Goal: Task Accomplishment & Management: Use online tool/utility

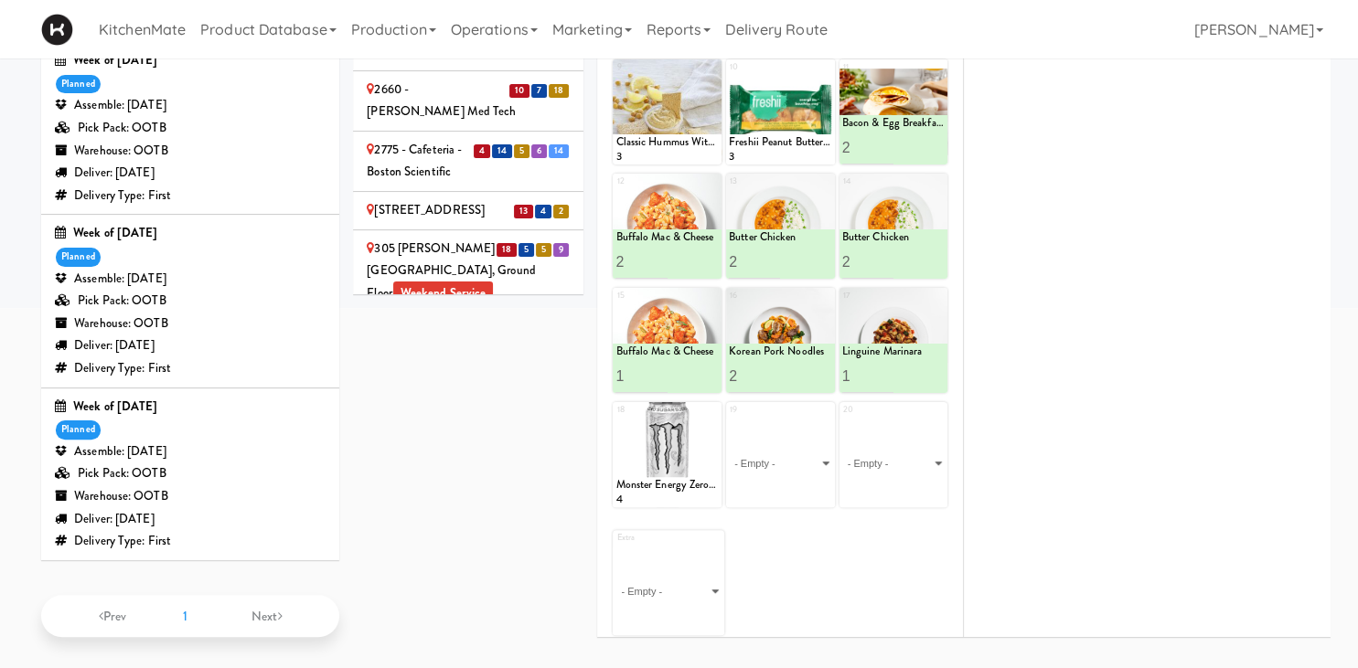
scroll to position [891, 0]
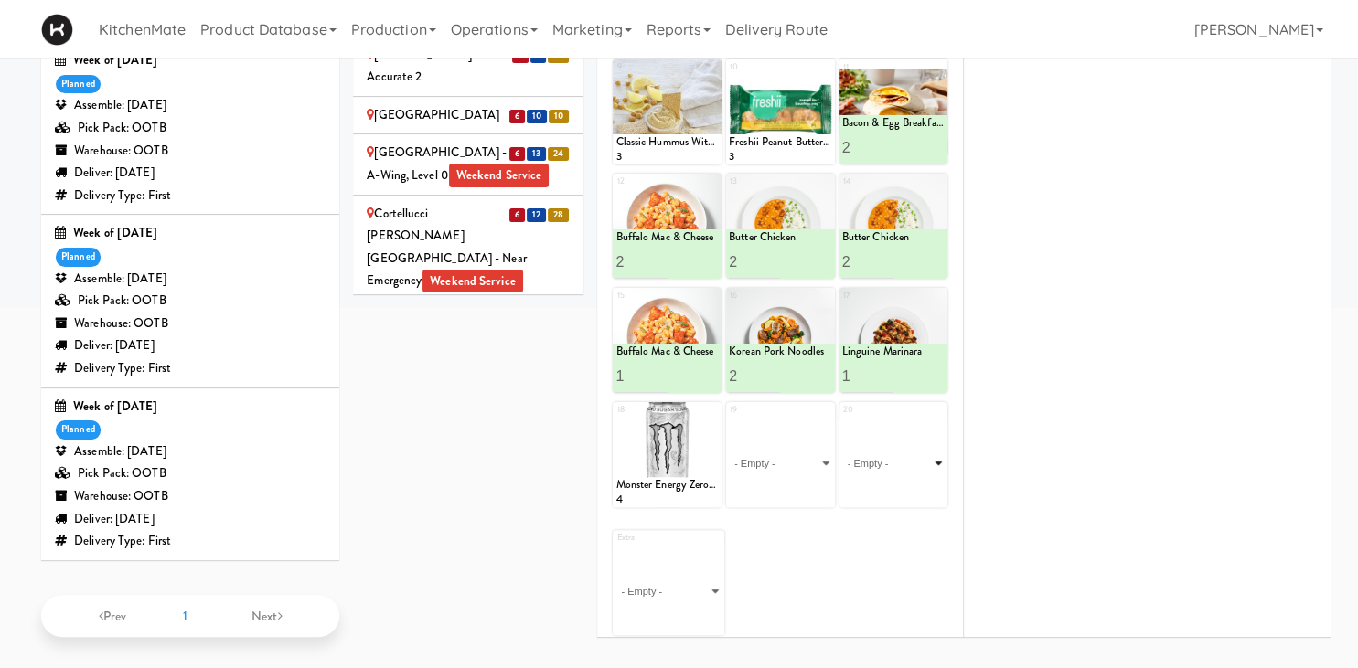
click at [842, 420] on select "- Empty - Amazing Chocolate Chunk Cookie Bacon & Egg Breakfast Wrap Bistro Deli…" at bounding box center [893, 464] width 103 height 88
click option "Spaghetti & Meatballs" at bounding box center [0, 0] width 0 height 0
type input "1"
click at [910, 487] on button at bounding box center [919, 491] width 24 height 22
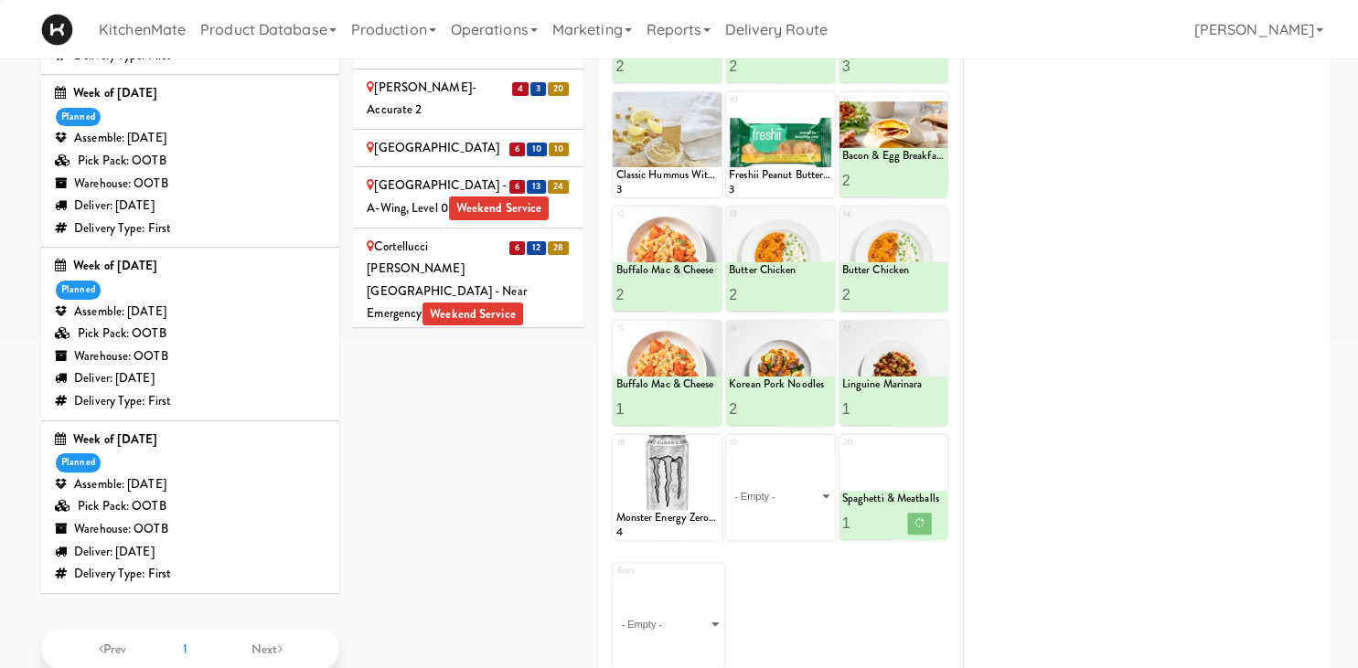
scroll to position [1018, 0]
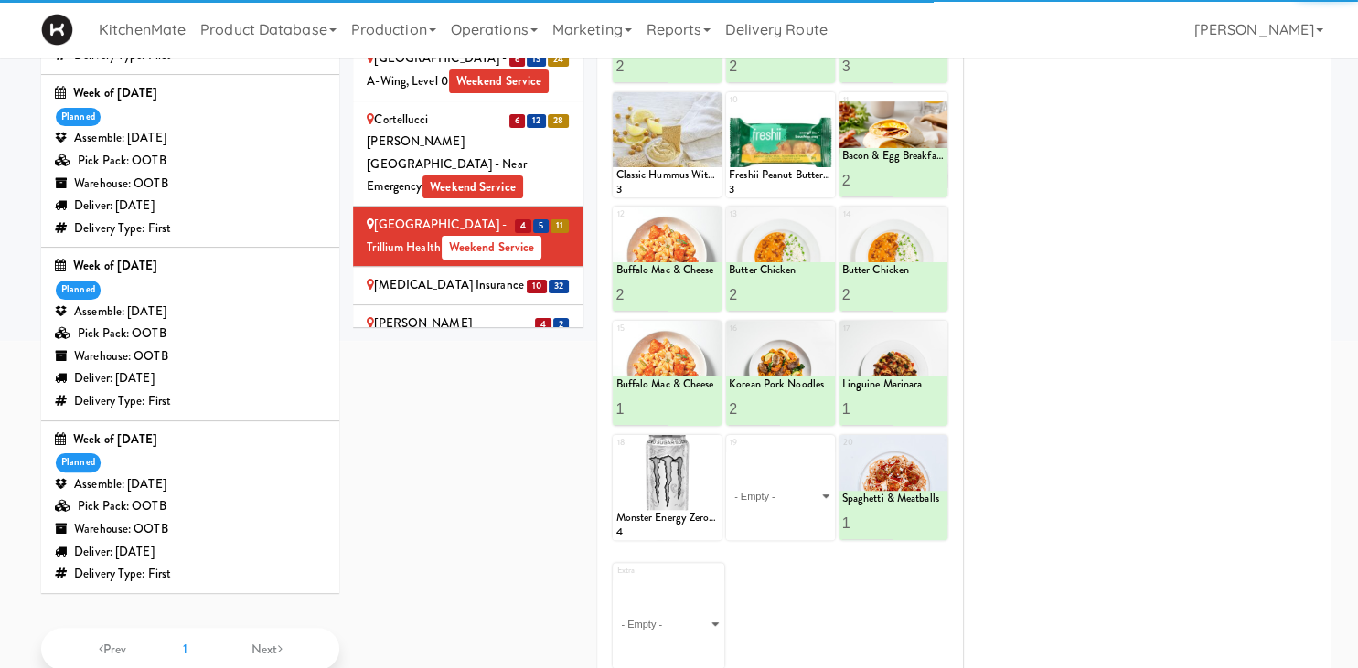
click at [477, 297] on div "Definity Insurance" at bounding box center [468, 285] width 203 height 23
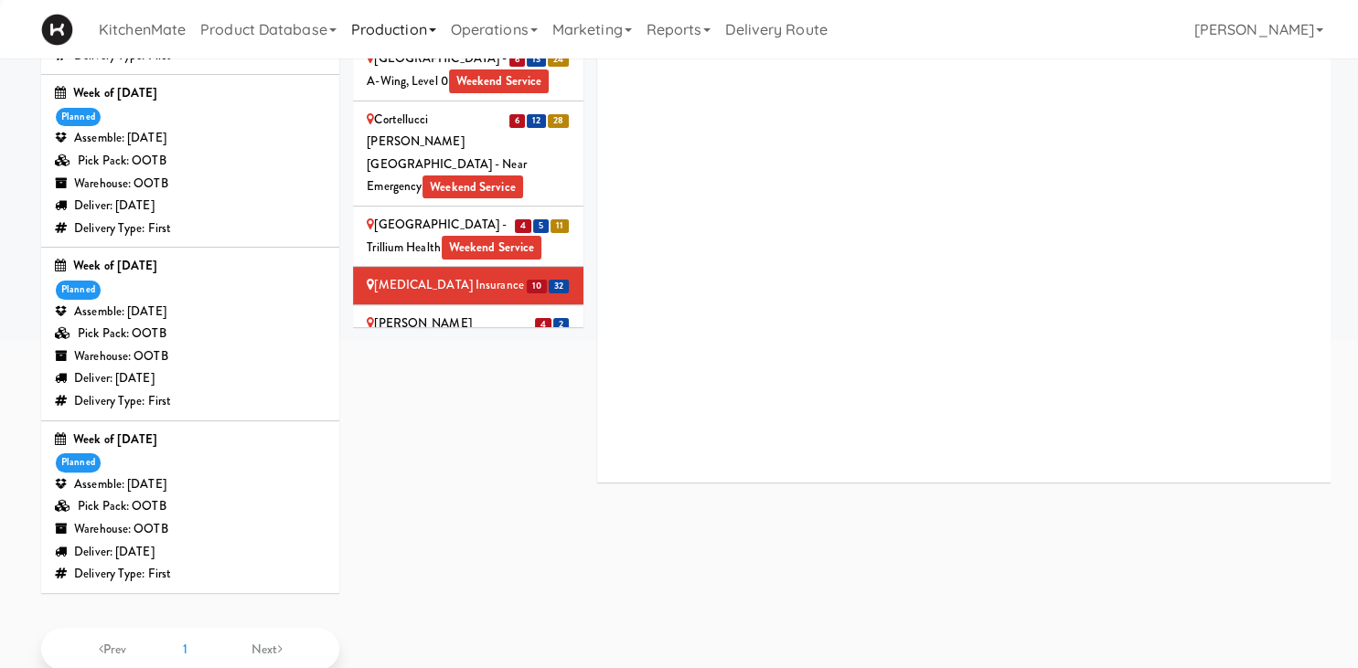
scroll to position [193, 0]
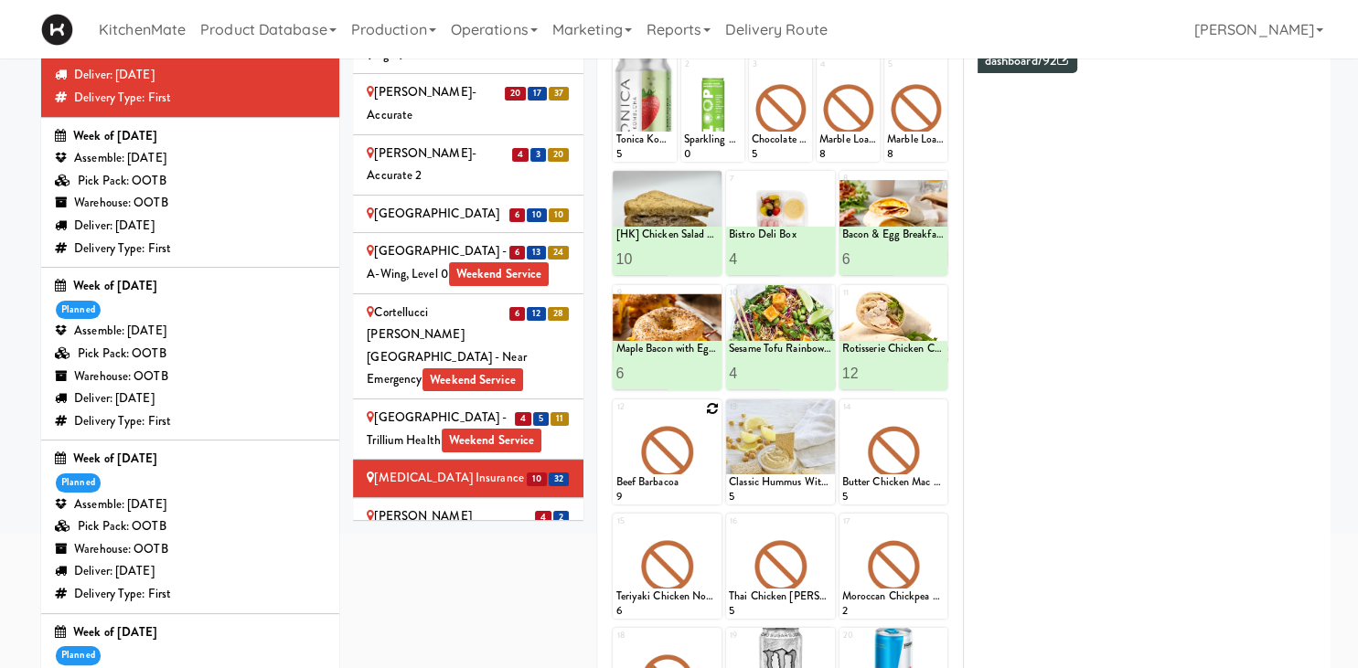
click at [715, 408] on icon at bounding box center [712, 408] width 13 height 13
click at [615, 417] on select "- Empty - Amazing Chocolate Chunk Cookie Bacon & Egg Breakfast Wrap Bistro Deli…" at bounding box center [666, 461] width 103 height 88
click option "Buffalo Mac & Cheese" at bounding box center [0, 0] width 0 height 0
click at [663, 481] on input "2" at bounding box center [640, 488] width 51 height 34
click at [663, 481] on input "3" at bounding box center [640, 488] width 51 height 34
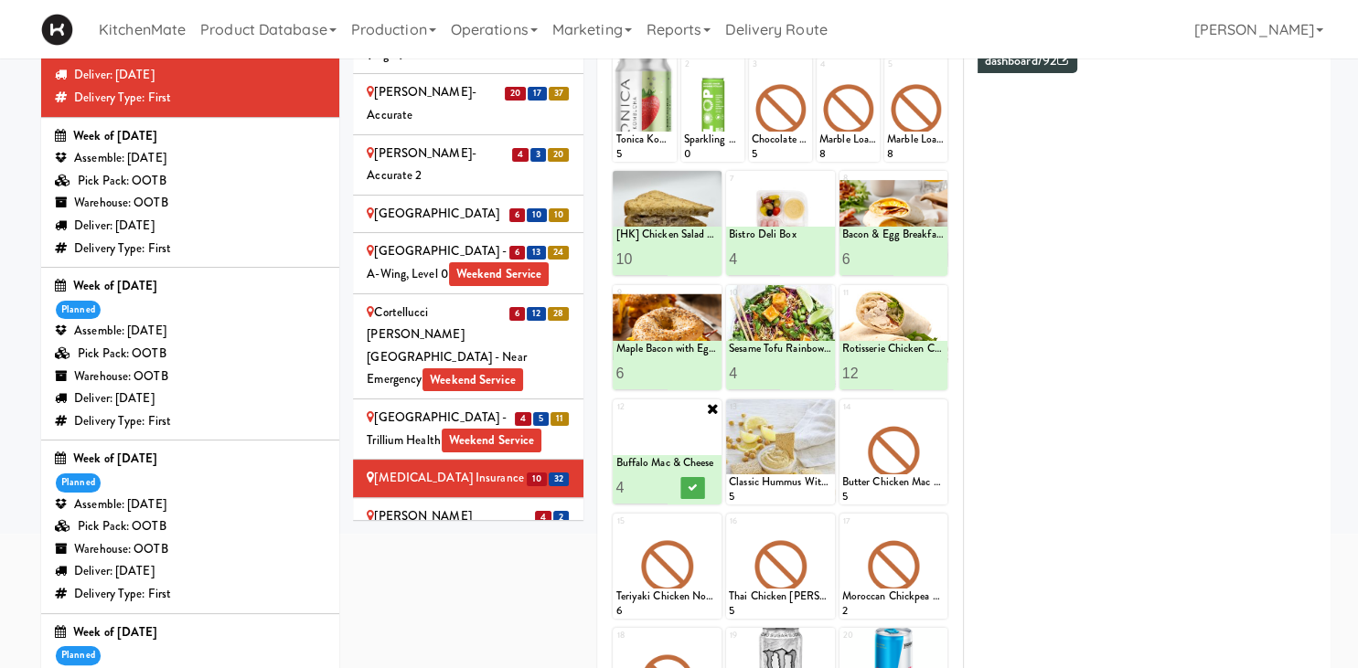
click at [663, 481] on input "4" at bounding box center [640, 488] width 51 height 34
click at [663, 481] on input "5" at bounding box center [640, 488] width 51 height 34
type input "6"
click at [663, 480] on input "6" at bounding box center [640, 488] width 51 height 34
click at [687, 483] on button at bounding box center [693, 488] width 24 height 22
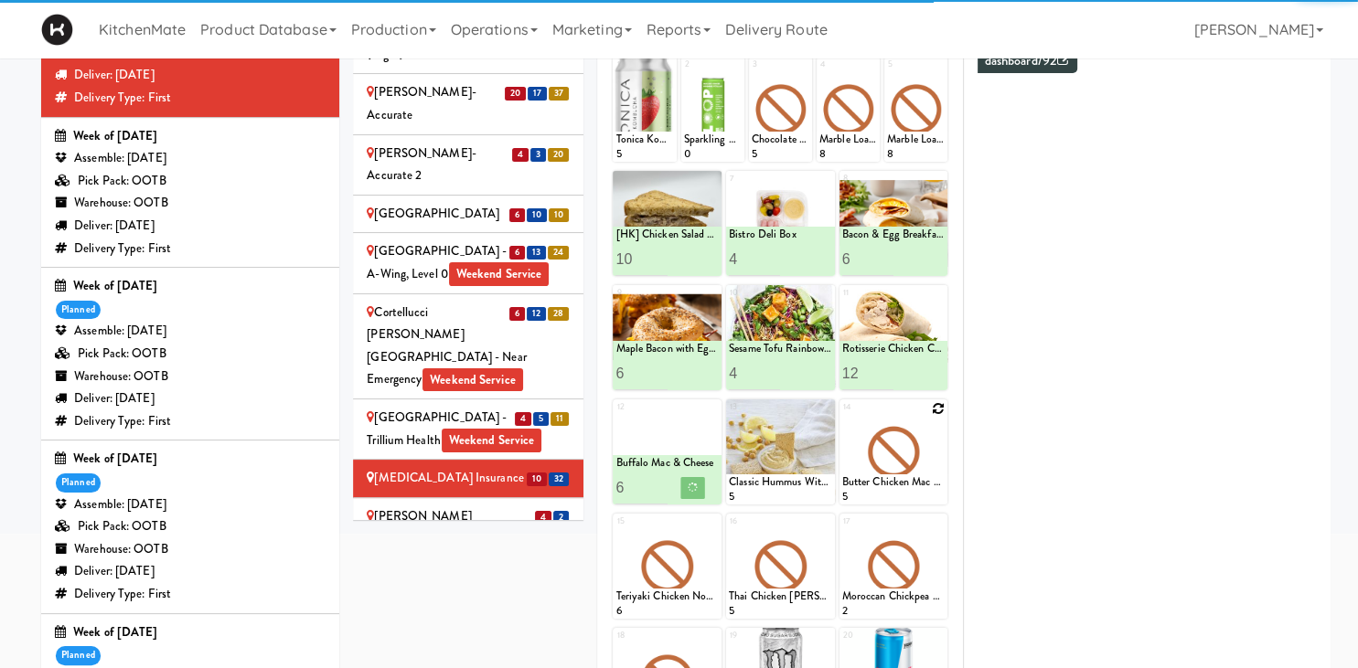
scroll to position [289, 0]
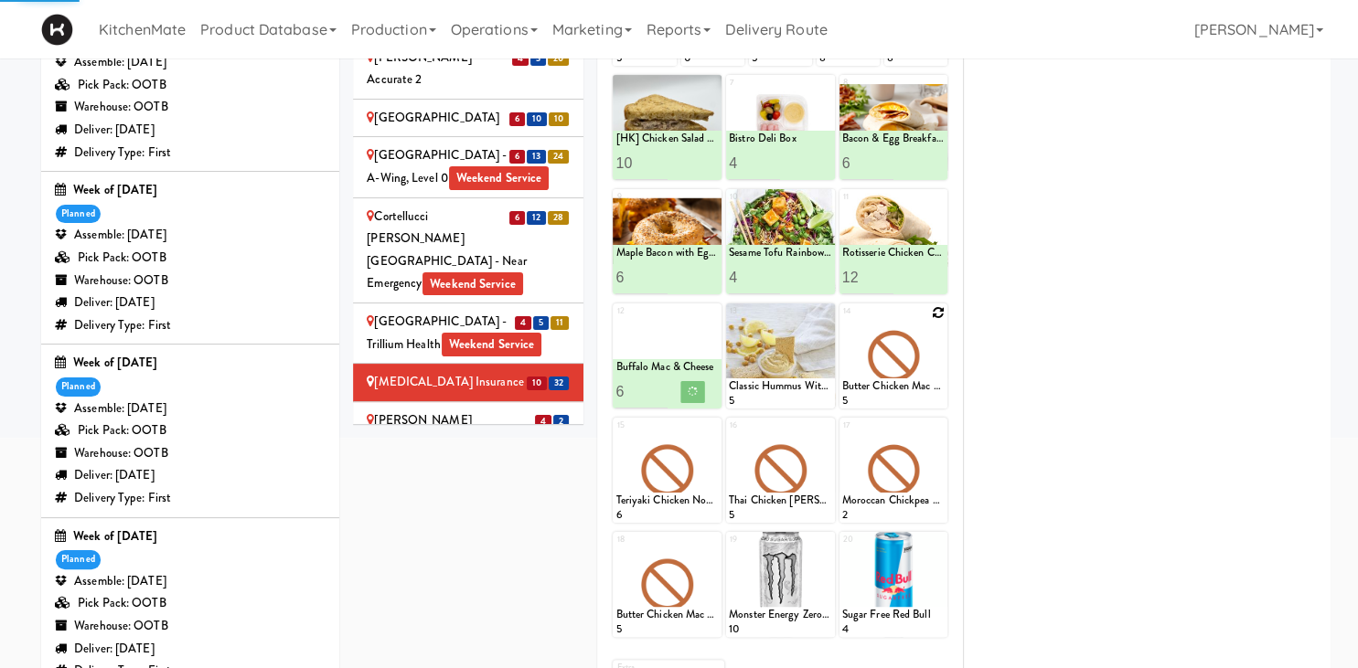
click at [934, 310] on icon at bounding box center [938, 312] width 13 height 13
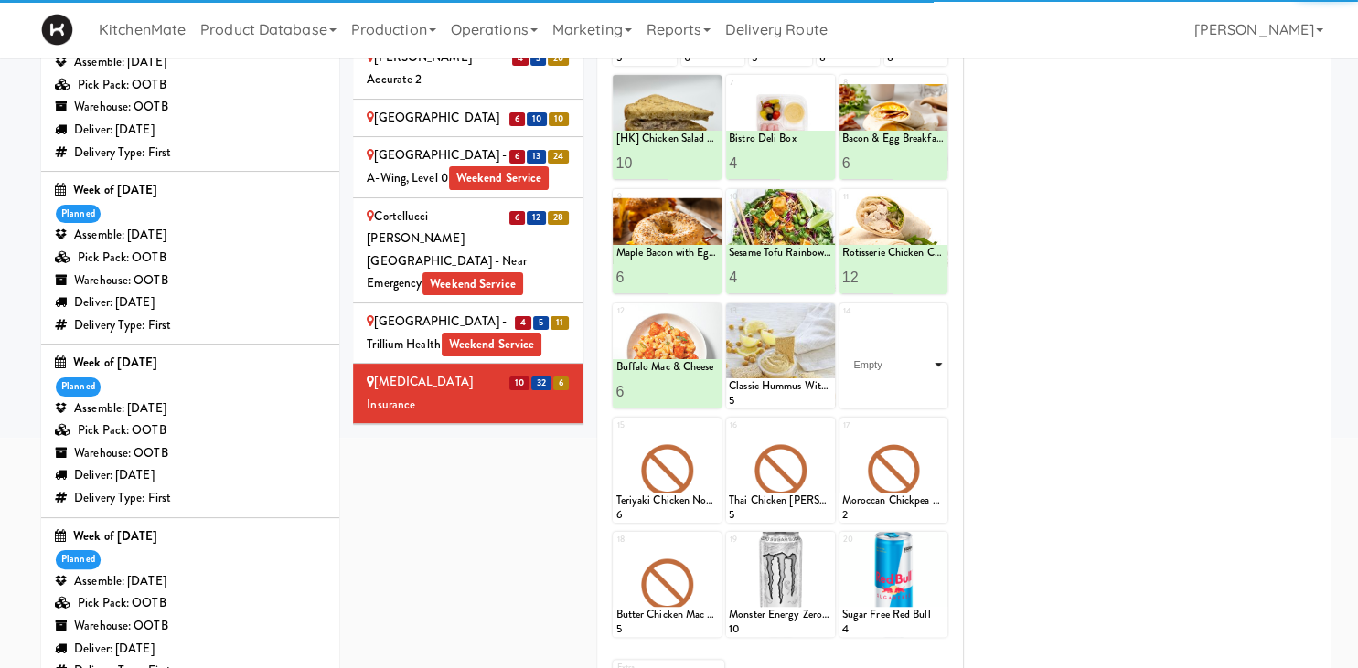
click at [921, 357] on select "- Empty - Amazing Chocolate Chunk Cookie Bacon & Egg Breakfast Wrap Bistro Deli…" at bounding box center [893, 365] width 103 height 88
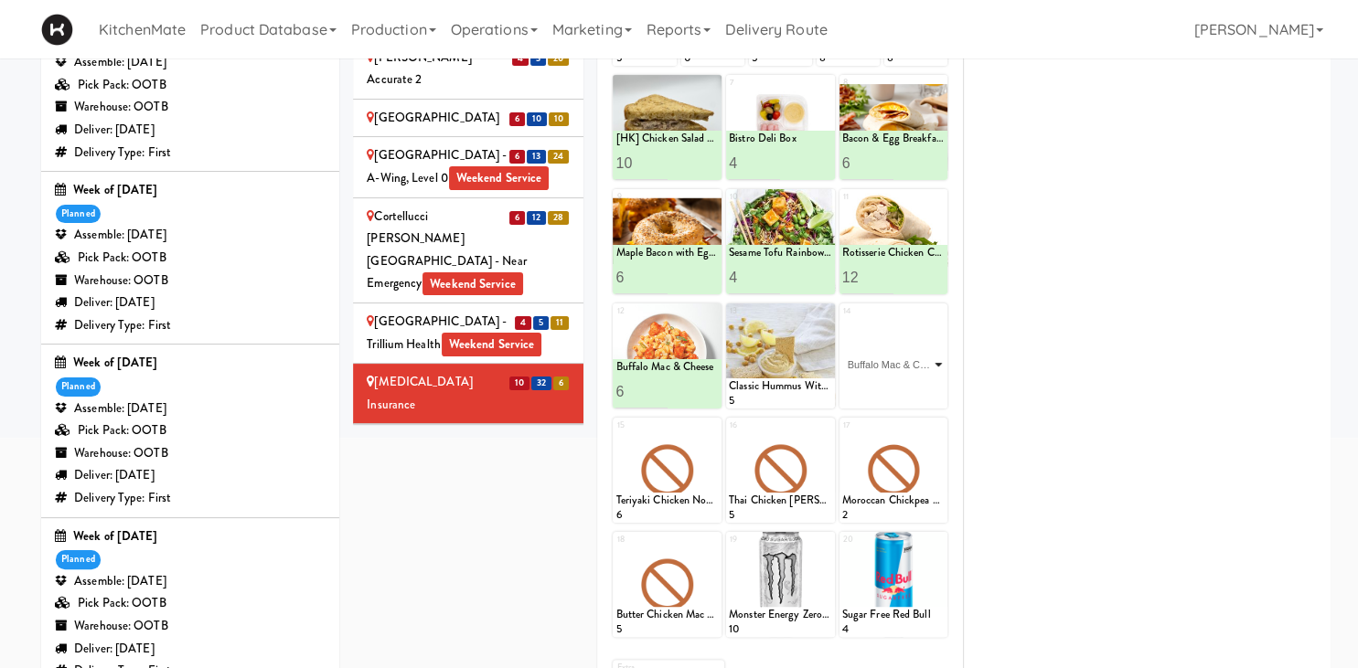
click option "Buffalo Mac & Cheese" at bounding box center [0, 0] width 0 height 0
click at [879, 386] on input "2" at bounding box center [867, 392] width 51 height 34
click at [879, 386] on input "3" at bounding box center [867, 392] width 51 height 34
type input "4"
click at [879, 386] on input "4" at bounding box center [867, 392] width 51 height 34
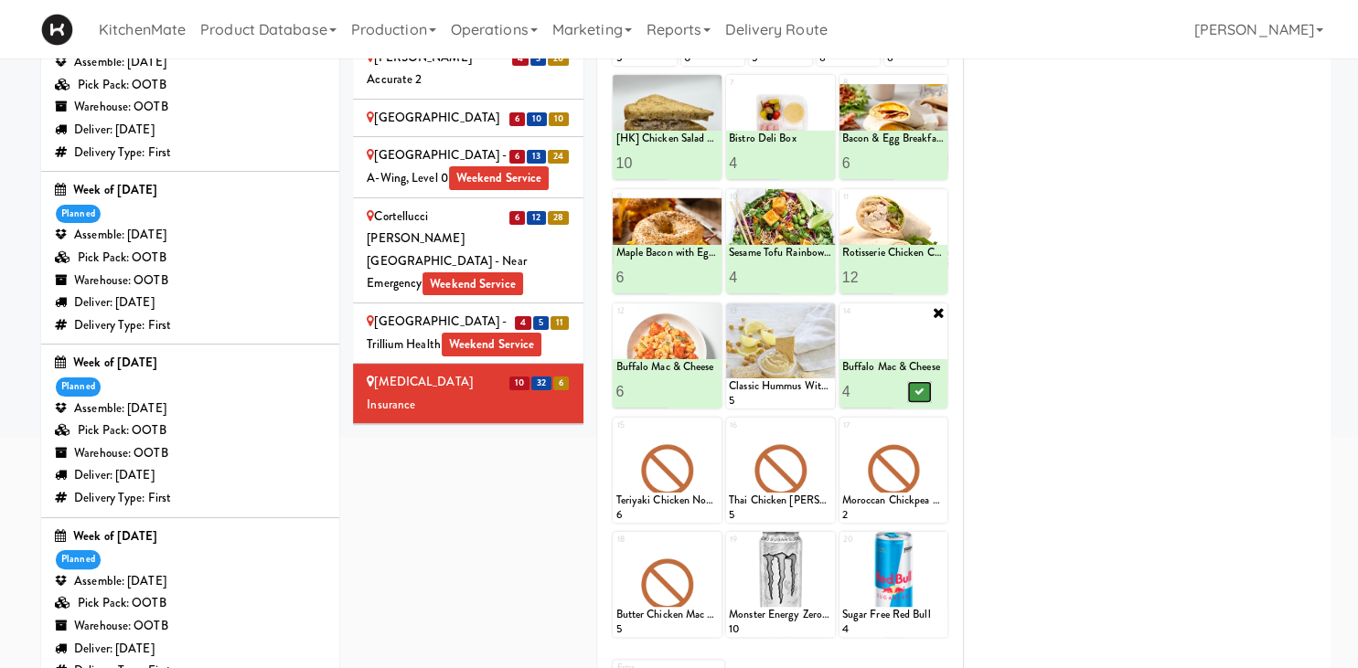
click at [920, 389] on icon at bounding box center [918, 392] width 9 height 10
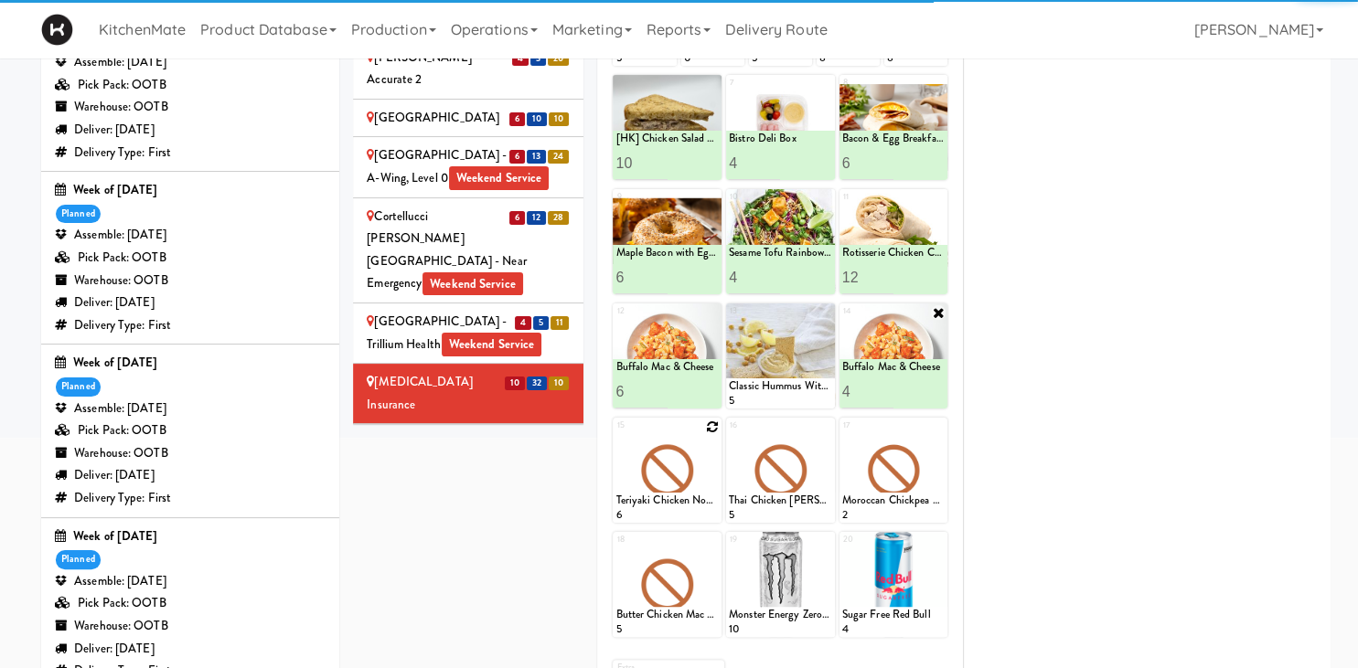
click at [709, 428] on icon at bounding box center [712, 427] width 13 height 13
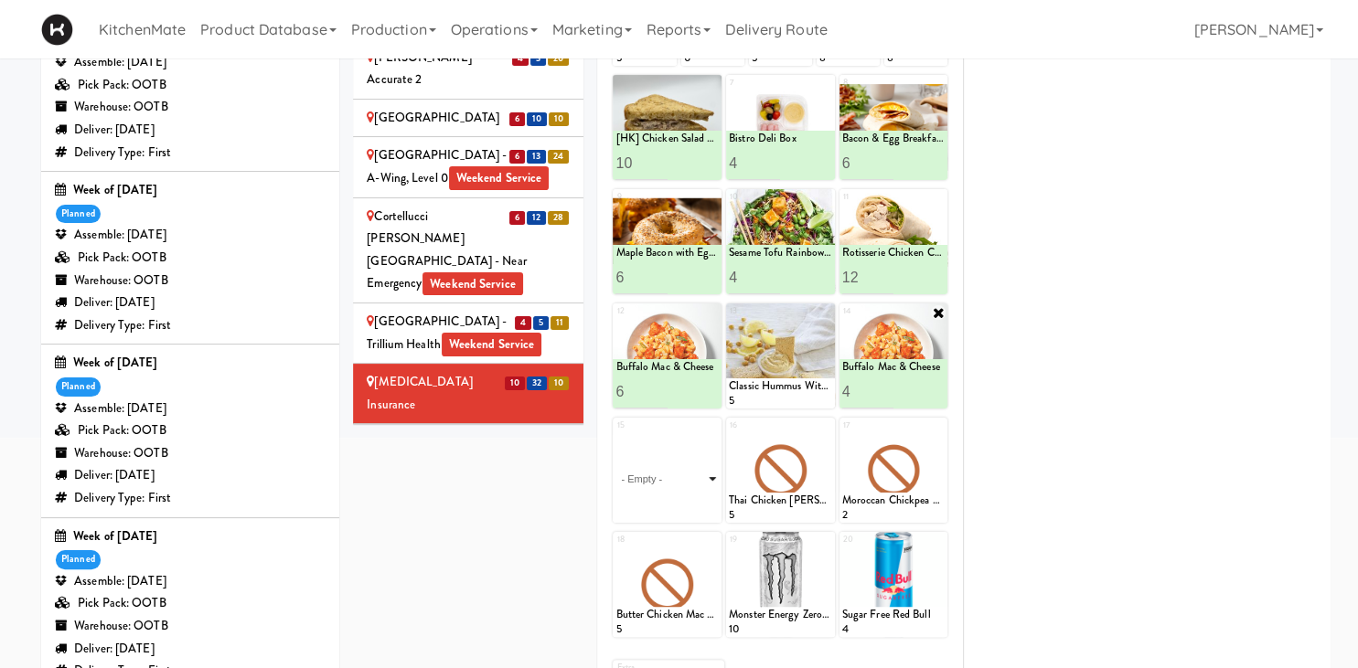
click at [615, 435] on select "- Empty - Amazing Chocolate Chunk Cookie Bacon & Egg Breakfast Wrap Bistro Deli…" at bounding box center [666, 479] width 103 height 88
click option "Butter Chicken" at bounding box center [0, 0] width 0 height 0
type input "1"
type input "4"
click at [690, 501] on icon at bounding box center [692, 506] width 9 height 10
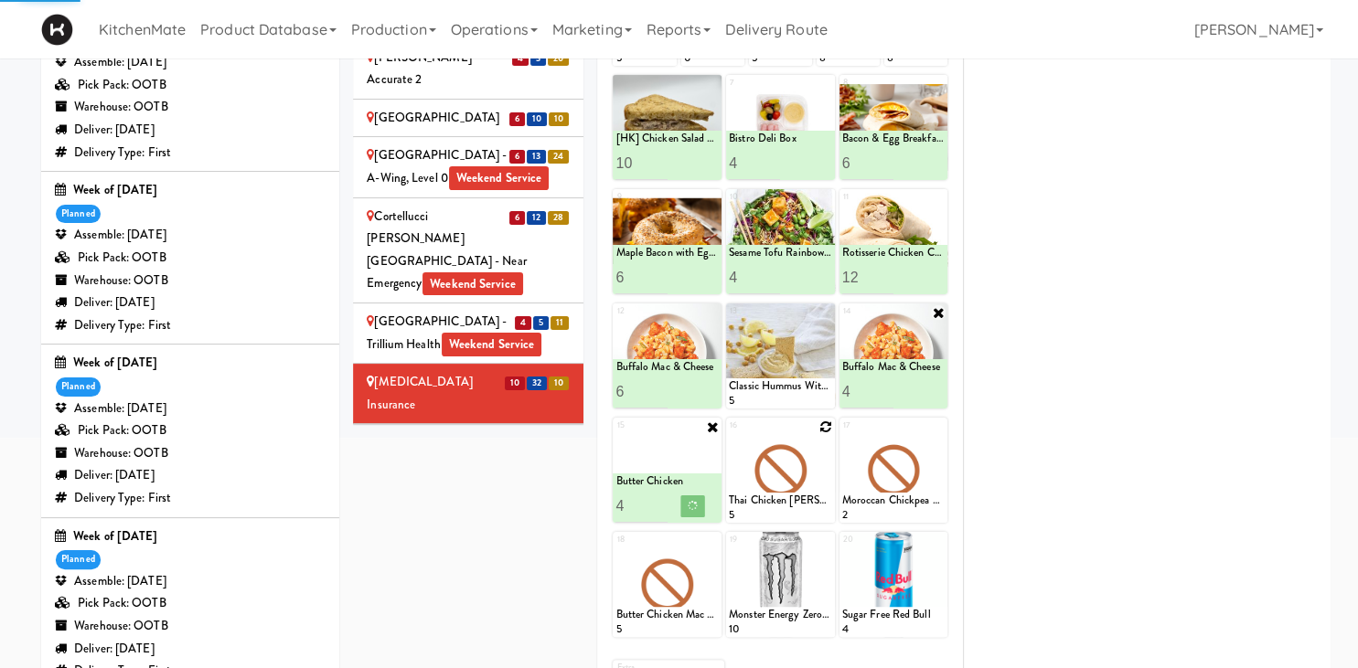
click at [827, 423] on icon at bounding box center [825, 427] width 13 height 13
click at [816, 463] on select "- Empty - Amazing Chocolate Chunk Cookie Bacon & Egg Breakfast Wrap Bistro Deli…" at bounding box center [780, 479] width 103 height 88
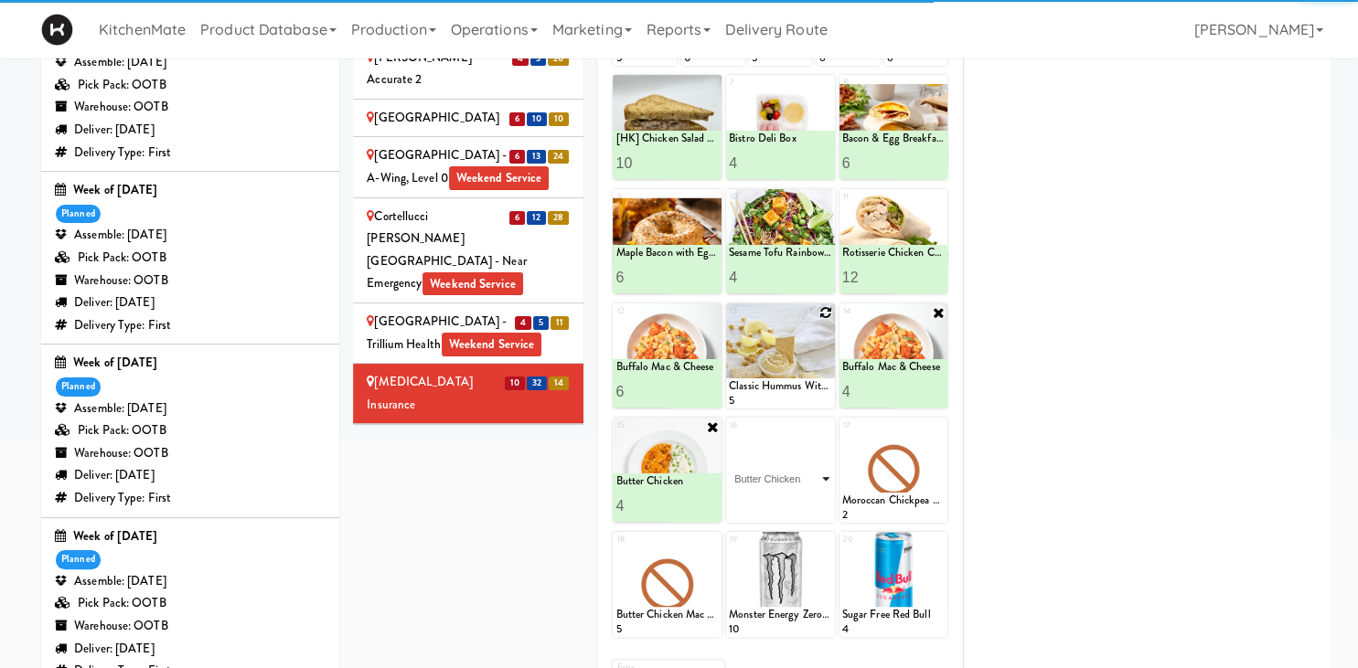
click option "Butter Chicken" at bounding box center [0, 0] width 0 height 0
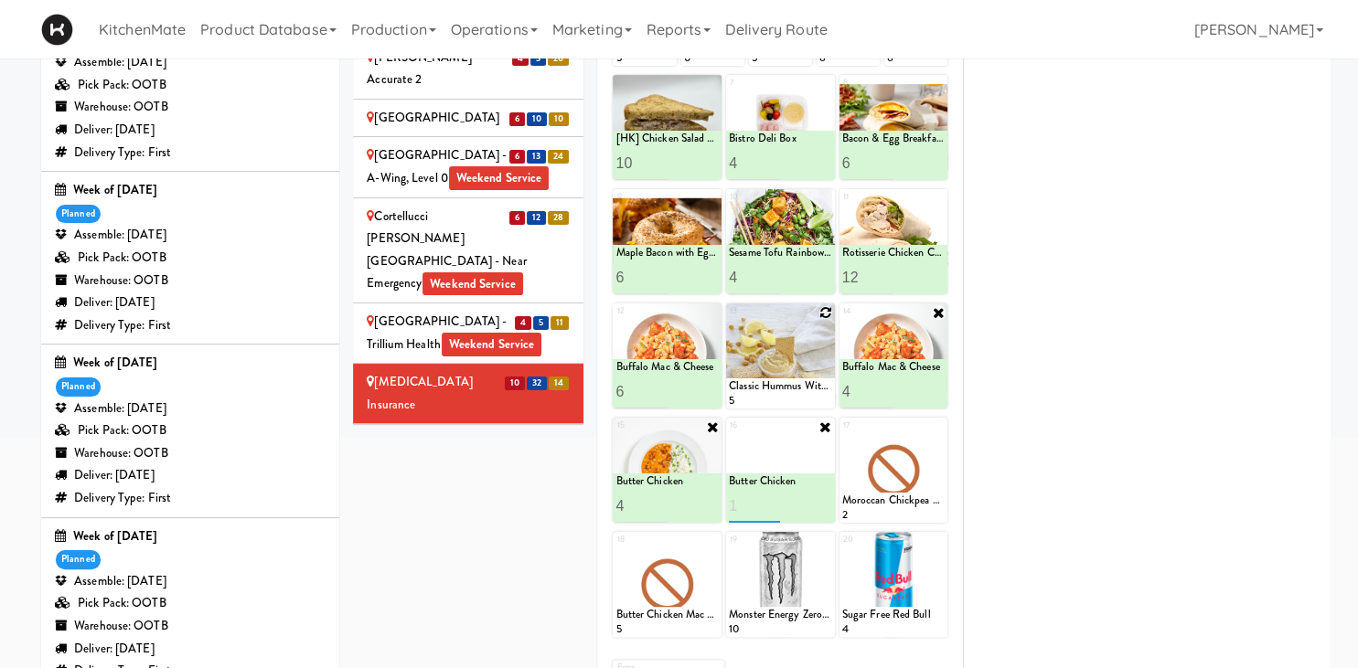
type input "1"
type input "4"
click at [806, 502] on icon at bounding box center [805, 506] width 9 height 10
click at [931, 426] on div at bounding box center [893, 470] width 109 height 105
click at [933, 426] on icon at bounding box center [938, 427] width 13 height 13
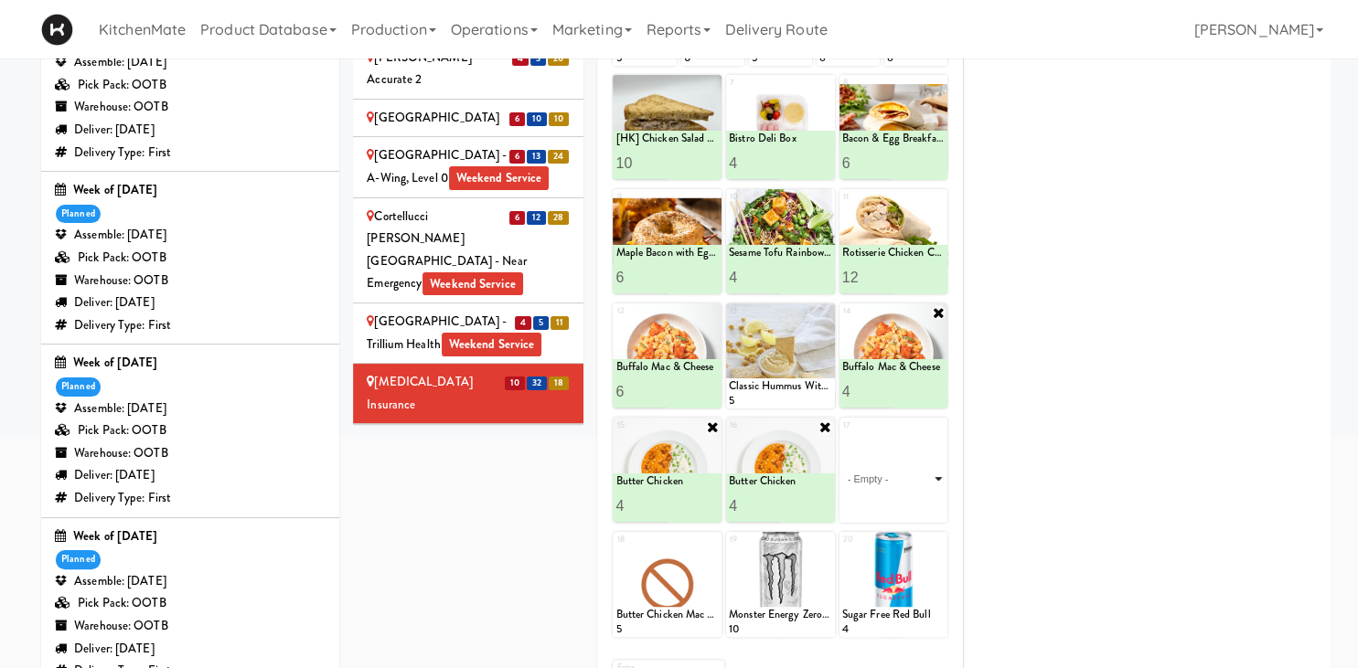
click at [842, 435] on select "- Empty - Amazing Chocolate Chunk Cookie Bacon & Egg Breakfast Wrap Bistro Deli…" at bounding box center [893, 479] width 103 height 88
click option "Korean Pork Noodles" at bounding box center [0, 0] width 0 height 0
click at [888, 501] on input "2" at bounding box center [867, 506] width 51 height 34
click at [888, 501] on input "3" at bounding box center [867, 506] width 51 height 34
click at [888, 501] on input "4" at bounding box center [867, 506] width 51 height 34
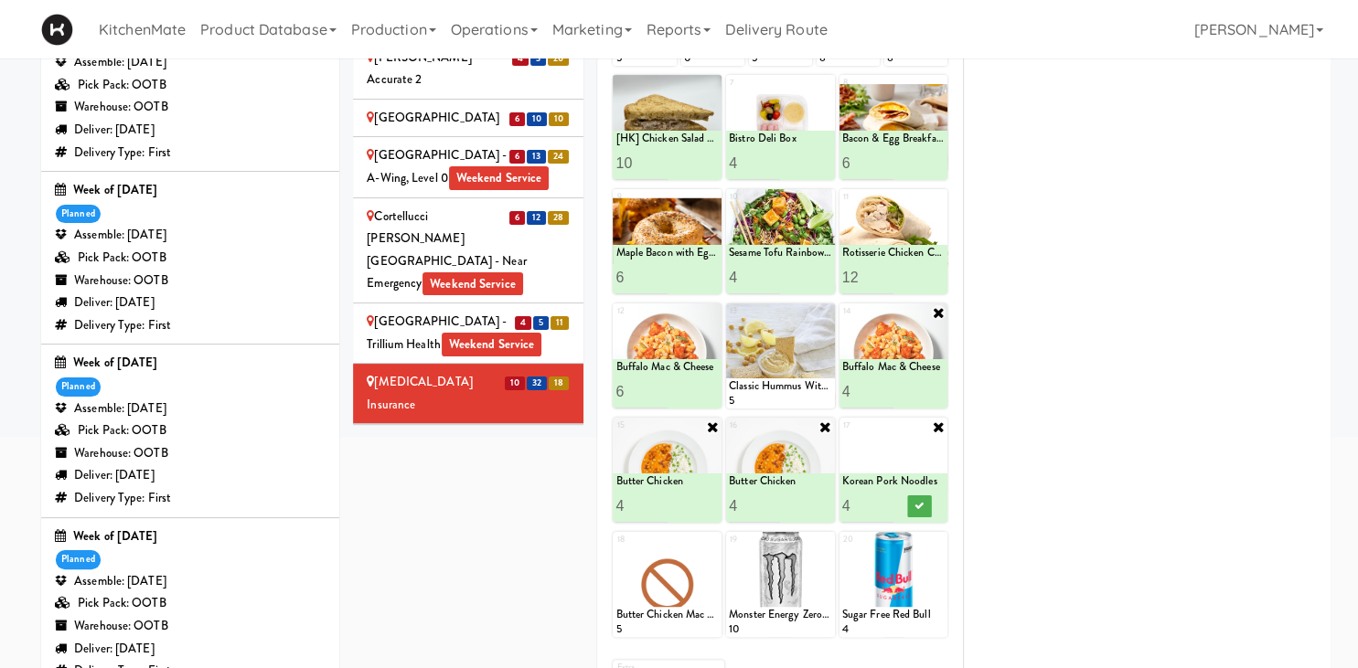
type input "5"
click at [891, 502] on input "5" at bounding box center [867, 506] width 51 height 34
click at [915, 504] on icon at bounding box center [918, 506] width 9 height 10
click at [710, 540] on icon at bounding box center [712, 541] width 13 height 13
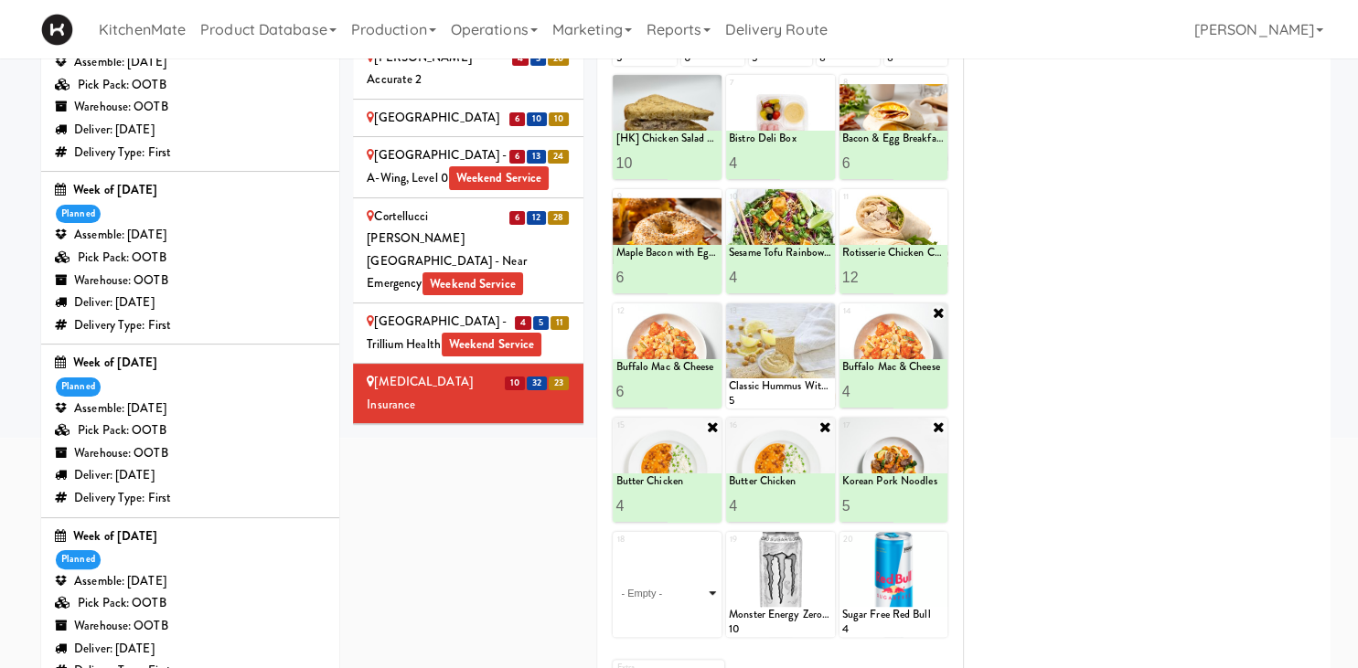
click at [615, 549] on select "- Empty - Amazing Chocolate Chunk Cookie Bacon & Egg Breakfast Wrap Bistro Deli…" at bounding box center [666, 593] width 103 height 88
click option "Spaghetti & Meatballs" at bounding box center [0, 0] width 0 height 0
type input "2"
click at [656, 613] on input "2" at bounding box center [640, 620] width 51 height 34
click at [690, 614] on button at bounding box center [693, 621] width 24 height 22
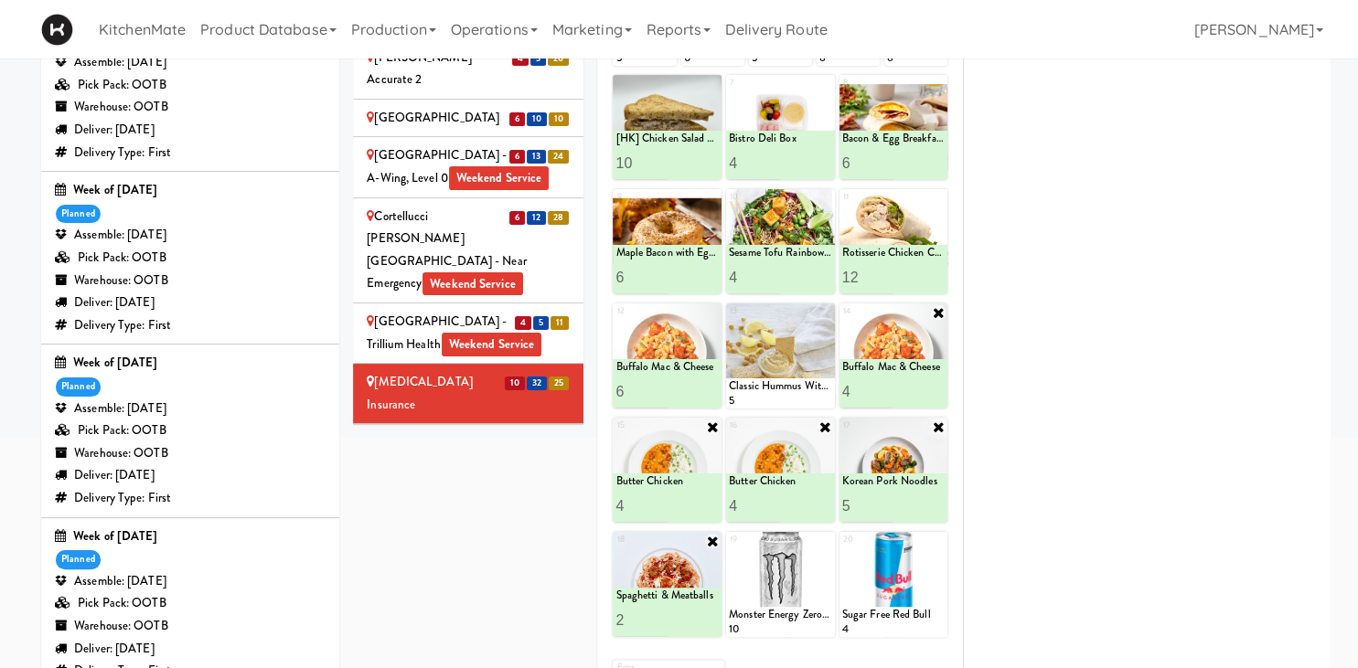
click at [501, 432] on div "[PERSON_NAME]" at bounding box center [468, 443] width 203 height 23
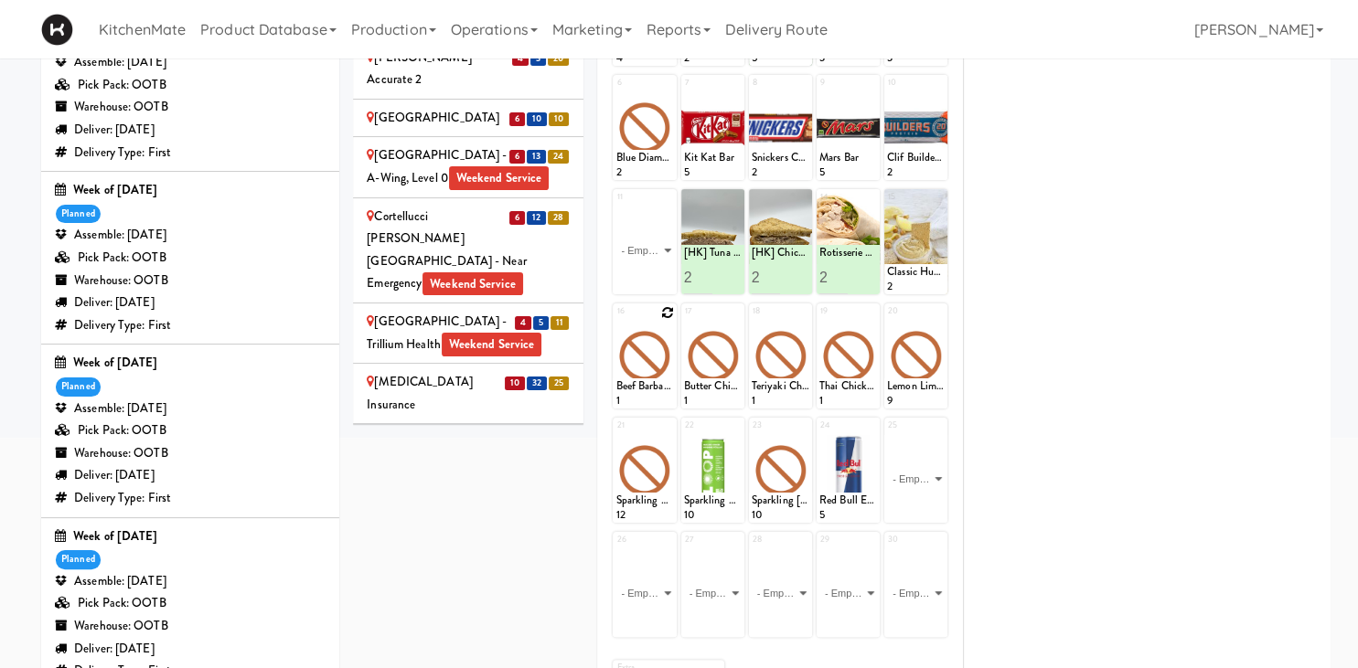
click at [667, 310] on icon at bounding box center [667, 312] width 13 height 13
click option "Buffalo Mac & Cheese" at bounding box center [0, 0] width 0 height 0
click at [648, 393] on button at bounding box center [659, 392] width 24 height 22
click at [736, 314] on icon at bounding box center [735, 312] width 13 height 13
click at [729, 349] on select "- Empty - Amazing Chocolate Chunk Cookie Bacon & Egg Breakfast Wrap Bistro Deli…" at bounding box center [713, 365] width 58 height 88
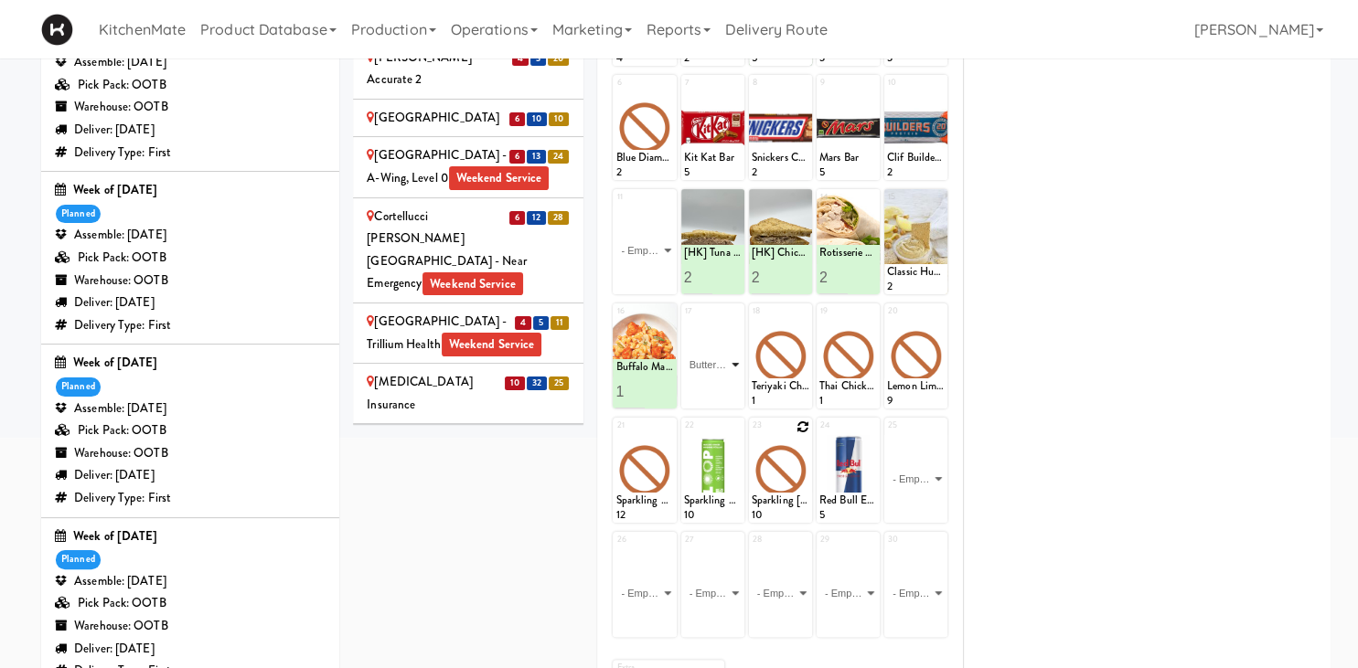
click option "Butter Chicken" at bounding box center [0, 0] width 0 height 0
type input "1"
click at [720, 390] on button at bounding box center [727, 392] width 24 height 22
click at [802, 309] on icon at bounding box center [802, 312] width 13 height 13
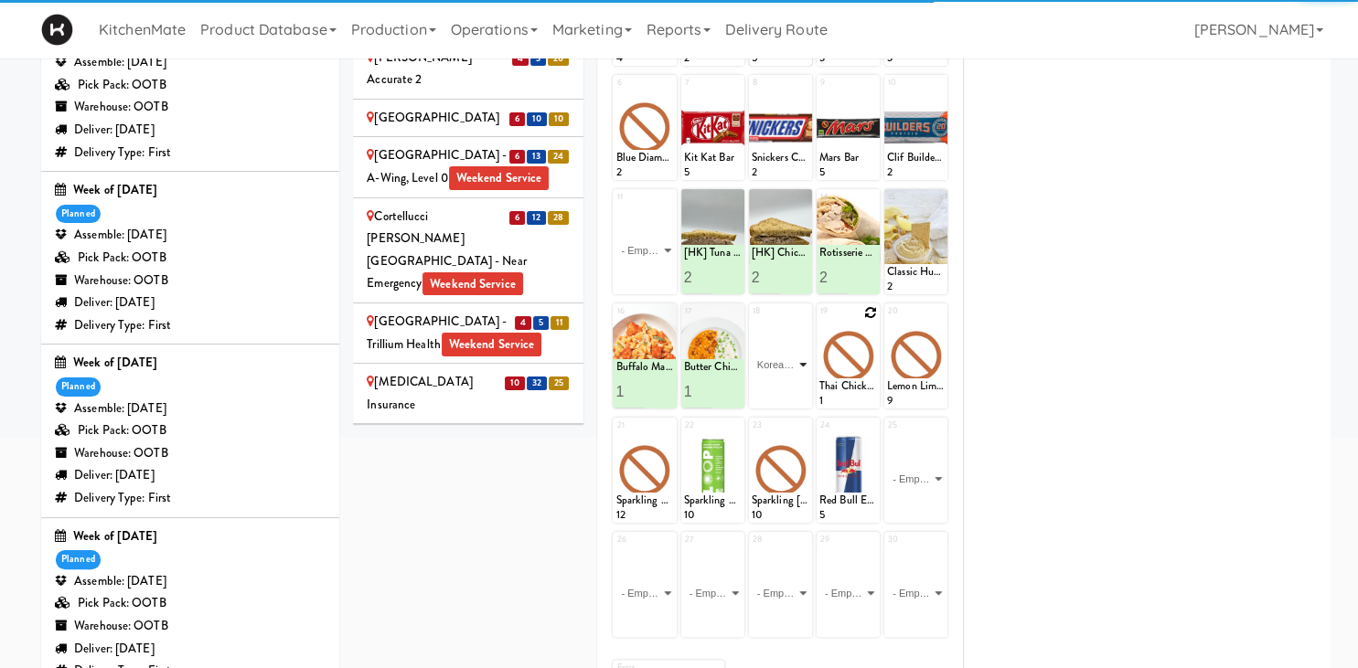
click option "Korean Pork Noodles" at bounding box center [0, 0] width 0 height 0
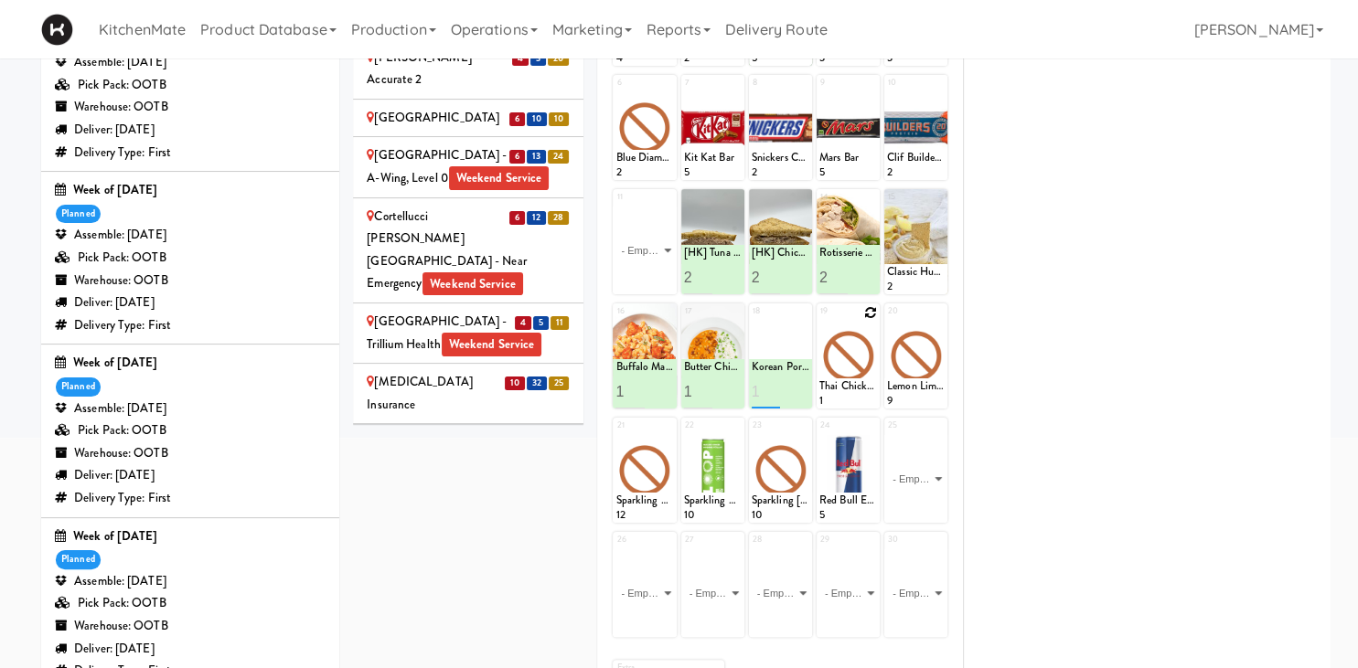
type input "1"
click at [792, 394] on icon at bounding box center [795, 392] width 9 height 10
click at [876, 313] on icon at bounding box center [870, 312] width 13 height 13
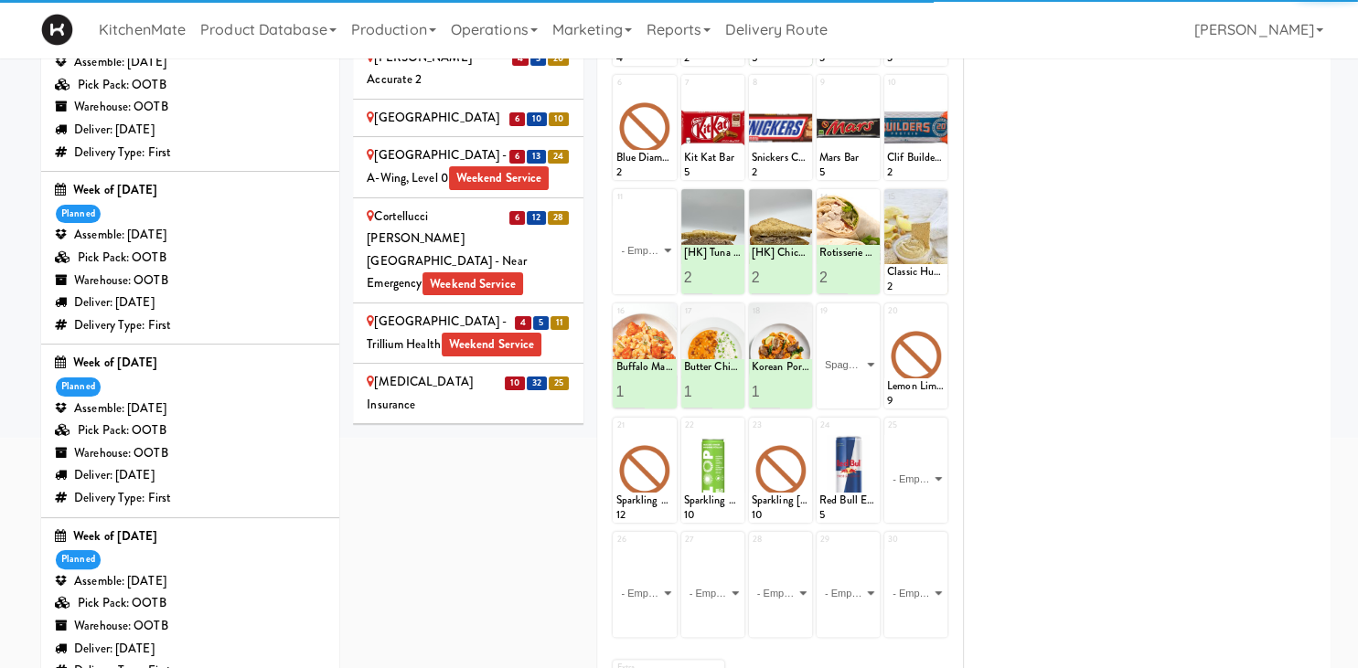
click option "Spaghetti & Meatballs" at bounding box center [0, 0] width 0 height 0
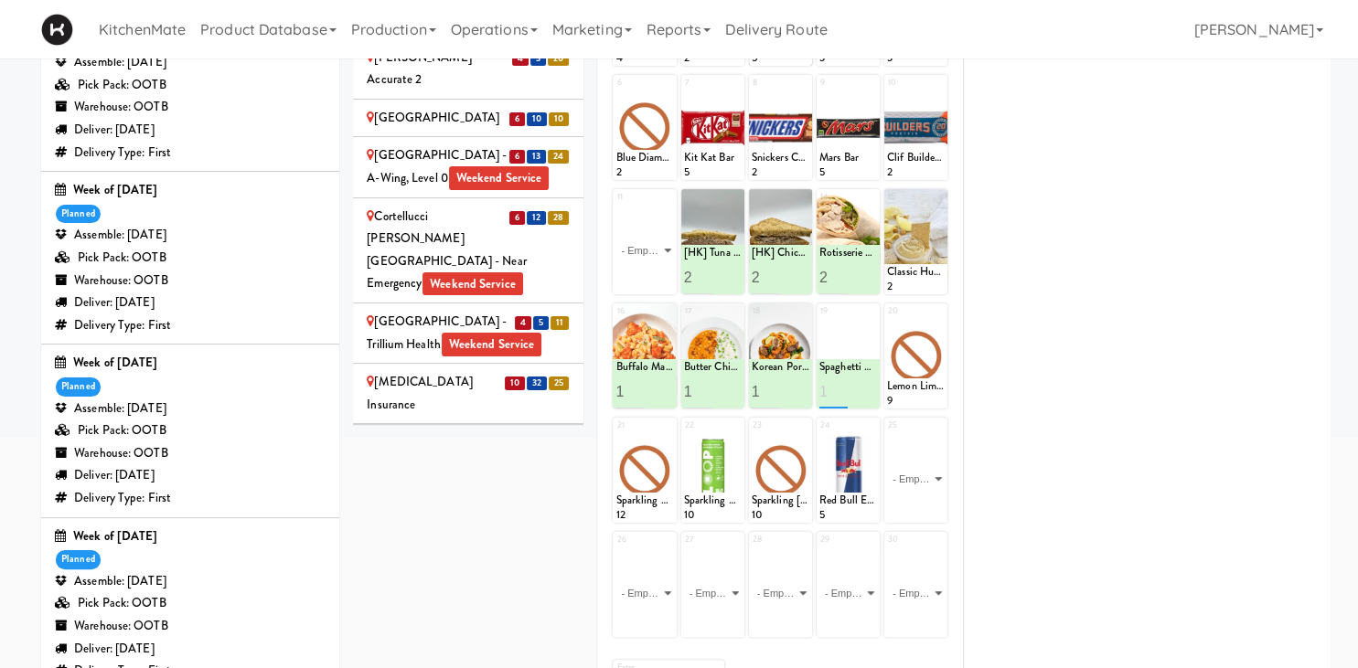
type input "1"
click at [865, 393] on icon at bounding box center [863, 392] width 9 height 10
click select "- Empty - Amazing Chocolate Chunk Cookie Bacon & Egg Breakfast Wrap Bistro Deli…" at bounding box center [644, 251] width 58 height 88
click option "Clif Builders proteins Bar Chocolate Mint" at bounding box center [0, 0] width 0 height 0
click at [637, 275] on input "1" at bounding box center [629, 278] width 29 height 34
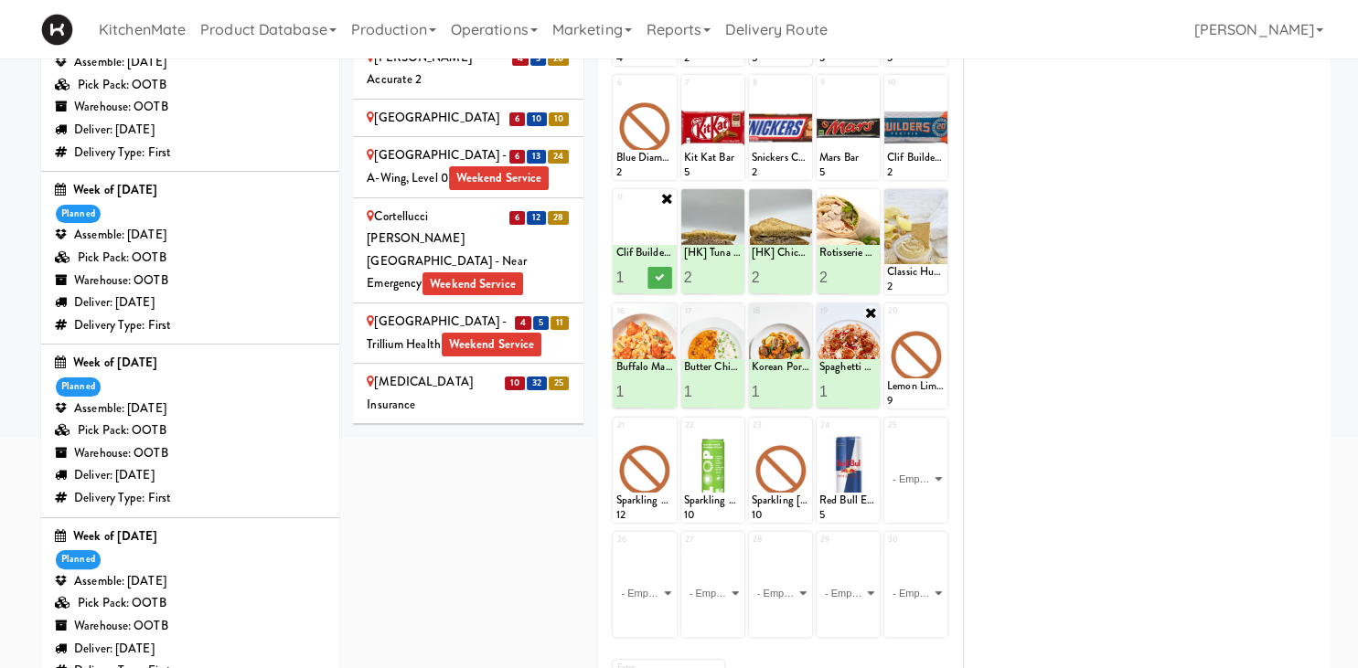
click at [637, 275] on input "2" at bounding box center [629, 278] width 29 height 34
click at [637, 275] on input "3" at bounding box center [629, 278] width 29 height 34
type input "4"
click at [637, 275] on input "4" at bounding box center [629, 278] width 29 height 34
click at [662, 273] on icon at bounding box center [659, 277] width 9 height 10
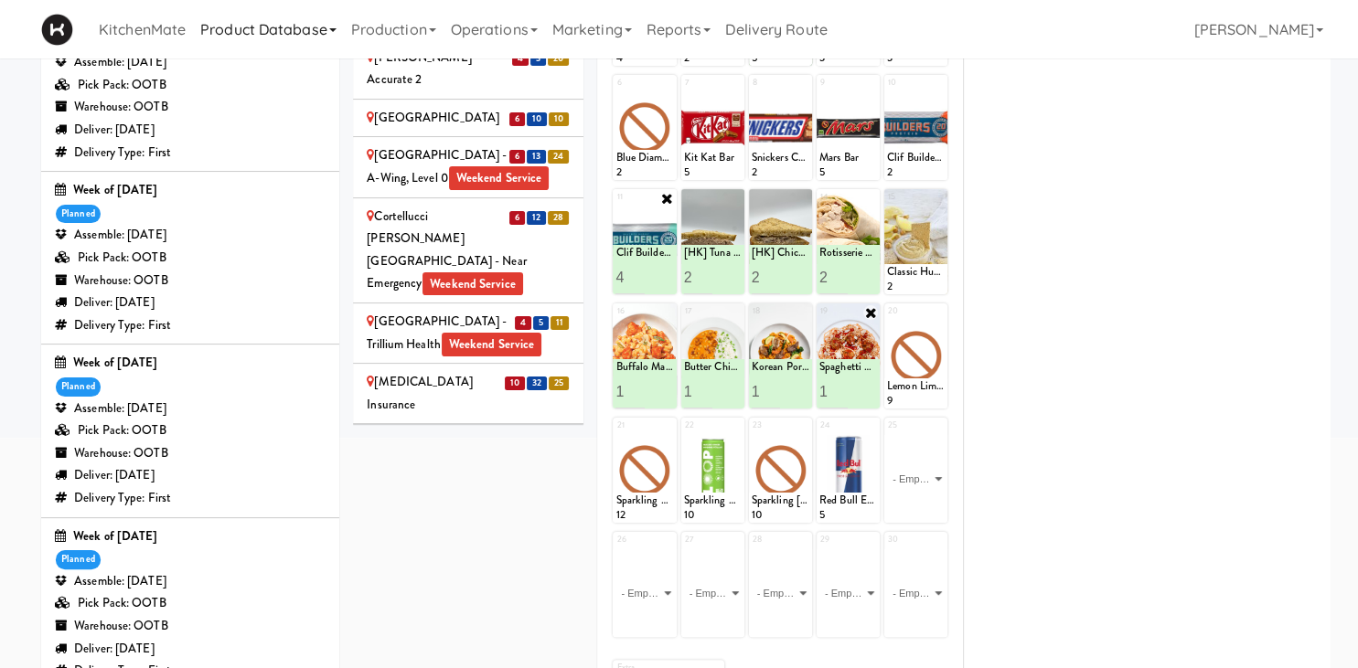
click at [487, 470] on div "Earth Rangers Weekend Service" at bounding box center [468, 492] width 203 height 45
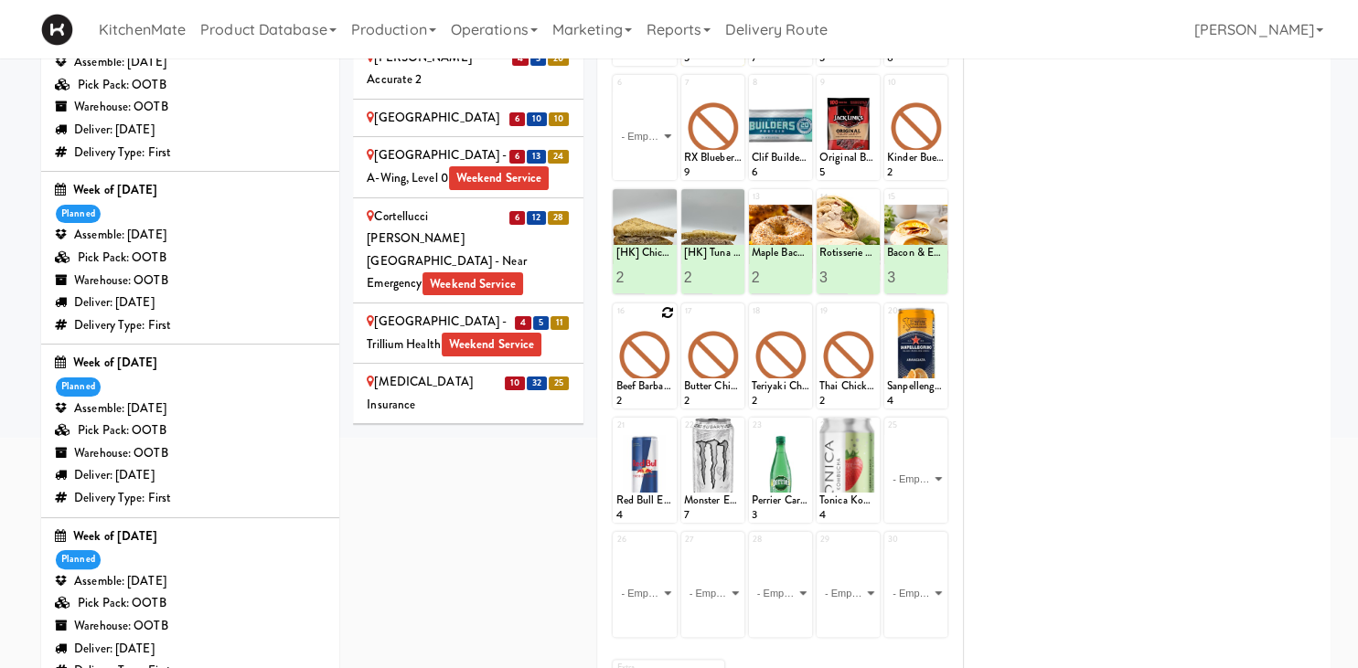
click at [664, 310] on icon at bounding box center [667, 312] width 13 height 13
click option "Buffalo Mac & Cheese" at bounding box center [0, 0] width 0 height 0
click at [635, 389] on input "2" at bounding box center [629, 392] width 29 height 34
type input "3"
click at [634, 383] on input "3" at bounding box center [629, 392] width 29 height 34
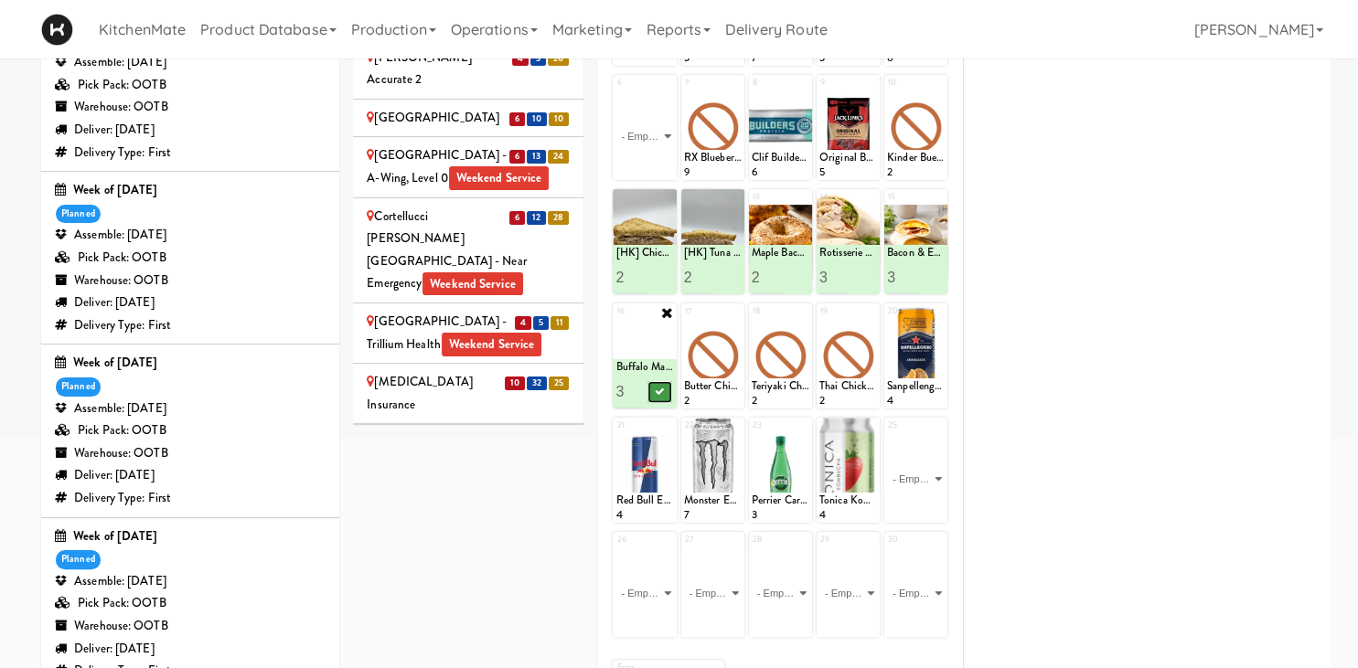
click at [658, 387] on icon at bounding box center [659, 392] width 9 height 10
click at [739, 307] on icon at bounding box center [735, 312] width 13 height 13
click at [739, 307] on div "17 Butter Chicken Mac & Cheese 2" at bounding box center [712, 356] width 63 height 105
click option "Butter Chicken" at bounding box center [0, 0] width 0 height 0
type input "2"
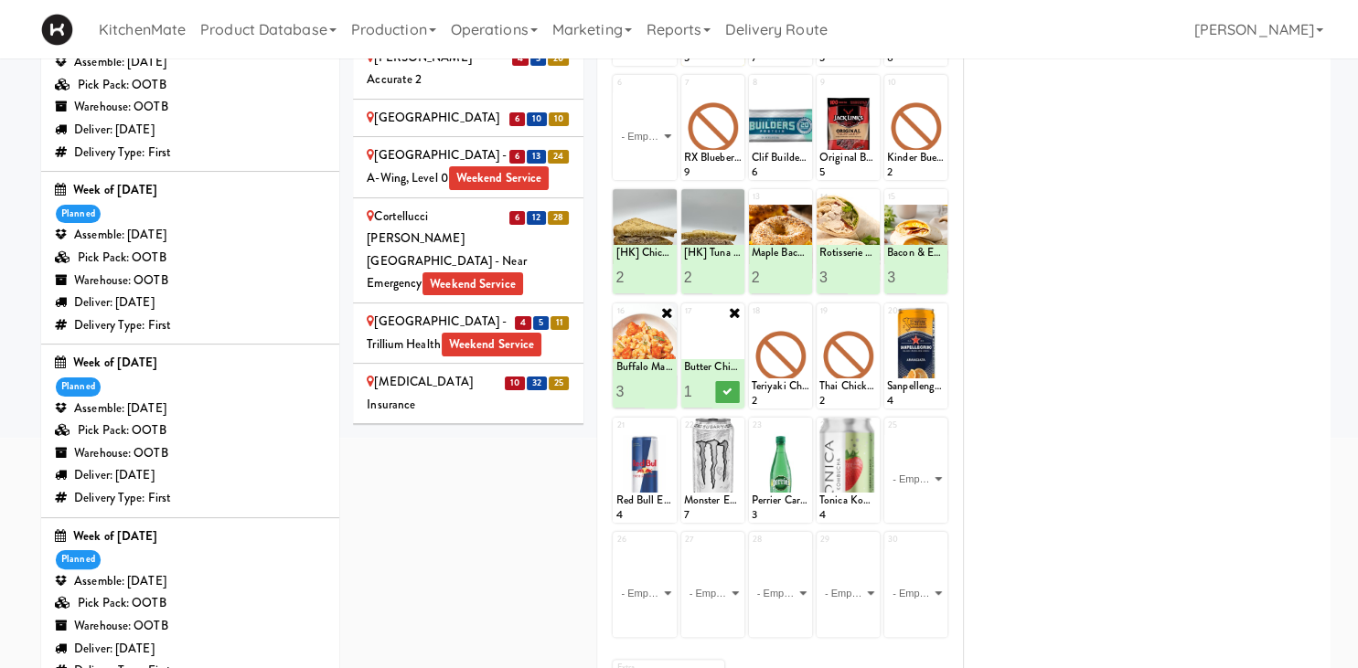
click at [704, 386] on input "2" at bounding box center [698, 392] width 29 height 34
click at [731, 393] on icon at bounding box center [726, 392] width 9 height 10
click at [805, 310] on icon at bounding box center [802, 312] width 13 height 13
click at [800, 315] on div "18 - Empty - Amazing Chocolate Chunk Cookie Bacon & Egg Breakfast Wrap Bistro D…" at bounding box center [780, 356] width 63 height 105
click at [796, 347] on select "- Empty - Amazing Chocolate Chunk Cookie Bacon & Egg Breakfast Wrap Bistro Deli…" at bounding box center [781, 365] width 58 height 88
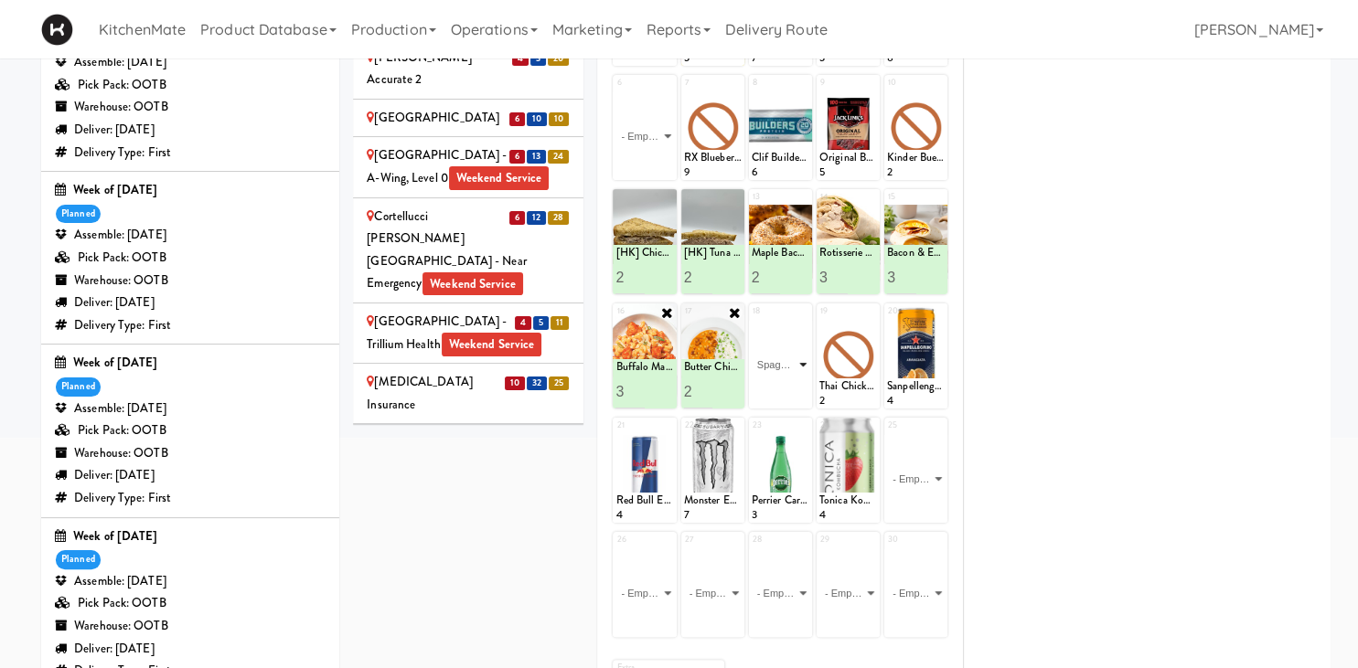
click option "Spaghetti & Meatballs" at bounding box center [0, 0] width 0 height 0
drag, startPoint x: 769, startPoint y: 388, endPoint x: 779, endPoint y: 387, distance: 10.1
click at [769, 387] on input "2" at bounding box center [766, 392] width 29 height 34
type input "3"
click at [769, 386] on input "3" at bounding box center [766, 392] width 29 height 34
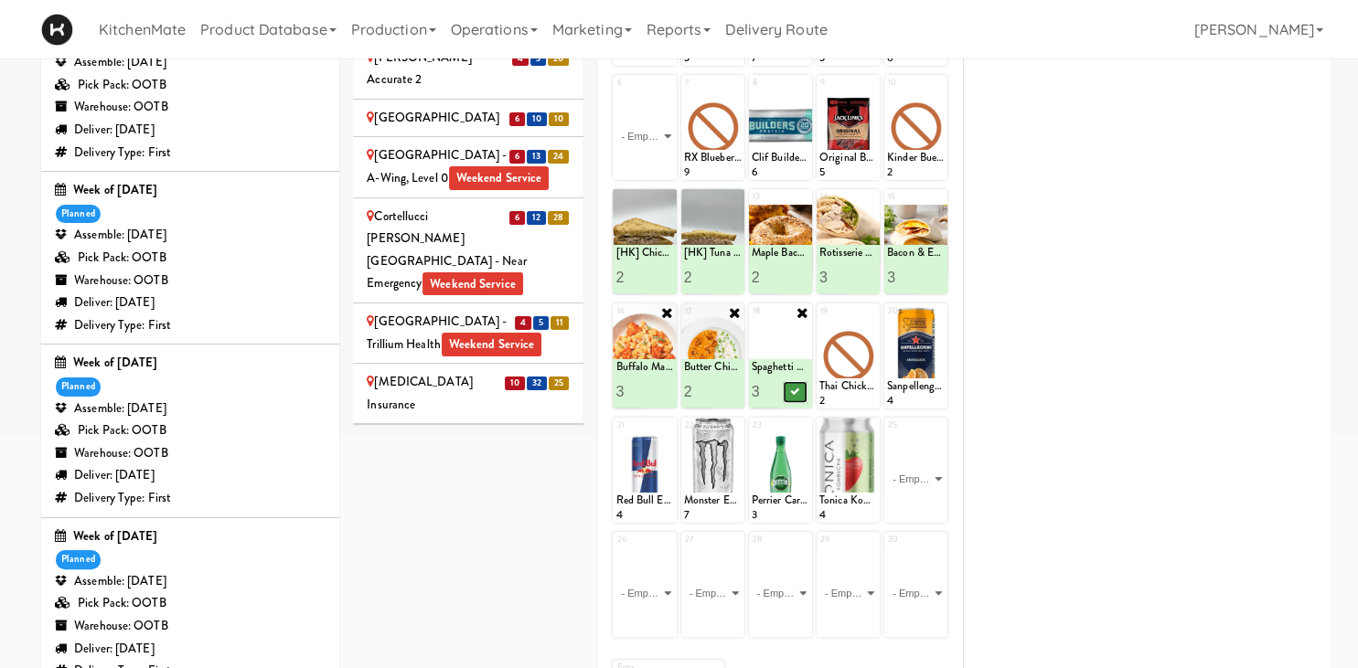
click at [799, 388] on icon at bounding box center [795, 392] width 9 height 10
click at [868, 315] on icon at bounding box center [870, 312] width 13 height 13
click at [868, 313] on div "19 Thai Chicken Curry 2" at bounding box center [847, 356] width 63 height 105
click at [869, 315] on div "19 Thai Chicken Curry 2" at bounding box center [847, 356] width 63 height 105
click at [869, 376] on select "- Empty - Amazing Chocolate Chunk Cookie Bacon & Egg Breakfast Wrap Bistro Deli…" at bounding box center [848, 365] width 58 height 88
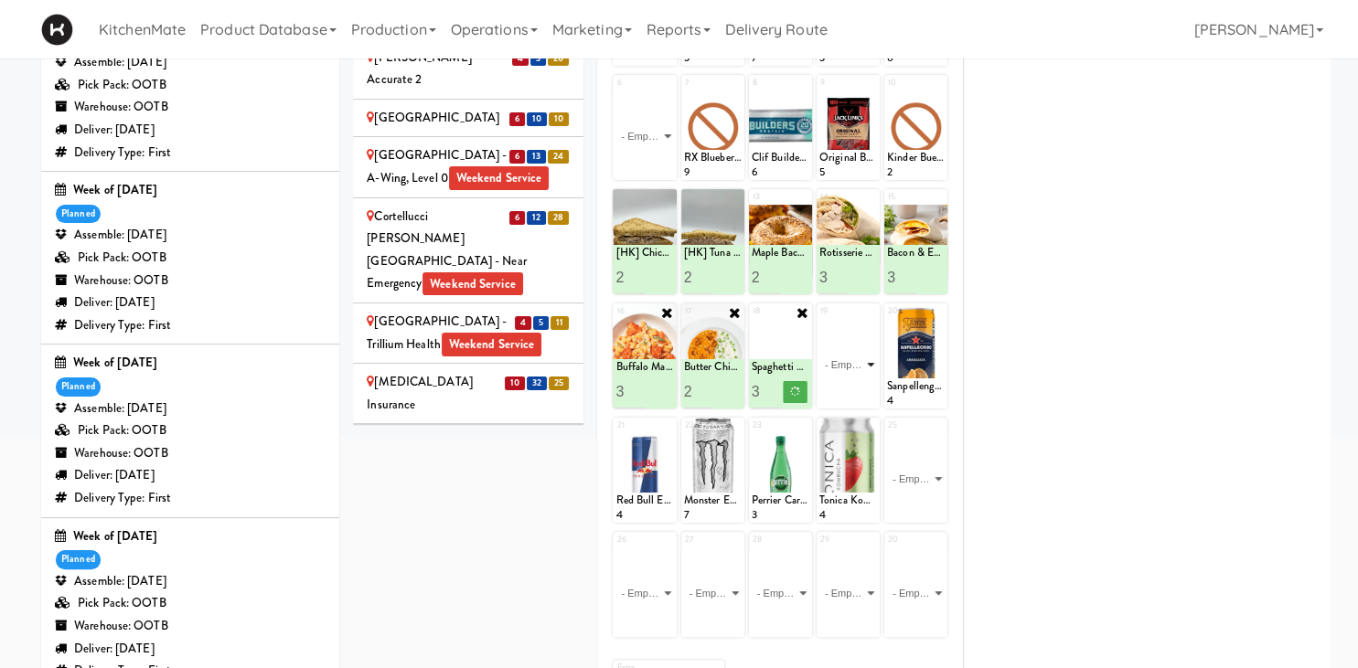
click at [865, 364] on select "- Empty - Amazing Chocolate Chunk Cookie Bacon & Egg Breakfast Wrap Bistro Deli…" at bounding box center [848, 365] width 58 height 88
click at [865, 358] on select "- Empty - Amazing Chocolate Chunk Cookie Bacon & Egg Breakfast Wrap Bistro Deli…" at bounding box center [848, 365] width 58 height 88
click option "Korean Pork Noodles" at bounding box center [0, 0] width 0 height 0
click at [840, 386] on input "2" at bounding box center [833, 392] width 29 height 34
click at [863, 387] on icon at bounding box center [863, 392] width 9 height 10
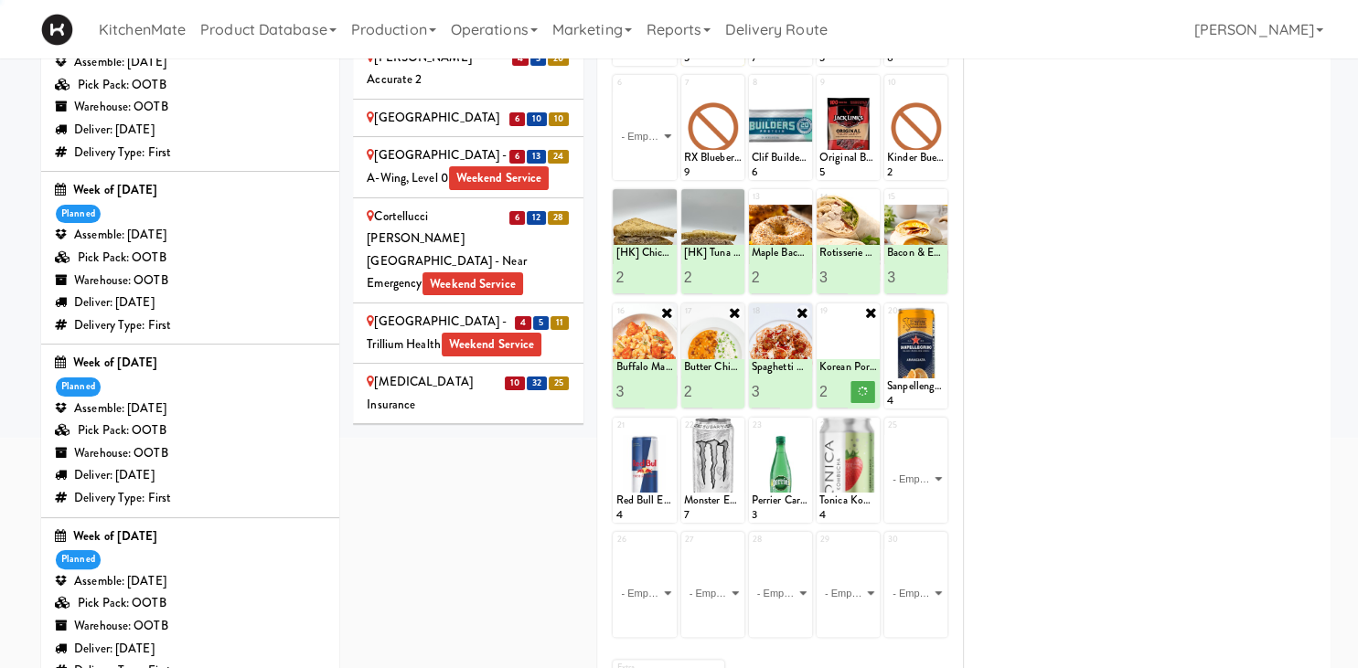
type input "3"
click at [840, 389] on input "3" at bounding box center [833, 392] width 29 height 34
click at [858, 382] on button at bounding box center [863, 392] width 24 height 22
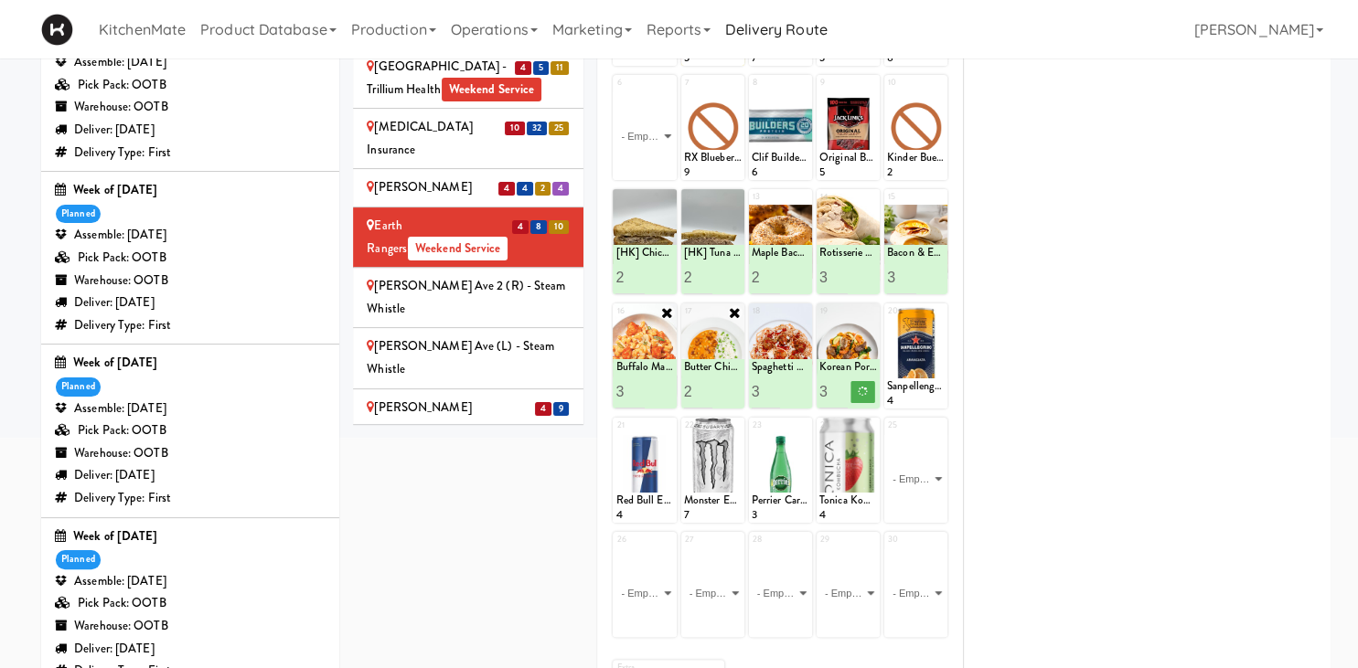
click at [520, 397] on div "Glendon Campus - York University Weekend Service" at bounding box center [468, 431] width 203 height 68
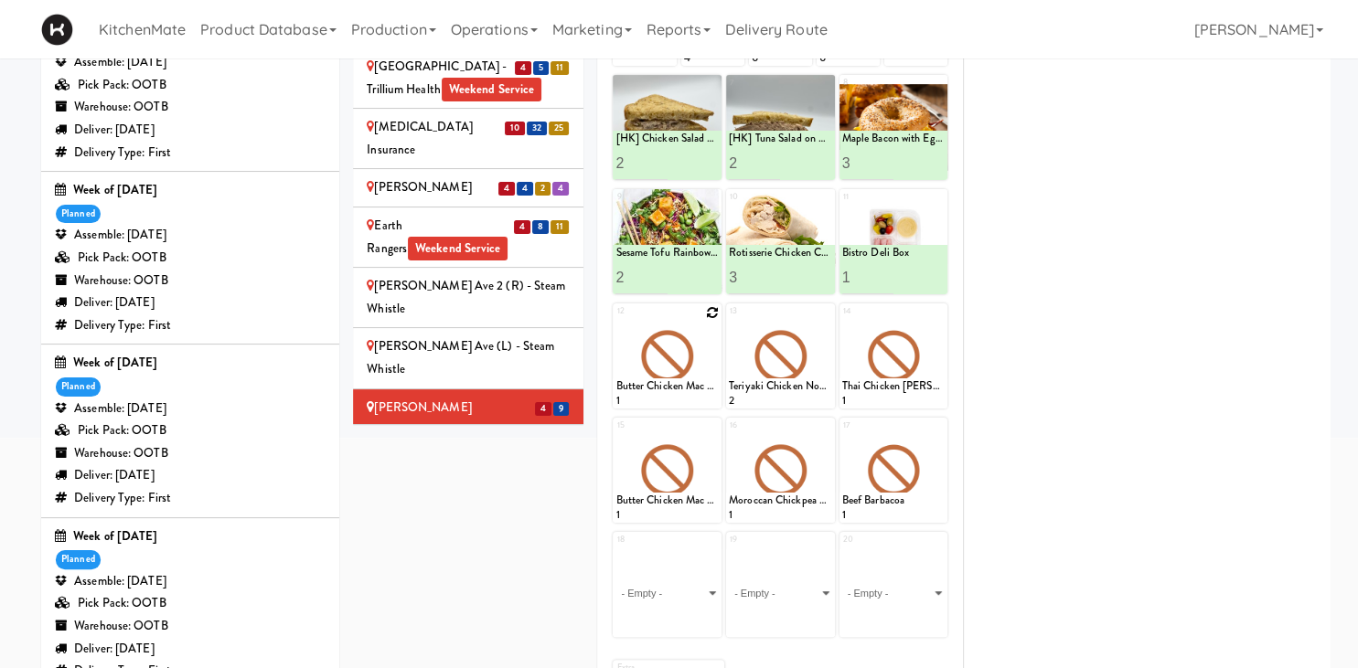
click at [712, 315] on icon at bounding box center [712, 312] width 13 height 13
click at [615, 321] on select "- Empty - Amazing Chocolate Chunk Cookie Bacon & Egg Breakfast Wrap Bistro Deli…" at bounding box center [666, 365] width 103 height 88
click option "Classic Hummus With Crackers" at bounding box center [0, 0] width 0 height 0
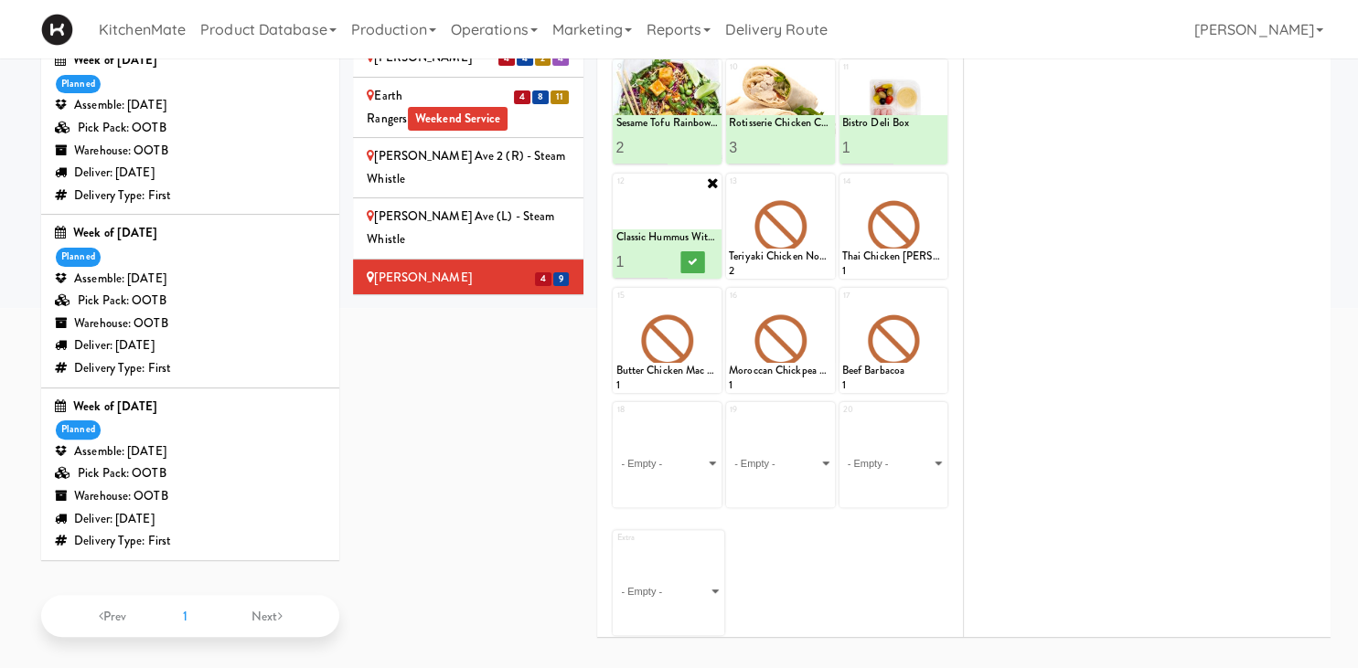
click at [711, 185] on icon at bounding box center [712, 183] width 15 height 15
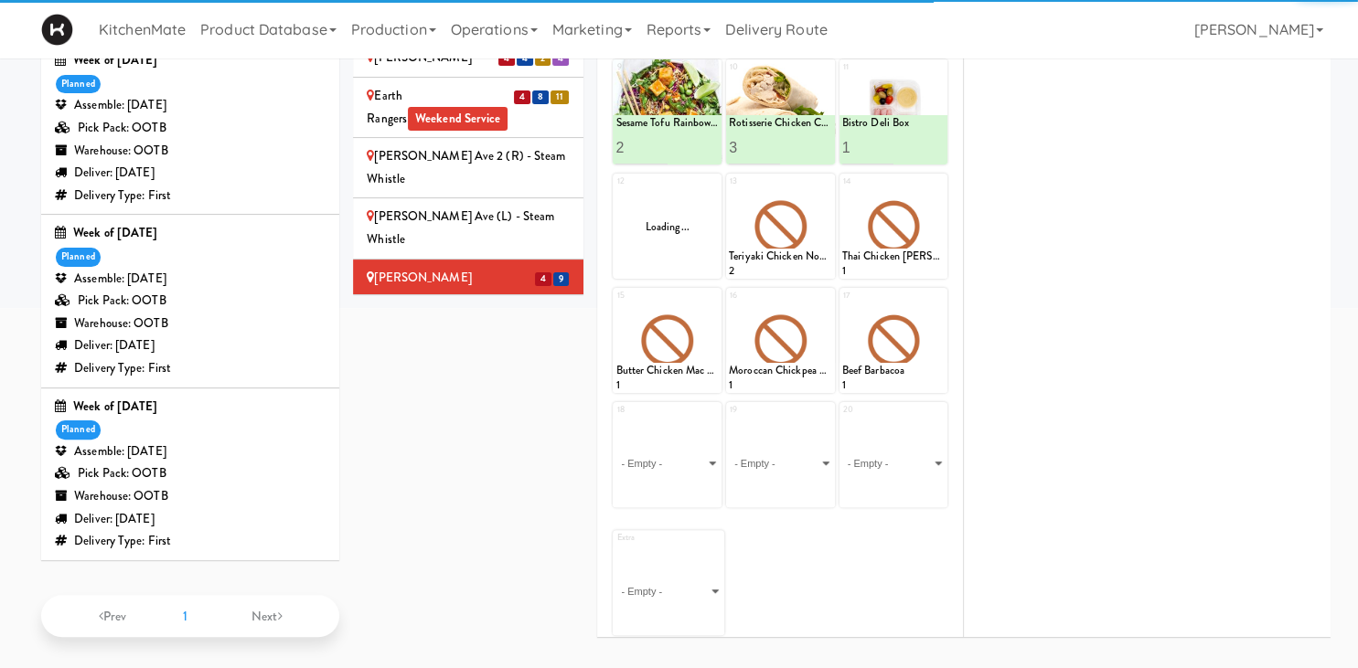
click at [708, 201] on div "Loading..." at bounding box center [667, 226] width 109 height 105
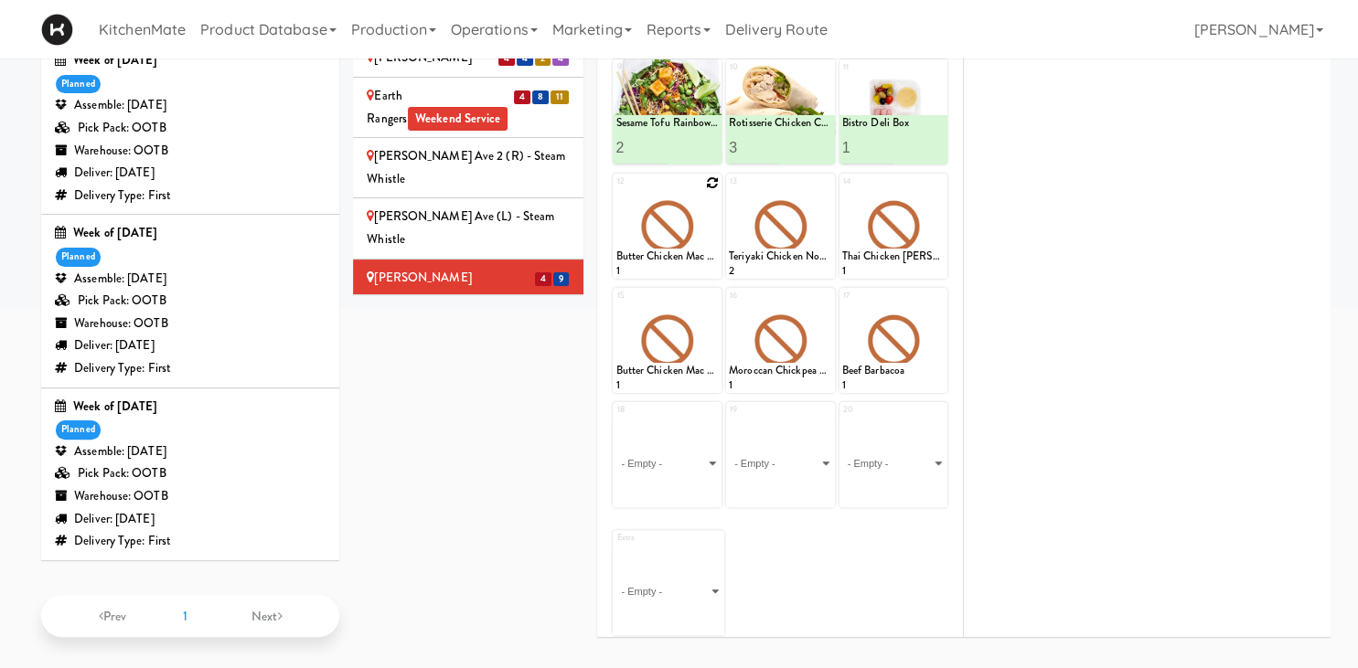
click at [711, 181] on icon at bounding box center [712, 182] width 13 height 13
click option "Buffalo Mac & Cheese" at bounding box center [0, 0] width 0 height 0
type input "1"
click at [691, 257] on icon at bounding box center [692, 262] width 9 height 10
click at [827, 179] on icon at bounding box center [825, 182] width 13 height 13
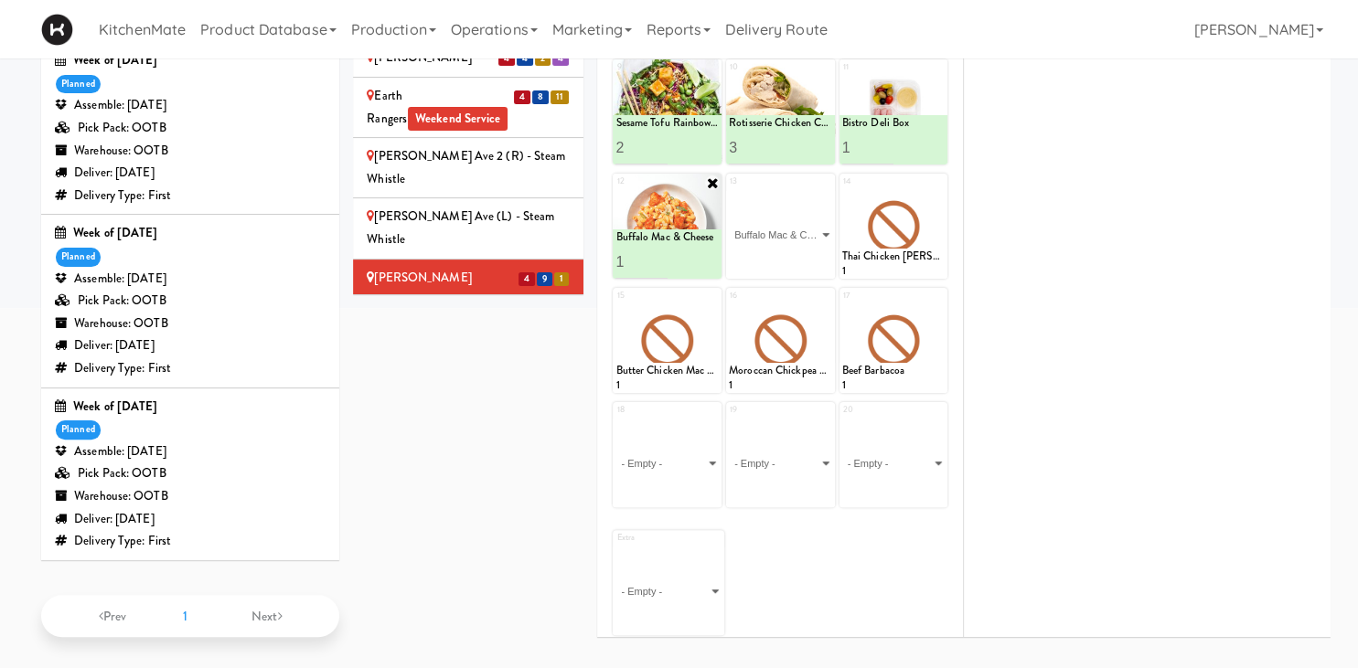
click option "Buffalo Mac & Cheese" at bounding box center [0, 0] width 0 height 0
click at [792, 254] on div at bounding box center [805, 262] width 51 height 34
drag, startPoint x: 814, startPoint y: 254, endPoint x: 877, endPoint y: 219, distance: 72.0
click at [814, 255] on button at bounding box center [806, 262] width 24 height 22
click at [934, 181] on icon at bounding box center [938, 182] width 13 height 13
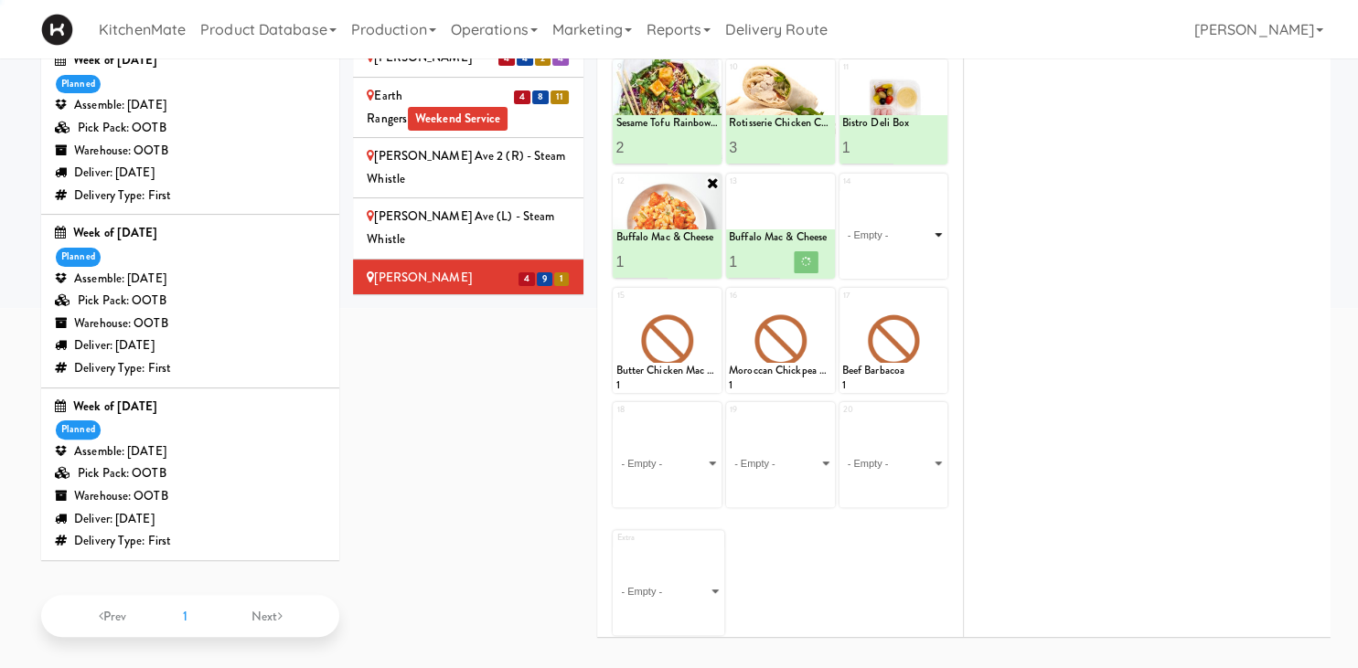
click at [938, 218] on select "- Empty - Amazing Chocolate Chunk Cookie Bacon & Egg Breakfast Wrap Bistro Deli…" at bounding box center [893, 235] width 103 height 88
click option "Spaghetti & Meatballs" at bounding box center [0, 0] width 0 height 0
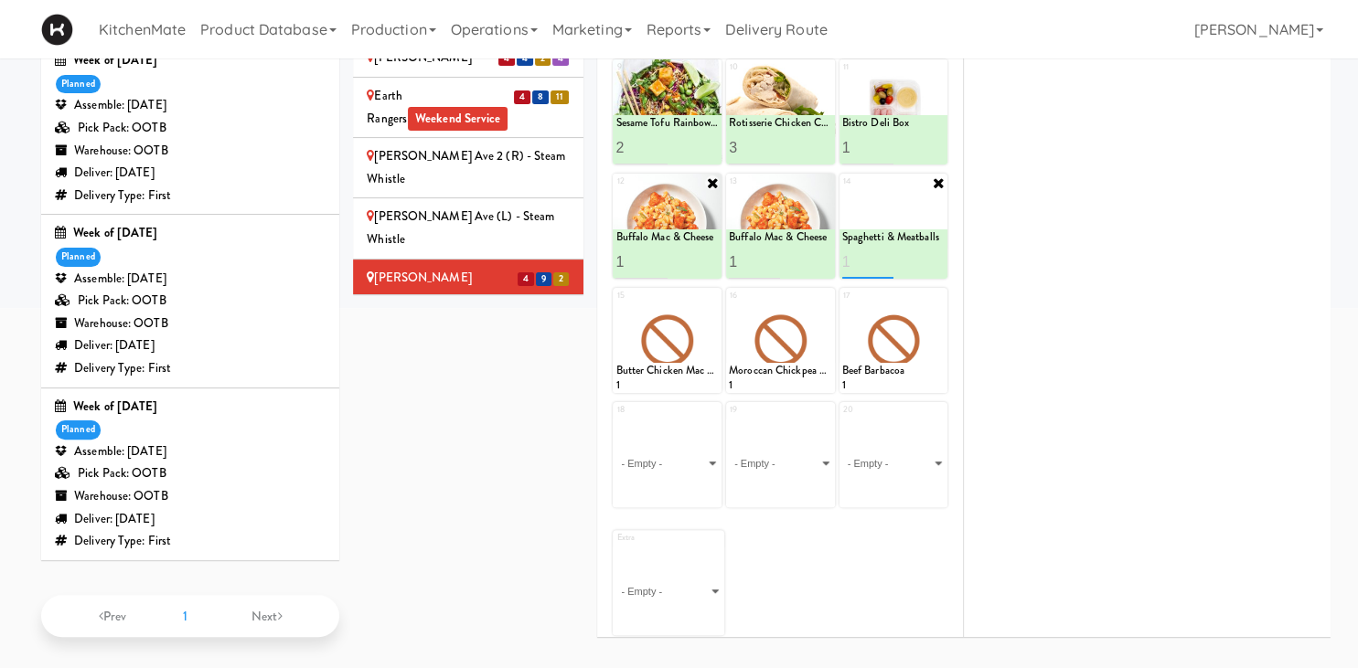
type input "1"
click at [909, 259] on button at bounding box center [919, 262] width 24 height 22
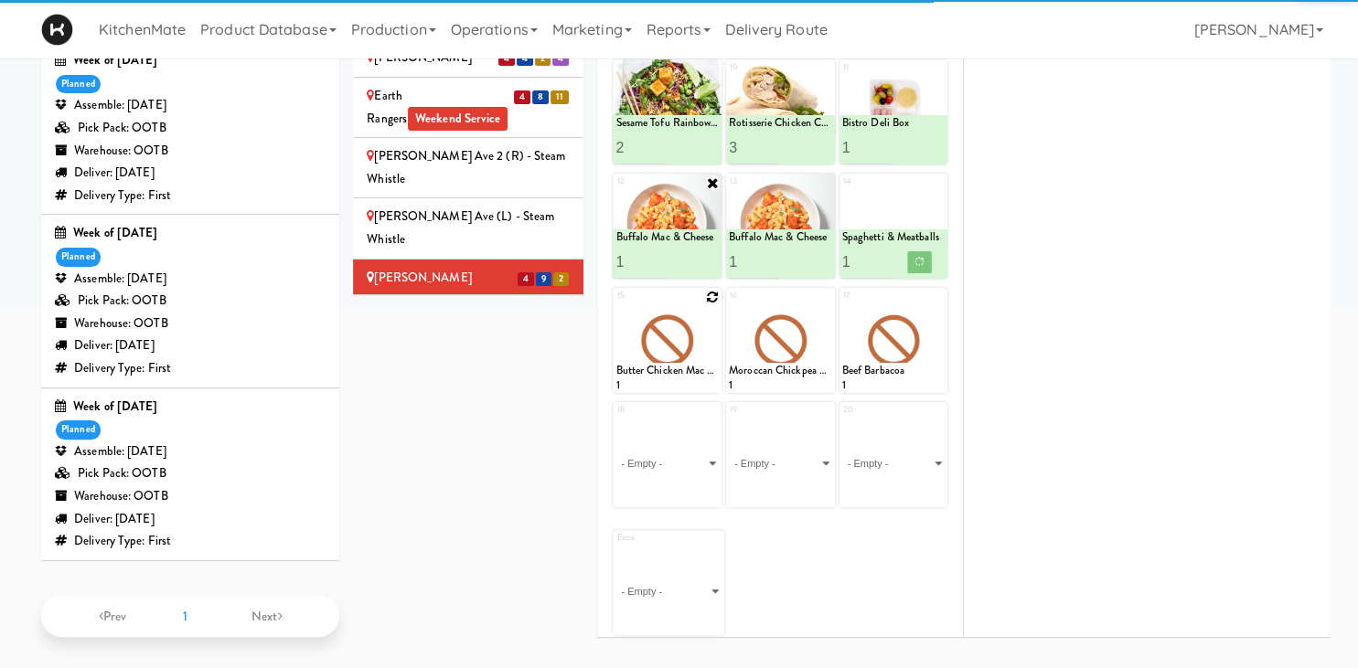
click at [709, 291] on icon at bounding box center [712, 297] width 13 height 13
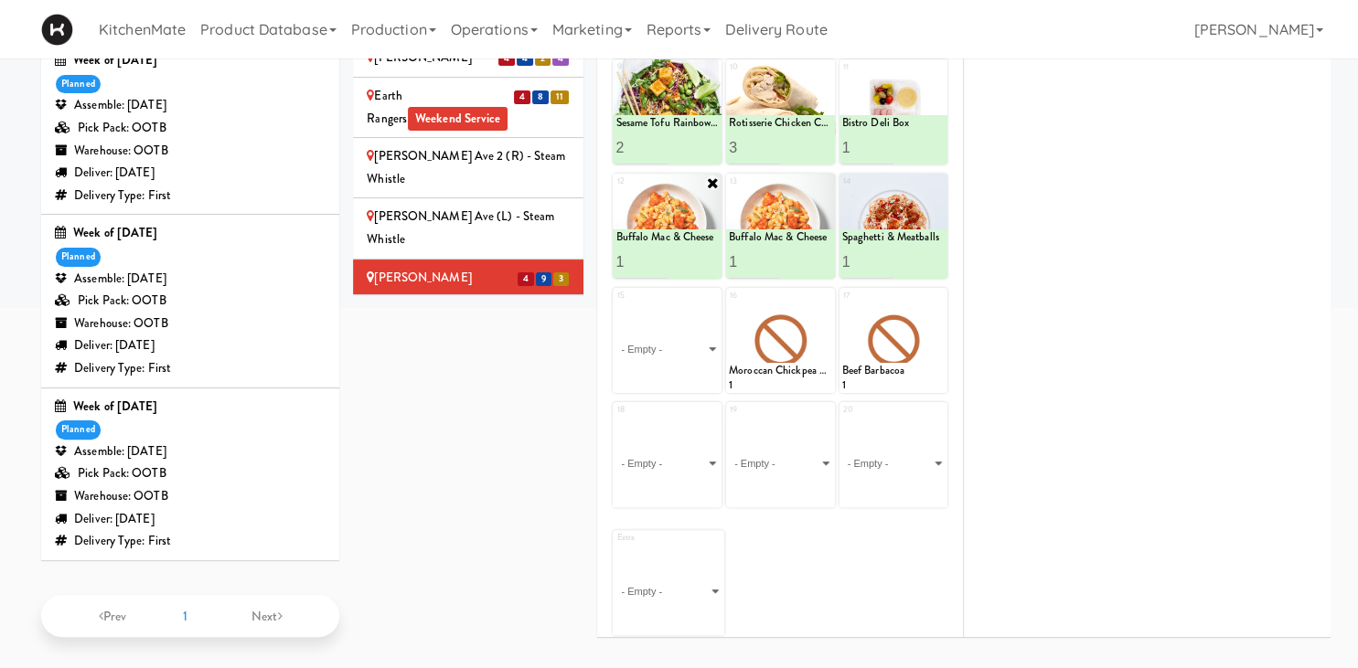
click at [615, 305] on select "- Empty - Amazing Chocolate Chunk Cookie Bacon & Egg Breakfast Wrap Bistro Deli…" at bounding box center [666, 349] width 103 height 88
click option "Spaghetti & Meatballs" at bounding box center [0, 0] width 0 height 0
click at [686, 371] on button at bounding box center [693, 377] width 24 height 22
click at [825, 292] on icon at bounding box center [825, 297] width 13 height 13
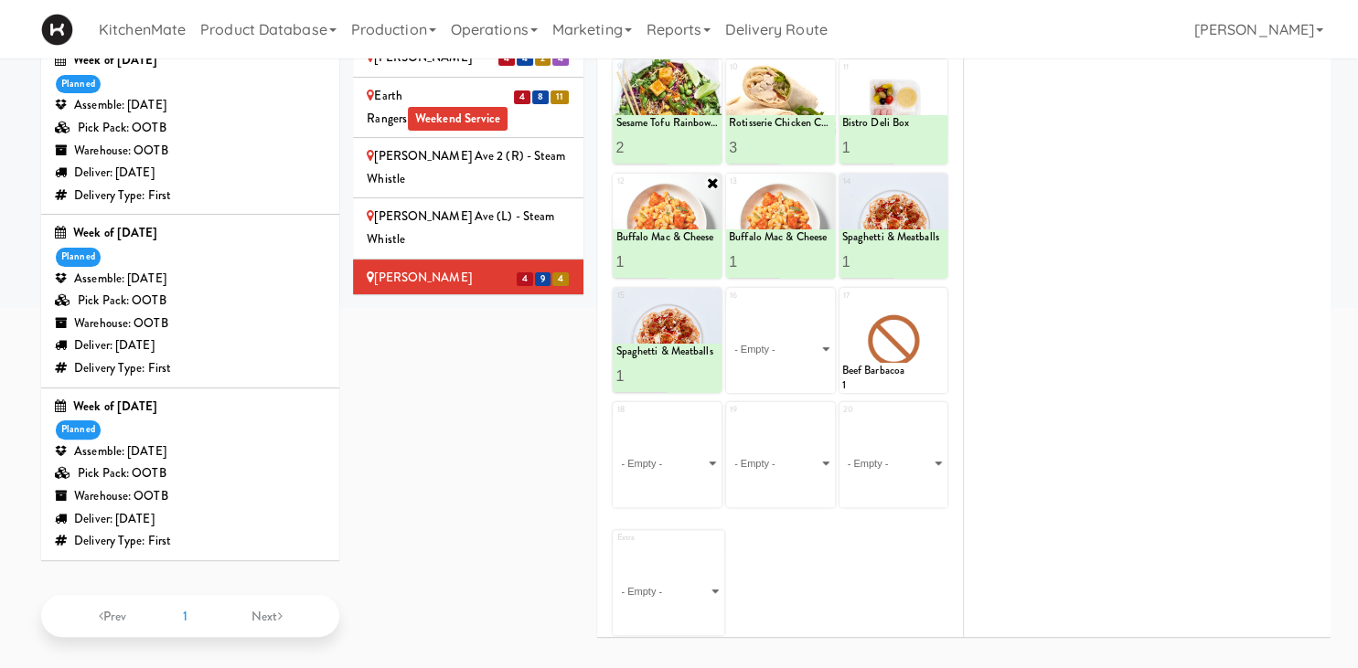
click at [729, 305] on select "- Empty - Amazing Chocolate Chunk Cookie Bacon & Egg Breakfast Wrap Bistro Deli…" at bounding box center [780, 349] width 103 height 88
click option "Korean Pork Noodles" at bounding box center [0, 0] width 0 height 0
click at [799, 366] on button at bounding box center [806, 377] width 24 height 22
click at [936, 293] on icon at bounding box center [938, 297] width 13 height 13
drag, startPoint x: 936, startPoint y: 293, endPoint x: 924, endPoint y: 322, distance: 31.6
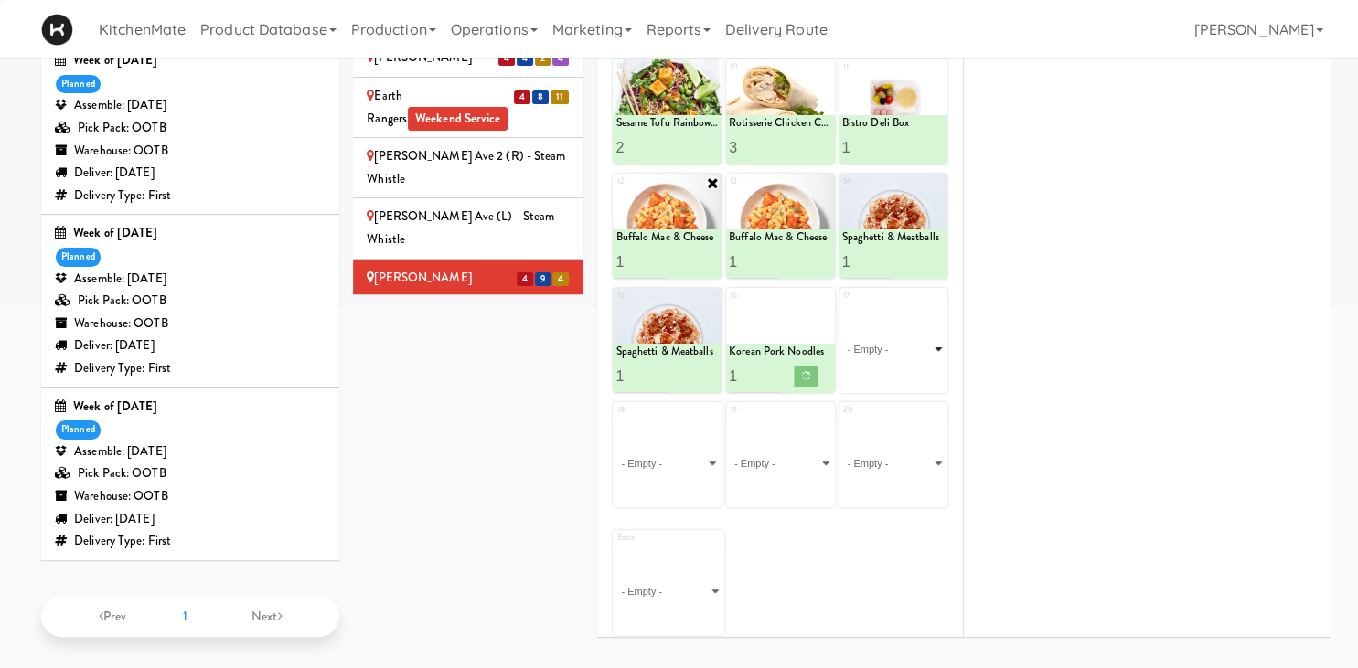
click at [924, 322] on select "- Empty - Amazing Chocolate Chunk Cookie Bacon & Egg Breakfast Wrap Bistro Deli…" at bounding box center [893, 349] width 103 height 88
click option "Butter Chicken" at bounding box center [0, 0] width 0 height 0
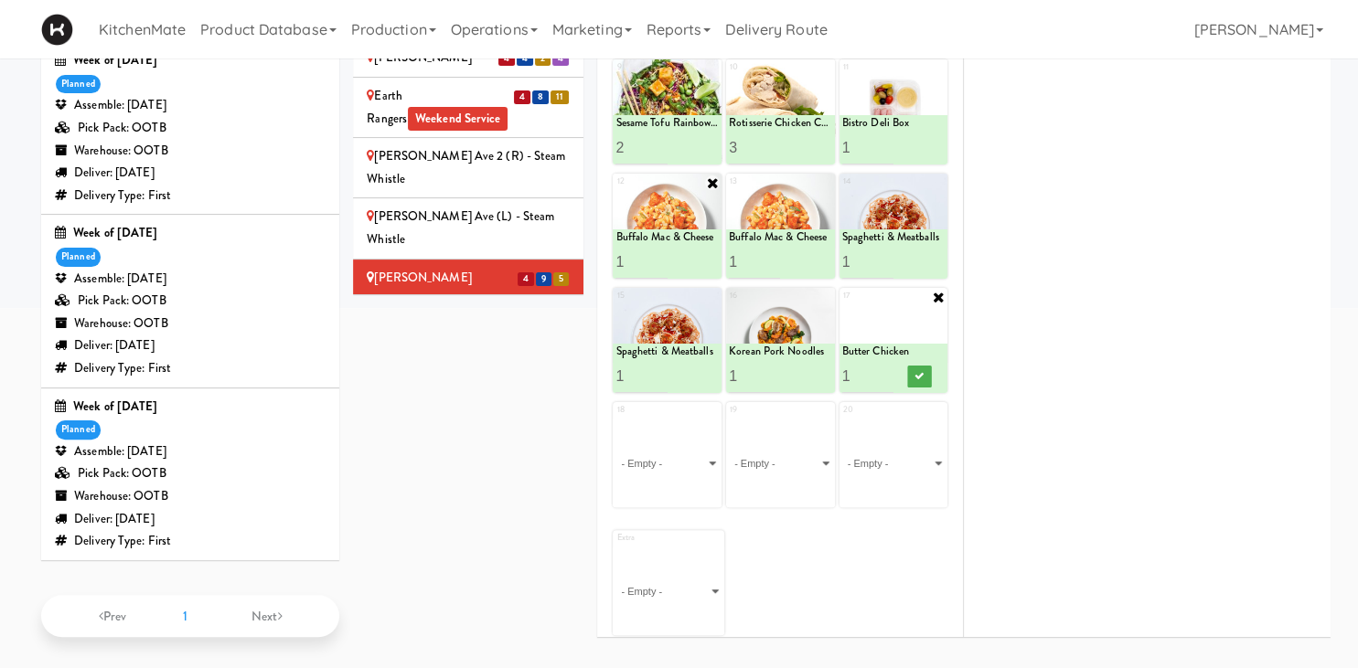
type input "2"
click at [889, 370] on input "2" at bounding box center [867, 376] width 51 height 34
click at [911, 371] on button at bounding box center [919, 377] width 24 height 22
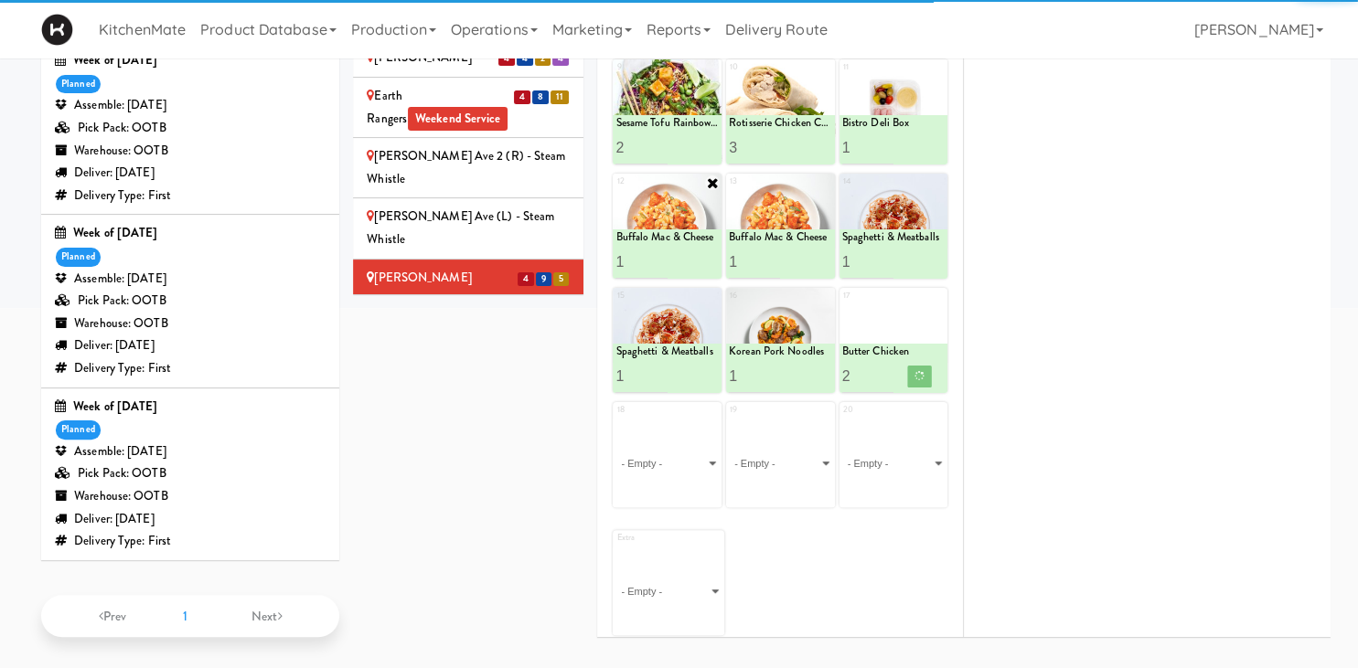
click at [439, 349] on div "GloveBoX" at bounding box center [468, 360] width 203 height 23
click at [570, 388] on div "H.G. Thode Library - Main Floor - McMaster University Weekend Service" at bounding box center [468, 422] width 203 height 68
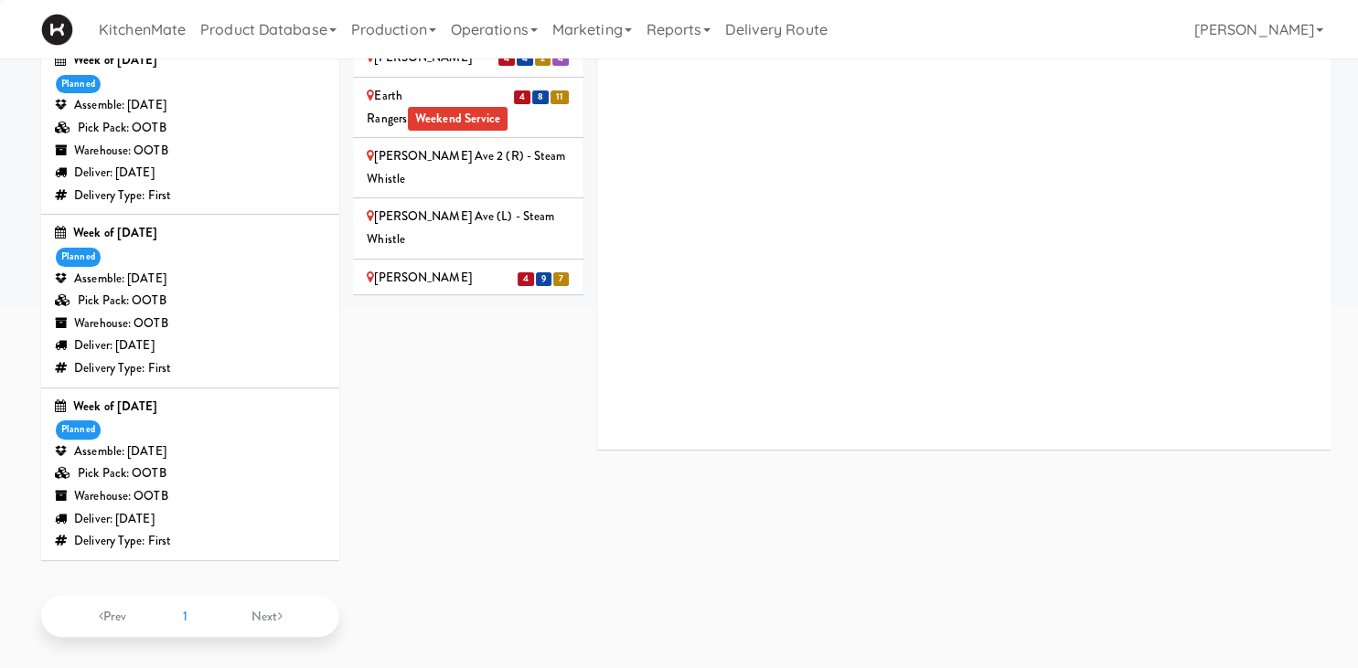
click at [491, 349] on div "GloveBoX" at bounding box center [468, 360] width 203 height 23
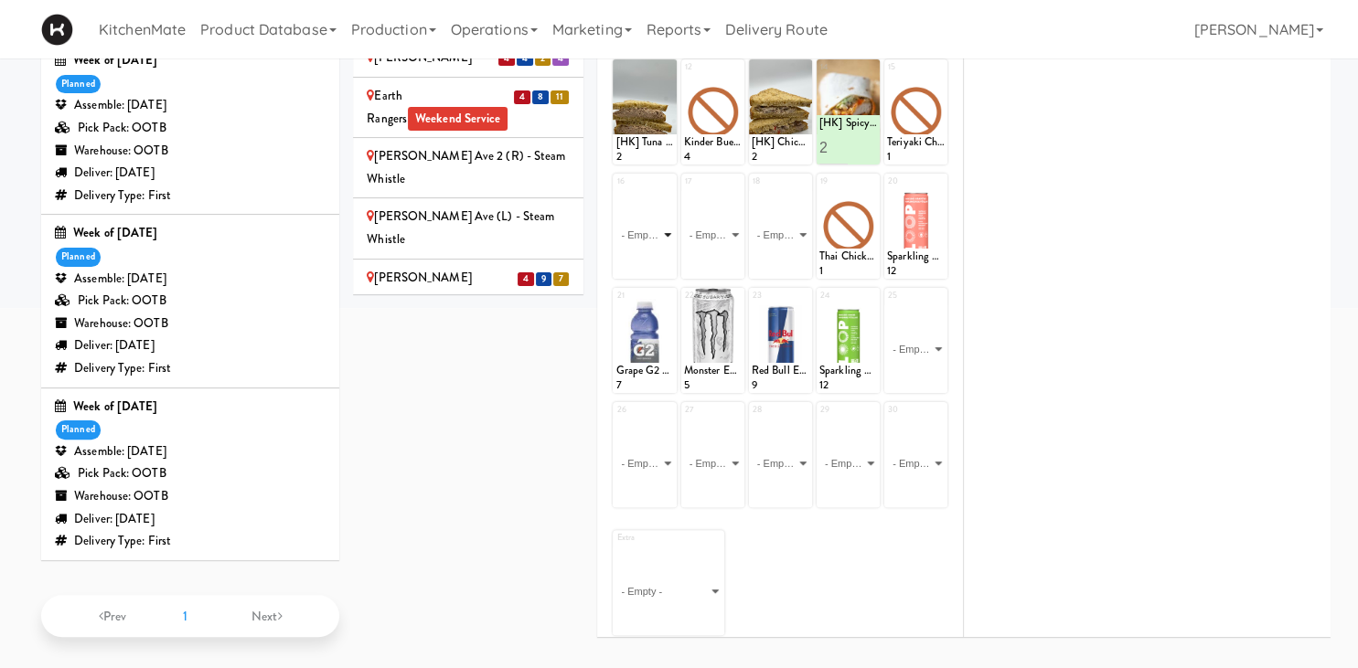
click at [615, 191] on select "- Empty - Amazing Chocolate Chunk Cookie Bacon & Egg Breakfast Wrap Bistro Deli…" at bounding box center [644, 235] width 58 height 88
click option "Buffalo Mac & Cheese" at bounding box center [0, 0] width 0 height 0
type input "1"
click at [651, 261] on button at bounding box center [659, 262] width 24 height 22
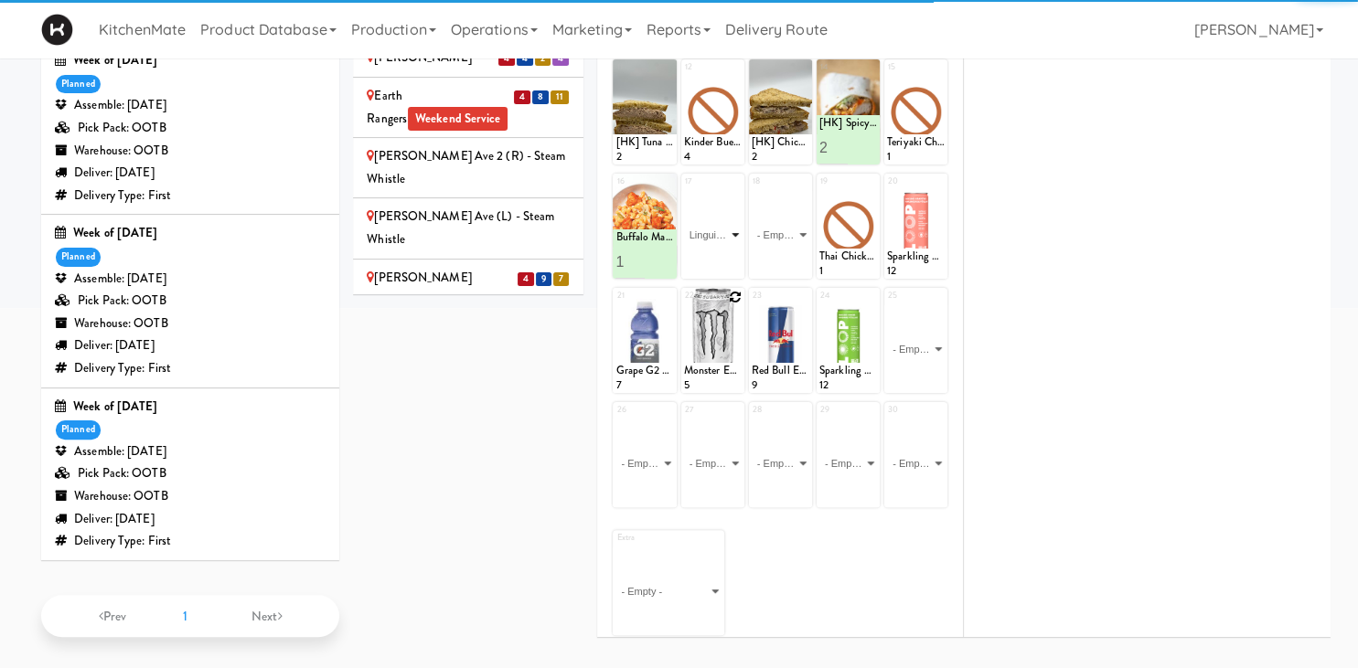
click option "Linguine Marinara" at bounding box center [0, 0] width 0 height 0
type input "1"
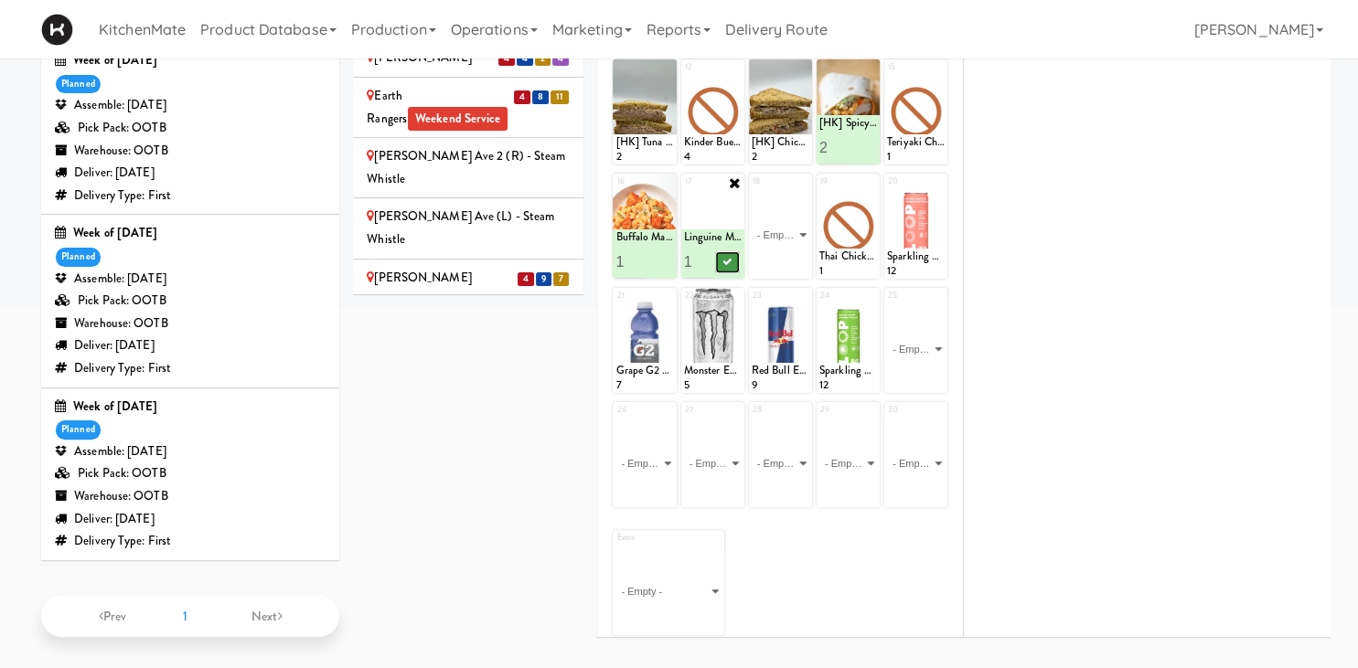
click at [731, 258] on icon at bounding box center [726, 262] width 9 height 10
click at [803, 225] on select "- Empty - Amazing Chocolate Chunk Cookie Bacon & Egg Breakfast Wrap Bistro Deli…" at bounding box center [781, 235] width 58 height 88
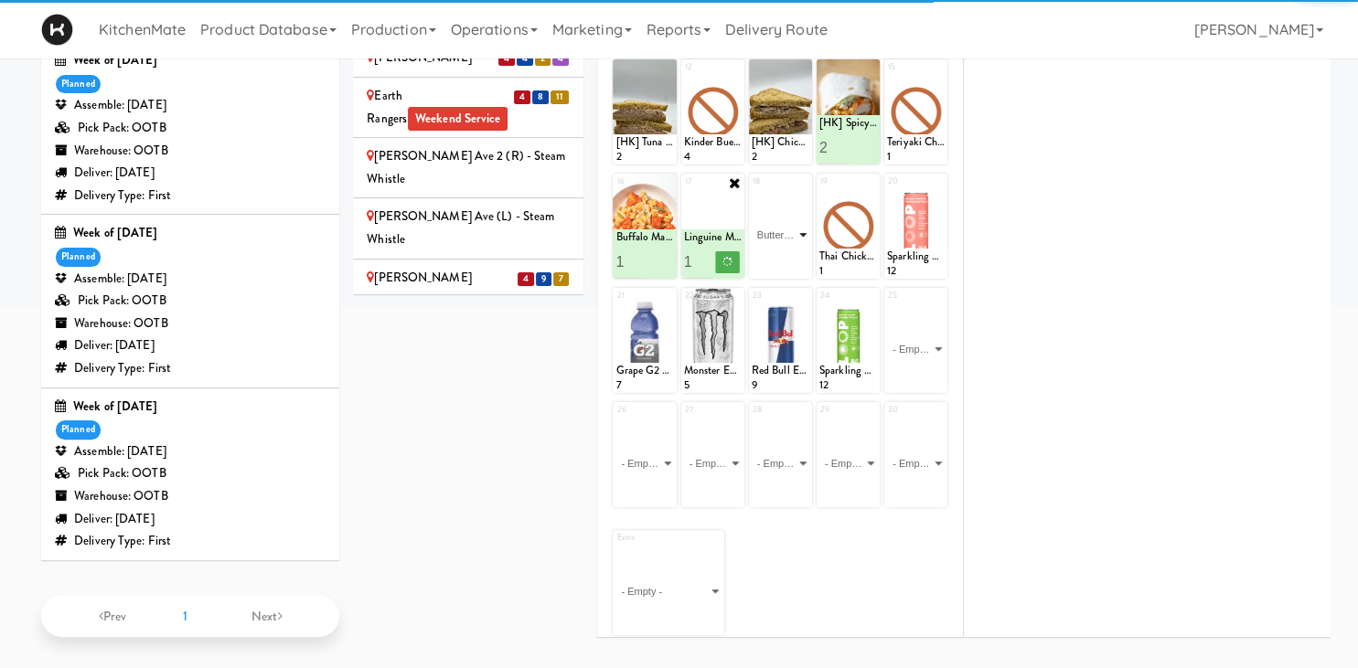
click option "Butter Chicken" at bounding box center [0, 0] width 0 height 0
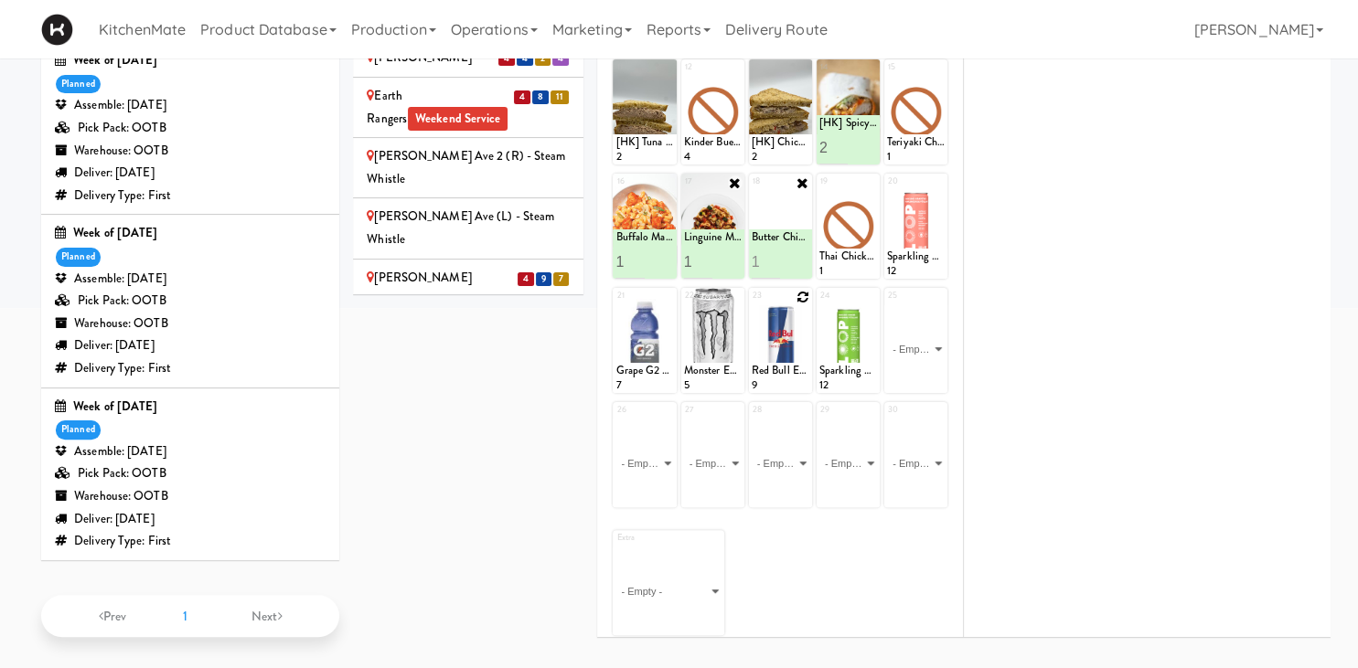
scroll to position [228, 0]
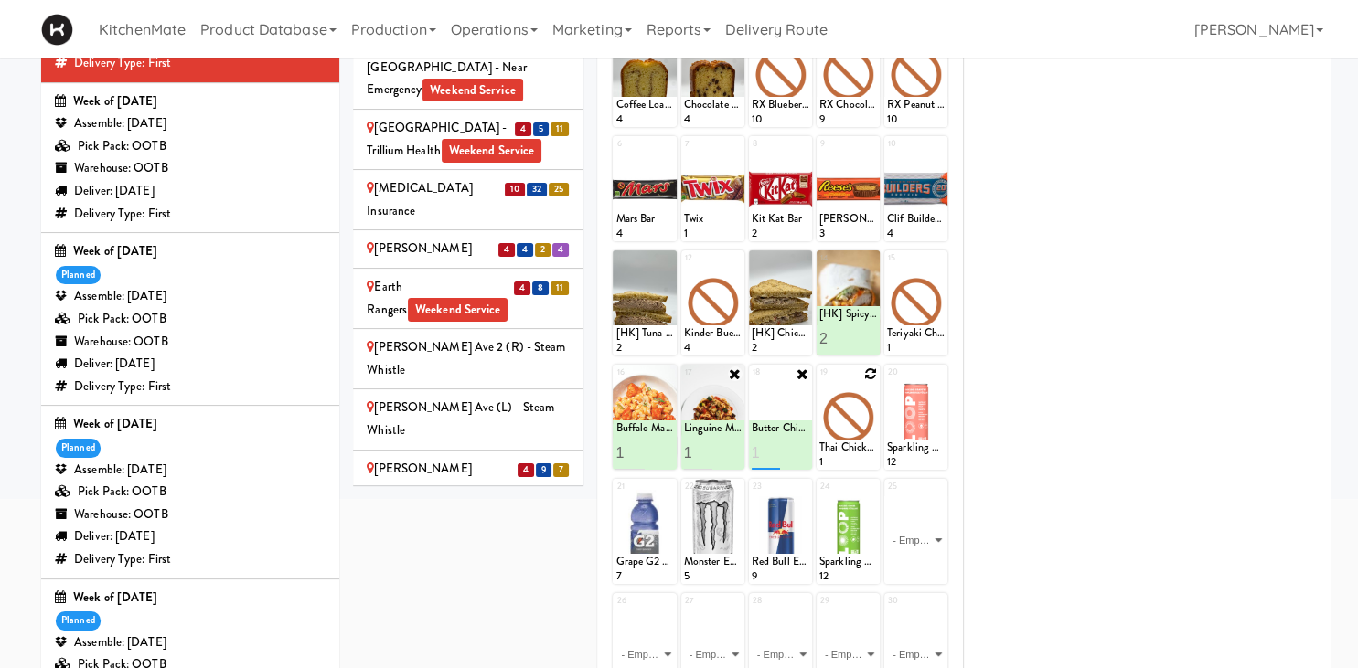
type input "1"
click at [796, 444] on button at bounding box center [796, 454] width 24 height 22
click at [866, 372] on icon at bounding box center [870, 374] width 13 height 13
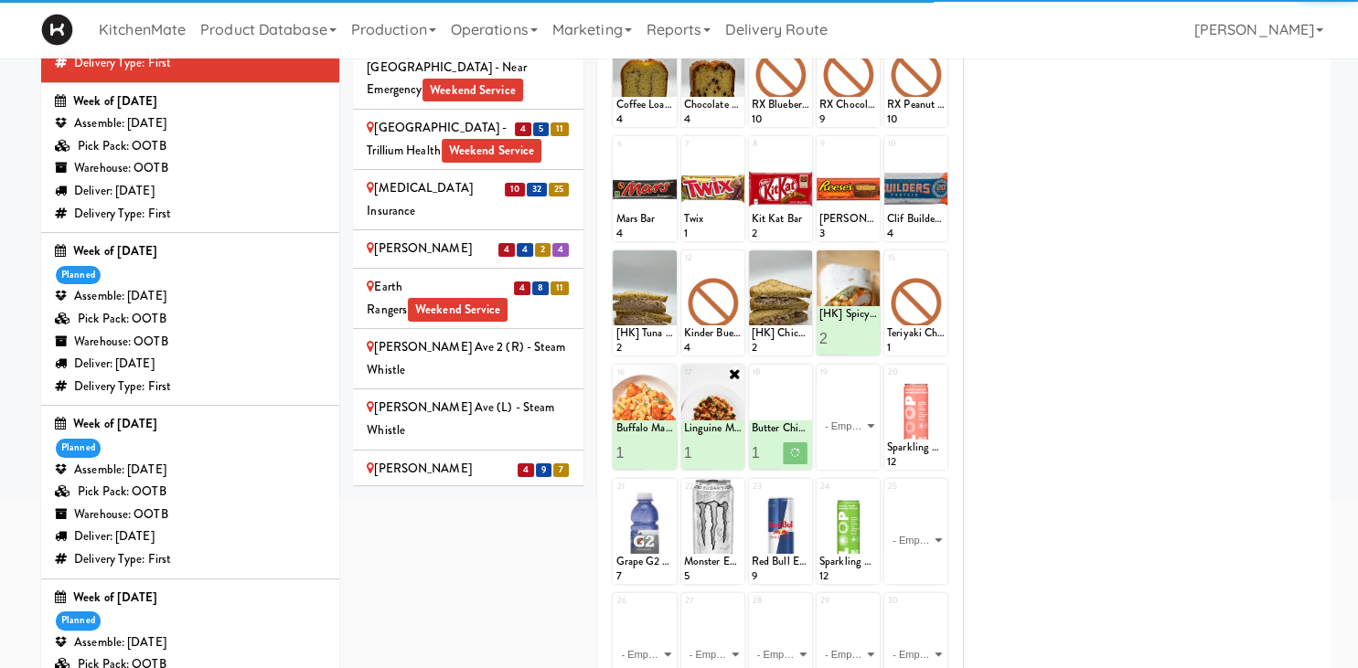
click at [865, 385] on select "- Empty - Amazing Chocolate Chunk Cookie Bacon & Egg Breakfast Wrap Bistro Deli…" at bounding box center [848, 426] width 58 height 88
click at [869, 373] on div "19 - Empty - Amazing Chocolate Chunk Cookie Bacon & Egg Breakfast Wrap Bistro D…" at bounding box center [847, 417] width 63 height 105
click at [863, 403] on select "- Empty - Amazing Chocolate Chunk Cookie Bacon & Egg Breakfast Wrap Bistro Deli…" at bounding box center [848, 426] width 58 height 88
click at [860, 403] on select "- Empty - Amazing Chocolate Chunk Cookie Bacon & Egg Breakfast Wrap Bistro Deli…" at bounding box center [848, 426] width 58 height 88
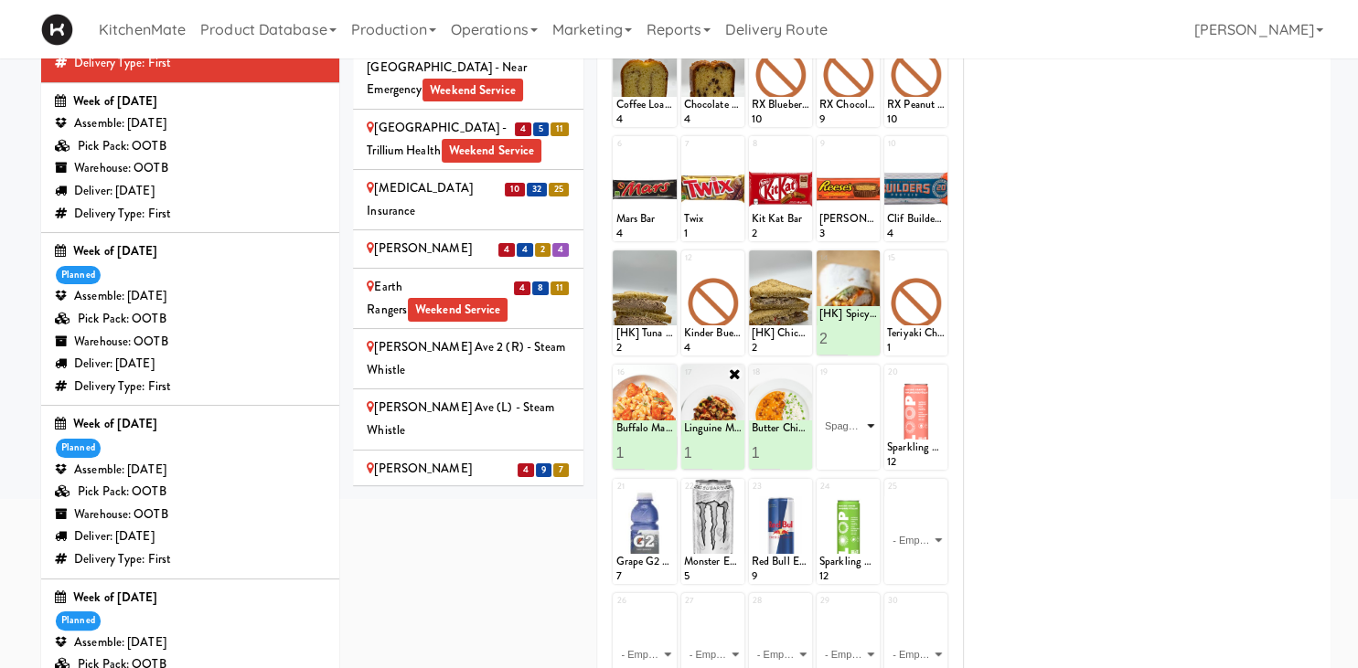
click option "Spaghetti & Meatballs" at bounding box center [0, 0] width 0 height 0
type input "1"
click at [866, 447] on button at bounding box center [863, 454] width 24 height 22
click at [430, 579] on div "H.G. Thode Library - Main Floor - McMaster University Weekend Service" at bounding box center [468, 613] width 203 height 68
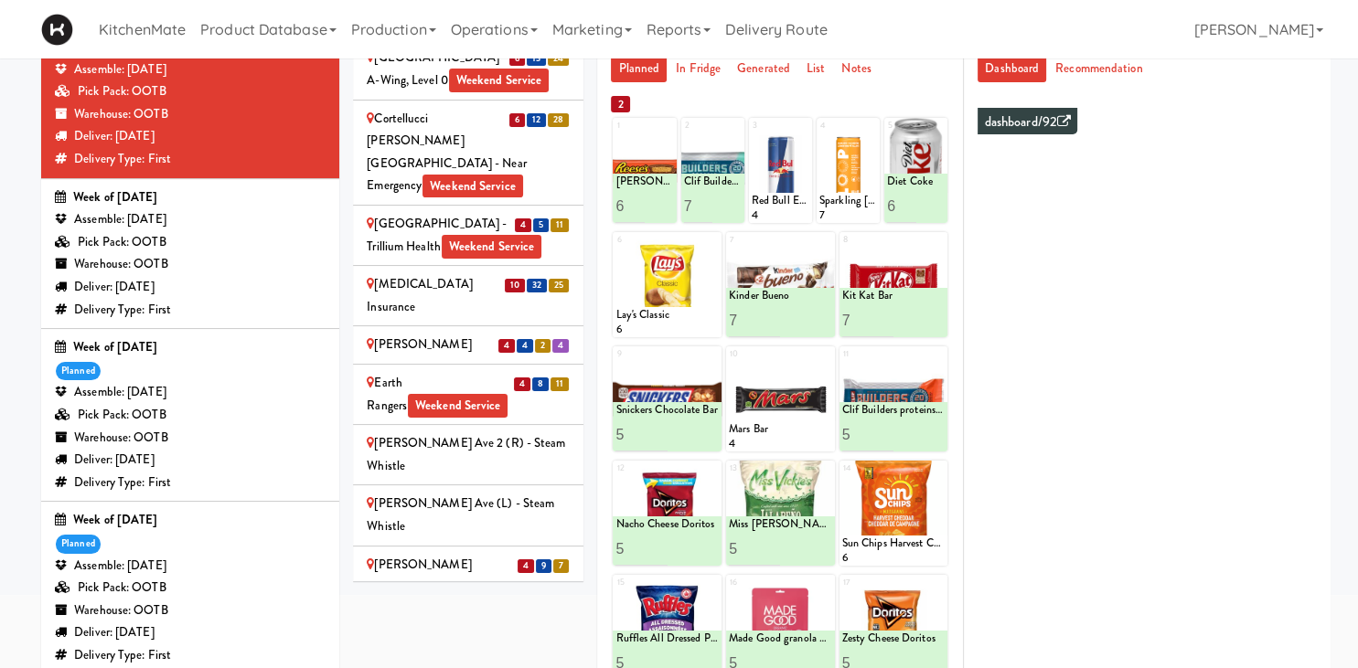
scroll to position [325, 0]
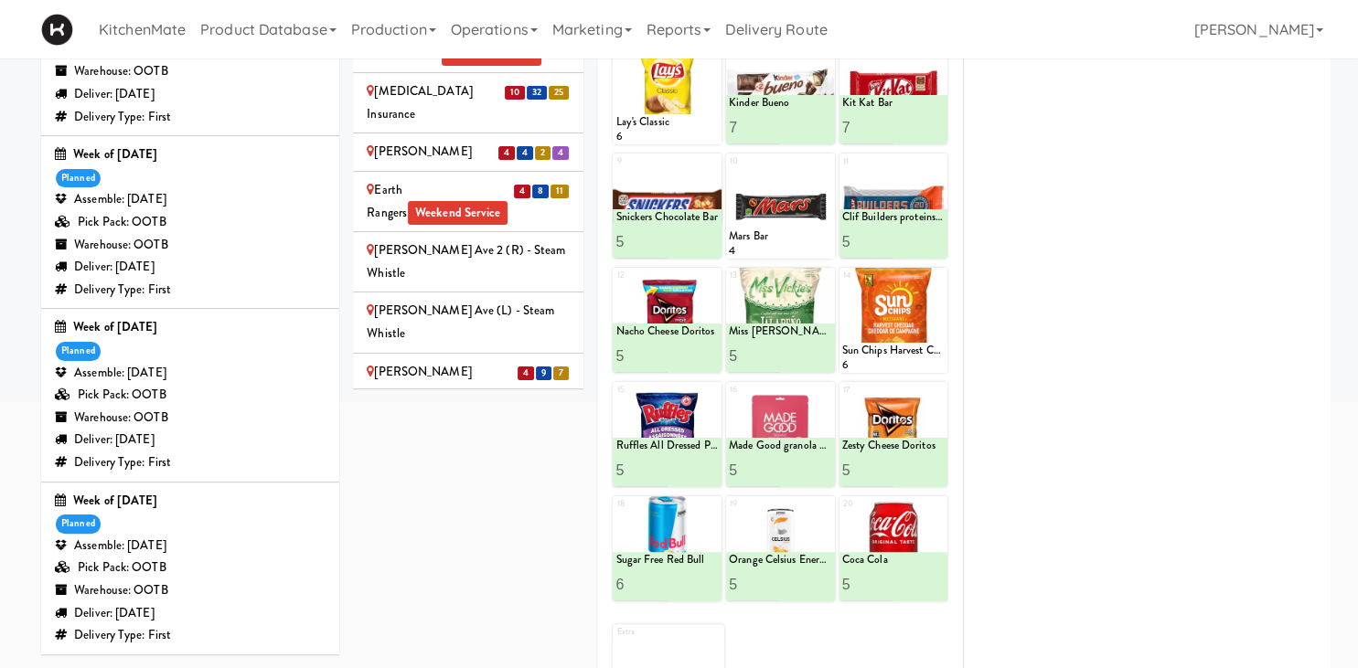
click at [509, 565] on div "Home Depot - 10th Flr Cafe Left Weekend Service" at bounding box center [468, 587] width 203 height 45
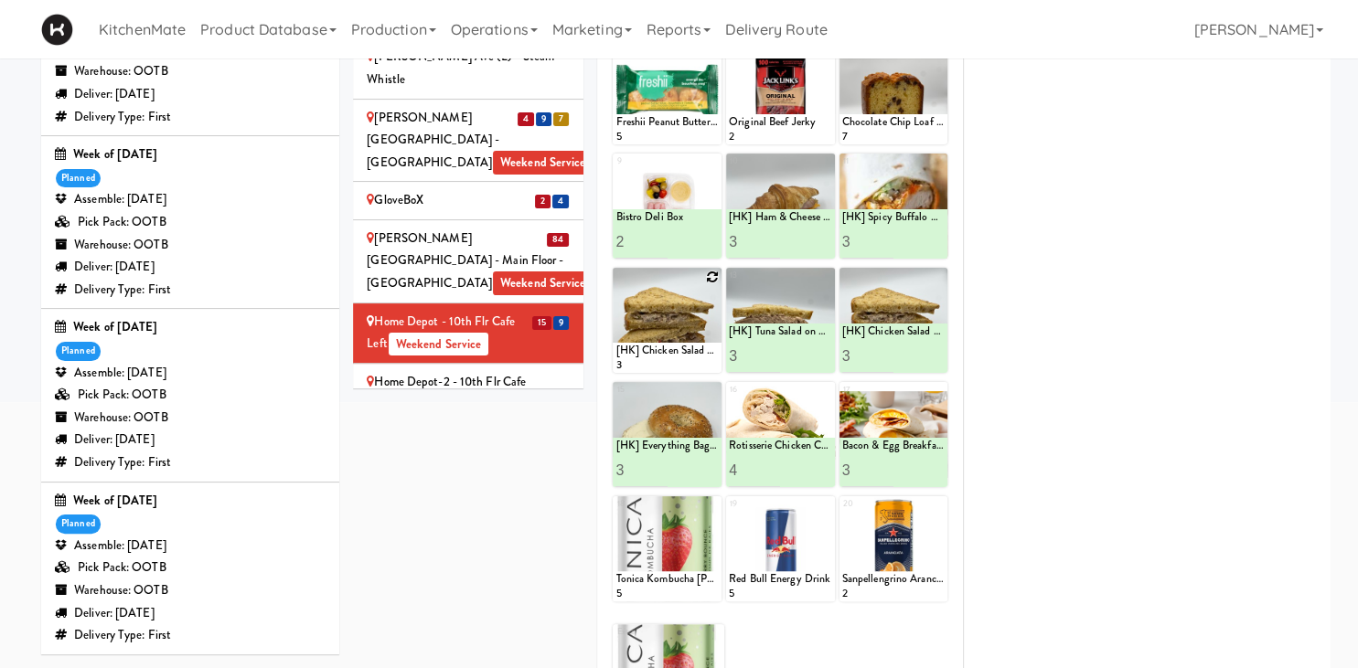
click at [715, 275] on icon at bounding box center [712, 277] width 13 height 13
click at [615, 285] on select "- Empty - Amazing Chocolate Chunk Cookie Bacon & Egg Breakfast Wrap Bistro Deli…" at bounding box center [666, 329] width 103 height 88
click option "[HK] Chicken & Swiss Cheese On Focaccia" at bounding box center [0, 0] width 0 height 0
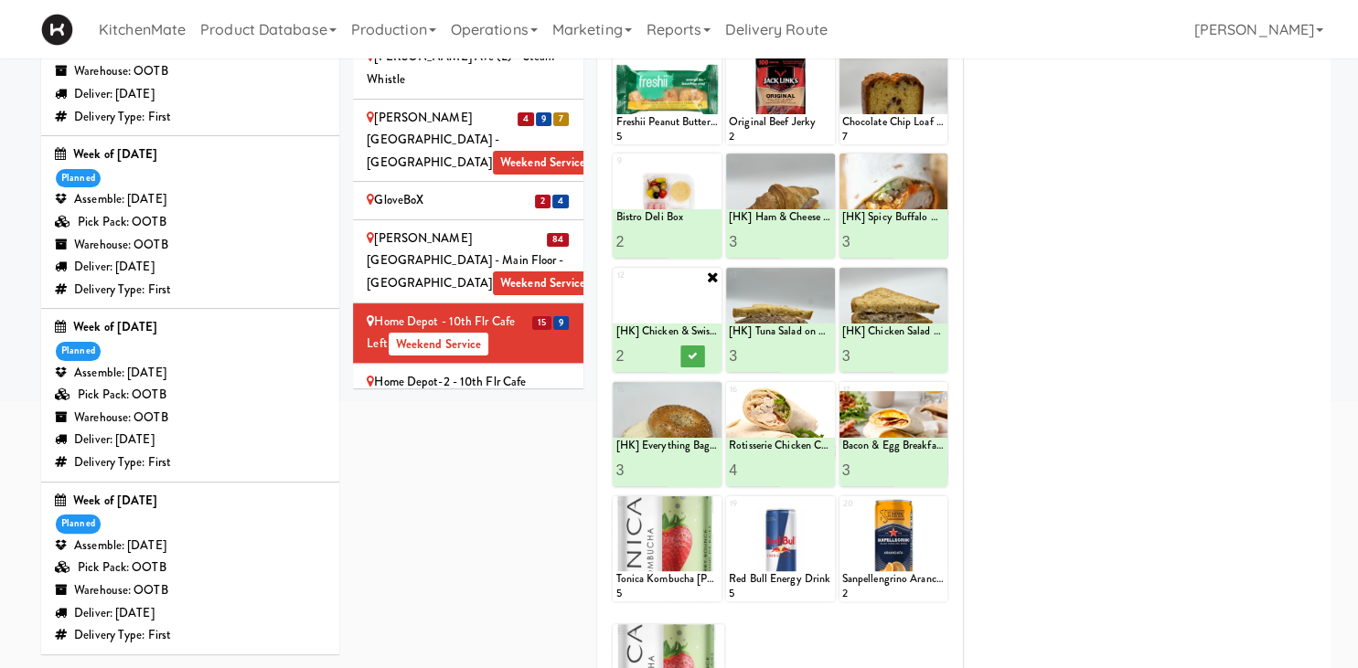
click at [663, 351] on input "2" at bounding box center [640, 356] width 51 height 34
click at [663, 351] on input "3" at bounding box center [640, 356] width 51 height 34
type input "4"
click at [663, 351] on input "4" at bounding box center [640, 356] width 51 height 34
click at [688, 354] on icon at bounding box center [692, 356] width 9 height 10
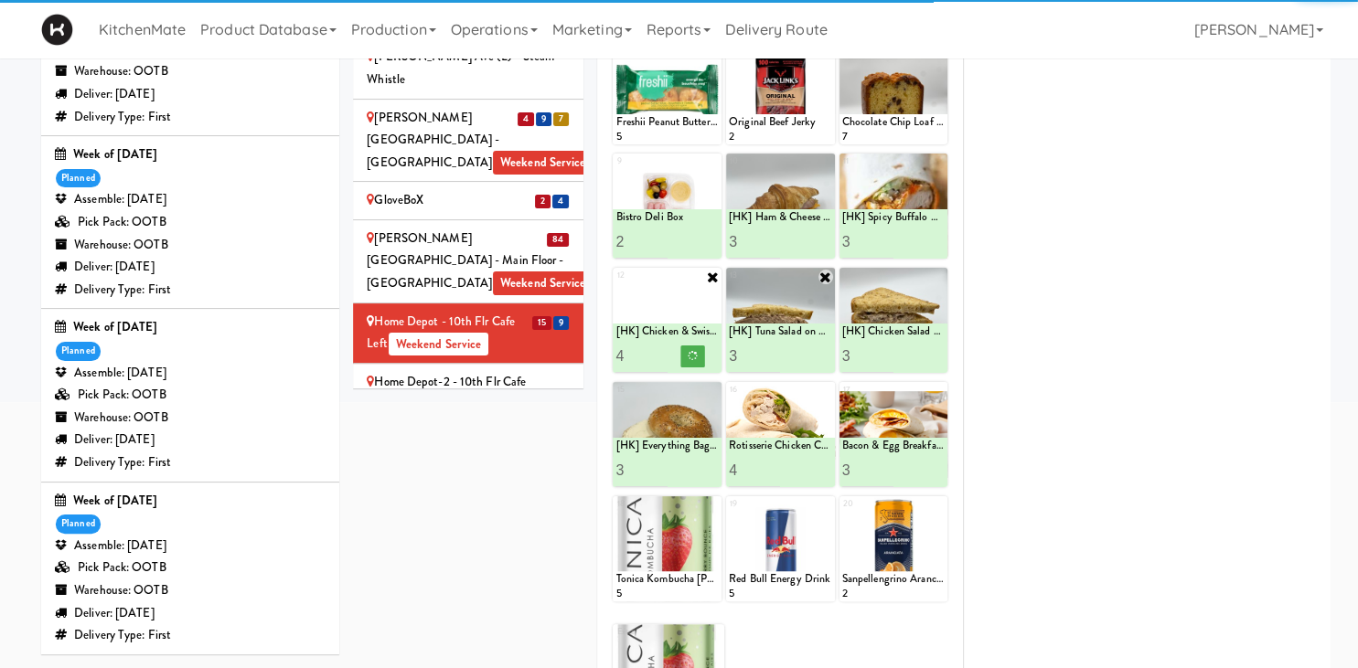
type input "4"
click at [771, 351] on input "4" at bounding box center [754, 356] width 51 height 34
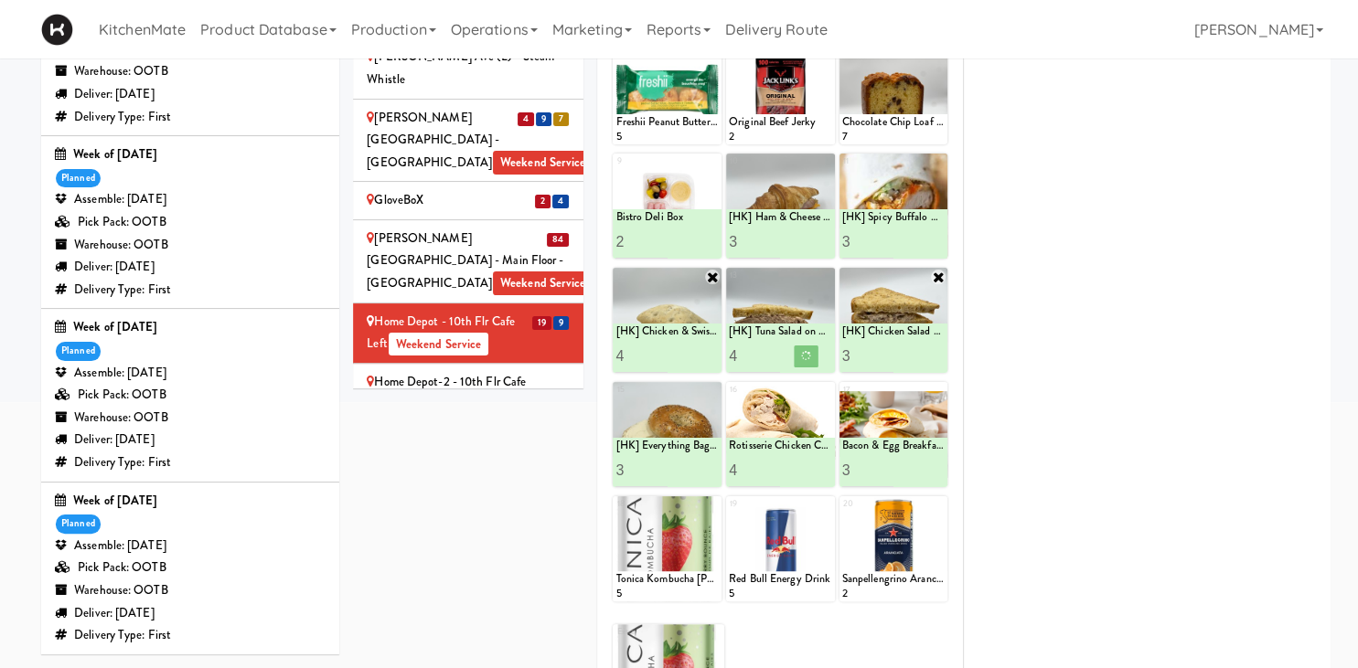
type input "4"
click at [885, 350] on input "4" at bounding box center [867, 356] width 51 height 34
click at [915, 350] on button at bounding box center [919, 357] width 24 height 22
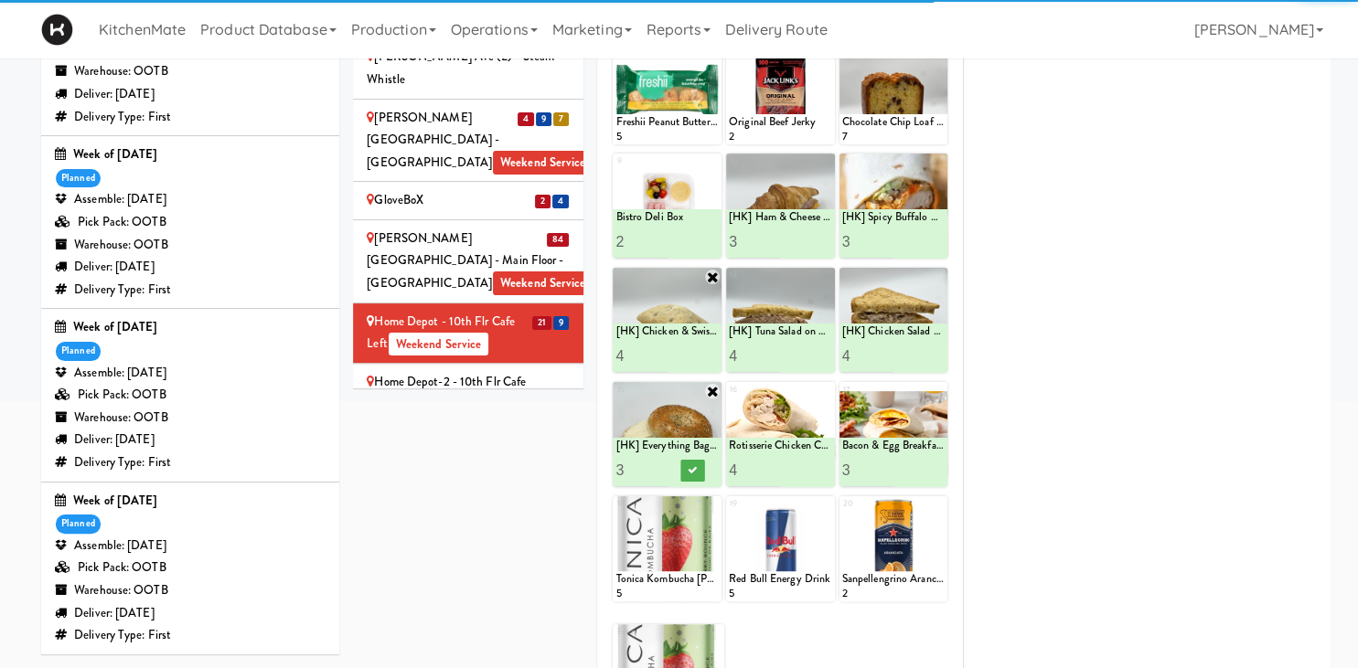
type input "4"
click at [658, 464] on input "4" at bounding box center [640, 470] width 51 height 34
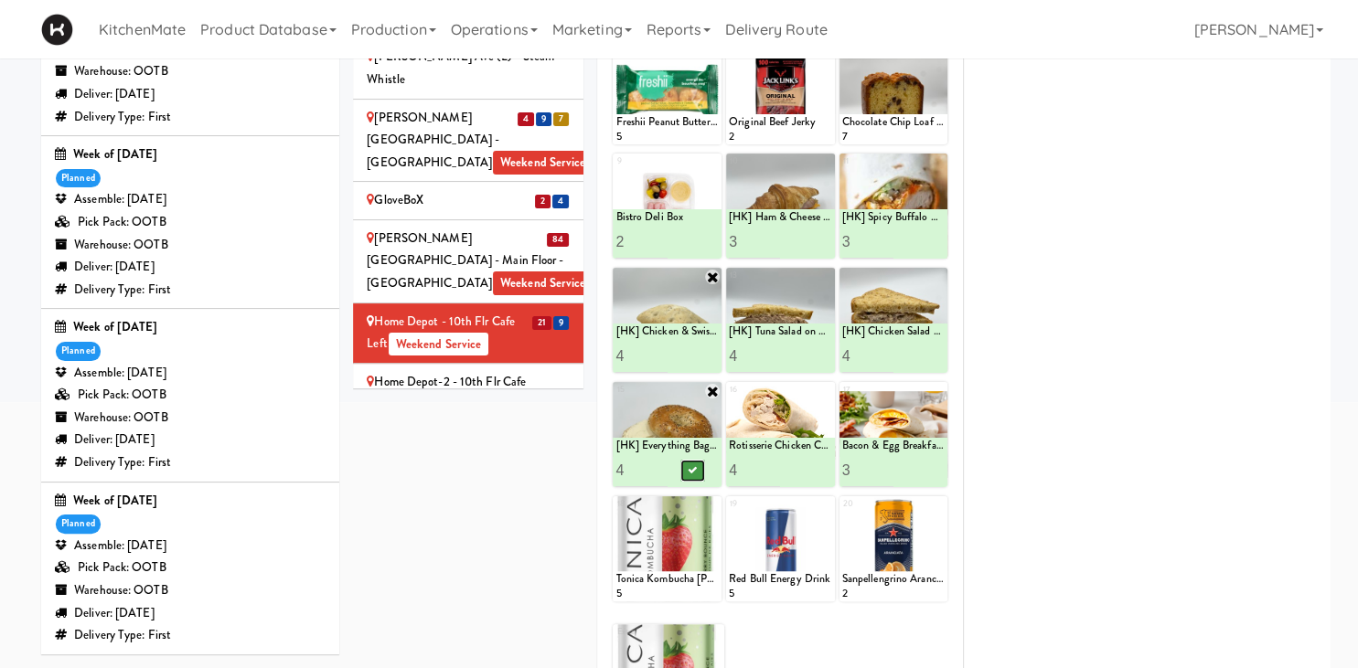
click at [699, 470] on button at bounding box center [693, 471] width 24 height 22
click at [770, 351] on input "5" at bounding box center [754, 356] width 51 height 34
type input "6"
click at [770, 351] on input "6" at bounding box center [754, 356] width 51 height 34
click at [799, 357] on button at bounding box center [806, 357] width 24 height 22
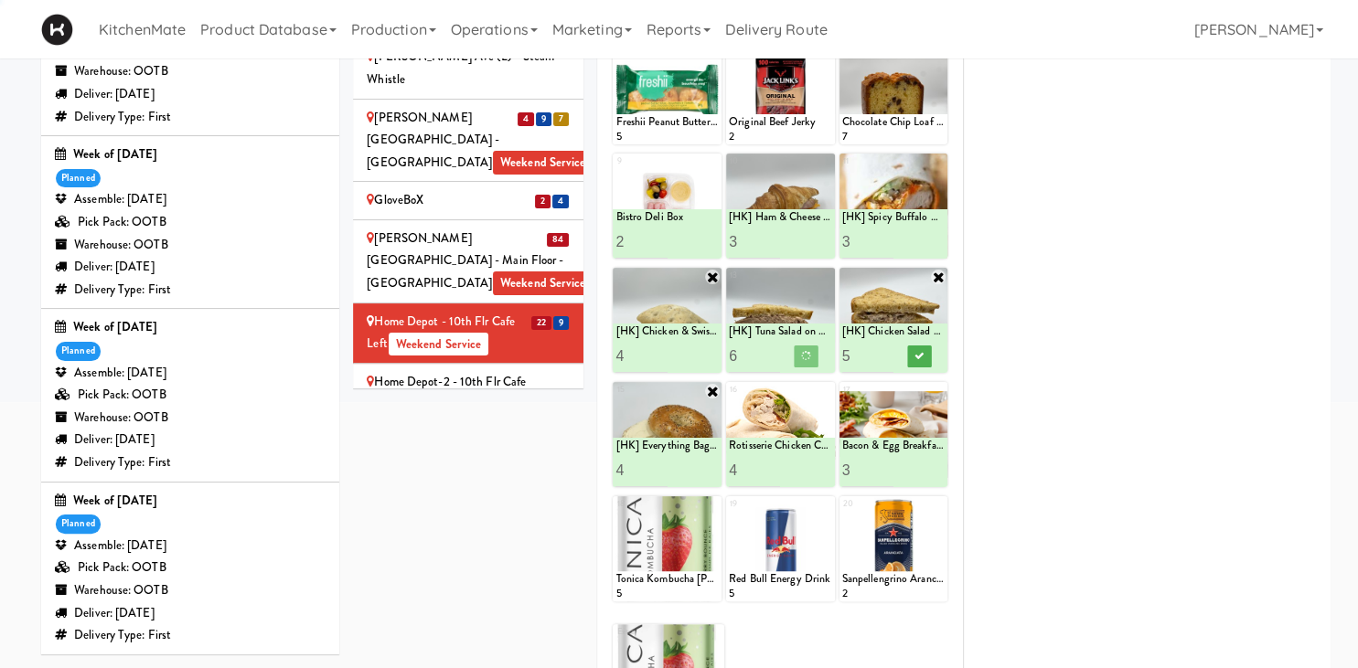
click at [885, 348] on input "5" at bounding box center [867, 356] width 51 height 34
type input "6"
click at [885, 348] on input "6" at bounding box center [867, 356] width 51 height 34
click at [918, 359] on icon at bounding box center [918, 356] width 9 height 10
click at [656, 465] on input "5" at bounding box center [640, 470] width 51 height 34
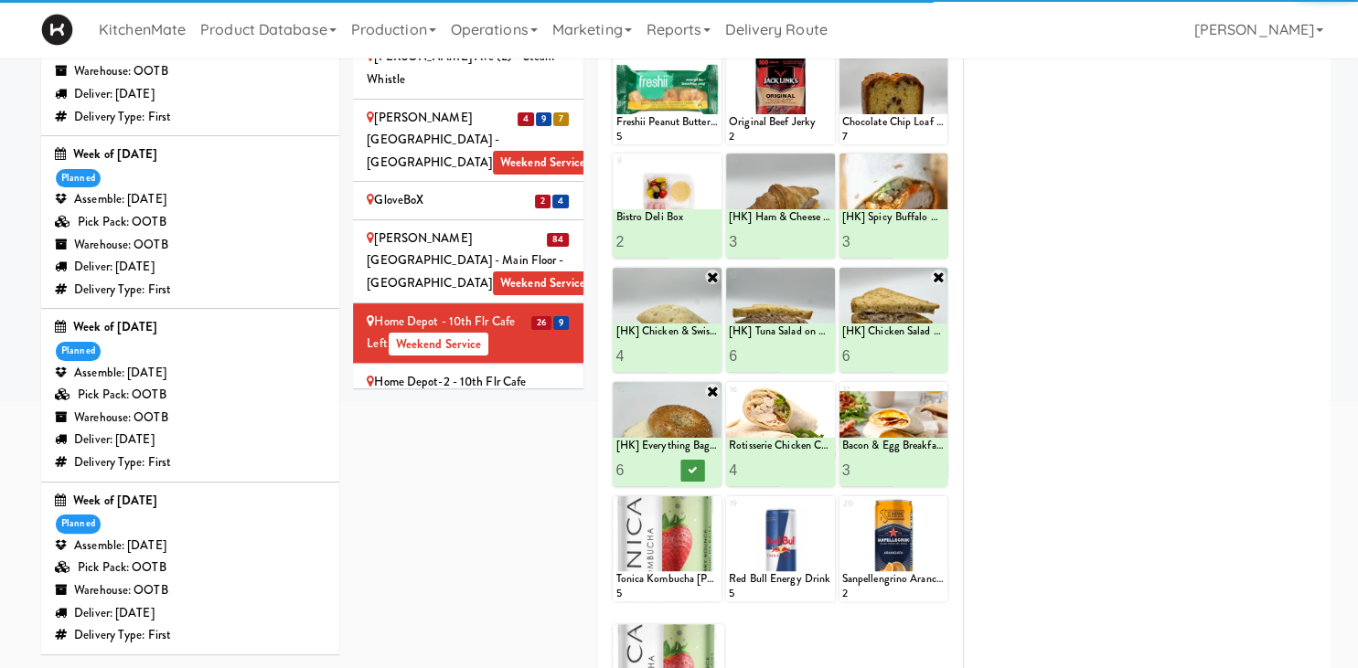
type input "6"
drag, startPoint x: 656, startPoint y: 465, endPoint x: 700, endPoint y: 459, distance: 45.3
click at [661, 465] on input "6" at bounding box center [640, 470] width 51 height 34
click at [689, 472] on icon at bounding box center [692, 470] width 9 height 10
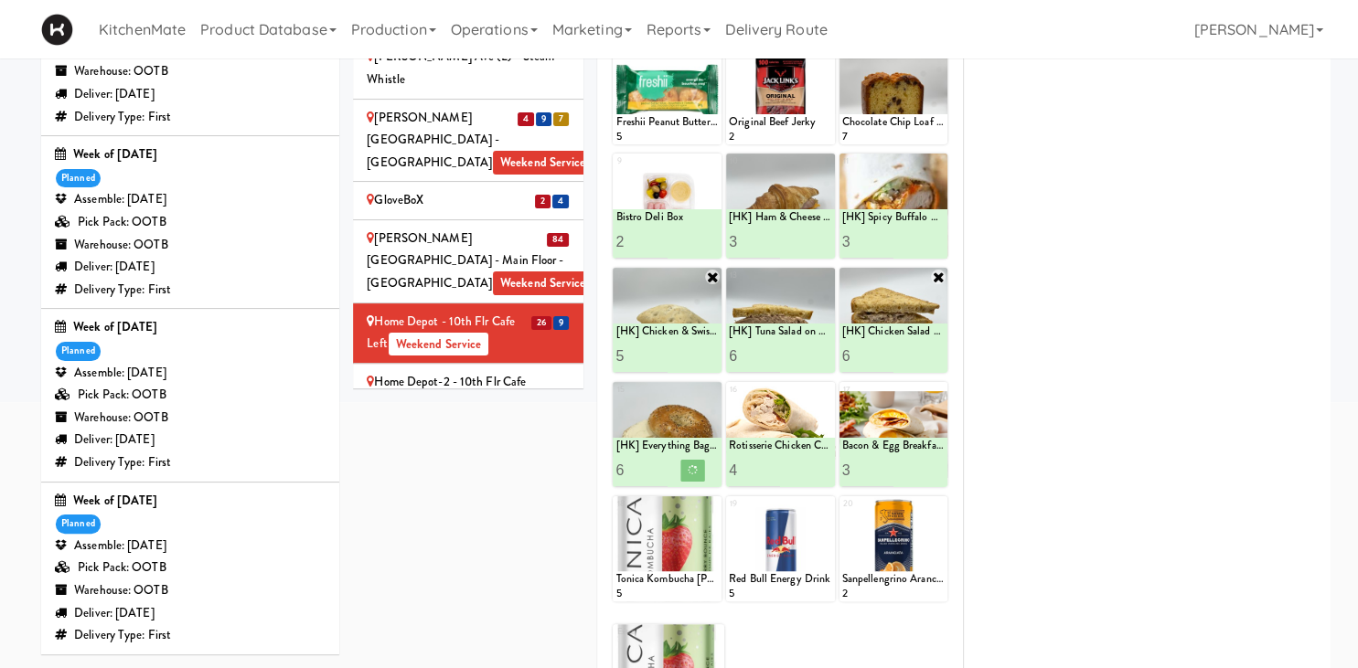
click at [660, 353] on input "5" at bounding box center [640, 356] width 51 height 34
type input "6"
click at [660, 353] on input "6" at bounding box center [640, 356] width 51 height 34
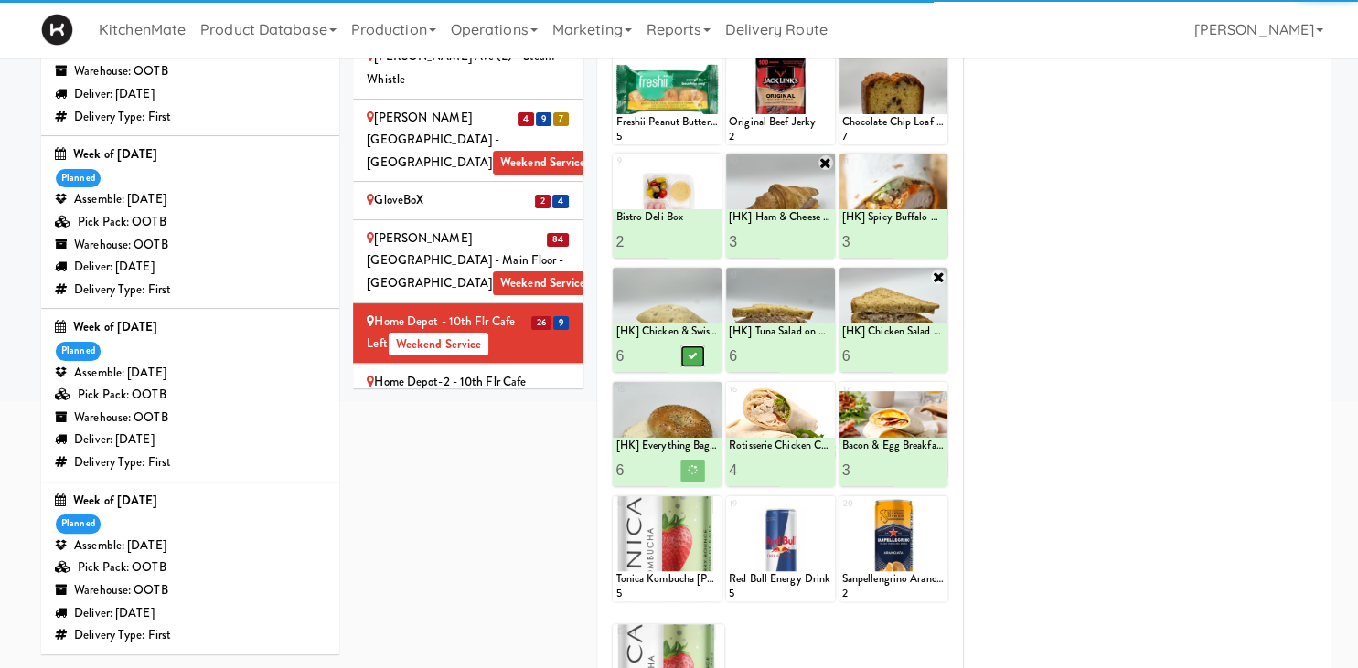
click at [691, 353] on icon at bounding box center [692, 356] width 9 height 10
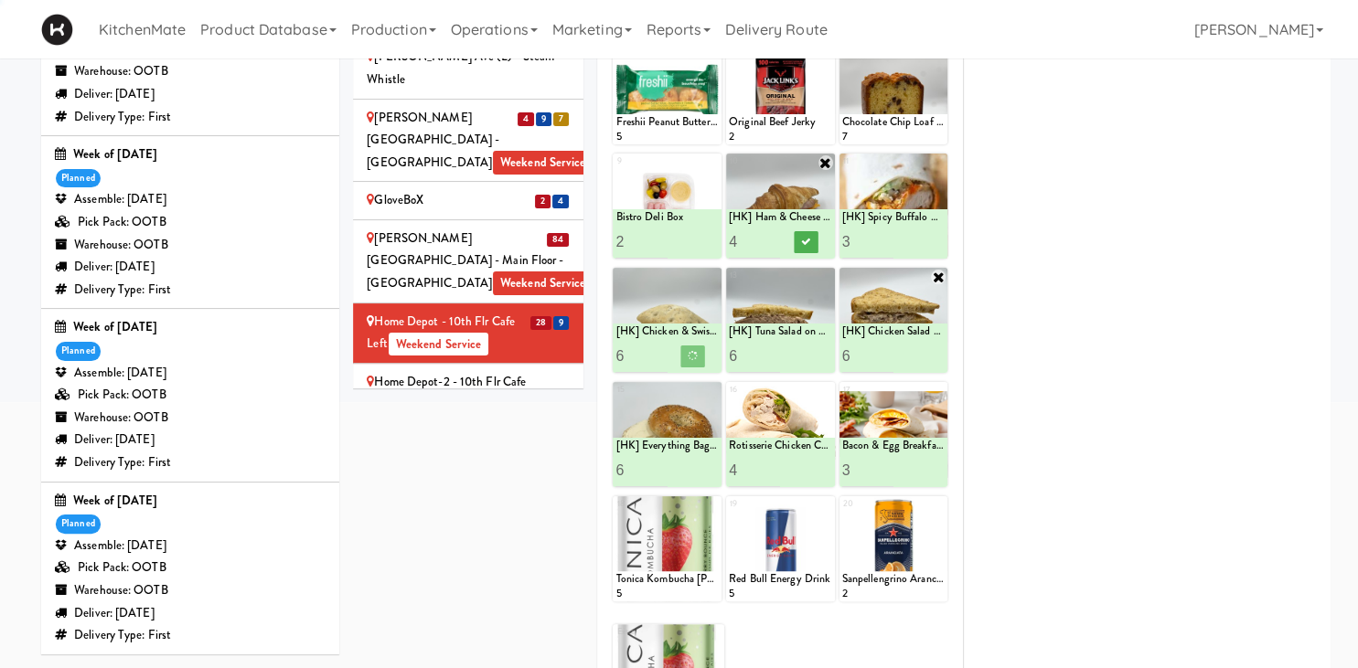
click at [773, 235] on input "4" at bounding box center [754, 242] width 51 height 34
click at [772, 235] on input "5" at bounding box center [754, 242] width 51 height 34
type input "6"
click at [770, 235] on input "6" at bounding box center [754, 242] width 51 height 34
click at [808, 241] on icon at bounding box center [805, 242] width 9 height 10
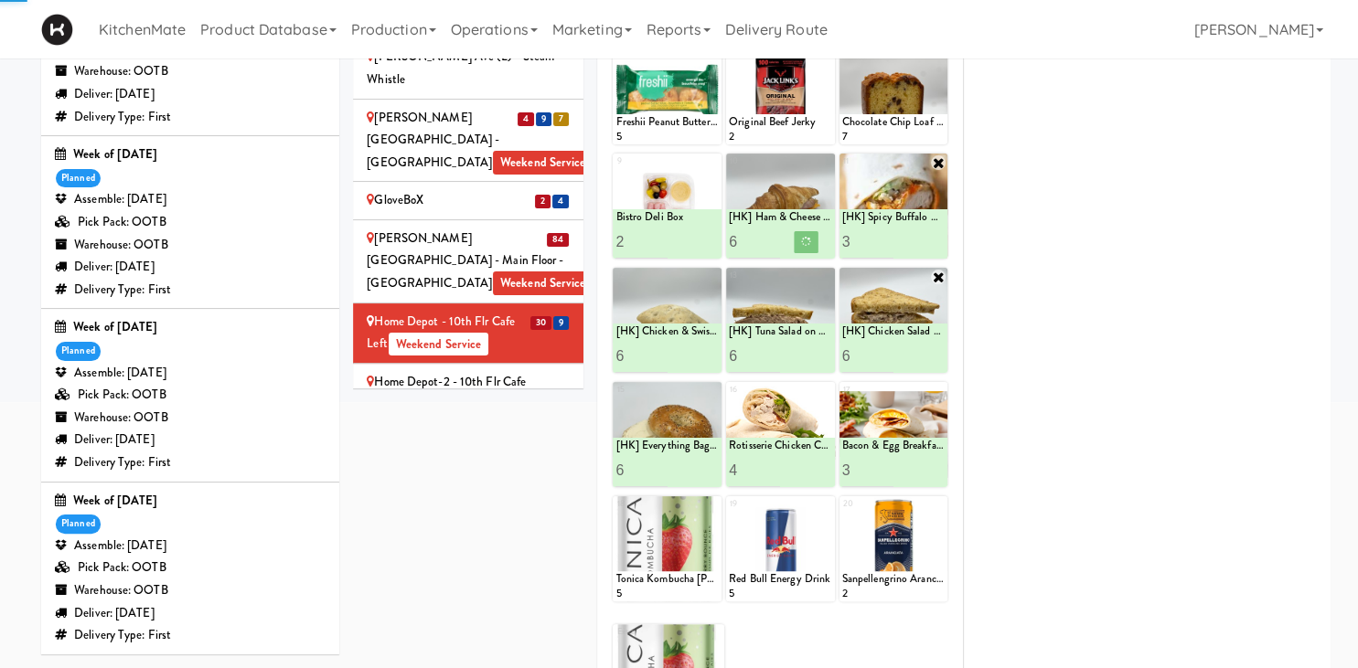
scroll to position [132, 0]
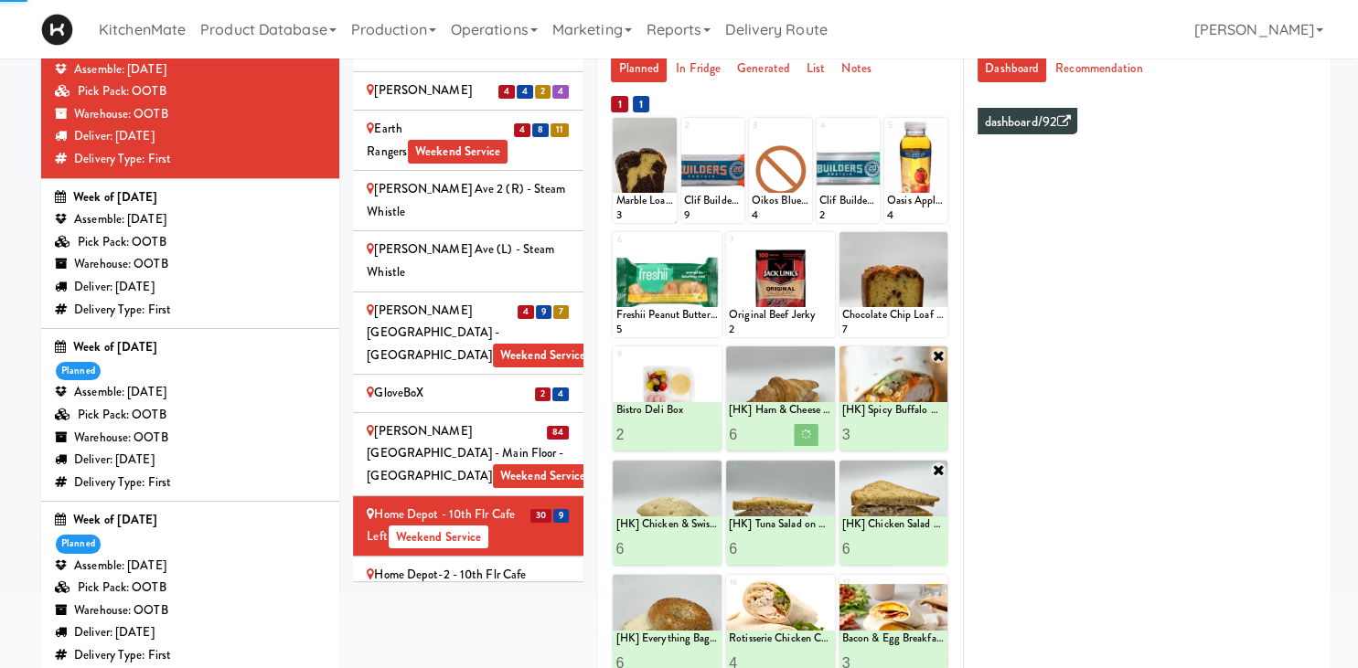
click at [884, 428] on input "4" at bounding box center [867, 435] width 51 height 34
click at [884, 428] on input "5" at bounding box center [867, 435] width 51 height 34
type input "6"
click at [884, 428] on input "6" at bounding box center [867, 435] width 51 height 34
click at [916, 434] on icon at bounding box center [918, 435] width 9 height 10
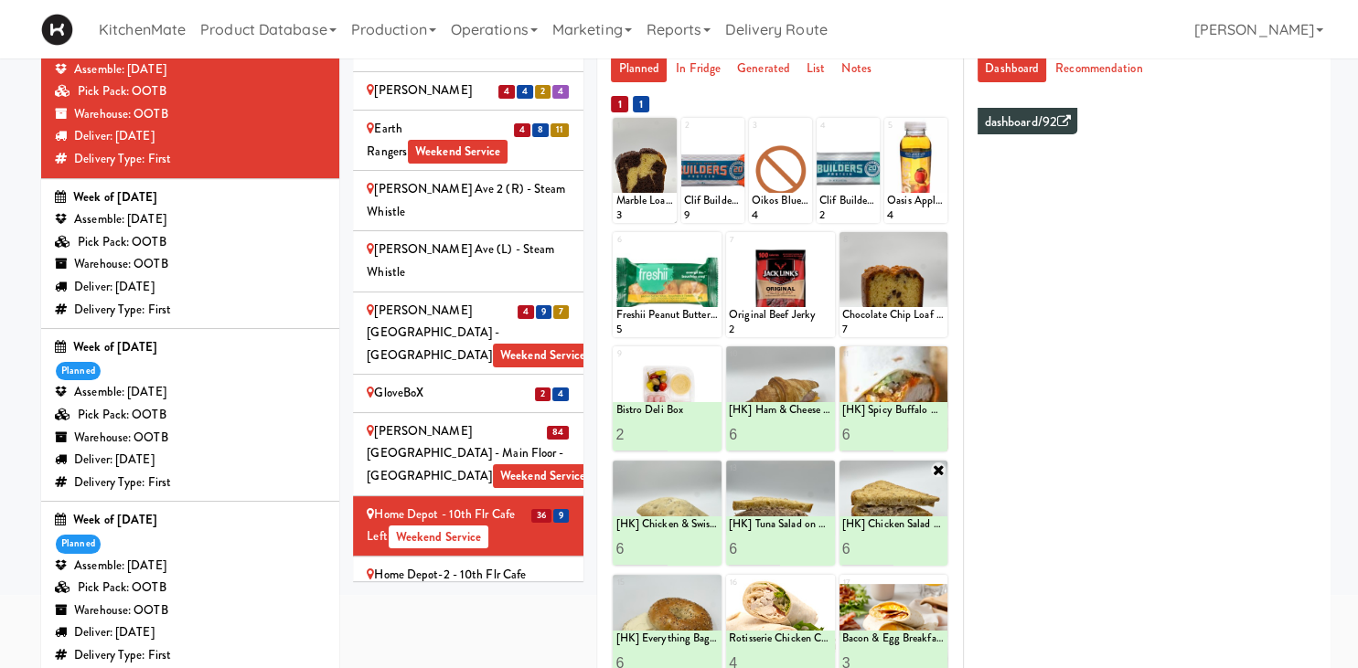
scroll to position [421, 0]
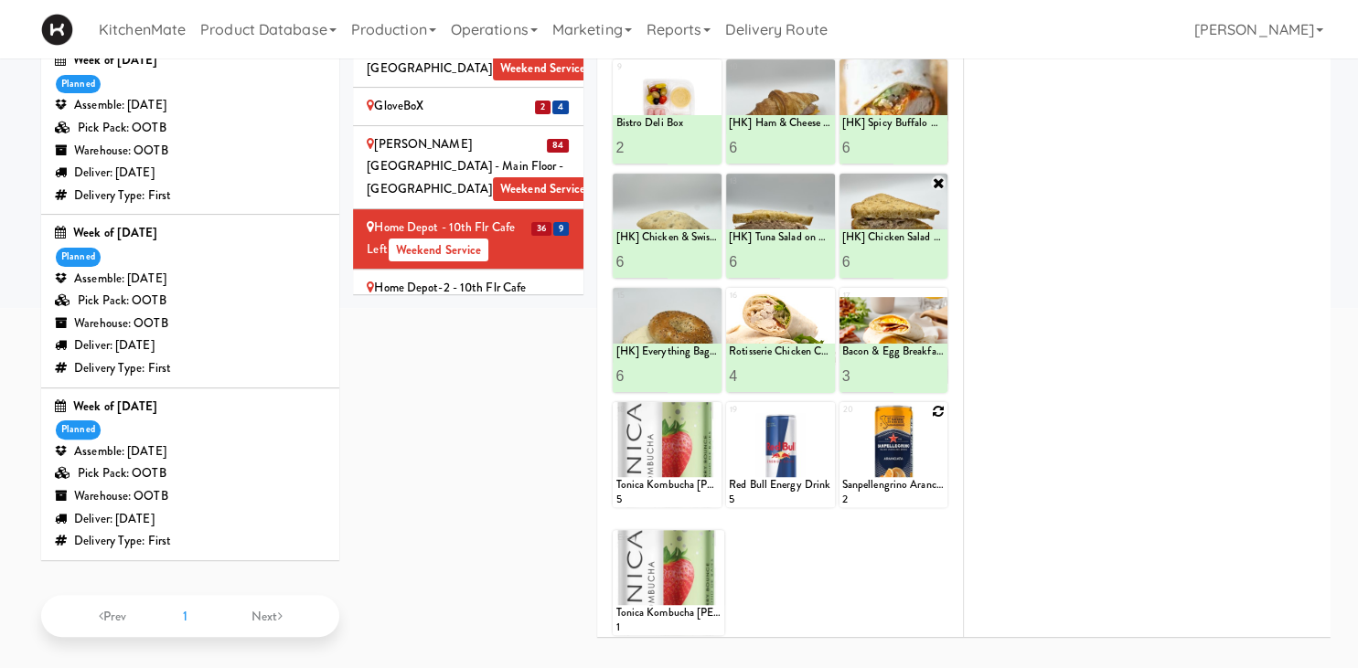
click at [938, 402] on div at bounding box center [893, 454] width 109 height 105
click at [941, 407] on icon at bounding box center [938, 411] width 13 height 13
click at [842, 420] on select "- Empty - Amazing Chocolate Chunk Cookie Bacon & Egg Breakfast Wrap Bistro Deli…" at bounding box center [893, 464] width 103 height 88
click option "Sanpellengrino Aranciata" at bounding box center [0, 0] width 0 height 0
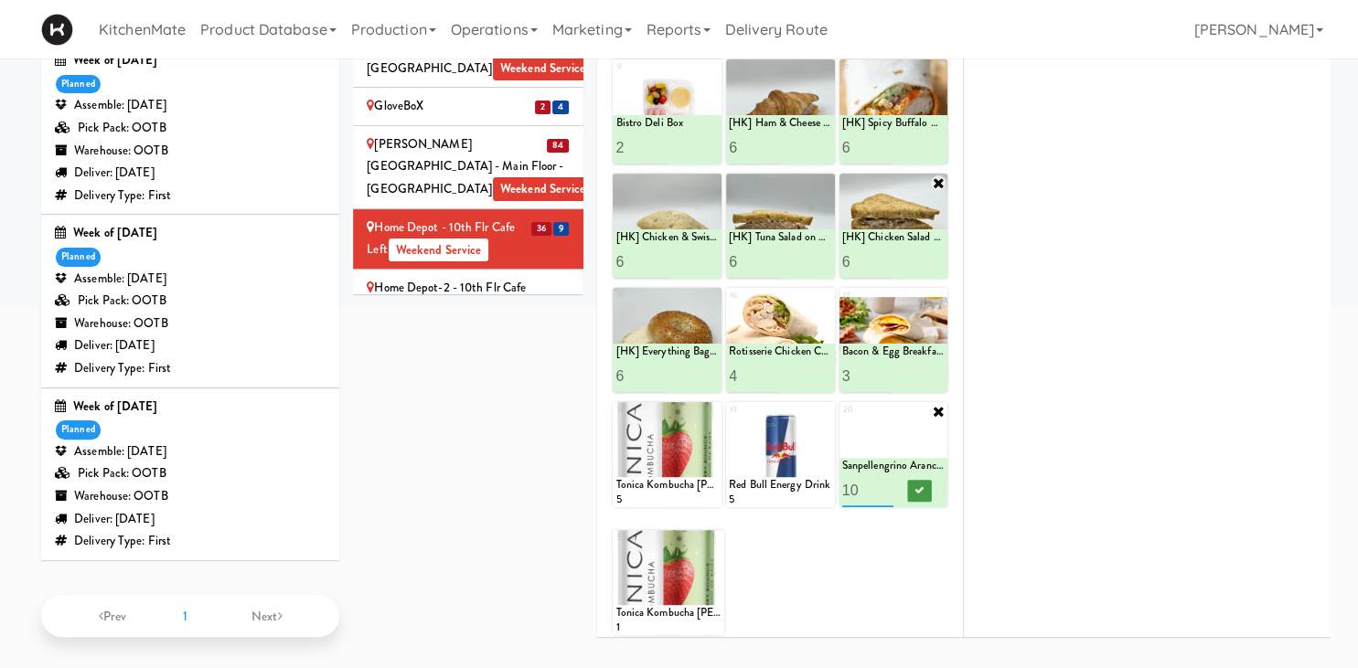
type input "10"
click at [922, 486] on icon at bounding box center [918, 490] width 9 height 10
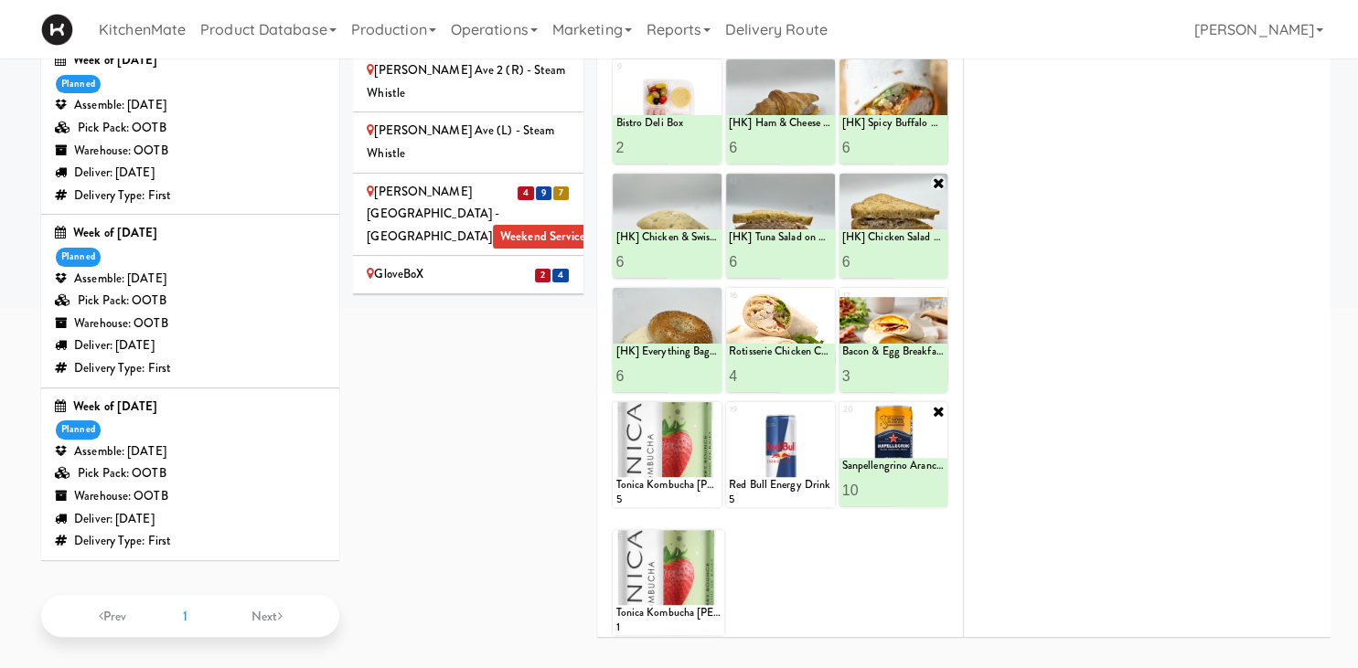
scroll to position [1400, 0]
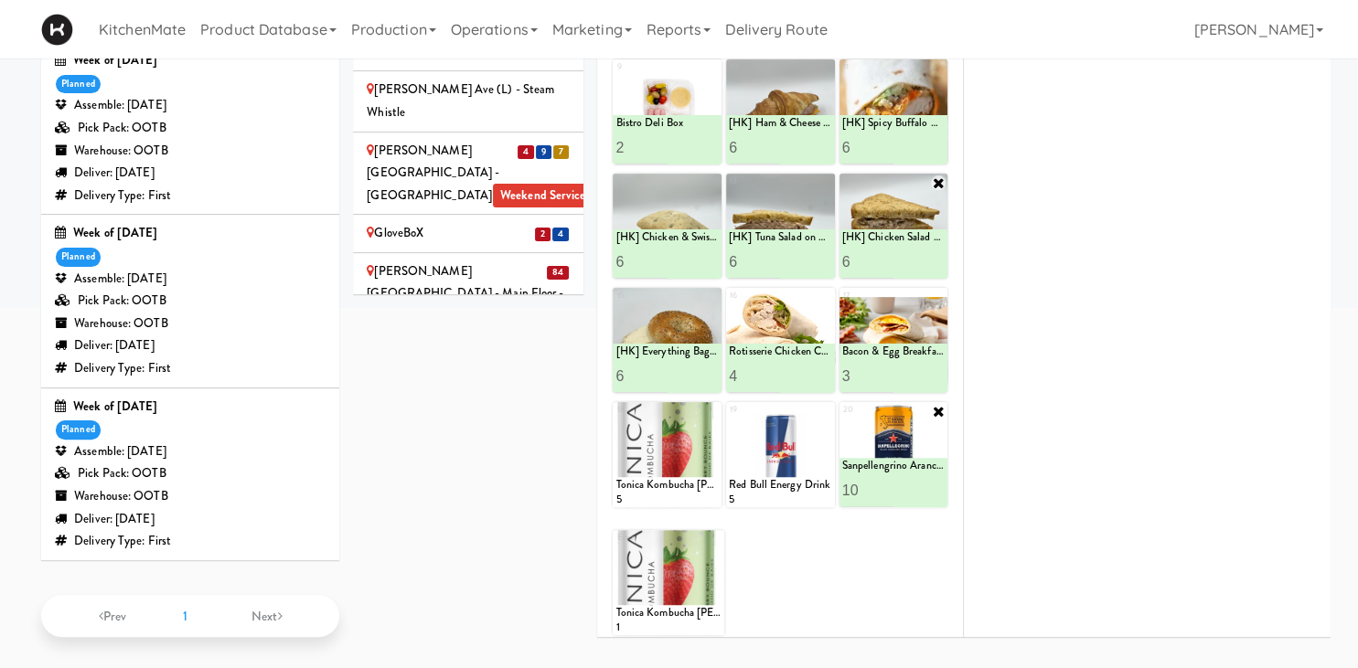
click at [496, 404] on div "Home Depot-2 - 10th Flr Cafe Right Weekend Service" at bounding box center [468, 426] width 203 height 45
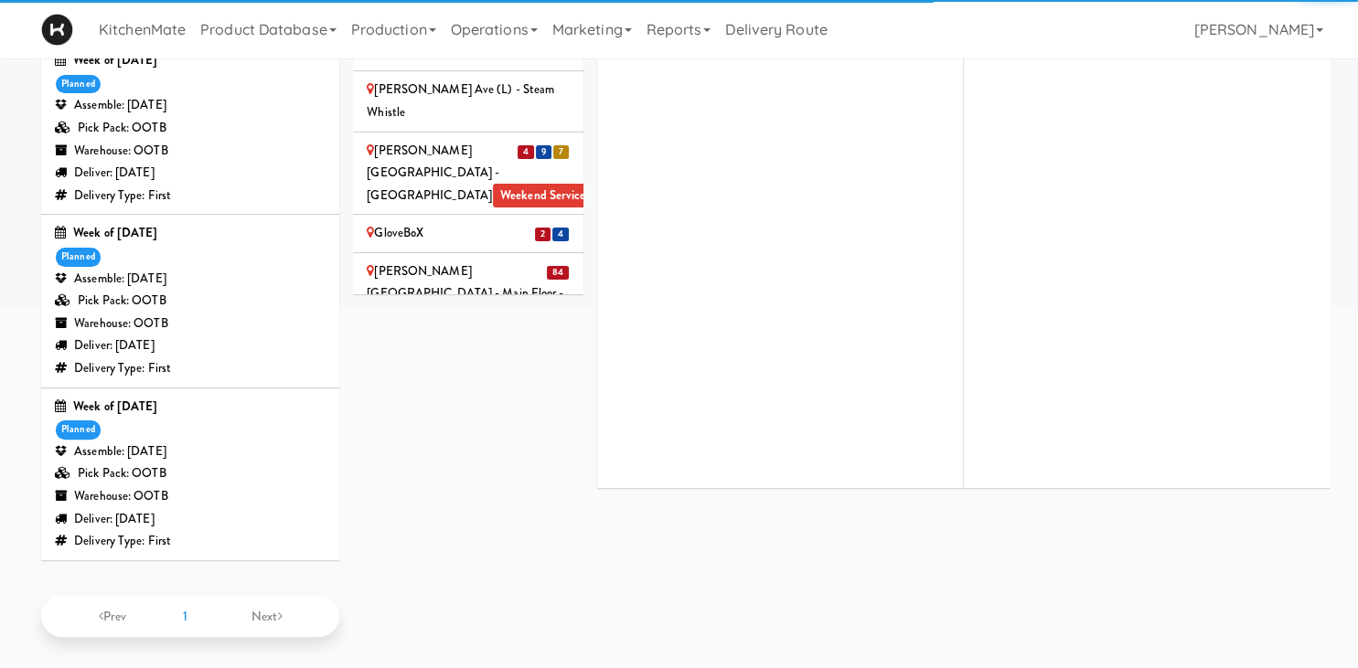
scroll to position [132, 0]
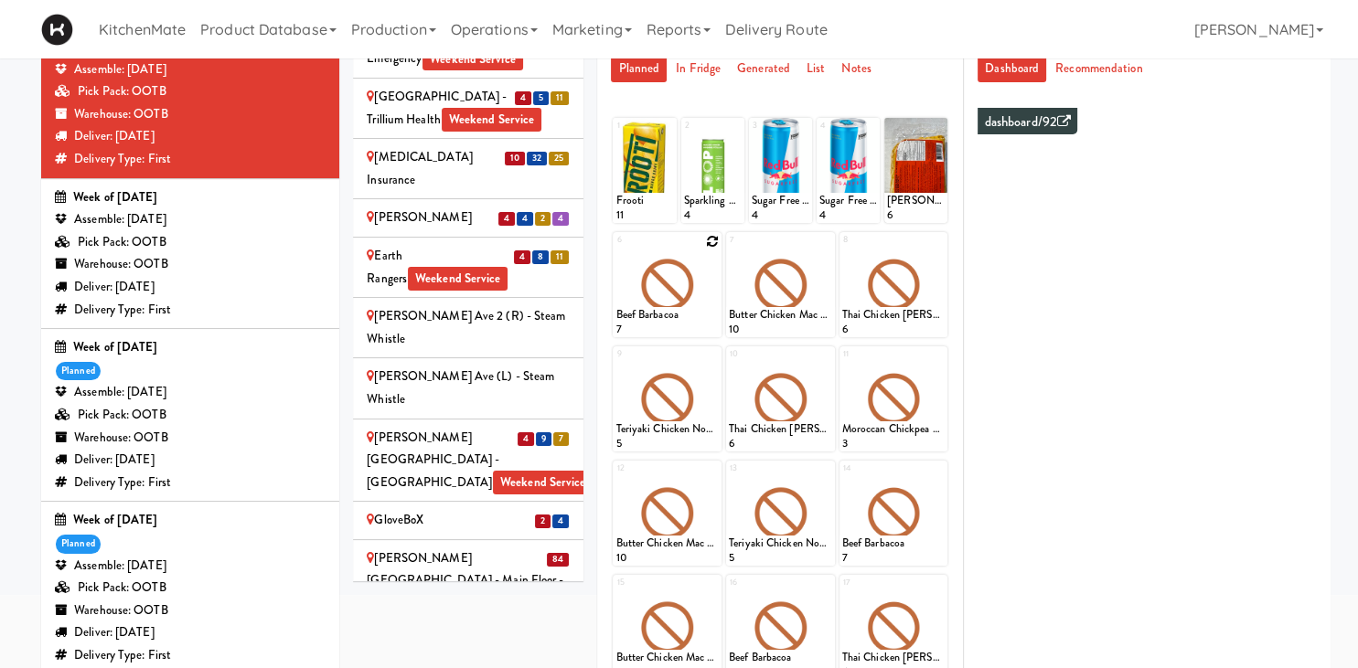
click at [709, 239] on icon at bounding box center [712, 241] width 13 height 13
click at [615, 250] on select "- Empty - Amazing Chocolate Chunk Cookie Bacon & Egg Breakfast Wrap Bistro Deli…" at bounding box center [666, 294] width 103 height 88
click option "Buffalo Mac & Cheese" at bounding box center [0, 0] width 0 height 0
type input "6"
click at [693, 311] on button at bounding box center [693, 321] width 24 height 22
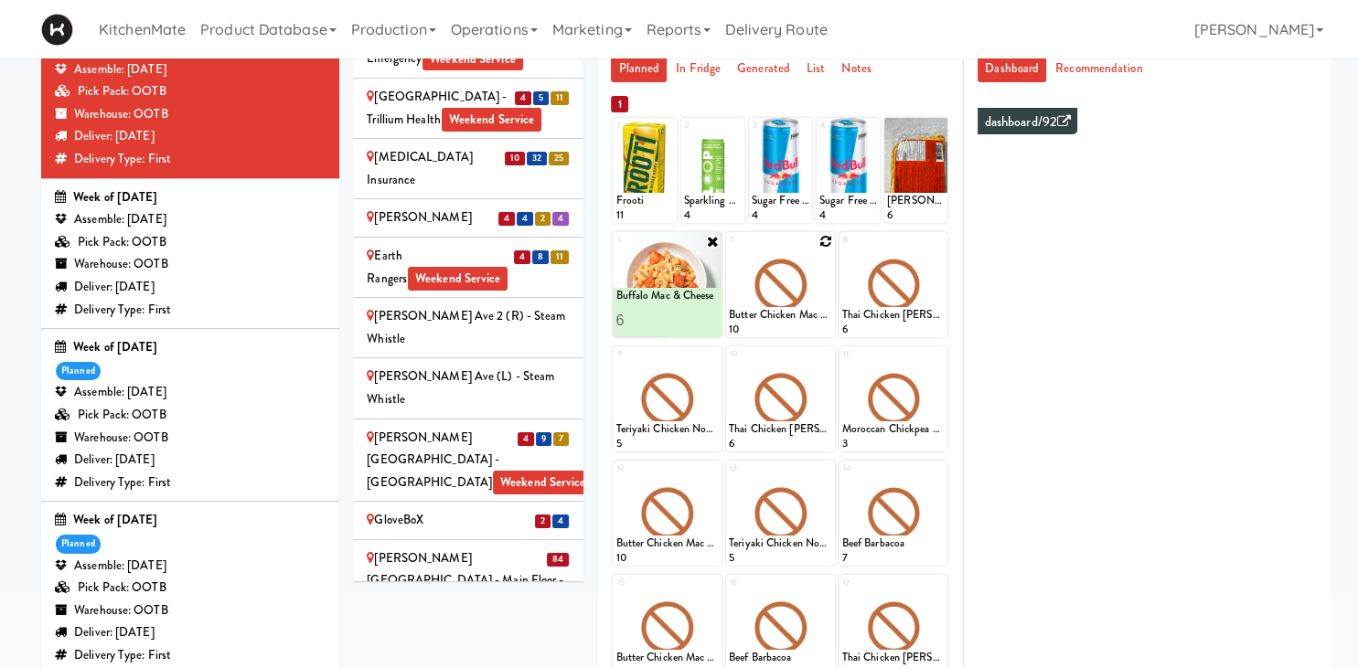
click at [821, 236] on icon at bounding box center [825, 241] width 13 height 13
click option "Butter Chicken" at bounding box center [0, 0] width 0 height 0
type input "1"
type input "6"
click at [807, 320] on icon at bounding box center [805, 320] width 9 height 10
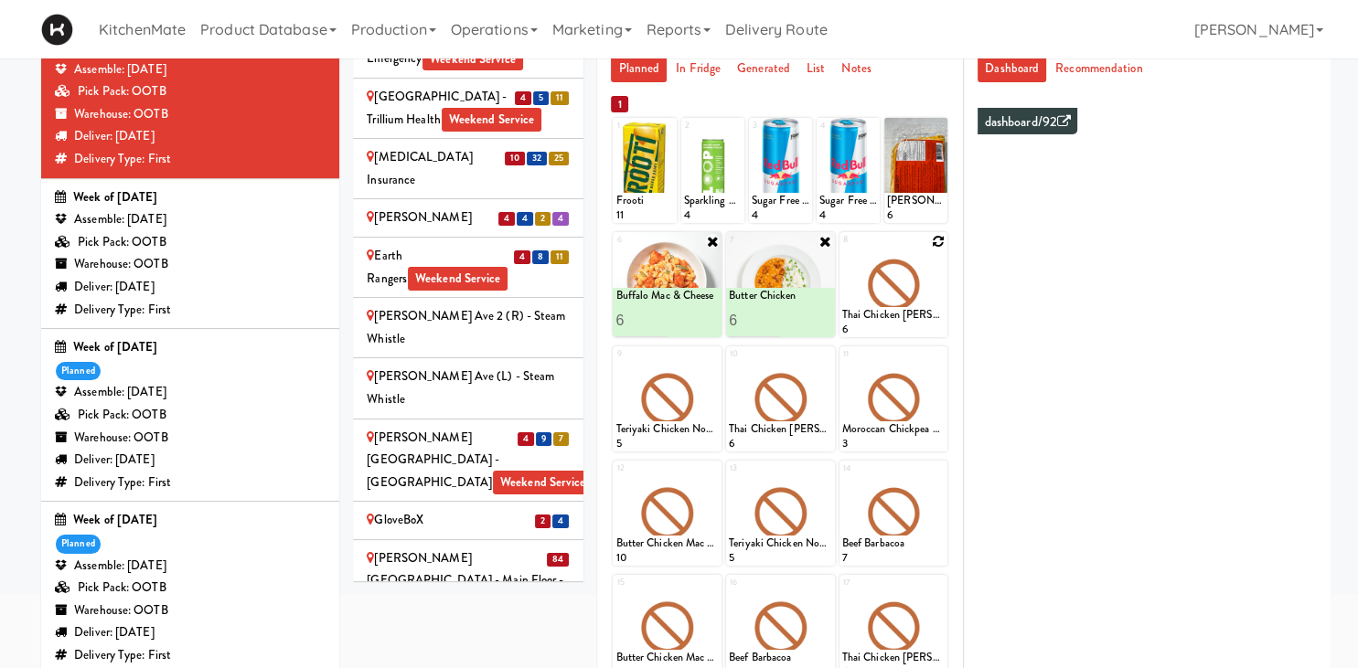
click at [933, 240] on icon at bounding box center [938, 241] width 13 height 13
click option "Korean Pork Noodles" at bounding box center [0, 0] width 0 height 0
type input "6"
click at [923, 298] on div "Korean Pork Noodles" at bounding box center [893, 296] width 103 height 16
click at [918, 316] on icon at bounding box center [918, 320] width 9 height 10
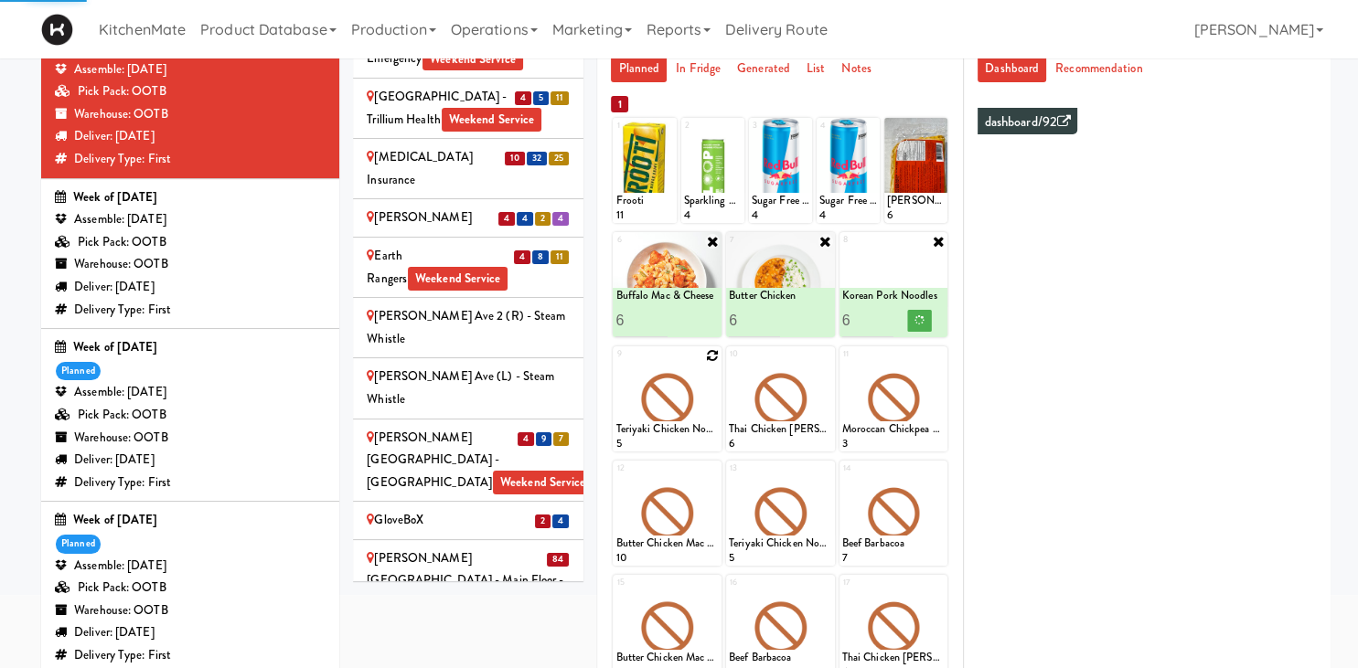
click at [711, 357] on icon at bounding box center [712, 355] width 13 height 13
click at [704, 398] on select "- Empty - Amazing Chocolate Chunk Cookie Bacon & Egg Breakfast Wrap Bistro Deli…" at bounding box center [666, 408] width 103 height 88
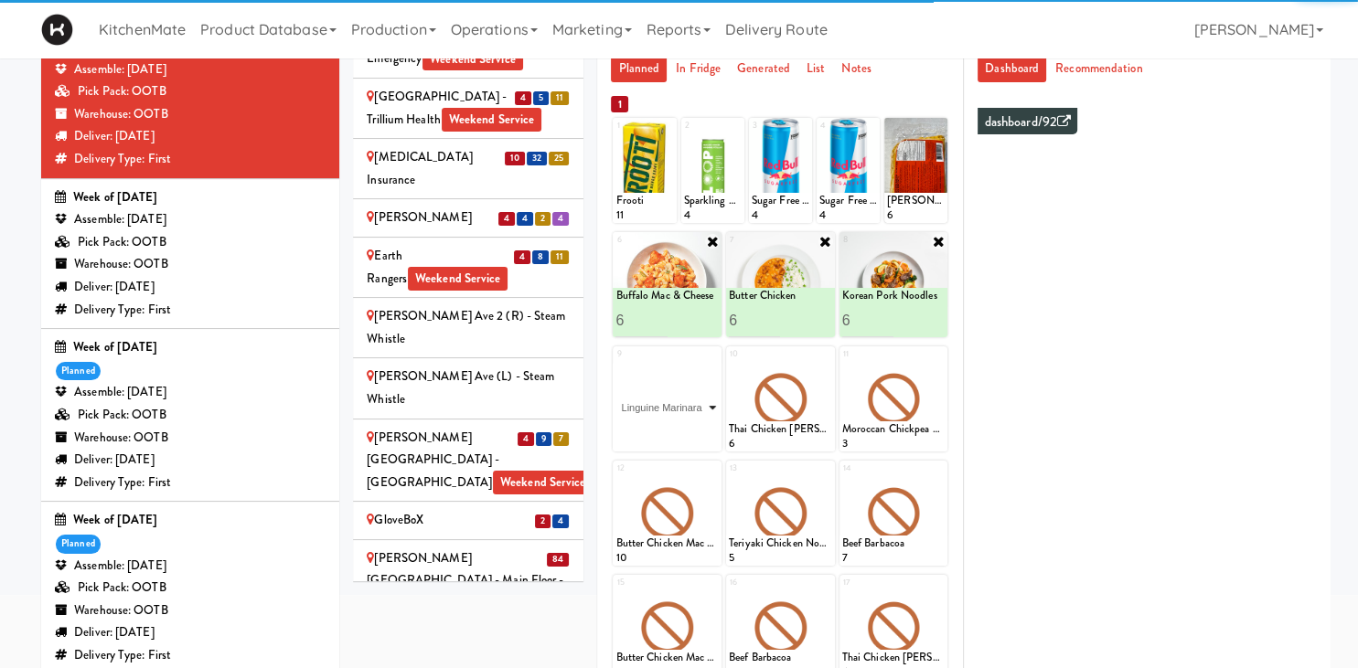
click option "Linguine Marinara" at bounding box center [0, 0] width 0 height 0
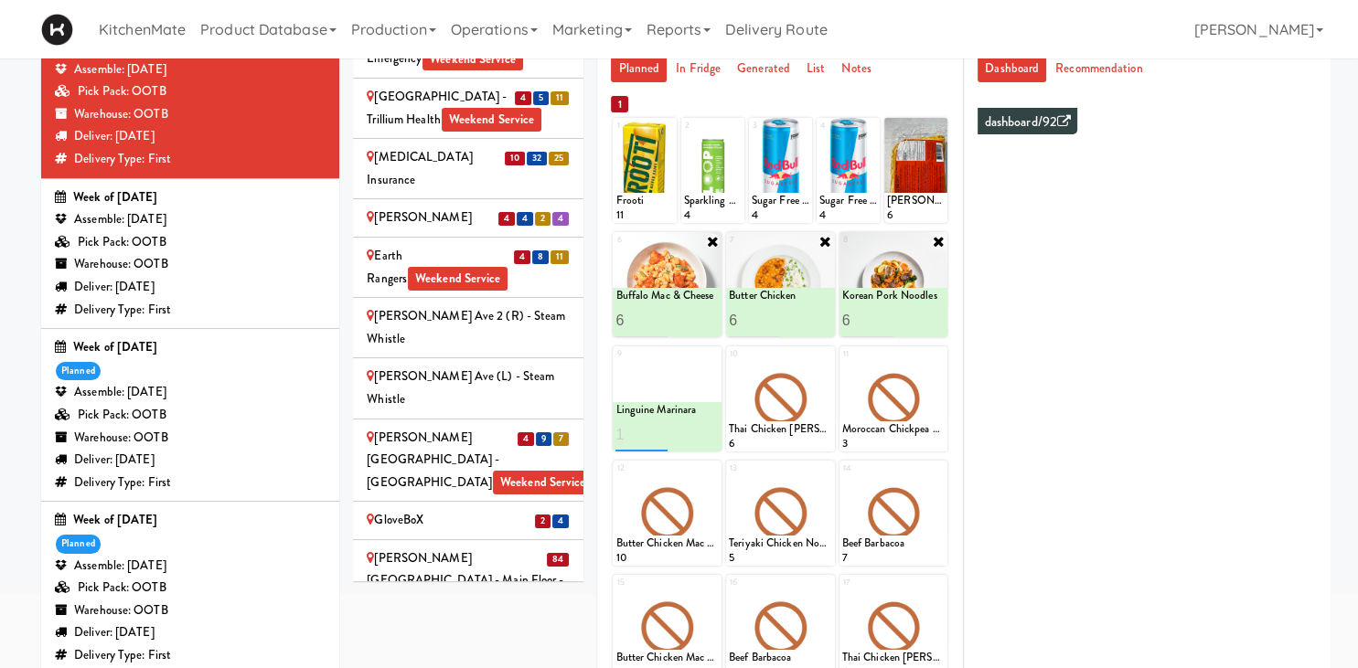
type input "1"
type input "6"
click at [698, 433] on button at bounding box center [693, 435] width 24 height 22
click at [827, 353] on icon at bounding box center [825, 355] width 13 height 13
click at [812, 386] on select "- Empty - Amazing Chocolate Chunk Cookie Bacon & Egg Breakfast Wrap Bistro Deli…" at bounding box center [780, 408] width 103 height 88
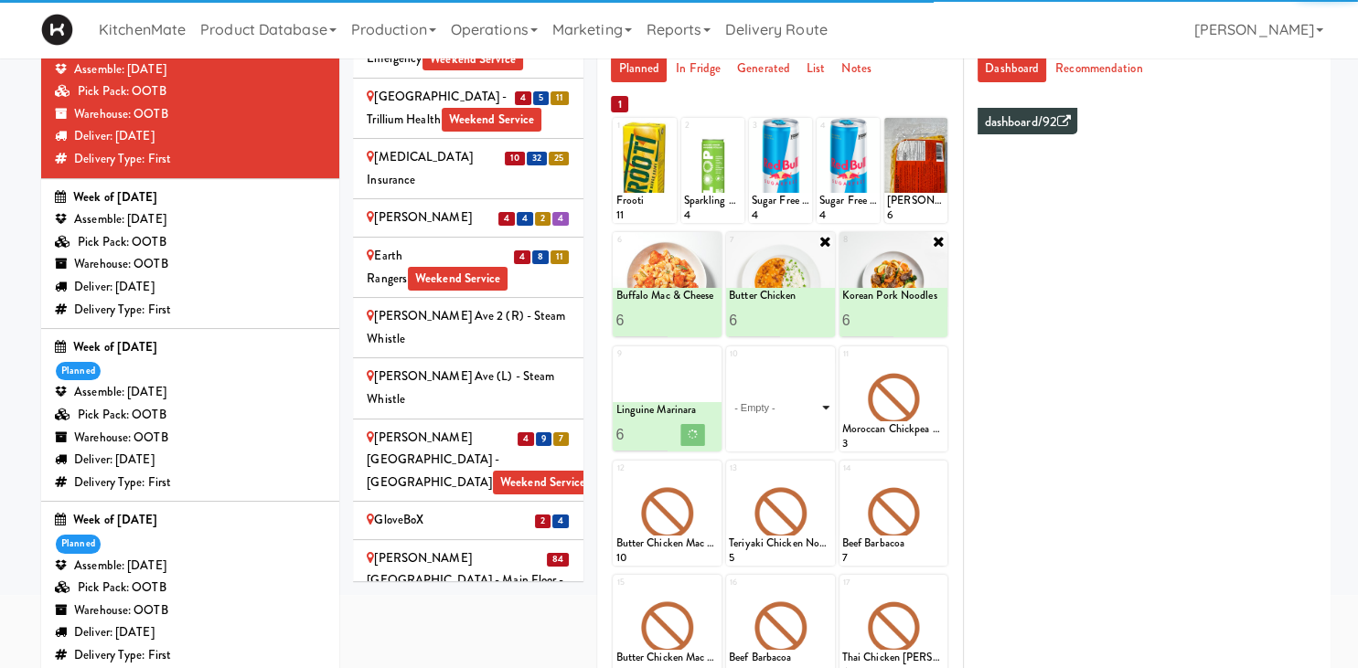
click at [814, 399] on select "- Empty - Amazing Chocolate Chunk Cookie Bacon & Egg Breakfast Wrap Bistro Deli…" at bounding box center [780, 408] width 103 height 88
click at [814, 408] on select "- Empty - Amazing Chocolate Chunk Cookie Bacon & Egg Breakfast Wrap Bistro Deli…" at bounding box center [780, 408] width 103 height 88
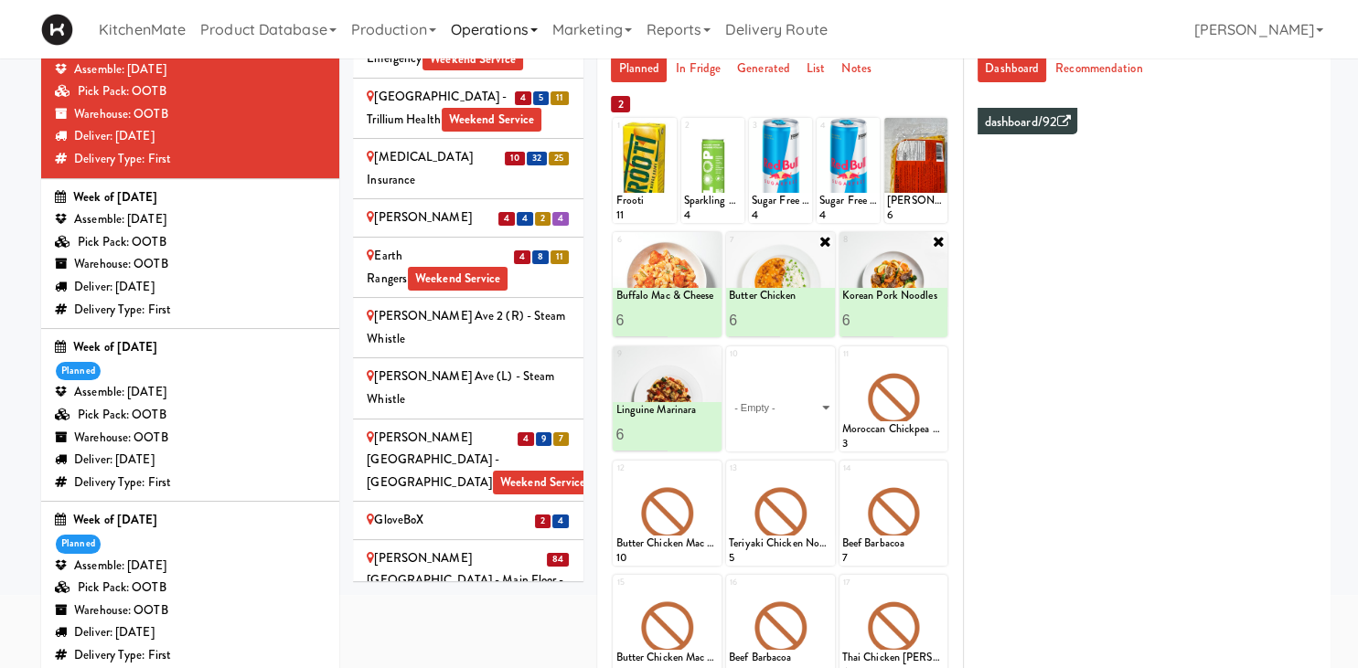
click at [814, 321] on div "6" at bounding box center [780, 321] width 103 height 34
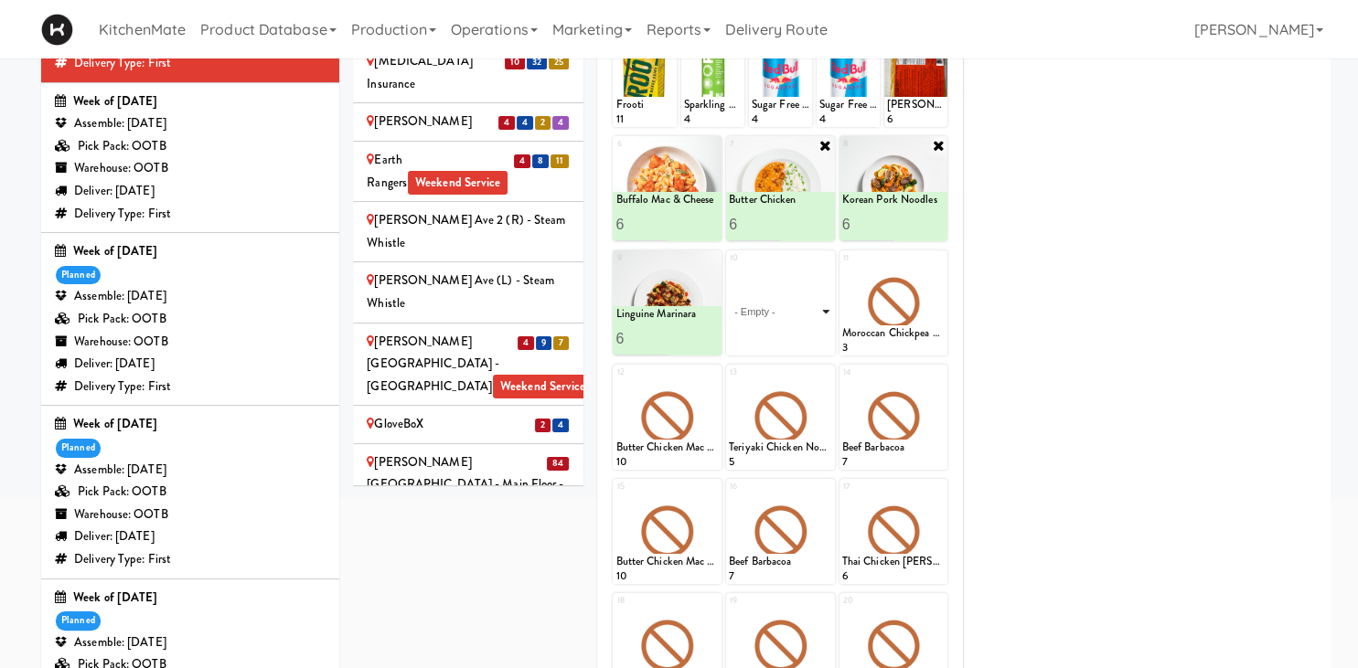
click at [729, 268] on select "- Empty - Amazing Chocolate Chunk Cookie Bacon & Egg Breakfast Wrap Bistro Deli…" at bounding box center [780, 312] width 103 height 88
click option "Spaghetti & Meatballs" at bounding box center [0, 0] width 0 height 0
type input "6"
click at [803, 334] on button at bounding box center [806, 339] width 24 height 22
click at [938, 260] on icon at bounding box center [938, 259] width 13 height 13
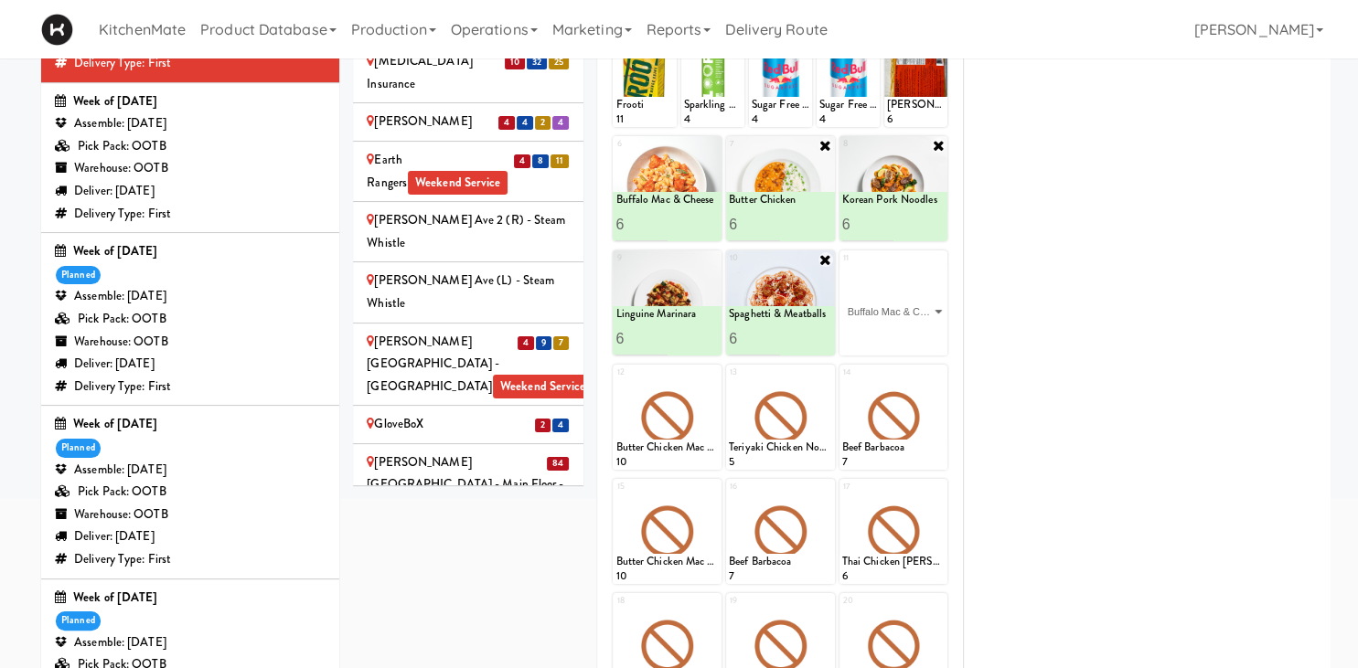
click option "Buffalo Mac & Cheese" at bounding box center [0, 0] width 0 height 0
type input "6"
click at [911, 330] on button at bounding box center [919, 339] width 24 height 22
click at [709, 380] on div at bounding box center [667, 417] width 109 height 105
click at [711, 376] on icon at bounding box center [712, 374] width 13 height 13
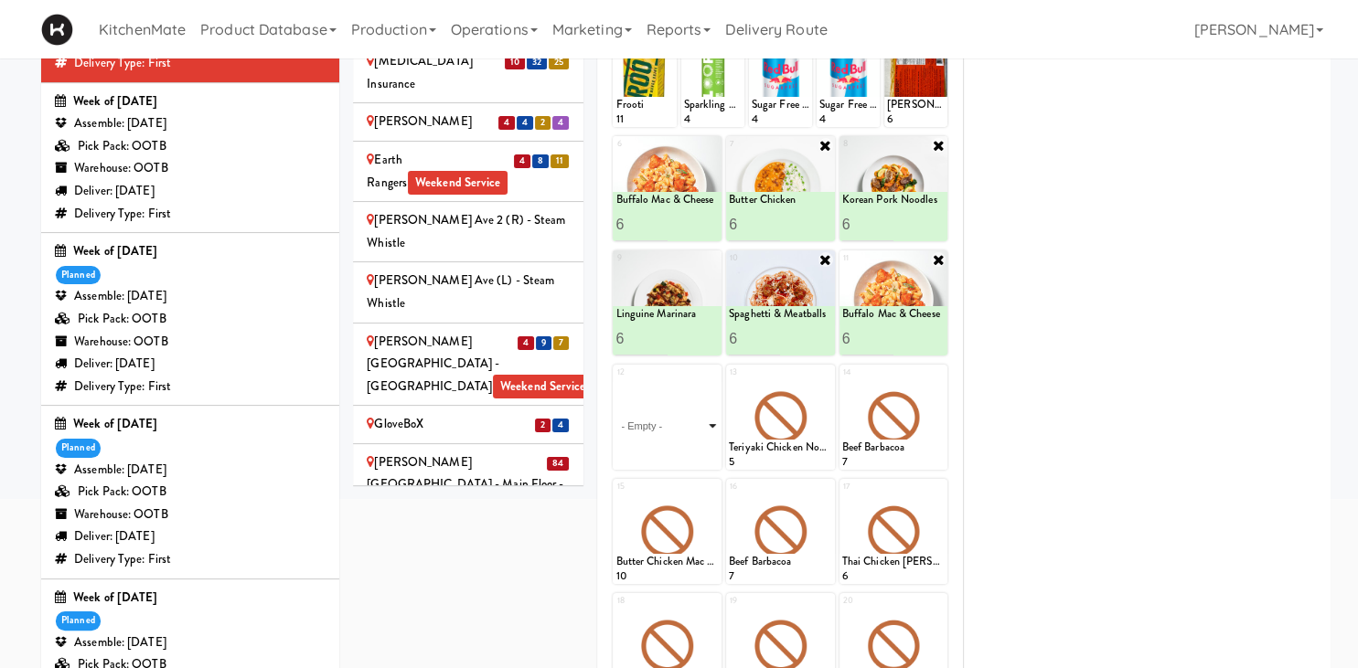
click at [705, 400] on select "- Empty - Amazing Chocolate Chunk Cookie Bacon & Egg Breakfast Wrap Bistro Deli…" at bounding box center [666, 426] width 103 height 88
click at [704, 414] on select "- Empty - Amazing Chocolate Chunk Cookie Bacon & Egg Breakfast Wrap Bistro Deli…" at bounding box center [666, 426] width 103 height 88
click at [615, 382] on select "- Empty - Amazing Chocolate Chunk Cookie Bacon & Egg Breakfast Wrap Bistro Deli…" at bounding box center [666, 426] width 103 height 88
click option "Butter Chicken" at bounding box center [0, 0] width 0 height 0
click at [626, 447] on input "16" at bounding box center [640, 453] width 51 height 34
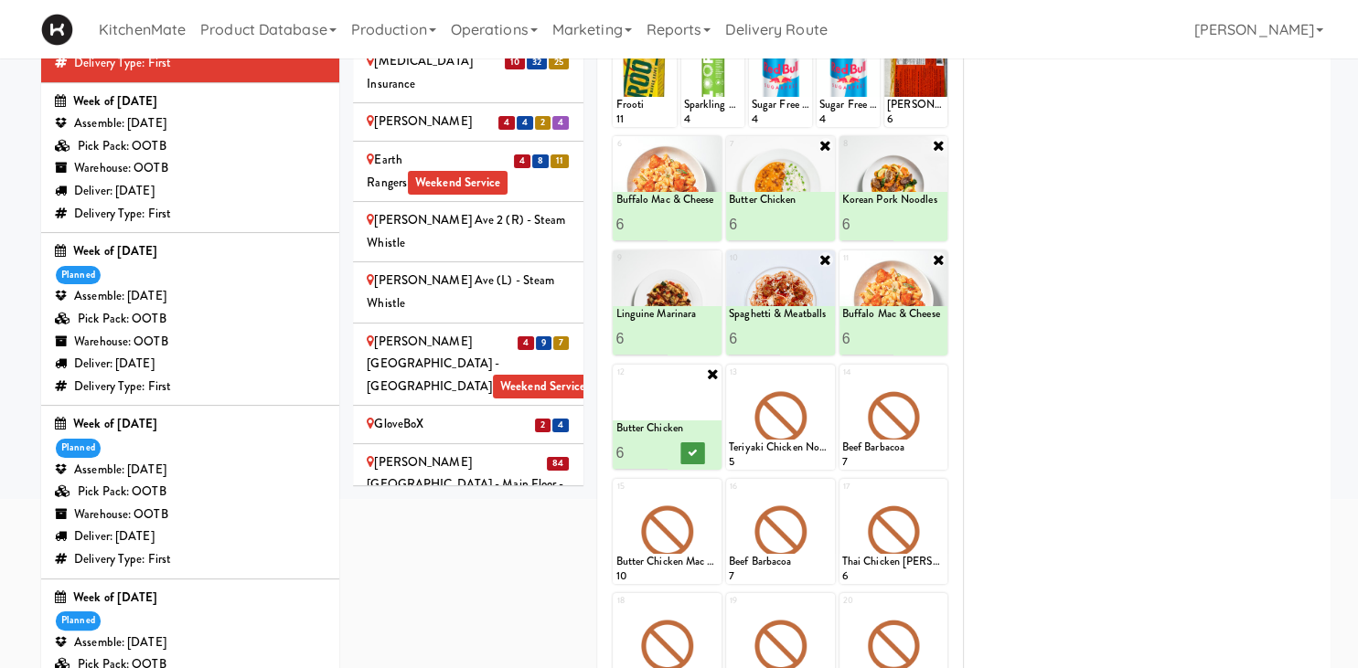
type input "6"
click at [700, 453] on button at bounding box center [693, 454] width 24 height 22
click at [825, 379] on icon at bounding box center [825, 374] width 13 height 13
click at [817, 412] on select "- Empty - Amazing Chocolate Chunk Cookie Bacon & Egg Breakfast Wrap Bistro Deli…" at bounding box center [780, 426] width 103 height 88
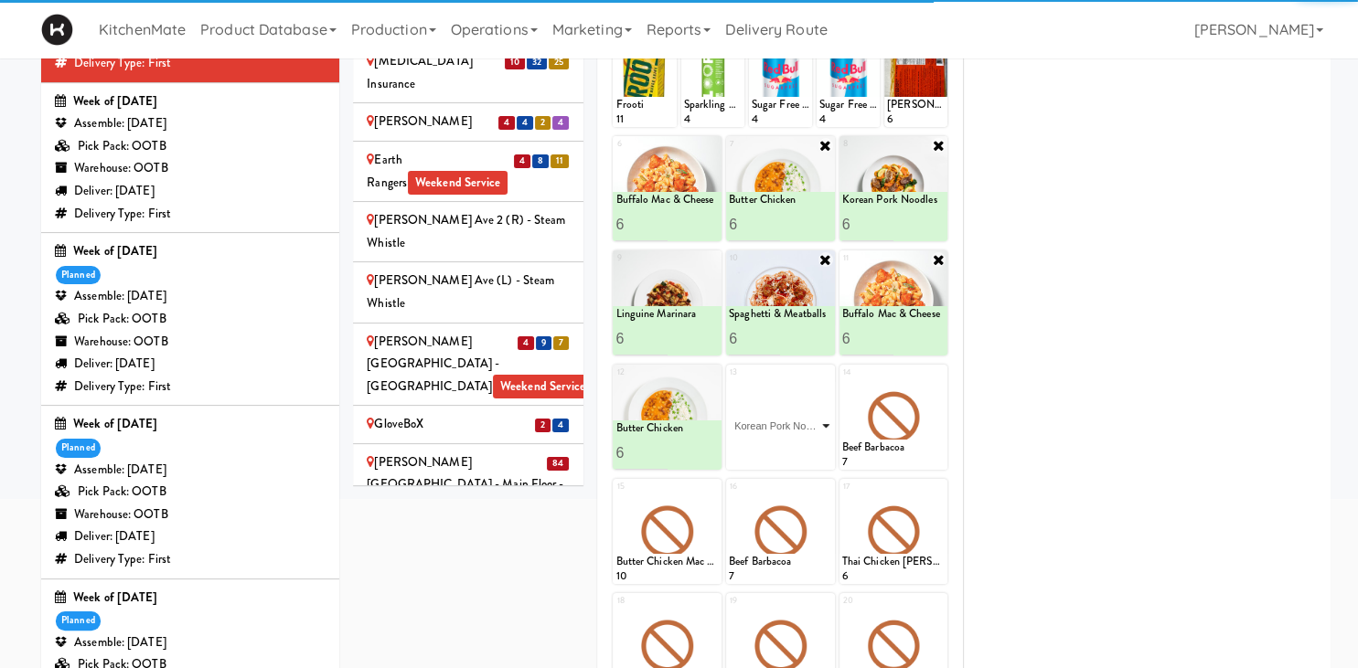
click option "Korean Pork Noodles" at bounding box center [0, 0] width 0 height 0
type input "1"
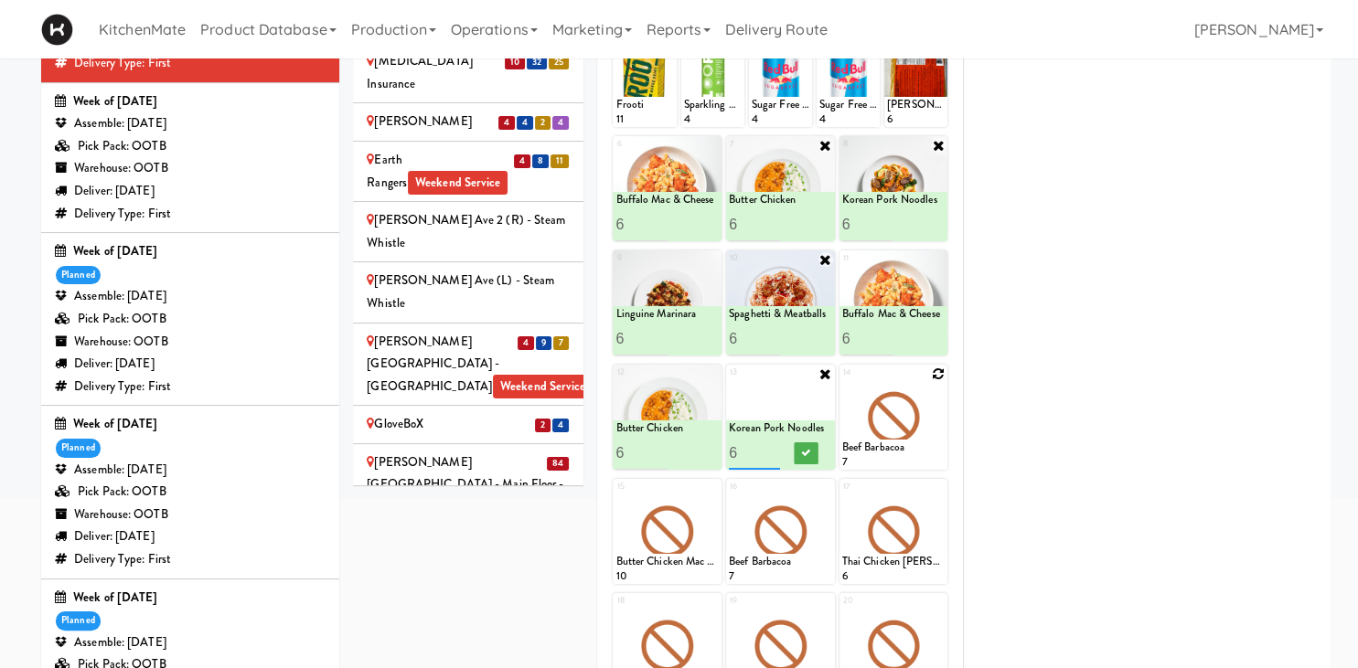
type input "6"
click at [811, 454] on button at bounding box center [806, 454] width 24 height 22
click at [938, 371] on icon at bounding box center [938, 374] width 13 height 13
click at [938, 371] on div "14 Beef Barbacoa 7" at bounding box center [893, 417] width 109 height 105
click at [931, 420] on select "- Empty - Amazing Chocolate Chunk Cookie Bacon & Egg Breakfast Wrap Bistro Deli…" at bounding box center [893, 426] width 103 height 88
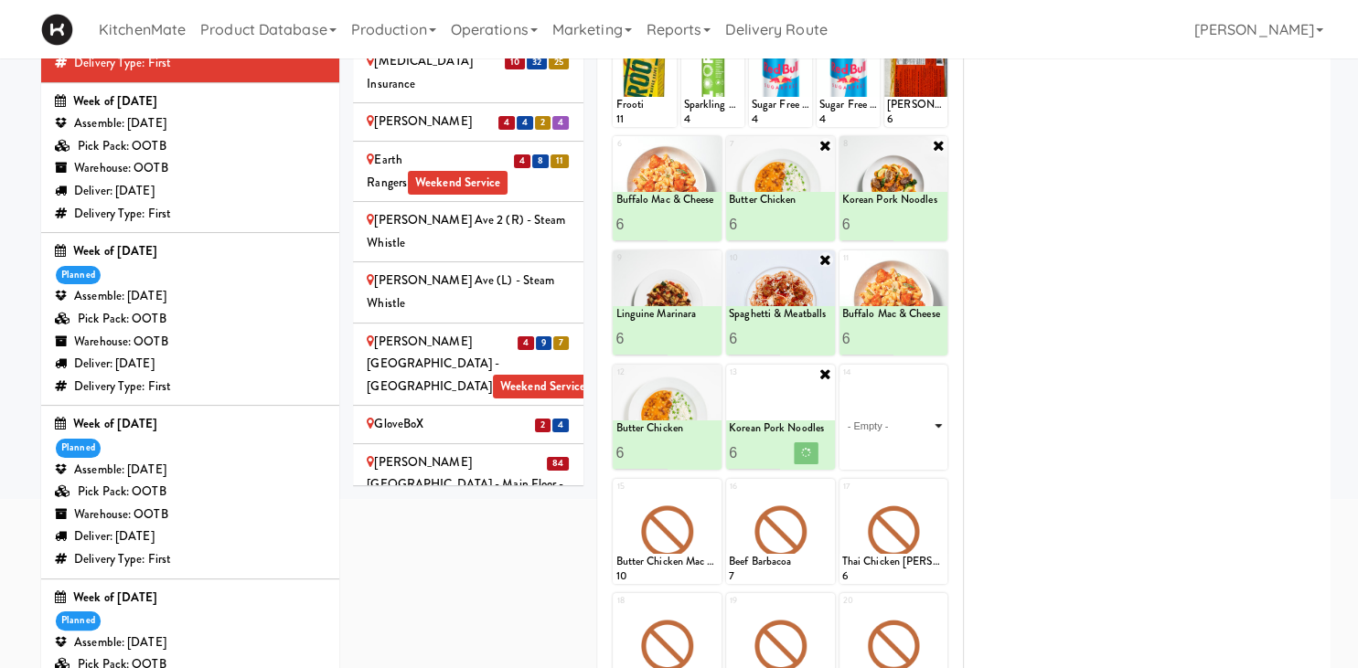
click at [934, 419] on select "- Empty - Amazing Chocolate Chunk Cookie Bacon & Egg Breakfast Wrap Bistro Deli…" at bounding box center [893, 426] width 103 height 88
click at [923, 435] on select "- Empty - Amazing Chocolate Chunk Cookie Bacon & Egg Breakfast Wrap Bistro Deli…" at bounding box center [893, 426] width 103 height 88
click at [934, 419] on select "- Empty - Amazing Chocolate Chunk Cookie Bacon & Egg Breakfast Wrap Bistro Deli…" at bounding box center [893, 426] width 103 height 88
click at [936, 421] on select "- Empty - Amazing Chocolate Chunk Cookie Bacon & Egg Breakfast Wrap Bistro Deli…" at bounding box center [893, 426] width 103 height 88
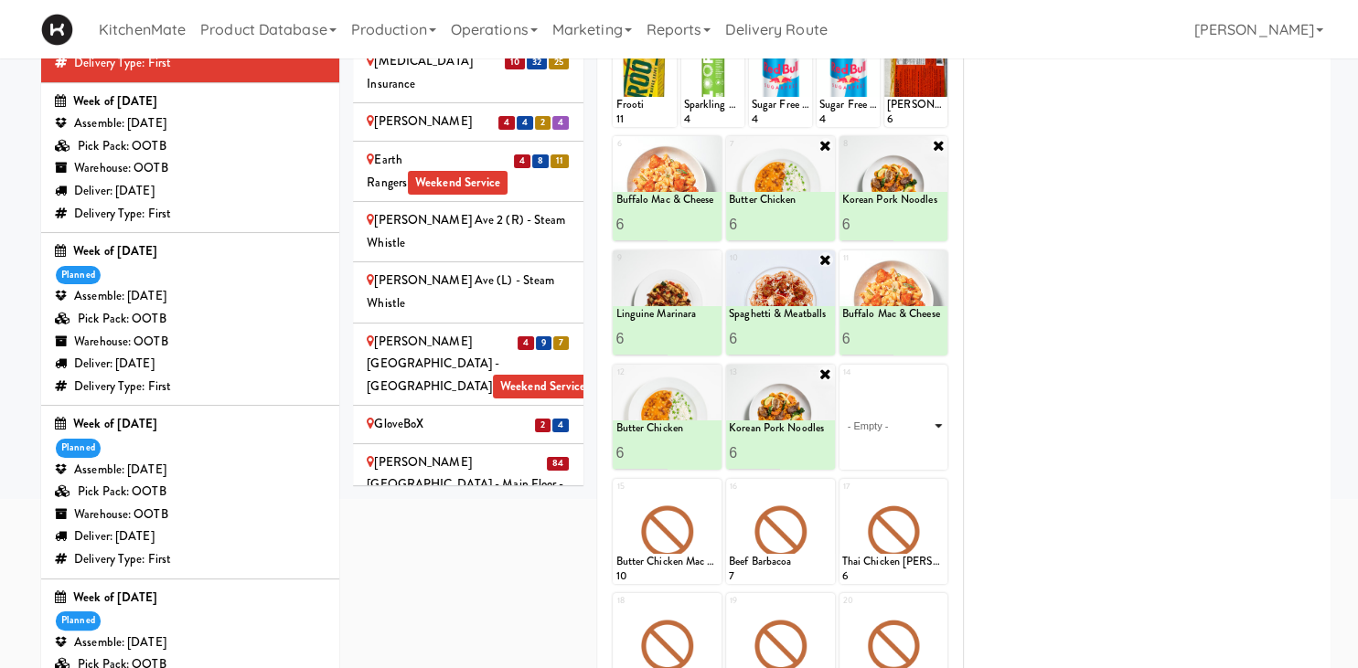
drag, startPoint x: 936, startPoint y: 422, endPoint x: 893, endPoint y: 463, distance: 58.9
click at [937, 422] on select "- Empty - Amazing Chocolate Chunk Cookie Bacon & Egg Breakfast Wrap Bistro Deli…" at bounding box center [893, 426] width 103 height 88
click at [842, 382] on select "- Empty - Amazing Chocolate Chunk Cookie Bacon & Egg Breakfast Wrap Bistro Deli…" at bounding box center [893, 426] width 103 height 88
click option "Spaghetti & Meatballs" at bounding box center [0, 0] width 0 height 0
type input "6"
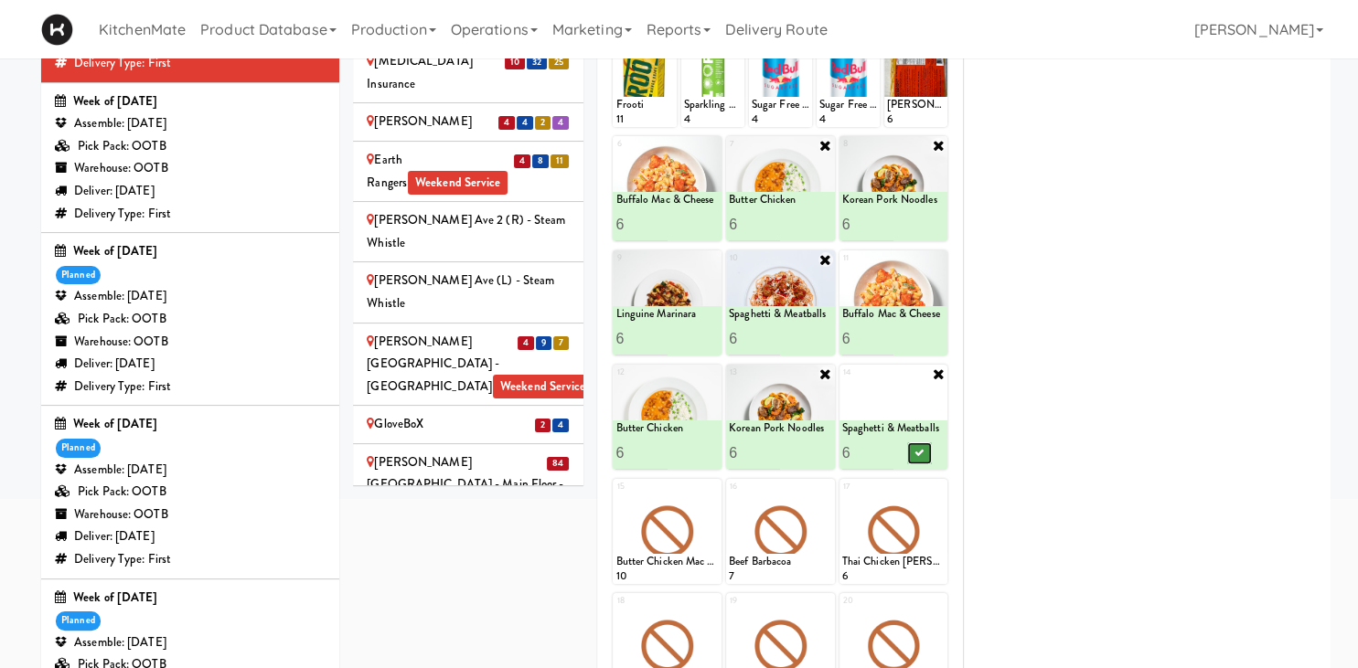
click at [912, 451] on button at bounding box center [919, 454] width 24 height 22
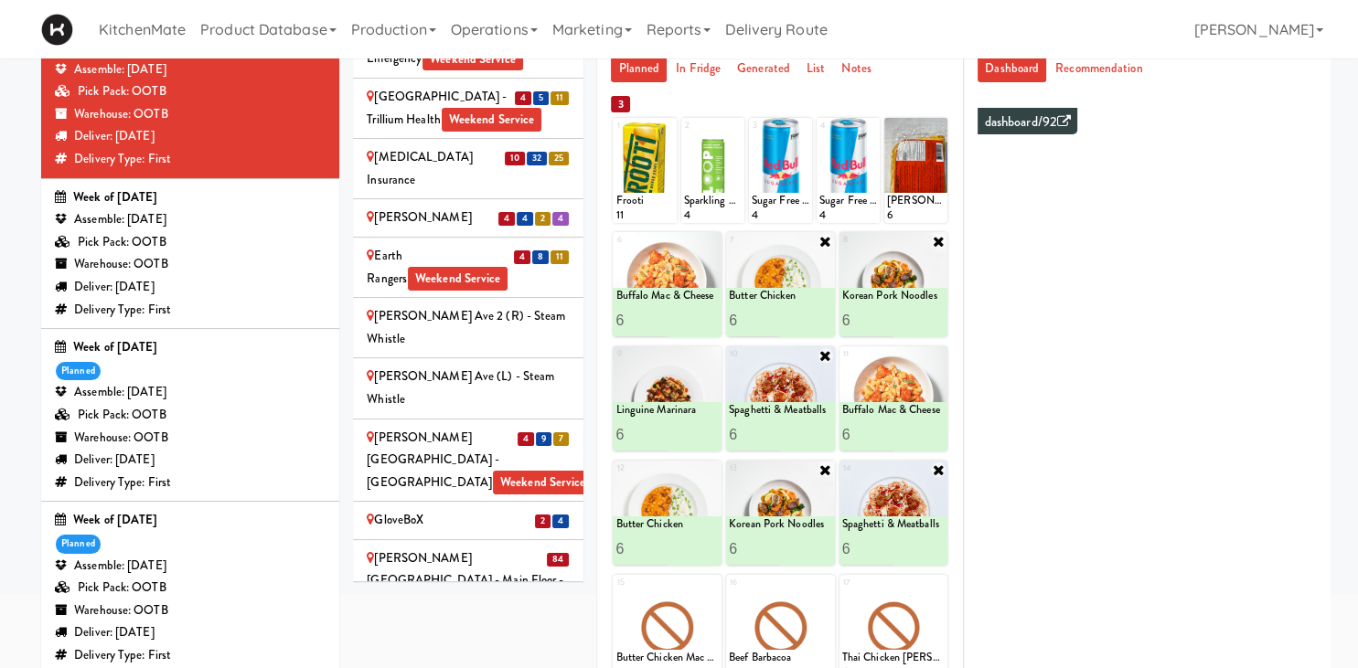
scroll to position [421, 0]
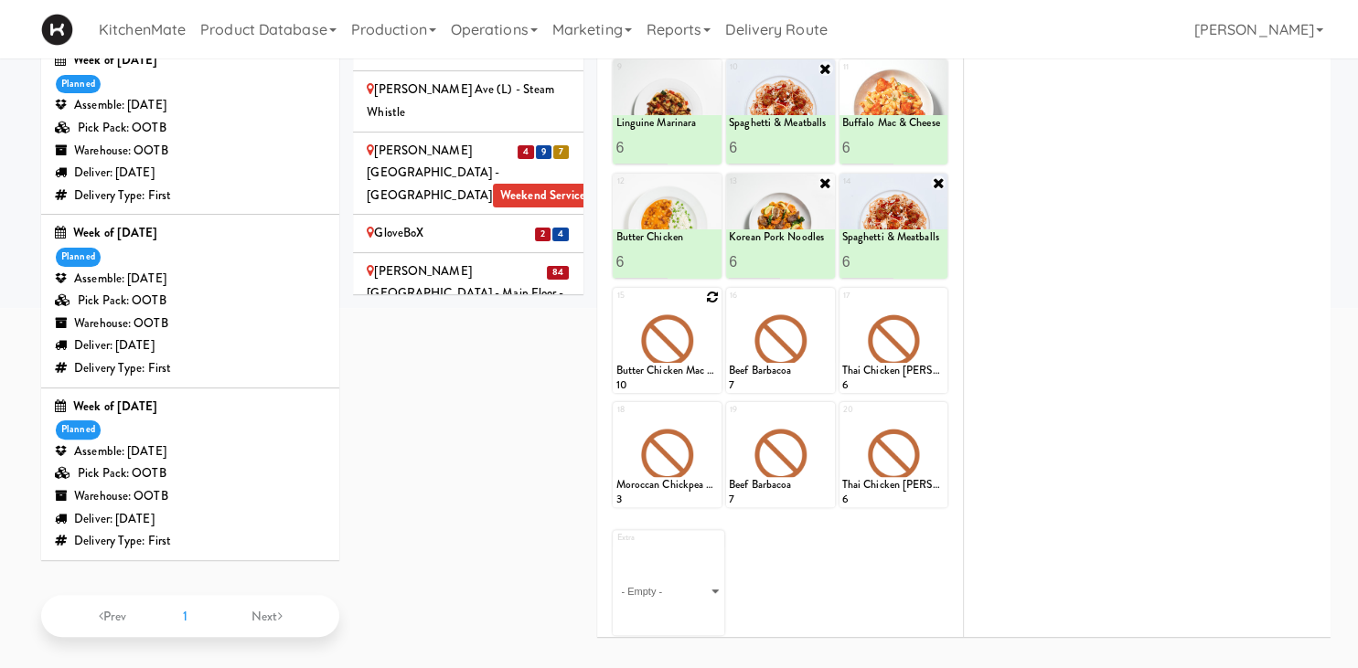
click at [710, 291] on icon at bounding box center [712, 297] width 13 height 13
click option "Linguine Marinara" at bounding box center [0, 0] width 0 height 0
type input "6"
click at [693, 371] on icon at bounding box center [692, 376] width 9 height 10
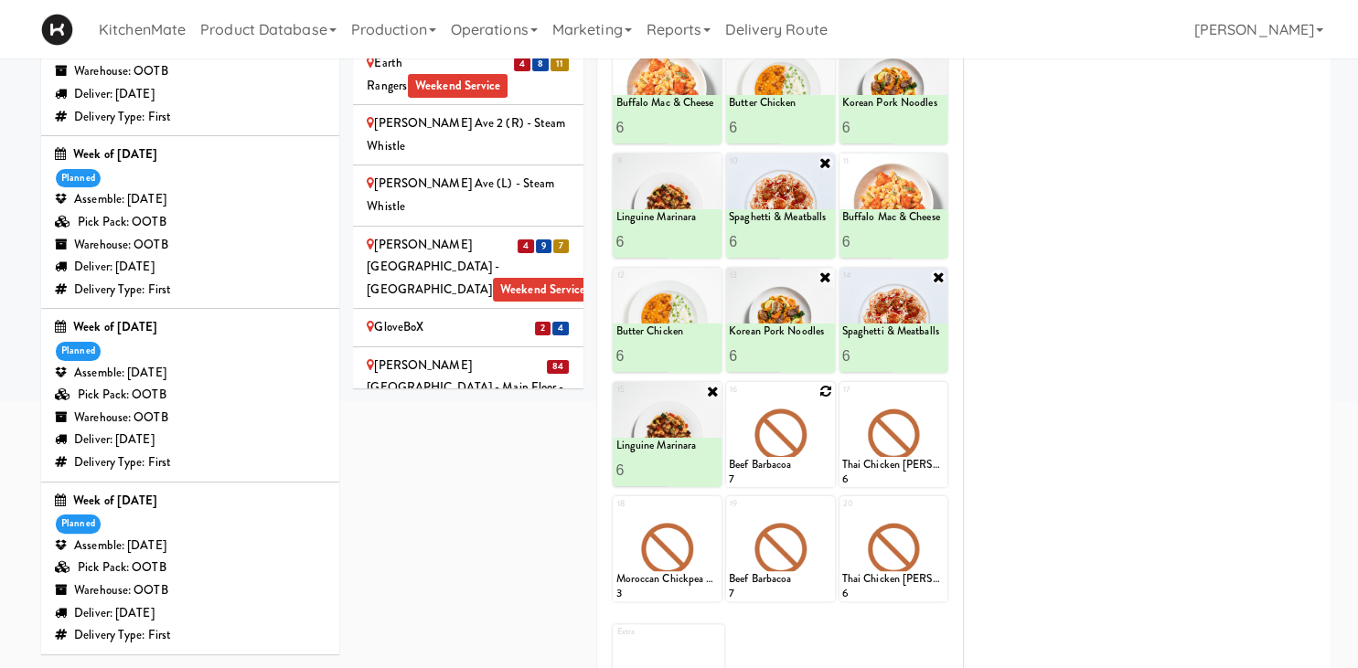
click at [825, 389] on icon at bounding box center [825, 391] width 13 height 13
click at [729, 400] on select "- Empty - Amazing Chocolate Chunk Cookie Bacon & Egg Breakfast Wrap Bistro Deli…" at bounding box center [780, 444] width 103 height 88
click option "Spaghetti & Meatballs" at bounding box center [0, 0] width 0 height 0
type input "6"
click at [817, 471] on button at bounding box center [806, 471] width 24 height 22
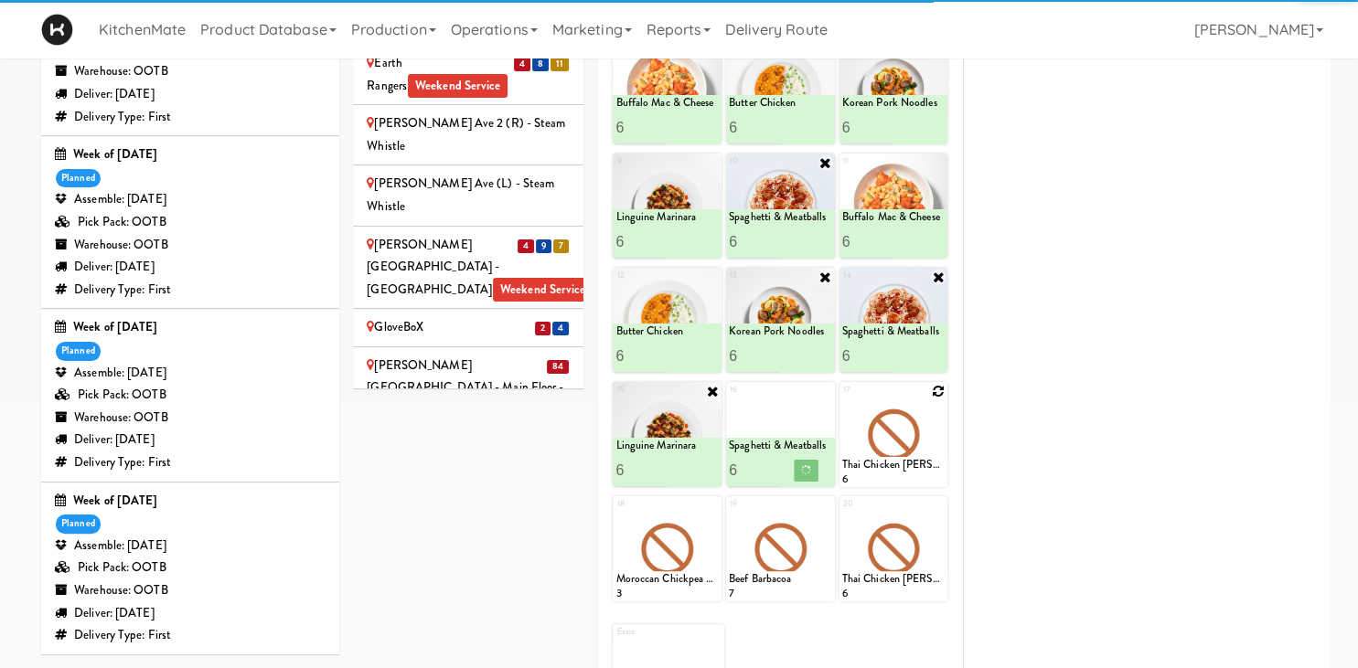
click at [938, 392] on icon at bounding box center [938, 391] width 13 height 13
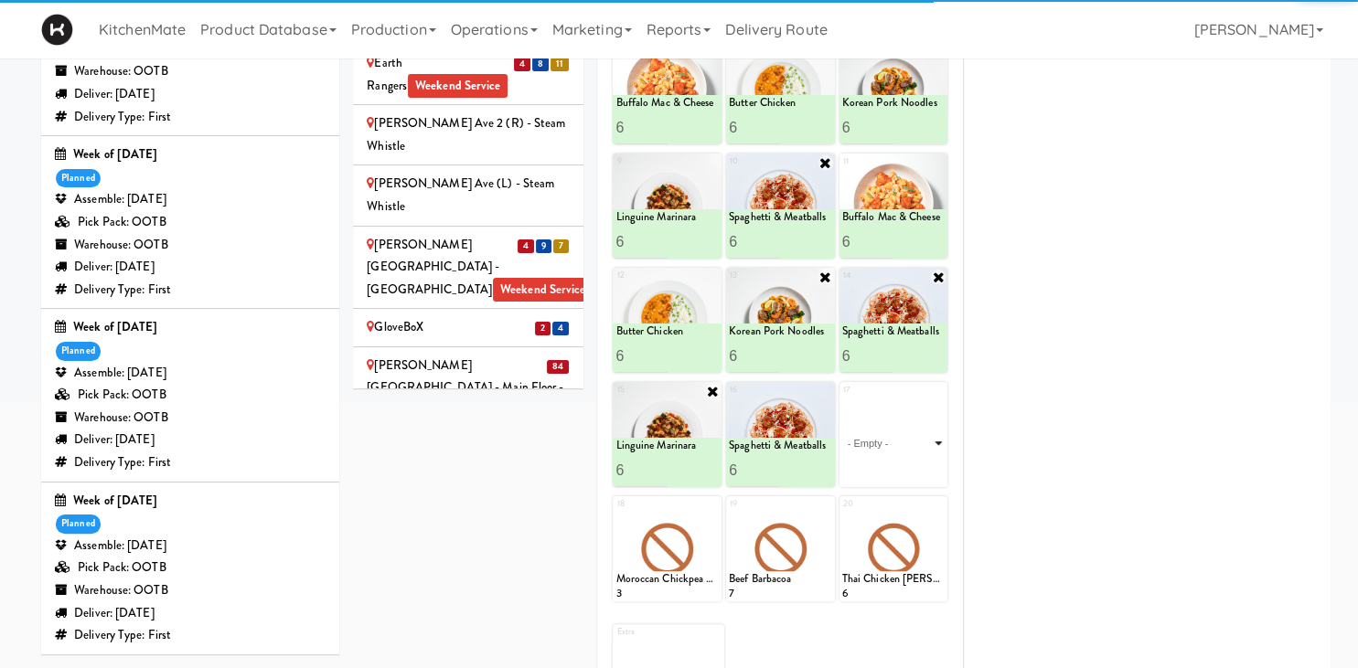
drag, startPoint x: 938, startPoint y: 392, endPoint x: 922, endPoint y: 440, distance: 50.3
click at [922, 440] on select "- Empty - Amazing Chocolate Chunk Cookie Bacon & Egg Breakfast Wrap Bistro Deli…" at bounding box center [893, 444] width 103 height 88
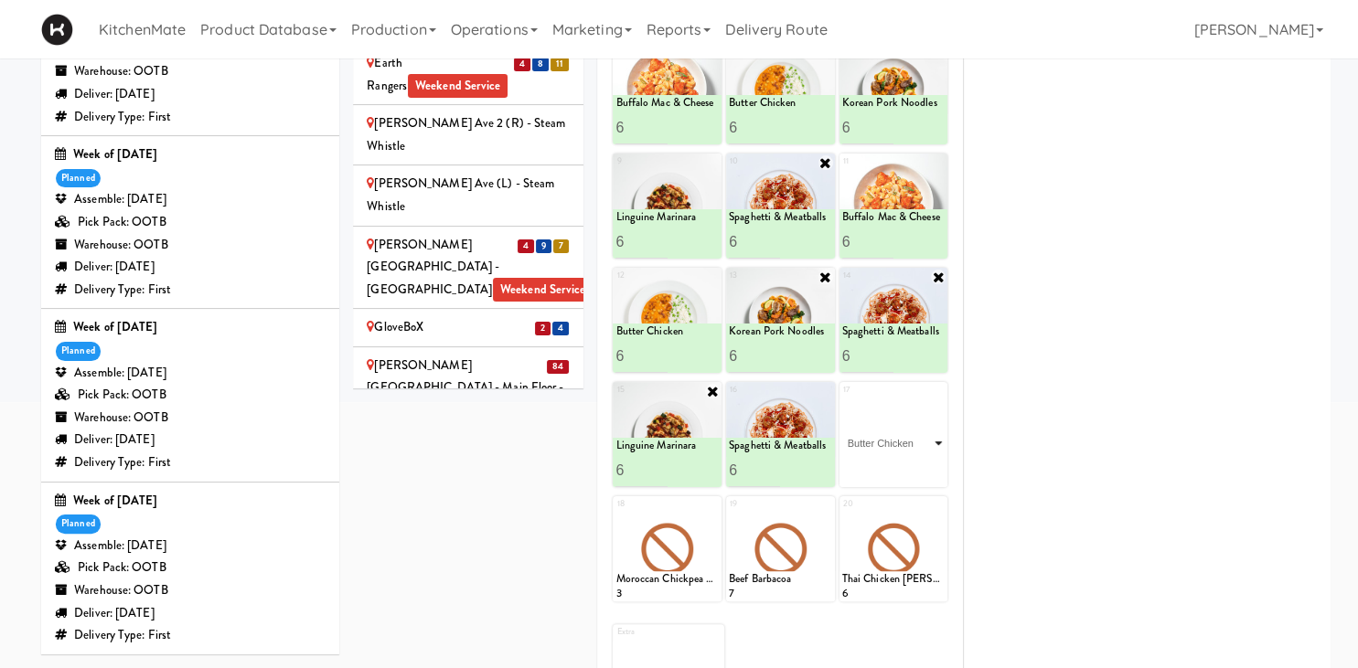
click option "Butter Chicken" at bounding box center [0, 0] width 0 height 0
click at [889, 467] on input "2" at bounding box center [867, 470] width 51 height 34
type input "3"
click at [890, 466] on input "3" at bounding box center [867, 470] width 51 height 34
click at [915, 467] on icon at bounding box center [918, 470] width 9 height 10
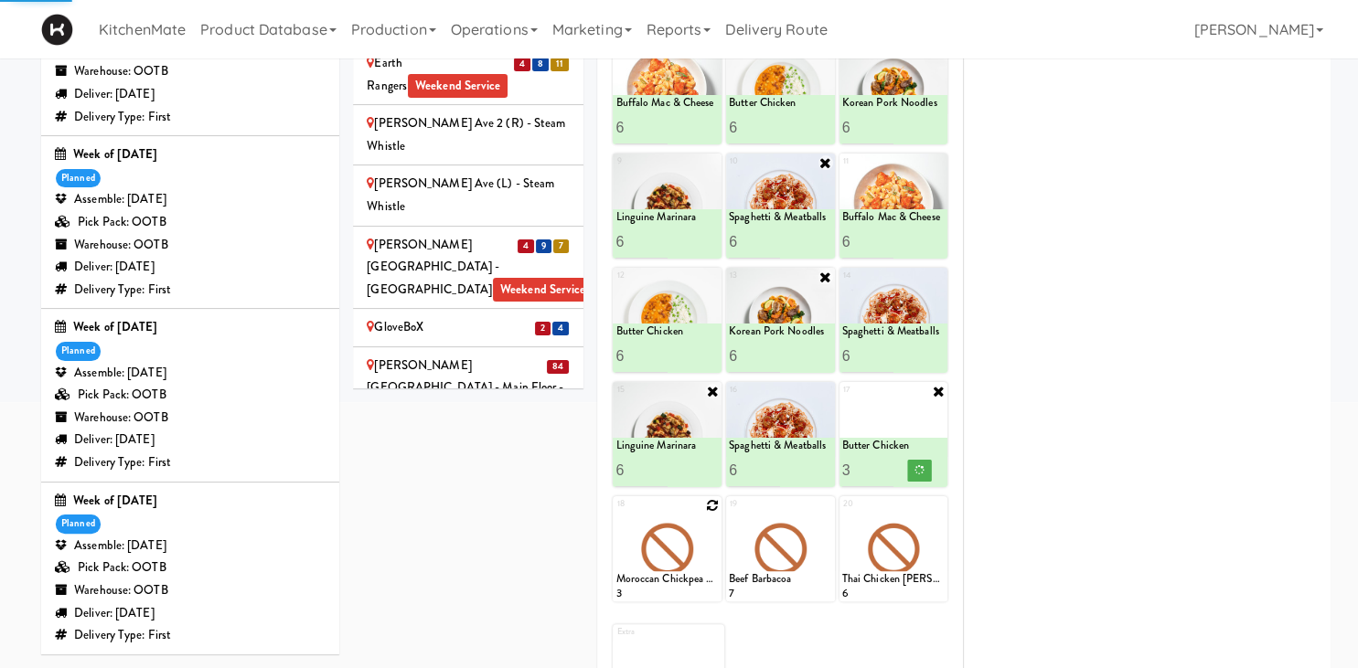
click at [712, 506] on icon at bounding box center [712, 505] width 13 height 13
click at [710, 528] on select "- Empty - Amazing Chocolate Chunk Cookie Bacon & Egg Breakfast Wrap Bistro Deli…" at bounding box center [666, 558] width 103 height 88
click option "Buffalo Mac & Cheese" at bounding box center [0, 0] width 0 height 0
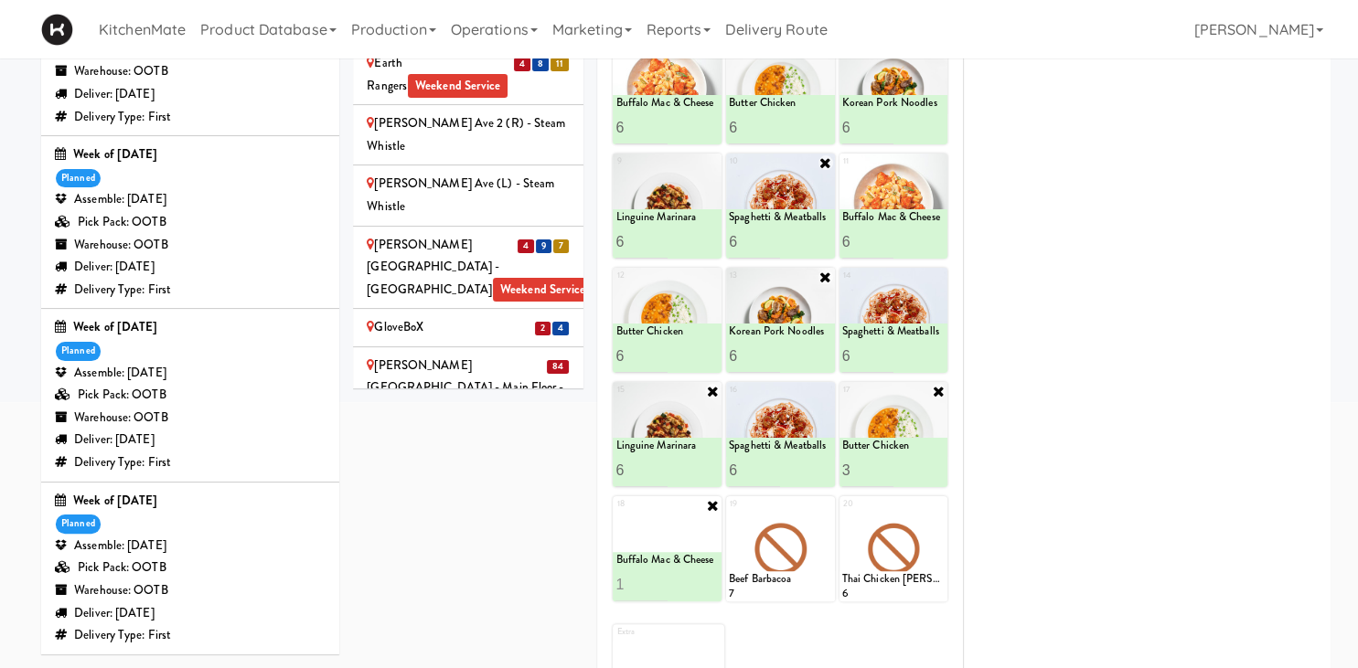
click at [660, 581] on input "1" at bounding box center [640, 585] width 51 height 34
click at [660, 581] on input "2" at bounding box center [640, 585] width 51 height 34
type input "3"
click at [662, 581] on input "3" at bounding box center [640, 585] width 51 height 34
click at [691, 584] on icon at bounding box center [692, 585] width 9 height 10
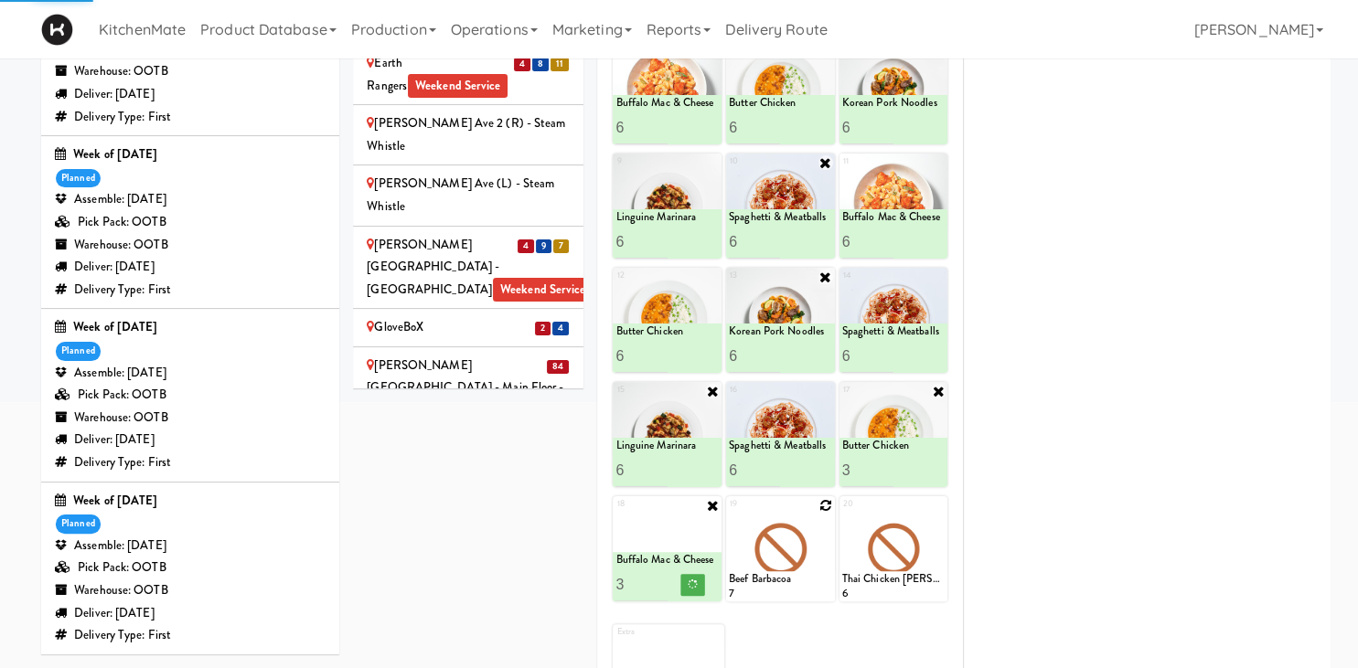
click at [828, 500] on icon at bounding box center [825, 505] width 13 height 13
click at [794, 576] on select "- Empty - Amazing Chocolate Chunk Cookie Bacon & Egg Breakfast Wrap Bistro Deli…" at bounding box center [780, 558] width 103 height 88
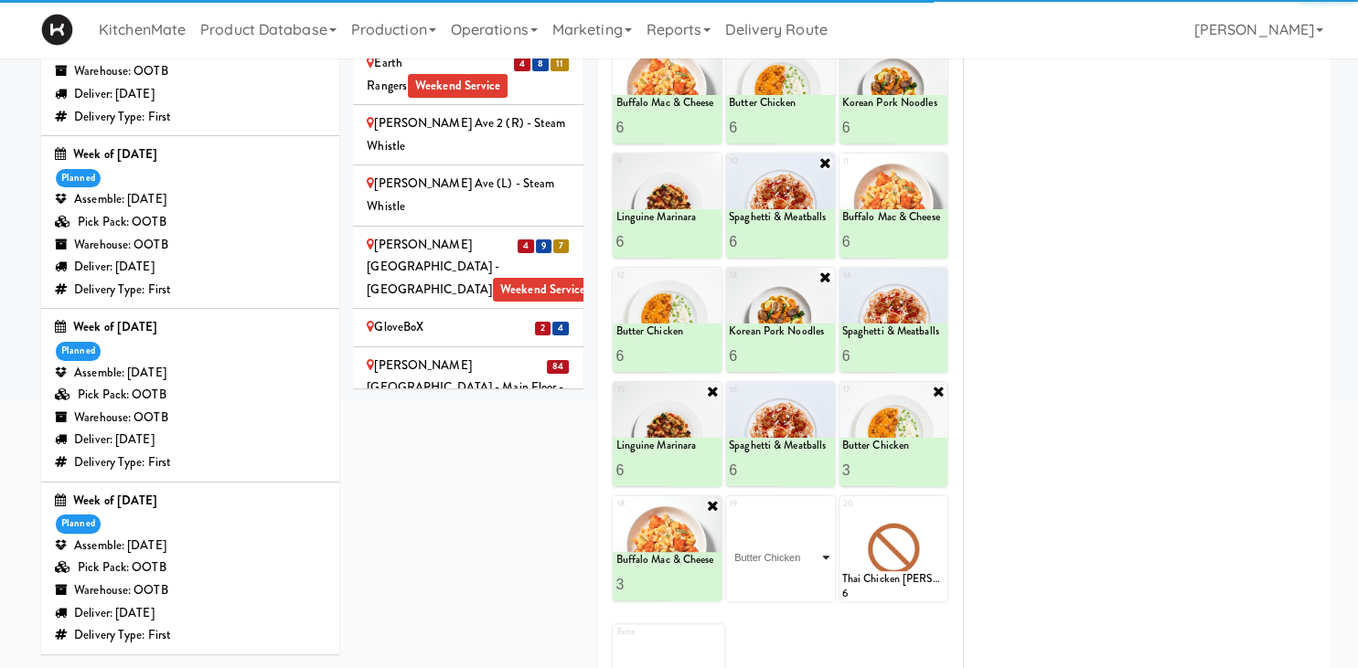
click option "Butter Chicken" at bounding box center [0, 0] width 0 height 0
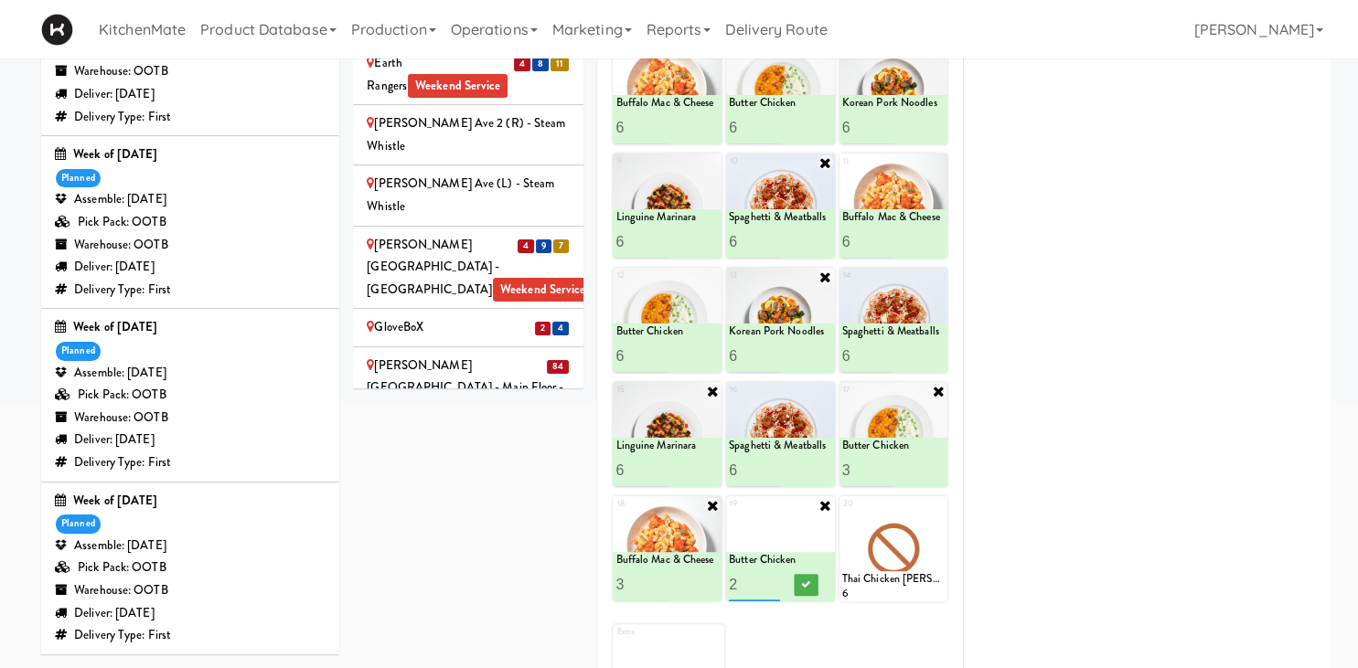
click at [778, 576] on input "2" at bounding box center [754, 585] width 51 height 34
type input "3"
click at [778, 576] on input "3" at bounding box center [754, 585] width 51 height 34
click at [800, 579] on button at bounding box center [806, 585] width 24 height 22
click at [940, 502] on icon at bounding box center [938, 505] width 13 height 13
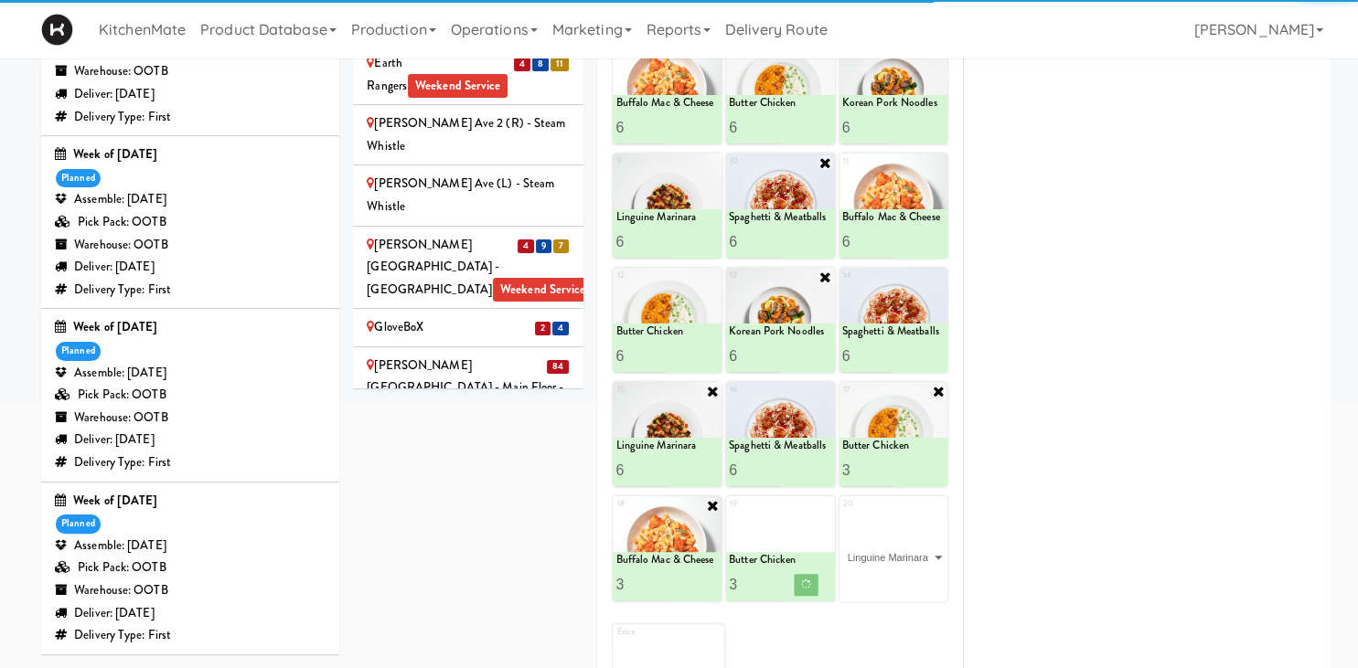
click option "Linguine Marinara" at bounding box center [0, 0] width 0 height 0
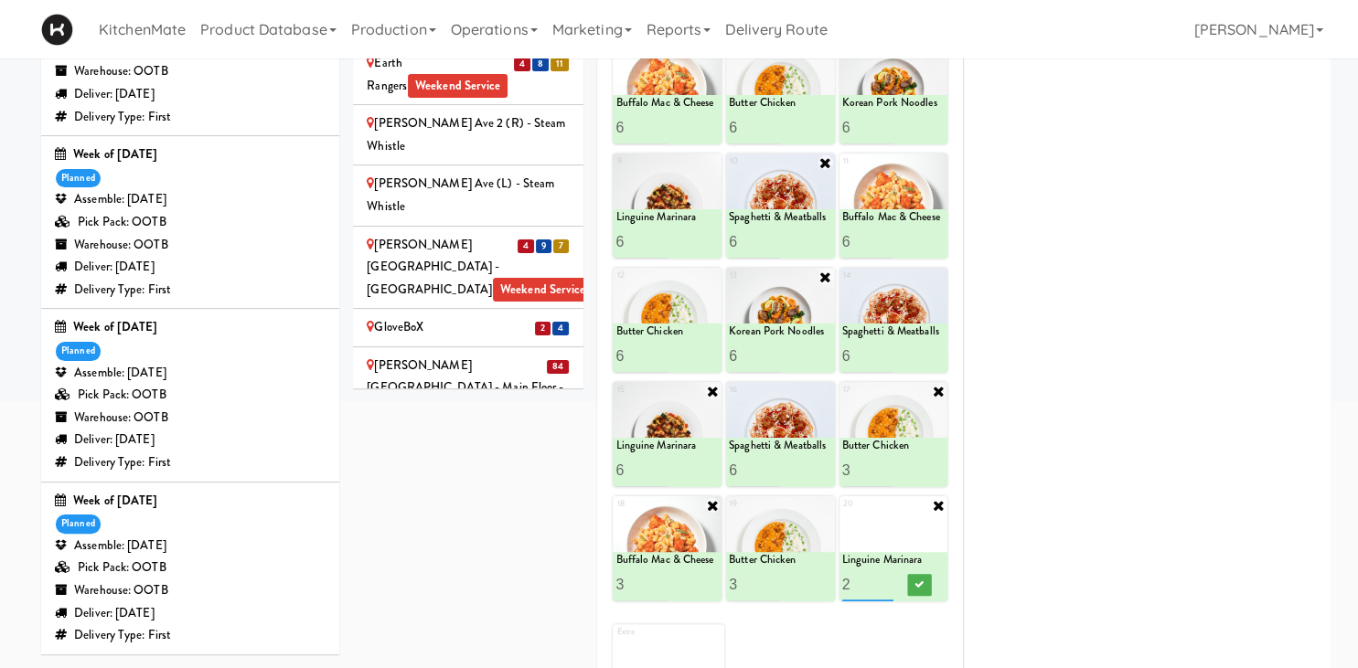
click at [882, 582] on input "2" at bounding box center [867, 585] width 51 height 34
click at [882, 582] on input "3" at bounding box center [867, 585] width 51 height 34
click at [882, 582] on input "4" at bounding box center [867, 585] width 51 height 34
type input "3"
click at [887, 589] on input "3" at bounding box center [867, 585] width 51 height 34
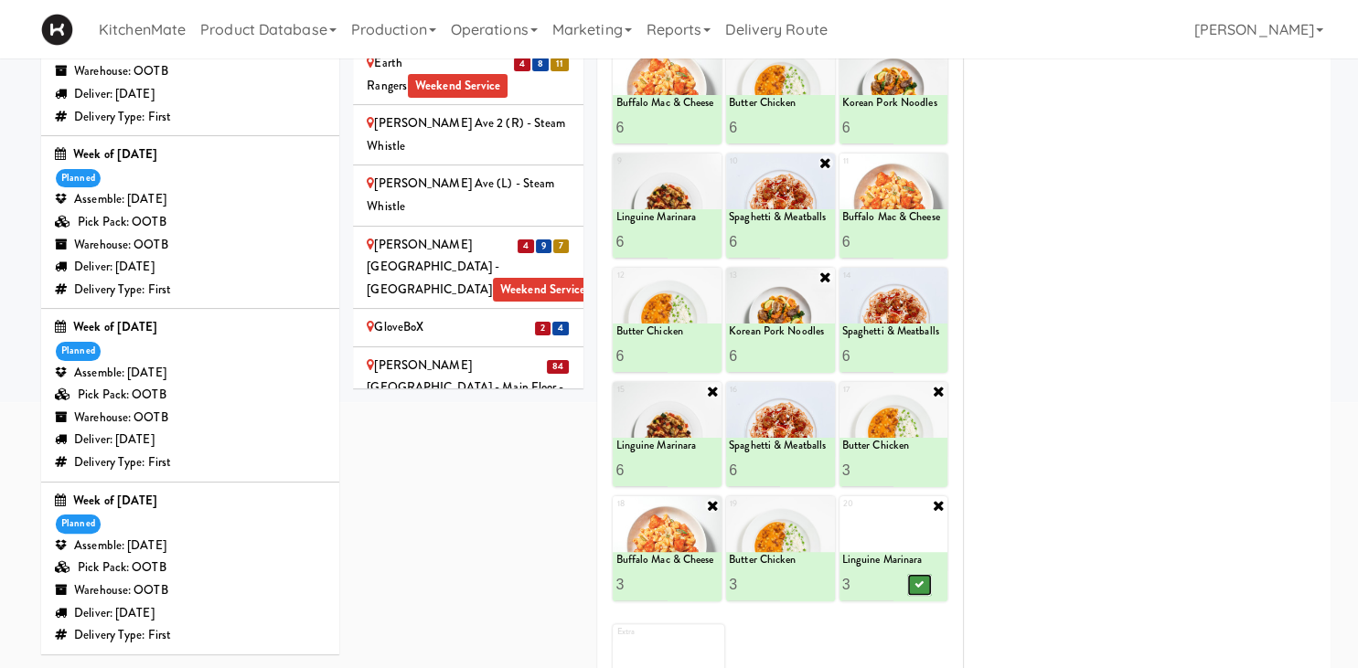
drag, startPoint x: 923, startPoint y: 583, endPoint x: 770, endPoint y: 398, distance: 240.3
click at [923, 586] on icon at bounding box center [918, 585] width 9 height 10
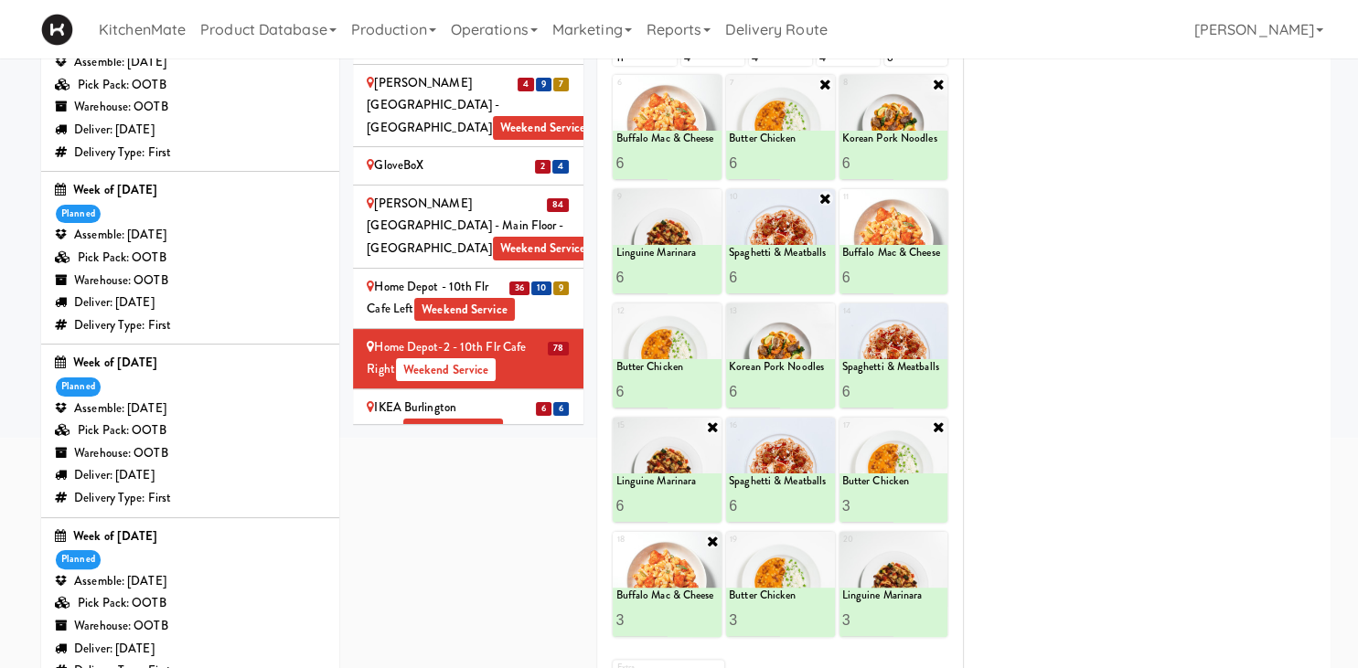
scroll to position [1654, 0]
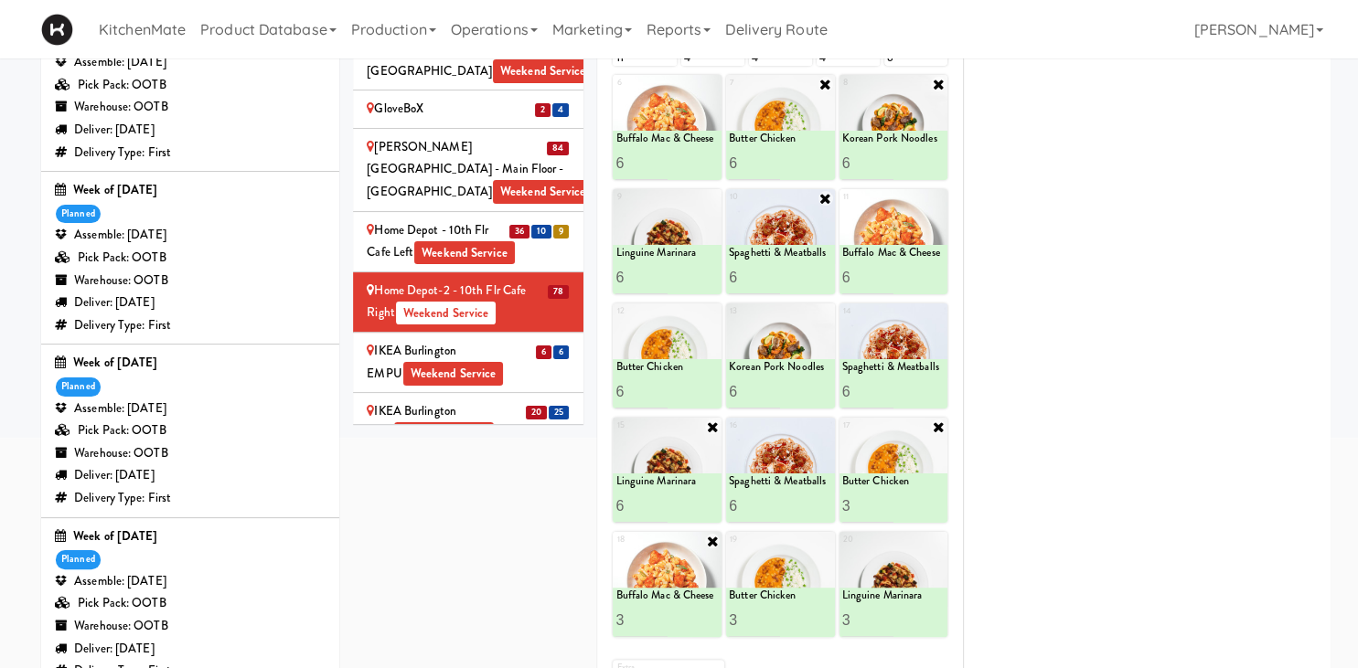
click at [512, 333] on li "6 6 IKEA Burlington EMPU Weekend Service" at bounding box center [468, 363] width 230 height 60
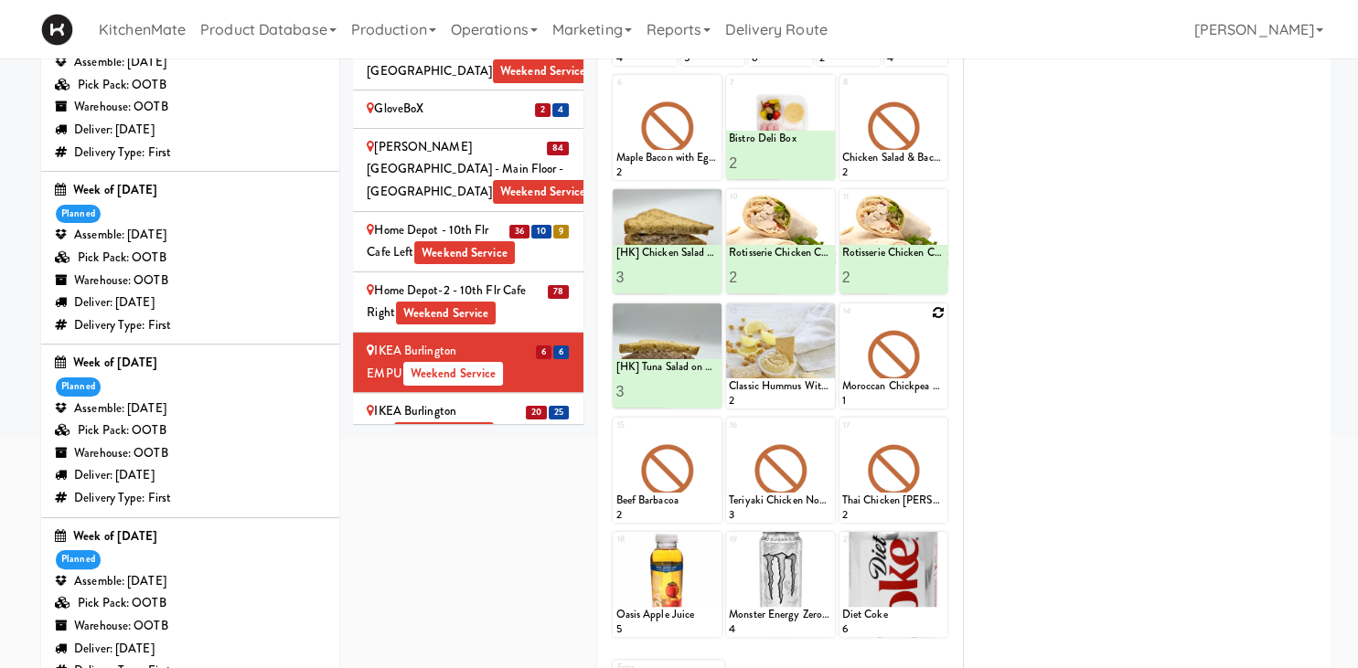
click at [935, 316] on icon at bounding box center [938, 312] width 13 height 13
click at [842, 321] on select "- Empty - Amazing Chocolate Chunk Cookie Bacon & Egg Breakfast Wrap Bistro Deli…" at bounding box center [893, 365] width 103 height 88
click option "Buffalo Mac & Cheese" at bounding box center [0, 0] width 0 height 0
type input "2"
click at [889, 385] on input "2" at bounding box center [867, 392] width 51 height 34
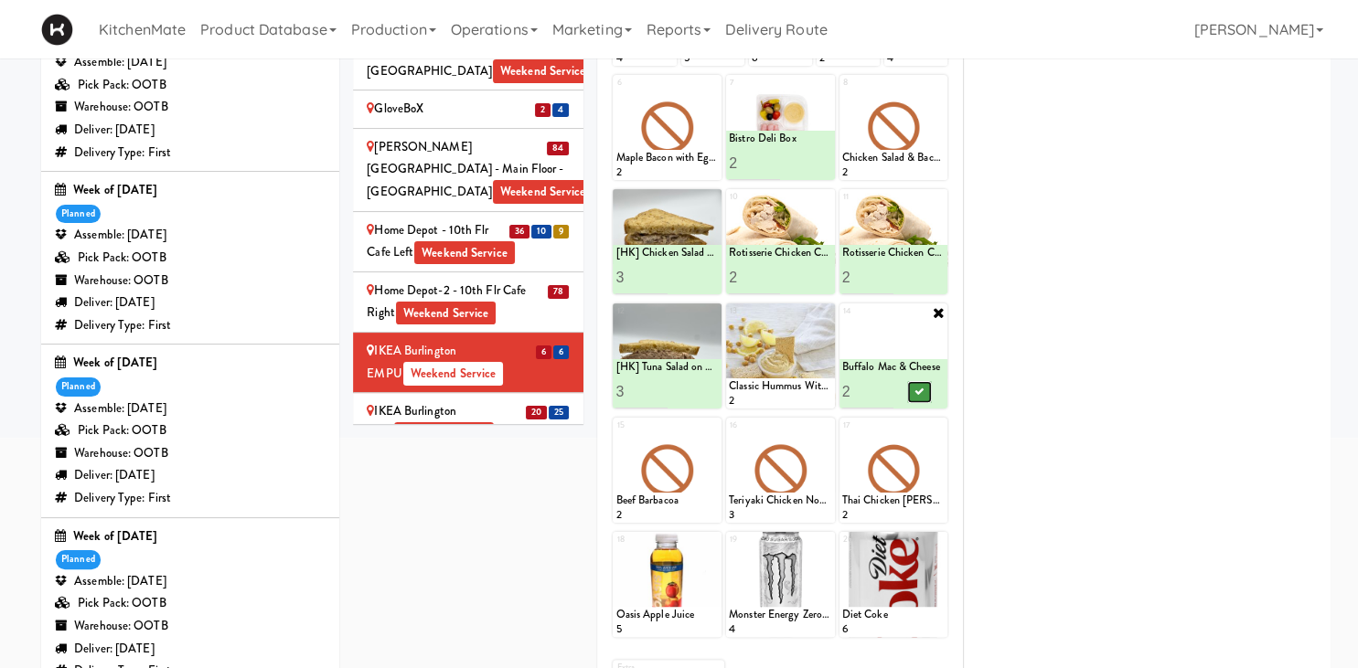
click at [907, 389] on button at bounding box center [919, 392] width 24 height 22
click at [708, 427] on icon at bounding box center [712, 427] width 13 height 13
click at [699, 441] on select "- Empty - Amazing Chocolate Chunk Cookie Bacon & Egg Breakfast Wrap Bistro Deli…" at bounding box center [666, 479] width 103 height 88
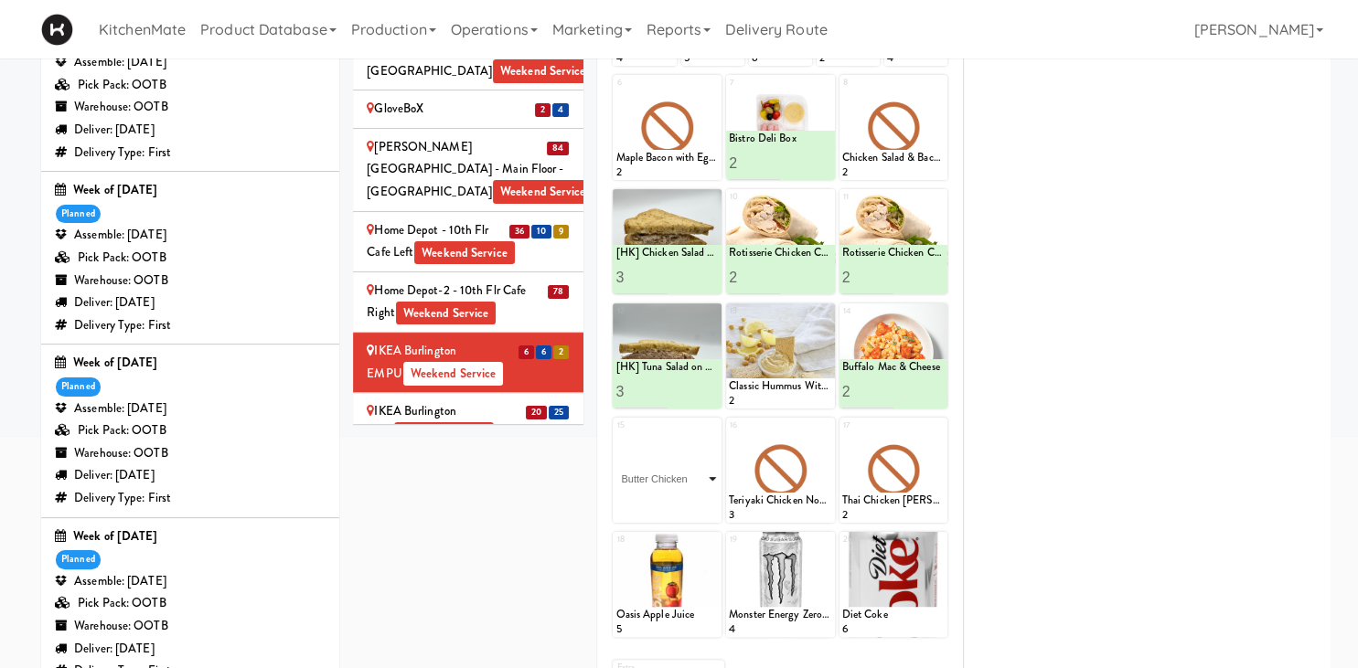
click option "Butter Chicken" at bounding box center [0, 0] width 0 height 0
type input "2"
click at [660, 502] on input "2" at bounding box center [640, 506] width 51 height 34
click at [682, 501] on button at bounding box center [693, 507] width 24 height 22
click at [820, 426] on icon at bounding box center [825, 427] width 13 height 13
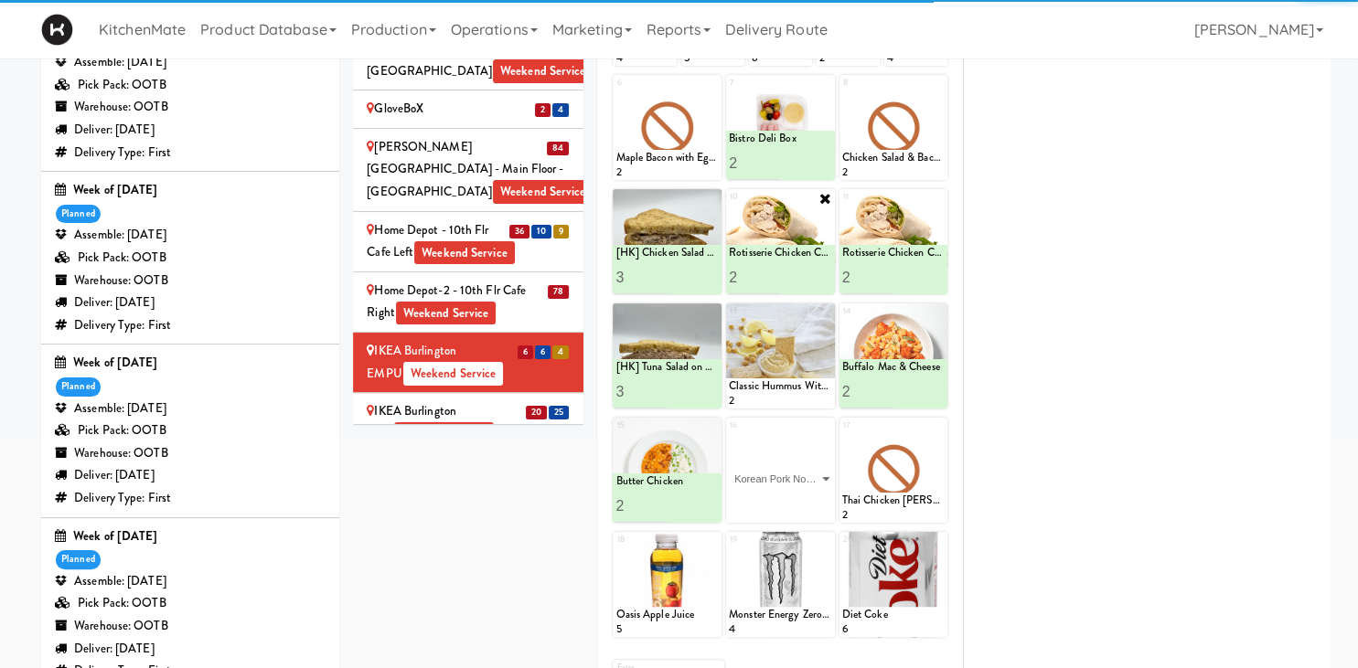
click option "Korean Pork Noodles" at bounding box center [0, 0] width 0 height 0
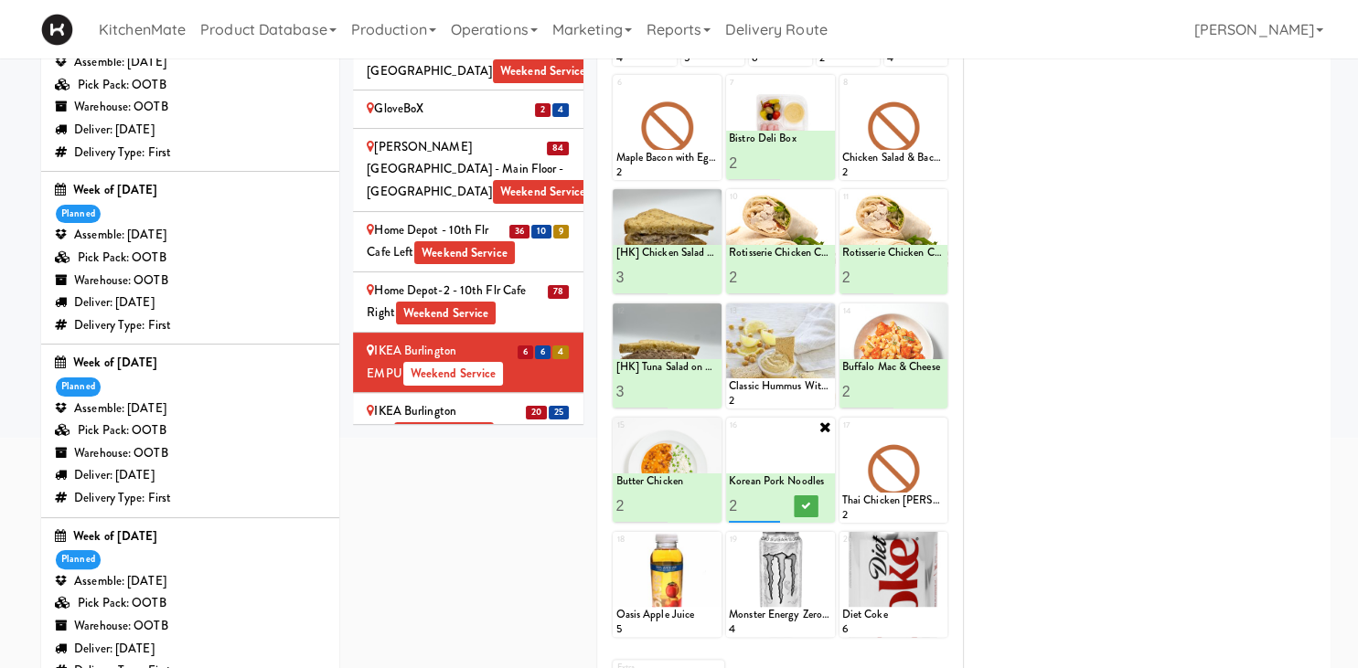
click at [772, 497] on input "2" at bounding box center [754, 506] width 51 height 34
click at [772, 497] on input "3" at bounding box center [754, 506] width 51 height 34
click at [773, 497] on input "4" at bounding box center [754, 506] width 51 height 34
type input "3"
click at [779, 507] on input "3" at bounding box center [754, 506] width 51 height 34
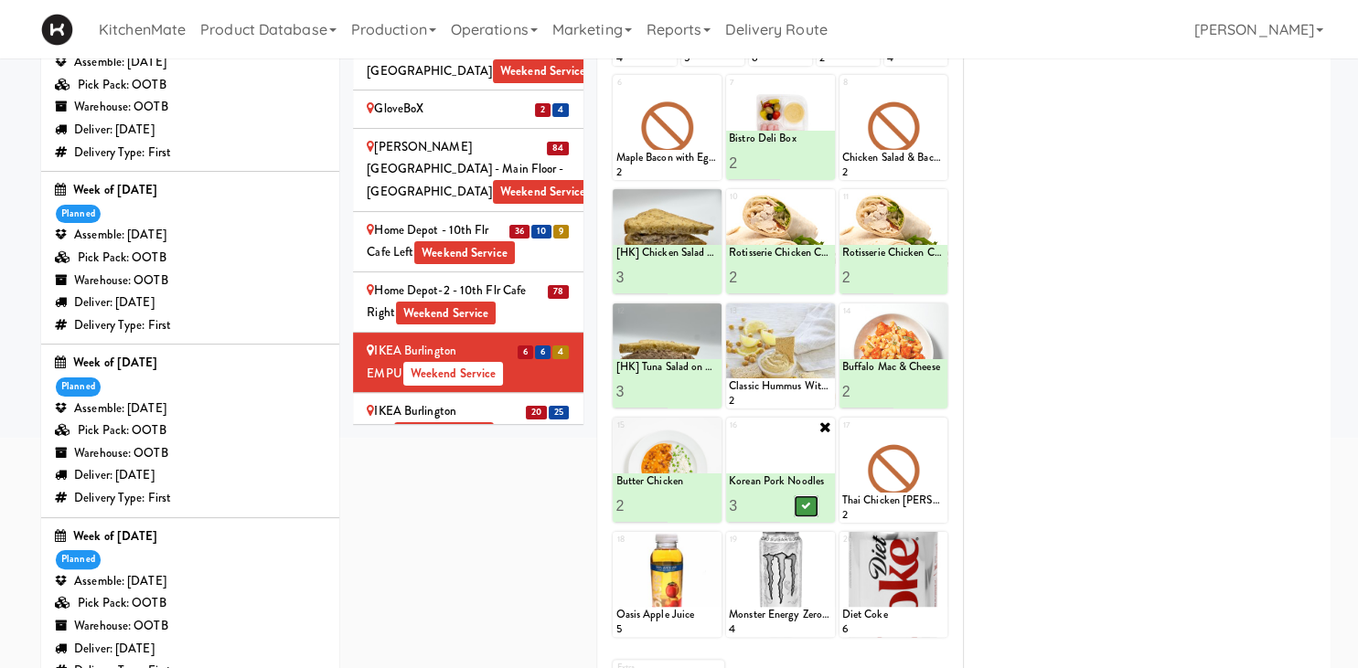
click at [809, 507] on icon at bounding box center [805, 506] width 9 height 10
click at [938, 422] on icon at bounding box center [938, 427] width 13 height 13
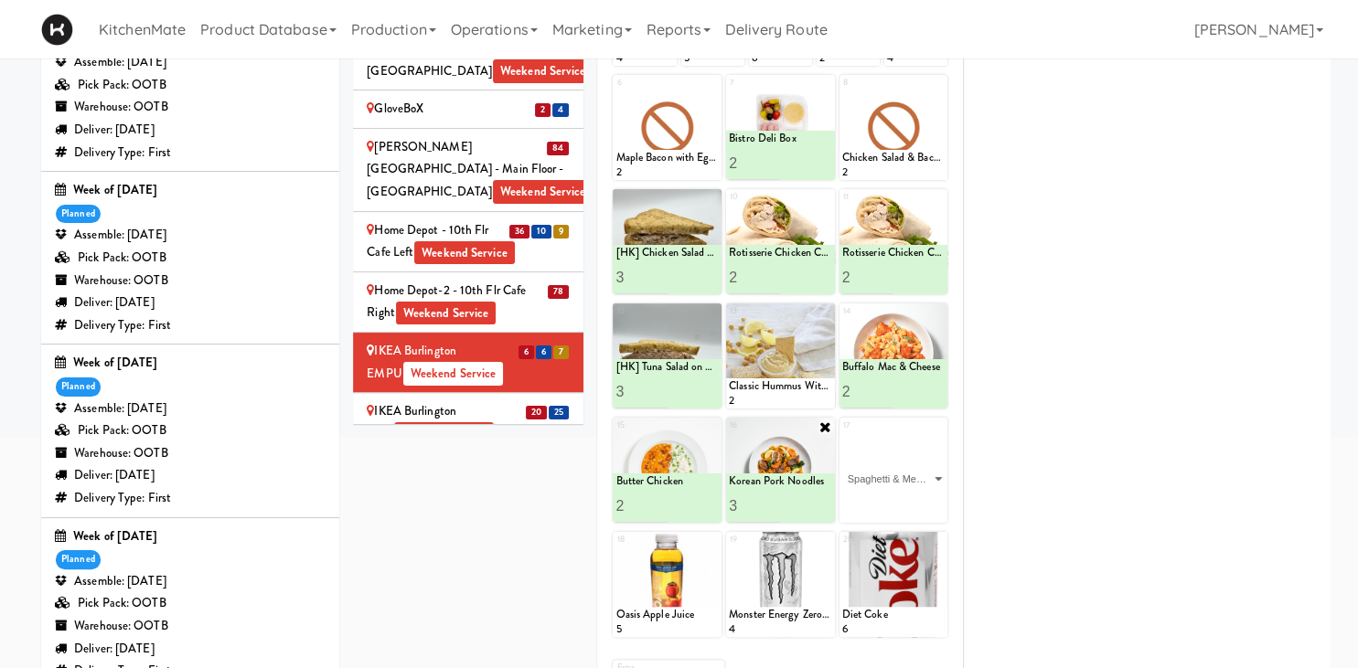
click option "Spaghetti & Meatballs" at bounding box center [0, 0] width 0 height 0
click at [887, 497] on input "2" at bounding box center [867, 506] width 51 height 34
type input "3"
click at [887, 497] on input "3" at bounding box center [867, 506] width 51 height 34
click at [913, 507] on button at bounding box center [919, 507] width 24 height 22
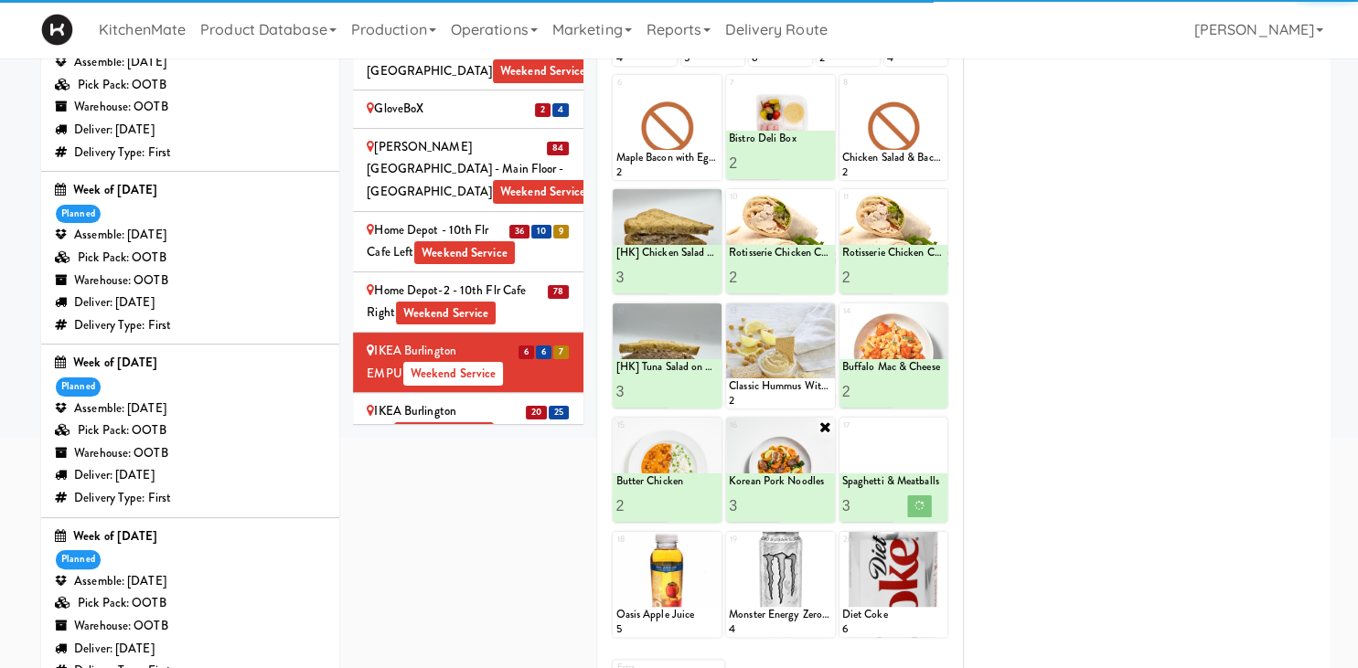
click at [488, 400] on div "IKEA Burlington Store Weekend Service" at bounding box center [468, 422] width 203 height 45
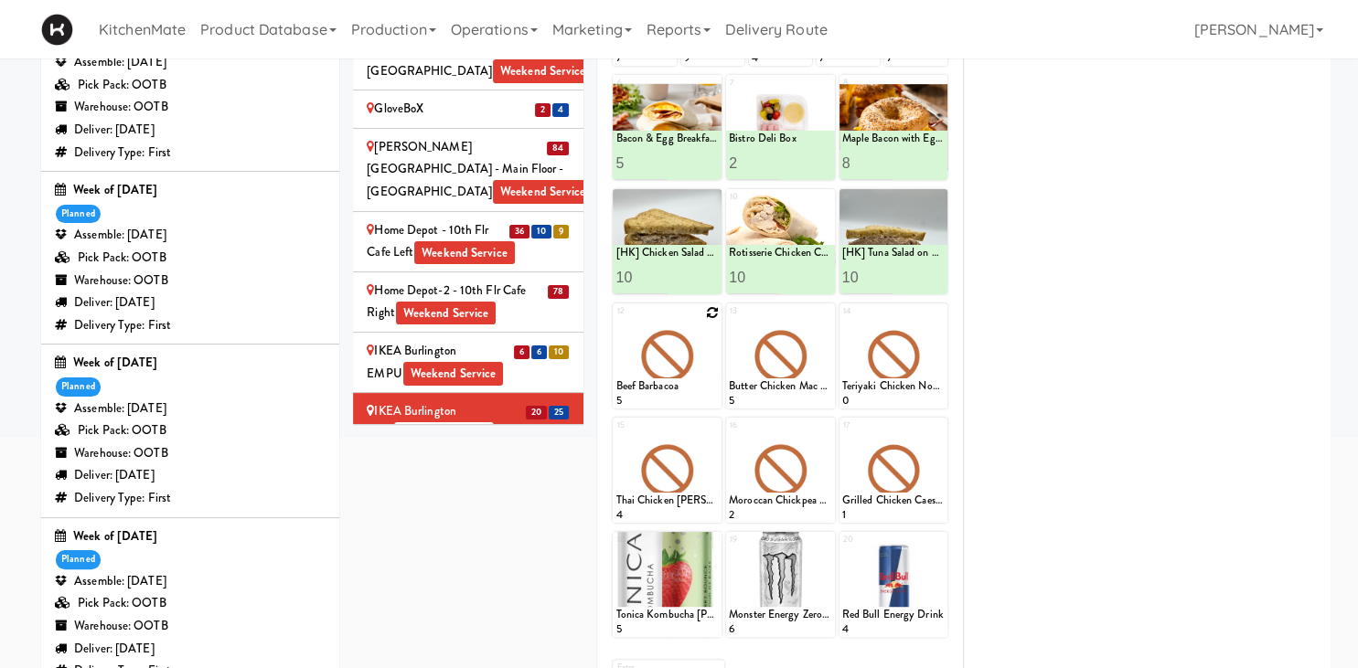
click at [709, 311] on icon at bounding box center [712, 312] width 13 height 13
click at [615, 321] on select "- Empty - Amazing Chocolate Chunk Cookie Bacon & Egg Breakfast Wrap Bistro Deli…" at bounding box center [666, 365] width 103 height 88
click option "Buffalo Mac & Cheese" at bounding box center [0, 0] width 0 height 0
type input "6"
click at [689, 392] on icon at bounding box center [692, 392] width 9 height 10
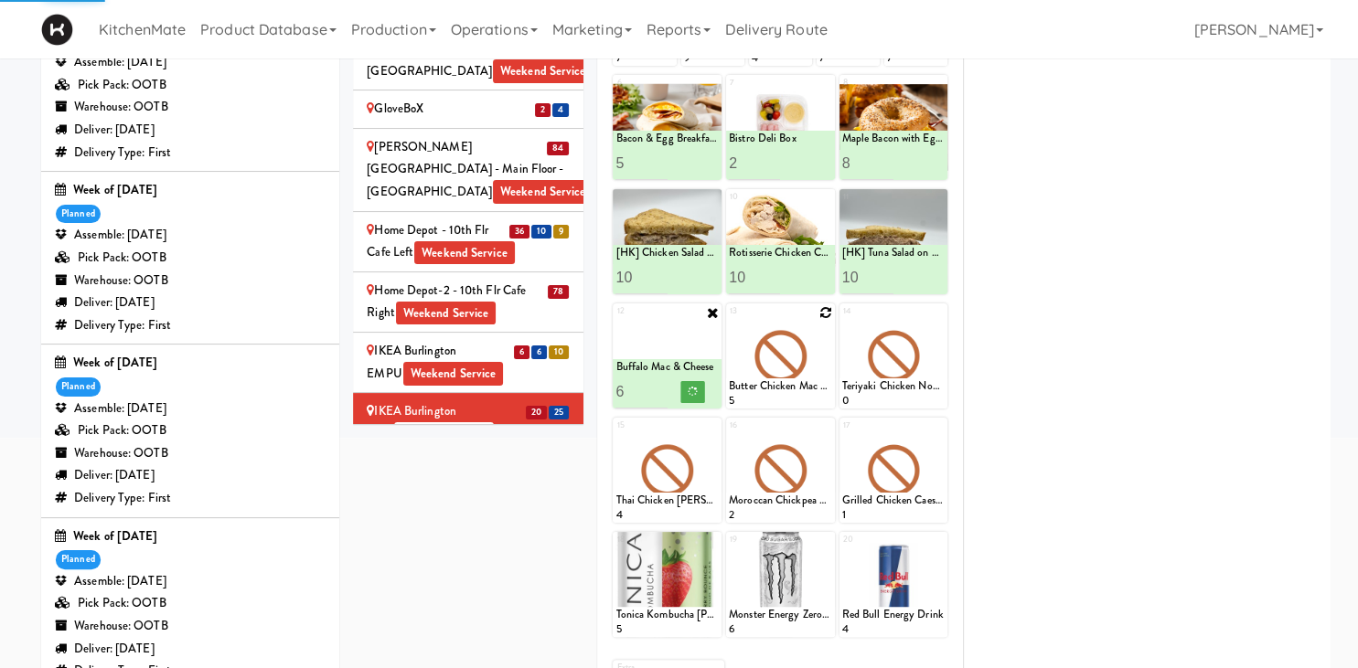
click at [828, 310] on icon at bounding box center [825, 312] width 13 height 13
click at [817, 344] on select "- Empty - Amazing Chocolate Chunk Cookie Bacon & Egg Breakfast Wrap Bistro Deli…" at bounding box center [780, 365] width 103 height 88
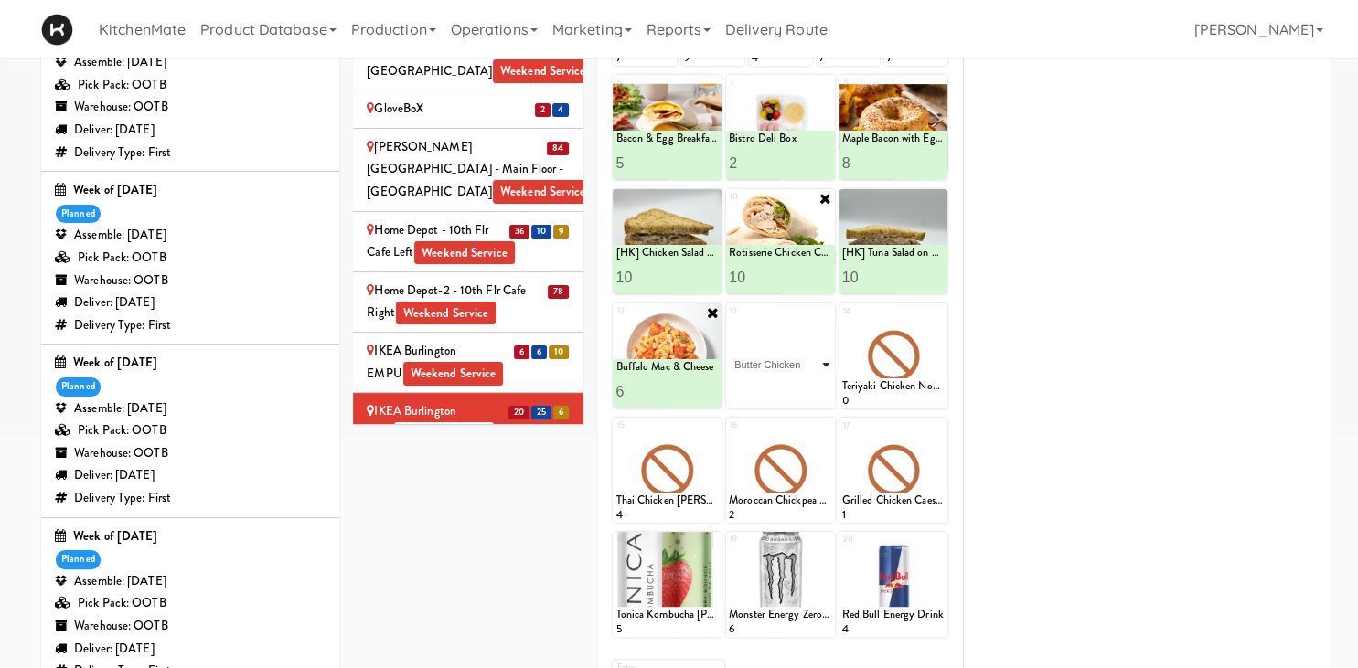
click option "Butter Chicken" at bounding box center [0, 0] width 0 height 0
click at [772, 388] on input "2" at bounding box center [754, 392] width 51 height 34
type input "3"
click at [772, 388] on input "3" at bounding box center [754, 392] width 51 height 34
click at [800, 387] on button at bounding box center [806, 392] width 24 height 22
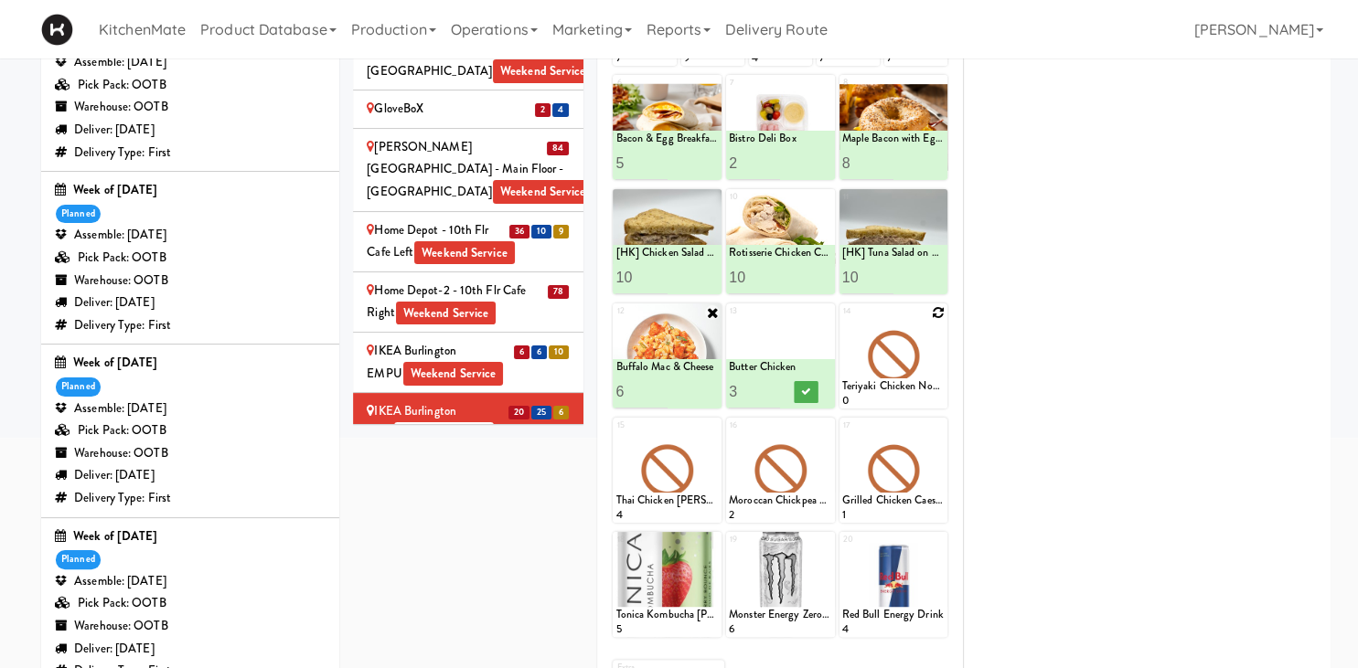
click at [939, 309] on icon at bounding box center [938, 312] width 13 height 13
click at [938, 315] on div "14 - Empty - Amazing Chocolate Chunk Cookie Bacon & Egg Breakfast Wrap Bistro D…" at bounding box center [893, 356] width 109 height 105
click at [932, 332] on select "- Empty - Amazing Chocolate Chunk Cookie Bacon & Egg Breakfast Wrap Bistro Deli…" at bounding box center [893, 365] width 103 height 88
click option "Korean Pork Noodles" at bounding box center [0, 0] width 0 height 0
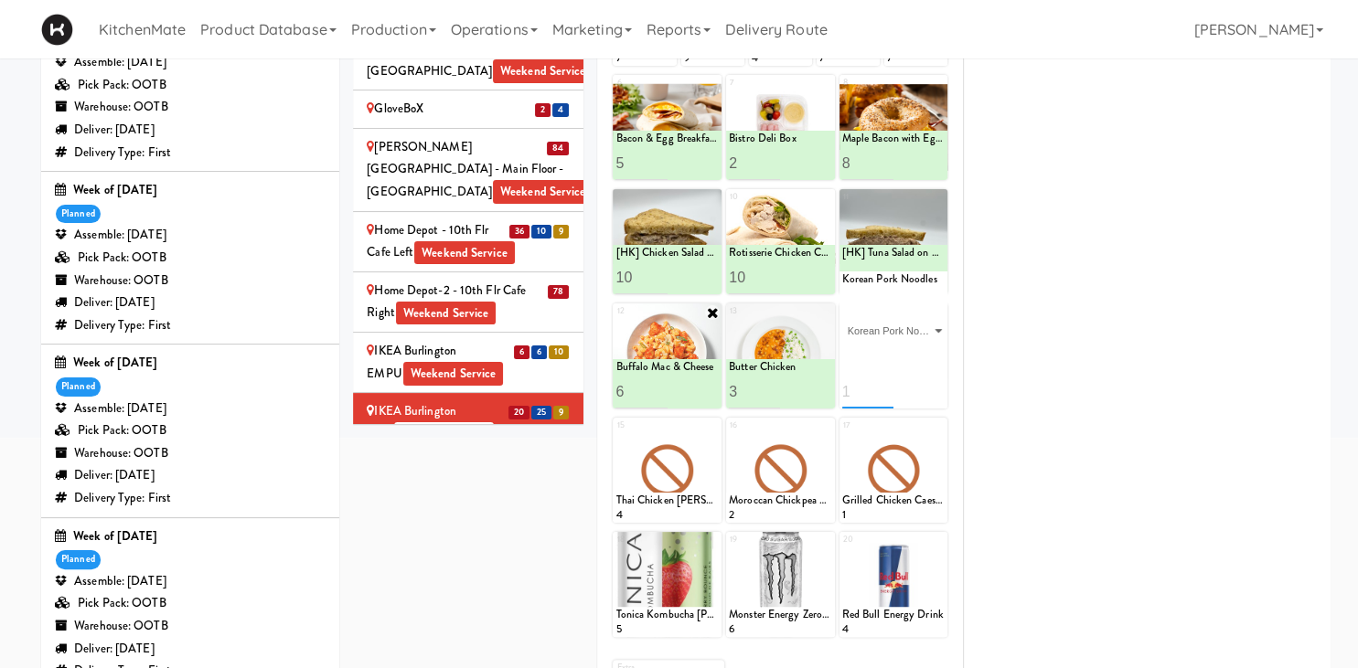
click at [867, 386] on input "number" at bounding box center [867, 392] width 51 height 34
type input "6"
click at [712, 426] on icon at bounding box center [712, 427] width 13 height 13
click at [712, 421] on div "15 Thai Chicken Curry 4" at bounding box center [667, 470] width 109 height 105
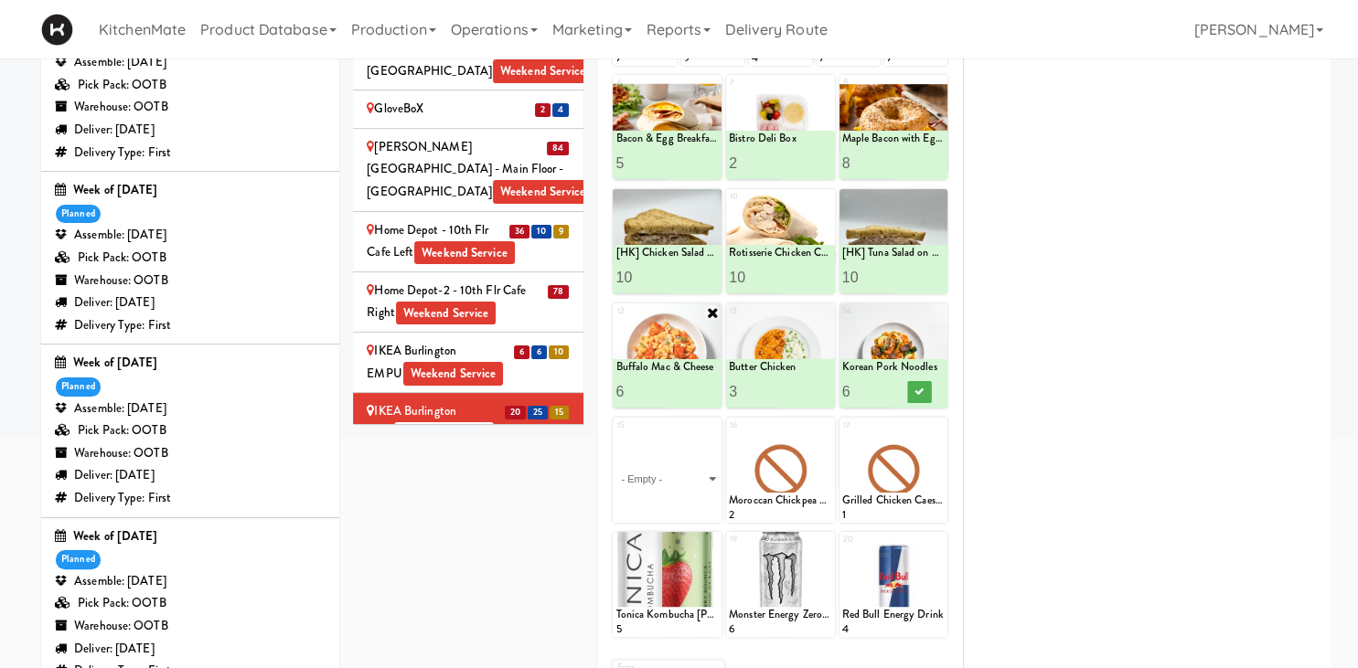
click at [708, 475] on select "- Empty - Amazing Chocolate Chunk Cookie Bacon & Egg Breakfast Wrap Bistro Deli…" at bounding box center [666, 479] width 103 height 88
click at [712, 438] on select "- Empty - Amazing Chocolate Chunk Cookie Bacon & Egg Breakfast Wrap Bistro Deli…" at bounding box center [666, 479] width 103 height 88
click at [615, 435] on select "- Empty - Amazing Chocolate Chunk Cookie Bacon & Egg Breakfast Wrap Bistro Deli…" at bounding box center [666, 479] width 103 height 88
click option "Spaghetti & Meatballs" at bounding box center [0, 0] width 0 height 0
type input "2"
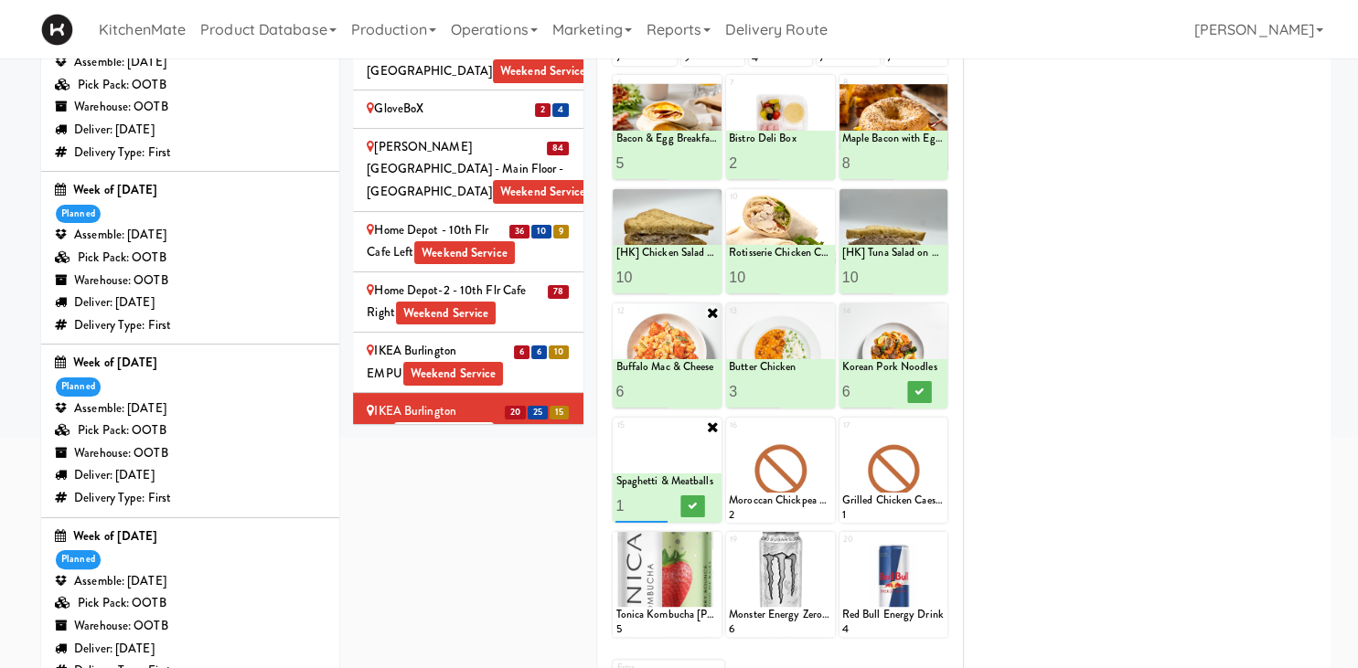
click at [666, 499] on input "2" at bounding box center [640, 506] width 51 height 34
click at [687, 503] on button at bounding box center [693, 507] width 24 height 22
click at [824, 423] on icon at bounding box center [825, 427] width 13 height 13
click at [819, 457] on select "- Empty - Amazing Chocolate Chunk Cookie Bacon & Egg Breakfast Wrap Bistro Deli…" at bounding box center [780, 479] width 103 height 88
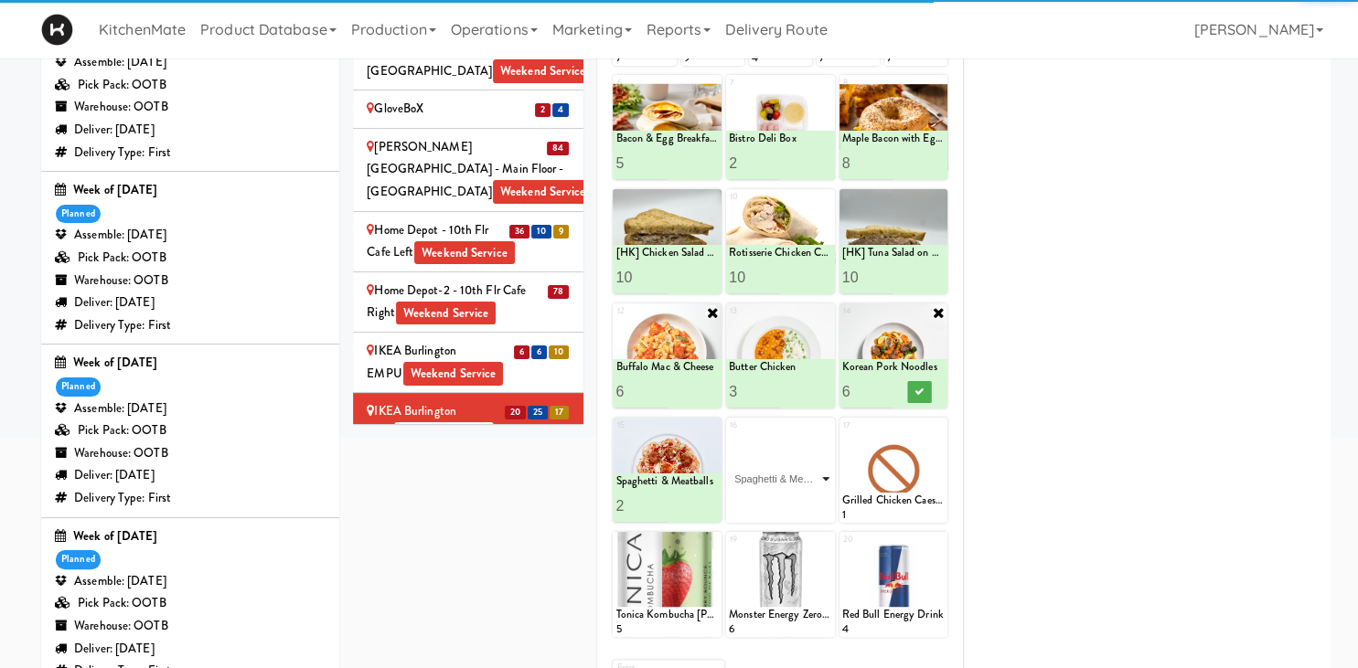
click option "Spaghetti & Meatballs" at bounding box center [0, 0] width 0 height 0
type input "1"
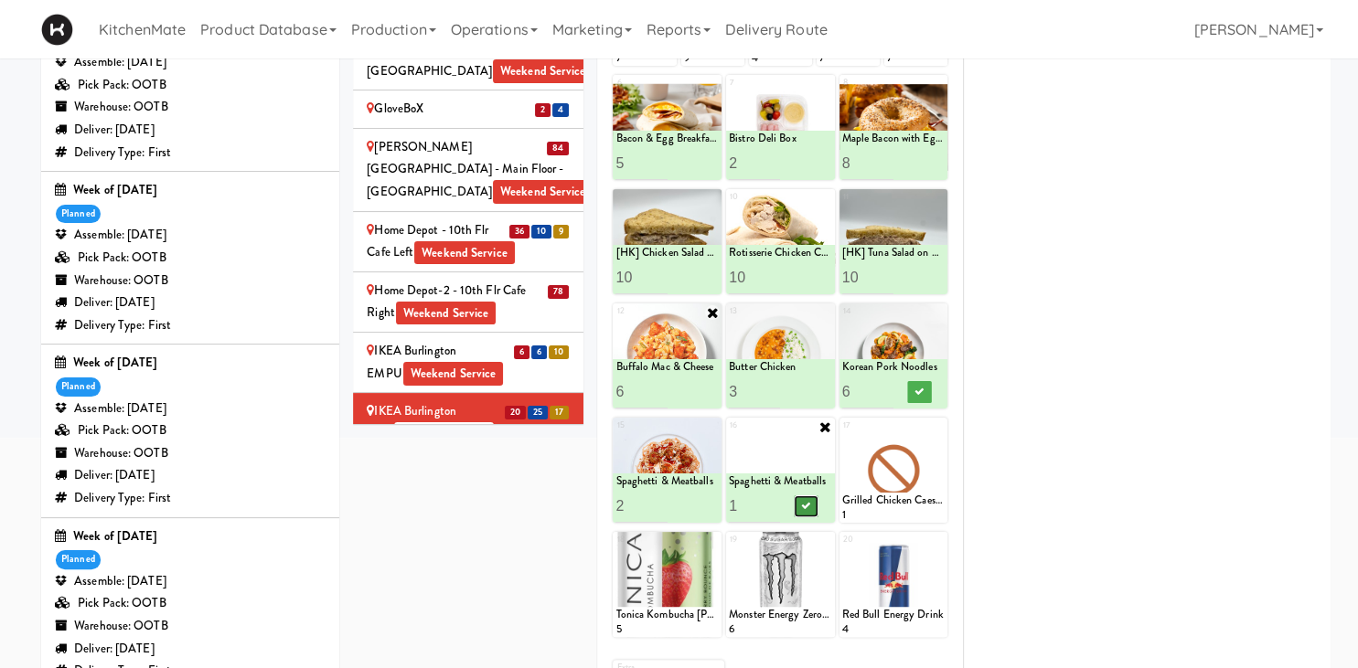
click at [804, 503] on icon at bounding box center [805, 506] width 9 height 10
drag, startPoint x: 942, startPoint y: 419, endPoint x: 927, endPoint y: 430, distance: 18.3
click at [942, 419] on div at bounding box center [893, 470] width 109 height 105
click at [927, 430] on div at bounding box center [893, 470] width 109 height 105
click at [945, 427] on div at bounding box center [893, 470] width 109 height 105
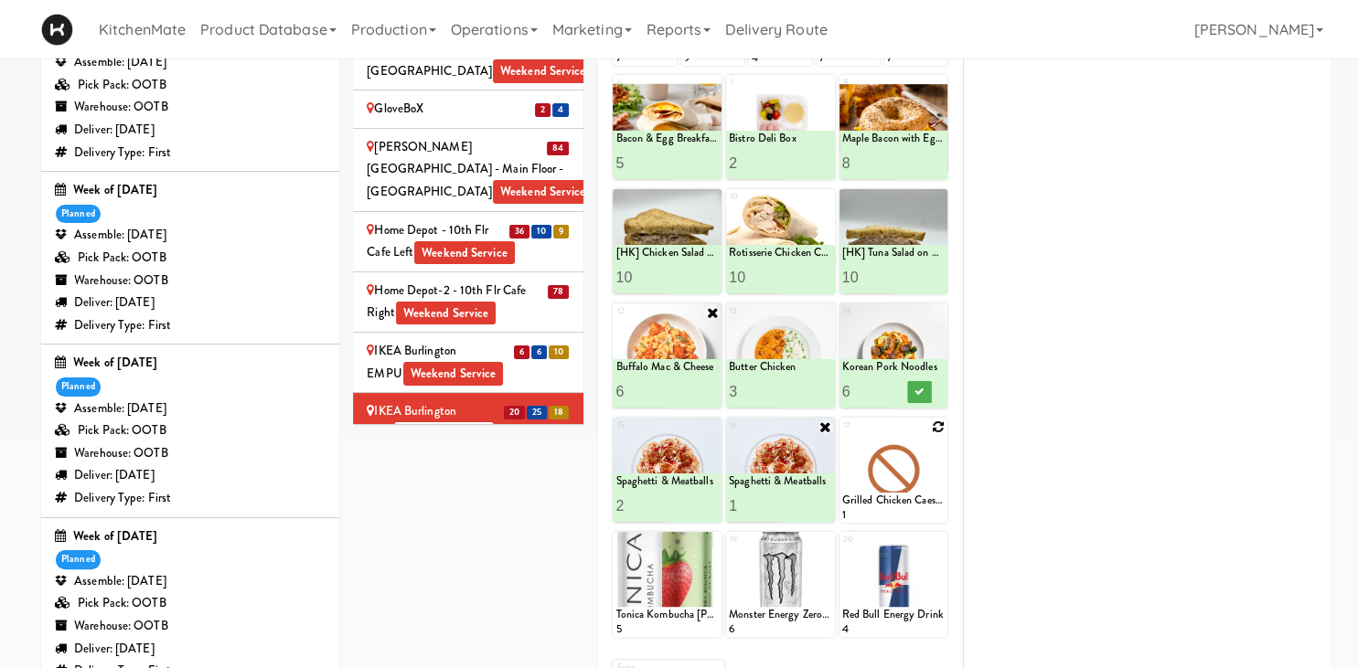
click at [935, 429] on icon at bounding box center [938, 427] width 13 height 13
click at [939, 426] on div "17 - Empty - Amazing Chocolate Chunk Cookie Bacon & Egg Breakfast Wrap Bistro D…" at bounding box center [893, 470] width 109 height 105
click at [842, 435] on select "- Empty - Amazing Chocolate Chunk Cookie Bacon & Egg Breakfast Wrap Bistro Deli…" at bounding box center [893, 479] width 103 height 88
click option "Linguine Marinara" at bounding box center [0, 0] width 0 height 0
type input "2"
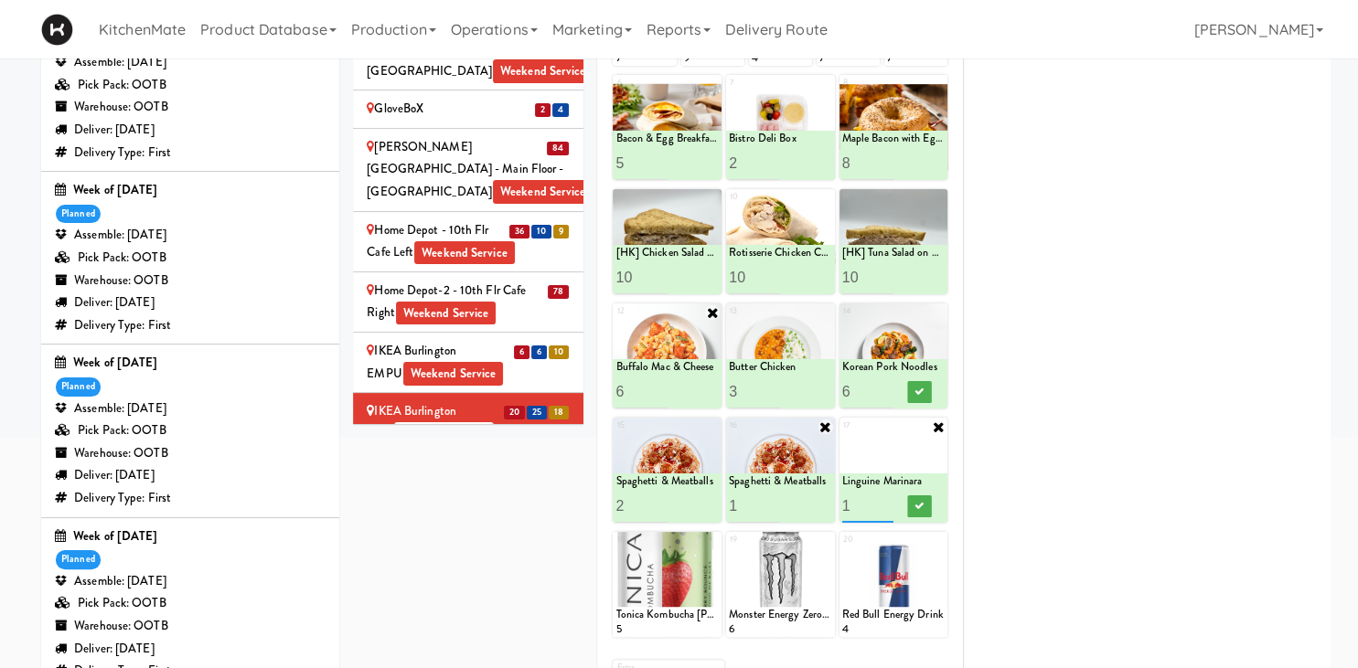
click at [884, 503] on input "2" at bounding box center [867, 506] width 51 height 34
click at [920, 499] on button at bounding box center [919, 507] width 24 height 22
click at [415, 461] on div "IKEA CDC Mississauga Weekend Service" at bounding box center [468, 483] width 203 height 45
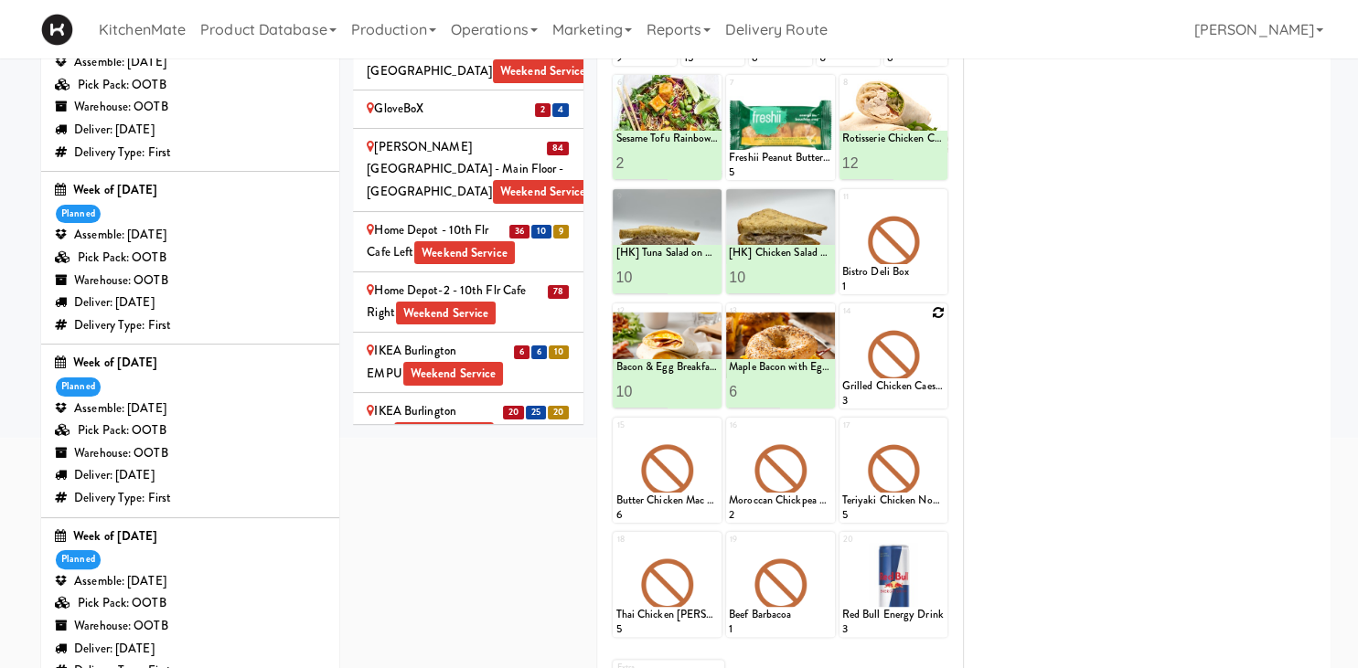
scroll to position [193, 0]
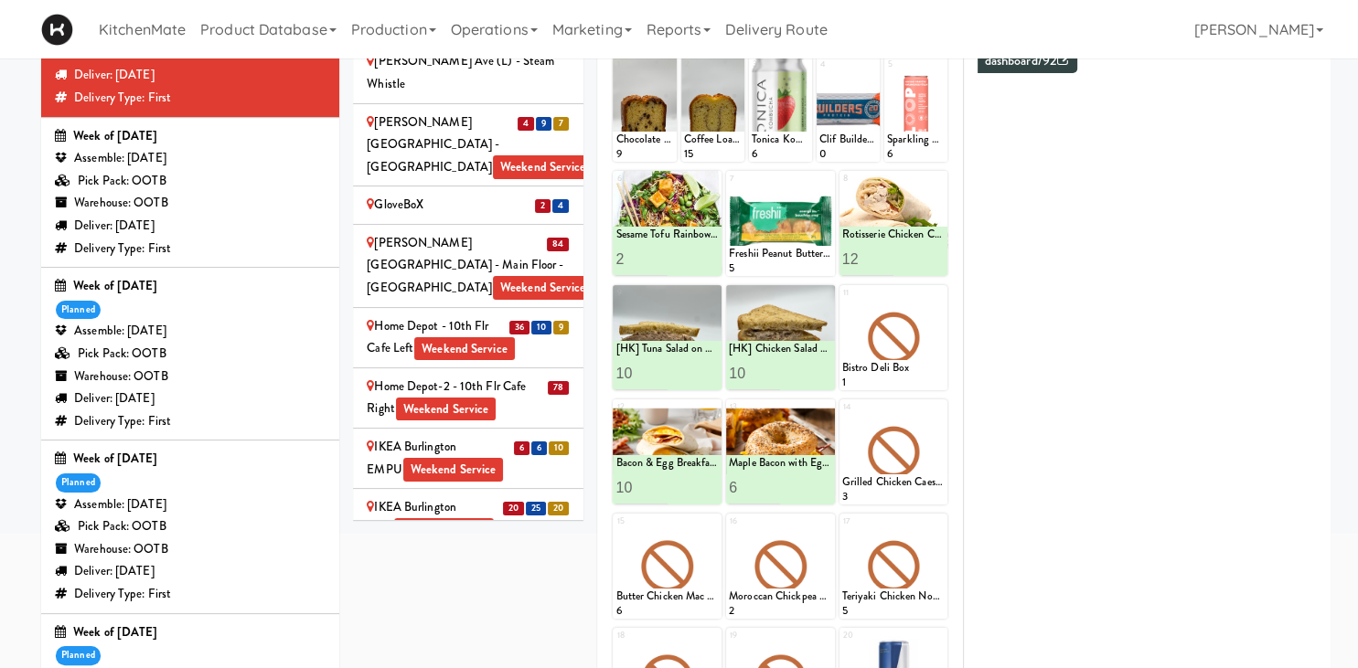
click at [939, 283] on div "1 Chocolate Chip Loaf Cake 9 2 Coffee Loaf Cake 15 3 Tonica Kombucha Berry Boun…" at bounding box center [780, 459] width 338 height 808
click at [942, 294] on icon at bounding box center [938, 294] width 13 height 13
click at [842, 303] on select "- Empty - Amazing Chocolate Chunk Cookie Bacon & Egg Breakfast Wrap Bistro Deli…" at bounding box center [893, 347] width 103 height 88
click option "Classic Hummus With Crackers" at bounding box center [0, 0] width 0 height 0
click at [883, 362] on input "1" at bounding box center [867, 374] width 51 height 34
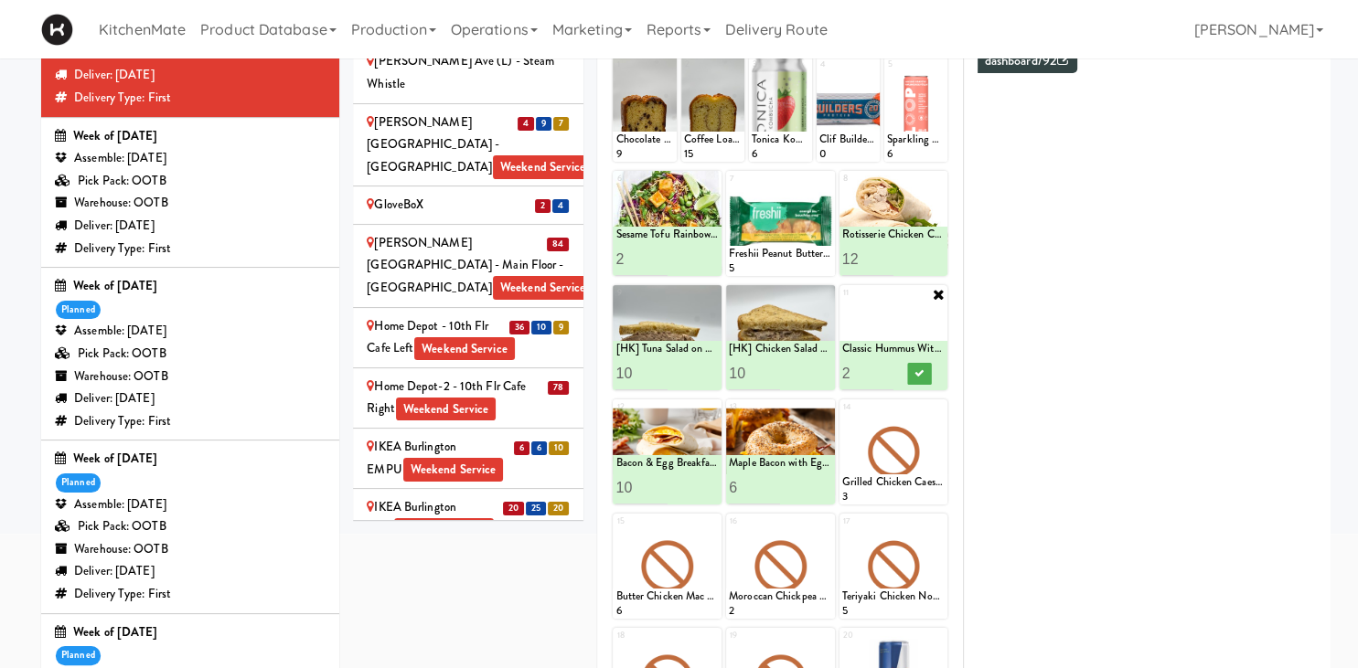
click at [885, 366] on input "2" at bounding box center [867, 374] width 51 height 34
click at [885, 366] on input "3" at bounding box center [867, 374] width 51 height 34
type input "4"
click at [887, 367] on input "4" at bounding box center [867, 374] width 51 height 34
drag, startPoint x: 925, startPoint y: 368, endPoint x: 595, endPoint y: 2, distance: 492.6
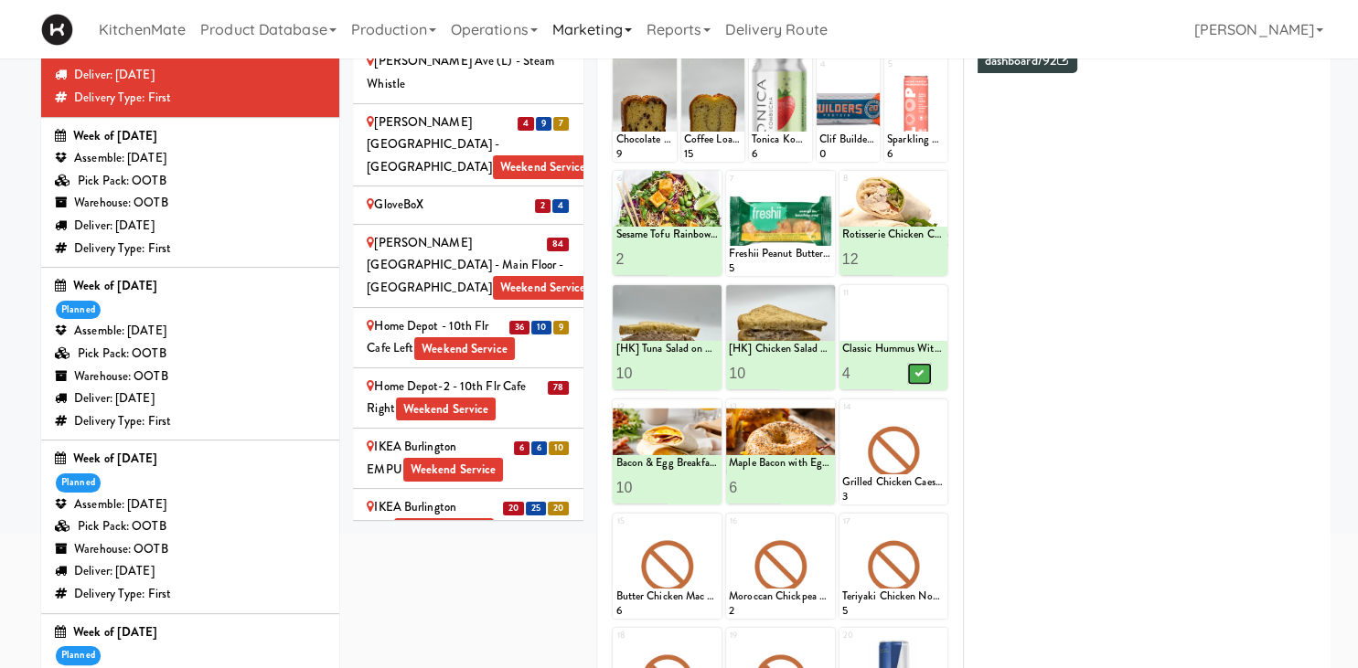
click at [925, 368] on button at bounding box center [919, 374] width 24 height 22
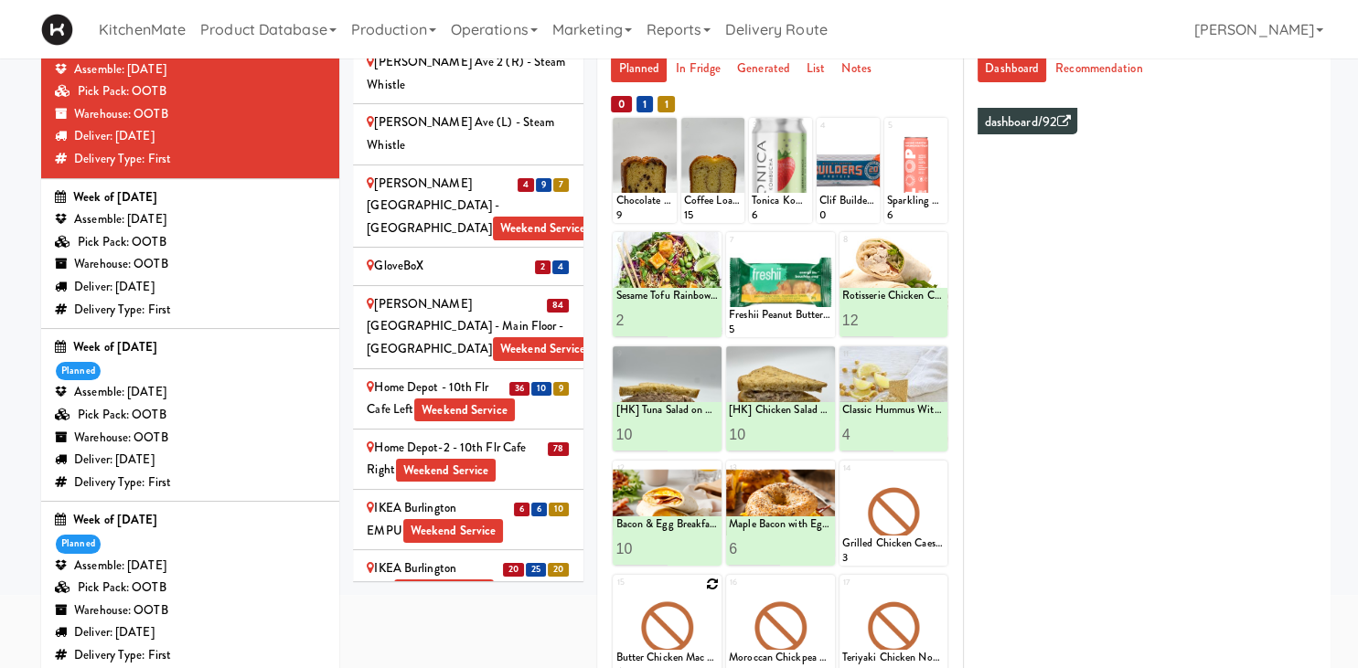
scroll to position [325, 0]
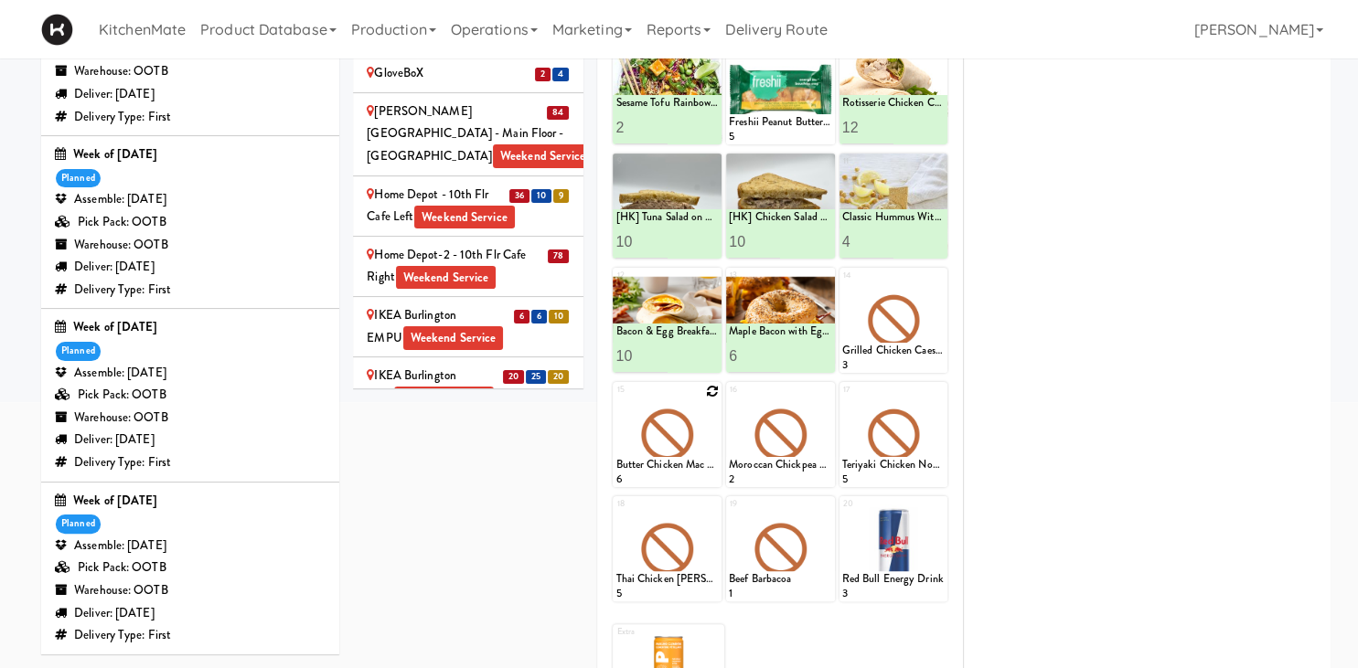
click at [713, 392] on icon at bounding box center [712, 391] width 13 height 13
click at [615, 400] on select "- Empty - Amazing Chocolate Chunk Cookie Bacon & Egg Breakfast Wrap Bistro Deli…" at bounding box center [666, 444] width 103 height 88
click option "Buffalo Mac & Cheese" at bounding box center [0, 0] width 0 height 0
click at [661, 465] on input "2" at bounding box center [640, 470] width 51 height 34
click at [661, 465] on input "3" at bounding box center [640, 470] width 51 height 34
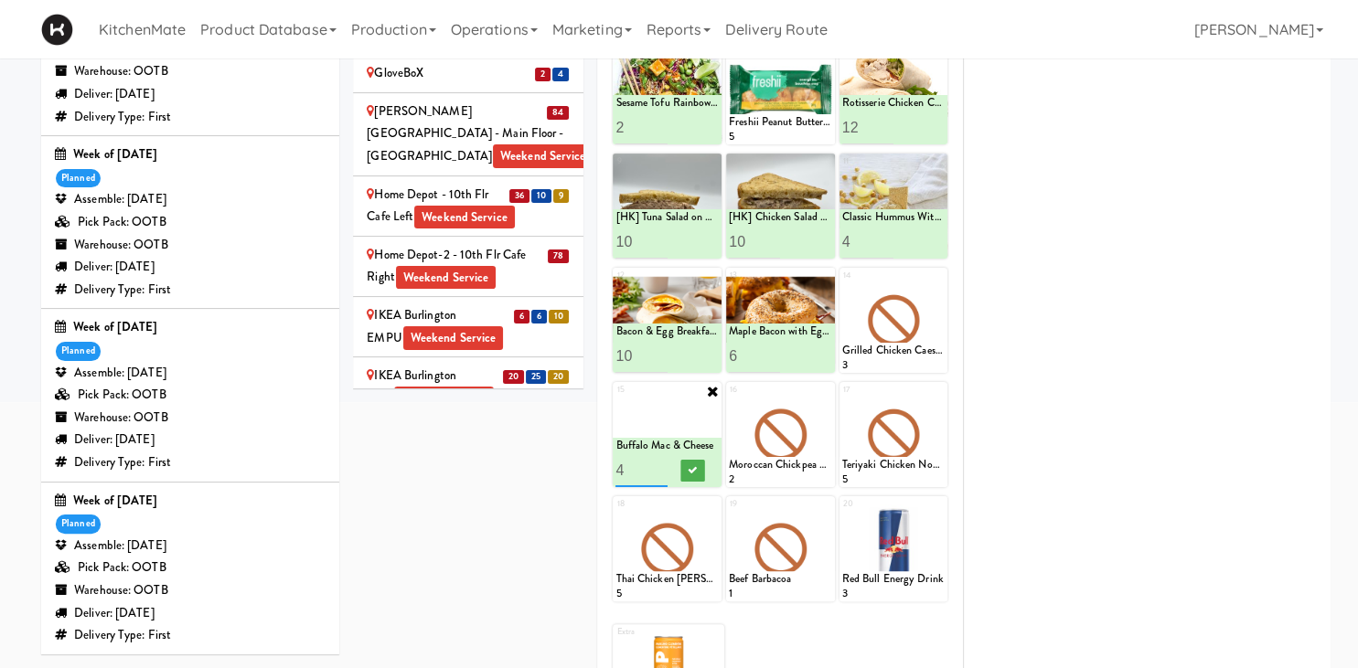
click at [661, 465] on input "4" at bounding box center [640, 470] width 51 height 34
click at [661, 466] on input "5" at bounding box center [640, 470] width 51 height 34
type input "6"
click at [662, 467] on input "6" at bounding box center [640, 470] width 51 height 34
click at [691, 470] on icon at bounding box center [692, 470] width 9 height 10
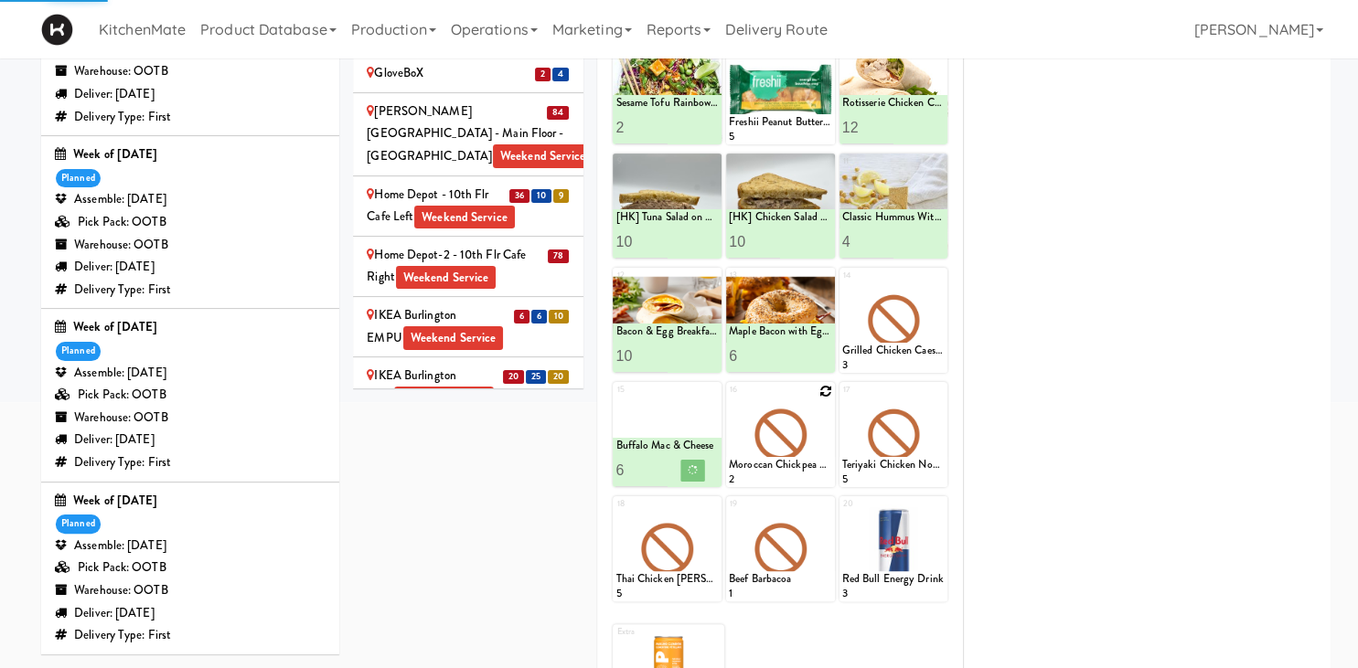
click at [828, 389] on icon at bounding box center [825, 391] width 13 height 13
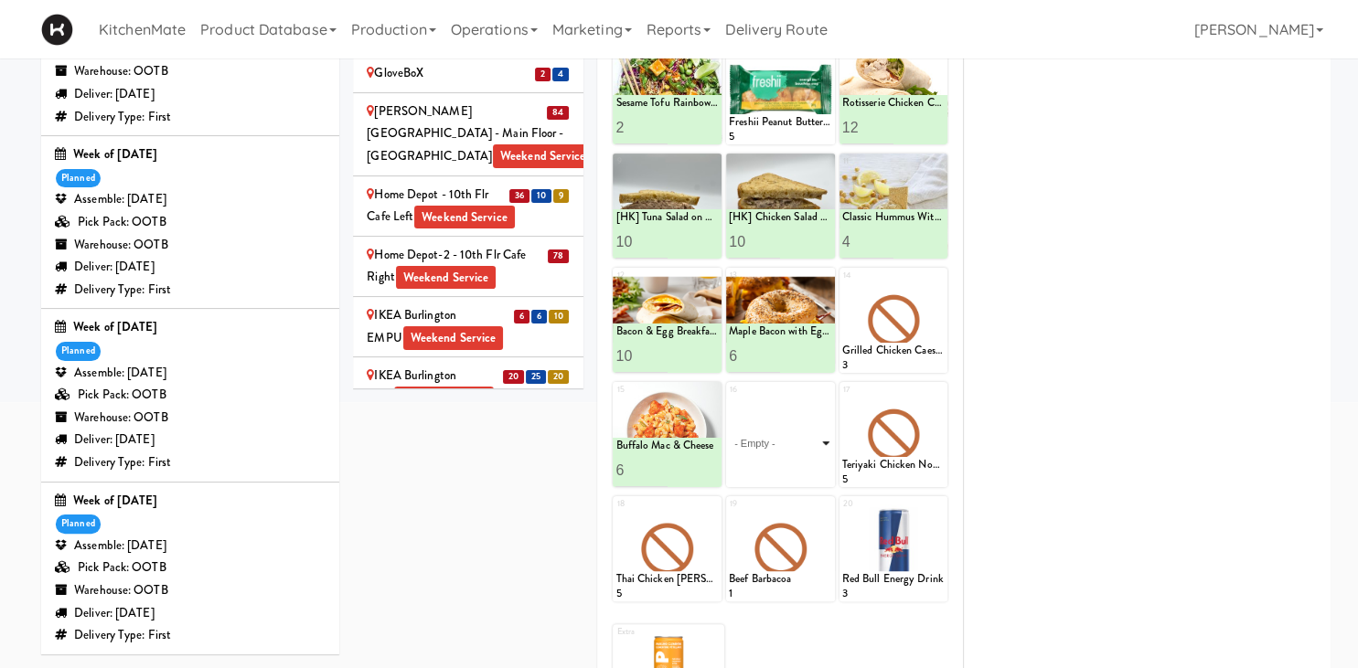
click at [729, 400] on select "- Empty - Amazing Chocolate Chunk Cookie Bacon & Egg Breakfast Wrap Bistro Deli…" at bounding box center [780, 444] width 103 height 88
click option "Butter Chicken" at bounding box center [0, 0] width 0 height 0
click at [774, 466] on input "2" at bounding box center [754, 470] width 51 height 34
click at [774, 466] on input "3" at bounding box center [754, 470] width 51 height 34
type input "4"
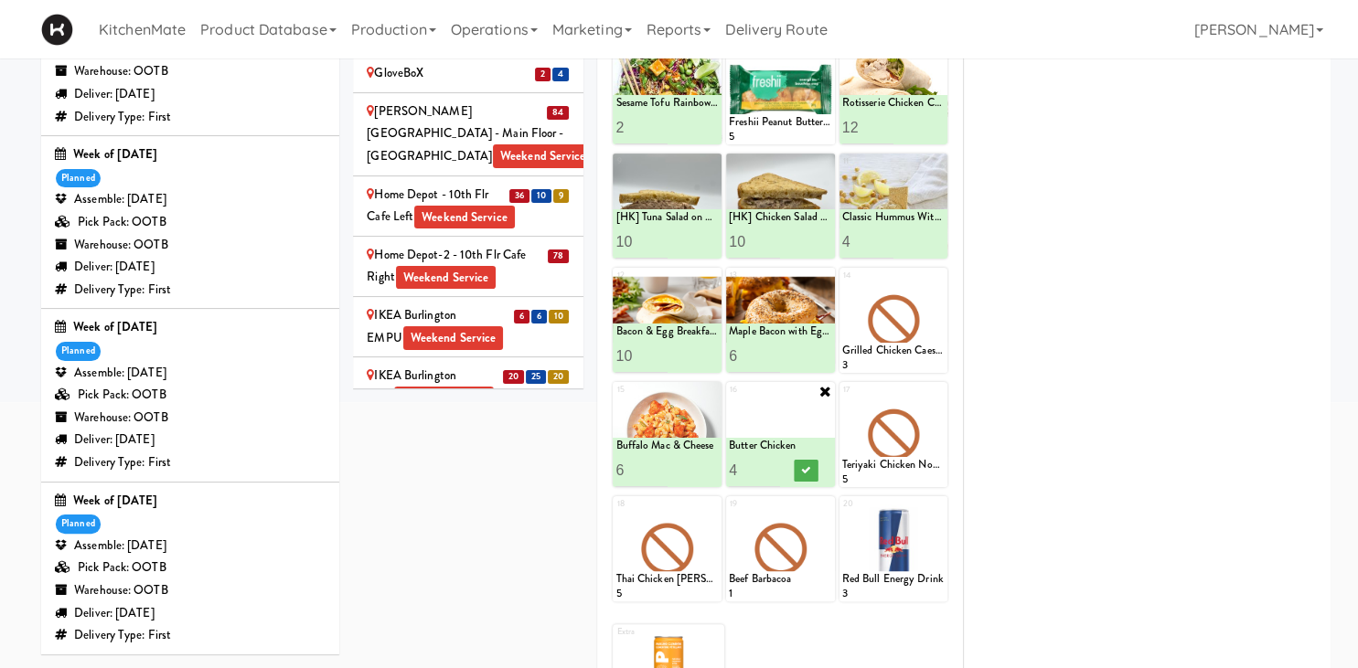
click at [774, 466] on input "4" at bounding box center [754, 470] width 51 height 34
click at [803, 472] on icon at bounding box center [805, 470] width 9 height 10
drag, startPoint x: 939, startPoint y: 386, endPoint x: 934, endPoint y: 415, distance: 29.6
click at [934, 415] on div at bounding box center [893, 434] width 109 height 105
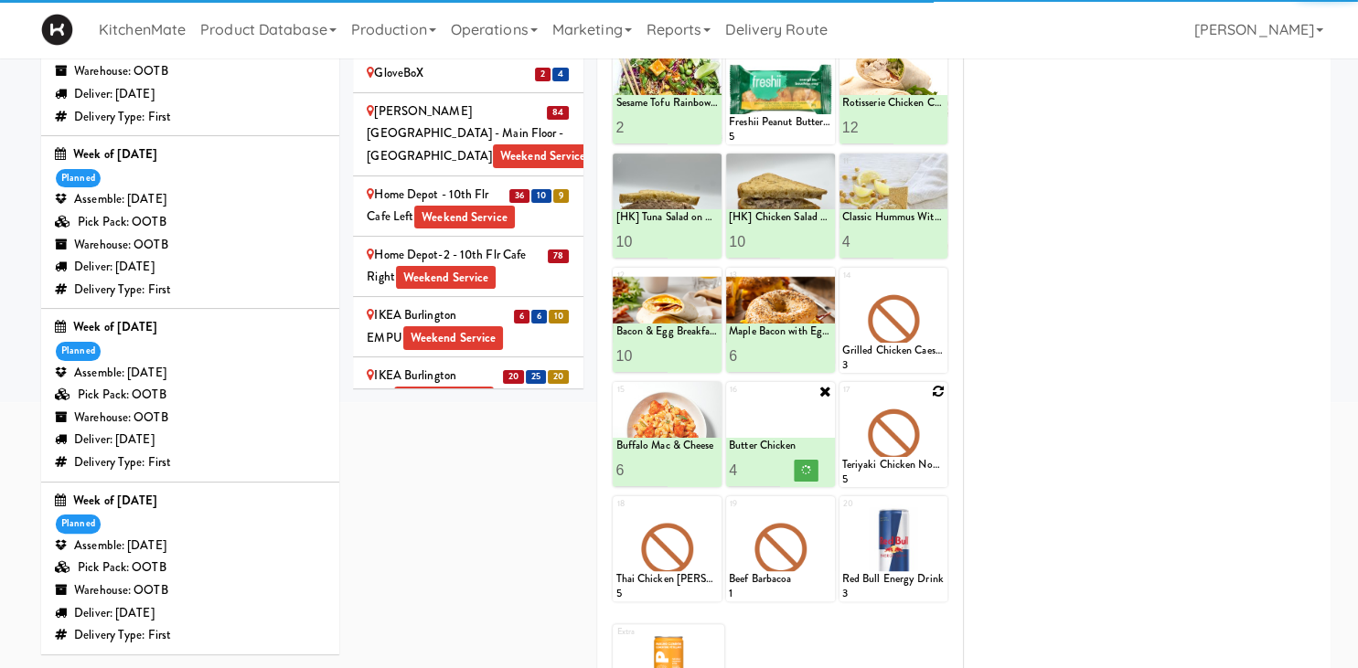
click at [938, 386] on icon at bounding box center [938, 391] width 13 height 13
click at [938, 397] on div "17 Teriyaki Chicken Noodles 5" at bounding box center [893, 434] width 109 height 105
click at [938, 392] on div "17 Teriyaki Chicken Noodles 5" at bounding box center [893, 434] width 109 height 105
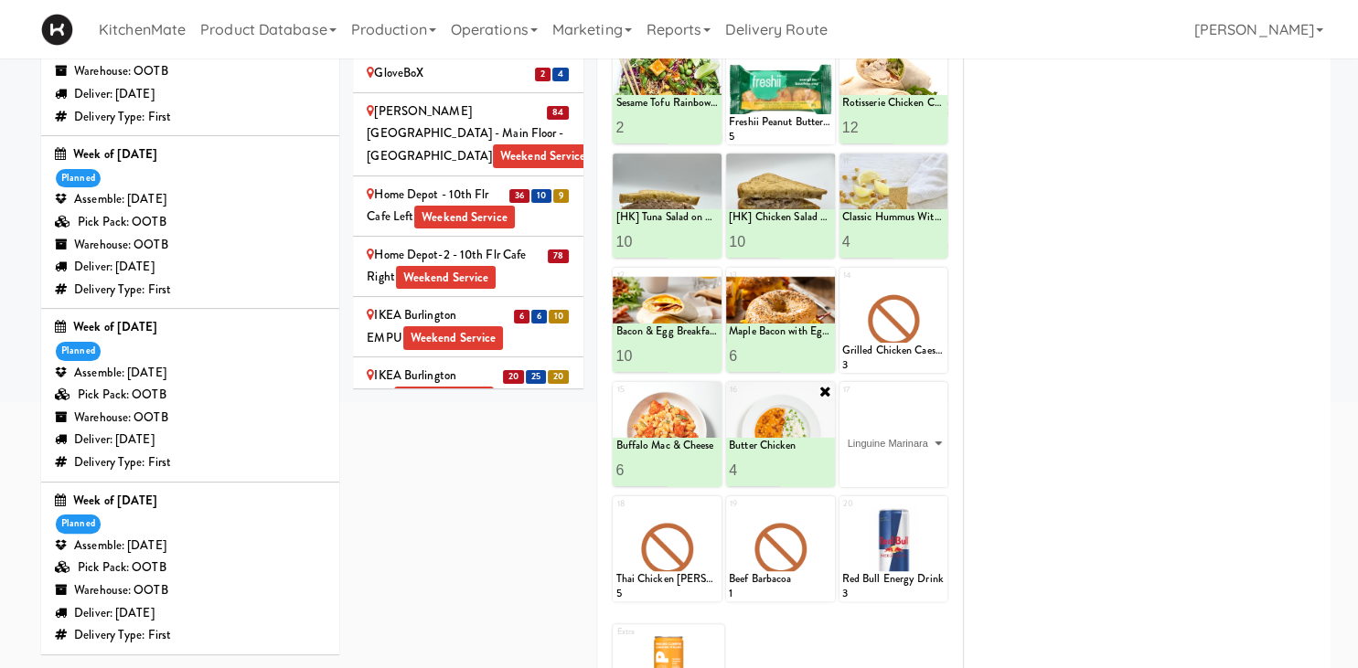
click option "Linguine Marinara" at bounding box center [0, 0] width 0 height 0
type input "2"
click at [886, 467] on input "2" at bounding box center [867, 470] width 51 height 34
click at [912, 465] on button at bounding box center [919, 471] width 24 height 22
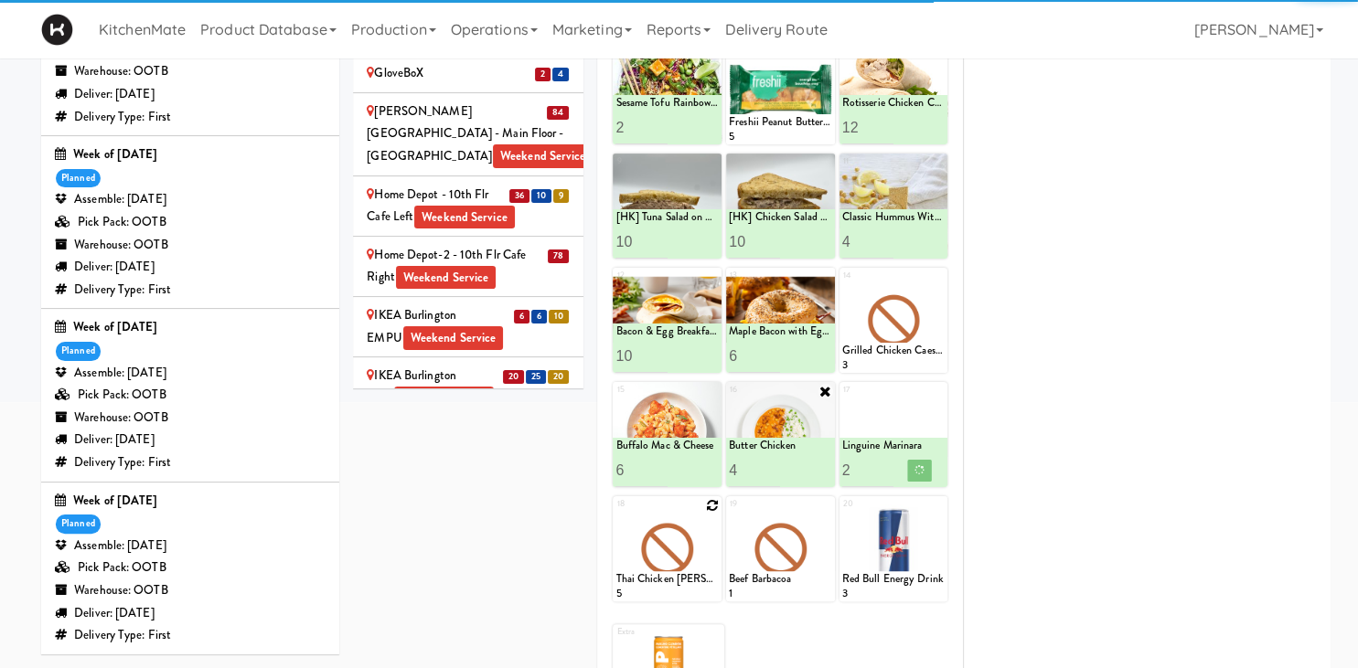
click at [711, 507] on icon at bounding box center [712, 505] width 13 height 13
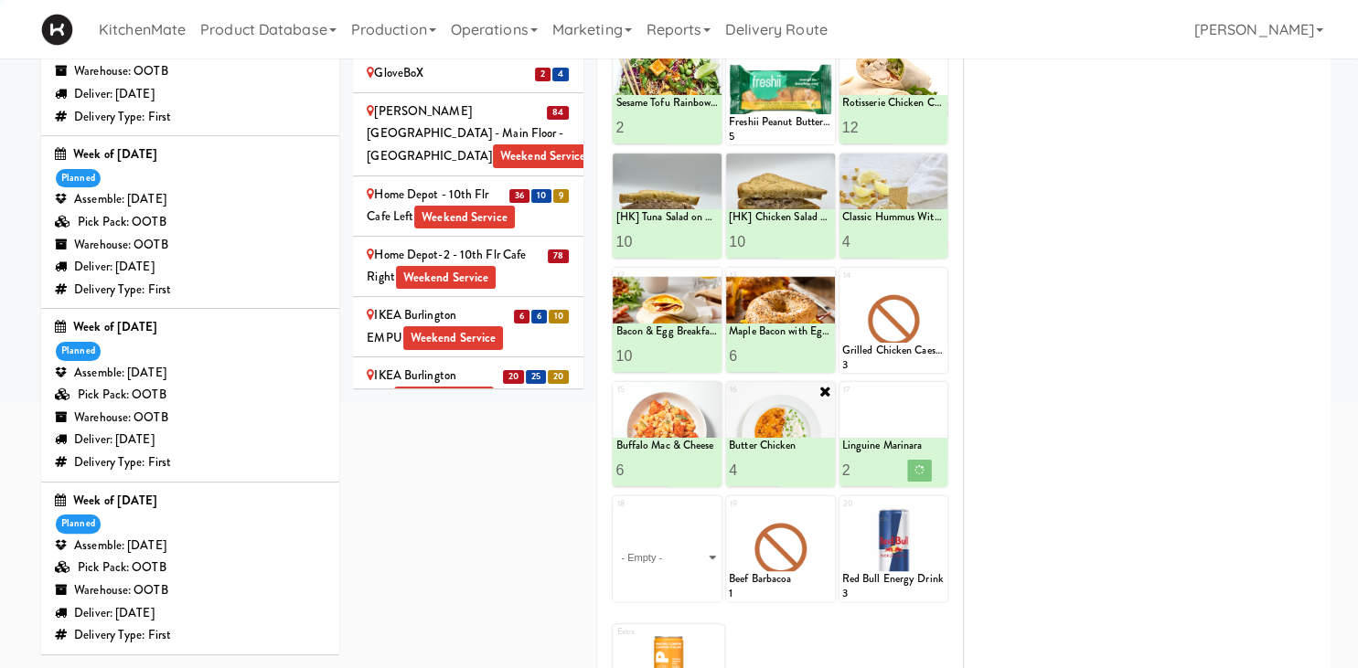
click at [711, 508] on div "18 - Empty - Amazing Chocolate Chunk Cookie Bacon & Egg Breakfast Wrap Bistro D…" at bounding box center [667, 548] width 109 height 105
click at [708, 510] on div "18 - Empty - Amazing Chocolate Chunk Cookie Bacon & Egg Breakfast Wrap Bistro D…" at bounding box center [667, 548] width 109 height 105
click at [704, 521] on select "- Empty - Amazing Chocolate Chunk Cookie Bacon & Egg Breakfast Wrap Bistro Deli…" at bounding box center [666, 558] width 103 height 88
click at [693, 544] on select "- Empty - Amazing Chocolate Chunk Cookie Bacon & Egg Breakfast Wrap Bistro Deli…" at bounding box center [666, 558] width 103 height 88
click option "Korean Pork Noodles" at bounding box center [0, 0] width 0 height 0
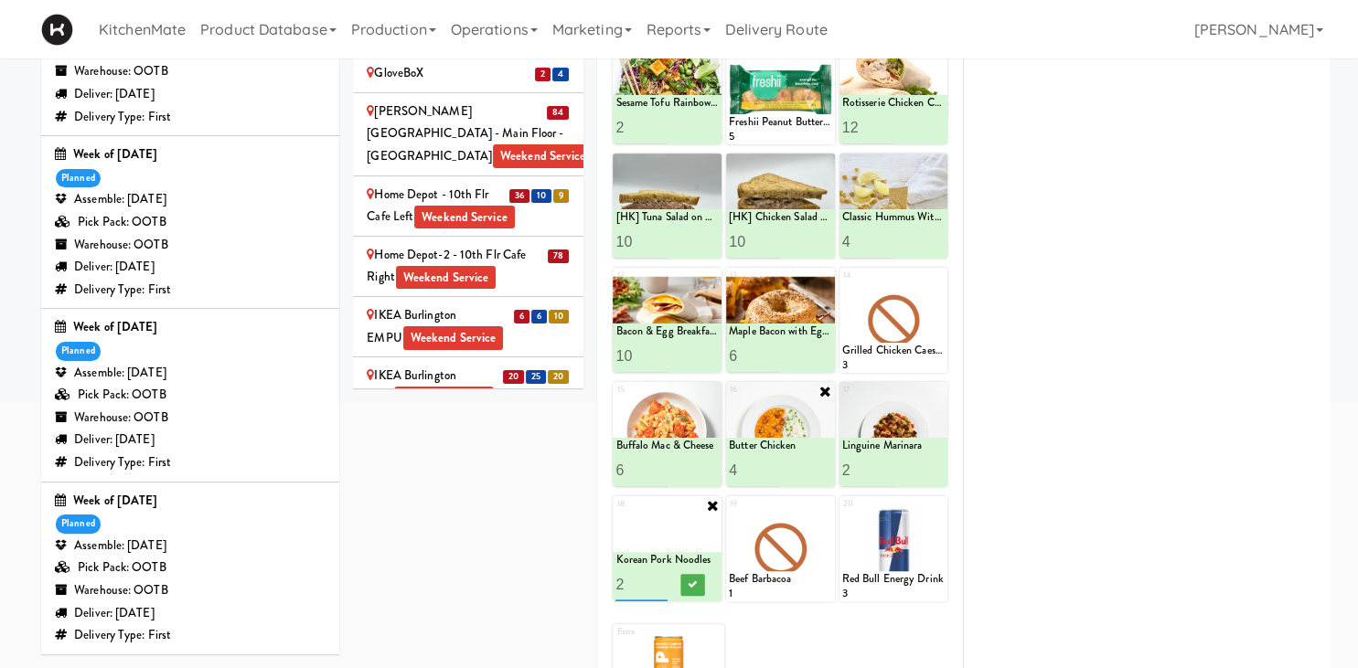
click at [661, 580] on input "2" at bounding box center [640, 585] width 51 height 34
click at [661, 580] on input "3" at bounding box center [640, 585] width 51 height 34
type input "4"
click at [661, 580] on input "4" at bounding box center [640, 585] width 51 height 34
click at [684, 584] on button at bounding box center [693, 585] width 24 height 22
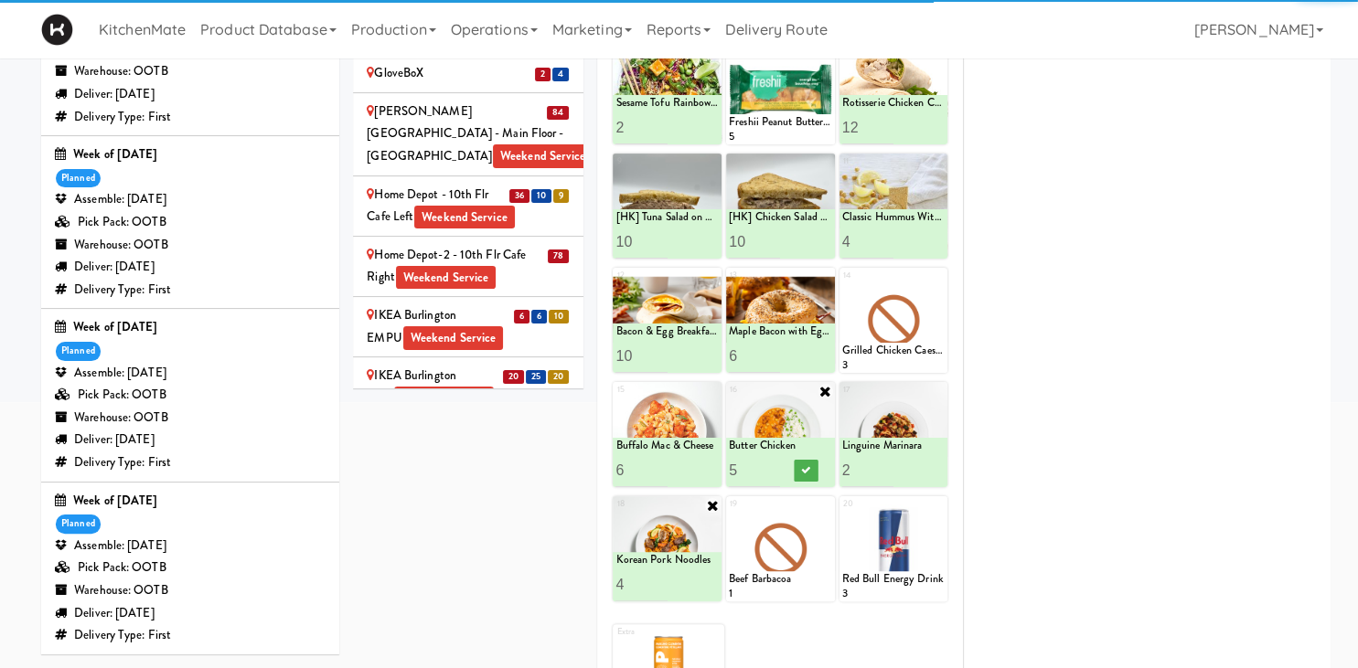
click at [772, 467] on input "5" at bounding box center [754, 470] width 51 height 34
type input "6"
click at [772, 467] on input "6" at bounding box center [754, 470] width 51 height 34
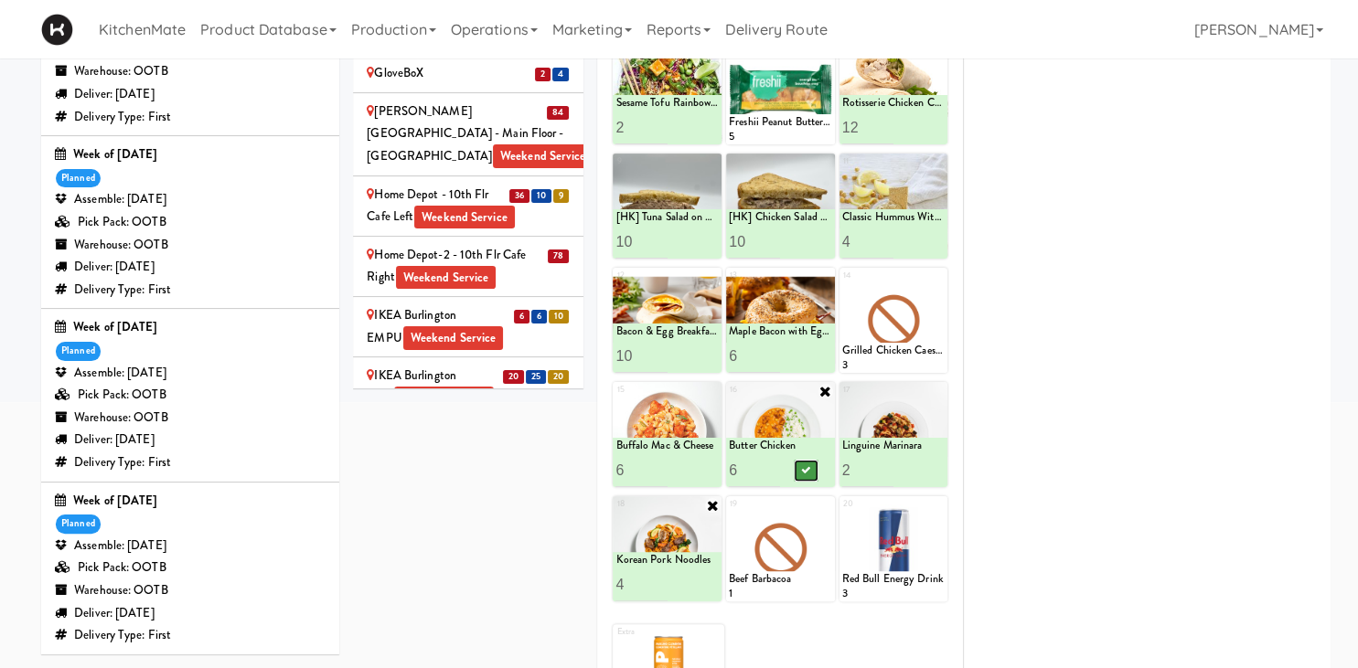
click at [808, 468] on icon at bounding box center [805, 470] width 9 height 10
type input "3"
drag, startPoint x: 656, startPoint y: 589, endPoint x: 703, endPoint y: 567, distance: 51.5
click at [656, 588] on input "3" at bounding box center [640, 585] width 51 height 34
click at [704, 574] on div at bounding box center [692, 585] width 51 height 34
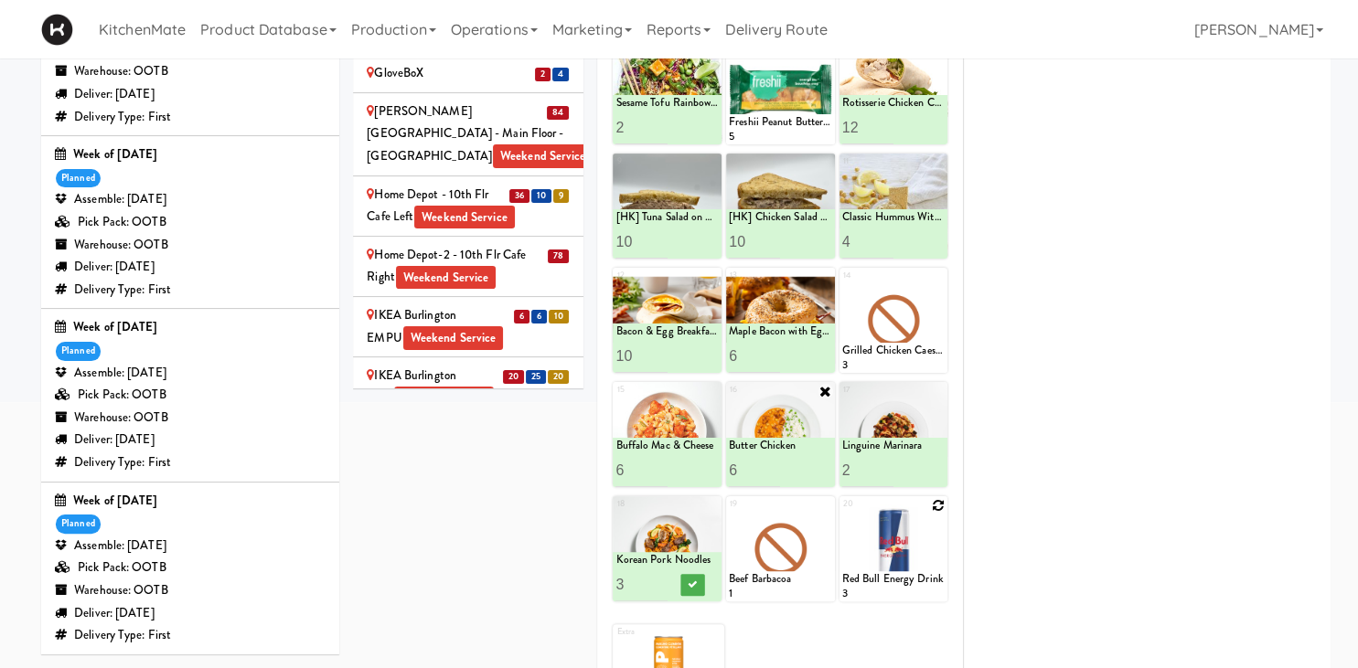
drag, startPoint x: 820, startPoint y: 503, endPoint x: 856, endPoint y: 557, distance: 64.7
click at [0, 0] on icon at bounding box center [0, 0] width 0 height 0
click option "Spaghetti & Meatballs" at bounding box center [0, 0] width 0 height 0
click at [769, 580] on input "2" at bounding box center [754, 585] width 51 height 34
click at [769, 580] on input "3" at bounding box center [754, 585] width 51 height 34
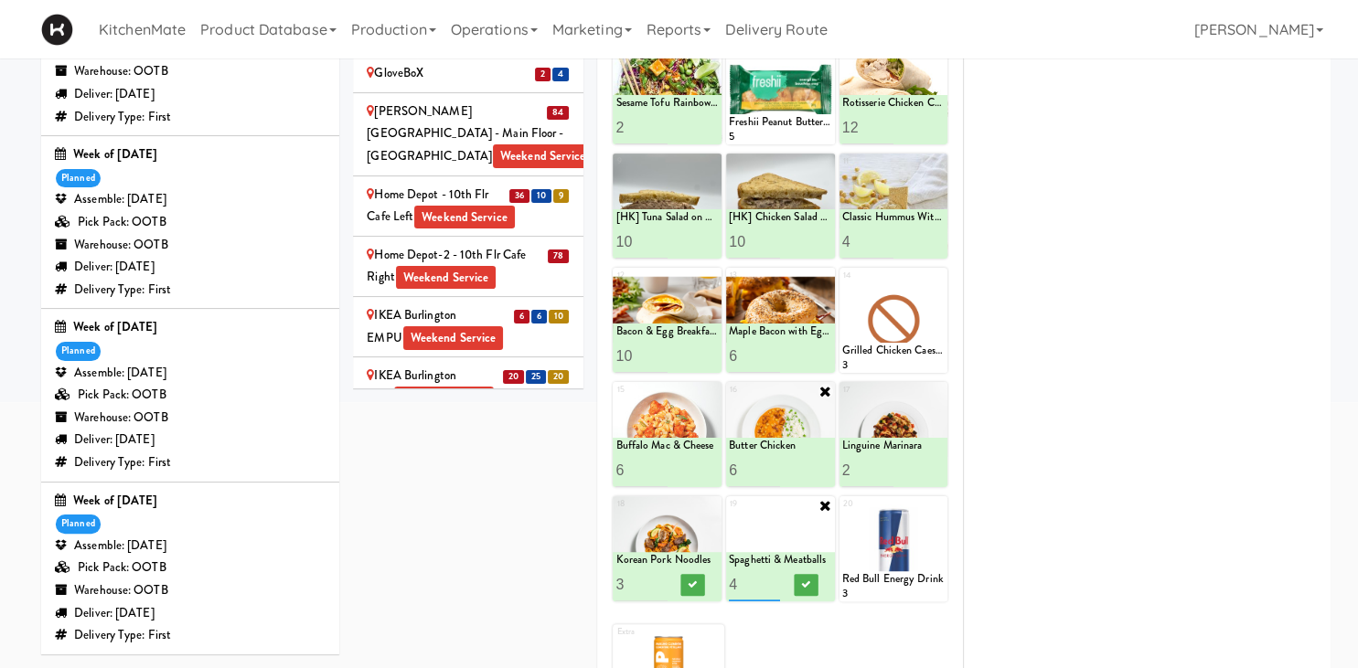
click at [770, 581] on input "4" at bounding box center [754, 585] width 51 height 34
click at [777, 581] on input "5" at bounding box center [754, 585] width 51 height 34
type input "6"
click at [777, 580] on input "6" at bounding box center [754, 585] width 51 height 34
click at [802, 582] on icon at bounding box center [805, 585] width 9 height 10
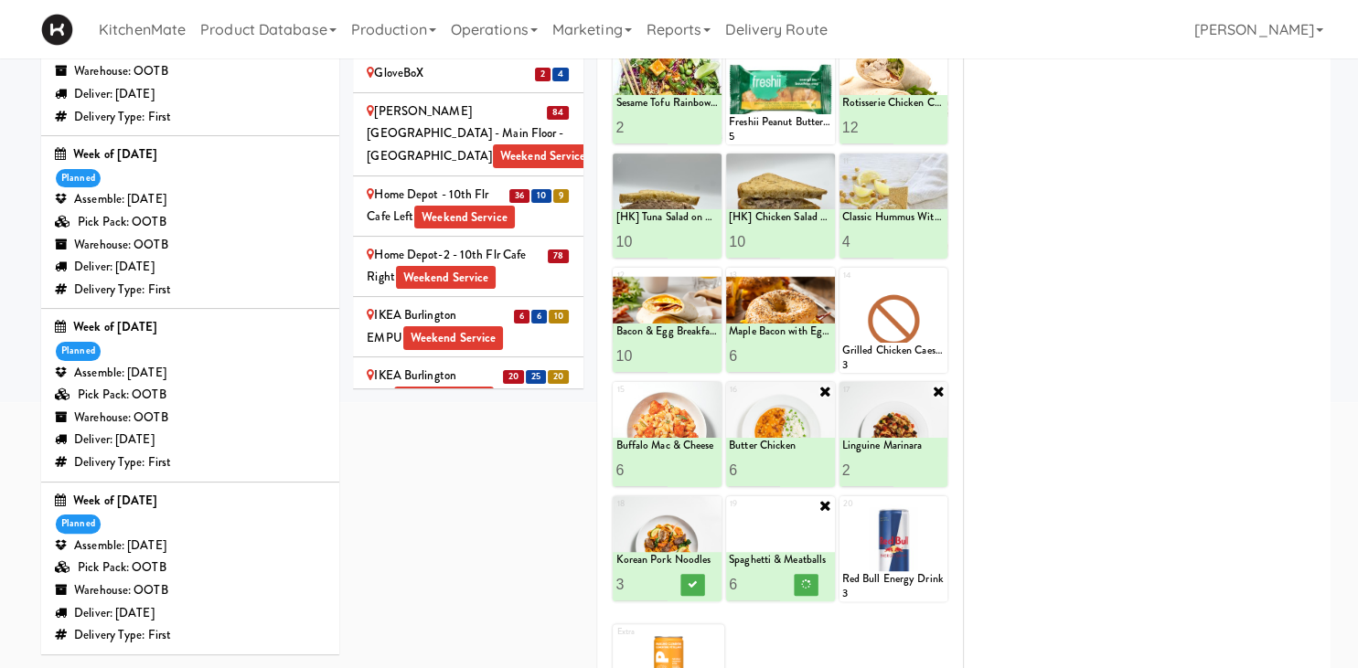
type input "1"
click at [884, 474] on input "1" at bounding box center [867, 470] width 51 height 34
click at [923, 471] on button at bounding box center [919, 471] width 24 height 22
click at [770, 588] on input "5" at bounding box center [754, 585] width 51 height 34
click at [816, 583] on button at bounding box center [806, 585] width 24 height 22
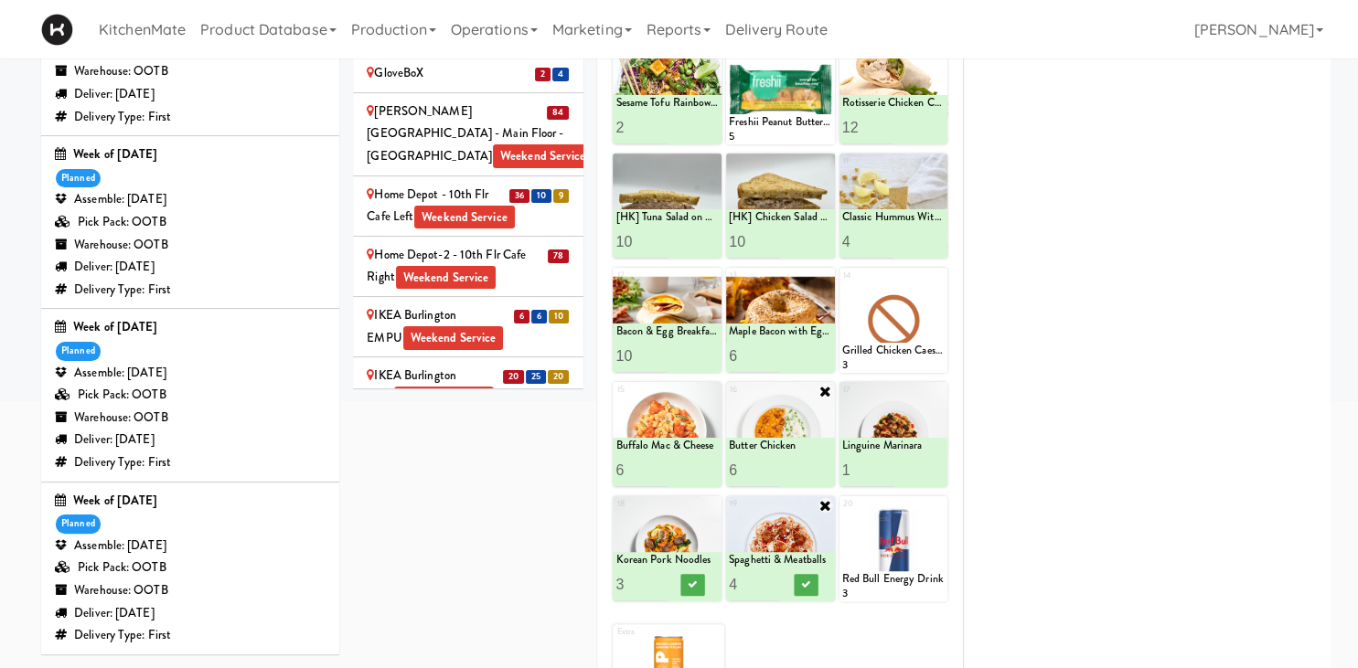
type input "4"
click at [771, 590] on input "4" at bounding box center [754, 585] width 51 height 34
click at [806, 581] on icon at bounding box center [805, 585] width 9 height 10
click at [694, 584] on icon at bounding box center [692, 585] width 9 height 10
click at [467, 486] on div "IKEA Etobicoke Weekend Service" at bounding box center [468, 508] width 203 height 45
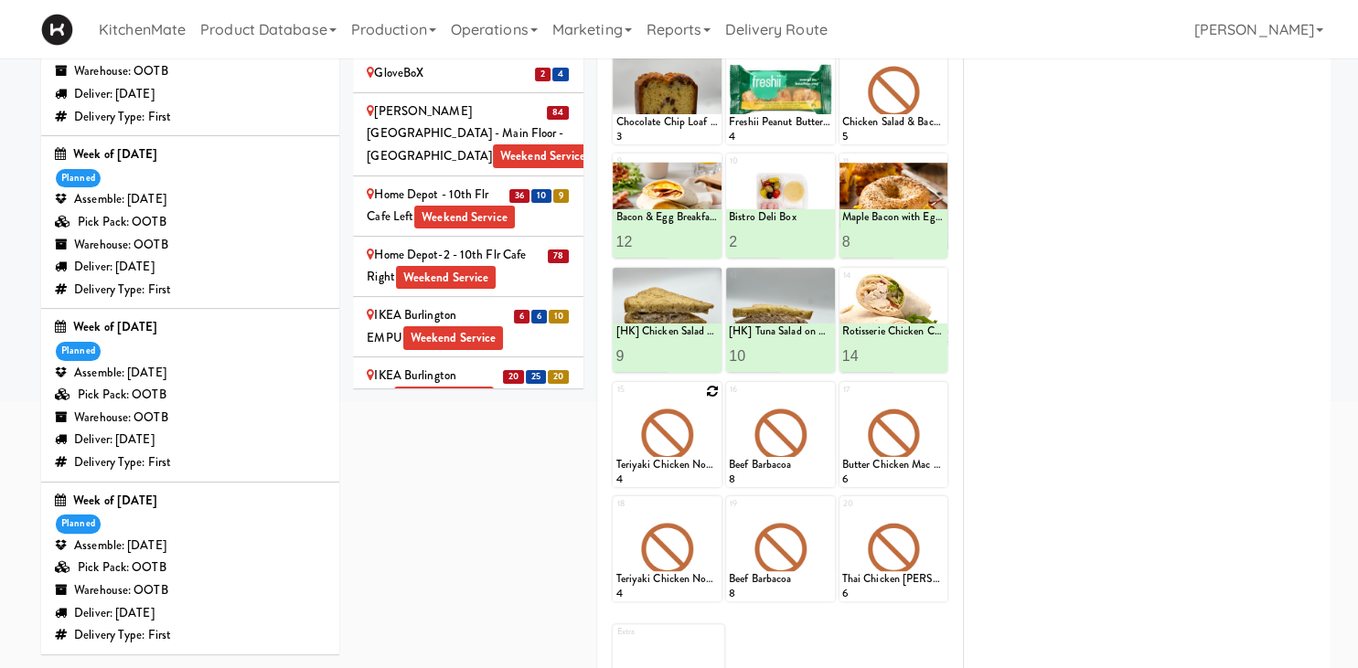
click at [711, 389] on icon at bounding box center [712, 391] width 13 height 13
click at [615, 400] on select "- Empty - Amazing Chocolate Chunk Cookie Bacon & Egg Breakfast Wrap Bistro Deli…" at bounding box center [666, 444] width 103 height 88
click at [678, 445] on select "- Empty - Amazing Chocolate Chunk Cookie Bacon & Egg Breakfast Wrap Bistro Deli…" at bounding box center [666, 444] width 103 height 88
click at [615, 400] on select "- Empty - Amazing Chocolate Chunk Cookie Bacon & Egg Breakfast Wrap Bistro Deli…" at bounding box center [666, 444] width 103 height 88
click option "Buffalo Mac & Cheese" at bounding box center [0, 0] width 0 height 0
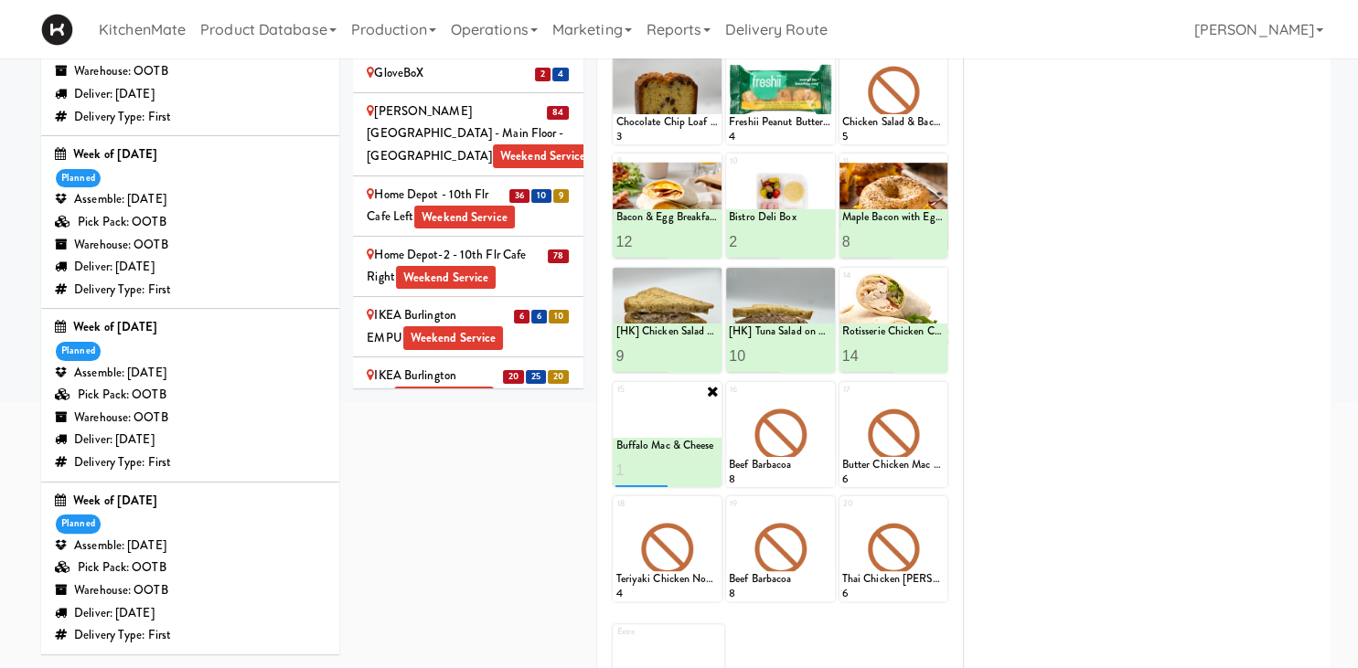
type input "1"
type input "6"
click at [699, 469] on button at bounding box center [693, 471] width 24 height 22
click at [830, 389] on icon at bounding box center [825, 391] width 13 height 13
click option "Buffalo Mac & Cheese" at bounding box center [0, 0] width 0 height 0
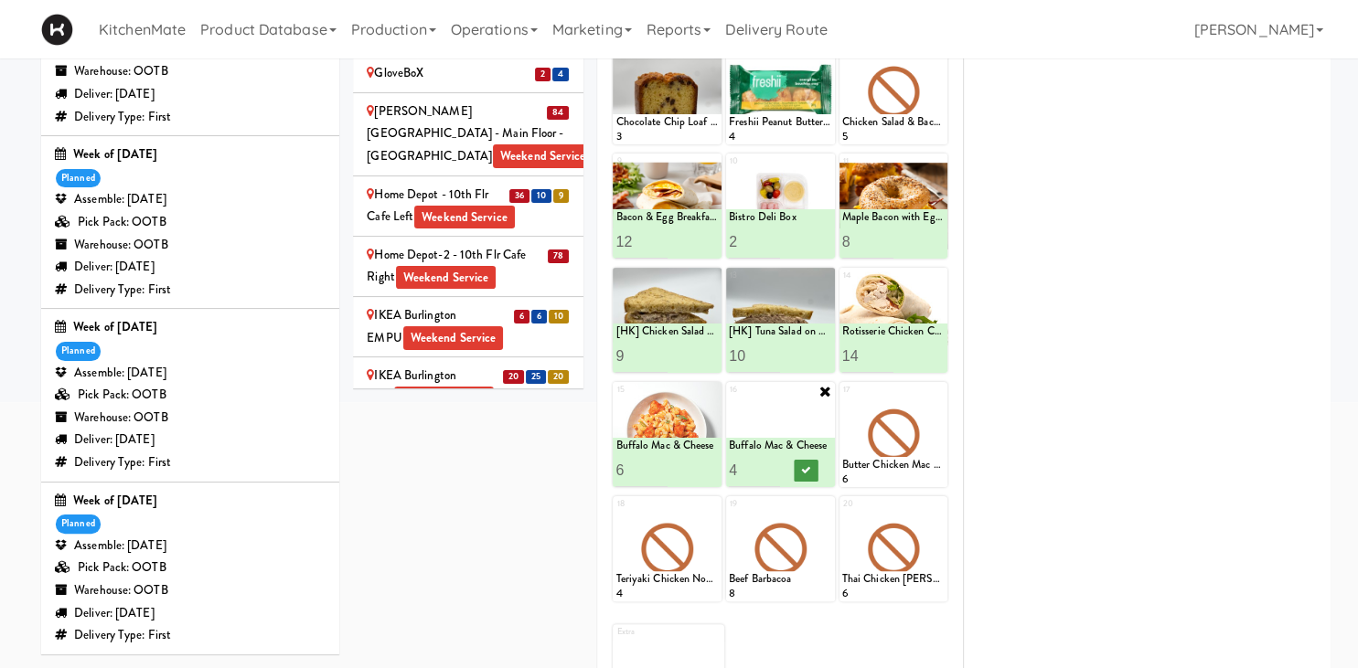
type input "4"
click at [815, 474] on button at bounding box center [806, 471] width 24 height 22
click at [934, 393] on icon at bounding box center [938, 391] width 13 height 13
click at [937, 391] on div "17 - Empty - Amazing Chocolate Chunk Cookie Bacon & Egg Breakfast Wrap Bistro D…" at bounding box center [893, 434] width 109 height 105
click at [930, 412] on select "- Empty - Amazing Chocolate Chunk Cookie Bacon & Egg Breakfast Wrap Bistro Deli…" at bounding box center [893, 444] width 103 height 88
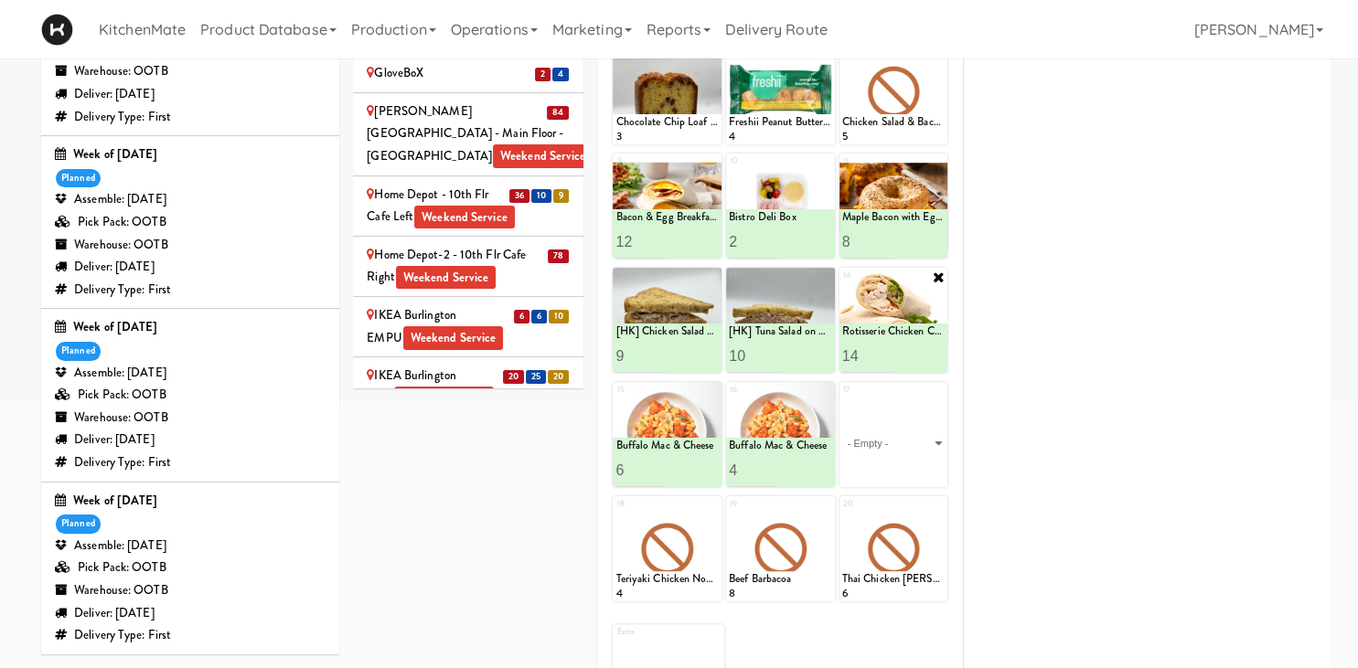
click at [935, 393] on div "17 - Empty - Amazing Chocolate Chunk Cookie Bacon & Egg Breakfast Wrap Bistro D…" at bounding box center [893, 434] width 109 height 105
click at [925, 351] on div "1 Coffee Loaf Cake 12 2 Clif Builders proteins Bar Chocolate 3 3 Tonica Kombuch…" at bounding box center [780, 327] width 338 height 808
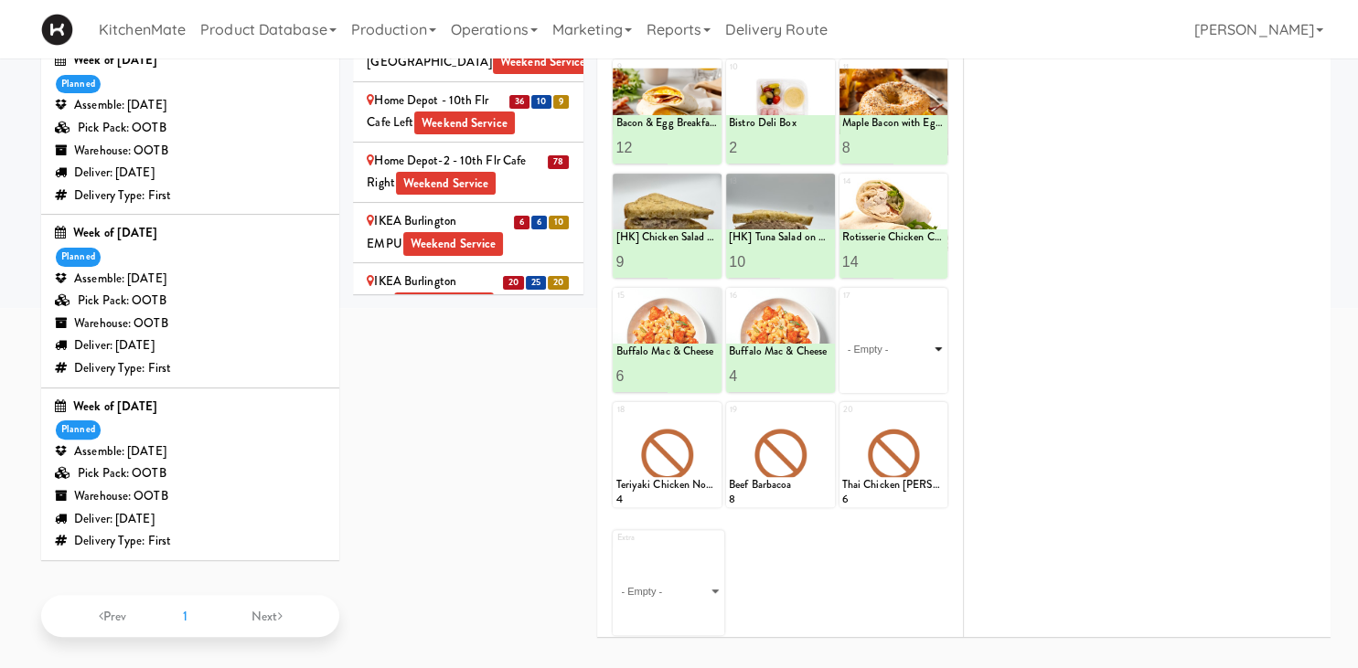
click at [842, 305] on select "- Empty - Amazing Chocolate Chunk Cookie Bacon & Egg Breakfast Wrap Bistro Deli…" at bounding box center [893, 349] width 103 height 88
click option "Butter Chicken" at bounding box center [0, 0] width 0 height 0
click at [901, 344] on div "Butter Chicken" at bounding box center [893, 352] width 103 height 16
click at [886, 368] on input "2" at bounding box center [867, 376] width 51 height 34
click at [886, 368] on input "3" at bounding box center [867, 376] width 51 height 34
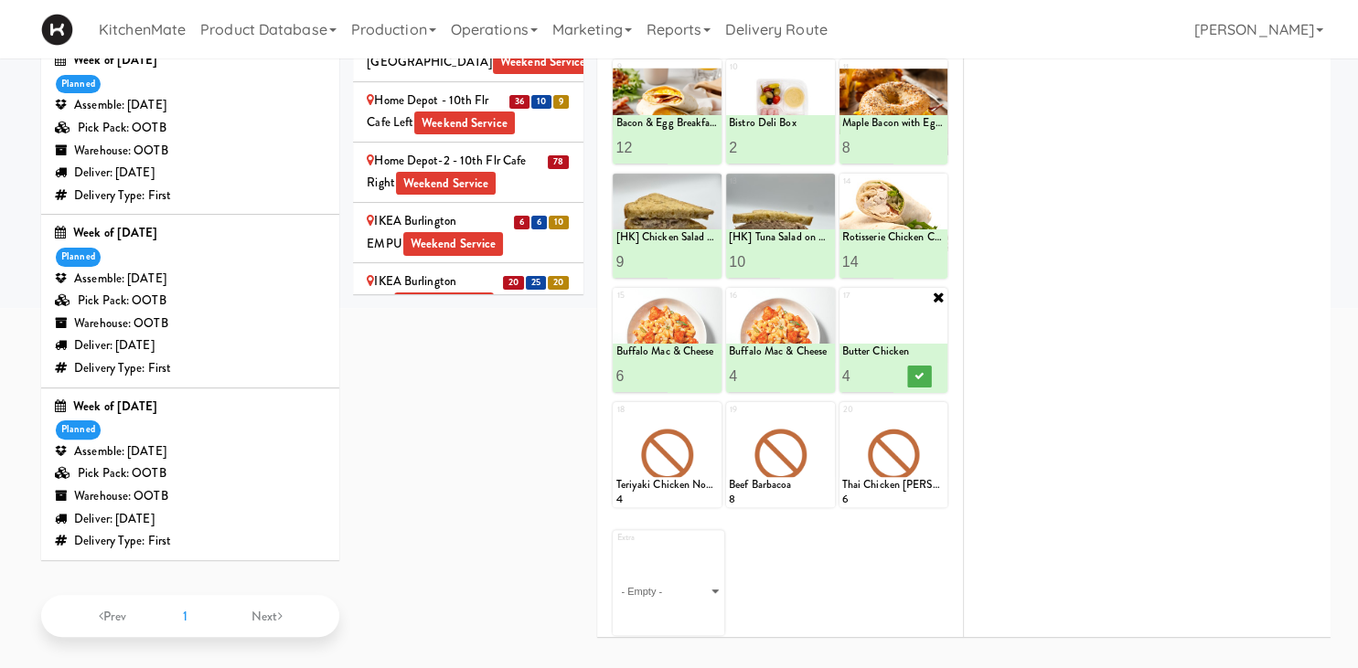
click at [886, 368] on input "4" at bounding box center [867, 376] width 51 height 34
click at [887, 370] on input "5" at bounding box center [867, 376] width 51 height 34
click at [887, 370] on input "6" at bounding box center [867, 376] width 51 height 34
click at [887, 370] on input "7" at bounding box center [867, 376] width 51 height 34
click at [887, 370] on input "8" at bounding box center [867, 376] width 51 height 34
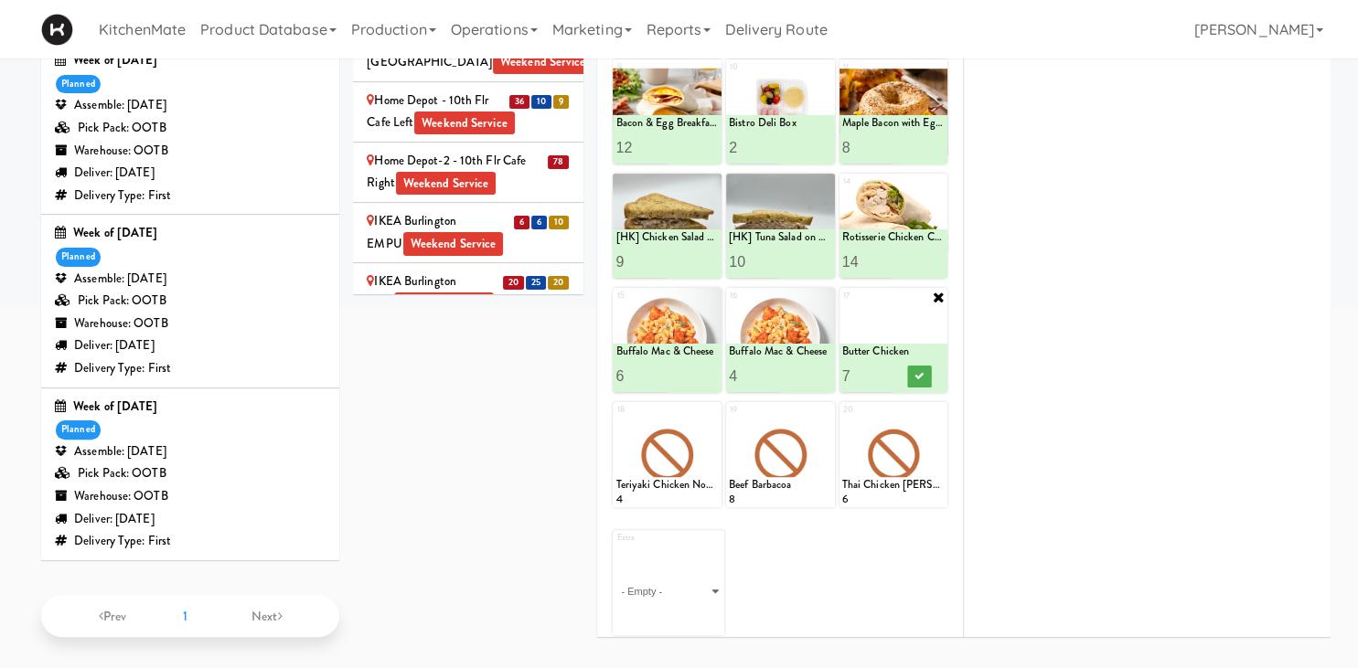
click at [883, 375] on input "7" at bounding box center [867, 376] width 51 height 34
type input "6"
click at [885, 377] on input "6" at bounding box center [867, 376] width 51 height 34
click at [912, 371] on button at bounding box center [919, 377] width 24 height 22
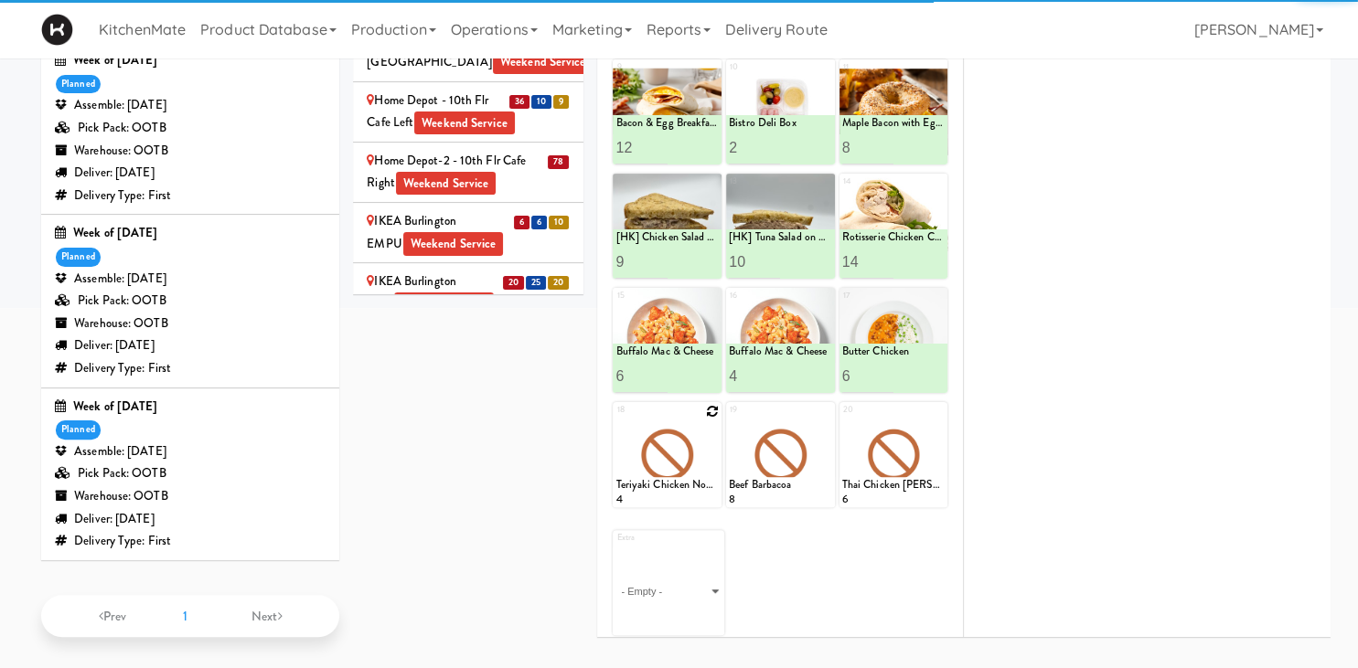
click at [709, 411] on icon at bounding box center [712, 411] width 13 height 13
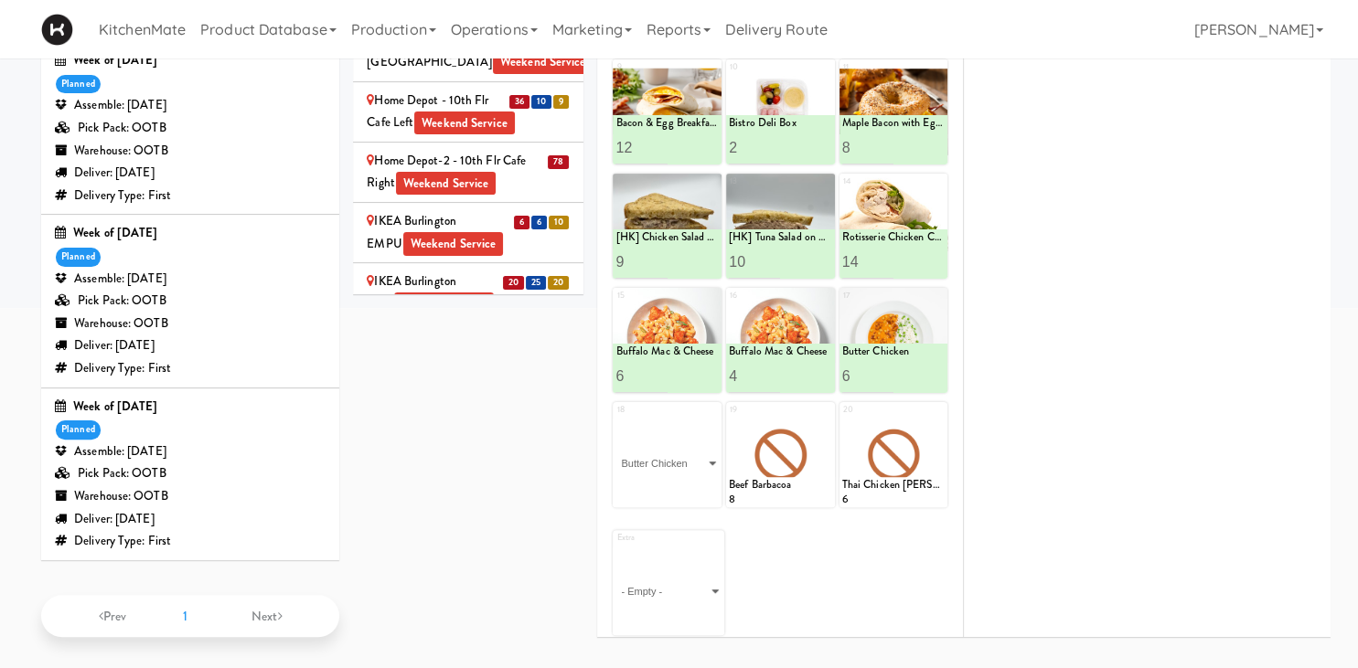
click option "Butter Chicken" at bounding box center [0, 0] width 0 height 0
type input "2"
drag, startPoint x: 656, startPoint y: 481, endPoint x: 670, endPoint y: 484, distance: 14.9
click at [664, 483] on input "2" at bounding box center [640, 491] width 51 height 34
click at [682, 486] on button at bounding box center [693, 491] width 24 height 22
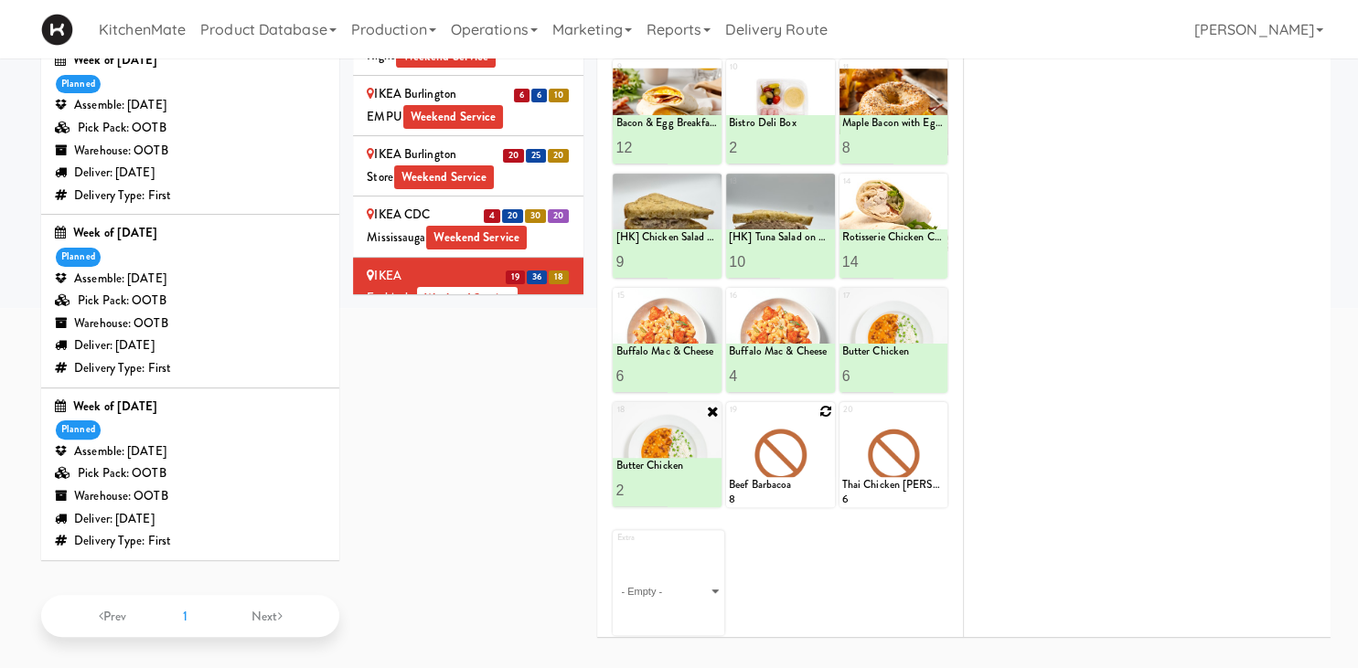
click at [825, 411] on icon at bounding box center [825, 411] width 13 height 13
click at [729, 420] on select "- Empty - Amazing Chocolate Chunk Cookie Bacon & Egg Breakfast Wrap Bistro Deli…" at bounding box center [780, 464] width 103 height 88
click option "Korean Pork Noodles" at bounding box center [0, 0] width 0 height 0
type input "1"
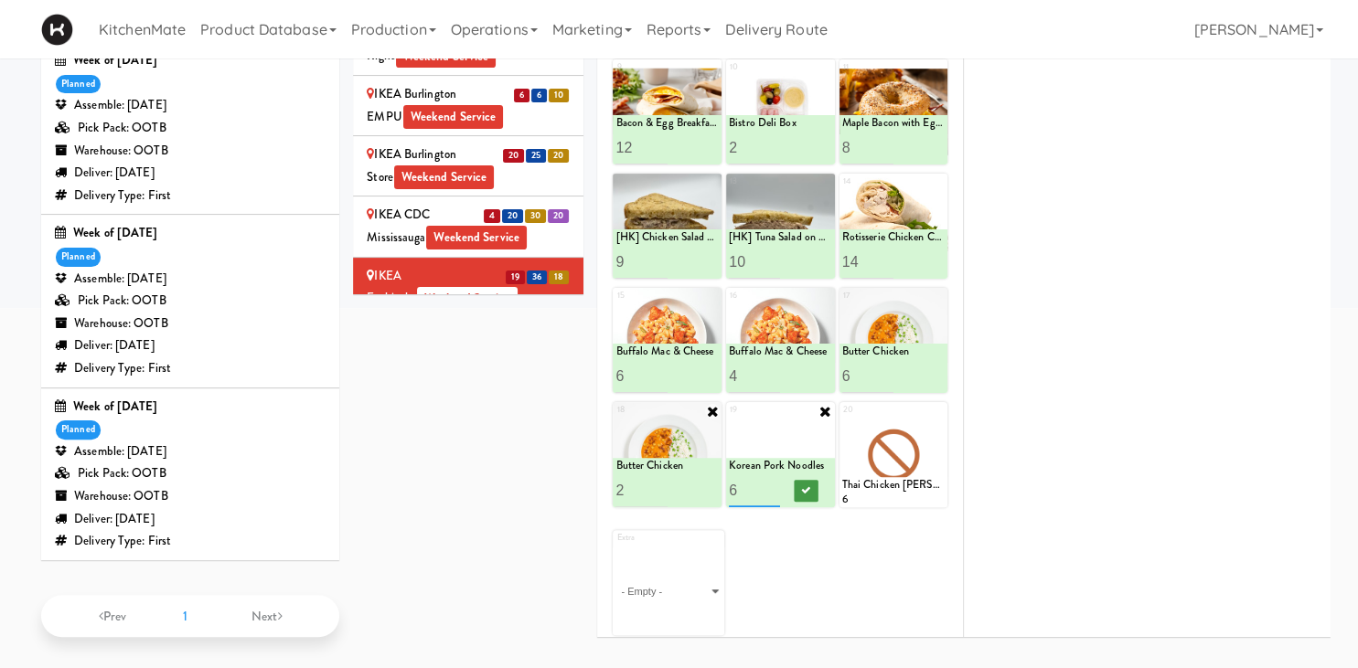
type input "6"
click at [811, 484] on button at bounding box center [806, 491] width 24 height 22
click at [942, 410] on icon at bounding box center [938, 411] width 13 height 13
click at [931, 433] on select "- Empty - Amazing Chocolate Chunk Cookie Bacon & Egg Breakfast Wrap Bistro Deli…" at bounding box center [893, 464] width 103 height 88
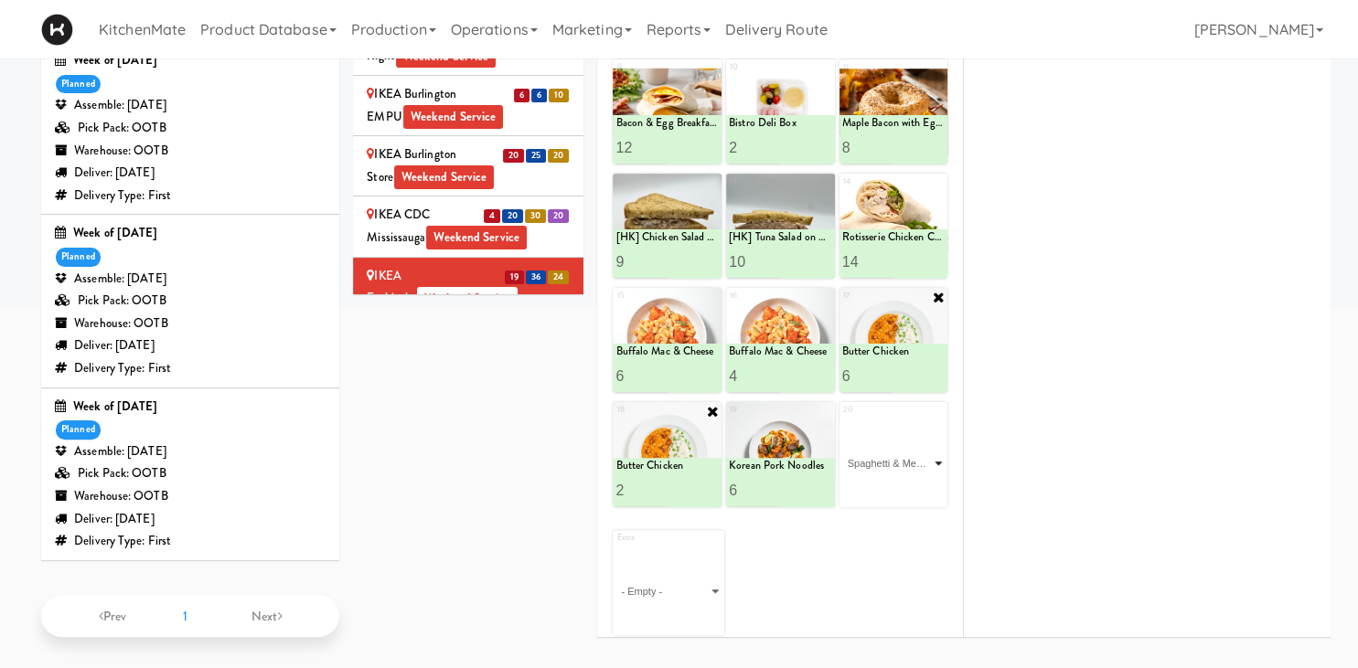
click option "Spaghetti & Meatballs" at bounding box center [0, 0] width 0 height 0
type input "1"
type input "6"
click at [909, 485] on button at bounding box center [919, 491] width 24 height 22
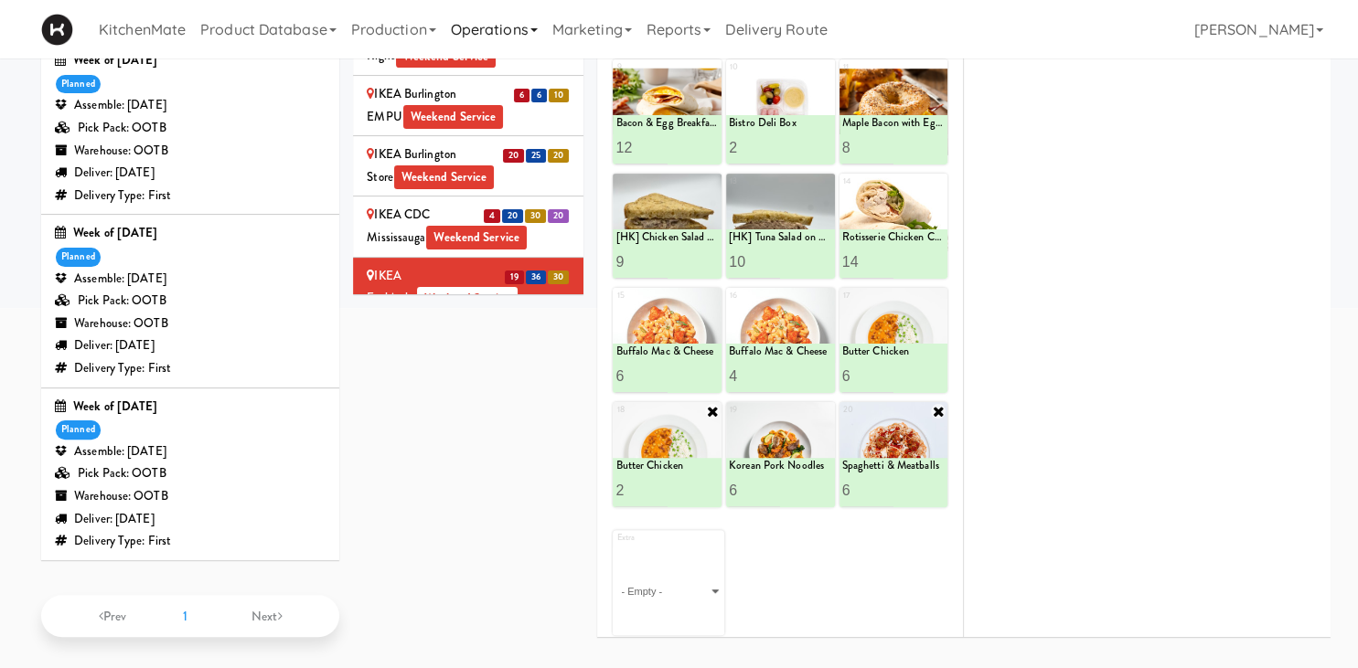
scroll to position [132, 0]
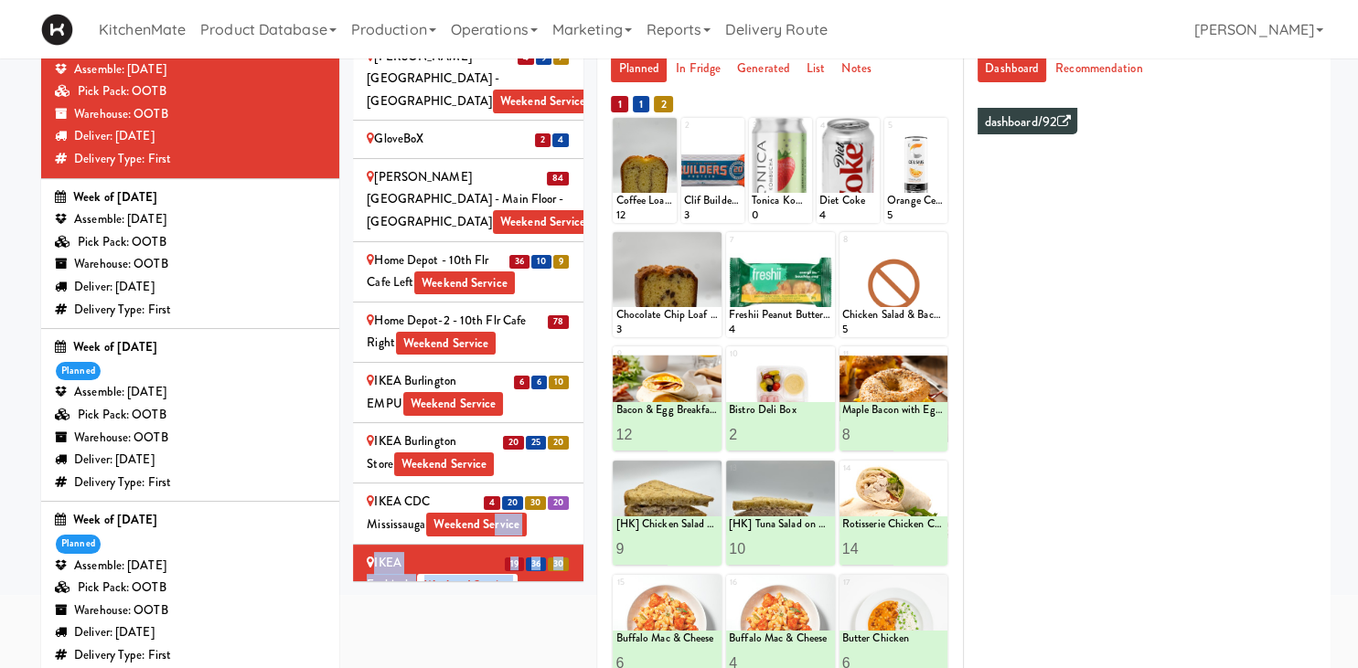
drag, startPoint x: 488, startPoint y: 393, endPoint x: 495, endPoint y: 302, distance: 91.7
click at [495, 302] on ul "4 9 28 9 7 100 Sheppard Ave - Lobby 110 Sheppard Ave E Weekend Service 10 42 9 …" at bounding box center [468, 476] width 230 height 4448
drag, startPoint x: 795, startPoint y: 121, endPoint x: 803, endPoint y: 128, distance: 10.3
click at [802, 127] on div at bounding box center [780, 170] width 63 height 105
click at [804, 129] on icon at bounding box center [802, 127] width 13 height 13
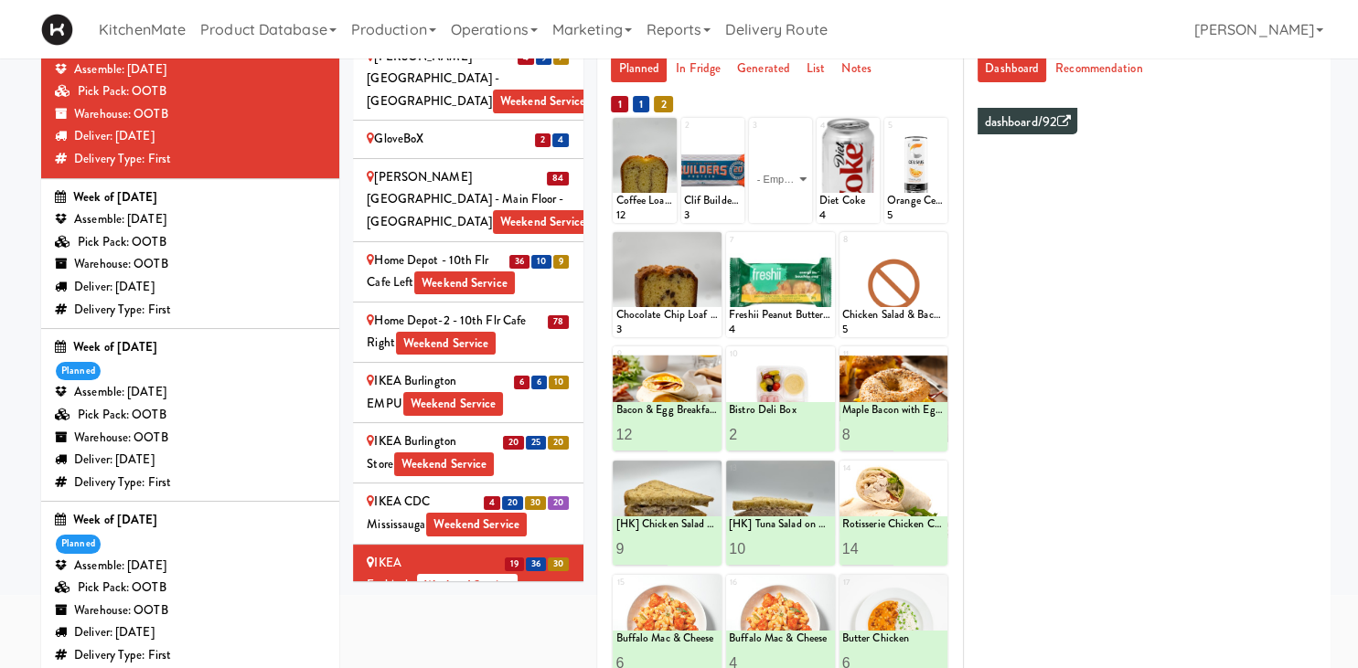
click at [752, 135] on select "- Empty - Amazing Chocolate Chunk Cookie Bacon & Egg Breakfast Wrap Bistro Deli…" at bounding box center [781, 179] width 58 height 88
click option "Tonica Kombucha [PERSON_NAME] Bounce" at bounding box center [0, 0] width 0 height 0
click at [775, 207] on input "0" at bounding box center [766, 206] width 29 height 34
click at [775, 204] on input "1" at bounding box center [766, 206] width 29 height 34
click at [775, 204] on input "2" at bounding box center [766, 206] width 29 height 34
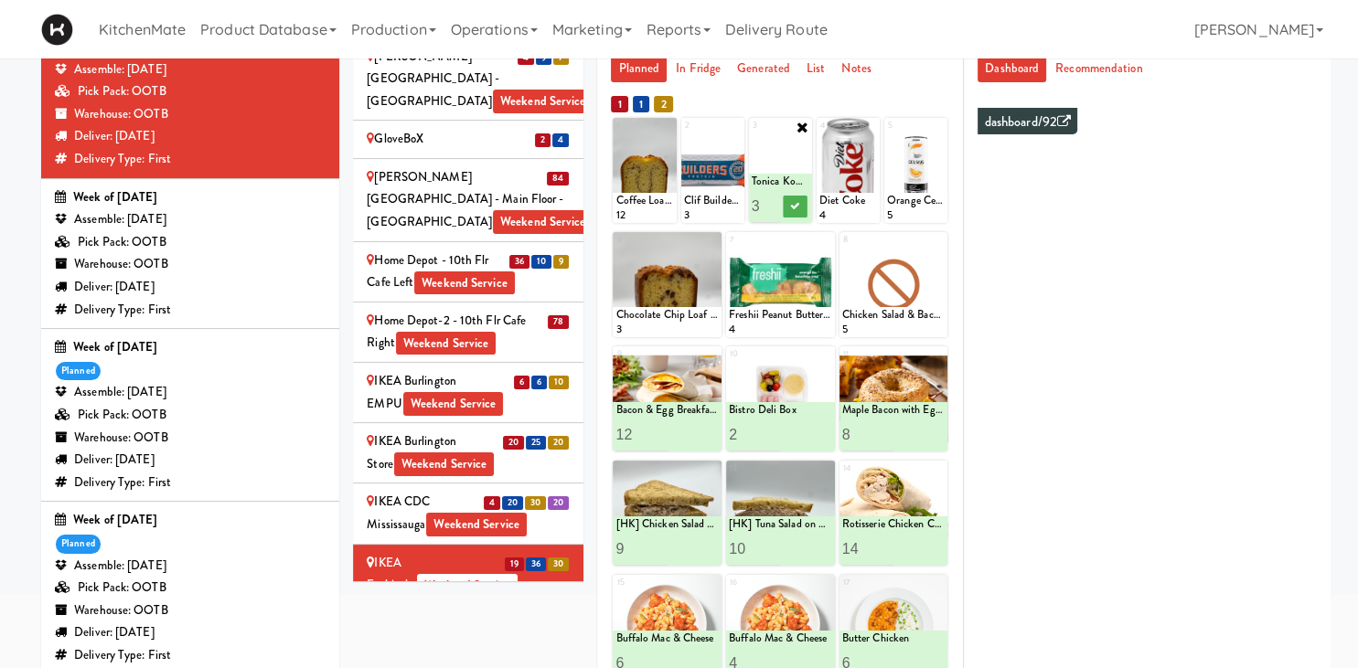
click at [775, 204] on input "3" at bounding box center [766, 206] width 29 height 34
click at [775, 204] on input "4" at bounding box center [766, 206] width 29 height 34
click at [775, 204] on input "5" at bounding box center [766, 206] width 29 height 34
click at [775, 204] on input "6" at bounding box center [766, 206] width 29 height 34
type input "7"
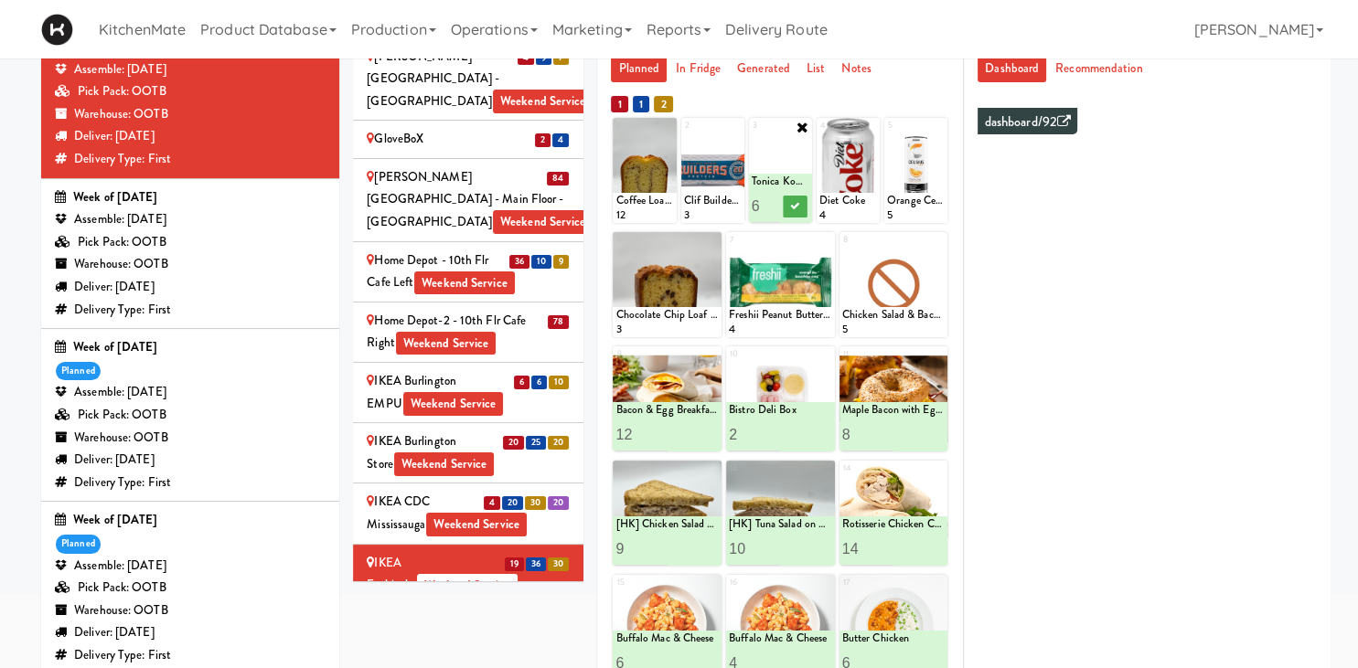
click at [775, 204] on input "7" at bounding box center [766, 206] width 29 height 34
click at [792, 207] on icon at bounding box center [795, 206] width 9 height 10
click at [736, 122] on icon at bounding box center [735, 127] width 13 height 13
click at [731, 173] on select "- Empty - Amazing Chocolate Chunk Cookie Bacon & Egg Breakfast Wrap Bistro Deli…" at bounding box center [713, 179] width 58 height 88
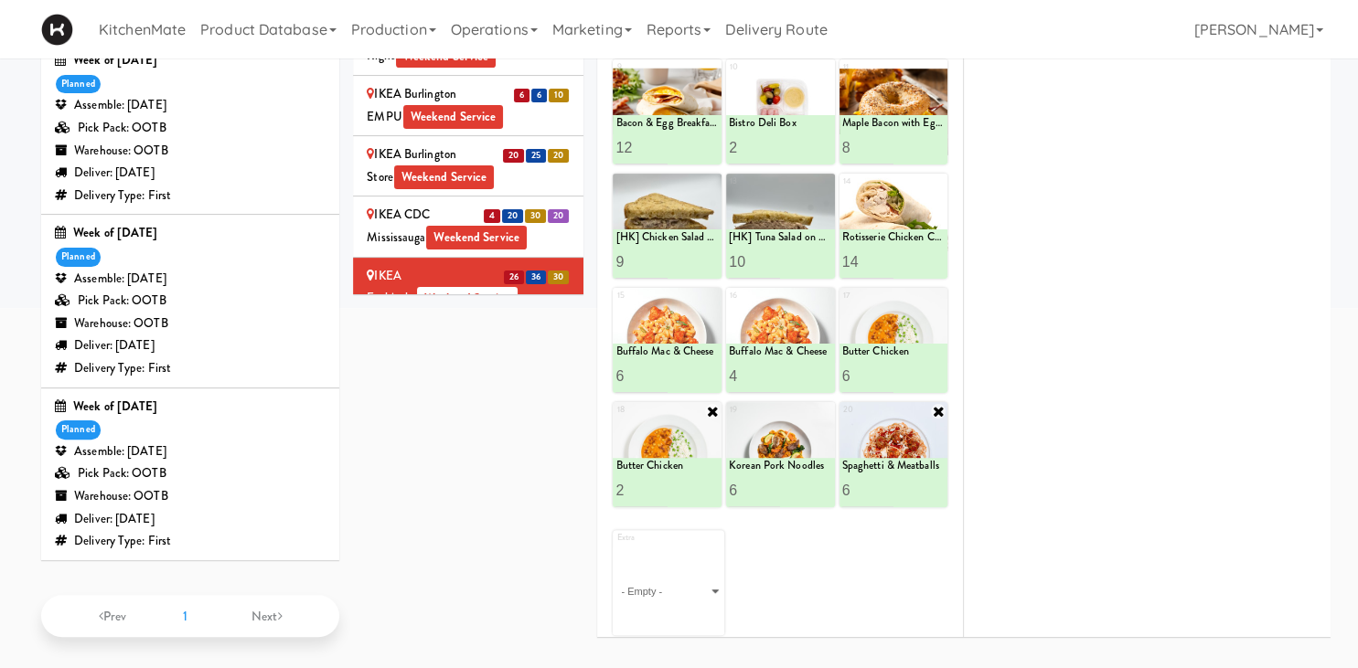
scroll to position [0, 0]
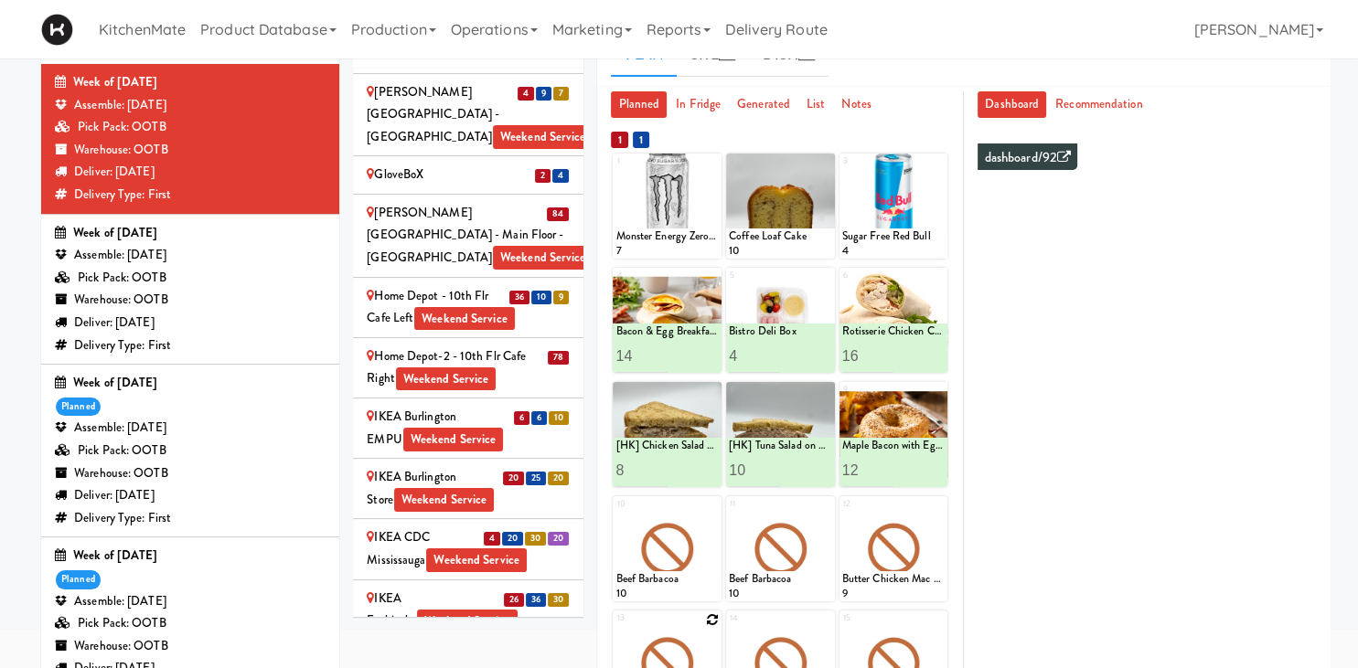
scroll to position [289, 0]
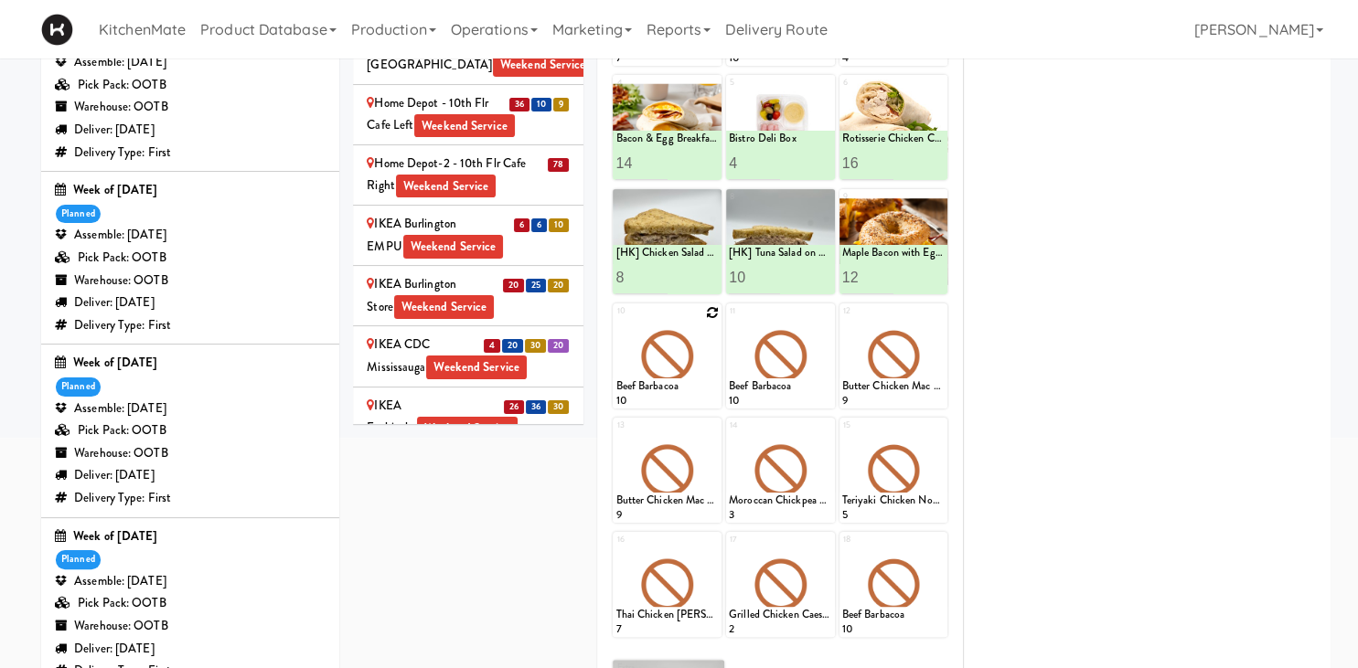
click at [704, 309] on div at bounding box center [667, 356] width 109 height 105
click at [718, 311] on icon at bounding box center [712, 312] width 13 height 13
click option "Buffalo Mac & Cheese" at bounding box center [0, 0] width 0 height 0
type input "6"
click at [704, 390] on button at bounding box center [693, 392] width 24 height 22
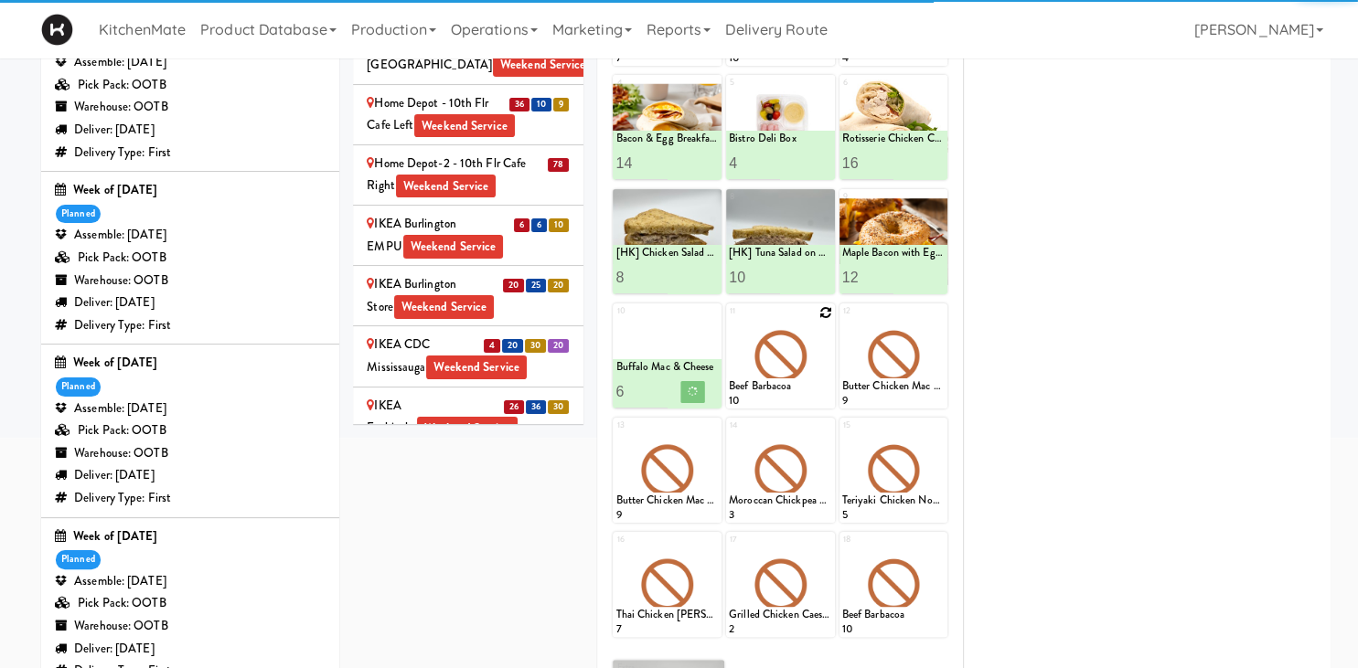
drag, startPoint x: 830, startPoint y: 313, endPoint x: 805, endPoint y: 364, distance: 56.8
click at [826, 320] on div at bounding box center [780, 356] width 109 height 105
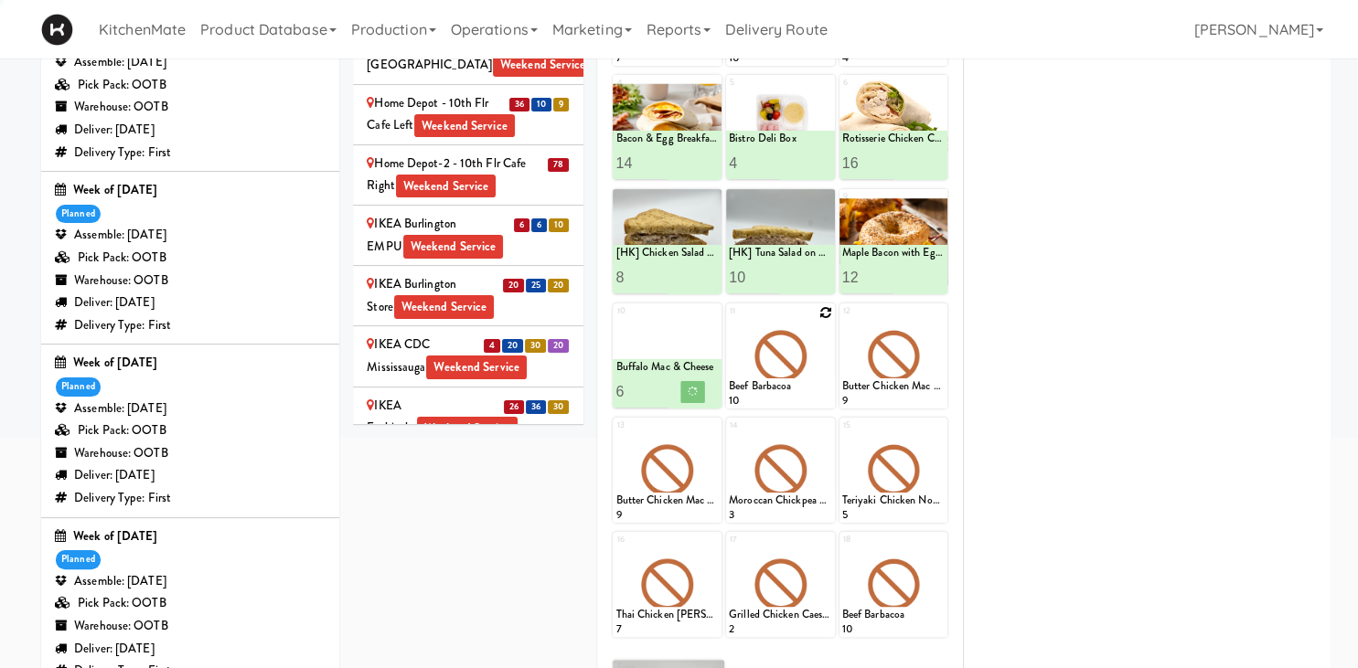
click at [804, 364] on div at bounding box center [780, 356] width 109 height 105
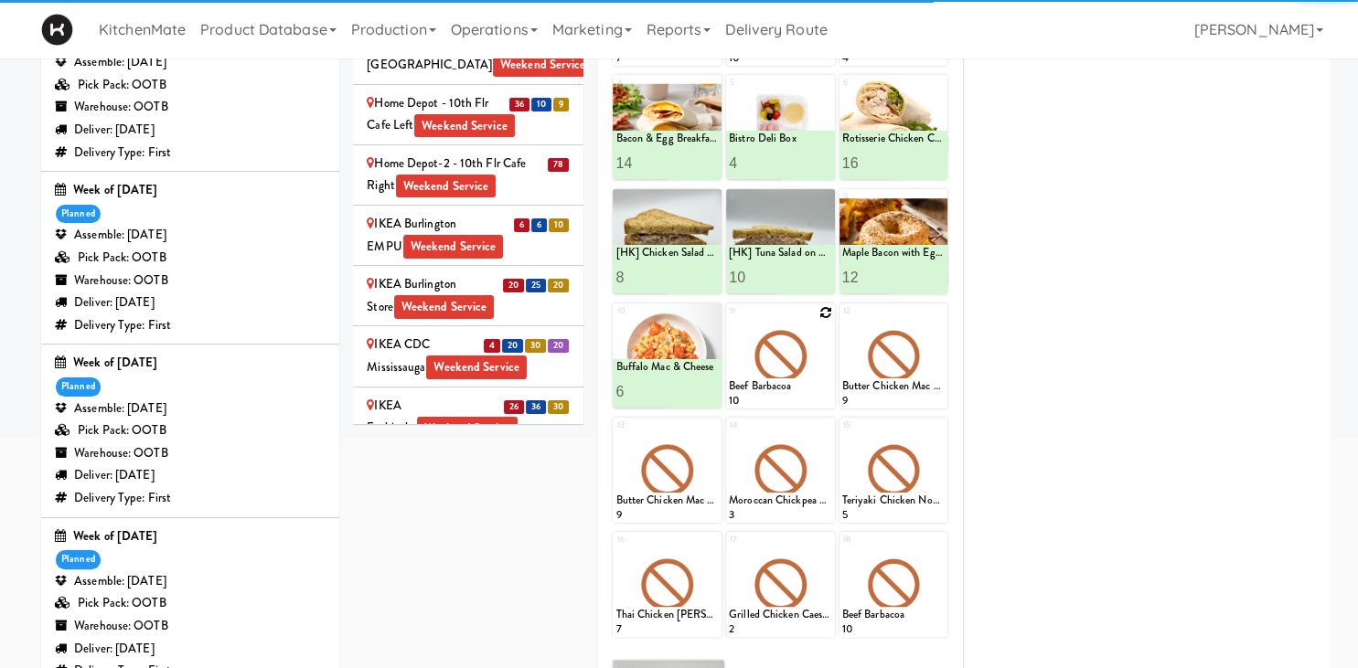
click at [825, 312] on icon at bounding box center [825, 312] width 13 height 13
click at [825, 315] on div "11 Beef Barbacoa 10" at bounding box center [780, 356] width 109 height 105
click at [800, 321] on select "- Empty - Amazing Chocolate Chunk Cookie Bacon & Egg Breakfast Wrap Bistro Deli…" at bounding box center [780, 365] width 103 height 88
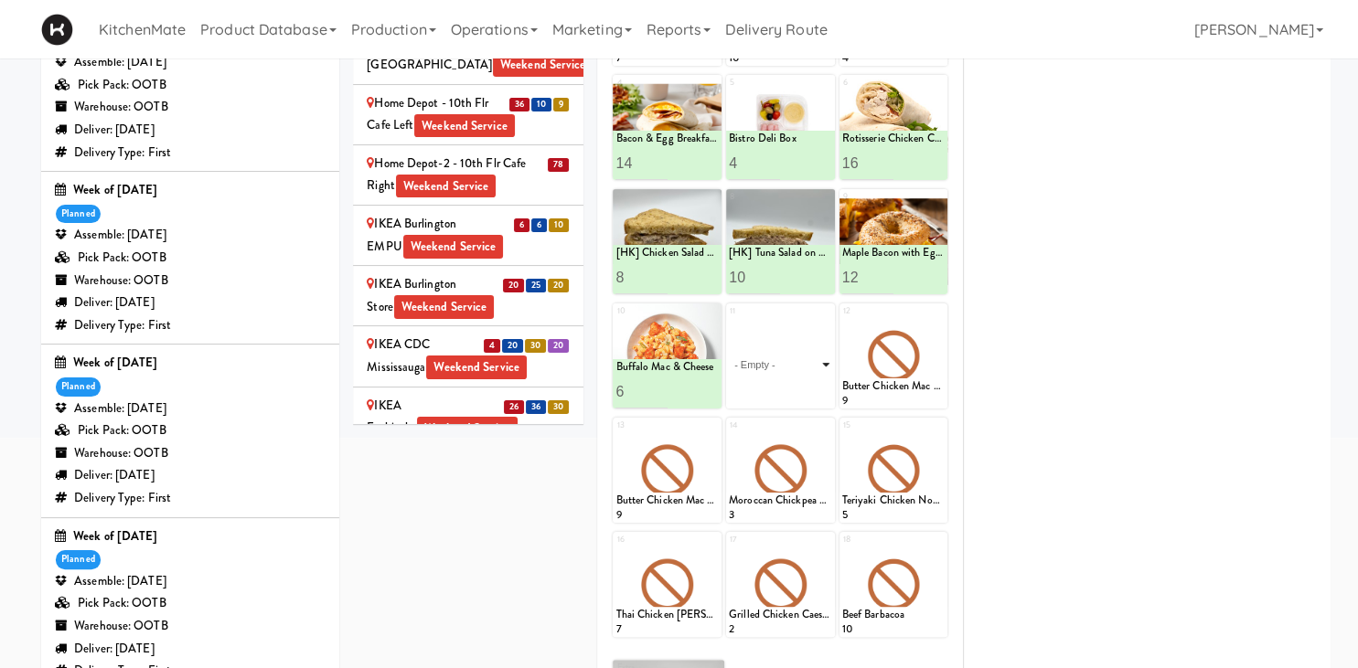
scroll to position [421, 0]
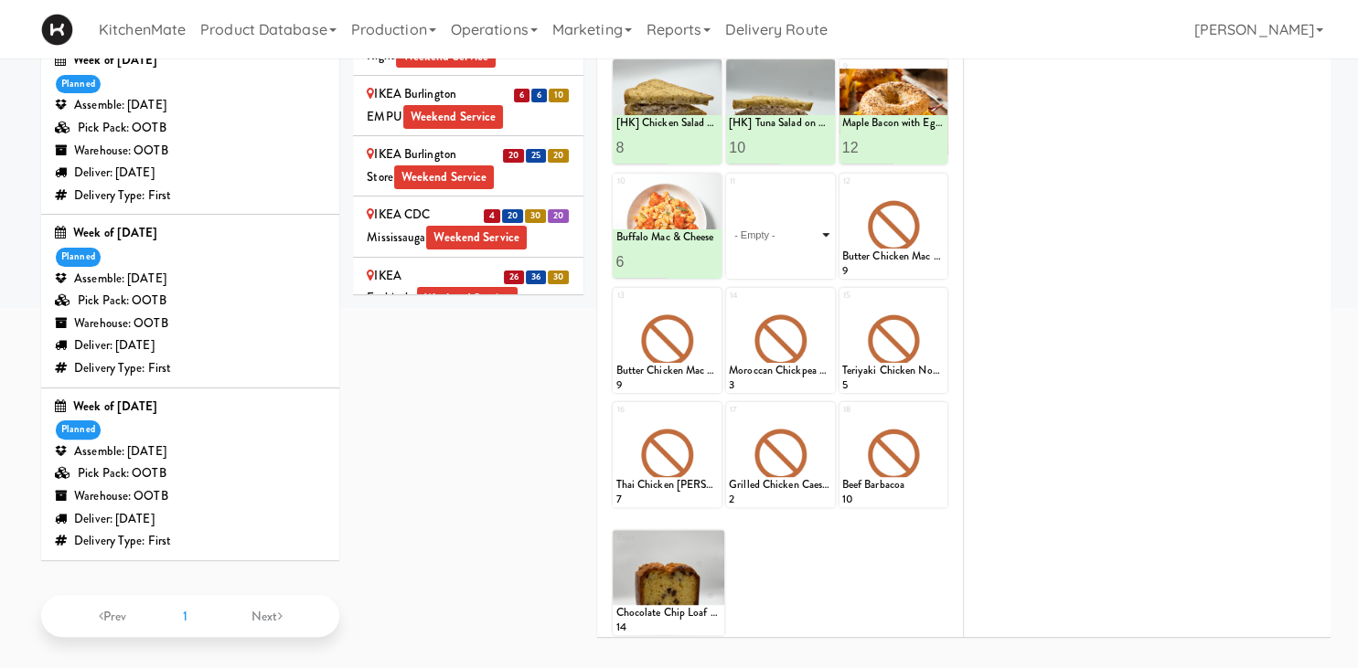
click at [729, 191] on select "- Empty - Amazing Chocolate Chunk Cookie Bacon & Egg Breakfast Wrap Bistro Deli…" at bounding box center [780, 235] width 103 height 88
click option "Buffalo Mac & Cheese" at bounding box center [0, 0] width 0 height 0
type input "1"
type input "6"
click at [804, 261] on icon at bounding box center [805, 262] width 9 height 10
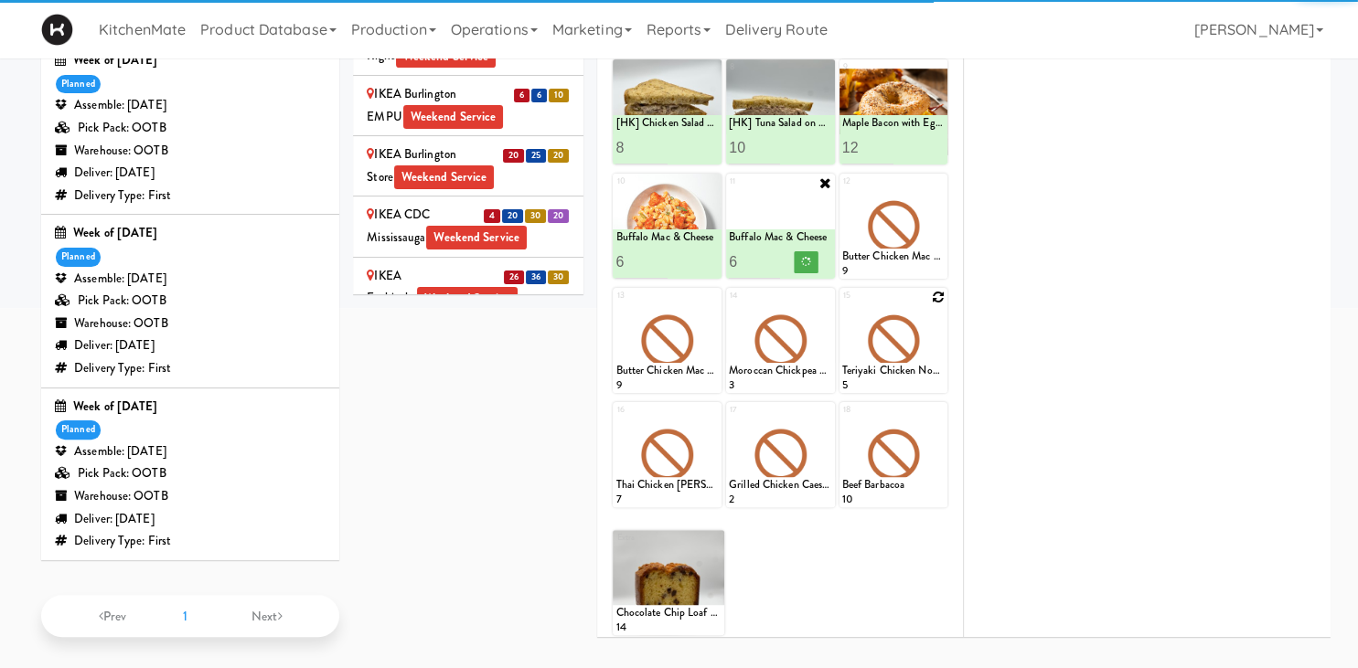
click at [0, 0] on icon at bounding box center [0, 0] width 0 height 0
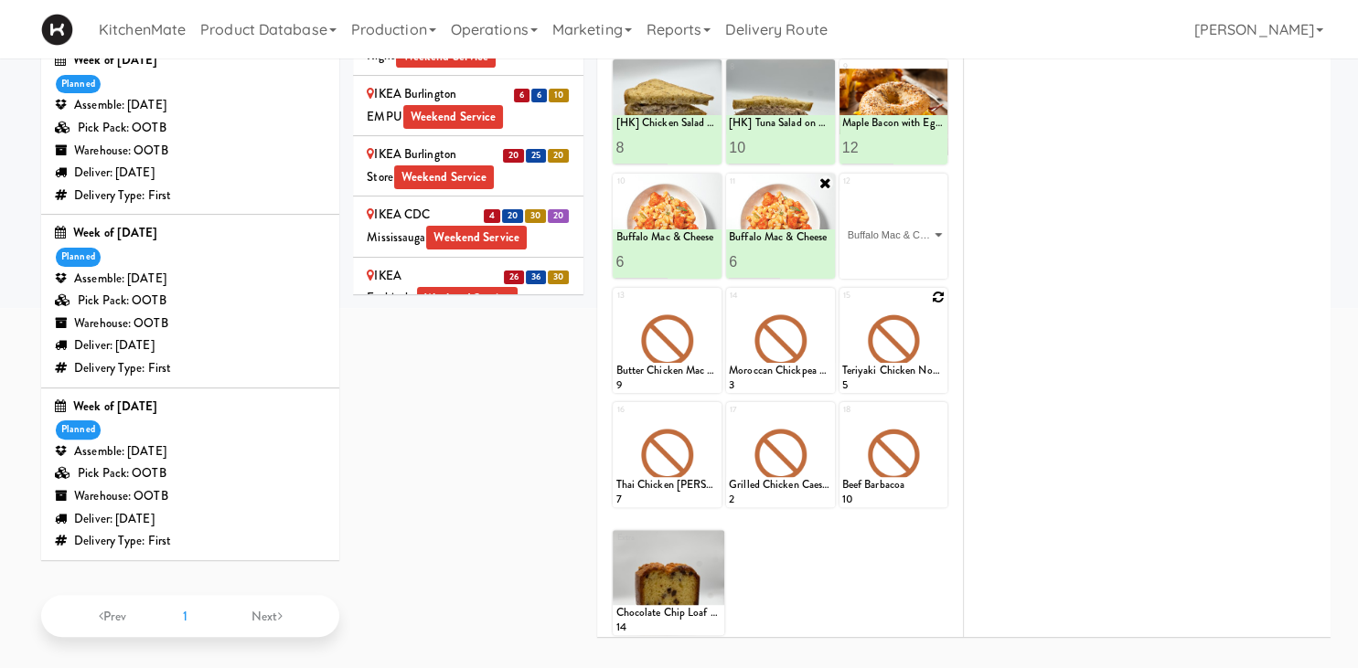
click option "Buffalo Mac & Cheese" at bounding box center [0, 0] width 0 height 0
type input "2"
click at [880, 252] on input "2" at bounding box center [867, 262] width 51 height 34
click at [914, 257] on icon at bounding box center [918, 262] width 9 height 10
click at [709, 298] on icon at bounding box center [712, 297] width 13 height 13
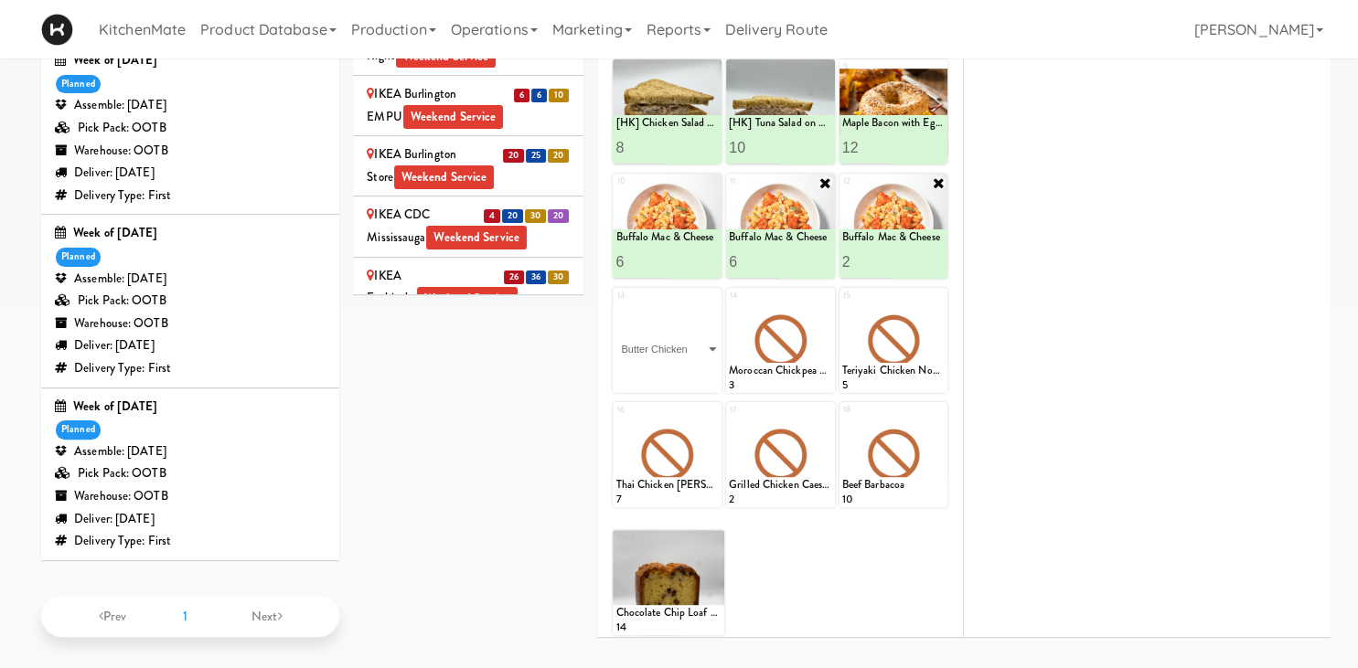
click option "Butter Chicken" at bounding box center [0, 0] width 0 height 0
click at [656, 372] on input "2" at bounding box center [640, 376] width 51 height 34
type input "3"
click at [656, 372] on input "3" at bounding box center [640, 376] width 51 height 34
click at [686, 371] on button at bounding box center [693, 377] width 24 height 22
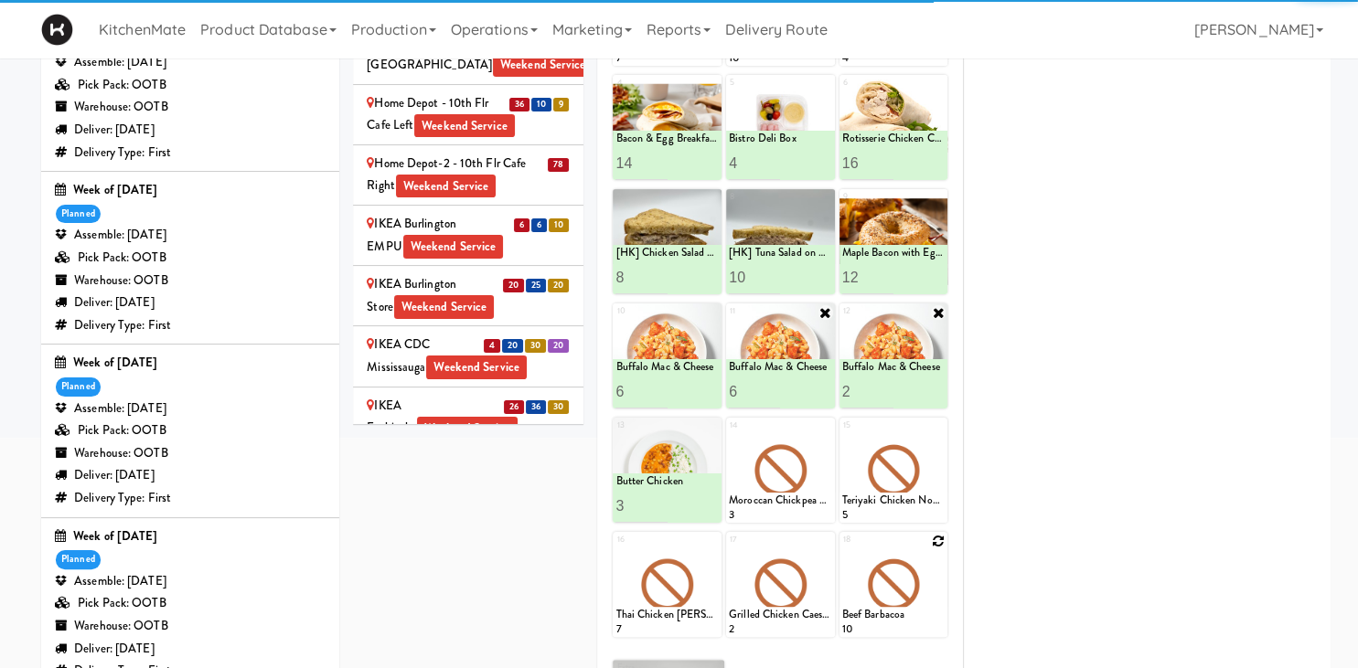
scroll to position [386, 0]
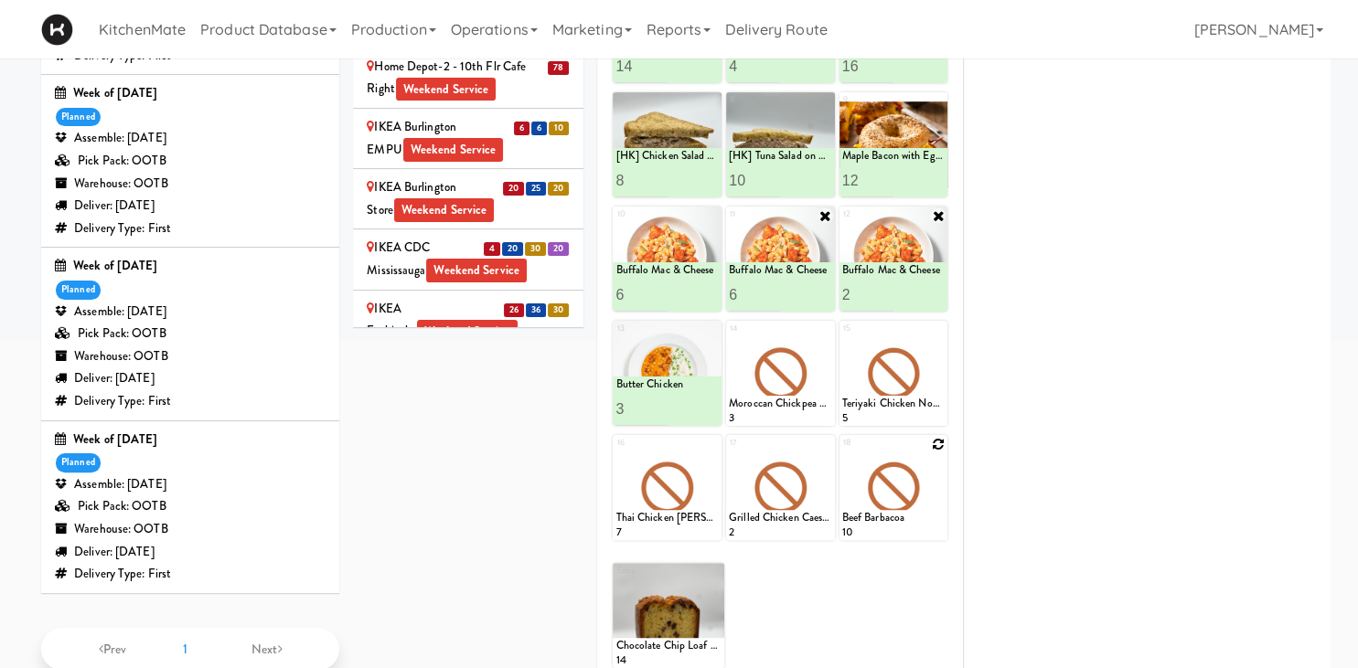
click at [940, 447] on icon at bounding box center [938, 444] width 13 height 13
click option "Tonica Kombucha [PERSON_NAME] Bounce" at bounding box center [0, 0] width 0 height 0
click at [887, 520] on input "2" at bounding box center [867, 524] width 51 height 34
click at [887, 520] on input "3" at bounding box center [867, 524] width 51 height 34
click at [887, 520] on input "4" at bounding box center [867, 524] width 51 height 34
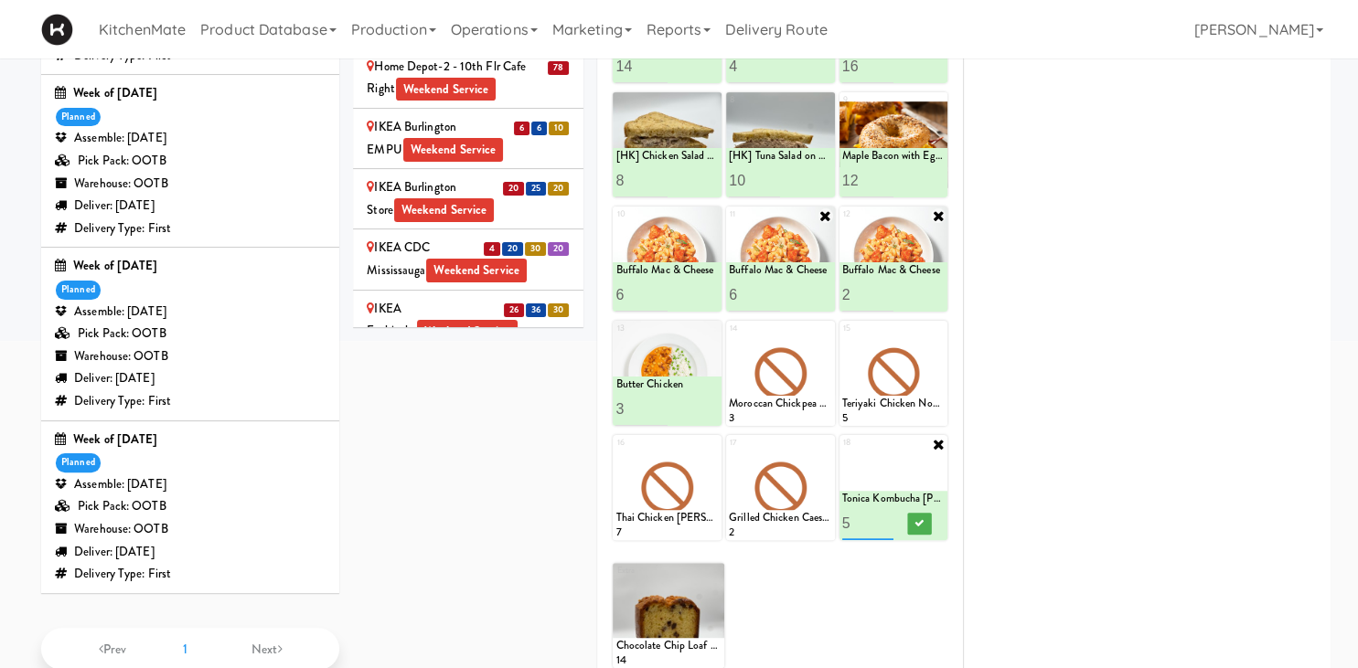
click at [887, 520] on input "5" at bounding box center [867, 524] width 51 height 34
type input "6"
click at [881, 517] on input "6" at bounding box center [867, 524] width 51 height 34
click at [919, 525] on icon at bounding box center [918, 523] width 9 height 10
click at [713, 223] on icon at bounding box center [712, 215] width 15 height 15
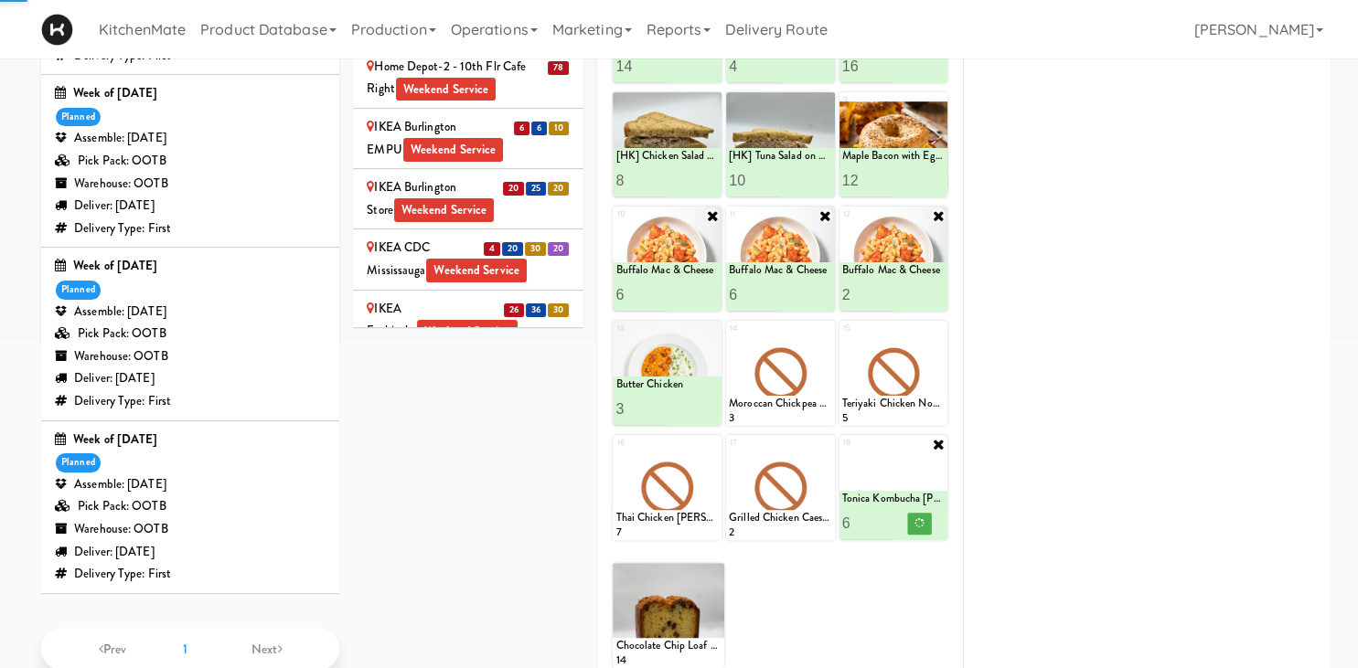
scroll to position [289, 0]
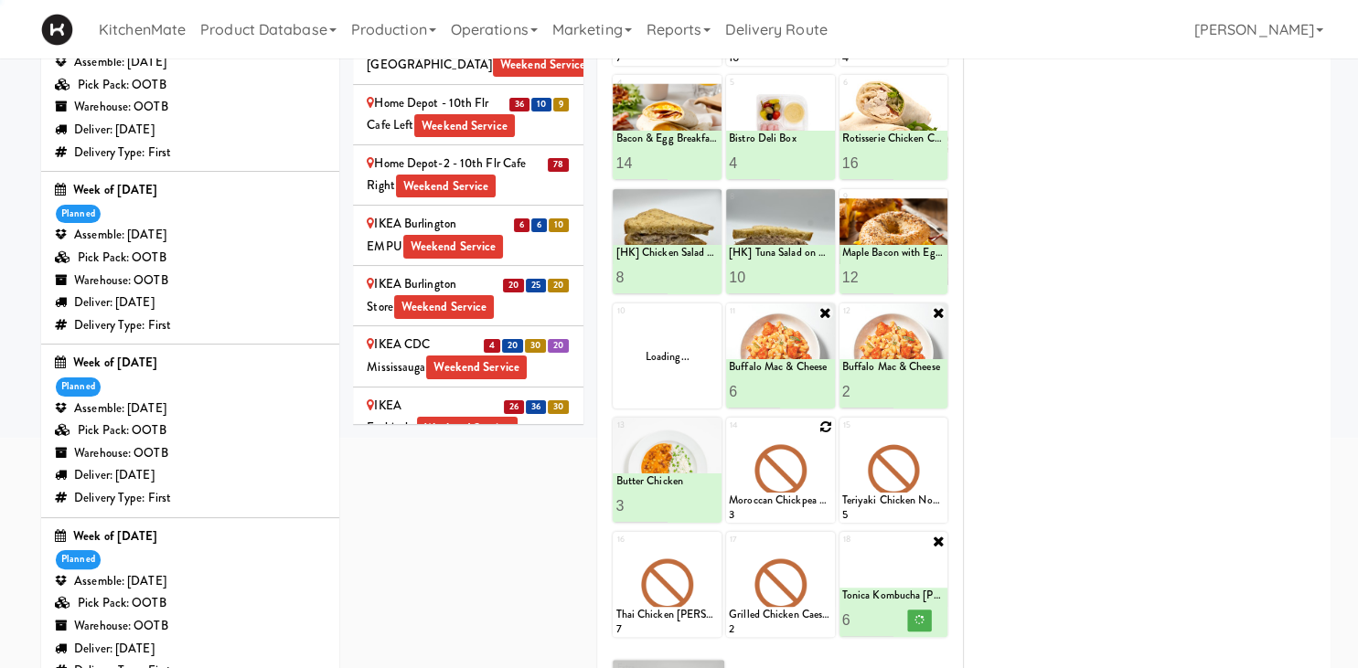
click at [828, 421] on icon at bounding box center [825, 427] width 13 height 13
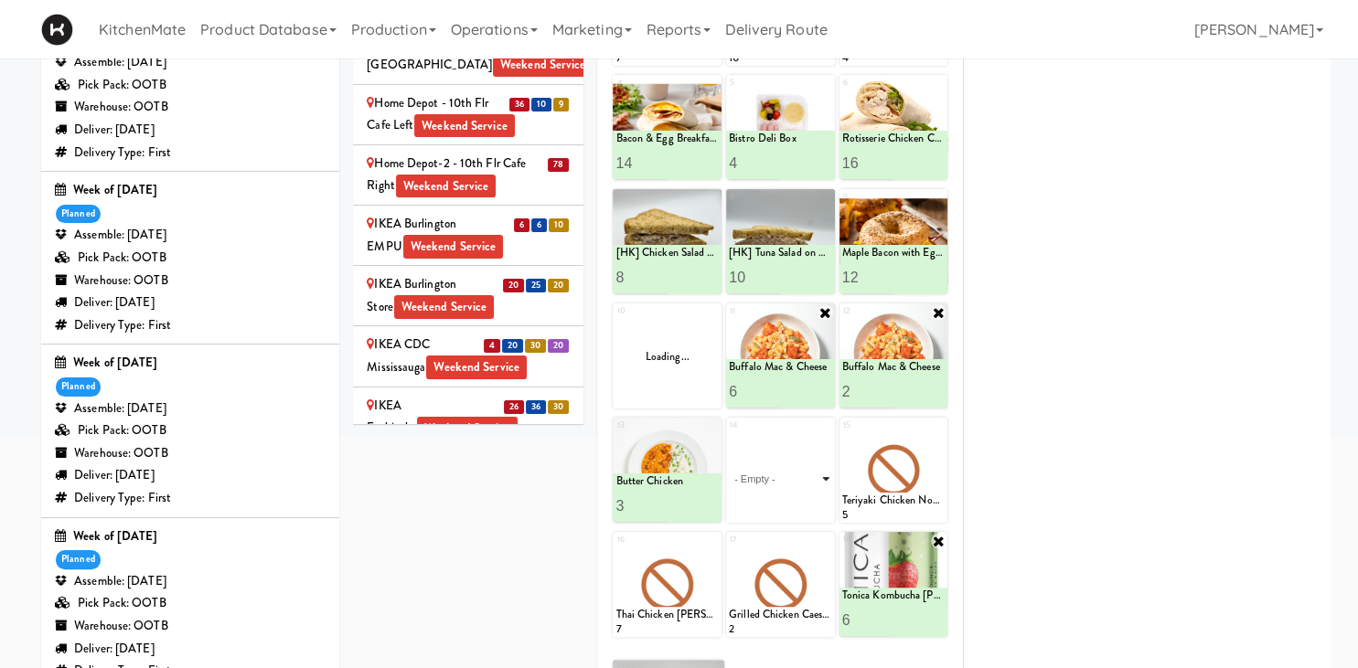
click at [809, 480] on select "- Empty - Amazing Chocolate Chunk Cookie Bacon & Egg Breakfast Wrap Bistro Deli…" at bounding box center [780, 479] width 103 height 88
click at [816, 470] on select "- Empty - Amazing Chocolate Chunk Cookie Bacon & Egg Breakfast Wrap Bistro Deli…" at bounding box center [780, 479] width 103 height 88
click at [814, 347] on div at bounding box center [780, 356] width 109 height 105
click at [827, 435] on select "- Empty - Amazing Chocolate Chunk Cookie Bacon & Egg Breakfast Wrap Bistro Deli…" at bounding box center [780, 479] width 103 height 88
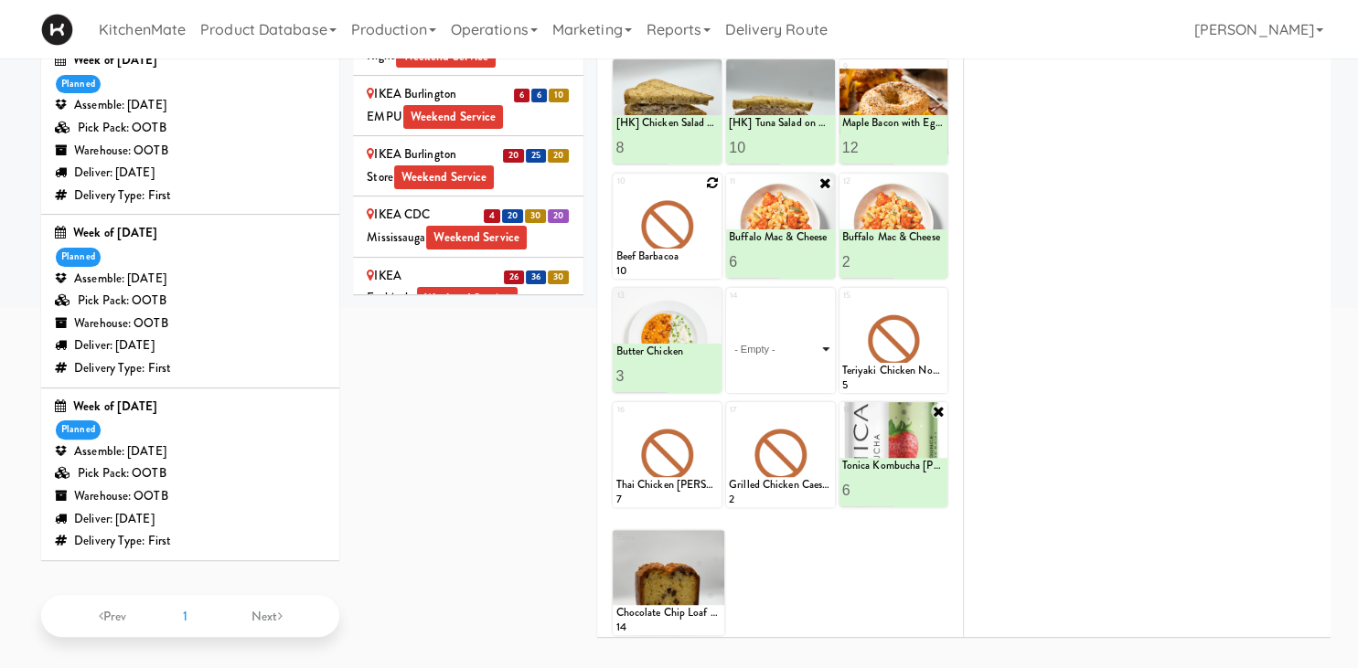
click at [729, 305] on select "- Empty - Amazing Chocolate Chunk Cookie Bacon & Egg Breakfast Wrap Bistro Deli…" at bounding box center [780, 349] width 103 height 88
click option "Buffalo Mac & Cheese" at bounding box center [0, 0] width 0 height 0
type input "6"
click at [809, 371] on icon at bounding box center [805, 376] width 9 height 10
click at [938, 293] on icon at bounding box center [938, 297] width 13 height 13
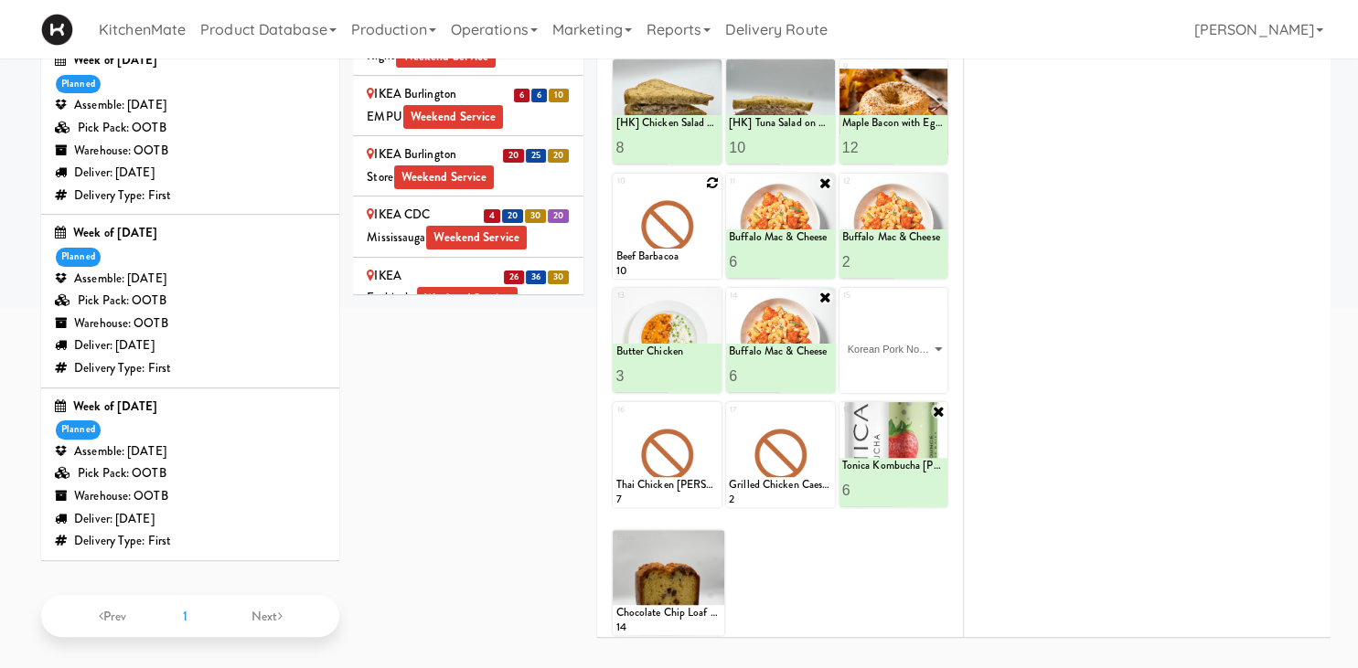
click option "Korean Pork Noodles" at bounding box center [0, 0] width 0 height 0
type input "6"
click at [922, 371] on icon at bounding box center [918, 376] width 9 height 10
click at [708, 411] on icon at bounding box center [712, 411] width 13 height 13
click at [709, 409] on div "16 Thai Chicken Curry 7" at bounding box center [667, 454] width 109 height 105
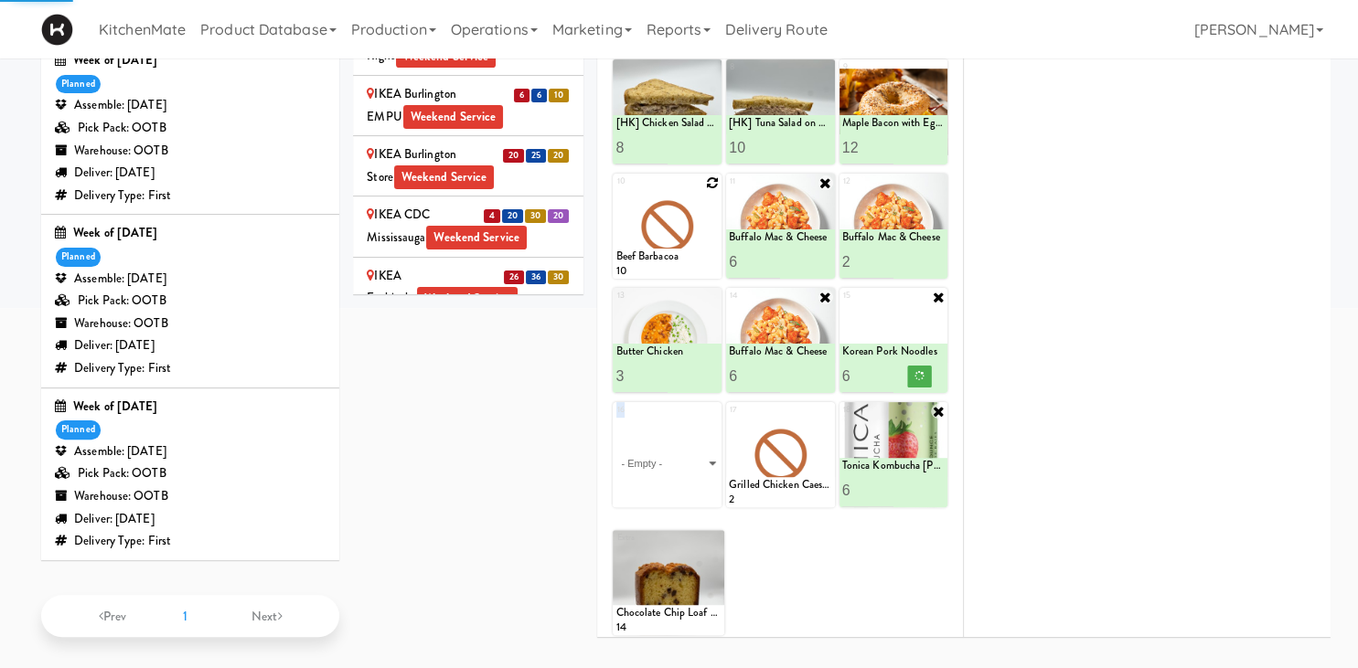
click at [615, 420] on select "- Empty - Amazing Chocolate Chunk Cookie Bacon & Egg Breakfast Wrap Bistro Deli…" at bounding box center [666, 464] width 103 height 88
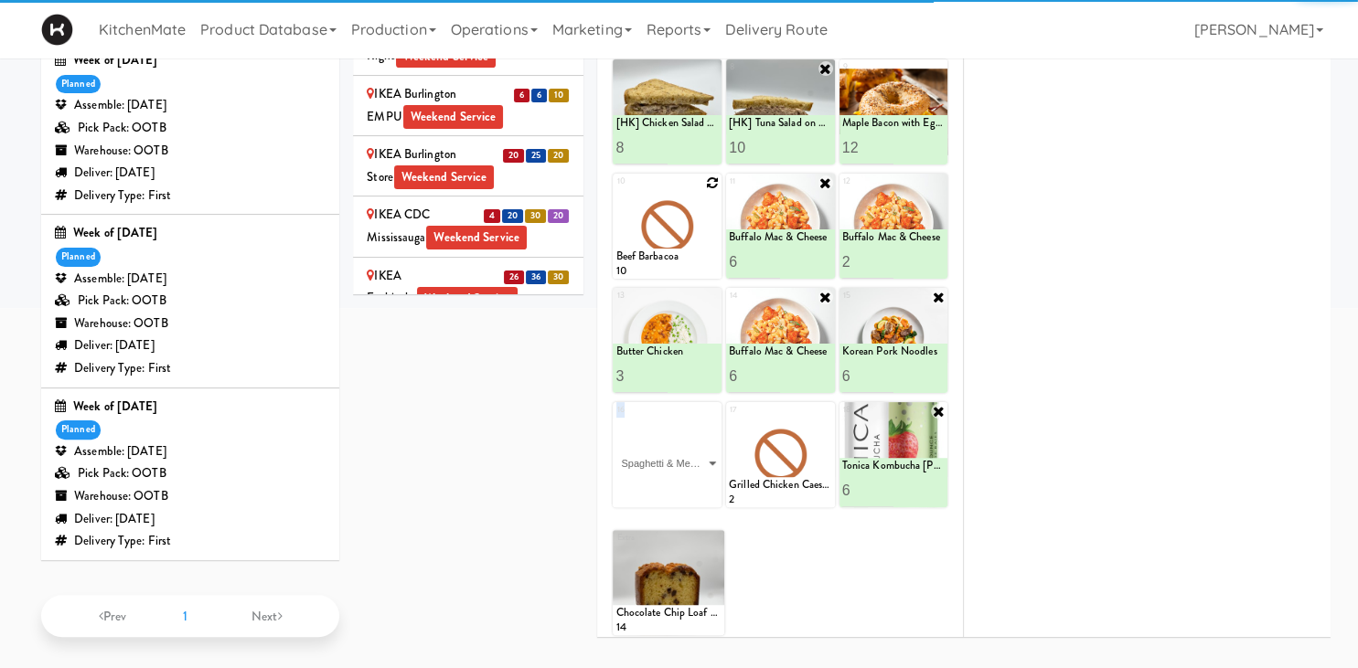
click option "Spaghetti & Meatballs" at bounding box center [0, 0] width 0 height 0
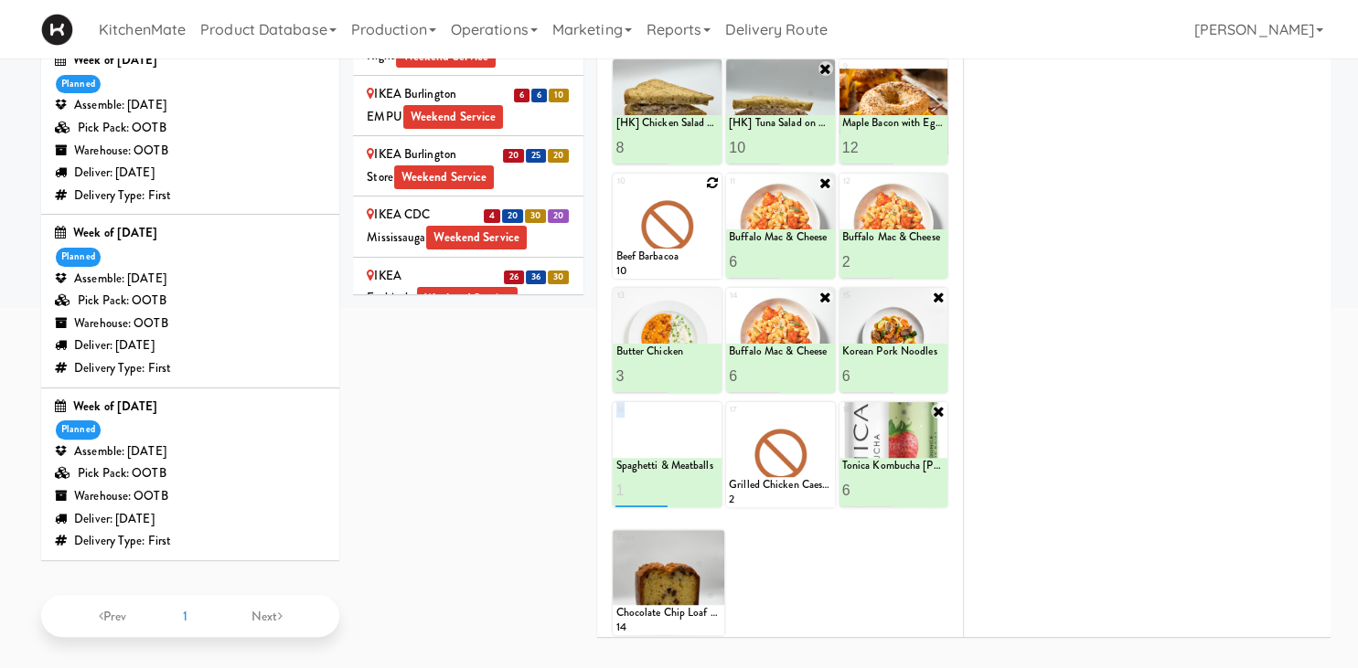
type input "1"
type input "6"
click at [688, 485] on button at bounding box center [693, 491] width 24 height 22
click at [829, 406] on icon at bounding box center [825, 411] width 13 height 13
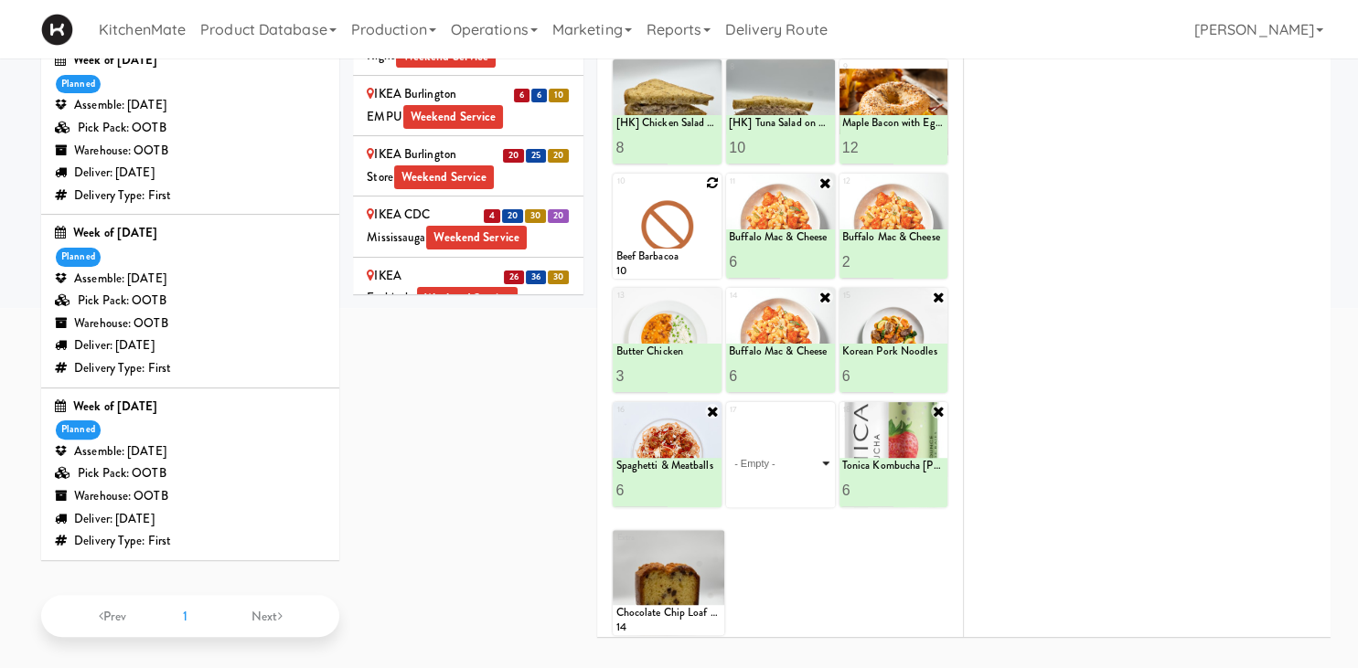
click at [729, 420] on select "- Empty - Amazing Chocolate Chunk Cookie Bacon & Egg Breakfast Wrap Bistro Deli…" at bounding box center [780, 464] width 103 height 88
click option "Linguine Marinara" at bounding box center [0, 0] width 0 height 0
click at [778, 481] on input "2" at bounding box center [754, 491] width 51 height 34
type input "3"
click at [777, 481] on input "3" at bounding box center [754, 491] width 51 height 34
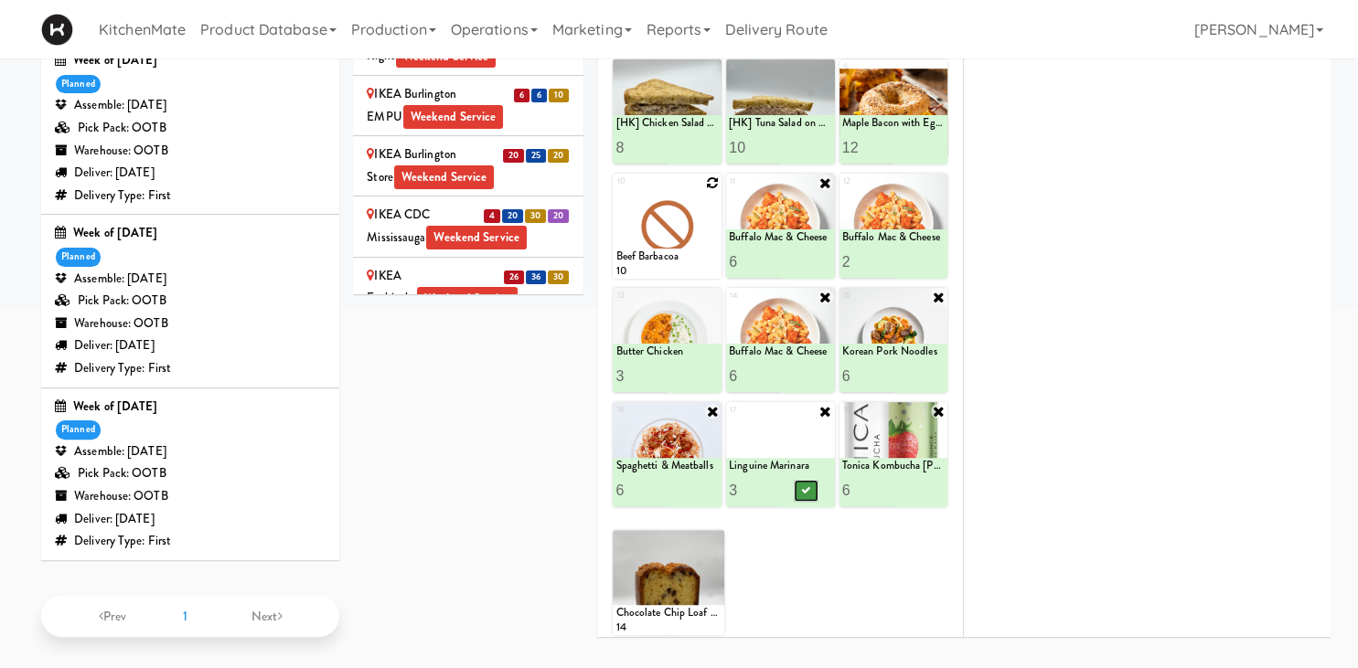
click at [799, 481] on button at bounding box center [806, 491] width 24 height 22
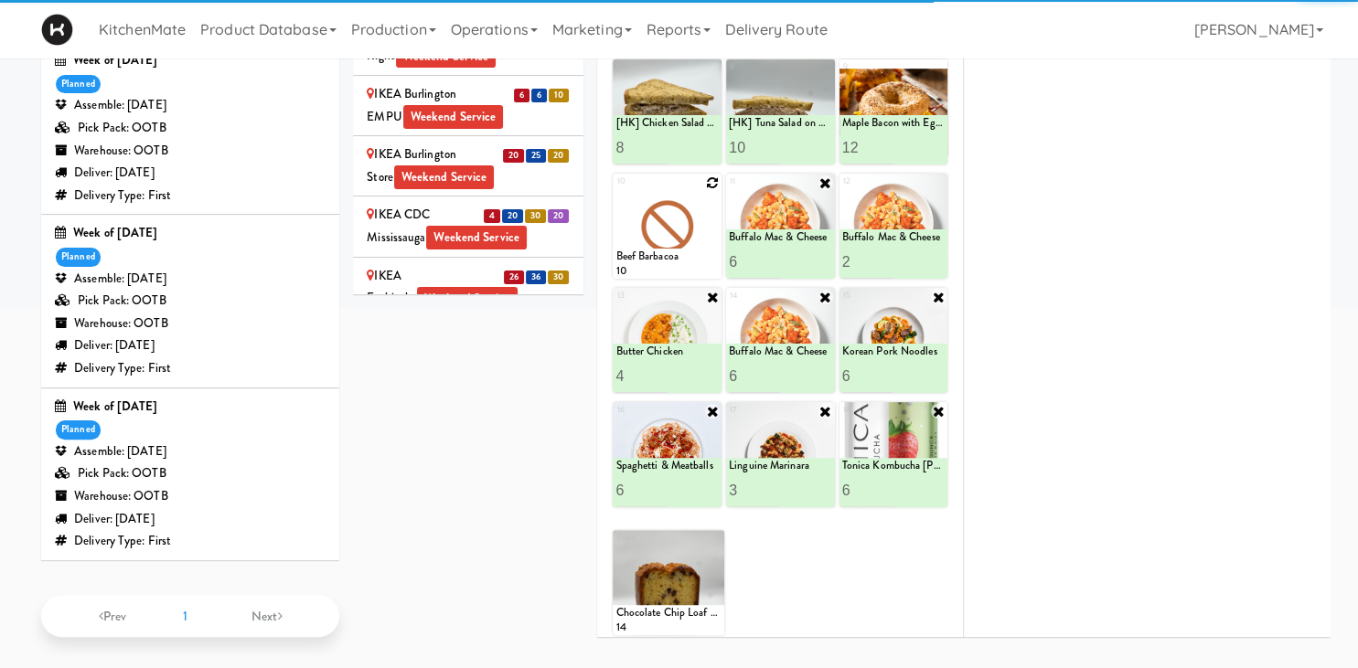
click at [660, 371] on input "4" at bounding box center [640, 376] width 51 height 34
click at [660, 371] on input "5" at bounding box center [640, 376] width 51 height 34
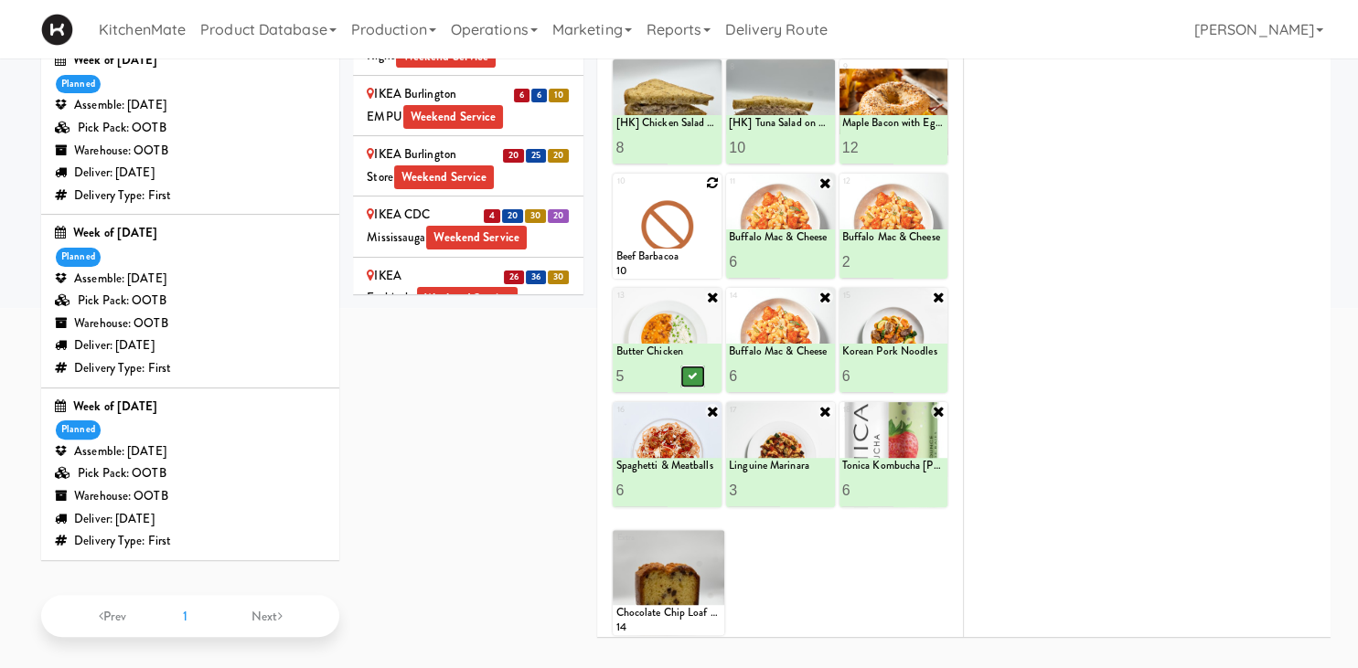
click at [690, 377] on icon at bounding box center [692, 376] width 9 height 10
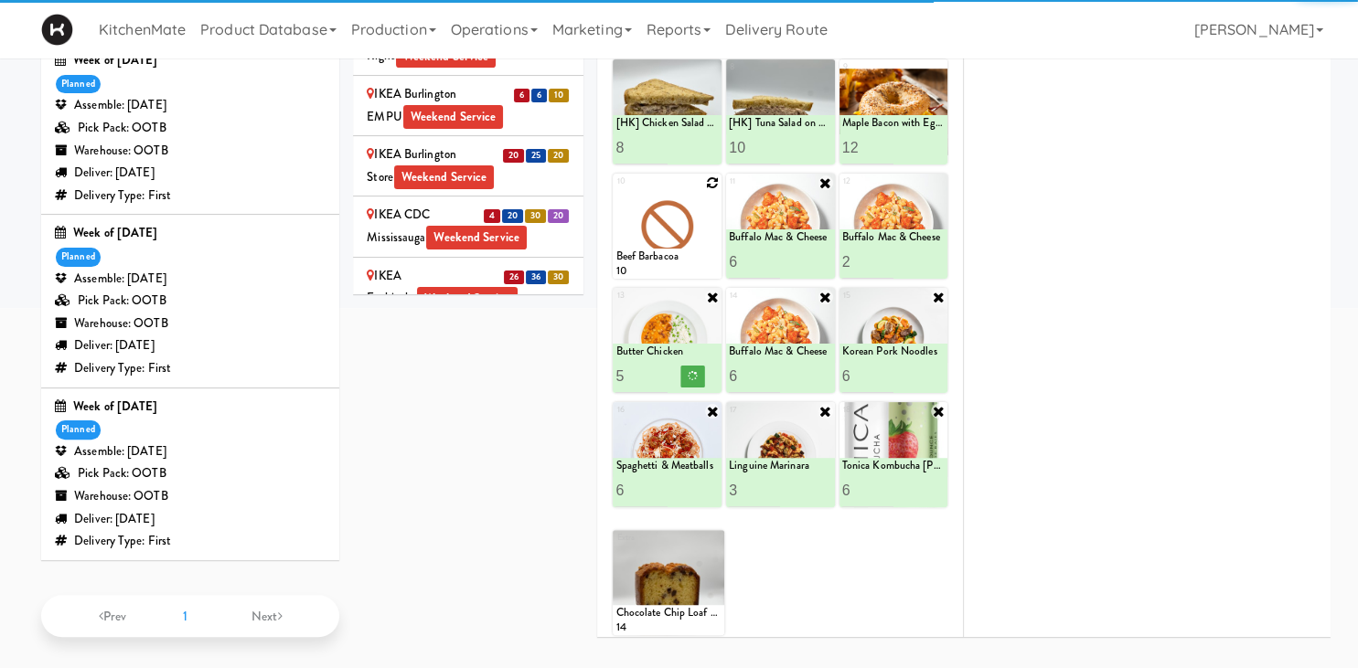
type input "6"
click at [661, 368] on input "6" at bounding box center [640, 376] width 51 height 34
click at [694, 372] on icon at bounding box center [692, 376] width 9 height 10
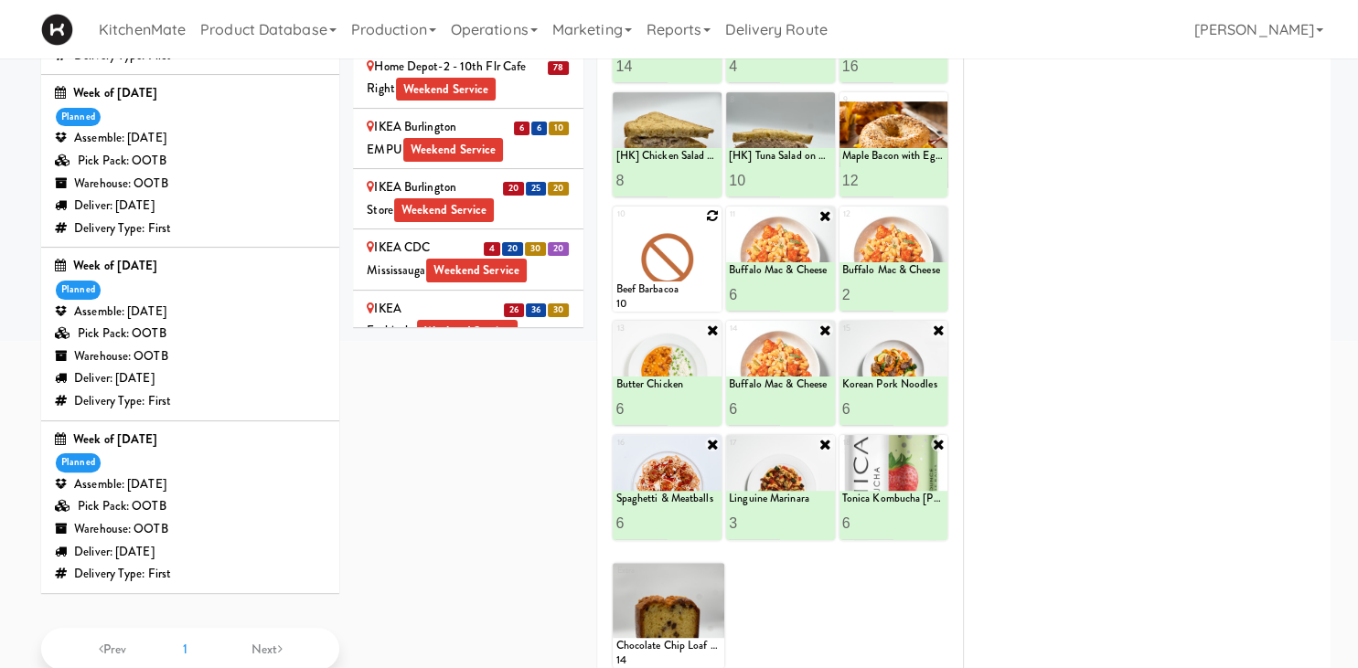
scroll to position [193, 0]
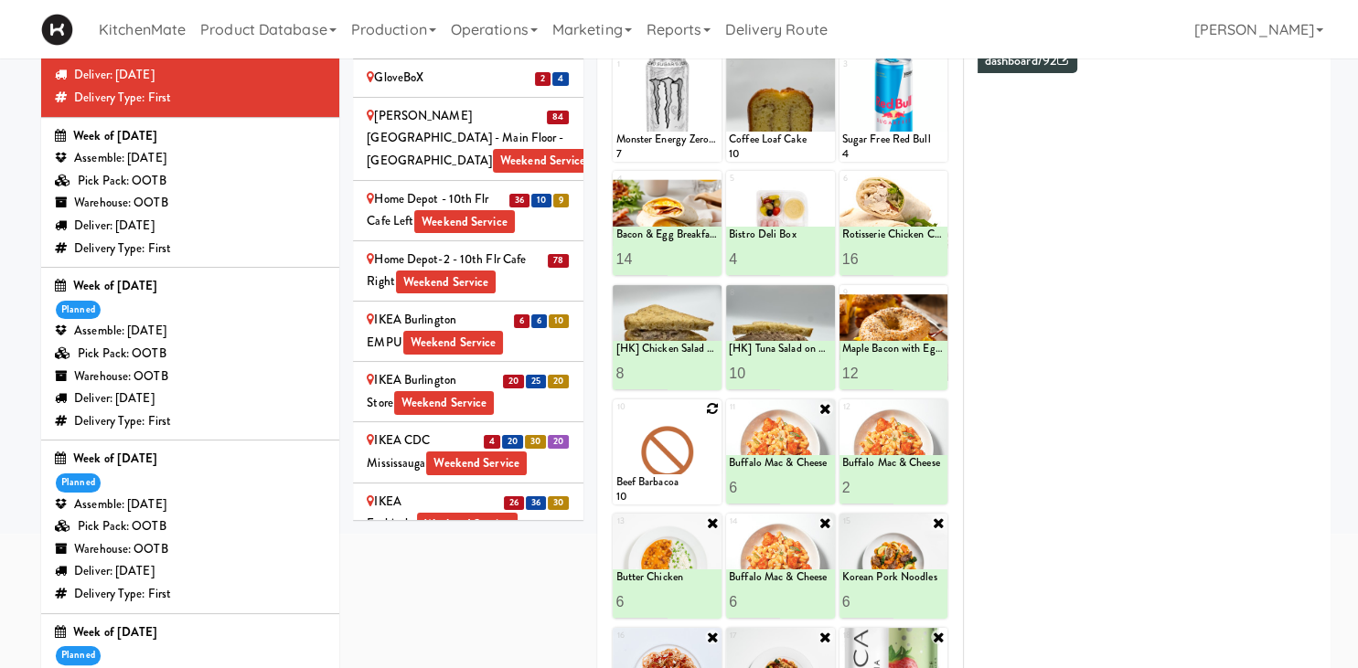
click at [475, 612] on div "IKEA Scarborough Town Center Weekend Service" at bounding box center [468, 634] width 203 height 45
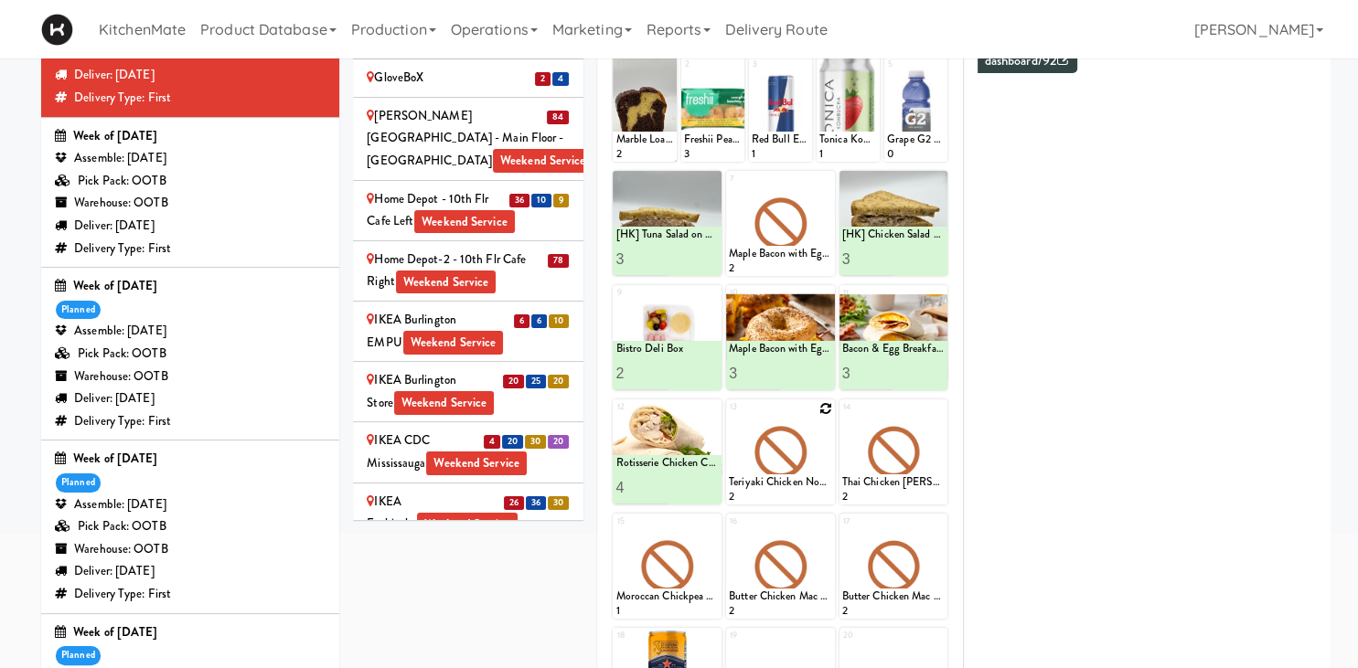
click at [821, 416] on div at bounding box center [780, 452] width 109 height 105
click at [821, 410] on icon at bounding box center [825, 408] width 13 height 13
click option "Buffalo Mac & Cheese" at bounding box center [0, 0] width 0 height 0
type input "2"
click at [778, 480] on input "2" at bounding box center [754, 488] width 51 height 34
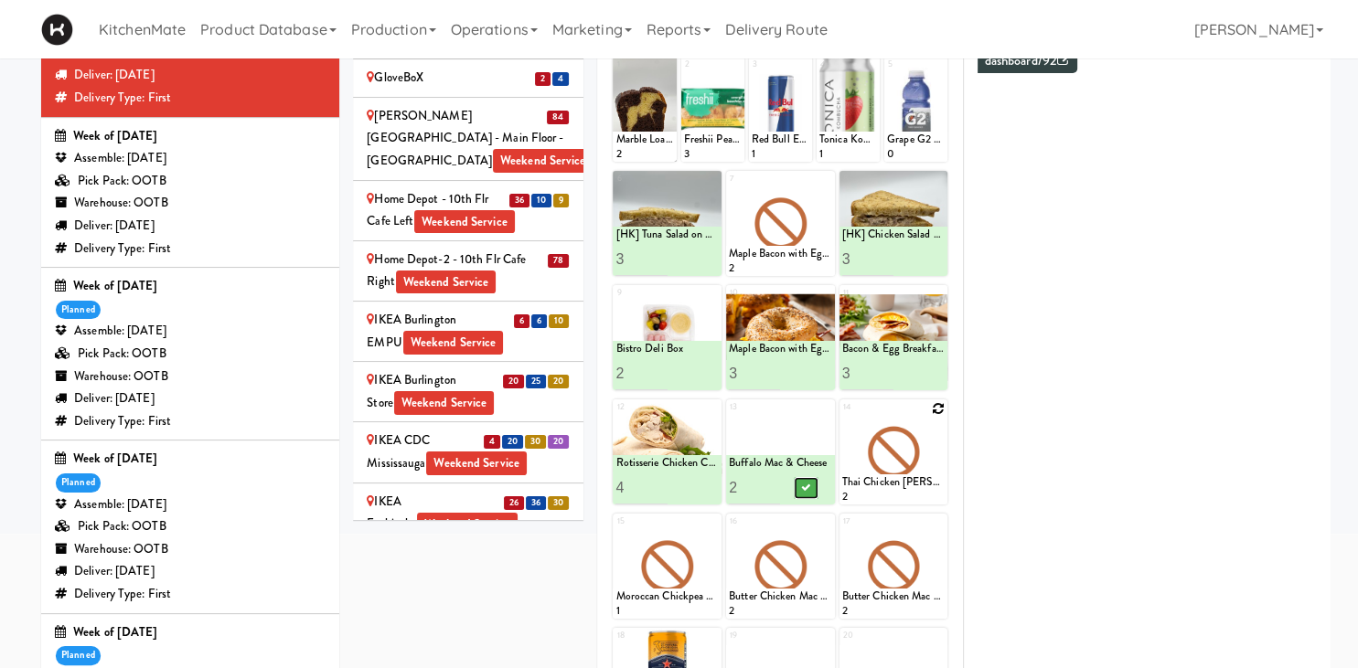
click at [804, 484] on icon at bounding box center [805, 488] width 9 height 10
click at [938, 410] on icon at bounding box center [938, 408] width 13 height 13
click at [924, 442] on select "- Empty - Amazing Chocolate Chunk Cookie Bacon & Egg Breakfast Wrap Bistro Deli…" at bounding box center [893, 461] width 103 height 88
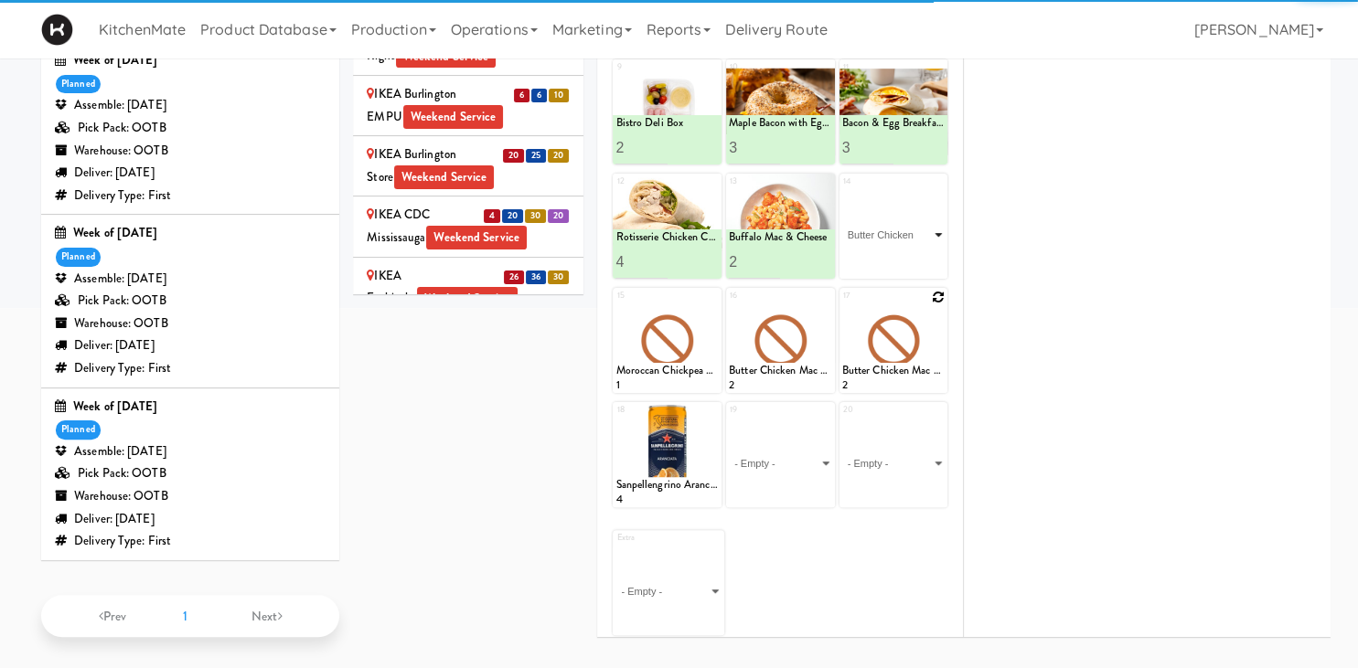
click option "Butter Chicken" at bounding box center [0, 0] width 0 height 0
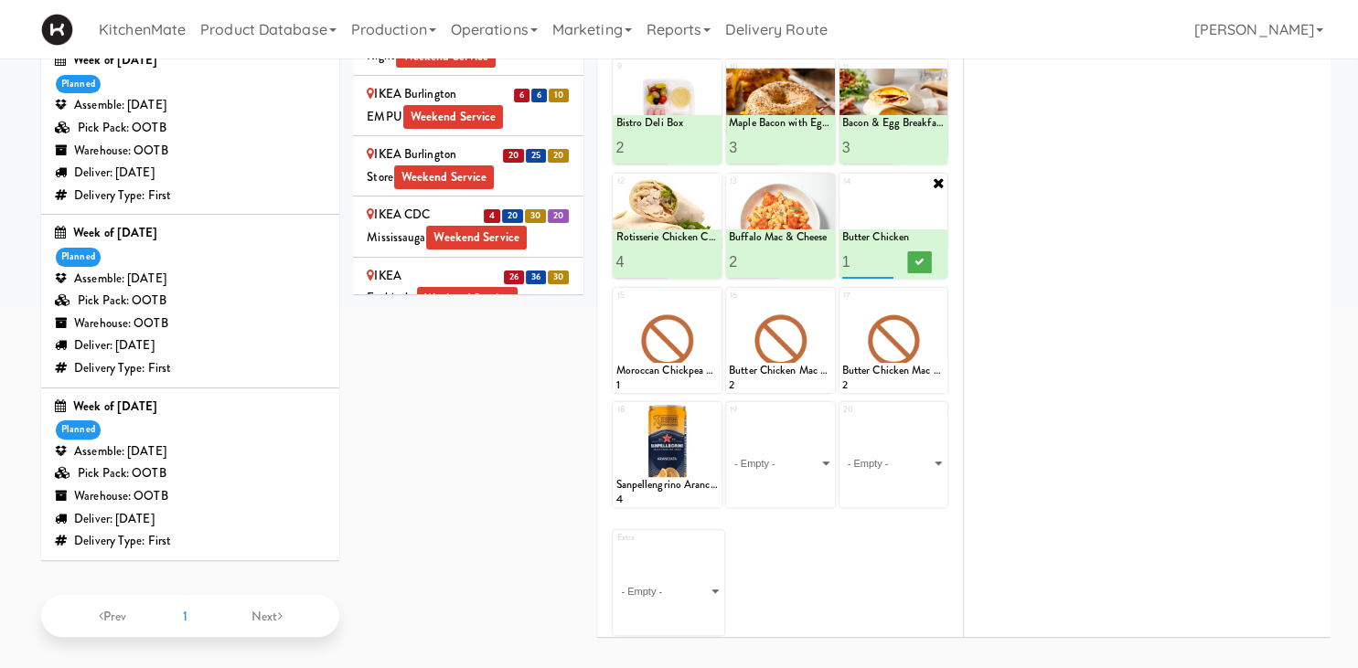
type input "2"
click at [885, 254] on input "2" at bounding box center [867, 262] width 51 height 34
click at [917, 261] on icon at bounding box center [918, 262] width 9 height 10
click at [716, 298] on icon at bounding box center [712, 297] width 13 height 13
click option "Spaghetti & Meatballs" at bounding box center [0, 0] width 0 height 0
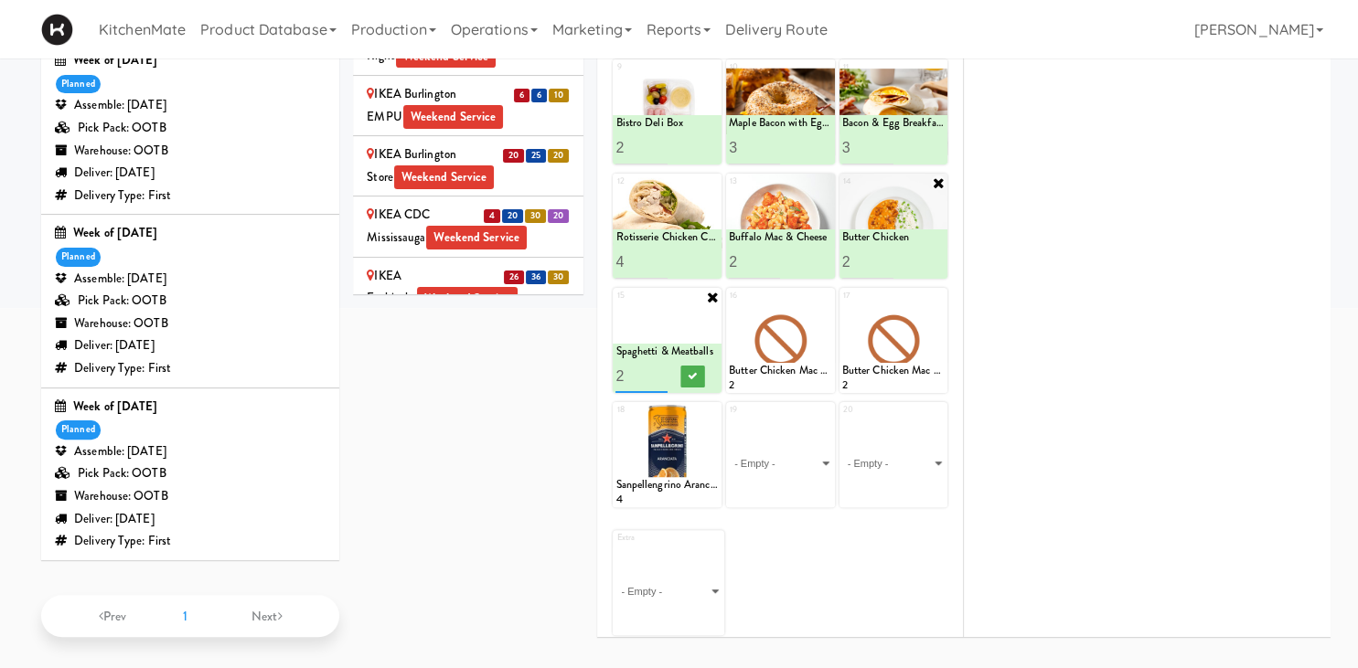
click at [658, 370] on input "2" at bounding box center [640, 376] width 51 height 34
click at [658, 370] on input "3" at bounding box center [640, 376] width 51 height 34
click at [658, 370] on input "4" at bounding box center [640, 376] width 51 height 34
click at [659, 370] on input "5" at bounding box center [640, 376] width 51 height 34
type input "4"
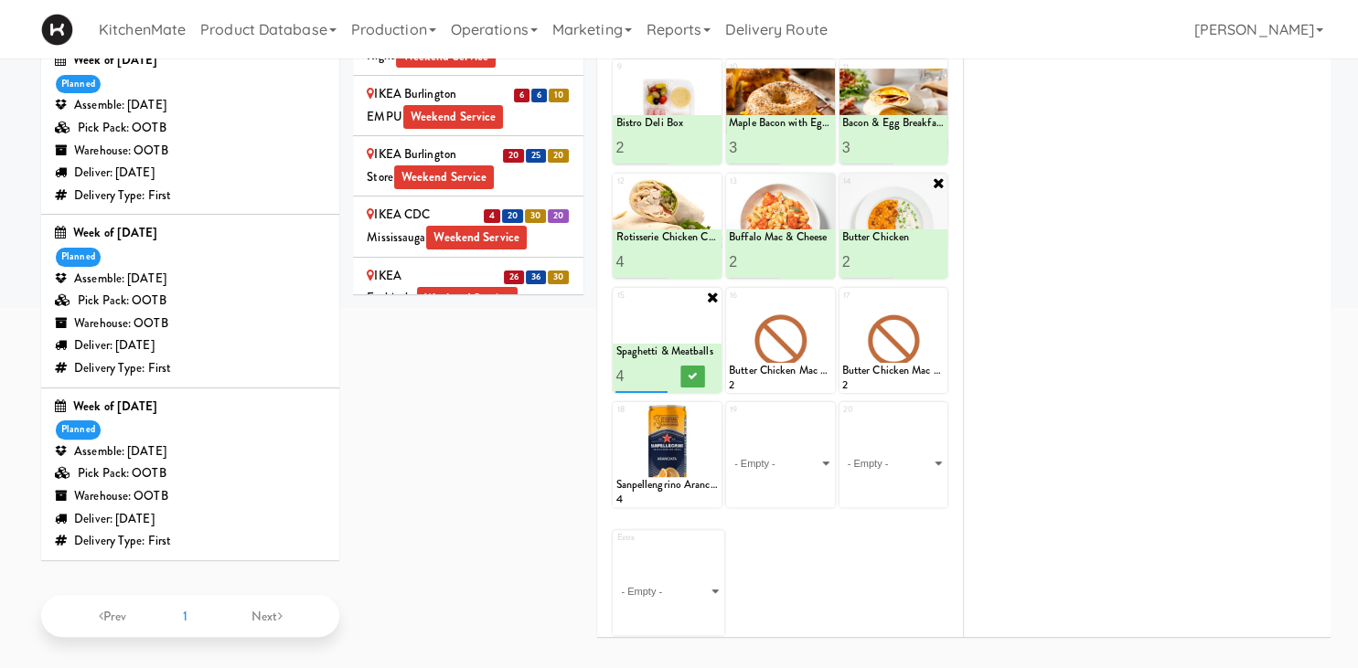
click at [656, 375] on input "4" at bounding box center [640, 376] width 51 height 34
click at [697, 371] on icon at bounding box center [692, 376] width 9 height 10
click at [822, 293] on icon at bounding box center [825, 297] width 13 height 13
click at [817, 324] on select "- Empty - Amazing Chocolate Chunk Cookie Bacon & Egg Breakfast Wrap Bistro Deli…" at bounding box center [780, 349] width 103 height 88
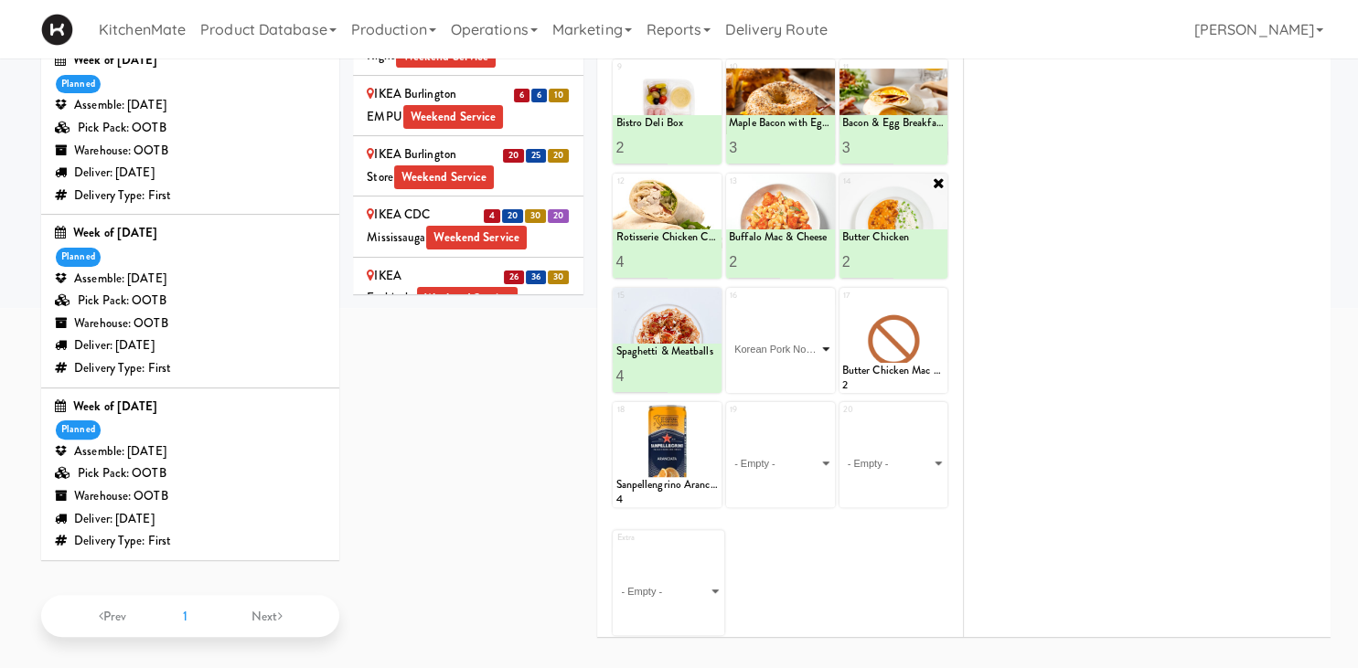
click option "Korean Pork Noodles" at bounding box center [0, 0] width 0 height 0
type input "2"
click at [775, 370] on input "2" at bounding box center [754, 376] width 51 height 34
click at [815, 371] on button at bounding box center [806, 377] width 24 height 22
click at [941, 291] on icon at bounding box center [938, 297] width 13 height 13
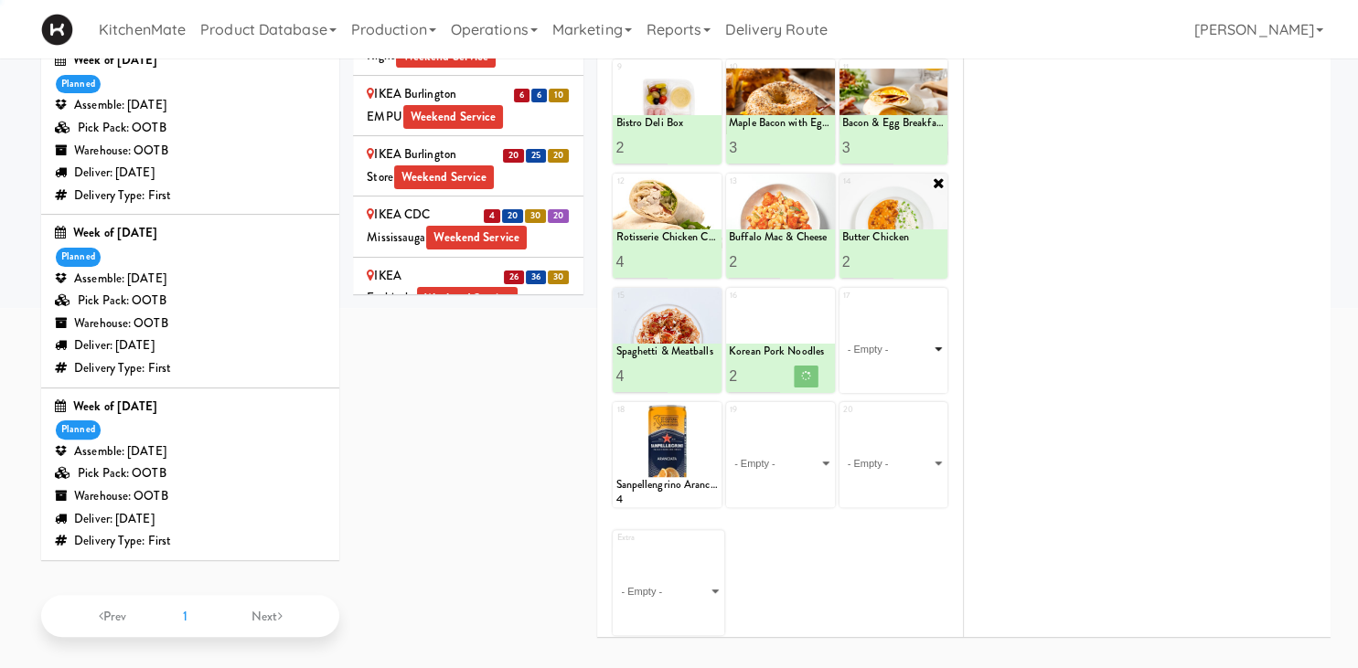
click at [927, 335] on select "- Empty - Amazing Chocolate Chunk Cookie Bacon & Egg Breakfast Wrap Bistro Deli…" at bounding box center [893, 349] width 103 height 88
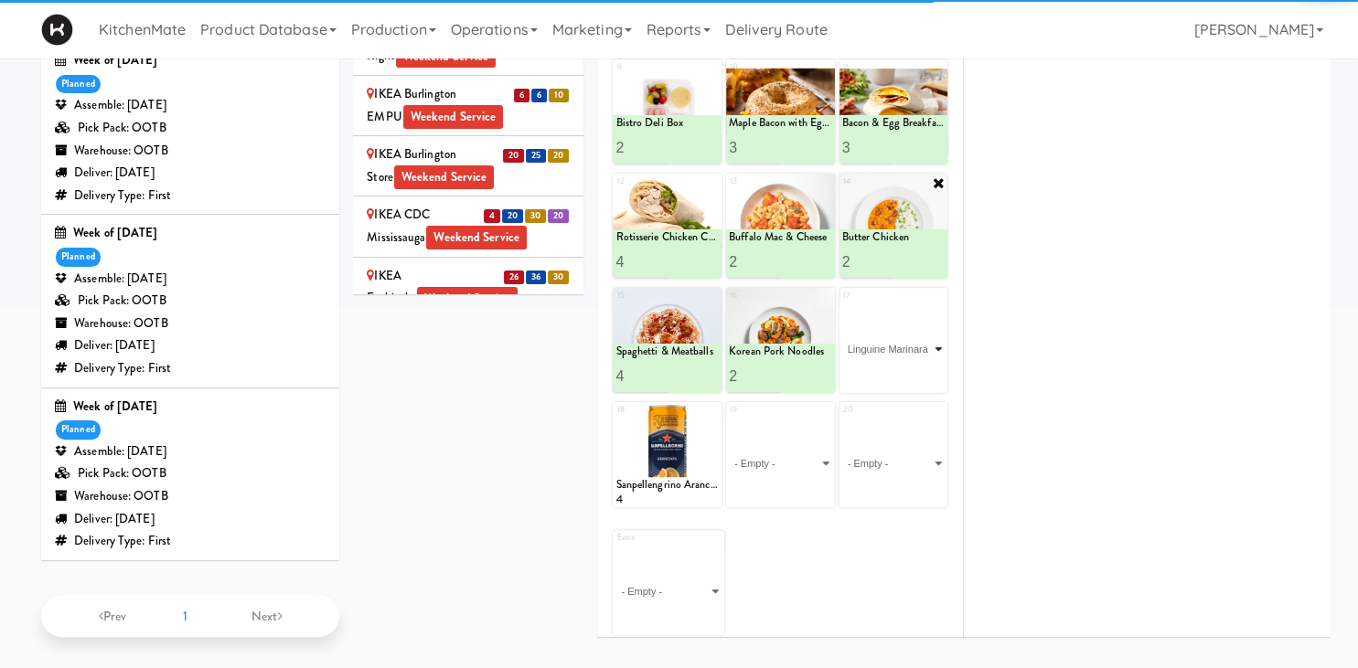
click option "Linguine Marinara" at bounding box center [0, 0] width 0 height 0
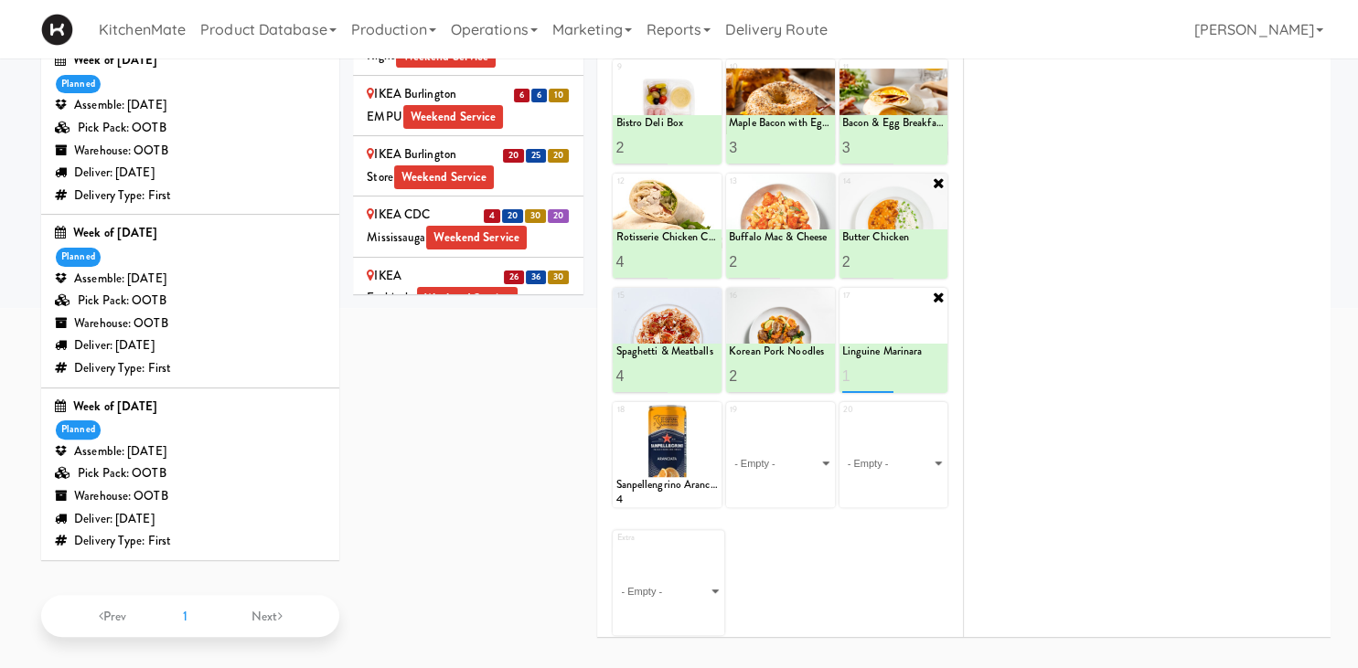
type input "1"
click at [925, 368] on button at bounding box center [919, 377] width 24 height 22
click at [729, 420] on select "- Empty - Amazing Chocolate Chunk Cookie Bacon & Egg Breakfast Wrap Bistro Deli…" at bounding box center [780, 464] width 103 height 88
click option "Orange Celsius Energy Drink" at bounding box center [0, 0] width 0 height 0
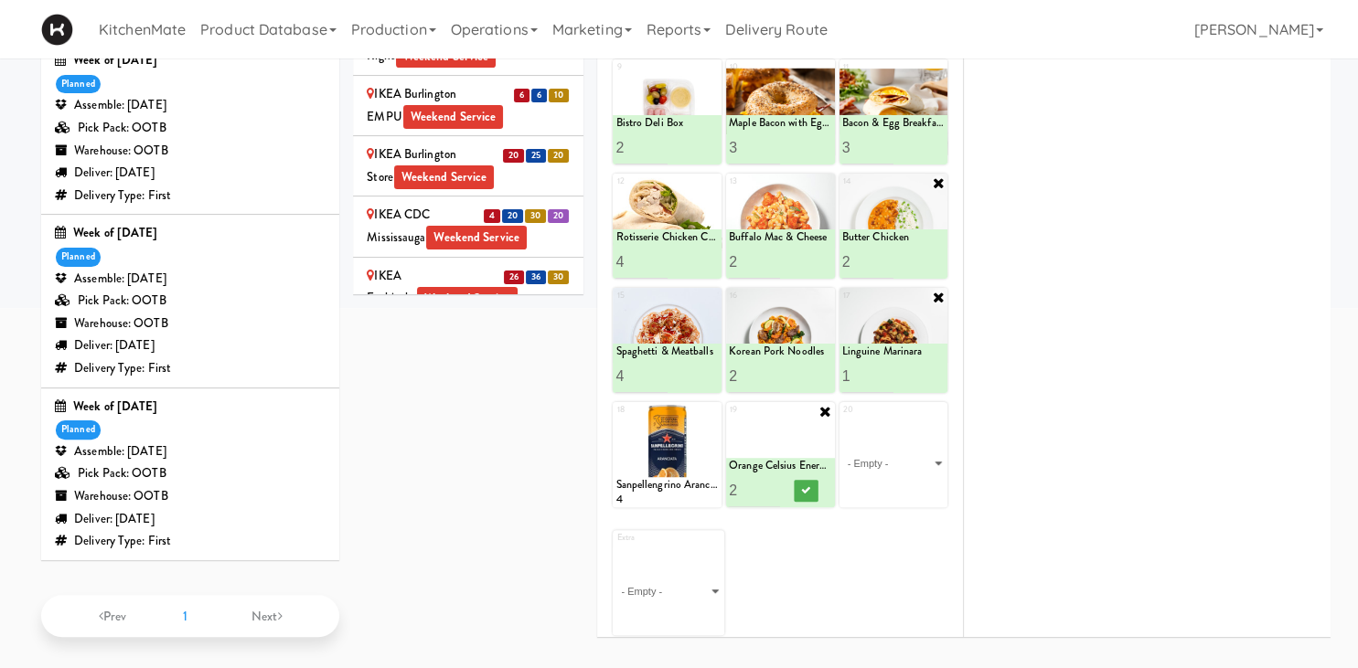
click at [771, 481] on input "2" at bounding box center [754, 491] width 51 height 34
click at [771, 481] on input "3" at bounding box center [754, 491] width 51 height 34
type input "4"
click at [771, 481] on input "4" at bounding box center [754, 491] width 51 height 34
click at [793, 481] on div at bounding box center [805, 491] width 51 height 34
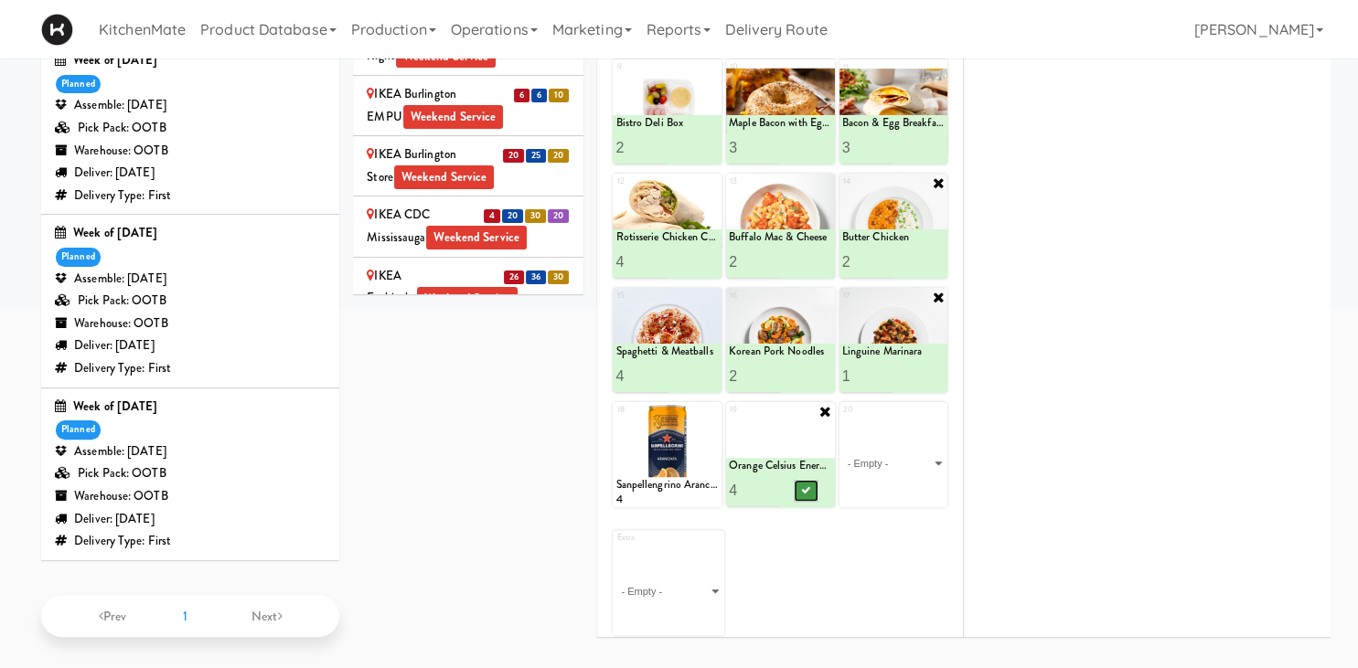
click at [800, 483] on button at bounding box center [806, 491] width 24 height 22
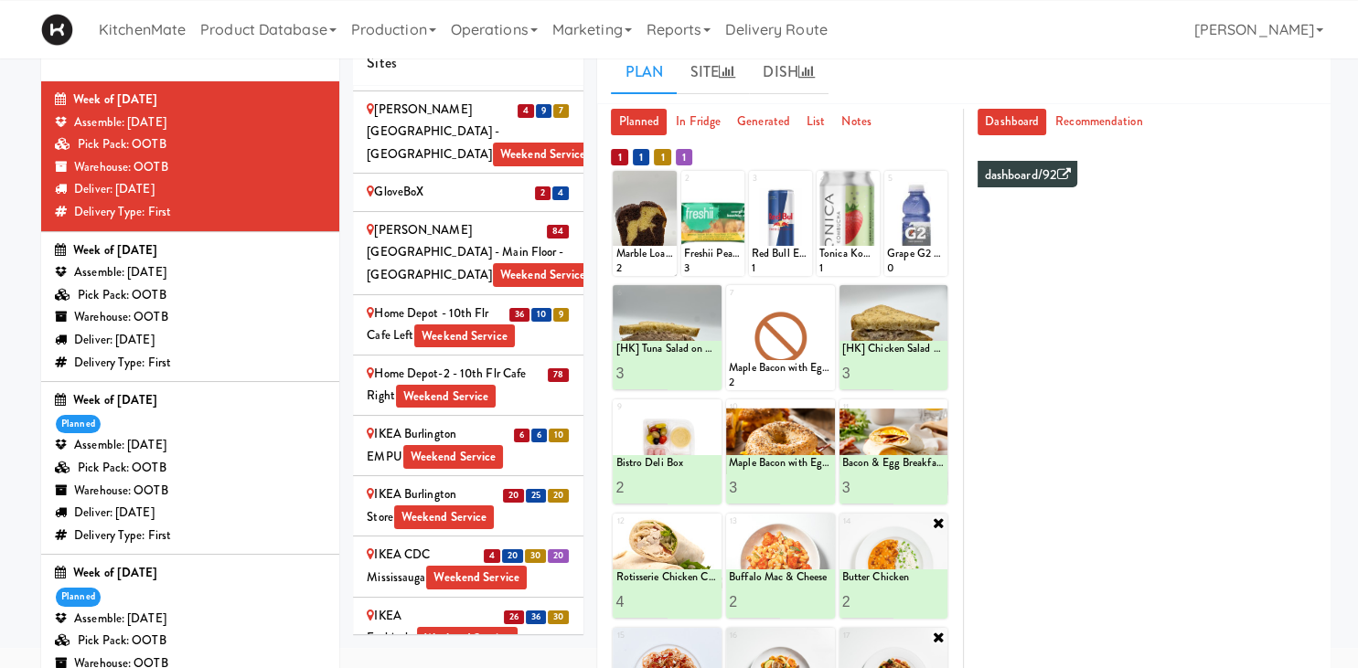
scroll to position [289, 0]
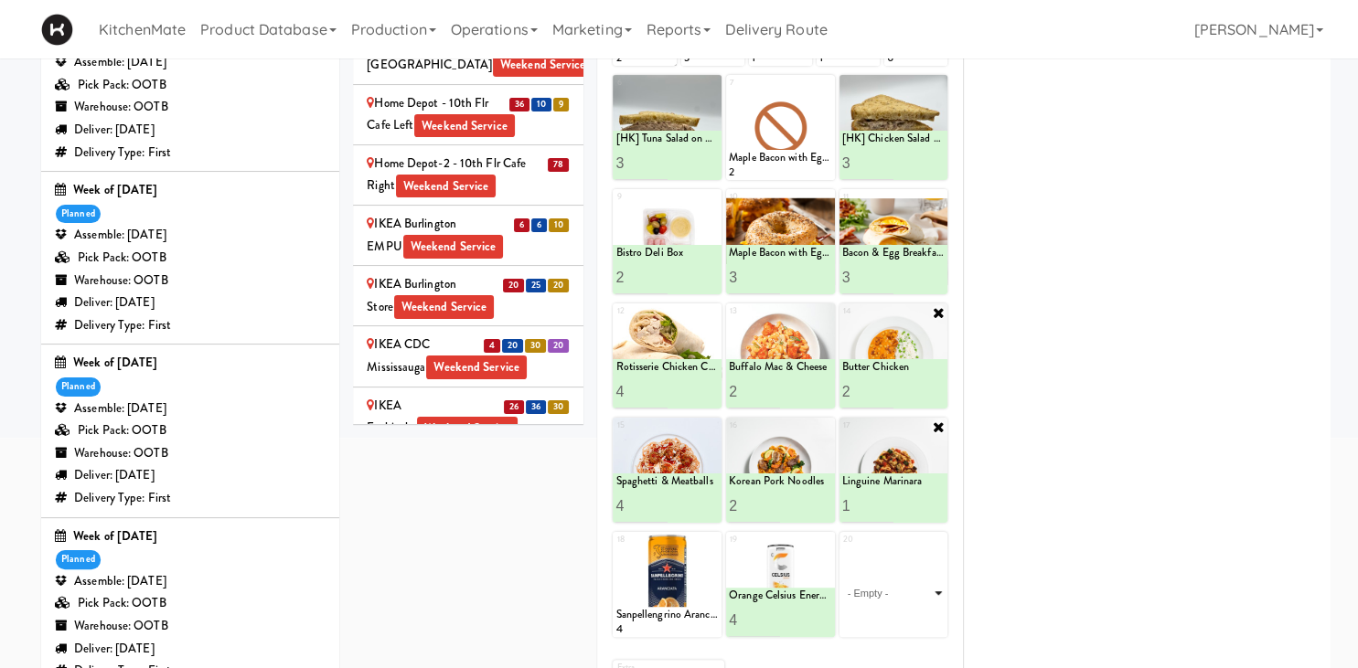
click at [842, 549] on select "- Empty - Amazing Chocolate Chunk Cookie Bacon & Egg Breakfast Wrap Bistro Deli…" at bounding box center [893, 593] width 103 height 88
click option "Diet Coke" at bounding box center [0, 0] width 0 height 0
click at [888, 612] on input "1" at bounding box center [867, 620] width 51 height 34
click at [887, 613] on input "2" at bounding box center [867, 620] width 51 height 34
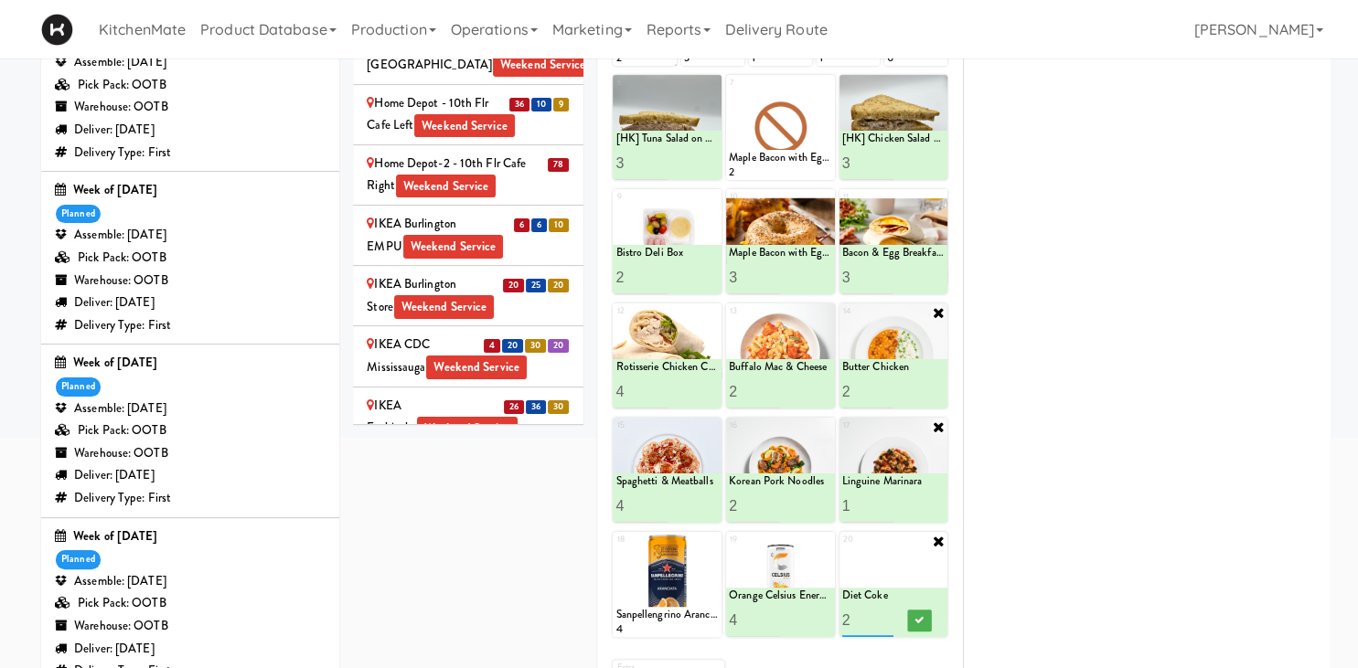
click at [887, 613] on input "3" at bounding box center [867, 620] width 51 height 34
click at [887, 614] on input "4" at bounding box center [867, 620] width 51 height 34
type input "5"
drag, startPoint x: 885, startPoint y: 612, endPoint x: 898, endPoint y: 613, distance: 12.8
click at [885, 611] on input "5" at bounding box center [867, 620] width 51 height 34
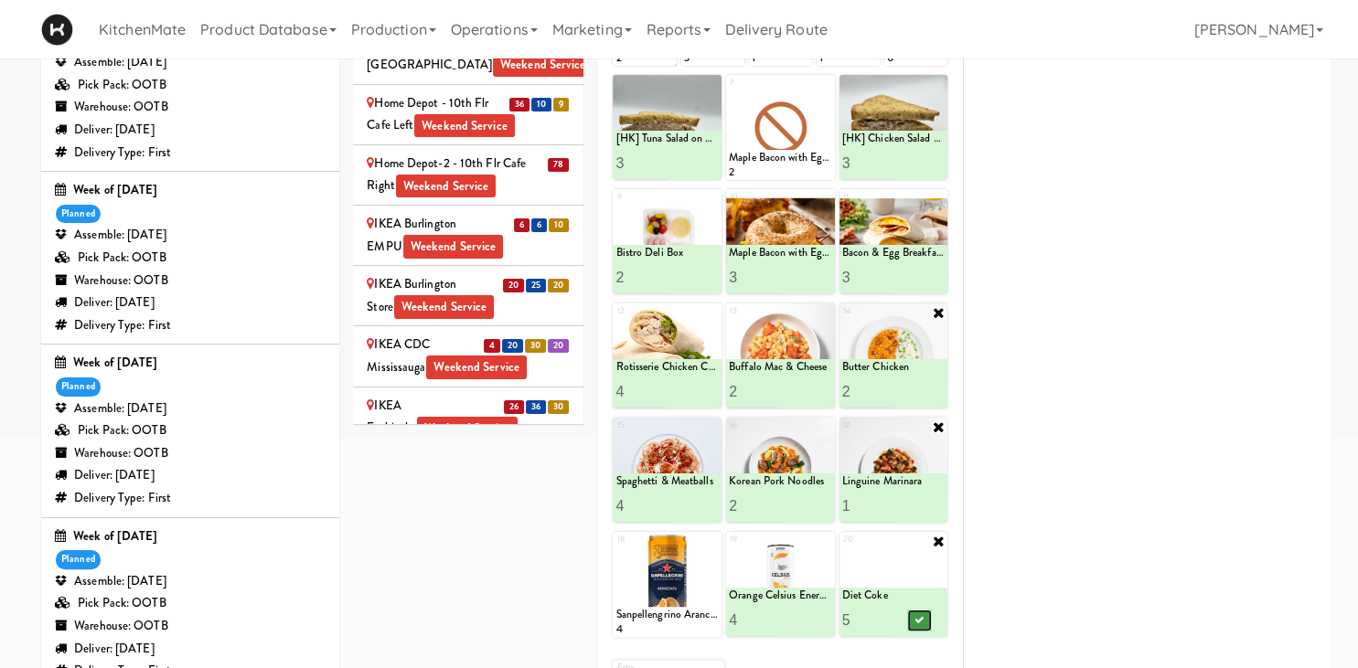
click at [912, 616] on button at bounding box center [919, 621] width 24 height 22
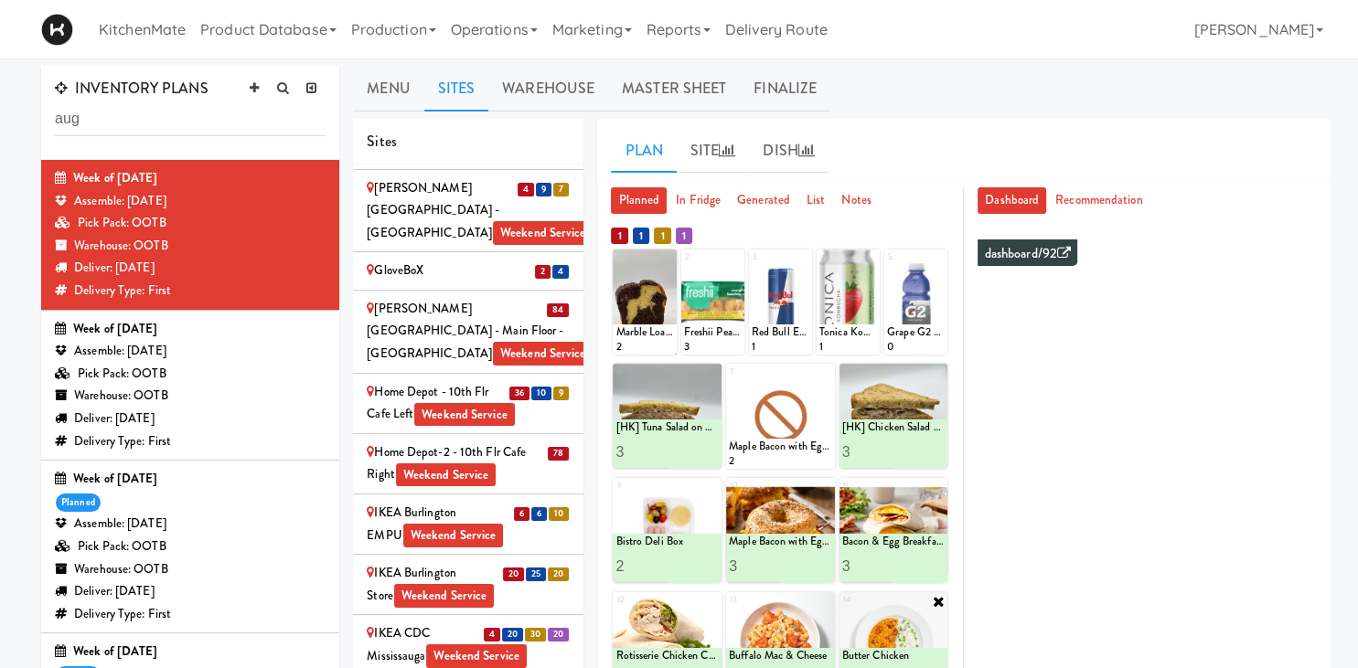
scroll to position [2036, 0]
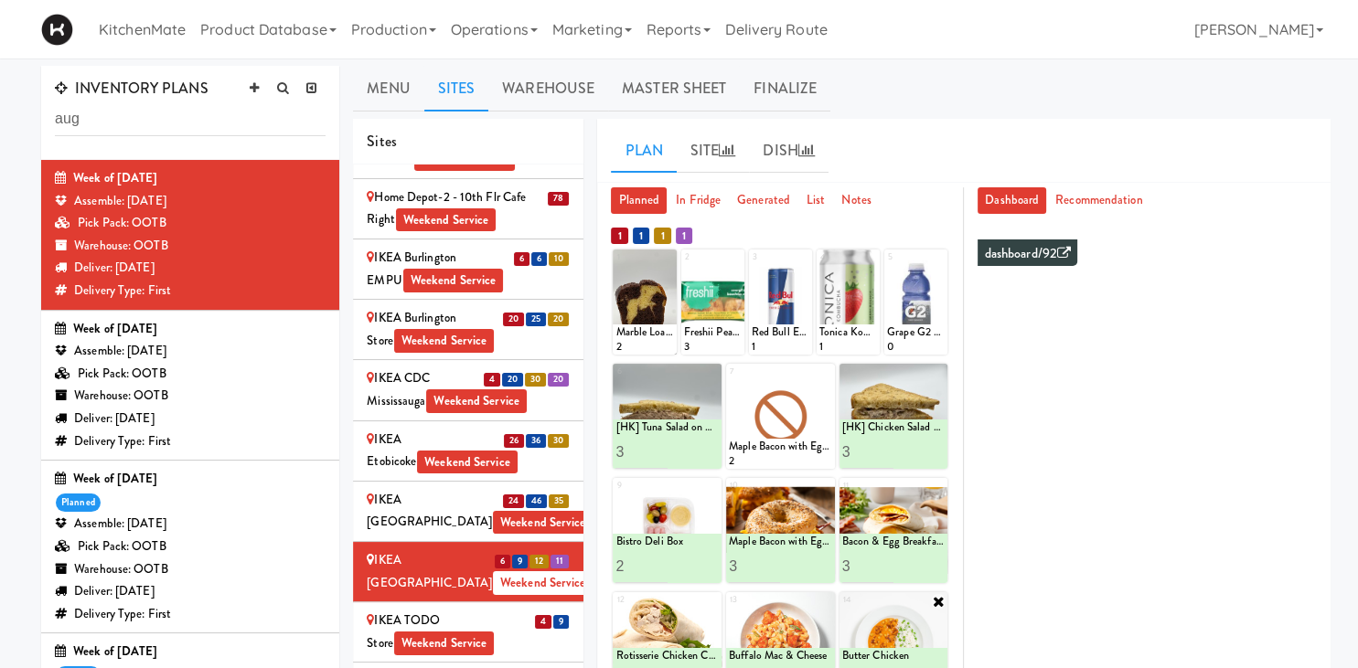
click at [503, 610] on div "IKEA TODO Store Weekend Service" at bounding box center [468, 632] width 203 height 45
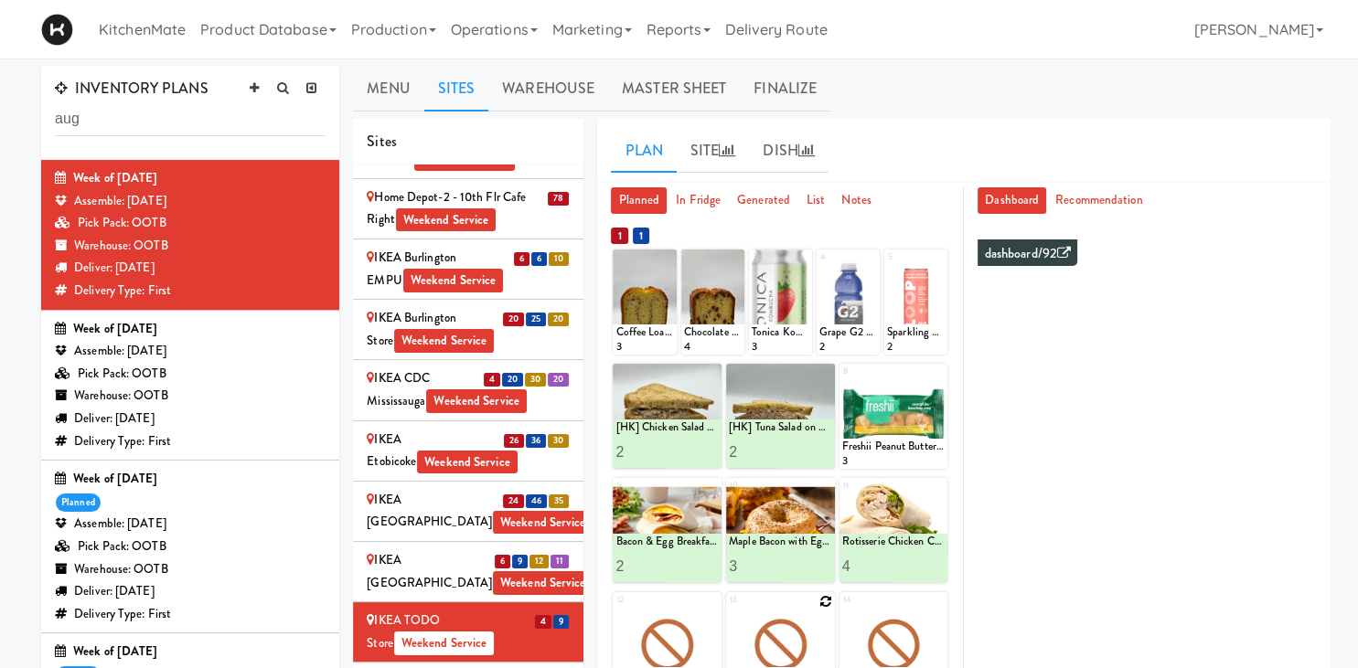
scroll to position [193, 0]
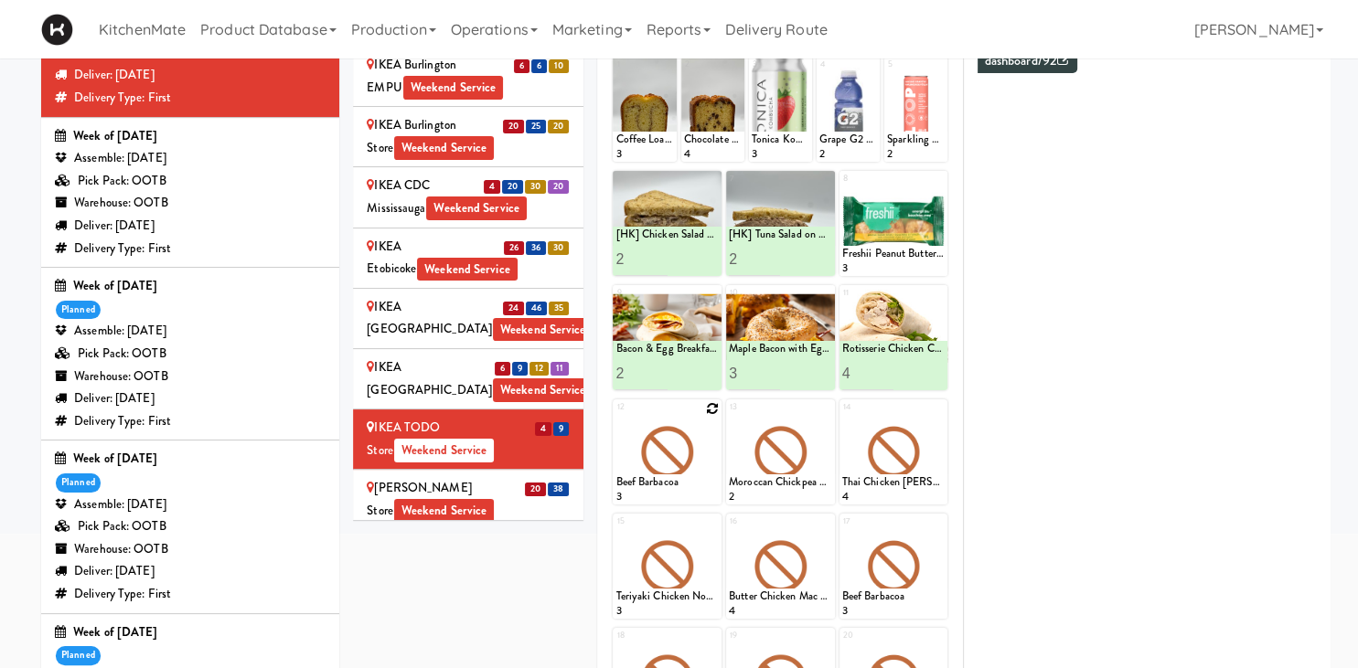
click at [716, 404] on icon at bounding box center [712, 408] width 13 height 13
click at [615, 417] on select "- Empty - Amazing Chocolate Chunk Cookie Bacon & Egg Breakfast Wrap Bistro Deli…" at bounding box center [666, 461] width 103 height 88
click option "Buffalo Mac & Cheese" at bounding box center [0, 0] width 0 height 0
click at [658, 485] on input "2" at bounding box center [640, 488] width 51 height 34
click at [659, 485] on input "3" at bounding box center [640, 488] width 51 height 34
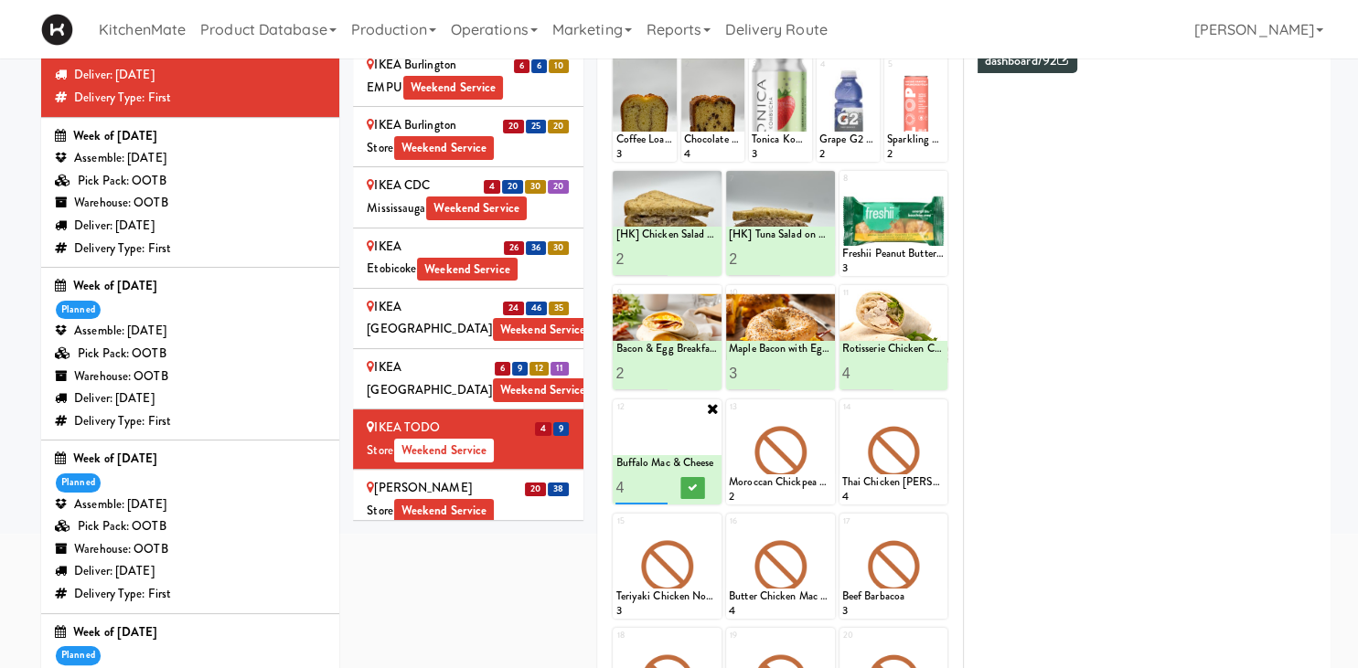
click at [659, 485] on input "4" at bounding box center [640, 488] width 51 height 34
click at [660, 484] on input "5" at bounding box center [640, 488] width 51 height 34
type input "6"
click at [660, 484] on input "6" at bounding box center [640, 488] width 51 height 34
click at [691, 487] on icon at bounding box center [692, 488] width 9 height 10
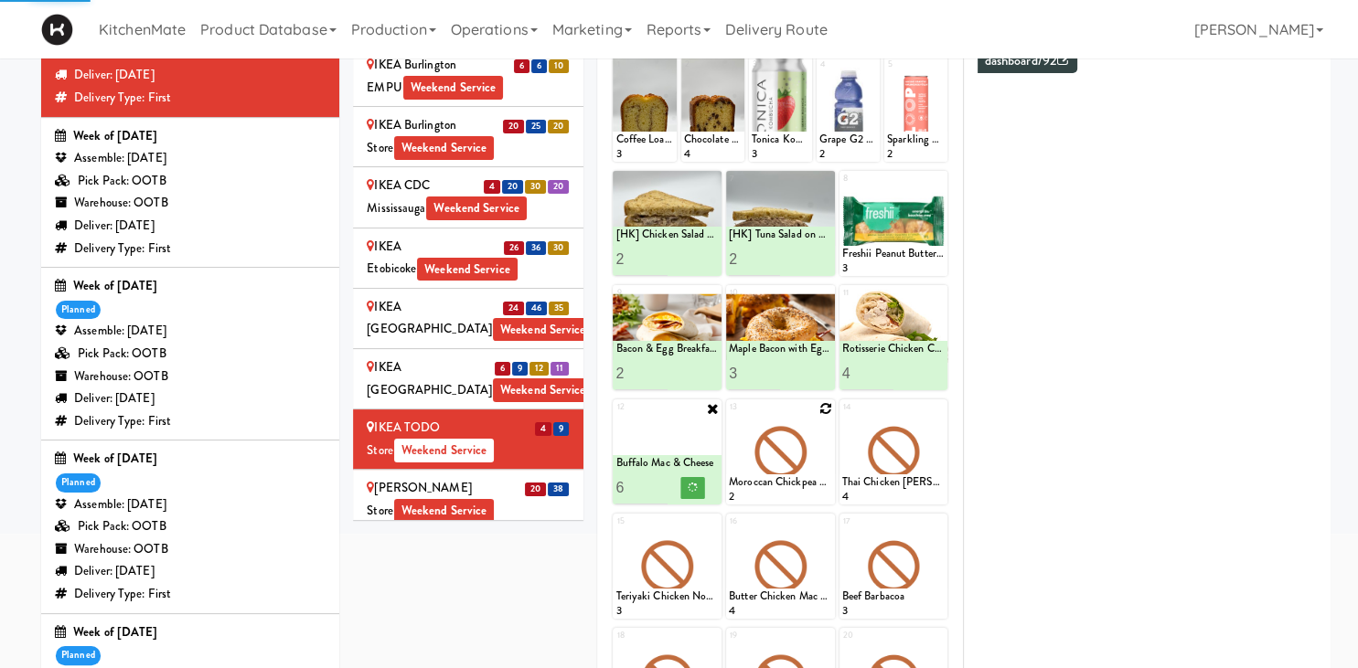
click at [829, 404] on icon at bounding box center [825, 408] width 13 height 13
click at [825, 441] on select "- Empty - Amazing Chocolate Chunk Cookie Bacon & Egg Breakfast Wrap Bistro Deli…" at bounding box center [780, 461] width 103 height 88
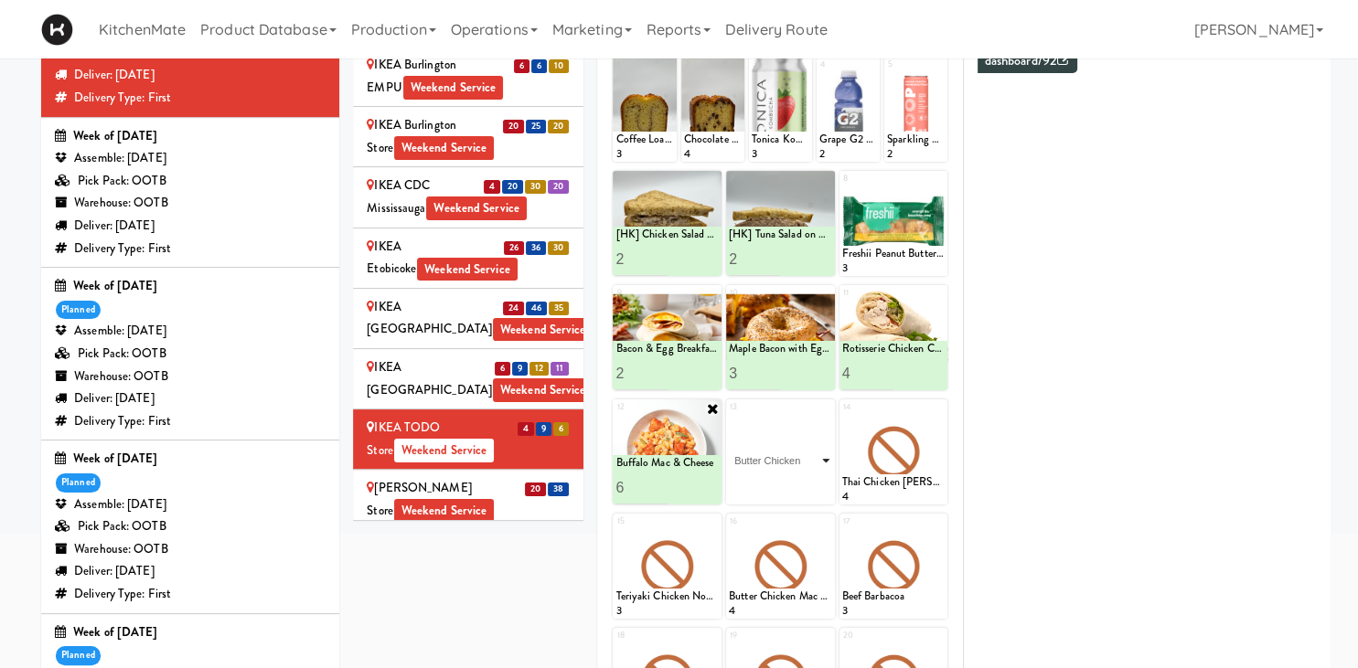
click option "Butter Chicken" at bounding box center [0, 0] width 0 height 0
click at [770, 483] on input "2" at bounding box center [754, 488] width 51 height 34
click at [770, 481] on input "3" at bounding box center [754, 488] width 51 height 34
click at [770, 481] on input "4" at bounding box center [754, 488] width 51 height 34
type input "5"
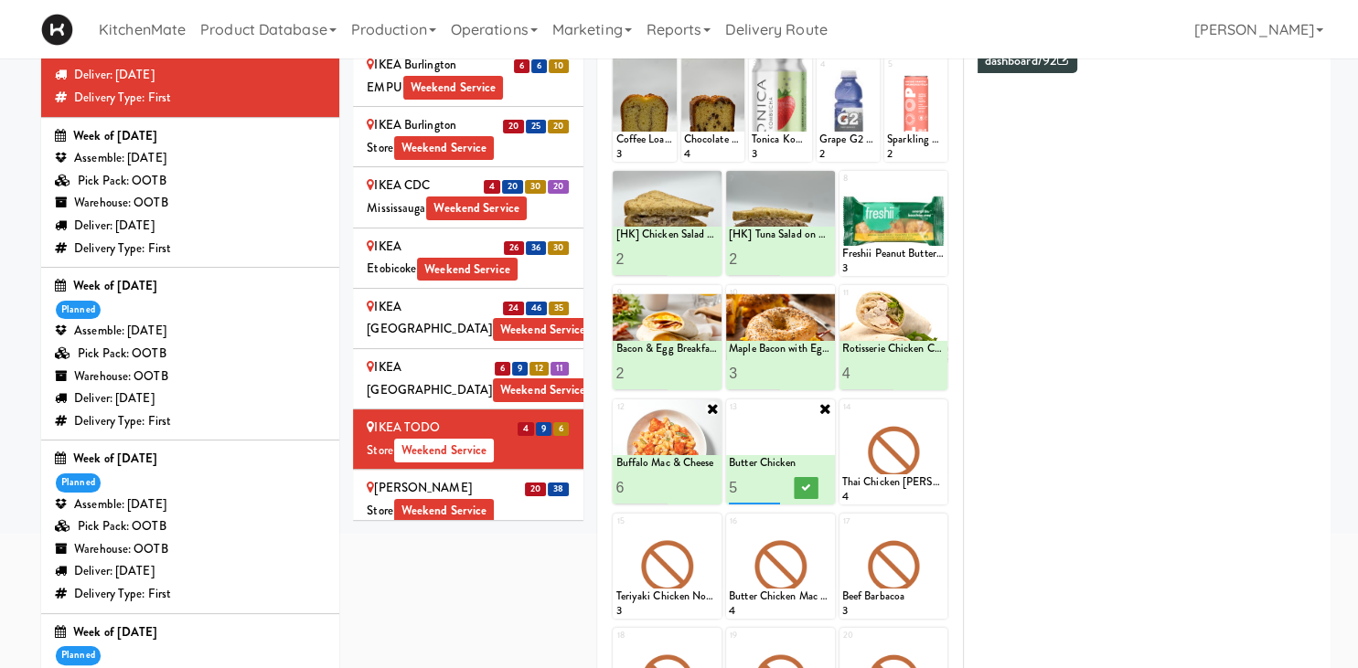
click at [770, 481] on input "5" at bounding box center [754, 488] width 51 height 34
click at [802, 485] on icon at bounding box center [805, 488] width 9 height 10
click at [938, 406] on icon at bounding box center [938, 408] width 13 height 13
click at [842, 417] on select "- Empty - Amazing Chocolate Chunk Cookie Bacon & Egg Breakfast Wrap Bistro Deli…" at bounding box center [893, 461] width 103 height 88
click option "Spaghetti & Meatballs" at bounding box center [0, 0] width 0 height 0
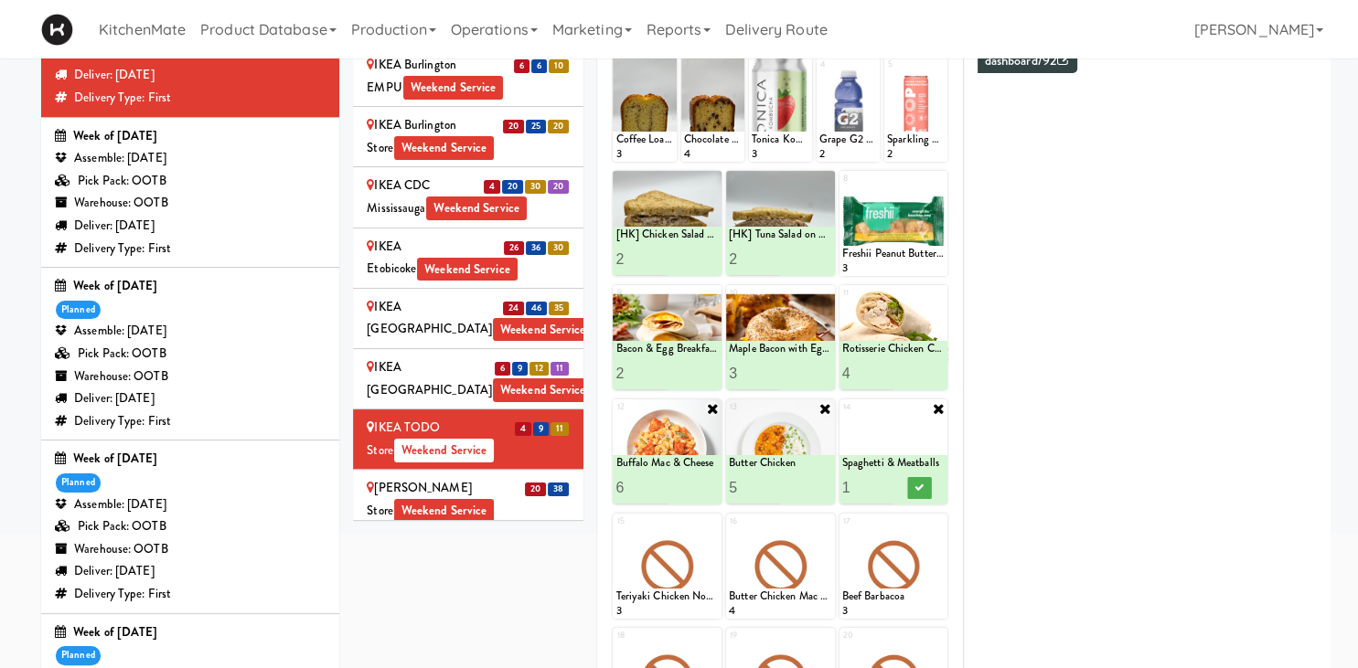
click at [882, 481] on input "2" at bounding box center [867, 488] width 51 height 34
click at [882, 481] on input "3" at bounding box center [867, 488] width 51 height 34
click at [883, 482] on input "4" at bounding box center [867, 488] width 51 height 34
click at [883, 482] on input "5" at bounding box center [867, 488] width 51 height 34
type input "6"
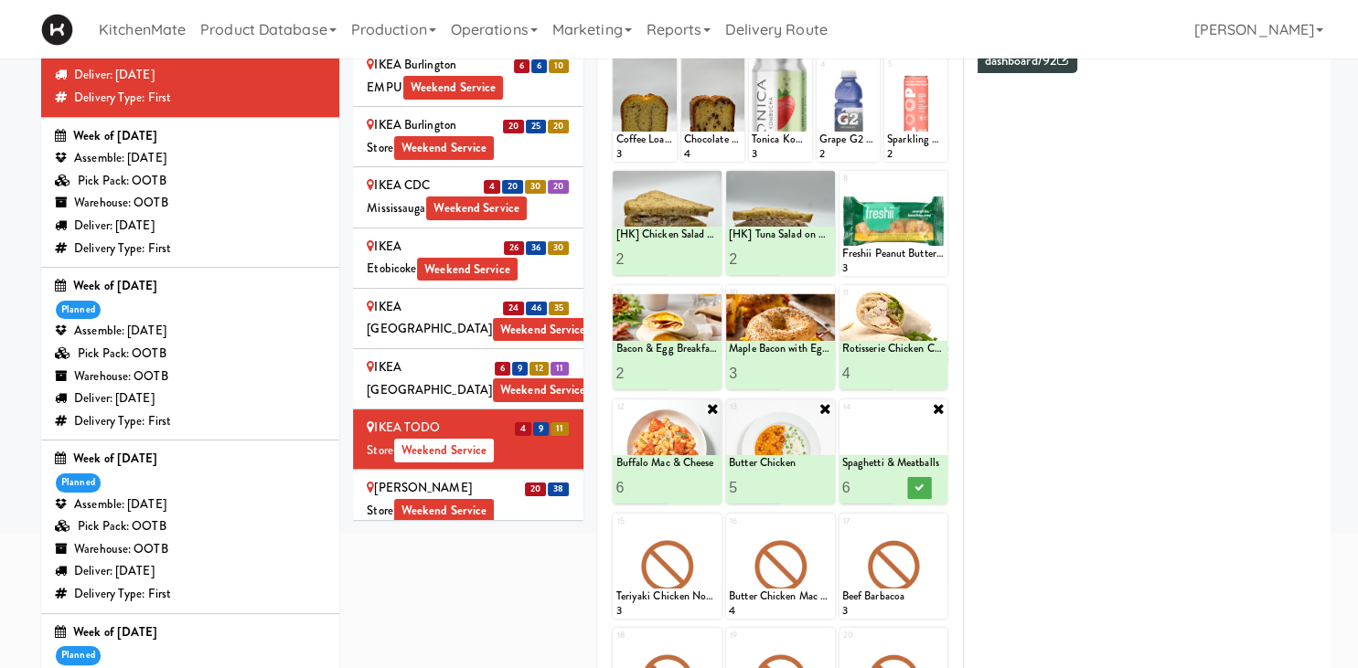
click at [883, 482] on input "6" at bounding box center [867, 488] width 51 height 34
click at [925, 487] on button at bounding box center [919, 488] width 24 height 22
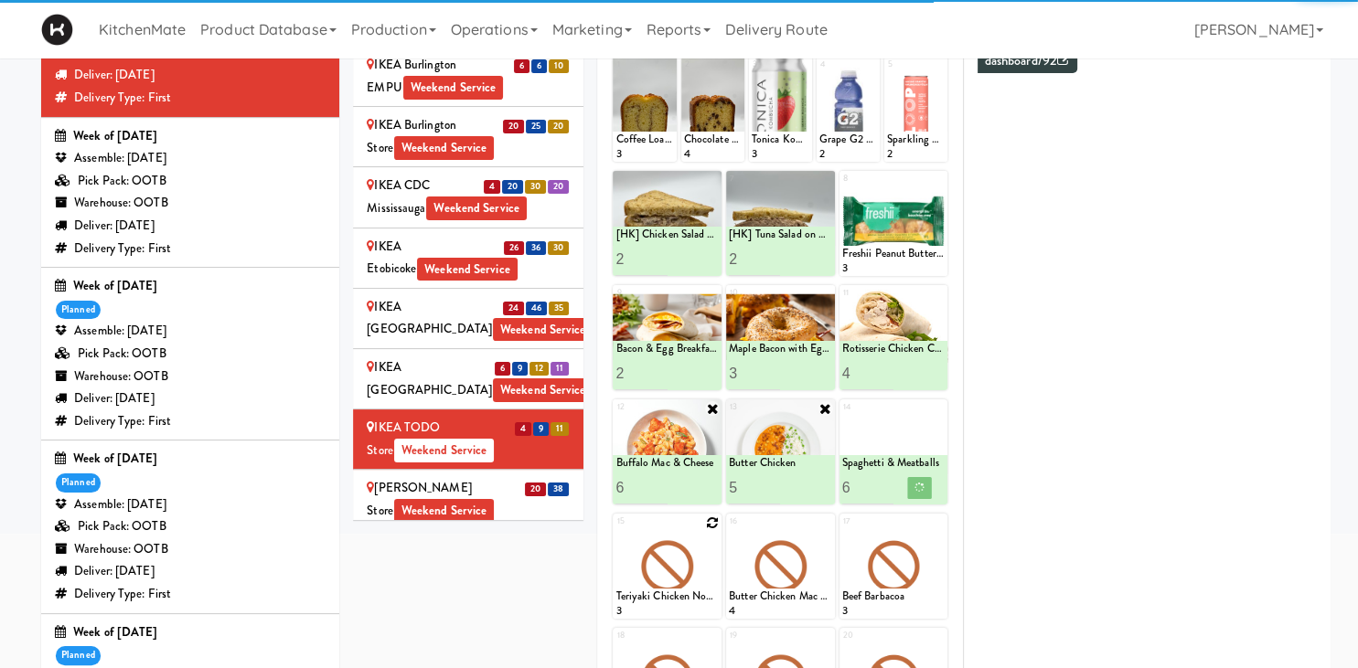
click at [710, 522] on icon at bounding box center [712, 523] width 13 height 13
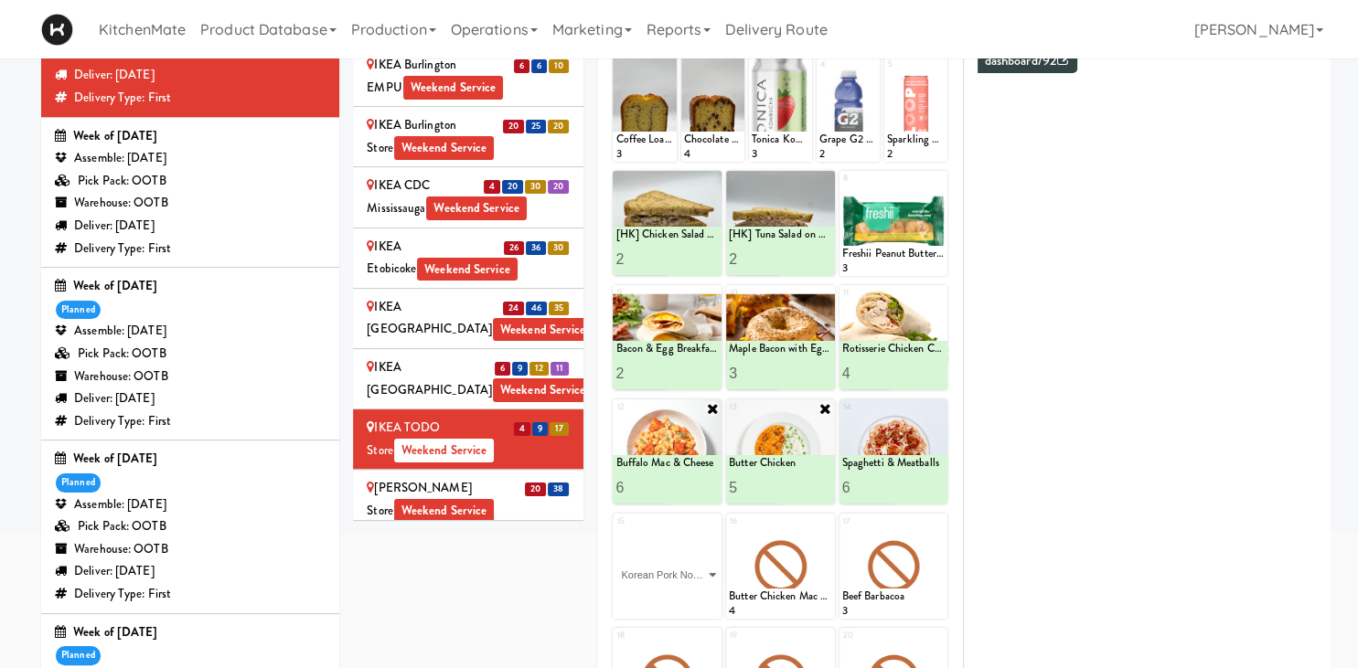
click option "Korean Pork Noodles" at bounding box center [0, 0] width 0 height 0
click at [655, 599] on input "2" at bounding box center [640, 602] width 51 height 34
click at [655, 599] on input "3" at bounding box center [640, 602] width 51 height 34
click at [696, 603] on icon at bounding box center [692, 602] width 9 height 10
type input "4"
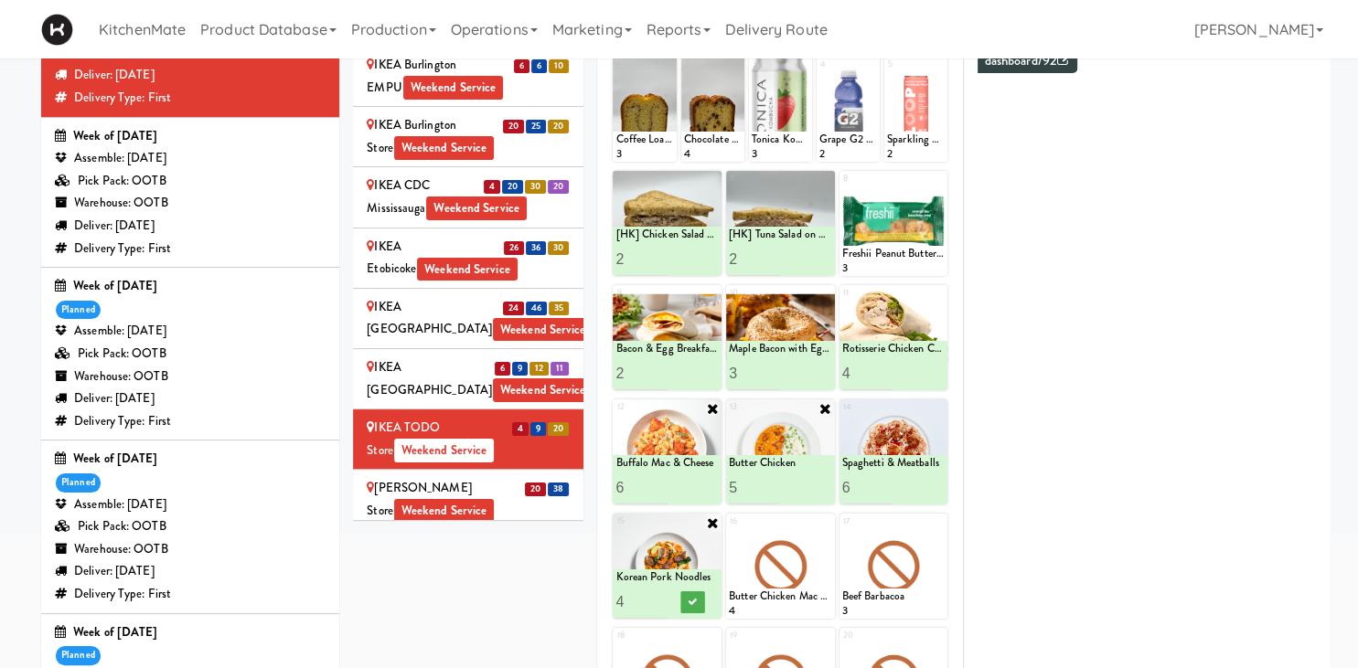
click at [659, 598] on input "4" at bounding box center [640, 602] width 51 height 34
click at [687, 600] on button at bounding box center [693, 603] width 24 height 22
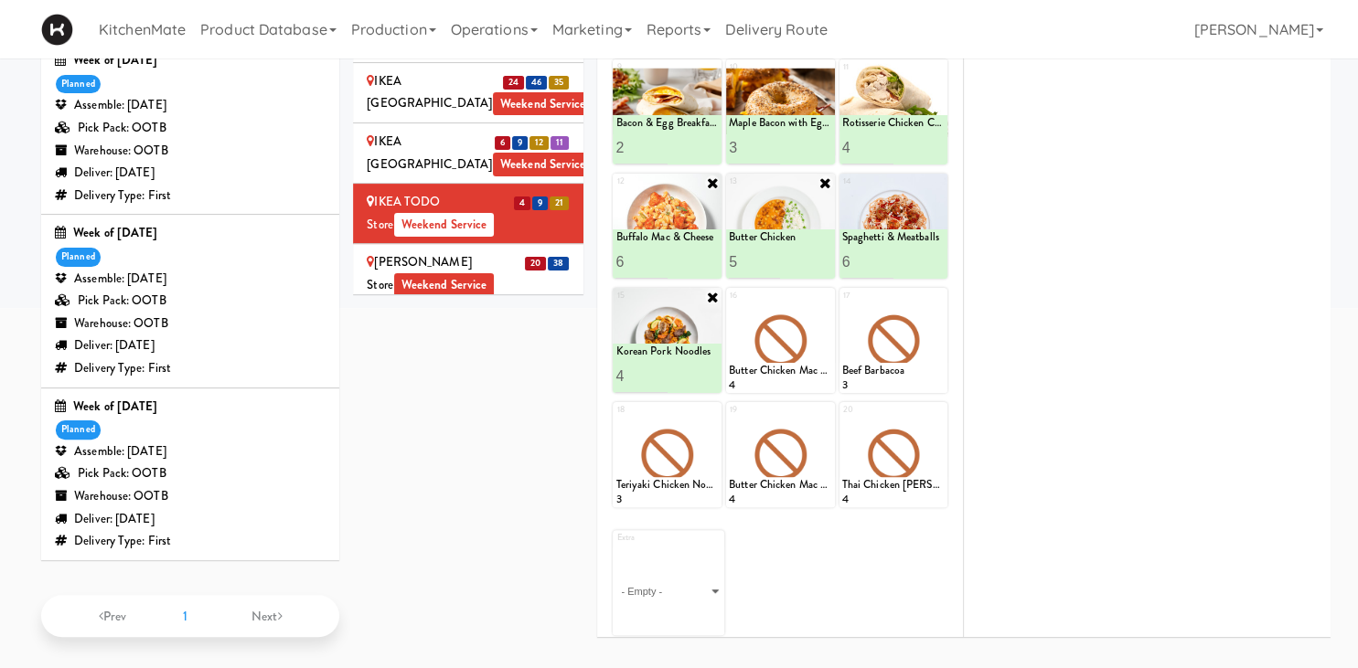
click at [656, 260] on input "5" at bounding box center [640, 262] width 51 height 34
type input "4"
click at [656, 261] on input "4" at bounding box center [640, 262] width 51 height 34
click at [689, 260] on icon at bounding box center [692, 262] width 9 height 10
click at [0, 0] on icon at bounding box center [0, 0] width 0 height 0
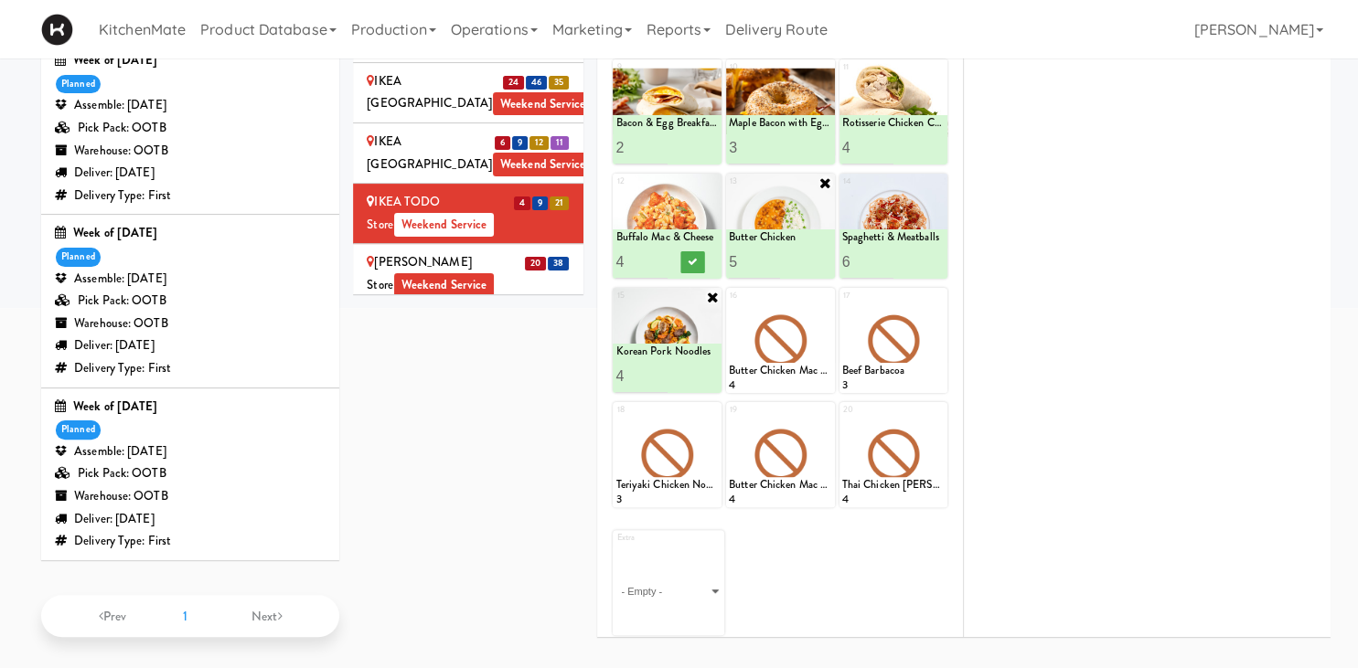
click at [821, 279] on div at bounding box center [780, 226] width 109 height 105
drag, startPoint x: 825, startPoint y: 433, endPoint x: 763, endPoint y: 427, distance: 62.5
click select "- Empty - Amazing Chocolate Chunk Cookie Bacon & Egg Breakfast Wrap Bistro Deli…" at bounding box center [780, 349] width 103 height 88
click option "Buffalo Mac & Cheese" at bounding box center [0, 0] width 0 height 0
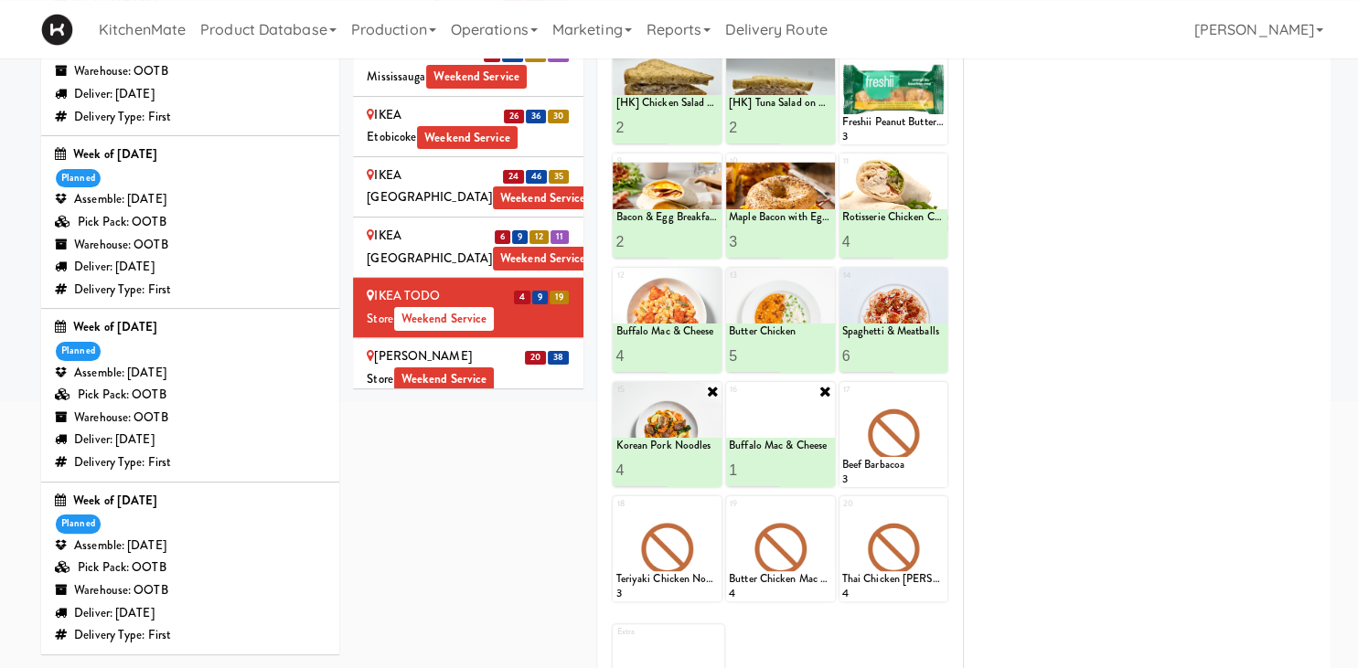
click at [770, 453] on input "1" at bounding box center [754, 470] width 51 height 34
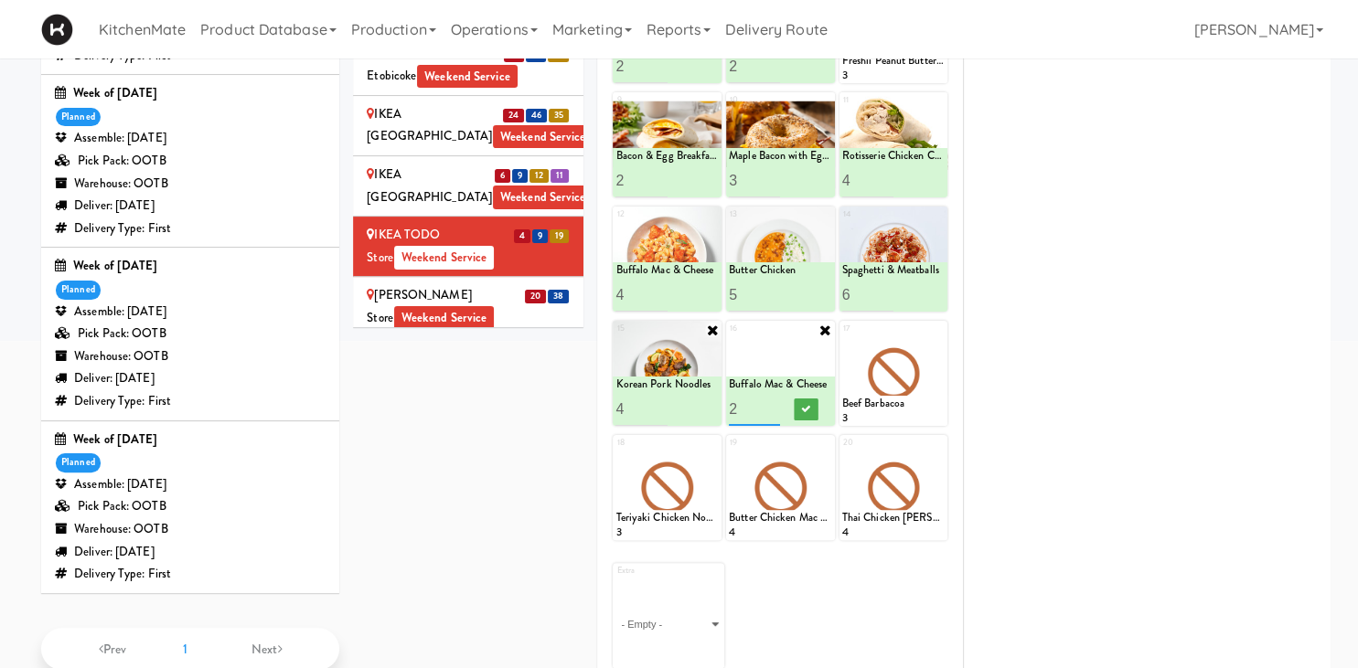
type input "2"
click at [773, 406] on input "2" at bounding box center [754, 409] width 51 height 34
click at [803, 402] on button at bounding box center [806, 410] width 24 height 22
click at [934, 329] on icon at bounding box center [938, 330] width 13 height 13
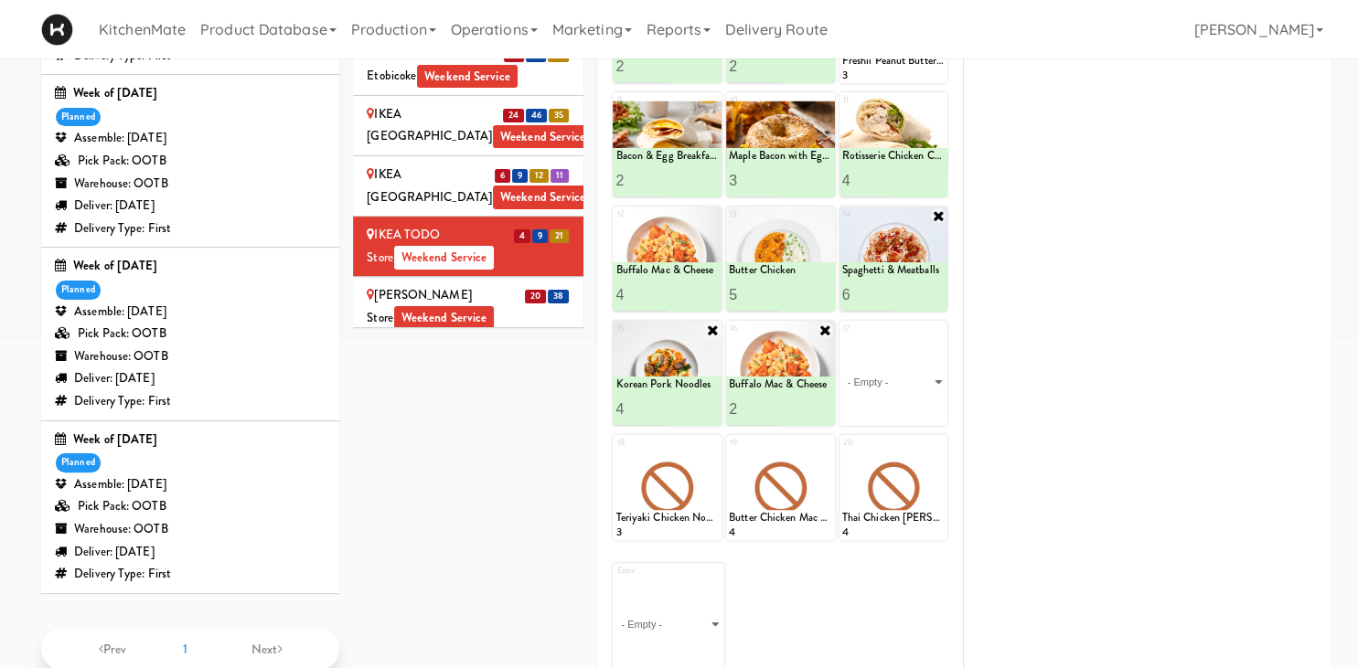
click at [883, 299] on input "5" at bounding box center [867, 295] width 51 height 34
click at [883, 299] on input "4" at bounding box center [867, 295] width 51 height 34
type input "3"
click at [883, 299] on input "3" at bounding box center [867, 295] width 51 height 34
click at [919, 291] on icon at bounding box center [918, 295] width 9 height 10
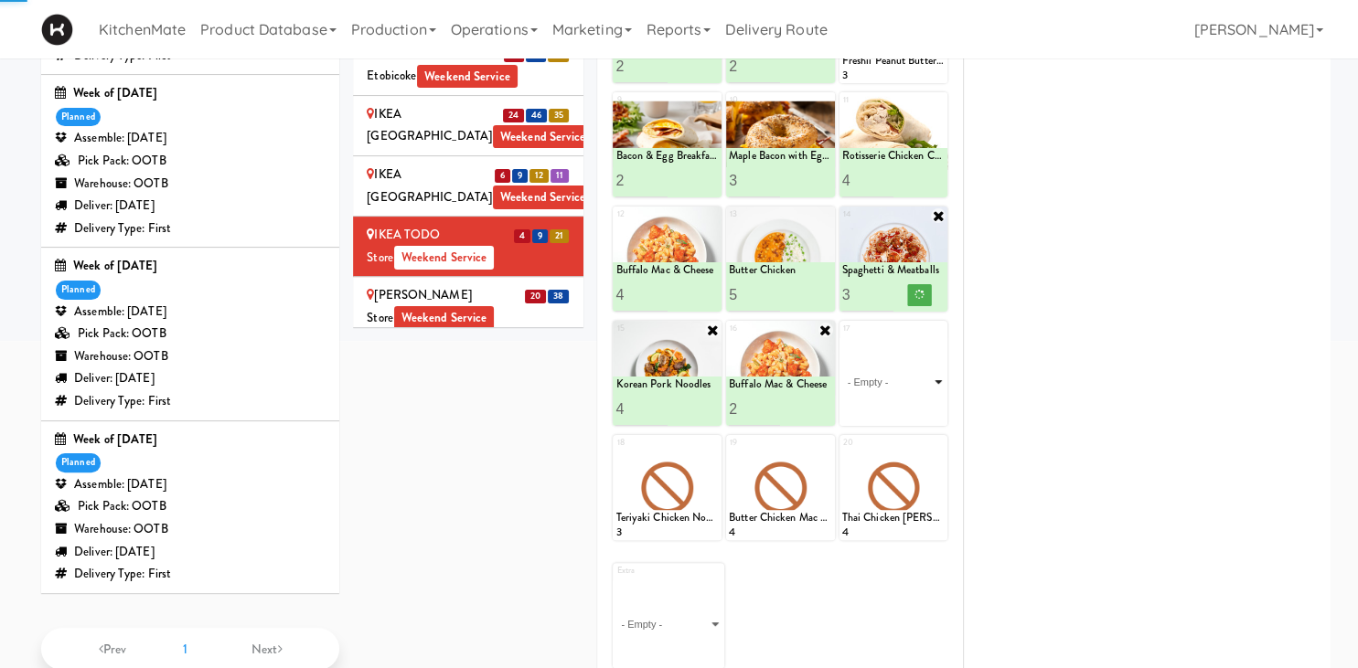
click at [842, 338] on select "- Empty - Amazing Chocolate Chunk Cookie Bacon & Egg Breakfast Wrap Bistro Deli…" at bounding box center [893, 382] width 103 height 88
click option "Spaghetti & Meatballs" at bounding box center [0, 0] width 0 height 0
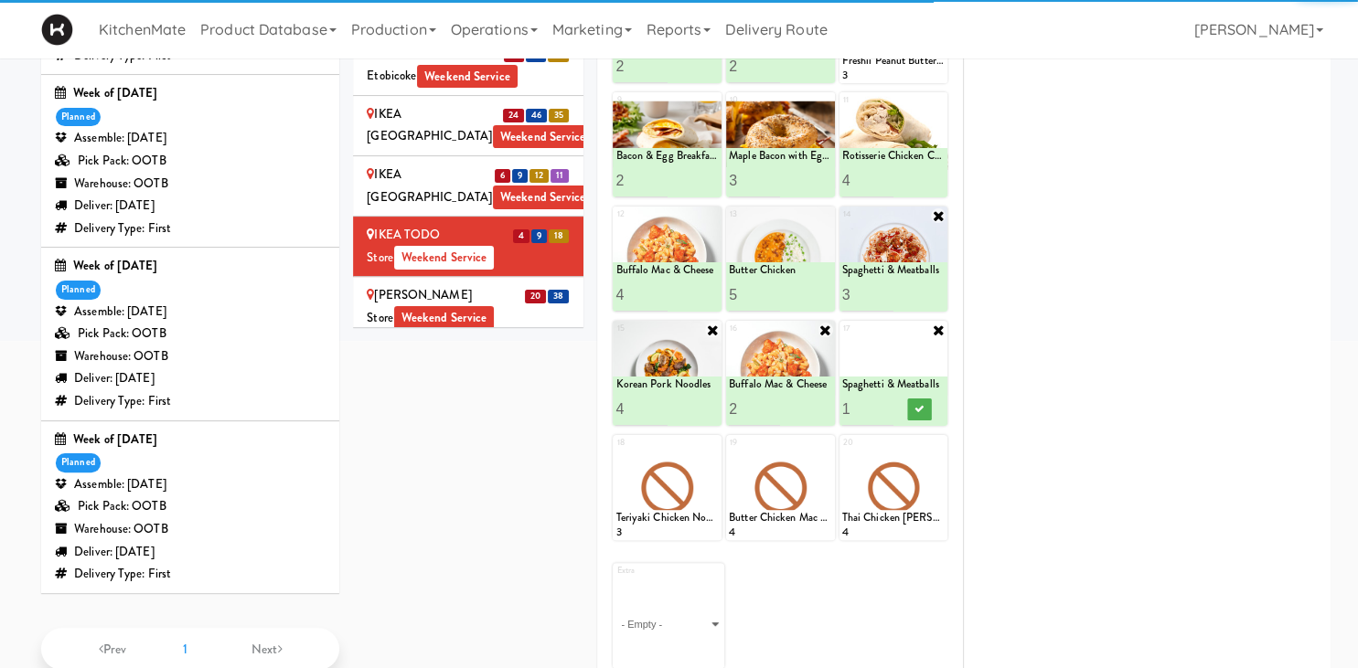
click at [887, 402] on input "1" at bounding box center [867, 409] width 51 height 34
click at [887, 402] on input "2" at bounding box center [867, 409] width 51 height 34
type input "3"
click at [887, 402] on input "3" at bounding box center [867, 409] width 51 height 34
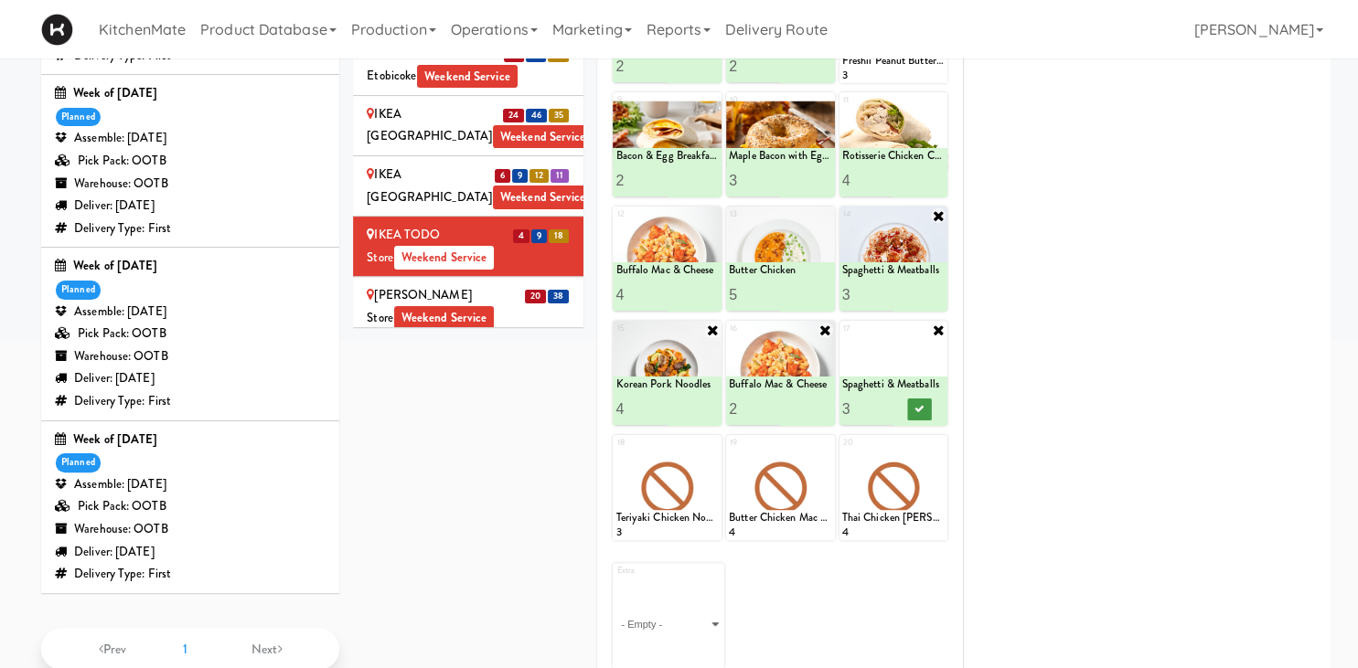
click at [927, 409] on div at bounding box center [918, 409] width 51 height 34
click at [919, 404] on icon at bounding box center [918, 409] width 9 height 10
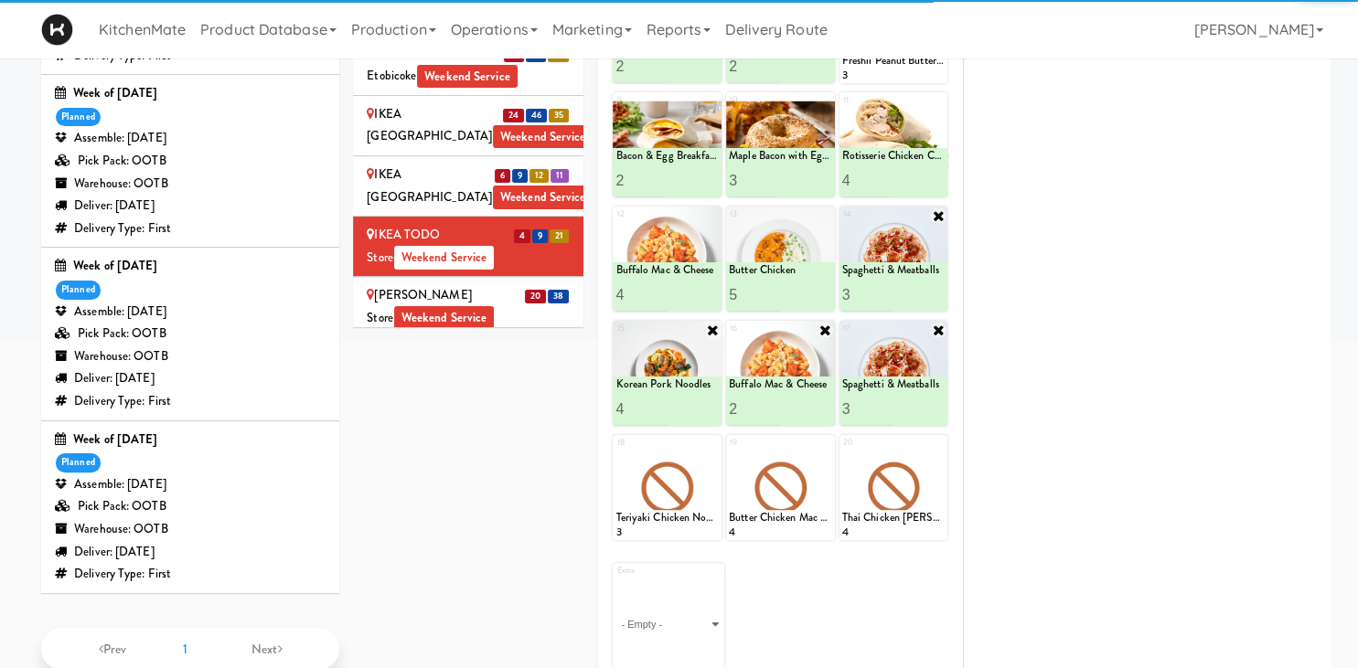
click at [491, 284] on div "IKEA Vaughan Store Weekend Service" at bounding box center [468, 306] width 203 height 45
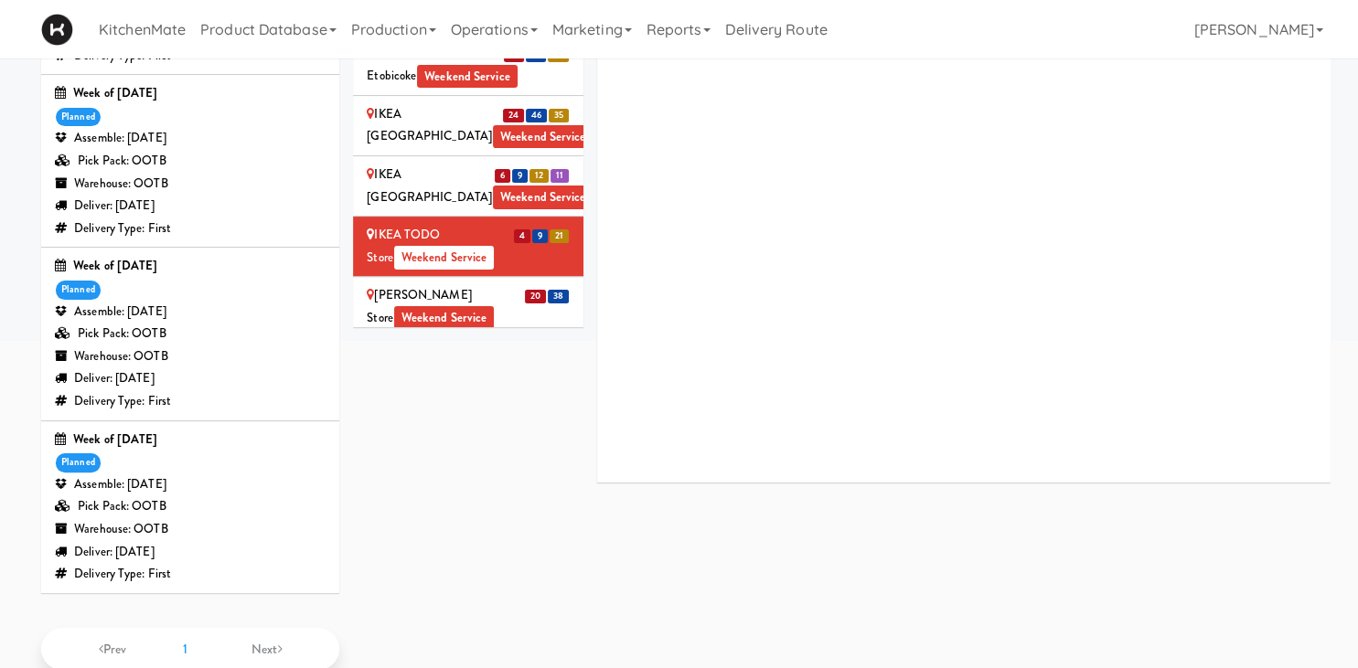
scroll to position [289, 0]
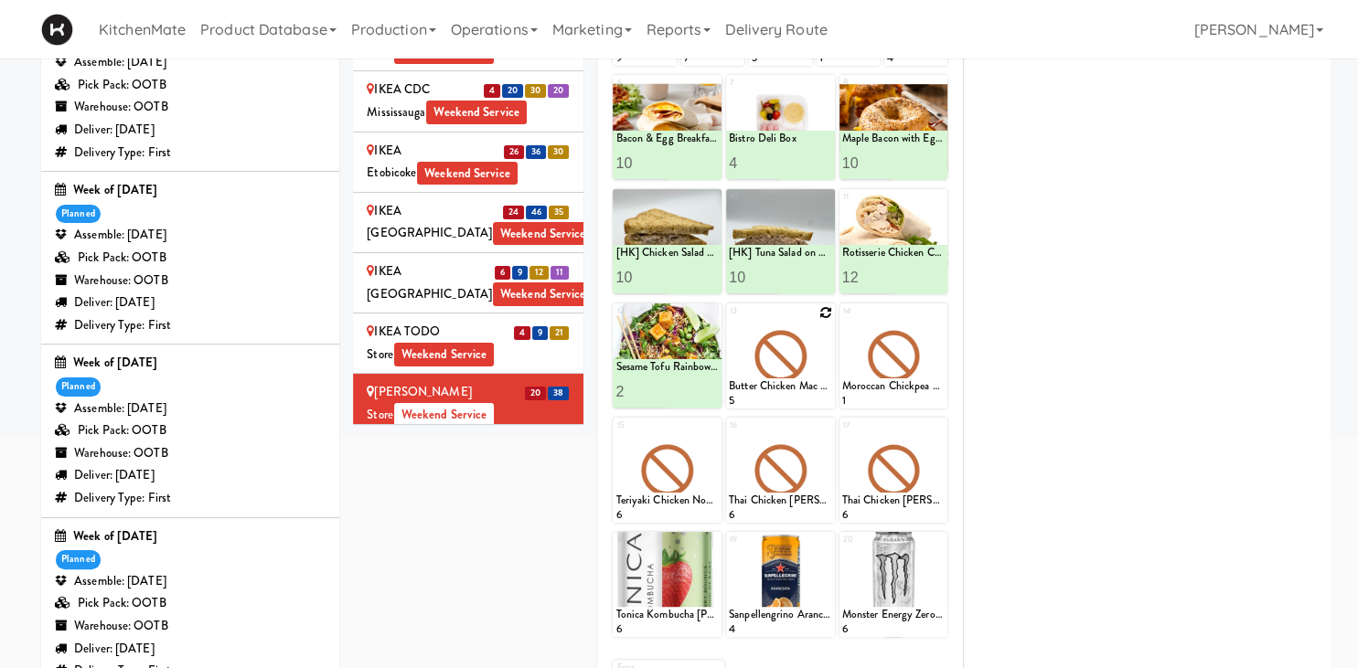
click at [822, 313] on icon at bounding box center [825, 312] width 13 height 13
click at [729, 321] on select "- Empty - Amazing Chocolate Chunk Cookie Bacon & Egg Breakfast Wrap Bistro Deli…" at bounding box center [780, 365] width 103 height 88
click option "Buffalo Mac & Cheese" at bounding box center [0, 0] width 0 height 0
click at [773, 388] on input "2" at bounding box center [754, 392] width 51 height 34
click at [773, 389] on input "3" at bounding box center [754, 392] width 51 height 34
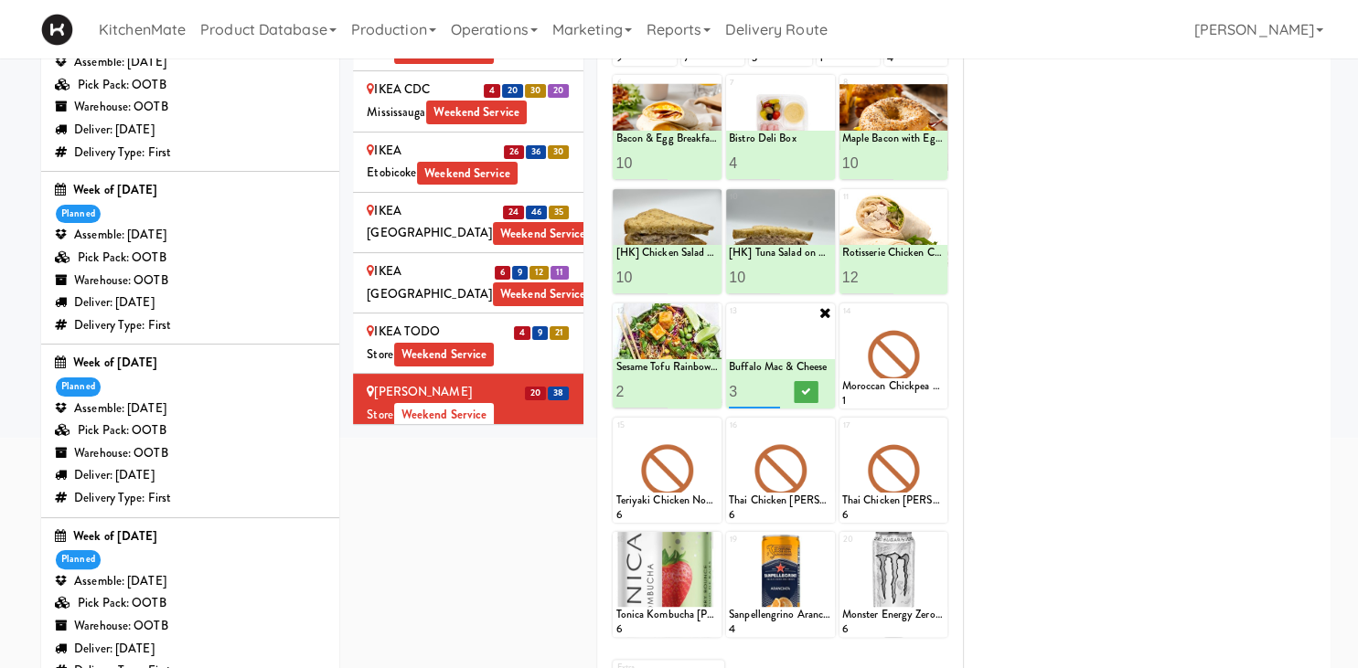
click at [773, 389] on input "4" at bounding box center [754, 392] width 51 height 34
click at [773, 389] on input "5" at bounding box center [754, 392] width 51 height 34
type input "6"
drag, startPoint x: 774, startPoint y: 387, endPoint x: 795, endPoint y: 386, distance: 21.0
click at [773, 386] on input "6" at bounding box center [754, 392] width 51 height 34
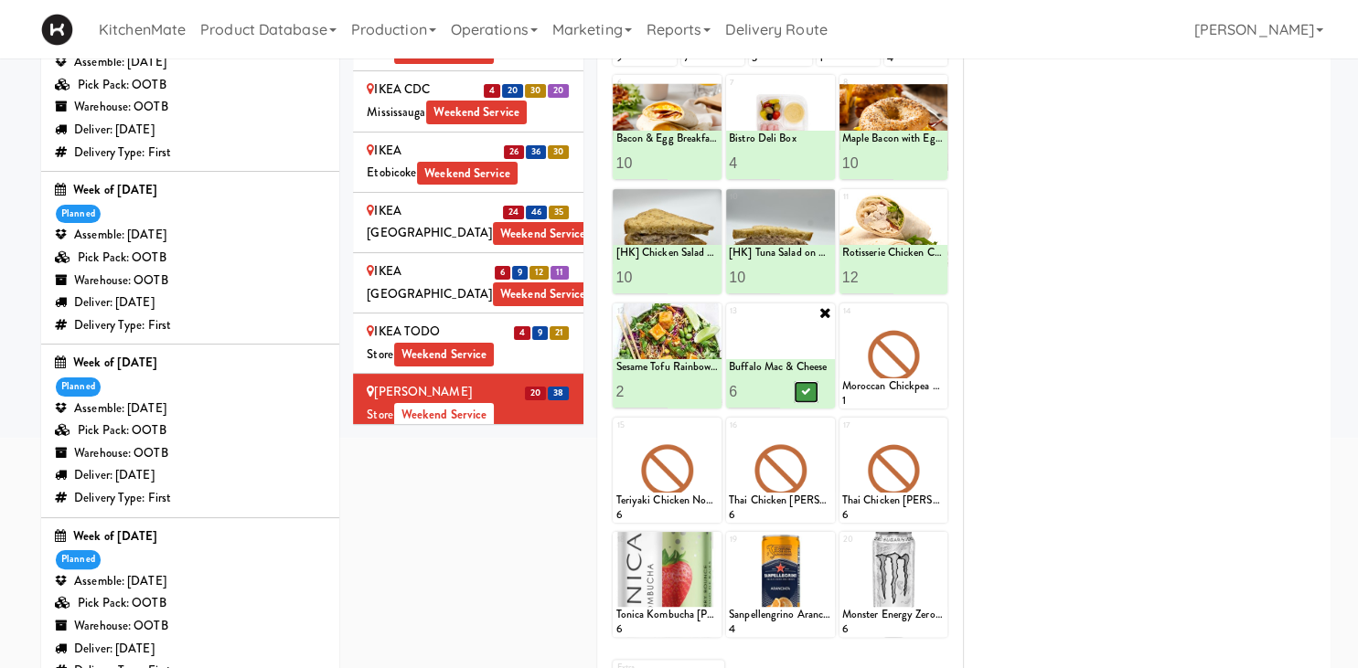
click at [804, 390] on icon at bounding box center [805, 392] width 9 height 10
click at [938, 310] on icon at bounding box center [938, 312] width 13 height 13
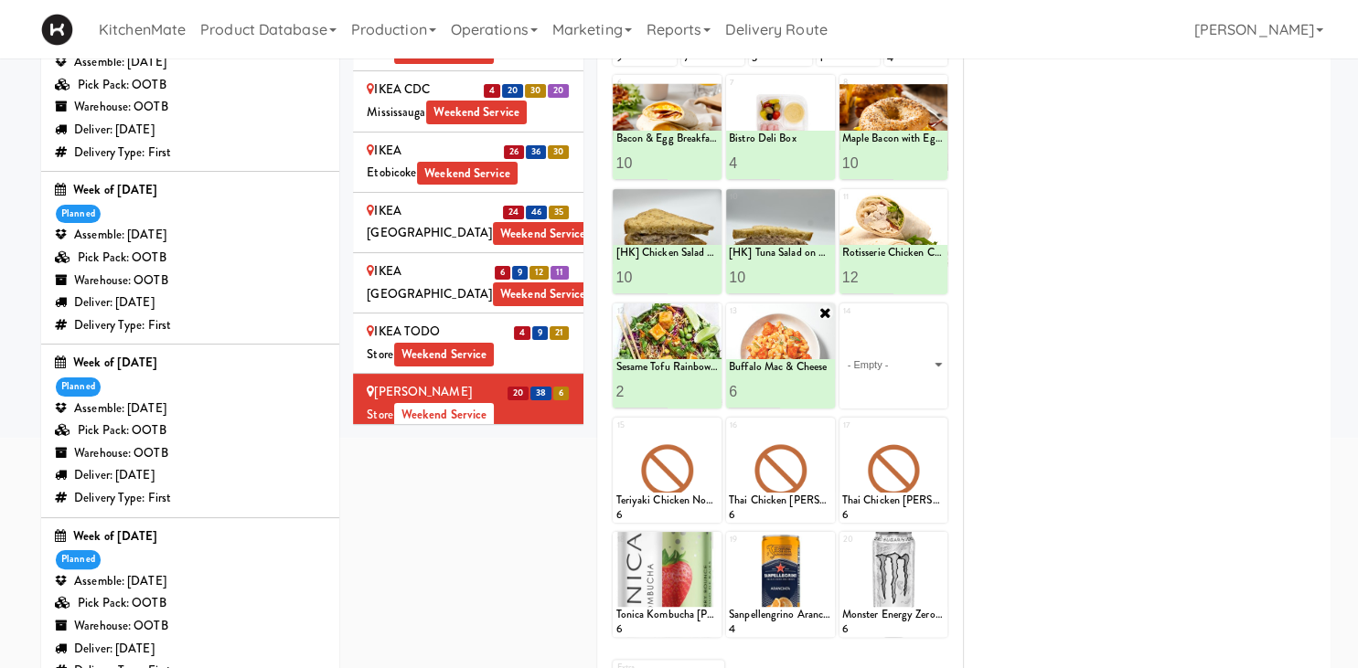
click at [912, 371] on select "- Empty - Amazing Chocolate Chunk Cookie Bacon & Egg Breakfast Wrap Bistro Deli…" at bounding box center [893, 365] width 103 height 88
click option "Butter Chicken" at bounding box center [0, 0] width 0 height 0
click at [883, 386] on input "2" at bounding box center [867, 392] width 51 height 34
click at [883, 386] on input "3" at bounding box center [867, 392] width 51 height 34
click at [883, 386] on input "4" at bounding box center [867, 392] width 51 height 34
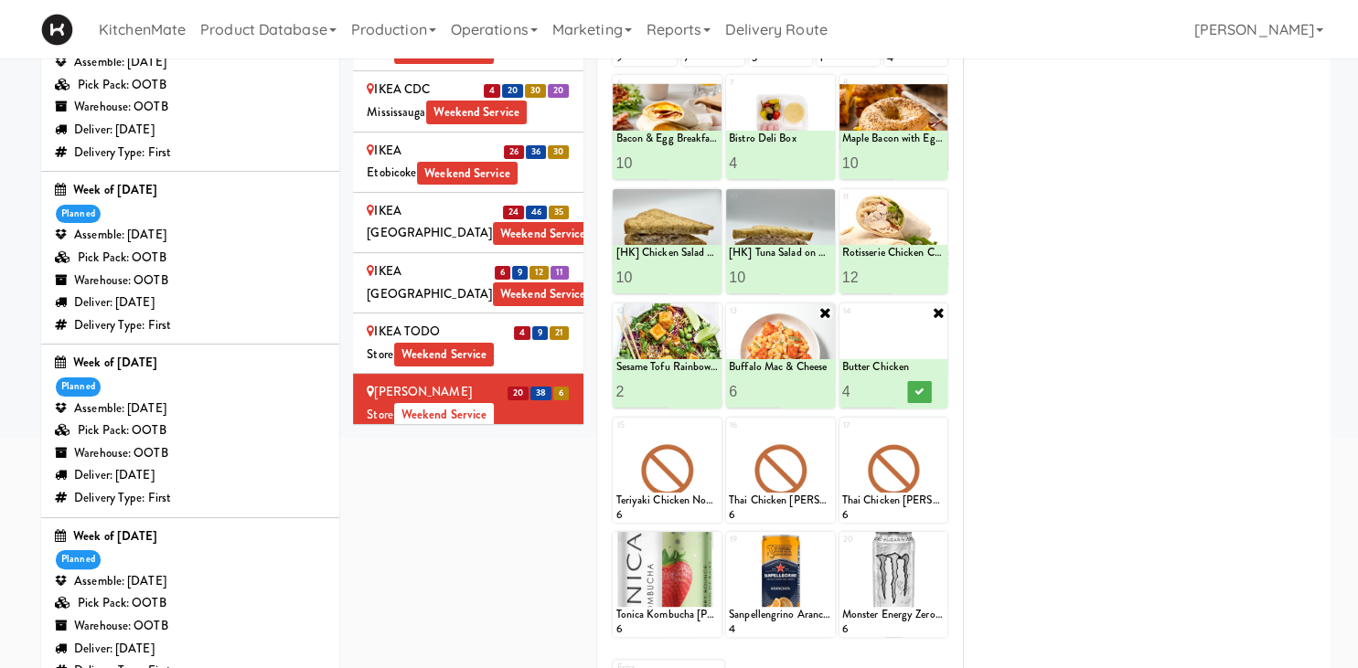
type input "5"
click at [885, 386] on input "5" at bounding box center [867, 392] width 51 height 34
click at [918, 387] on icon at bounding box center [918, 392] width 9 height 10
click at [715, 425] on icon at bounding box center [712, 427] width 13 height 13
click at [706, 453] on select "- Empty - Amazing Chocolate Chunk Cookie Bacon & Egg Breakfast Wrap Bistro Deli…" at bounding box center [666, 479] width 103 height 88
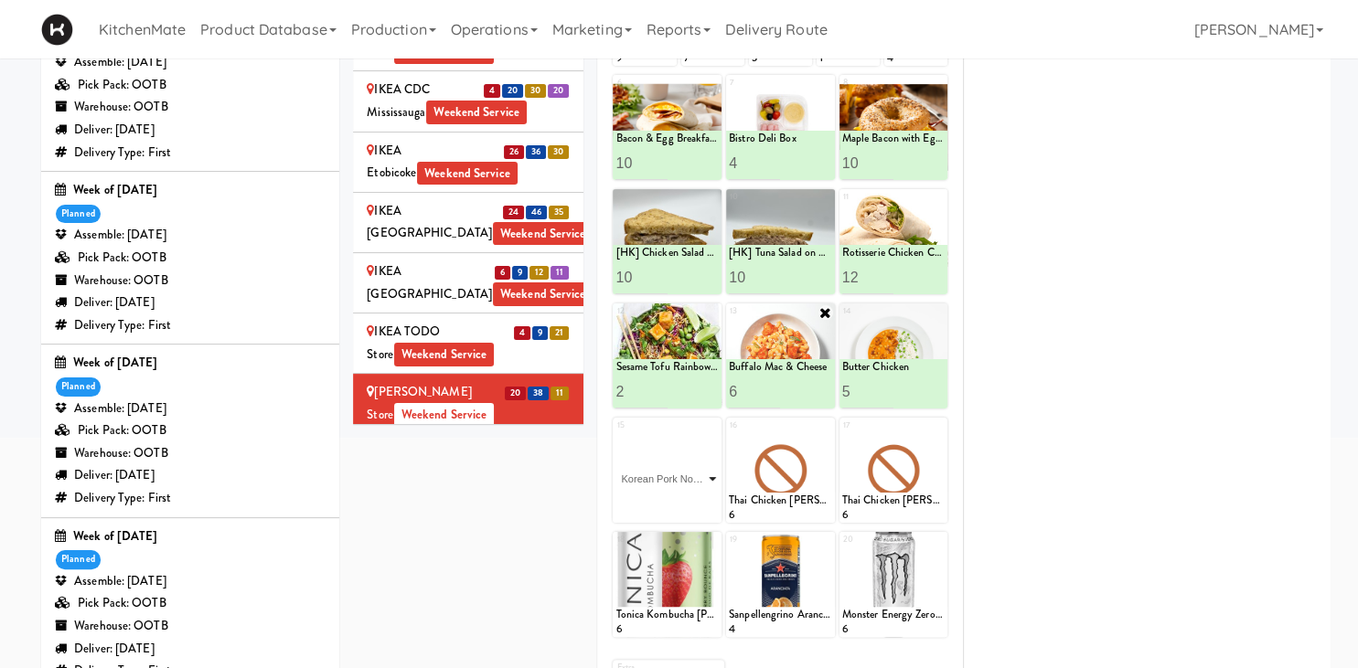
click option "Korean Pork Noodles" at bounding box center [0, 0] width 0 height 0
click at [661, 499] on input "2" at bounding box center [640, 506] width 51 height 34
click at [661, 499] on input "3" at bounding box center [640, 506] width 51 height 34
type input "4"
click at [661, 499] on input "4" at bounding box center [640, 506] width 51 height 34
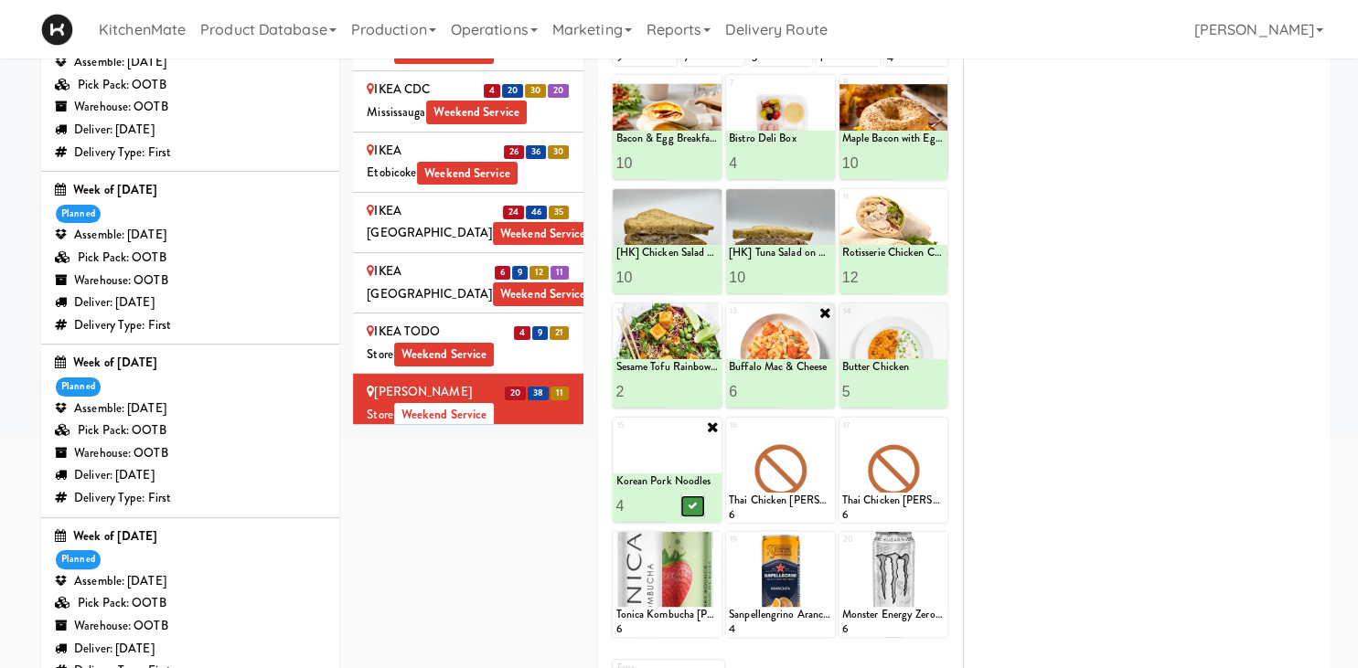
click at [692, 503] on icon at bounding box center [692, 506] width 9 height 10
click at [823, 427] on icon at bounding box center [825, 427] width 13 height 13
click at [815, 469] on select "- Empty - Amazing Chocolate Chunk Cookie Bacon & Egg Breakfast Wrap Bistro Deli…" at bounding box center [780, 479] width 103 height 88
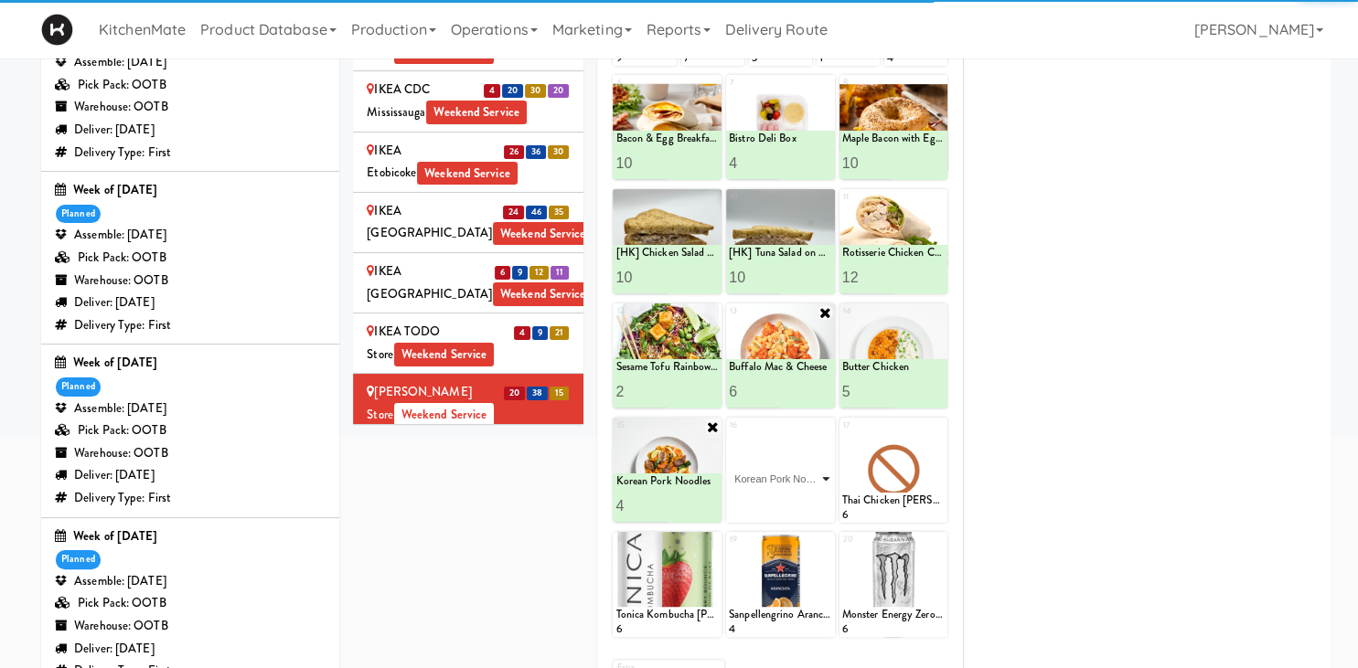
click option "Korean Pork Noodles" at bounding box center [0, 0] width 0 height 0
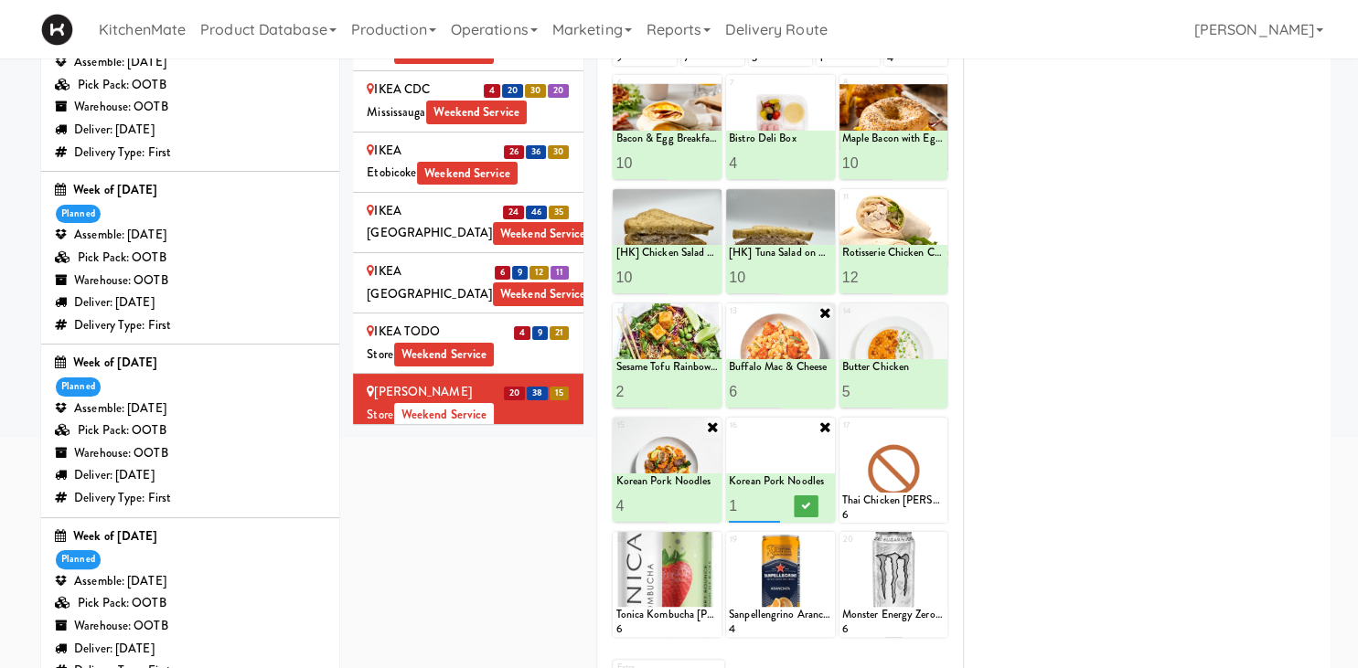
click at [773, 502] on input "2" at bounding box center [754, 506] width 51 height 34
click at [773, 502] on input "3" at bounding box center [754, 506] width 51 height 34
click at [773, 502] on input "4" at bounding box center [754, 506] width 51 height 34
type input "5"
click at [773, 502] on input "5" at bounding box center [754, 506] width 51 height 34
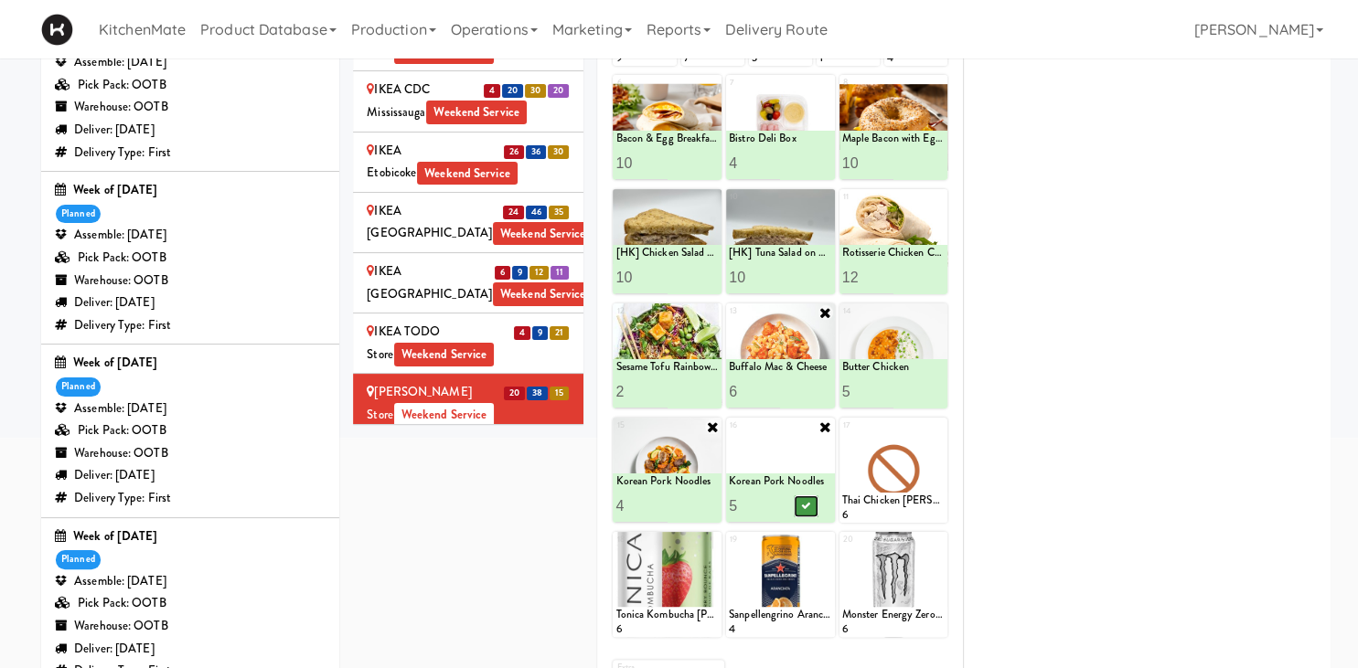
click at [799, 506] on button at bounding box center [806, 507] width 24 height 22
click at [935, 425] on icon at bounding box center [938, 427] width 13 height 13
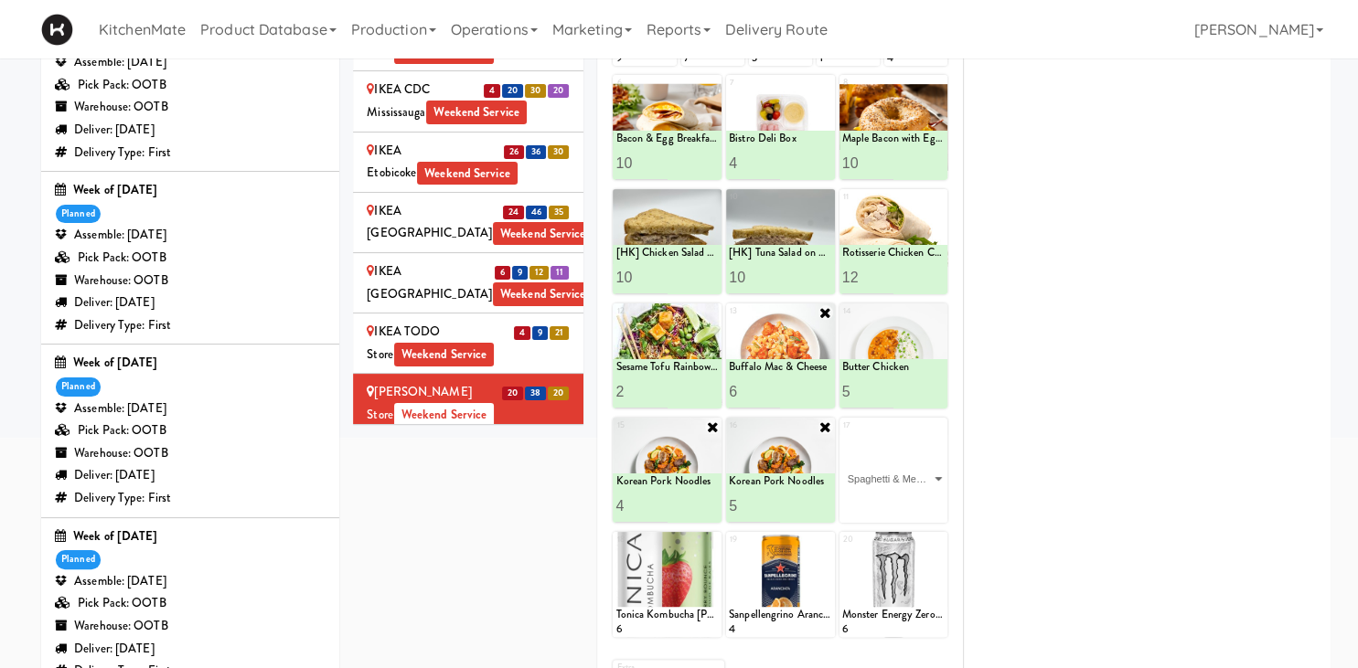
click option "Spaghetti & Meatballs" at bounding box center [0, 0] width 0 height 0
click at [885, 499] on input "2" at bounding box center [867, 506] width 51 height 34
click at [885, 499] on input "3" at bounding box center [867, 506] width 51 height 34
click at [883, 501] on input "4" at bounding box center [867, 506] width 51 height 34
click at [884, 501] on input "5" at bounding box center [867, 506] width 51 height 34
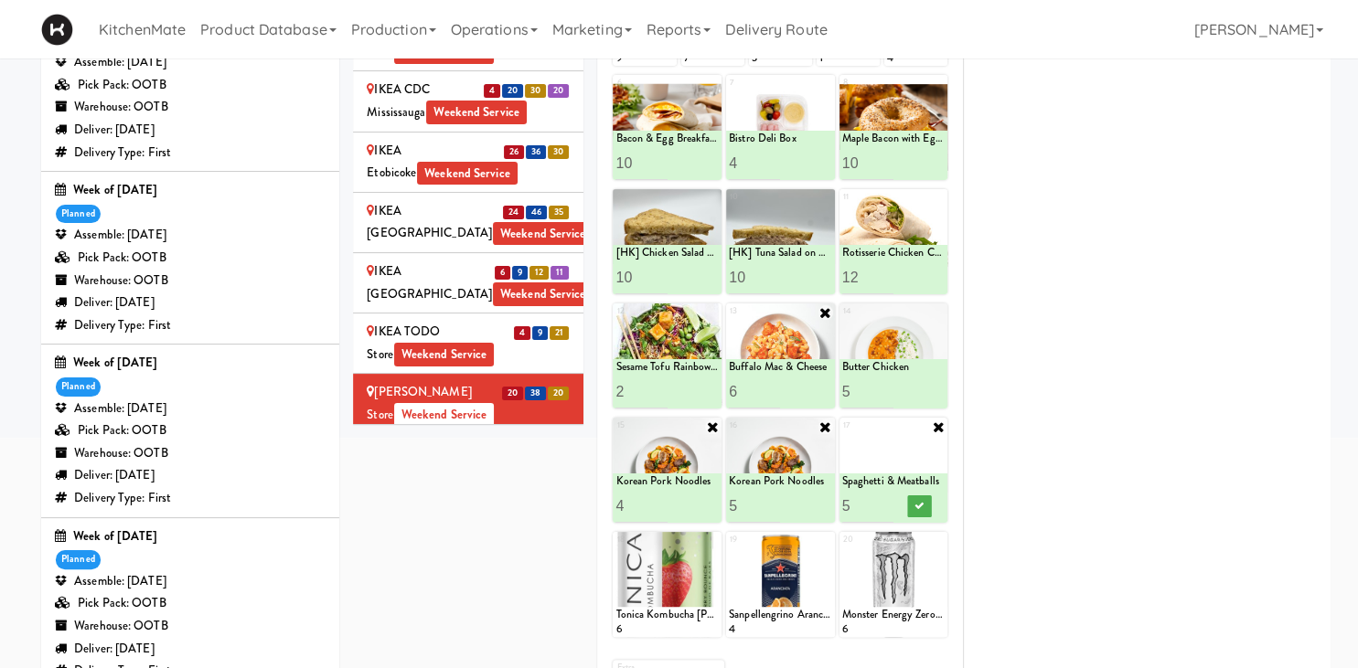
type input "6"
click at [885, 502] on input "6" at bounding box center [867, 506] width 51 height 34
click at [912, 507] on button at bounding box center [919, 507] width 24 height 22
click at [461, 443] on div "JHE Building - Fireball Cafe - McMaster University Weekend Service" at bounding box center [468, 465] width 203 height 45
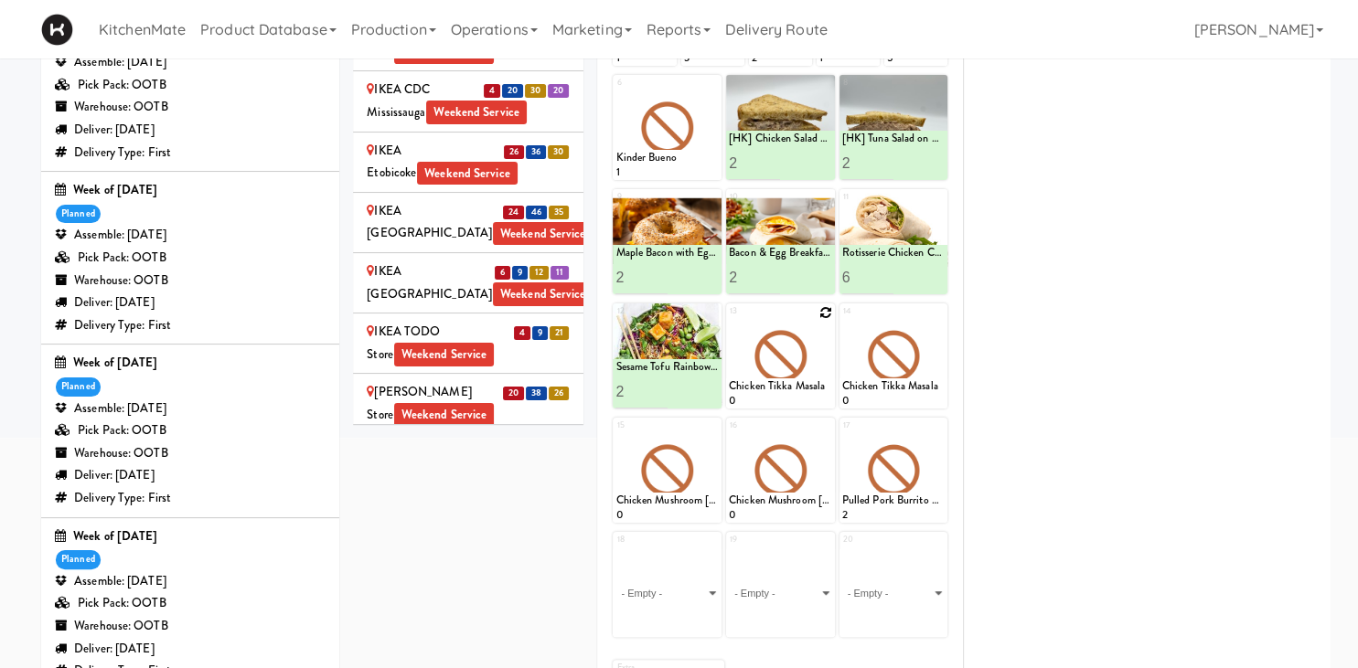
click at [825, 305] on div at bounding box center [780, 356] width 109 height 105
click at [823, 346] on div at bounding box center [780, 356] width 109 height 105
click at [822, 313] on div at bounding box center [780, 356] width 109 height 105
click at [823, 313] on icon at bounding box center [825, 312] width 13 height 13
click at [729, 321] on select "- Empty - Amazing Chocolate Chunk Cookie Bacon & Egg Breakfast Wrap Bistro Deli…" at bounding box center [780, 365] width 103 height 88
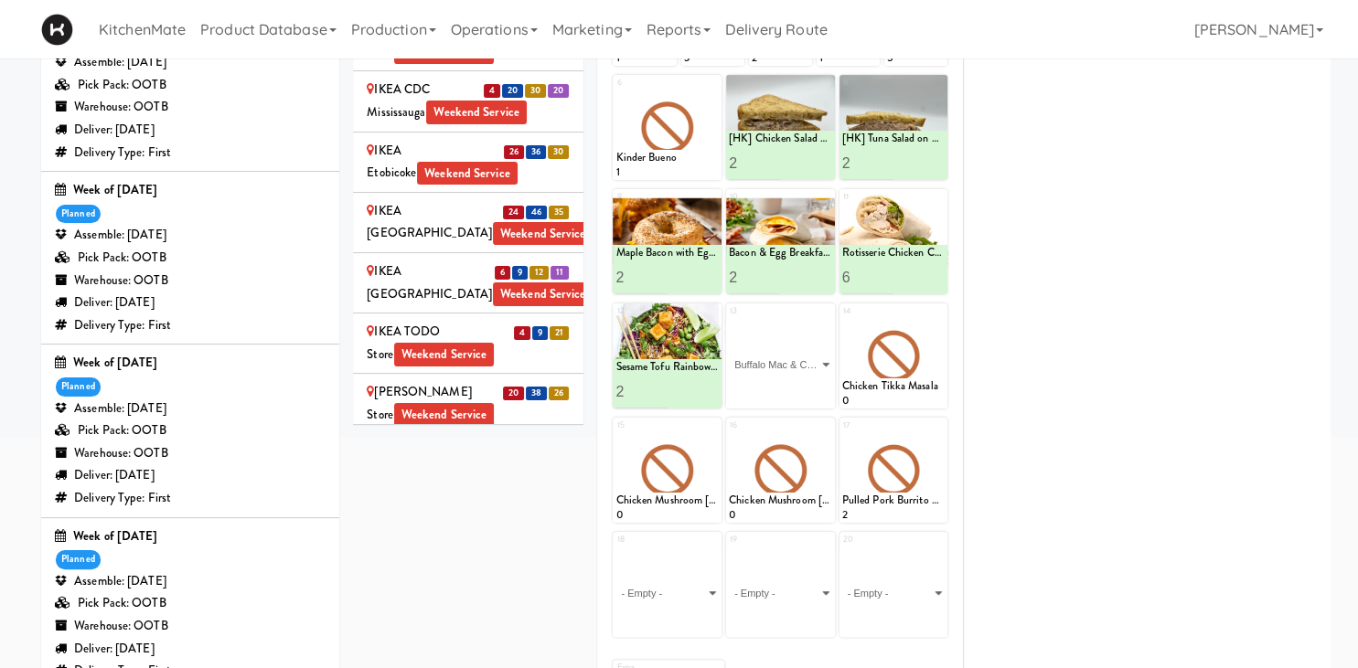
click option "Buffalo Mac & Cheese" at bounding box center [0, 0] width 0 height 0
type input "2"
click at [774, 384] on input "2" at bounding box center [754, 392] width 51 height 34
click at [807, 388] on icon at bounding box center [805, 392] width 9 height 10
click at [938, 314] on icon at bounding box center [938, 312] width 13 height 13
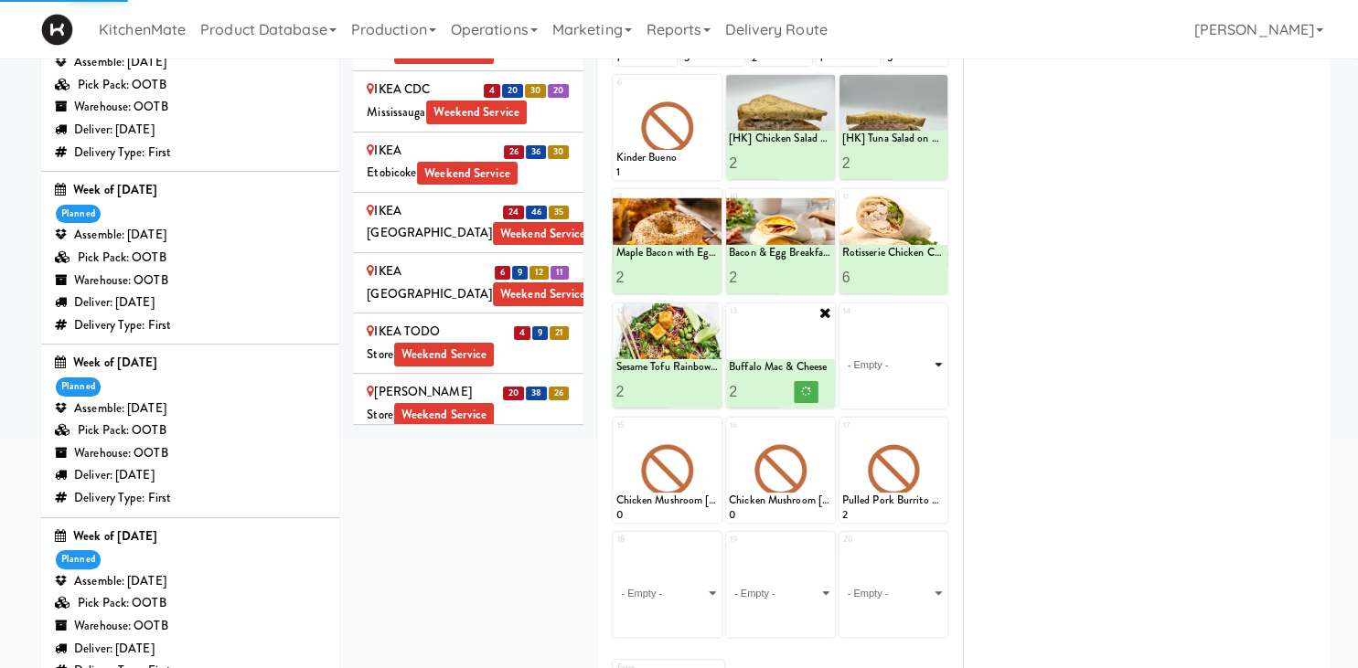
click at [934, 356] on select "- Empty - Amazing Chocolate Chunk Cookie Bacon & Egg Breakfast Wrap Bistro Deli…" at bounding box center [893, 365] width 103 height 88
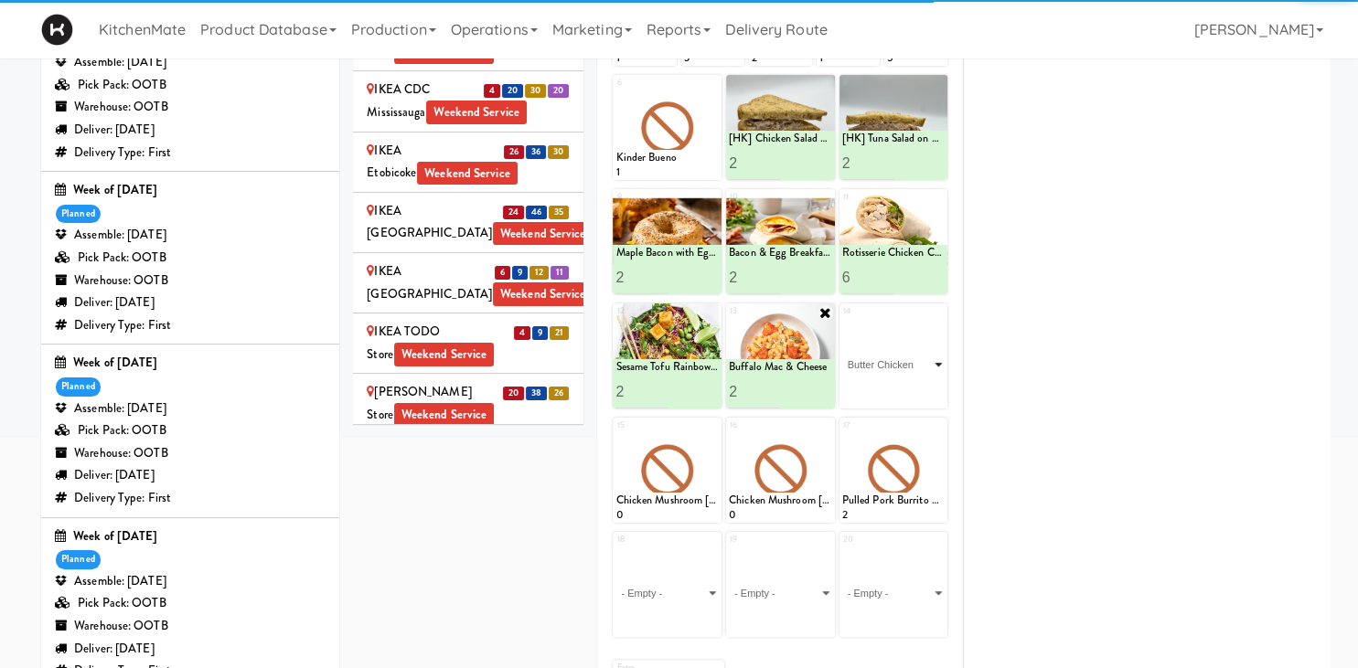
click option "Butter Chicken" at bounding box center [0, 0] width 0 height 0
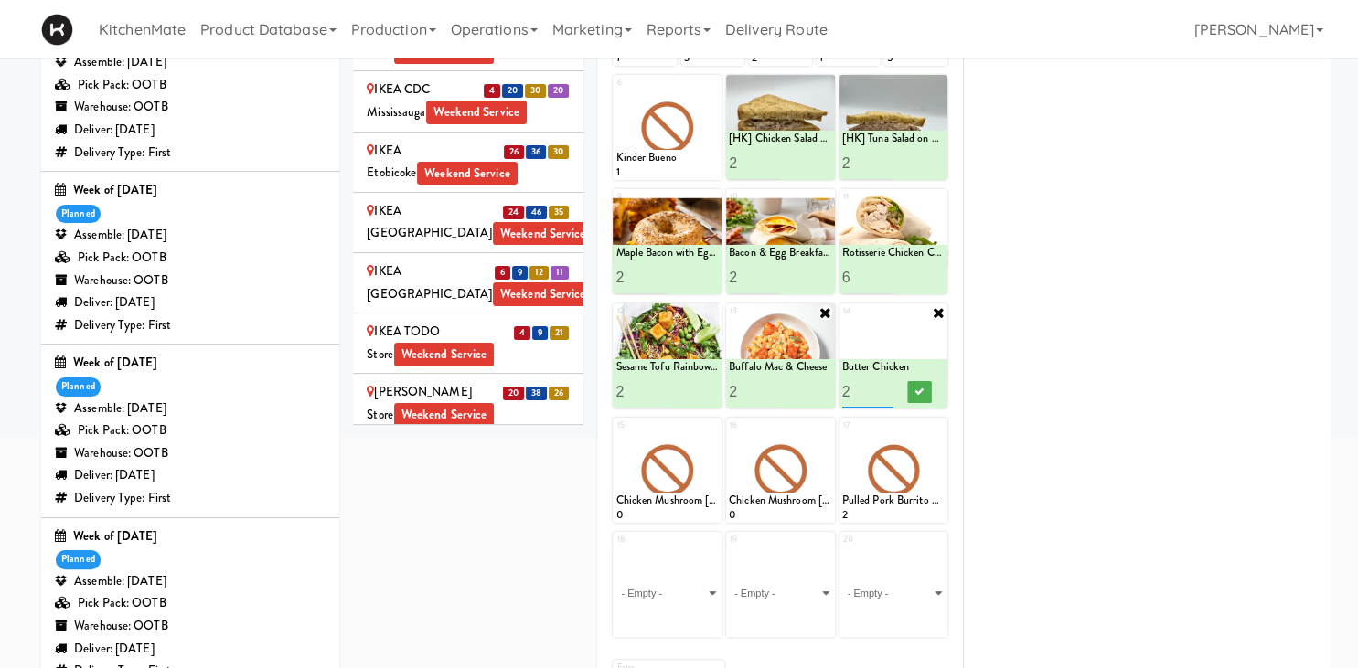
type input "2"
click at [886, 386] on input "2" at bounding box center [867, 392] width 51 height 34
click at [913, 387] on button at bounding box center [919, 392] width 24 height 22
click at [708, 426] on icon at bounding box center [712, 427] width 13 height 13
click at [615, 435] on select "- Empty - Amazing Chocolate Chunk Cookie Bacon & Egg Breakfast Wrap Bistro Deli…" at bounding box center [666, 479] width 103 height 88
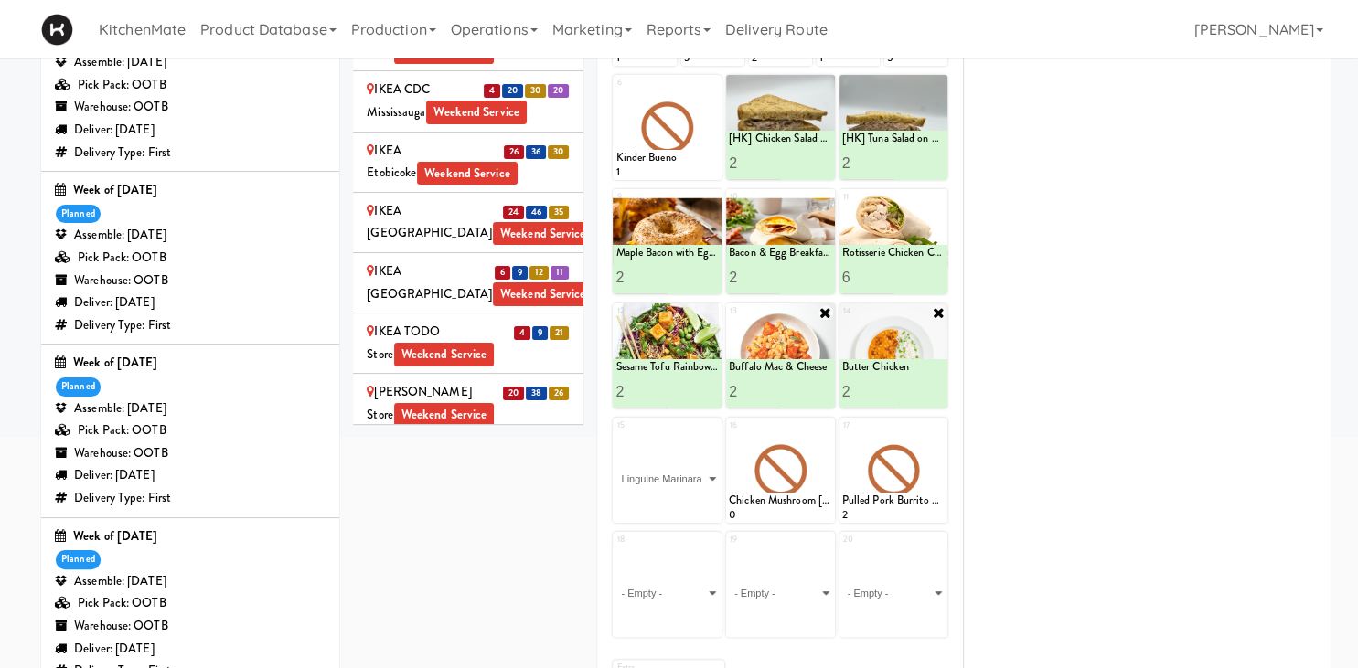
click option "Linguine Marinara" at bounding box center [0, 0] width 0 height 0
click at [689, 498] on button at bounding box center [693, 507] width 24 height 22
click at [823, 426] on icon at bounding box center [825, 427] width 13 height 13
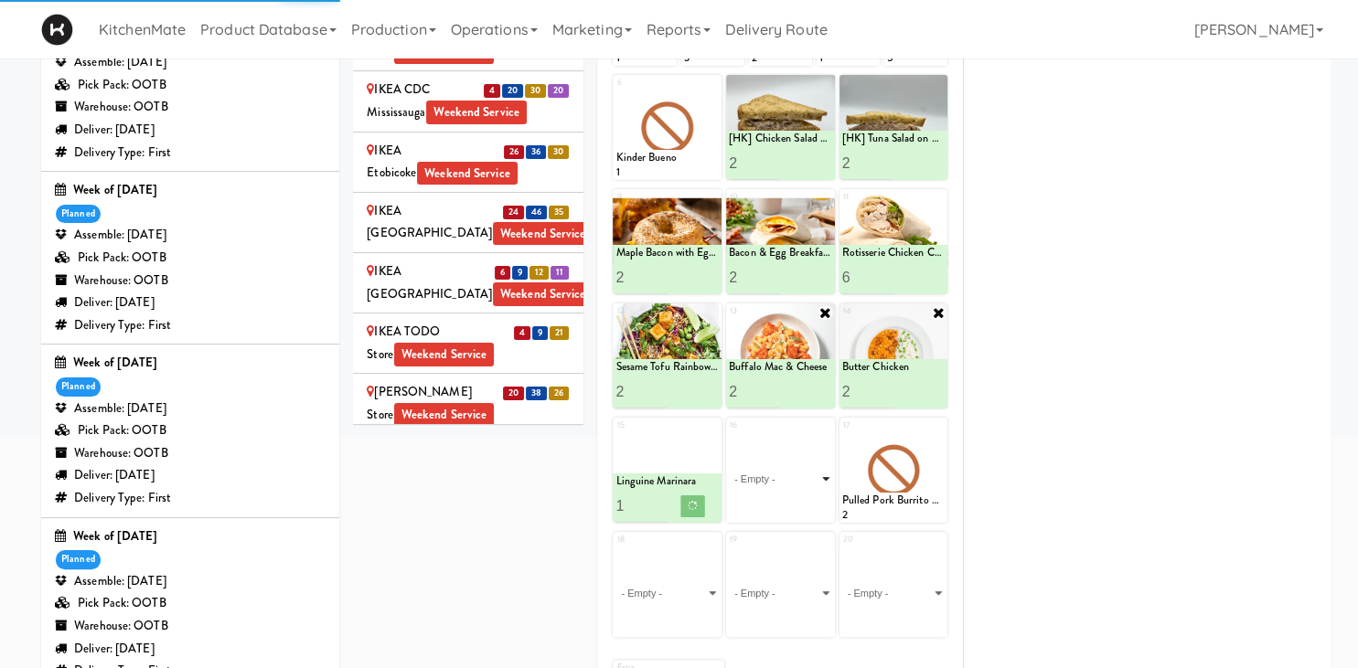
click at [812, 482] on select "- Empty - Amazing Chocolate Chunk Cookie Bacon & Egg Breakfast Wrap Bistro Deli…" at bounding box center [780, 479] width 103 height 88
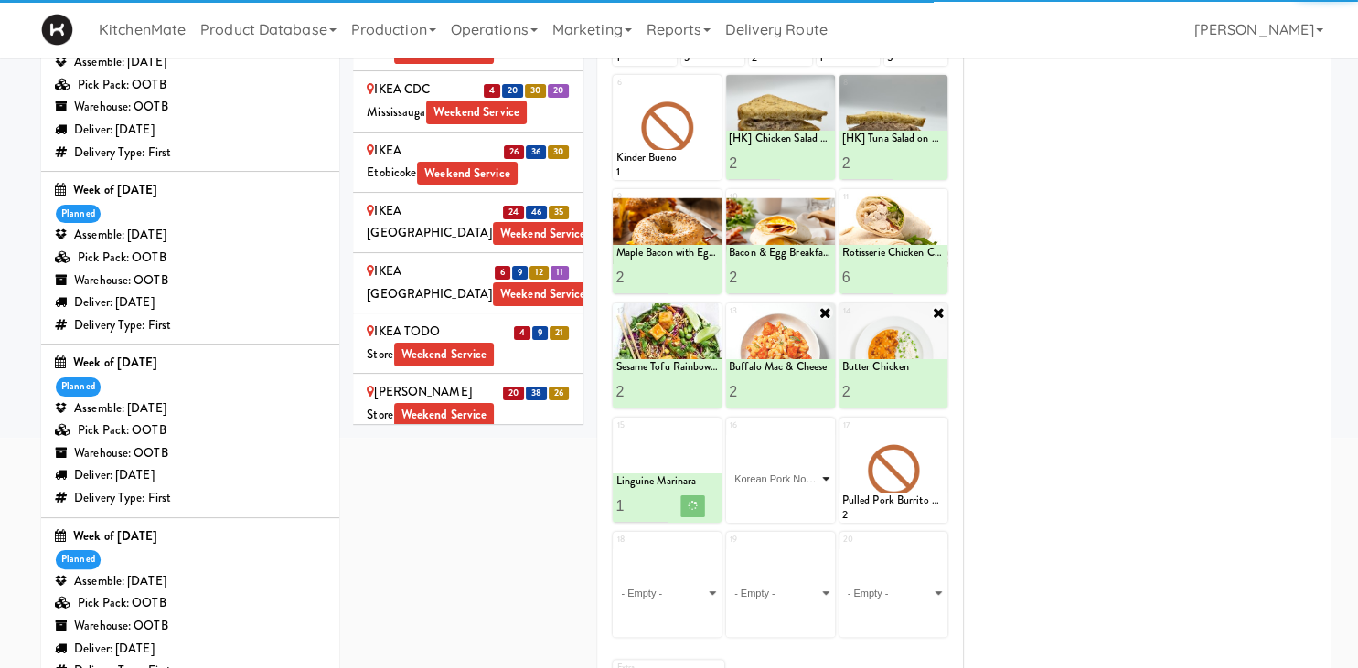
click option "Korean Pork Noodles" at bounding box center [0, 0] width 0 height 0
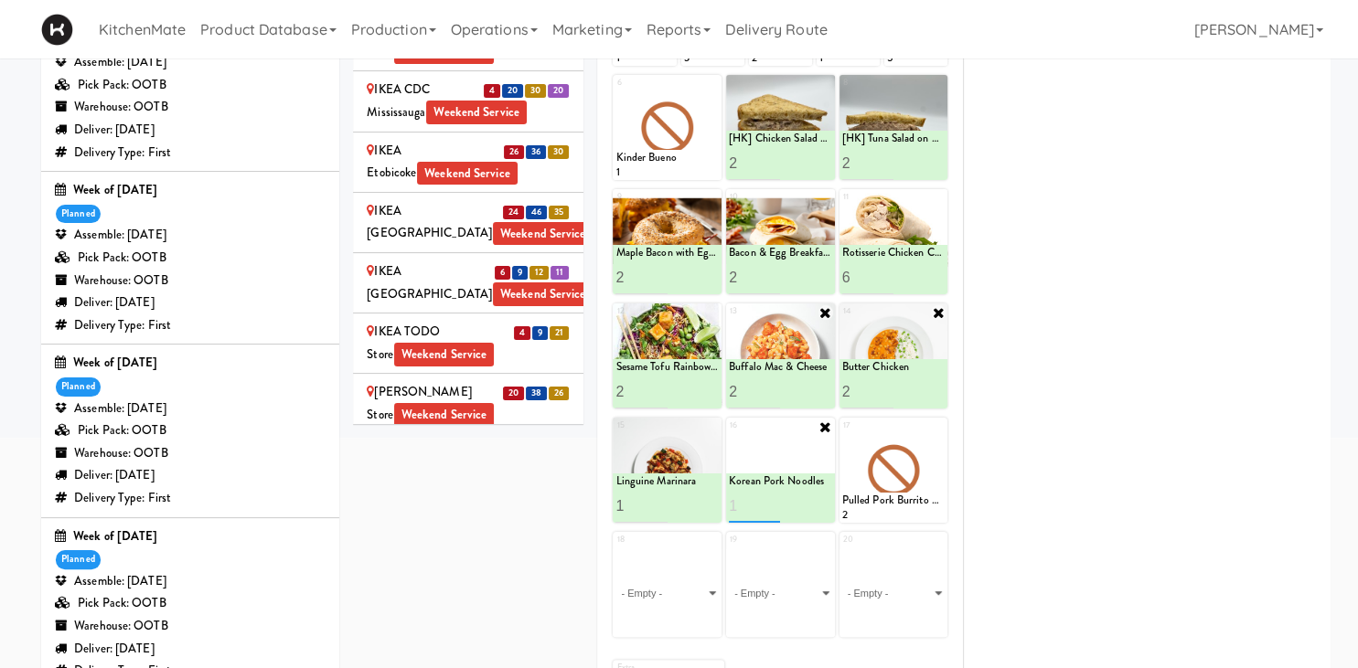
type input "1"
click at [803, 502] on icon at bounding box center [805, 506] width 9 height 10
click at [937, 422] on icon at bounding box center [938, 427] width 13 height 13
click at [917, 460] on select "- Empty - Amazing Chocolate Chunk Cookie Bacon & Egg Breakfast Wrap Bistro Deli…" at bounding box center [893, 479] width 103 height 88
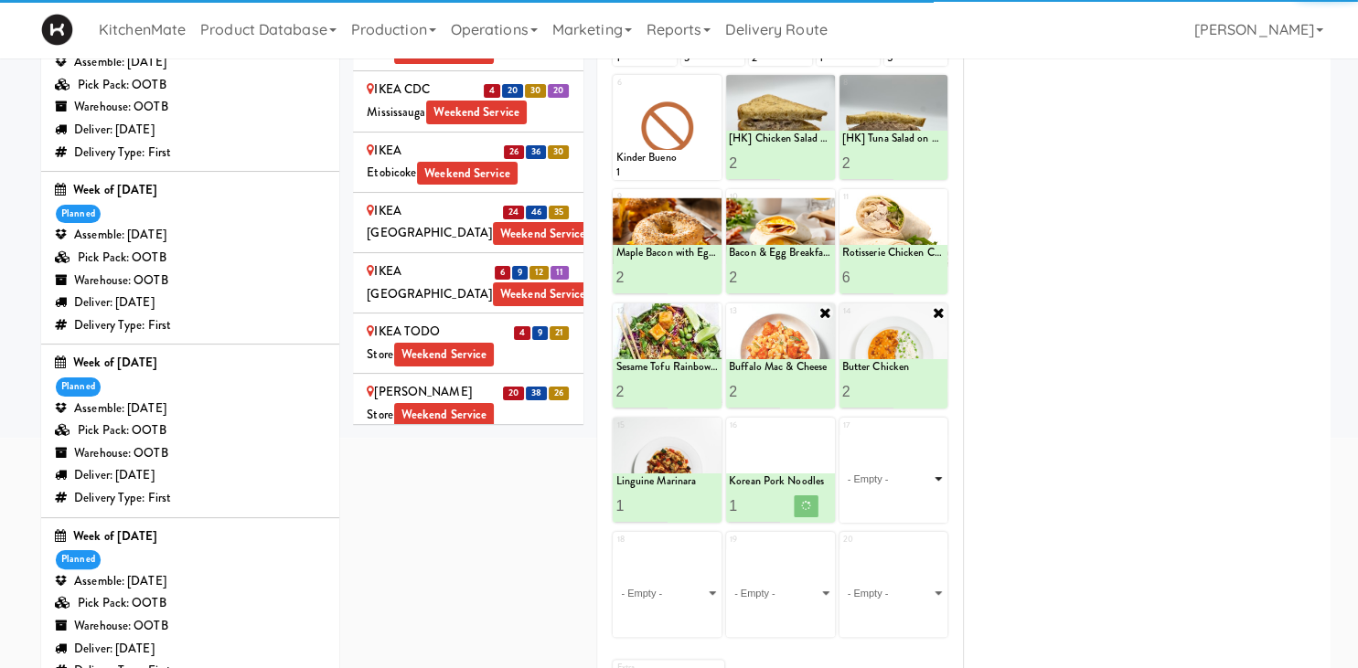
click at [934, 473] on select "- Empty - Amazing Chocolate Chunk Cookie Bacon & Egg Breakfast Wrap Bistro Deli…" at bounding box center [893, 479] width 103 height 88
click at [909, 472] on select "- Empty - Amazing Chocolate Chunk Cookie Bacon & Egg Breakfast Wrap Bistro Deli…" at bounding box center [893, 479] width 103 height 88
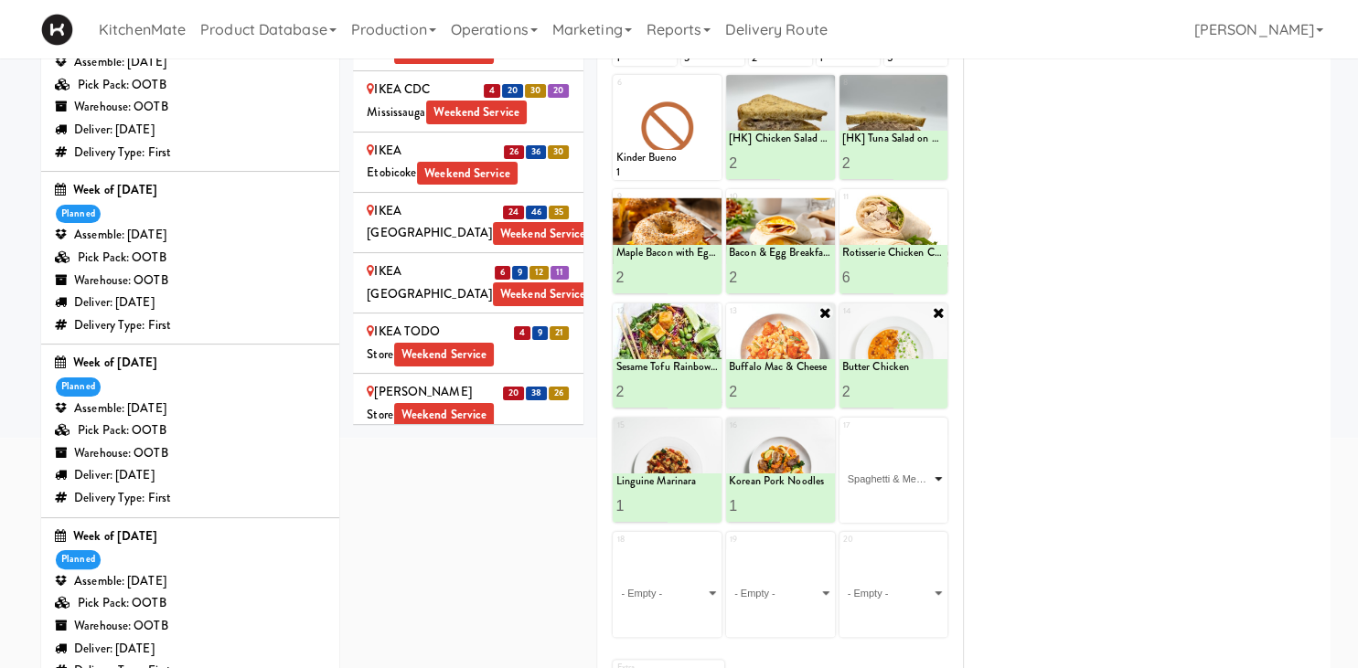
click option "Spaghetti & Meatballs" at bounding box center [0, 0] width 0 height 0
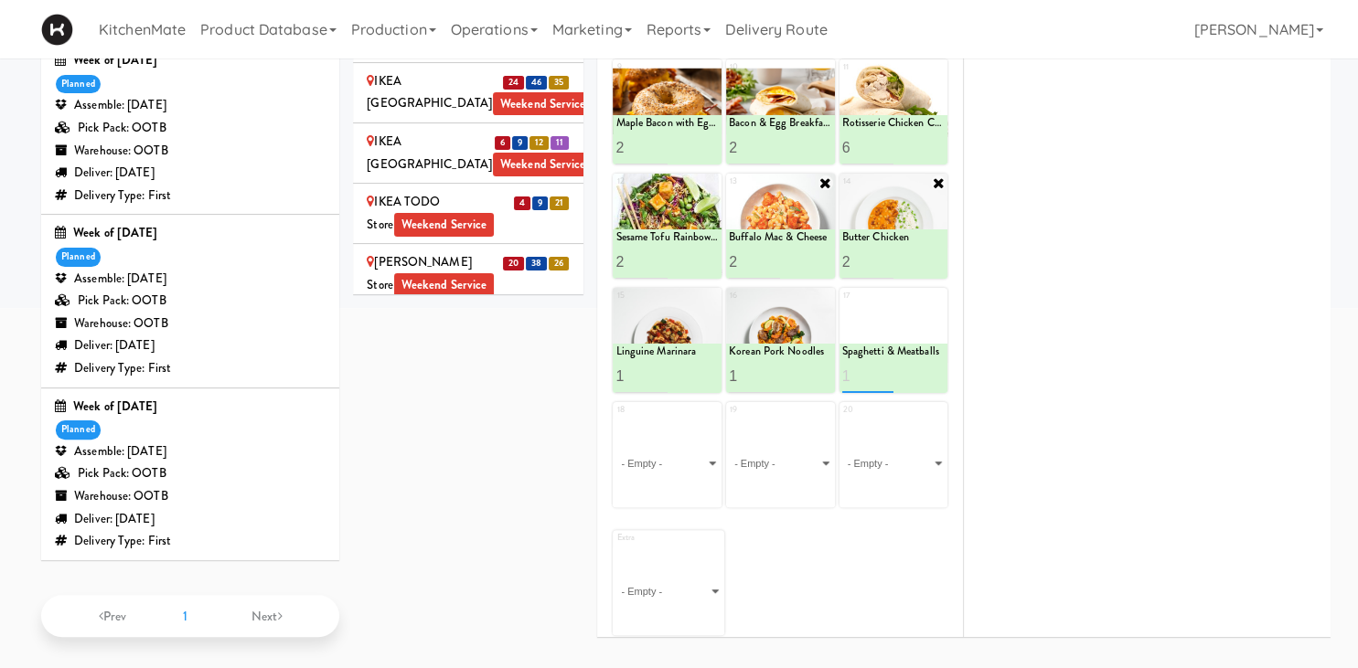
type input "1"
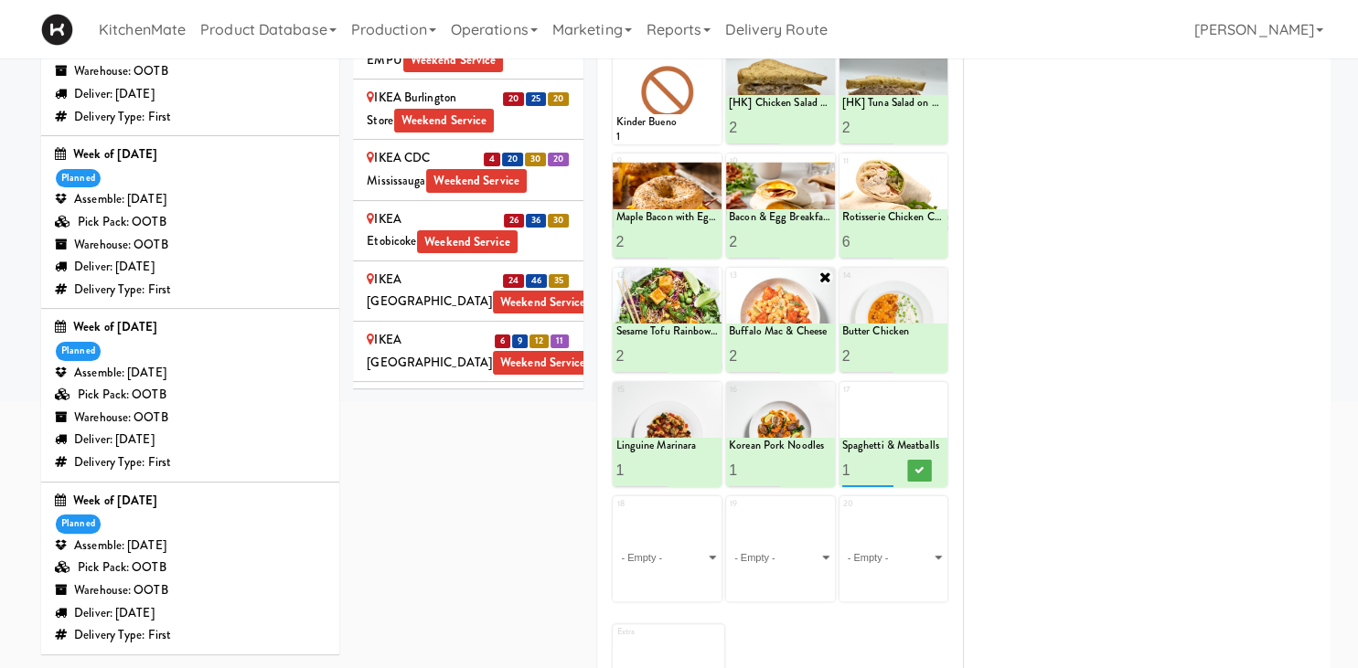
scroll to position [2097, 0]
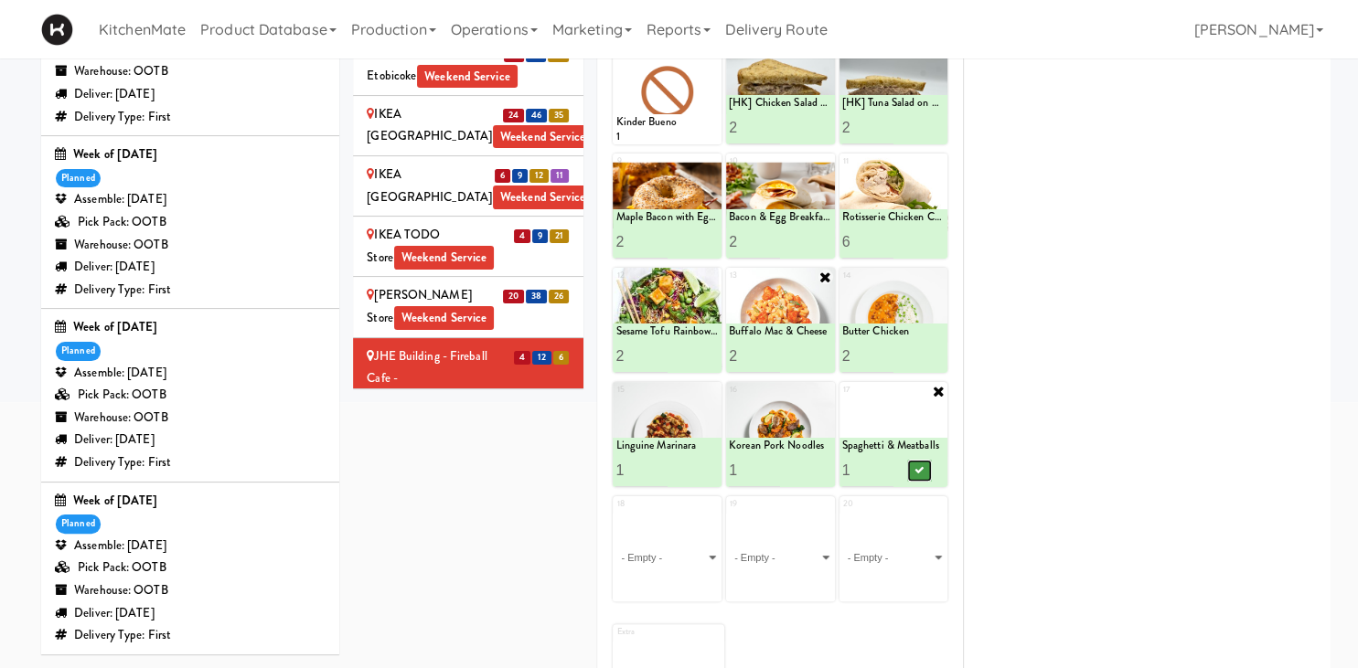
click at [922, 472] on icon at bounding box center [918, 470] width 9 height 10
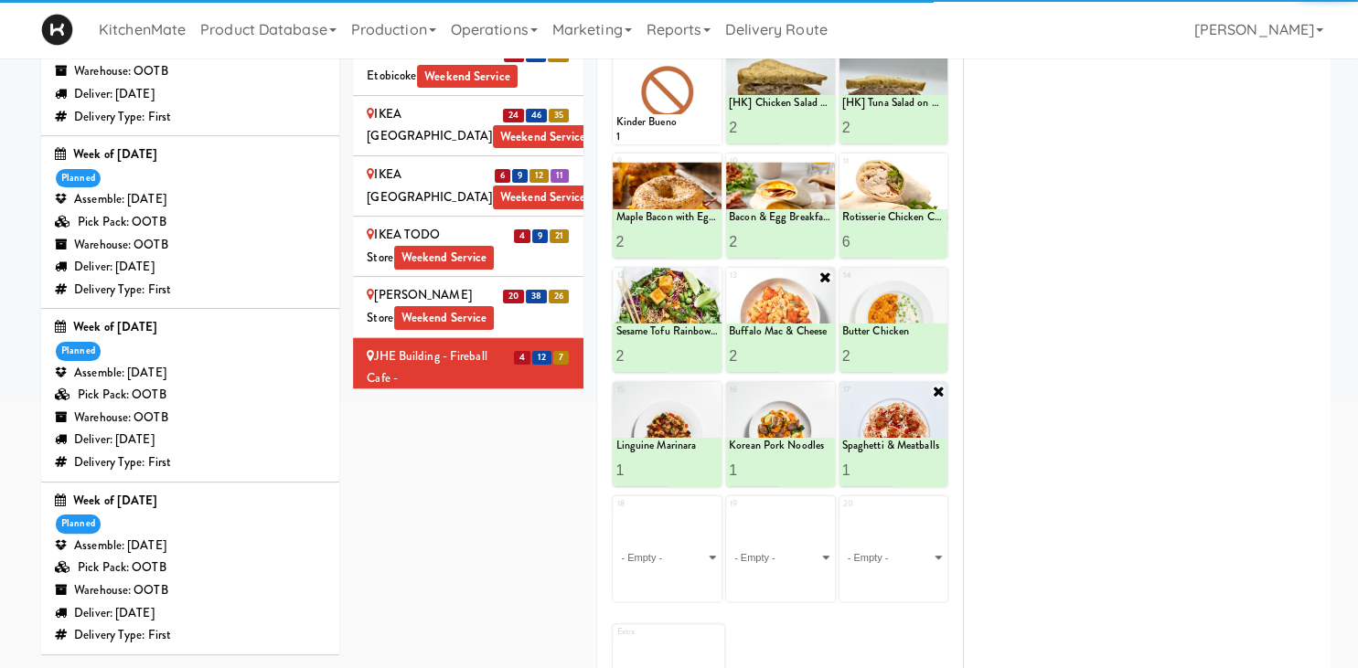
click at [428, 428] on div "Joseph Brant Hospital Weekend Service" at bounding box center [468, 450] width 203 height 45
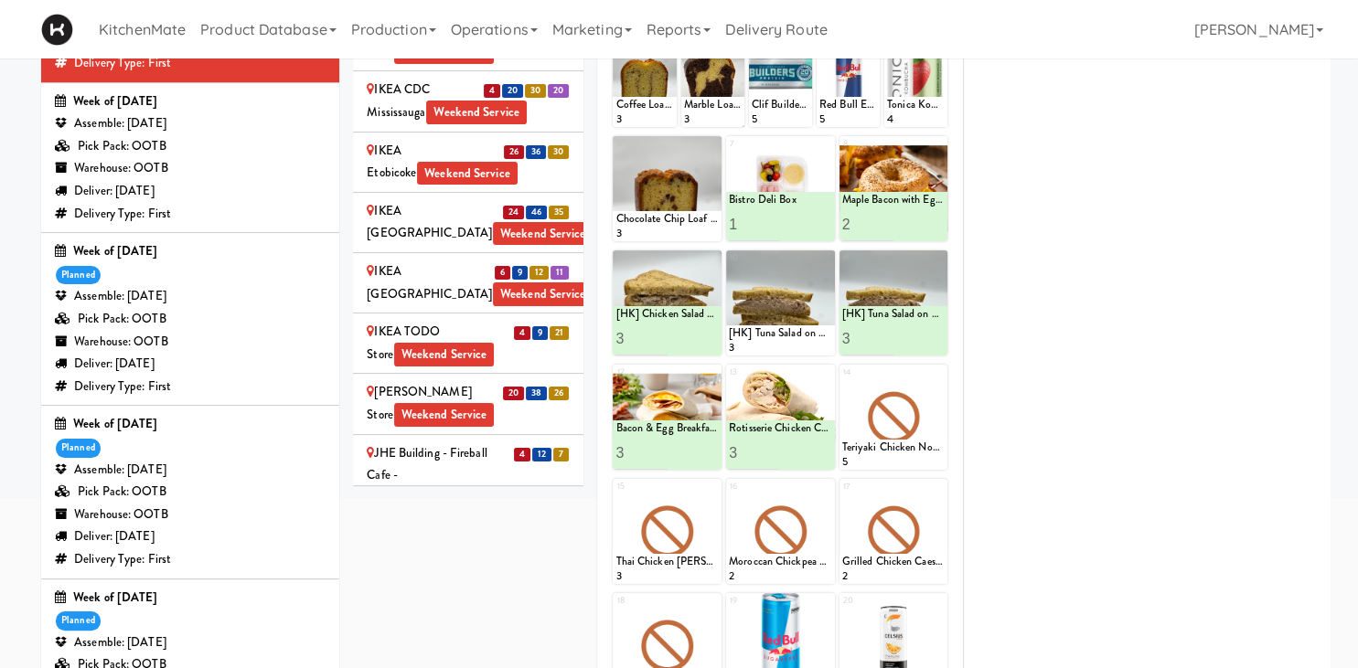
scroll to position [325, 0]
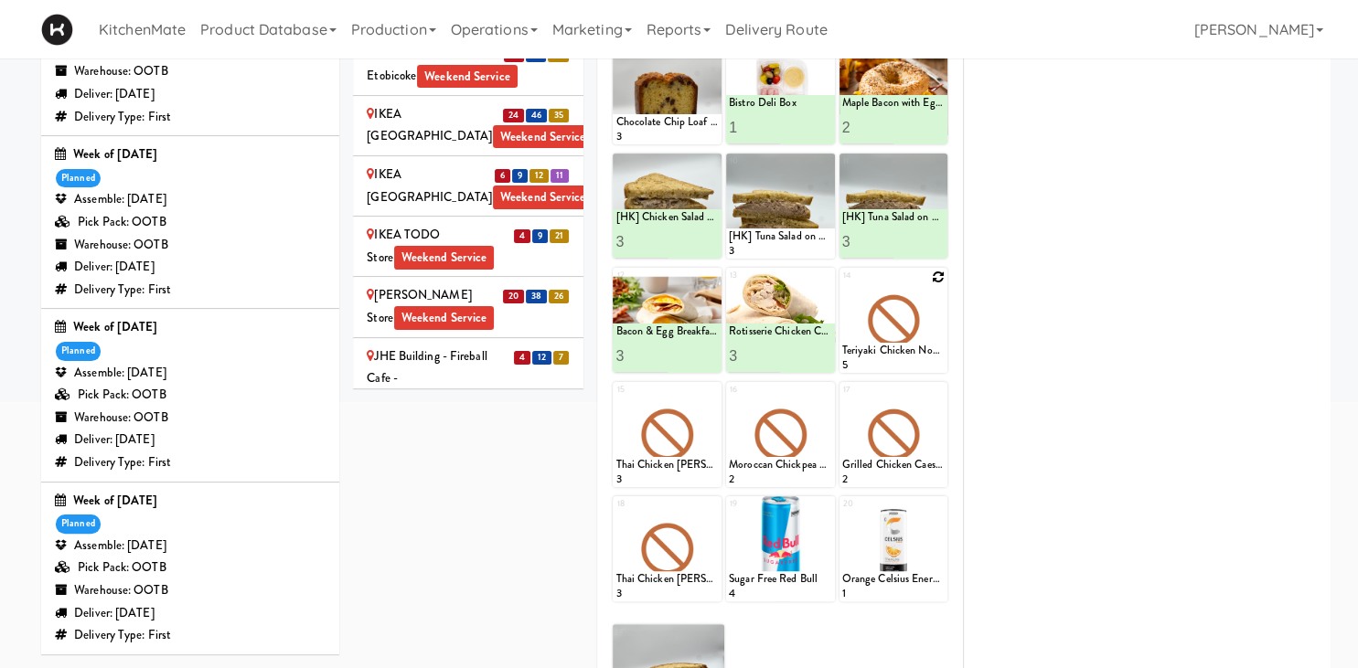
click at [939, 278] on icon at bounding box center [938, 277] width 13 height 13
click at [842, 285] on select "- Empty - Amazing Chocolate Chunk Cookie Bacon & Egg Breakfast Wrap Bistro Deli…" at bounding box center [893, 329] width 103 height 88
click option "Buffalo Mac & Cheese" at bounding box center [0, 0] width 0 height 0
click at [886, 351] on input "2" at bounding box center [867, 356] width 51 height 34
click at [886, 351] on input "3" at bounding box center [867, 356] width 51 height 34
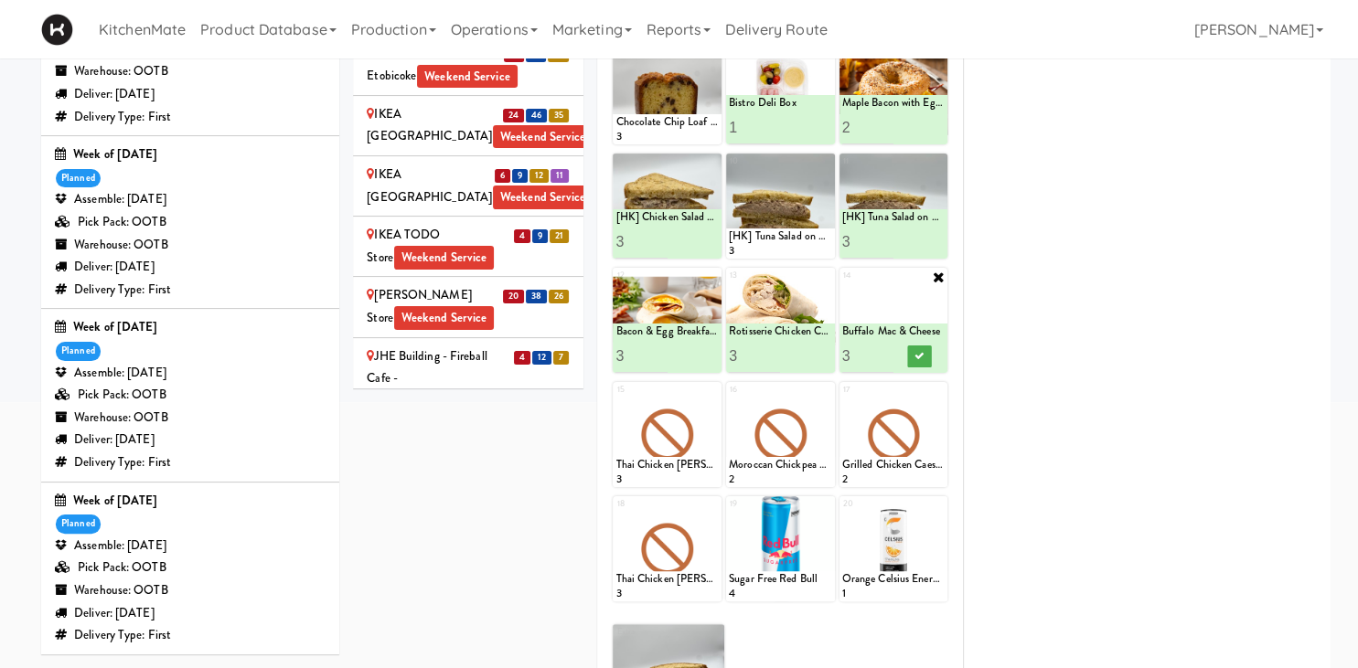
type input "4"
click at [886, 351] on input "4" at bounding box center [867, 356] width 51 height 34
drag, startPoint x: 922, startPoint y: 356, endPoint x: 807, endPoint y: 379, distance: 116.5
click at [923, 356] on icon at bounding box center [918, 356] width 9 height 10
click at [704, 389] on div at bounding box center [667, 434] width 109 height 105
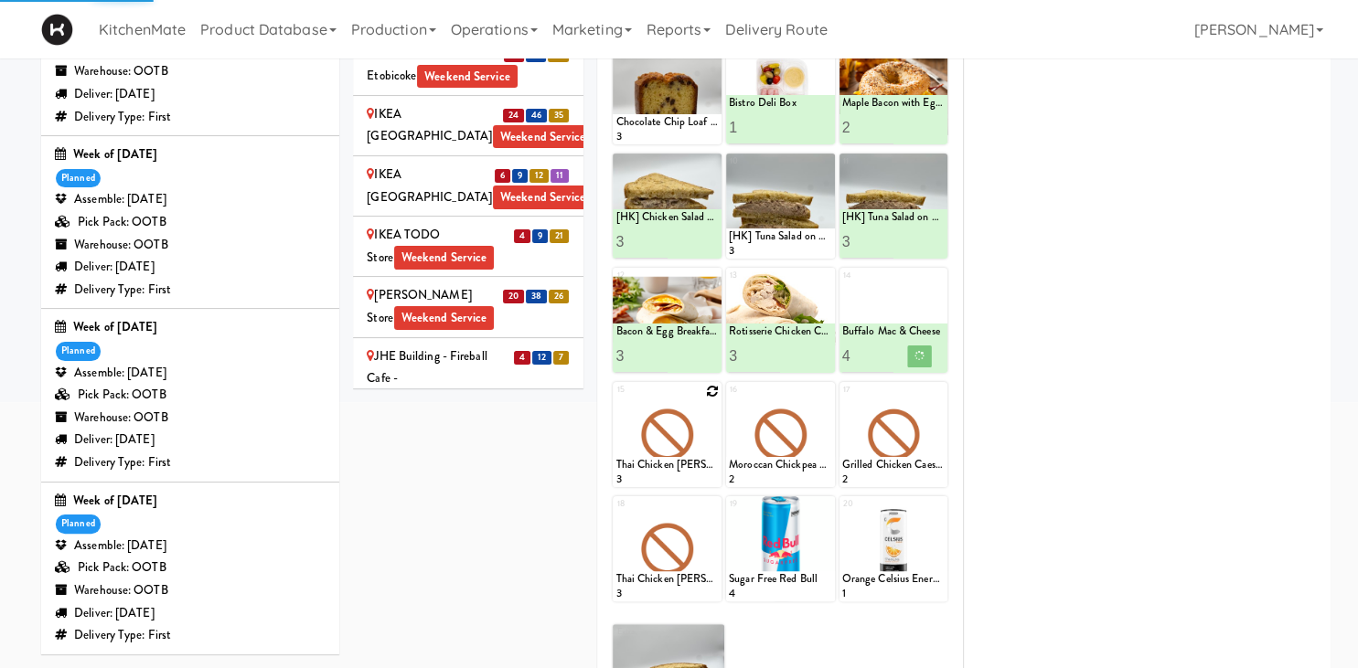
click at [713, 391] on icon at bounding box center [712, 391] width 13 height 13
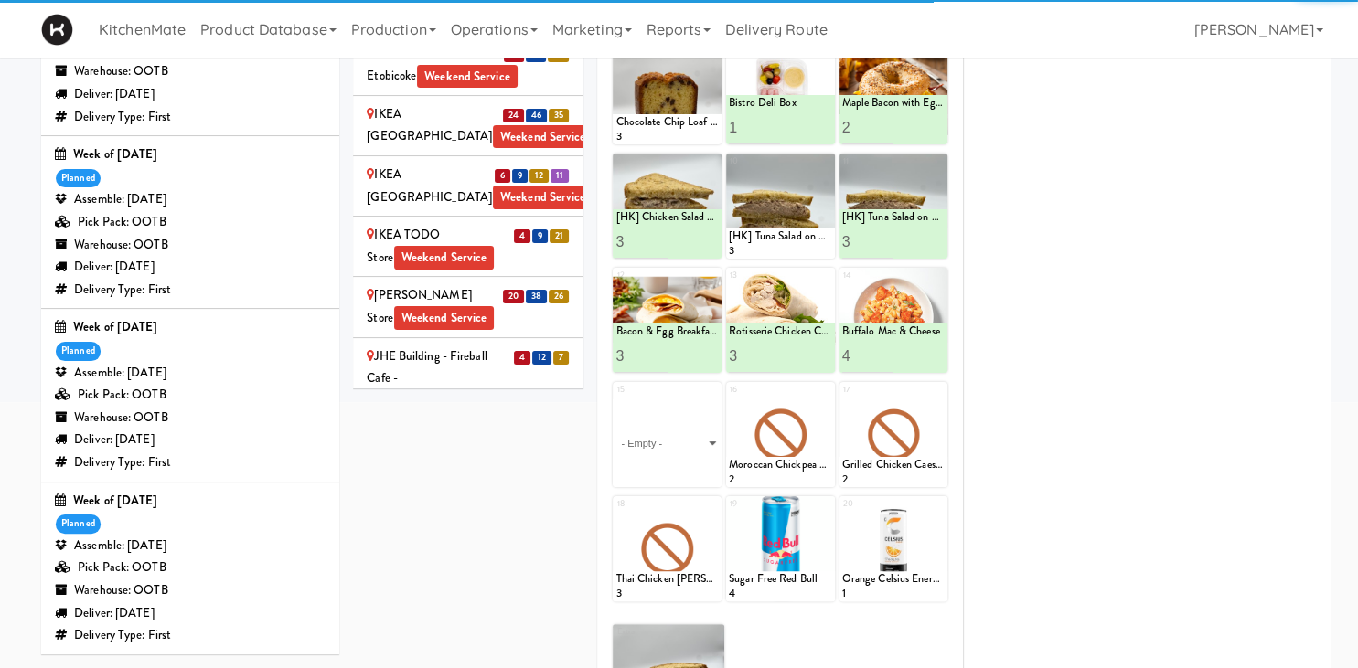
click at [690, 400] on select "- Empty - Amazing Chocolate Chunk Cookie Bacon & Egg Breakfast Wrap Bistro Deli…" at bounding box center [666, 444] width 103 height 88
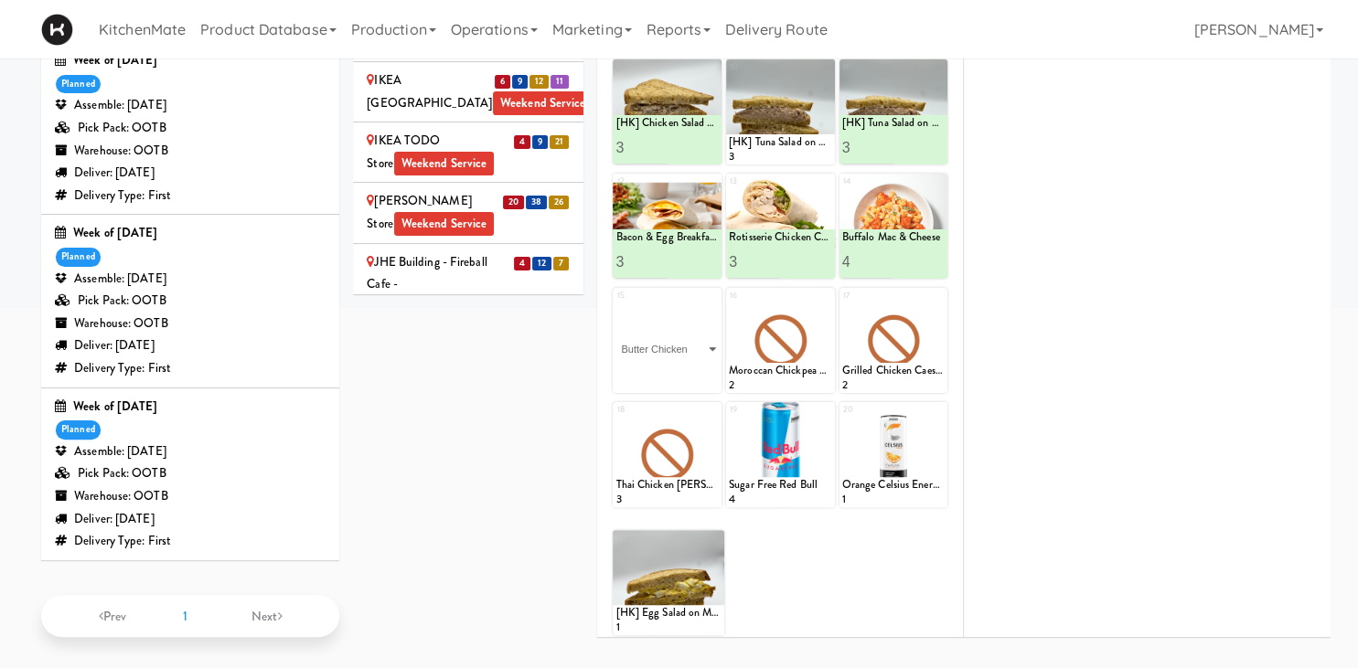
click option "Butter Chicken" at bounding box center [0, 0] width 0 height 0
click at [656, 370] on input "2" at bounding box center [640, 376] width 51 height 34
click at [656, 370] on input "3" at bounding box center [640, 376] width 51 height 34
click at [656, 369] on input "4" at bounding box center [640, 376] width 51 height 34
type input "3"
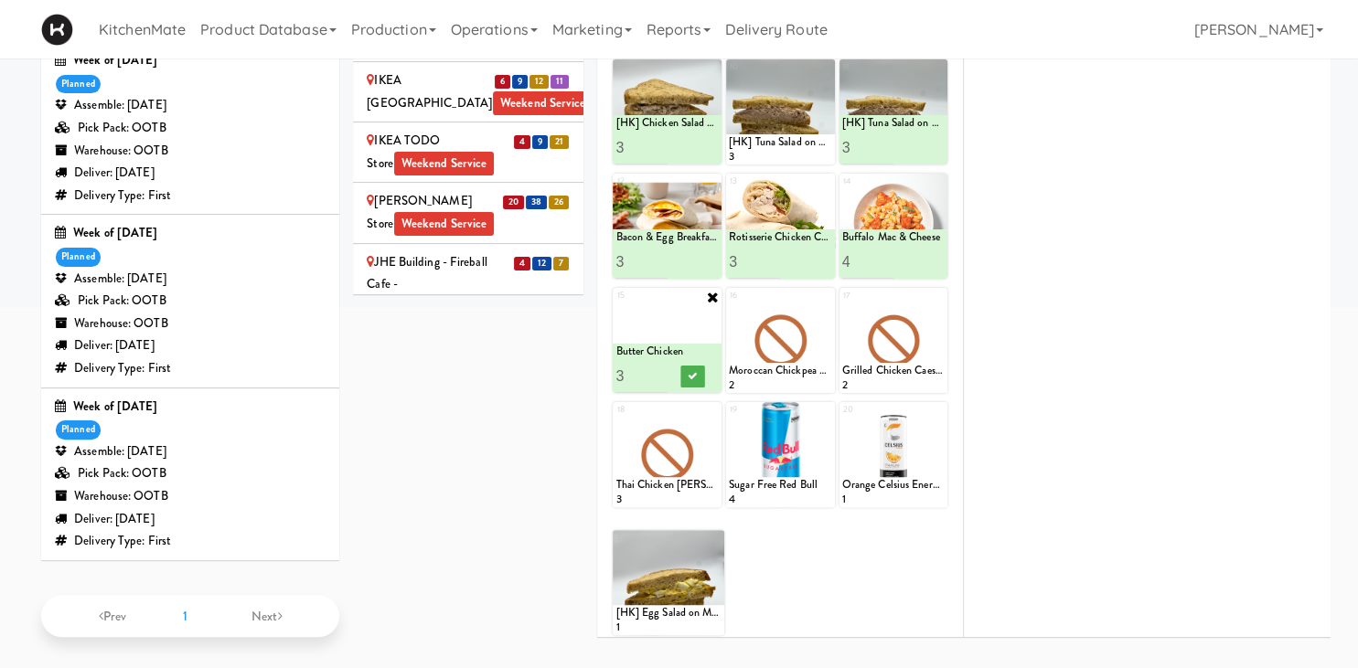
click at [659, 380] on input "3" at bounding box center [640, 376] width 51 height 34
click at [686, 375] on button at bounding box center [693, 377] width 24 height 22
click at [824, 297] on icon at bounding box center [825, 297] width 13 height 13
click at [824, 318] on select "- Empty - Amazing Chocolate Chunk Cookie Bacon & Egg Breakfast Wrap Bistro Deli…" at bounding box center [780, 349] width 103 height 88
click option "Linguine Marinara" at bounding box center [0, 0] width 0 height 0
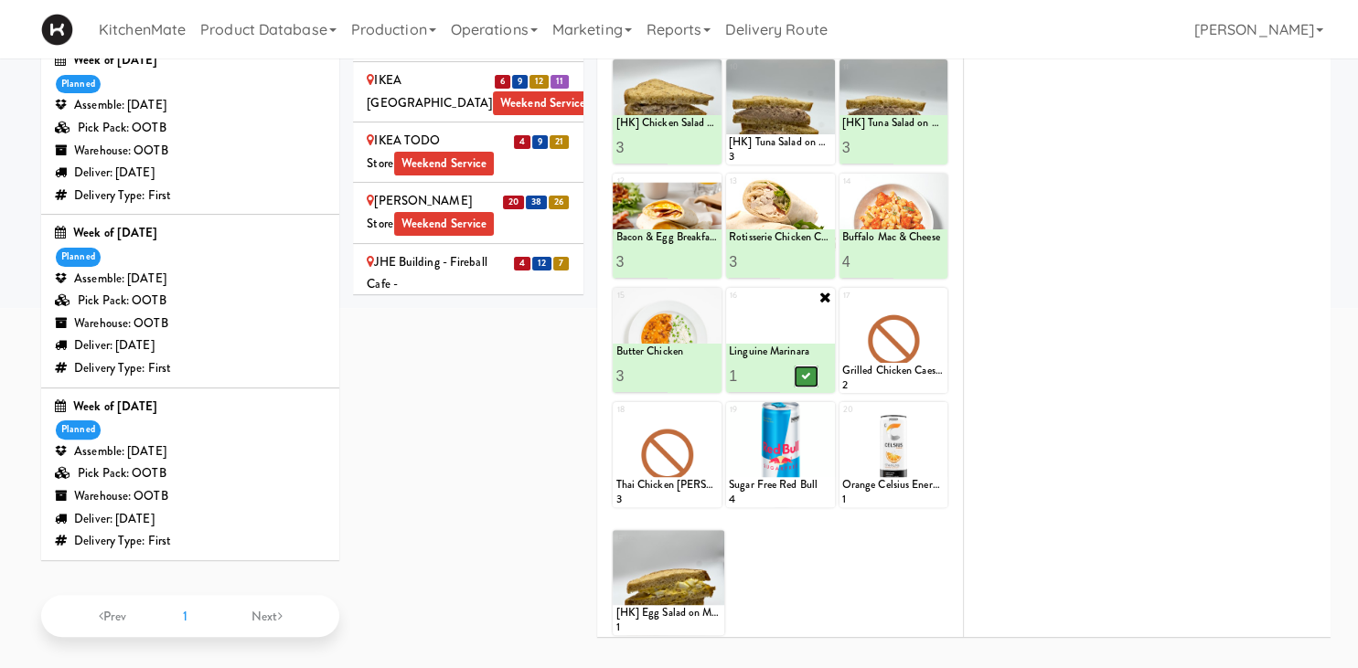
click at [797, 380] on button at bounding box center [806, 377] width 24 height 22
click at [939, 288] on div at bounding box center [893, 340] width 109 height 105
click at [937, 292] on icon at bounding box center [938, 297] width 13 height 13
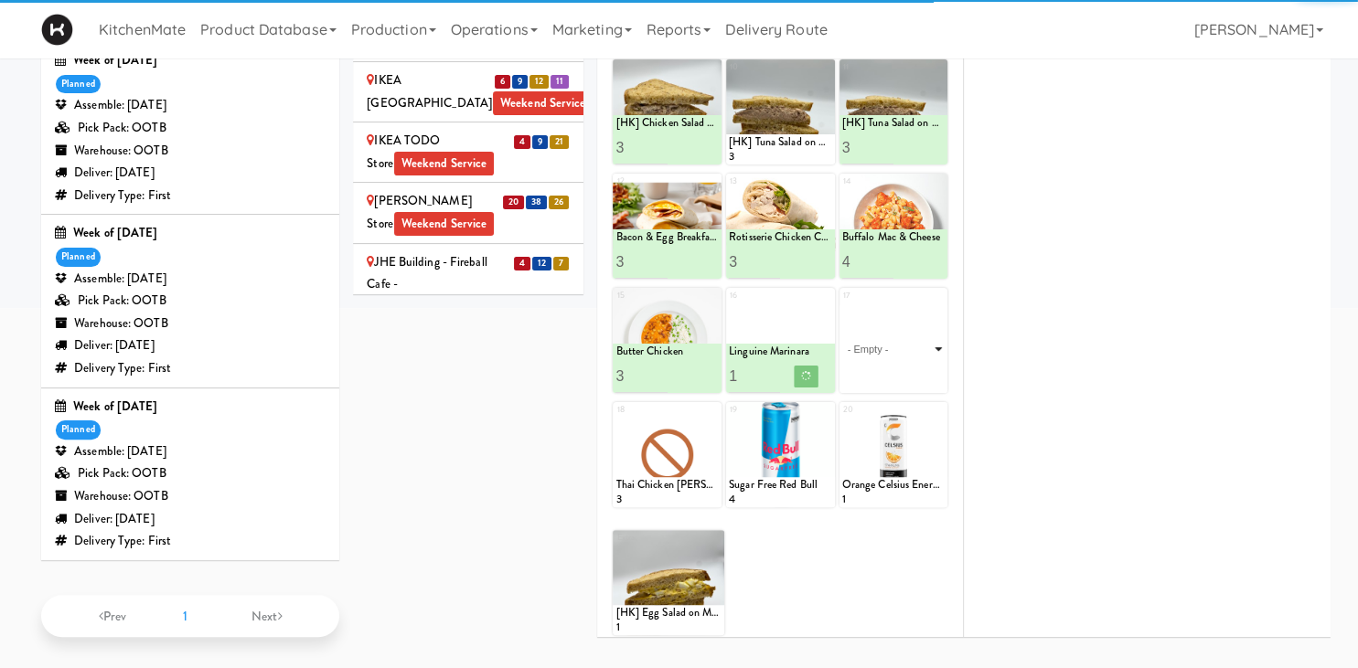
click at [923, 315] on select "- Empty - Amazing Chocolate Chunk Cookie Bacon & Egg Breakfast Wrap Bistro Deli…" at bounding box center [893, 349] width 103 height 88
click at [928, 336] on select "- Empty - Amazing Chocolate Chunk Cookie Bacon & Egg Breakfast Wrap Bistro Deli…" at bounding box center [893, 349] width 103 height 88
click at [842, 305] on select "- Empty - Amazing Chocolate Chunk Cookie Bacon & Egg Breakfast Wrap Bistro Deli…" at bounding box center [893, 349] width 103 height 88
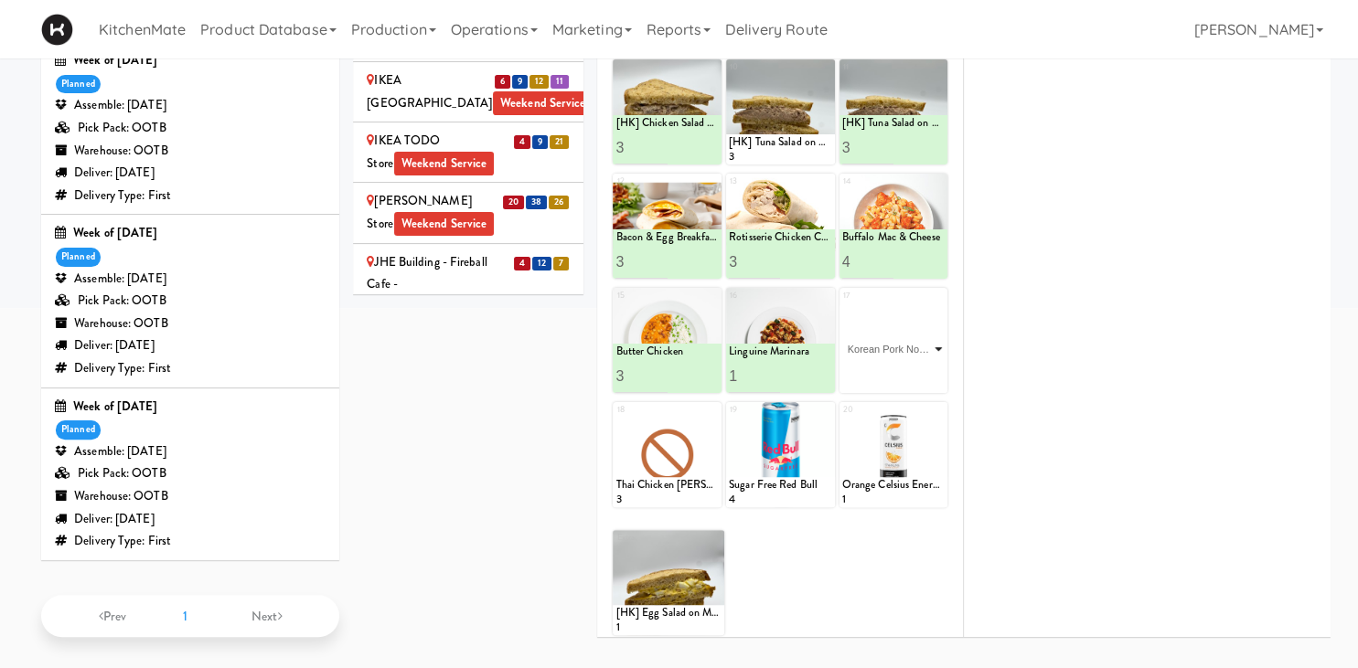
click option "Korean Pork Noodles" at bounding box center [0, 0] width 0 height 0
type input "2"
click at [887, 368] on input "2" at bounding box center [867, 376] width 51 height 34
click at [920, 372] on icon at bounding box center [918, 376] width 9 height 10
click at [714, 407] on icon at bounding box center [712, 411] width 13 height 13
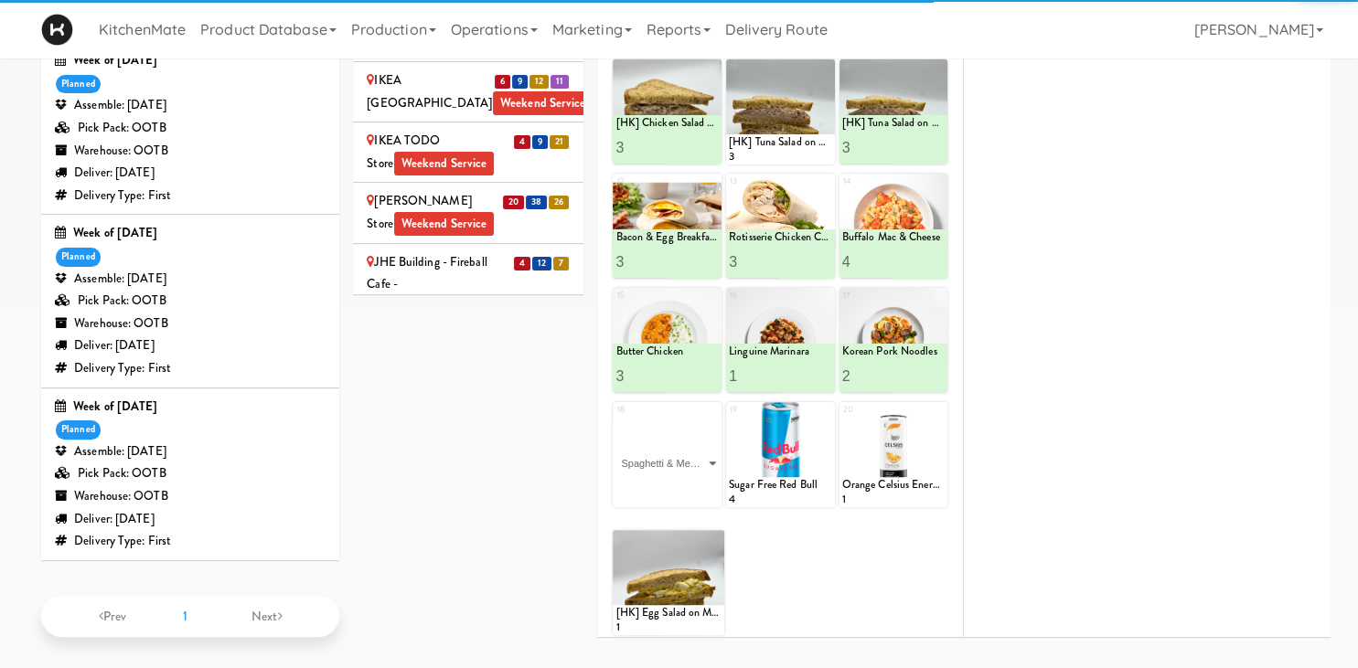
click option "Spaghetti & Meatballs" at bounding box center [0, 0] width 0 height 0
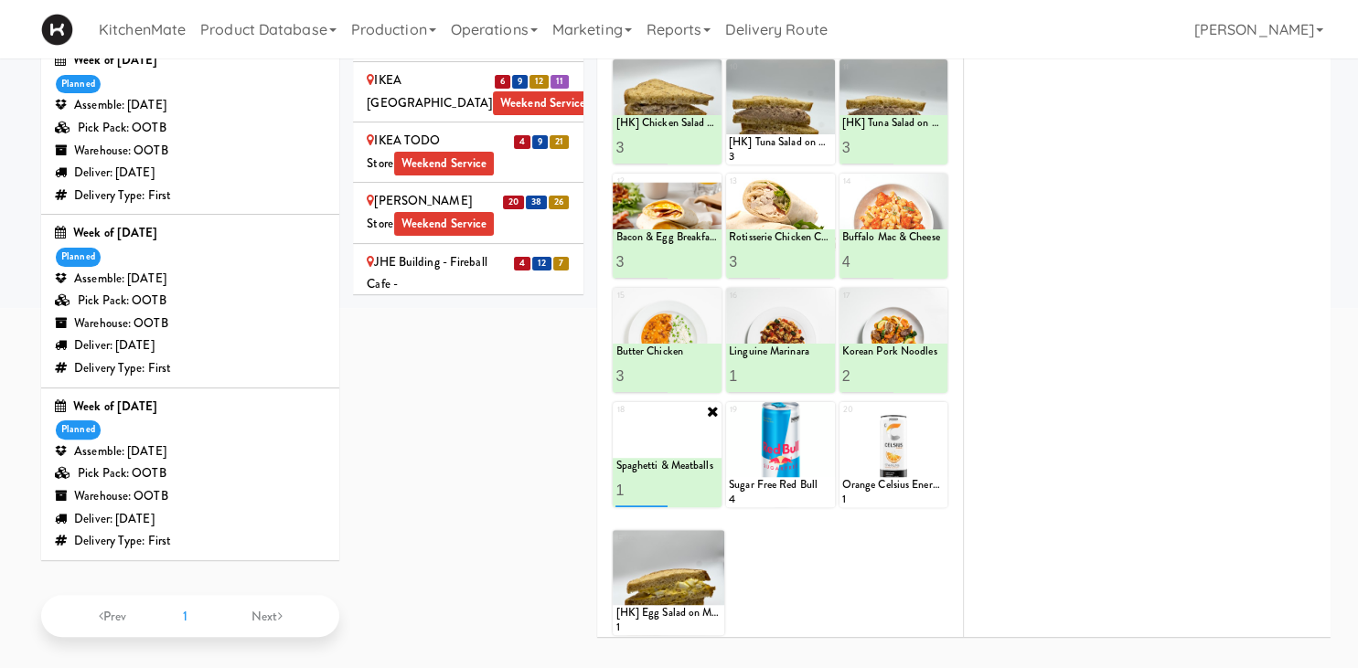
type input "2"
click at [659, 483] on input "2" at bounding box center [640, 491] width 51 height 34
click at [685, 485] on button at bounding box center [693, 491] width 24 height 22
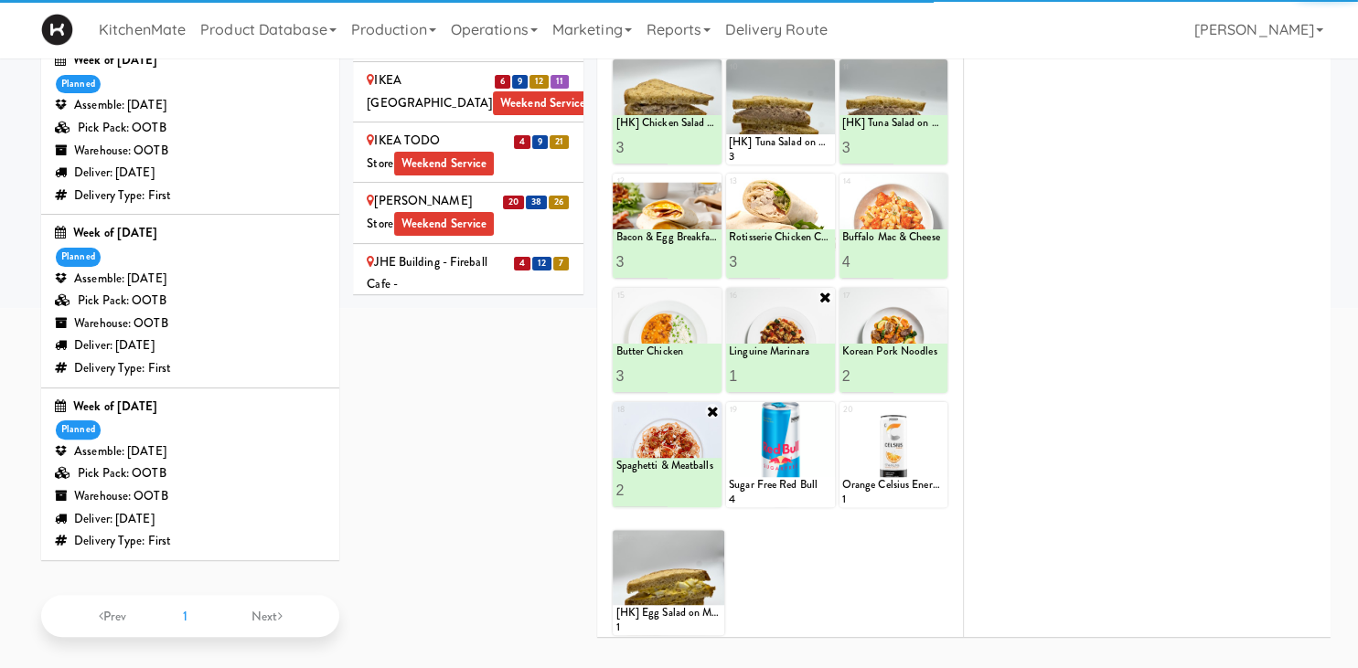
type input "2"
click at [772, 369] on input "2" at bounding box center [754, 376] width 51 height 34
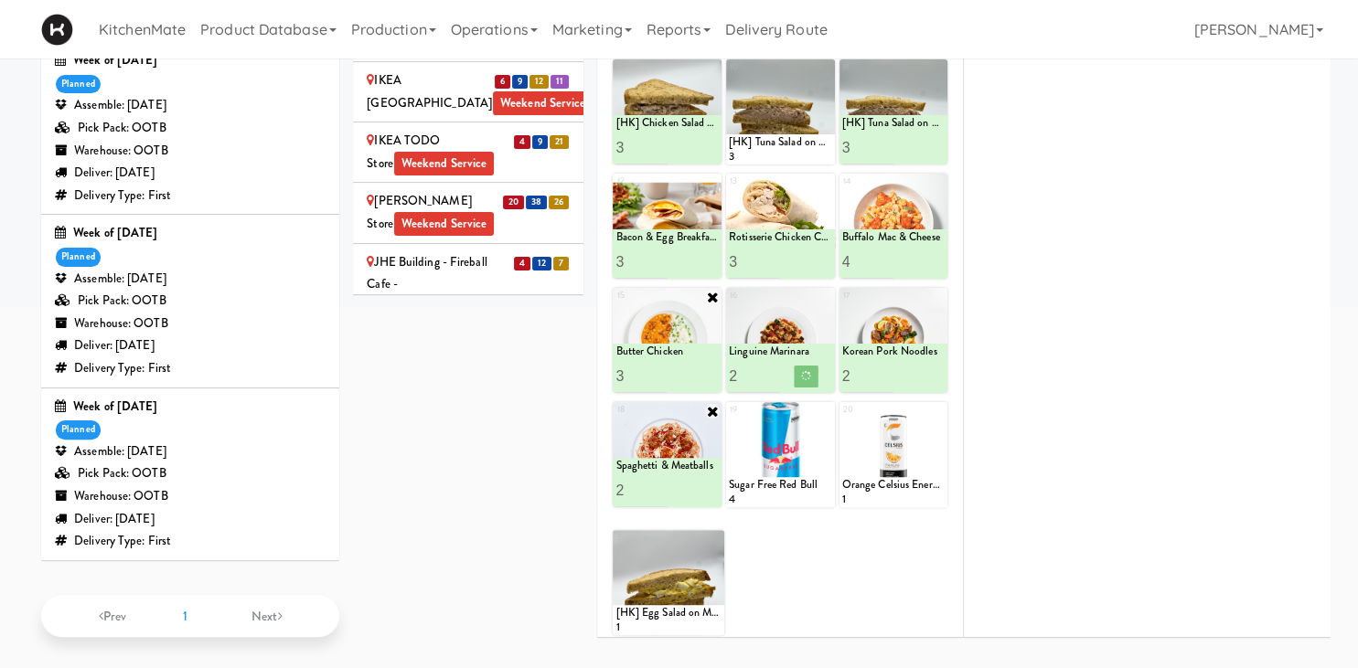
type input "4"
click at [658, 368] on input "4" at bounding box center [640, 376] width 51 height 34
click at [698, 371] on button at bounding box center [693, 377] width 24 height 22
type input "5"
click at [886, 254] on input "5" at bounding box center [867, 262] width 51 height 34
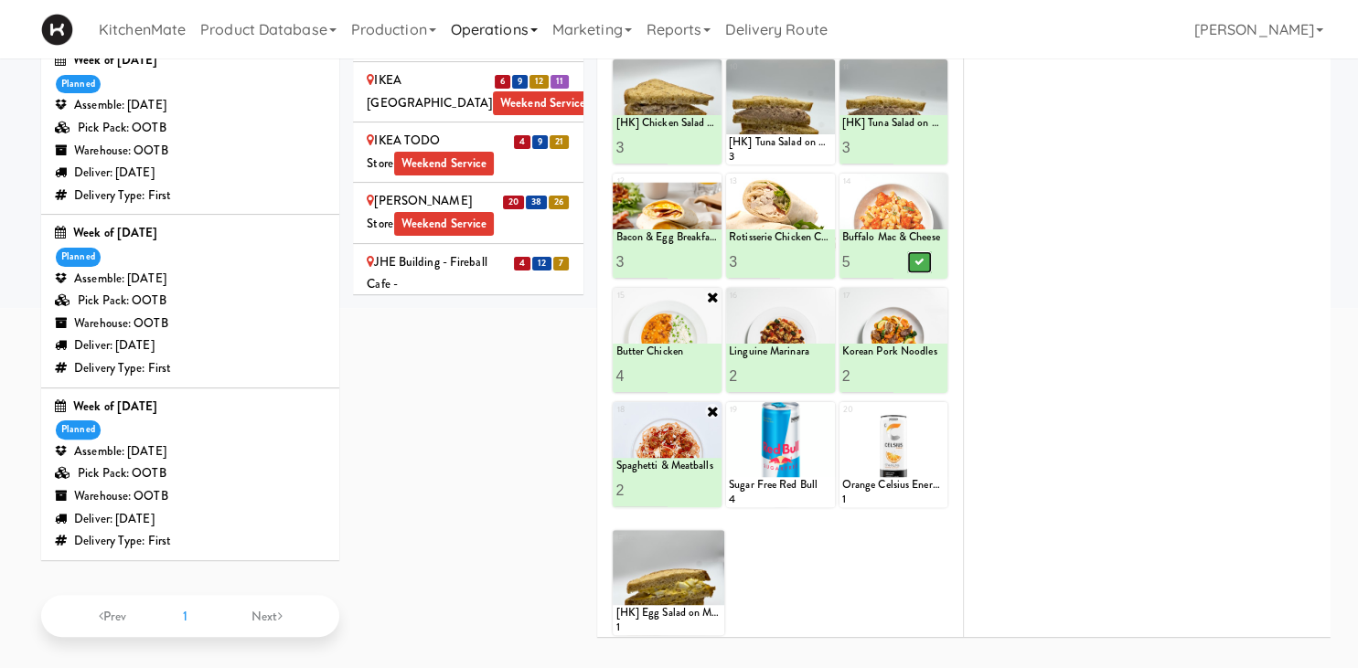
drag, startPoint x: 918, startPoint y: 261, endPoint x: 551, endPoint y: 0, distance: 449.8
click at [920, 261] on icon at bounding box center [918, 262] width 9 height 10
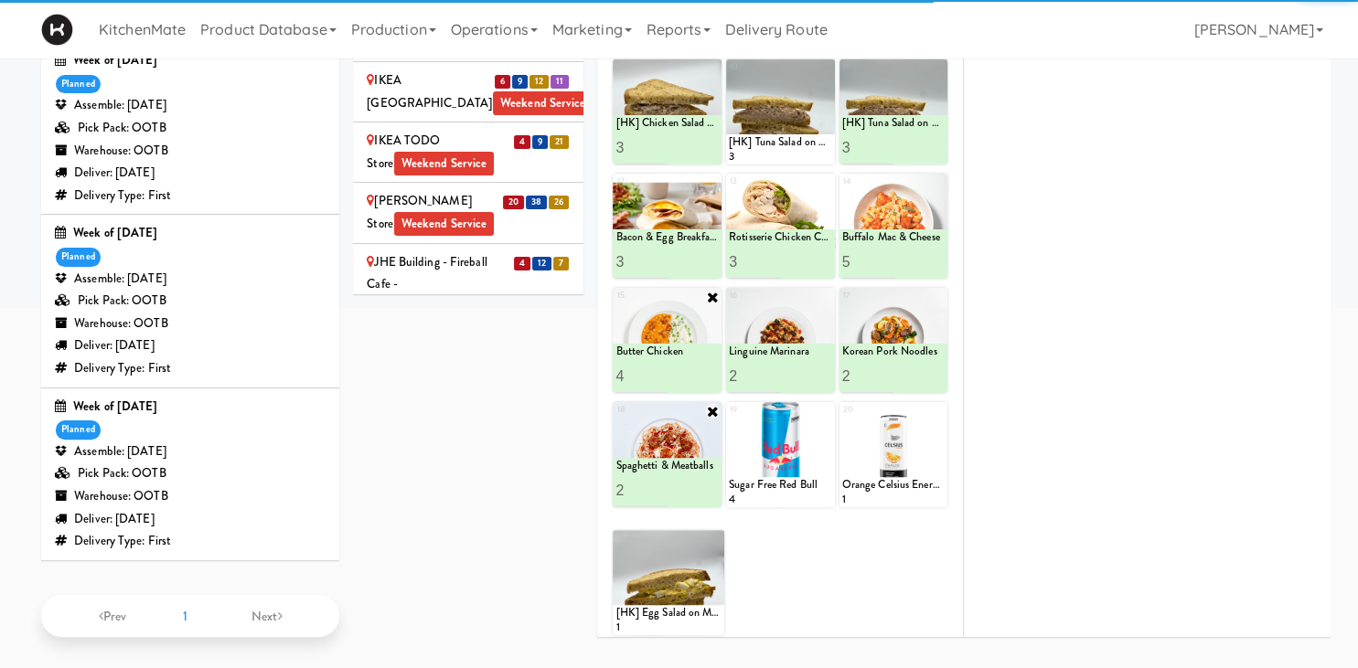
scroll to position [2224, 0]
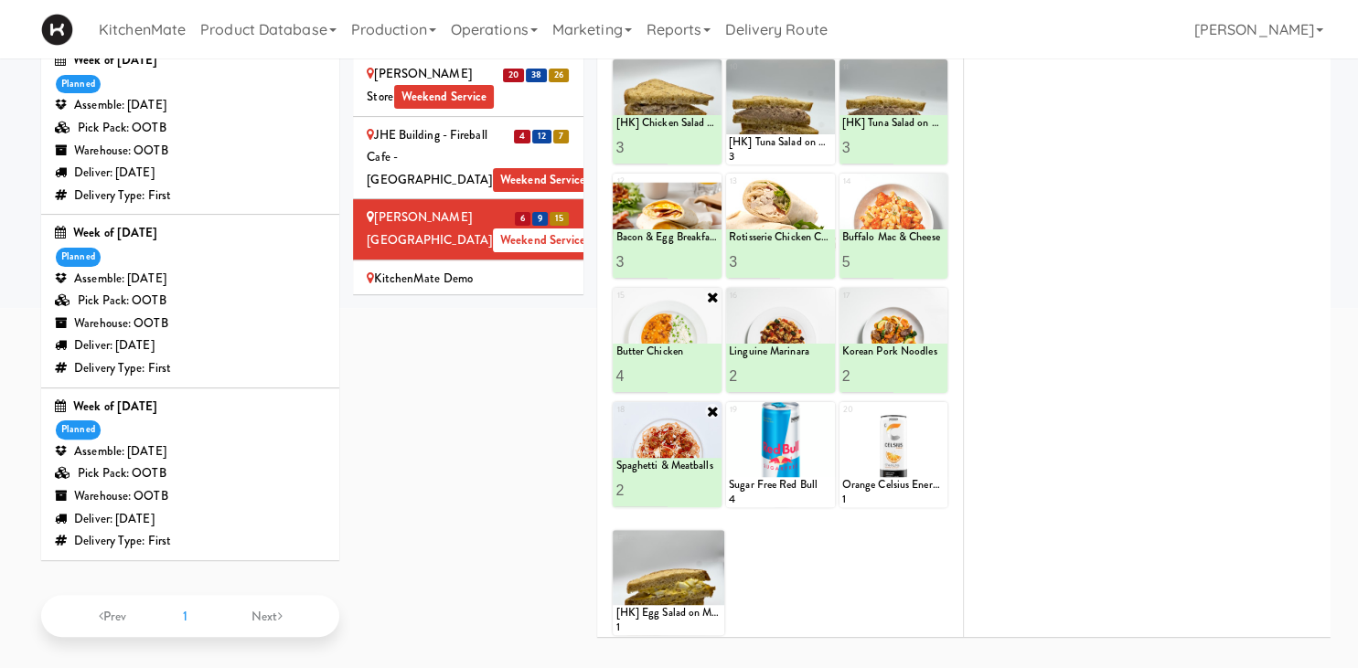
click at [517, 404] on div "Mackenzie Richmond Hill Hospital - Emergency Room Weekend Service" at bounding box center [468, 449] width 203 height 90
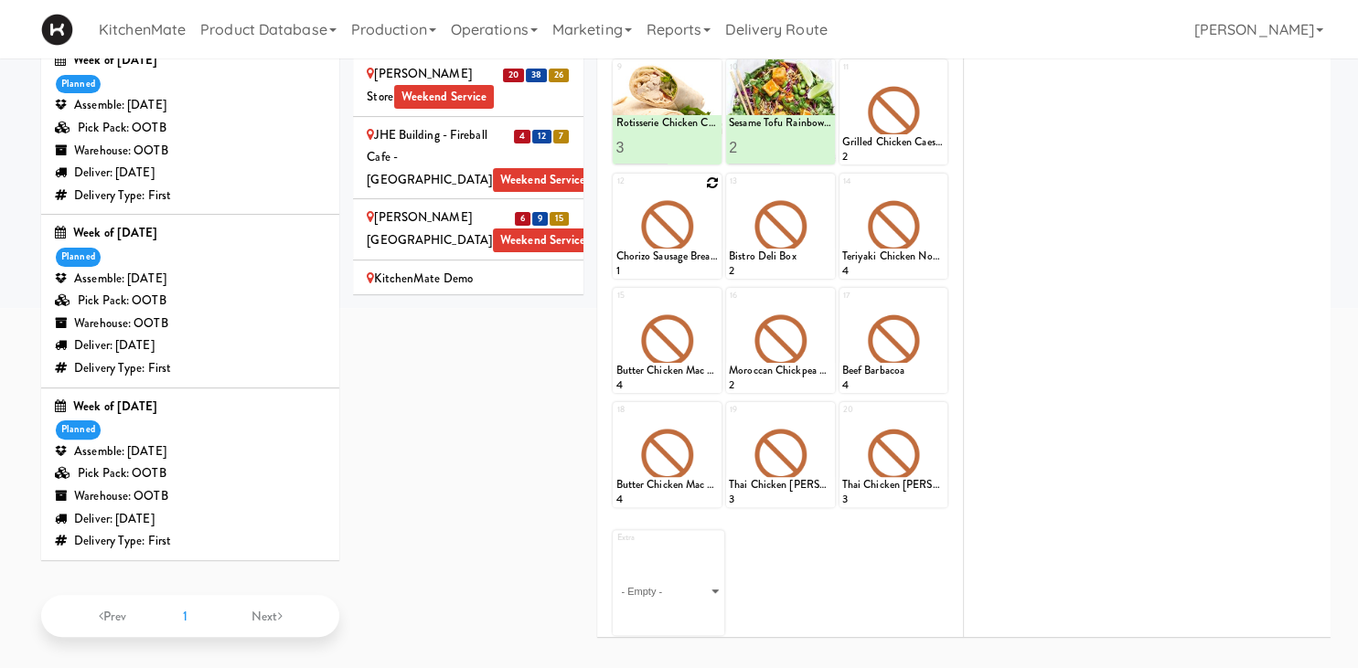
click at [699, 184] on div at bounding box center [667, 226] width 109 height 105
click at [715, 177] on icon at bounding box center [712, 182] width 13 height 13
click at [615, 191] on select "- Empty - Amazing Chocolate Chunk Cookie Bacon & Egg Breakfast Wrap Bistro Deli…" at bounding box center [666, 235] width 103 height 88
click option "Buffalo Mac & Cheese" at bounding box center [0, 0] width 0 height 0
click at [660, 258] on input "2" at bounding box center [640, 262] width 51 height 34
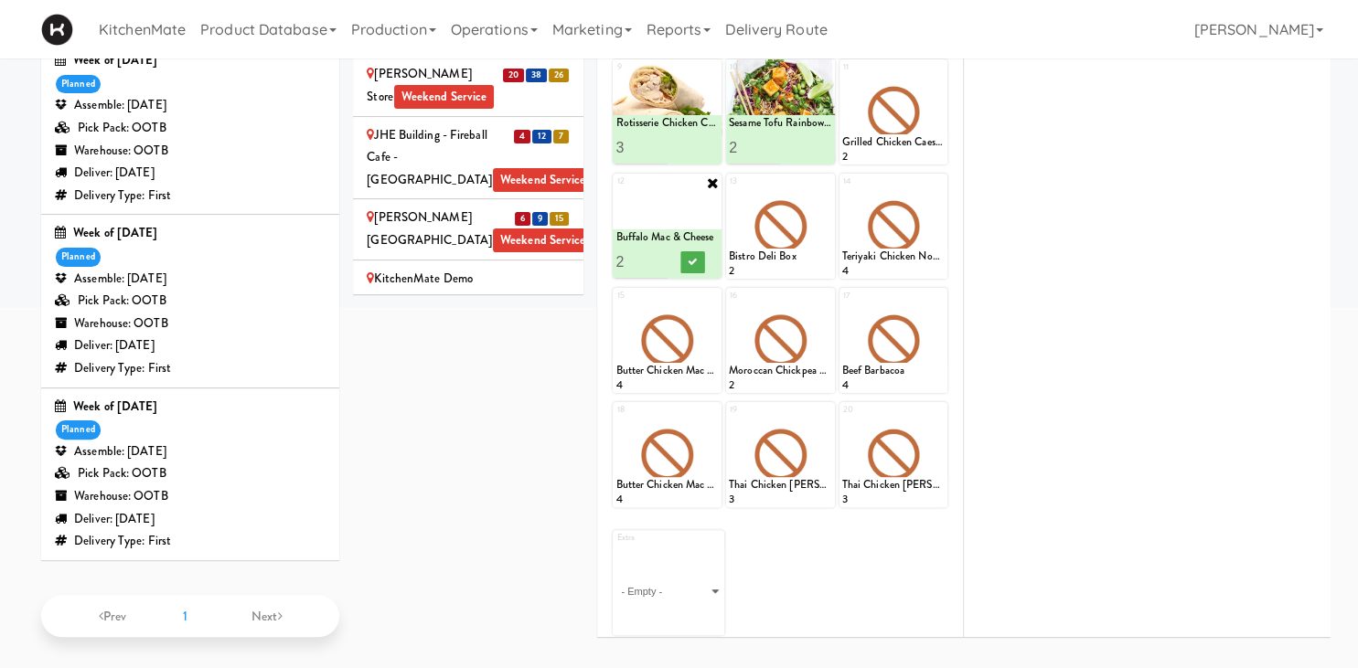
click at [660, 258] on input "3" at bounding box center [640, 262] width 51 height 34
click at [660, 258] on input "4" at bounding box center [640, 262] width 51 height 34
click at [660, 258] on input "5" at bounding box center [640, 262] width 51 height 34
type input "6"
click at [659, 255] on input "6" at bounding box center [640, 262] width 51 height 34
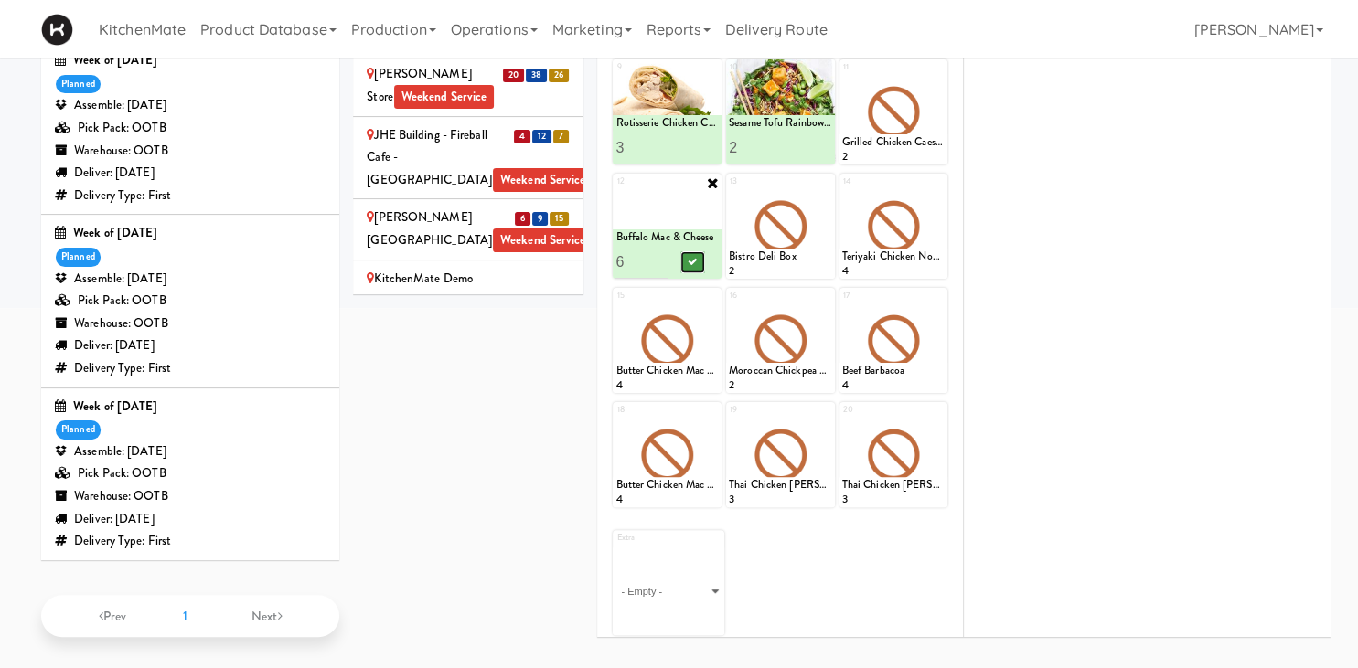
click at [690, 264] on button at bounding box center [693, 262] width 24 height 22
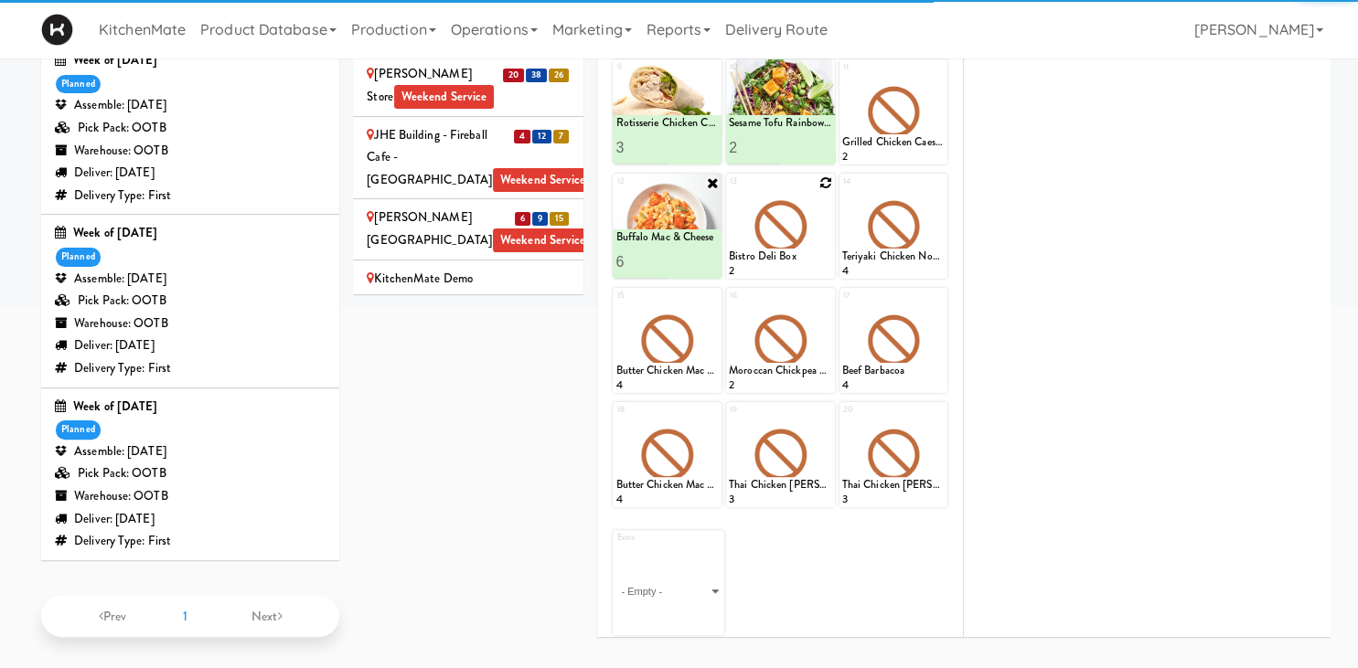
click at [829, 183] on icon at bounding box center [825, 182] width 13 height 13
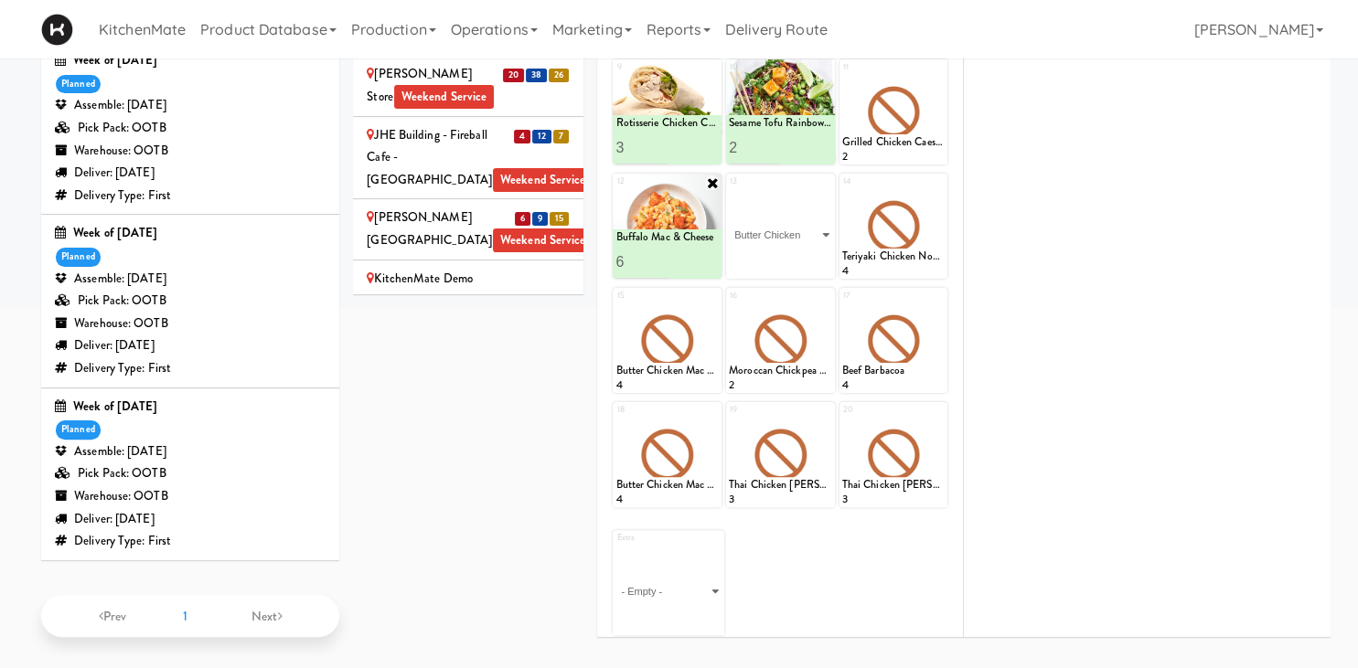
click option "Butter Chicken" at bounding box center [0, 0] width 0 height 0
click at [773, 258] on input "2" at bounding box center [754, 262] width 51 height 34
click at [773, 258] on input "3" at bounding box center [754, 262] width 51 height 34
type input "4"
click at [773, 258] on input "4" at bounding box center [754, 262] width 51 height 34
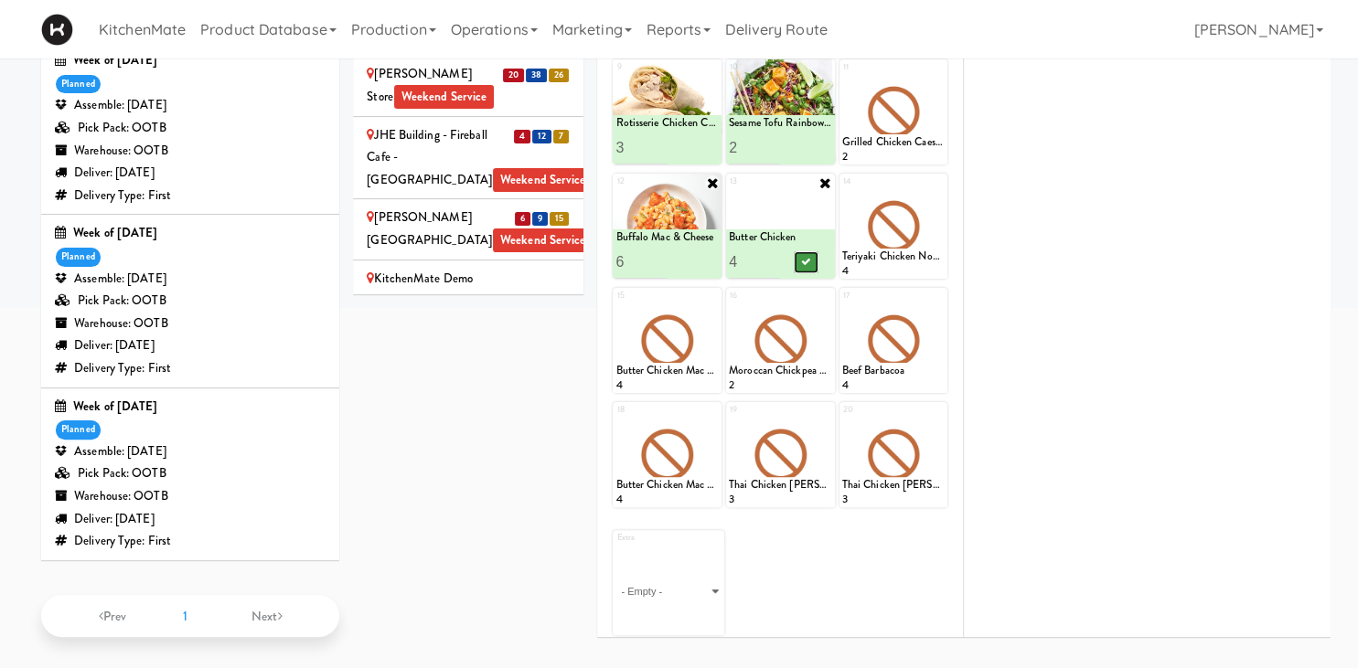
click at [804, 261] on icon at bounding box center [805, 262] width 9 height 10
click at [940, 182] on icon at bounding box center [938, 182] width 13 height 13
click at [930, 180] on div "14 Teriyaki Chicken Noodles 4" at bounding box center [893, 226] width 109 height 105
click at [917, 185] on div "14 - Empty - Amazing Chocolate Chunk Cookie Bacon & Egg Breakfast Wrap Bistro D…" at bounding box center [893, 226] width 109 height 105
click at [922, 219] on select "- Empty - Amazing Chocolate Chunk Cookie Bacon & Egg Breakfast Wrap Bistro Deli…" at bounding box center [893, 235] width 103 height 88
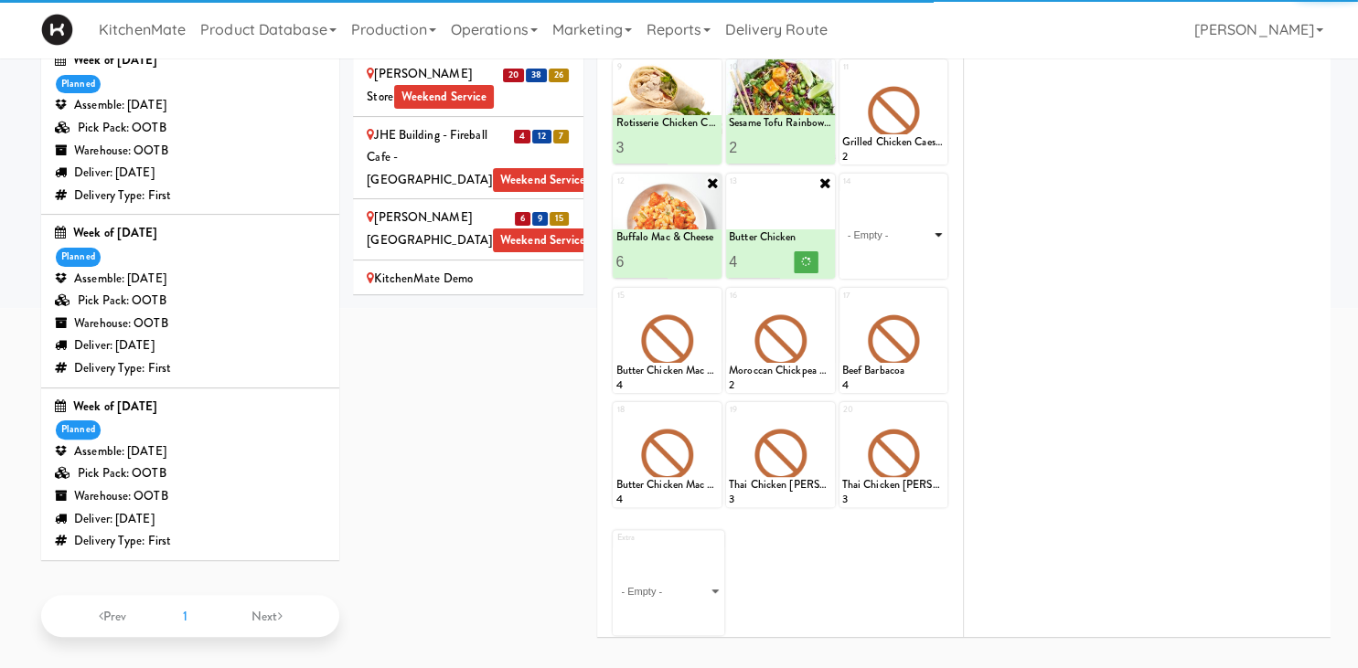
click at [925, 246] on select "- Empty - Amazing Chocolate Chunk Cookie Bacon & Egg Breakfast Wrap Bistro Deli…" at bounding box center [893, 235] width 103 height 88
click at [925, 232] on select "- Empty - Amazing Chocolate Chunk Cookie Bacon & Egg Breakfast Wrap Bistro Deli…" at bounding box center [893, 235] width 103 height 88
click at [929, 231] on select "- Empty - Amazing Chocolate Chunk Cookie Bacon & Egg Breakfast Wrap Bistro Deli…" at bounding box center [893, 235] width 103 height 88
click at [929, 253] on select "- Empty - Amazing Chocolate Chunk Cookie Bacon & Egg Breakfast Wrap Bistro Deli…" at bounding box center [893, 235] width 103 height 88
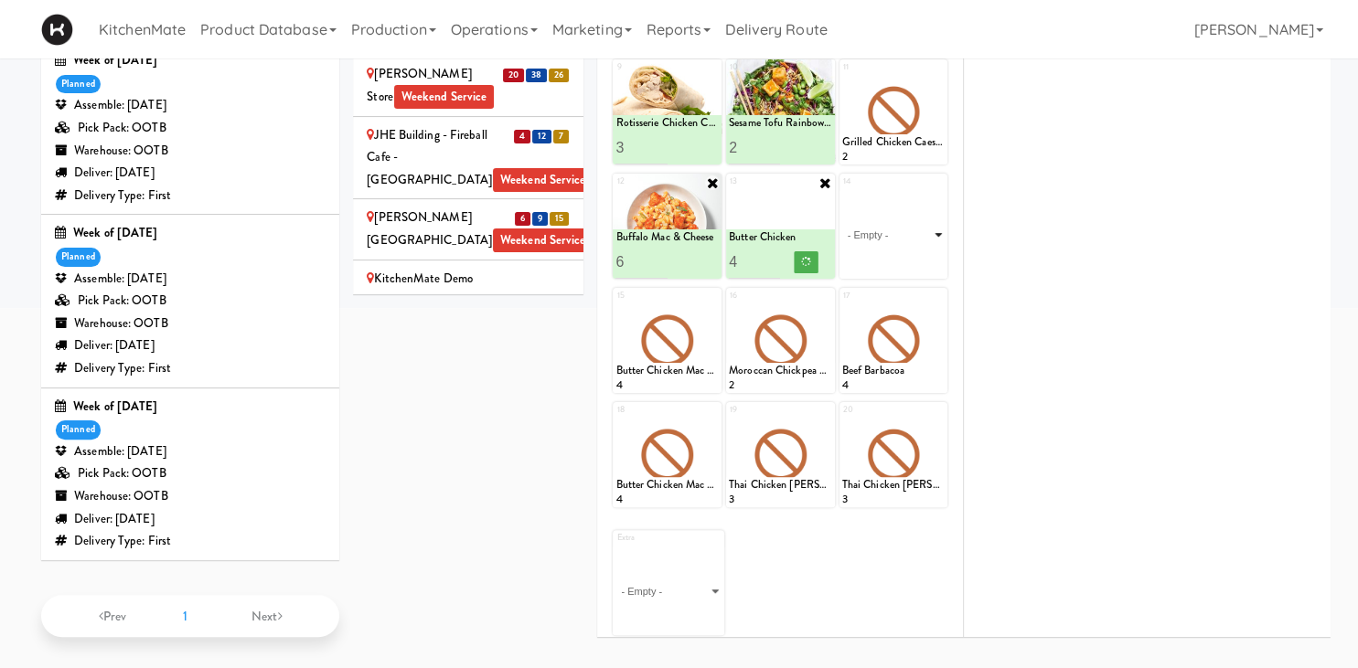
click at [925, 229] on select "- Empty - Amazing Chocolate Chunk Cookie Bacon & Egg Breakfast Wrap Bistro Deli…" at bounding box center [893, 235] width 103 height 88
click at [932, 232] on select "- Empty - Amazing Chocolate Chunk Cookie Bacon & Egg Breakfast Wrap Bistro Deli…" at bounding box center [893, 235] width 103 height 88
click at [945, 232] on div "- Empty - Amazing Chocolate Chunk Cookie Bacon & Egg Breakfast Wrap Bistro Deli…" at bounding box center [893, 235] width 109 height 88
click at [941, 232] on select "- Empty - Amazing Chocolate Chunk Cookie Bacon & Egg Breakfast Wrap Bistro Deli…" at bounding box center [893, 235] width 103 height 88
click at [934, 233] on select "- Empty - Amazing Chocolate Chunk Cookie Bacon & Egg Breakfast Wrap Bistro Deli…" at bounding box center [893, 235] width 103 height 88
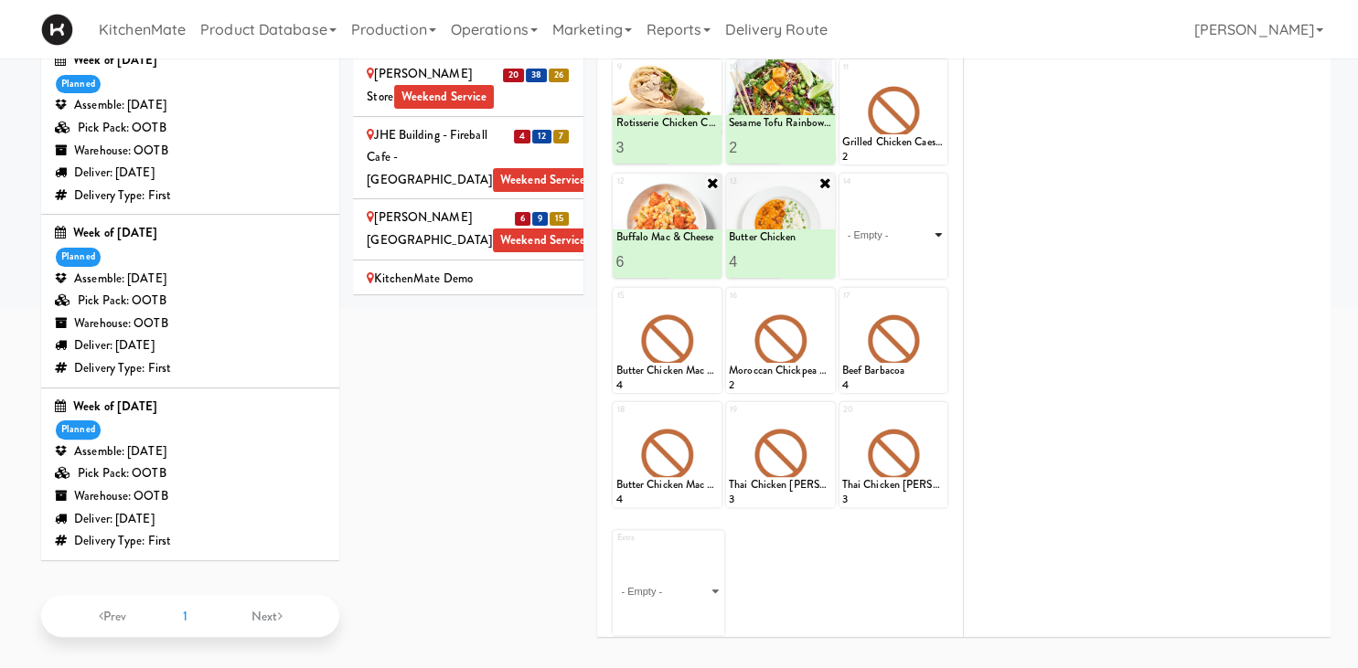
click at [842, 191] on select "- Empty - Amazing Chocolate Chunk Cookie Bacon & Egg Breakfast Wrap Bistro Deli…" at bounding box center [893, 235] width 103 height 88
click option "Butter Chicken" at bounding box center [0, 0] width 0 height 0
click at [880, 251] on input "2" at bounding box center [867, 262] width 51 height 34
click at [880, 251] on input "3" at bounding box center [867, 262] width 51 height 34
type input "4"
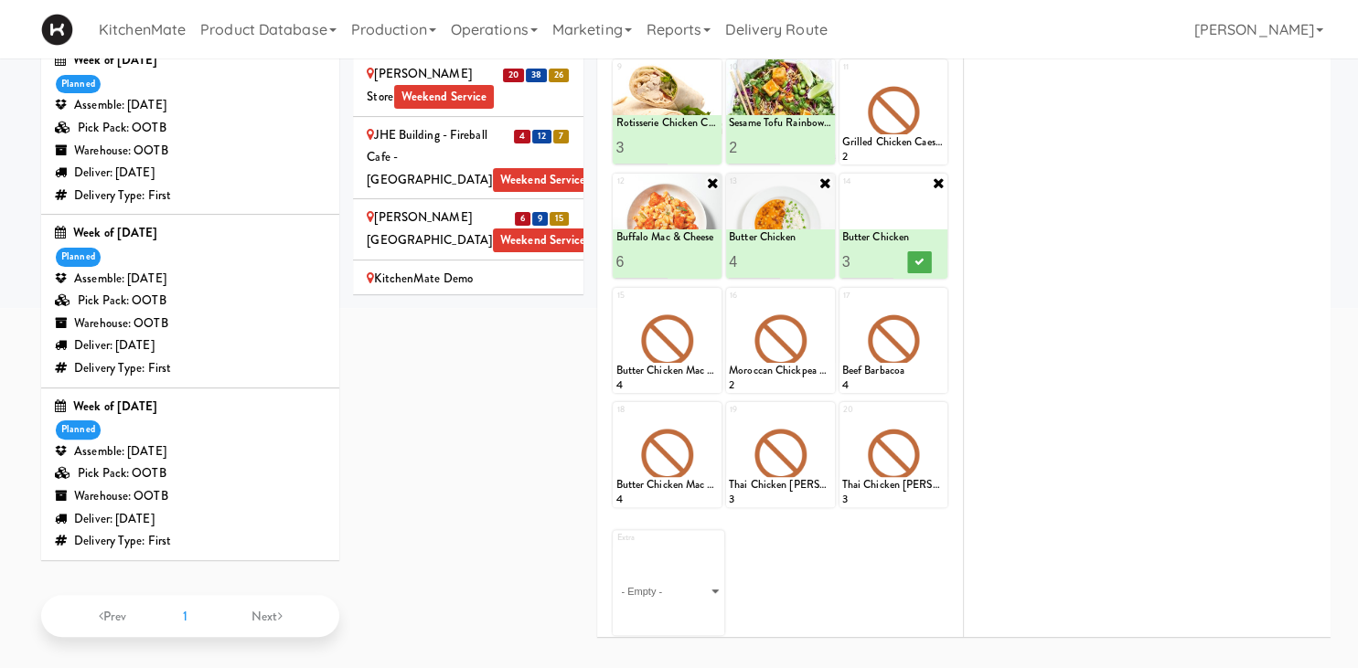
click at [880, 251] on input "4" at bounding box center [867, 262] width 51 height 34
click at [920, 258] on icon at bounding box center [918, 262] width 9 height 10
click at [710, 296] on icon at bounding box center [712, 297] width 13 height 13
click at [708, 298] on div "15 Butter Chicken Mac & Cheese 4" at bounding box center [667, 340] width 109 height 105
click at [615, 305] on select "- Empty - Amazing Chocolate Chunk Cookie Bacon & Egg Breakfast Wrap Bistro Deli…" at bounding box center [666, 349] width 103 height 88
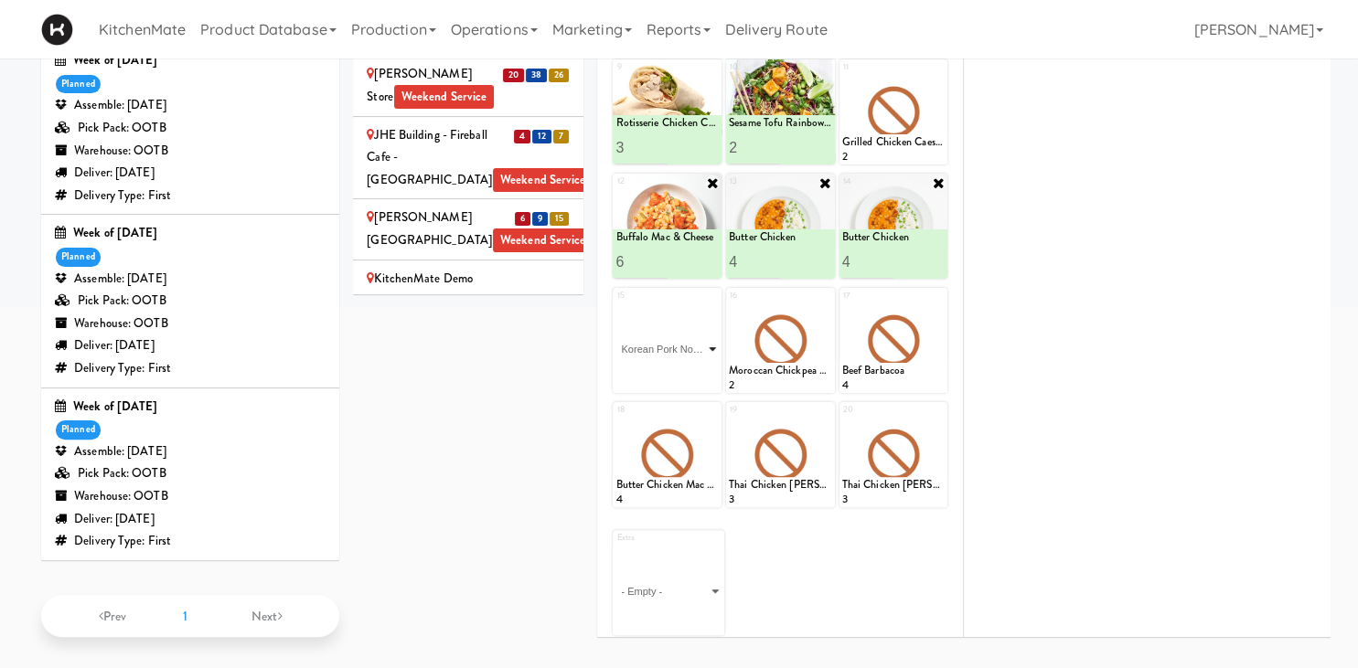
click option "Korean Pork Noodles" at bounding box center [0, 0] width 0 height 0
click at [661, 365] on input "1" at bounding box center [640, 376] width 51 height 34
click at [663, 365] on input "1" at bounding box center [640, 376] width 51 height 34
click at [664, 368] on input "2" at bounding box center [640, 376] width 51 height 34
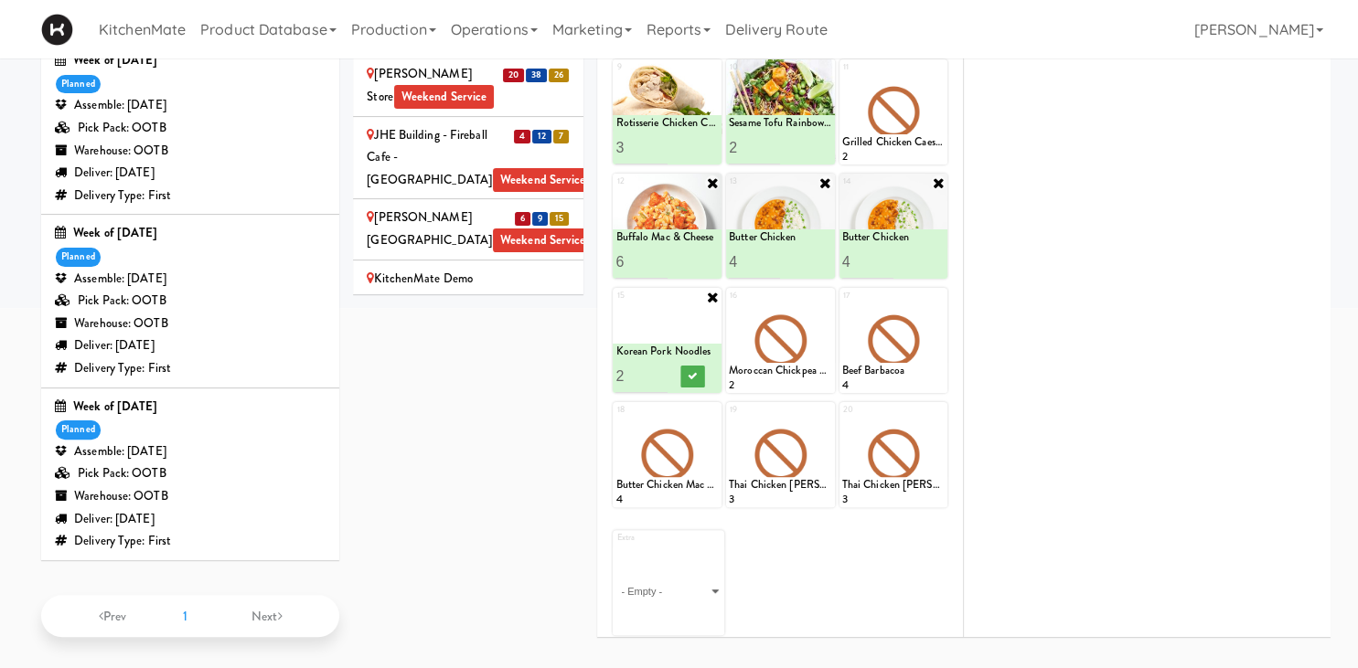
type input "3"
drag, startPoint x: 664, startPoint y: 368, endPoint x: 675, endPoint y: 368, distance: 11.0
click at [664, 368] on input "3" at bounding box center [640, 376] width 51 height 34
drag, startPoint x: 686, startPoint y: 371, endPoint x: 715, endPoint y: 360, distance: 31.2
click at [688, 371] on button at bounding box center [693, 377] width 24 height 22
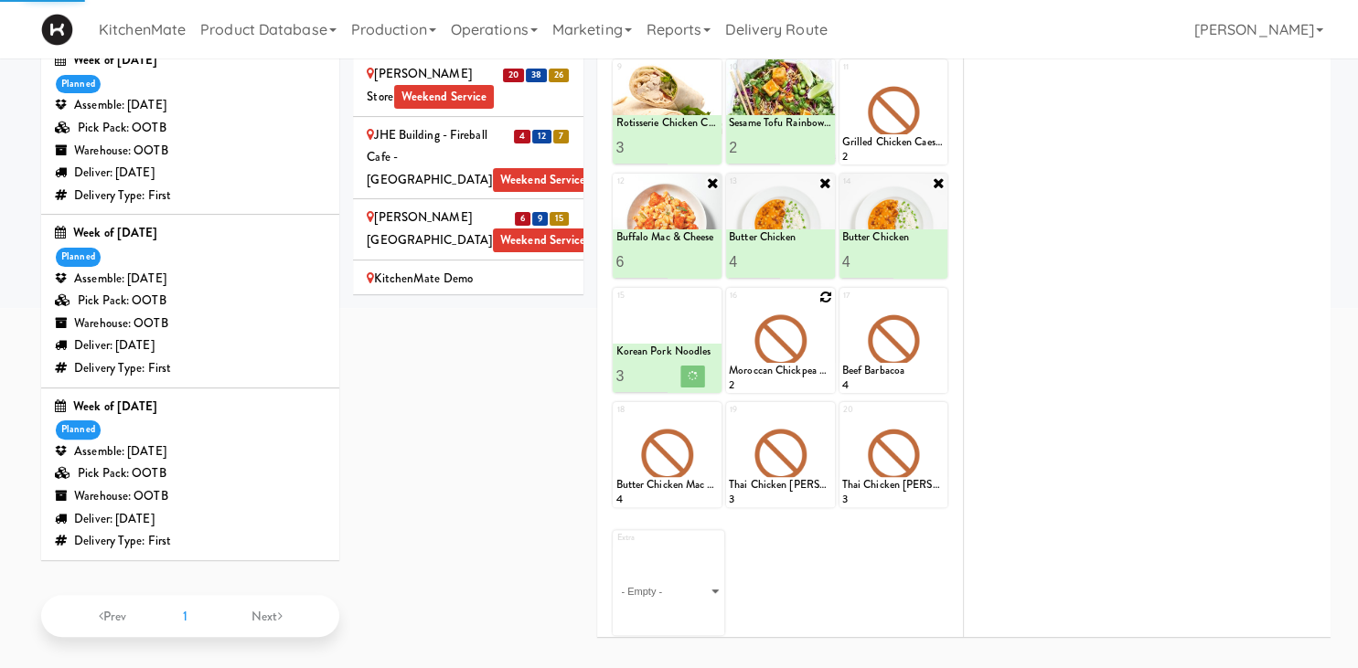
click at [822, 293] on icon at bounding box center [825, 297] width 13 height 13
click at [815, 348] on select "- Empty - Amazing Chocolate Chunk Cookie Bacon & Egg Breakfast Wrap Bistro Deli…" at bounding box center [780, 349] width 103 height 88
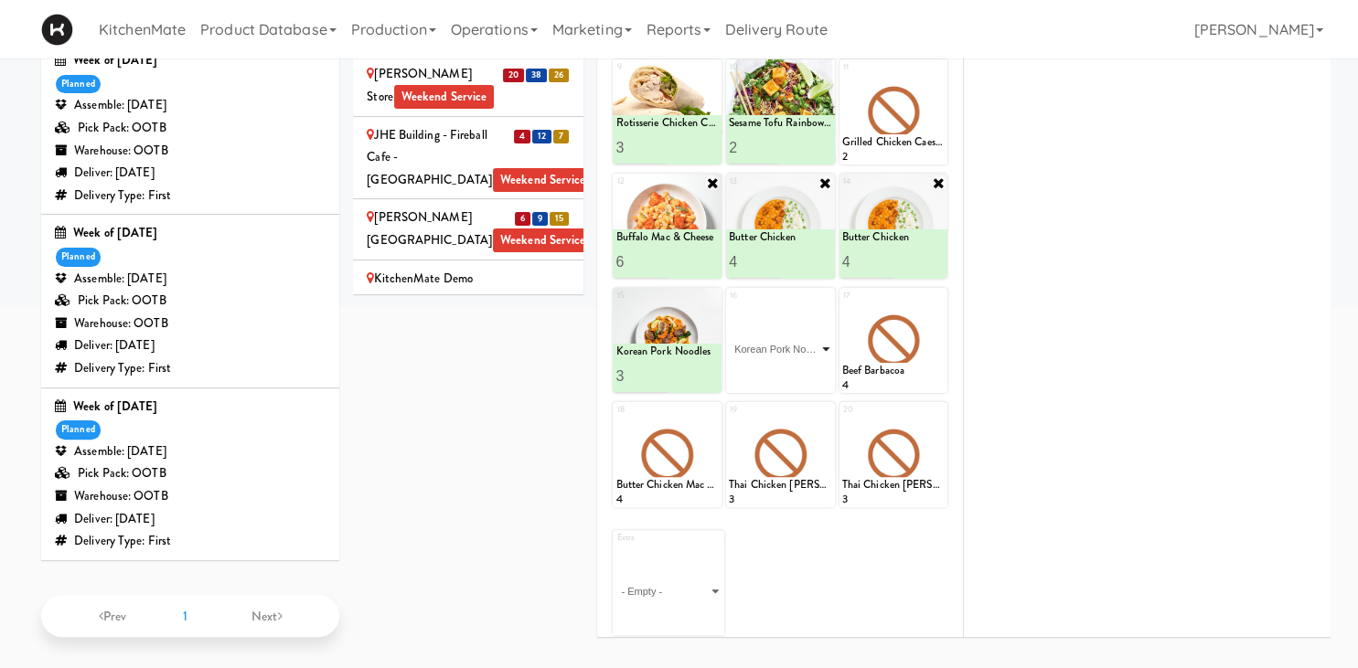
click option "Korean Pork Noodles" at bounding box center [0, 0] width 0 height 0
click at [773, 366] on input "2" at bounding box center [754, 376] width 51 height 34
type input "3"
click at [773, 366] on input "3" at bounding box center [754, 376] width 51 height 34
click at [807, 369] on button at bounding box center [806, 377] width 24 height 22
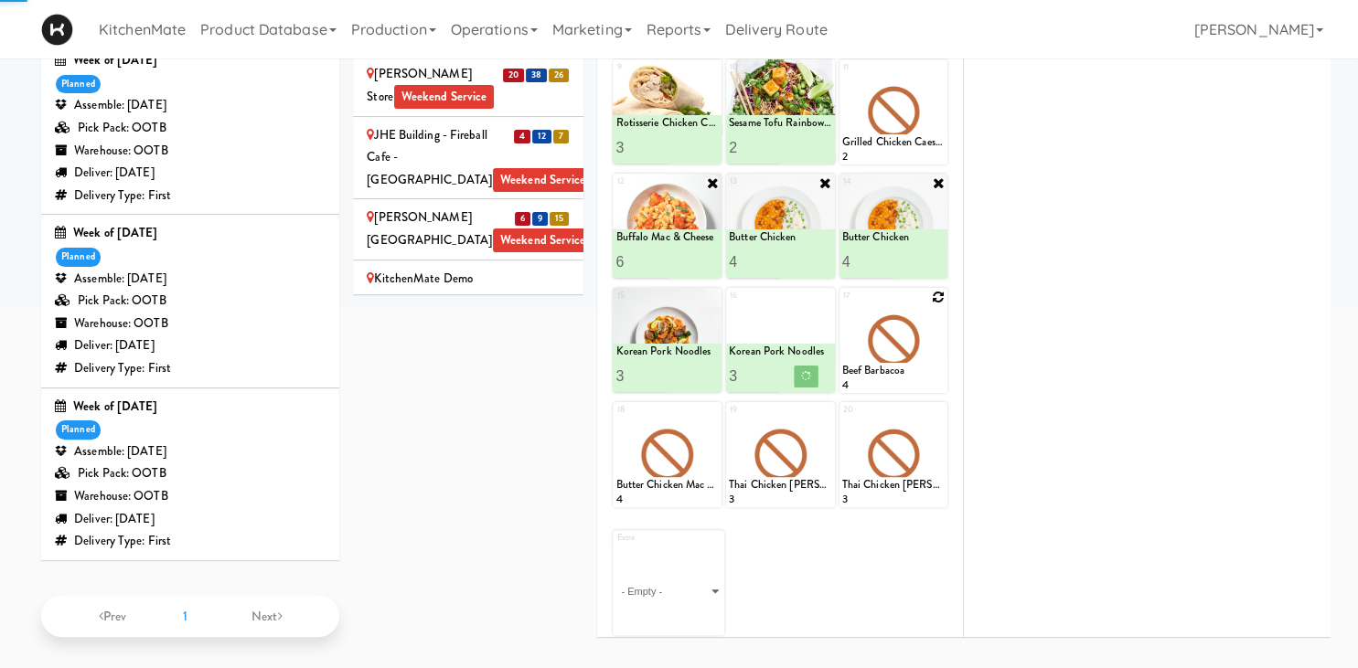
click at [934, 294] on icon at bounding box center [938, 297] width 13 height 13
click at [934, 294] on div "17 - Empty - Amazing Chocolate Chunk Cookie Bacon & Egg Breakfast Wrap Bistro D…" at bounding box center [893, 340] width 109 height 105
click at [925, 340] on select "- Empty - Amazing Chocolate Chunk Cookie Bacon & Egg Breakfast Wrap Bistro Deli…" at bounding box center [893, 349] width 103 height 88
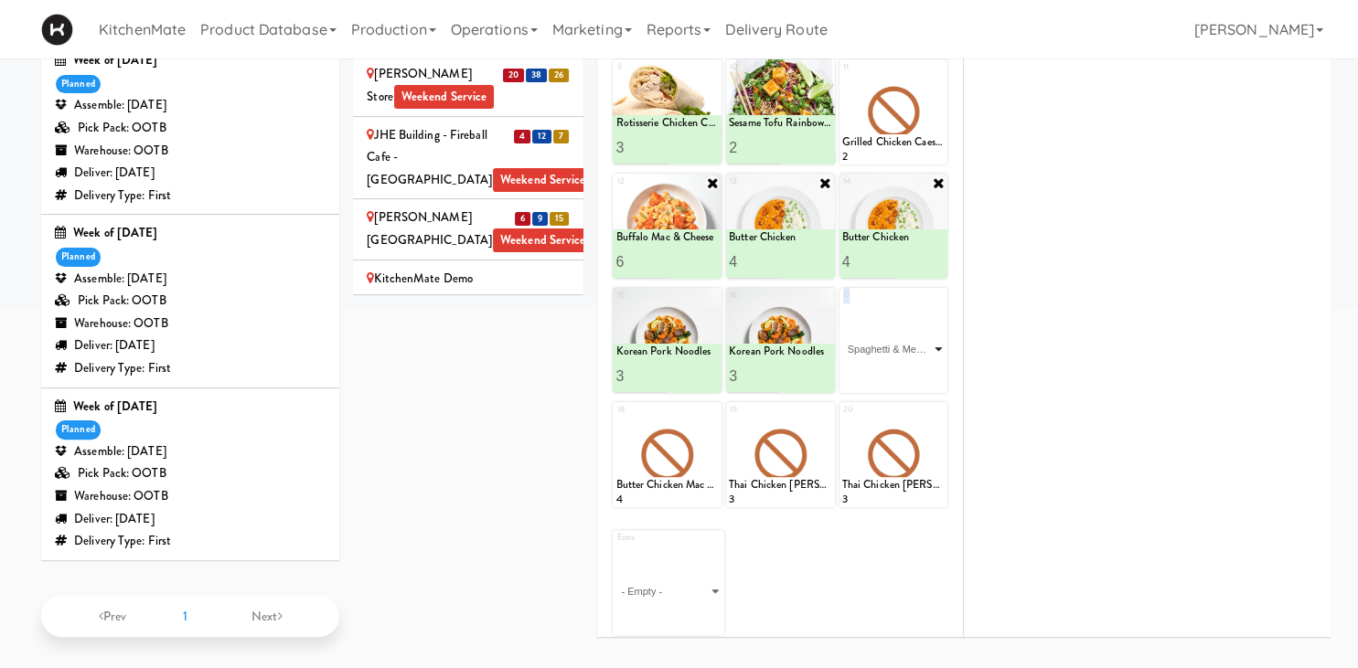
click option "Spaghetti & Meatballs" at bounding box center [0, 0] width 0 height 0
click at [883, 371] on input "2" at bounding box center [867, 376] width 51 height 34
click at [883, 371] on input "3" at bounding box center [867, 376] width 51 height 34
click at [883, 371] on input "4" at bounding box center [867, 376] width 51 height 34
type input "3"
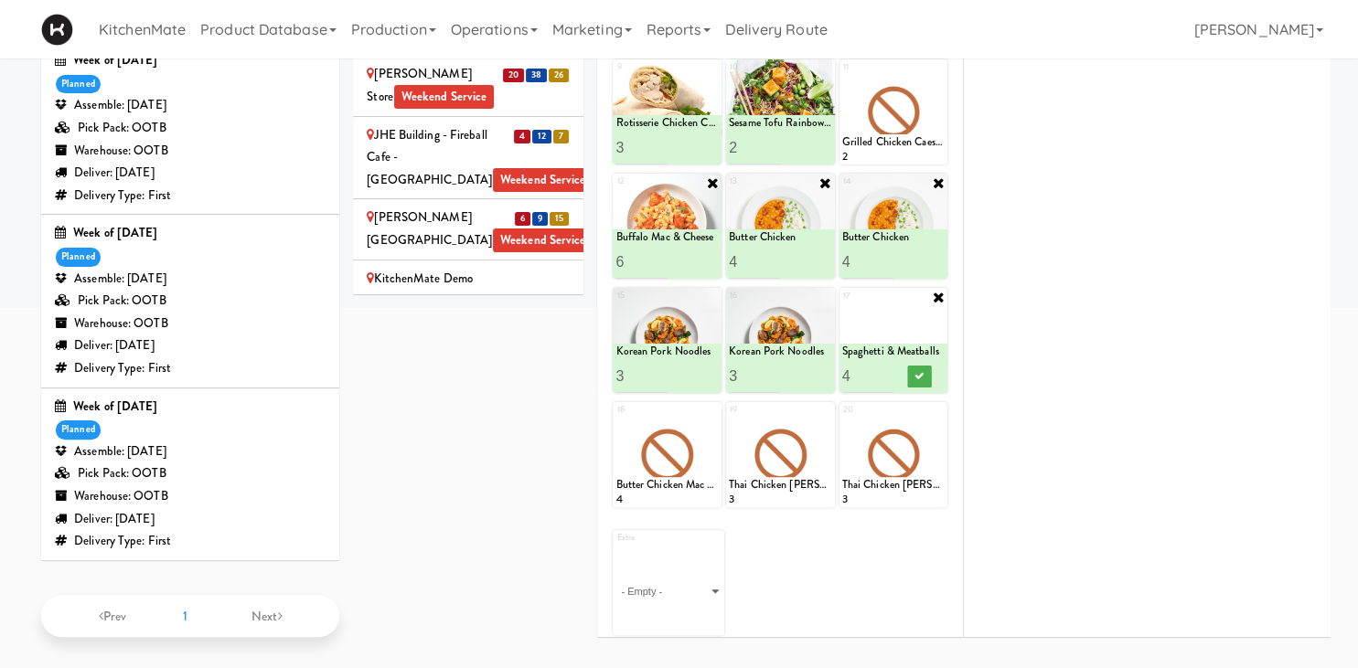
click at [883, 376] on input "3" at bounding box center [867, 376] width 51 height 34
click at [923, 377] on button at bounding box center [919, 377] width 24 height 22
type input "2"
click at [771, 377] on input "2" at bounding box center [754, 376] width 51 height 34
click at [810, 372] on icon at bounding box center [805, 376] width 9 height 10
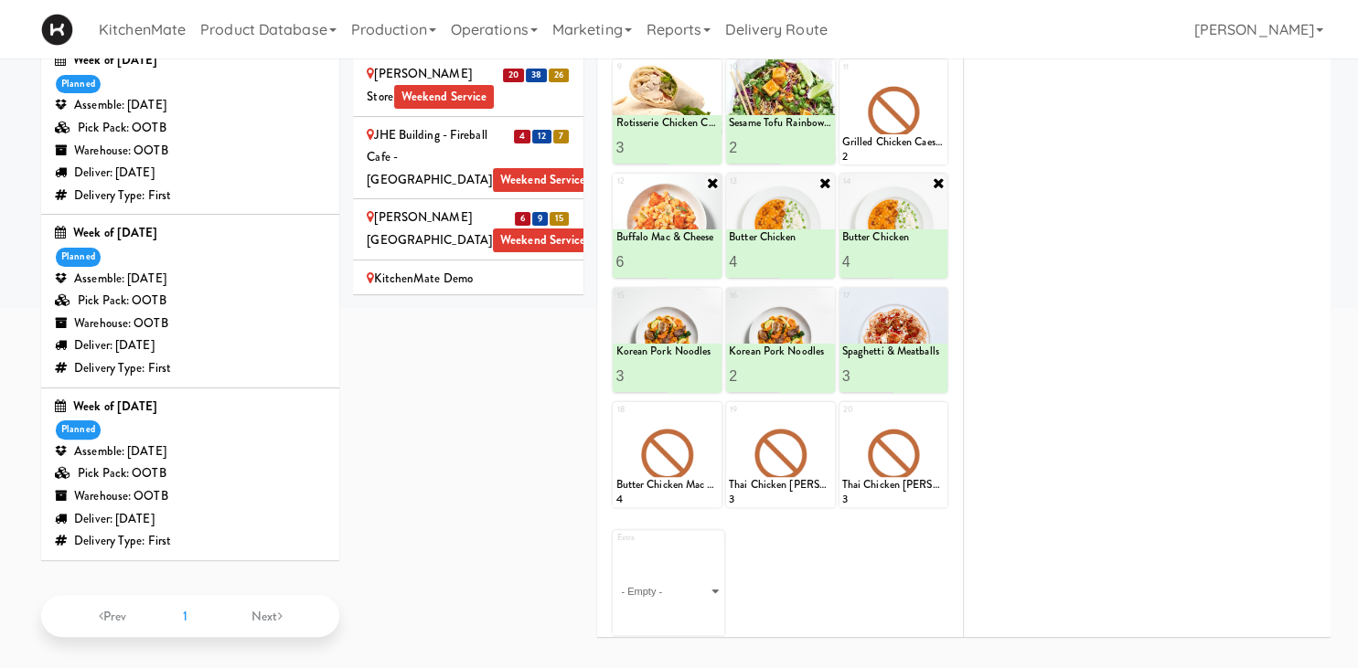
click at [713, 393] on div at bounding box center [667, 340] width 109 height 105
click at [702, 359] on div "Korean Pork Noodles" at bounding box center [666, 352] width 103 height 16
click at [694, 493] on div "Butter Chicken Mac & Cheese" at bounding box center [666, 485] width 103 height 16
click at [700, 507] on div at bounding box center [667, 454] width 109 height 105
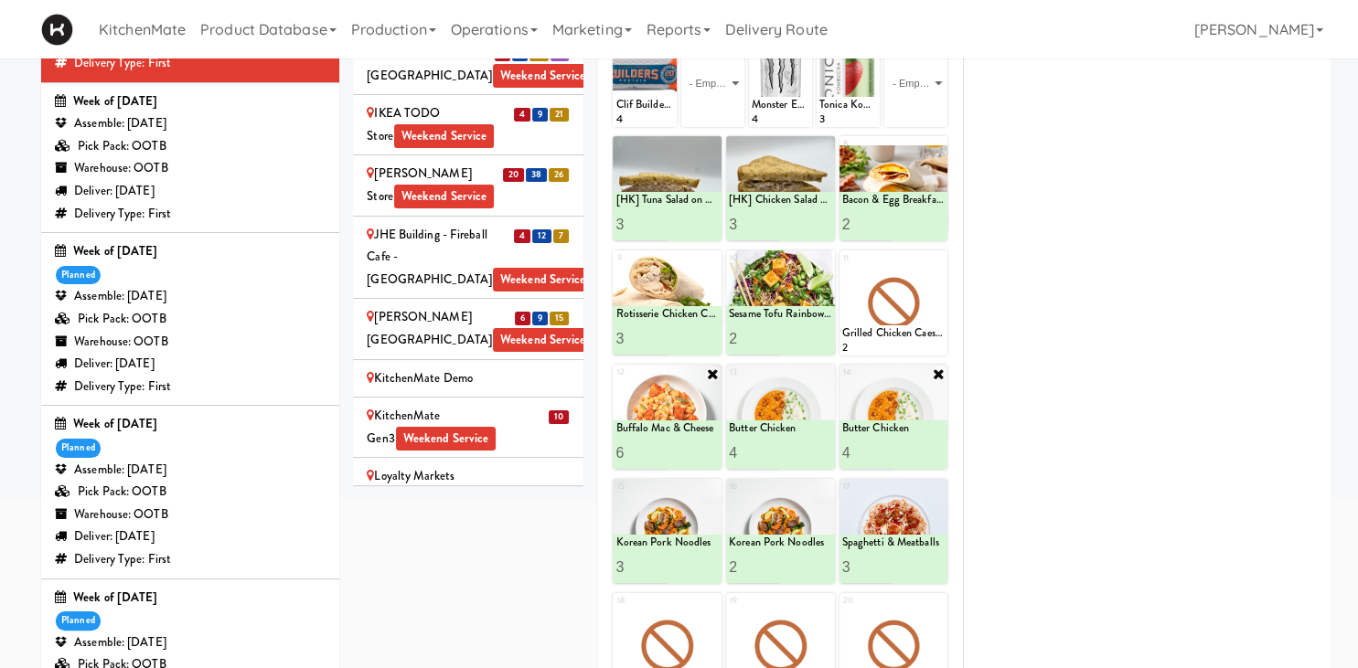
scroll to position [2352, 0]
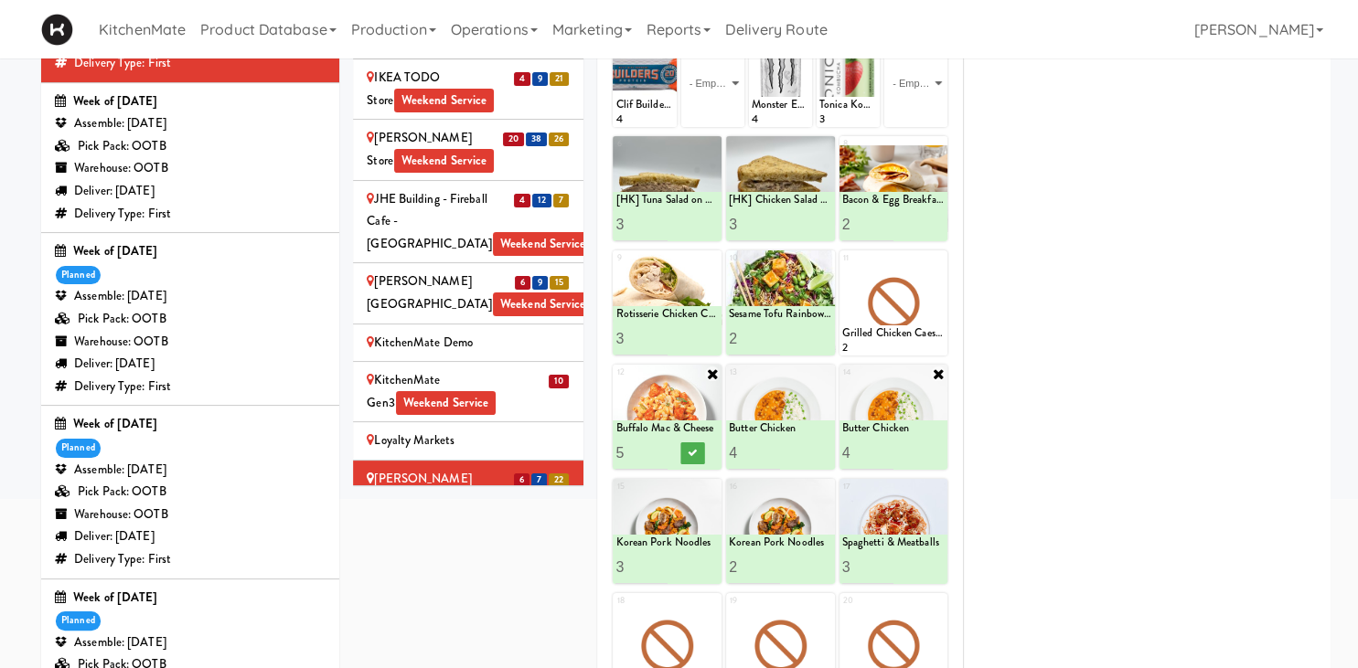
type input "5"
click at [659, 459] on input "5" at bounding box center [640, 453] width 51 height 34
click at [697, 452] on icon at bounding box center [692, 453] width 9 height 10
drag, startPoint x: 828, startPoint y: 487, endPoint x: 810, endPoint y: 476, distance: 21.3
click at [0, 0] on icon at bounding box center [0, 0] width 0 height 0
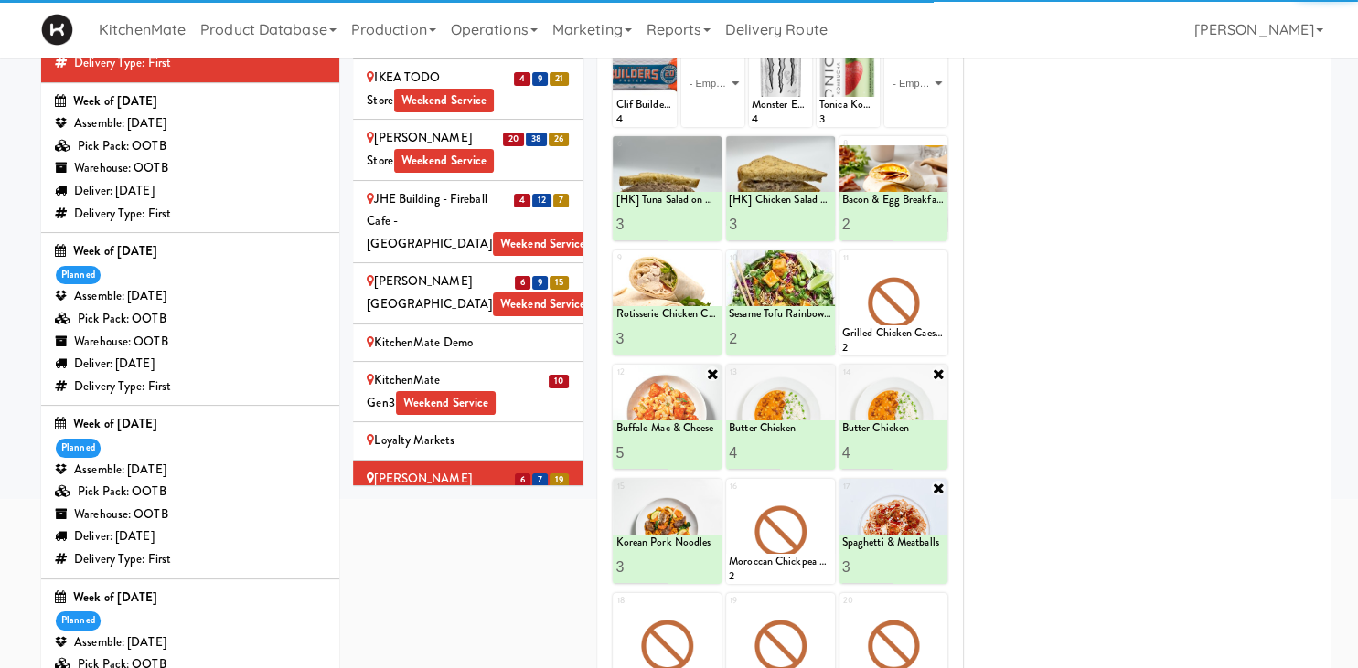
scroll to position [325, 0]
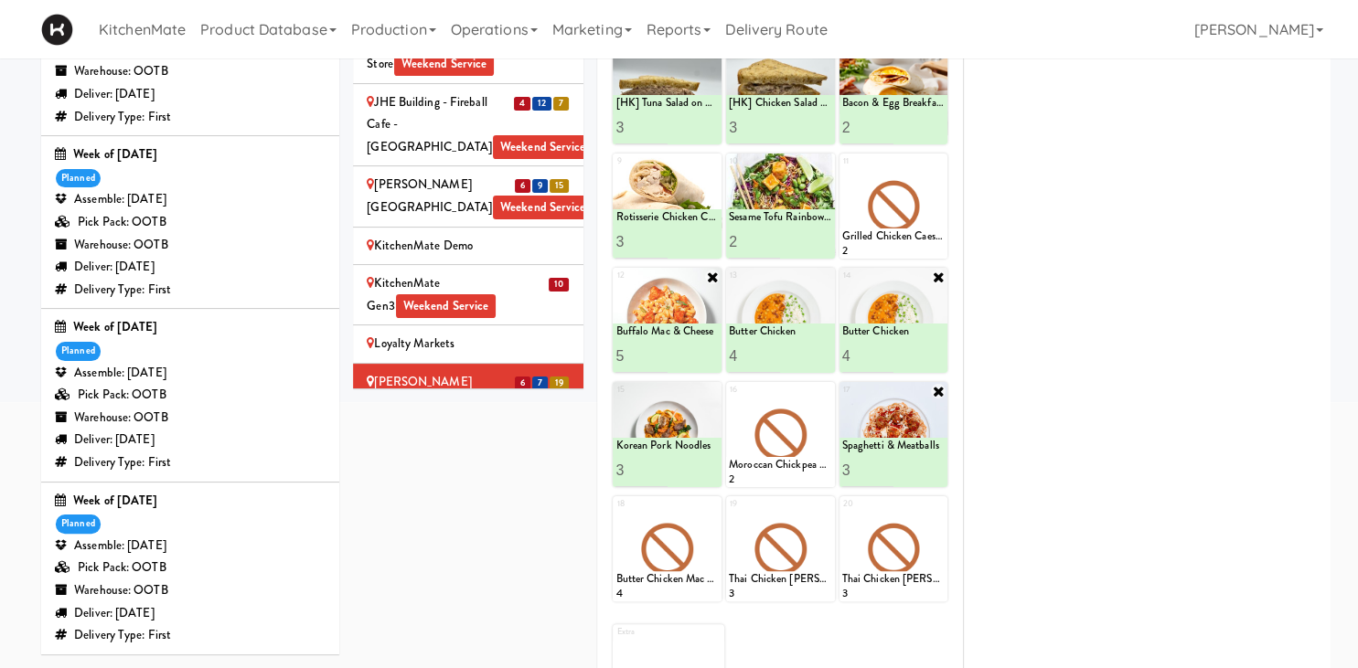
click at [942, 384] on icon at bounding box center [938, 391] width 15 height 15
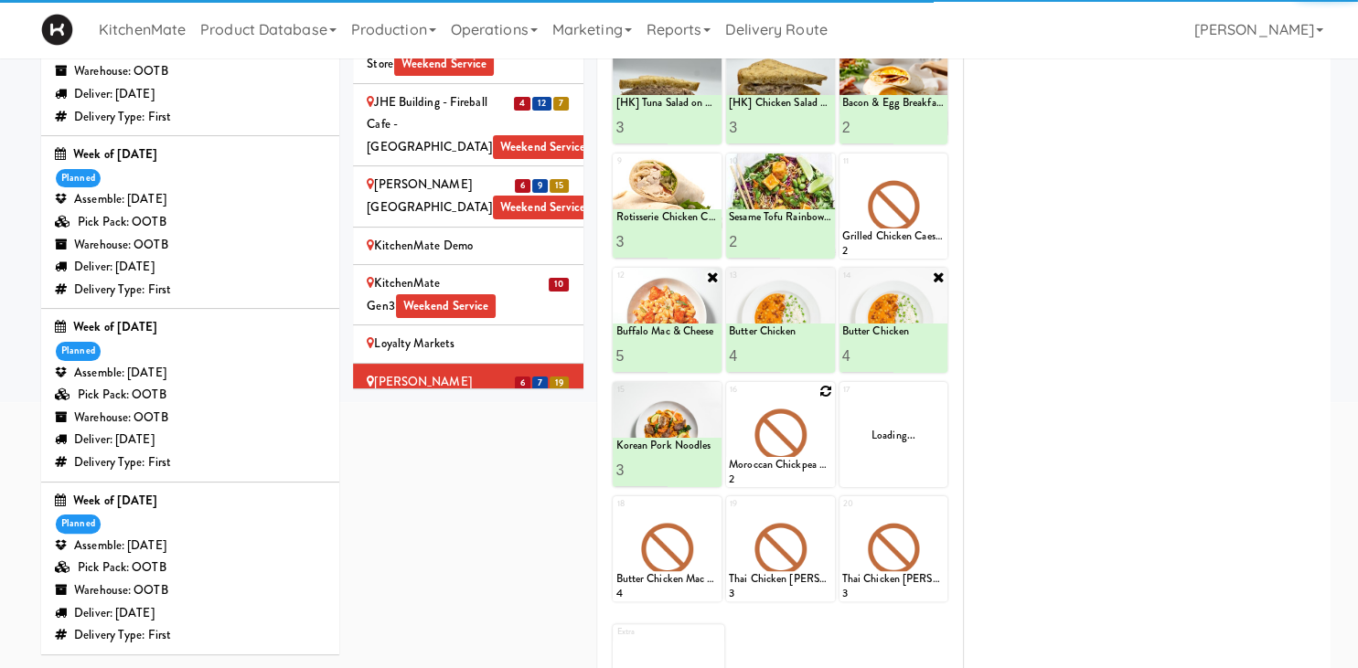
click at [824, 393] on icon at bounding box center [825, 391] width 13 height 13
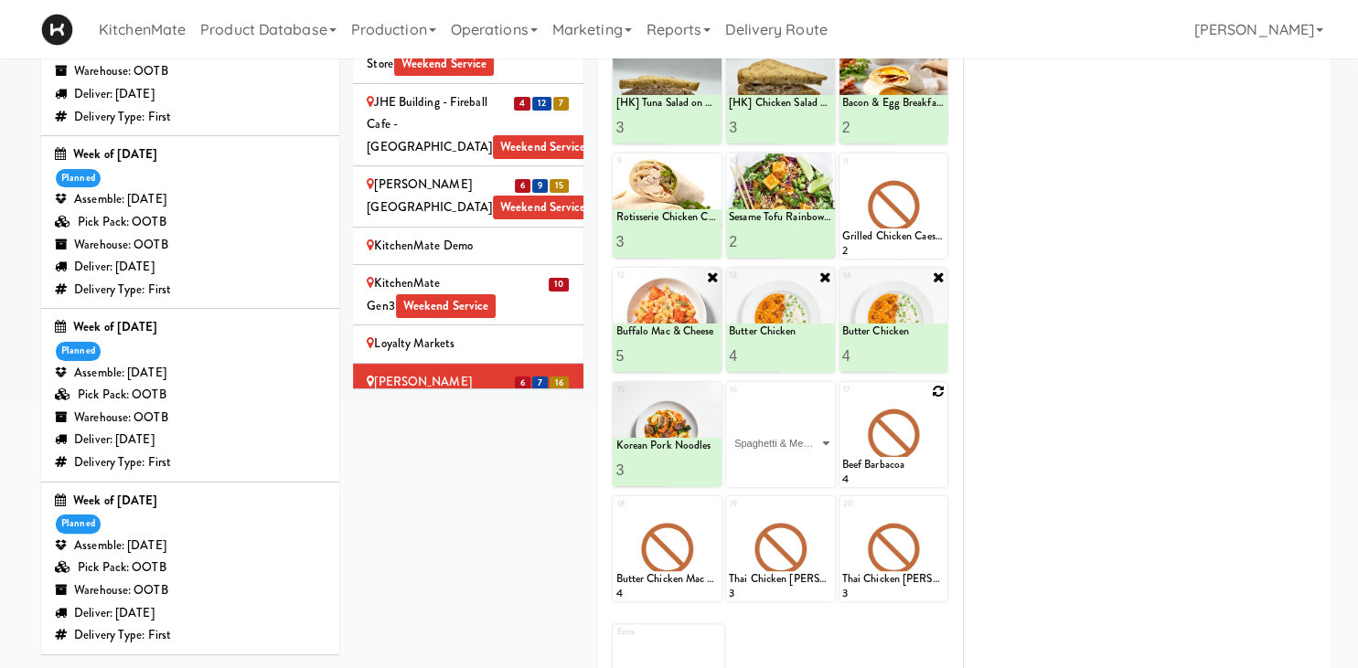
click option "Spaghetti & Meatballs" at bounding box center [0, 0] width 0 height 0
click at [778, 464] on input "2" at bounding box center [754, 470] width 51 height 34
click at [778, 464] on input "3" at bounding box center [754, 470] width 51 height 34
click at [778, 464] on input "4" at bounding box center [754, 470] width 51 height 34
type input "3"
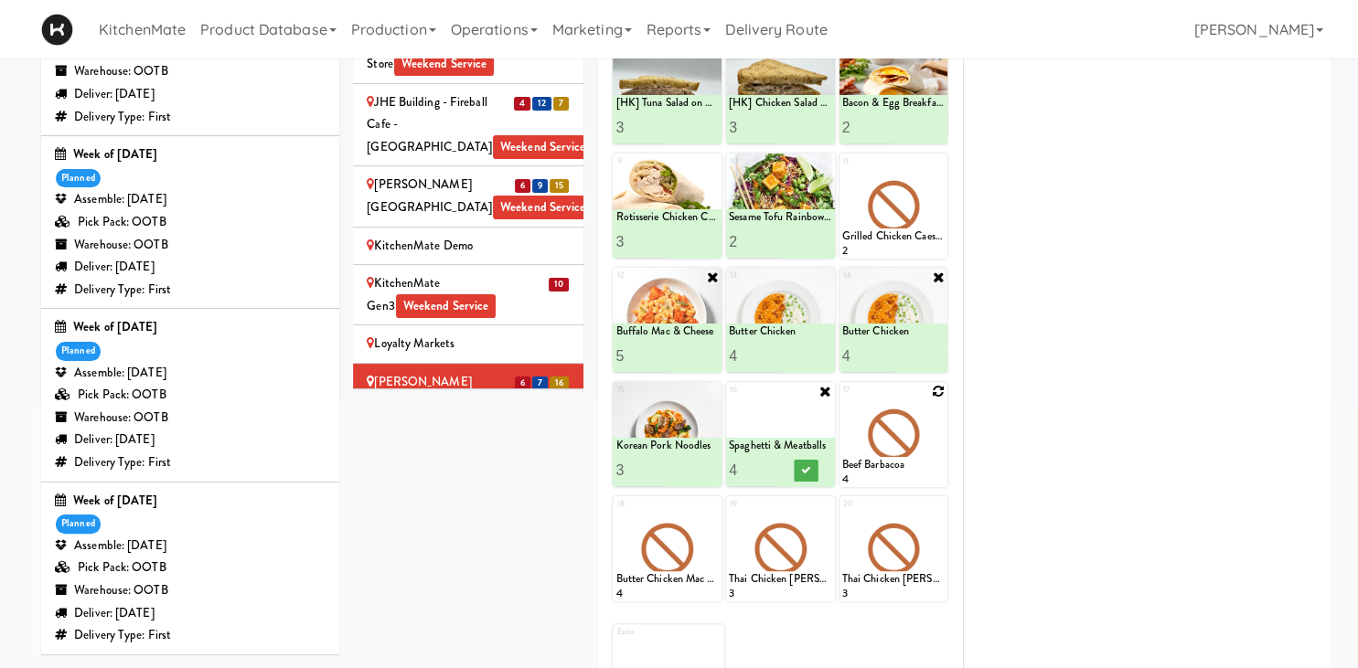
click at [766, 474] on input "3" at bounding box center [754, 470] width 51 height 34
click at [810, 474] on icon at bounding box center [805, 470] width 9 height 10
click at [942, 387] on icon at bounding box center [938, 391] width 13 height 13
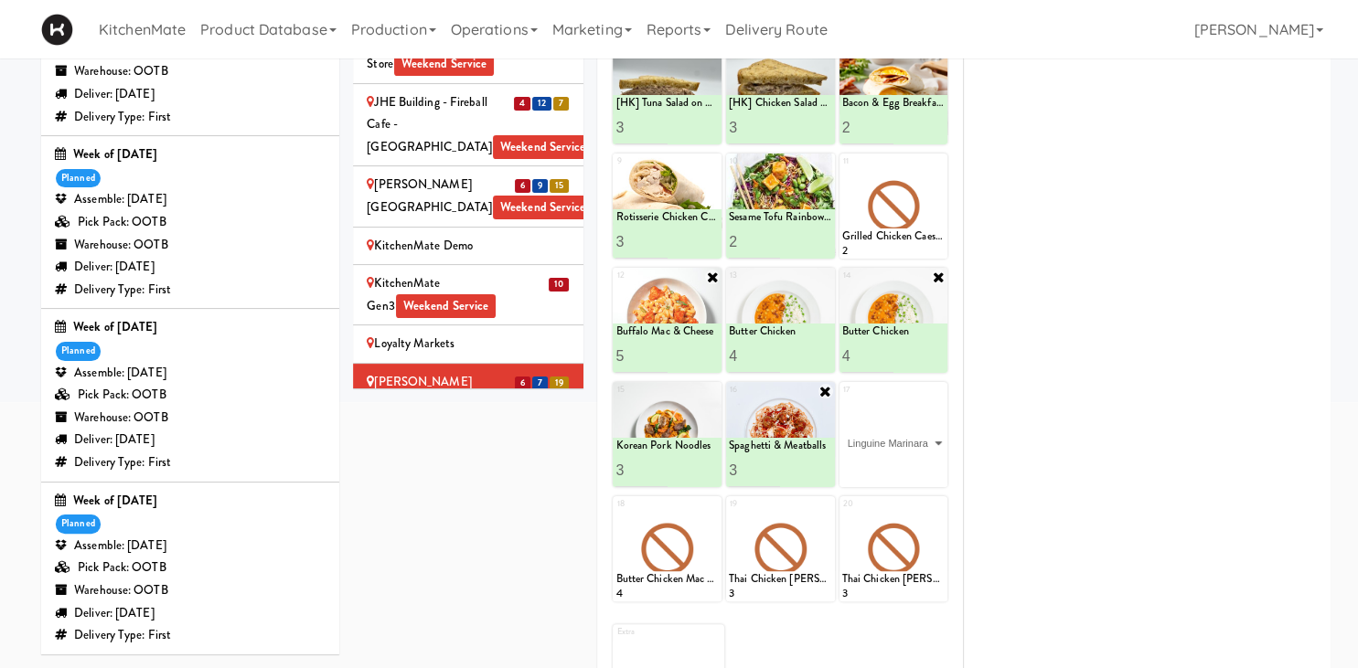
click option "Linguine Marinara" at bounding box center [0, 0] width 0 height 0
click at [923, 466] on icon at bounding box center [918, 470] width 9 height 10
click at [470, 364] on li "6 7 20 Mackenzie Richmond Hill Hospital - Emergency Room Weekend Service" at bounding box center [468, 416] width 230 height 105
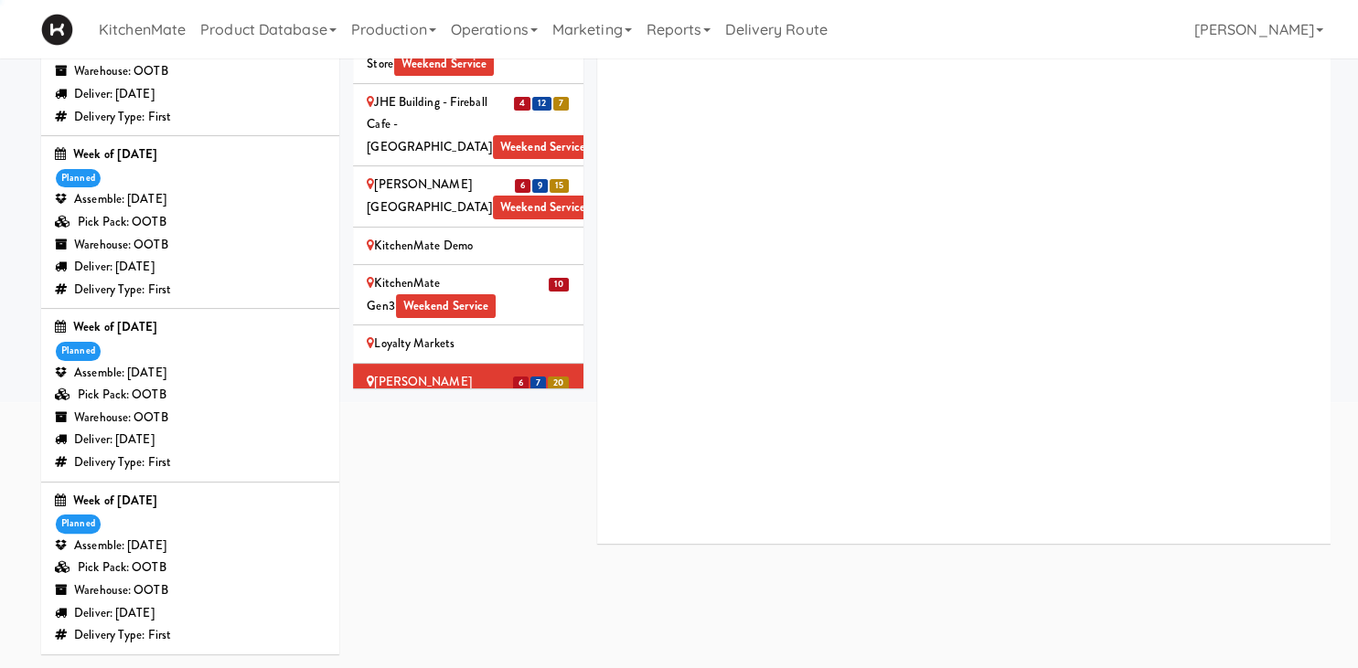
click at [539, 482] on span "30" at bounding box center [536, 489] width 21 height 14
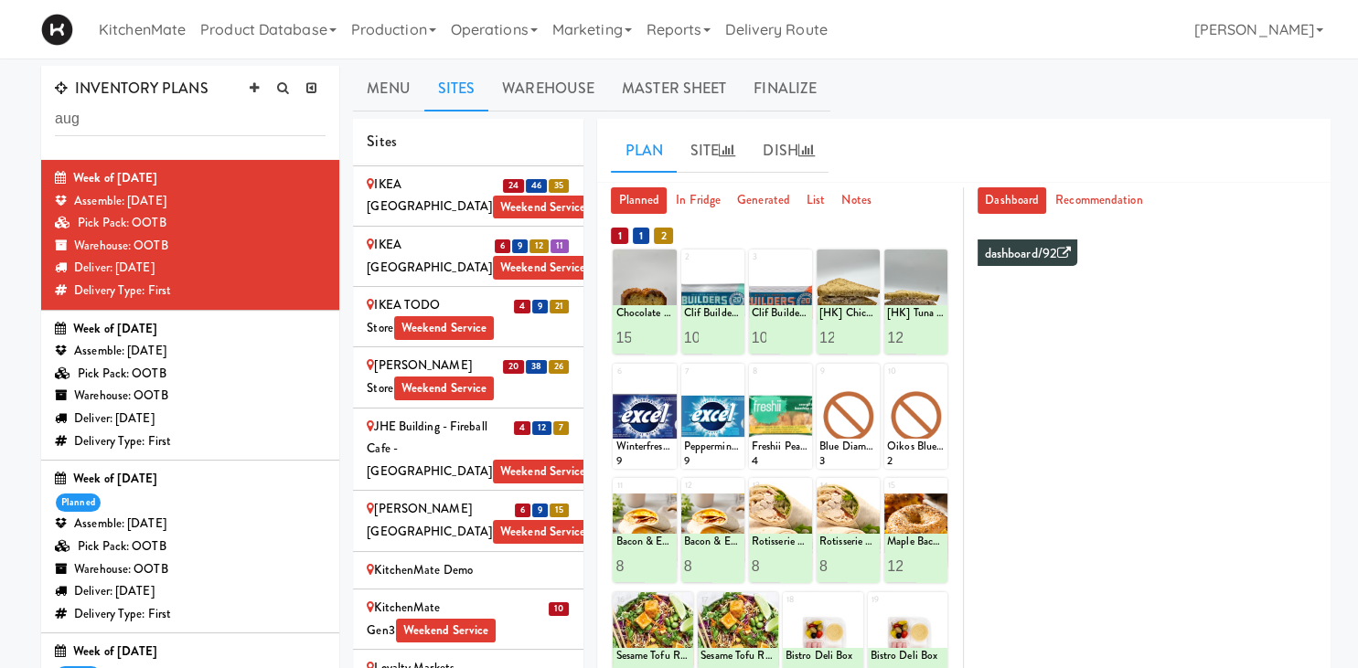
scroll to position [193, 0]
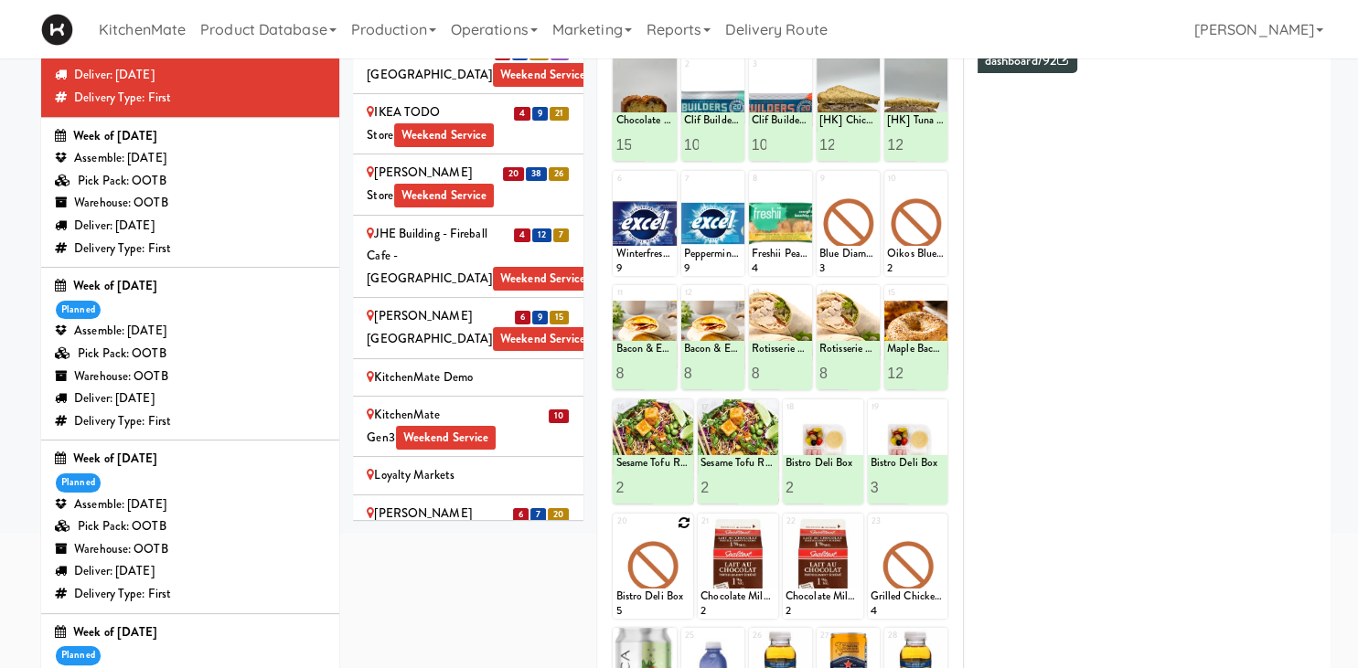
click at [683, 517] on icon at bounding box center [683, 523] width 13 height 13
click at [615, 531] on select "- Empty - Amazing Chocolate Chunk Cookie Bacon & Egg Breakfast Wrap Bistro Deli…" at bounding box center [652, 575] width 75 height 88
click option "Made Good granola bites Strawberry" at bounding box center [0, 0] width 0 height 0
click at [649, 592] on input "1" at bounding box center [633, 602] width 37 height 34
click at [648, 598] on input "3" at bounding box center [633, 602] width 37 height 34
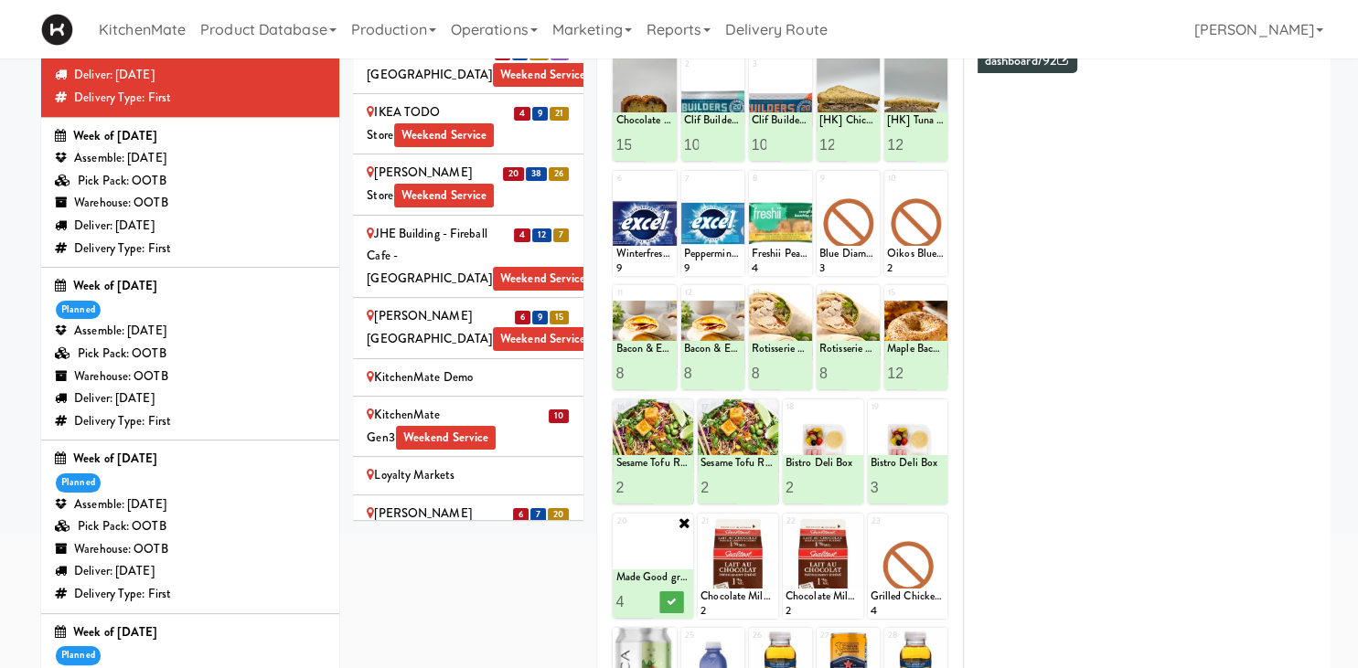
type input "4"
click at [648, 599] on input "4" at bounding box center [633, 602] width 37 height 34
click at [667, 600] on button at bounding box center [671, 603] width 24 height 22
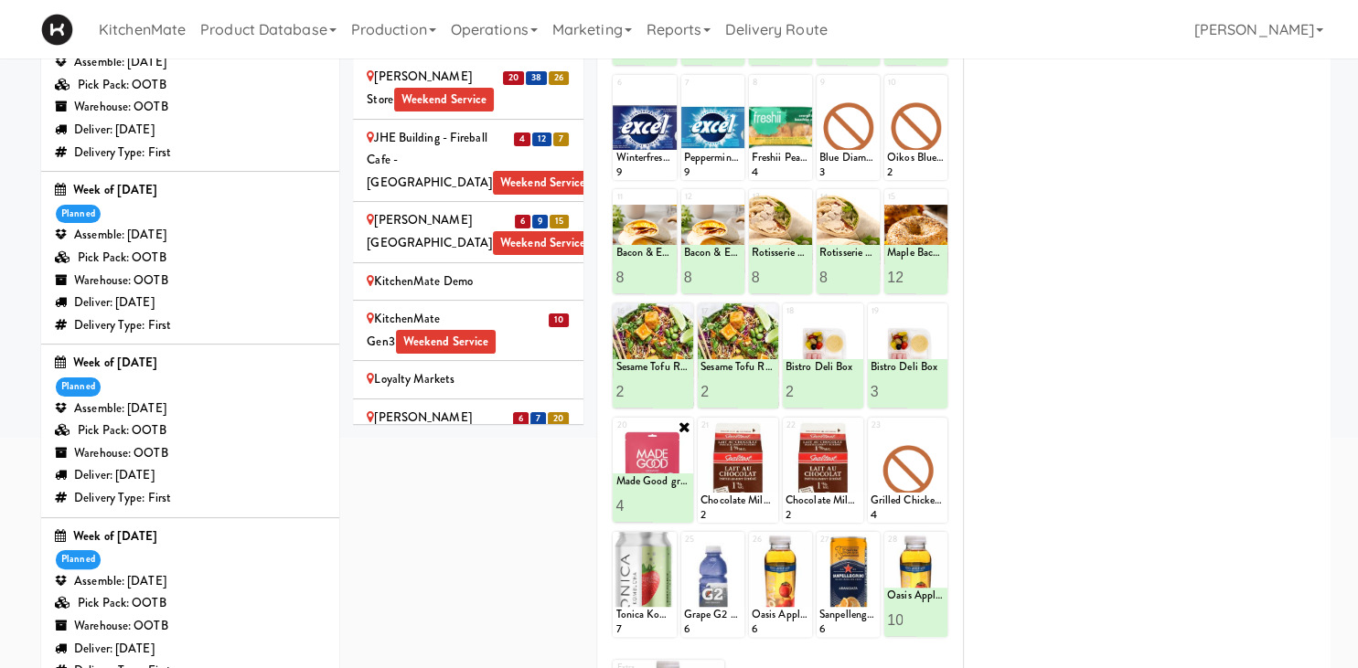
scroll to position [96, 0]
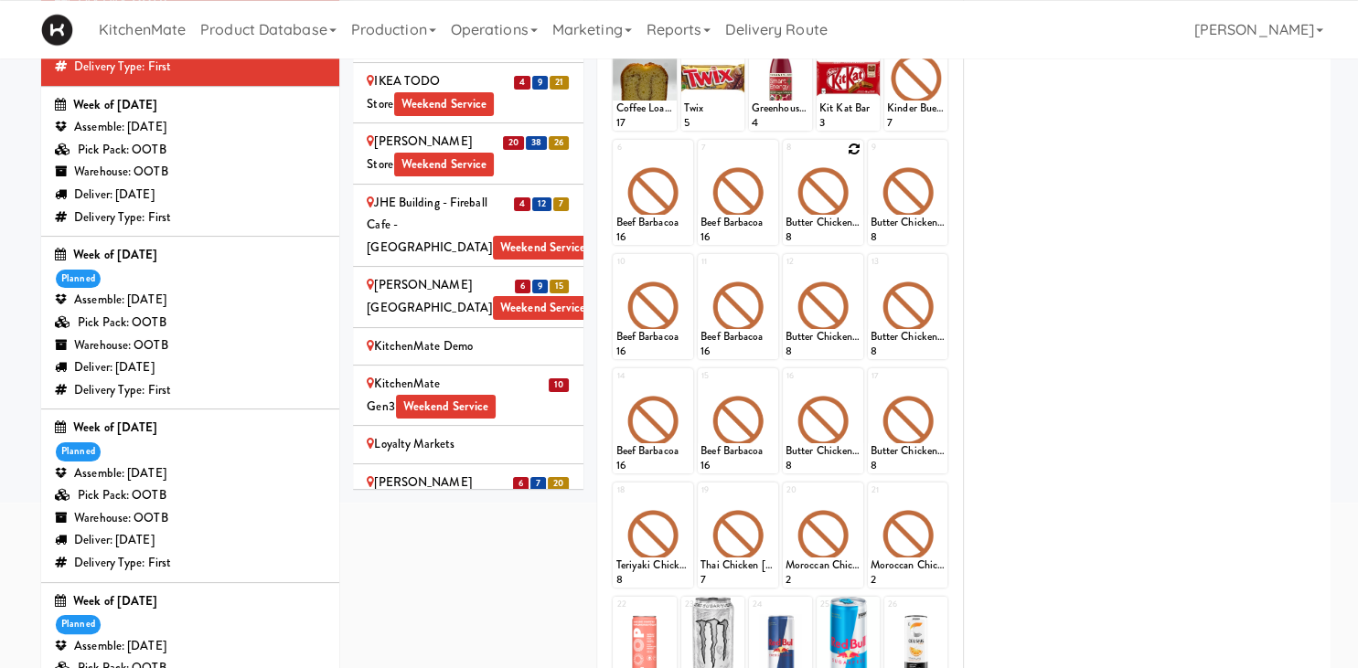
scroll to position [132, 0]
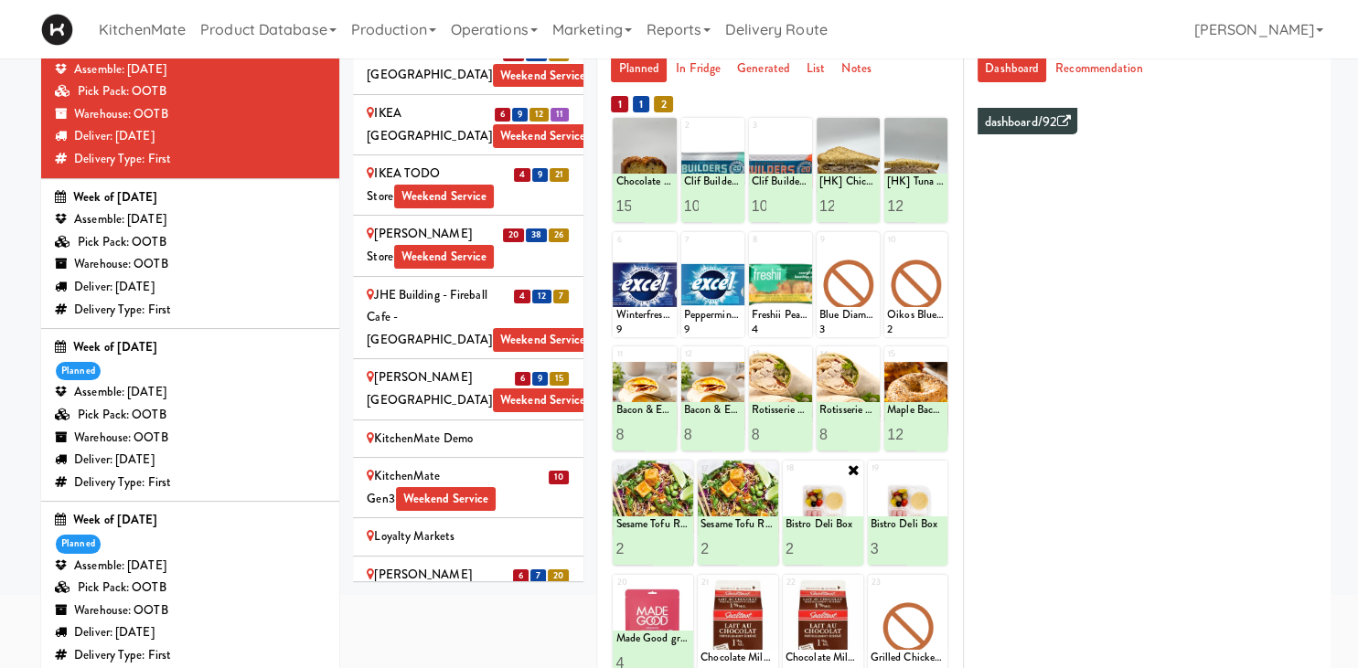
scroll to position [228, 0]
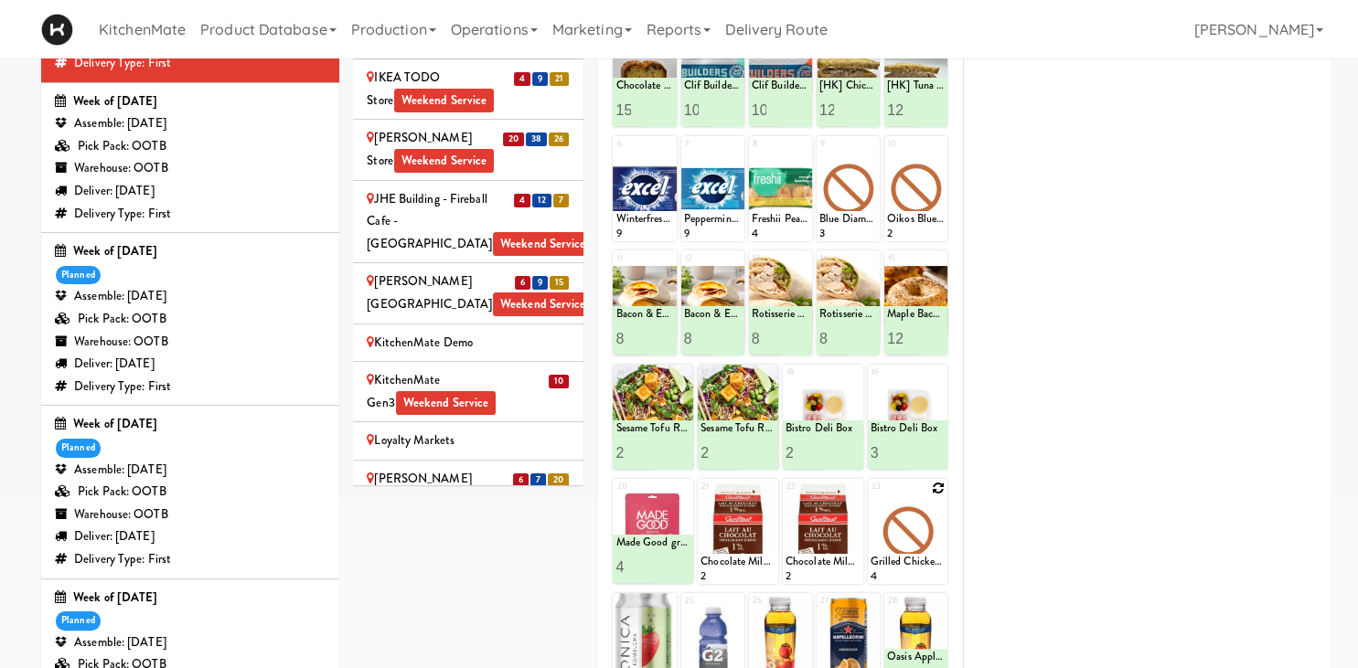
click at [938, 492] on icon at bounding box center [938, 488] width 13 height 13
click option "Classic Hummus With Crackers" at bounding box center [0, 0] width 0 height 0
type input "10"
click at [924, 571] on icon at bounding box center [926, 567] width 9 height 10
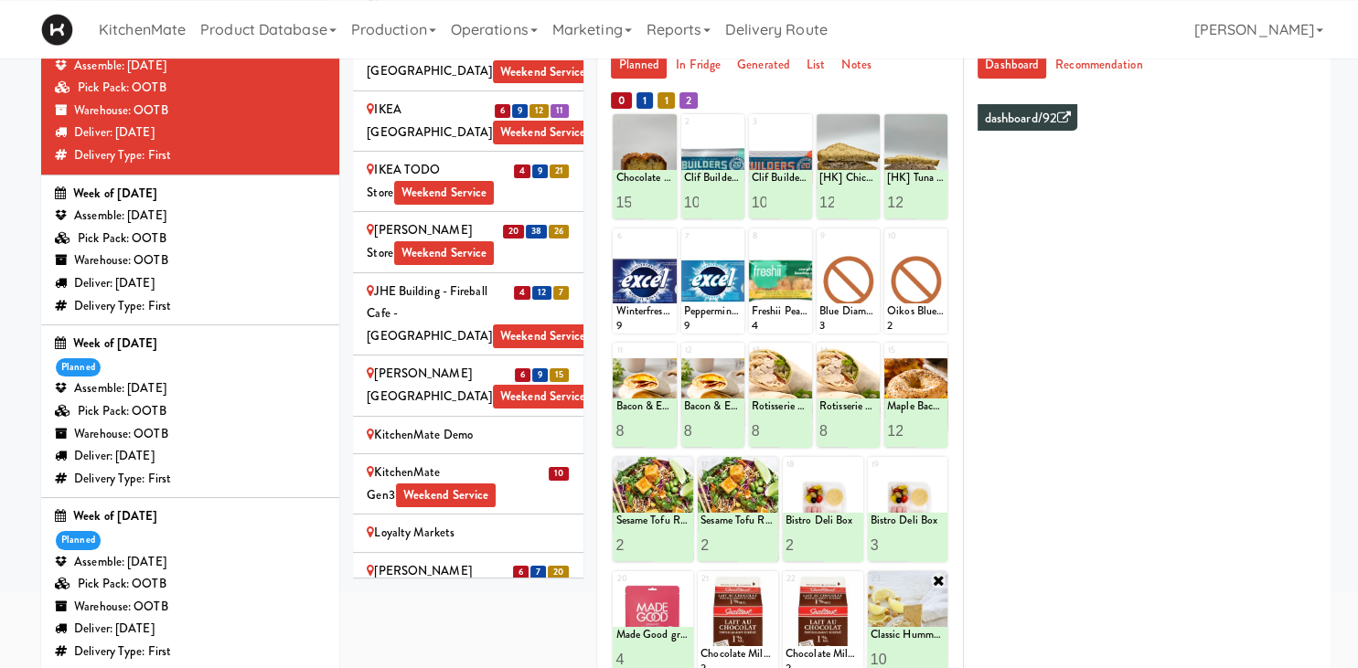
scroll to position [325, 0]
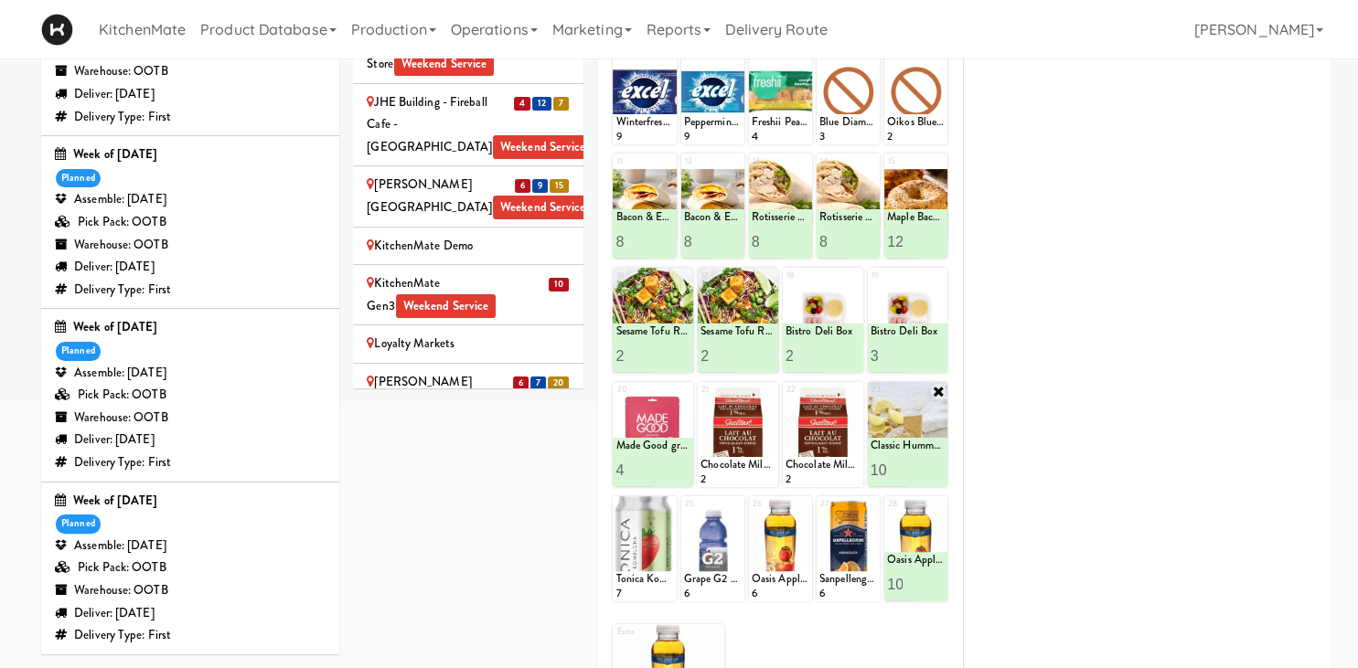
click at [437, 537] on div "Market @ 3500 Steeles(Right) Weekend Service" at bounding box center [468, 559] width 203 height 45
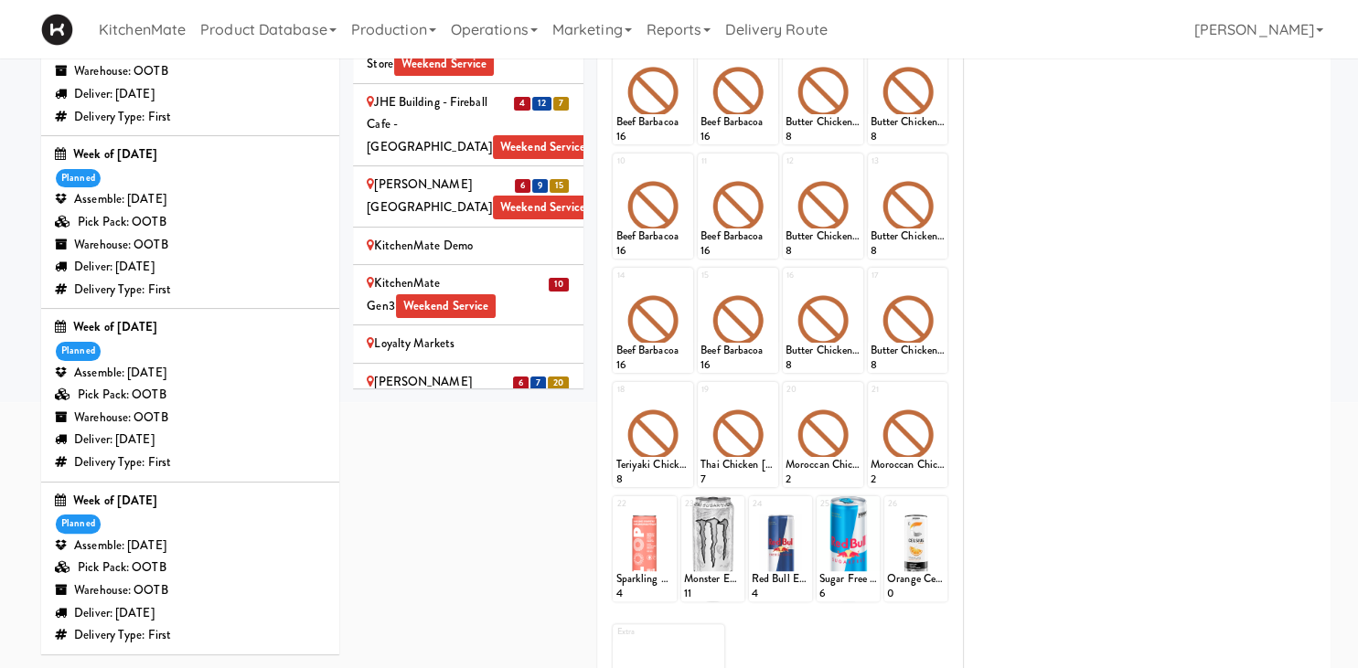
scroll to position [132, 0]
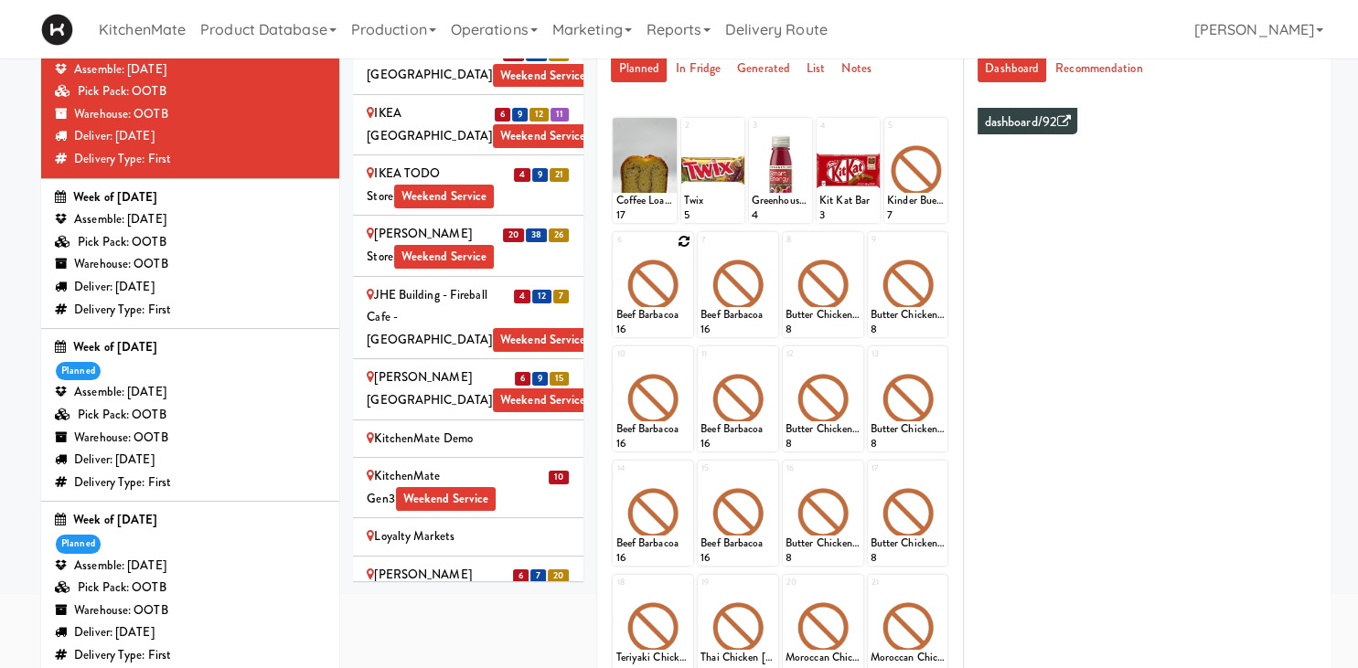
click at [682, 244] on icon at bounding box center [683, 241] width 13 height 13
click at [615, 250] on select "- Empty - Amazing Chocolate Chunk Cookie Bacon & Egg Breakfast Wrap Bistro Deli…" at bounding box center [652, 294] width 75 height 88
click option "[PERSON_NAME] Beef [PERSON_NAME]" at bounding box center [0, 0] width 0 height 0
type input "10"
click at [678, 314] on button at bounding box center [671, 321] width 24 height 22
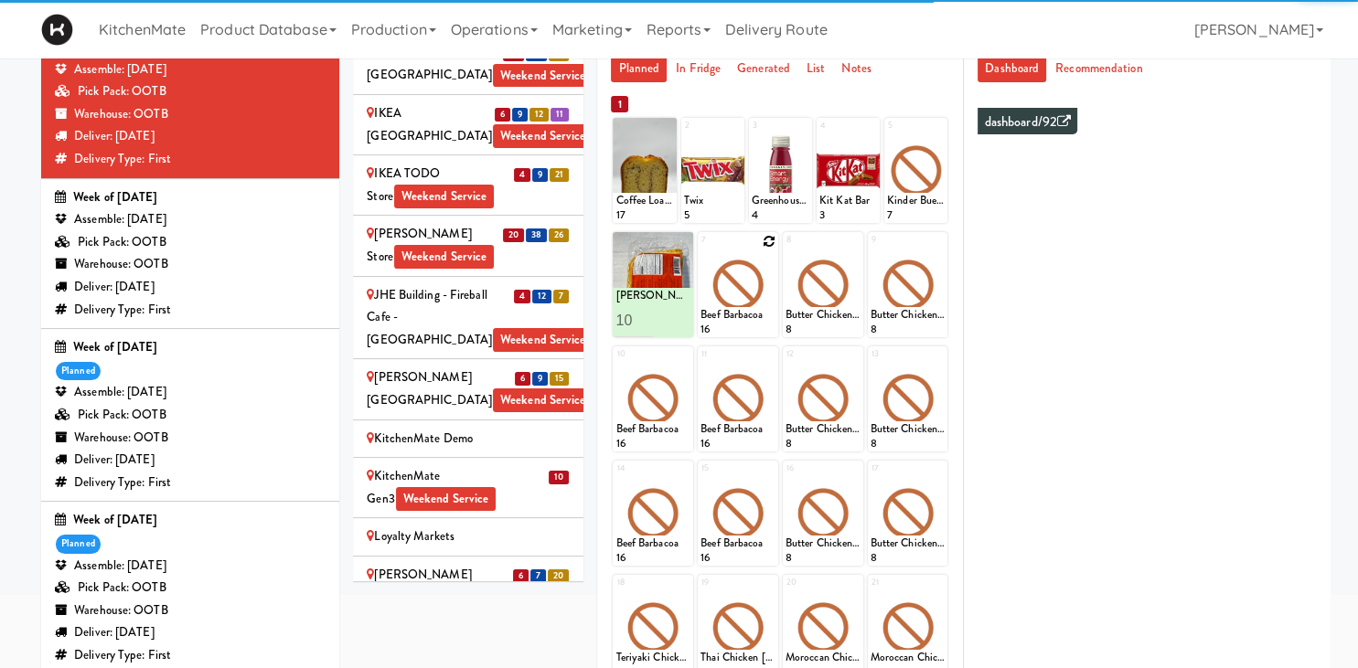
click at [775, 241] on div at bounding box center [738, 284] width 80 height 105
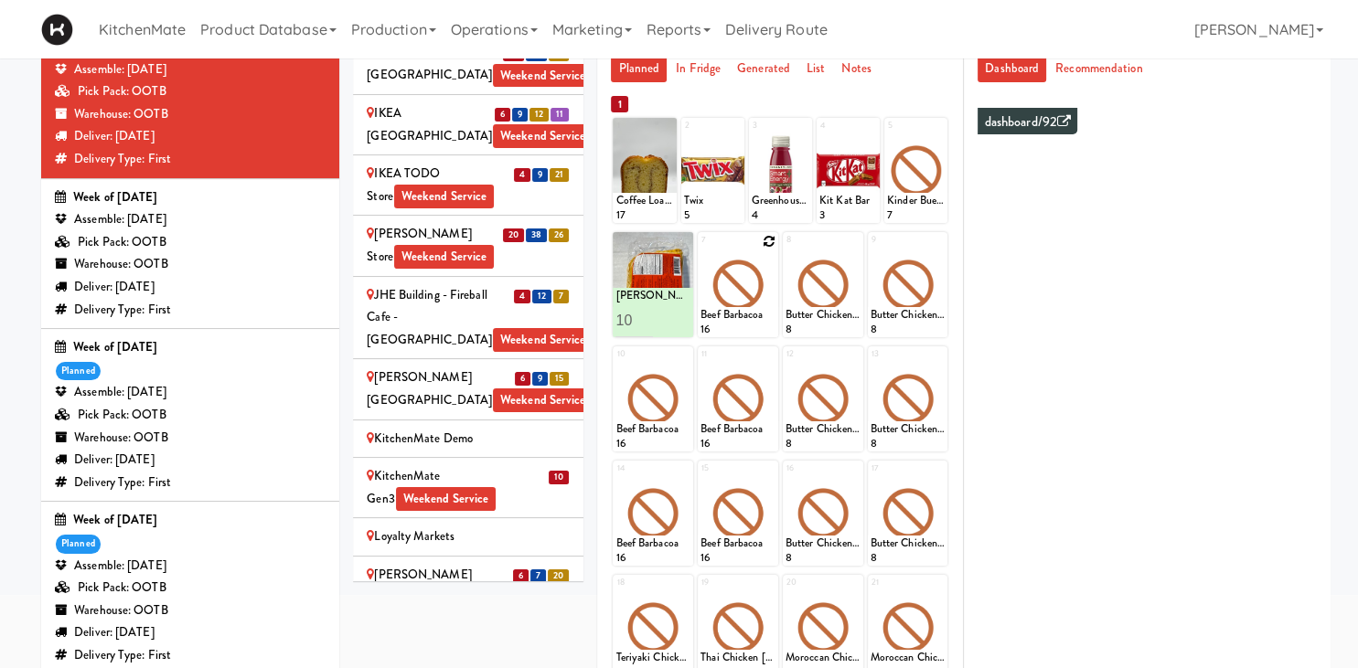
click at [769, 241] on icon at bounding box center [769, 241] width 13 height 13
click at [700, 250] on select "- Empty - Amazing Chocolate Chunk Cookie Bacon & Egg Breakfast Wrap Bistro Deli…" at bounding box center [737, 294] width 75 height 88
click option "Buffalo Mac & Cheese" at bounding box center [0, 0] width 0 height 0
type input "1"
type input "3"
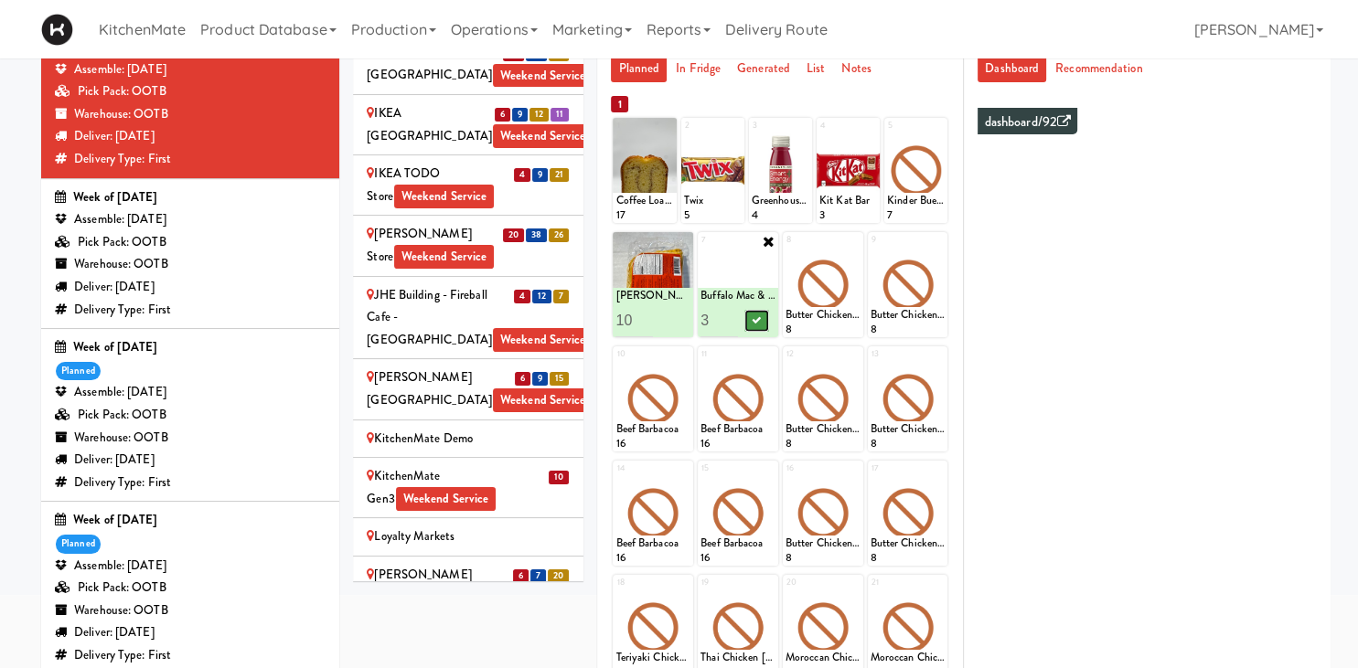
click at [751, 315] on button at bounding box center [756, 321] width 24 height 22
click at [855, 239] on icon at bounding box center [854, 241] width 13 height 13
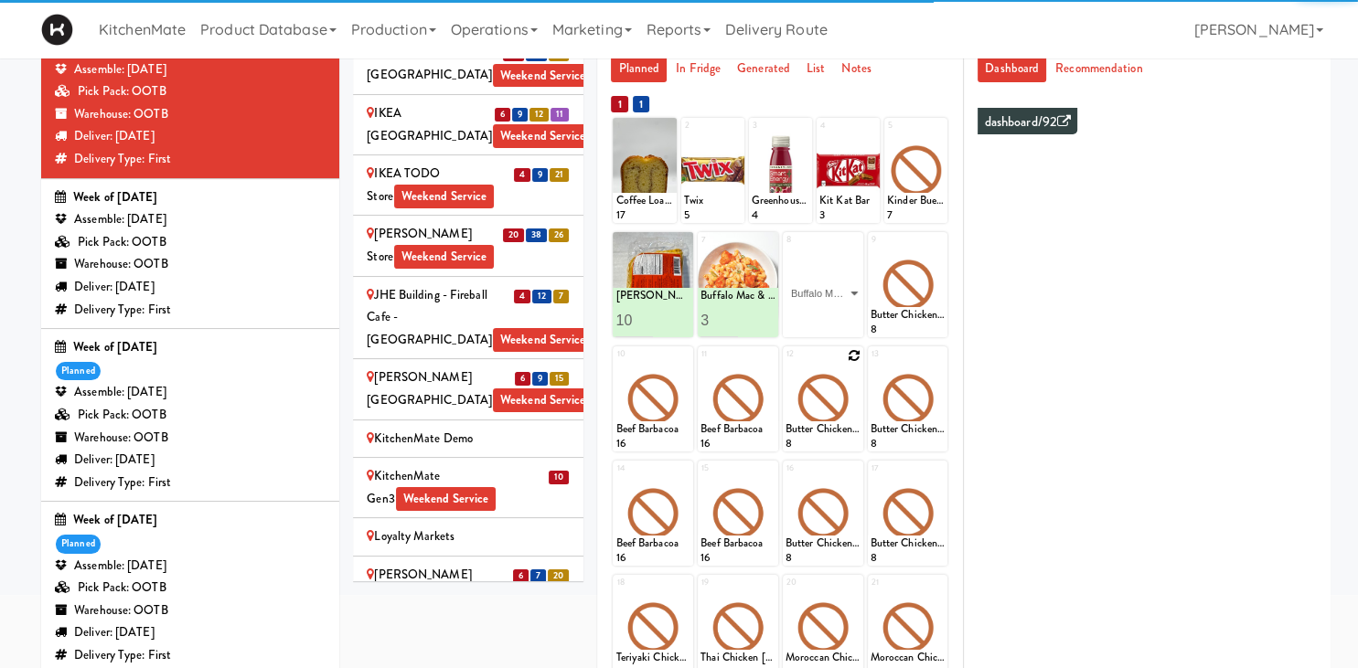
click option "Buffalo Mac & Cheese" at bounding box center [0, 0] width 0 height 0
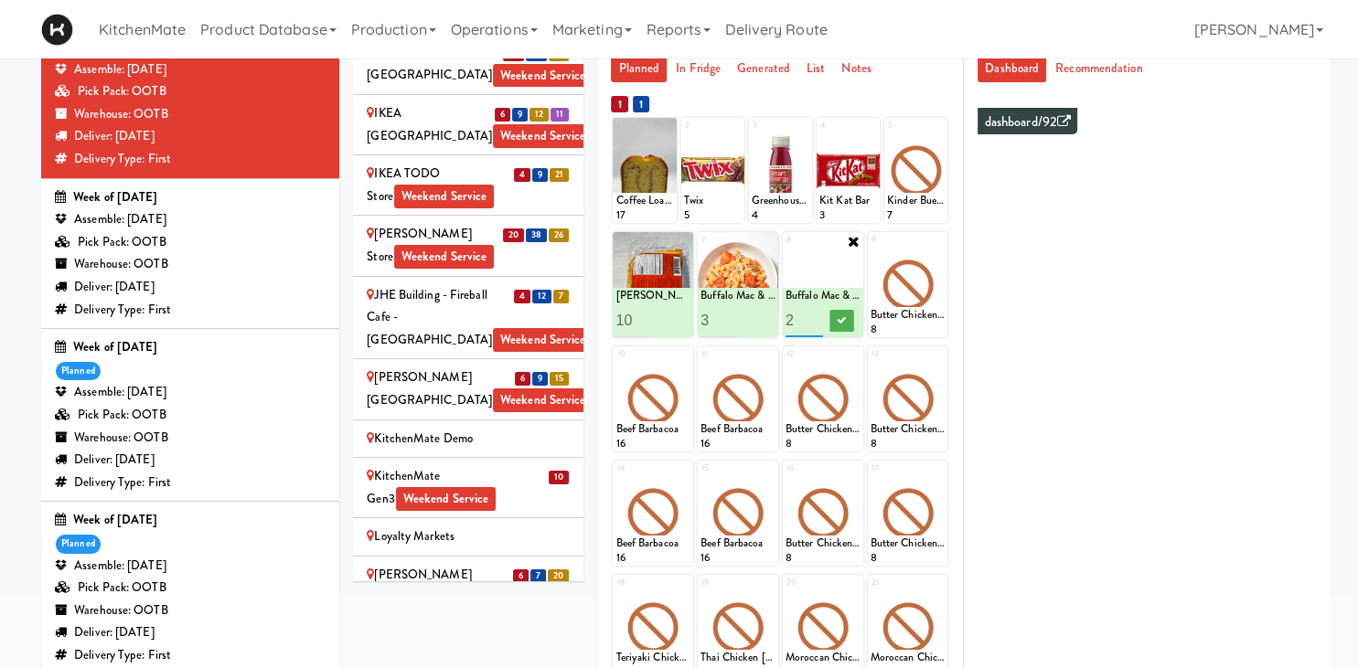
click at [812, 320] on input "2" at bounding box center [803, 321] width 37 height 34
type input "3"
click at [812, 320] on input "3" at bounding box center [803, 321] width 37 height 34
click at [837, 316] on icon at bounding box center [841, 320] width 9 height 10
click at [940, 243] on icon at bounding box center [938, 241] width 13 height 13
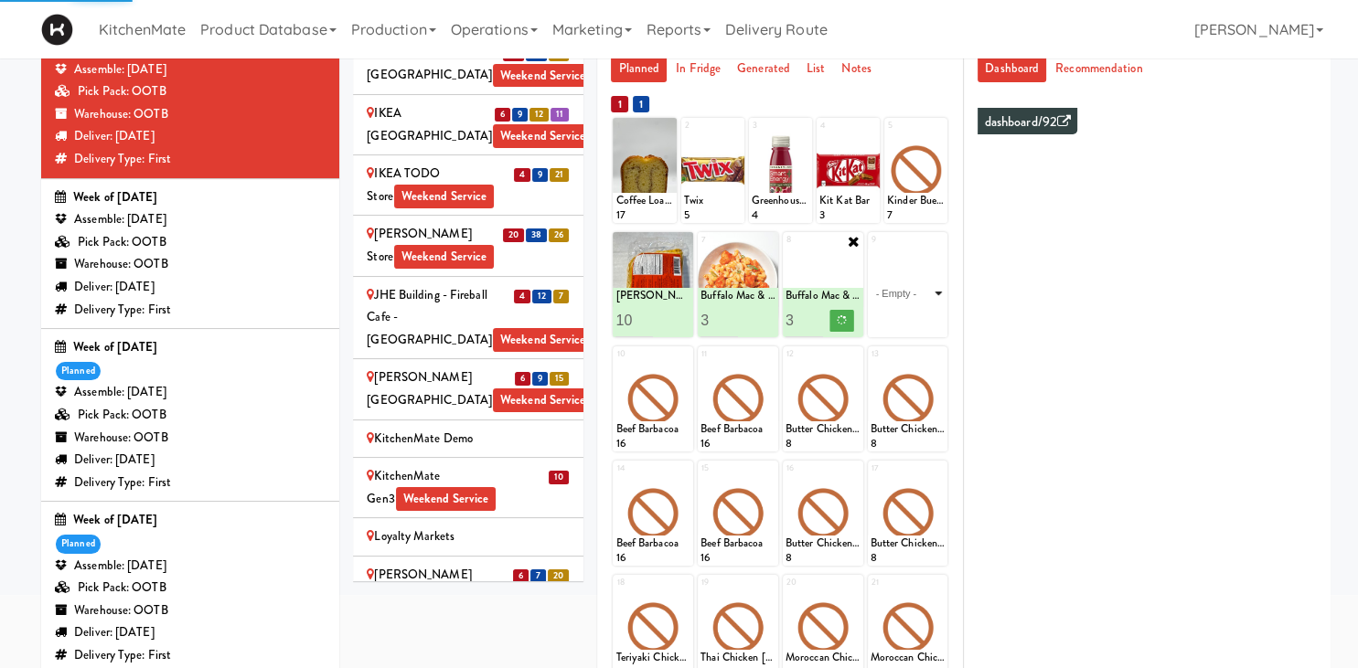
click at [913, 309] on select "- Empty - Amazing Chocolate Chunk Cookie Bacon & Egg Breakfast Wrap Bistro Deli…" at bounding box center [907, 294] width 75 height 88
click option "Butter Chicken" at bounding box center [0, 0] width 0 height 0
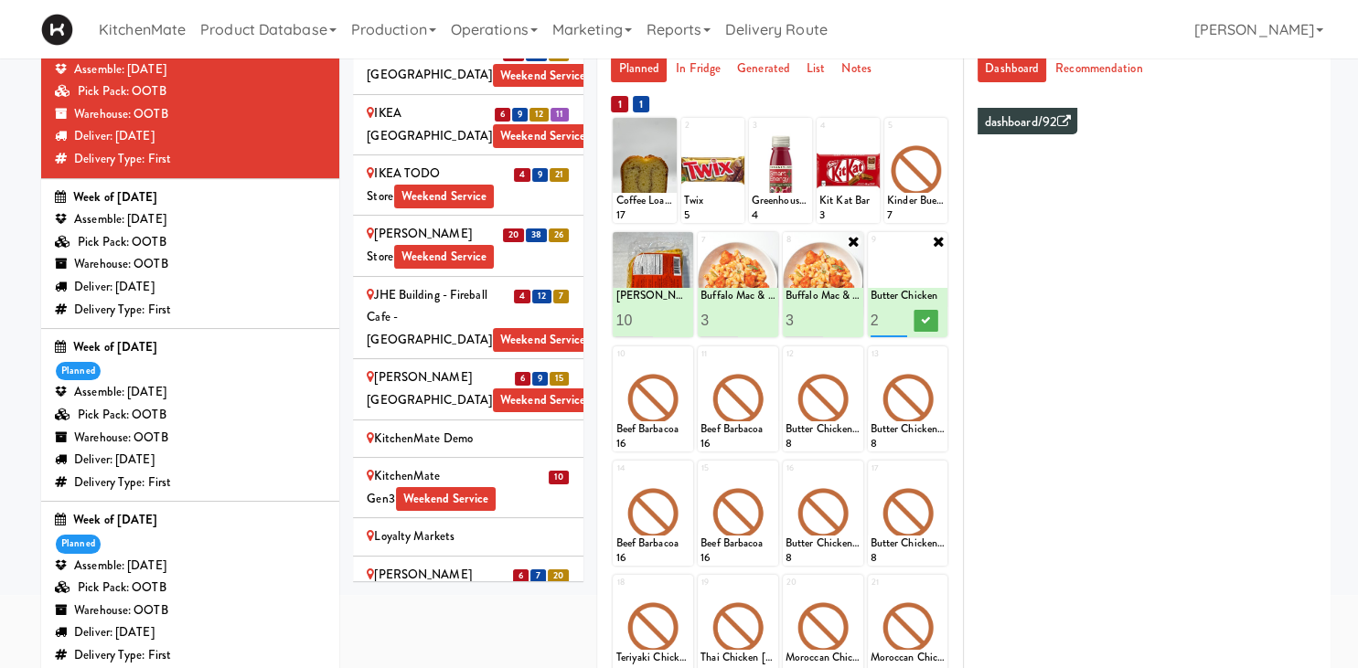
click at [901, 314] on input "2" at bounding box center [888, 321] width 37 height 34
click at [901, 314] on input "3" at bounding box center [888, 321] width 37 height 34
click at [901, 314] on input "4" at bounding box center [888, 321] width 37 height 34
type input "3"
click at [901, 323] on input "3" at bounding box center [888, 321] width 37 height 34
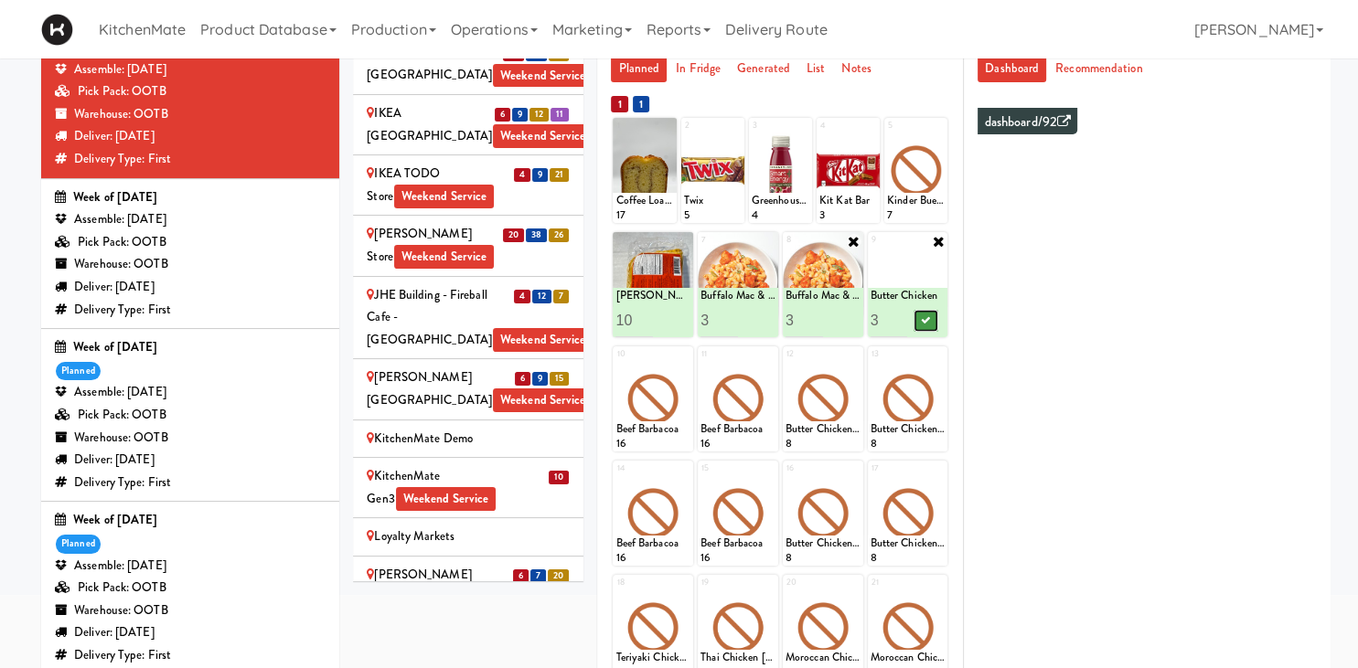
click at [924, 321] on icon at bounding box center [926, 320] width 9 height 10
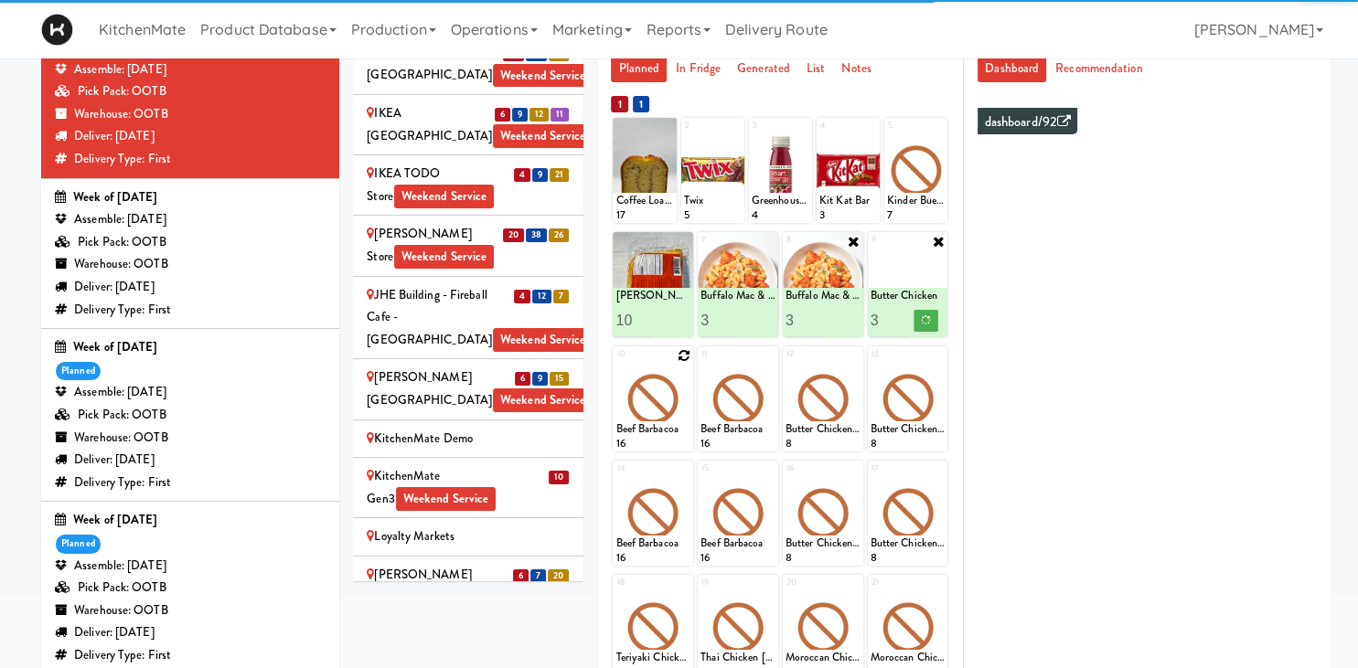
click at [680, 354] on icon at bounding box center [683, 355] width 13 height 13
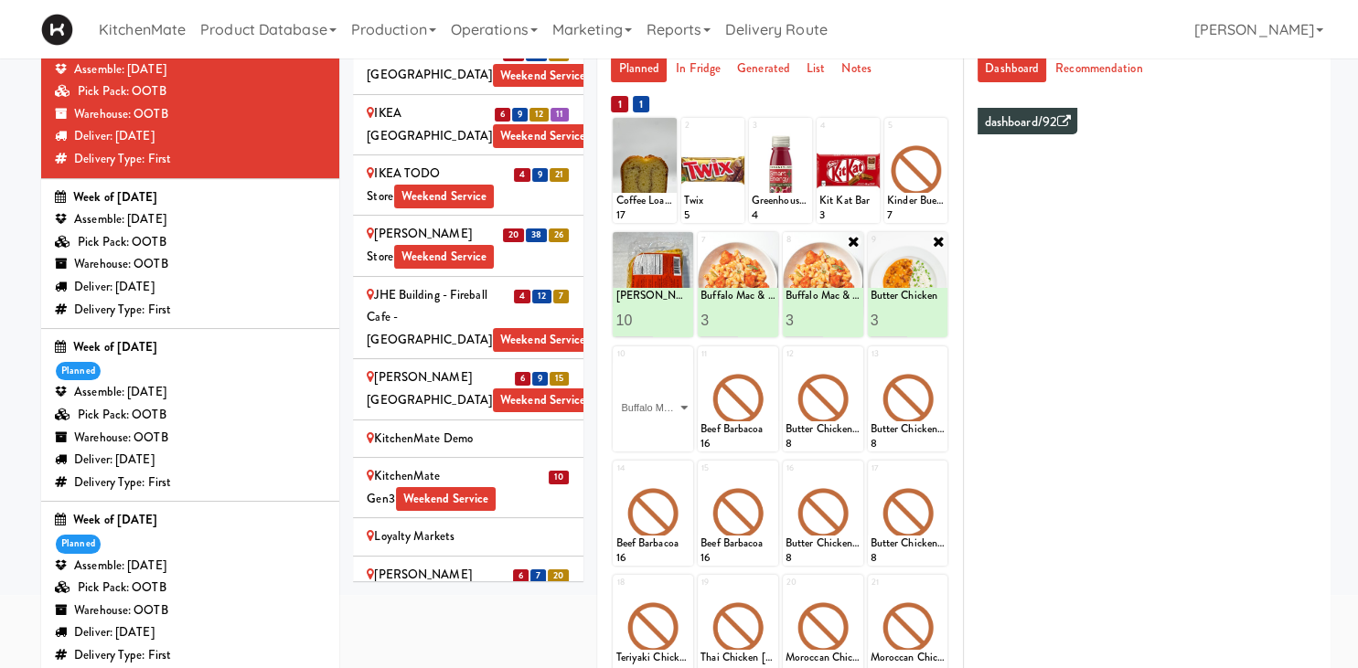
click option "Buffalo Mac & Cheese" at bounding box center [0, 0] width 0 height 0
click at [646, 433] on input "2" at bounding box center [633, 435] width 37 height 34
type input "3"
click at [645, 433] on input "3" at bounding box center [633, 435] width 37 height 34
click at [663, 433] on button at bounding box center [671, 435] width 24 height 22
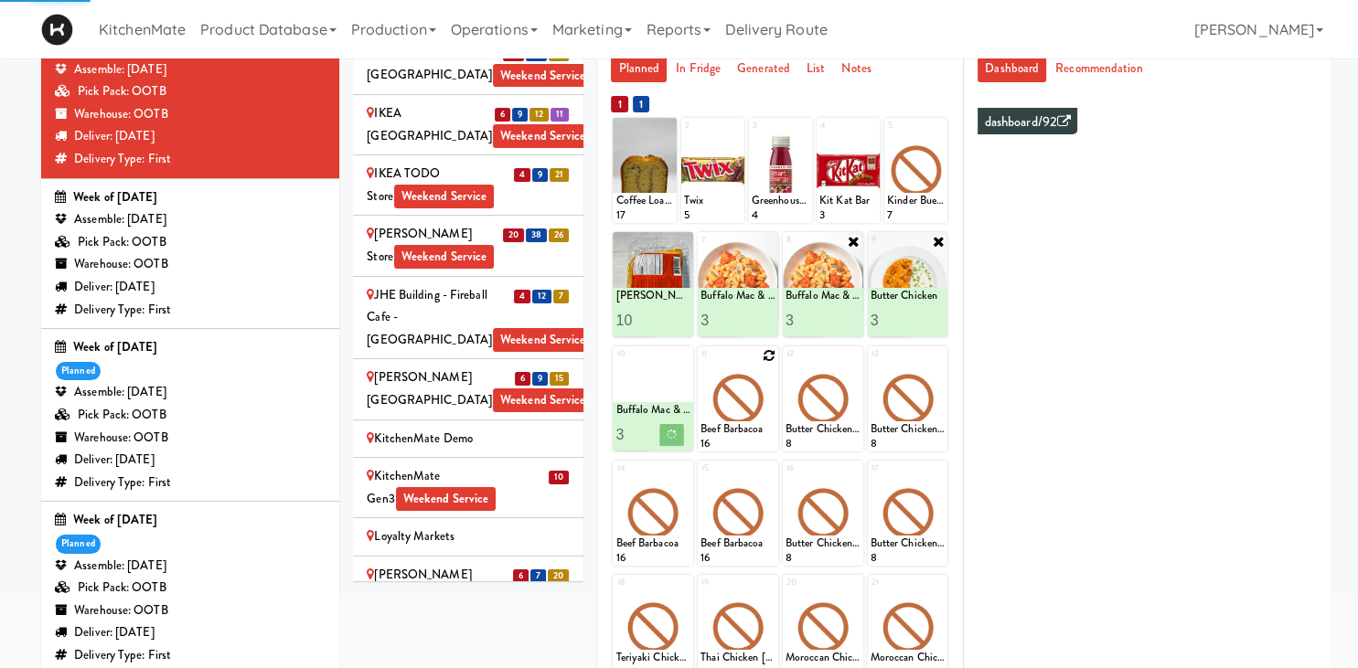
click at [768, 355] on icon at bounding box center [769, 355] width 13 height 13
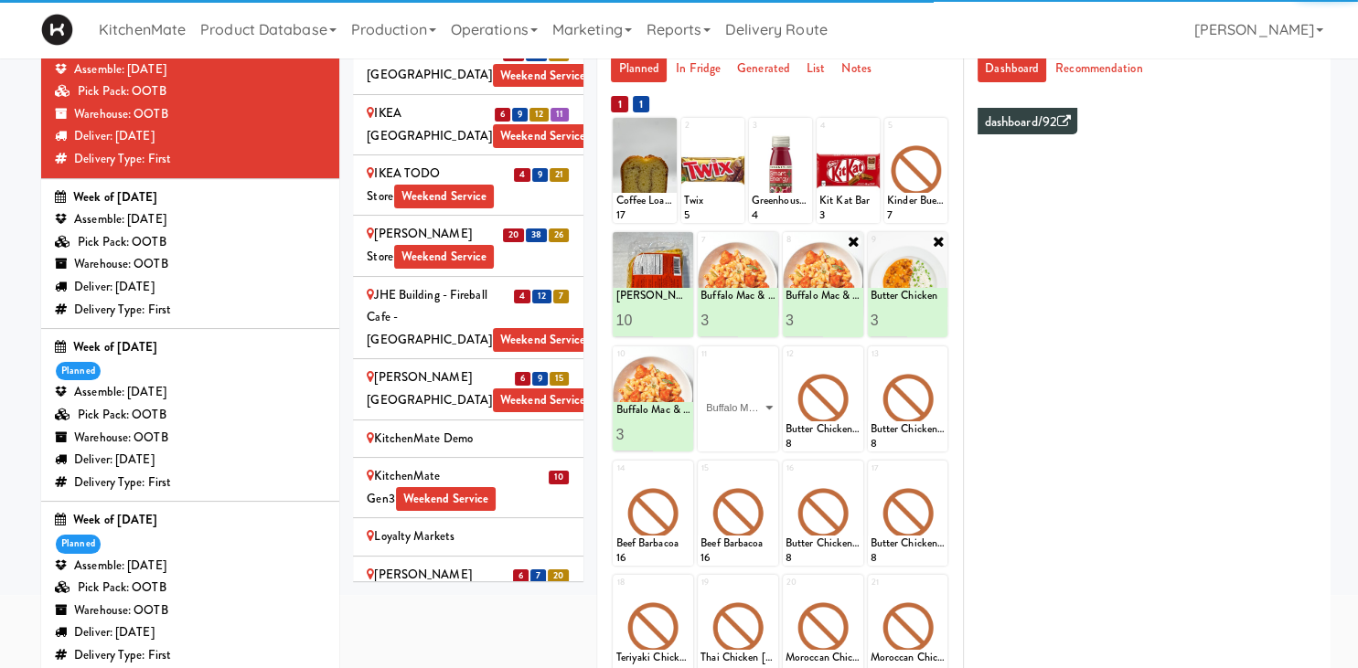
click option "Buffalo Mac & Cheese" at bounding box center [0, 0] width 0 height 0
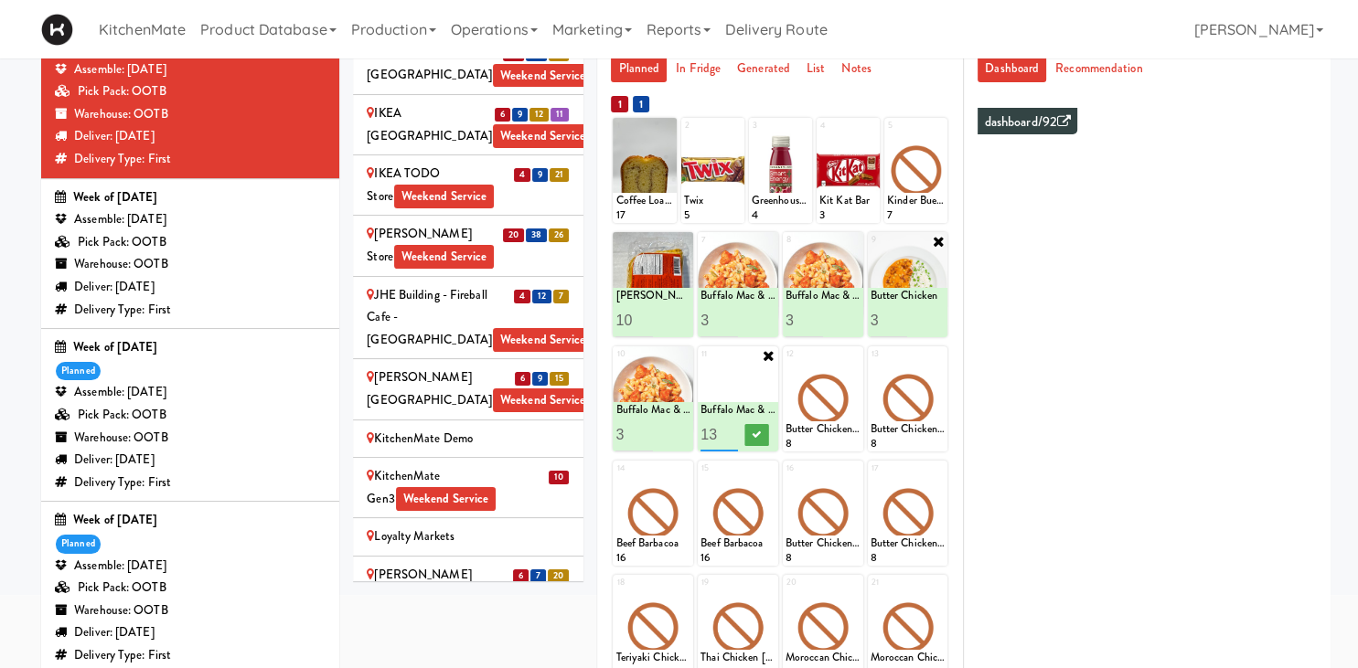
type input "1"
type input "3"
click at [756, 427] on button at bounding box center [756, 435] width 24 height 22
click at [853, 354] on icon at bounding box center [854, 355] width 13 height 13
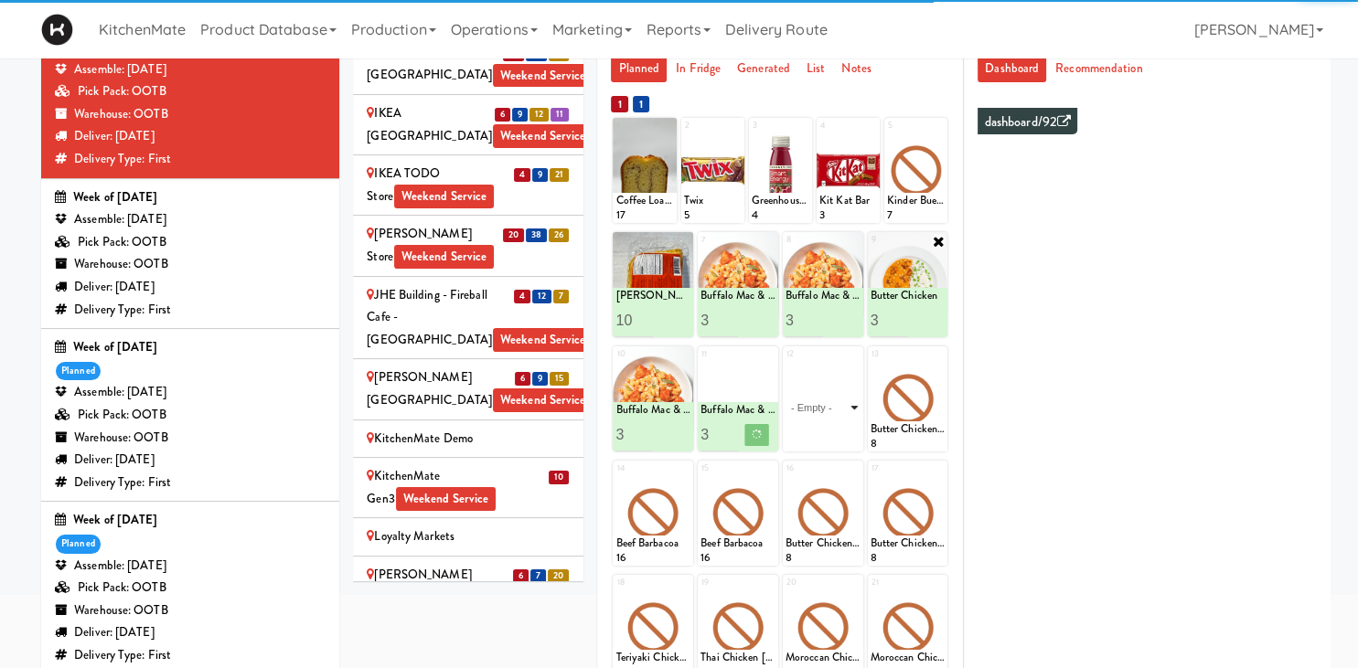
click at [850, 403] on select "- Empty - Amazing Chocolate Chunk Cookie Bacon & Egg Breakfast Wrap Bistro Deli…" at bounding box center [822, 408] width 75 height 88
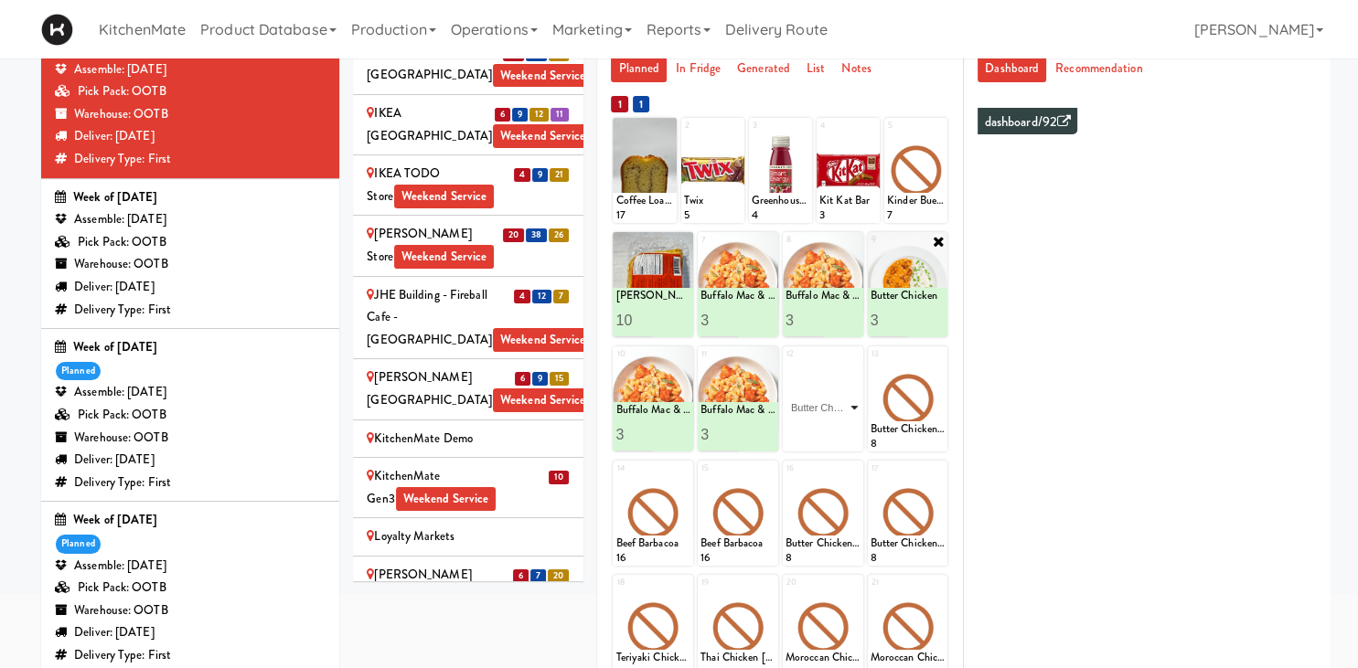
click option "Butter Chicken" at bounding box center [0, 0] width 0 height 0
type input "1"
type input "3"
click at [843, 436] on icon at bounding box center [841, 435] width 9 height 10
click at [934, 355] on icon at bounding box center [938, 355] width 13 height 13
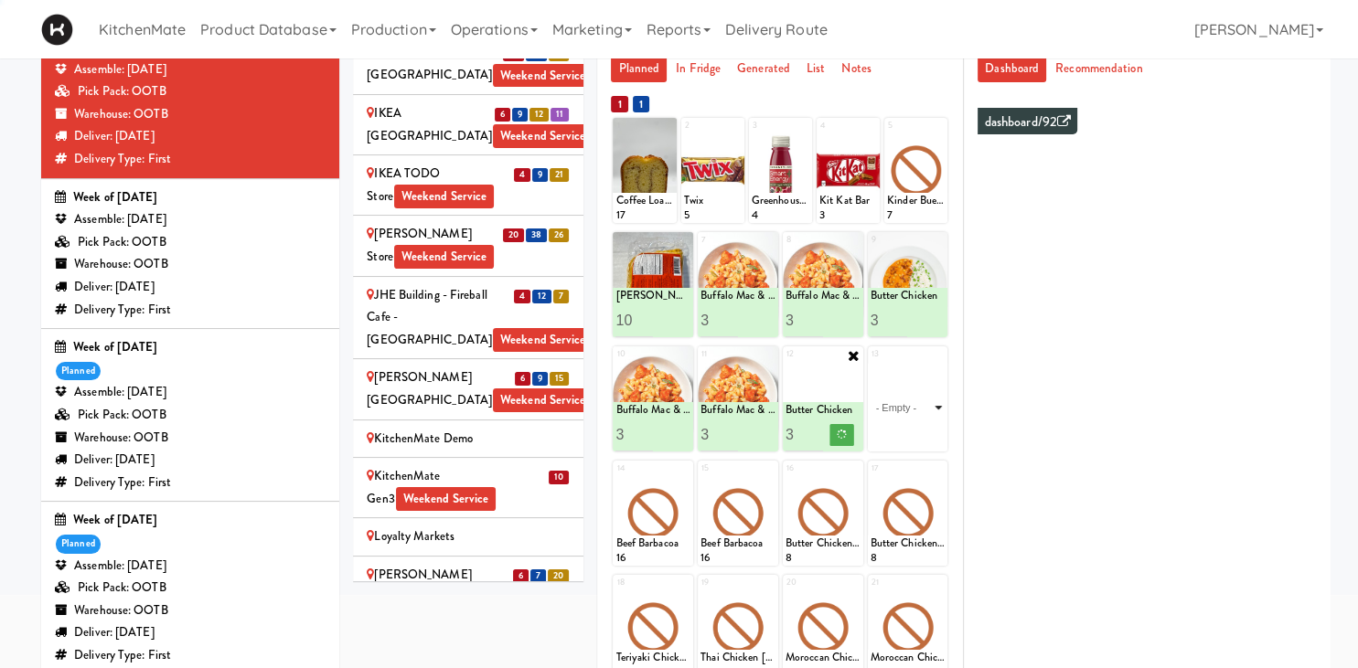
click at [935, 412] on select "- Empty - Amazing Chocolate Chunk Cookie Bacon & Egg Breakfast Wrap Bistro Deli…" at bounding box center [907, 408] width 75 height 88
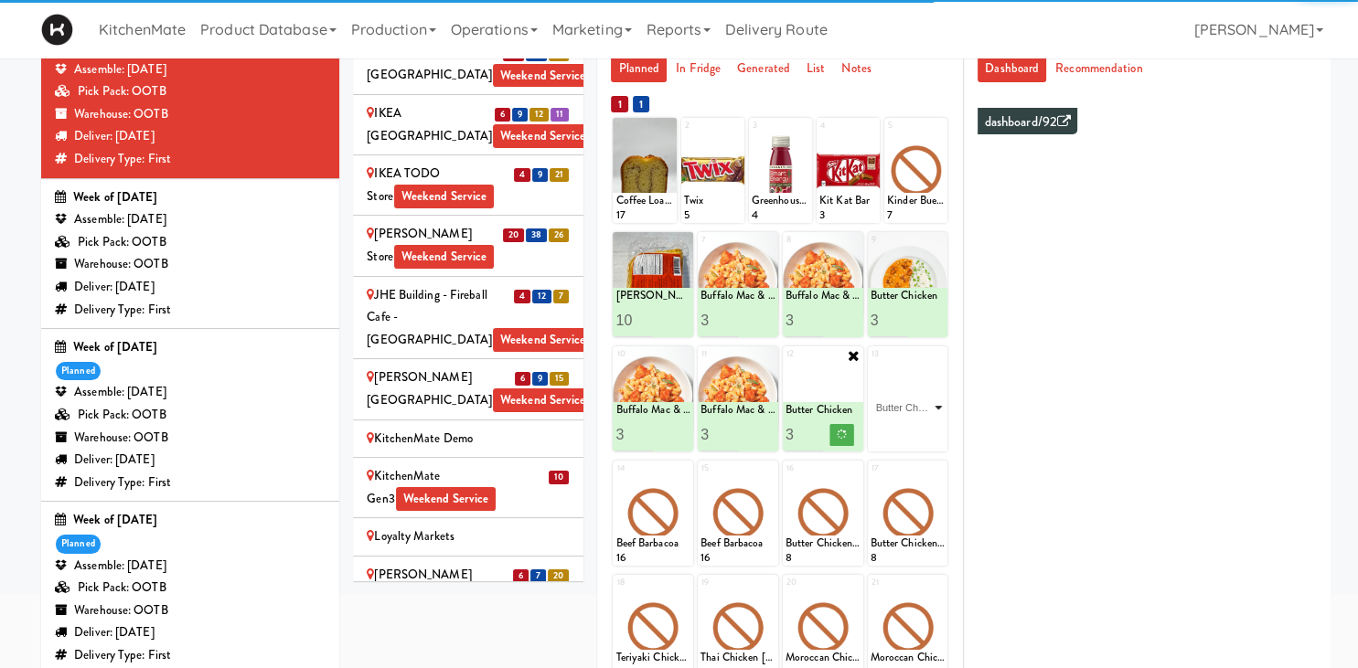
click option "Butter Chicken" at bounding box center [0, 0] width 0 height 0
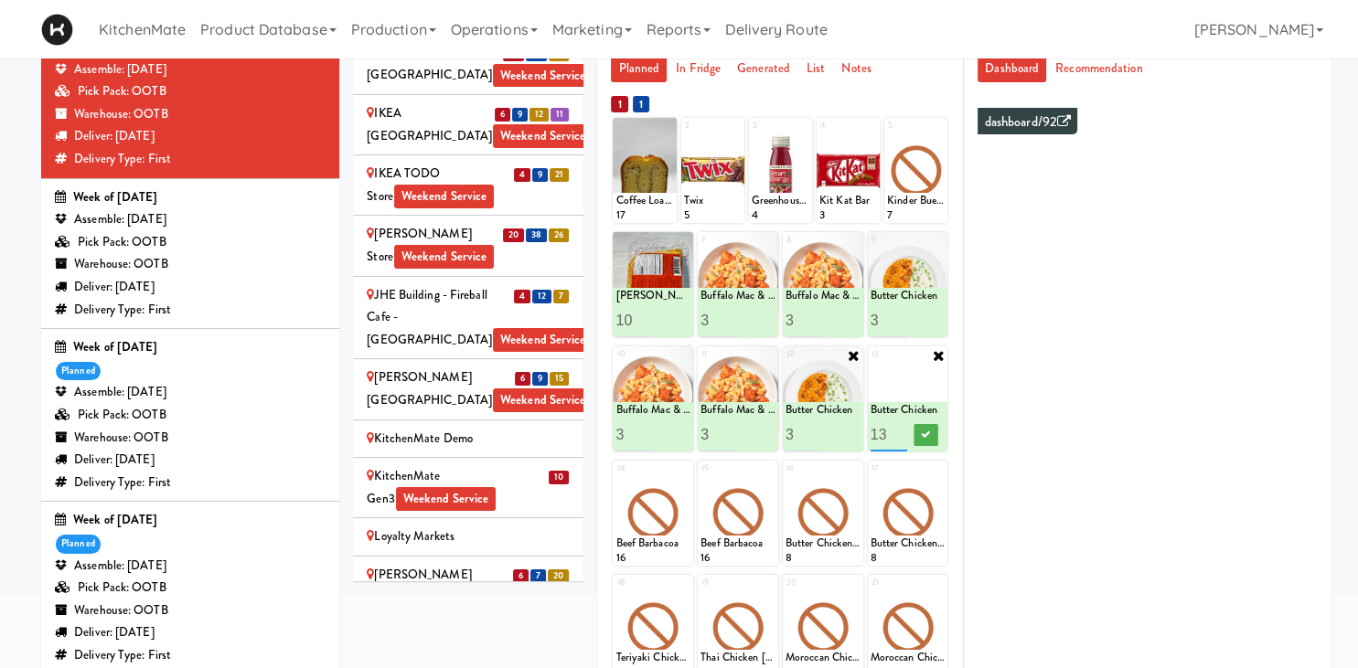
type input "1"
type input "3"
click at [925, 426] on button at bounding box center [926, 435] width 24 height 22
click at [680, 470] on icon at bounding box center [683, 470] width 13 height 13
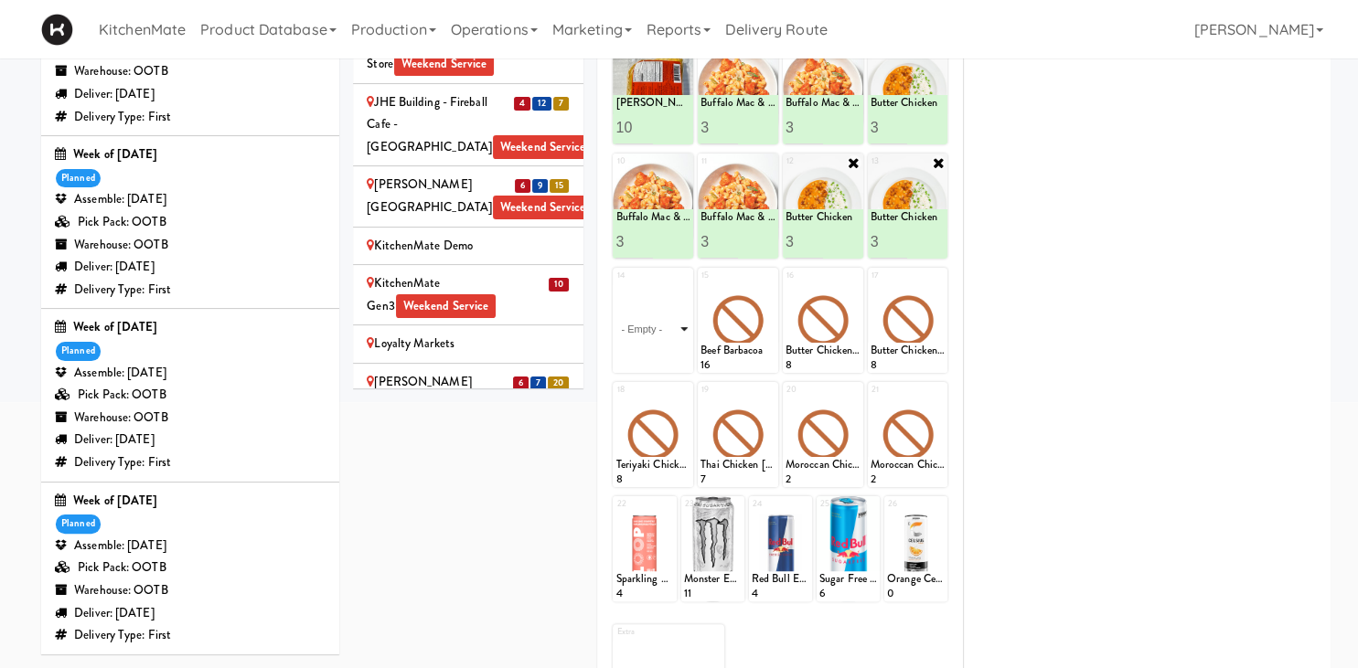
click at [615, 285] on select "- Empty - Amazing Chocolate Chunk Cookie Bacon & Egg Breakfast Wrap Bistro Deli…" at bounding box center [652, 329] width 75 height 88
click option "Butter Chicken" at bounding box center [0, 0] width 0 height 0
type input "3"
click at [677, 351] on button at bounding box center [671, 357] width 24 height 22
click at [766, 277] on icon at bounding box center [769, 277] width 13 height 13
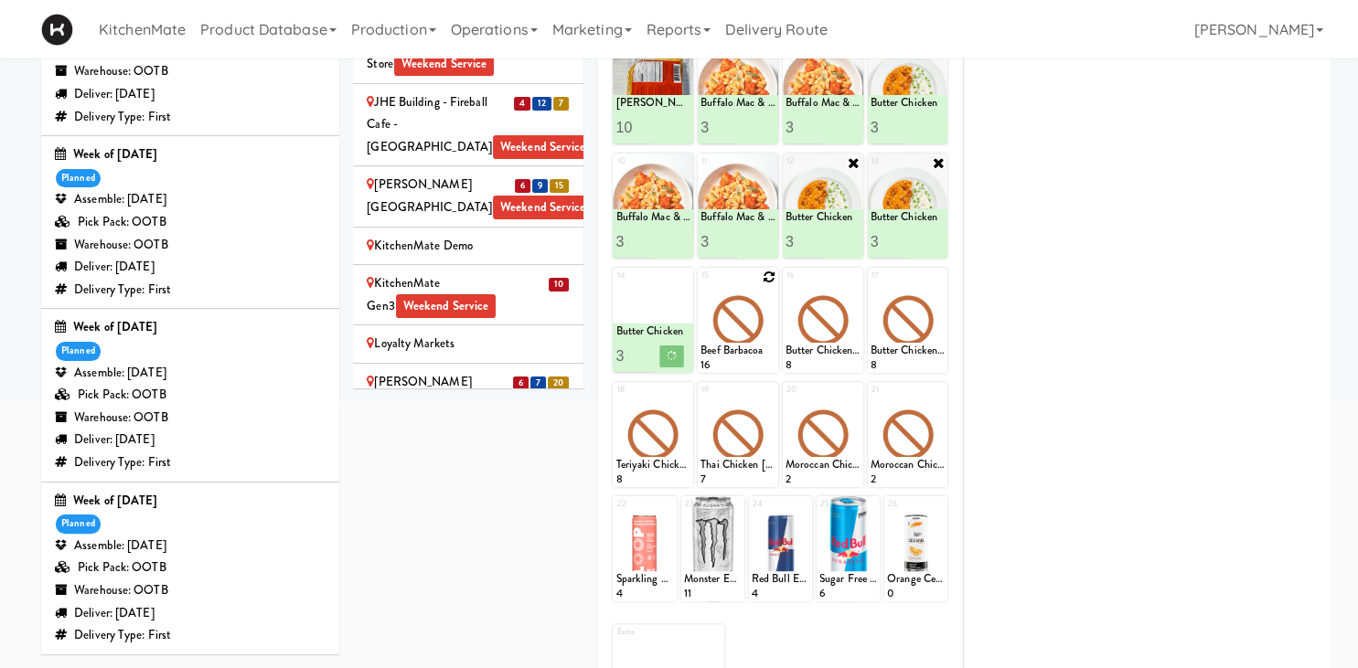
click at [763, 274] on div "15 Beef Barbacoa 16" at bounding box center [738, 320] width 80 height 105
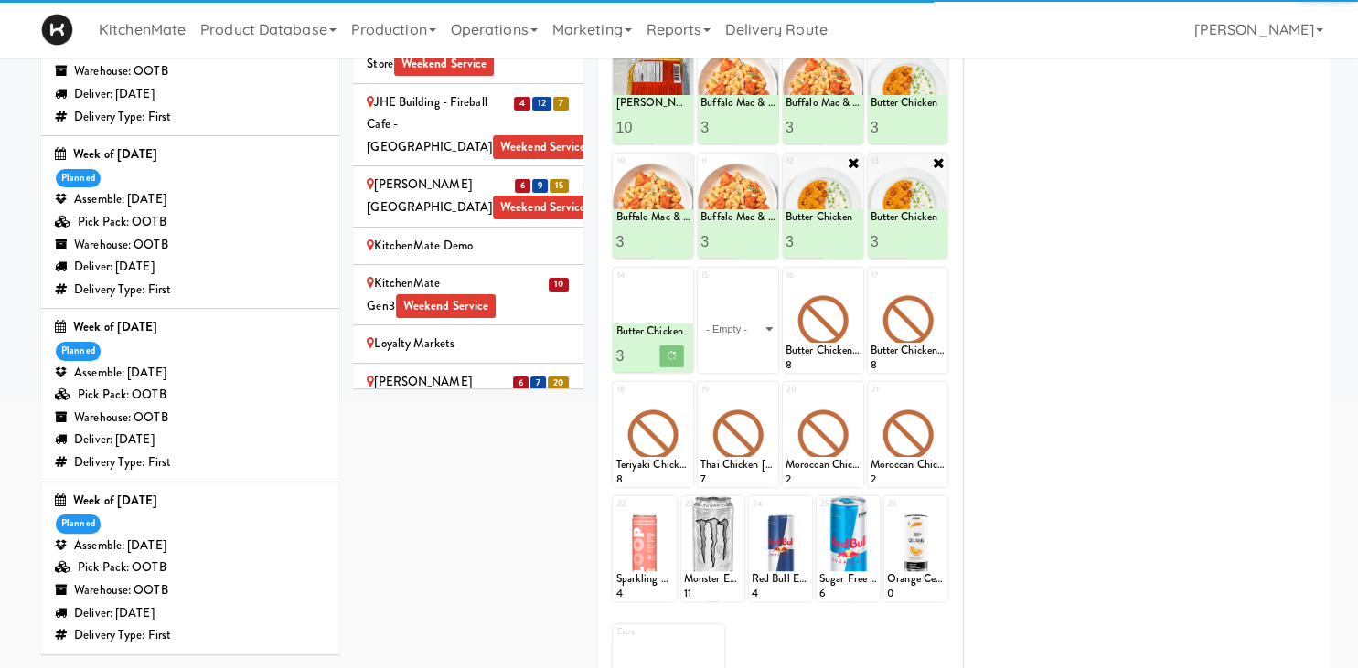
click at [759, 302] on select "- Empty - Amazing Chocolate Chunk Cookie Bacon & Egg Breakfast Wrap Bistro Deli…" at bounding box center [737, 329] width 75 height 88
click at [770, 275] on div "15 - Empty - Amazing Chocolate Chunk Cookie Bacon & Egg Breakfast Wrap Bistro D…" at bounding box center [738, 320] width 80 height 105
click at [768, 330] on select "- Empty - Amazing Chocolate Chunk Cookie Bacon & Egg Breakfast Wrap Bistro Deli…" at bounding box center [737, 329] width 75 height 88
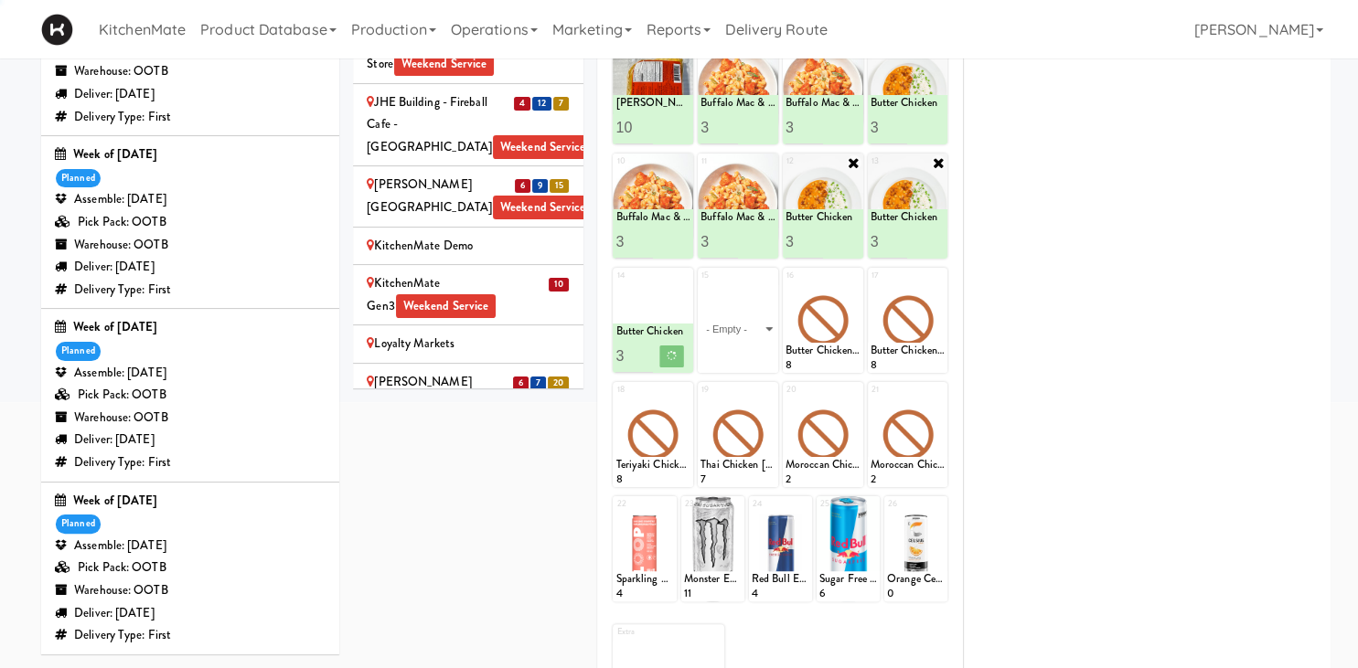
click at [751, 336] on div "1 Coffee Loaf Cake 17 2 Twix 5 3 Greenhouse Smart Energy Shot 4 4 Kit Kat Bar 3…" at bounding box center [780, 327] width 338 height 808
click at [758, 330] on select "- Empty - Amazing Chocolate Chunk Cookie Bacon & Egg Breakfast Wrap Bistro Deli…" at bounding box center [737, 329] width 75 height 88
click at [766, 331] on select "- Empty - Amazing Chocolate Chunk Cookie Bacon & Egg Breakfast Wrap Bistro Deli…" at bounding box center [737, 329] width 75 height 88
click at [765, 335] on select "- Empty - Amazing Chocolate Chunk Cookie Bacon & Egg Breakfast Wrap Bistro Deli…" at bounding box center [737, 329] width 75 height 88
click option "Butter Chicken" at bounding box center [0, 0] width 0 height 0
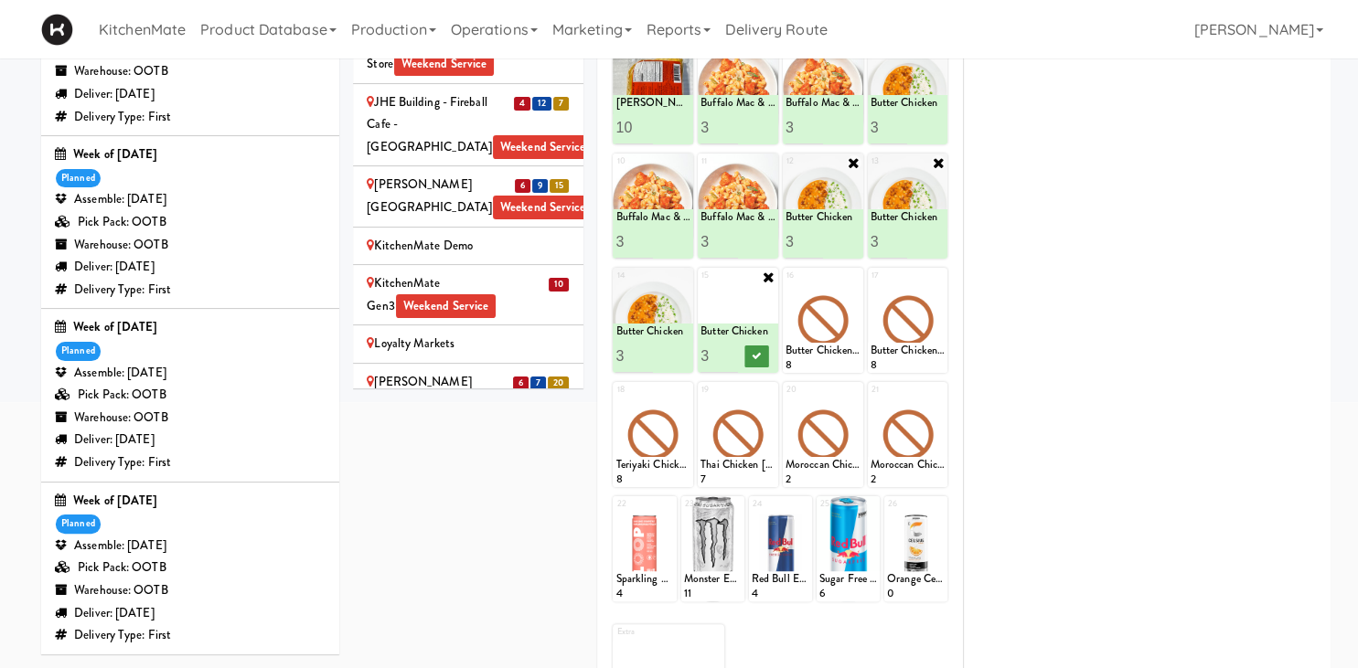
type input "3"
click at [752, 356] on icon at bounding box center [756, 356] width 9 height 10
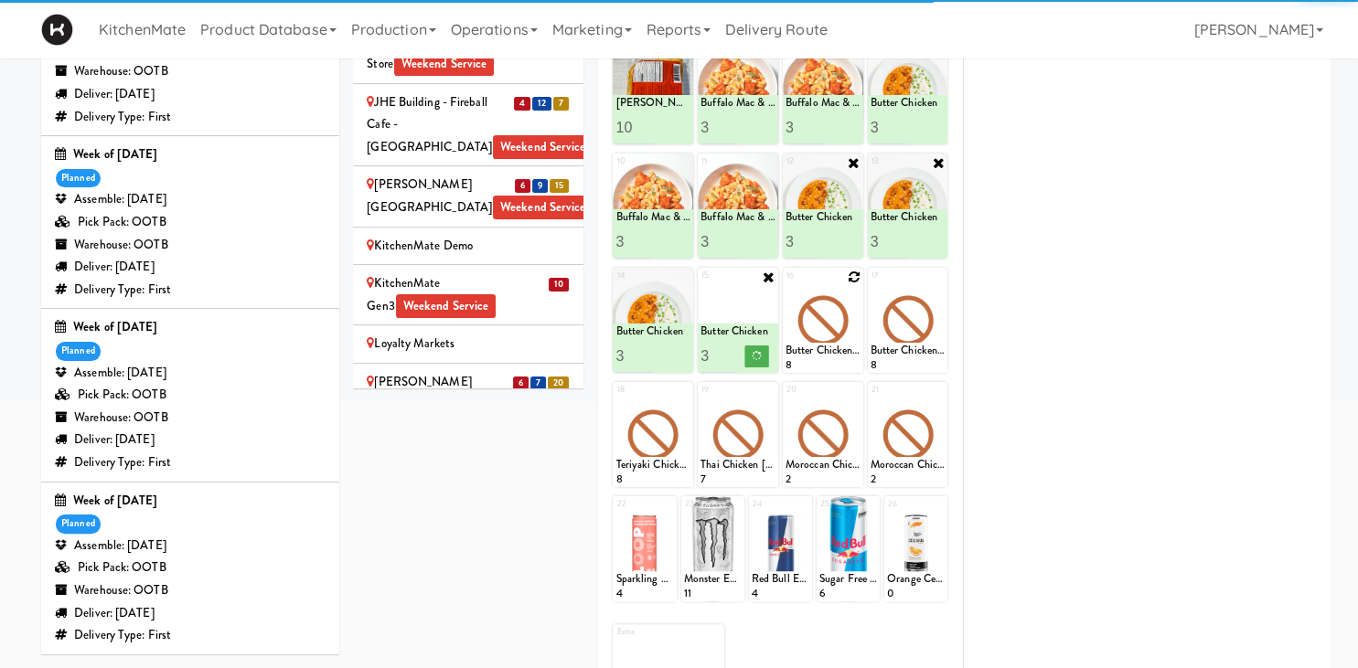
click at [852, 280] on icon at bounding box center [854, 277] width 13 height 13
click at [849, 304] on select "- Empty - Amazing Chocolate Chunk Cookie Bacon & Egg Breakfast Wrap Bistro Deli…" at bounding box center [822, 329] width 75 height 88
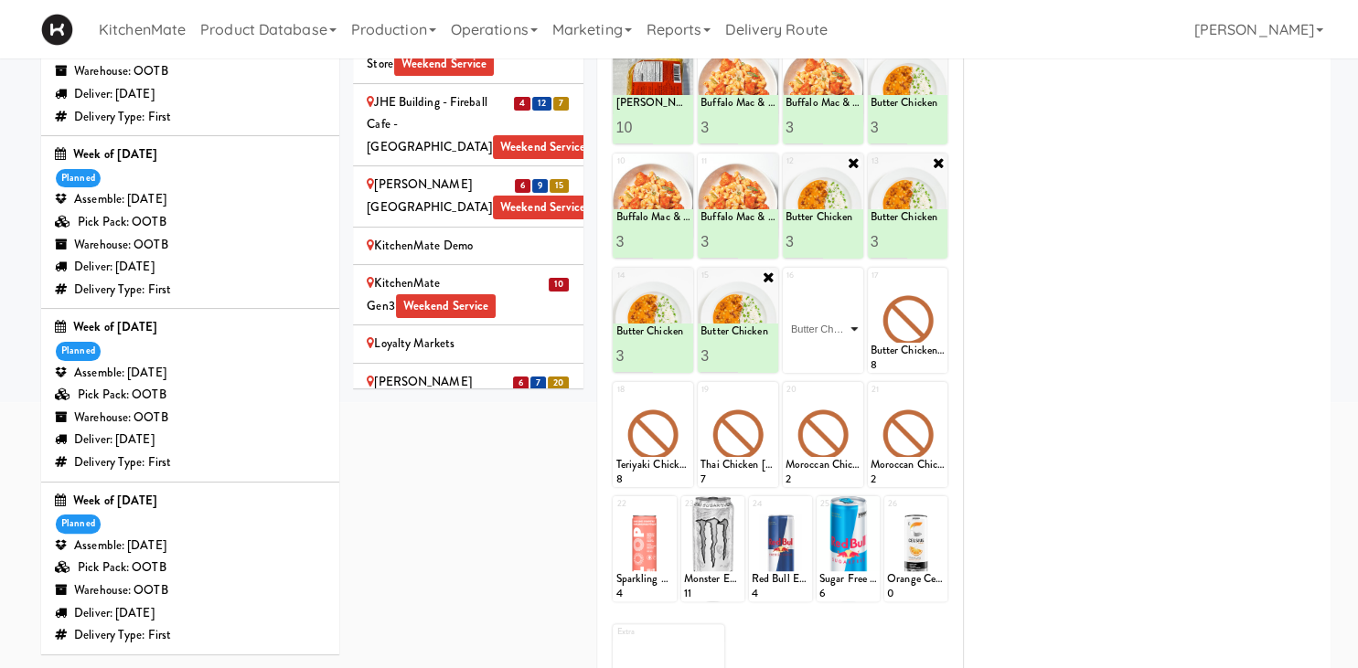
click option "Butter Chicken" at bounding box center [0, 0] width 0 height 0
click at [815, 354] on input "2" at bounding box center [803, 356] width 37 height 34
type input "3"
click at [815, 354] on input "3" at bounding box center [803, 356] width 37 height 34
click at [839, 353] on icon at bounding box center [841, 356] width 9 height 10
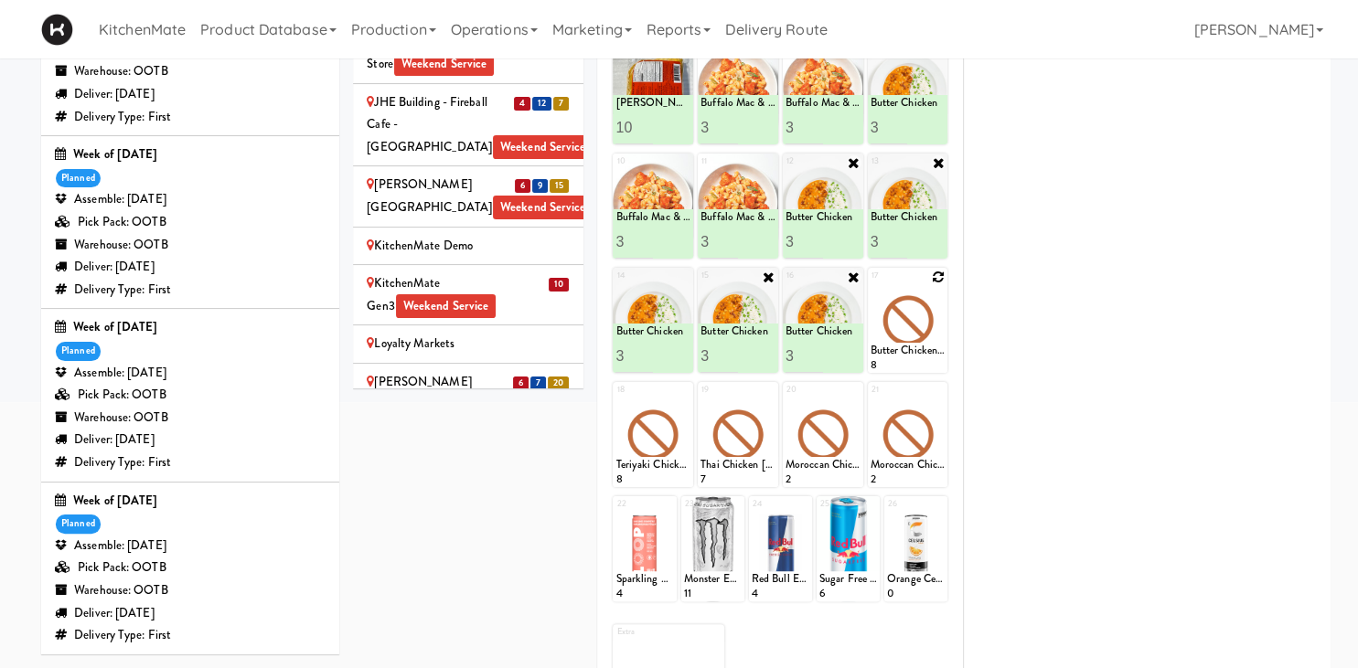
click at [939, 282] on icon at bounding box center [938, 277] width 13 height 13
click at [870, 285] on select "- Empty - Amazing Chocolate Chunk Cookie Bacon & Egg Breakfast Wrap Bistro Deli…" at bounding box center [907, 329] width 75 height 88
click option "Korean Pork Noodles" at bounding box center [0, 0] width 0 height 0
click at [900, 345] on input "1" at bounding box center [888, 356] width 37 height 34
click at [900, 349] on input "2" at bounding box center [888, 356] width 37 height 34
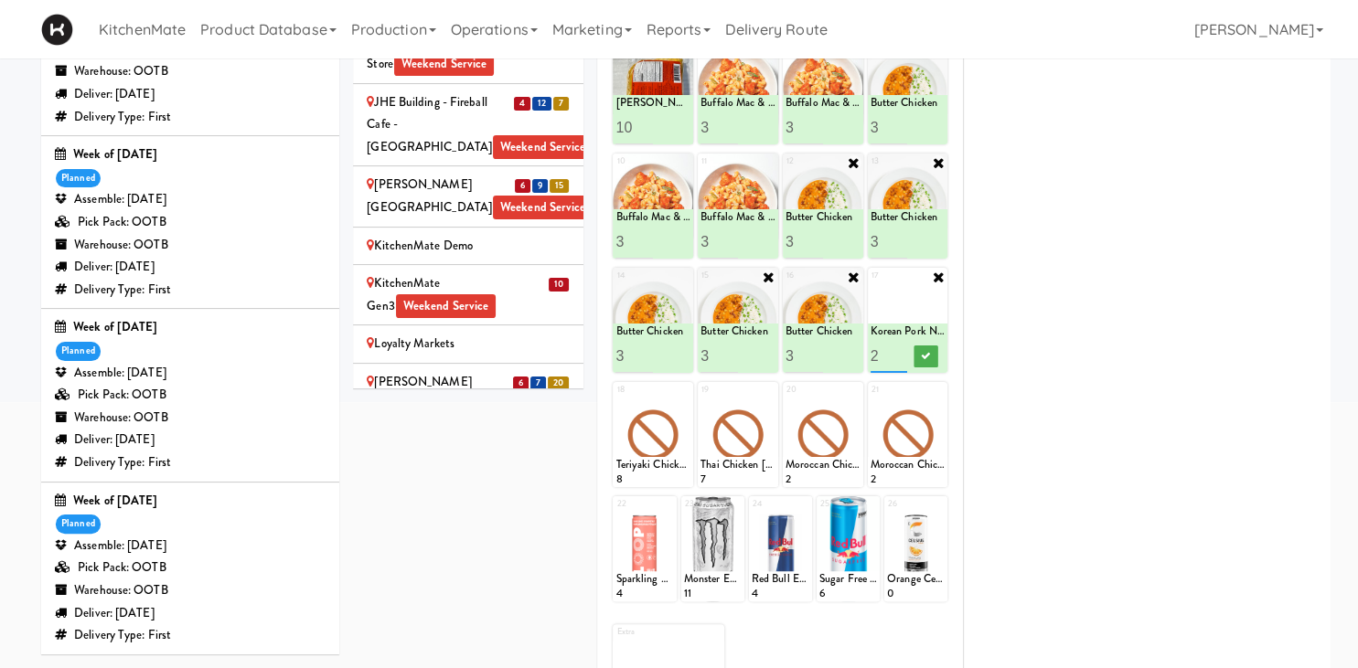
type input "3"
click at [900, 349] on input "3" at bounding box center [888, 356] width 37 height 34
click at [920, 357] on button at bounding box center [926, 357] width 24 height 22
click at [681, 389] on icon at bounding box center [683, 391] width 13 height 13
click option "Korean Pork Noodles" at bounding box center [0, 0] width 0 height 0
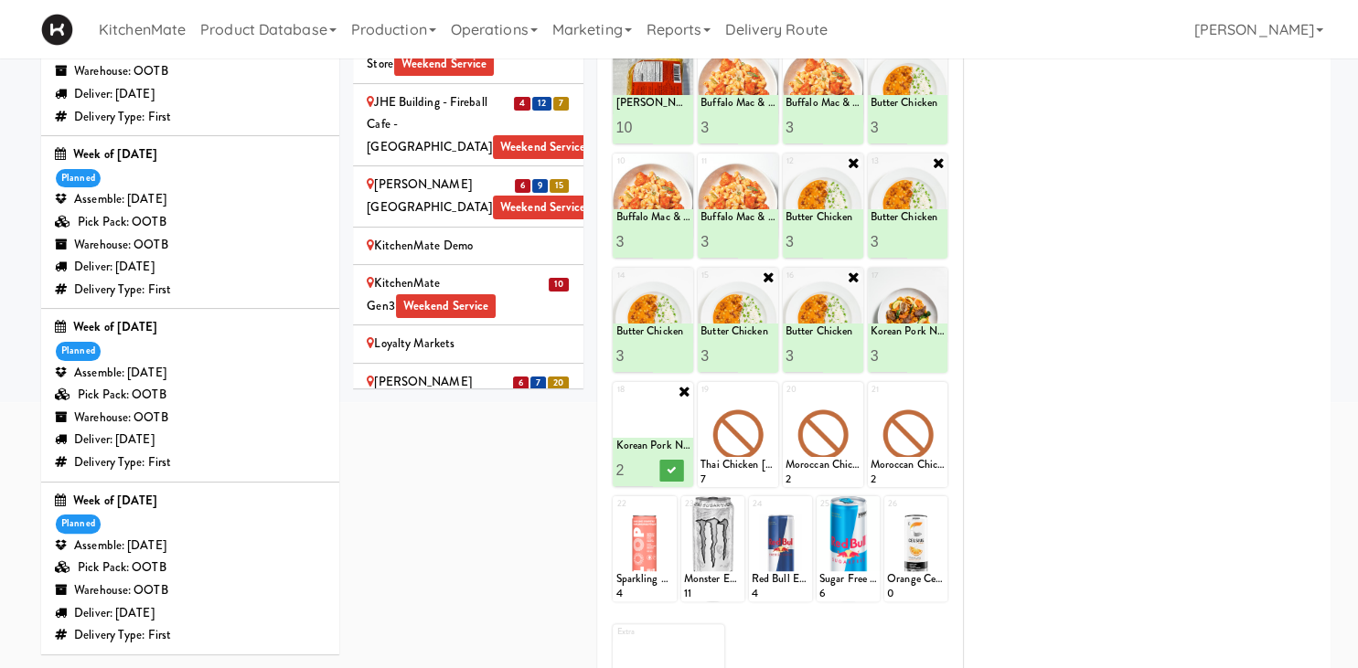
click at [647, 464] on input "2" at bounding box center [633, 470] width 37 height 34
type input "3"
click at [647, 464] on input "3" at bounding box center [633, 470] width 37 height 34
click at [679, 466] on button at bounding box center [671, 471] width 24 height 22
click at [763, 390] on div at bounding box center [738, 434] width 80 height 105
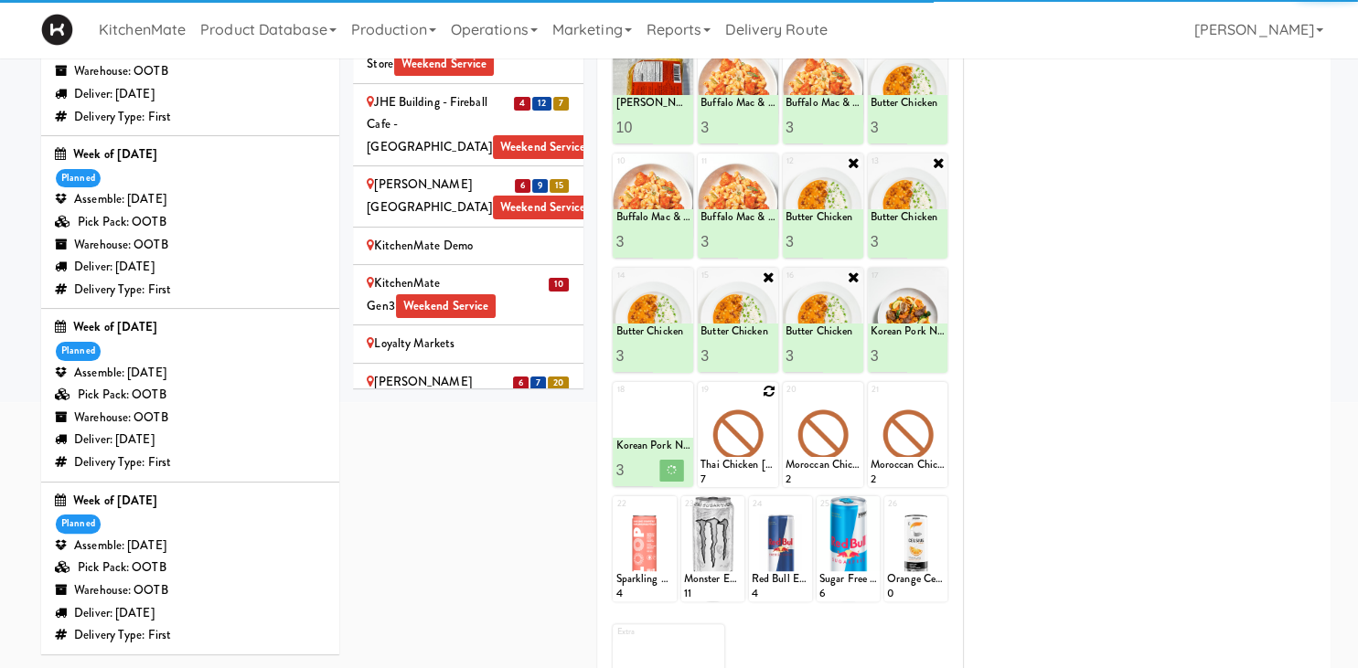
click at [764, 390] on icon at bounding box center [769, 391] width 13 height 13
click at [768, 390] on div "19 Thai Chicken Curry 7" at bounding box center [738, 434] width 80 height 105
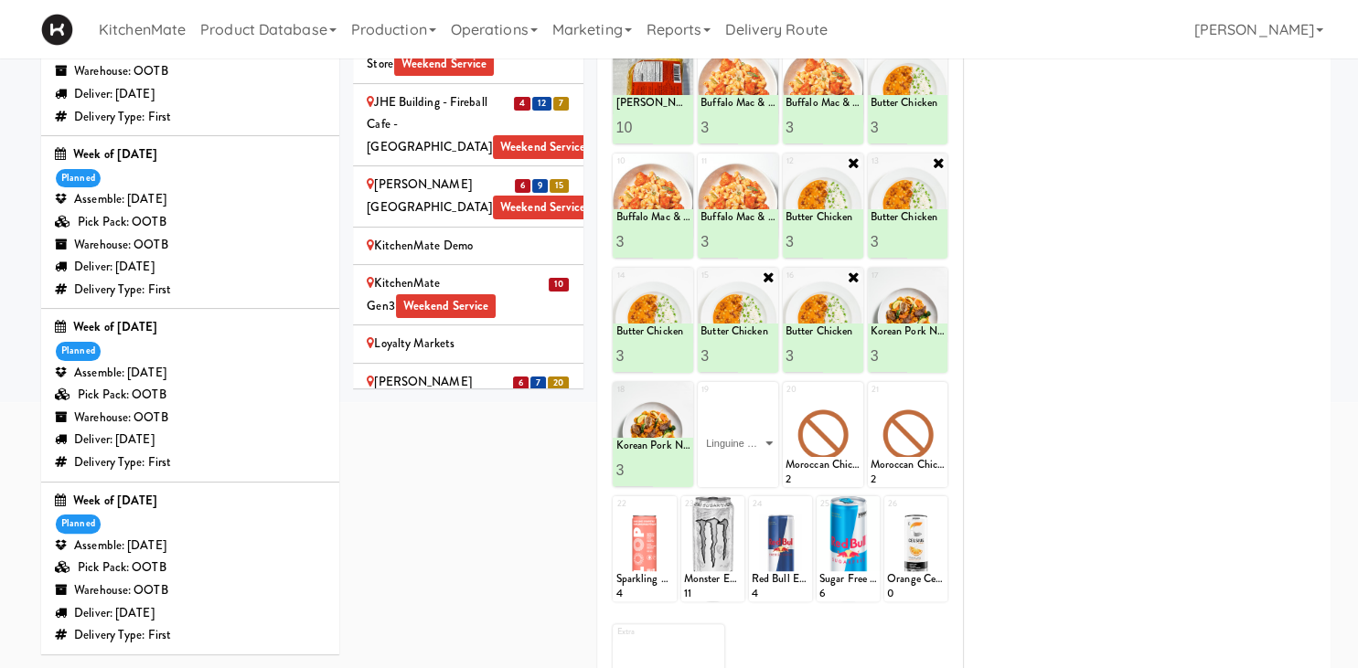
click option "Linguine Marinara" at bounding box center [0, 0] width 0 height 0
click at [726, 465] on input "2" at bounding box center [718, 470] width 37 height 34
click at [730, 465] on input "3" at bounding box center [718, 470] width 37 height 34
click at [730, 465] on input "4" at bounding box center [718, 470] width 37 height 34
click at [758, 473] on icon at bounding box center [756, 470] width 9 height 10
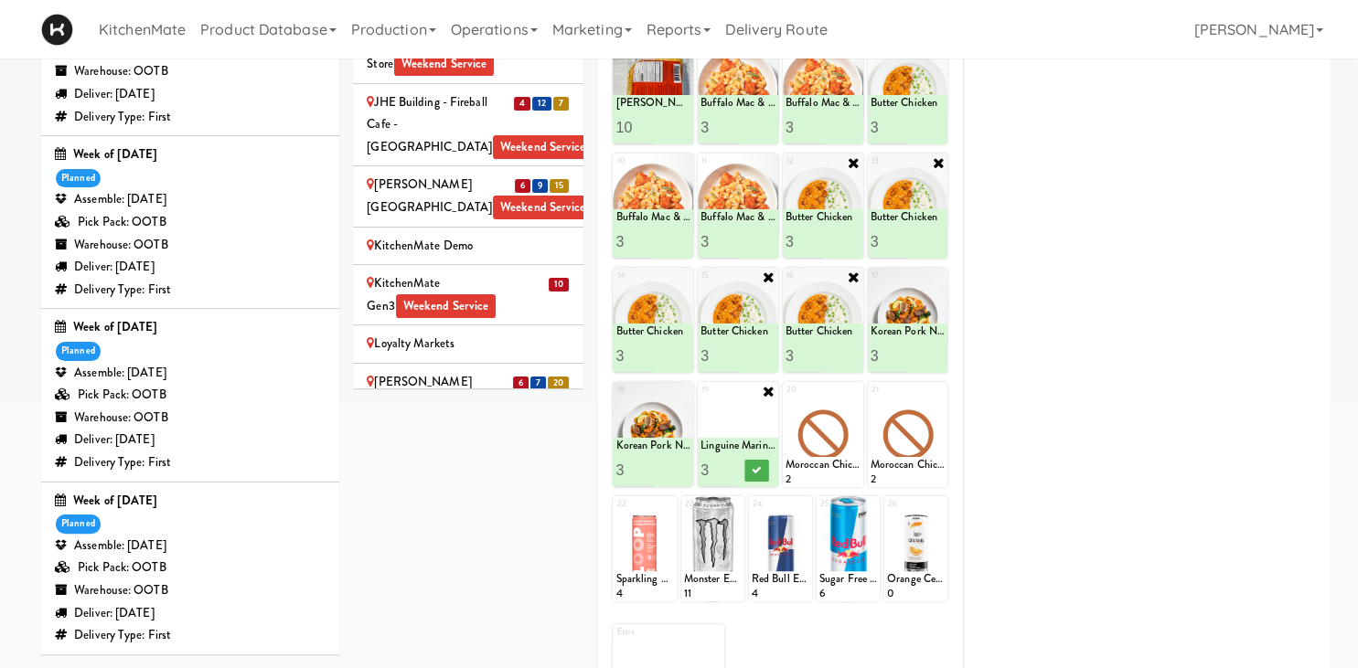
click at [727, 475] on input "3" at bounding box center [718, 470] width 37 height 34
type input "3"
drag, startPoint x: 731, startPoint y: 473, endPoint x: 747, endPoint y: 471, distance: 15.7
click at [732, 473] on input "3" at bounding box center [718, 470] width 37 height 34
click at [749, 471] on button at bounding box center [756, 471] width 24 height 22
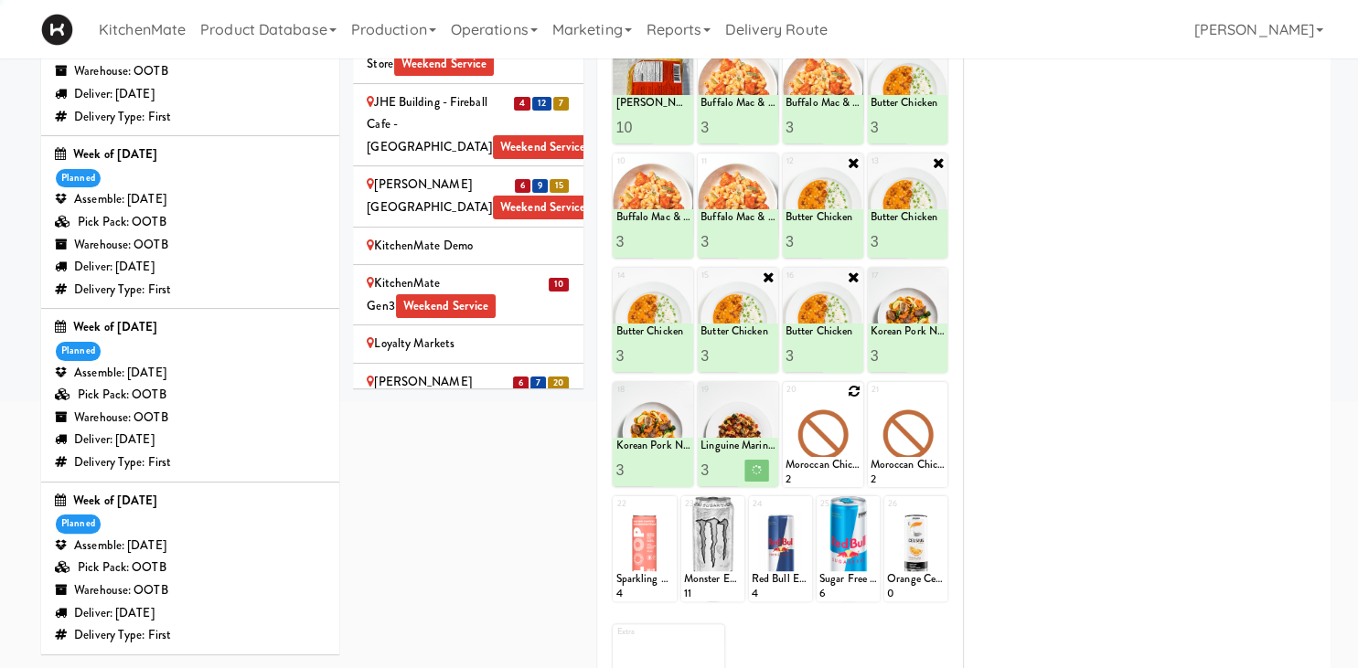
click at [848, 389] on icon at bounding box center [854, 391] width 13 height 13
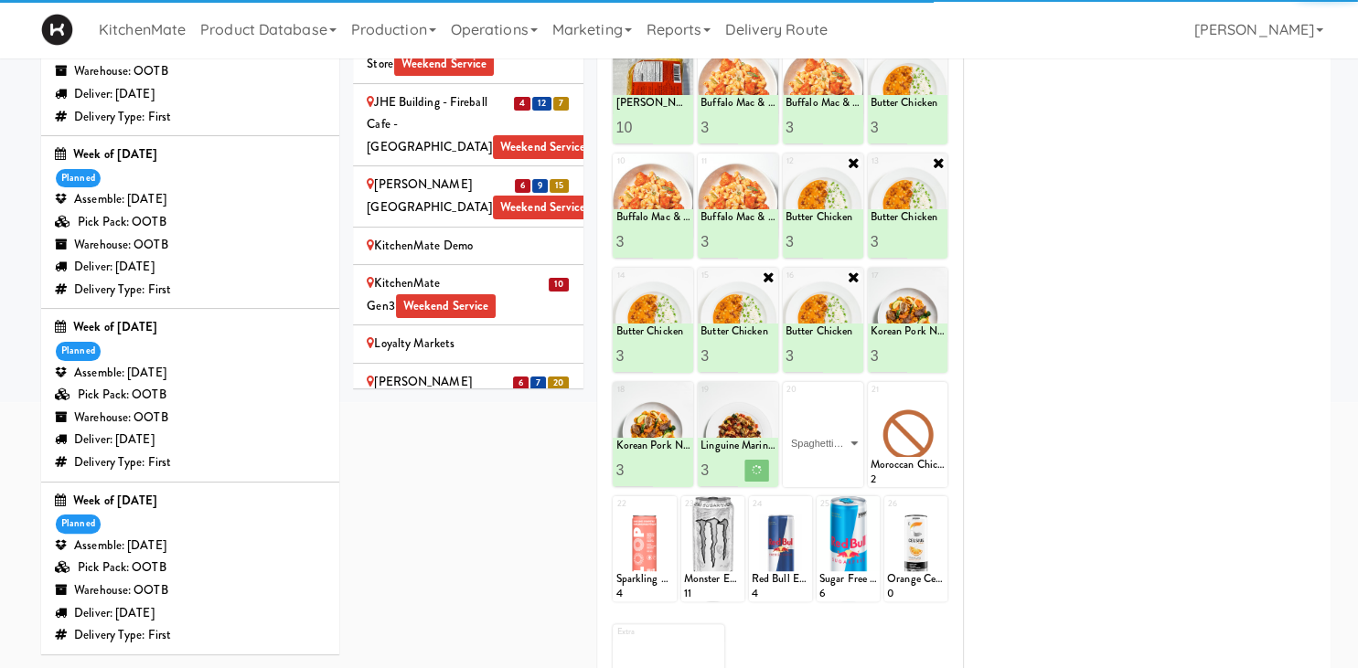
click option "Spaghetti & Meatballs" at bounding box center [0, 0] width 0 height 0
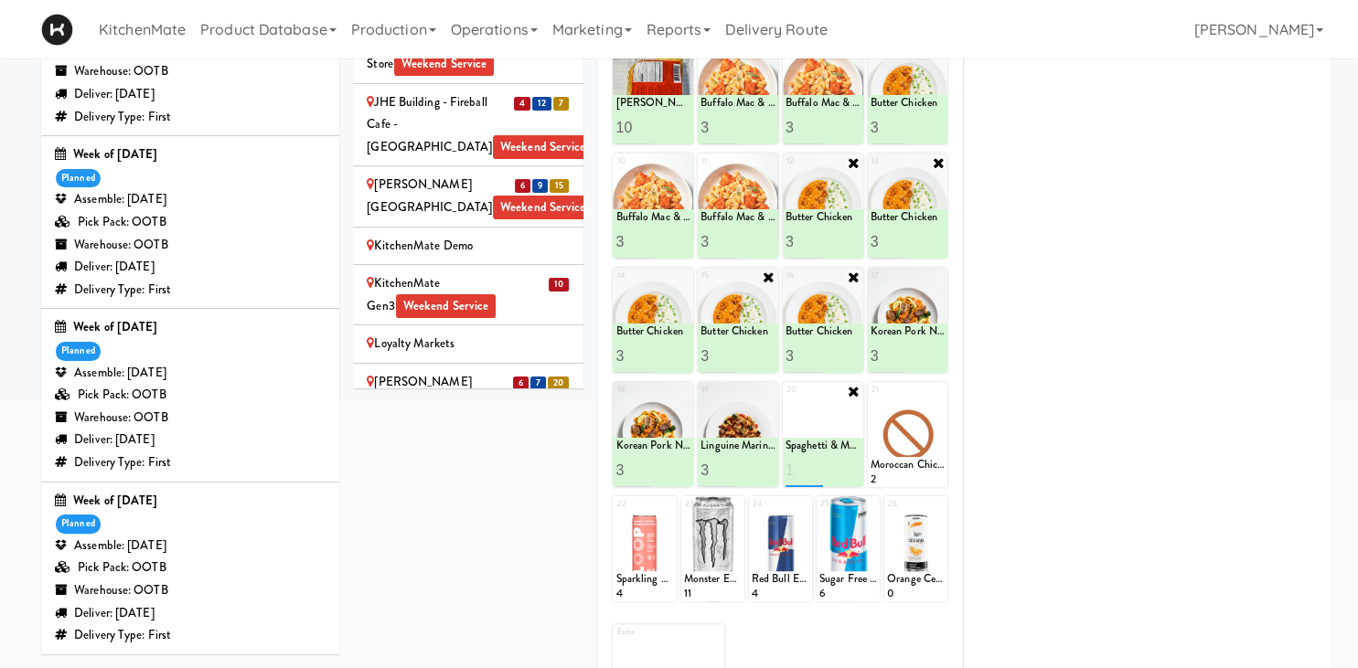
type input "1"
type input "4"
click at [850, 470] on button at bounding box center [841, 471] width 24 height 22
click at [935, 395] on icon at bounding box center [938, 391] width 13 height 13
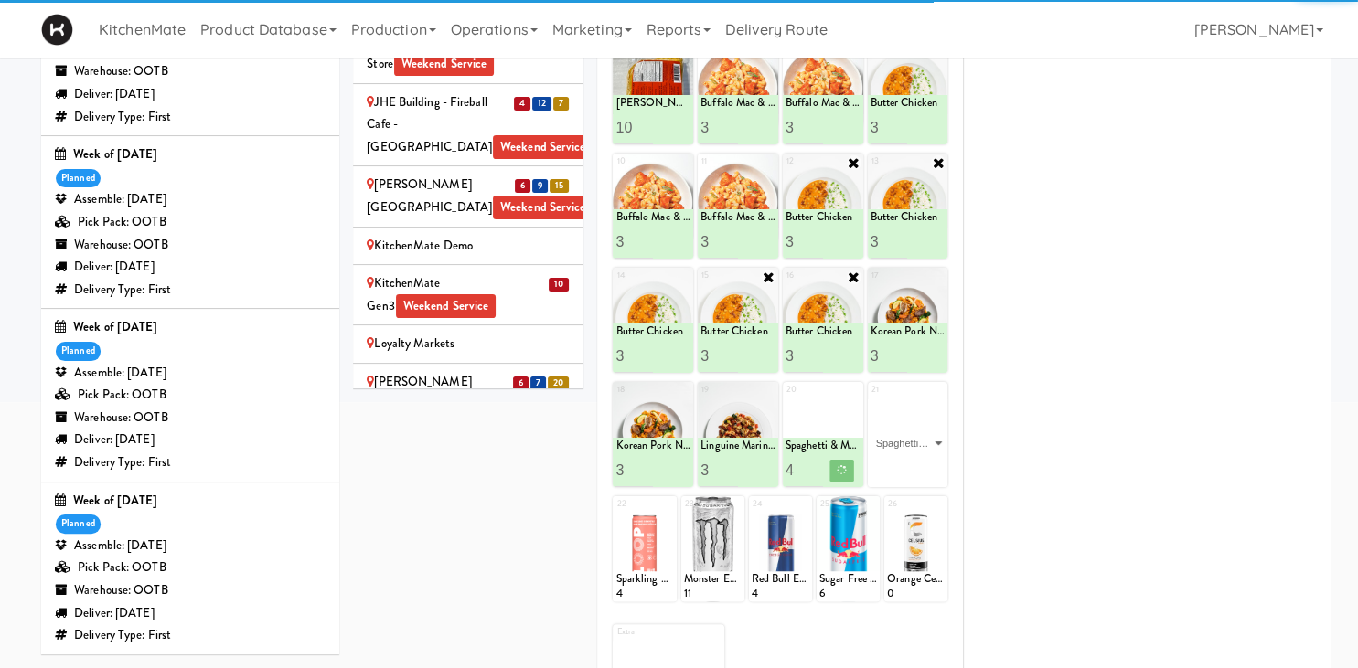
click option "Spaghetti & Meatballs" at bounding box center [0, 0] width 0 height 0
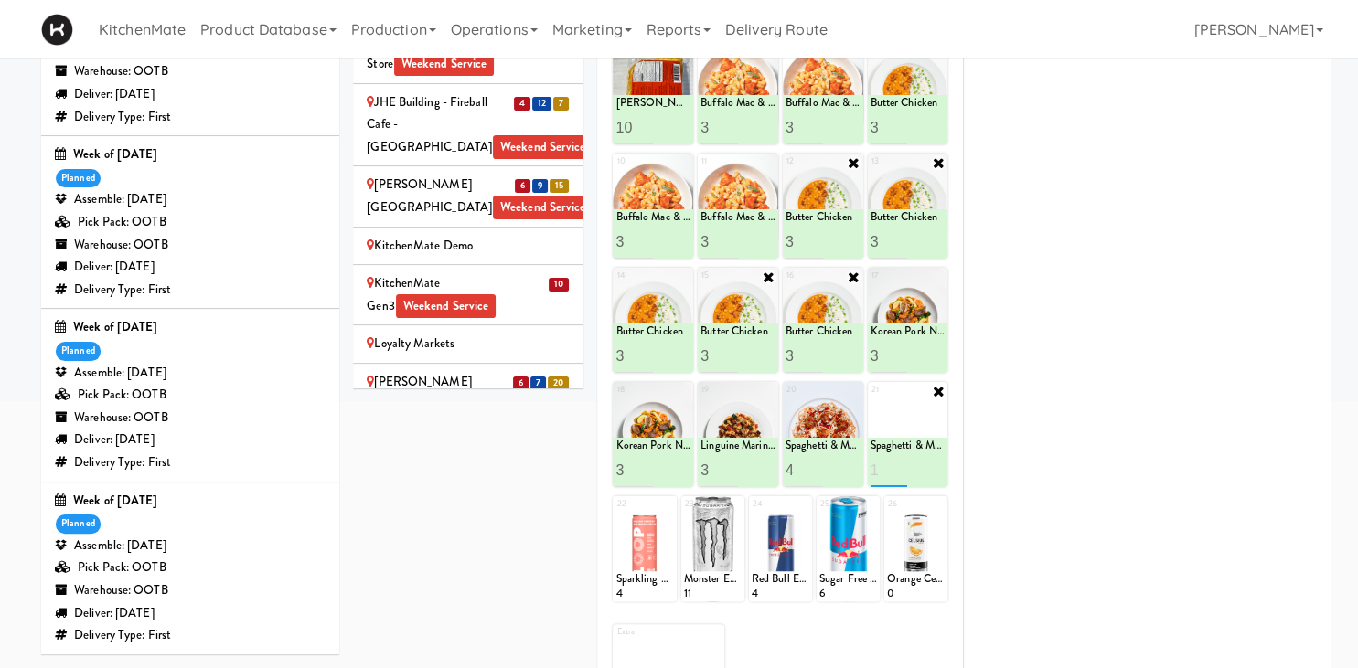
type input "1"
click at [887, 466] on input "1" at bounding box center [888, 470] width 37 height 34
type input "4"
click at [925, 466] on icon at bounding box center [926, 470] width 9 height 10
click at [644, 233] on input "4" at bounding box center [633, 242] width 37 height 34
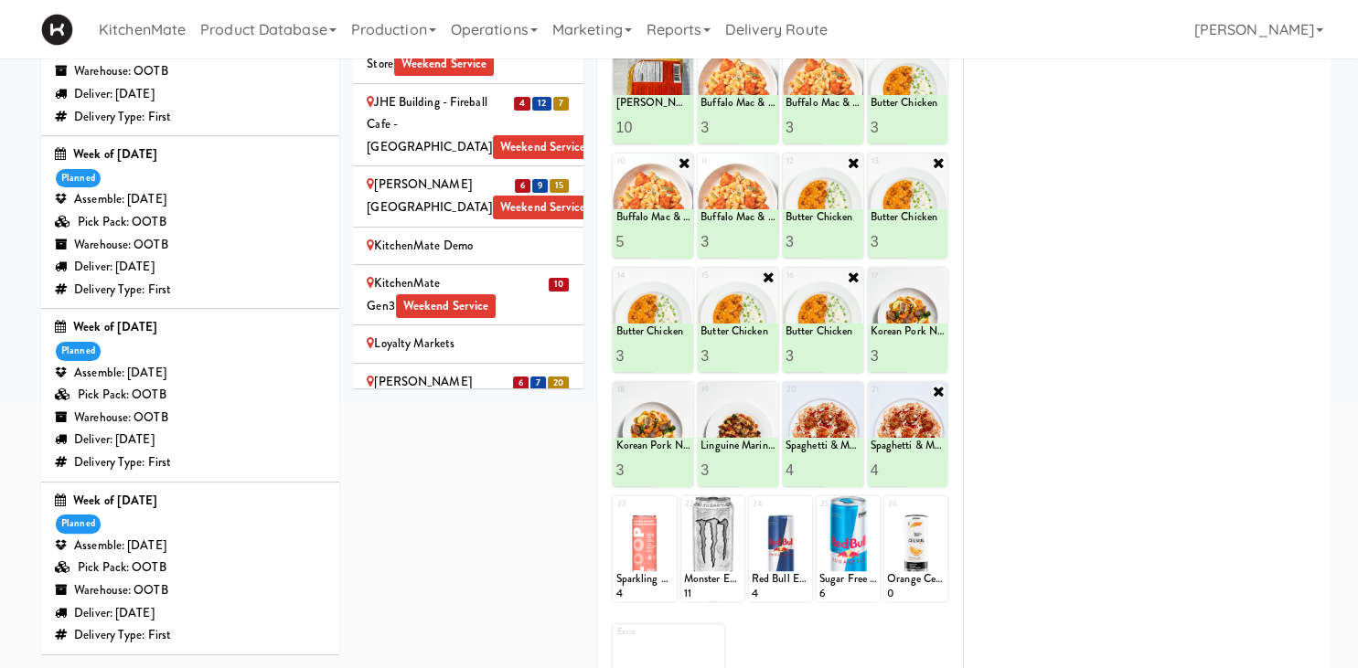
click at [644, 233] on input "5" at bounding box center [633, 242] width 37 height 34
click at [645, 245] on input "4" at bounding box center [633, 242] width 37 height 34
type input "3"
click at [645, 245] on input "3" at bounding box center [633, 242] width 37 height 34
click at [671, 236] on button at bounding box center [671, 242] width 24 height 22
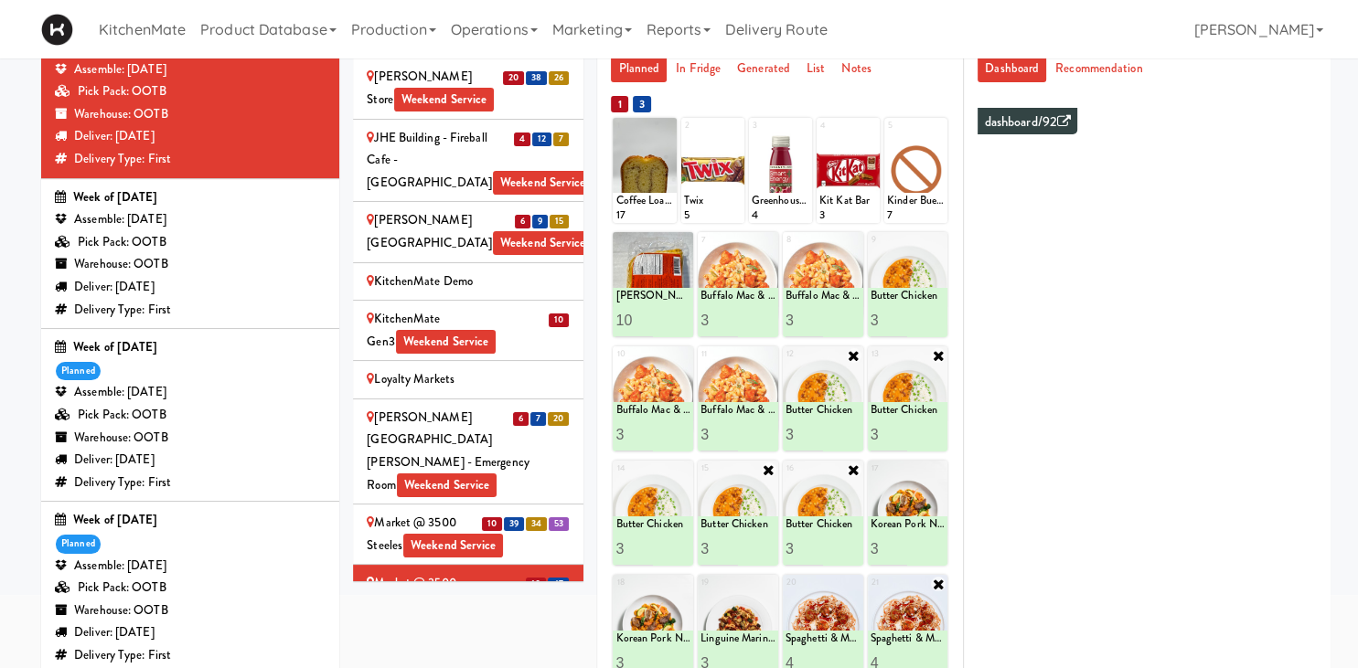
scroll to position [2480, 0]
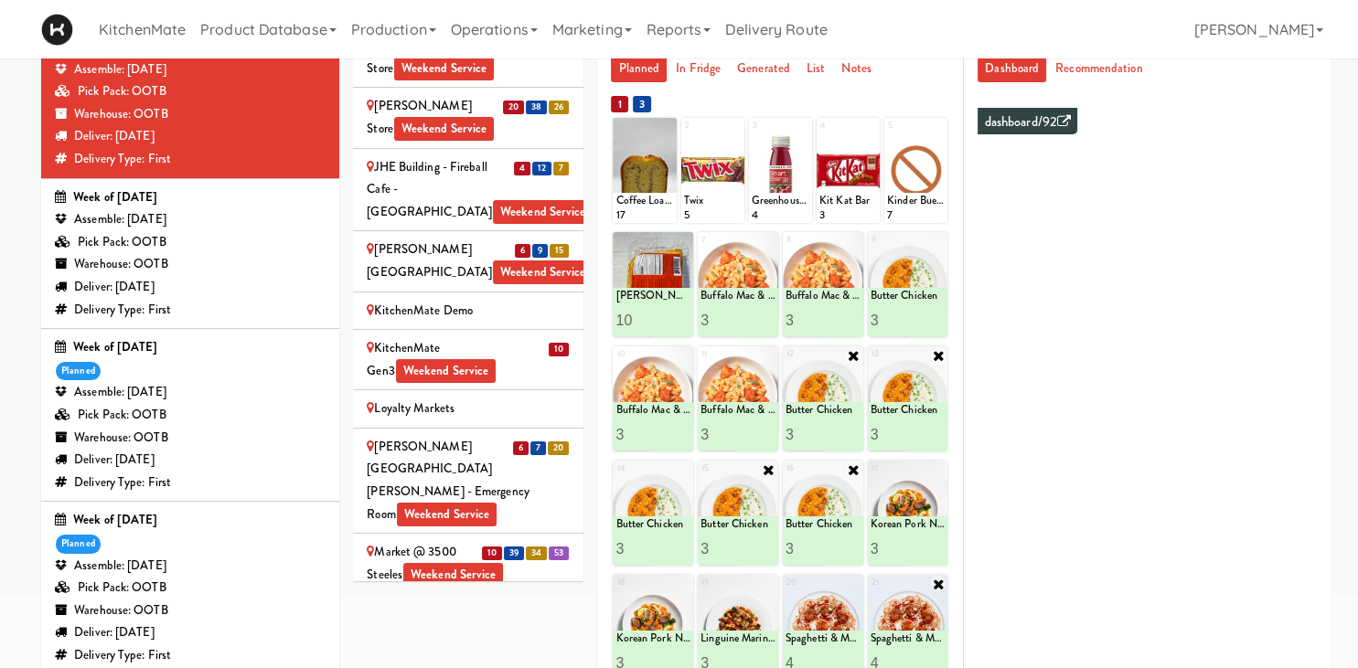
click at [537, 663] on div "4 5" at bounding box center [552, 674] width 36 height 23
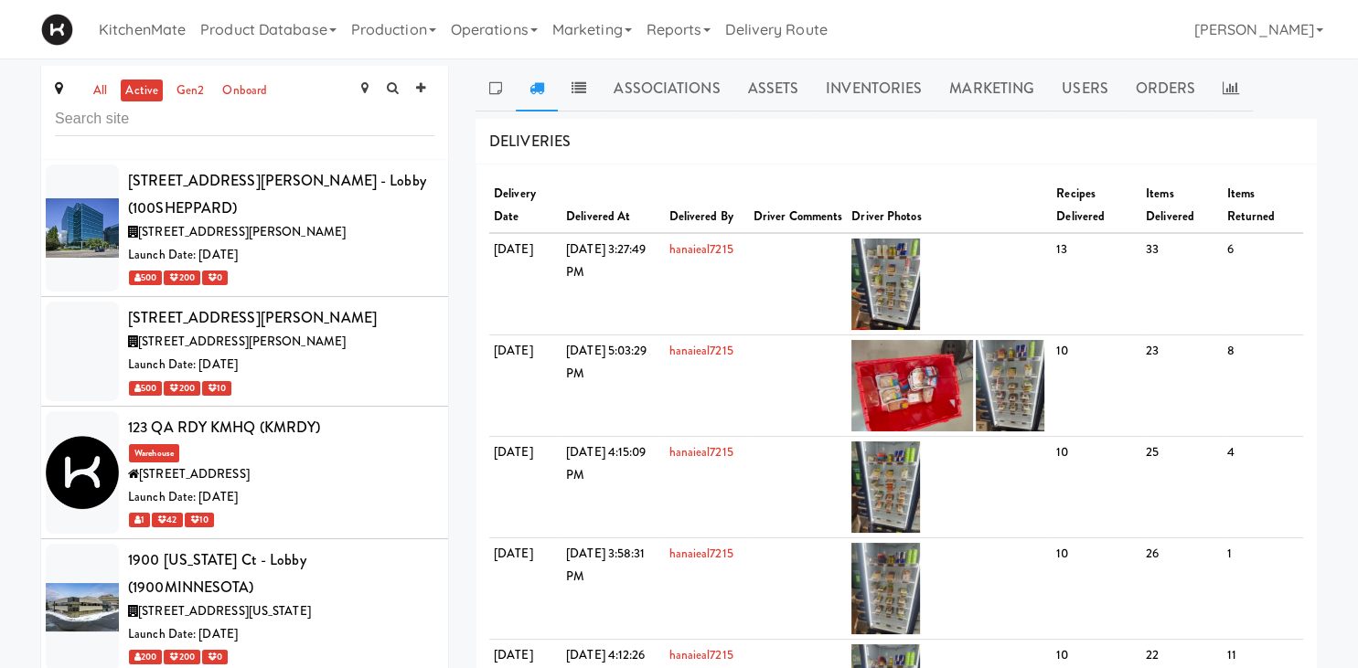
scroll to position [2852, 0]
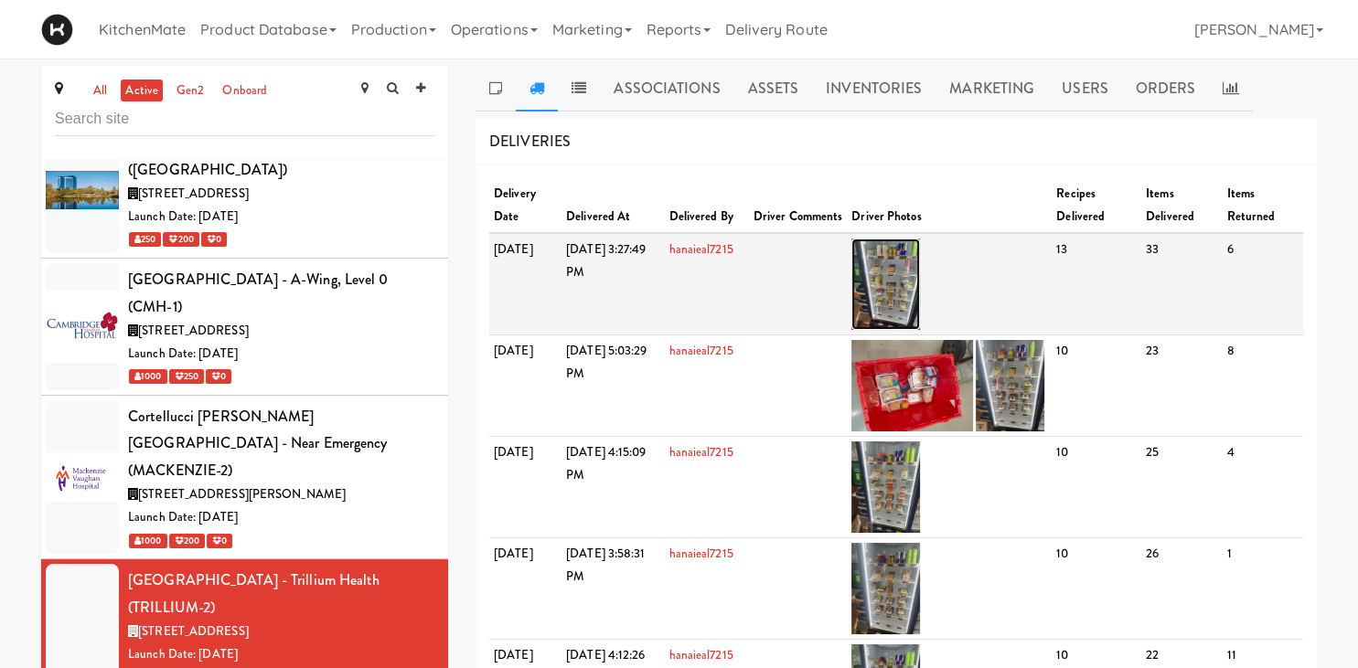
click at [908, 257] on img at bounding box center [885, 284] width 69 height 91
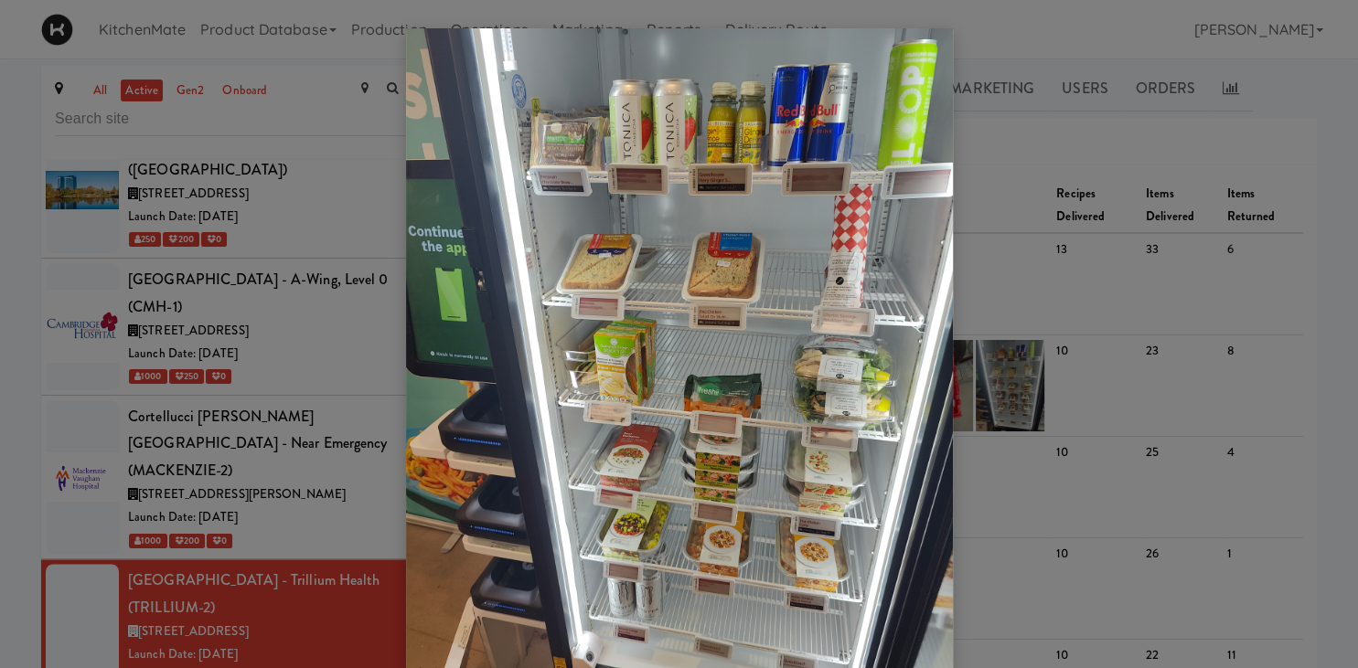
click at [1097, 261] on div at bounding box center [679, 334] width 1358 height 668
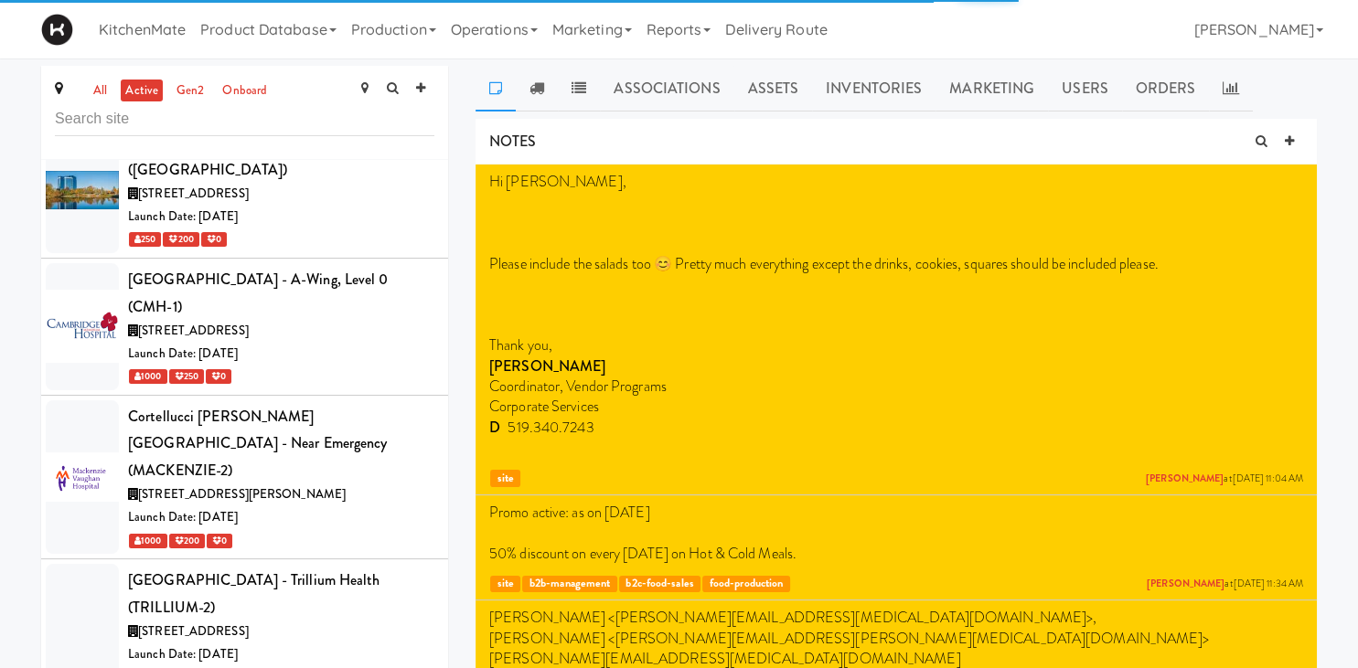
scroll to position [3106, 0]
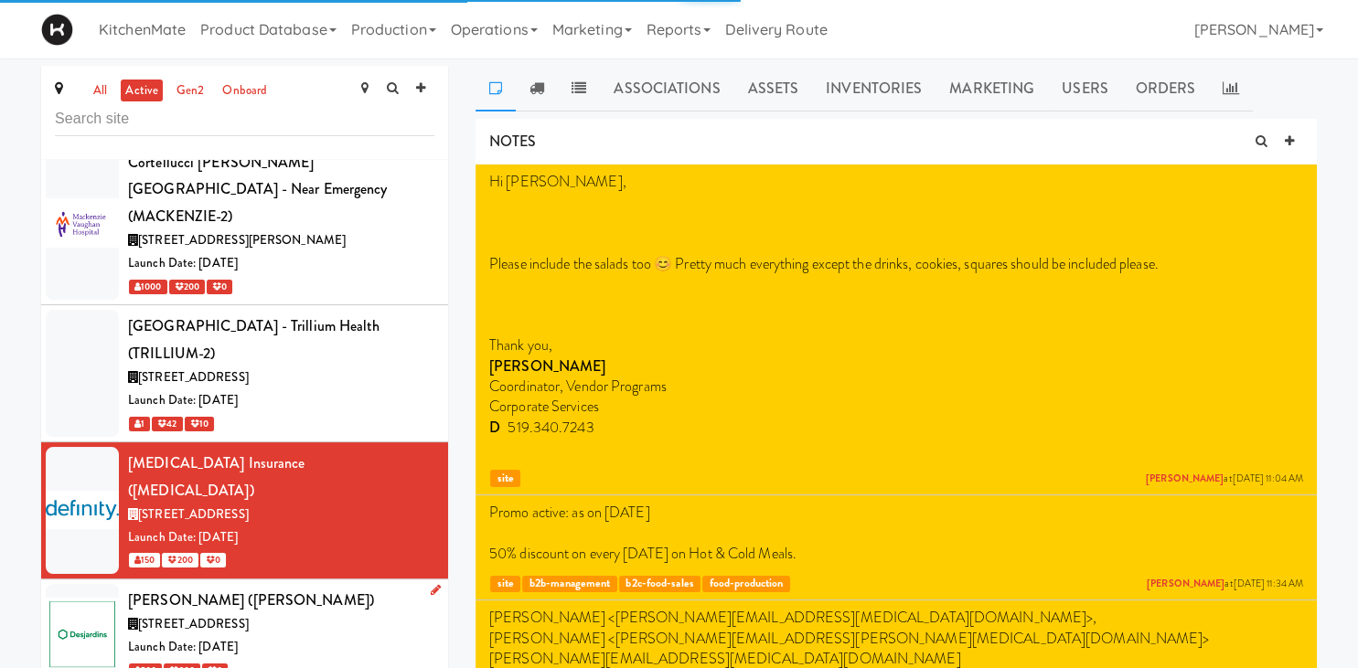
click at [342, 636] on div "Launch Date: Nov 18, 2024" at bounding box center [281, 647] width 306 height 23
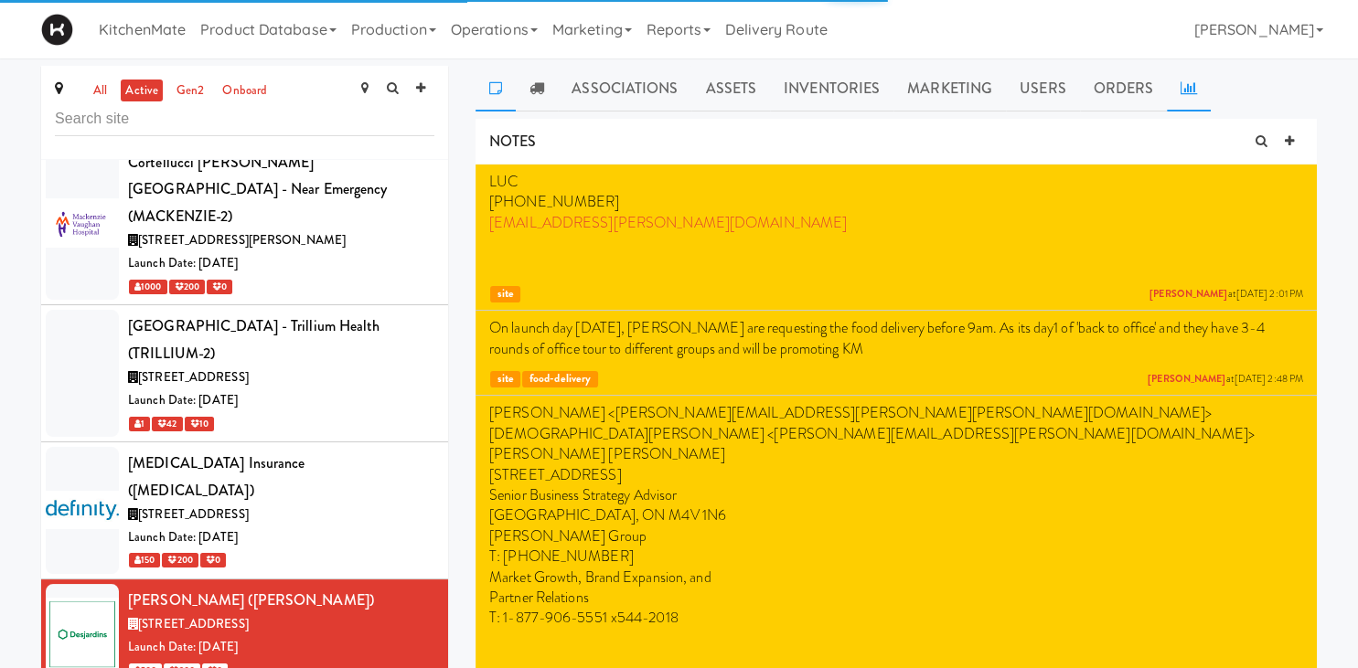
click at [1180, 87] on icon at bounding box center [1188, 87] width 16 height 15
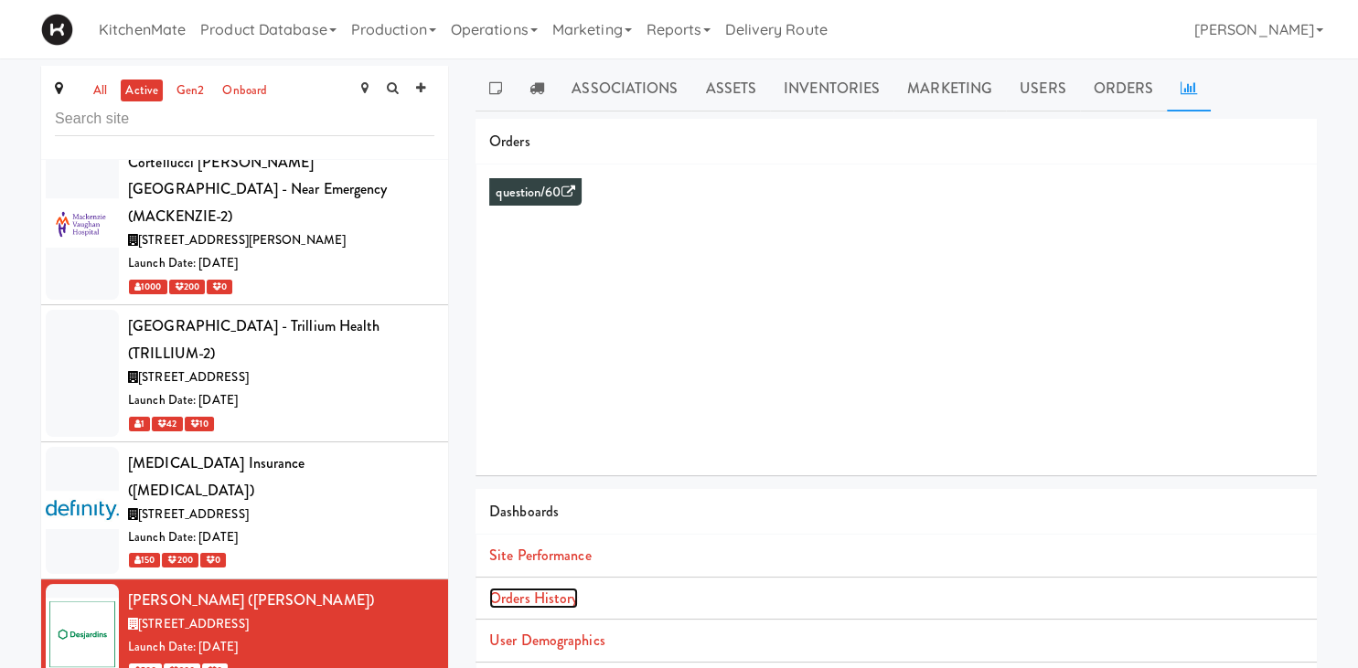
click at [557, 602] on link "Orders History" at bounding box center [533, 598] width 89 height 21
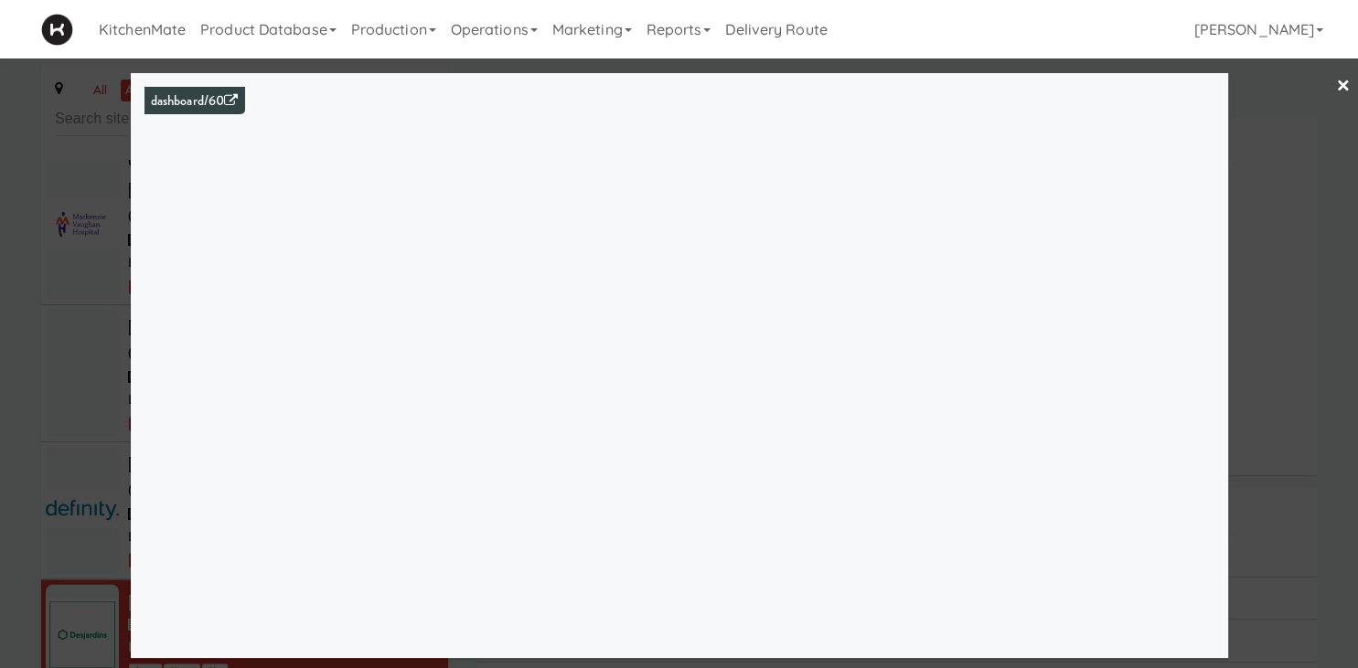
drag, startPoint x: 75, startPoint y: 241, endPoint x: 88, endPoint y: 258, distance: 20.8
click at [74, 247] on div at bounding box center [679, 334] width 1358 height 668
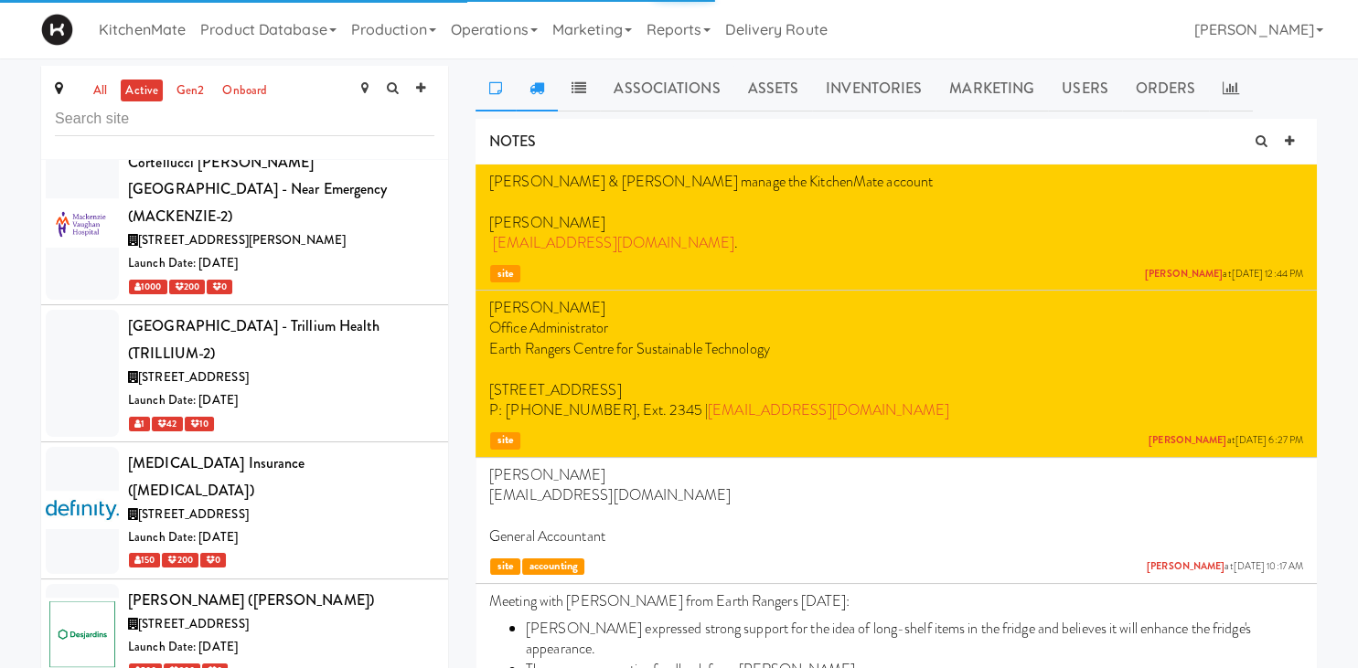
click at [537, 95] on icon at bounding box center [536, 87] width 15 height 15
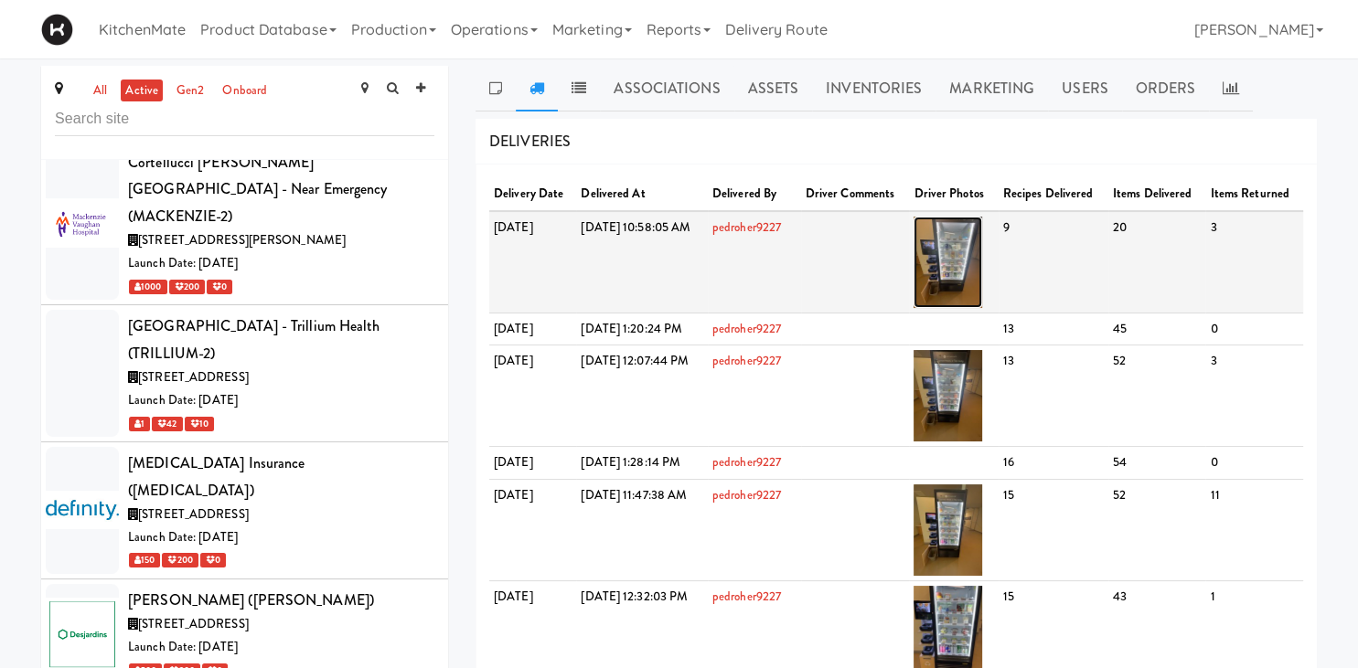
click at [981, 305] on img at bounding box center [947, 262] width 69 height 91
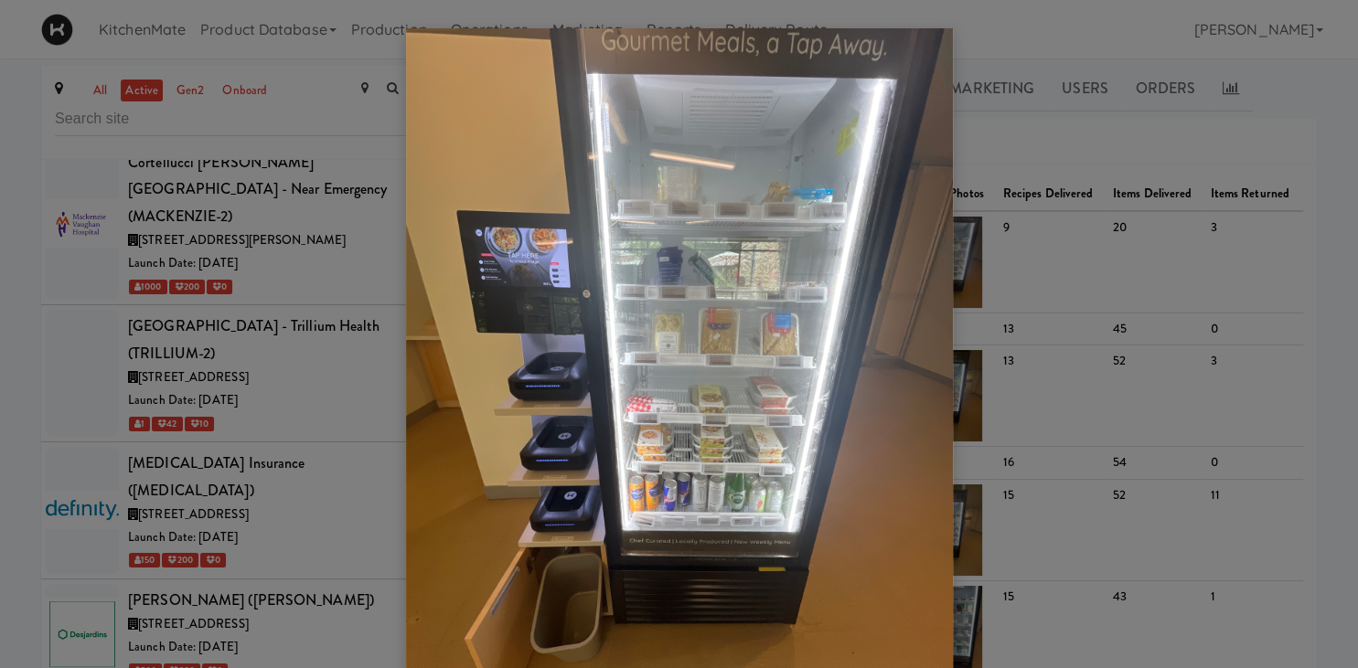
click at [276, 364] on div at bounding box center [679, 334] width 1358 height 668
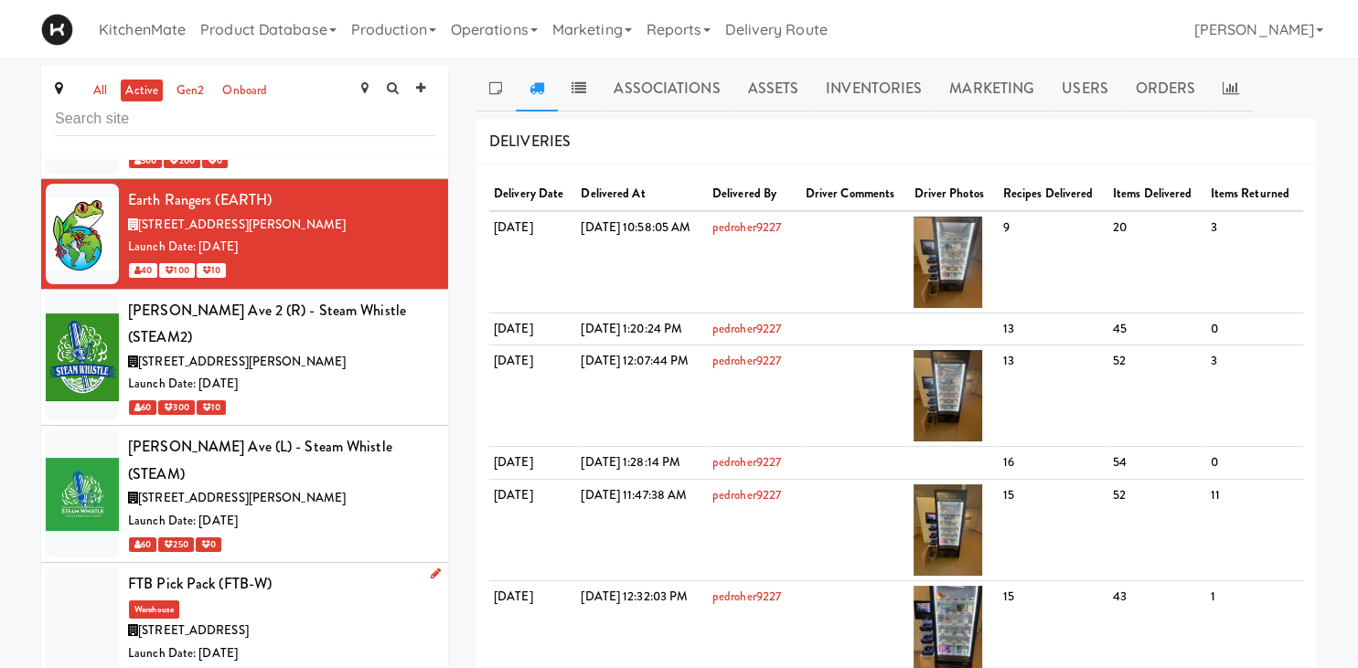
scroll to position [3742, 0]
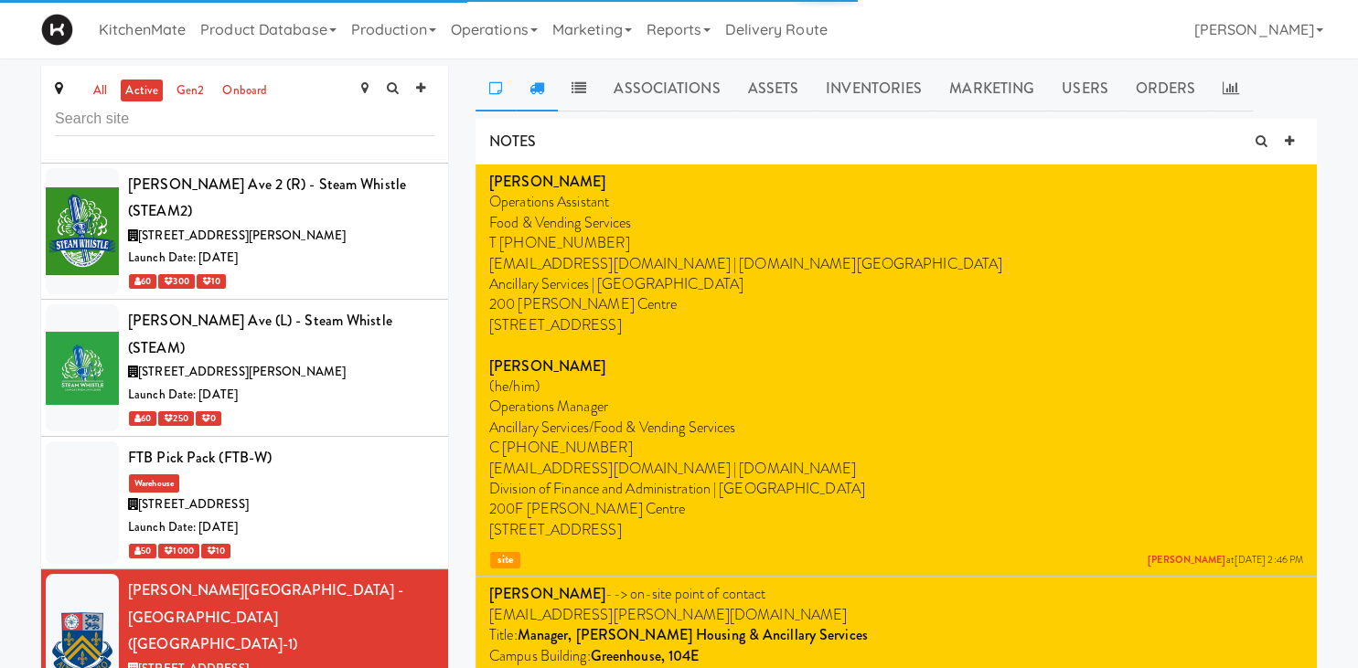
click at [532, 89] on icon at bounding box center [536, 87] width 15 height 15
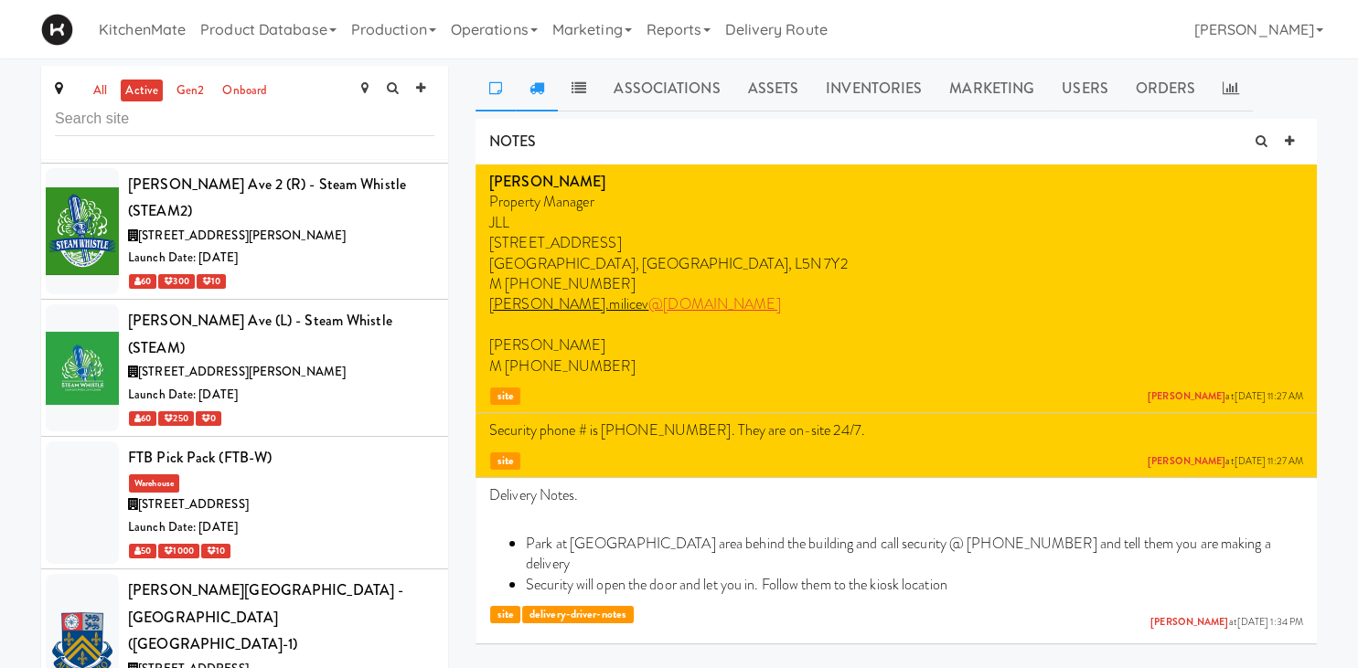
click at [527, 87] on link at bounding box center [537, 89] width 42 height 46
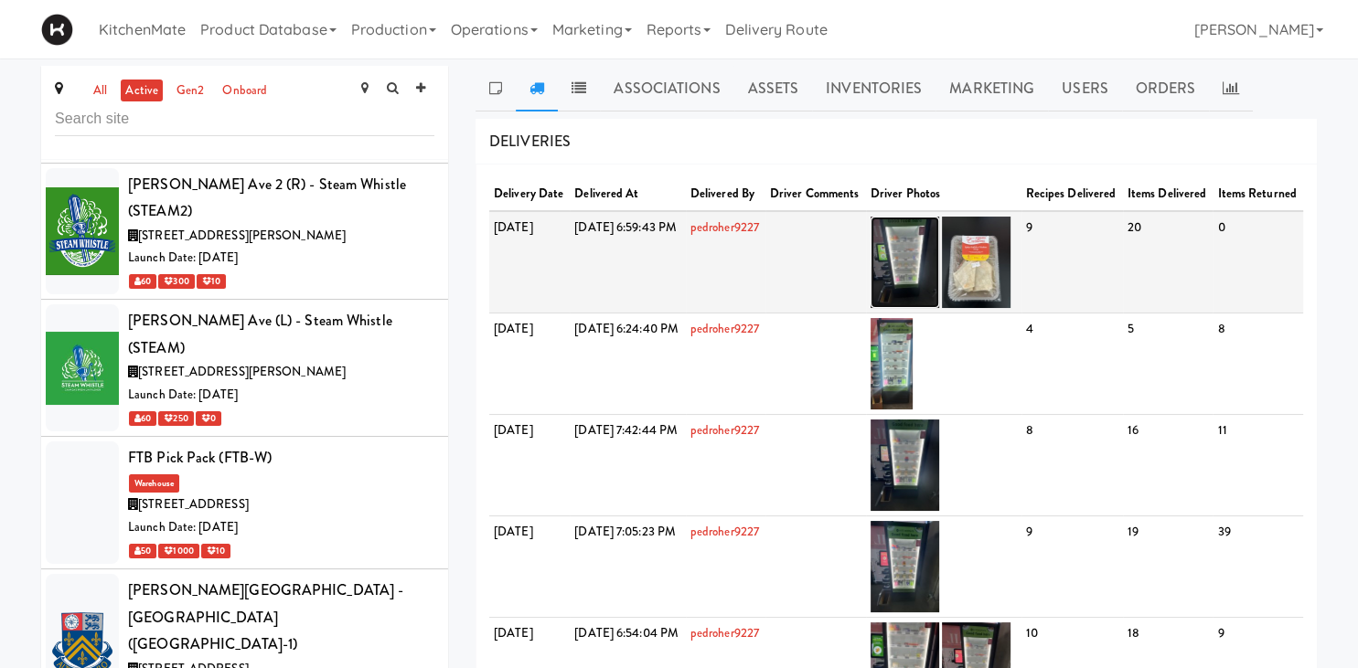
click at [939, 272] on img at bounding box center [904, 262] width 69 height 91
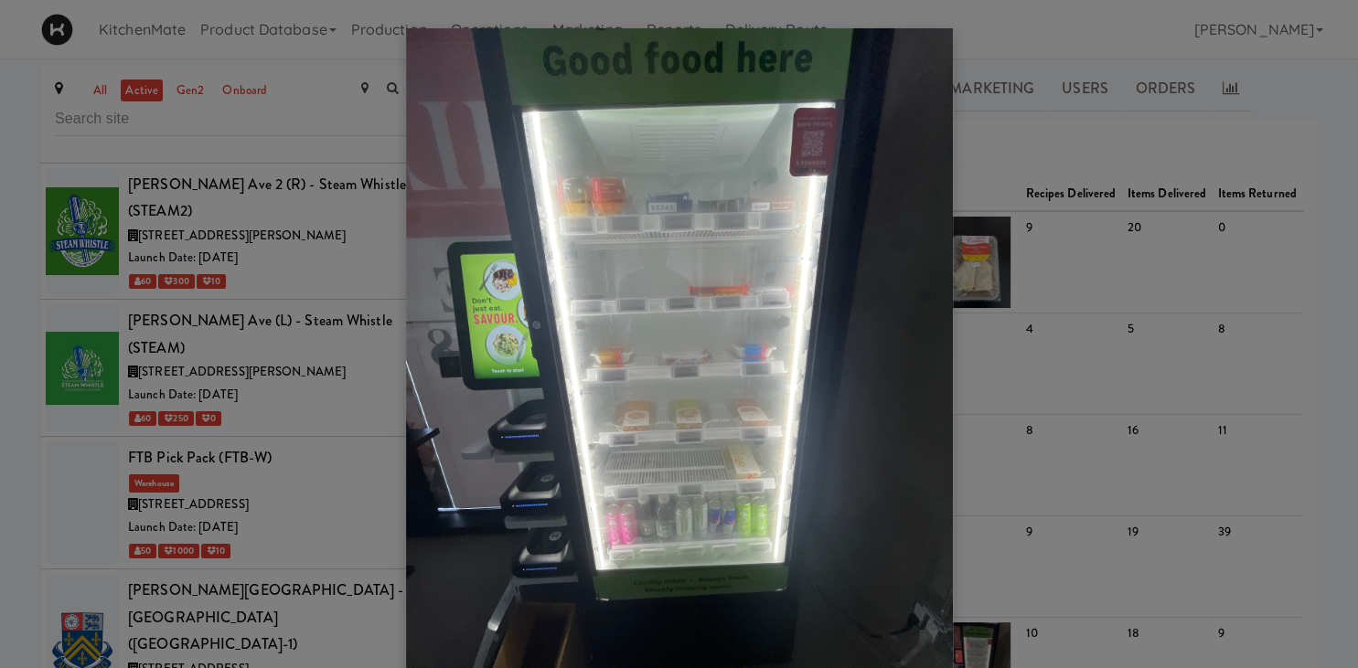
click at [283, 422] on div at bounding box center [679, 334] width 1358 height 668
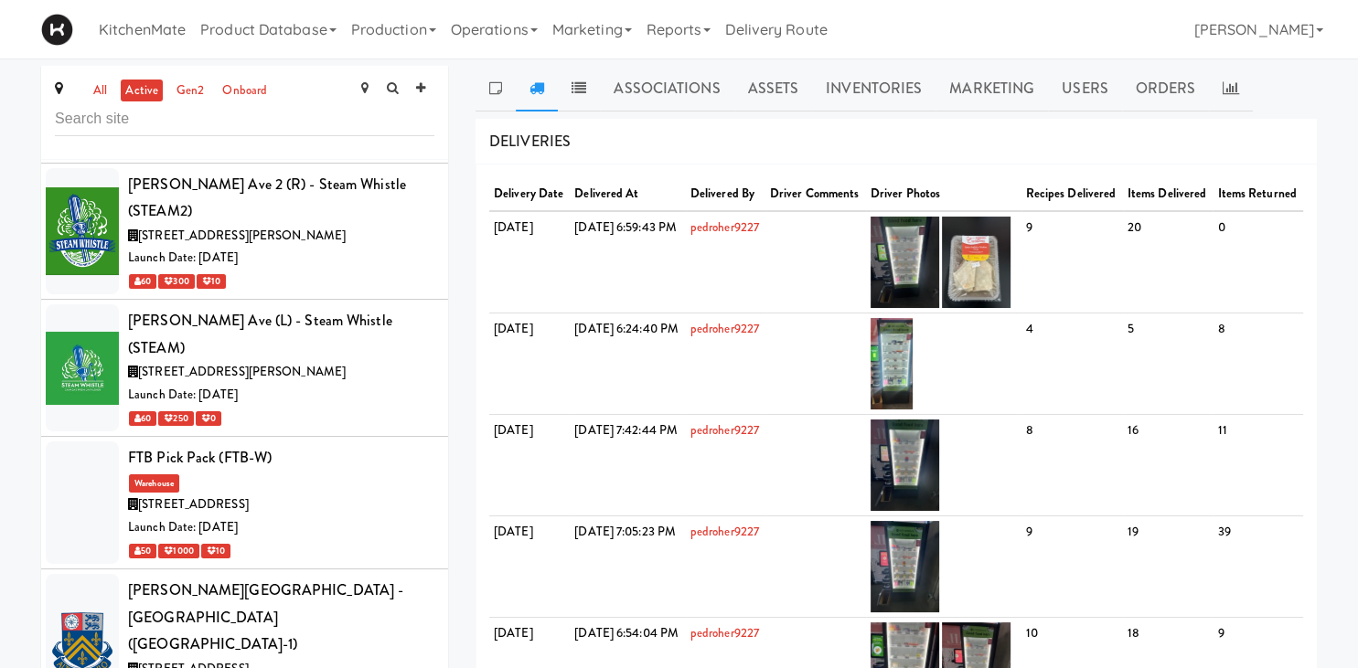
click at [325, 477] on body "Okay Okay Select date: previous 2025-Aug next Su Mo Tu We Th Fr Sa 27 28 29 30 …" at bounding box center [679, 393] width 1358 height 668
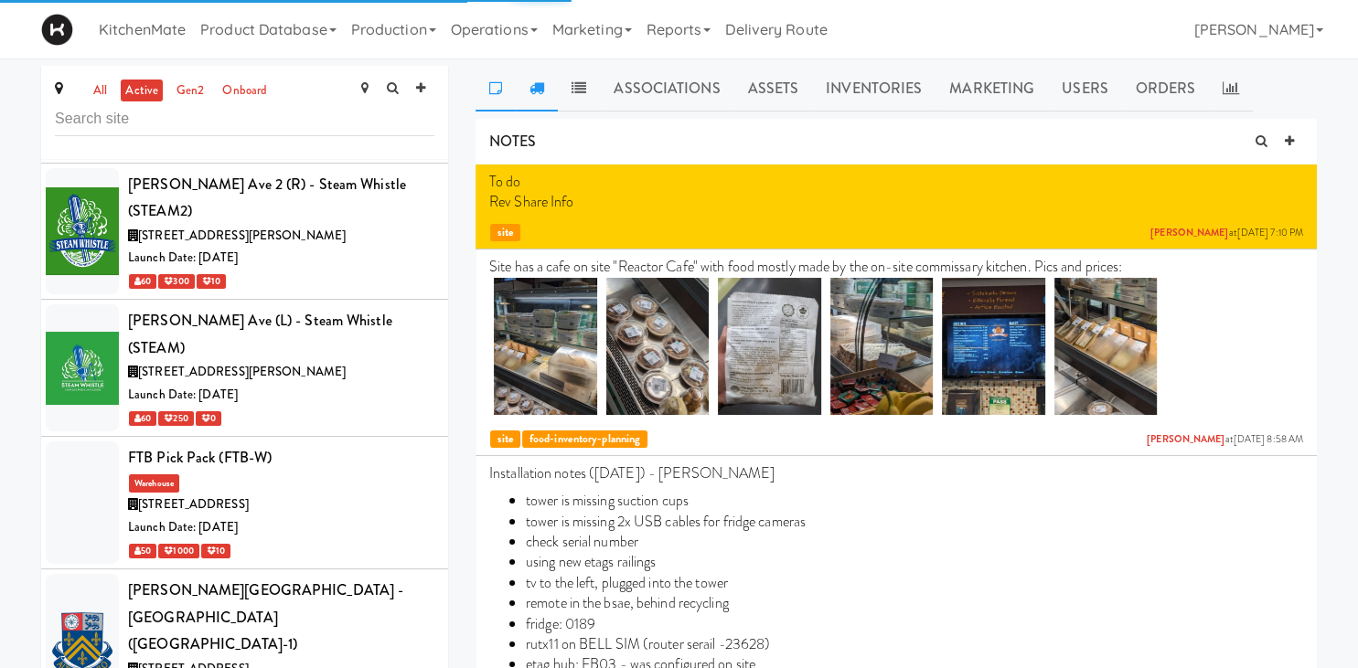
click at [542, 86] on icon at bounding box center [536, 87] width 15 height 15
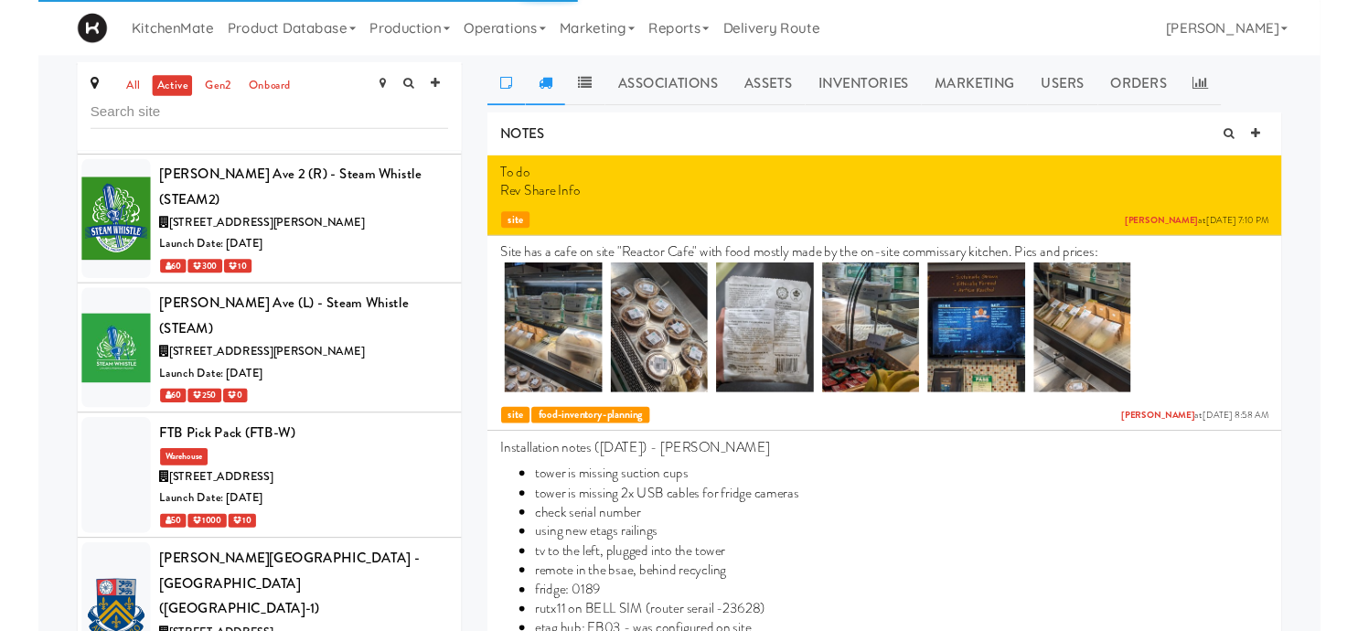
scroll to position [4124, 0]
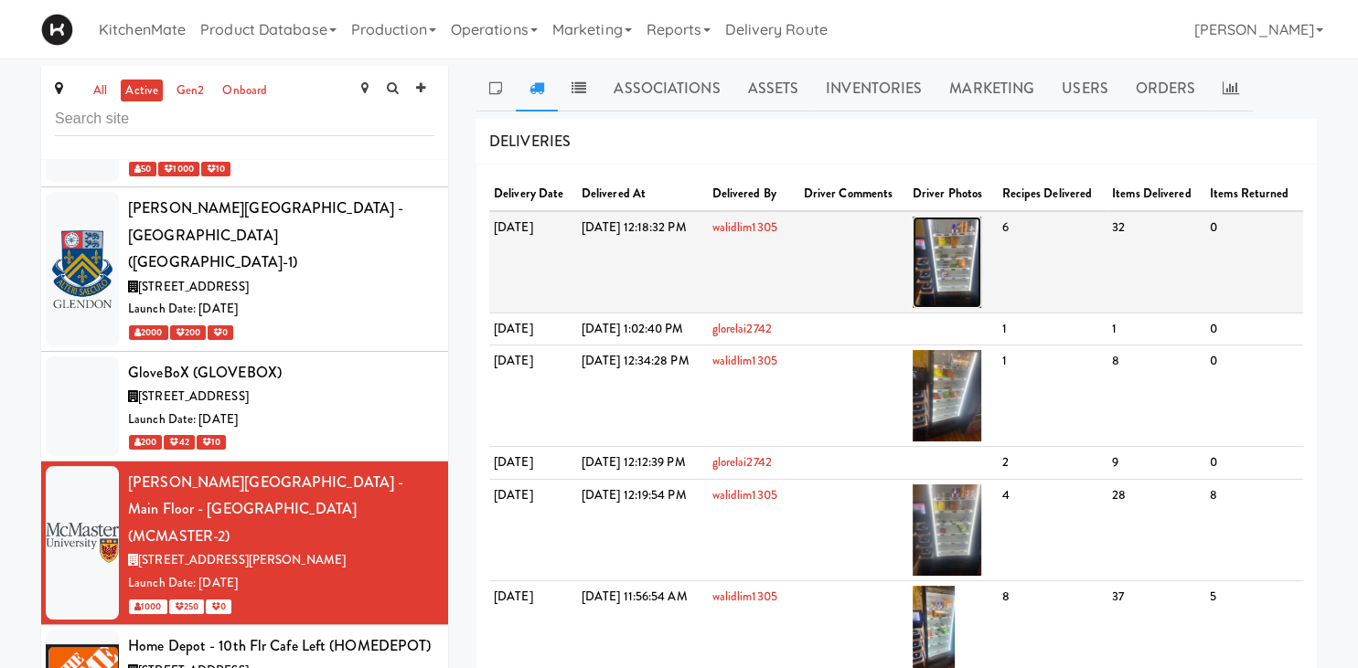
click at [981, 255] on img at bounding box center [946, 262] width 69 height 91
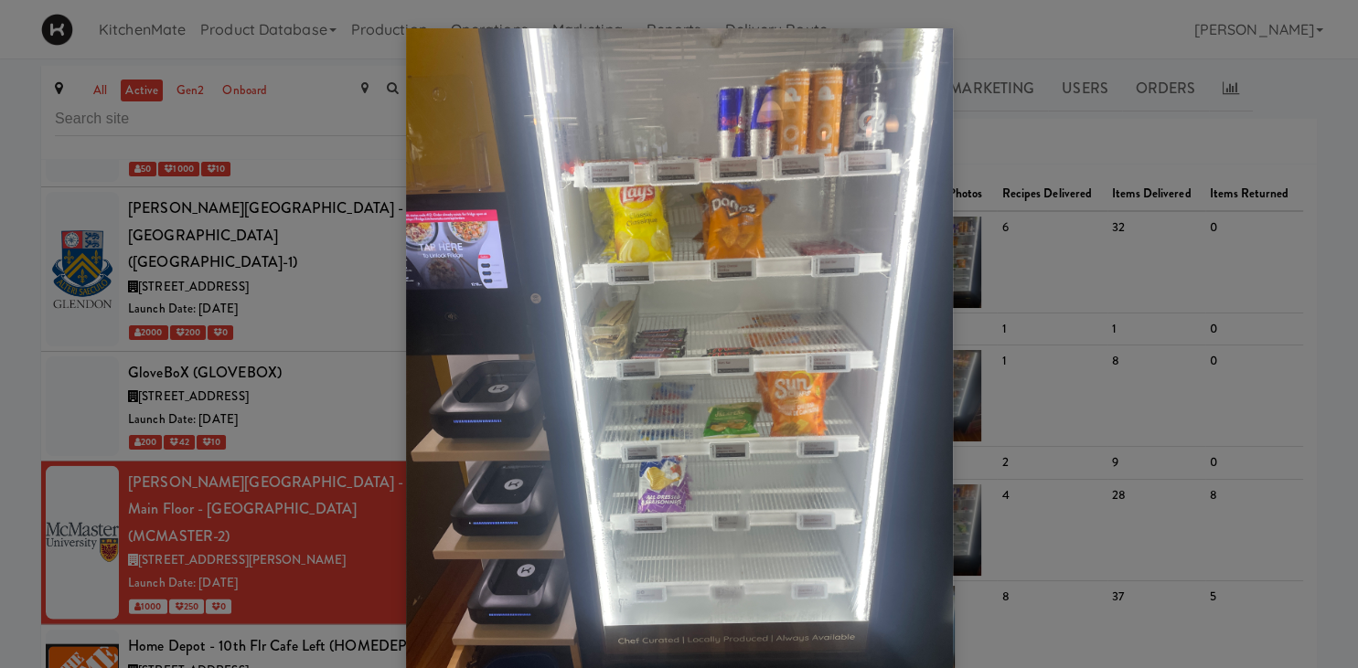
click at [1211, 327] on div at bounding box center [679, 334] width 1358 height 668
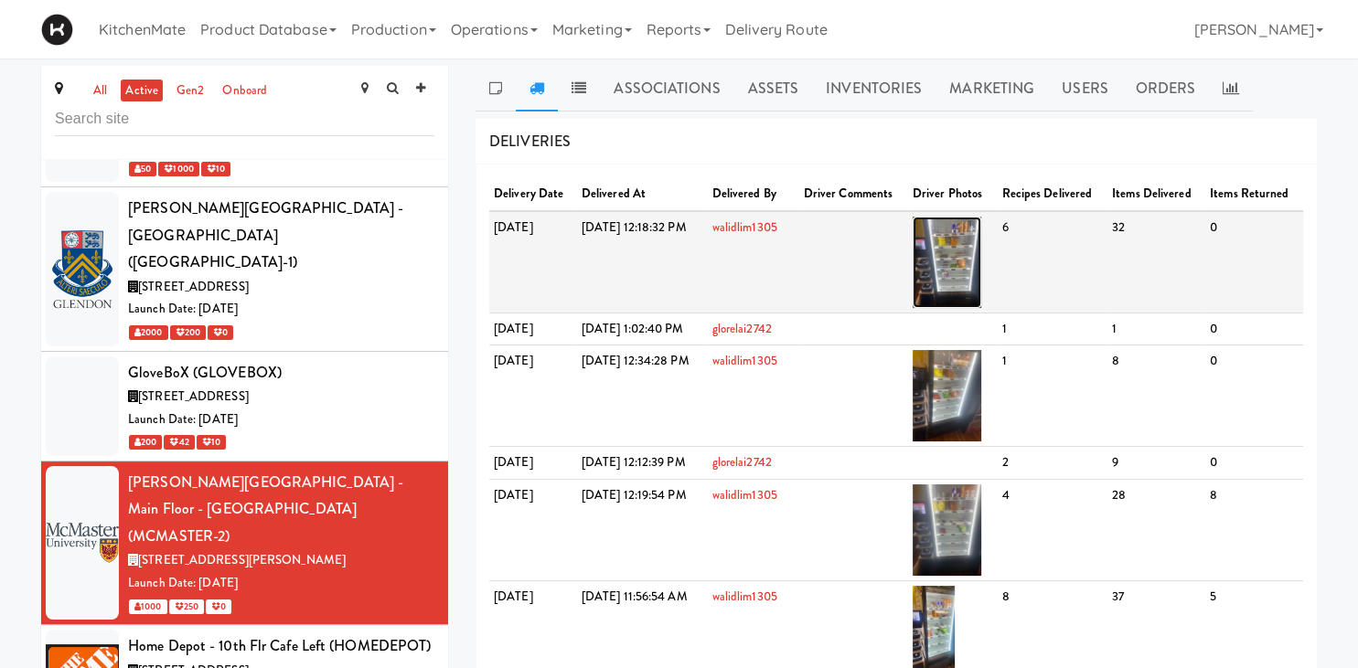
click at [981, 269] on img at bounding box center [946, 262] width 69 height 91
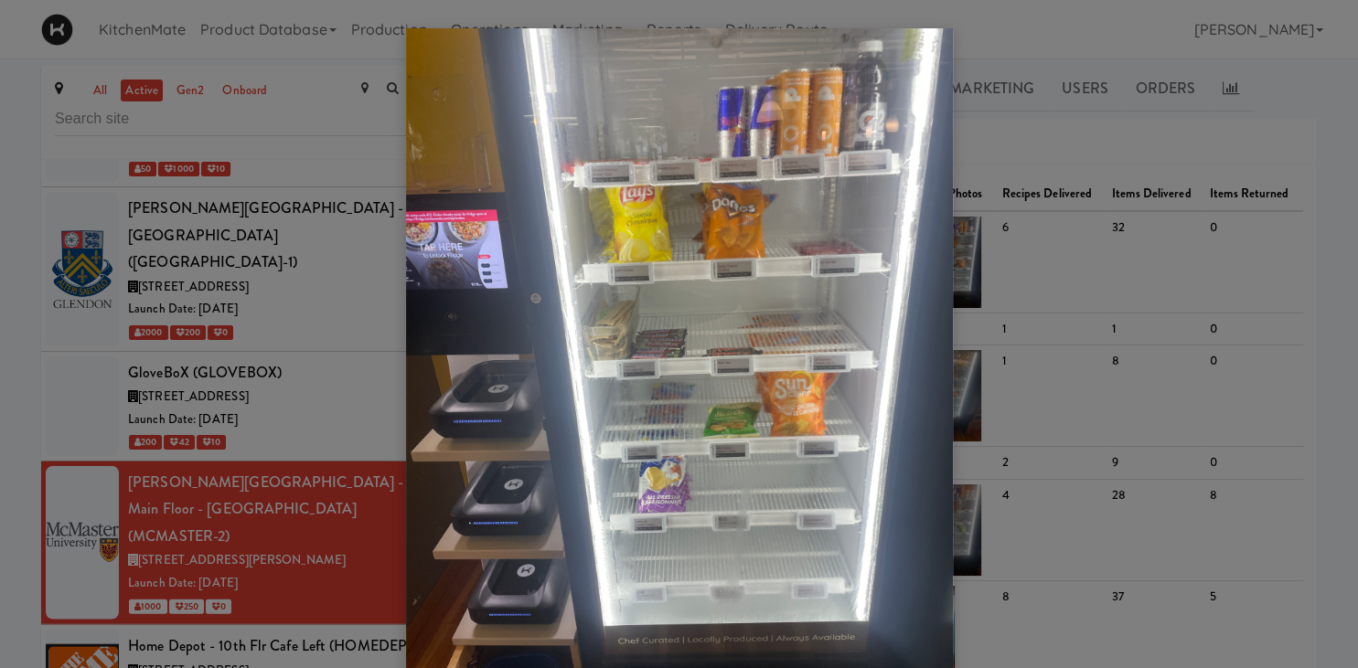
click at [316, 180] on div at bounding box center [679, 334] width 1358 height 668
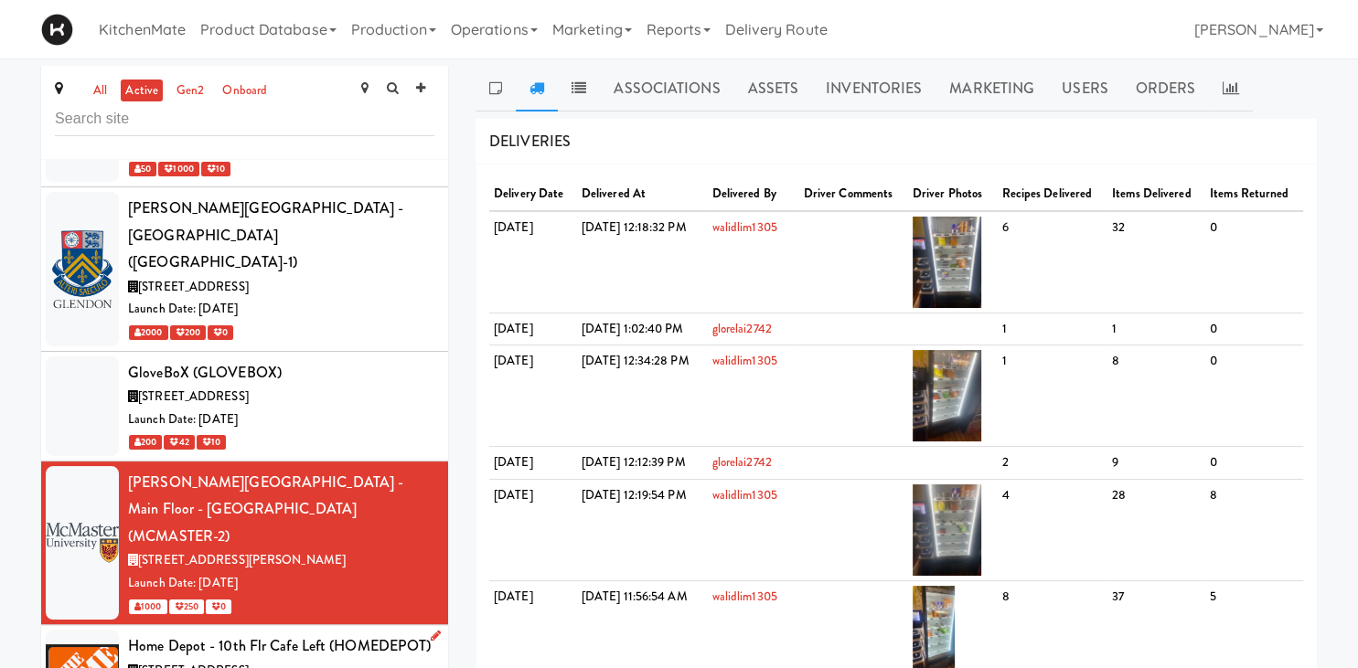
drag, startPoint x: 332, startPoint y: 247, endPoint x: 352, endPoint y: 243, distance: 20.4
click at [334, 660] on div "[STREET_ADDRESS]" at bounding box center [281, 671] width 306 height 23
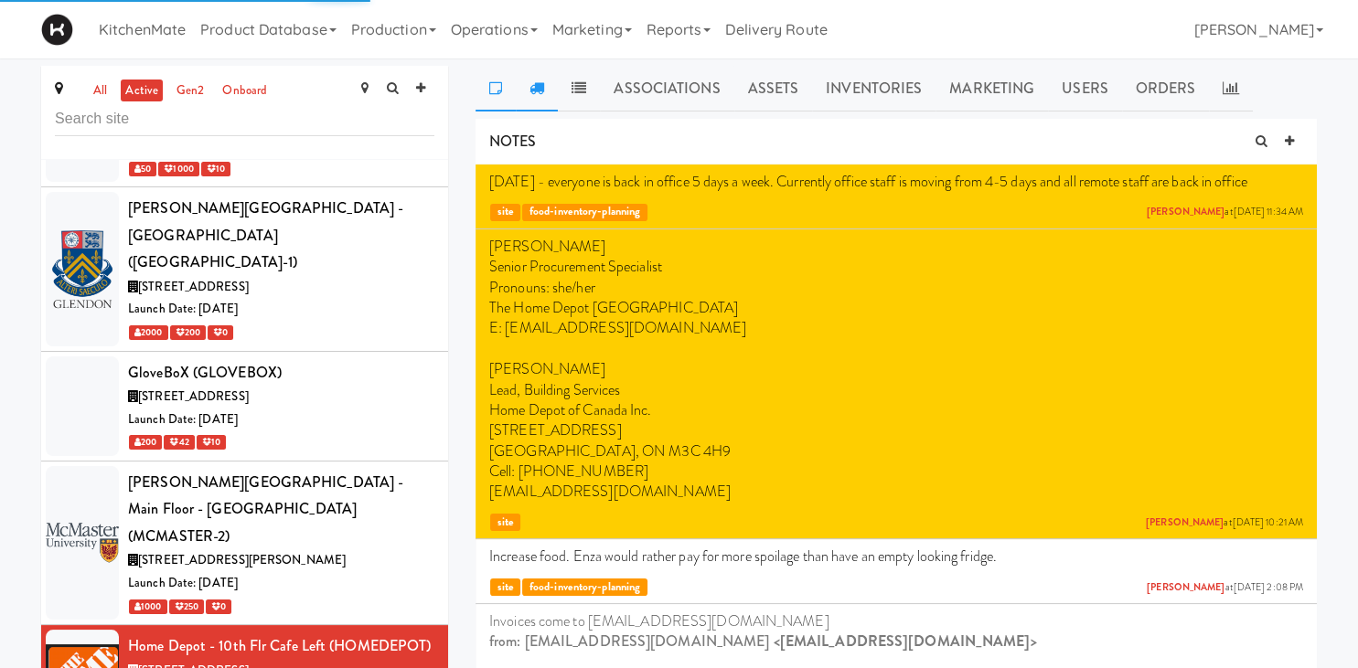
click at [535, 91] on icon at bounding box center [536, 87] width 15 height 15
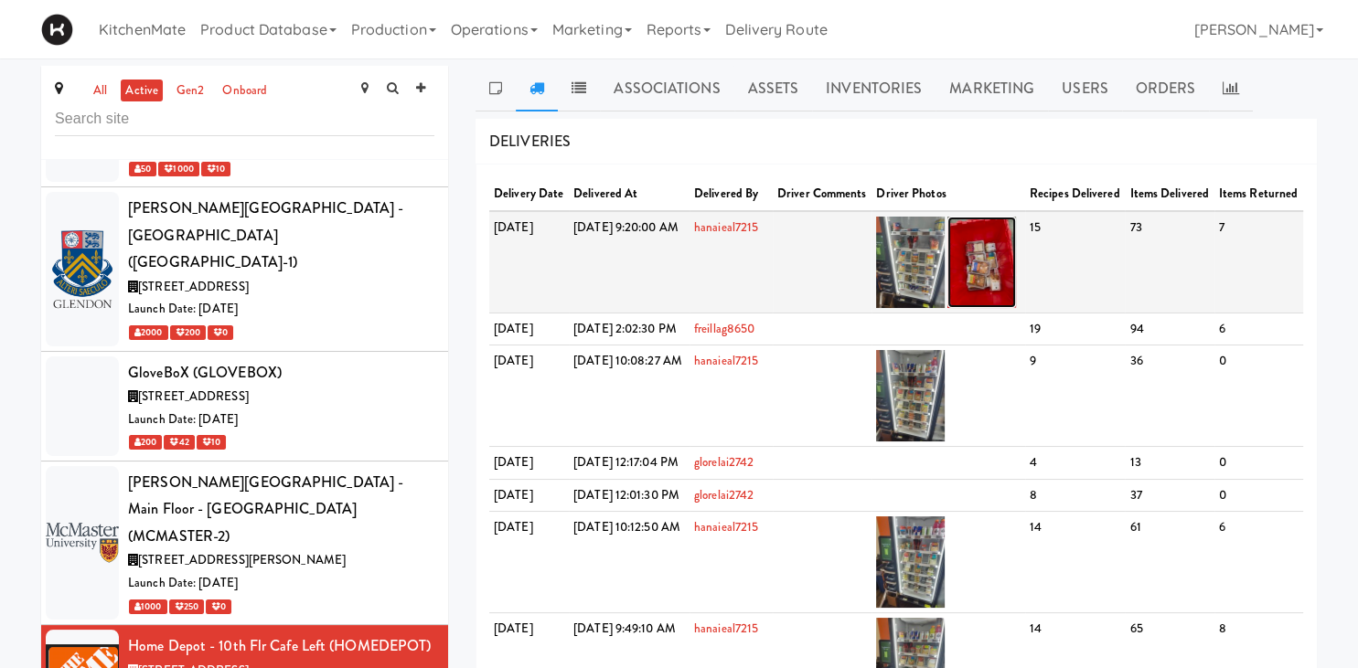
click at [1009, 272] on img at bounding box center [981, 262] width 69 height 91
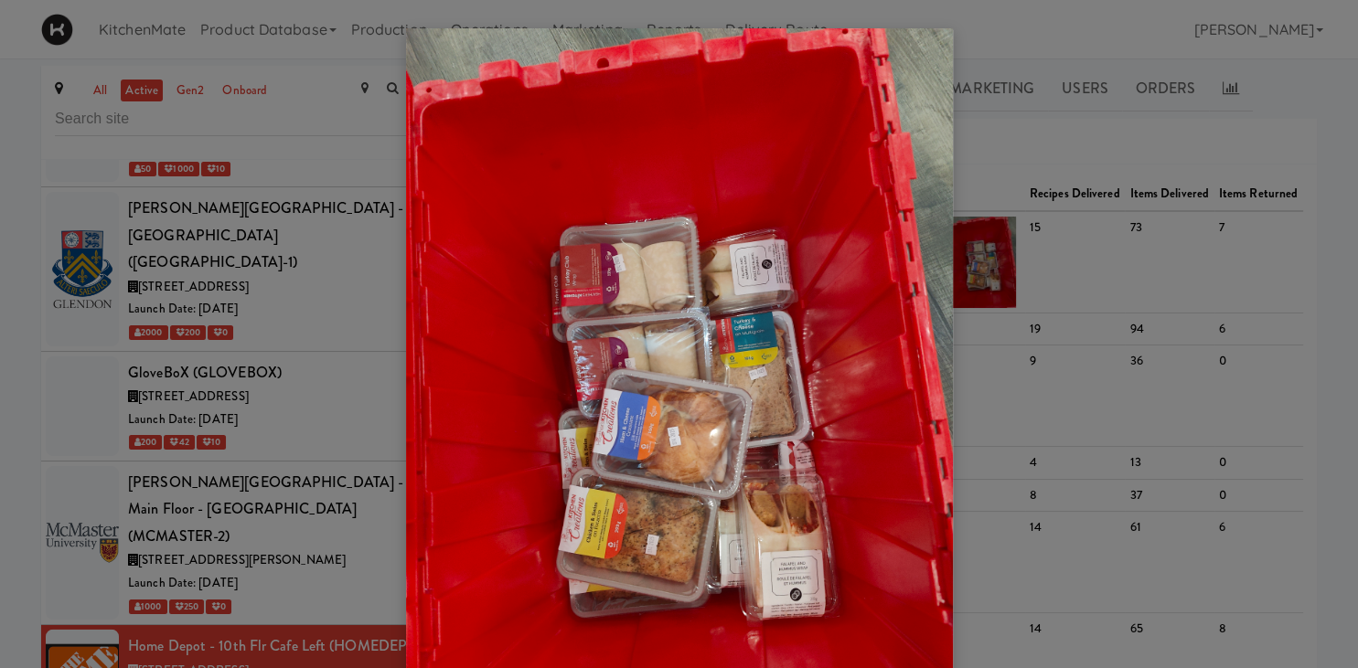
click at [1044, 191] on div at bounding box center [679, 334] width 1358 height 668
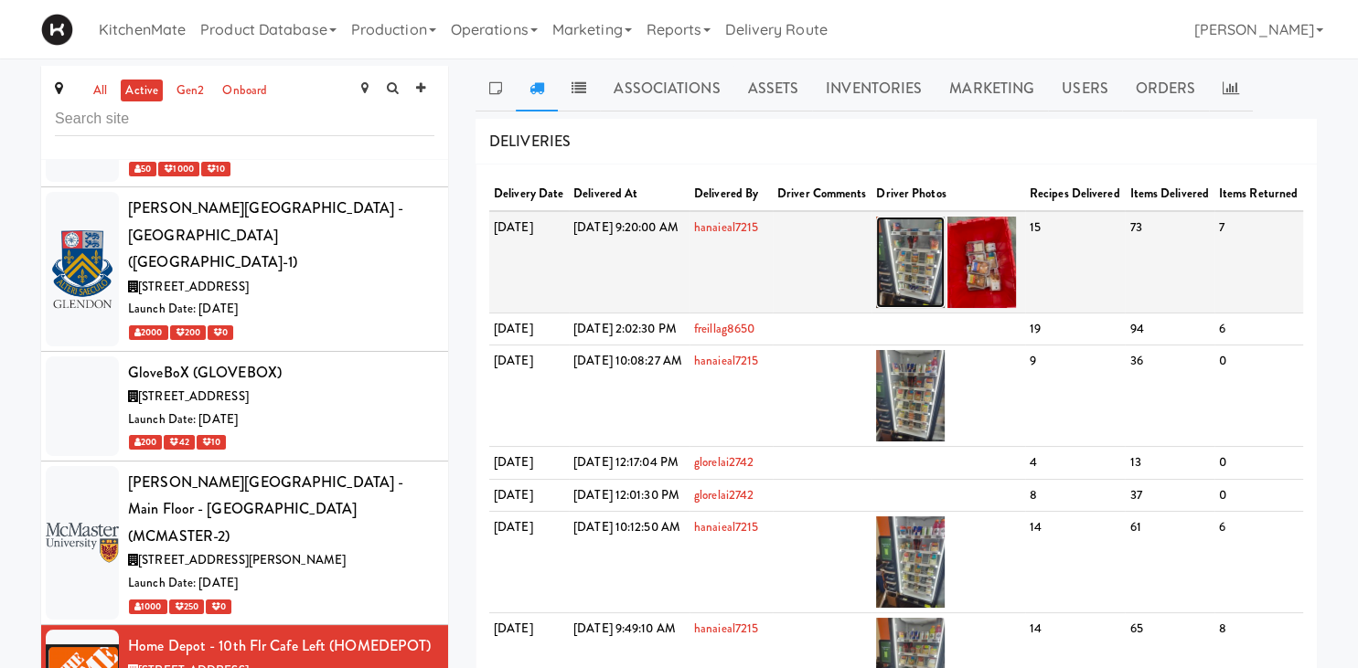
click at [944, 272] on img at bounding box center [910, 262] width 69 height 91
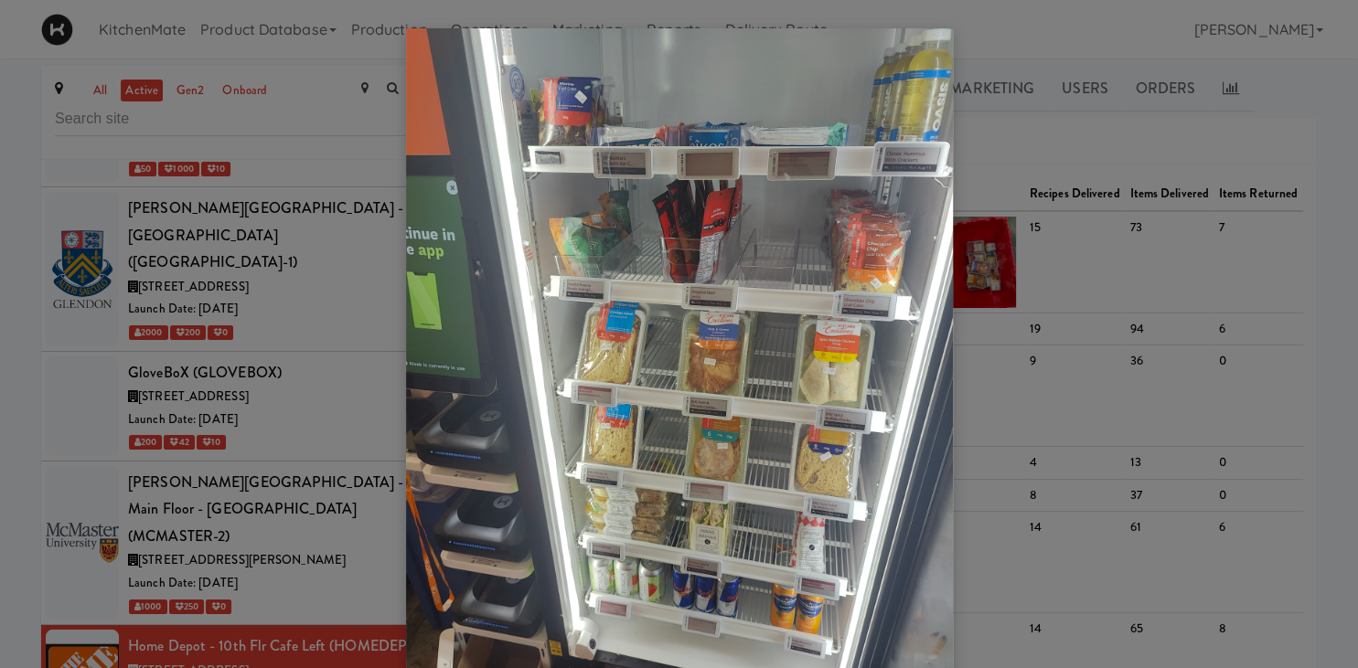
click at [1123, 250] on div at bounding box center [679, 334] width 1358 height 668
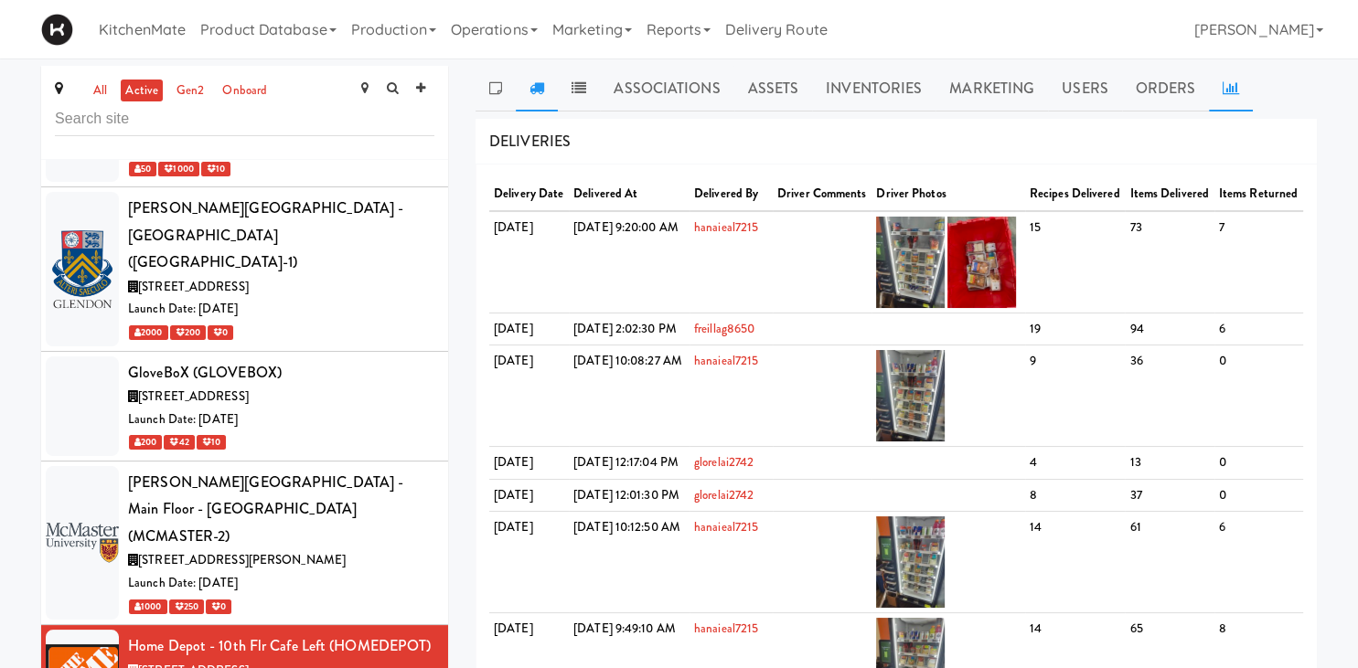
click at [1237, 75] on link at bounding box center [1231, 89] width 44 height 46
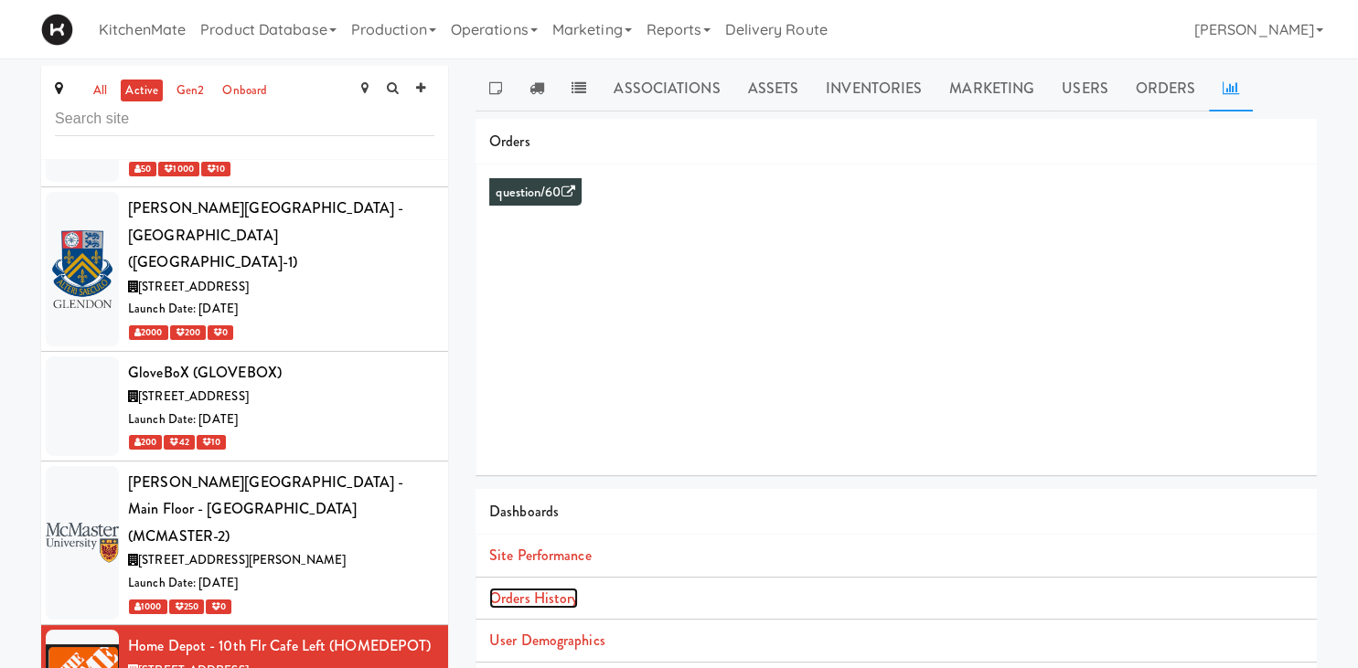
click at [550, 598] on link "Orders History" at bounding box center [533, 598] width 89 height 21
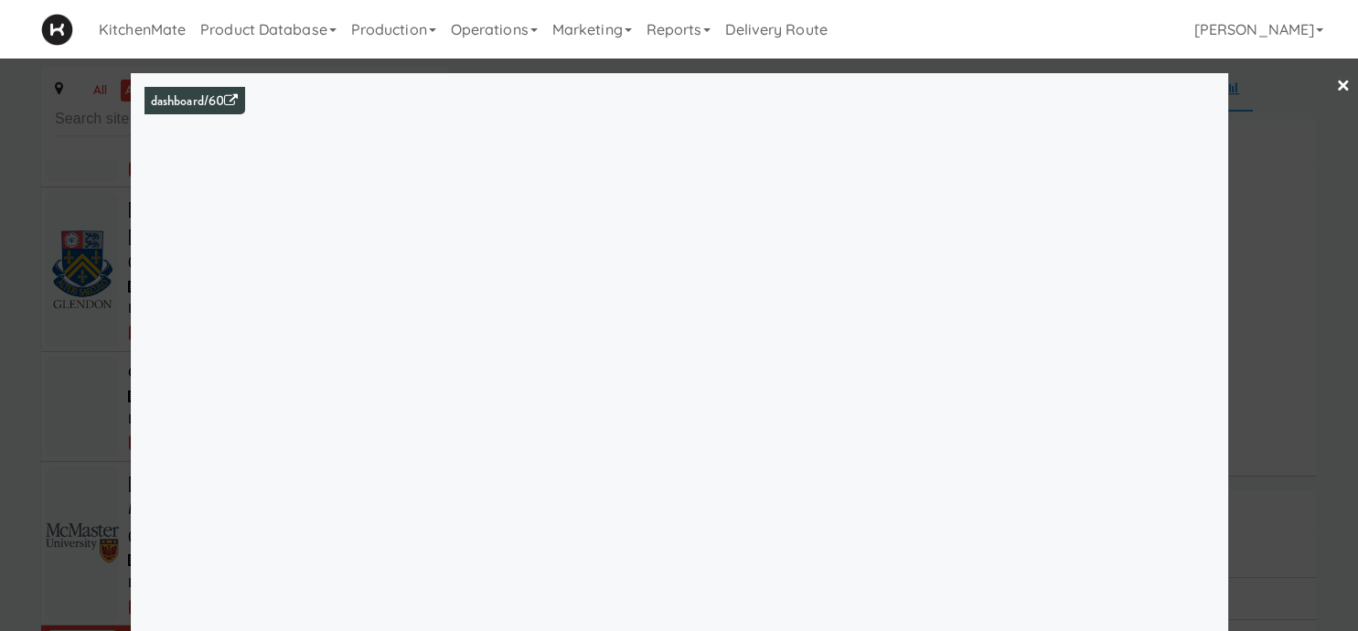
drag, startPoint x: 4, startPoint y: 382, endPoint x: 56, endPoint y: 382, distance: 52.1
click at [5, 382] on div at bounding box center [679, 315] width 1358 height 631
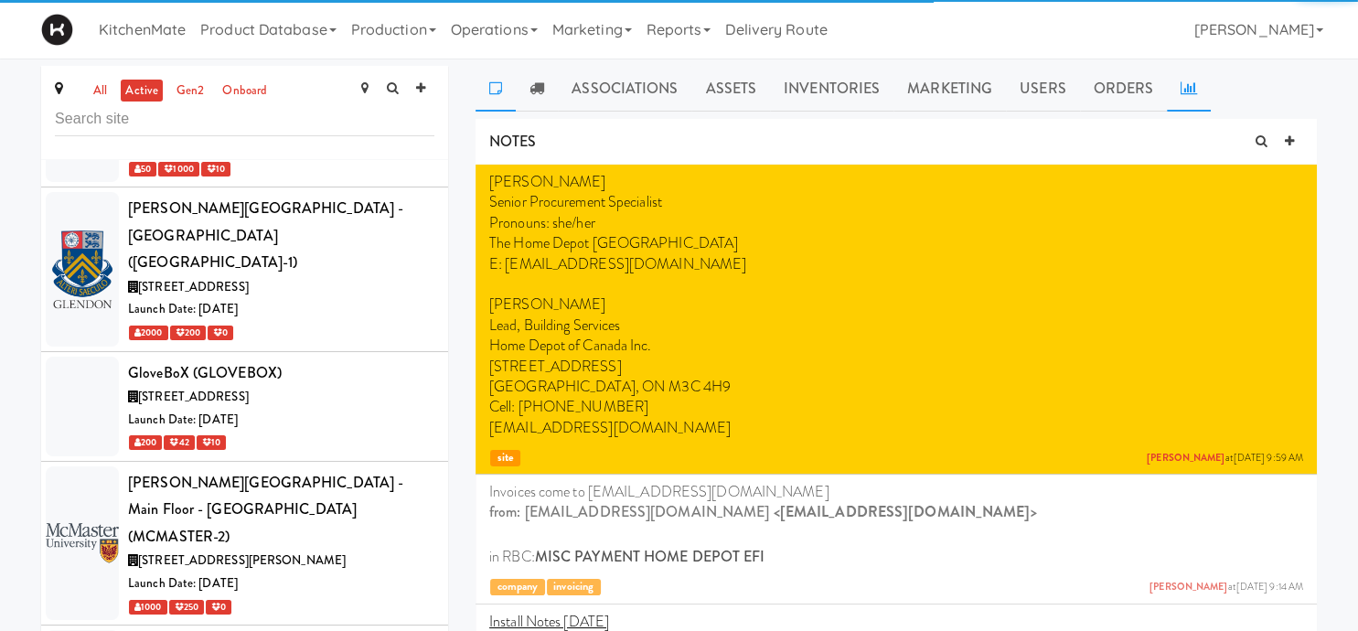
click at [1189, 76] on link at bounding box center [1189, 89] width 44 height 46
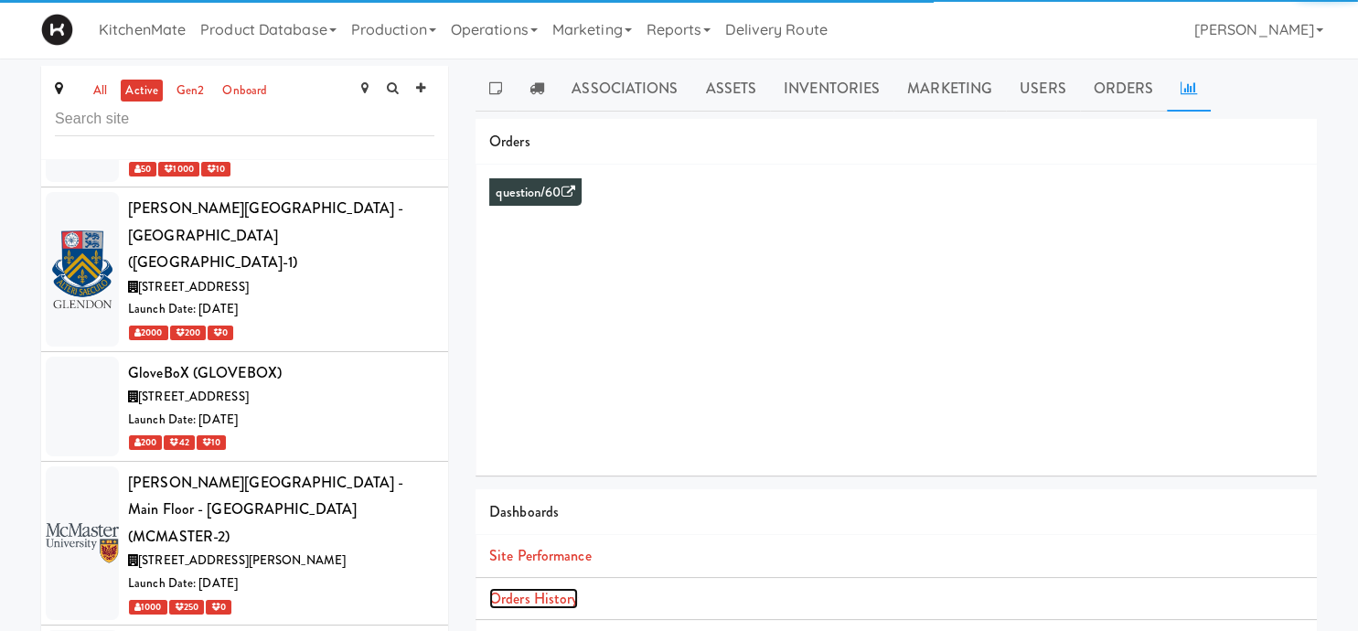
click at [553, 598] on link "Orders History" at bounding box center [533, 598] width 89 height 21
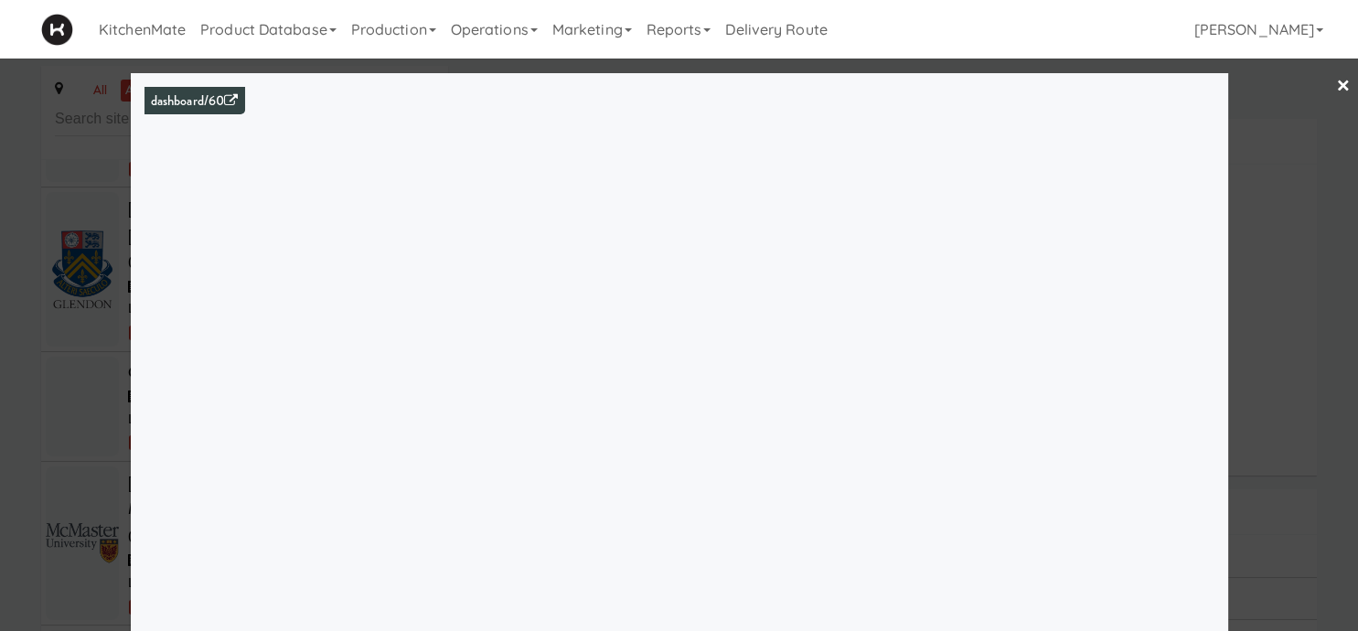
click at [53, 433] on div at bounding box center [679, 315] width 1358 height 631
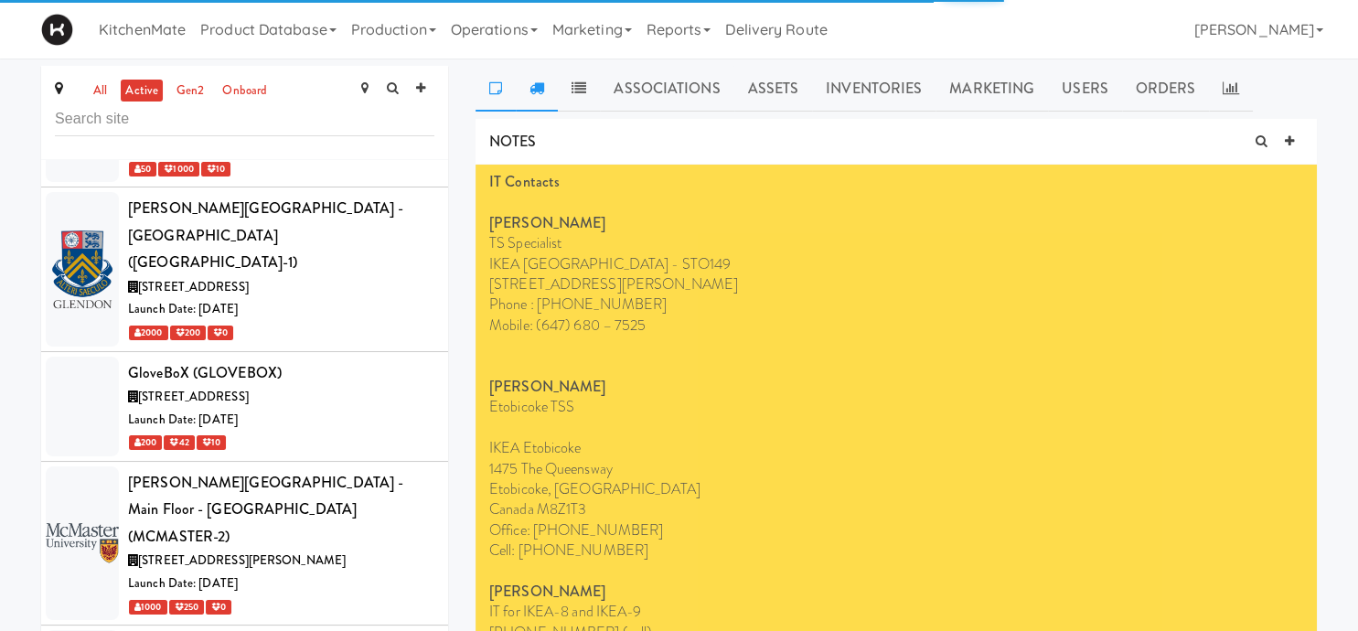
click at [532, 82] on icon at bounding box center [536, 87] width 15 height 15
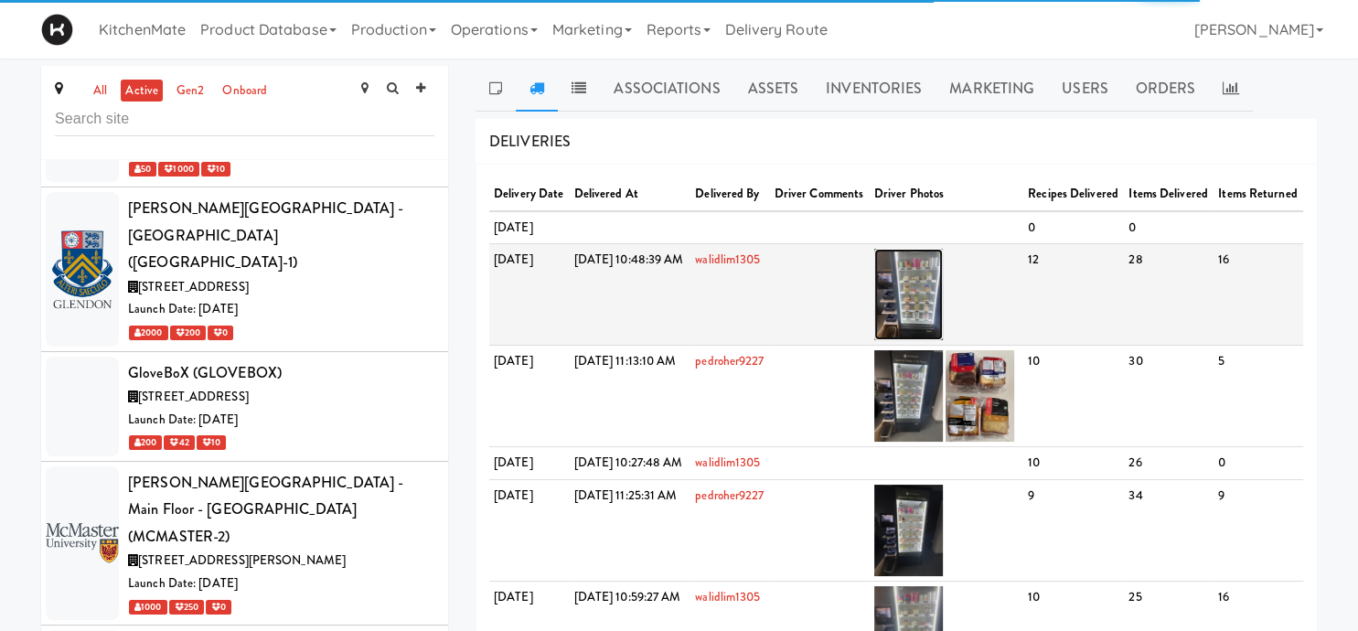
click at [943, 308] on img at bounding box center [908, 294] width 69 height 91
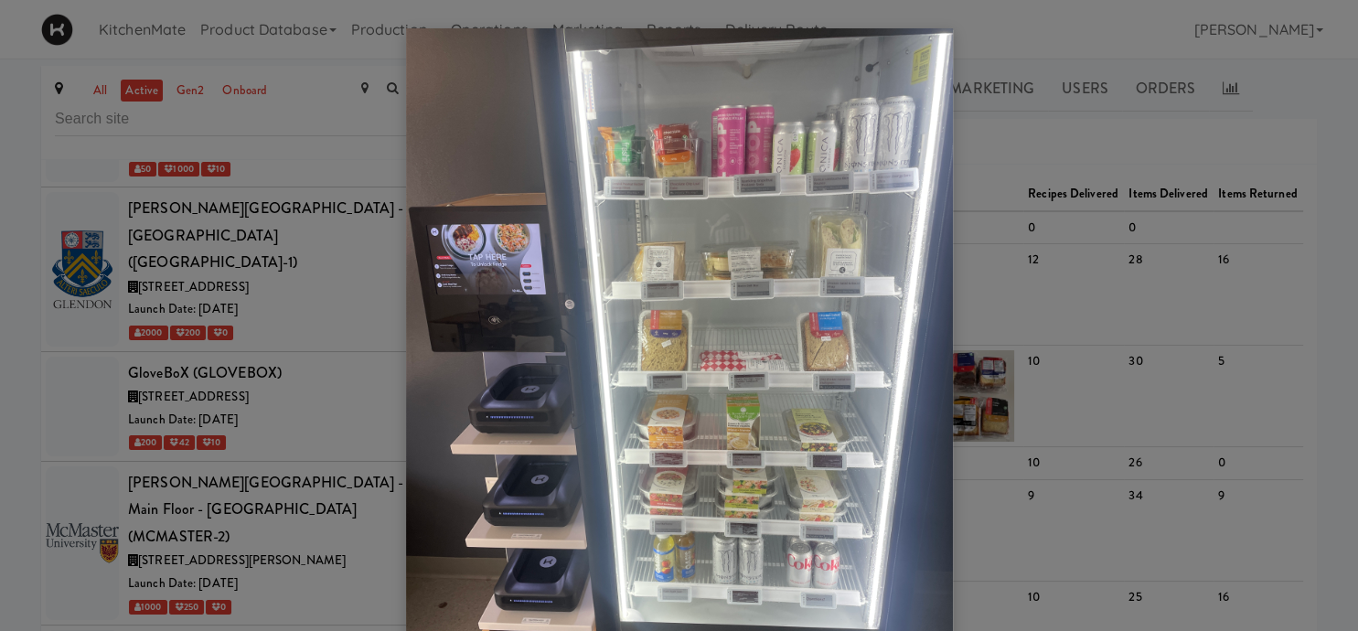
click at [993, 345] on div at bounding box center [679, 315] width 1358 height 631
click at [965, 453] on div at bounding box center [679, 315] width 1358 height 631
click at [953, 441] on div at bounding box center [679, 315] width 1358 height 631
click at [945, 421] on img at bounding box center [679, 392] width 547 height 729
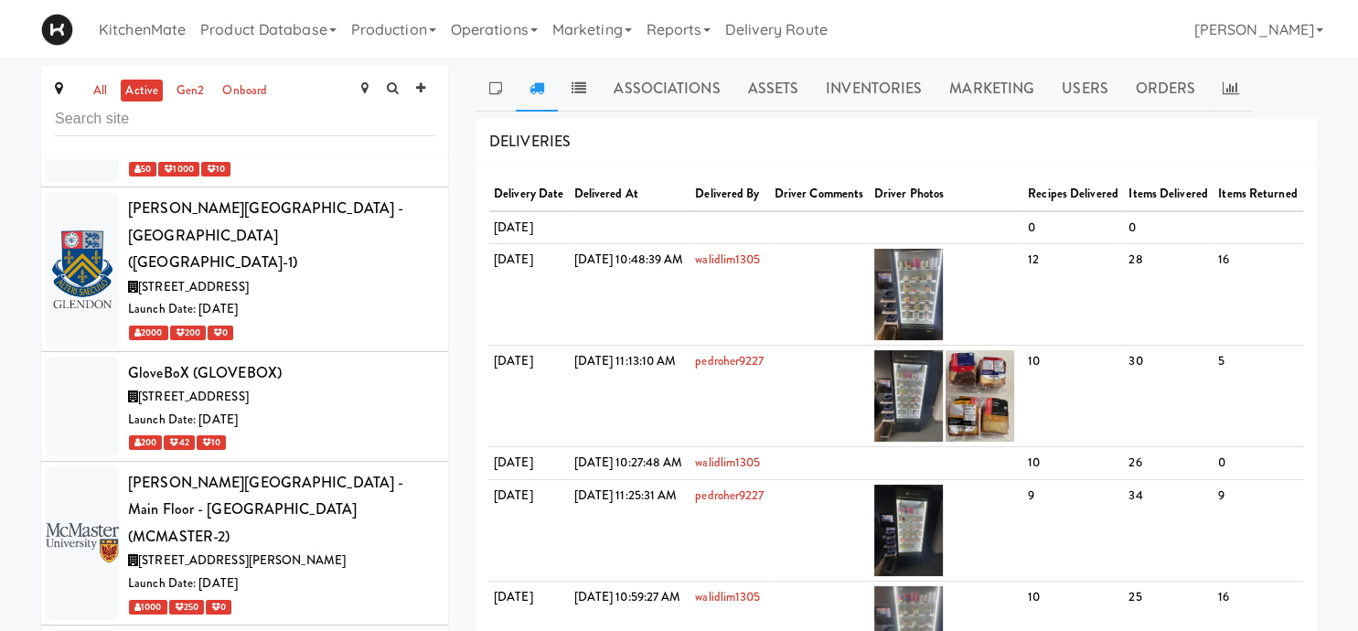
click at [200, 482] on div at bounding box center [679, 315] width 1358 height 631
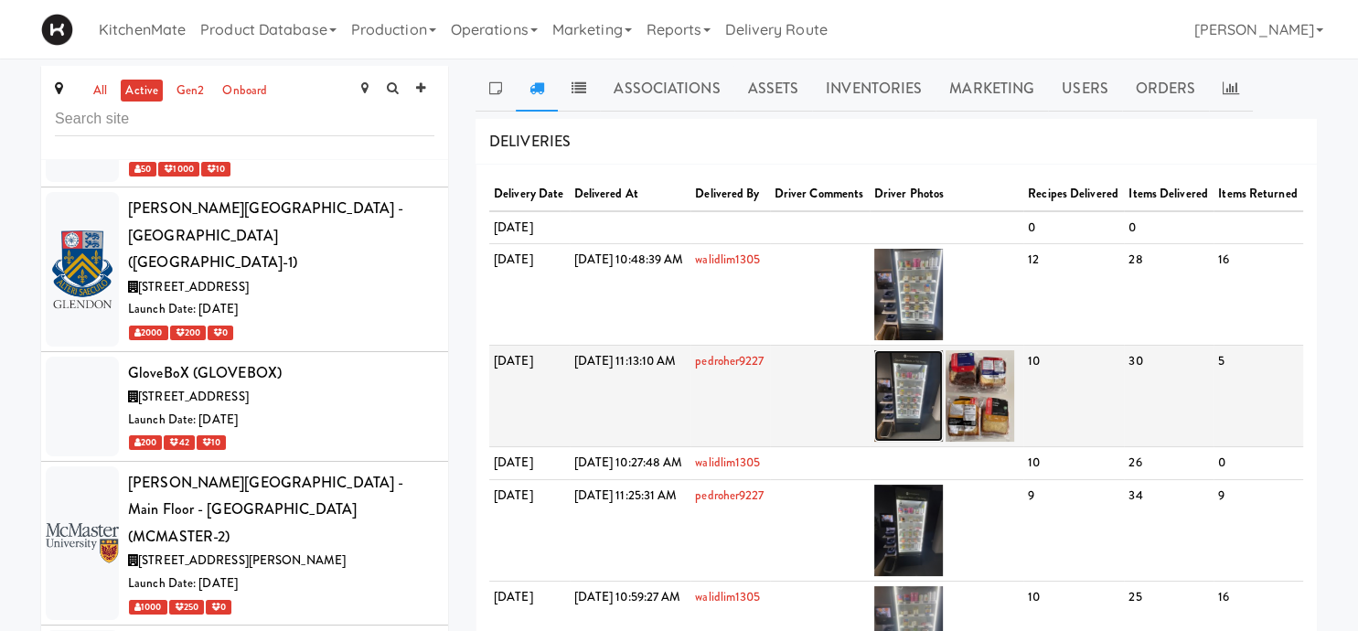
click at [943, 436] on img at bounding box center [908, 395] width 69 height 91
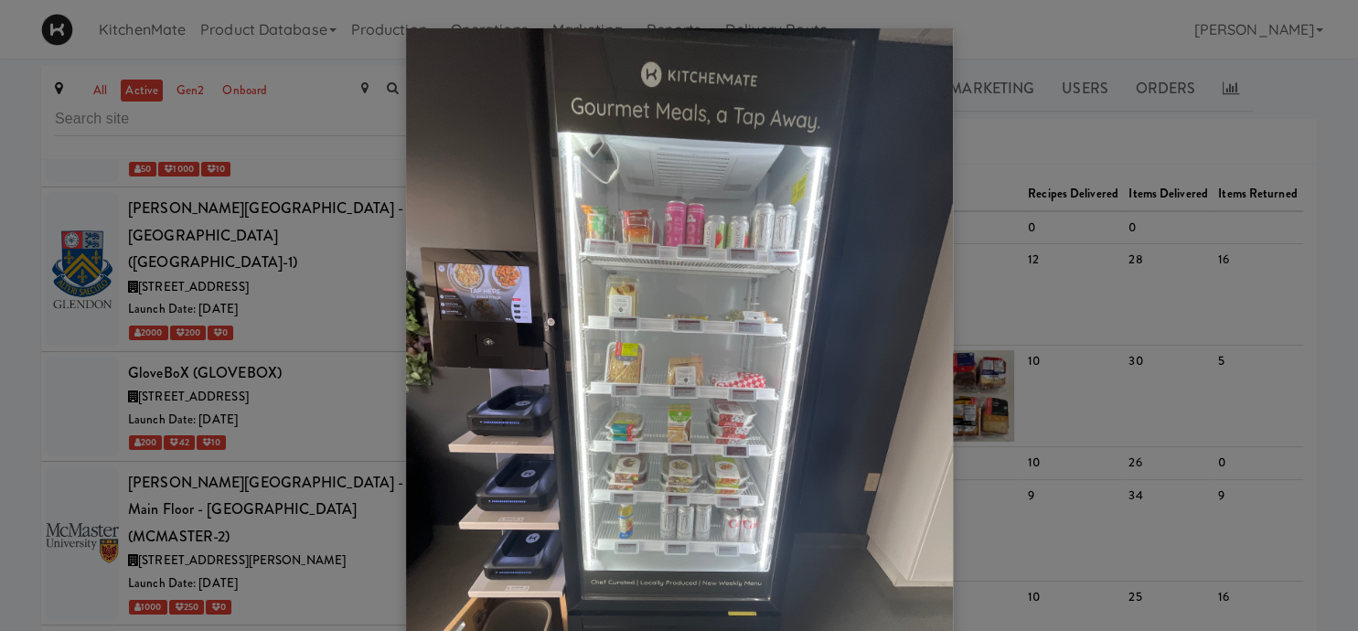
drag, startPoint x: 986, startPoint y: 207, endPoint x: 989, endPoint y: 227, distance: 20.4
click at [987, 207] on div at bounding box center [679, 315] width 1358 height 631
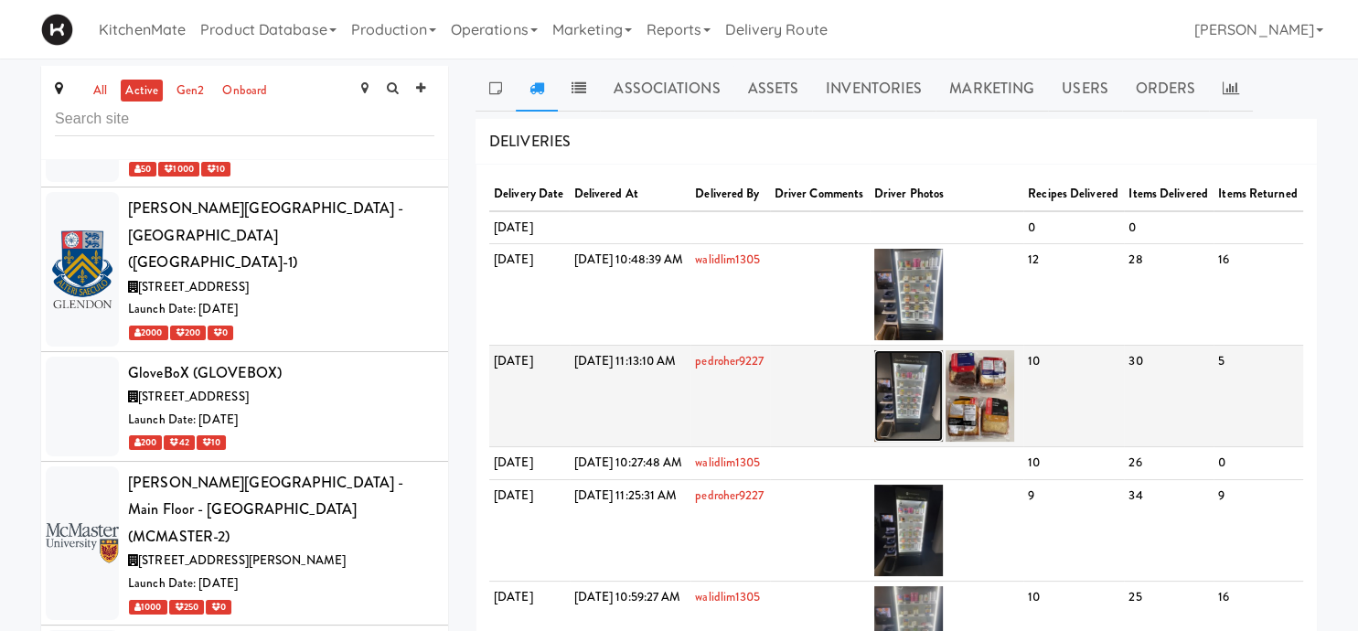
click at [941, 425] on img at bounding box center [908, 395] width 69 height 91
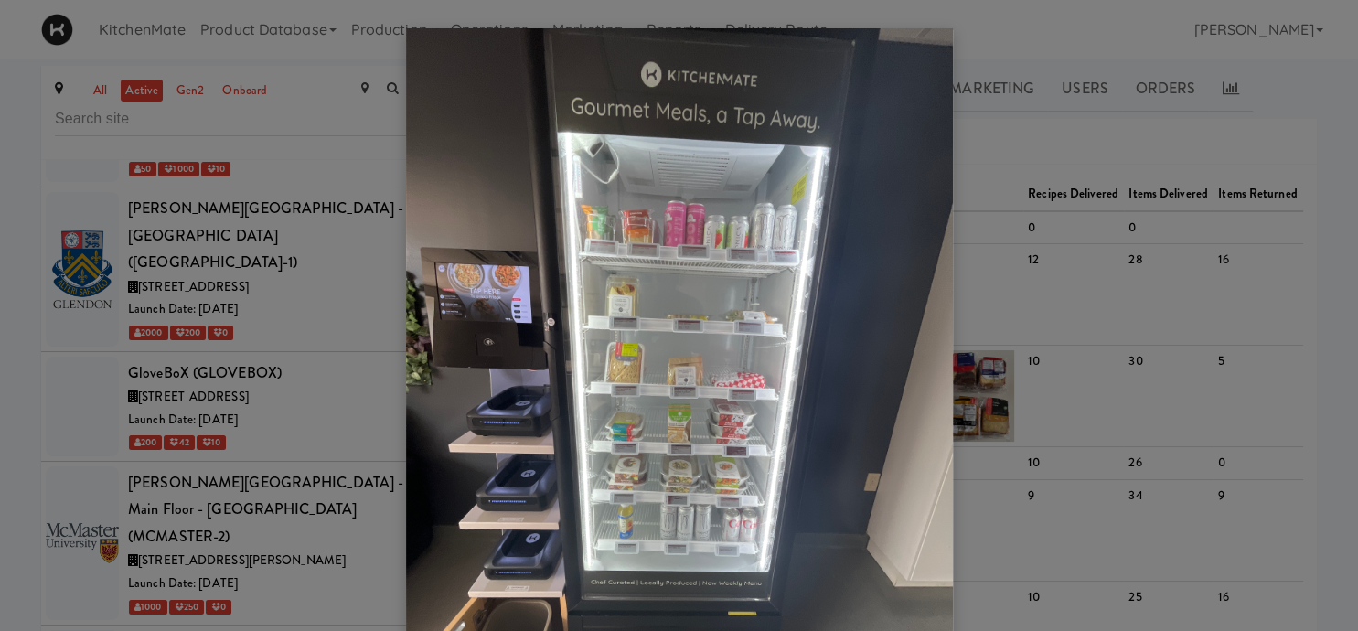
click at [357, 155] on div at bounding box center [679, 315] width 1358 height 631
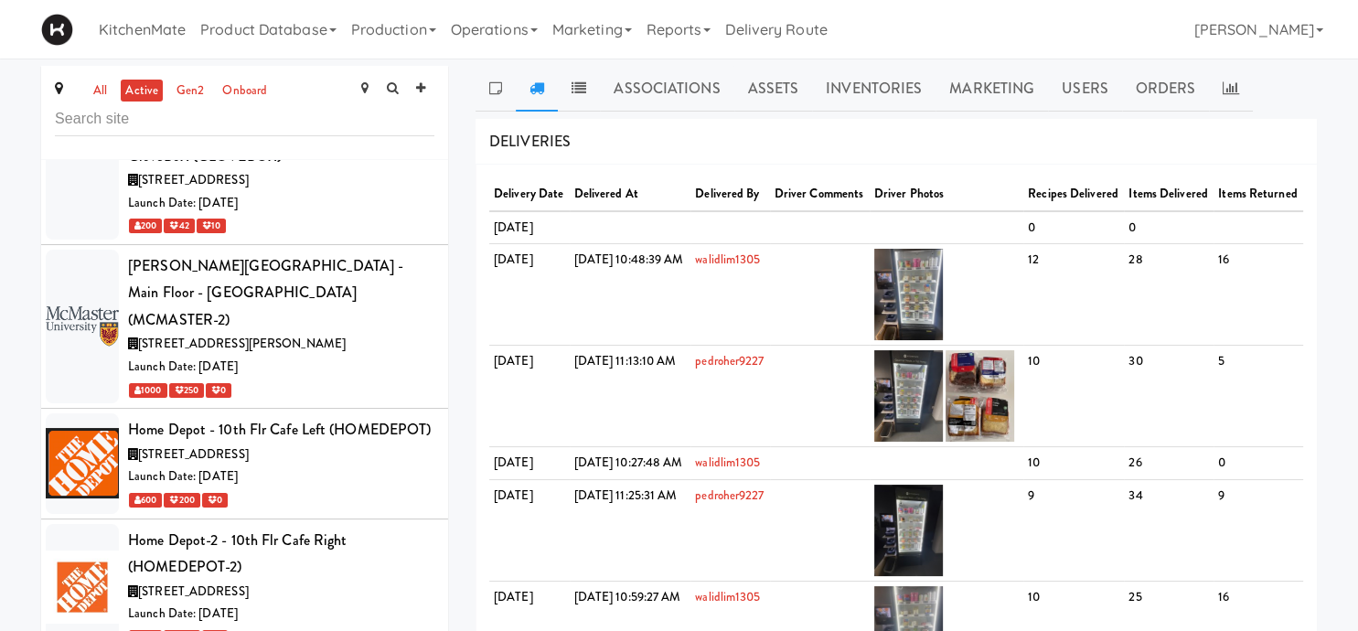
scroll to position [4379, 0]
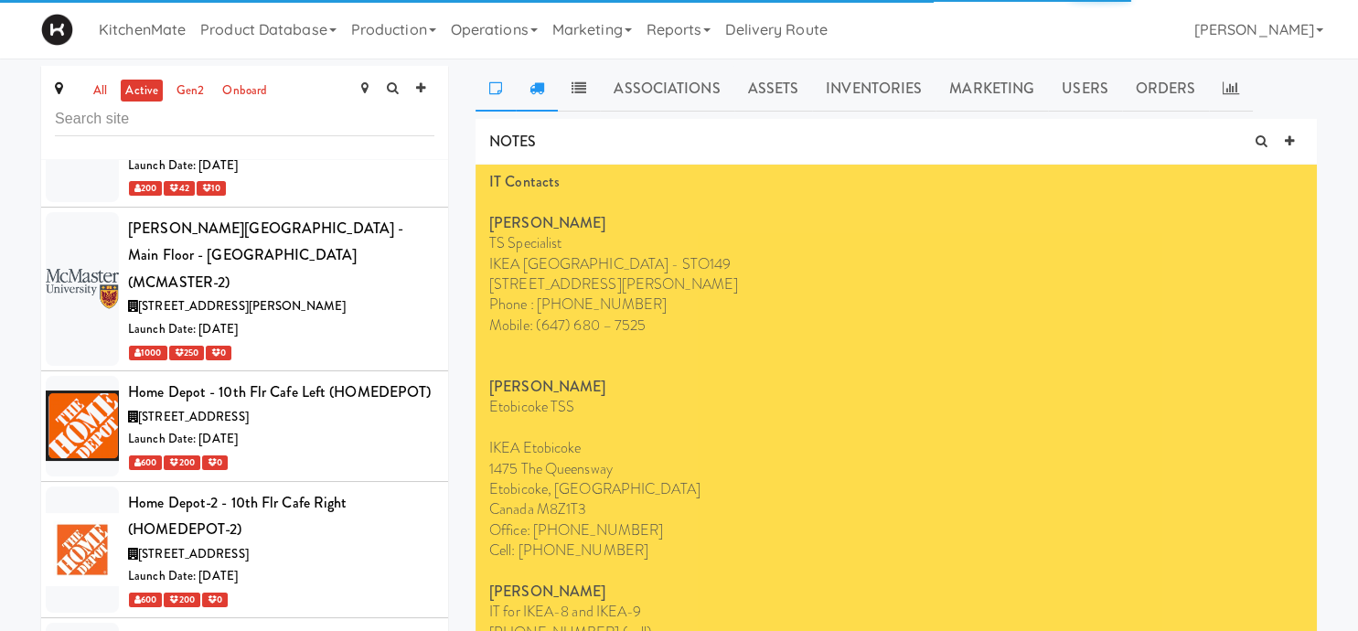
click at [539, 93] on icon at bounding box center [536, 87] width 15 height 15
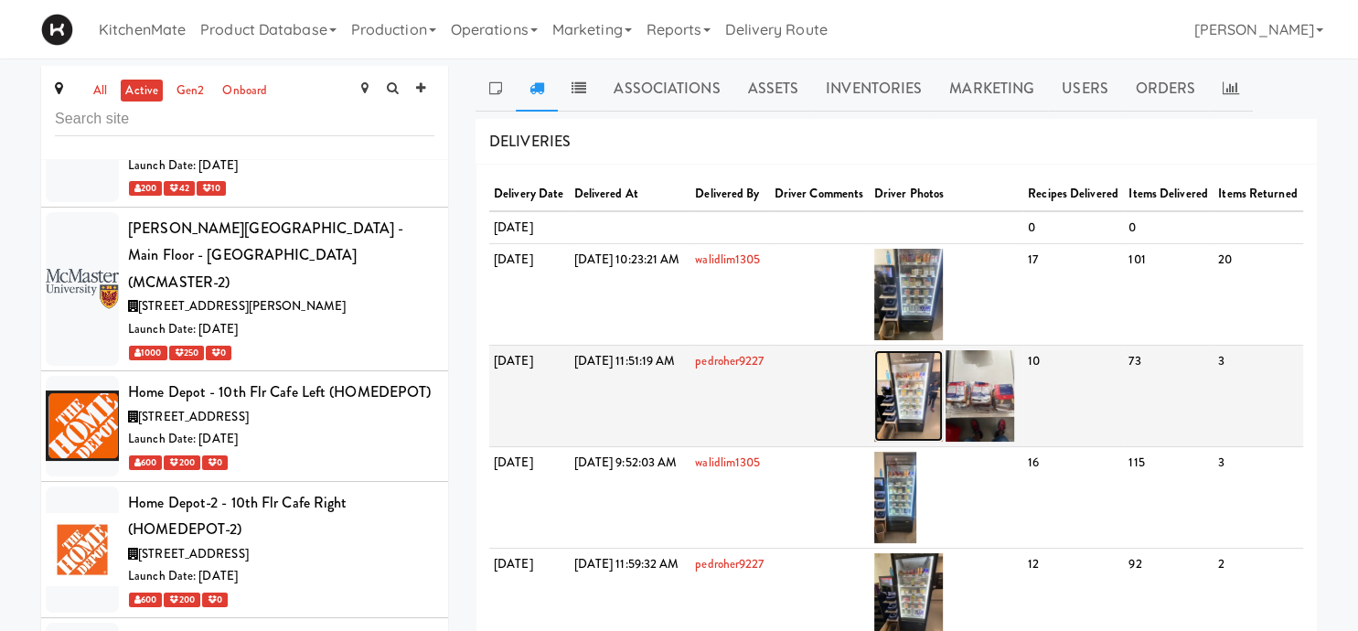
click at [943, 442] on img at bounding box center [908, 395] width 69 height 91
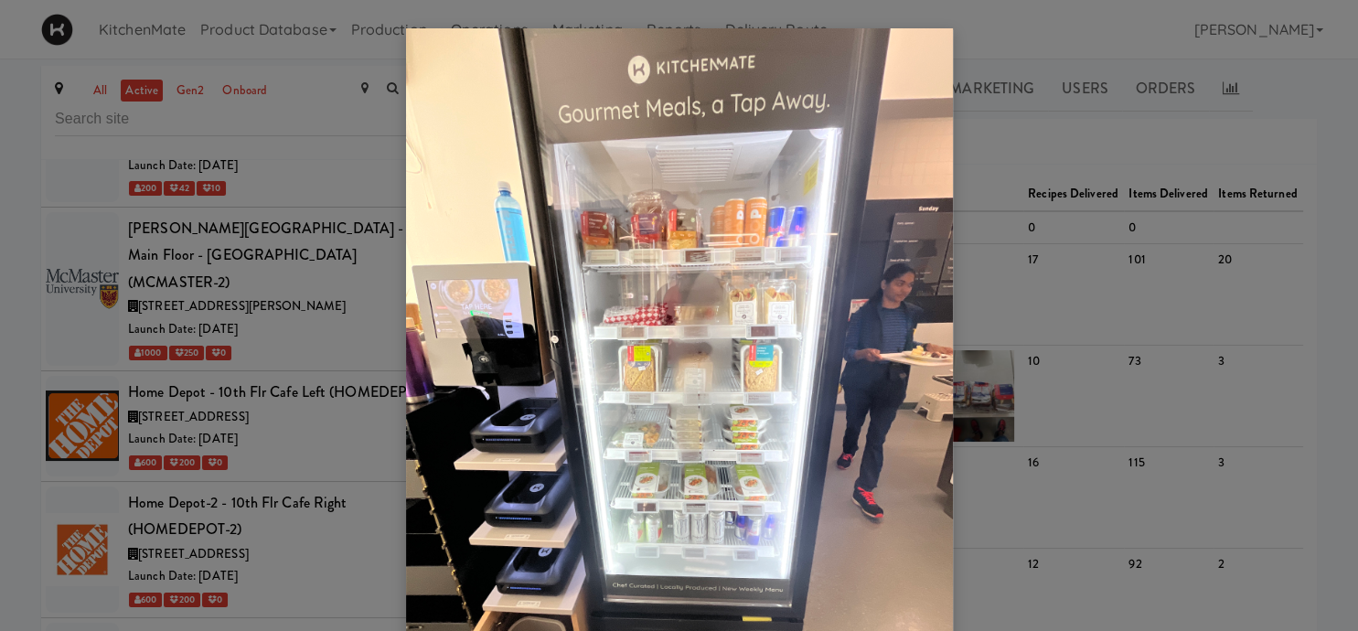
click at [988, 304] on div at bounding box center [679, 315] width 1358 height 631
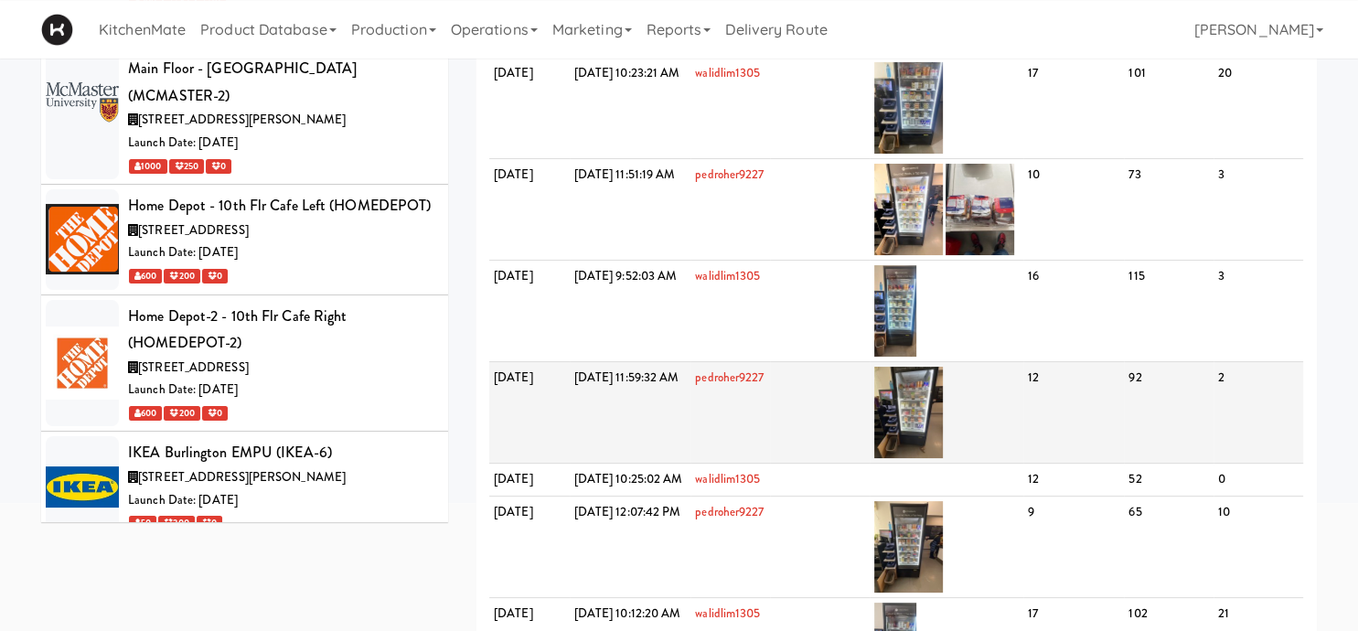
scroll to position [193, 0]
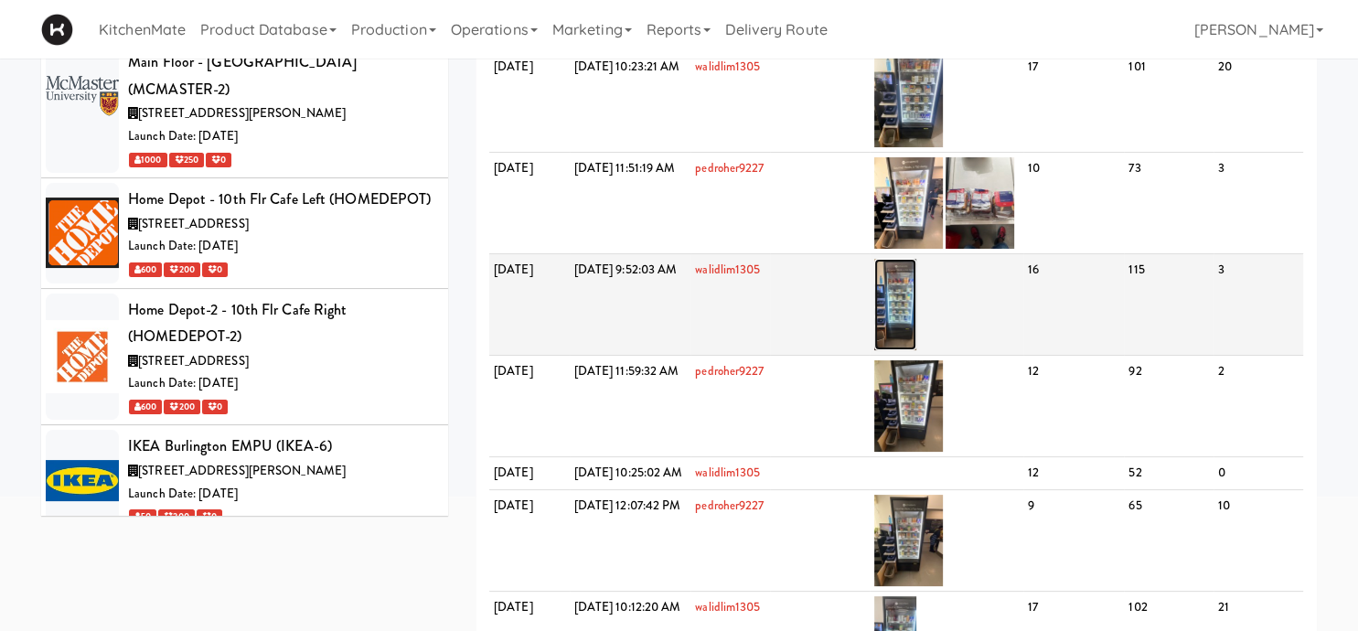
click at [917, 338] on img at bounding box center [895, 304] width 43 height 91
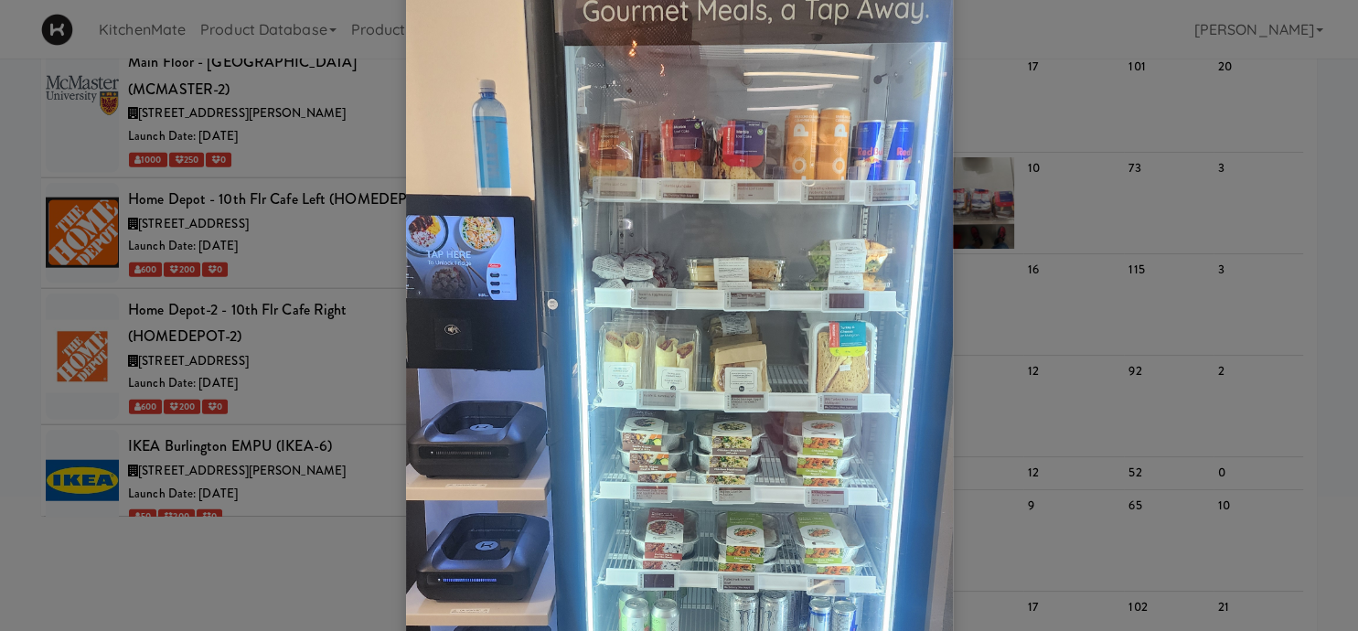
scroll to position [508, 0]
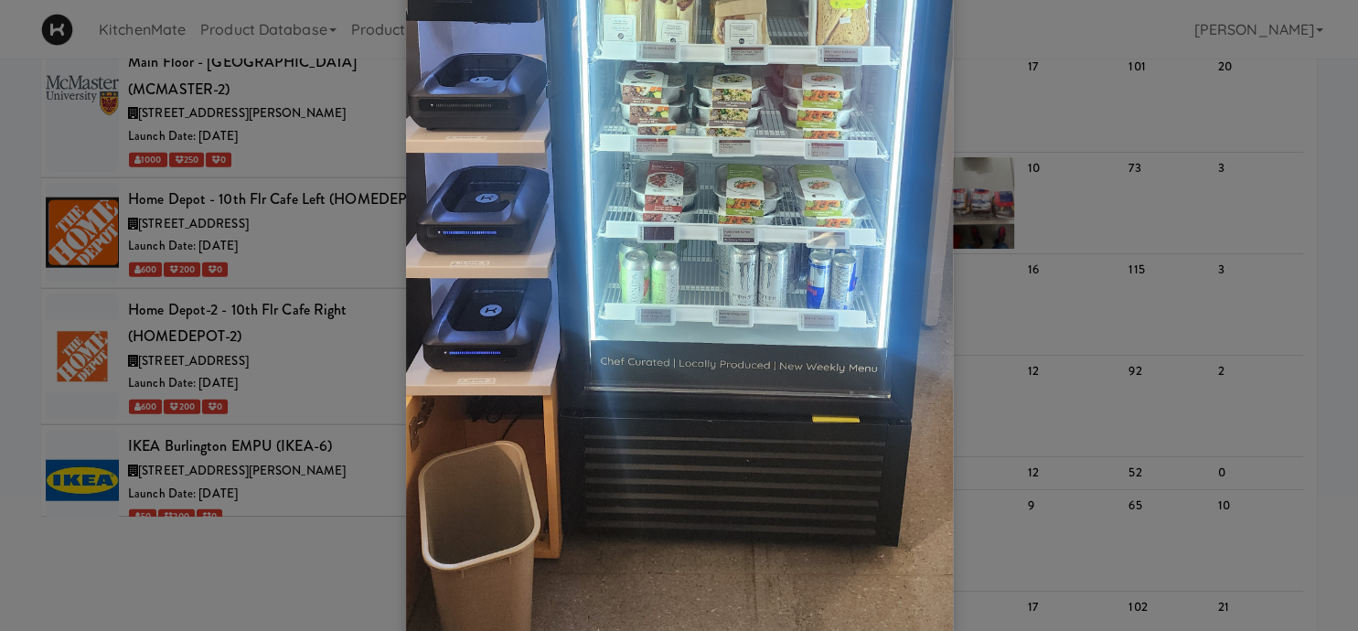
click at [1115, 341] on div at bounding box center [679, 315] width 1358 height 631
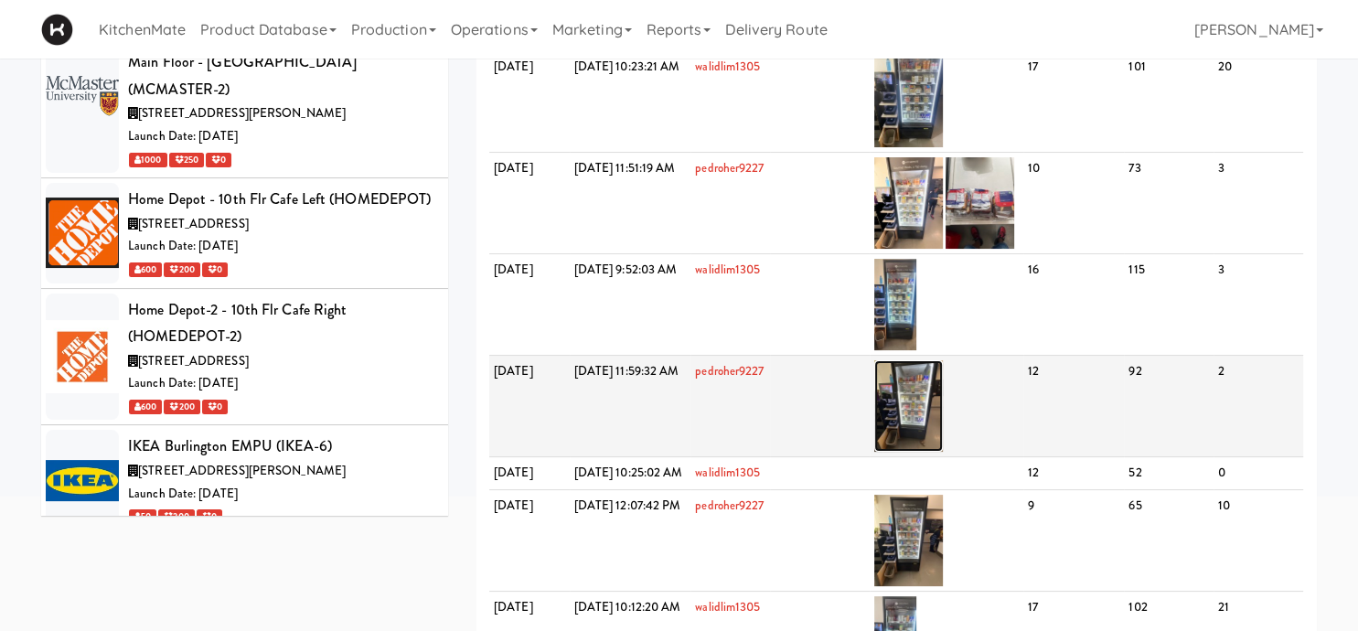
click at [943, 450] on img at bounding box center [908, 405] width 69 height 91
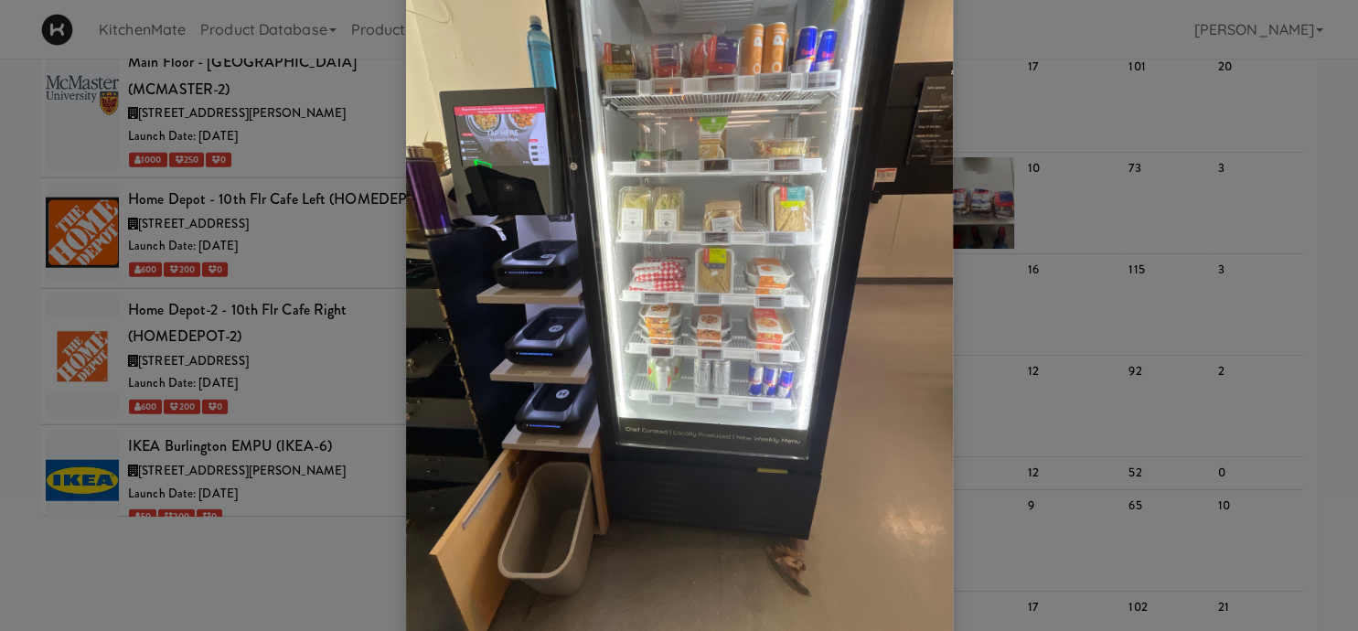
scroll to position [254, 0]
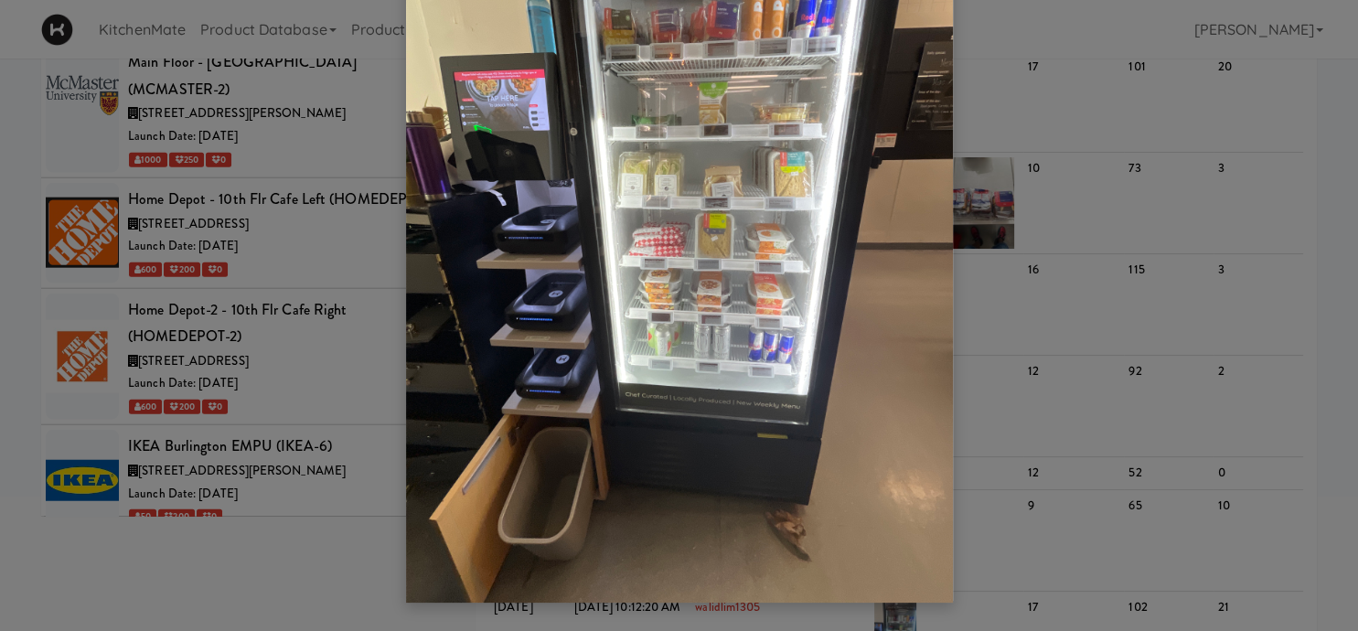
click at [1048, 336] on div at bounding box center [679, 315] width 1358 height 631
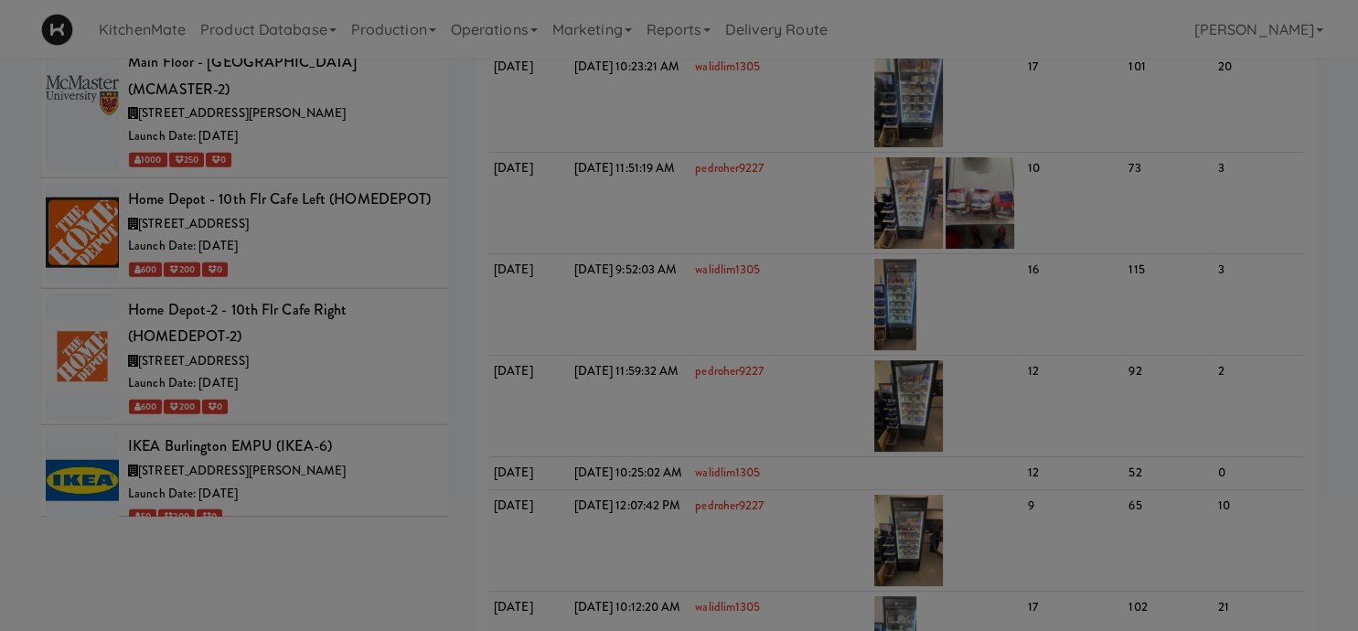
scroll to position [0, 0]
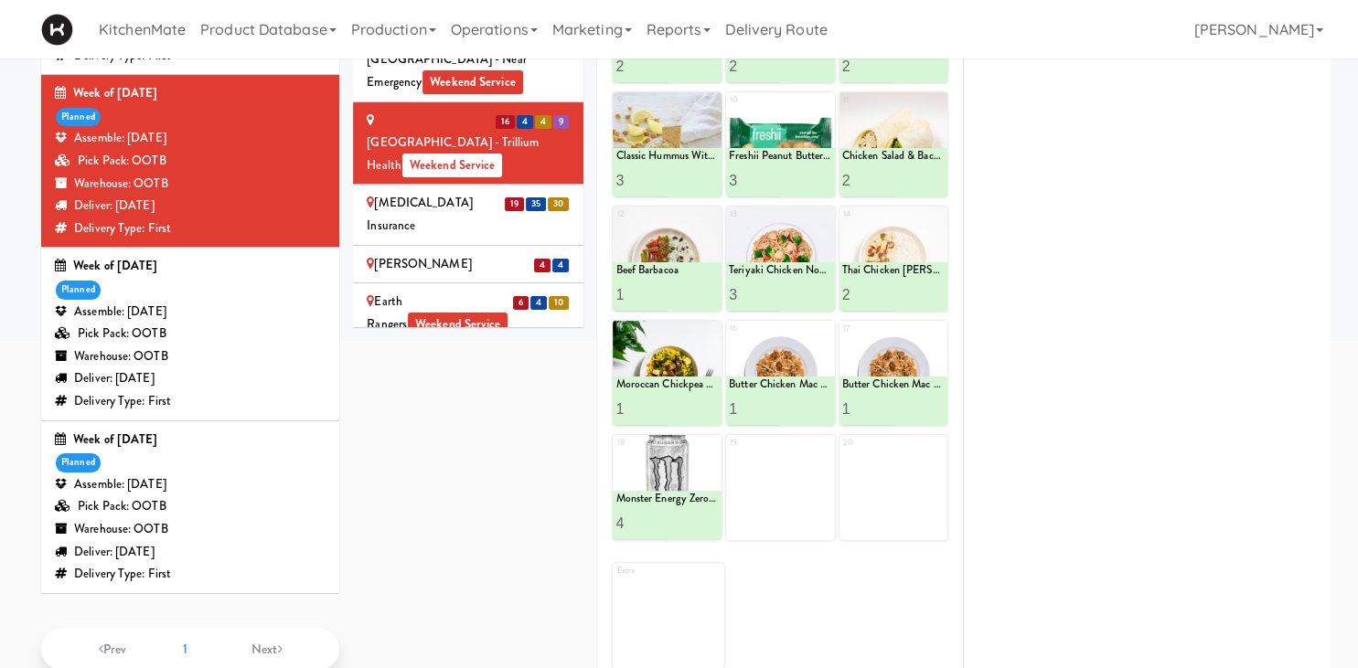
scroll to position [193, 0]
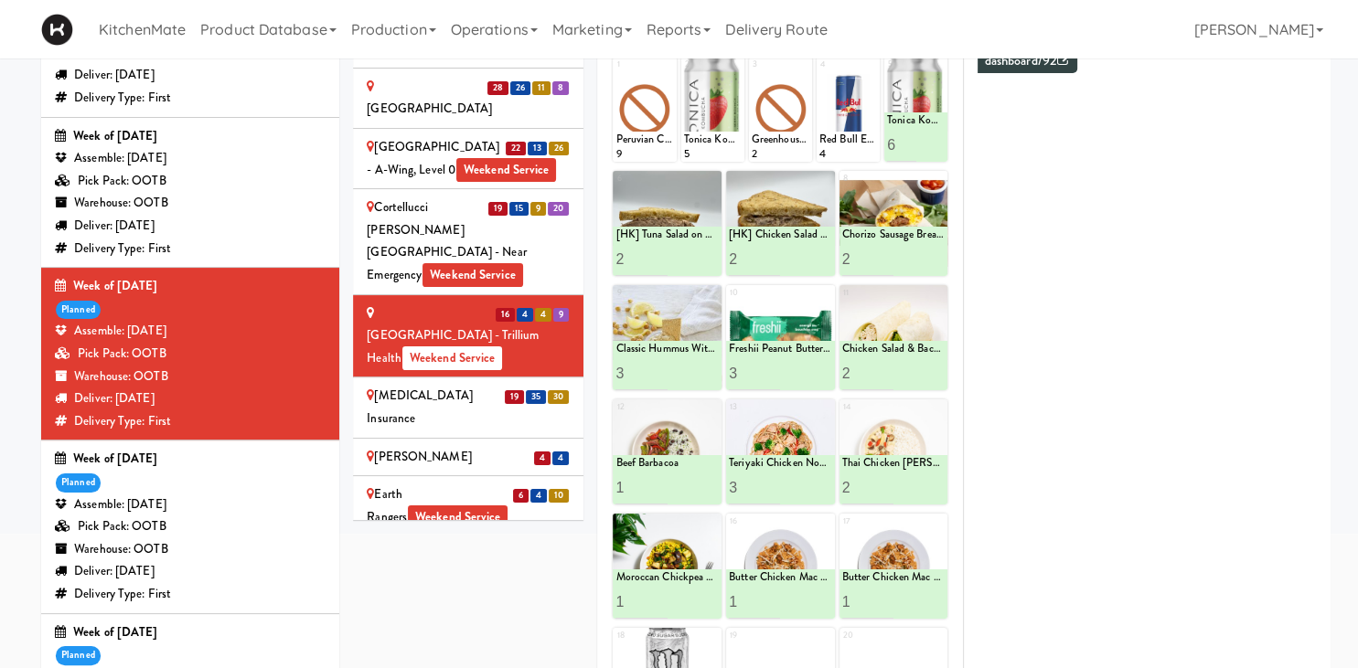
click at [455, 385] on div "[MEDICAL_DATA] Insurance" at bounding box center [468, 407] width 203 height 45
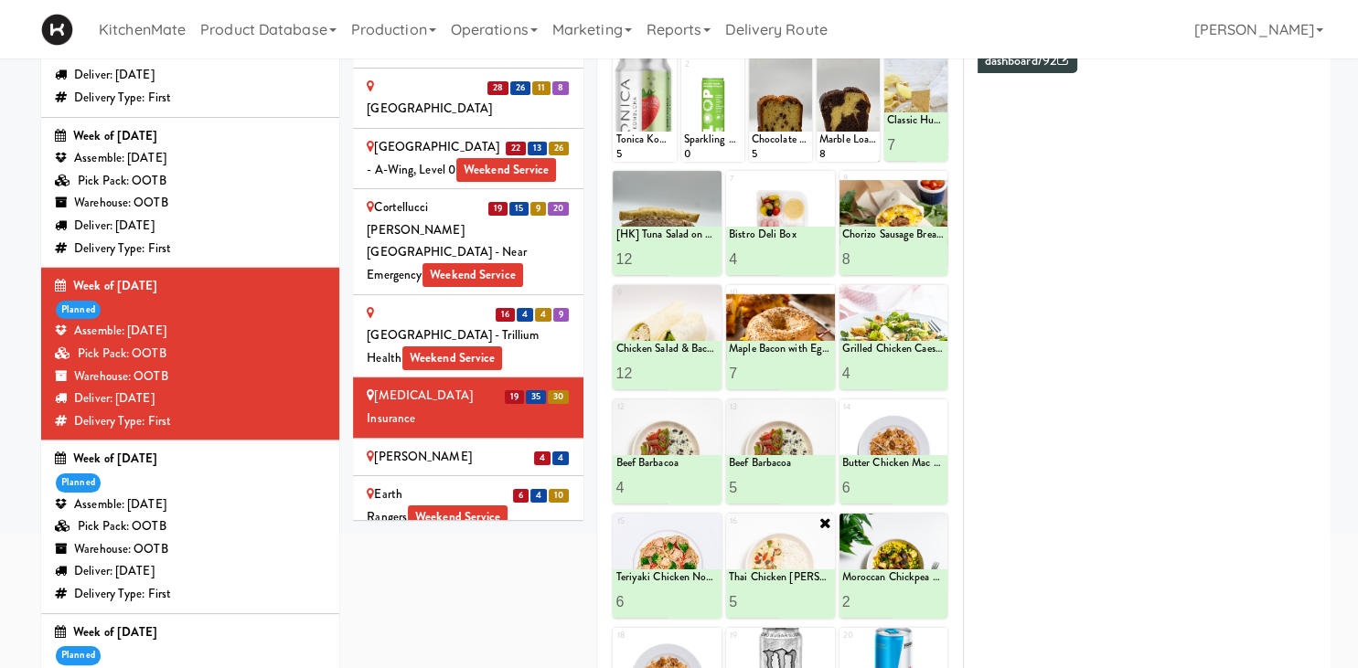
scroll to position [289, 0]
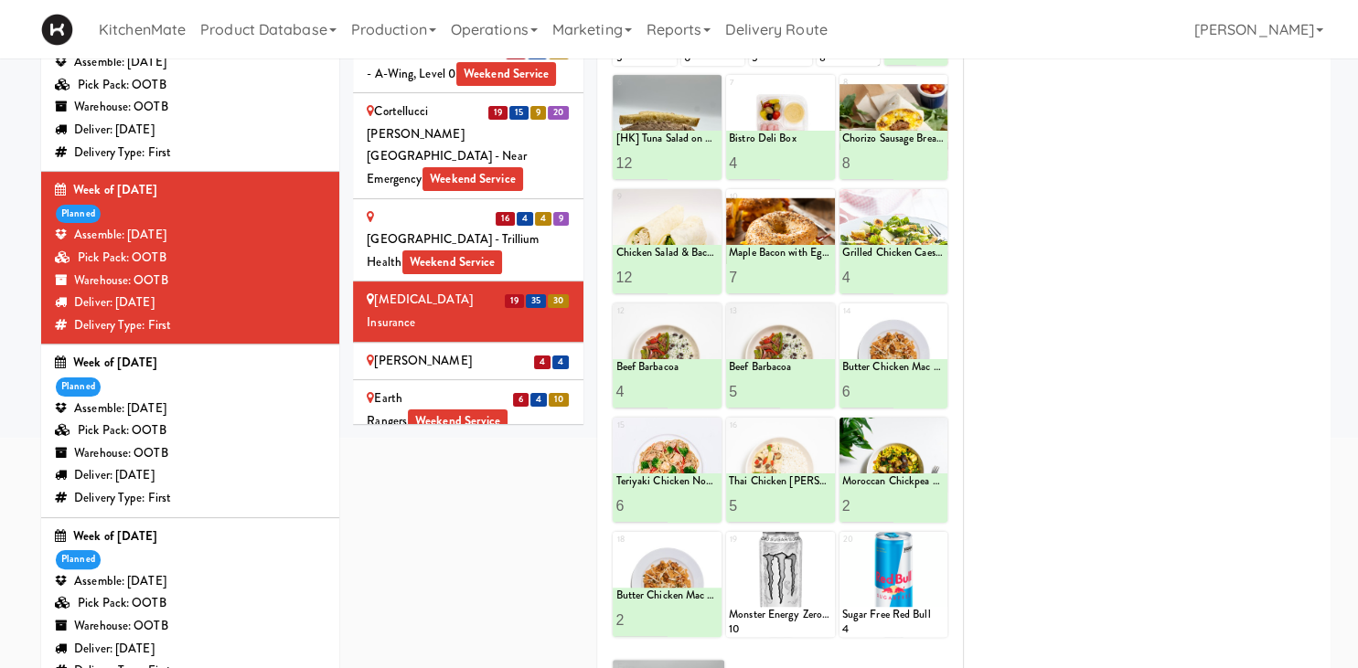
click at [408, 388] on div "Earth Rangers Weekend Service" at bounding box center [468, 410] width 203 height 45
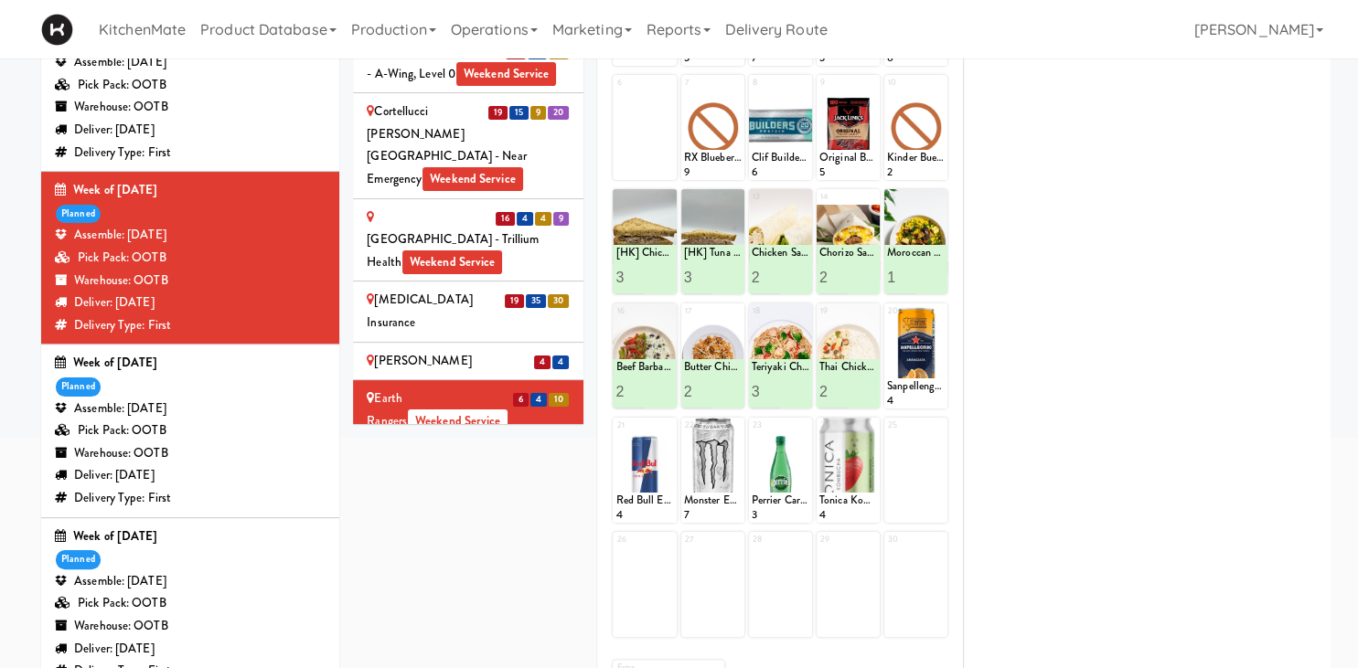
drag, startPoint x: 414, startPoint y: 303, endPoint x: 427, endPoint y: 385, distance: 83.3
click at [415, 448] on div "[PERSON_NAME] Ave 2 (R) - Steam Whistle" at bounding box center [468, 470] width 203 height 45
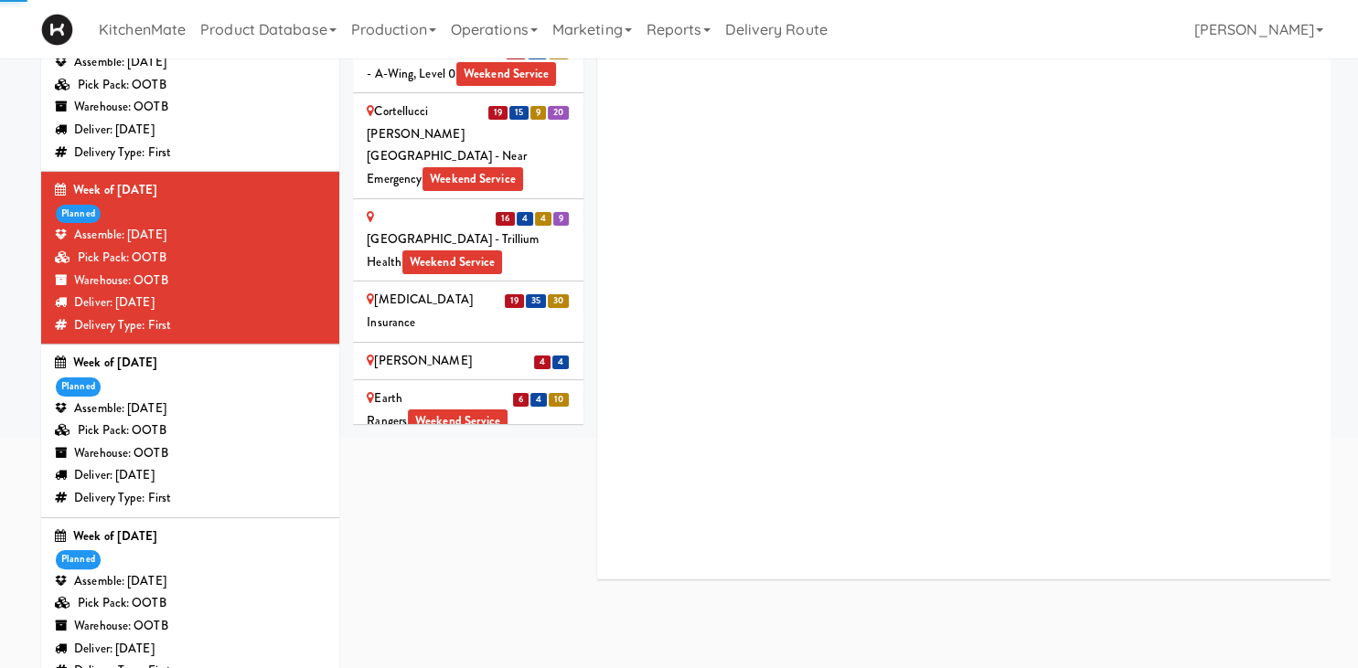
drag, startPoint x: 427, startPoint y: 385, endPoint x: 456, endPoint y: 331, distance: 61.4
click at [427, 570] on div "[PERSON_NAME][GEOGRAPHIC_DATA] - [GEOGRAPHIC_DATA] Weekend Service" at bounding box center [468, 604] width 203 height 68
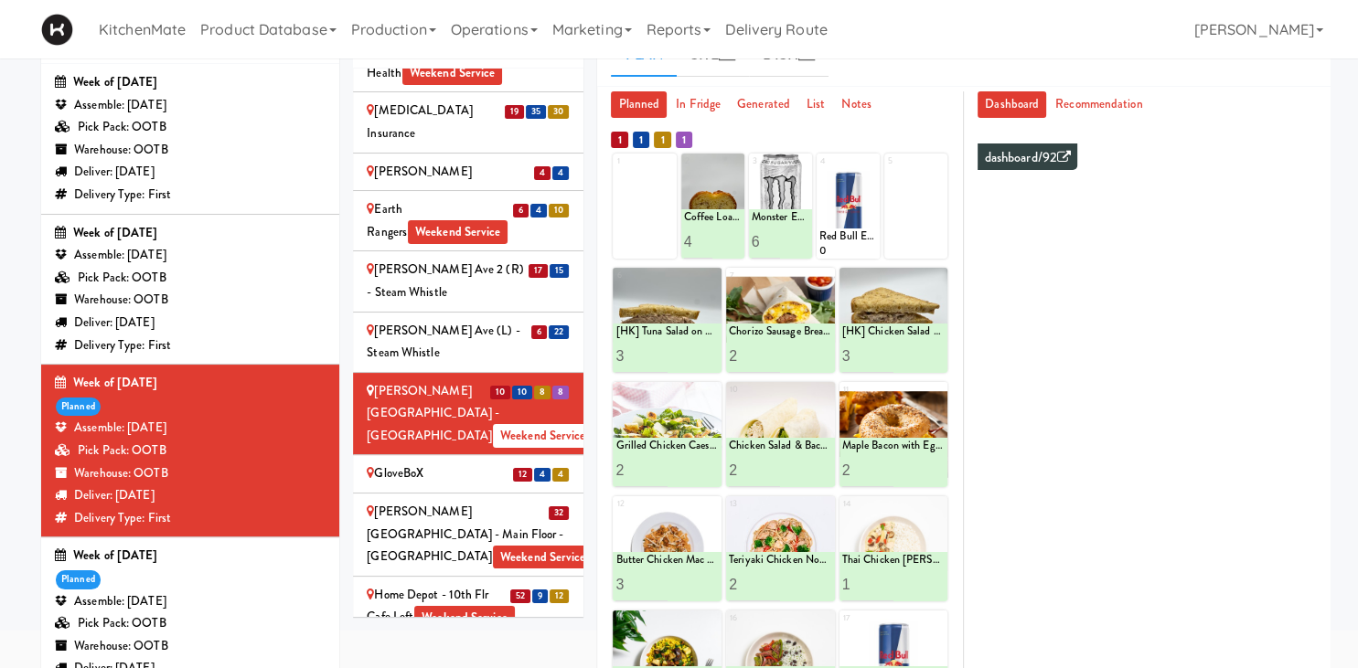
scroll to position [193, 0]
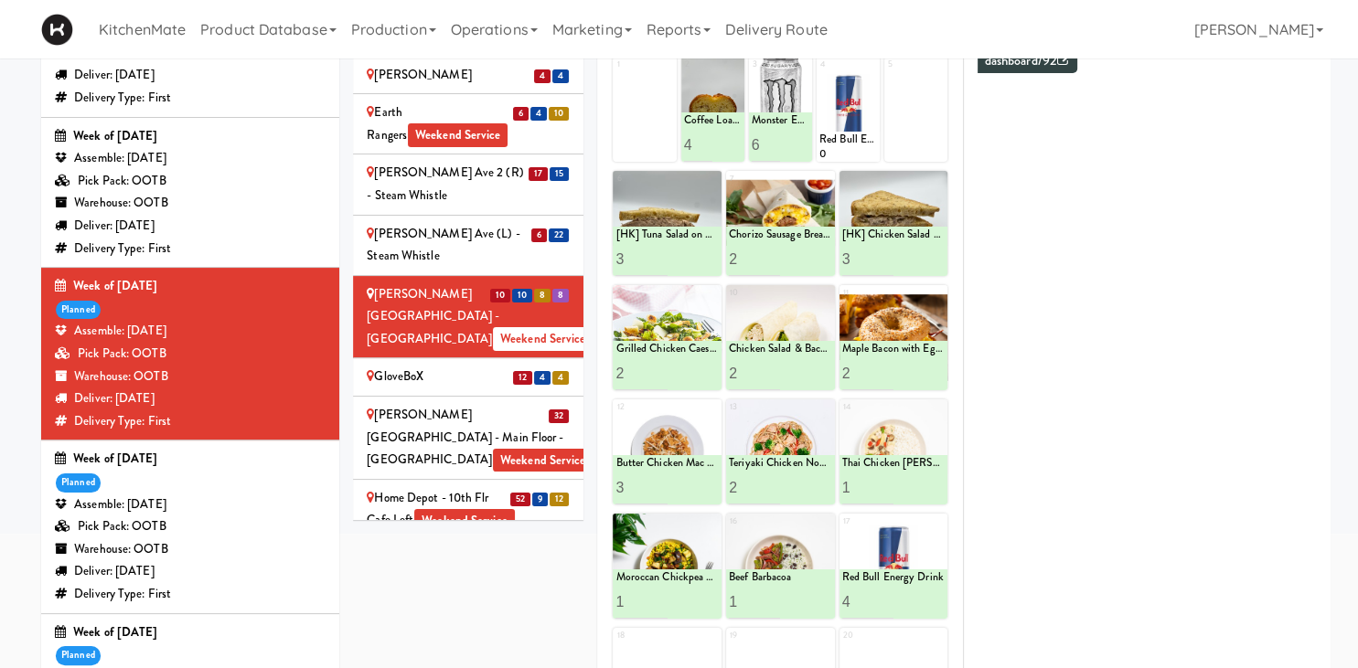
click at [455, 366] on div "GloveBoX" at bounding box center [468, 377] width 203 height 23
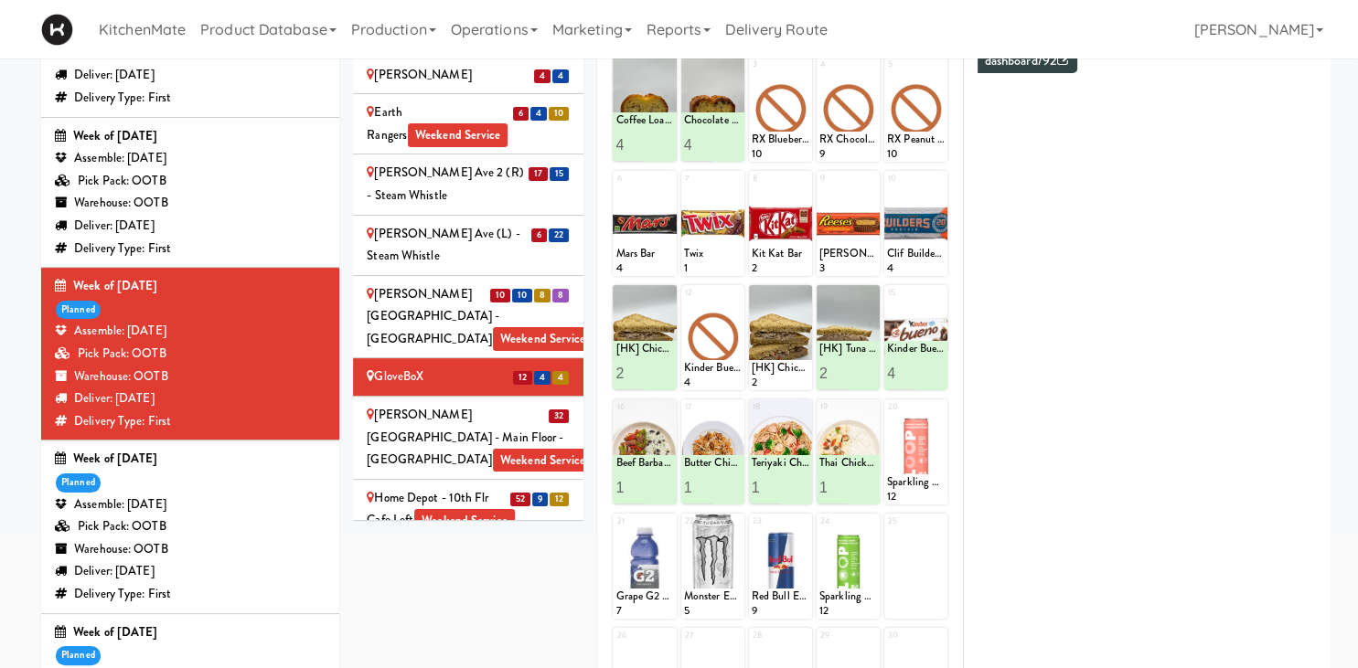
click at [517, 493] on span "52" at bounding box center [520, 500] width 20 height 14
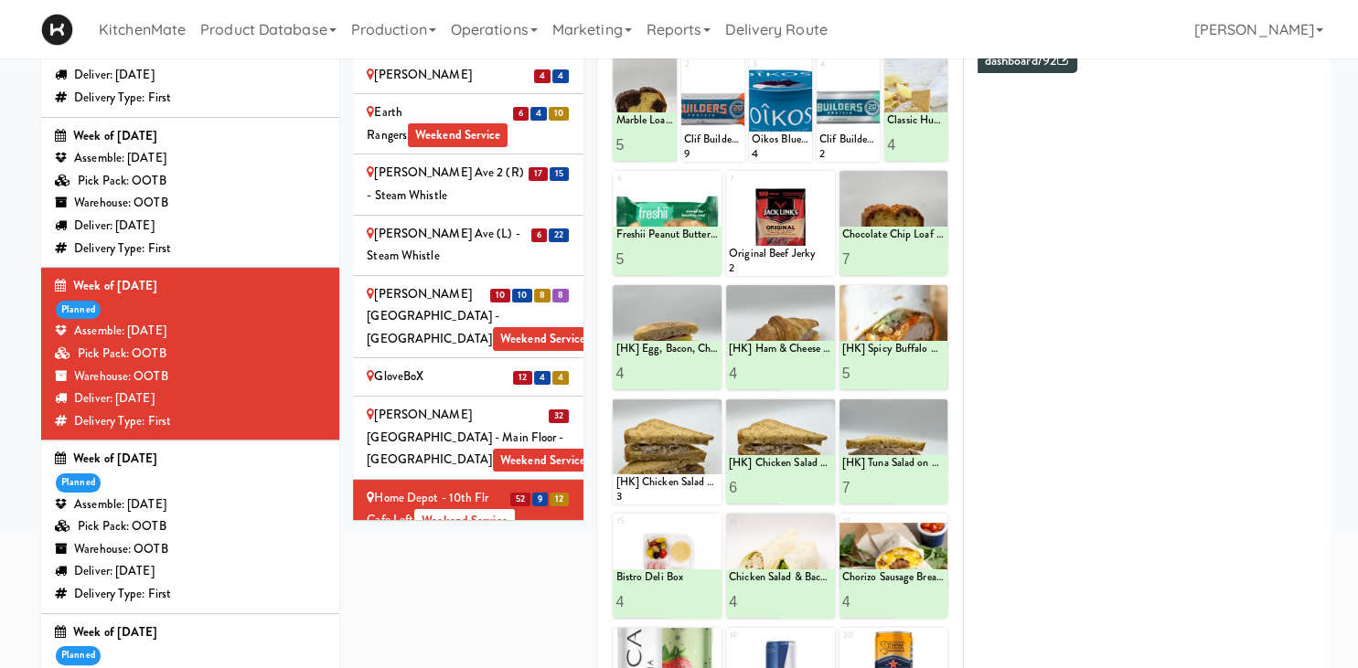
click at [474, 548] on div "Home Depot-2 - 10th Flr Cafe Right Weekend Service" at bounding box center [468, 570] width 203 height 45
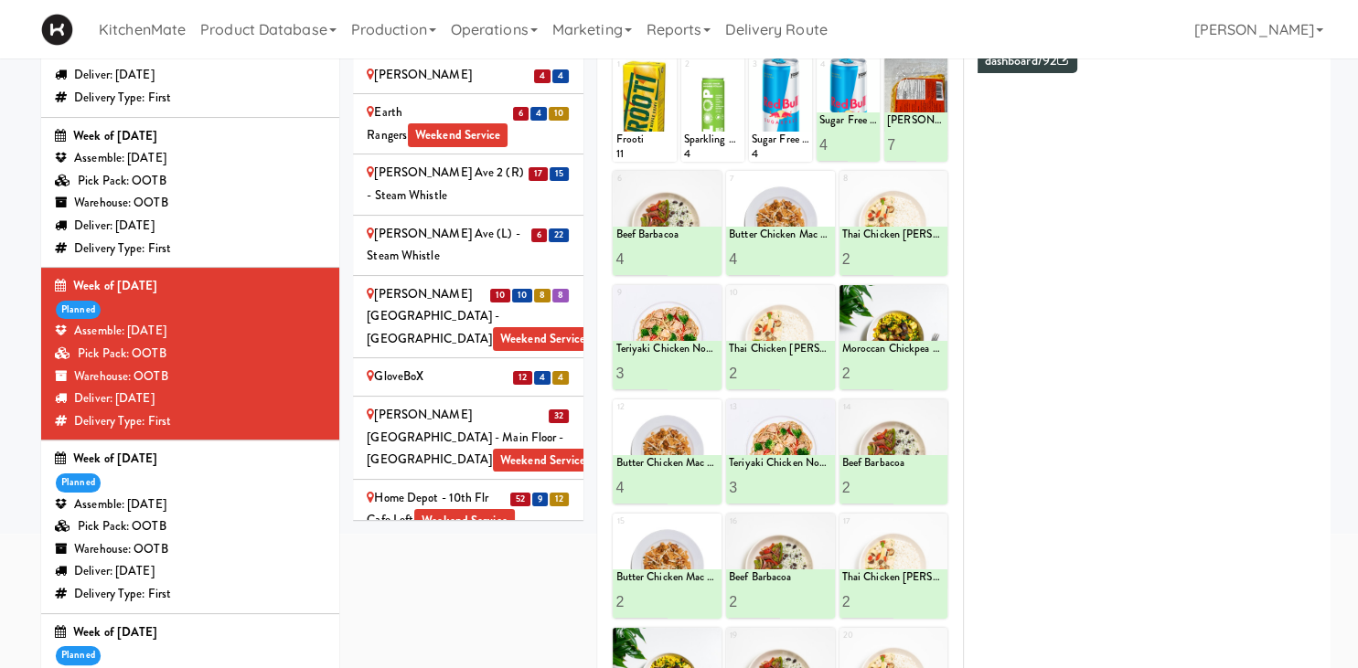
click at [452, 608] on div "IKEA Burlington EMPU Weekend Service" at bounding box center [468, 630] width 203 height 45
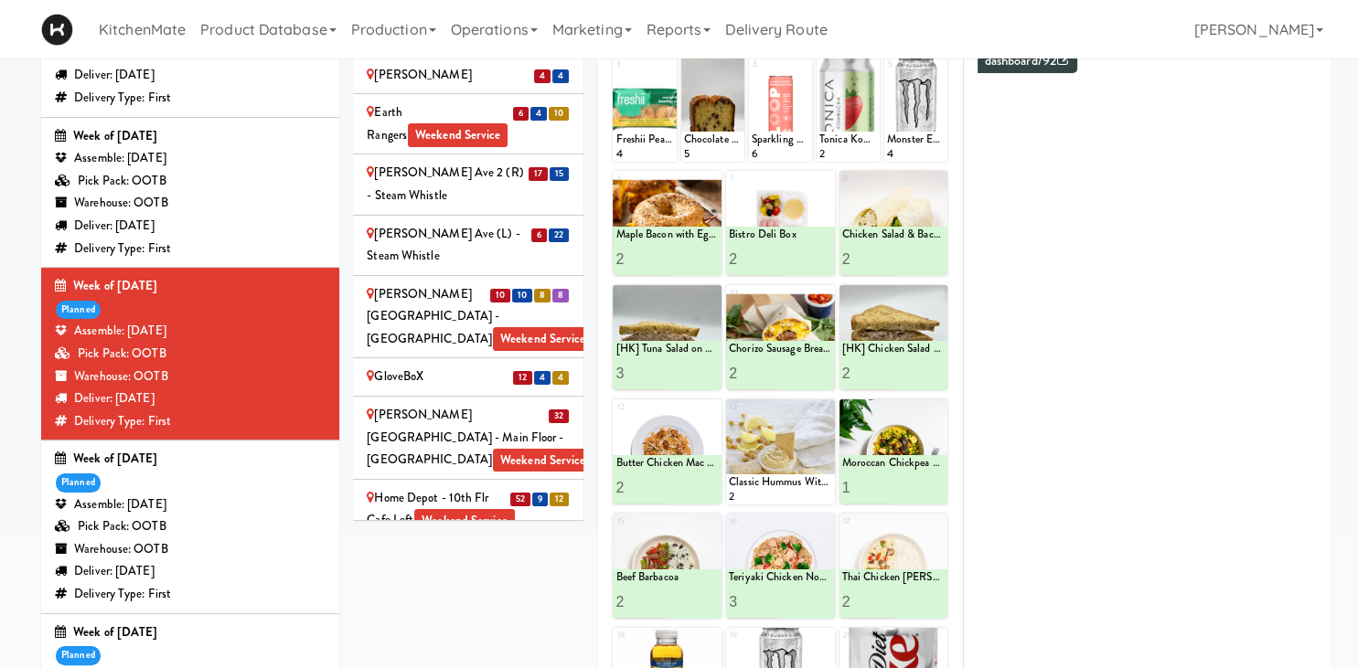
scroll to position [289, 0]
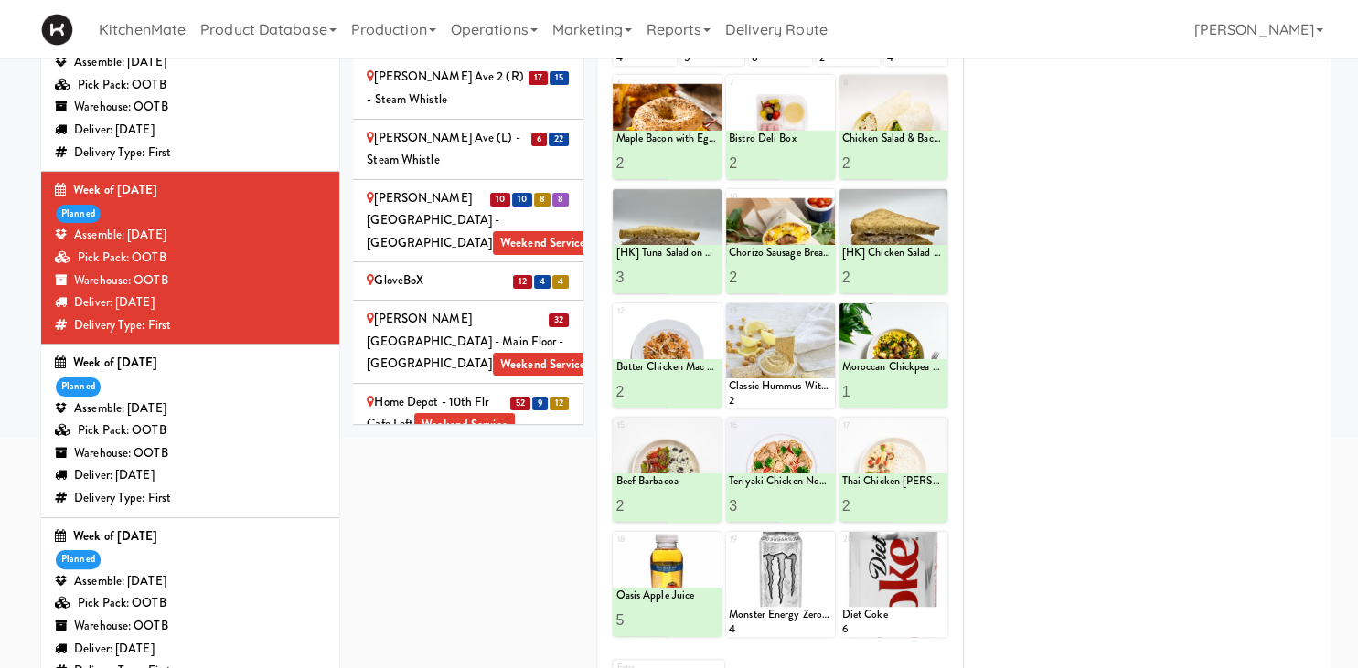
click at [465, 572] on div "IKEA Burlington Store Weekend Service" at bounding box center [468, 594] width 203 height 45
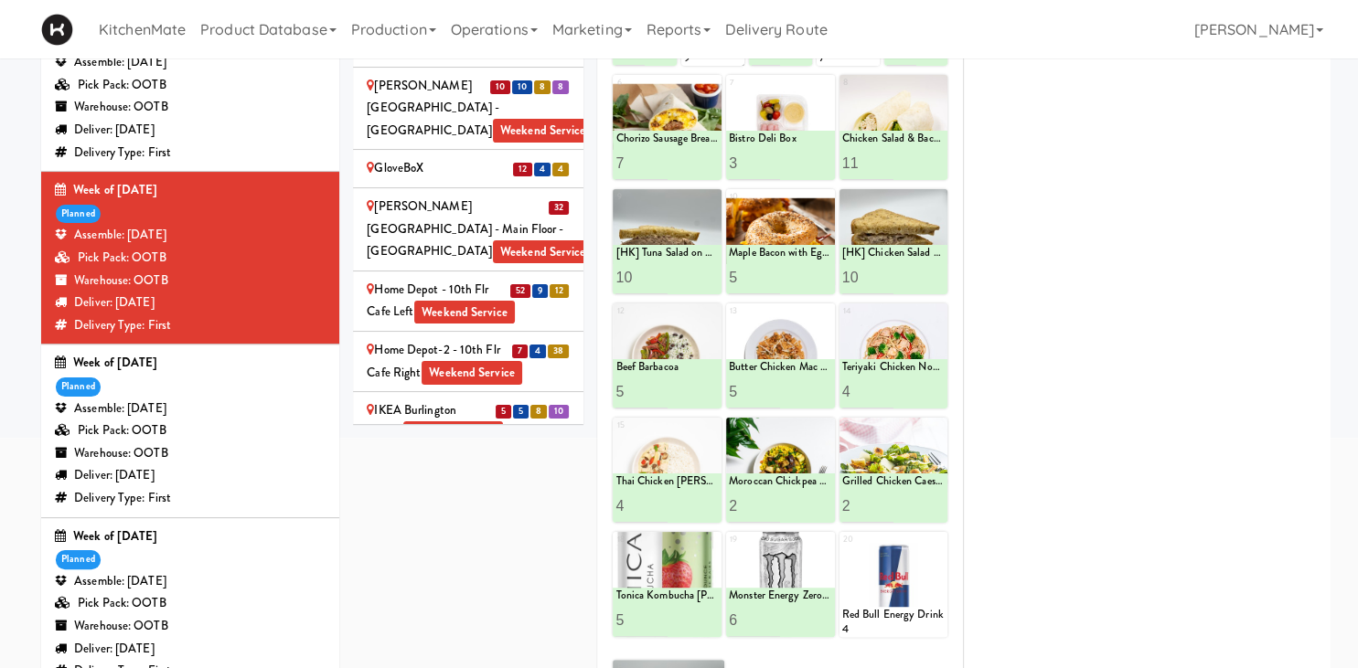
scroll to position [1781, 0]
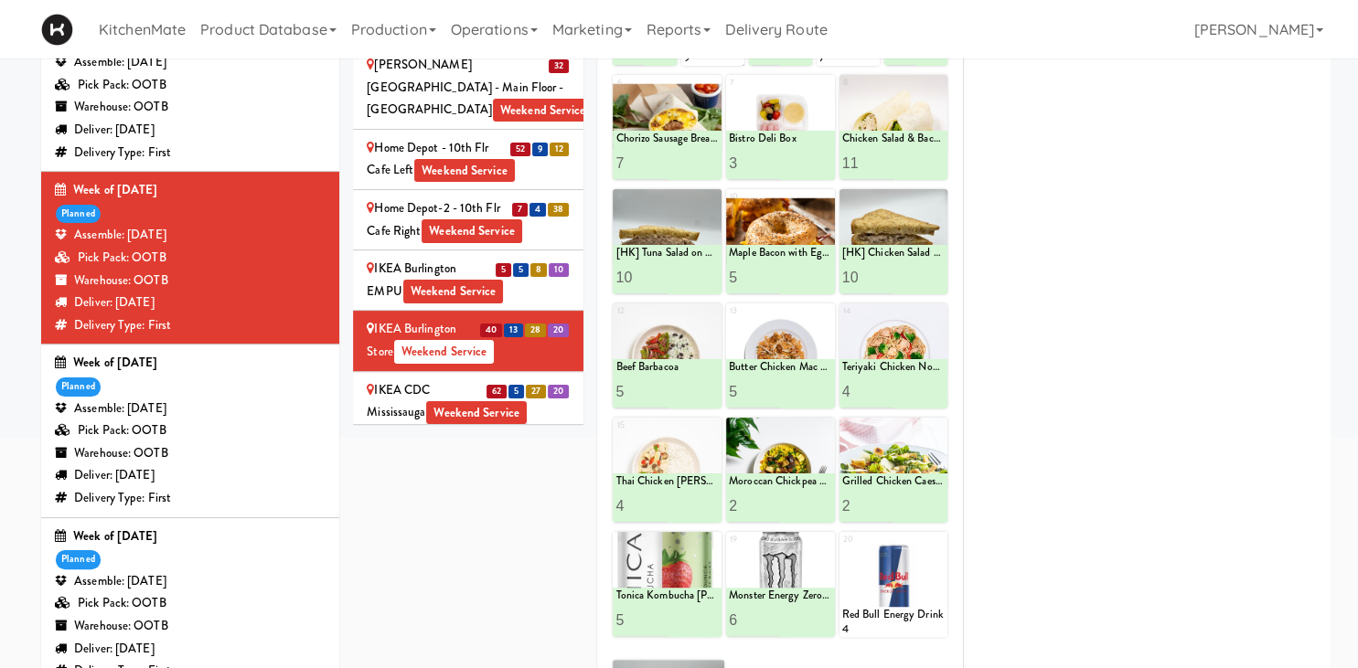
click at [414, 379] on div "IKEA CDC Mississauga Weekend Service" at bounding box center [468, 401] width 203 height 45
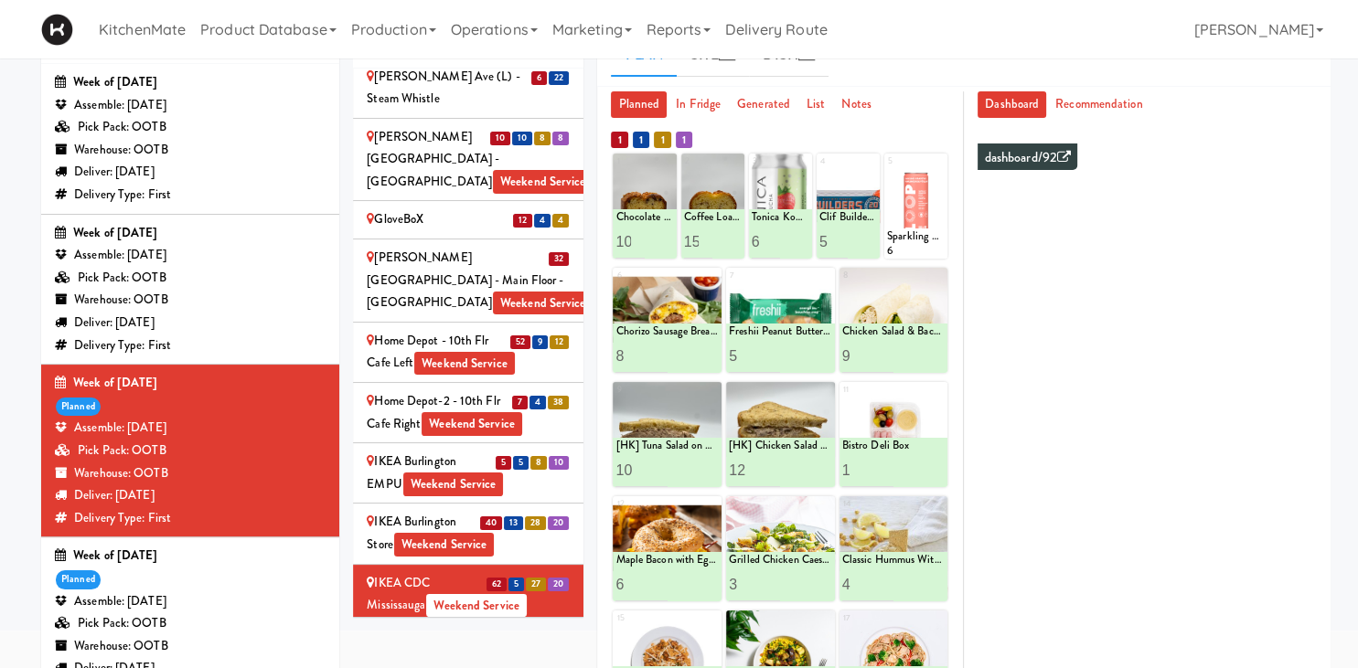
click at [900, 96] on ul "Planned In Fridge Generated List Notes" at bounding box center [780, 104] width 338 height 27
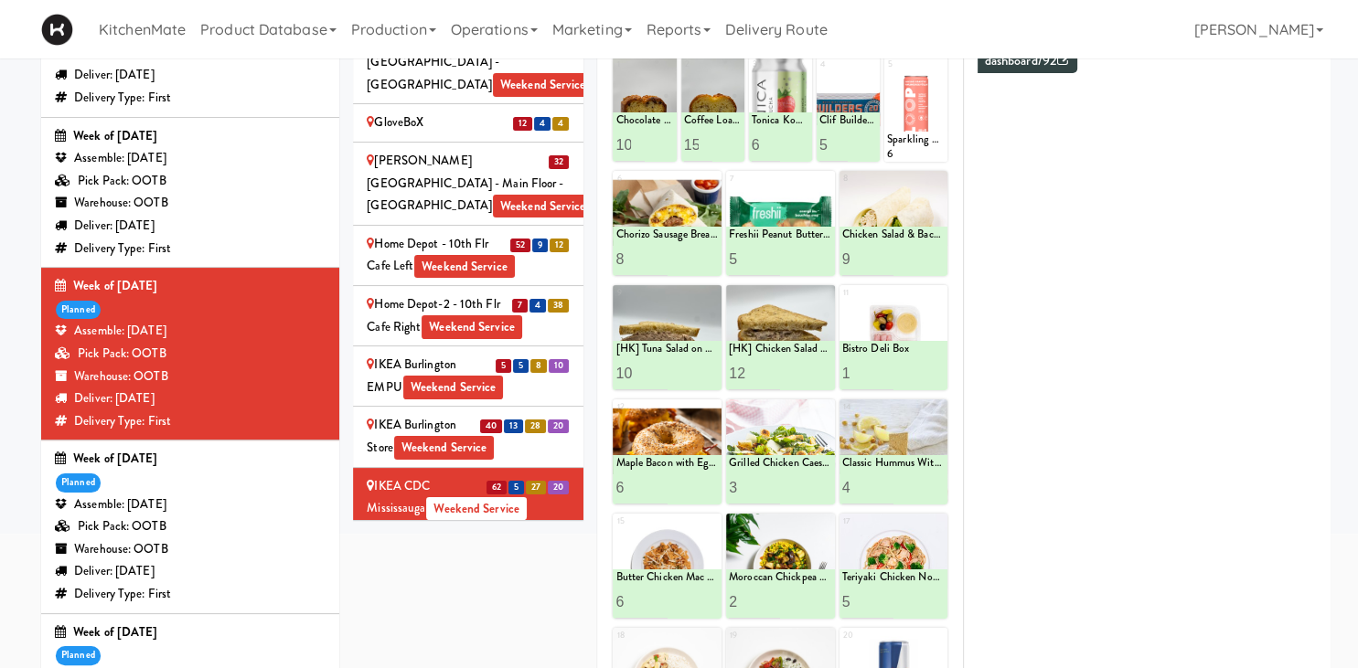
scroll to position [289, 0]
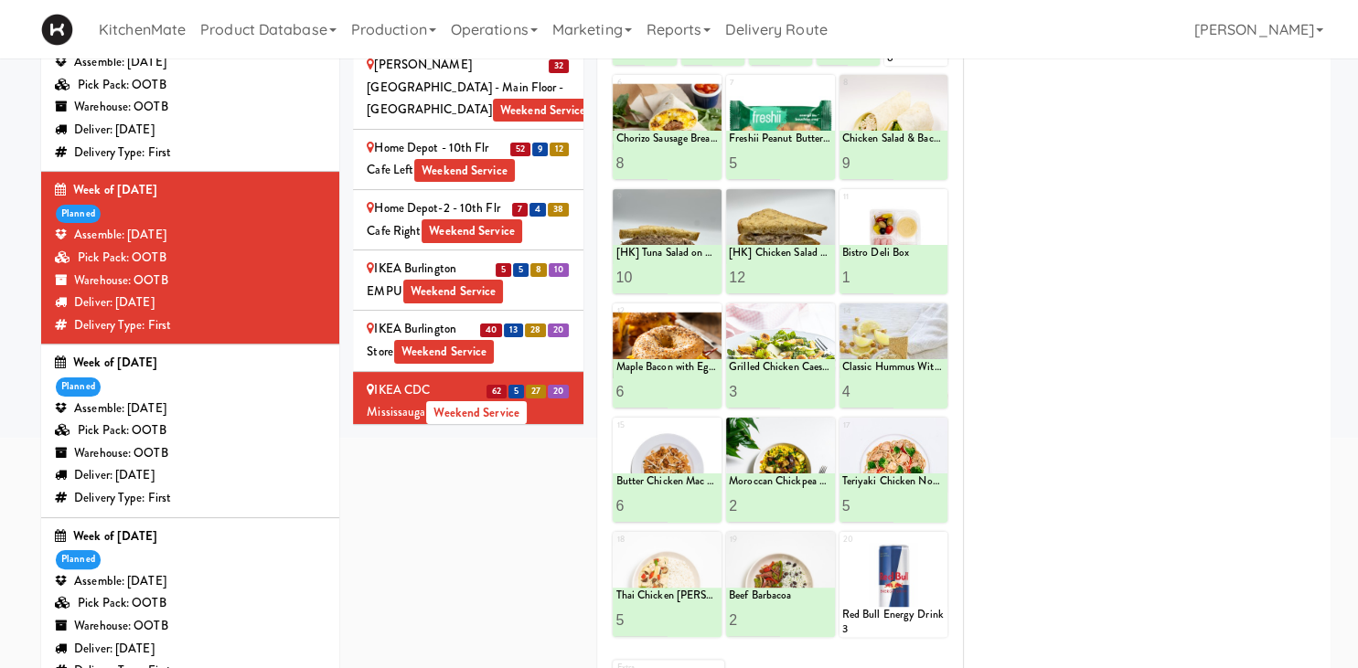
drag, startPoint x: 417, startPoint y: 241, endPoint x: 432, endPoint y: 5, distance: 236.4
click at [416, 440] on div "IKEA Etobicoke Weekend Service" at bounding box center [468, 462] width 203 height 45
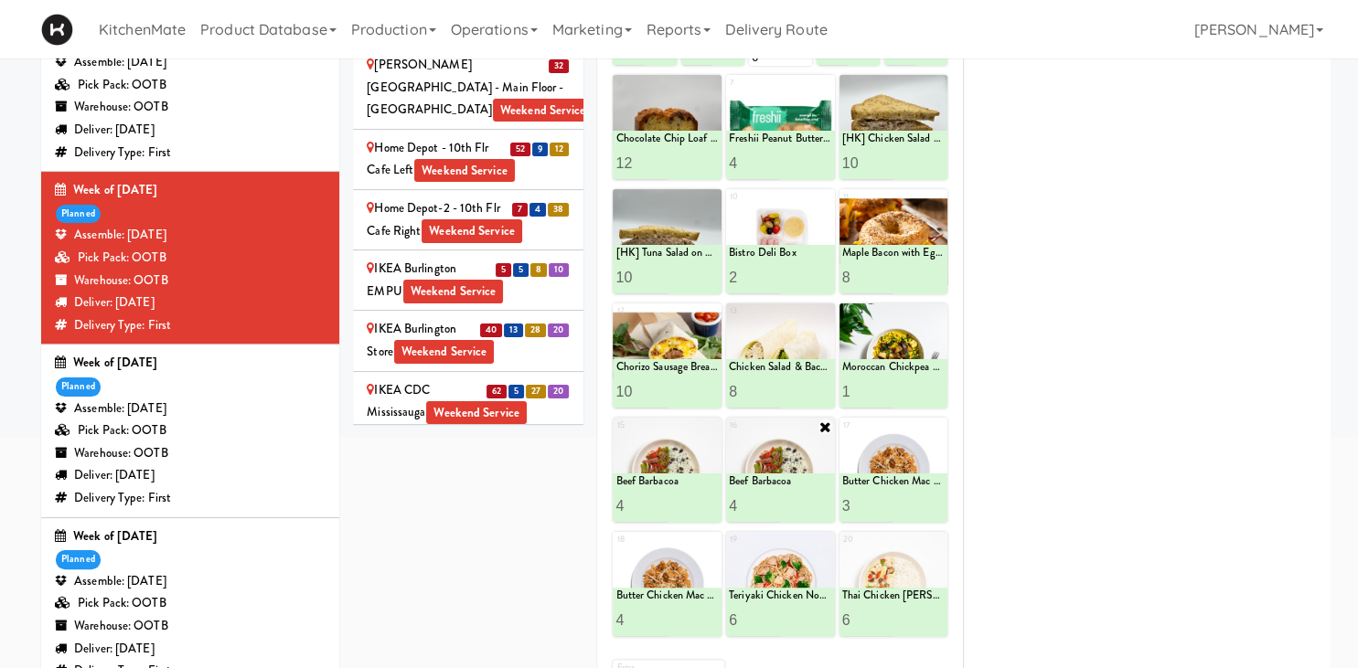
scroll to position [386, 0]
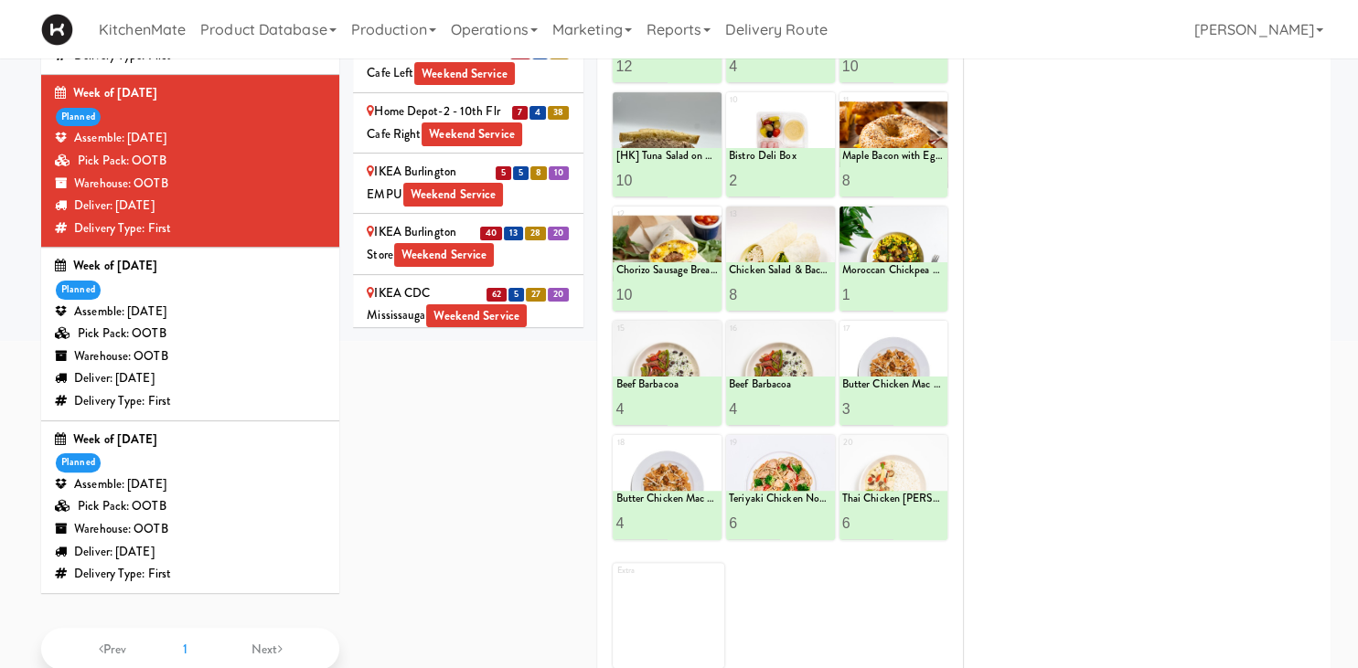
click at [443, 403] on div "IKEA North York Store Weekend Service" at bounding box center [468, 425] width 203 height 45
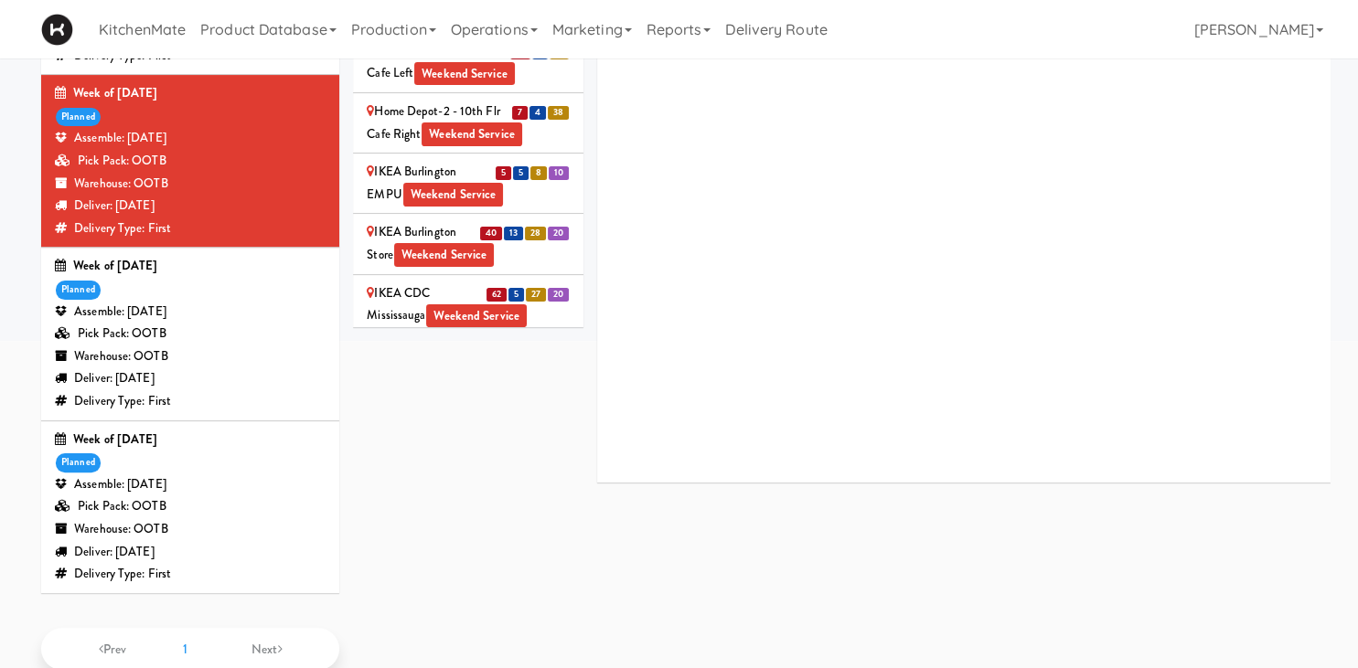
click at [449, 464] on div "IKEA Scarborough Town Center Weekend Service" at bounding box center [468, 486] width 203 height 45
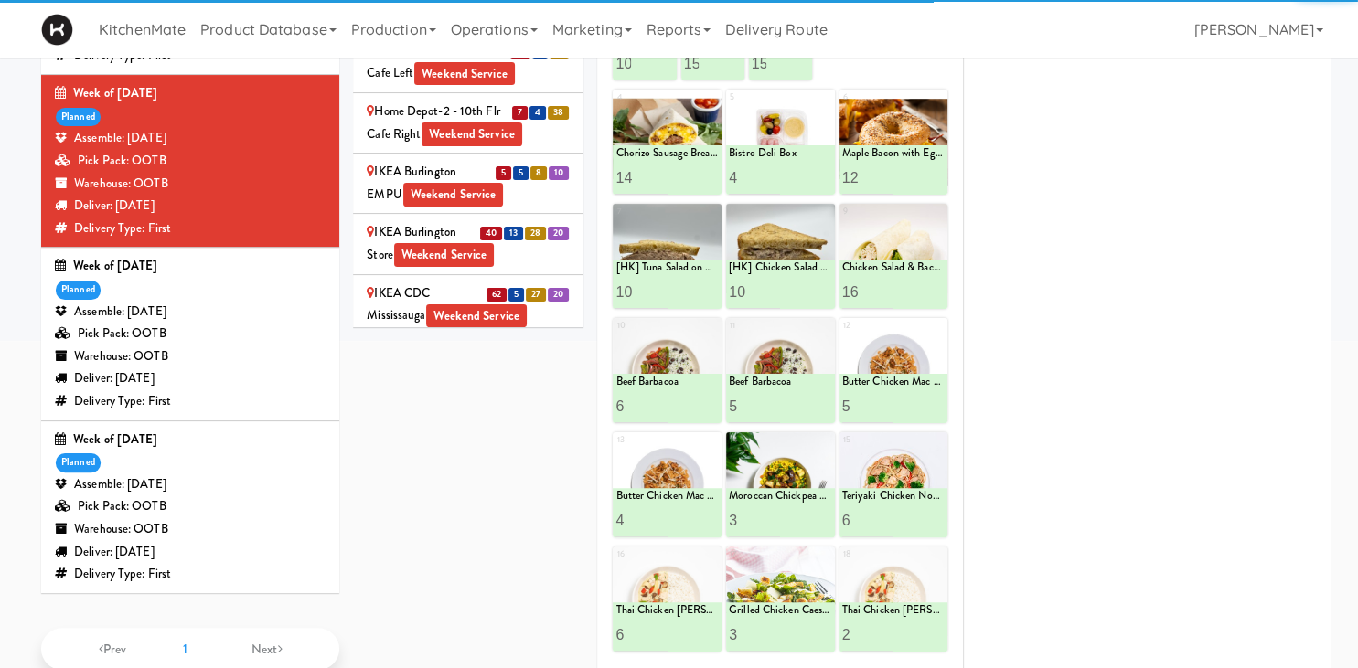
click at [447, 524] on div "IKEA TODO Store Weekend Service" at bounding box center [468, 546] width 203 height 45
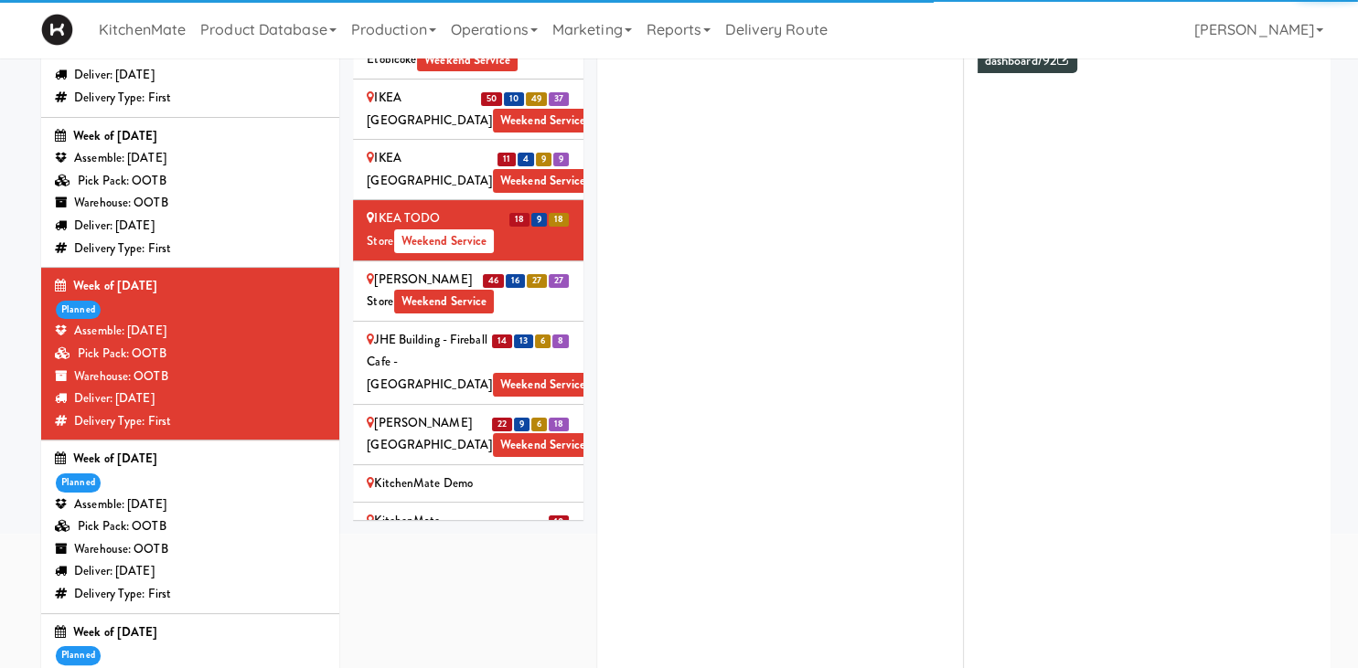
scroll to position [2163, 0]
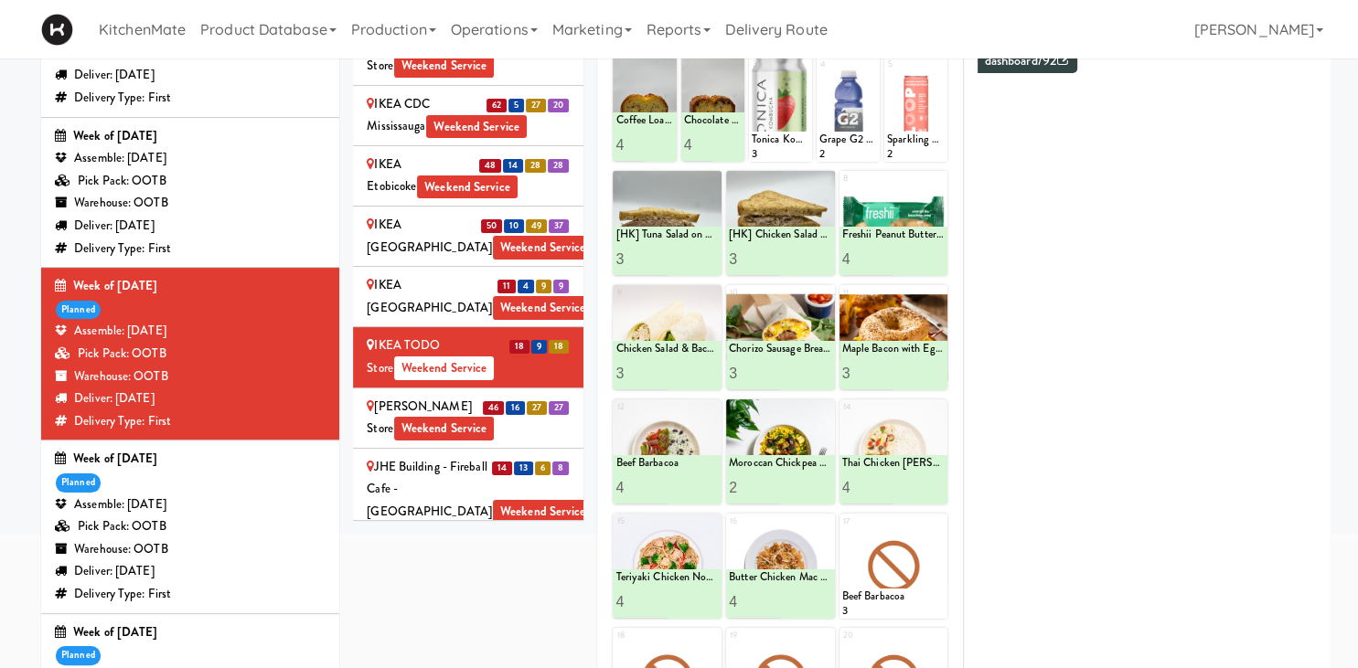
click at [441, 396] on div "IKEA Vaughan Store Weekend Service" at bounding box center [468, 418] width 203 height 45
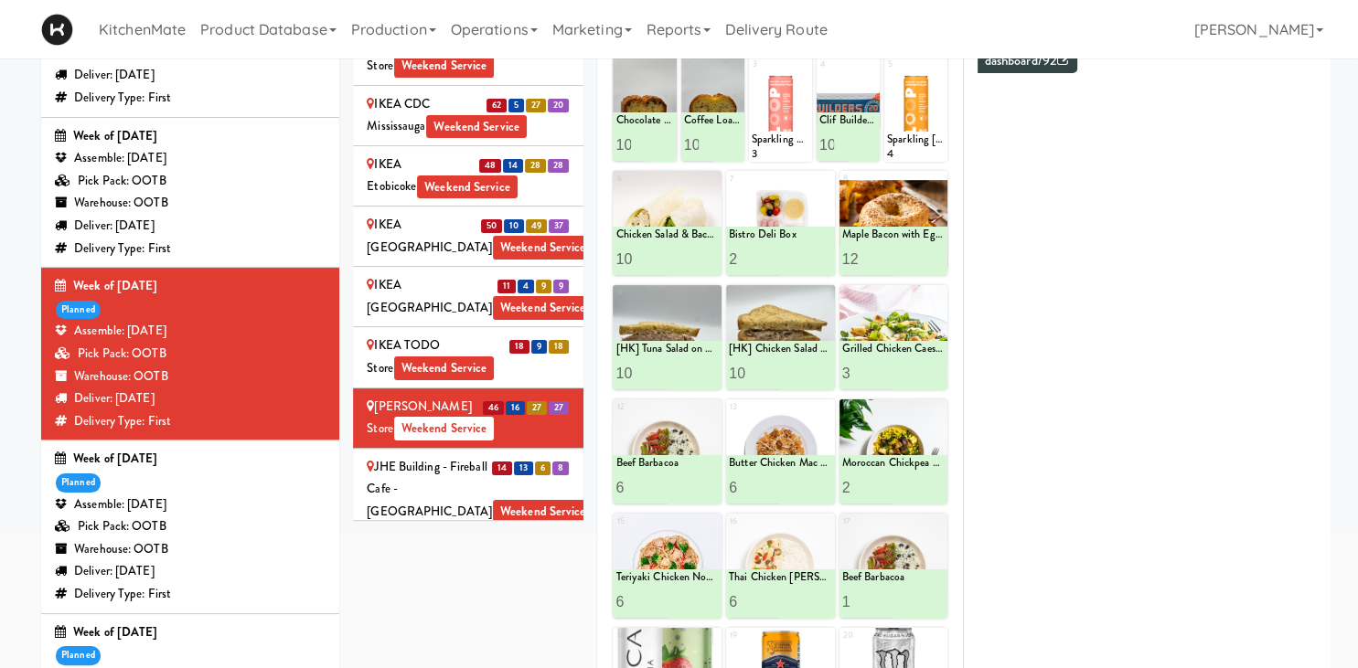
click at [421, 456] on div "JHE Building - Fireball Cafe - McMaster University Weekend Service" at bounding box center [468, 490] width 203 height 68
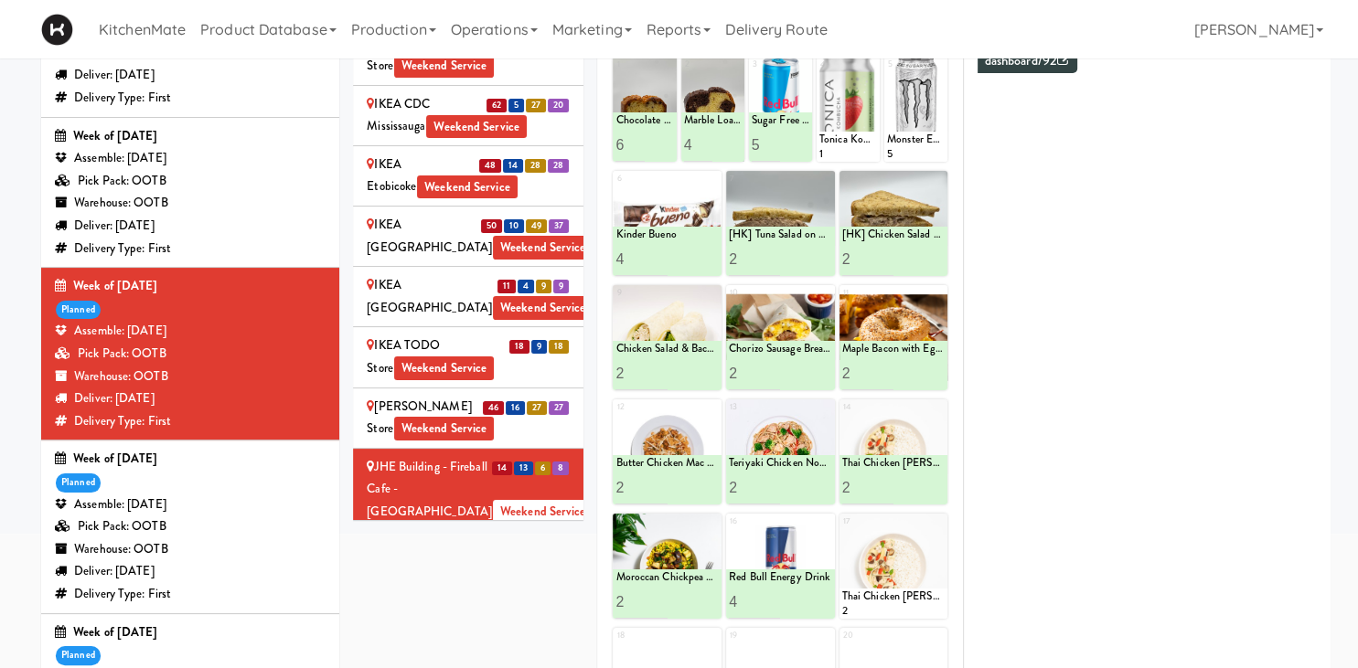
click at [441, 539] on div "Joseph Brant Hospital Weekend Service" at bounding box center [468, 561] width 203 height 45
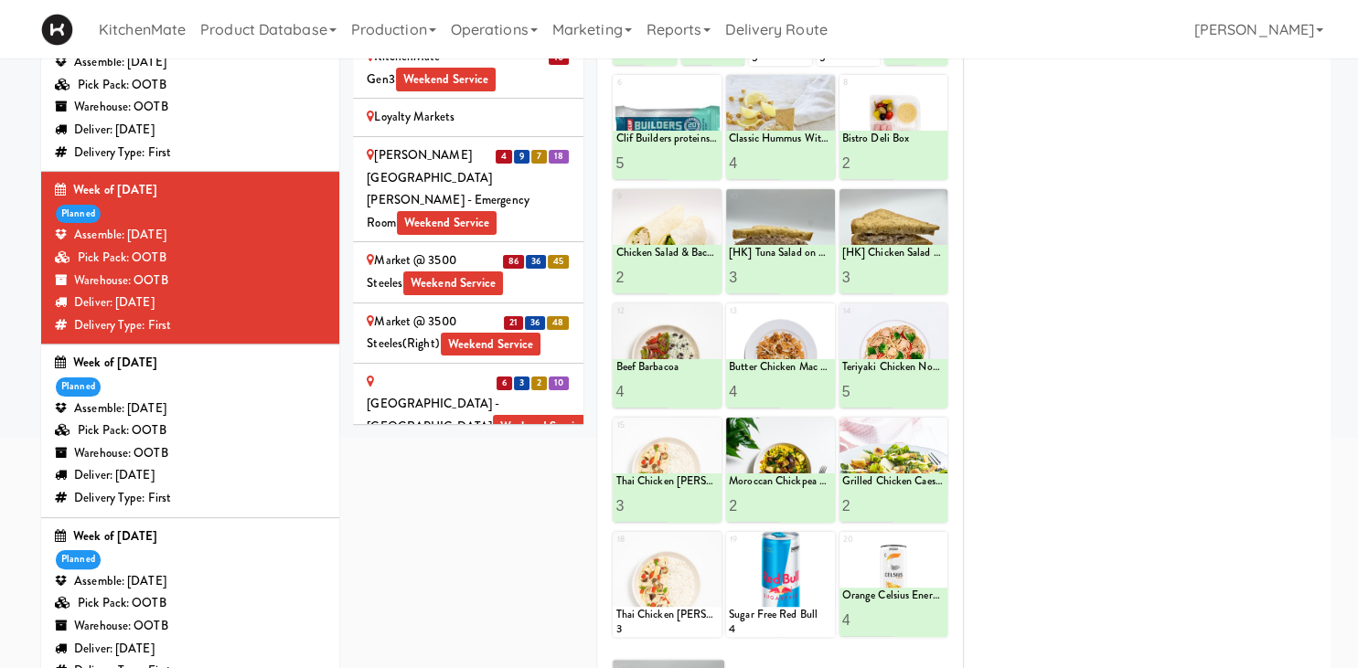
scroll to position [2672, 0]
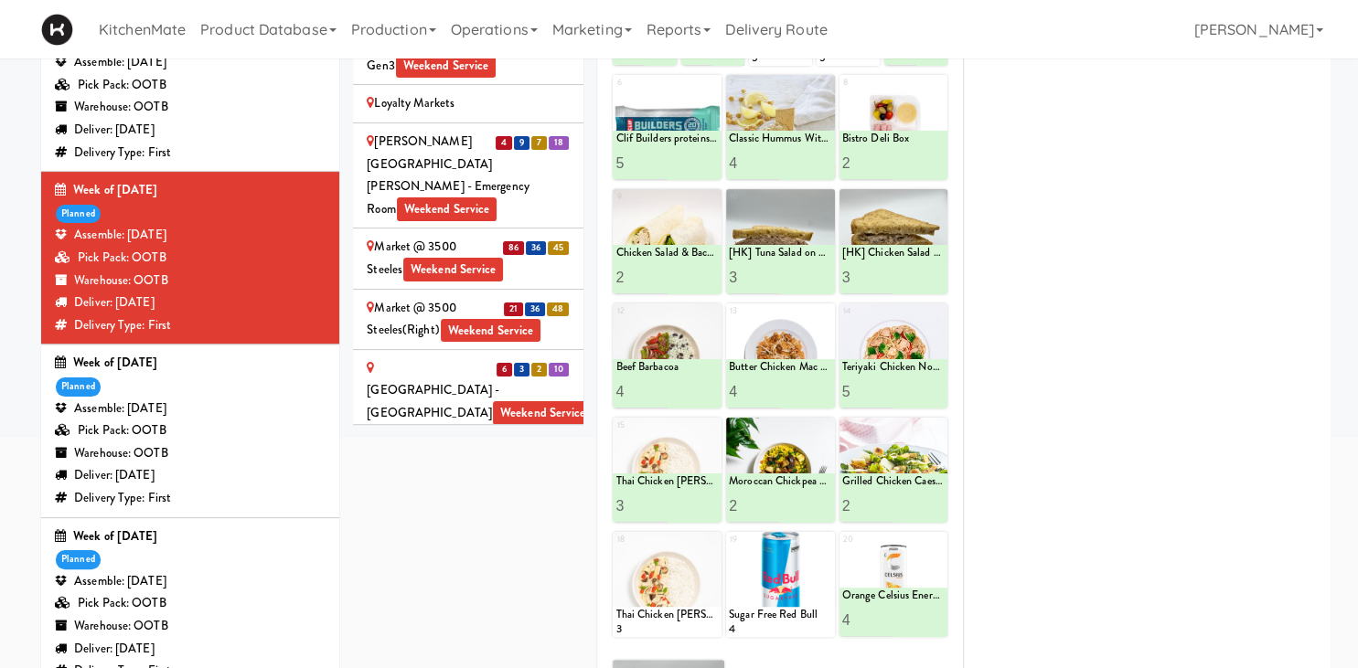
click at [416, 297] on div "Market @ 3500 Steeles(Right) Weekend Service" at bounding box center [468, 319] width 203 height 45
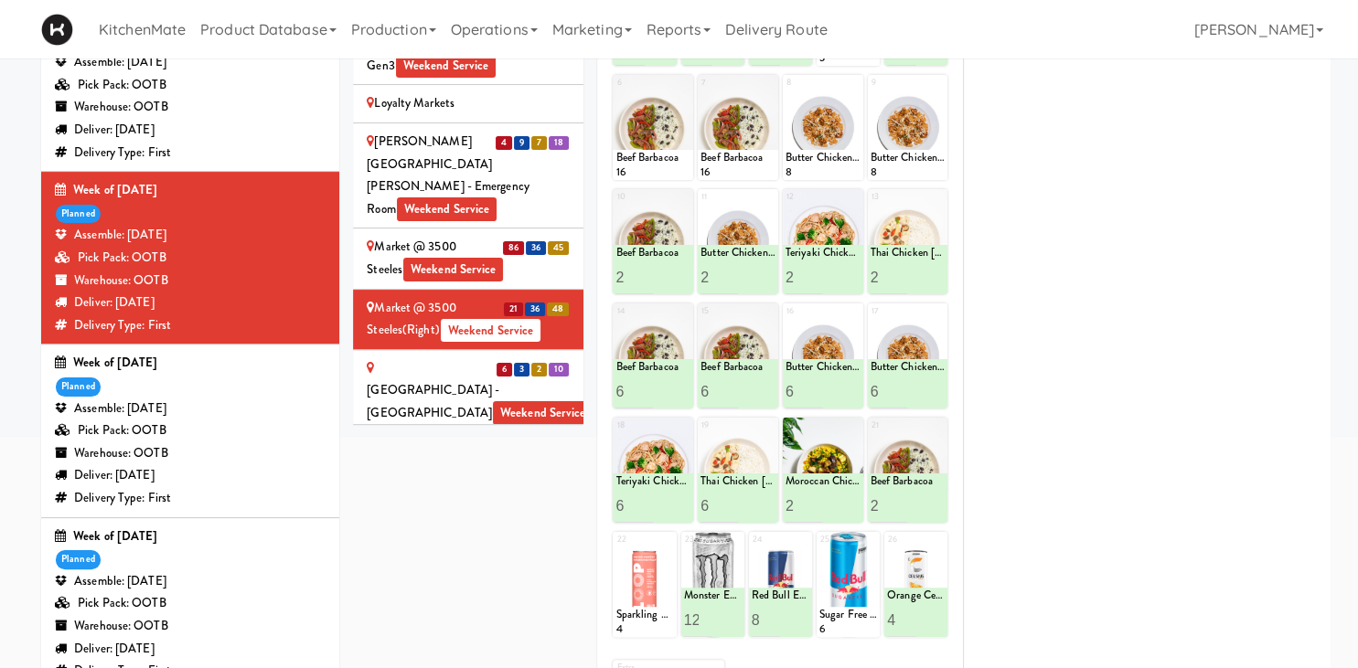
scroll to position [193, 0]
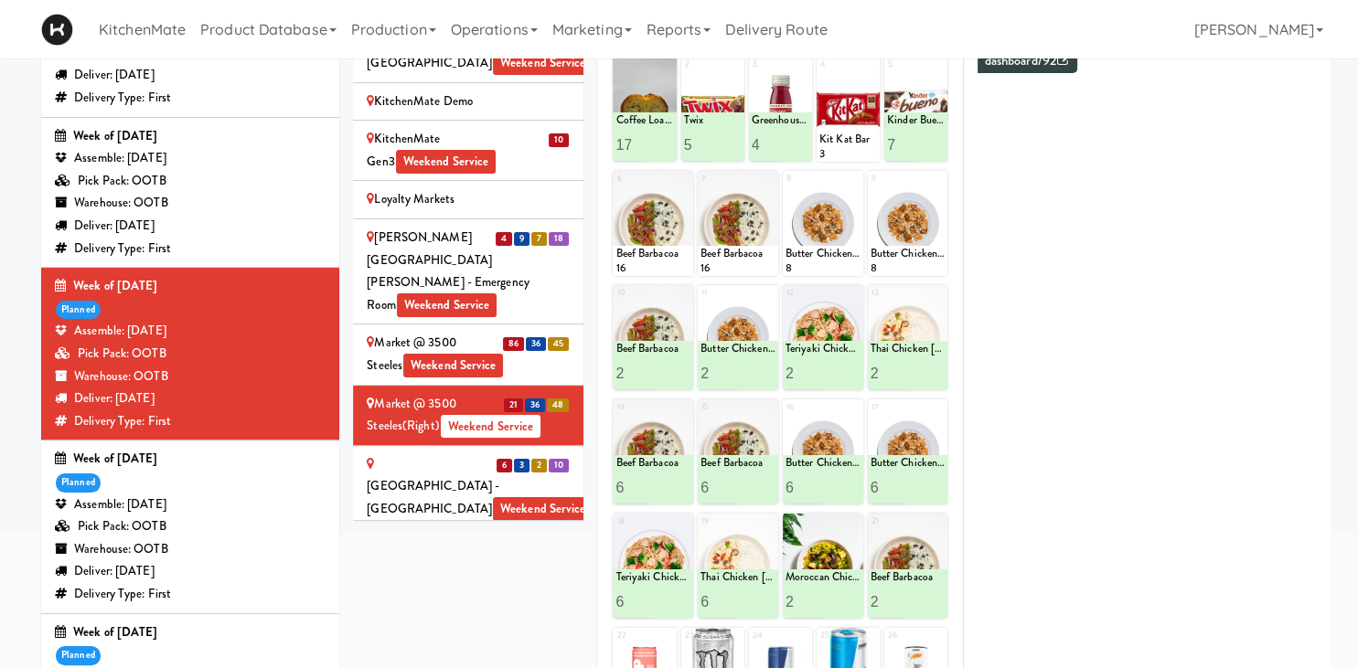
click at [408, 453] on div "Markham Campus - York University Weekend Service" at bounding box center [468, 487] width 203 height 68
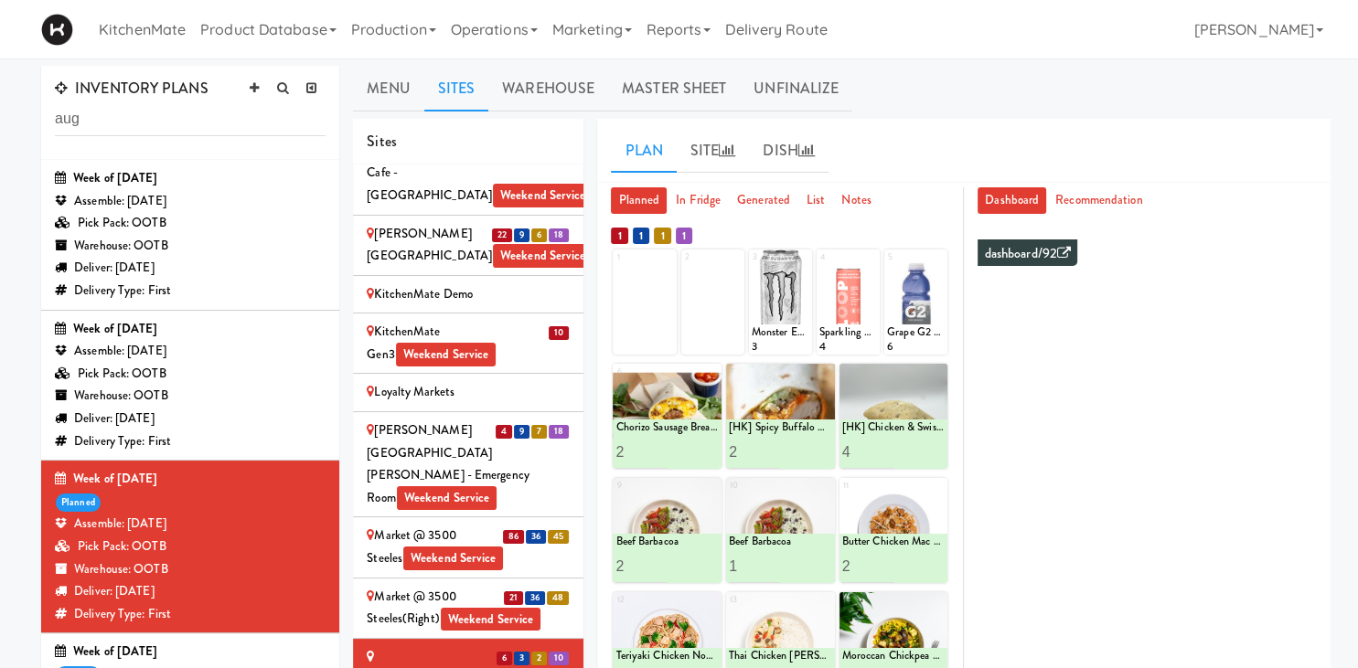
scroll to position [2800, 0]
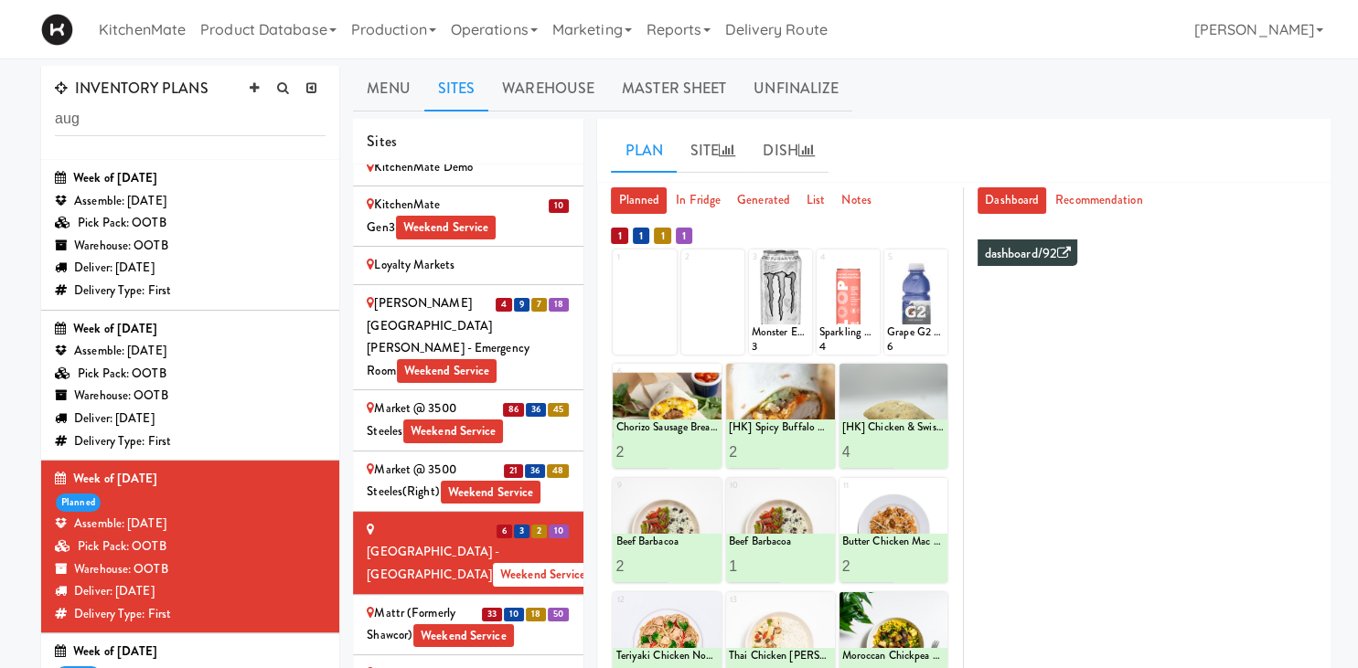
click at [411, 603] on div "Mattr (formerly Shawcor) Weekend Service" at bounding box center [468, 625] width 203 height 45
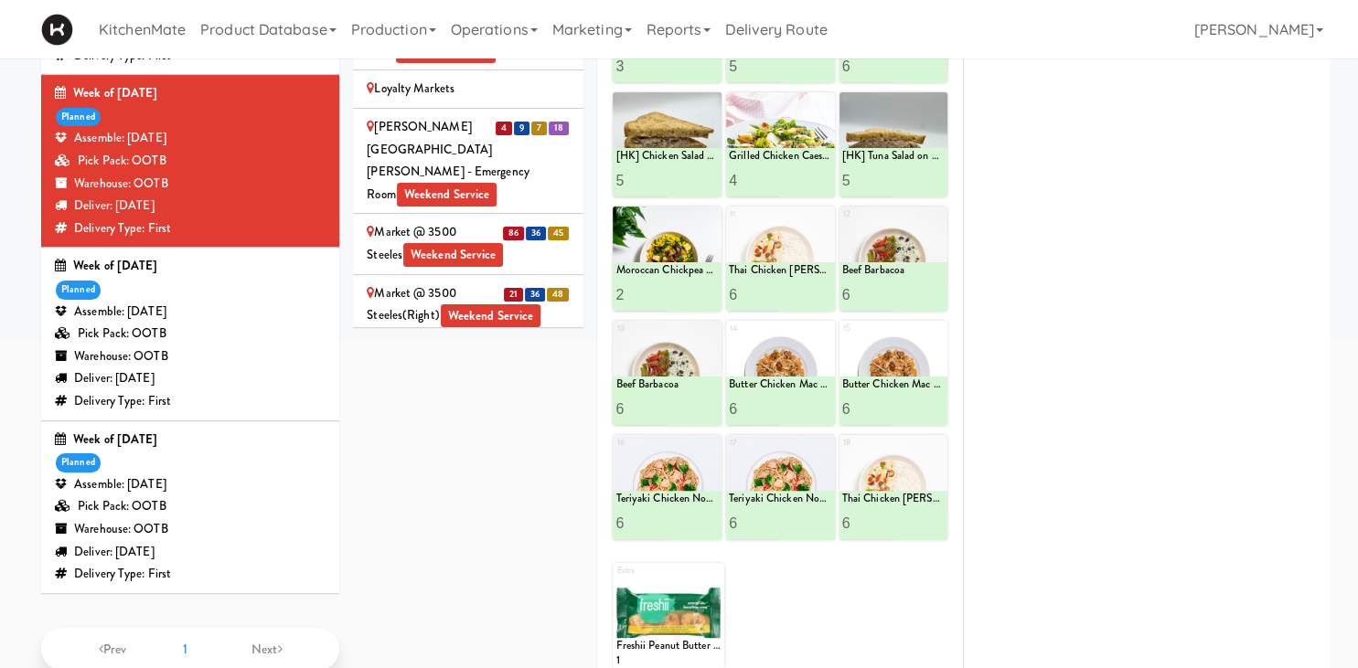
scroll to position [2545, 0]
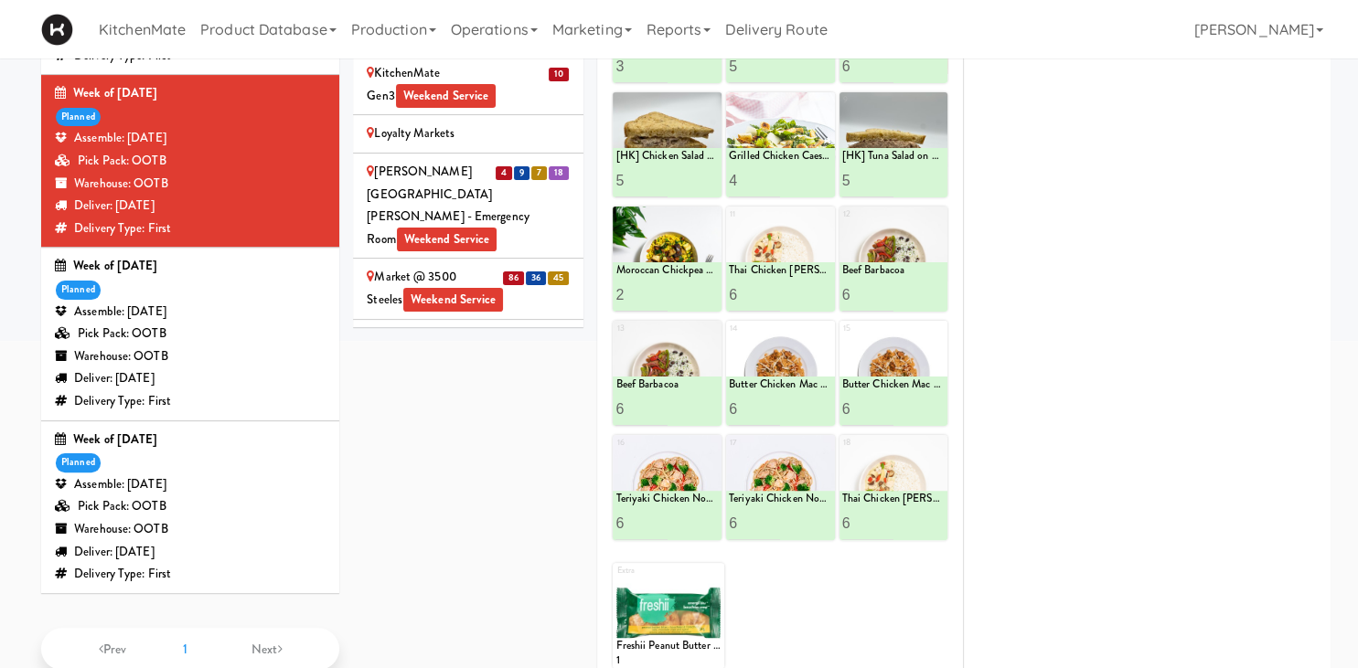
click at [481, 531] on div "Mills Memorial Library - 2nd Floor - McMaster University Weekend Service" at bounding box center [468, 565] width 203 height 68
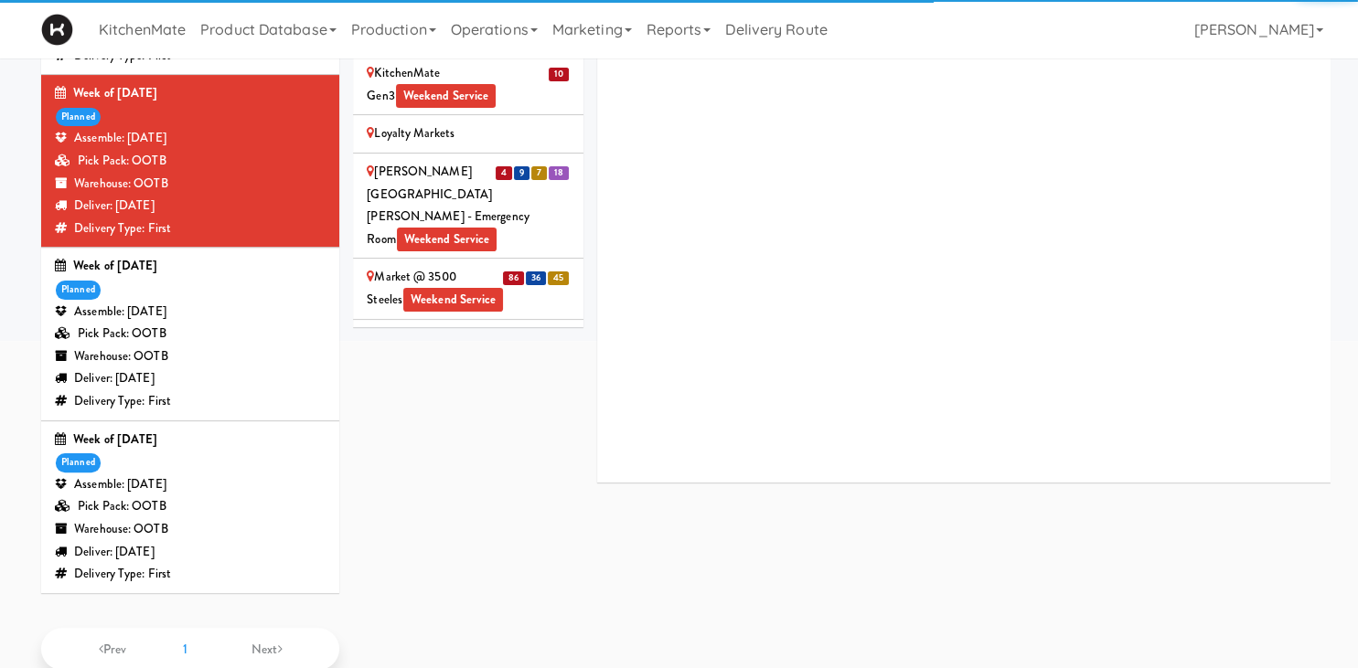
scroll to position [2672, 0]
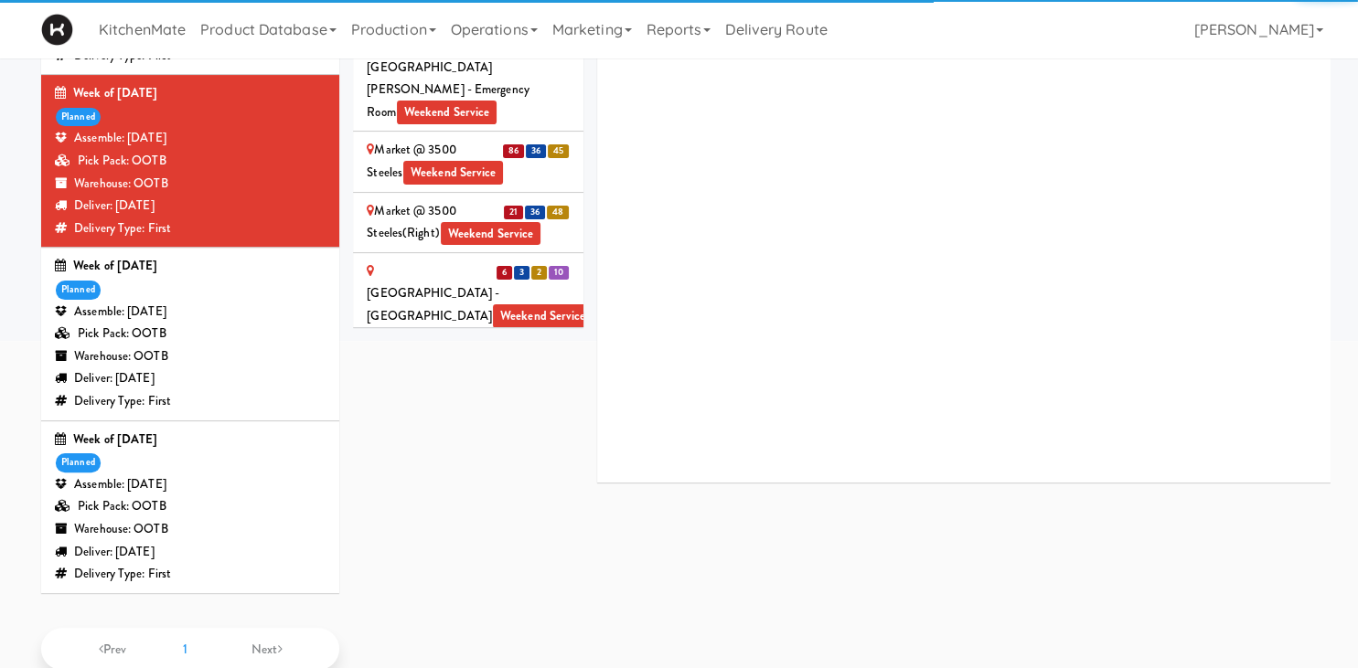
click at [481, 525] on div "Mississauga Hospital - Trillium Health Weekend Service" at bounding box center [468, 547] width 203 height 45
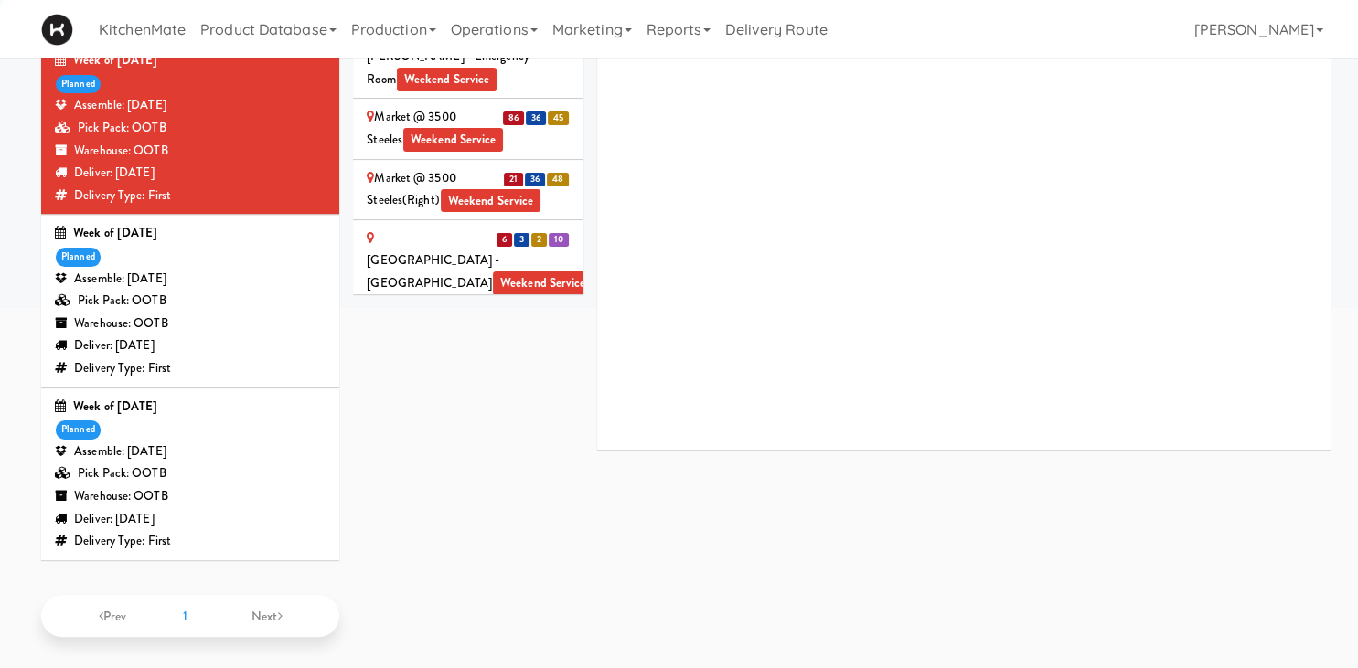
scroll to position [2927, 0]
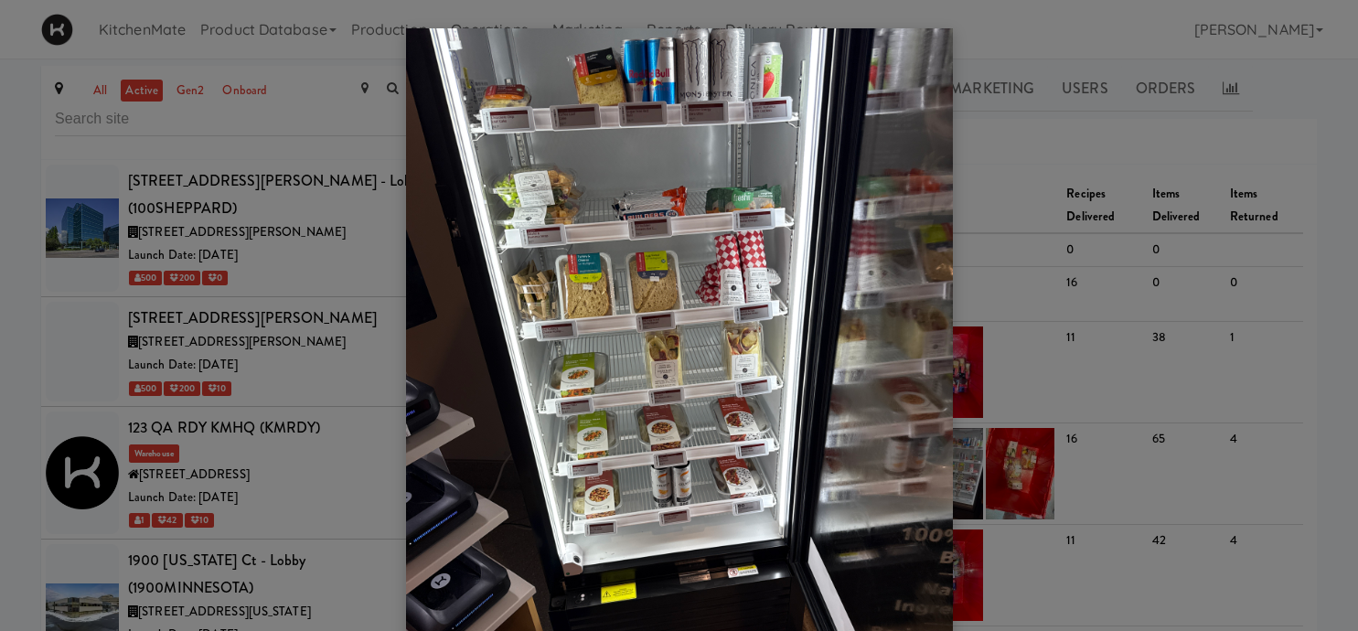
click at [258, 379] on div at bounding box center [679, 315] width 1358 height 631
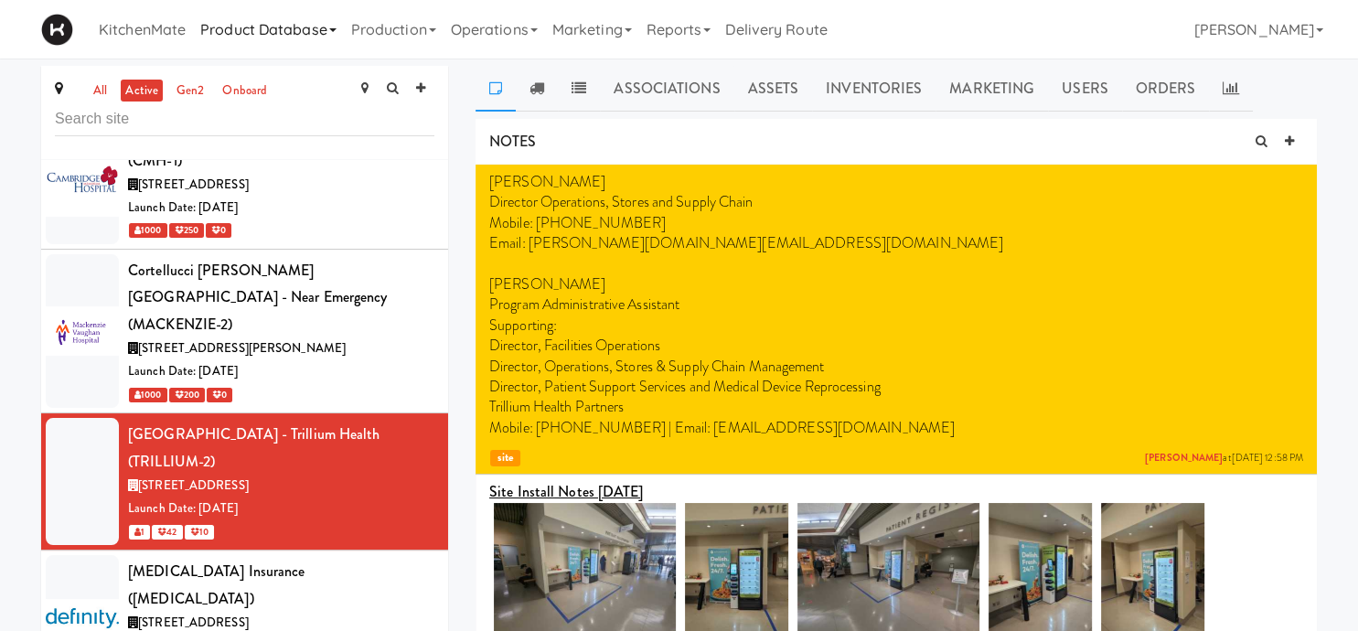
scroll to position [3168, 0]
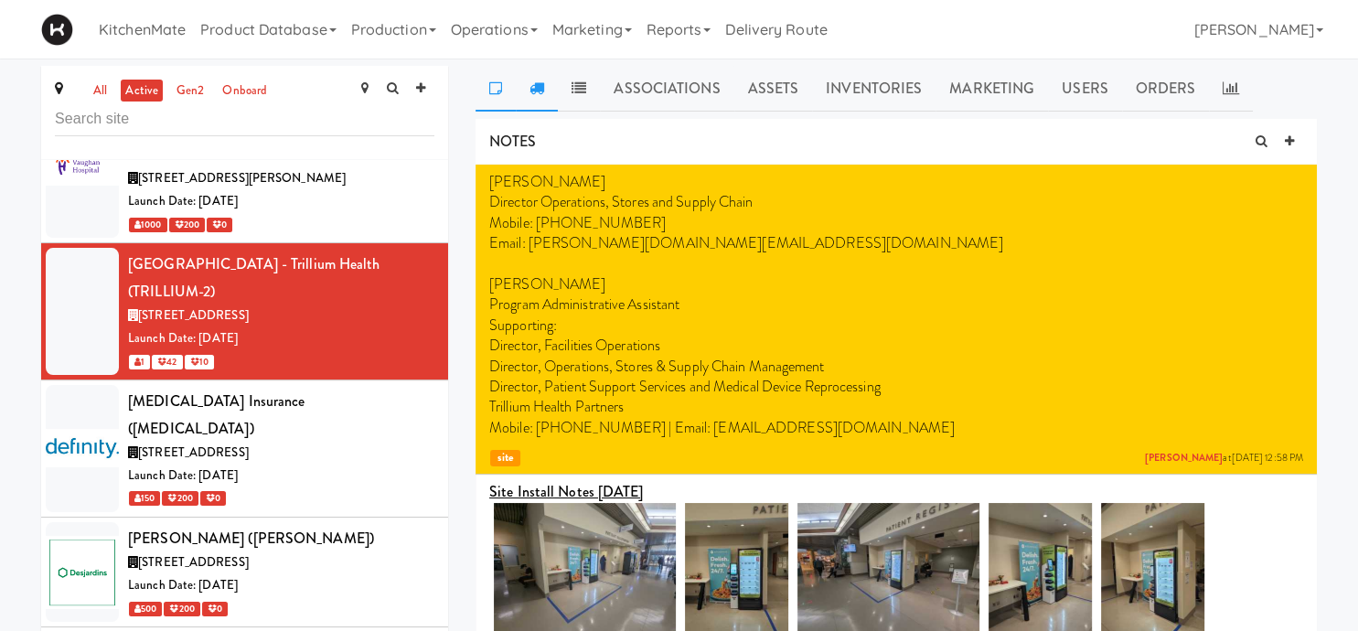
click at [550, 89] on link at bounding box center [537, 89] width 42 height 46
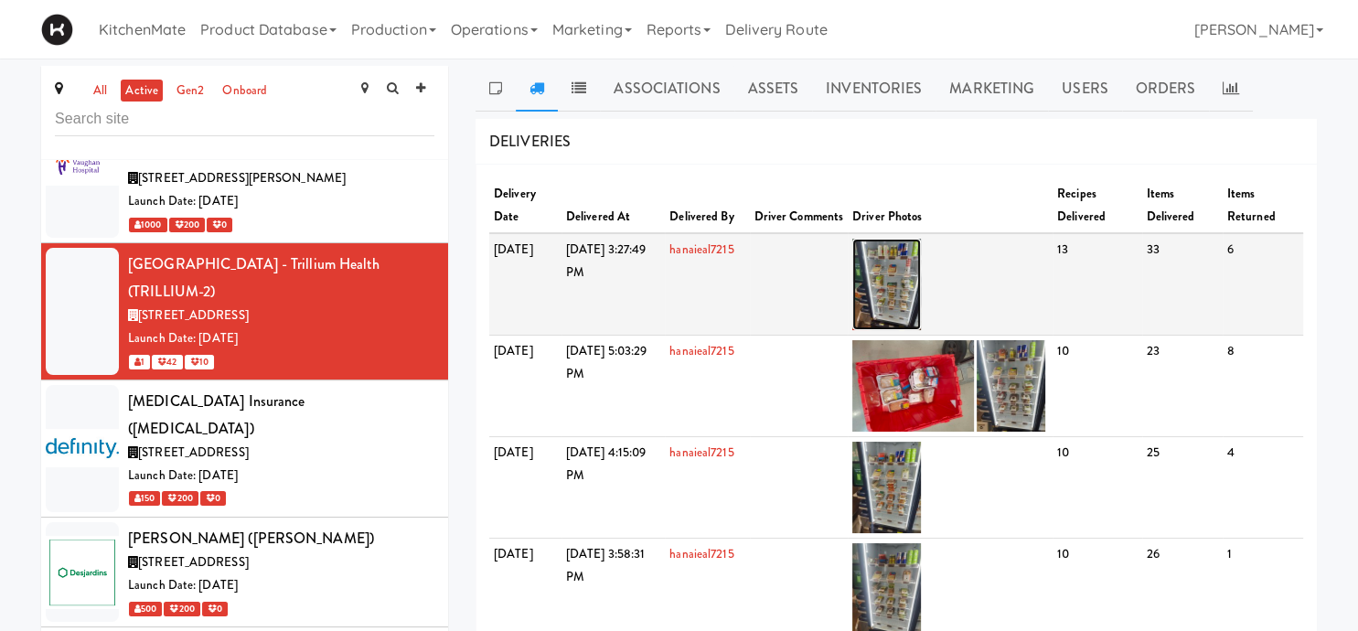
click at [921, 272] on img at bounding box center [886, 284] width 69 height 91
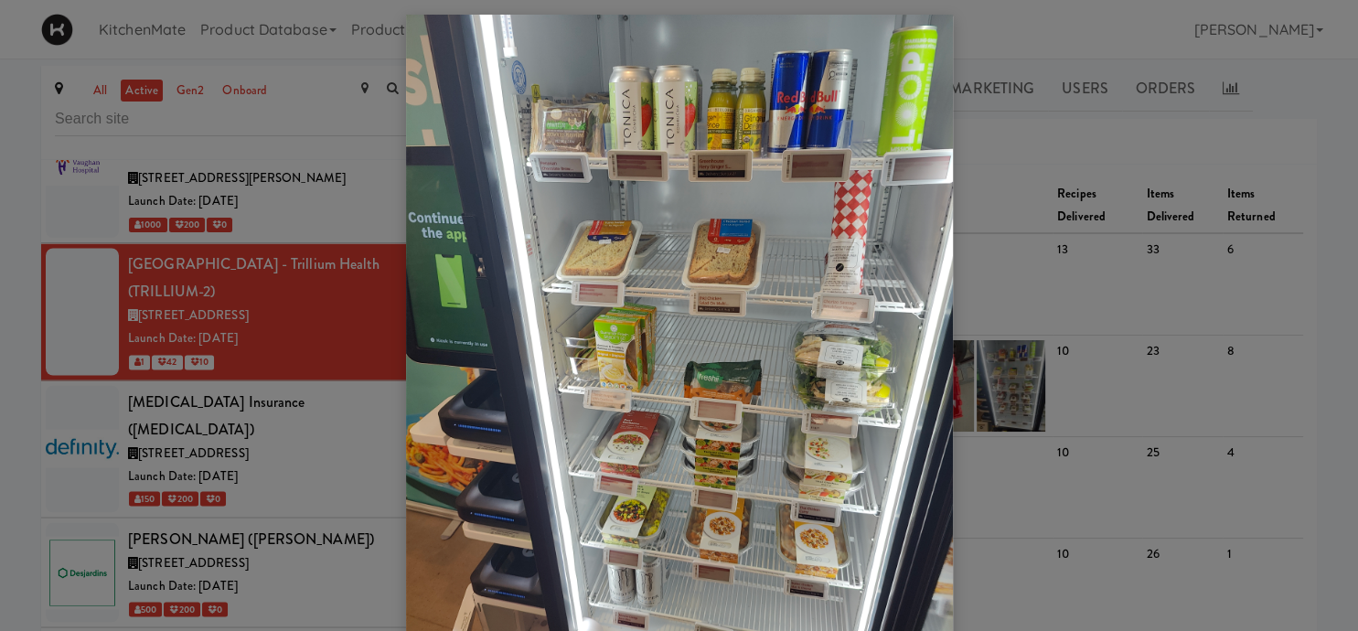
scroll to position [0, 0]
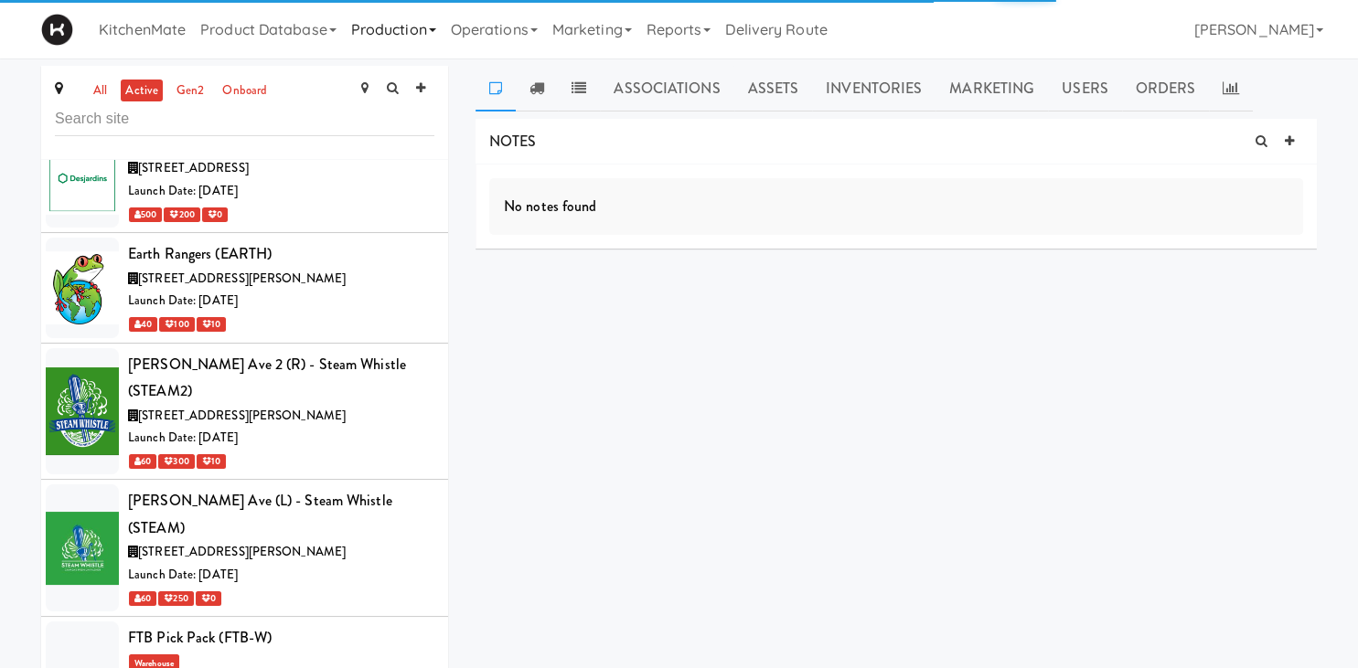
scroll to position [4433, 0]
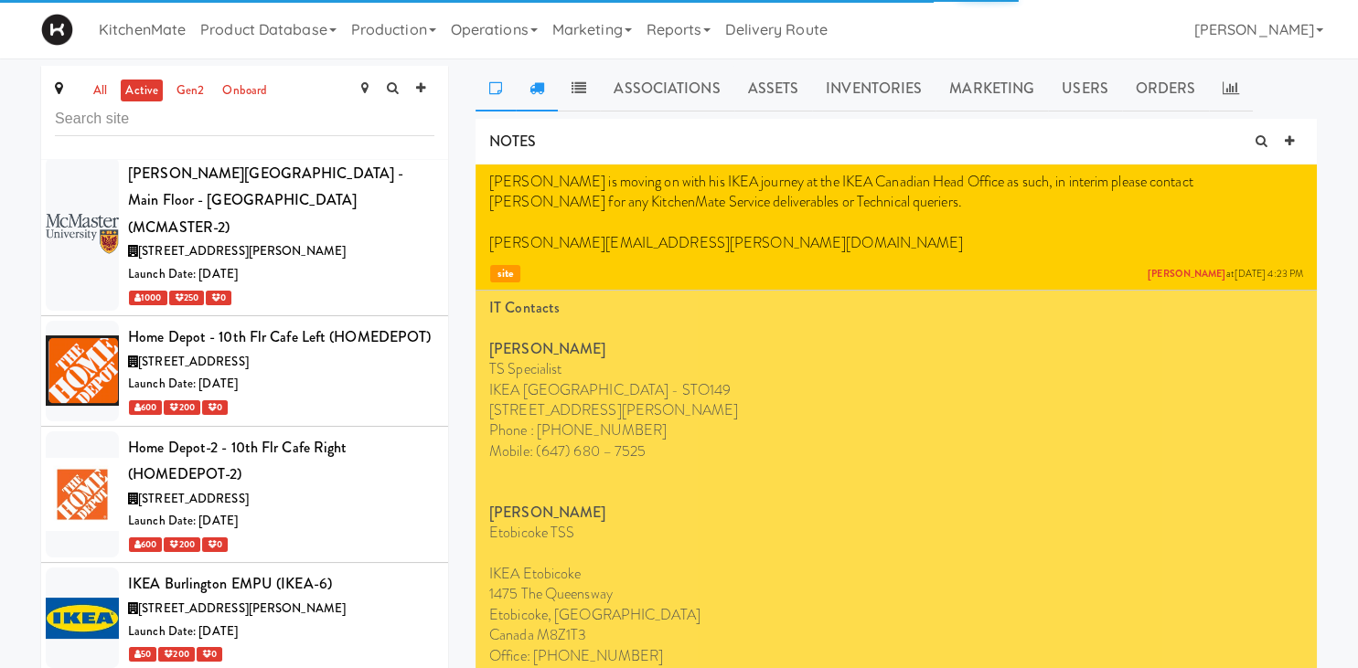
click at [529, 87] on icon at bounding box center [536, 87] width 15 height 15
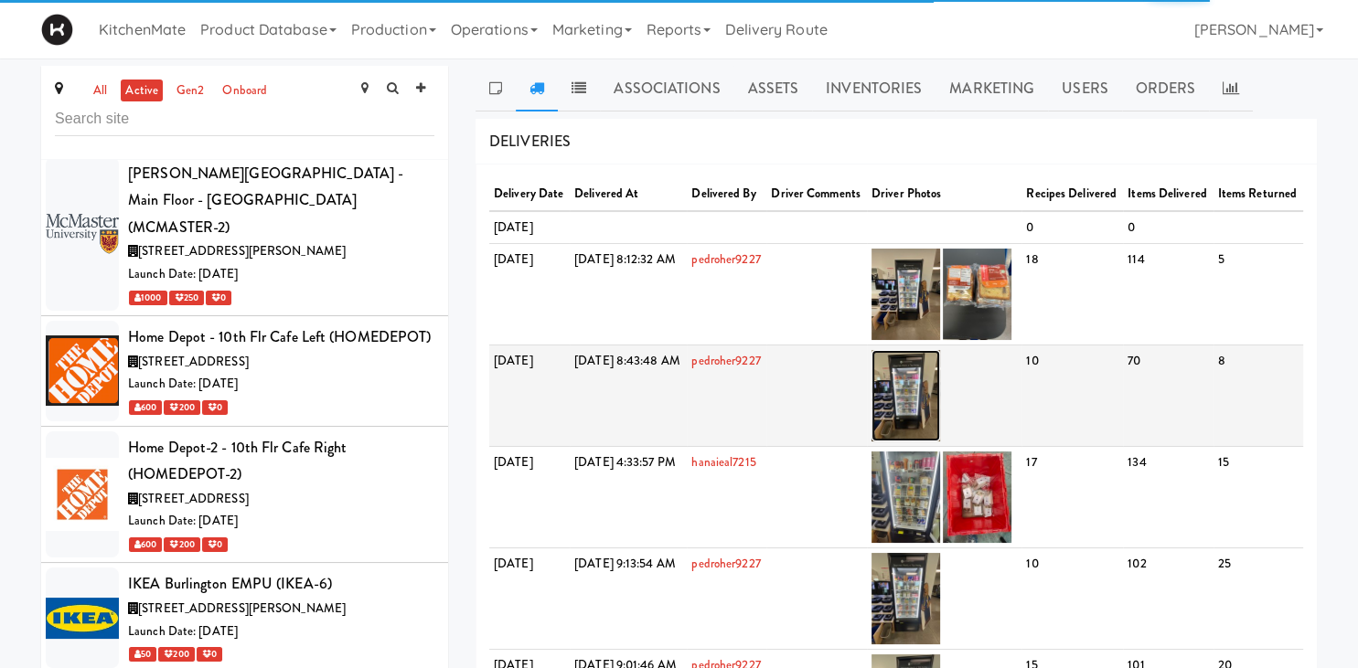
click at [937, 422] on img at bounding box center [905, 395] width 69 height 91
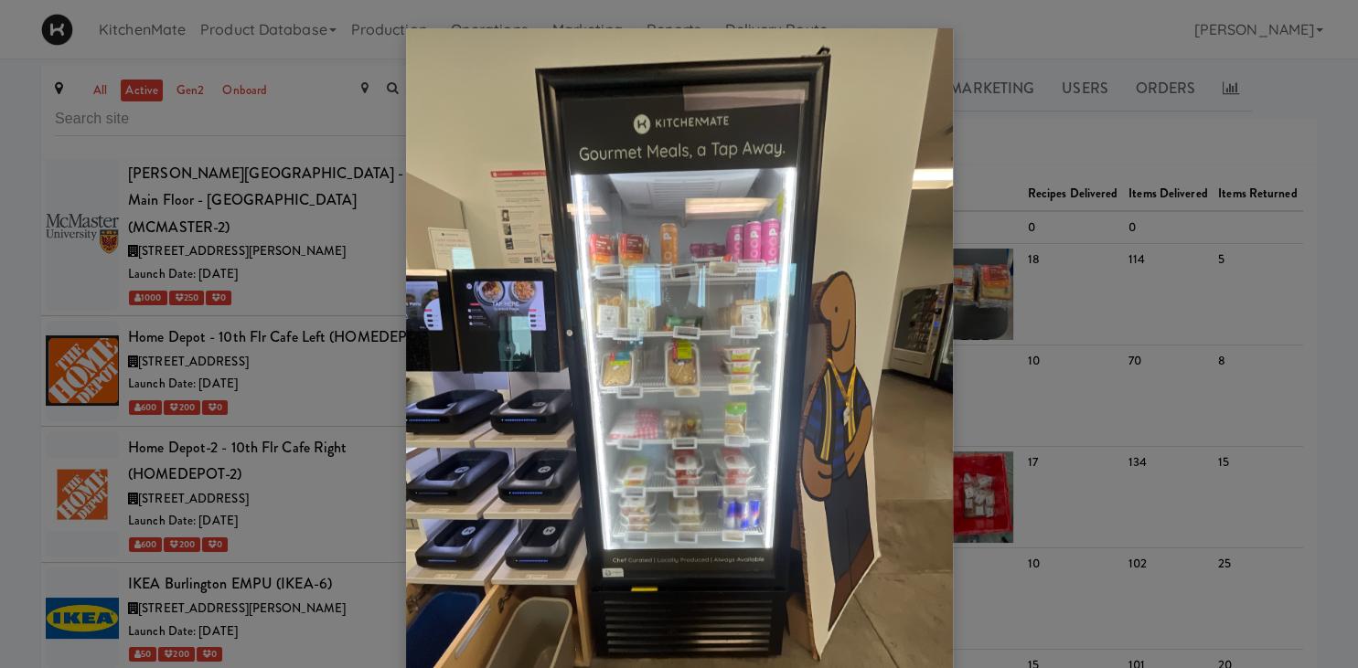
click at [1179, 365] on div at bounding box center [679, 334] width 1358 height 668
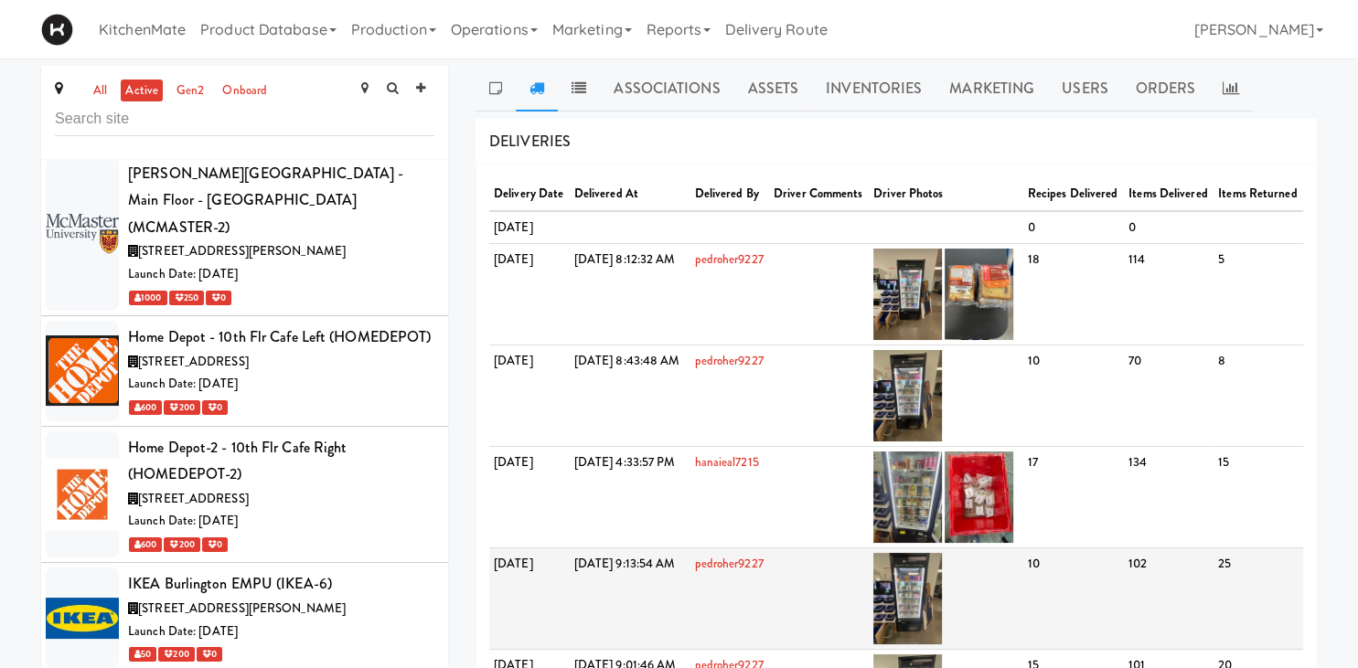
scroll to position [96, 0]
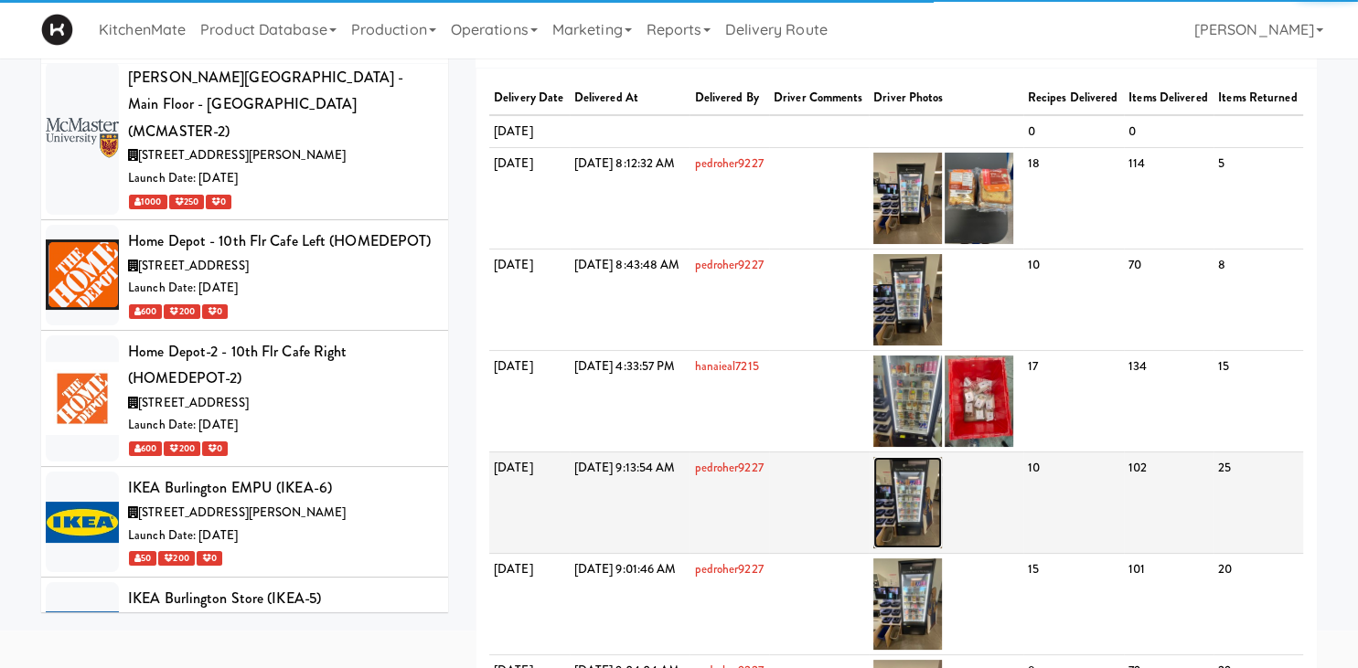
click at [942, 543] on img at bounding box center [907, 502] width 69 height 91
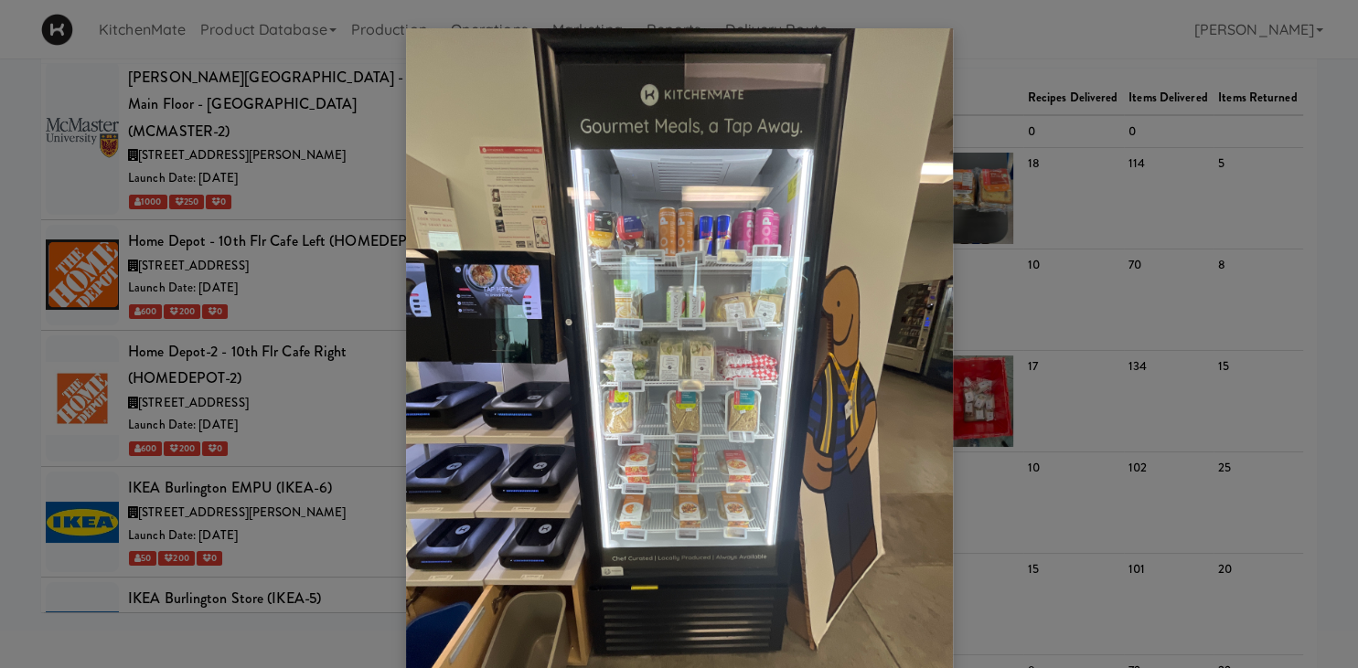
click at [265, 432] on div at bounding box center [679, 334] width 1358 height 668
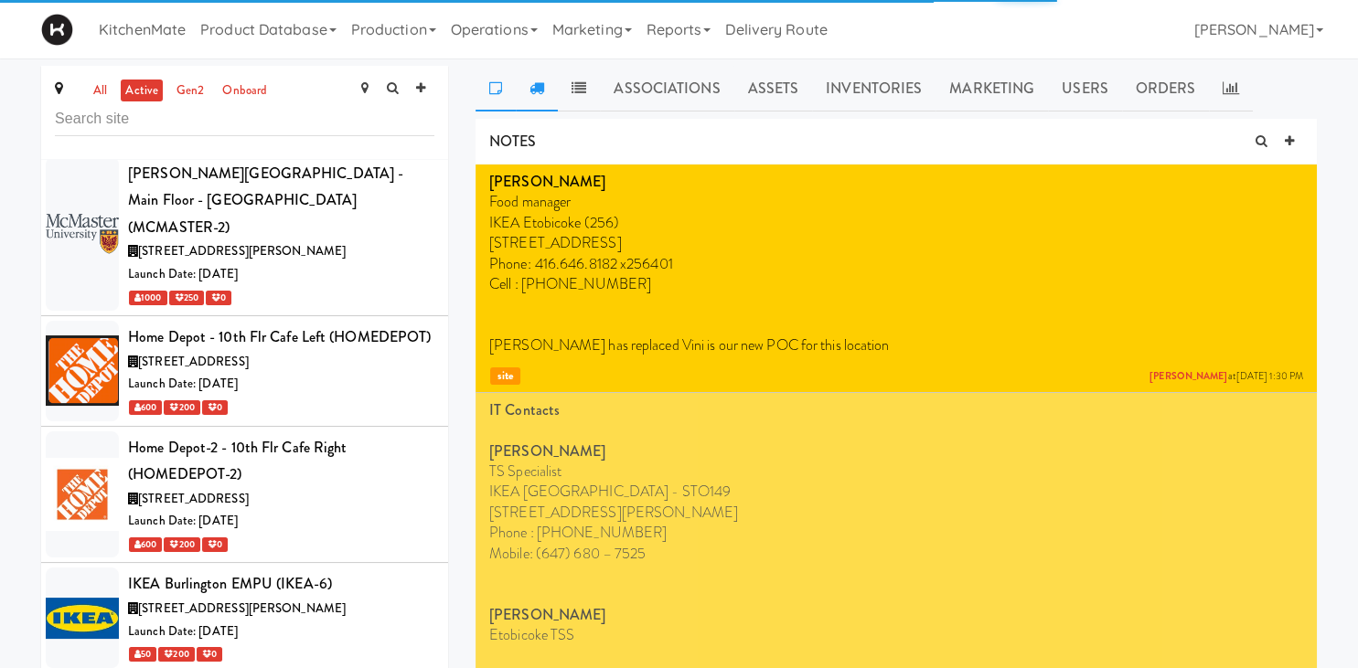
click at [536, 86] on icon at bounding box center [536, 87] width 15 height 15
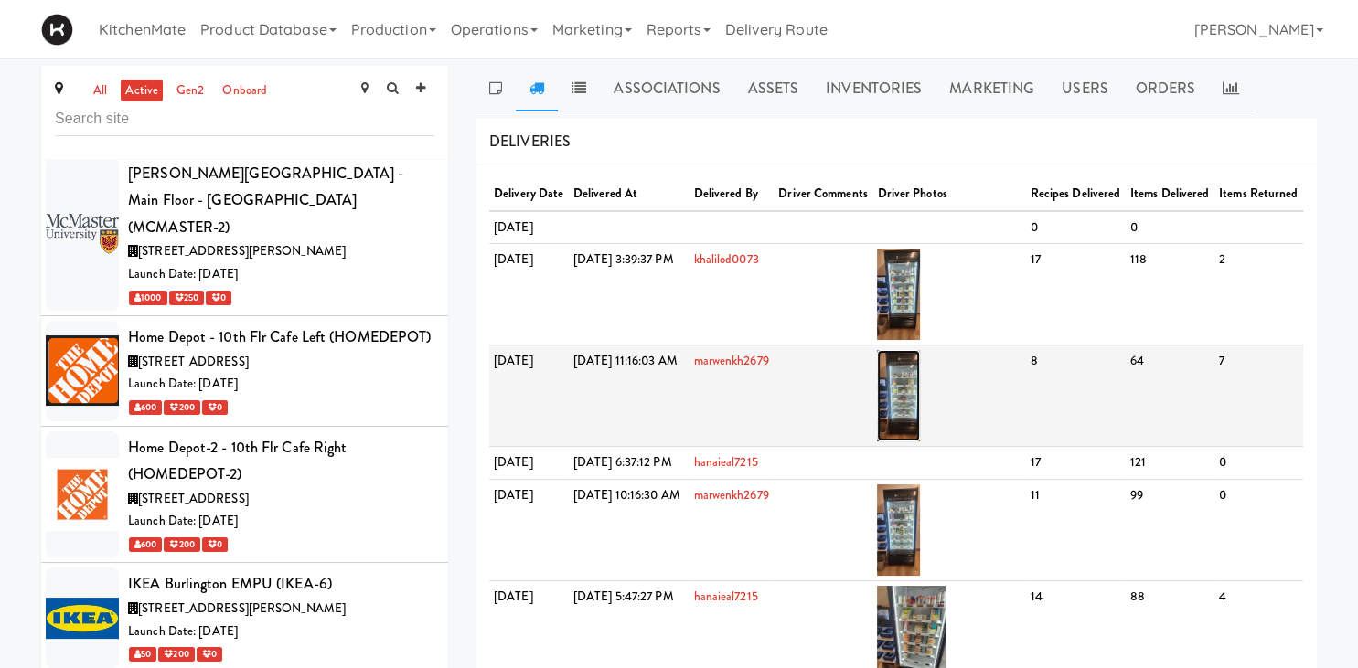
click at [920, 430] on img at bounding box center [898, 395] width 43 height 91
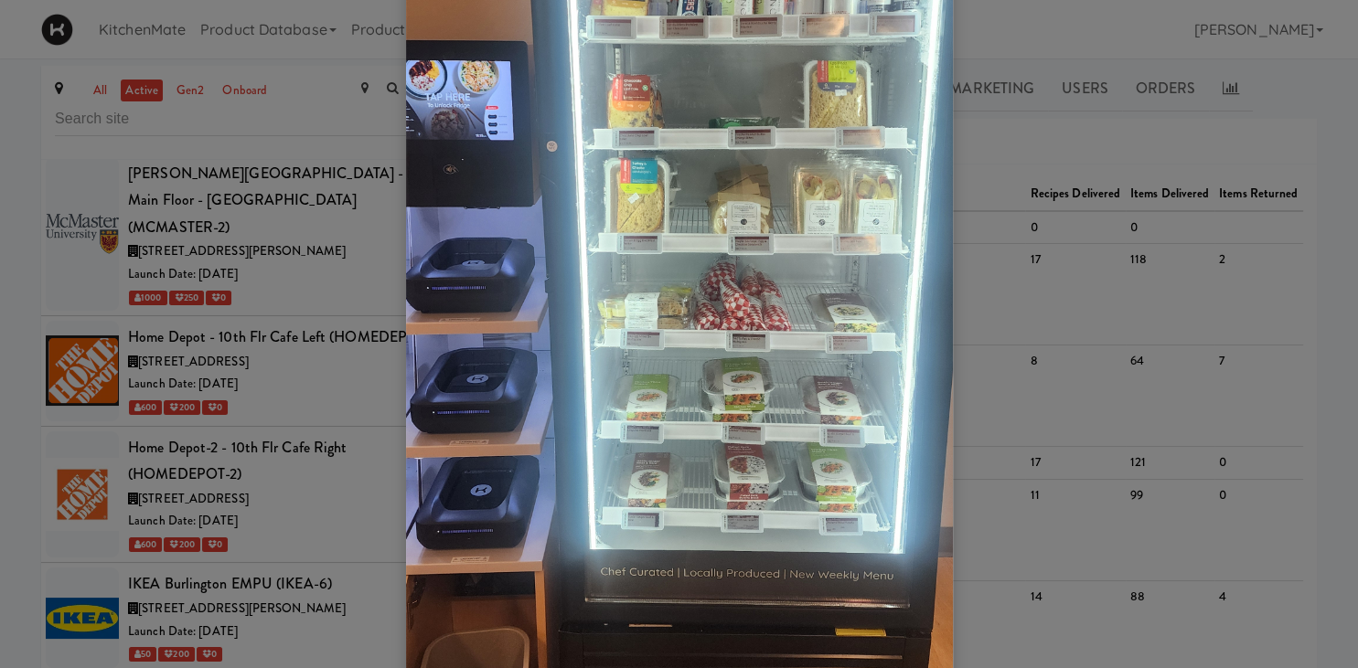
scroll to position [381, 0]
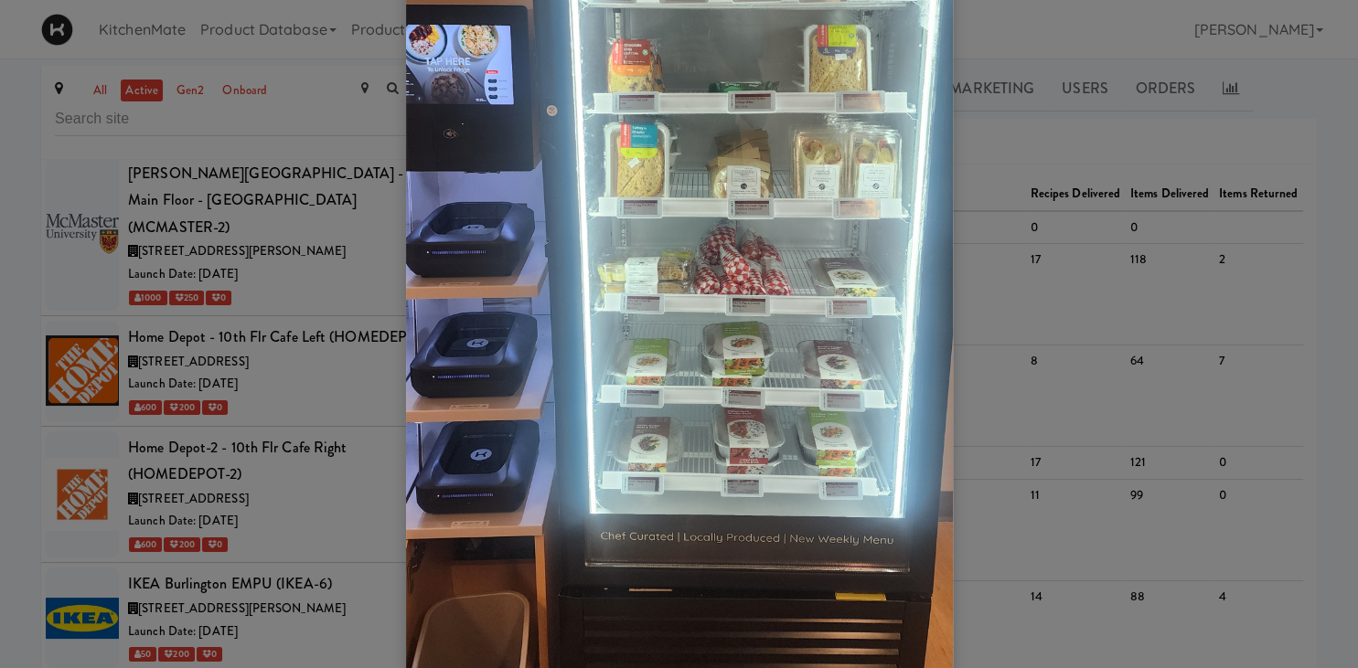
click at [1048, 379] on div at bounding box center [679, 334] width 1358 height 668
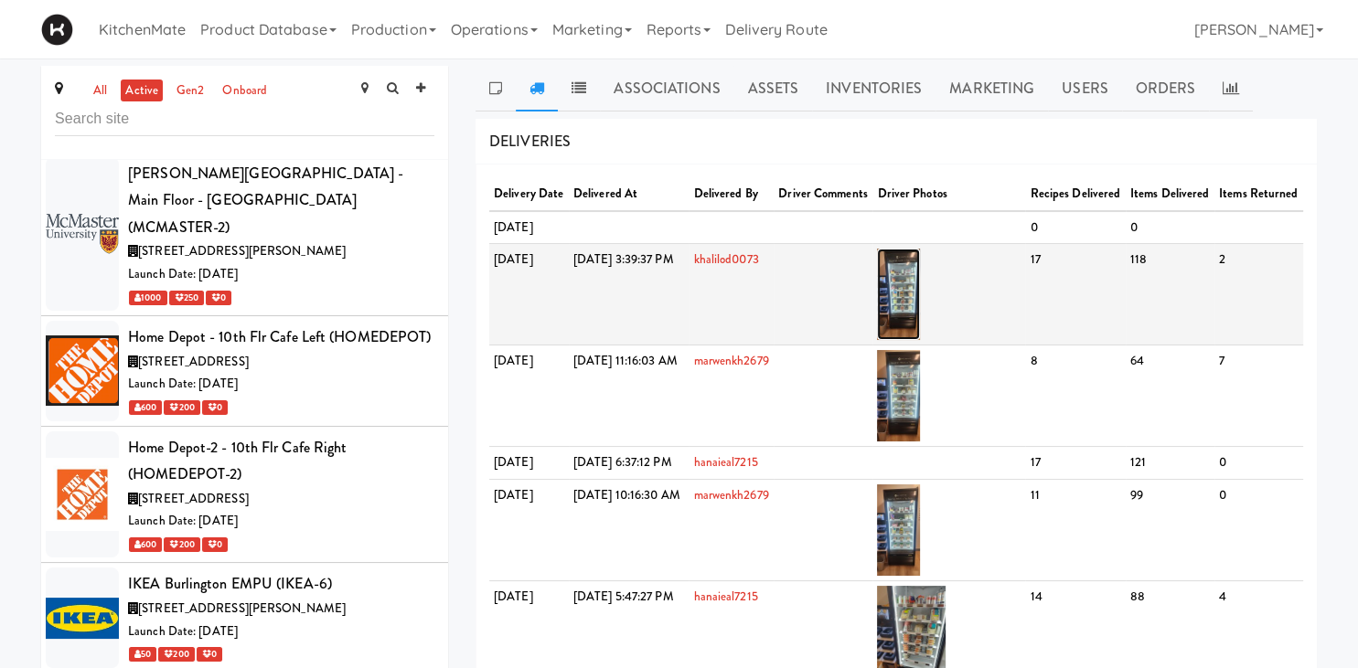
click at [920, 319] on img at bounding box center [898, 294] width 43 height 91
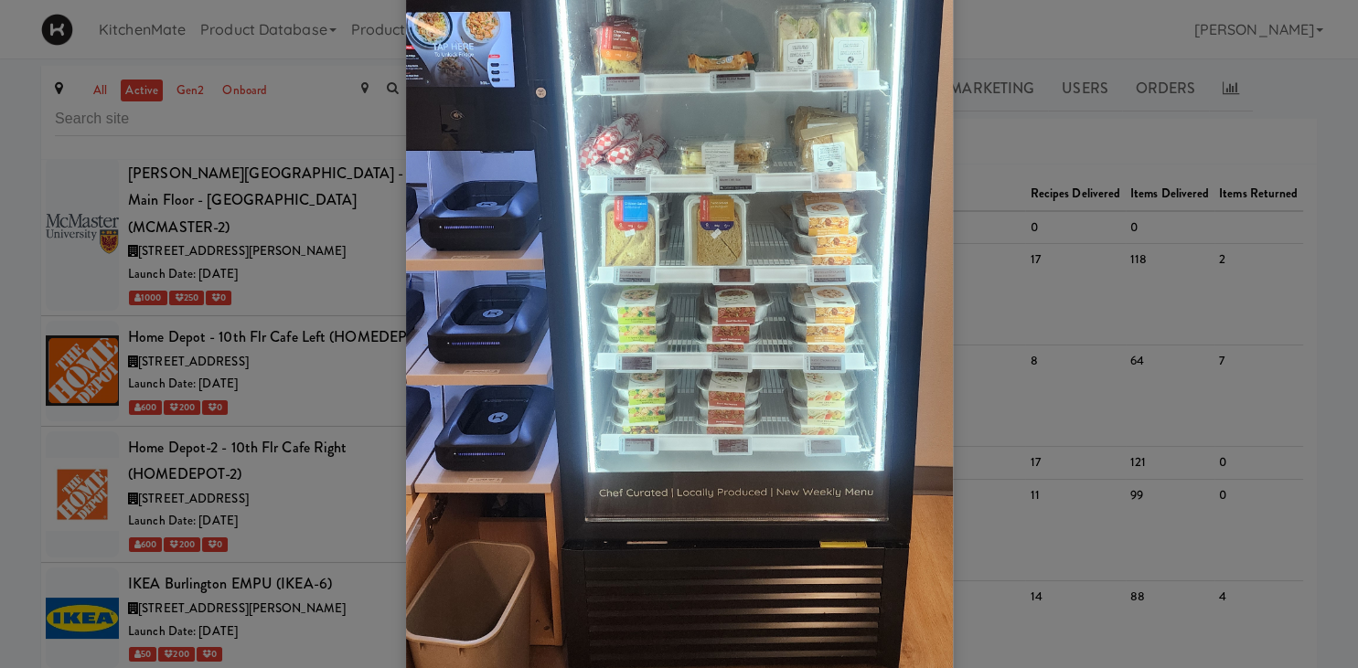
click at [1036, 365] on div at bounding box center [679, 334] width 1358 height 668
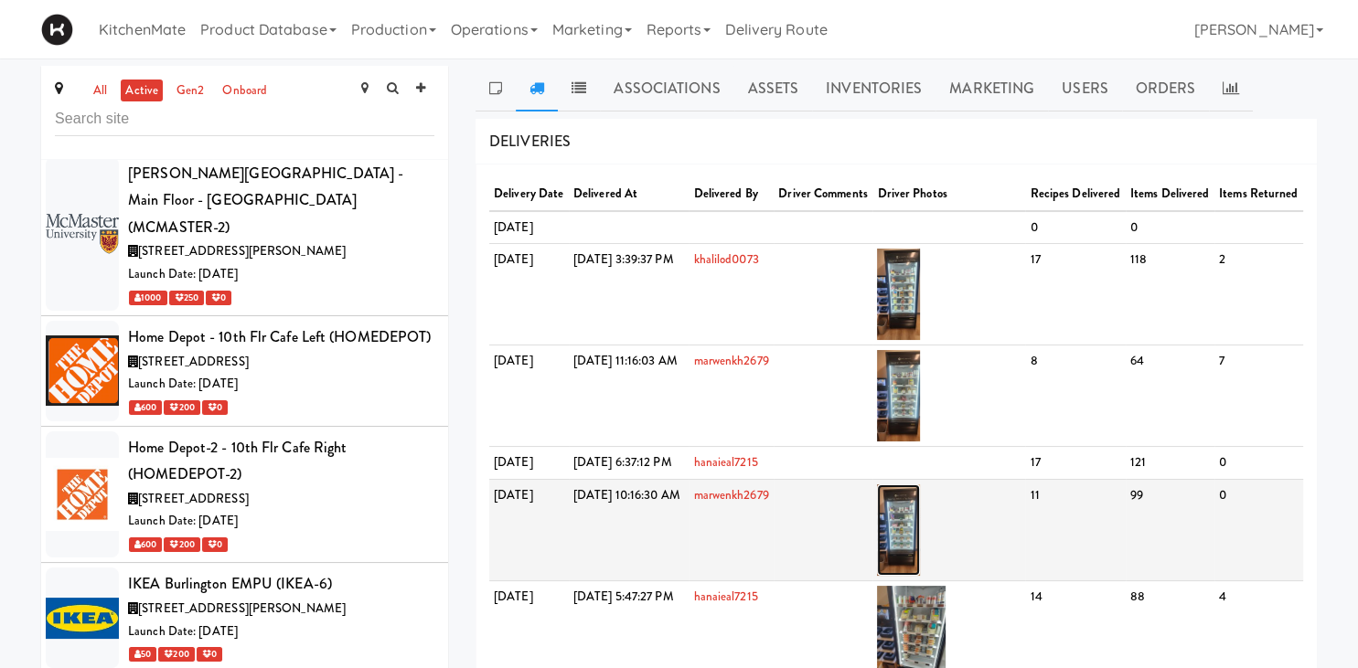
click at [920, 576] on img at bounding box center [898, 530] width 43 height 91
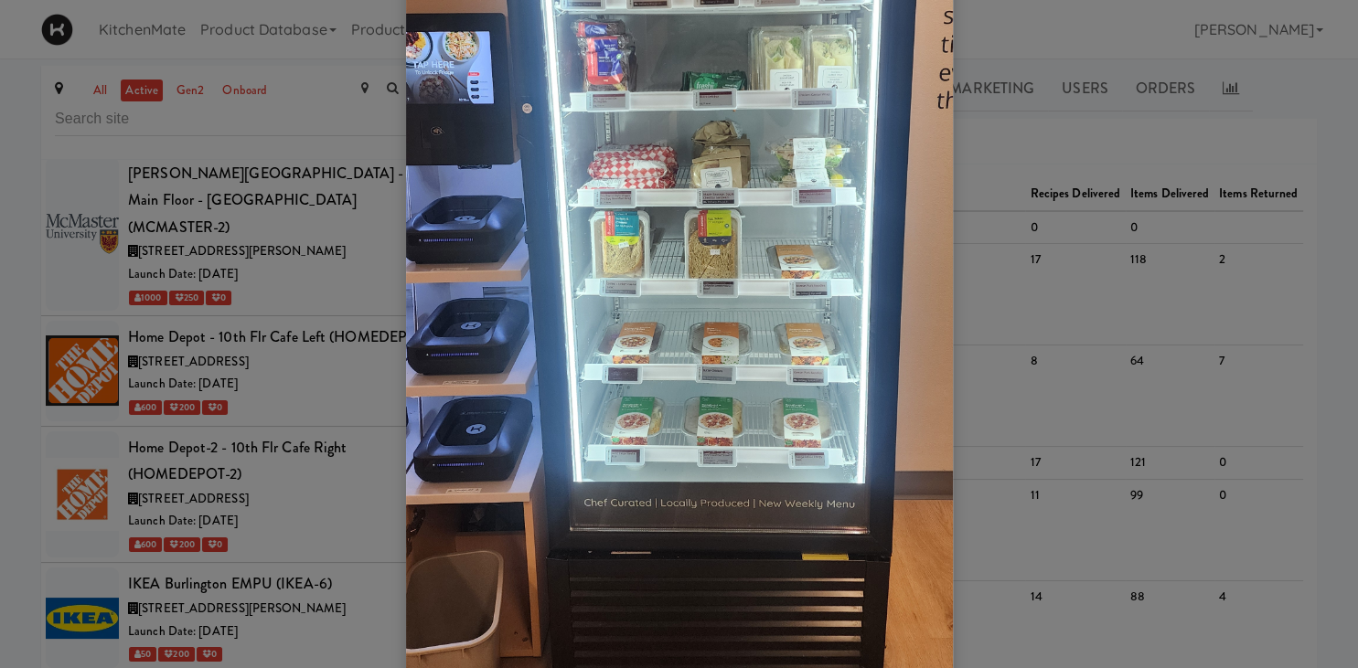
click at [1045, 305] on div at bounding box center [679, 334] width 1358 height 668
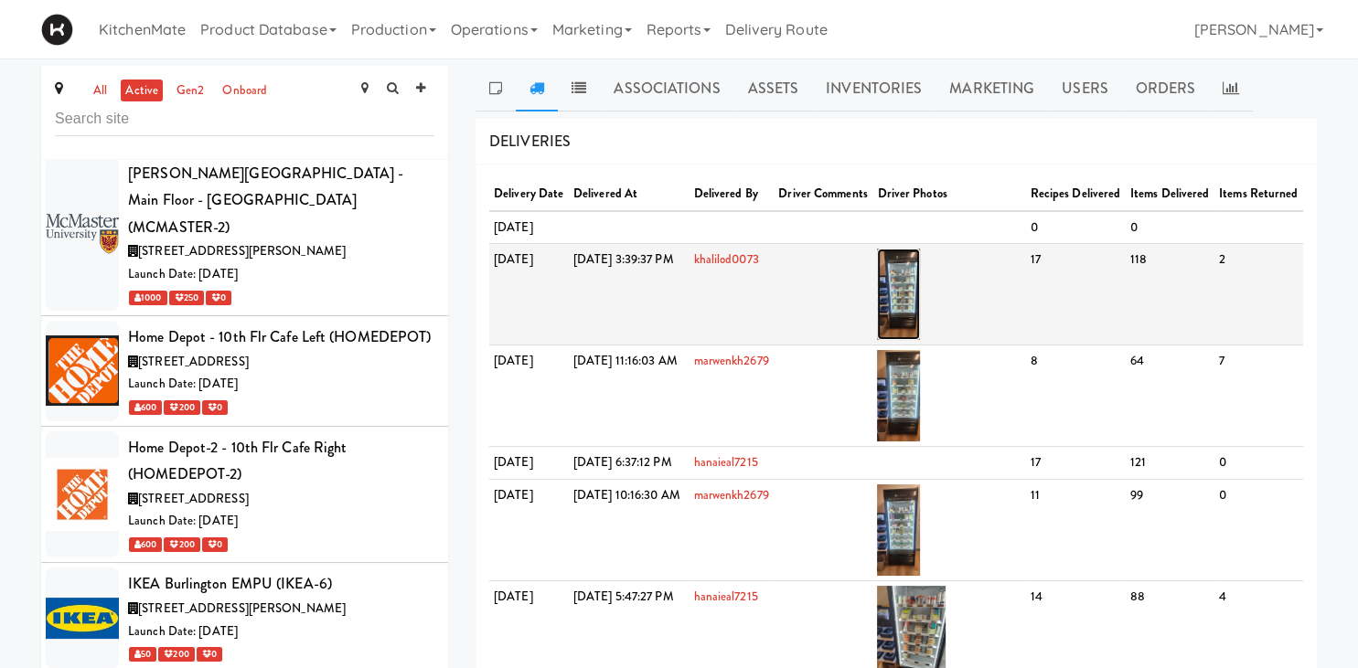
click at [920, 314] on img at bounding box center [898, 294] width 43 height 91
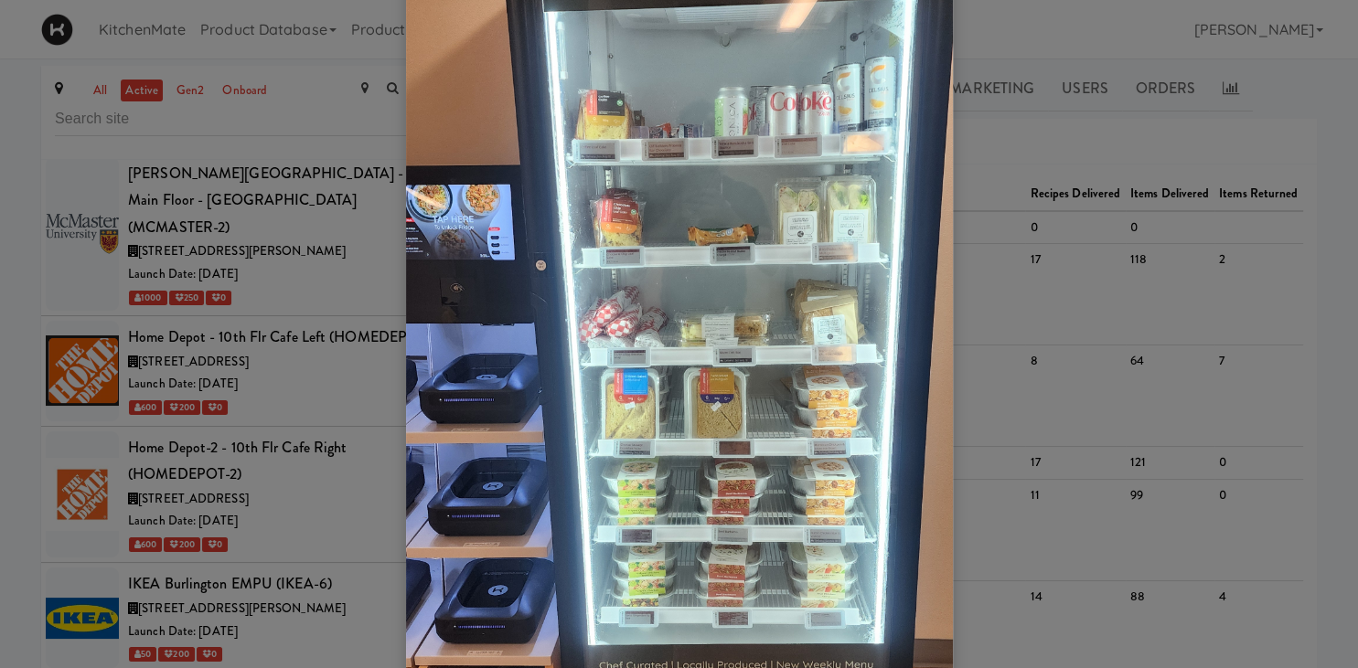
scroll to position [254, 0]
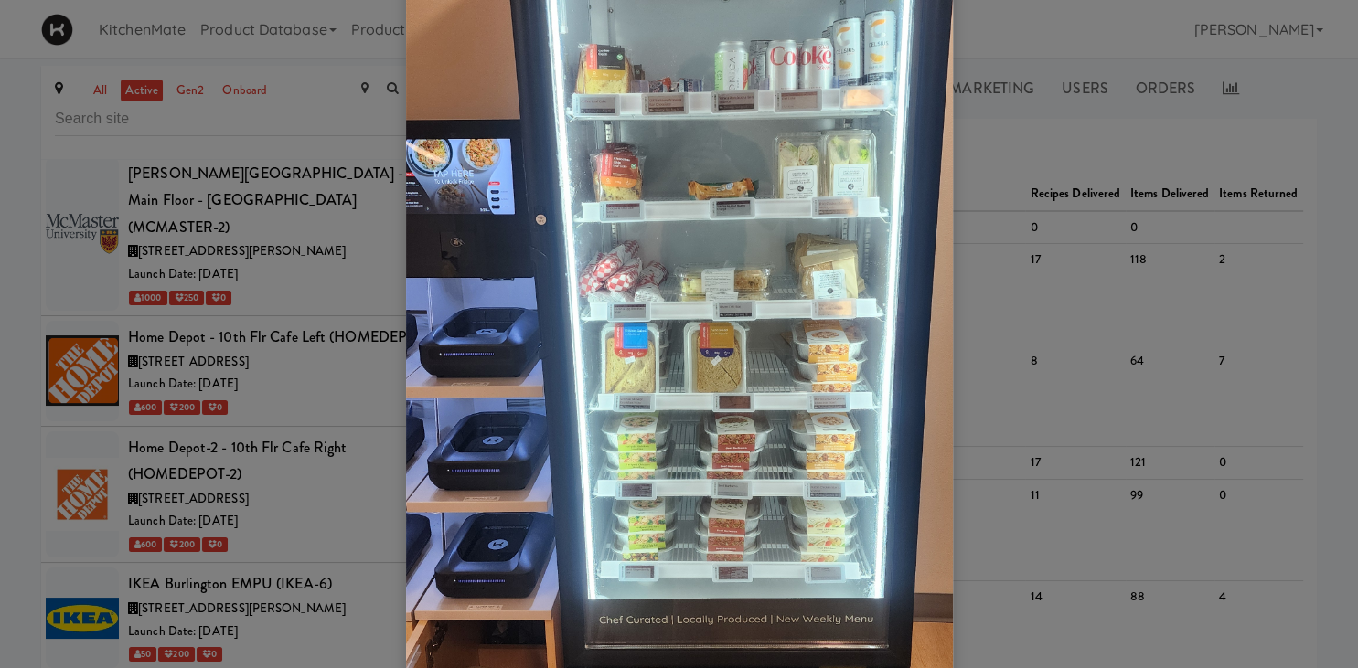
click at [1042, 304] on div at bounding box center [679, 334] width 1358 height 668
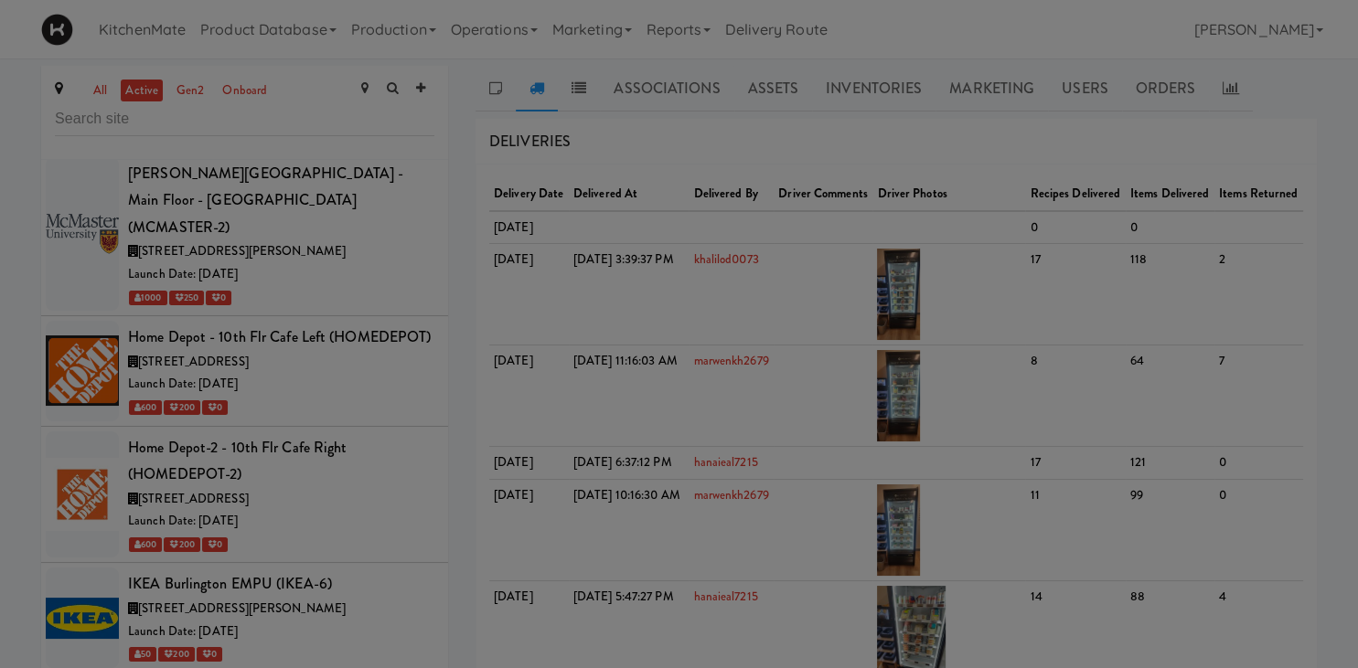
click at [1228, 89] on div at bounding box center [679, 334] width 1358 height 668
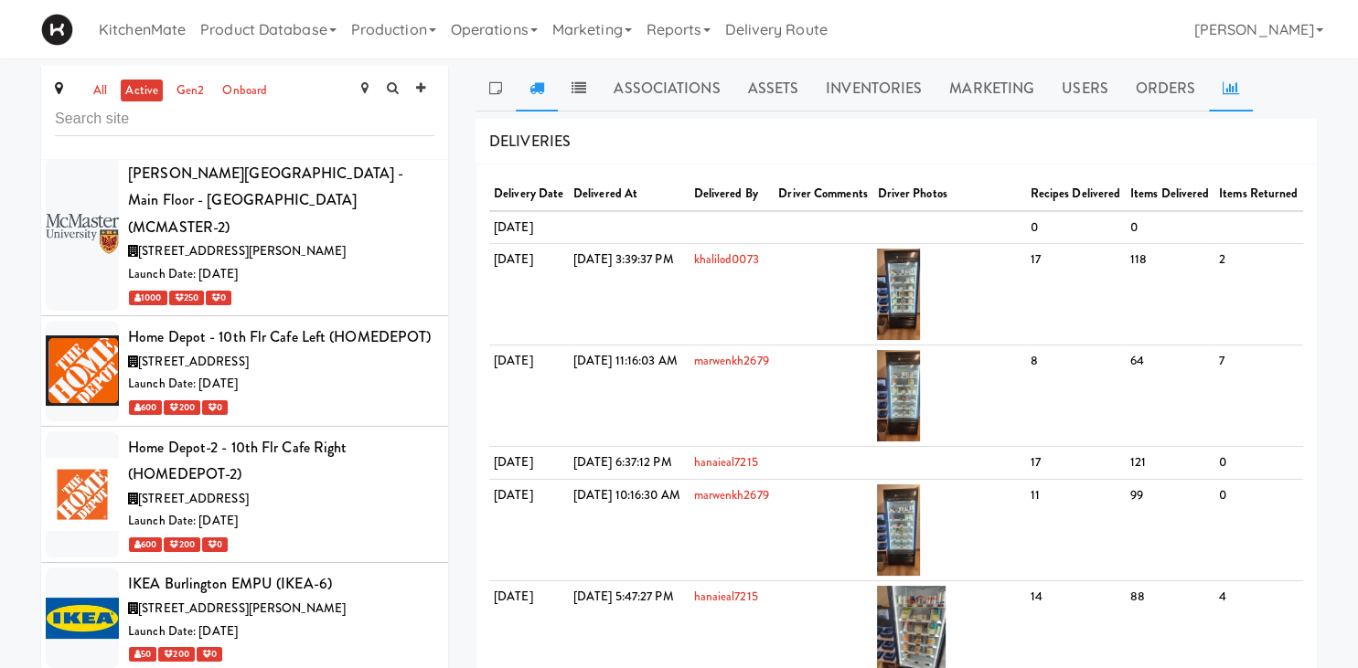
click at [1224, 78] on link at bounding box center [1231, 89] width 44 height 46
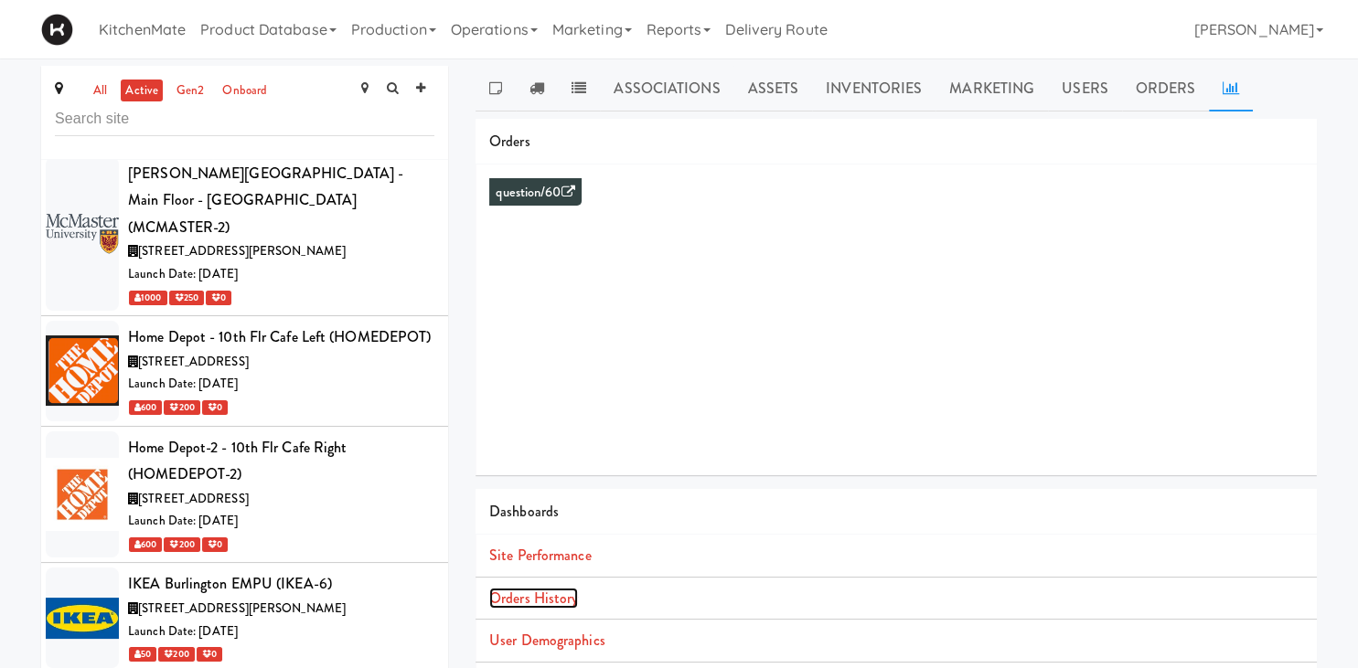
click at [556, 598] on link "Orders History" at bounding box center [533, 598] width 89 height 21
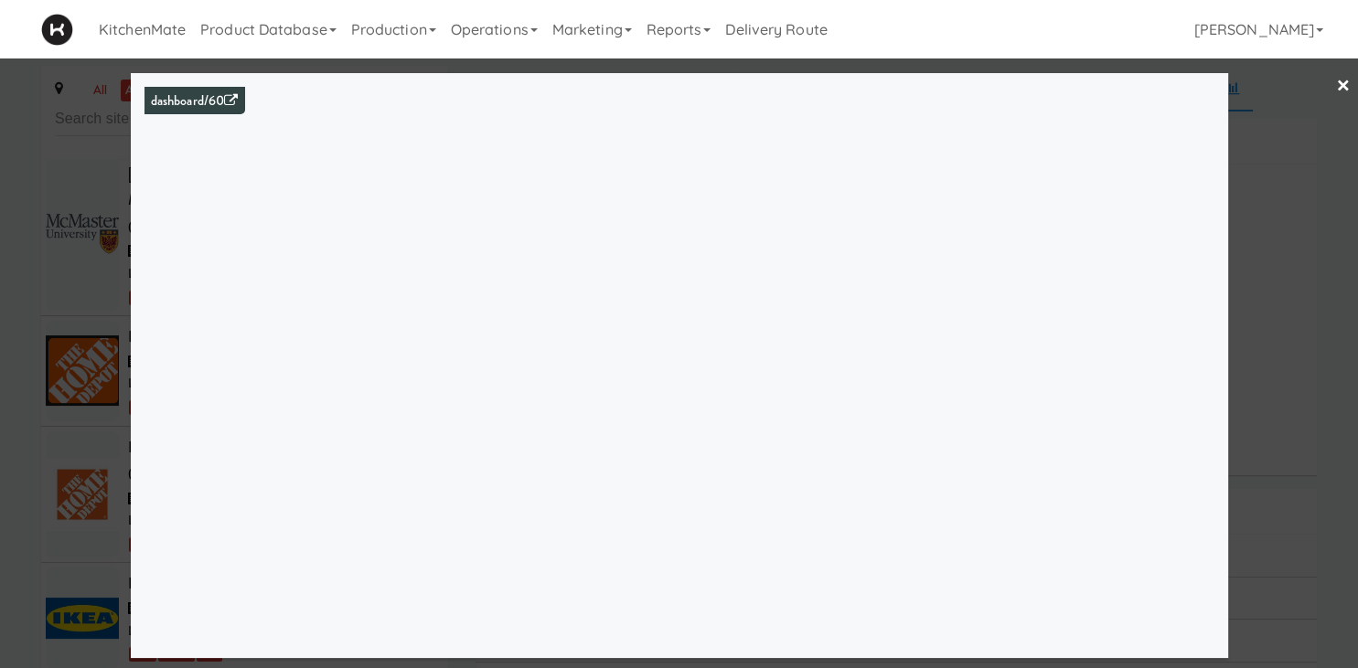
click at [61, 241] on div at bounding box center [679, 334] width 1358 height 668
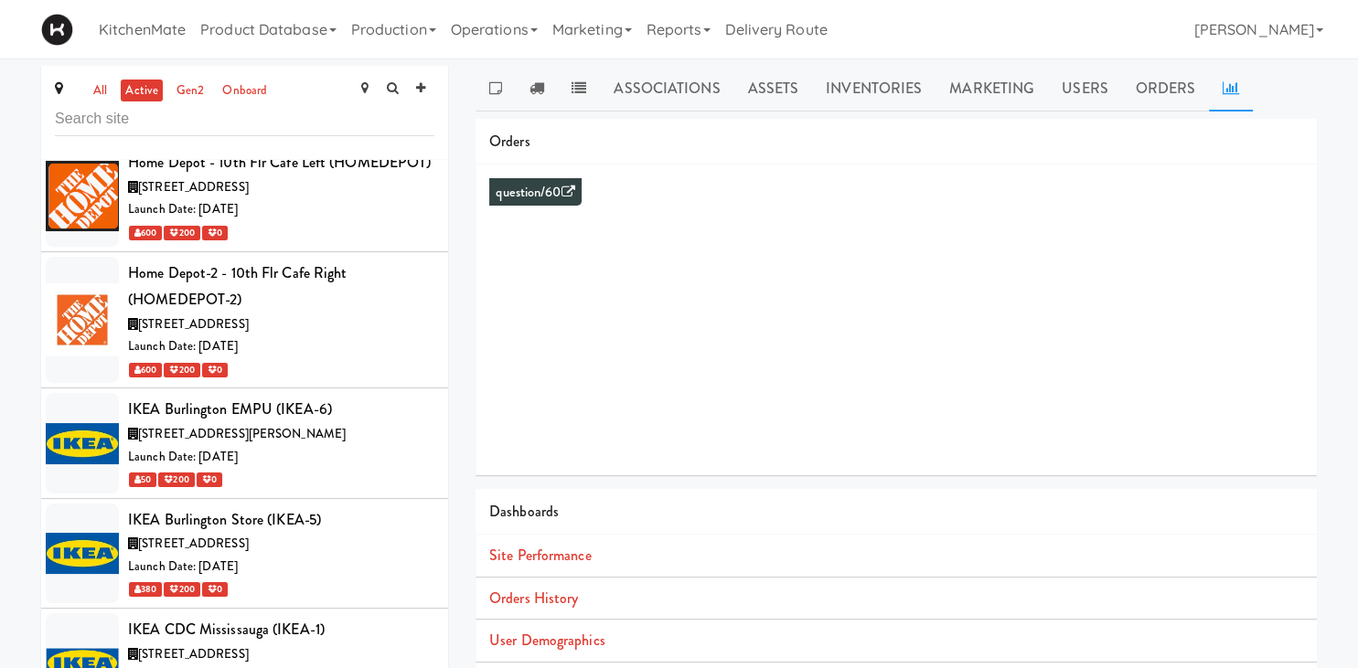
scroll to position [4816, 0]
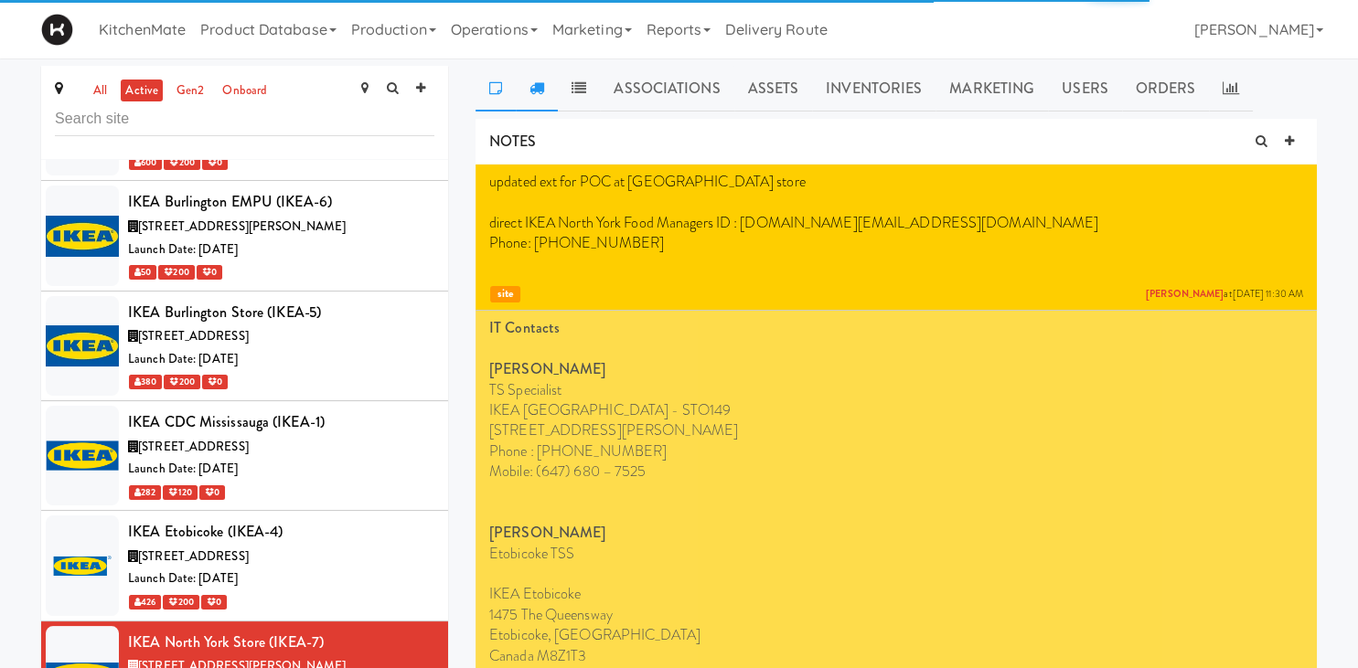
click at [528, 94] on link at bounding box center [537, 89] width 42 height 46
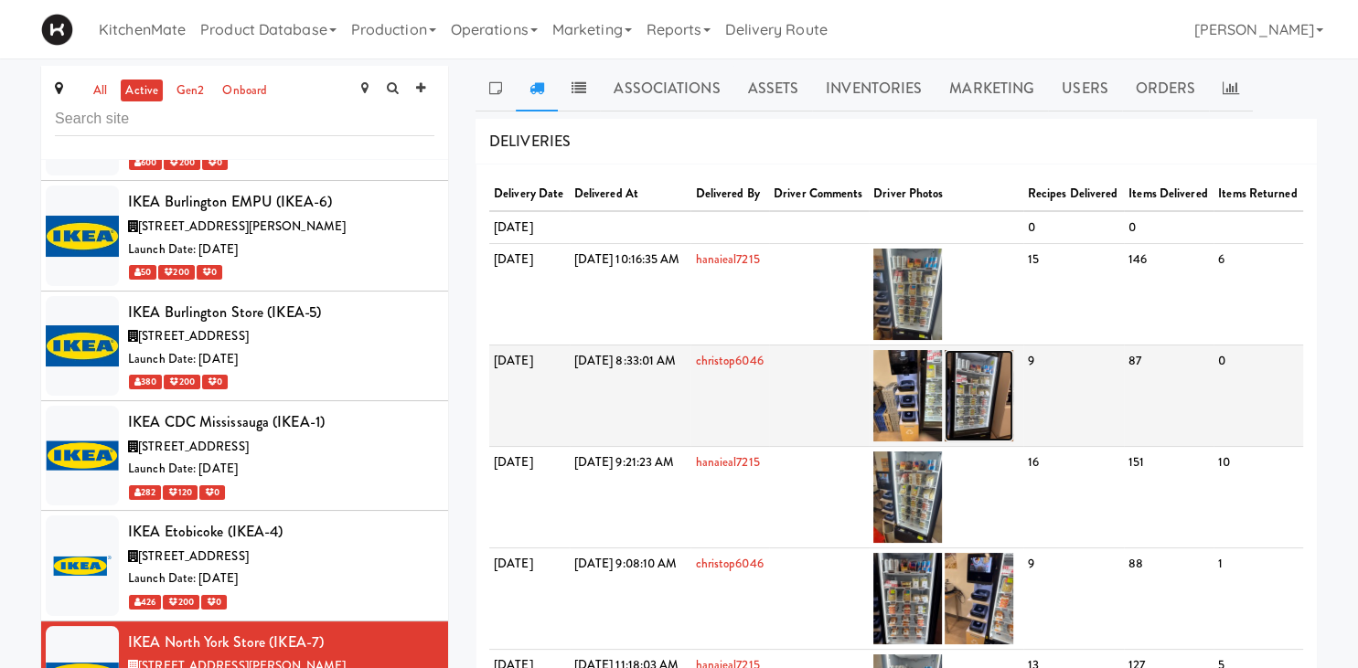
click at [1011, 435] on img at bounding box center [978, 395] width 69 height 91
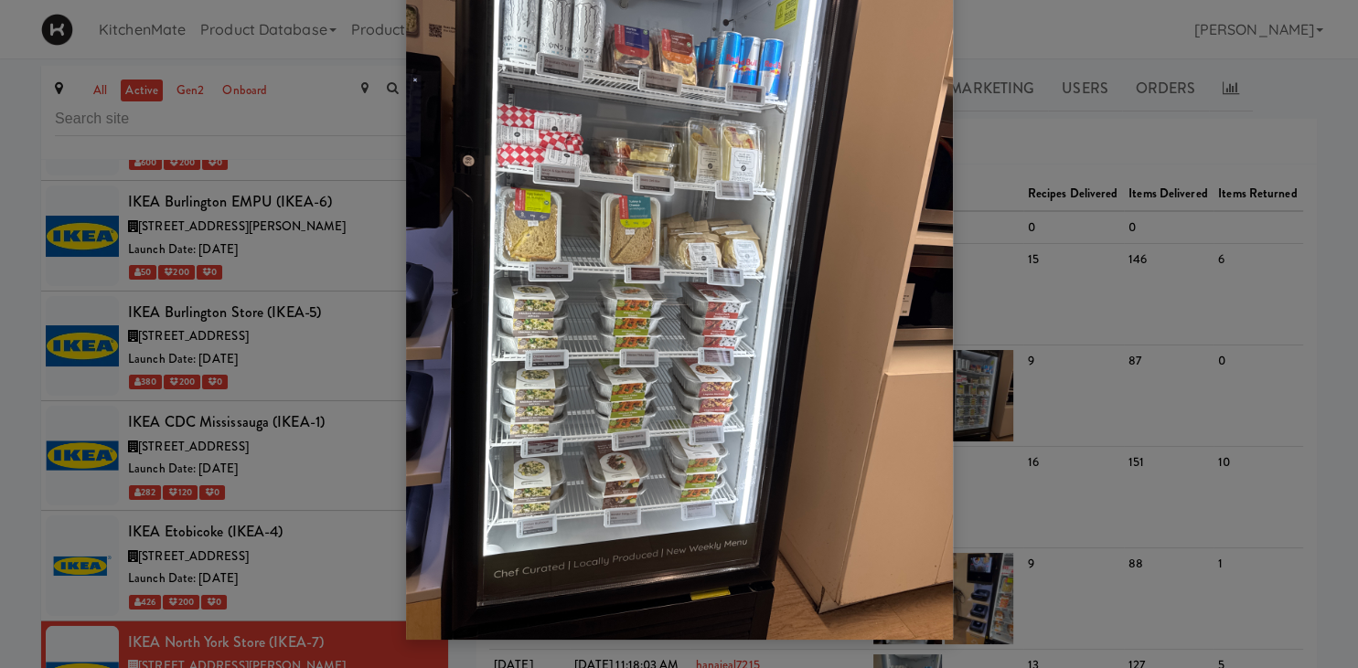
click at [1097, 392] on div at bounding box center [679, 334] width 1358 height 668
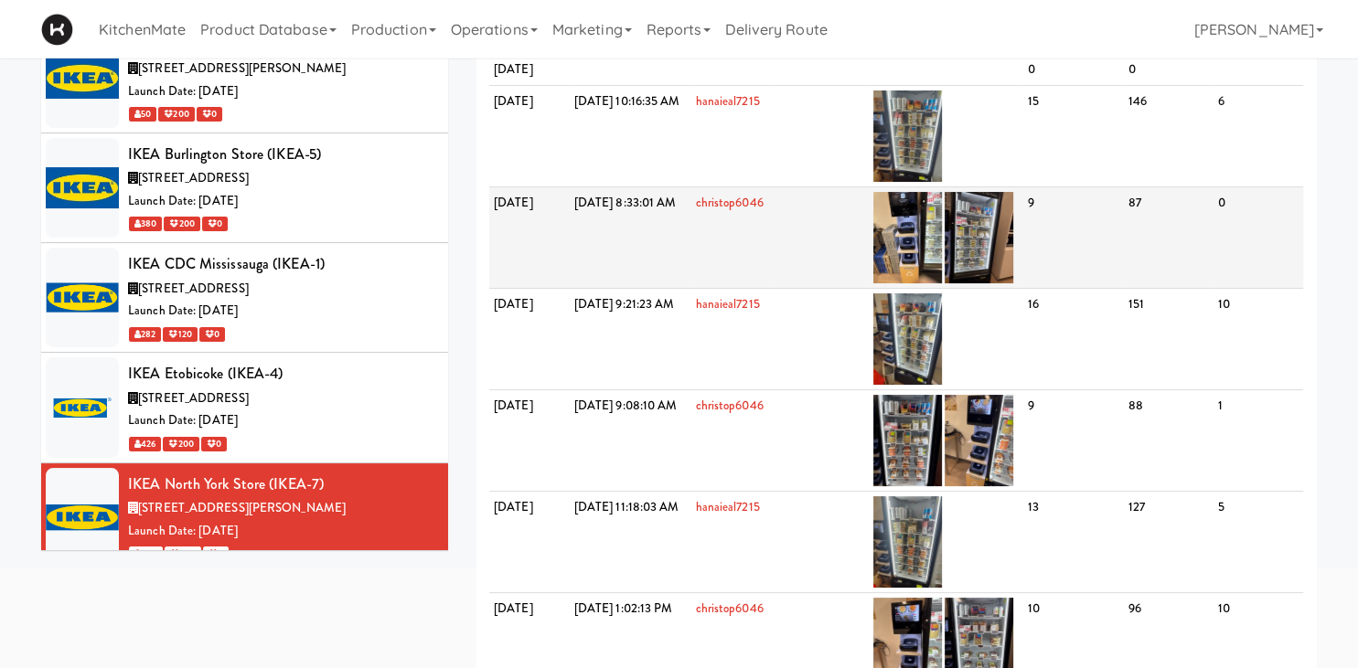
scroll to position [193, 0]
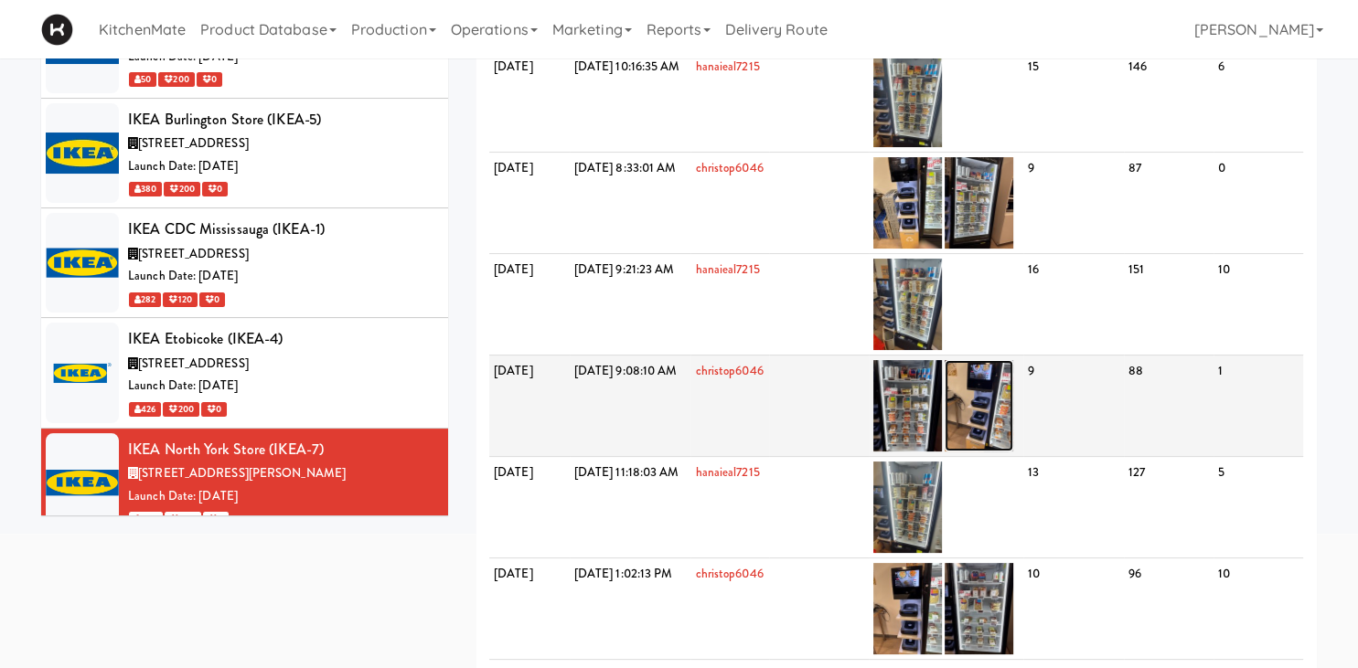
click at [994, 452] on img at bounding box center [978, 405] width 69 height 91
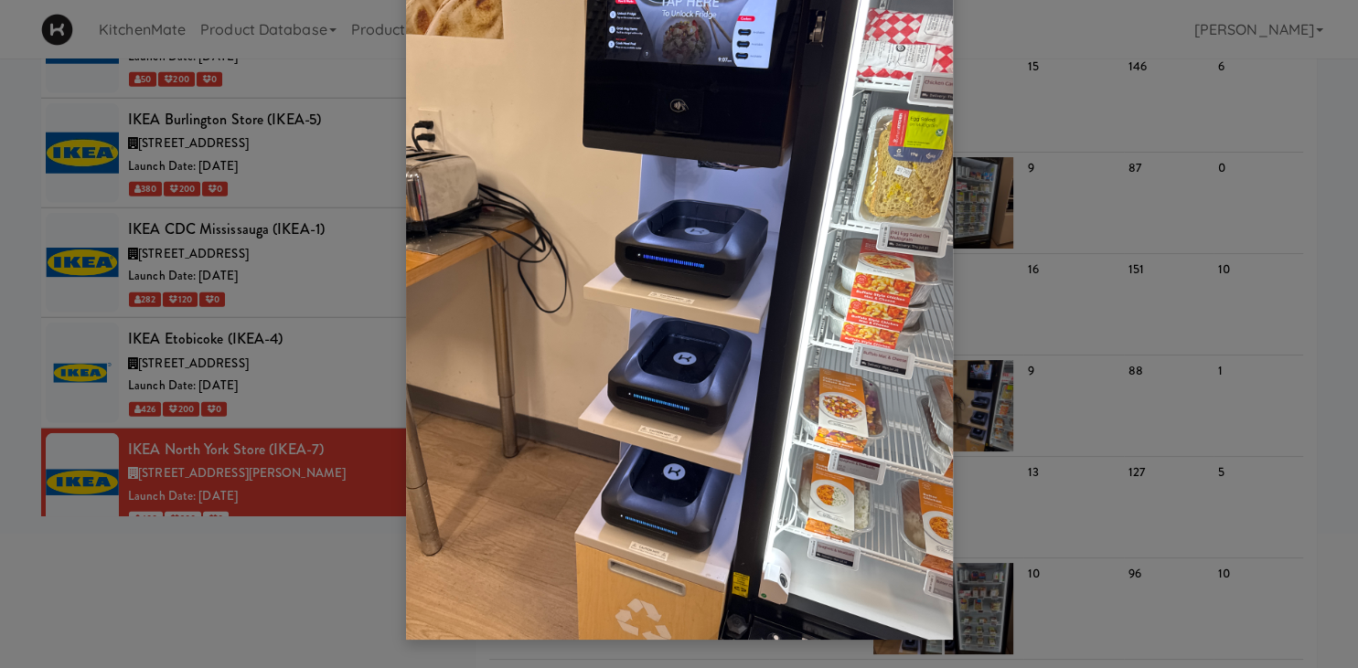
click at [1062, 384] on div at bounding box center [679, 334] width 1358 height 668
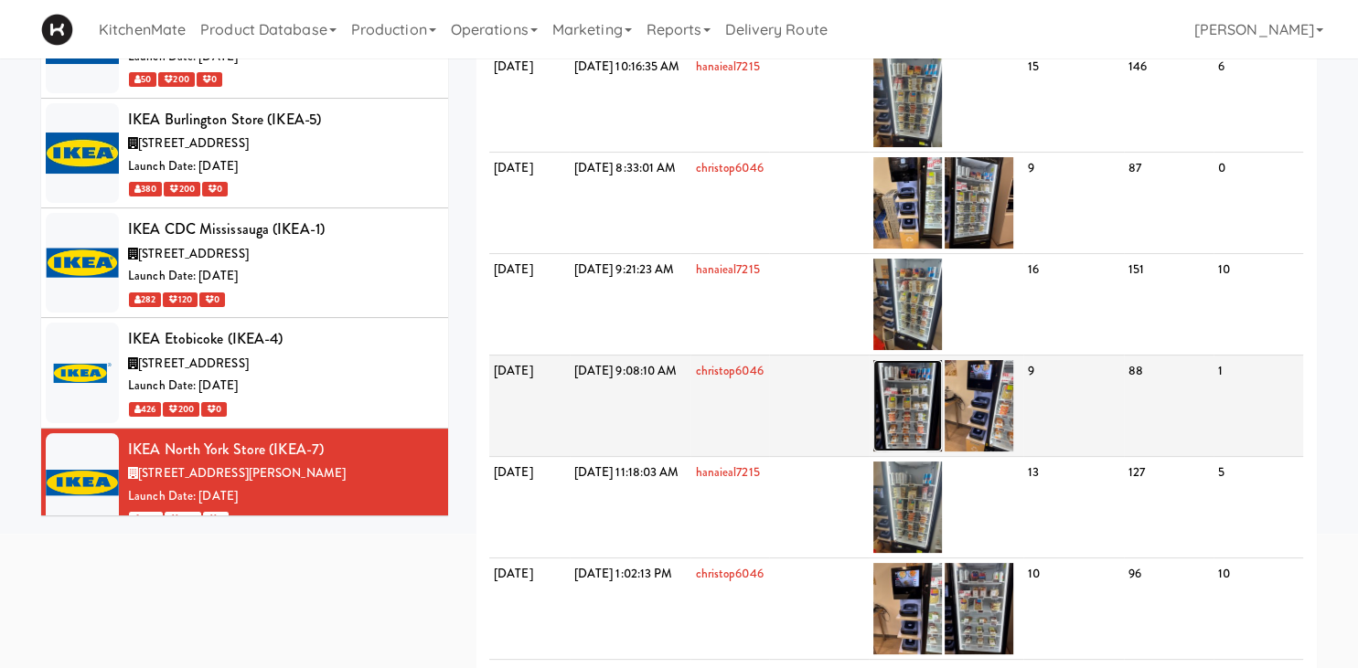
click at [936, 440] on img at bounding box center [907, 405] width 69 height 91
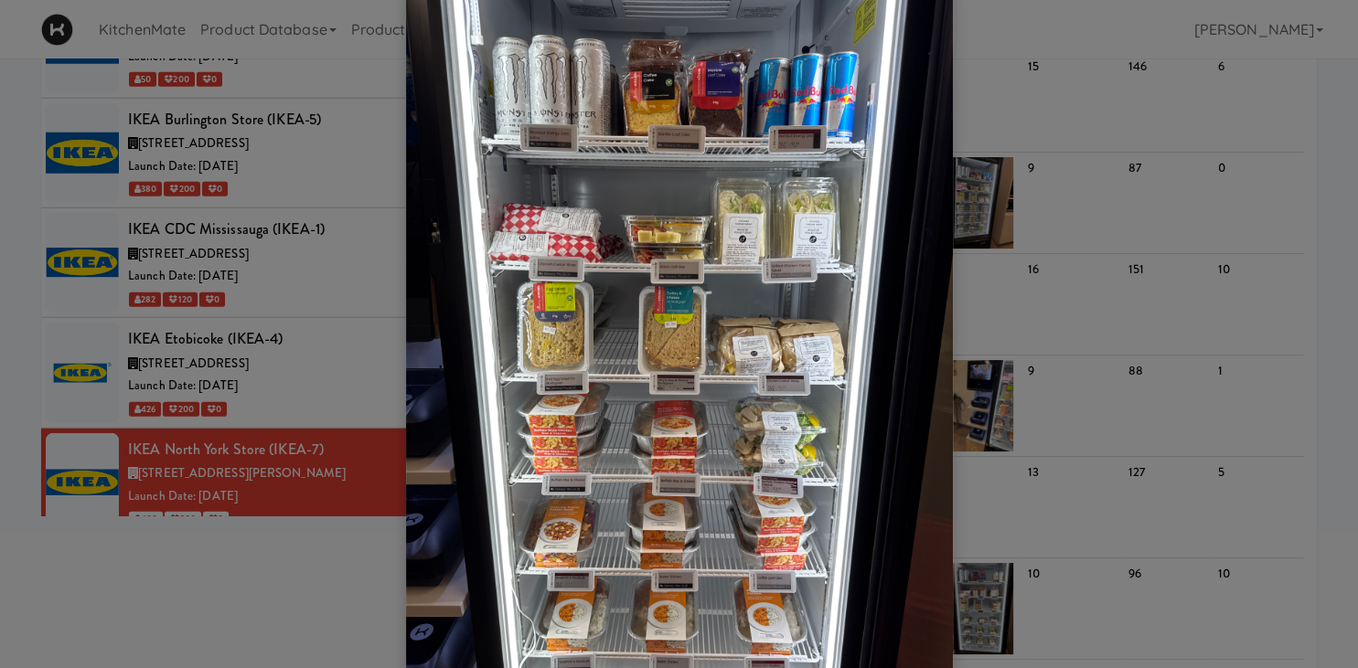
scroll to position [0, 0]
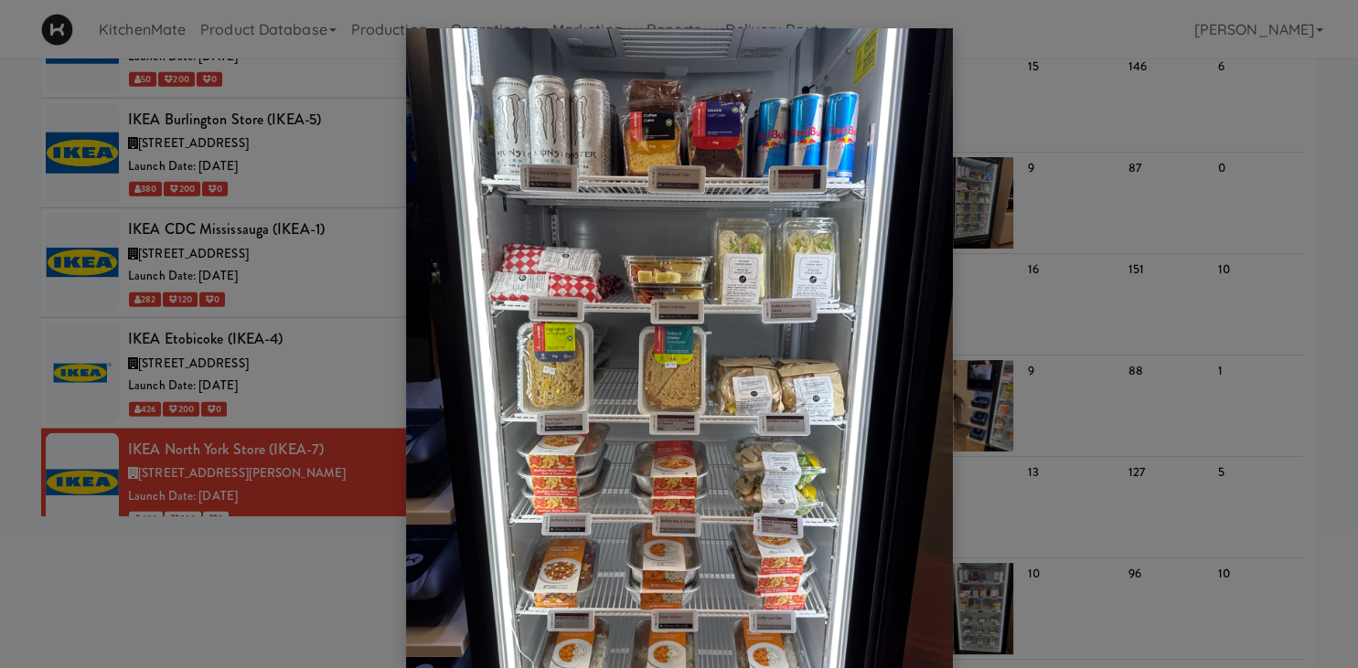
click at [280, 357] on div at bounding box center [679, 334] width 1358 height 668
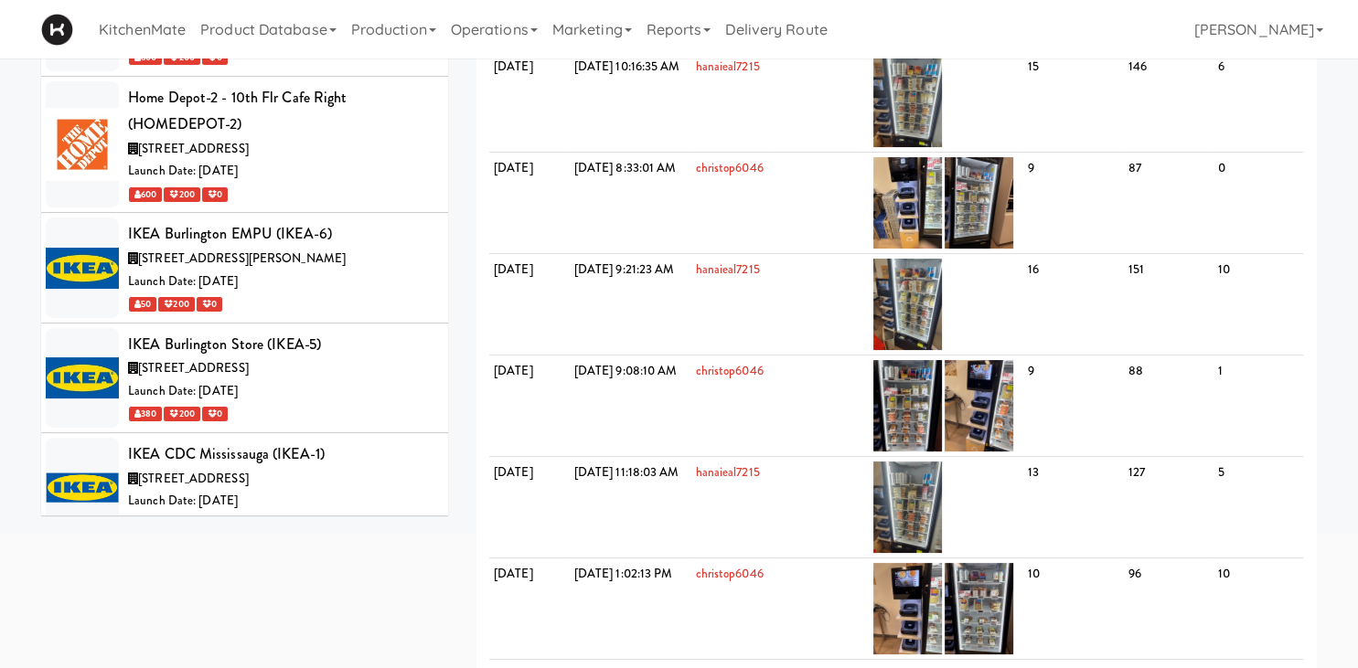
scroll to position [4560, 0]
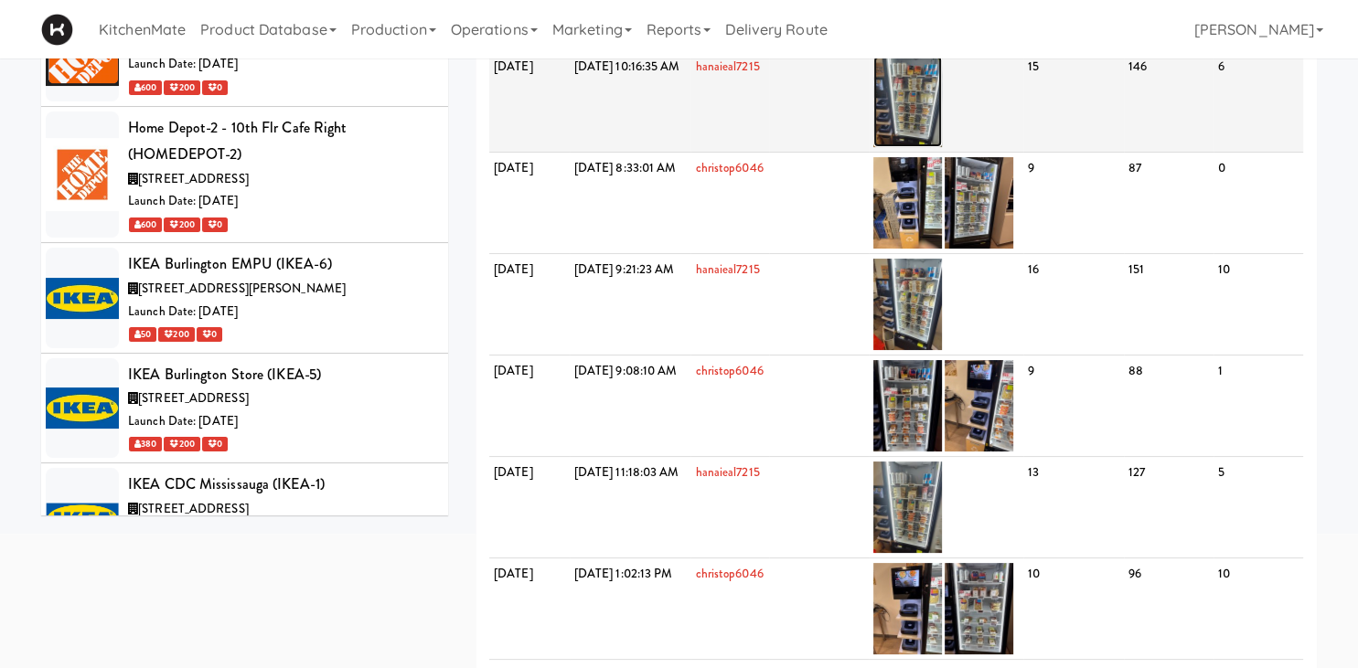
click at [942, 147] on img at bounding box center [907, 101] width 69 height 91
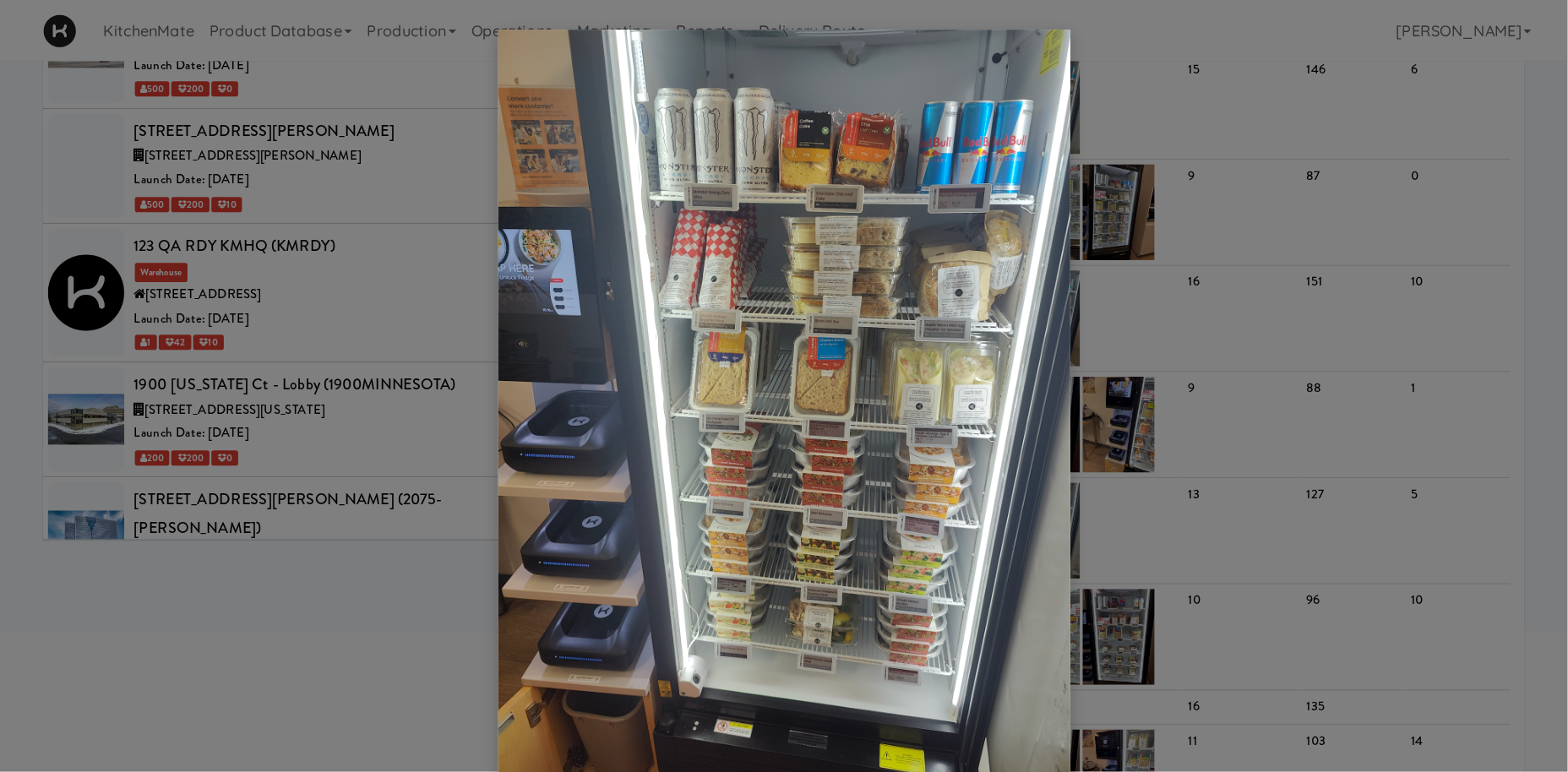
scroll to position [178, 0]
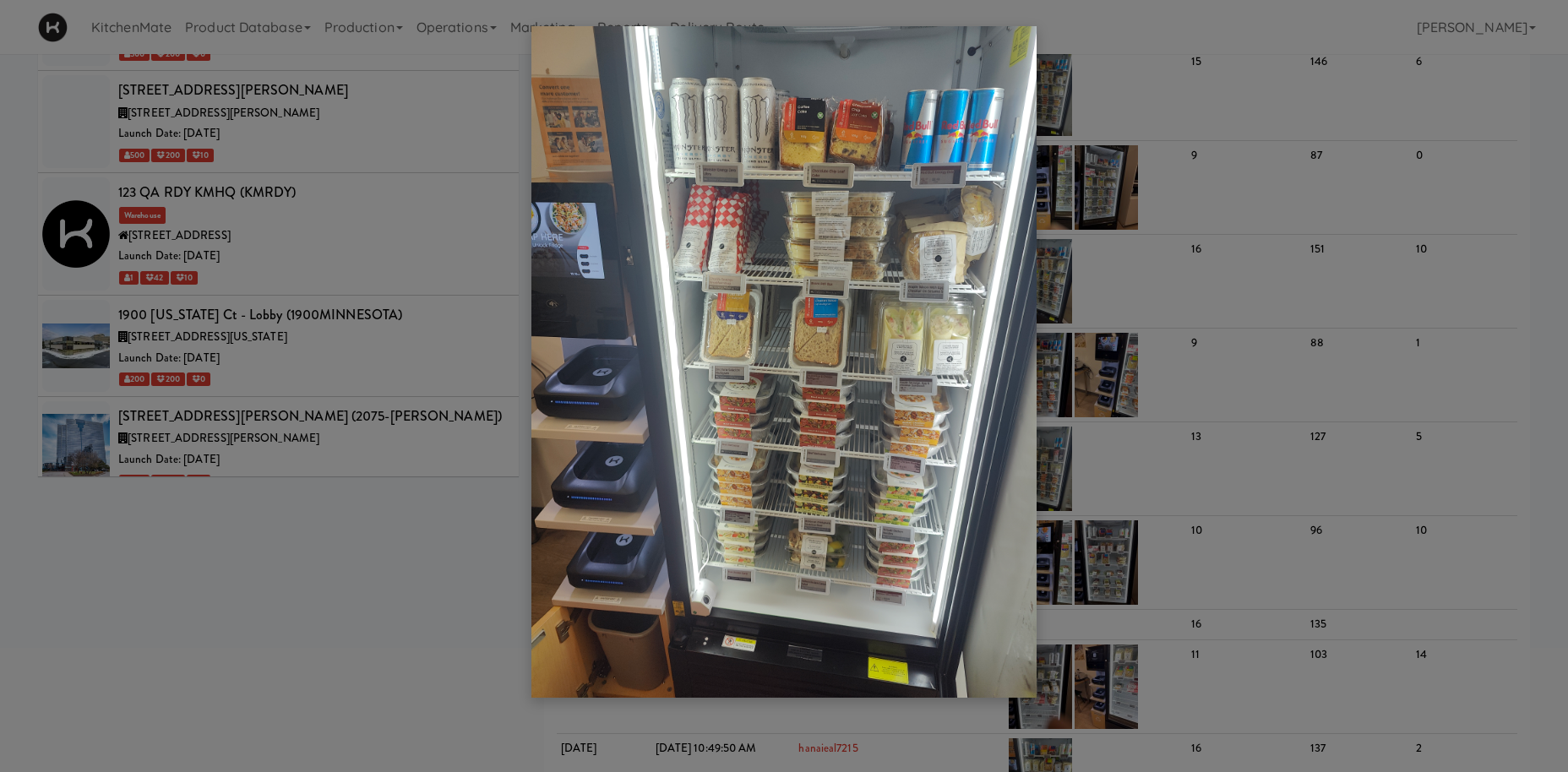
click at [387, 448] on div at bounding box center [784, 386] width 1568 height 772
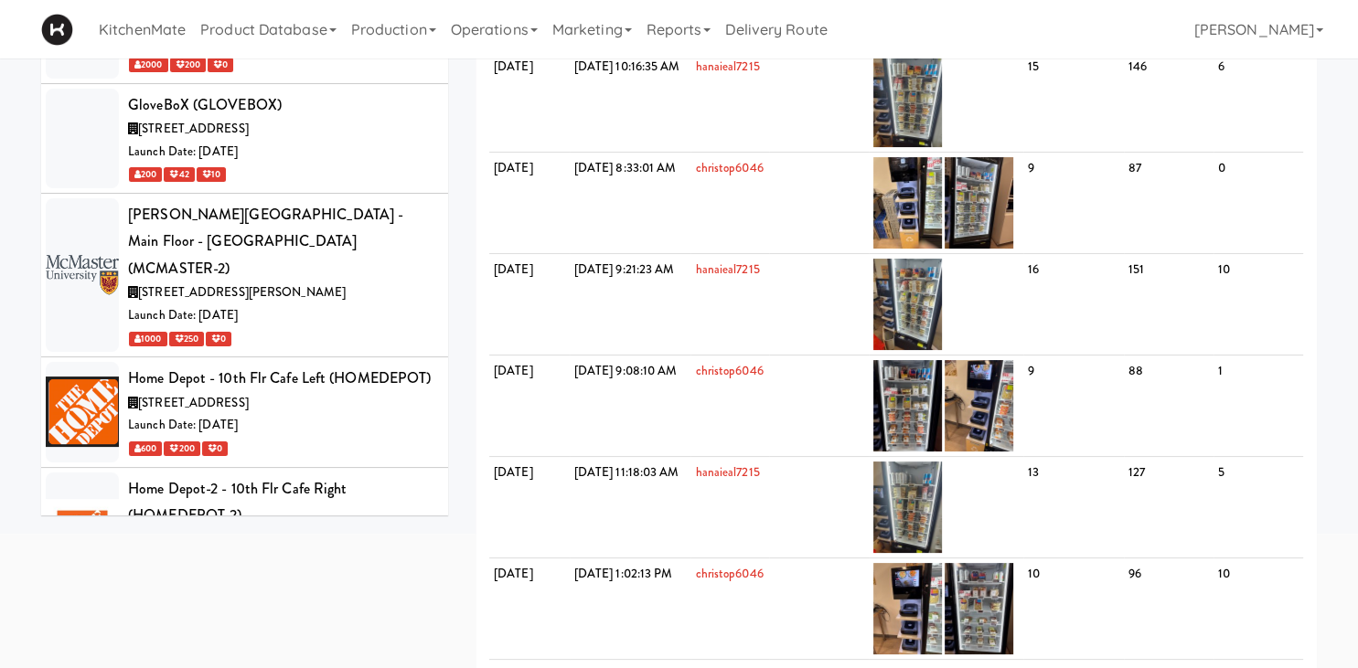
scroll to position [4582, 0]
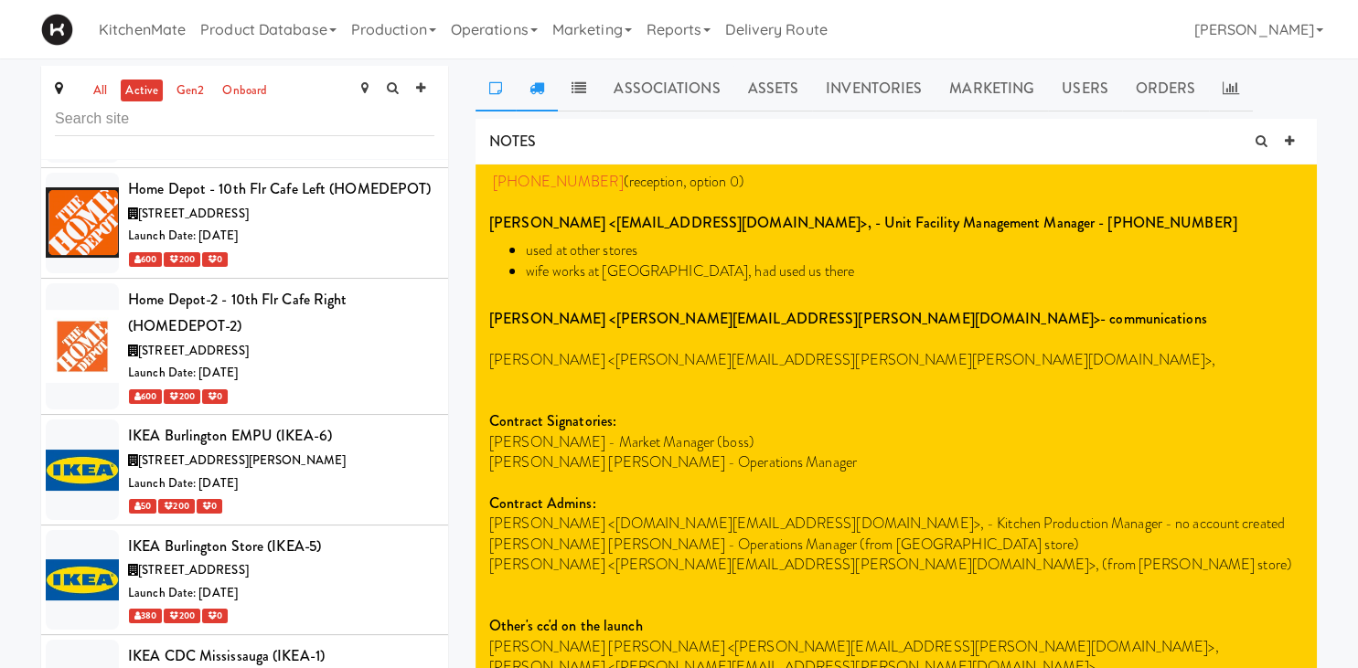
click at [533, 88] on icon at bounding box center [536, 87] width 15 height 15
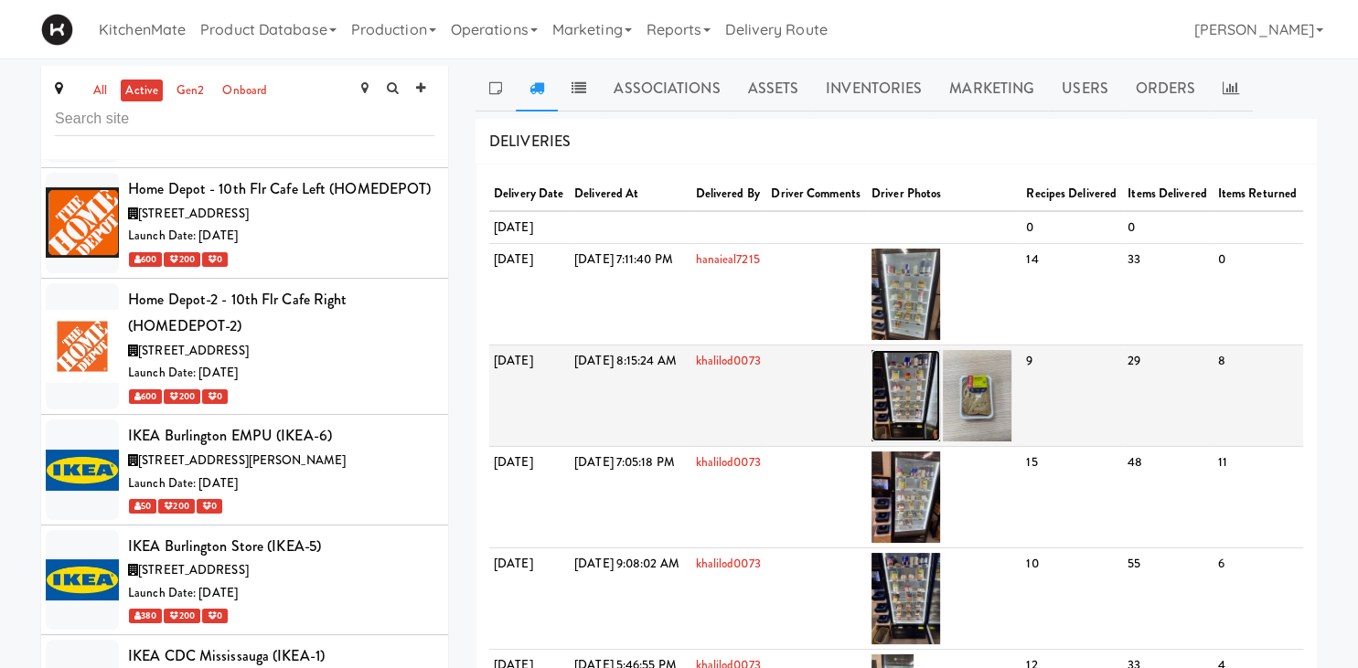
click at [934, 442] on img at bounding box center [905, 395] width 69 height 91
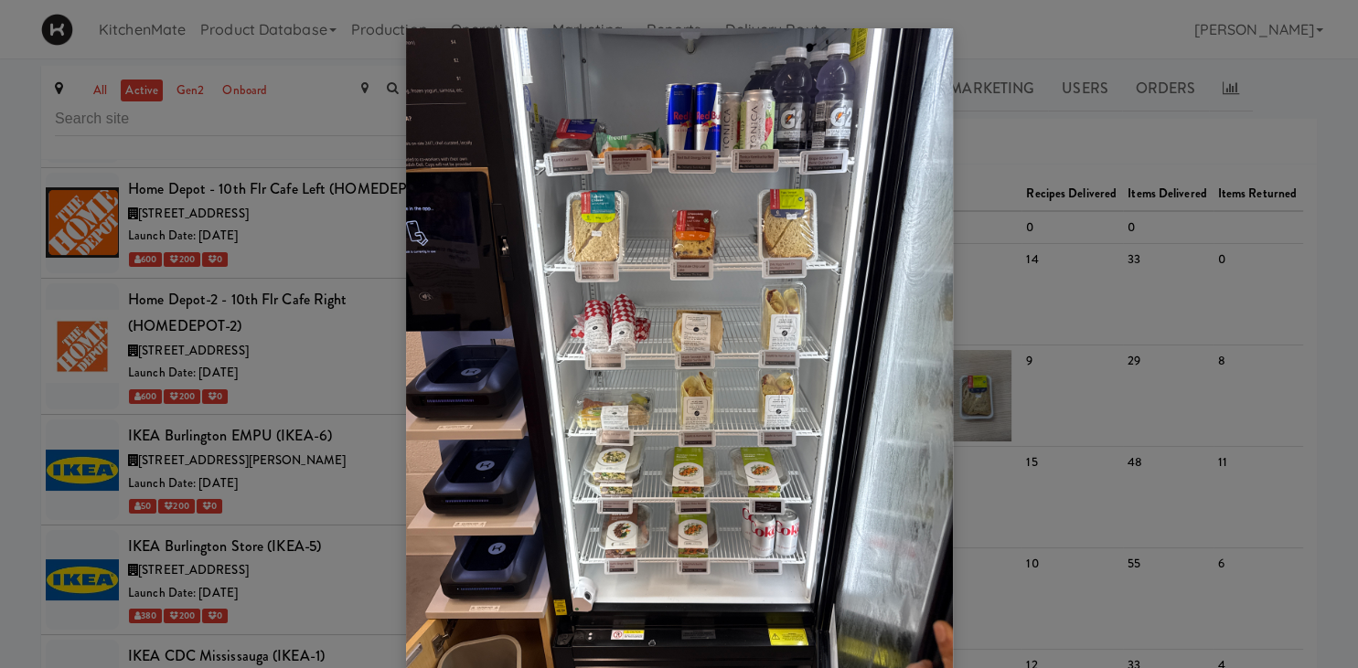
click at [1027, 172] on div at bounding box center [679, 334] width 1358 height 668
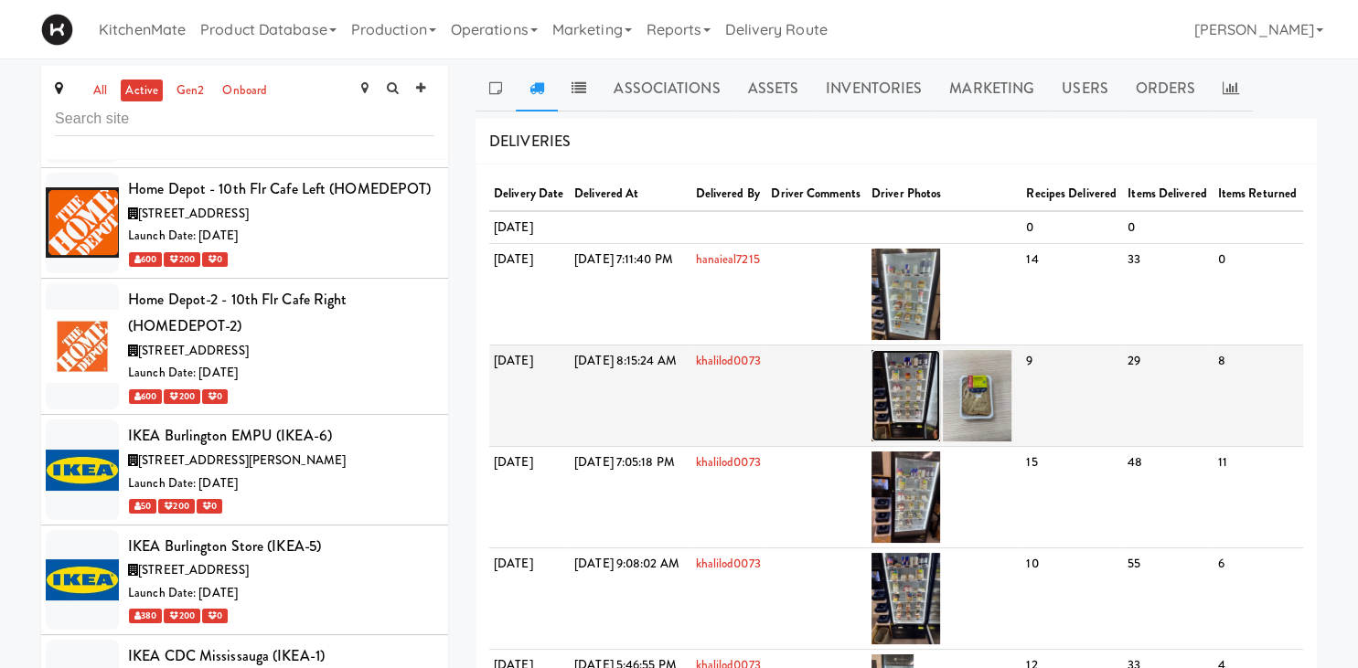
click at [940, 419] on img at bounding box center [905, 395] width 69 height 91
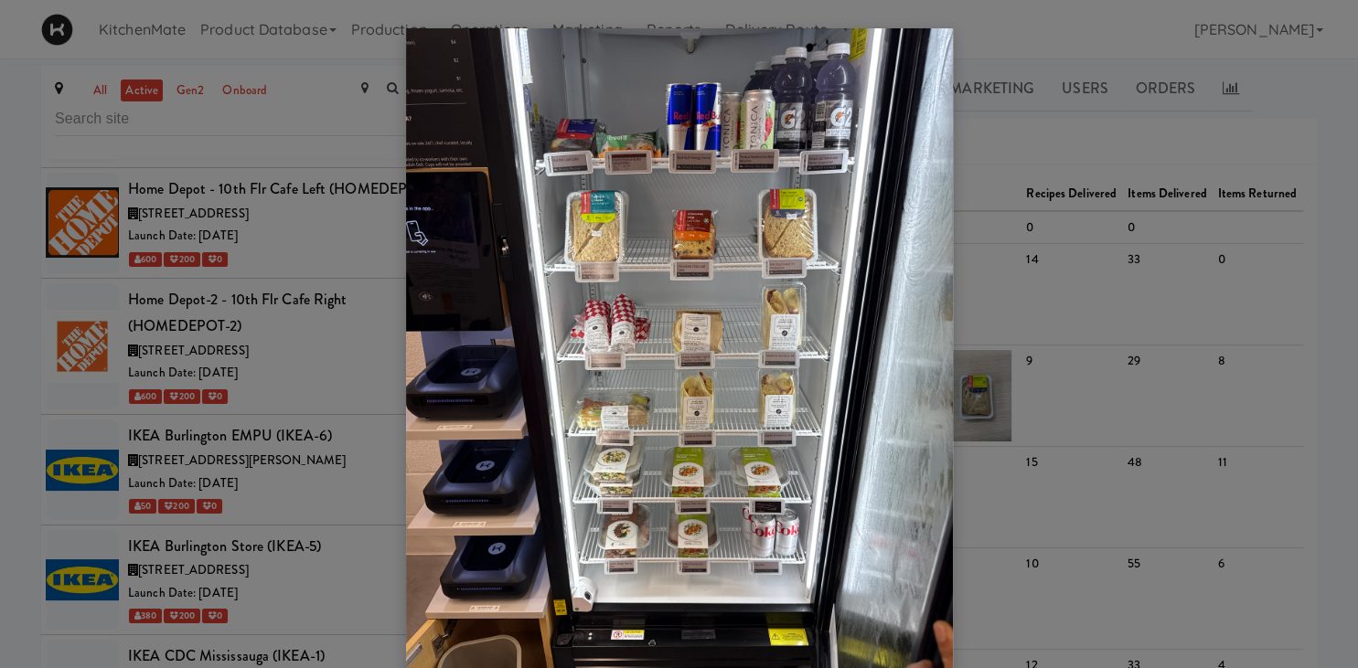
click at [1019, 317] on div at bounding box center [679, 334] width 1358 height 668
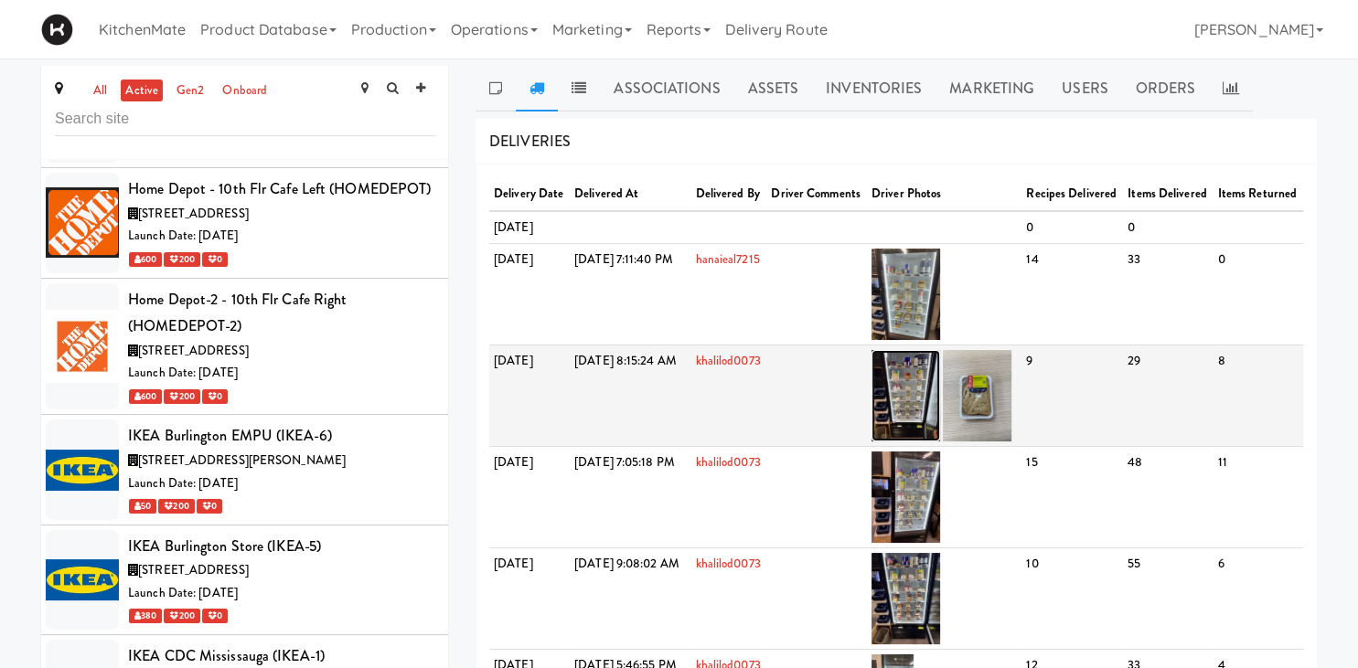
click at [940, 422] on img at bounding box center [905, 395] width 69 height 91
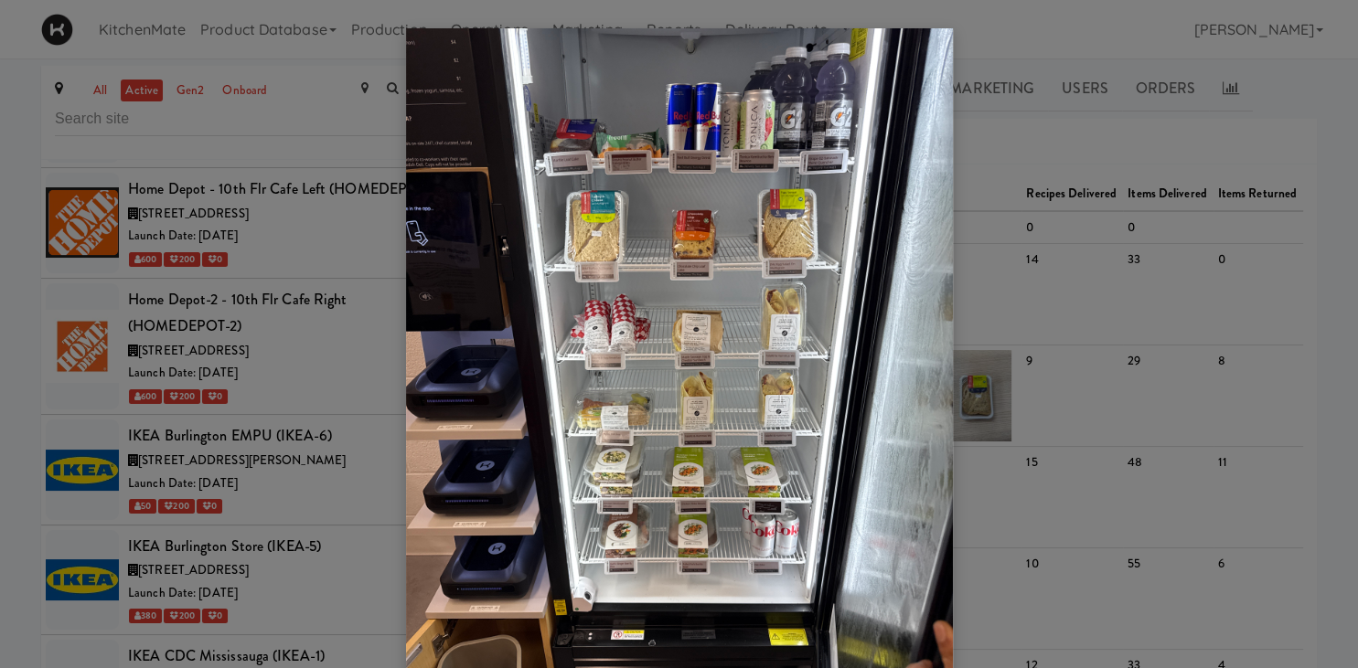
click at [1136, 452] on div at bounding box center [679, 334] width 1358 height 668
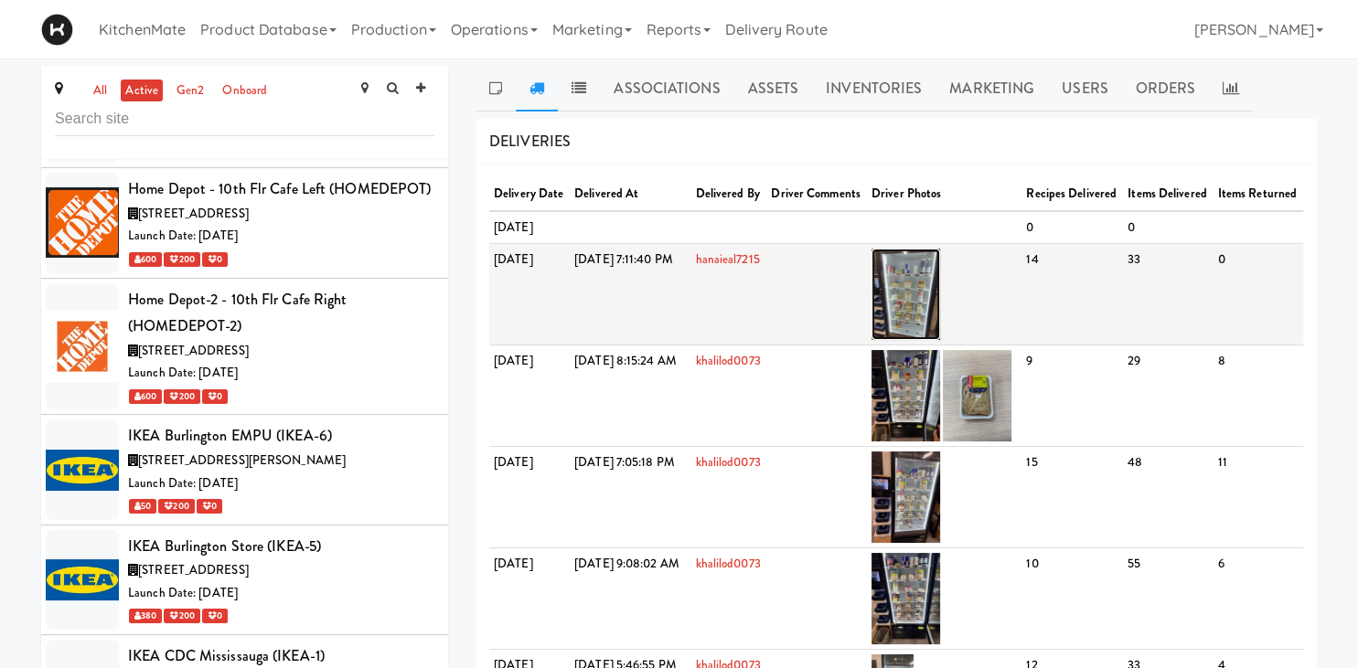
click at [940, 326] on img at bounding box center [905, 294] width 69 height 91
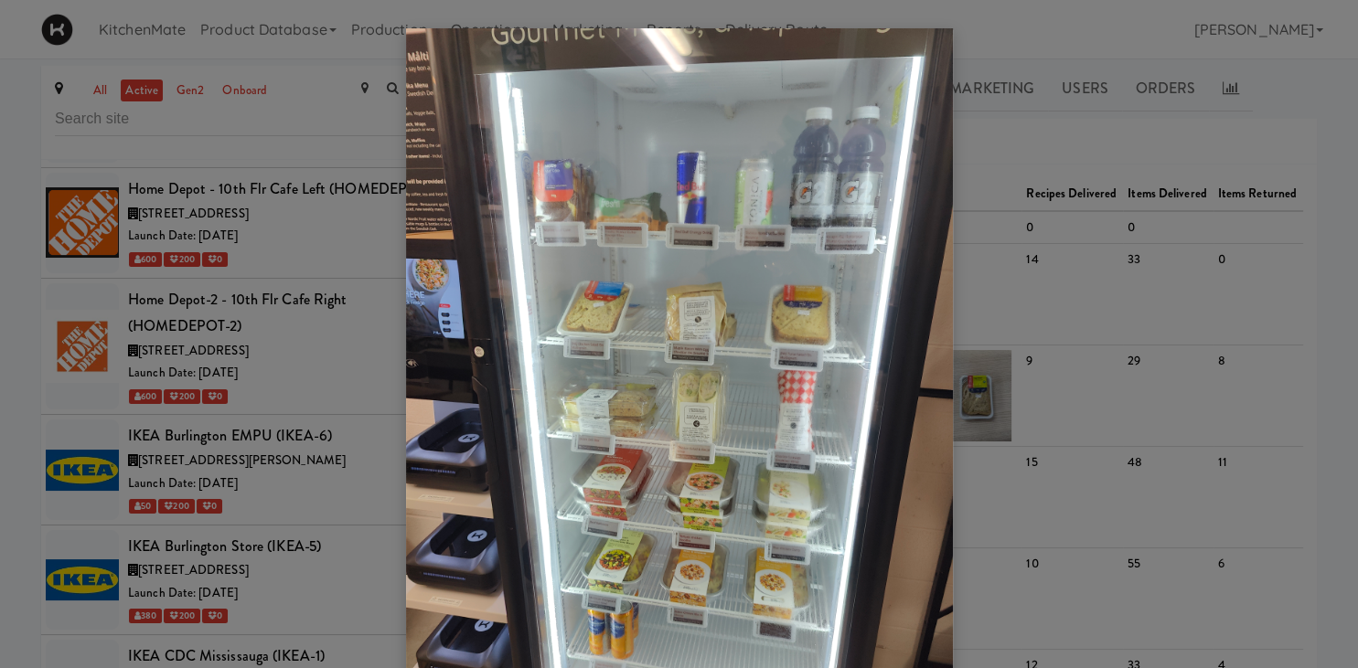
drag, startPoint x: 1080, startPoint y: 486, endPoint x: 1014, endPoint y: 411, distance: 99.8
click at [1080, 485] on div at bounding box center [679, 334] width 1358 height 668
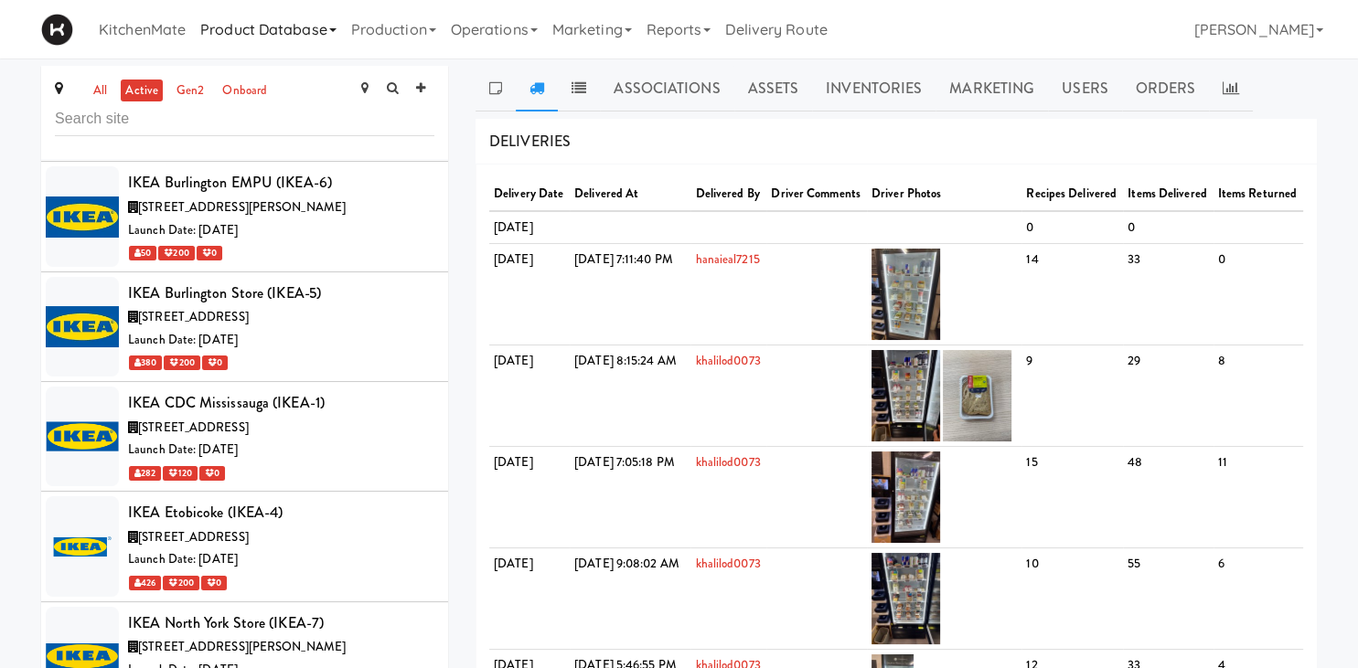
scroll to position [4836, 0]
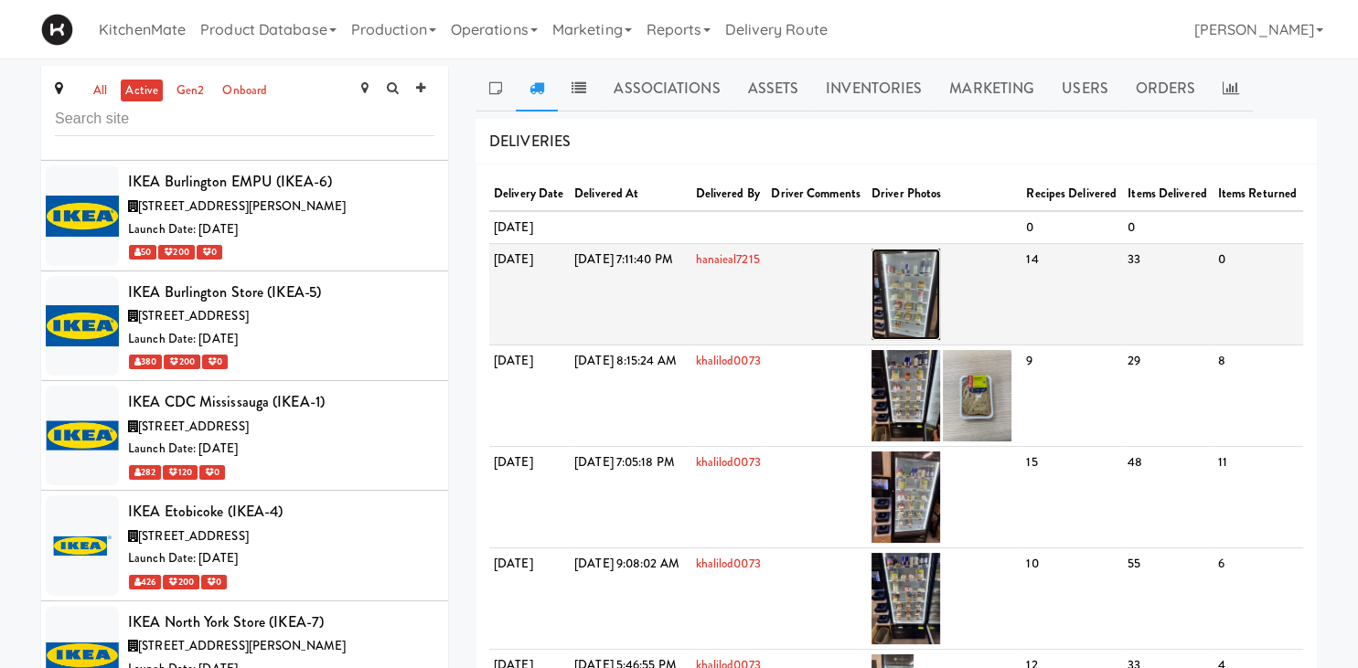
click at [940, 339] on img at bounding box center [905, 294] width 69 height 91
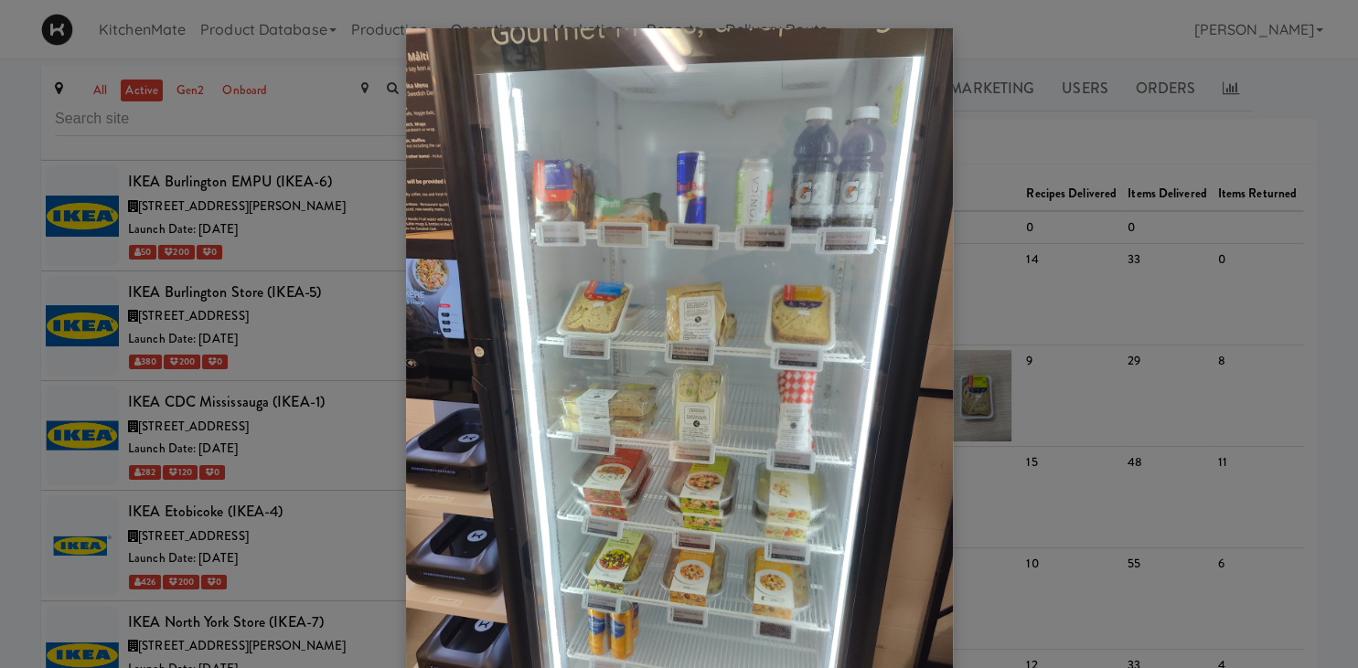
click at [1171, 313] on div at bounding box center [679, 334] width 1358 height 668
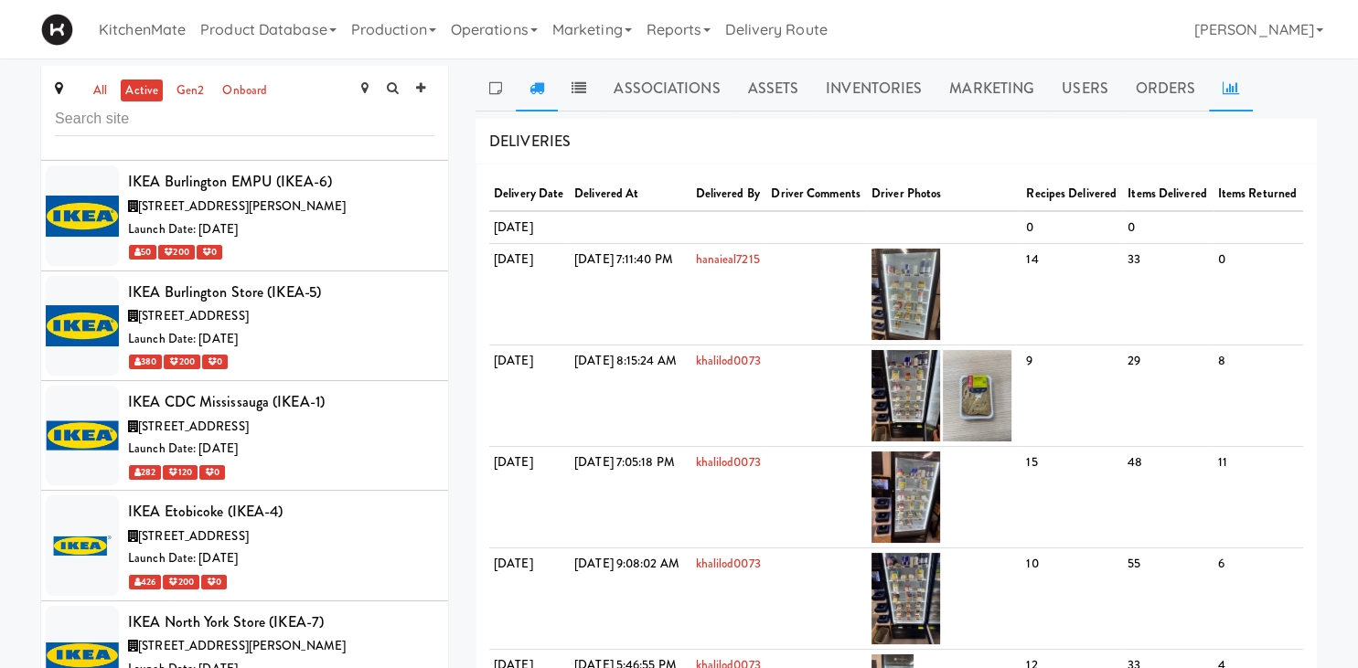
click at [1212, 83] on link at bounding box center [1231, 89] width 44 height 46
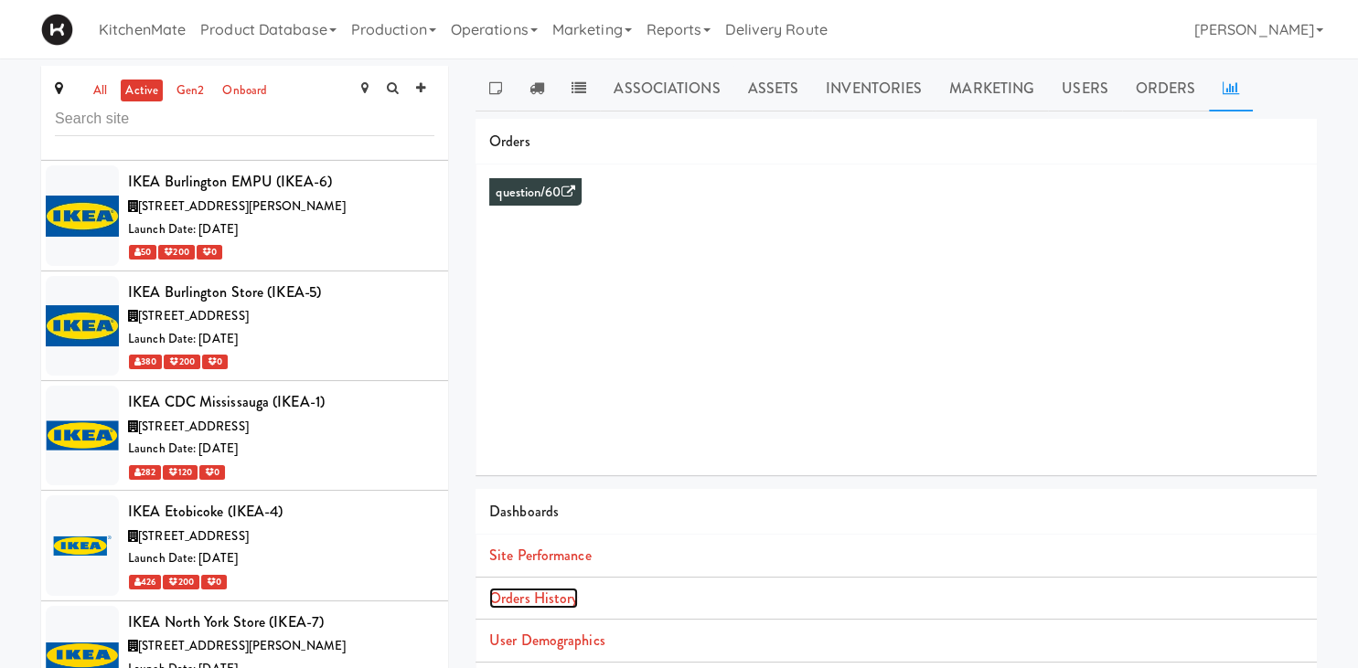
click at [566, 603] on link "Orders History" at bounding box center [533, 598] width 89 height 21
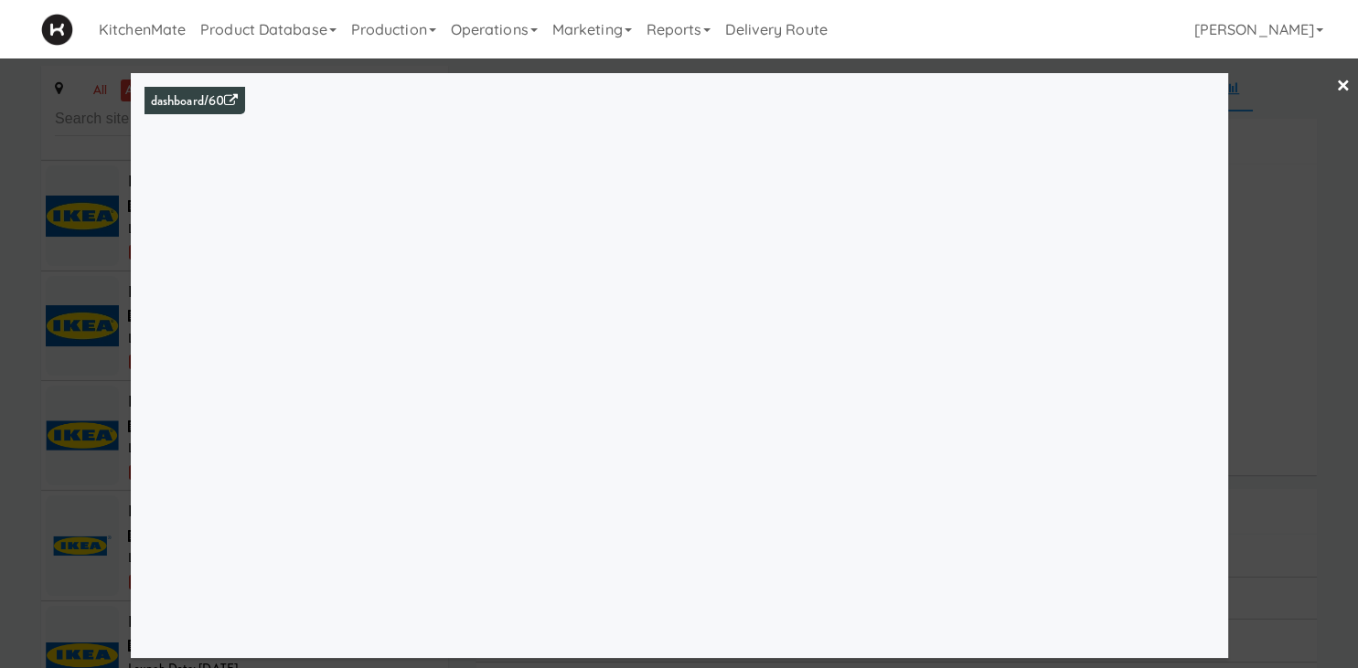
click at [139, 400] on div "dashboard/60" at bounding box center [679, 365] width 1097 height 585
click at [123, 391] on div at bounding box center [679, 334] width 1358 height 668
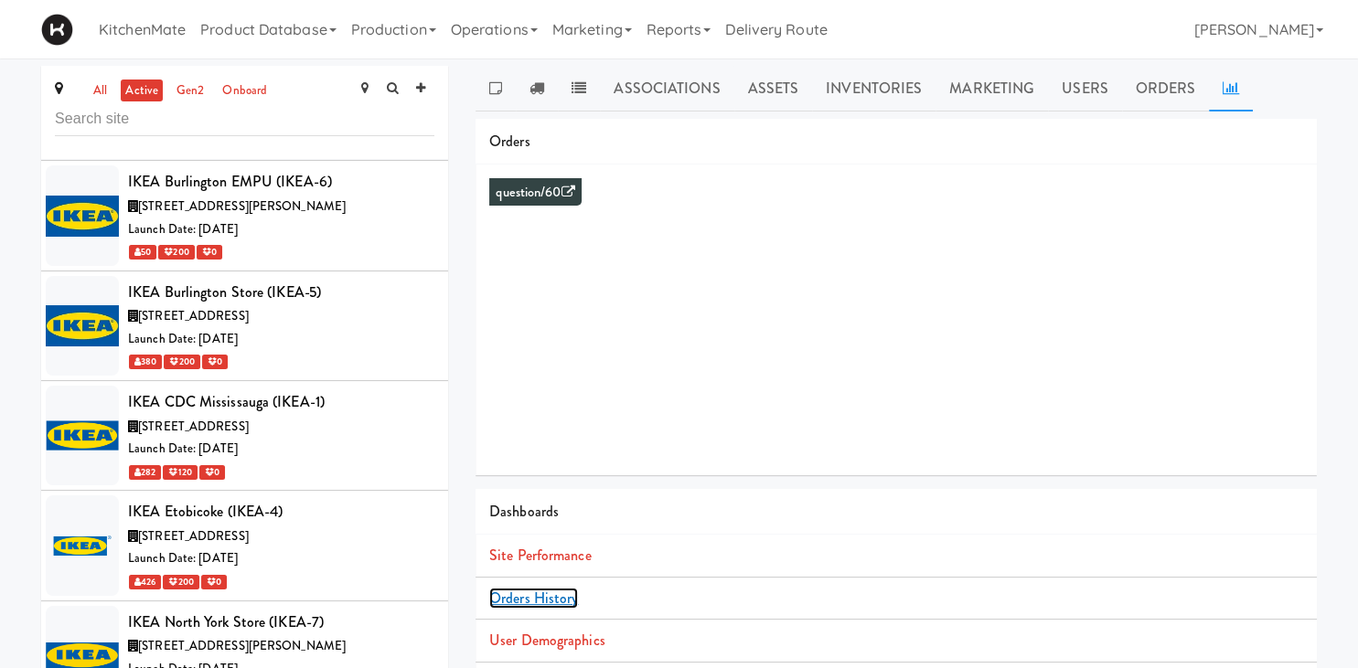
drag, startPoint x: 539, startPoint y: 601, endPoint x: 537, endPoint y: 587, distance: 14.0
click at [539, 594] on link "Orders History" at bounding box center [533, 598] width 89 height 21
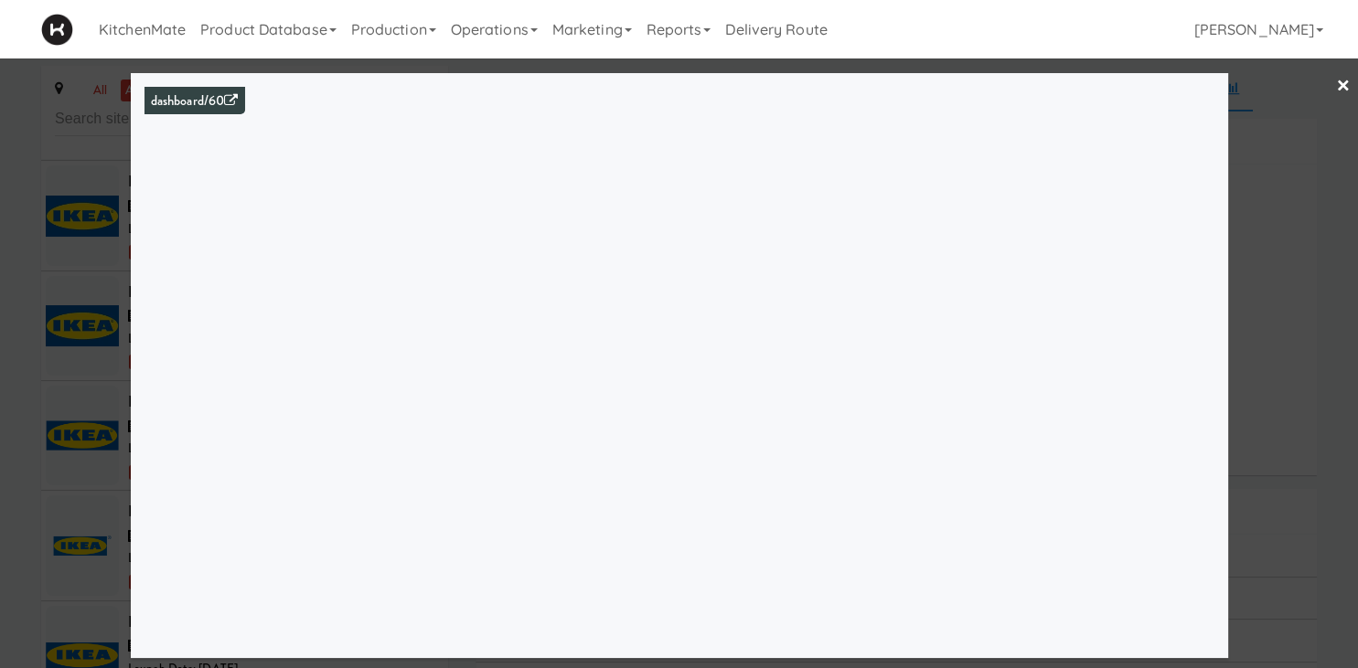
click at [112, 400] on div at bounding box center [679, 334] width 1358 height 668
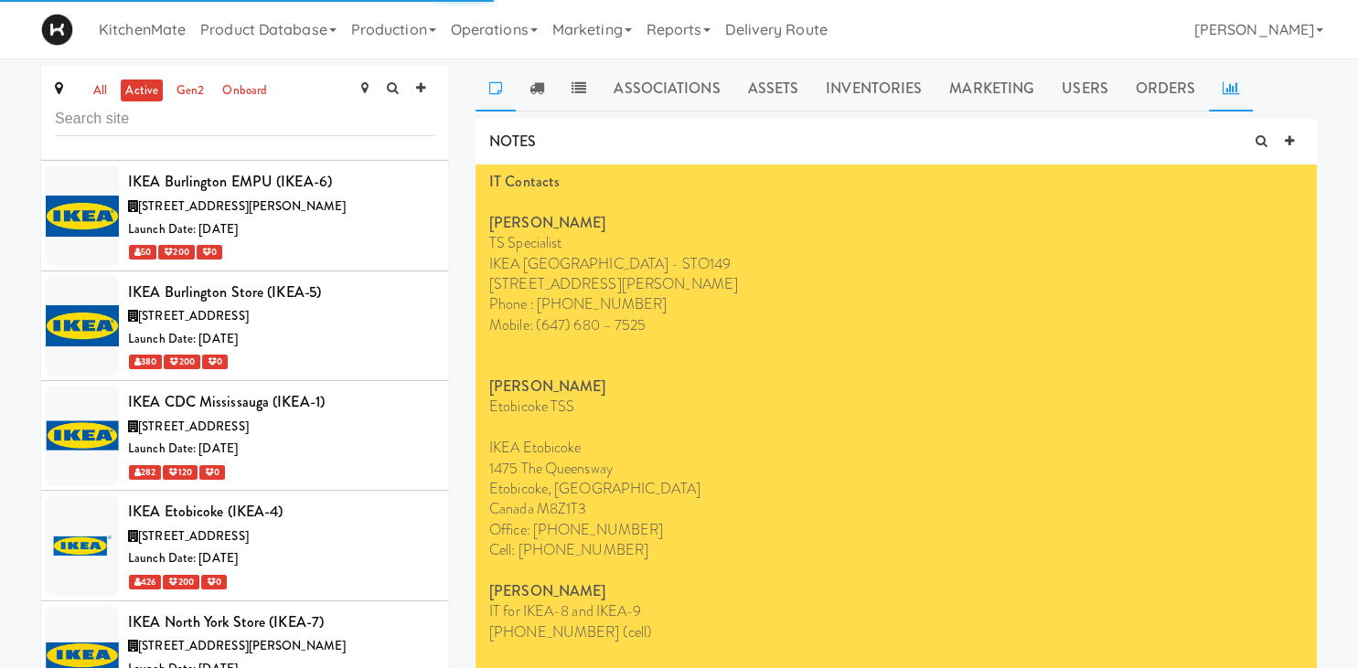
drag, startPoint x: 1227, startPoint y: 90, endPoint x: 1092, endPoint y: 175, distance: 159.8
click at [1224, 90] on icon at bounding box center [1230, 87] width 16 height 15
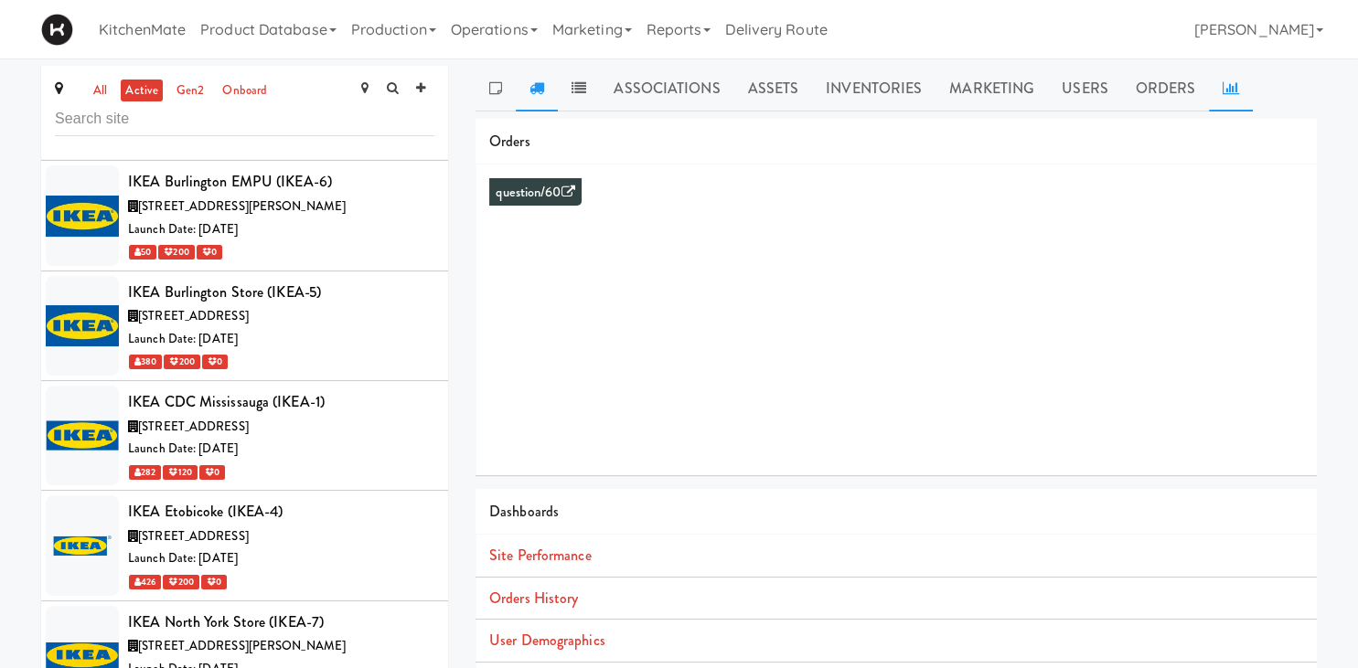
click at [545, 92] on link at bounding box center [537, 89] width 42 height 46
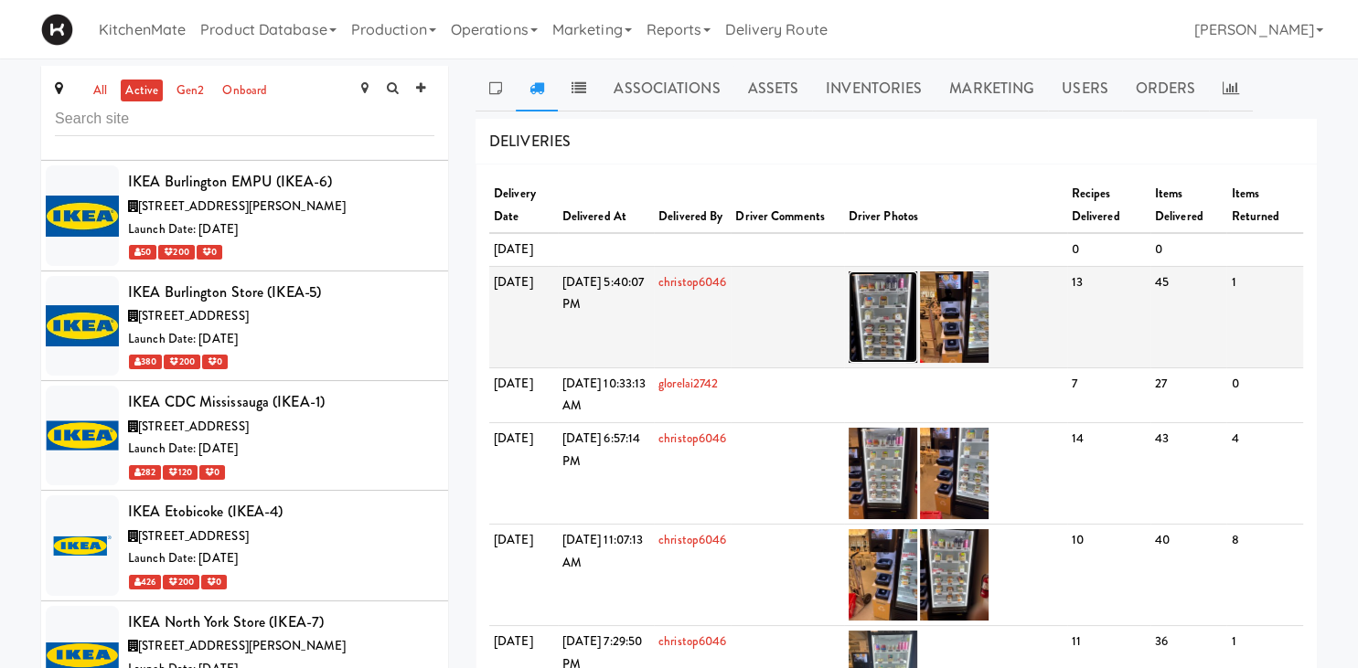
click at [917, 329] on img at bounding box center [882, 317] width 69 height 91
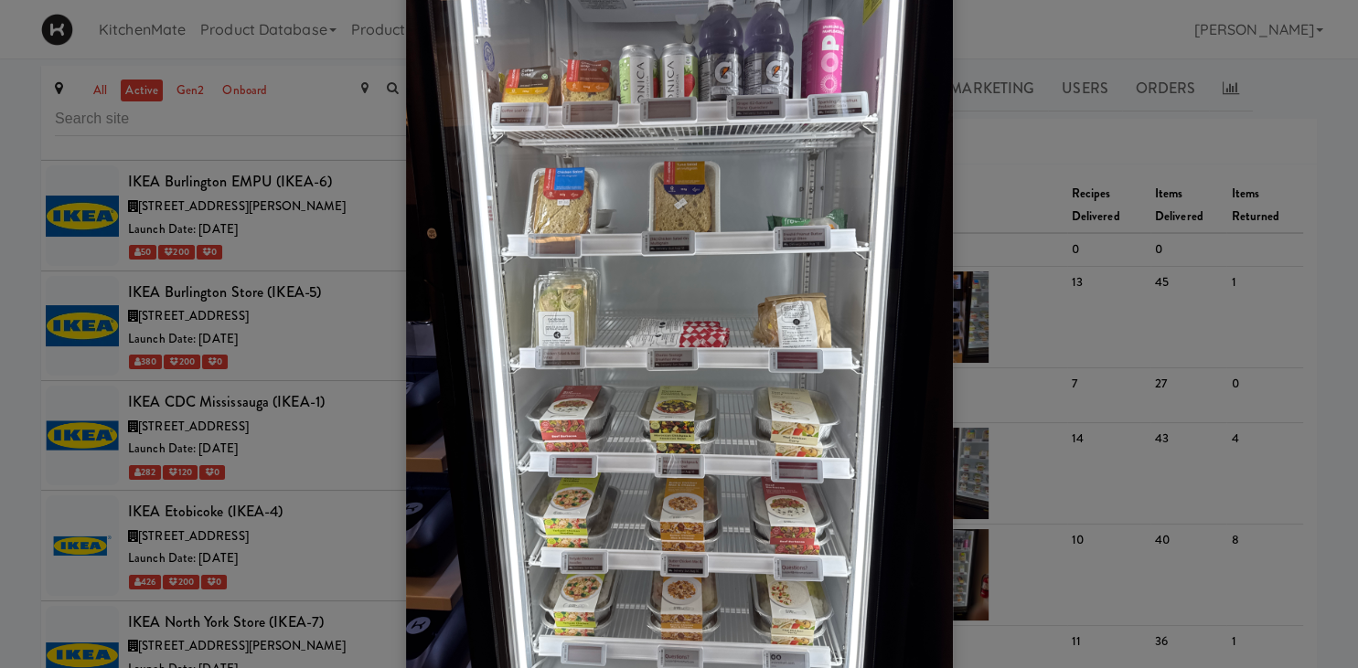
scroll to position [117, 0]
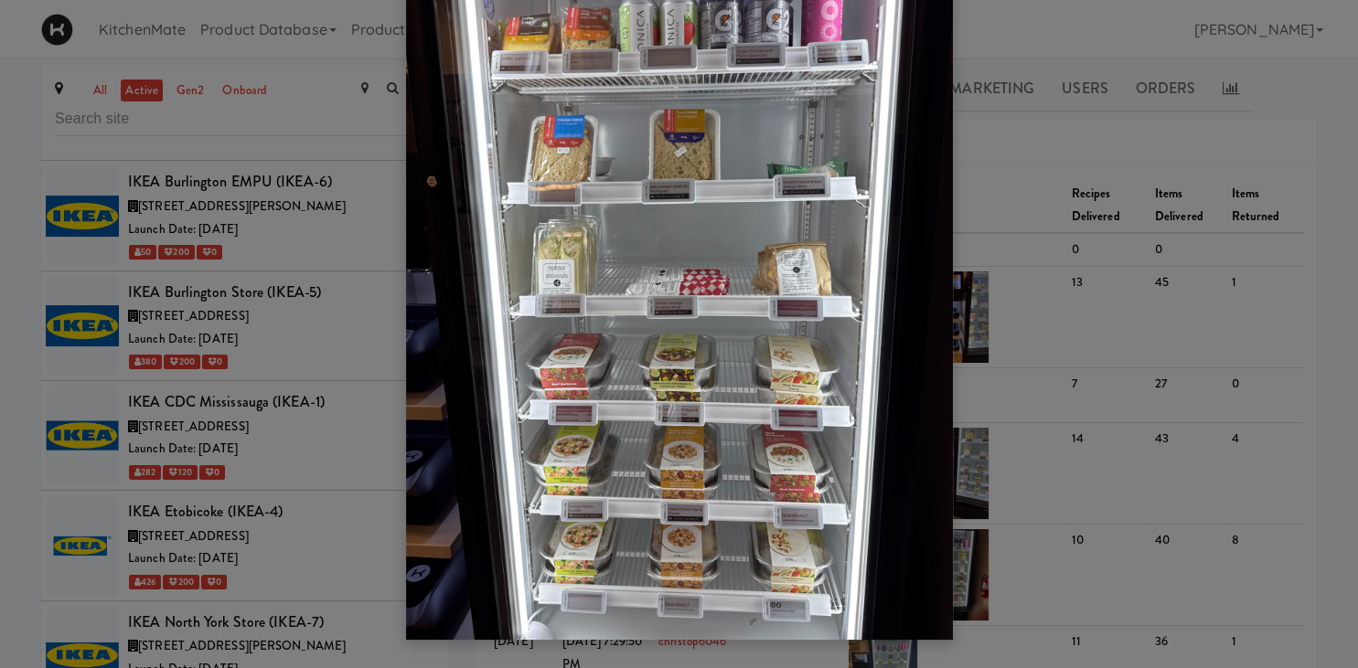
click at [1077, 181] on div at bounding box center [679, 334] width 1358 height 668
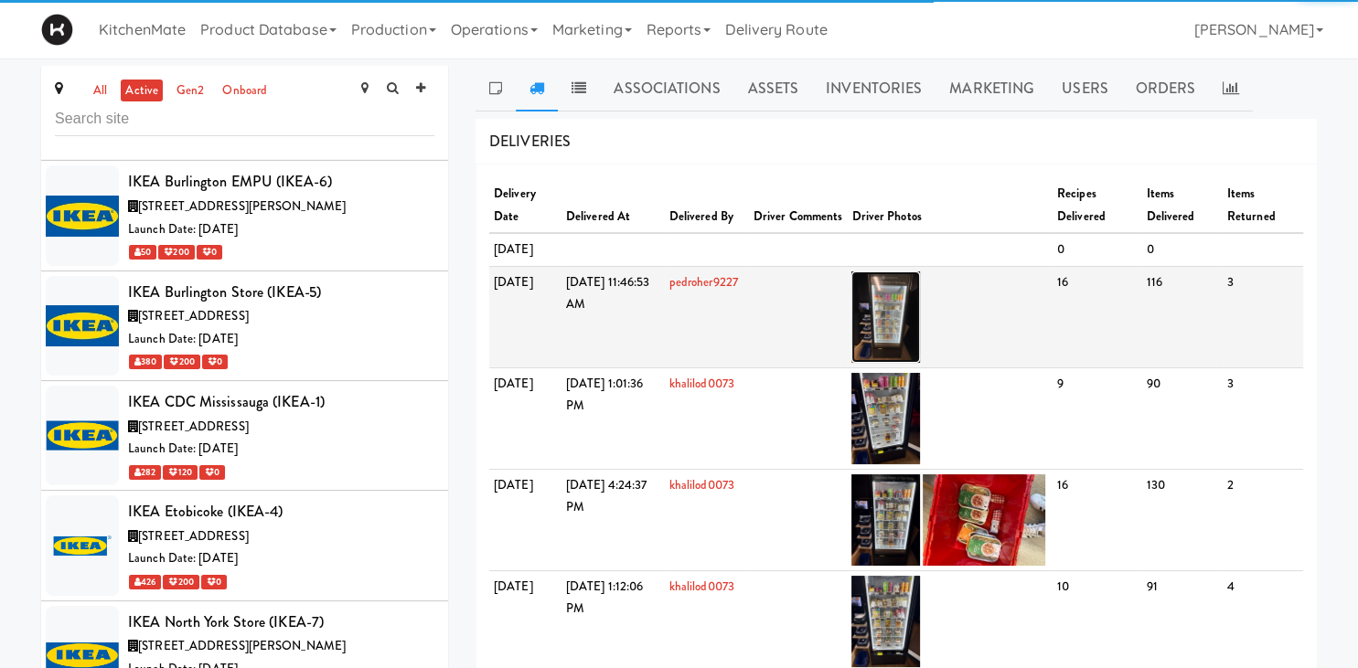
click at [920, 323] on img at bounding box center [885, 317] width 69 height 91
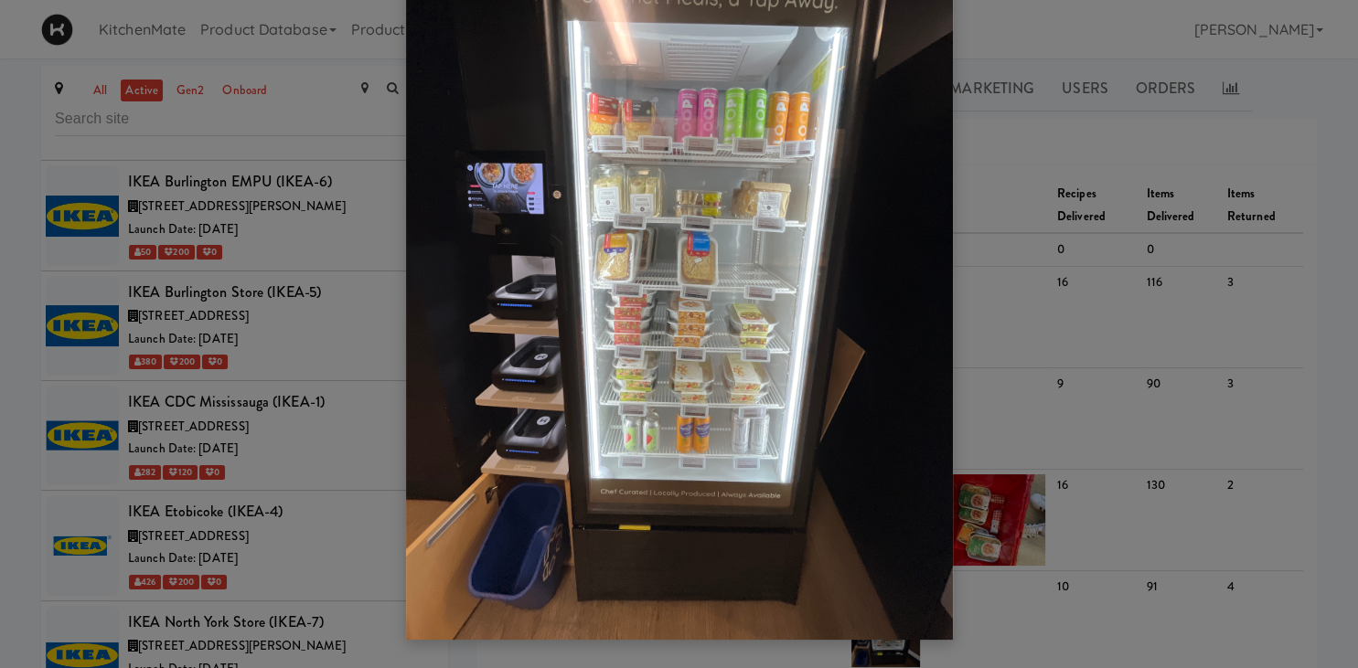
drag, startPoint x: 1304, startPoint y: 238, endPoint x: 1282, endPoint y: 225, distance: 25.4
click at [1297, 238] on div at bounding box center [679, 334] width 1358 height 668
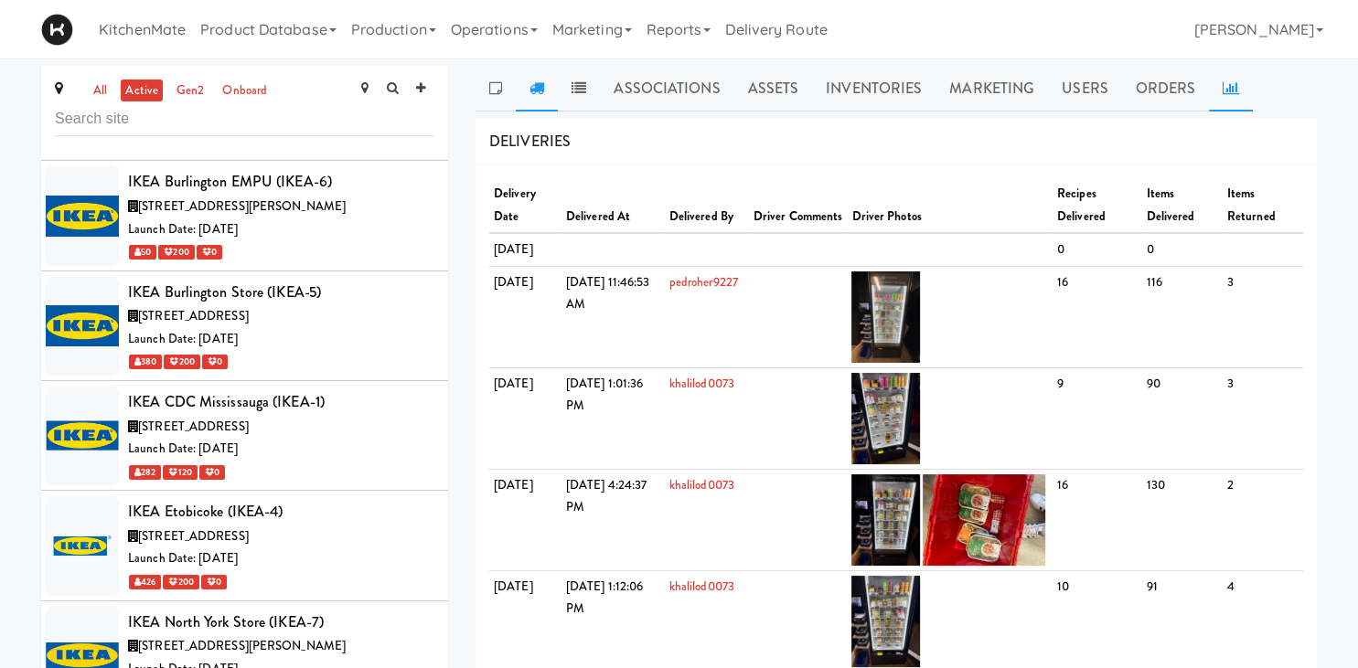
click at [1241, 75] on link at bounding box center [1231, 89] width 44 height 46
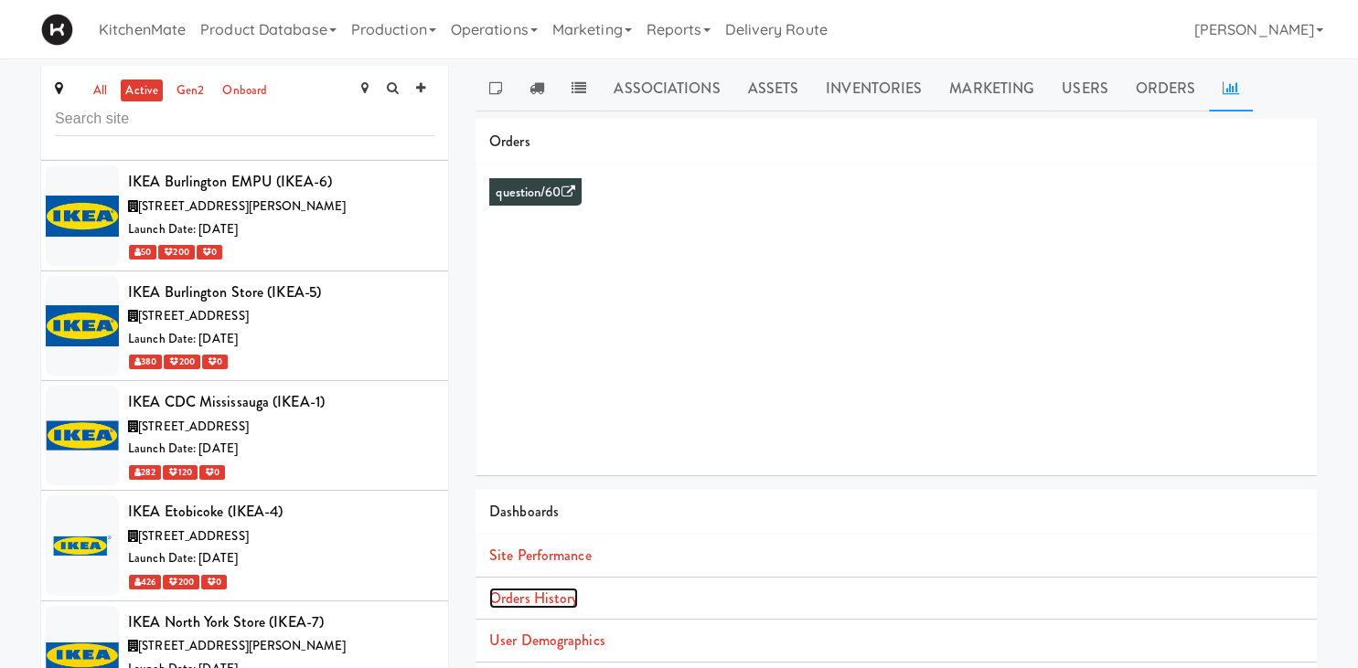
click at [532, 601] on link "Orders History" at bounding box center [533, 598] width 89 height 21
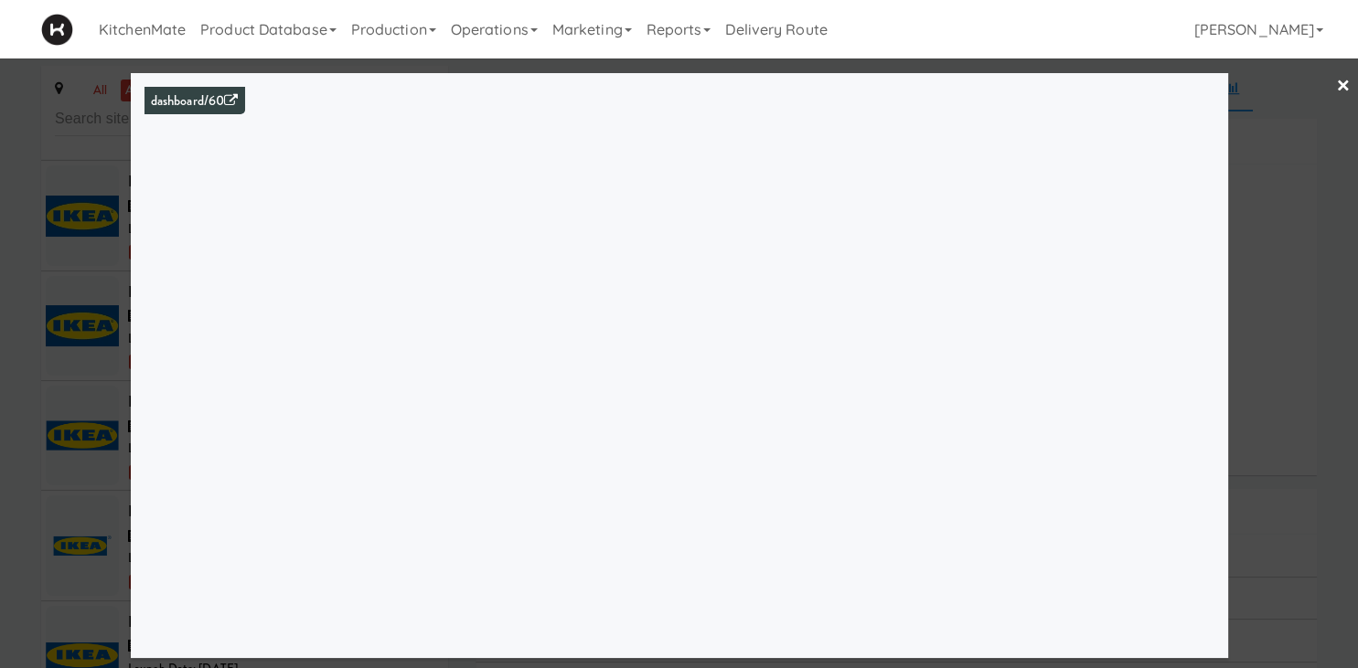
click at [125, 320] on div at bounding box center [679, 334] width 1358 height 668
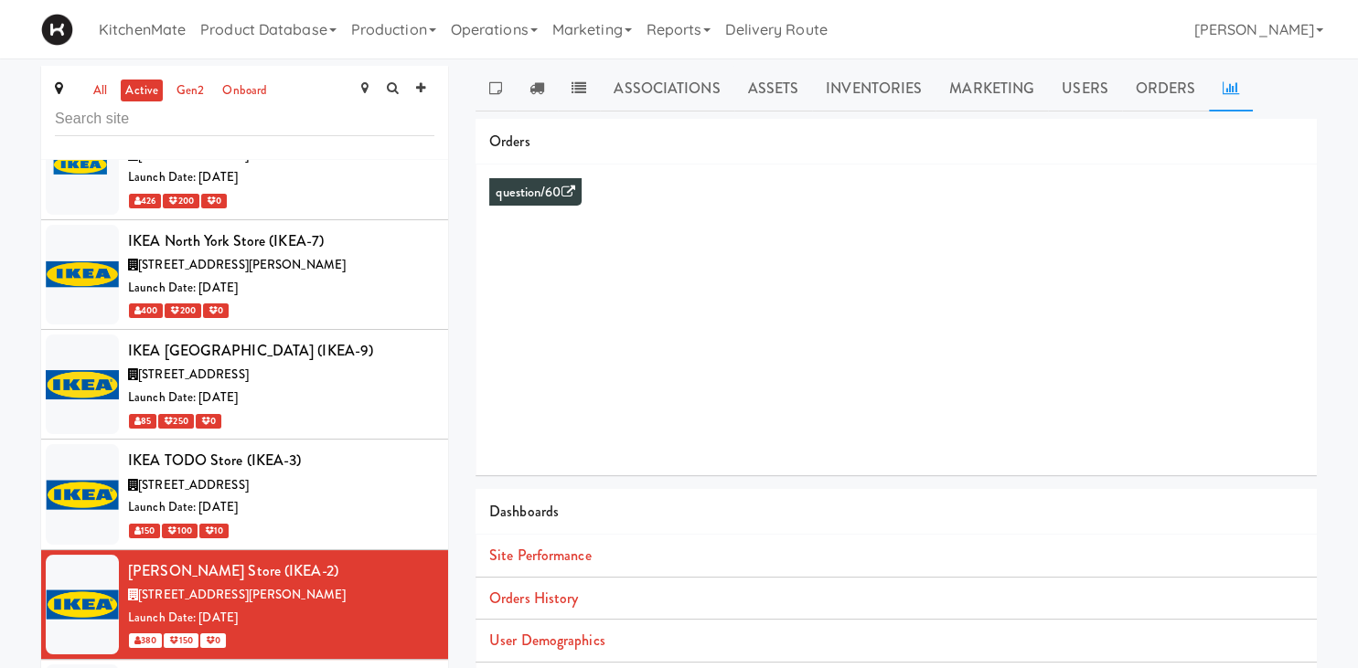
scroll to position [5218, 0]
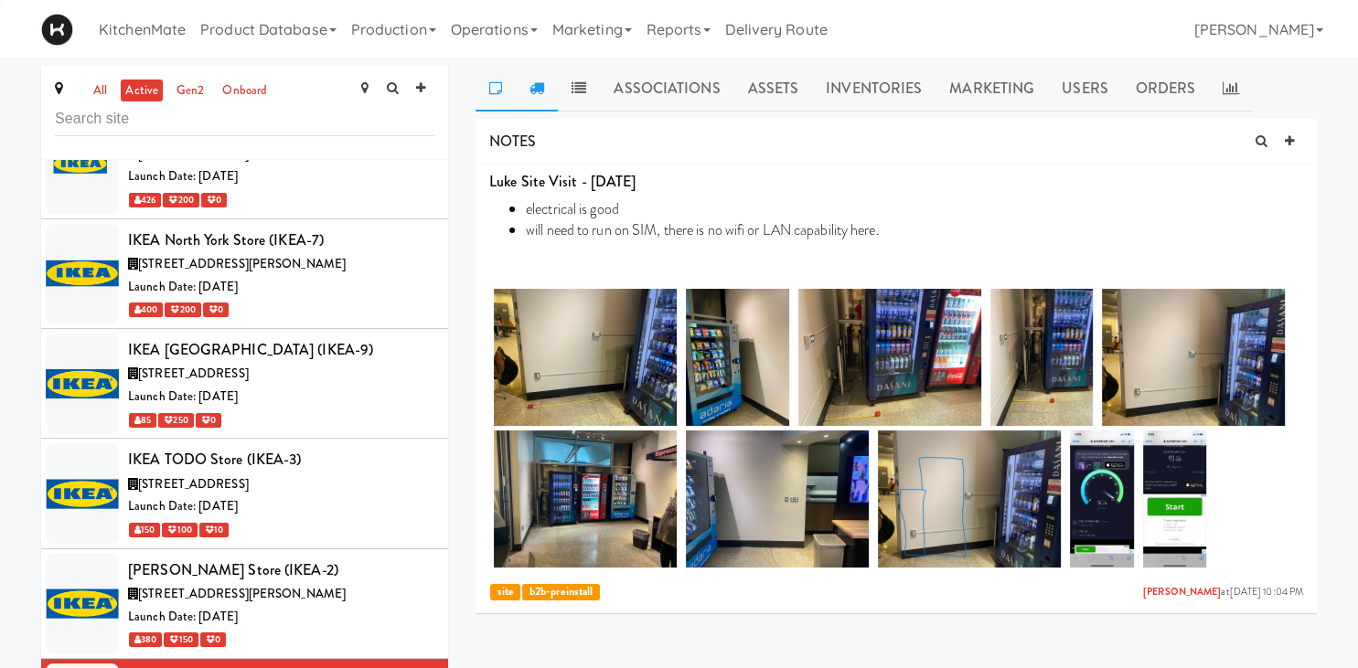
click at [544, 98] on link at bounding box center [537, 89] width 42 height 46
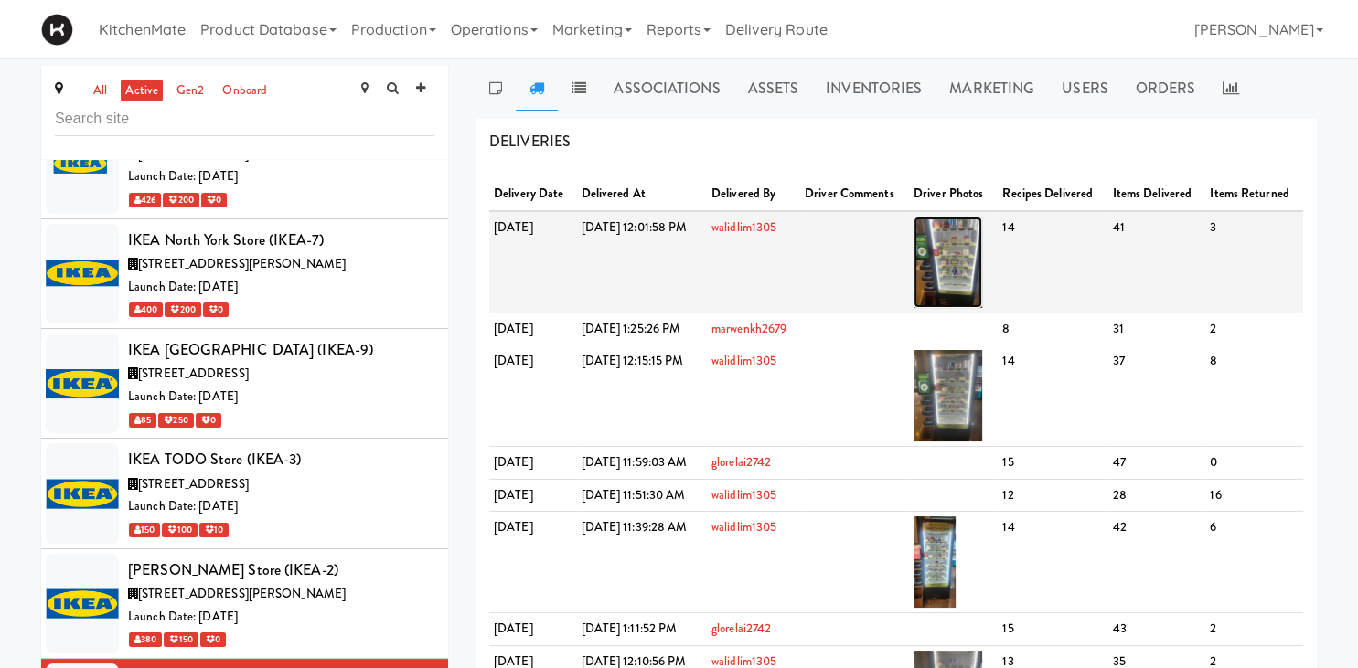
click at [982, 285] on img at bounding box center [947, 262] width 69 height 91
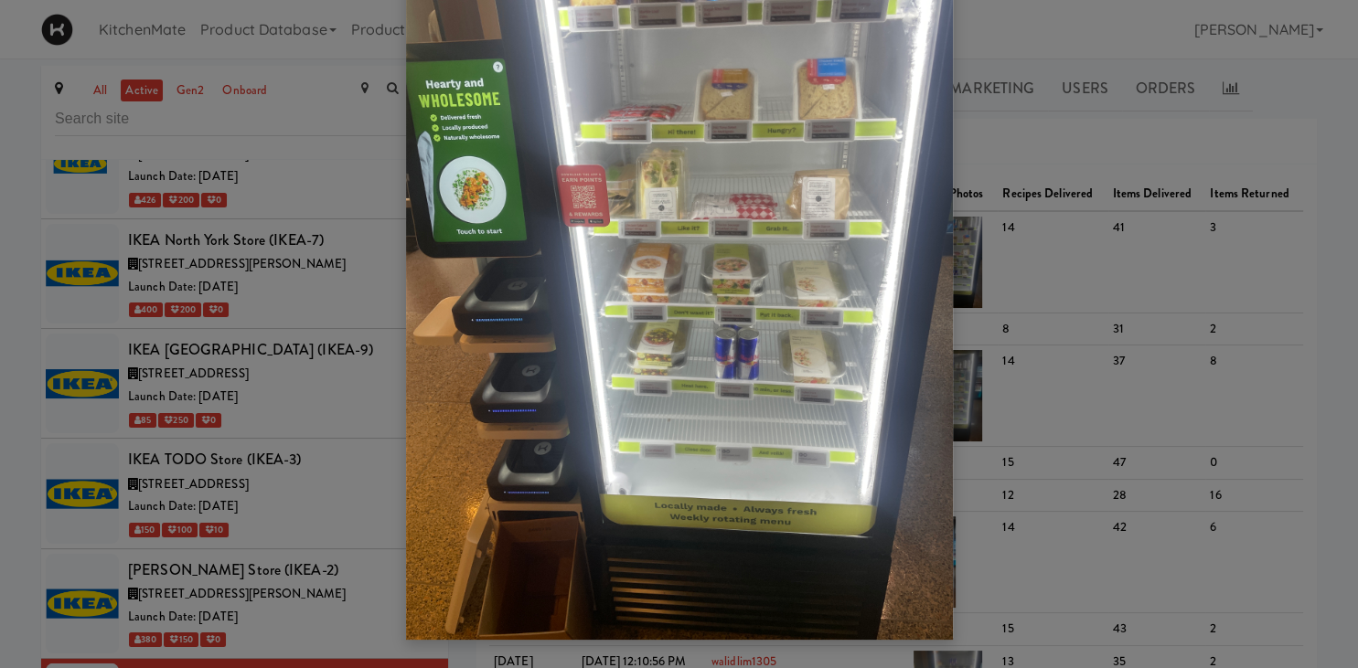
click at [1160, 373] on div at bounding box center [679, 334] width 1358 height 668
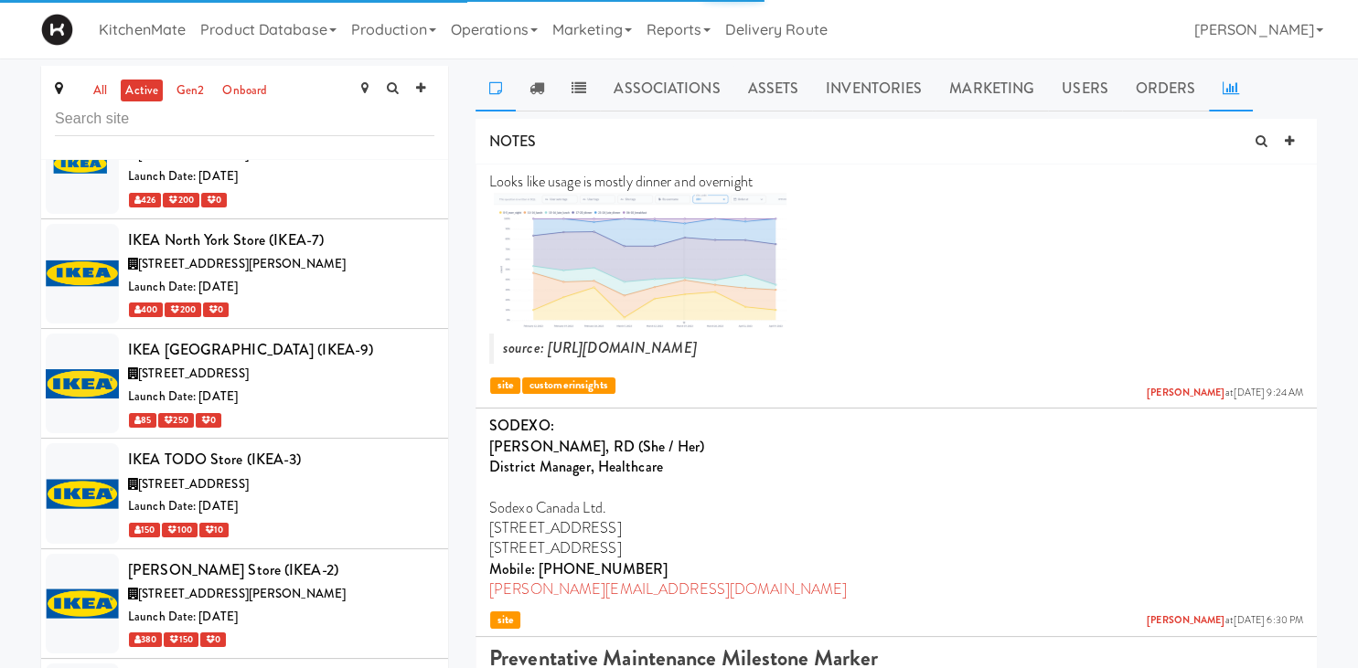
click at [1231, 89] on icon at bounding box center [1230, 87] width 16 height 15
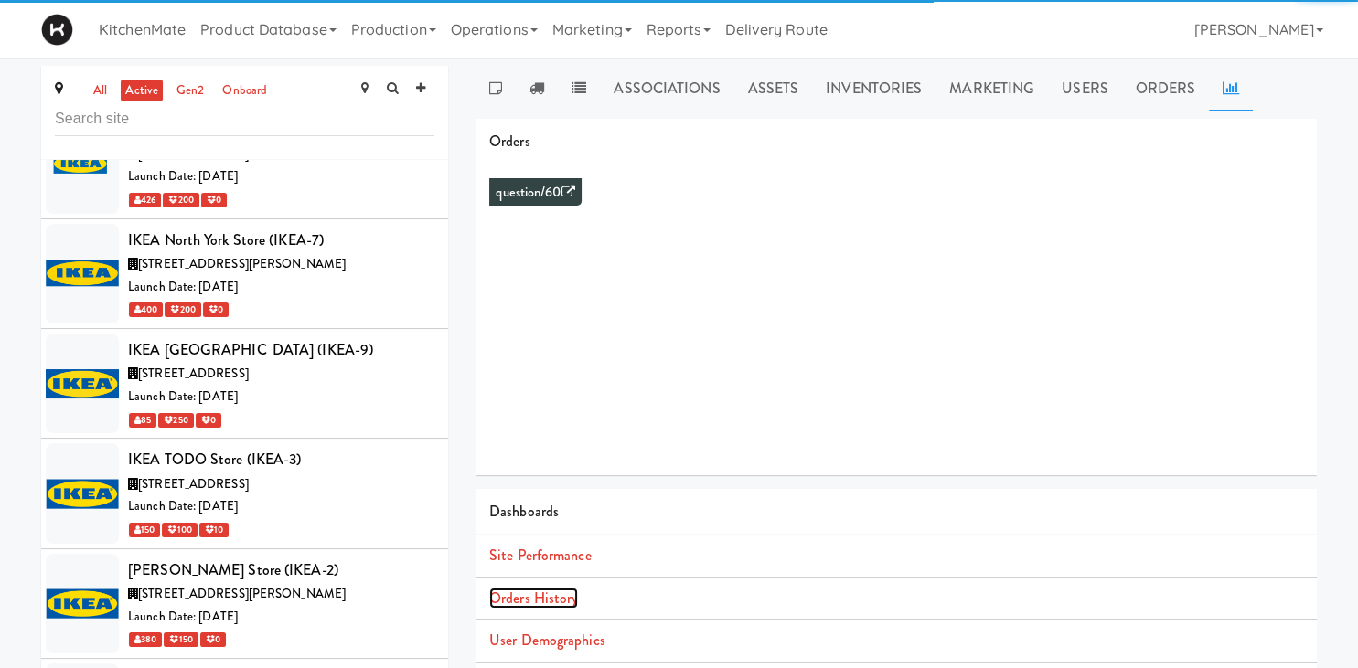
click at [543, 598] on link "Orders History" at bounding box center [533, 598] width 89 height 21
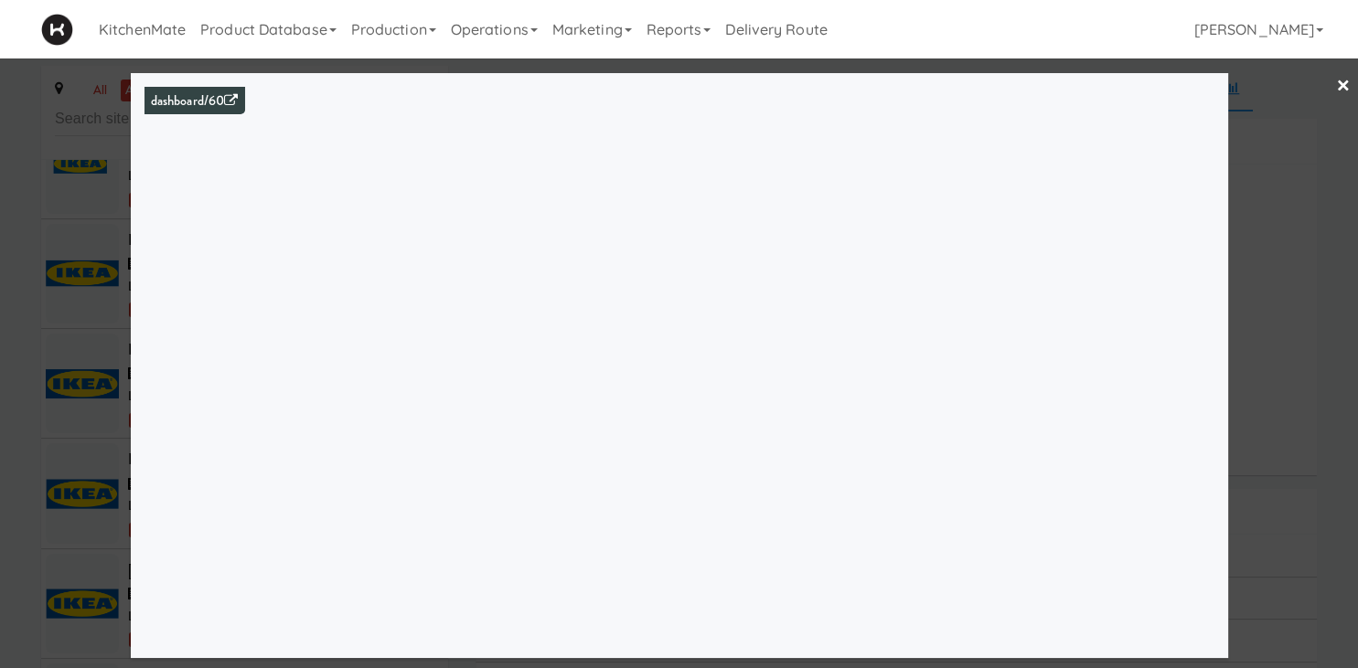
click at [21, 341] on div at bounding box center [679, 334] width 1358 height 668
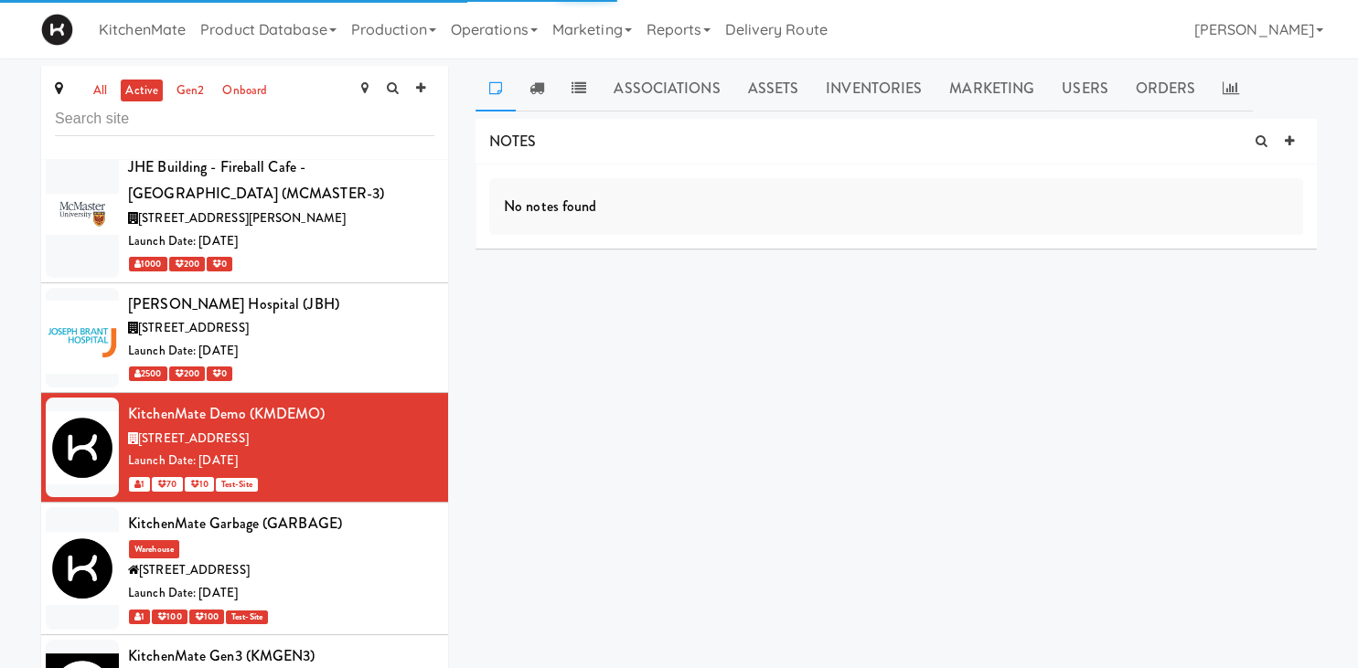
scroll to position [5854, 0]
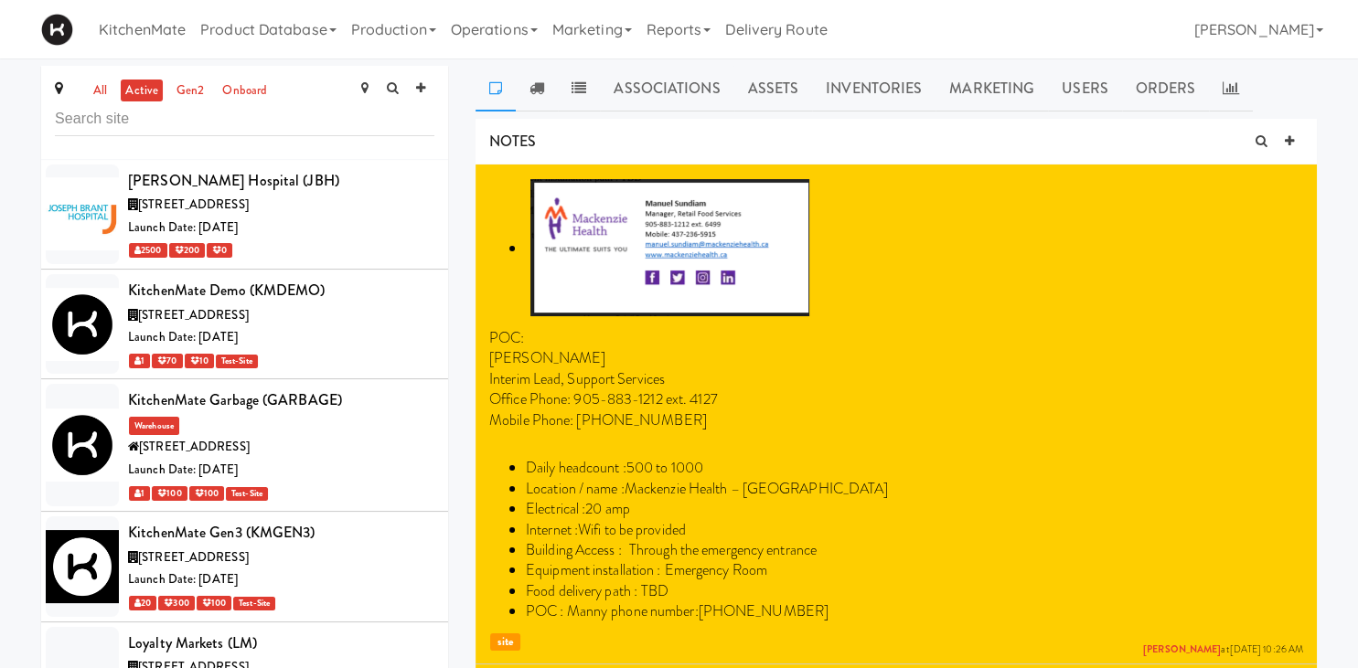
click at [515, 97] on link at bounding box center [495, 89] width 40 height 46
click at [536, 93] on icon at bounding box center [536, 87] width 15 height 15
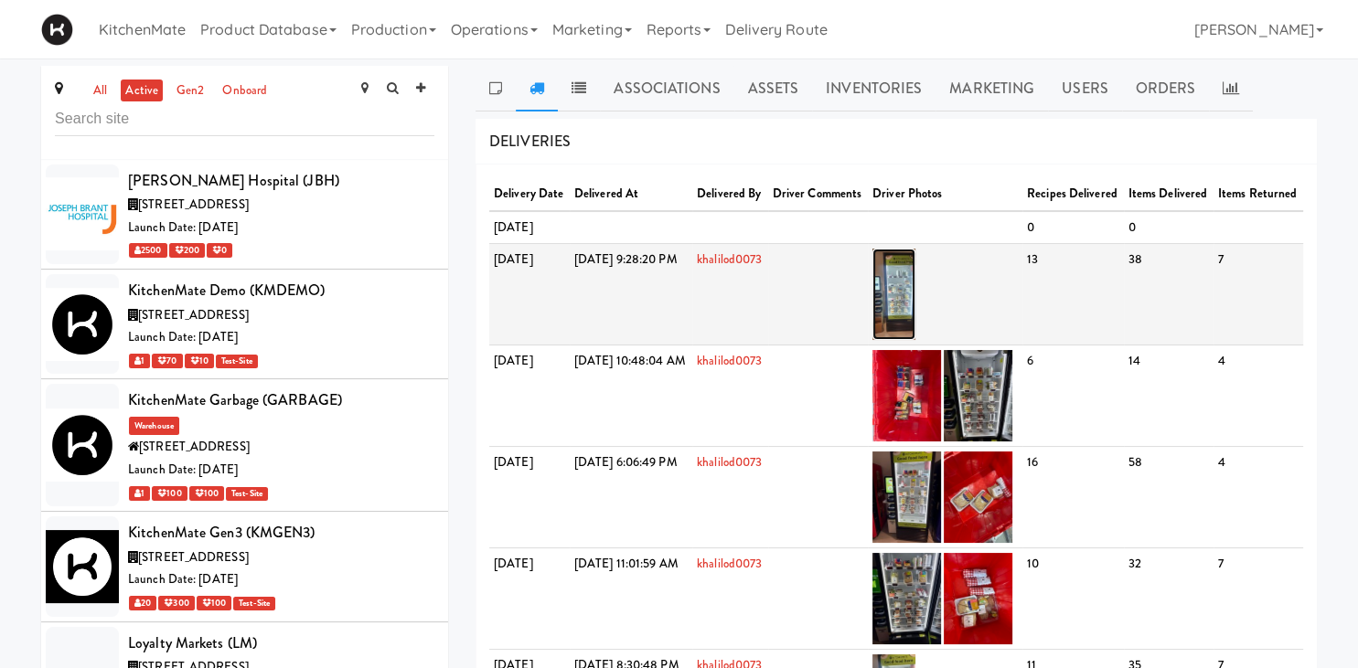
click at [915, 335] on img at bounding box center [893, 294] width 43 height 91
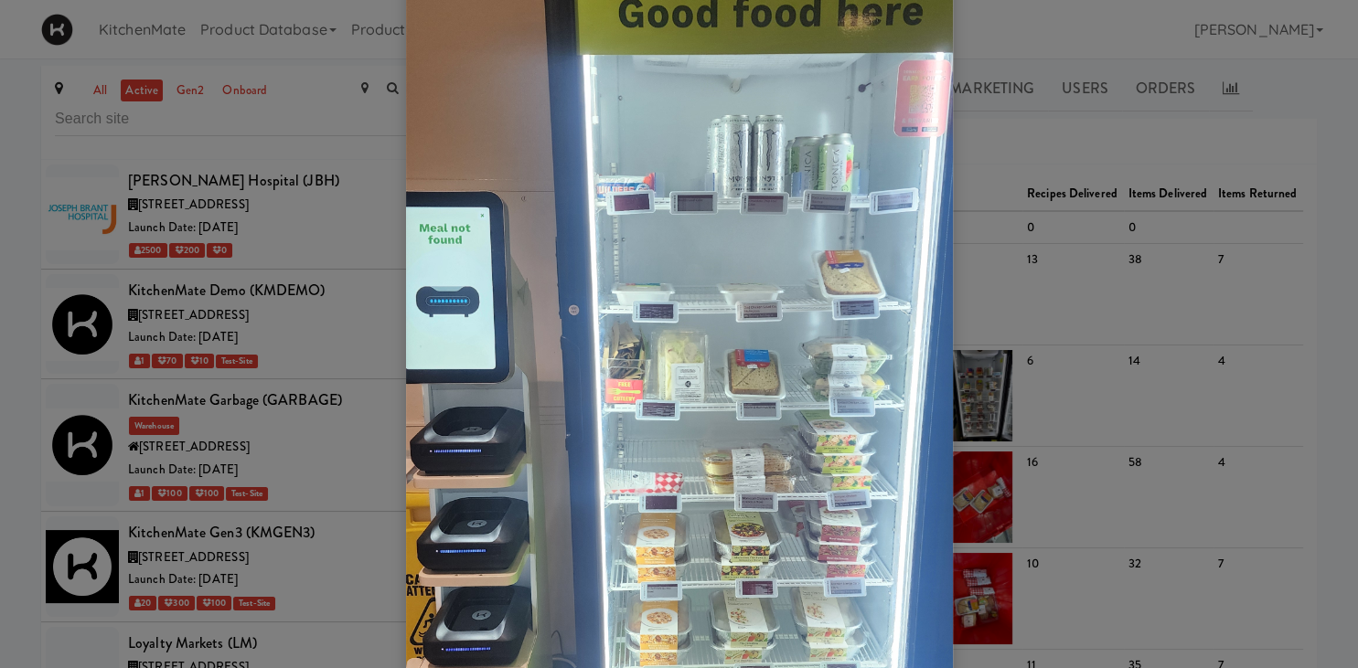
scroll to position [381, 0]
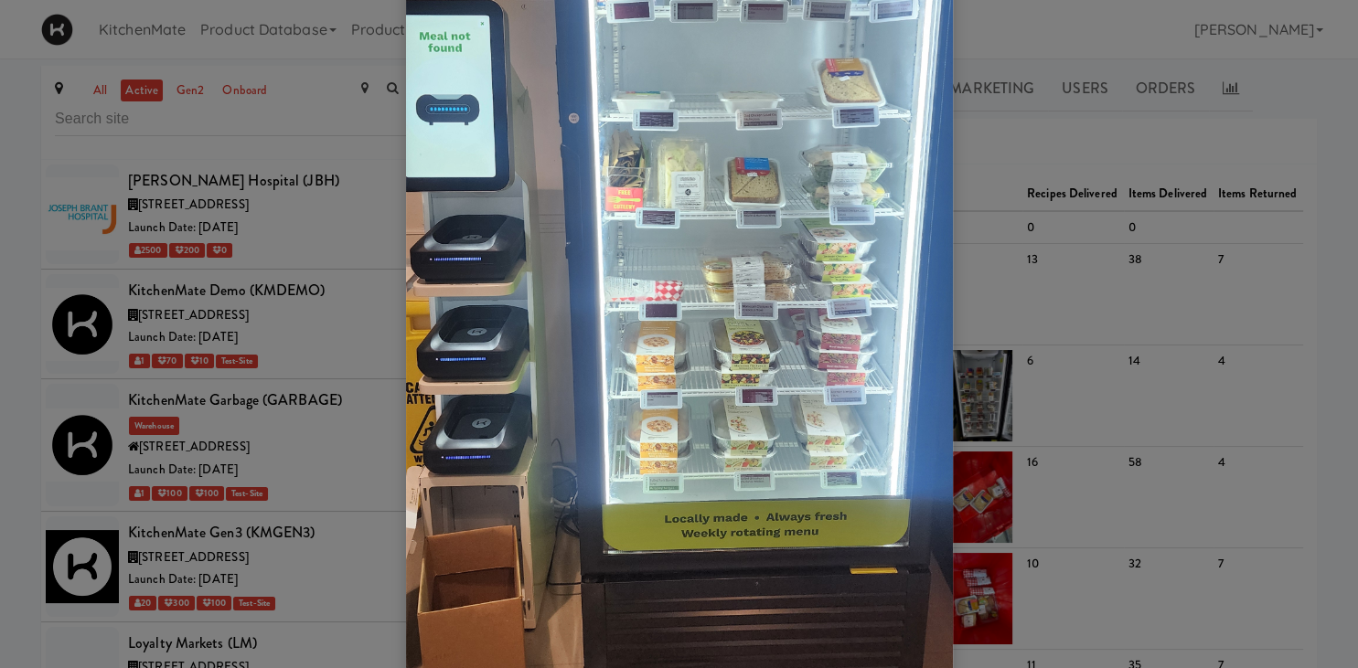
click at [1094, 316] on div at bounding box center [679, 334] width 1358 height 668
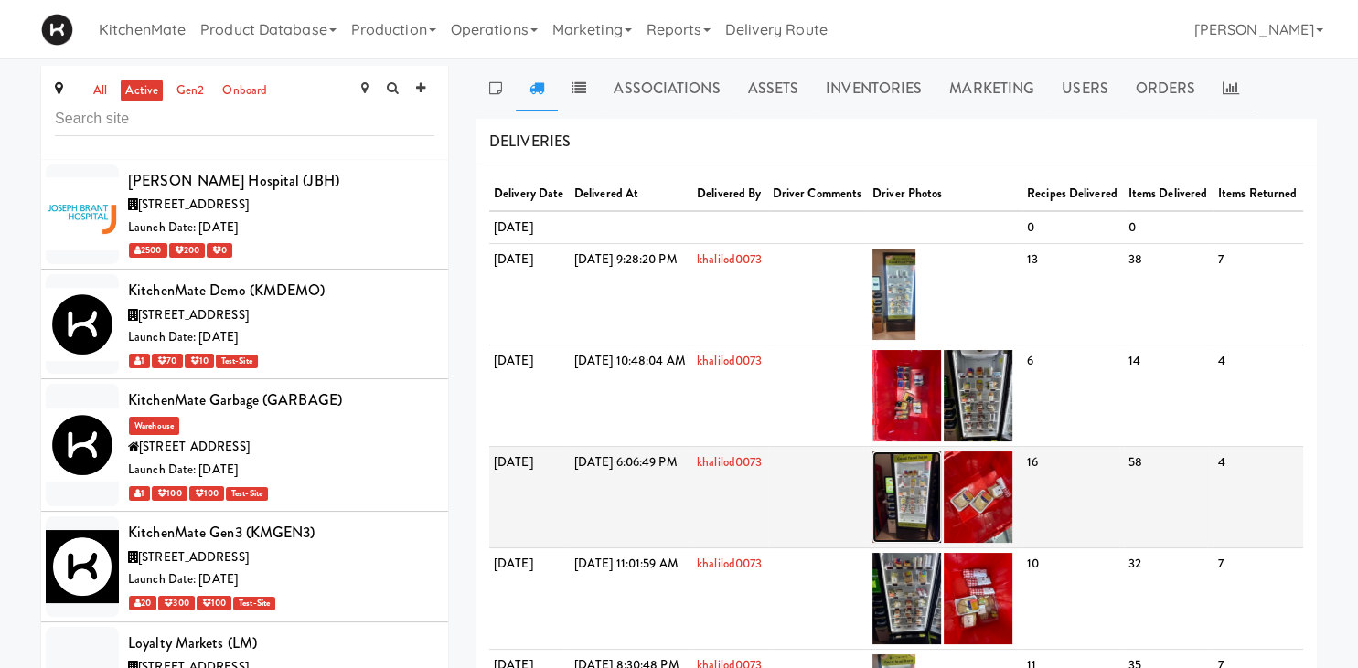
click at [941, 531] on img at bounding box center [906, 497] width 69 height 91
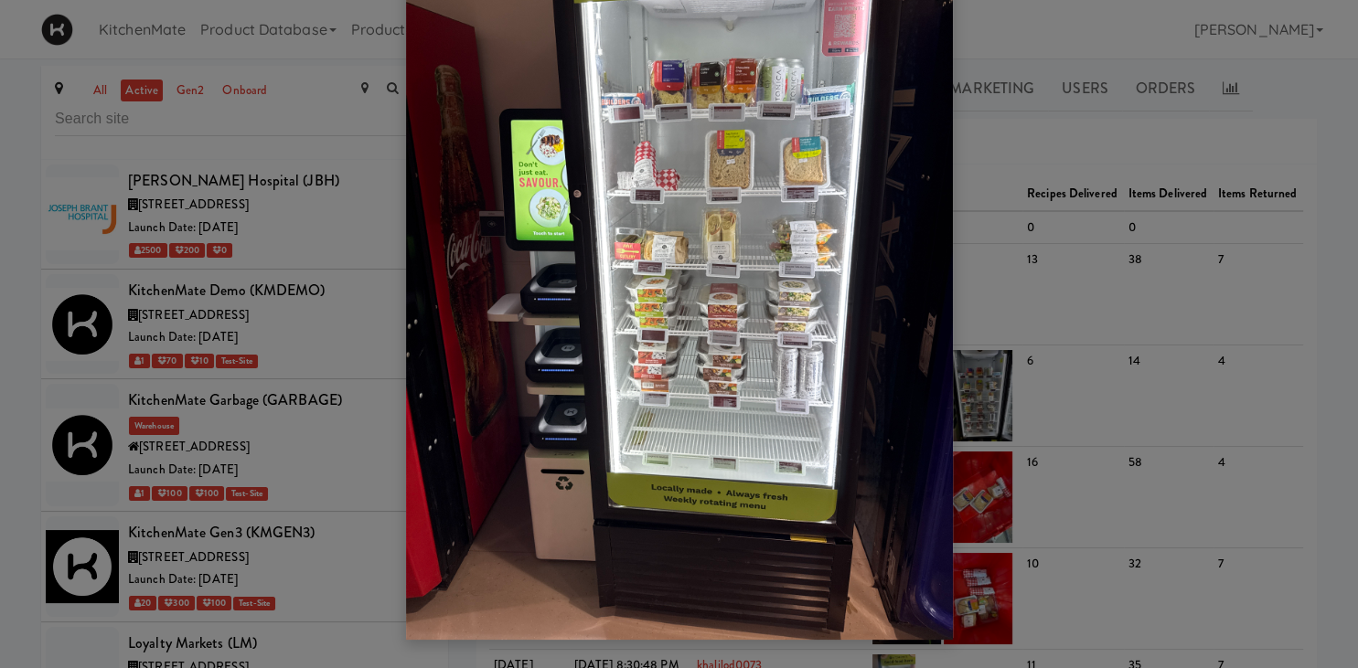
click at [1033, 488] on div at bounding box center [679, 334] width 1358 height 668
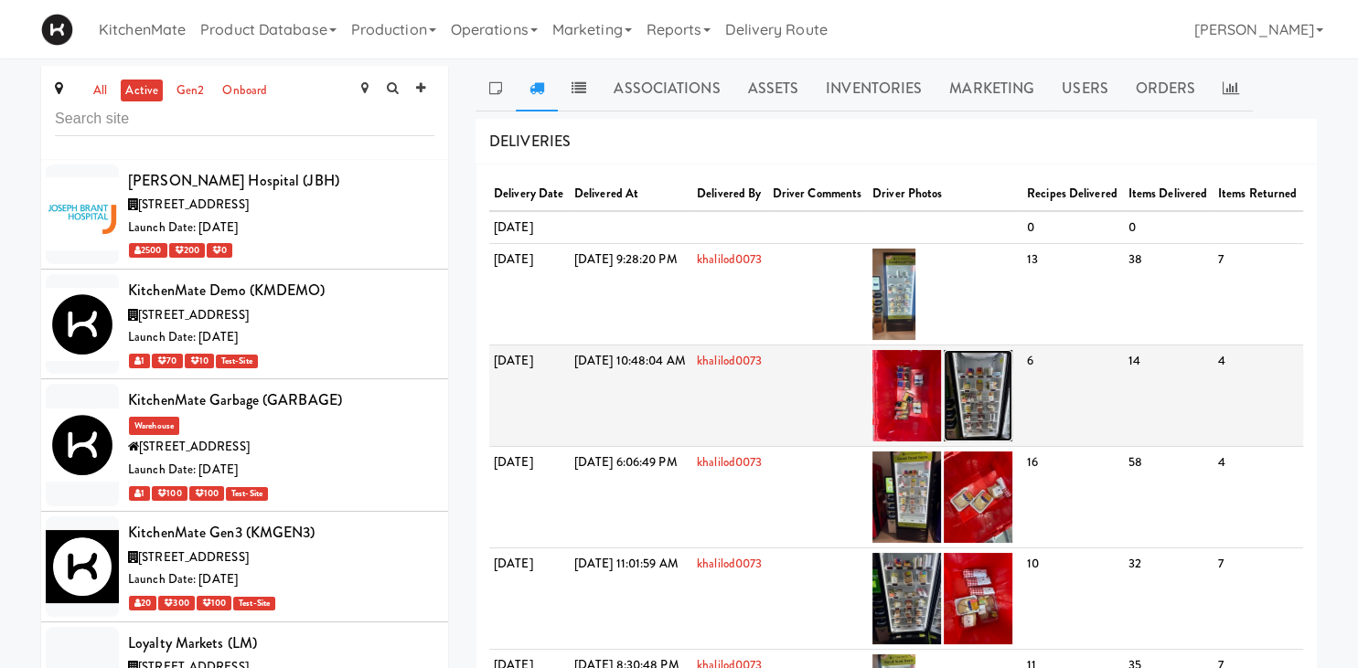
click at [1010, 441] on img at bounding box center [978, 395] width 69 height 91
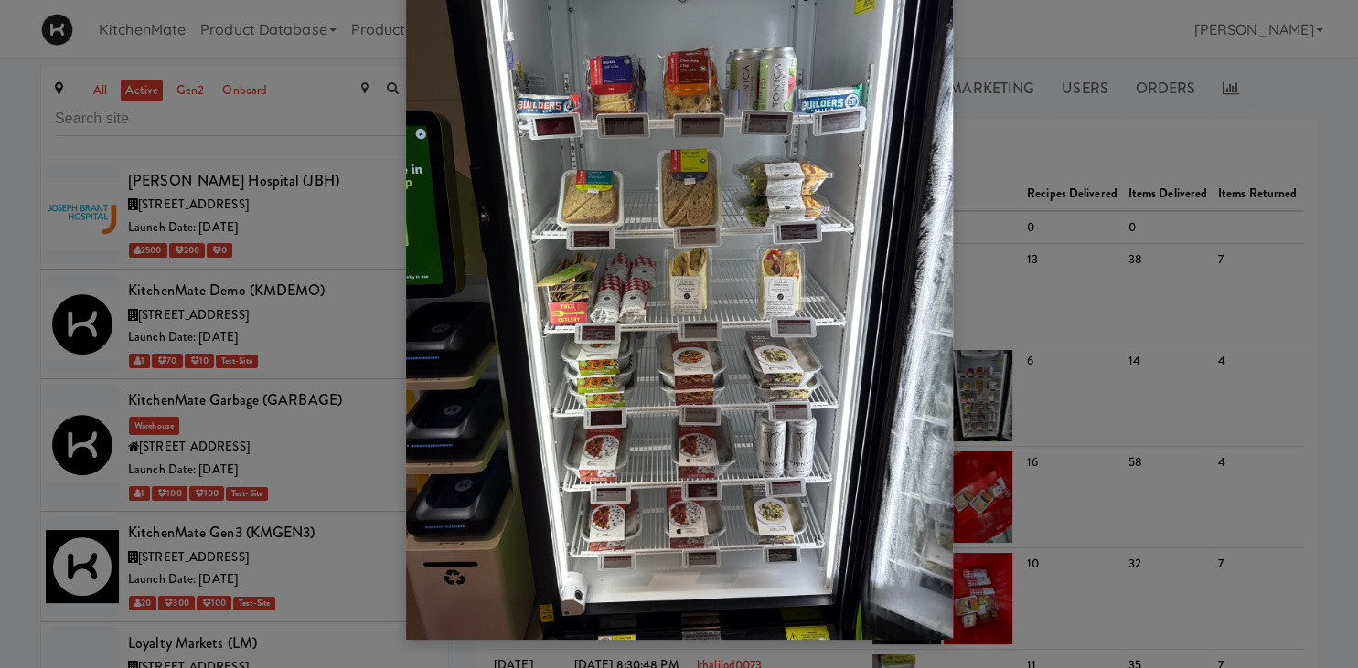
drag, startPoint x: 1051, startPoint y: 488, endPoint x: 1055, endPoint y: 501, distance: 13.6
click at [1051, 488] on div at bounding box center [679, 334] width 1358 height 668
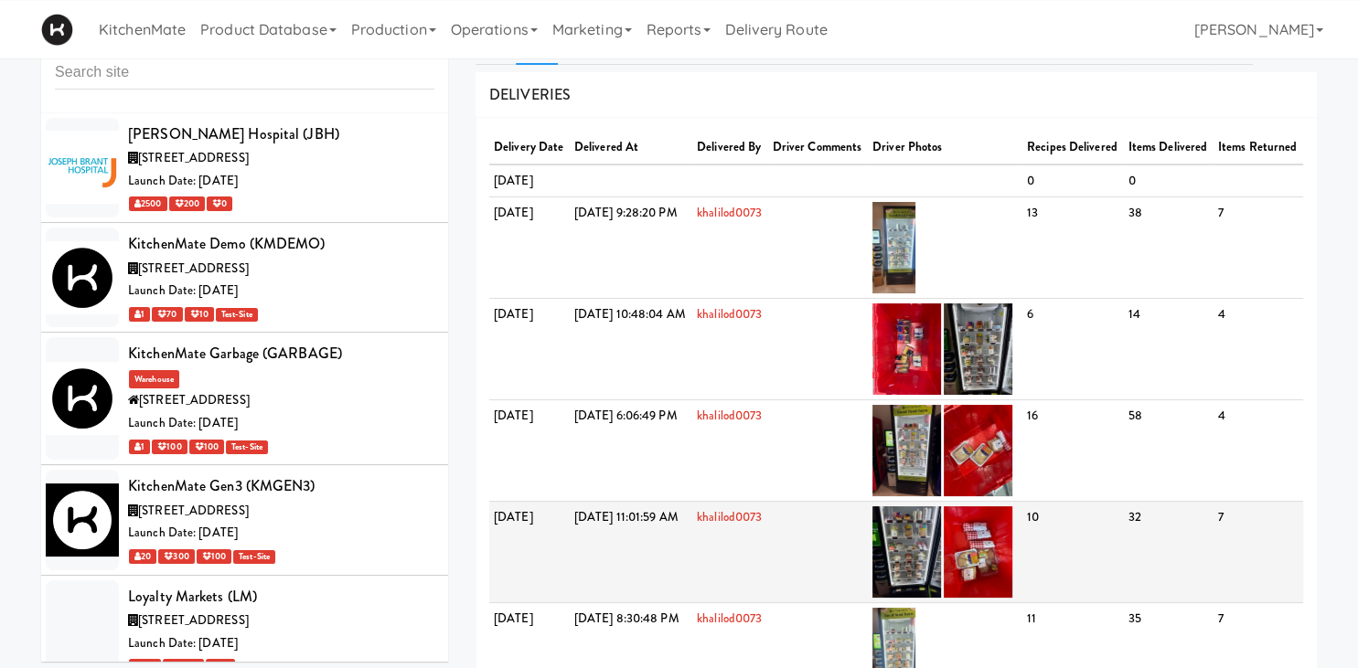
scroll to position [96, 0]
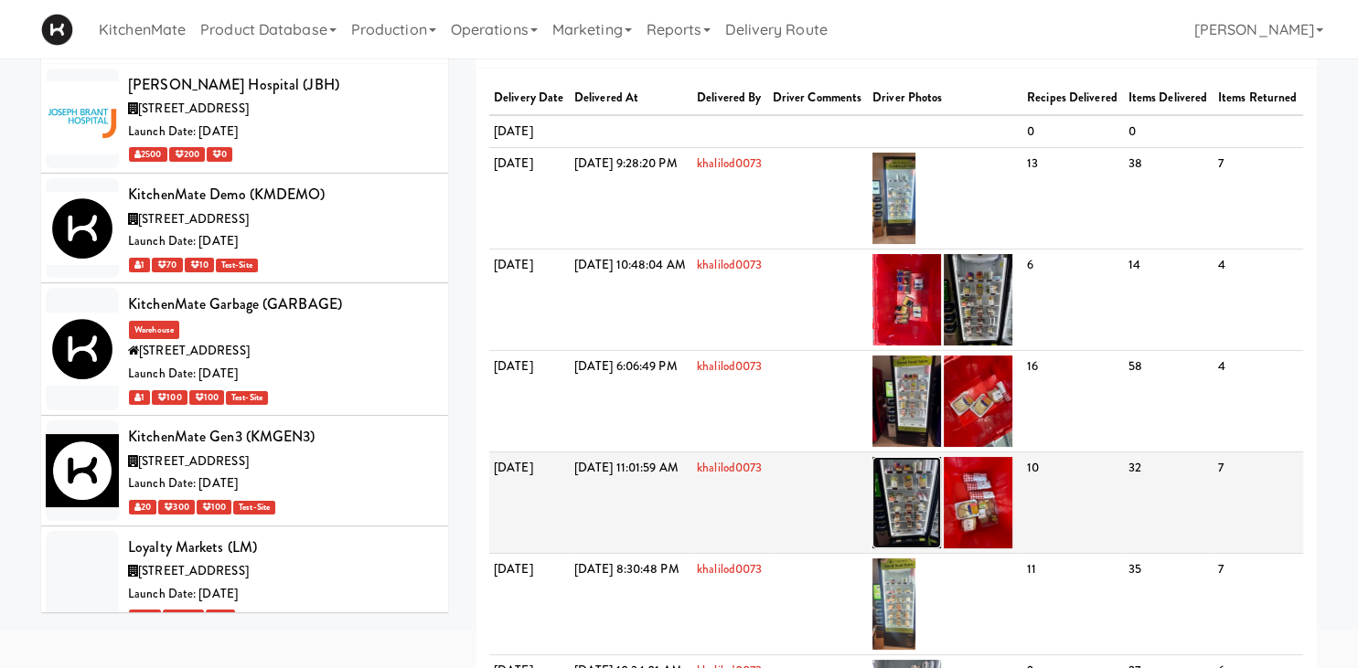
click at [941, 547] on img at bounding box center [906, 502] width 69 height 91
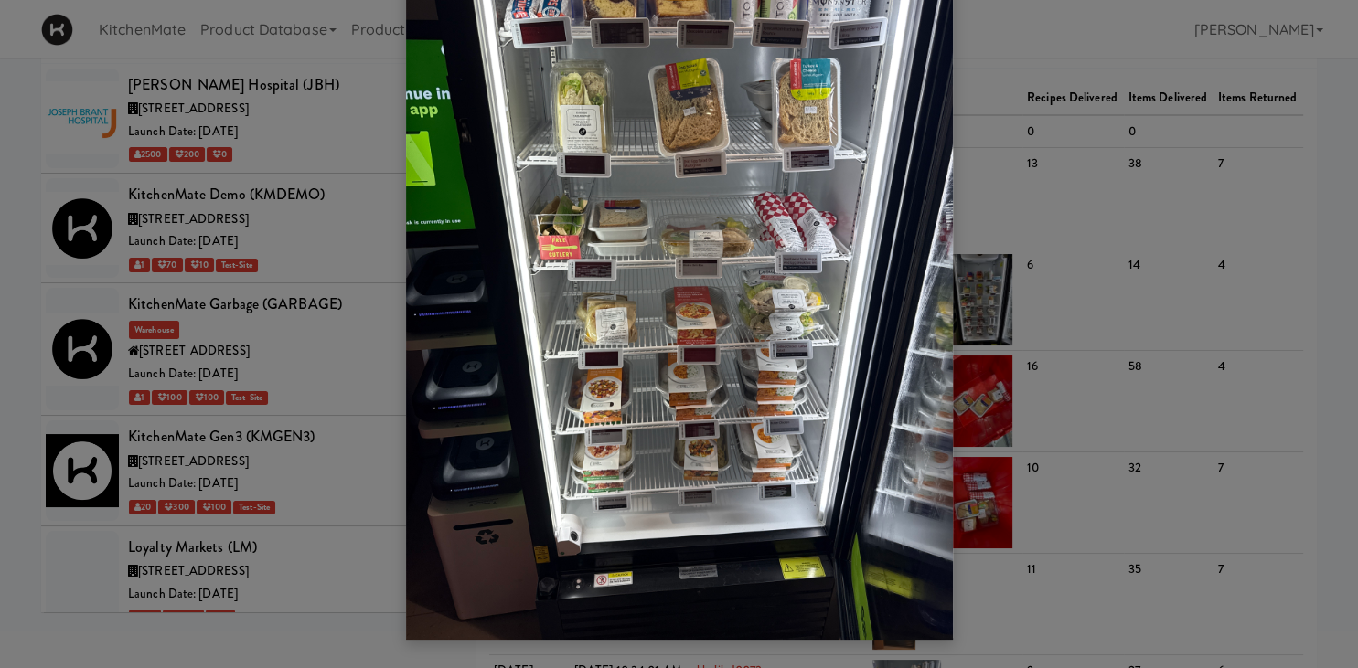
scroll to position [0, 0]
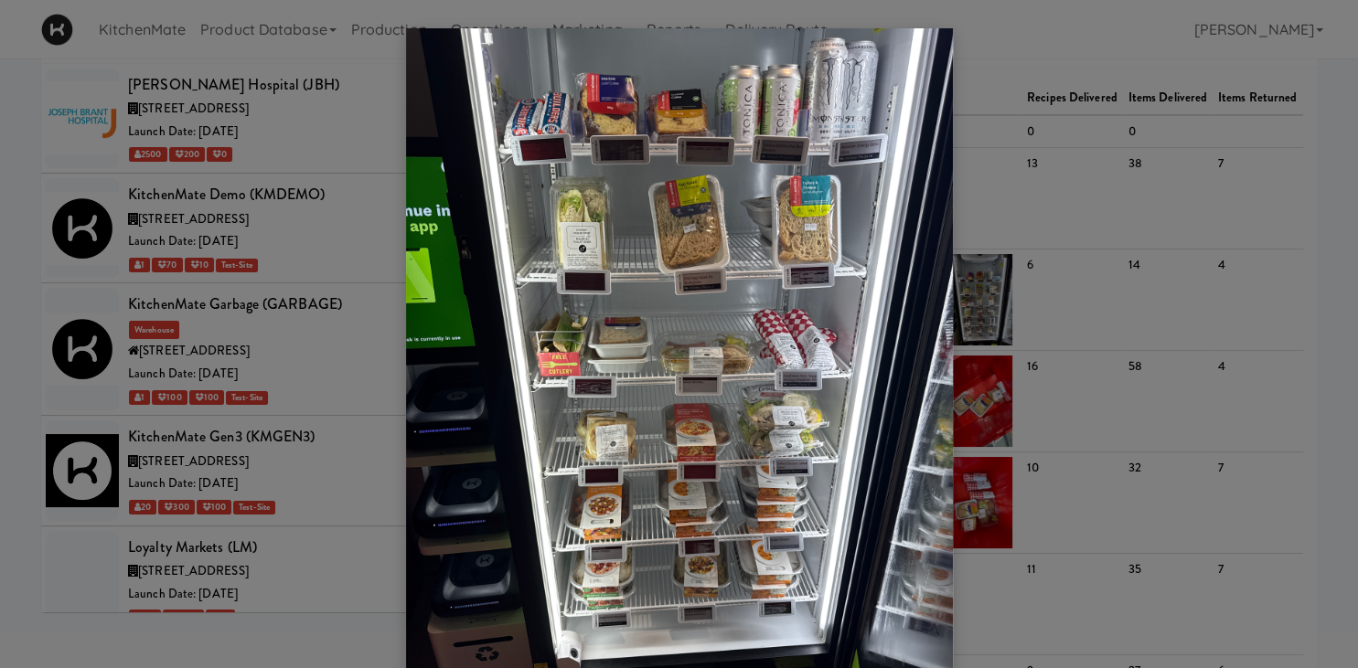
drag, startPoint x: 1261, startPoint y: 229, endPoint x: 1233, endPoint y: 243, distance: 31.1
click at [1256, 231] on div at bounding box center [679, 334] width 1358 height 668
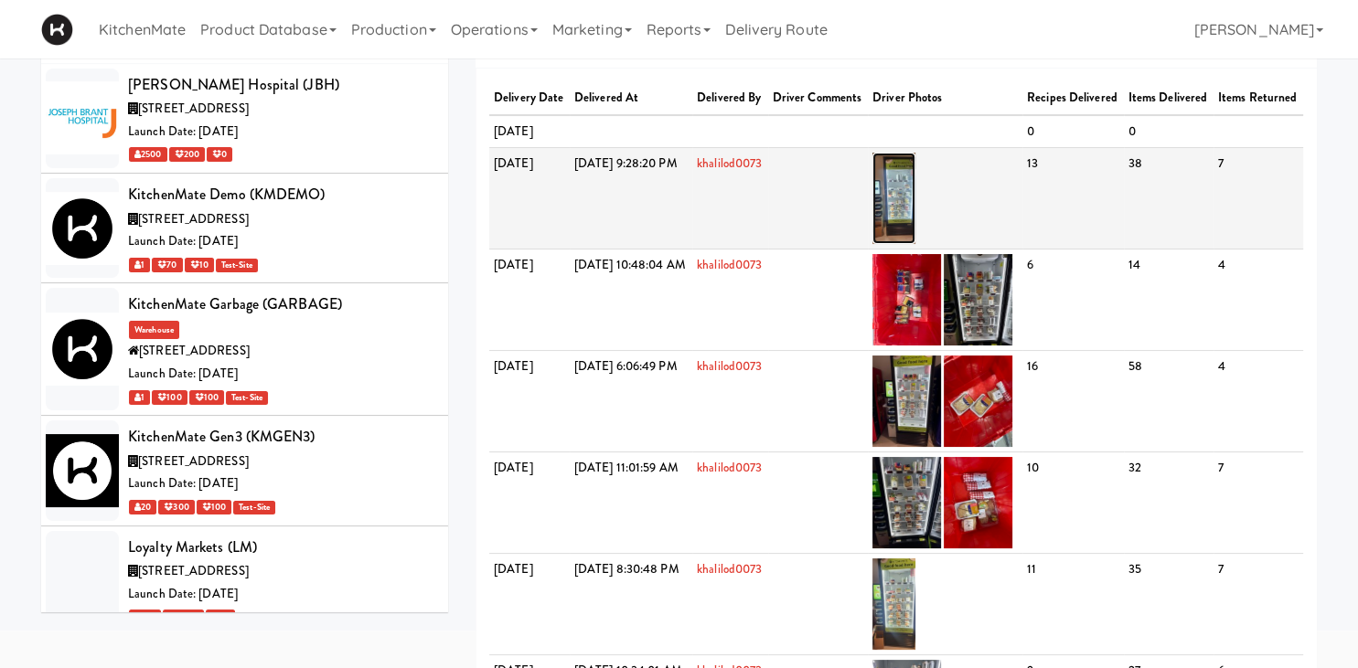
click at [915, 229] on img at bounding box center [893, 198] width 43 height 91
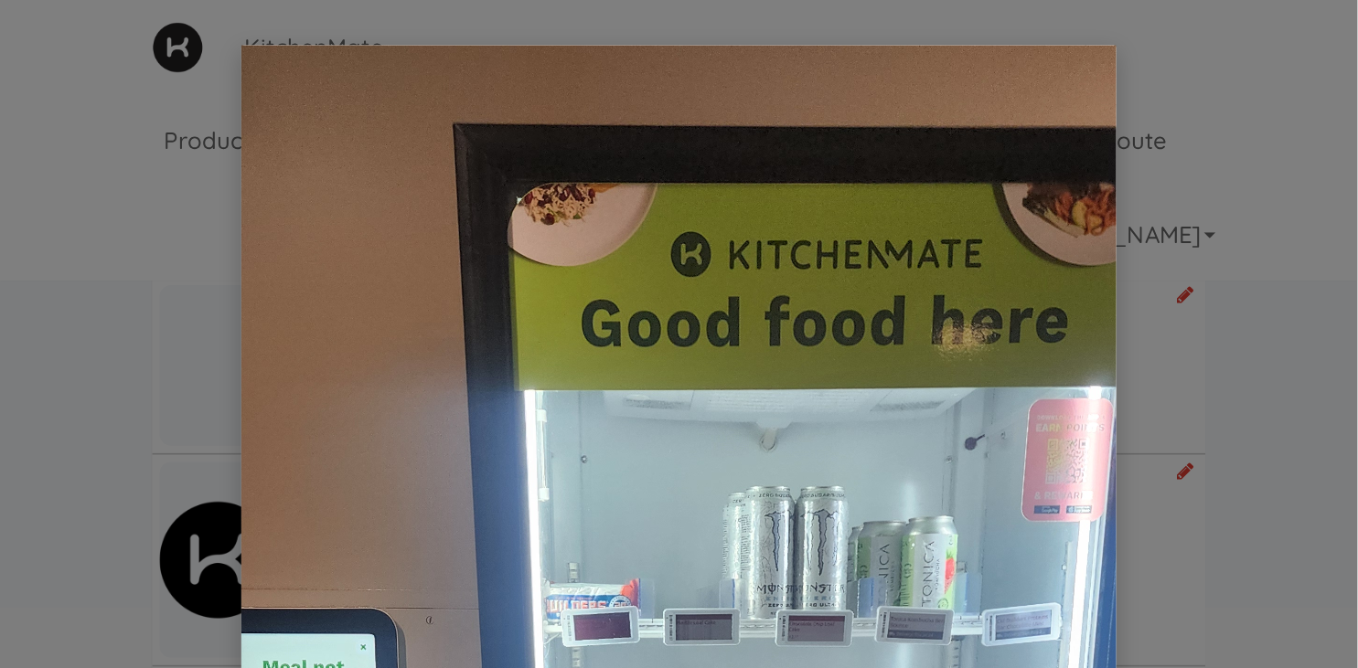
scroll to position [96, 0]
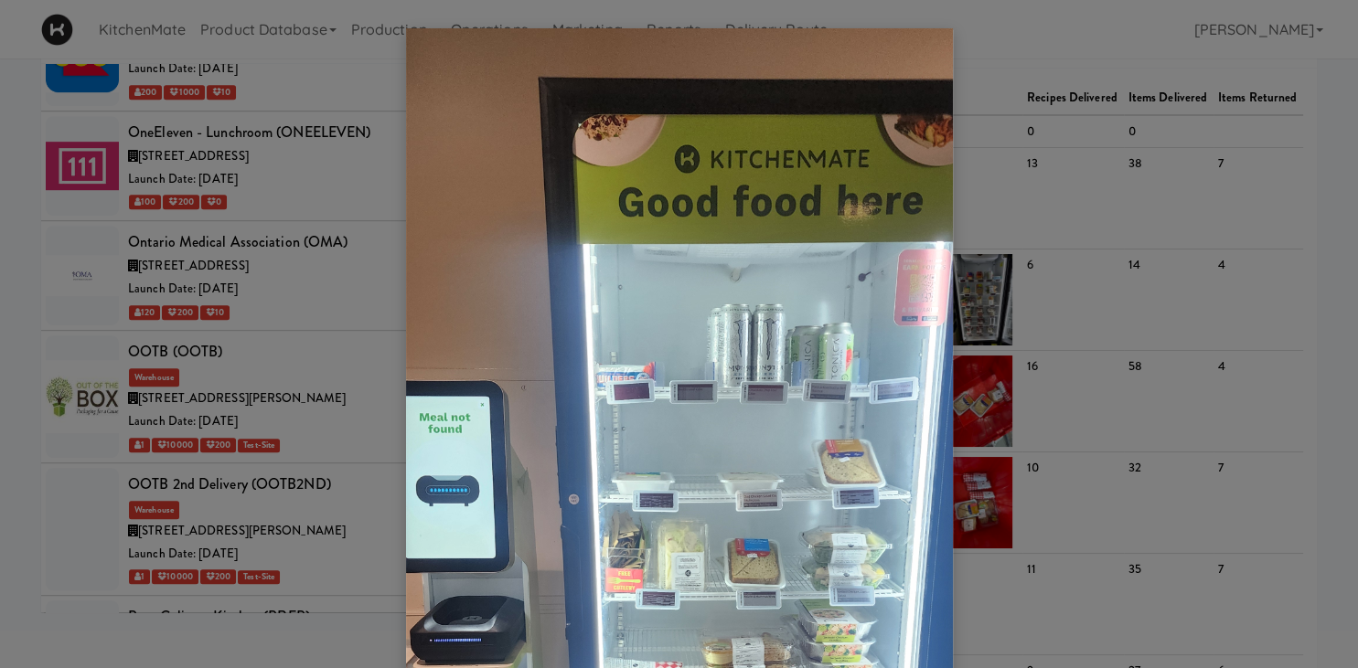
drag, startPoint x: 165, startPoint y: 507, endPoint x: 229, endPoint y: 478, distance: 69.2
click at [165, 507] on div at bounding box center [679, 334] width 1358 height 668
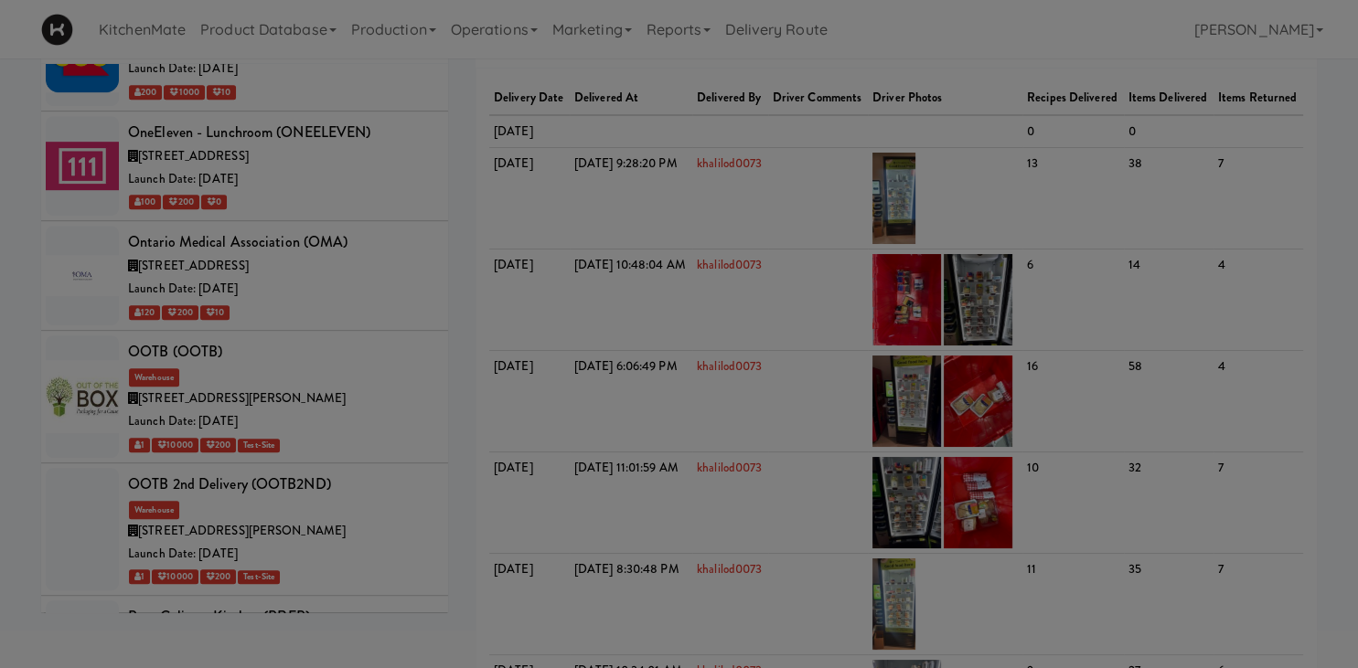
click at [229, 478] on div at bounding box center [679, 334] width 1358 height 668
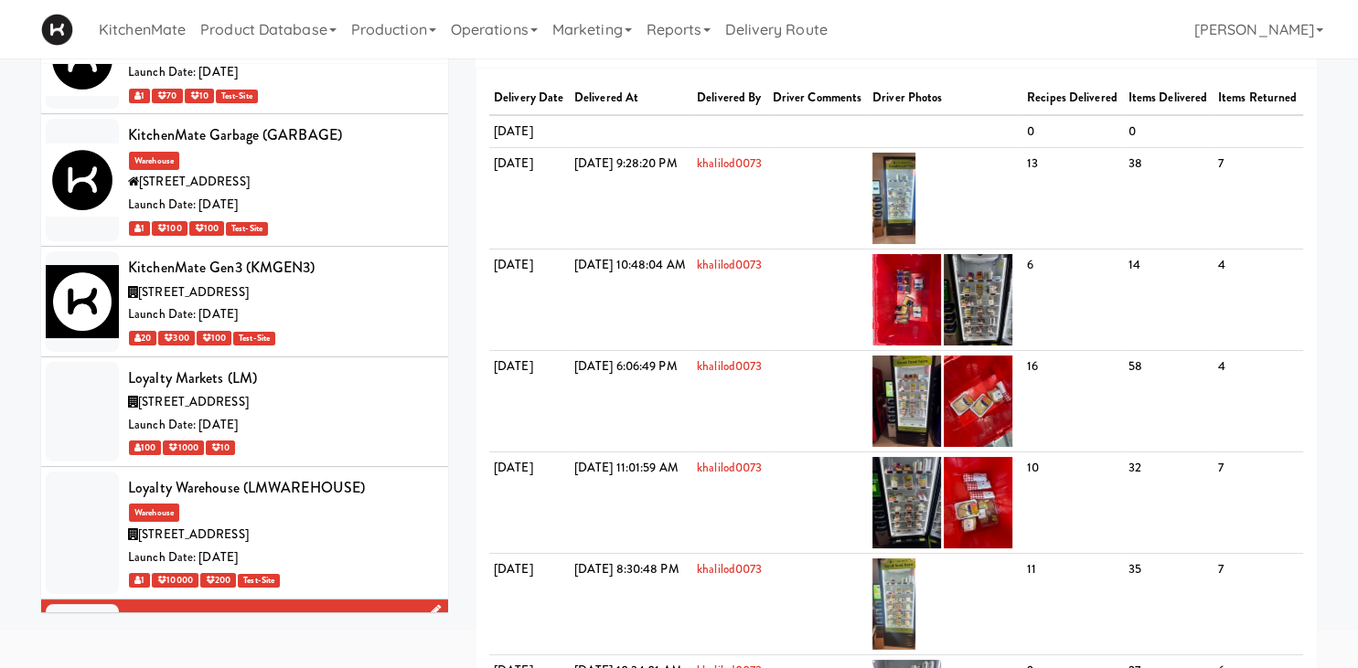
scroll to position [6108, 0]
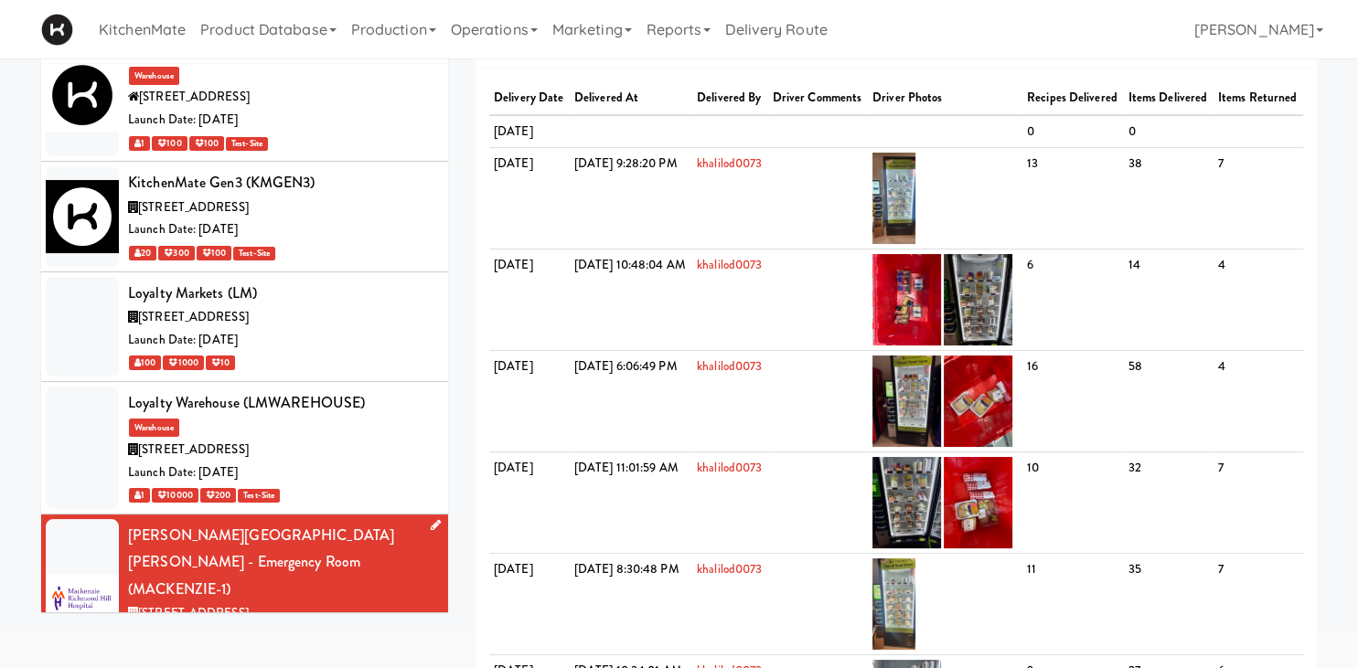
drag, startPoint x: 372, startPoint y: 280, endPoint x: 381, endPoint y: 245, distance: 35.9
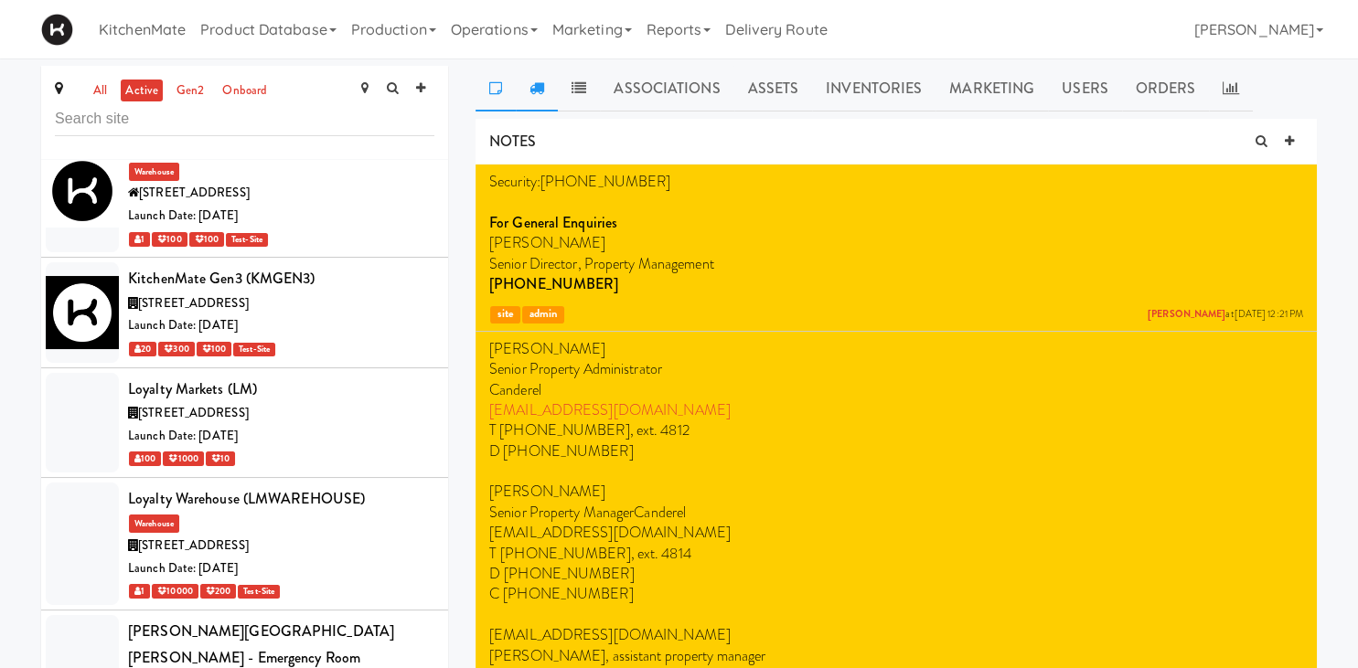
click at [539, 88] on icon at bounding box center [536, 87] width 15 height 15
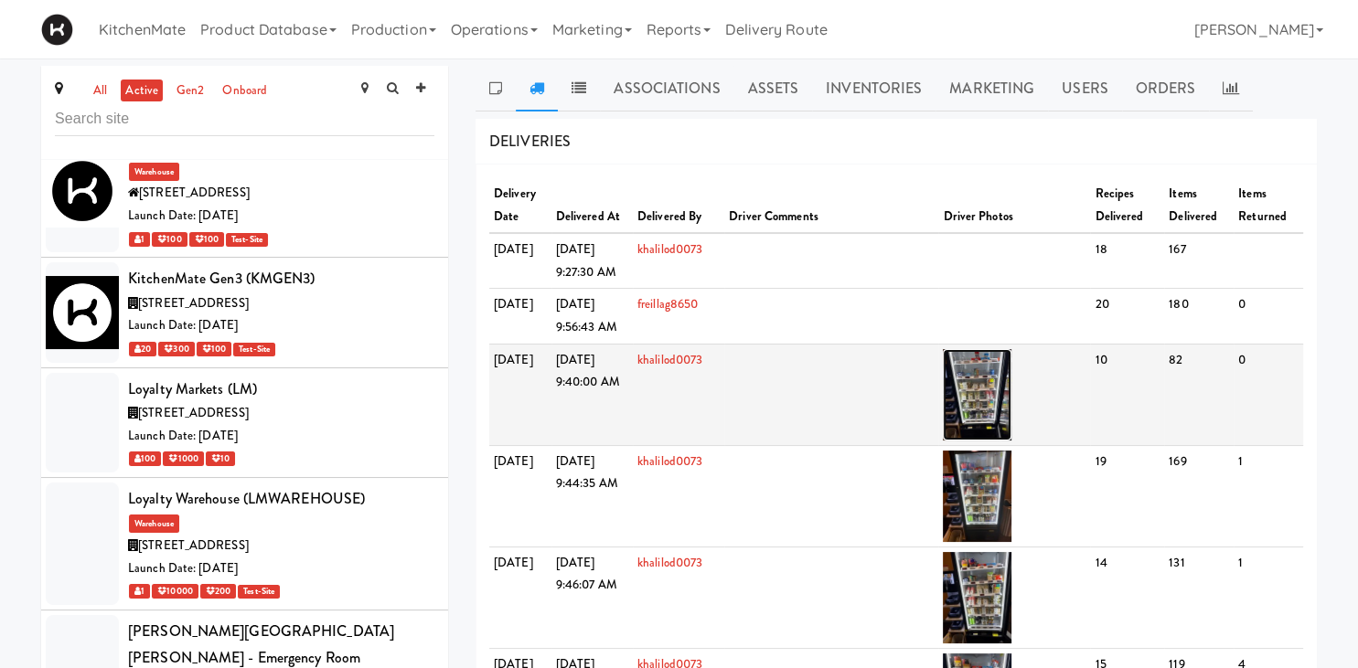
click at [984, 364] on img at bounding box center [977, 394] width 69 height 91
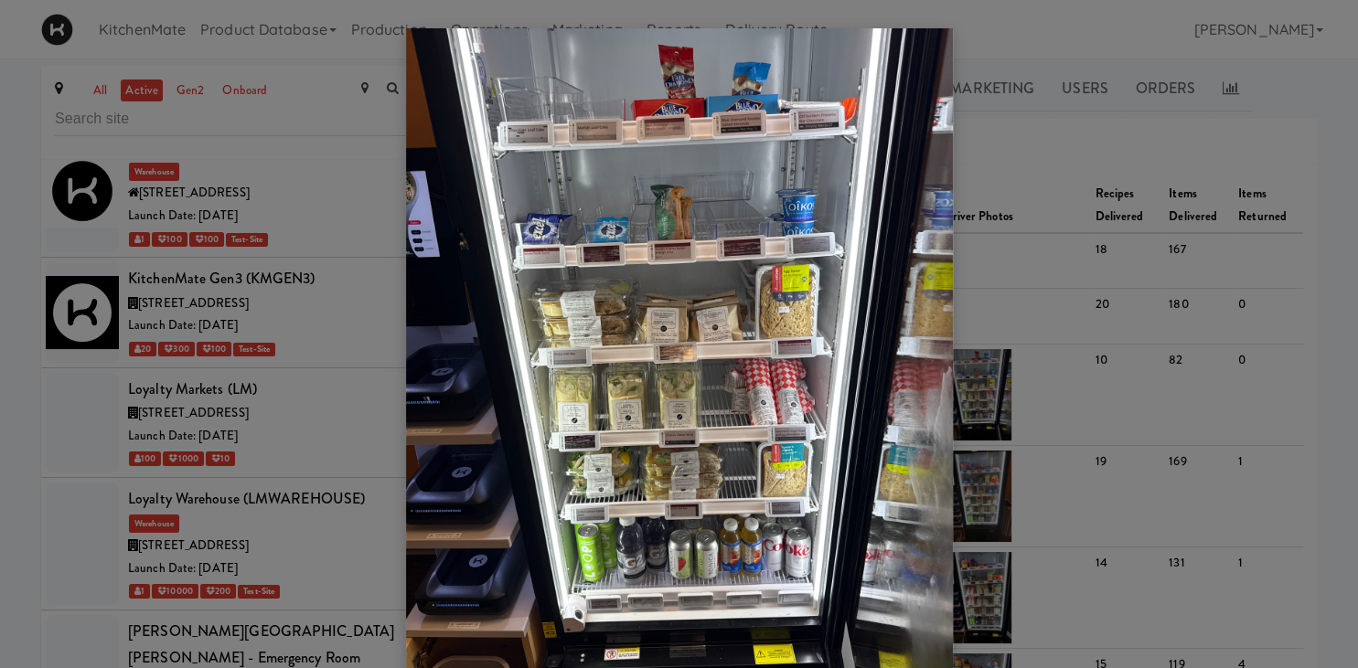
click at [1074, 172] on div at bounding box center [679, 334] width 1358 height 668
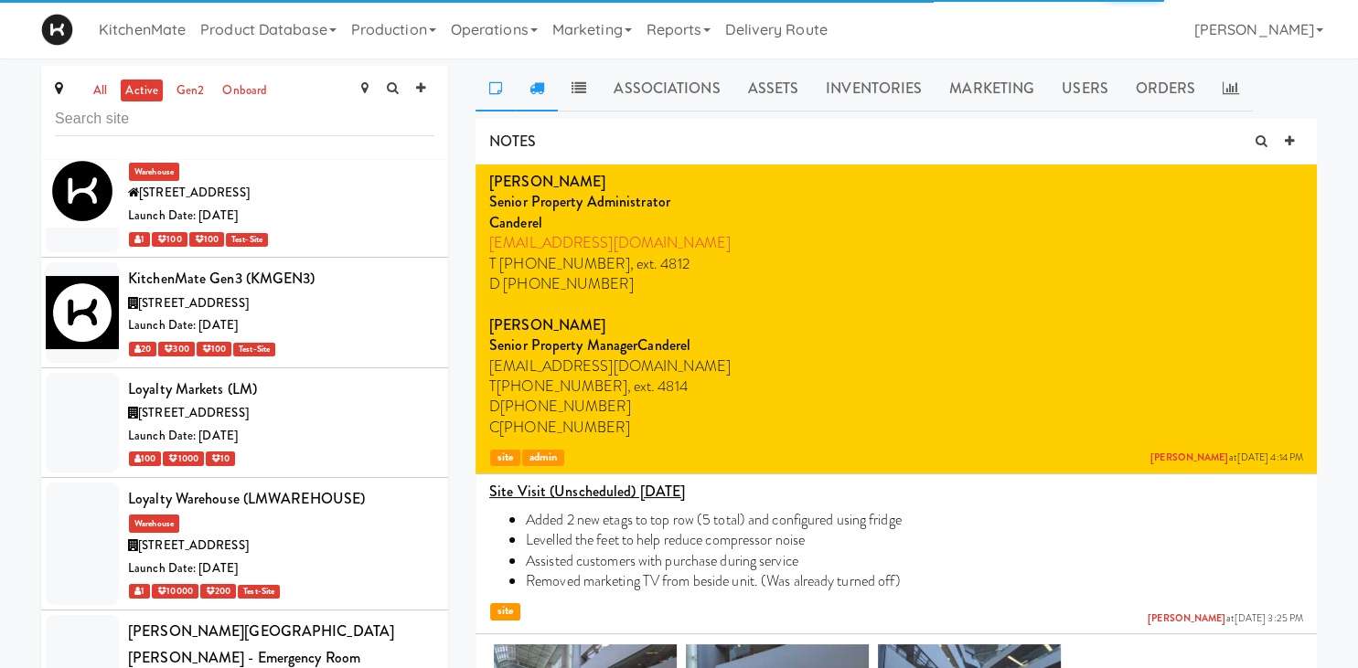
click at [532, 82] on icon at bounding box center [536, 87] width 15 height 15
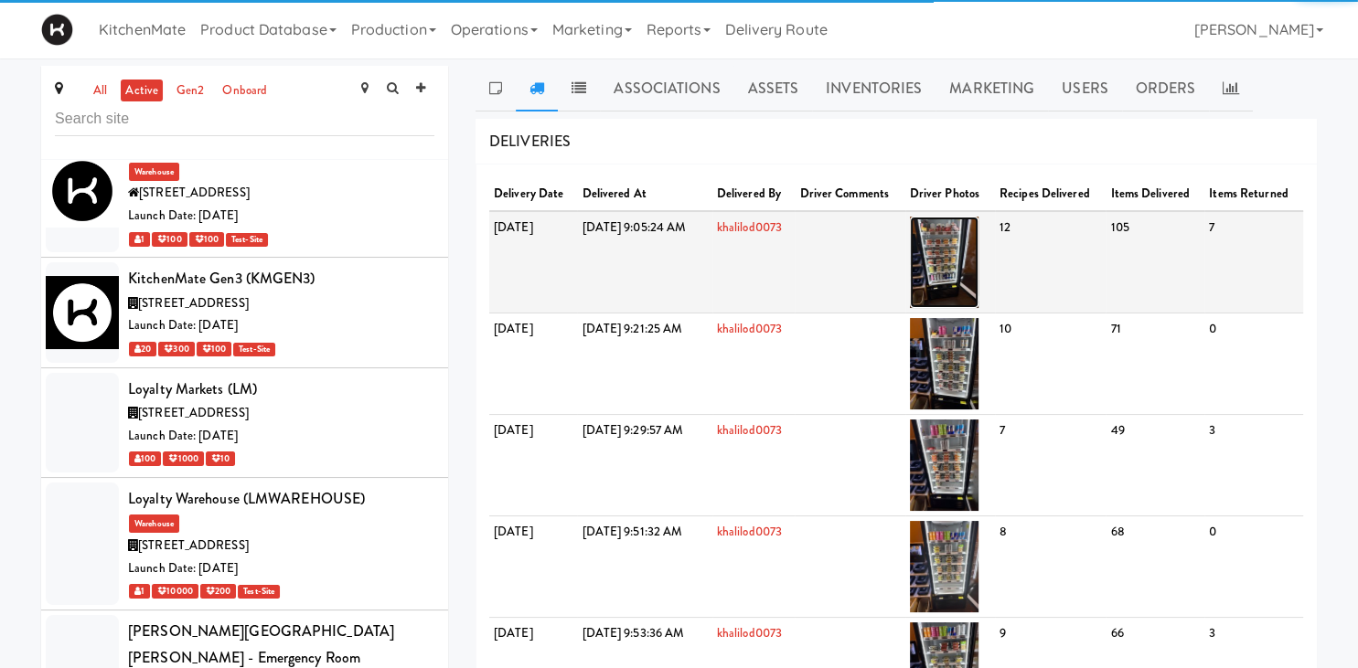
click at [978, 269] on img at bounding box center [944, 262] width 69 height 91
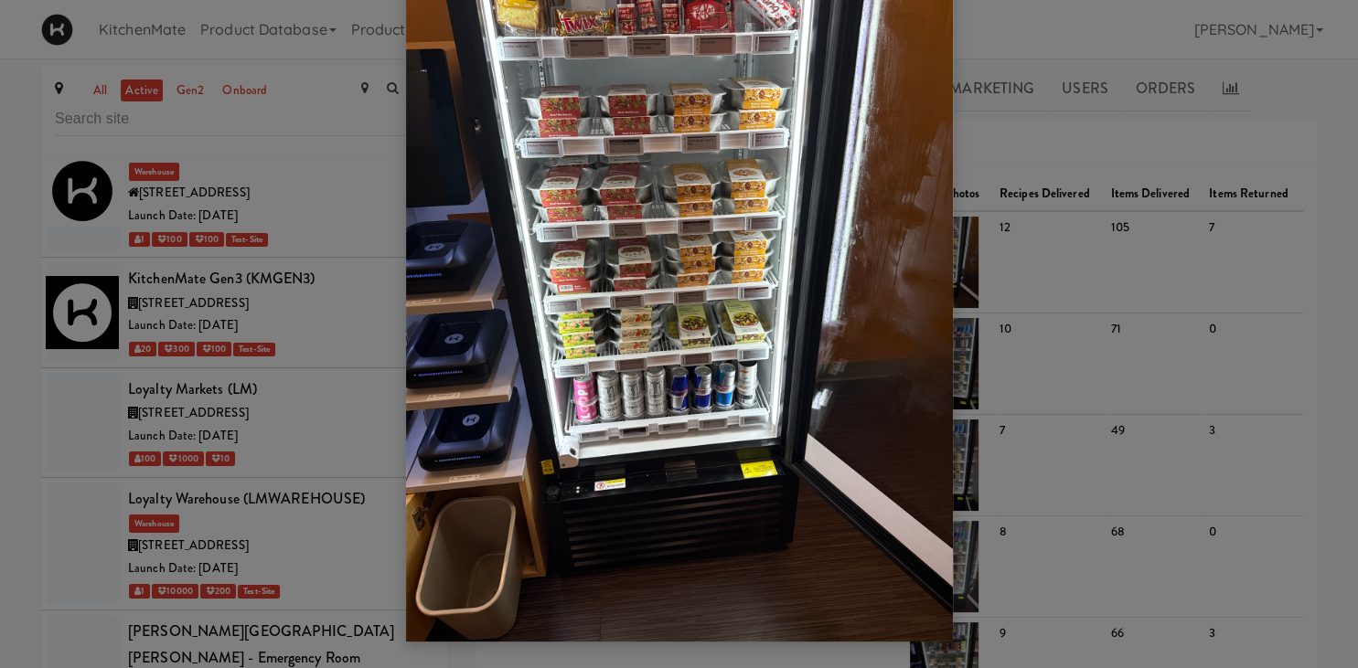
scroll to position [117, 0]
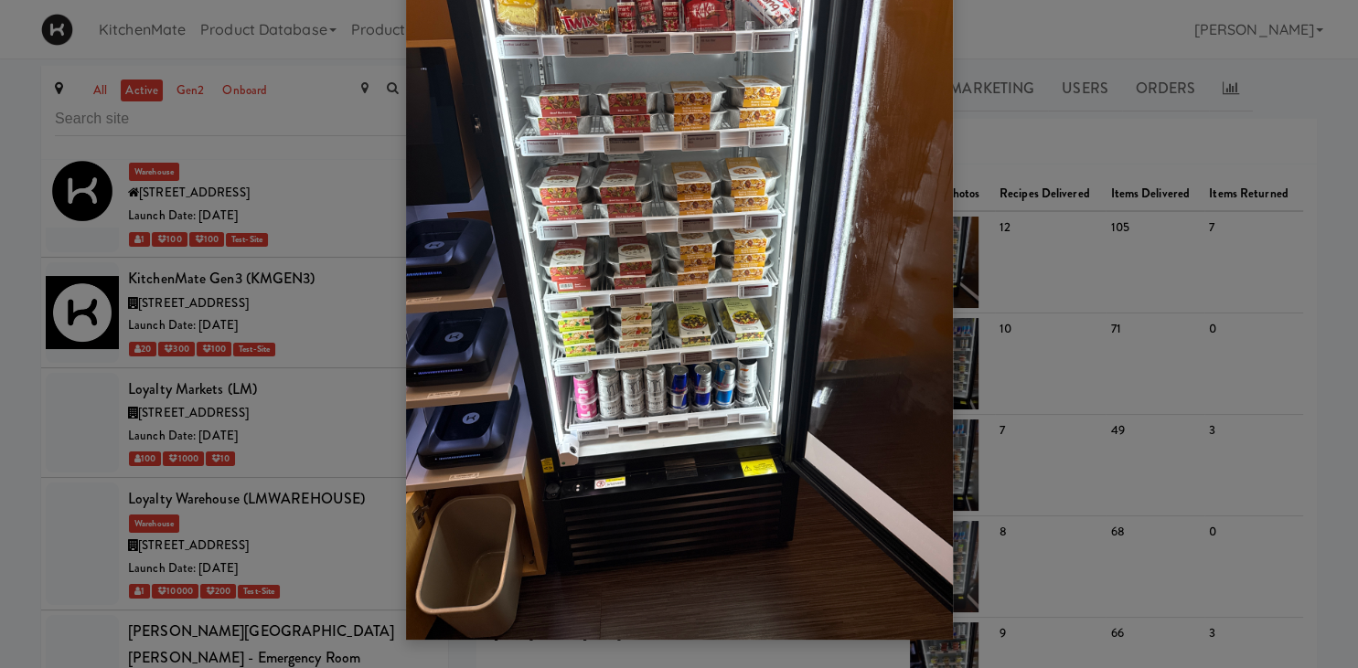
click at [1127, 366] on div at bounding box center [679, 334] width 1358 height 668
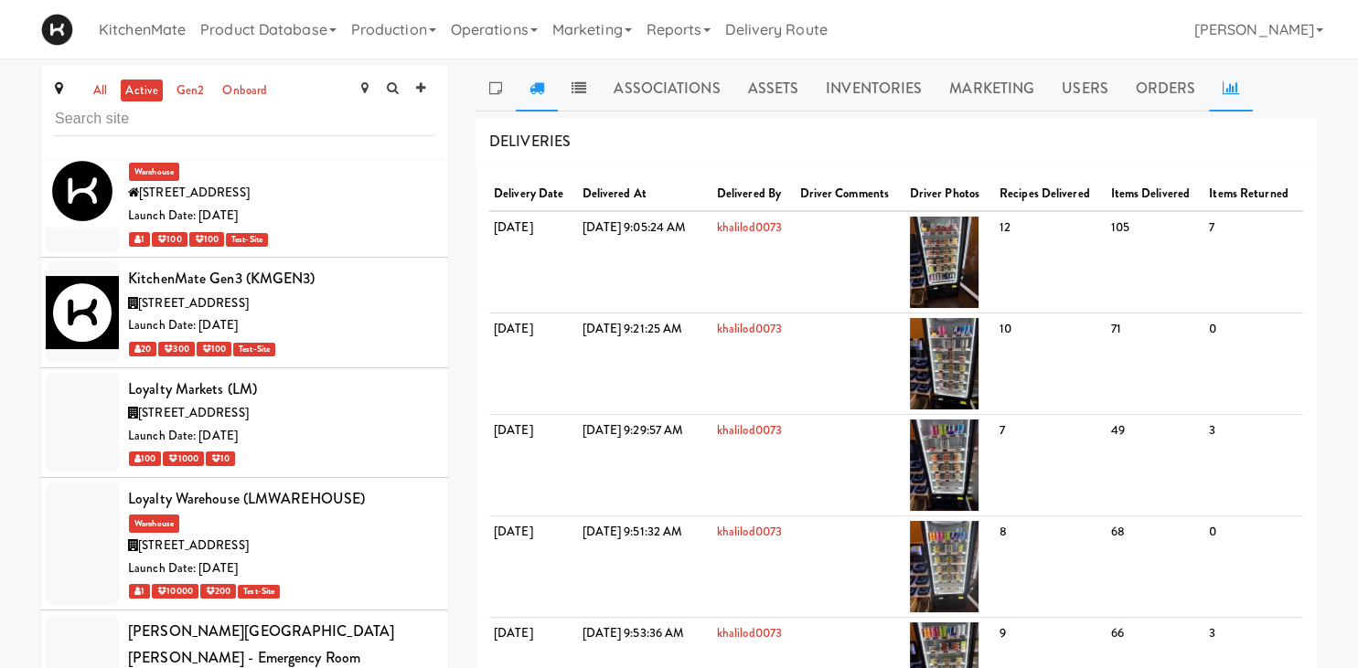
click at [1232, 83] on icon at bounding box center [1230, 87] width 16 height 15
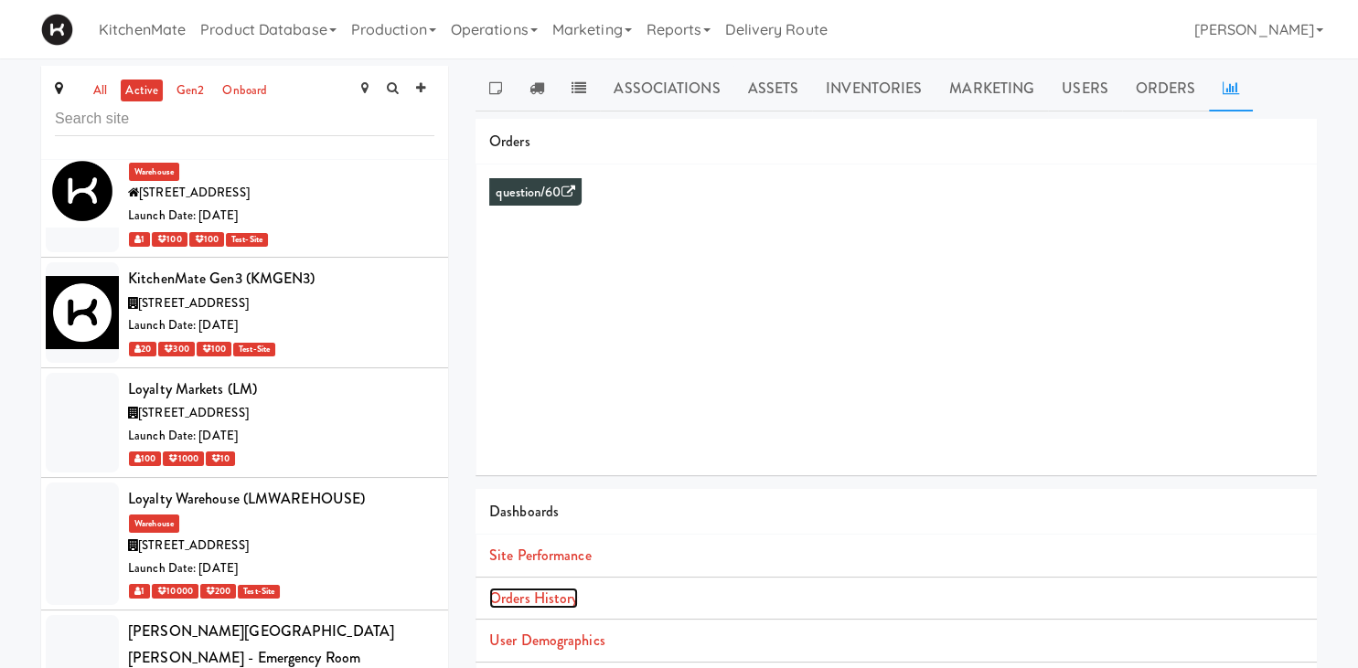
click at [558, 601] on link "Orders History" at bounding box center [533, 598] width 89 height 21
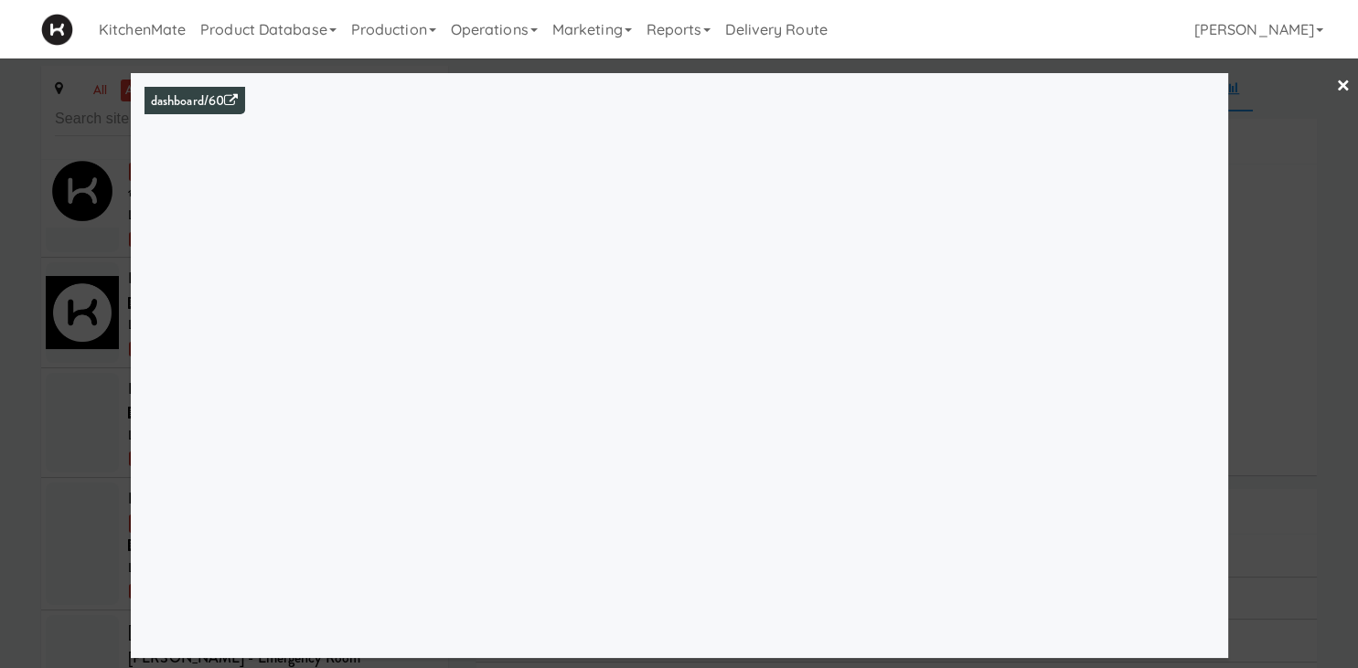
click at [68, 273] on div at bounding box center [679, 334] width 1358 height 668
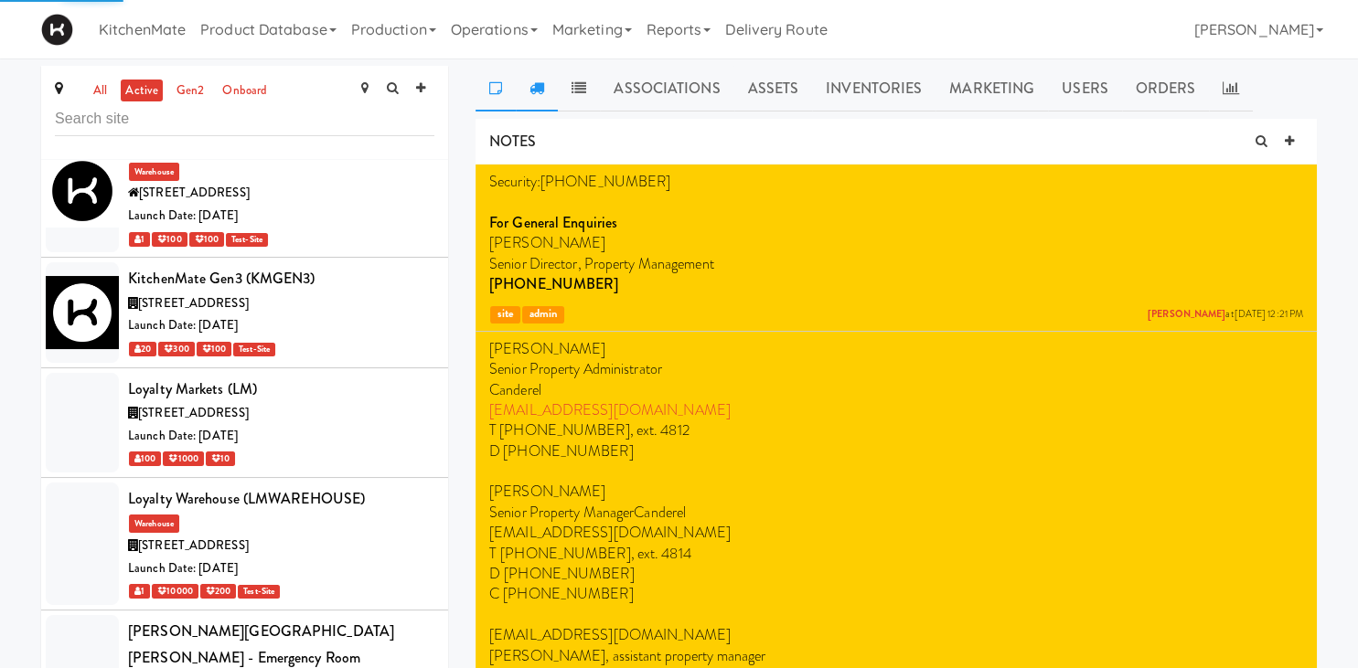
click at [534, 86] on icon at bounding box center [536, 87] width 15 height 15
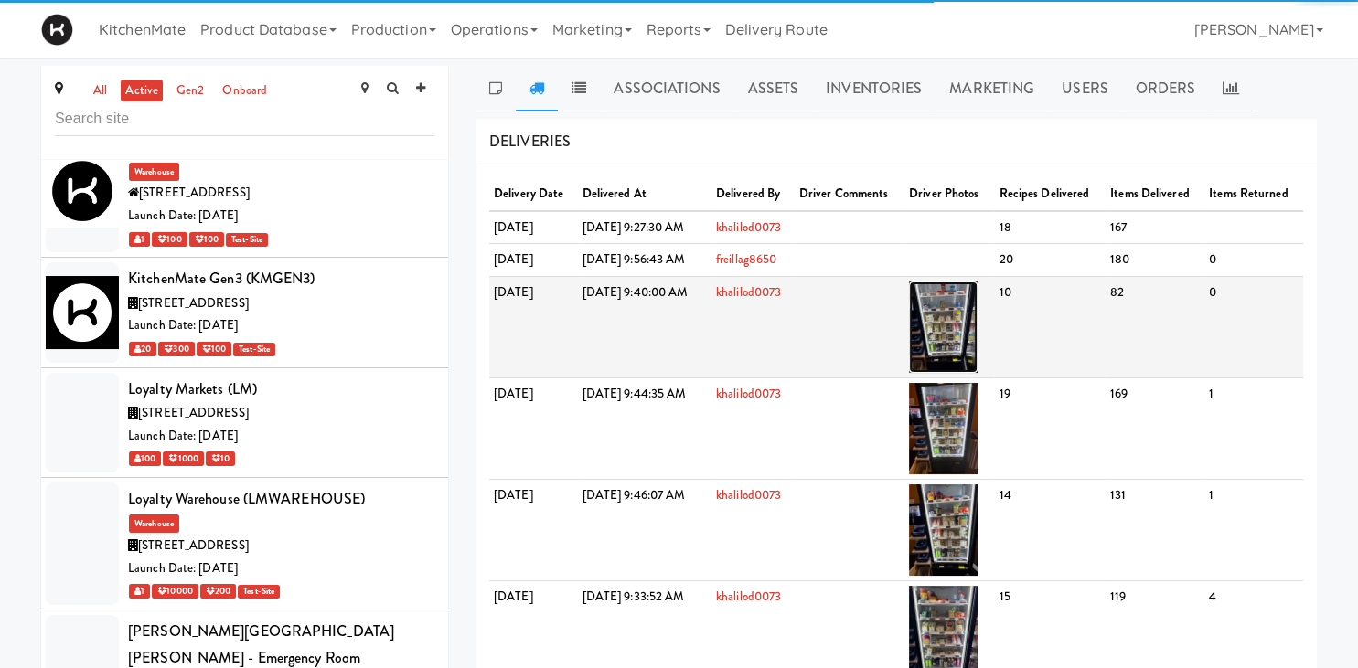
click at [977, 329] on img at bounding box center [943, 327] width 69 height 91
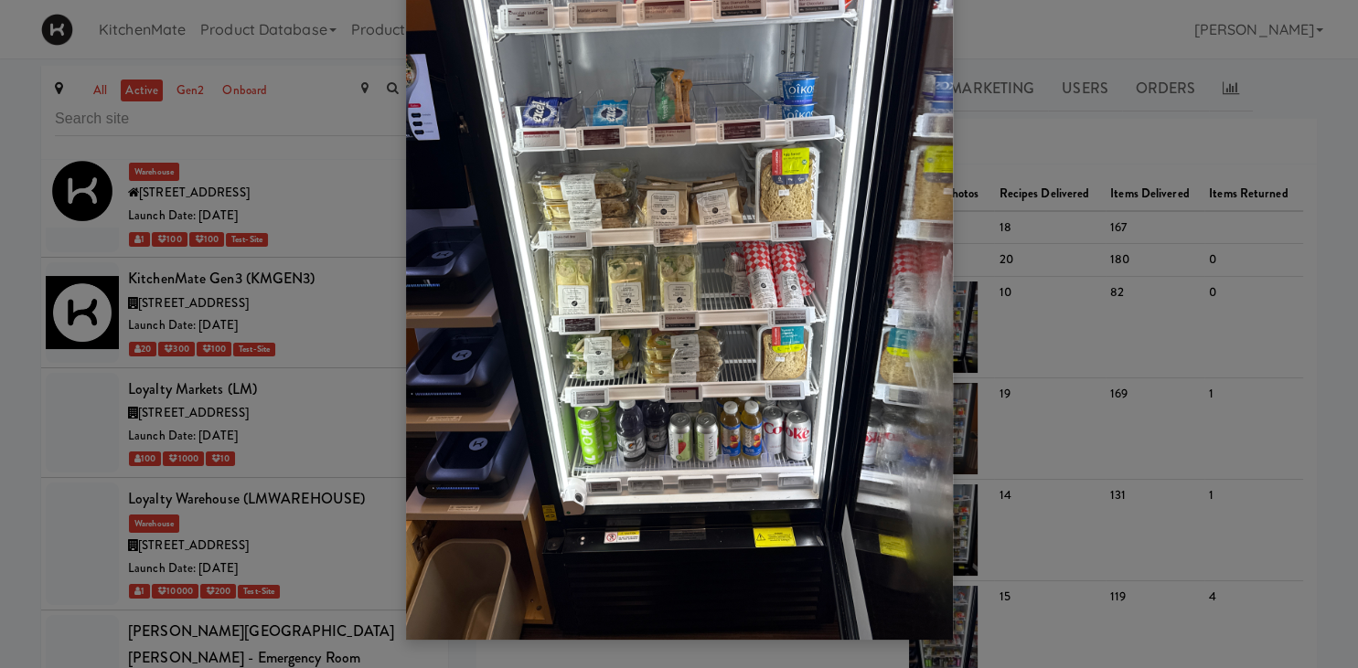
click at [1173, 452] on div at bounding box center [679, 334] width 1358 height 668
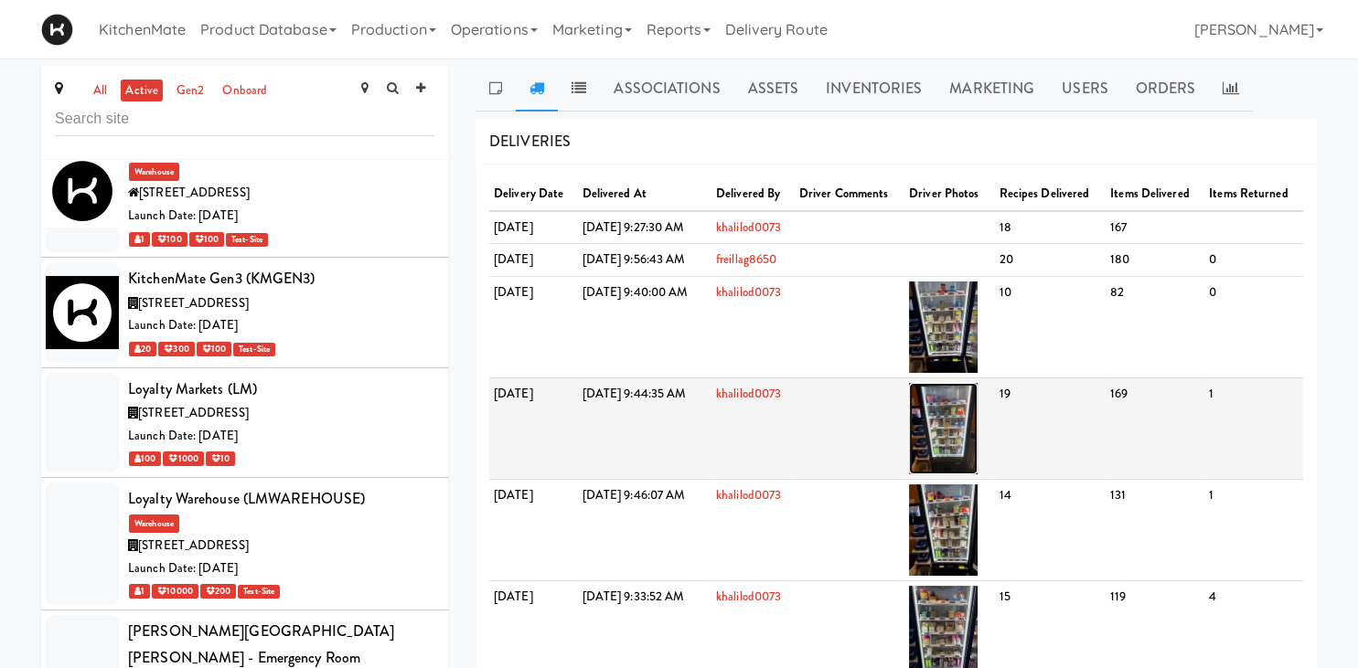
click at [977, 437] on img at bounding box center [943, 428] width 69 height 91
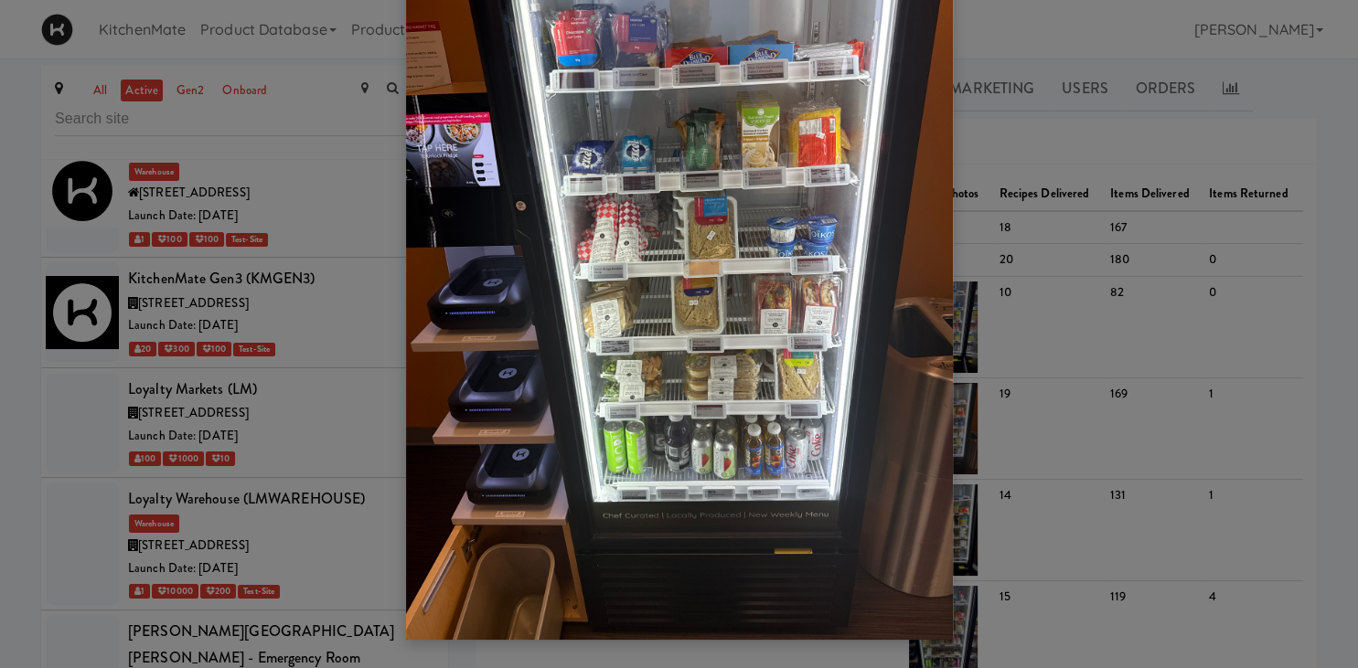
click at [1074, 181] on div at bounding box center [679, 334] width 1358 height 668
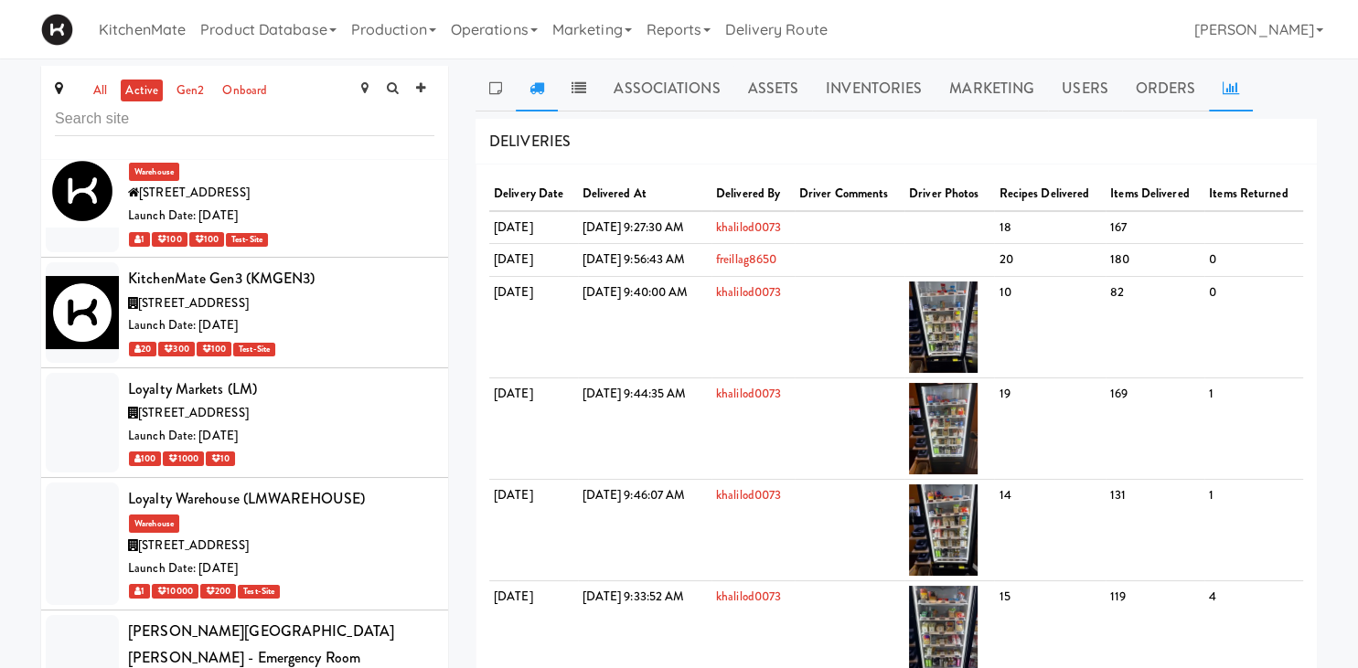
click at [1232, 79] on link at bounding box center [1231, 89] width 44 height 46
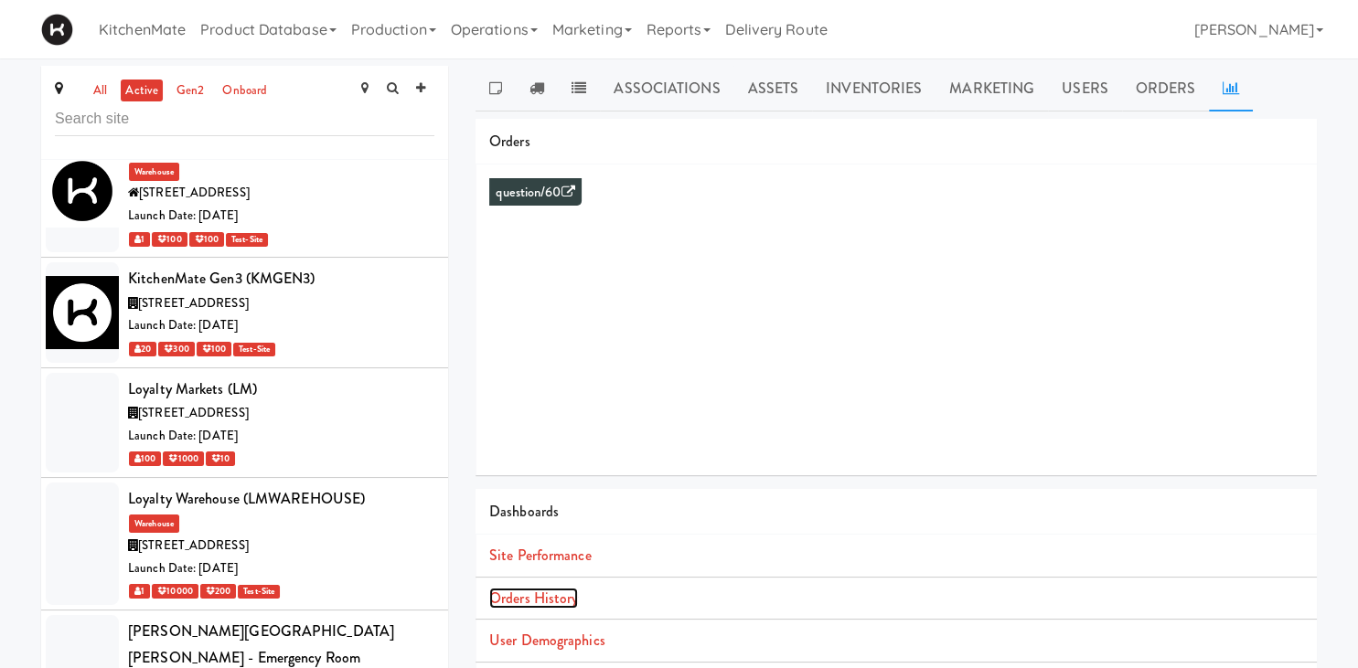
click at [566, 596] on link "Orders History" at bounding box center [533, 598] width 89 height 21
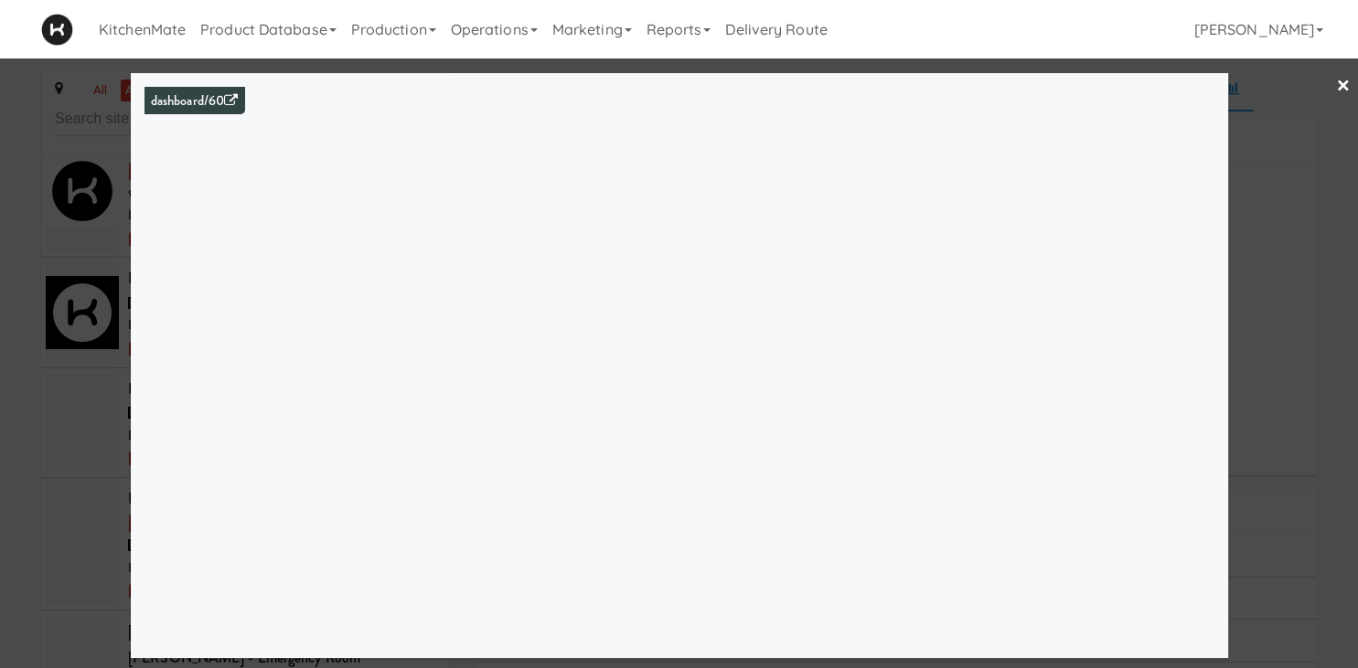
click at [71, 386] on div at bounding box center [679, 334] width 1358 height 668
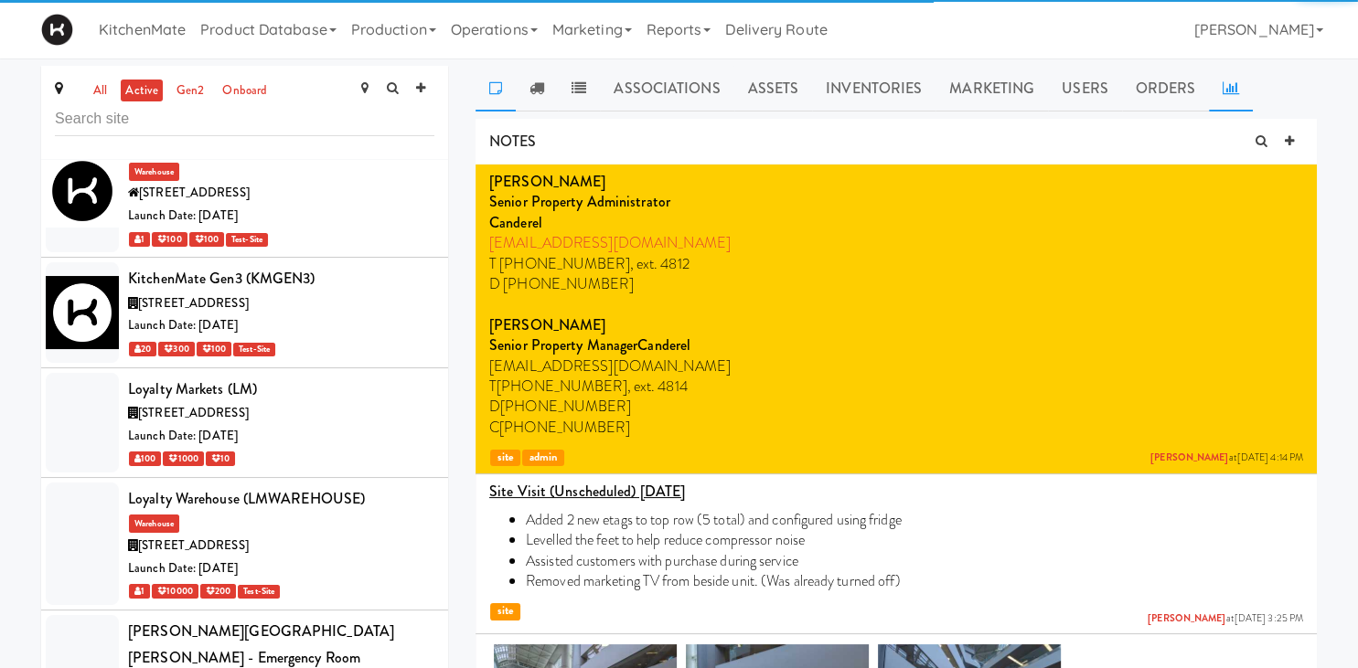
click at [1222, 90] on icon at bounding box center [1230, 87] width 16 height 15
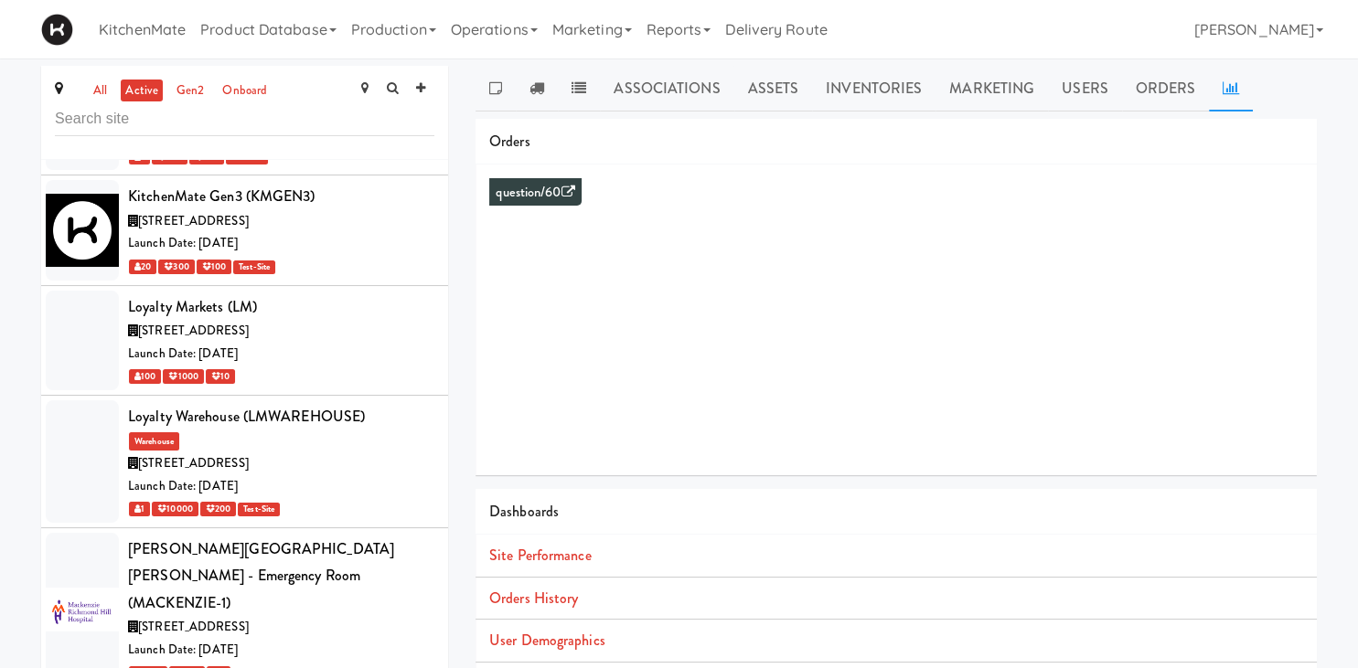
scroll to position [6274, 0]
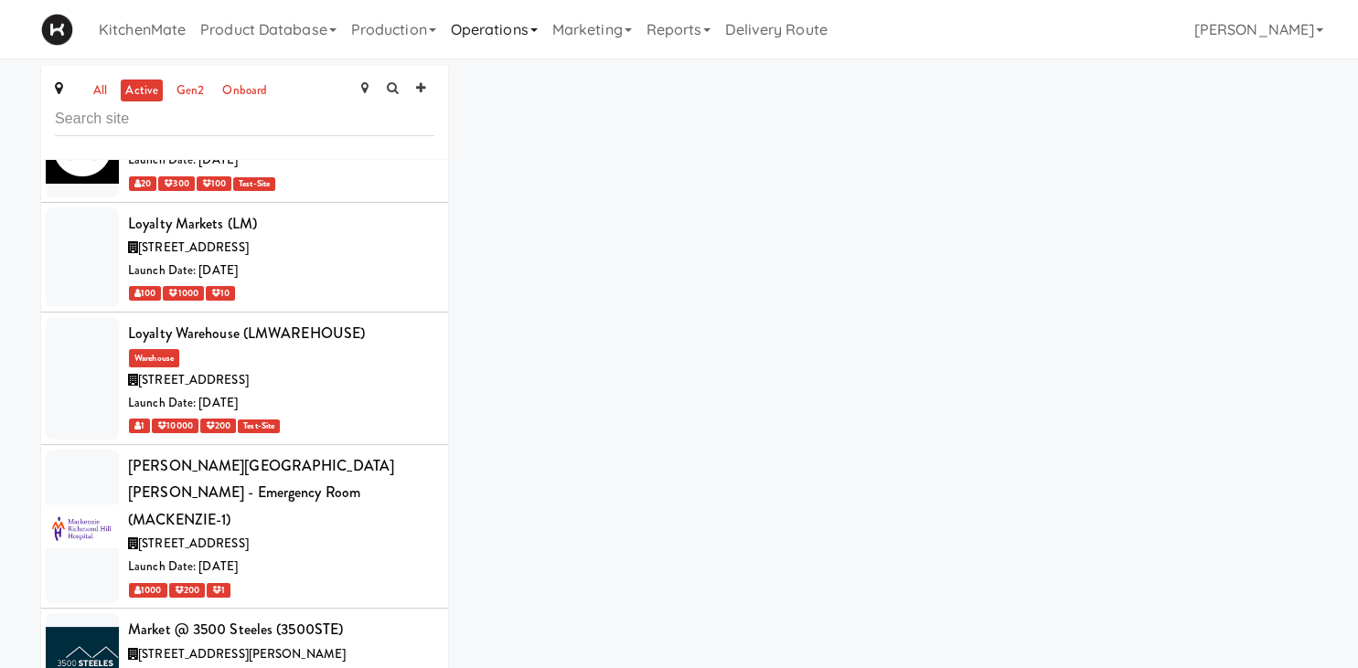
scroll to position [6235, 0]
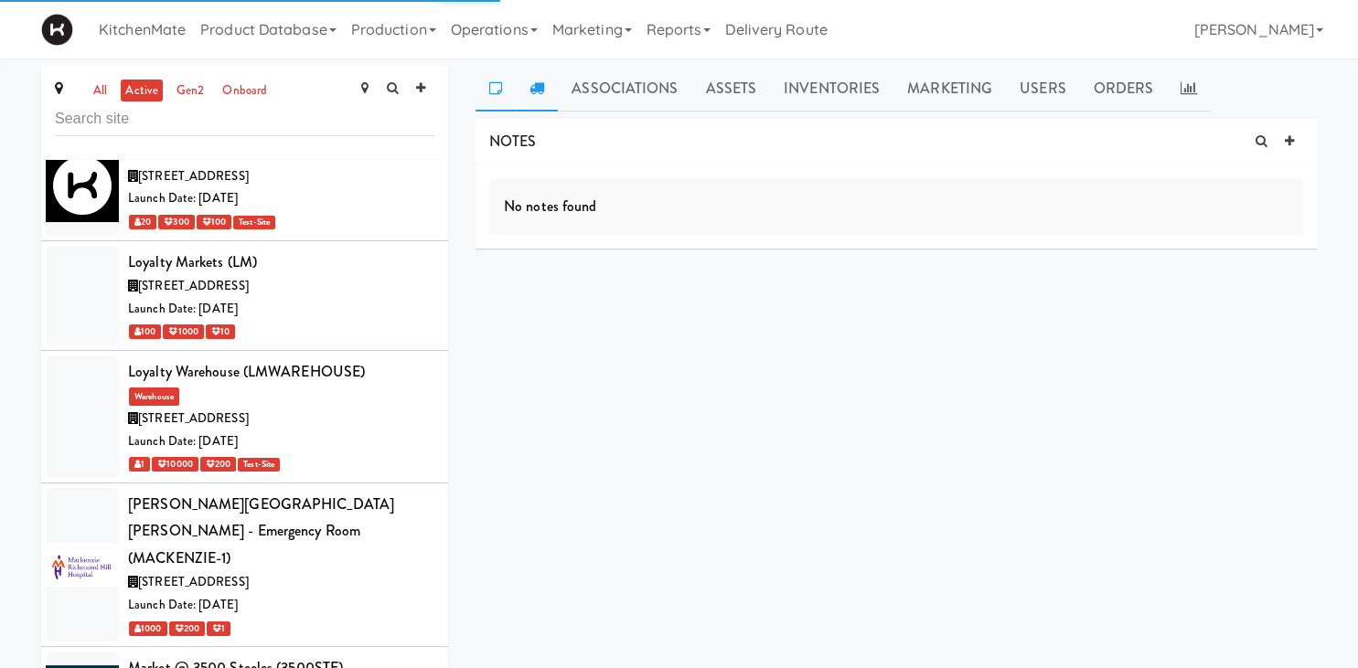
click at [536, 86] on icon at bounding box center [536, 87] width 15 height 15
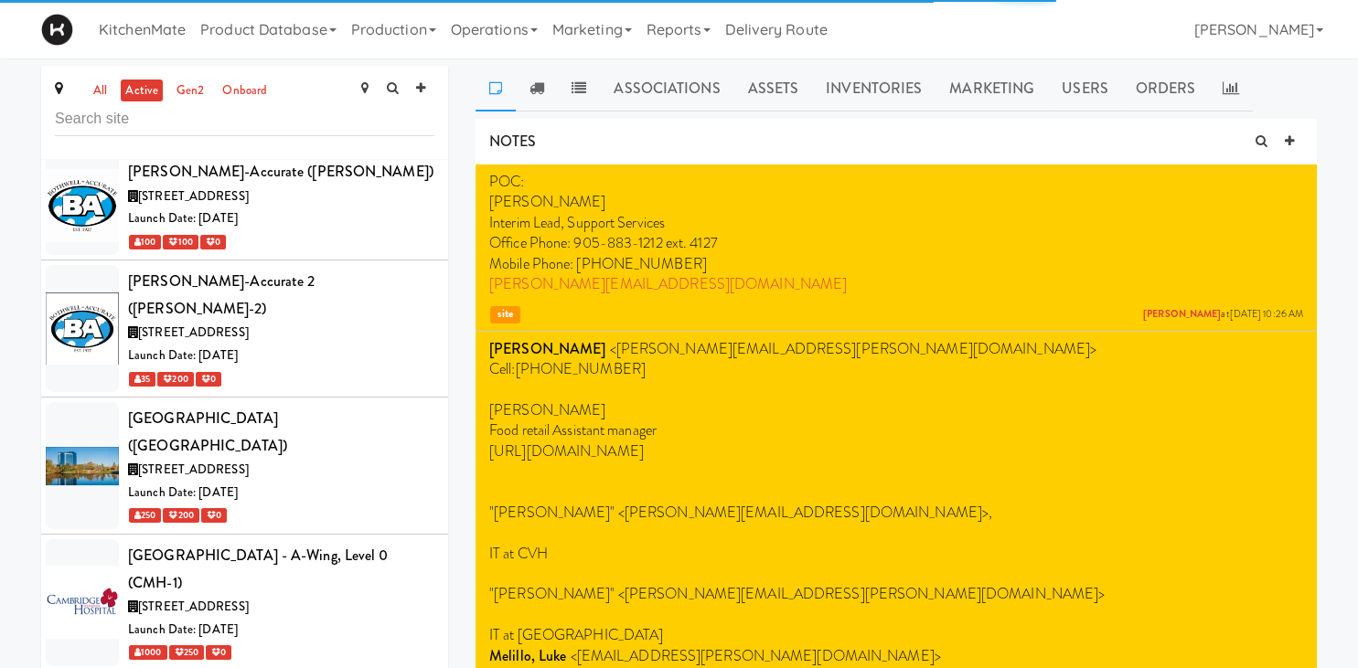
scroll to position [2763, 0]
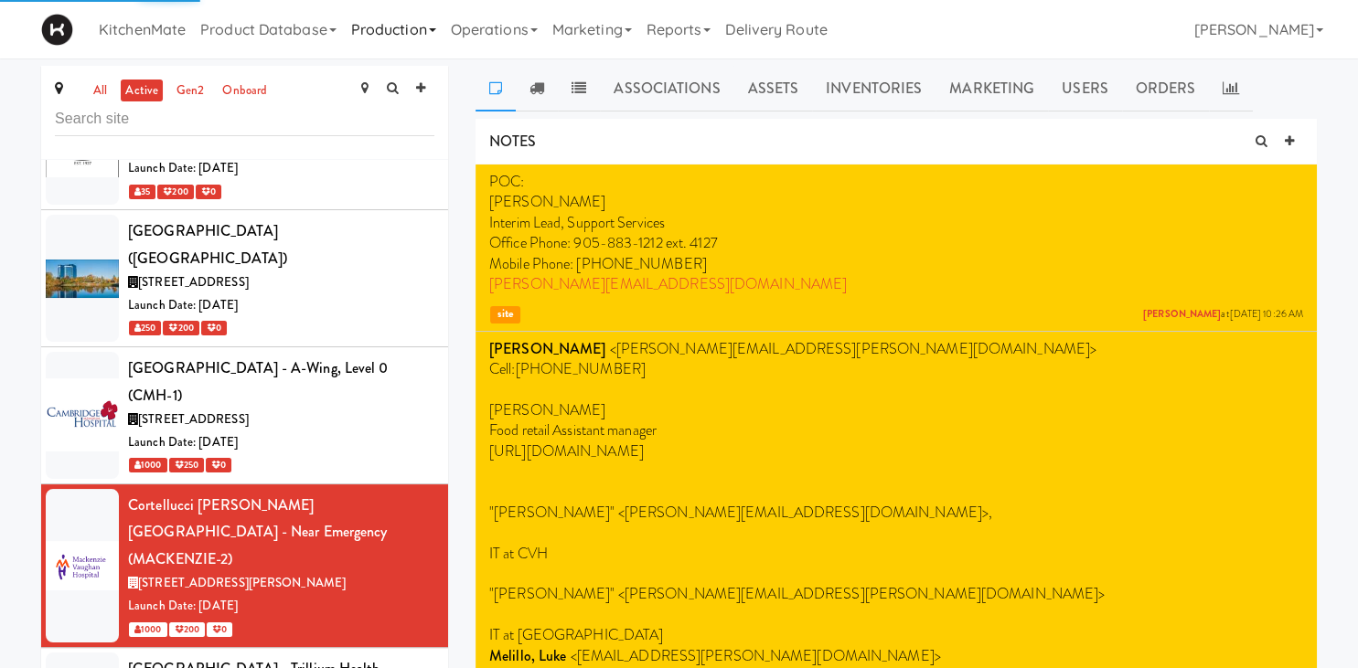
drag, startPoint x: 380, startPoint y: 16, endPoint x: 381, endPoint y: 42, distance: 26.5
click at [381, 16] on link "Production" at bounding box center [394, 29] width 100 height 59
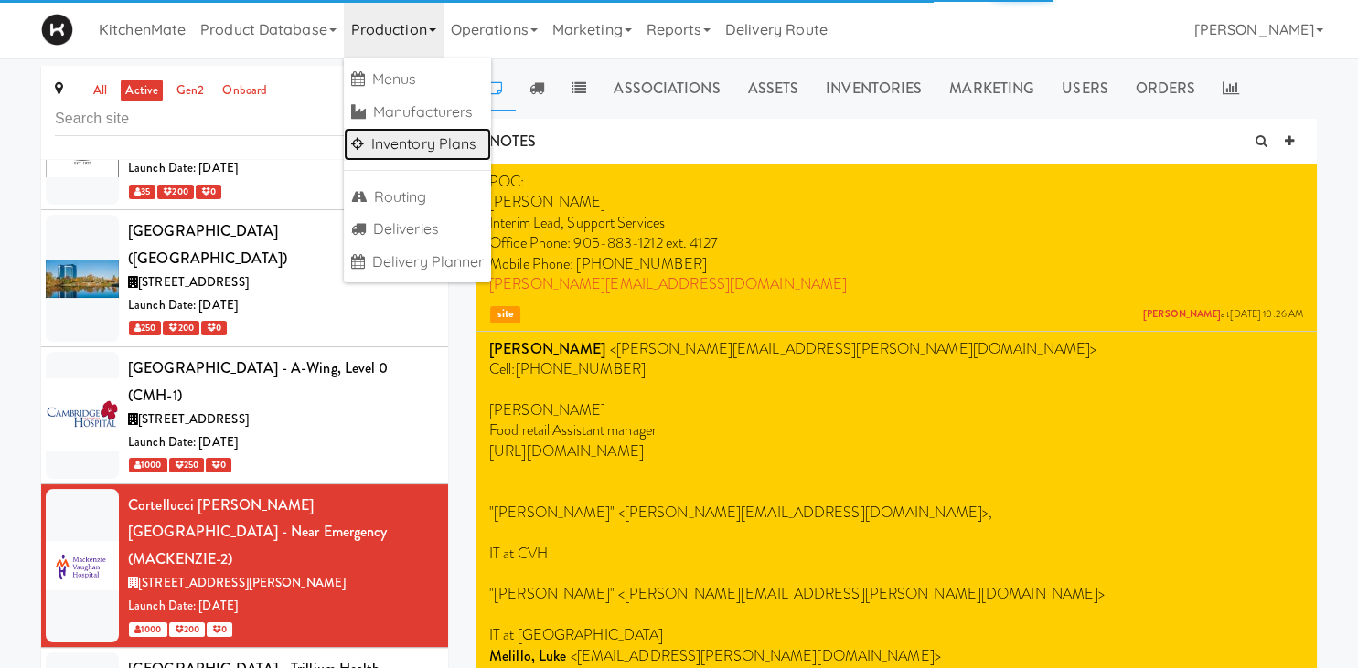
click at [417, 145] on link "Inventory Plans" at bounding box center [418, 144] width 148 height 33
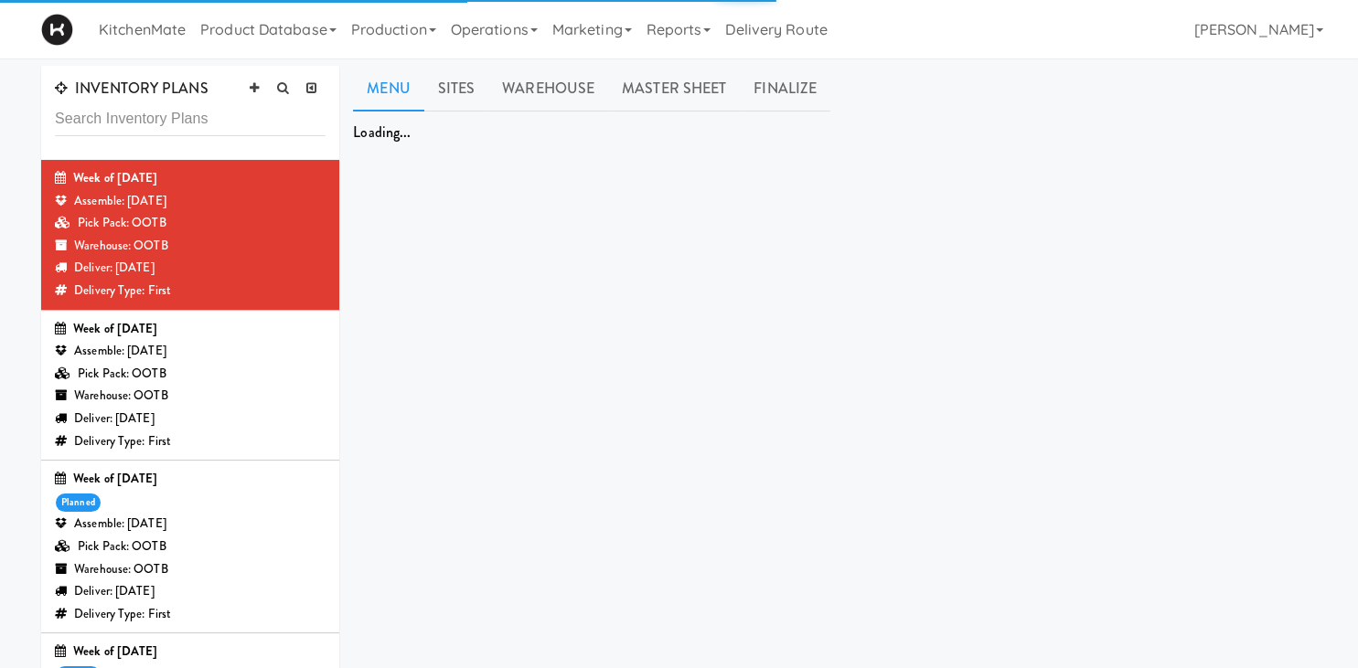
click at [283, 368] on div "Pick Pack: OOTB" at bounding box center [190, 374] width 271 height 23
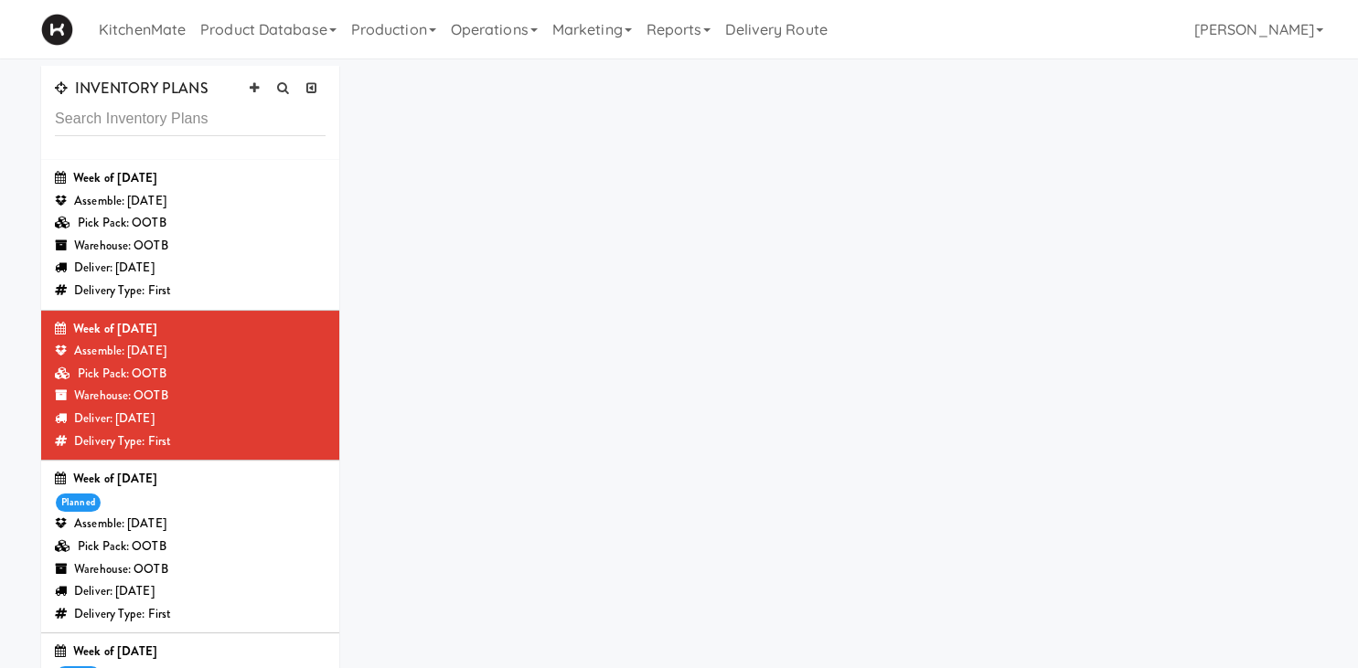
click at [283, 368] on div "Pick Pack: OOTB" at bounding box center [190, 374] width 271 height 23
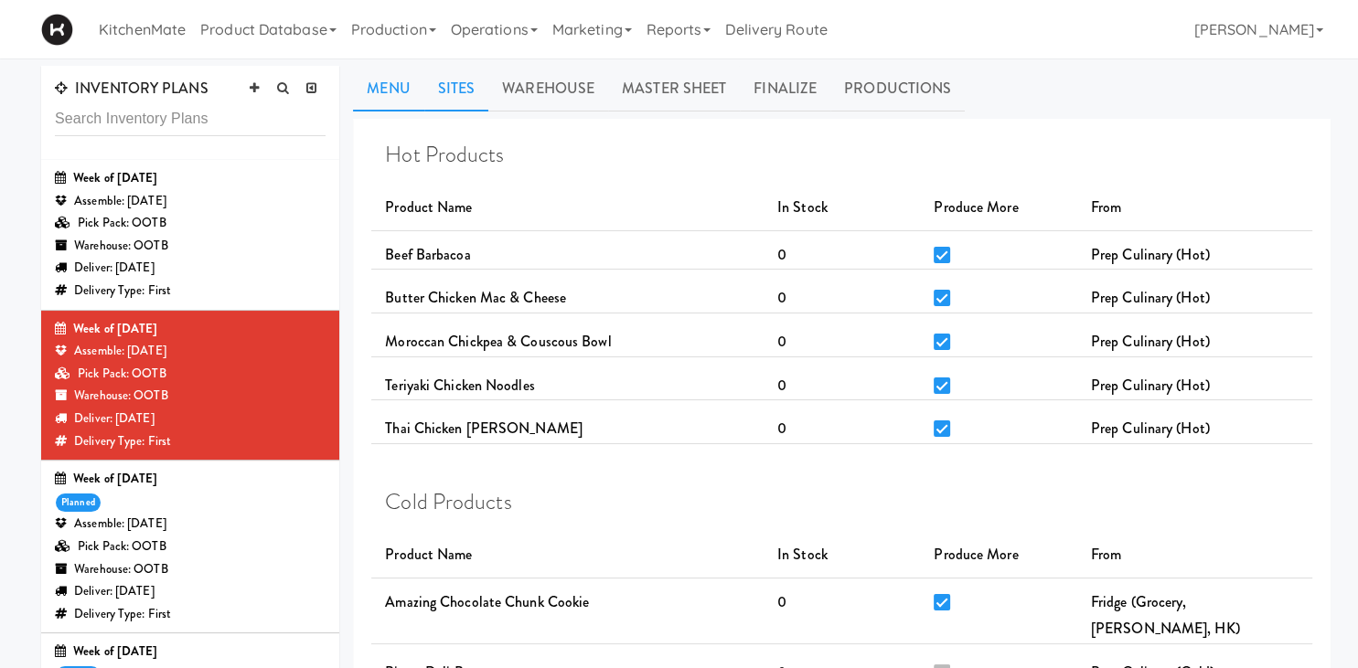
click at [455, 83] on link "Sites" at bounding box center [456, 89] width 65 height 46
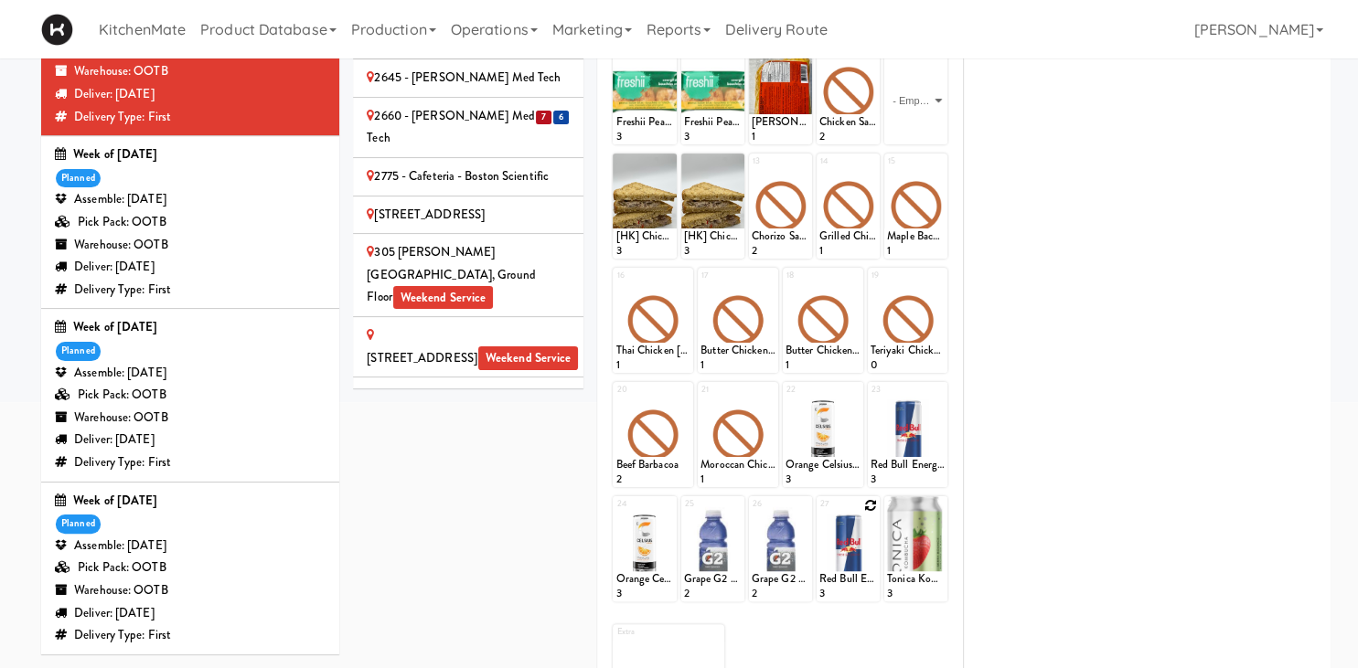
scroll to position [228, 0]
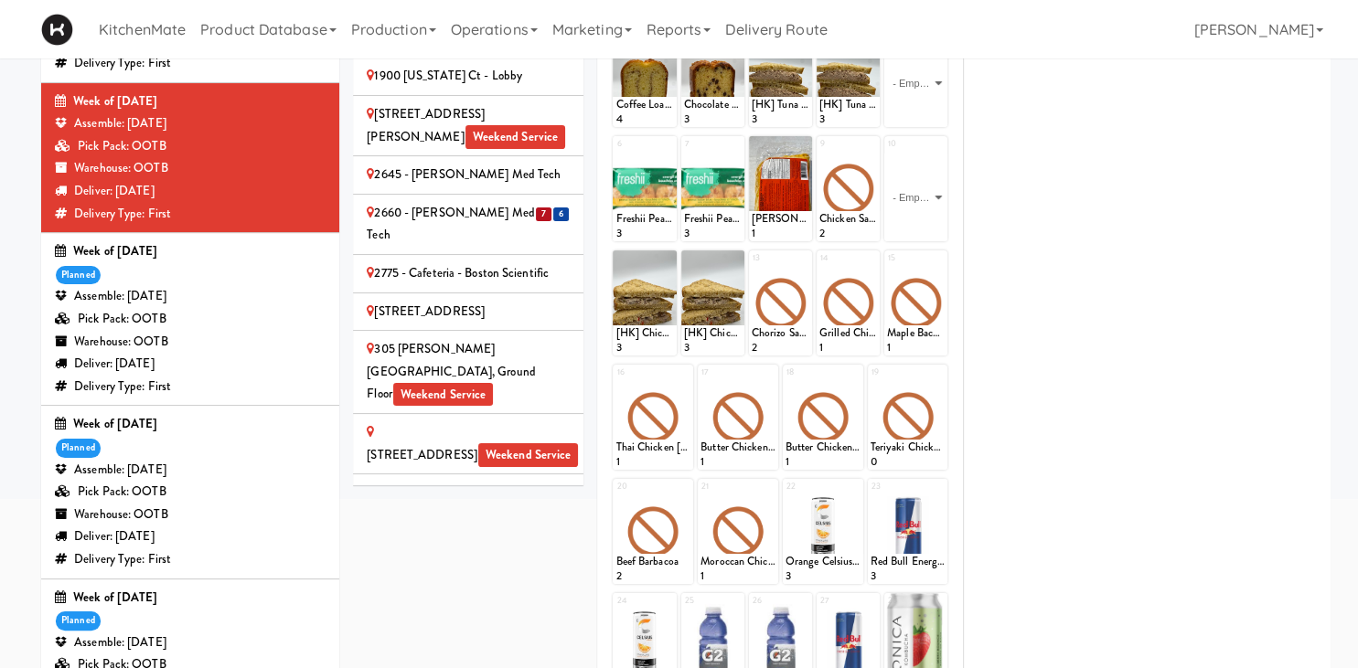
click at [450, 202] on div "2660 - [PERSON_NAME] Med Tech" at bounding box center [468, 224] width 203 height 45
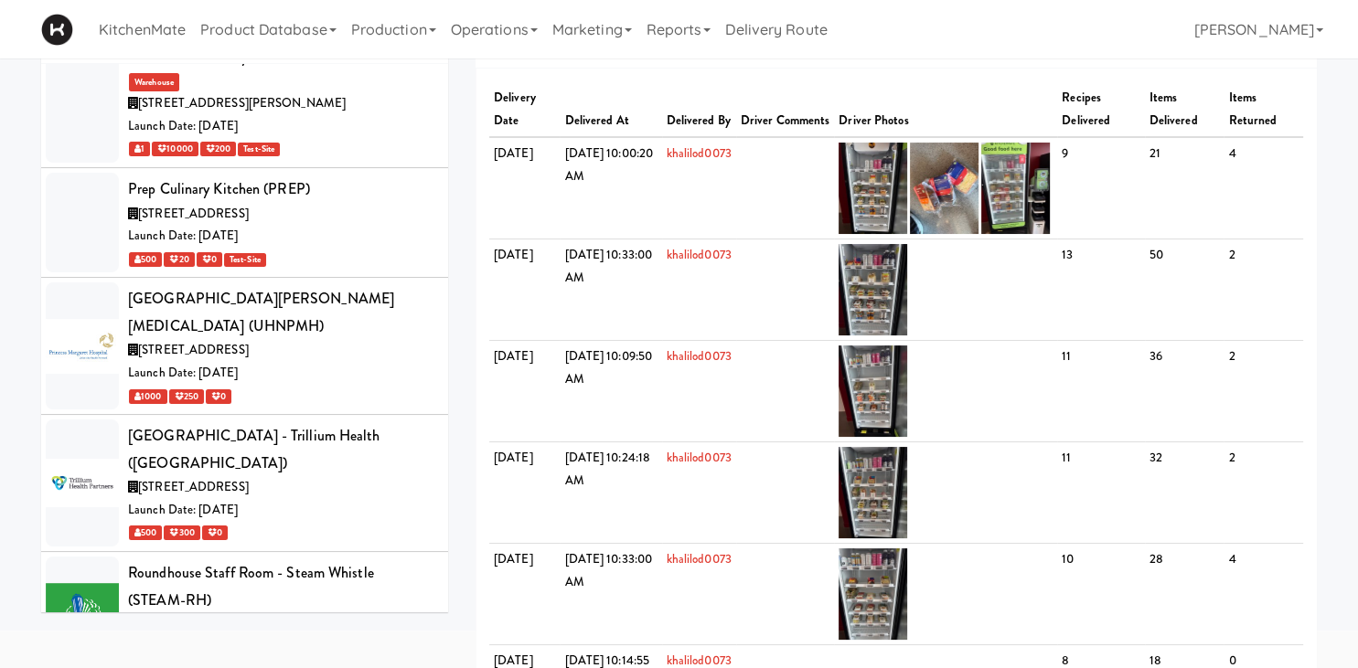
scroll to position [8185, 0]
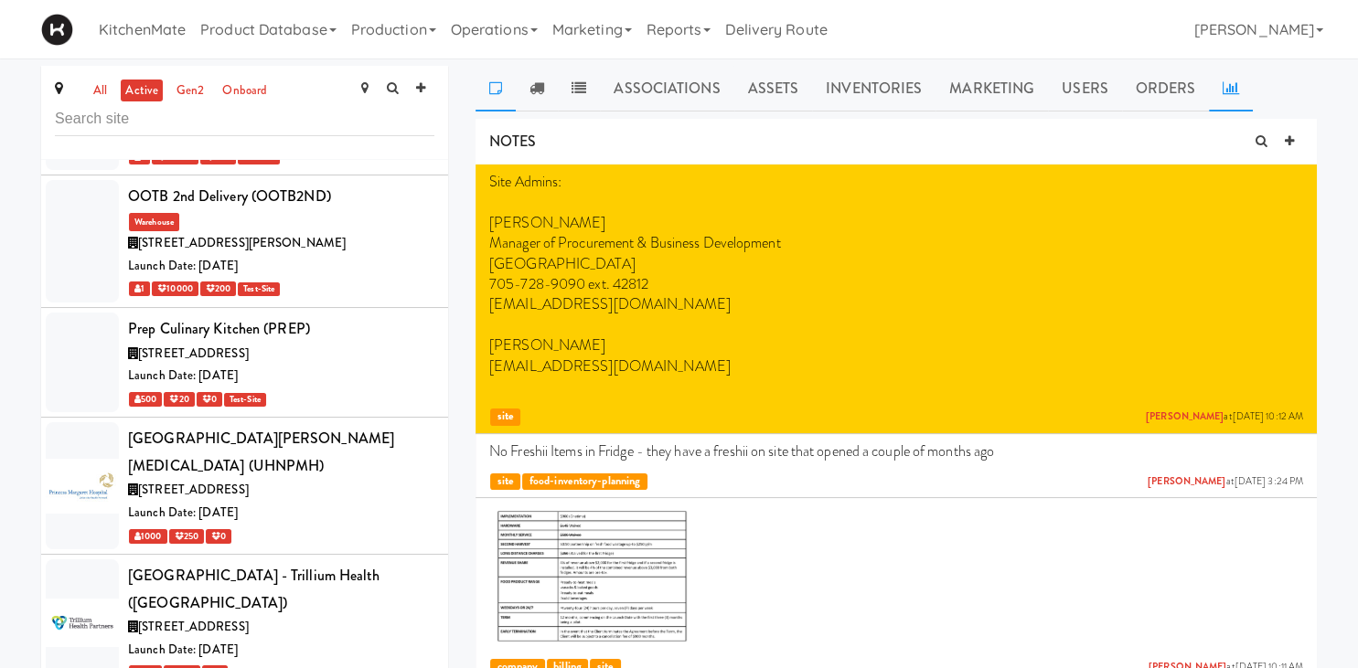
click at [1227, 87] on icon at bounding box center [1230, 87] width 16 height 15
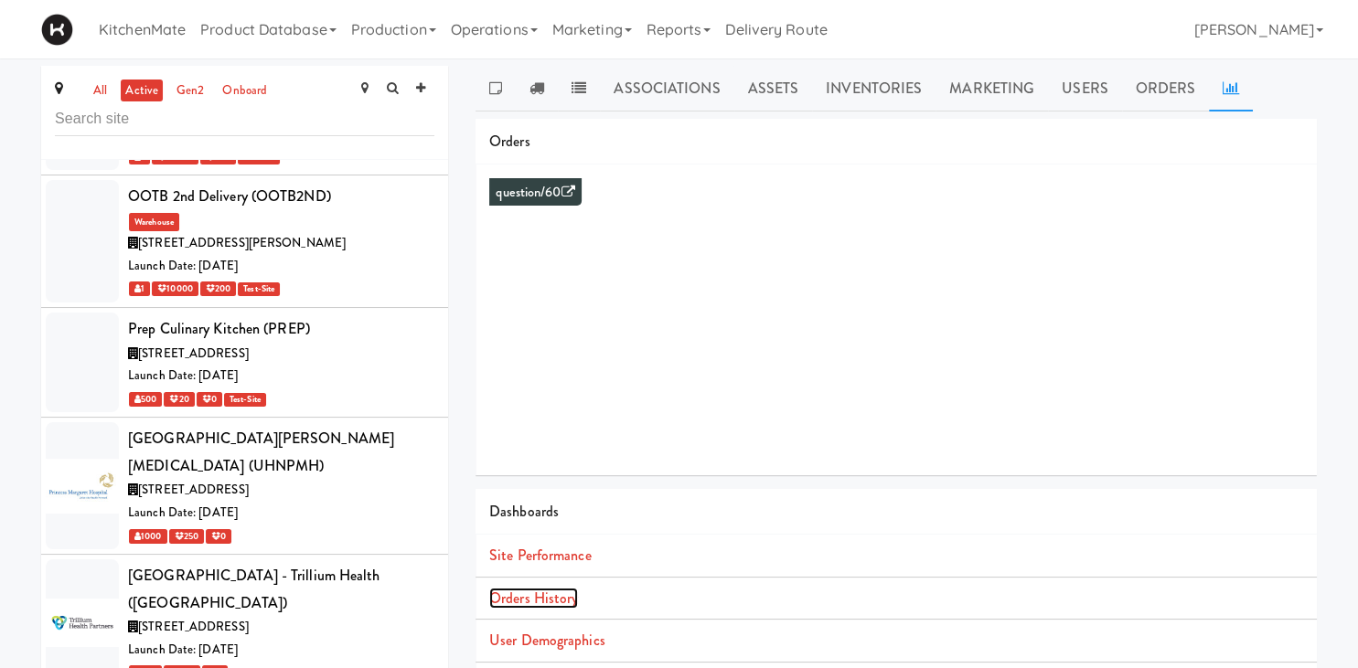
click at [515, 594] on link "Orders History" at bounding box center [533, 598] width 89 height 21
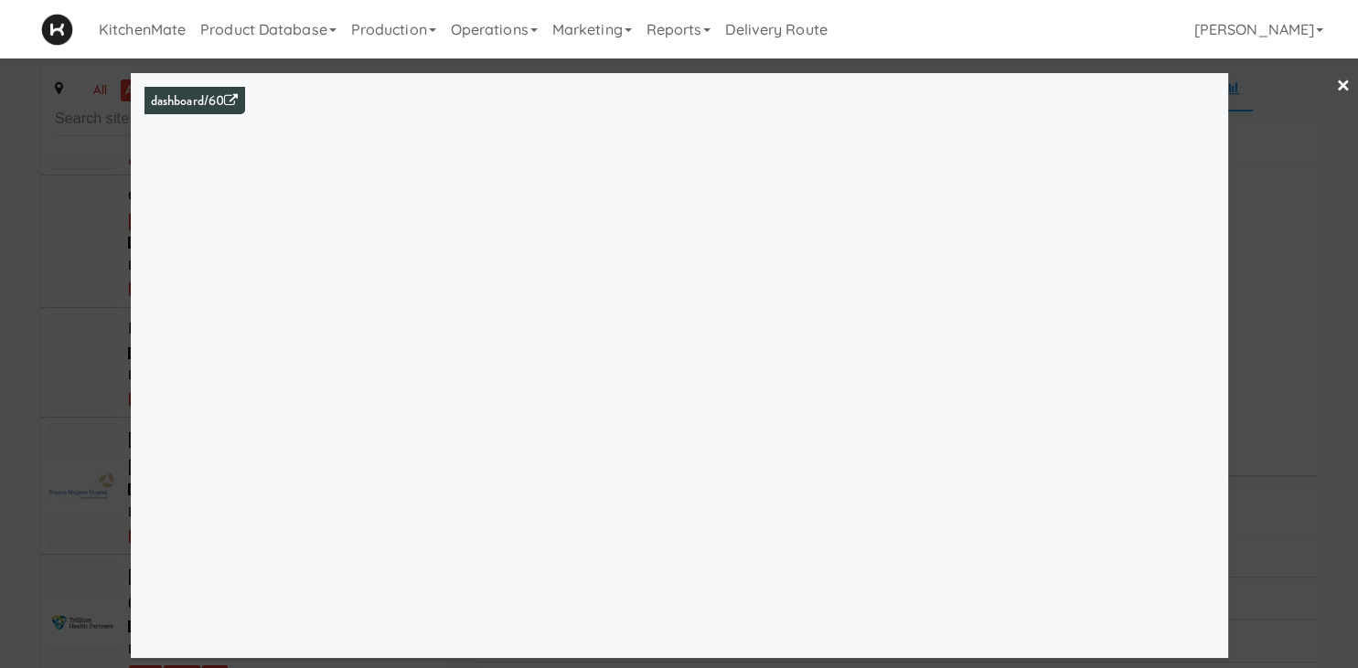
click at [125, 304] on div at bounding box center [679, 334] width 1358 height 668
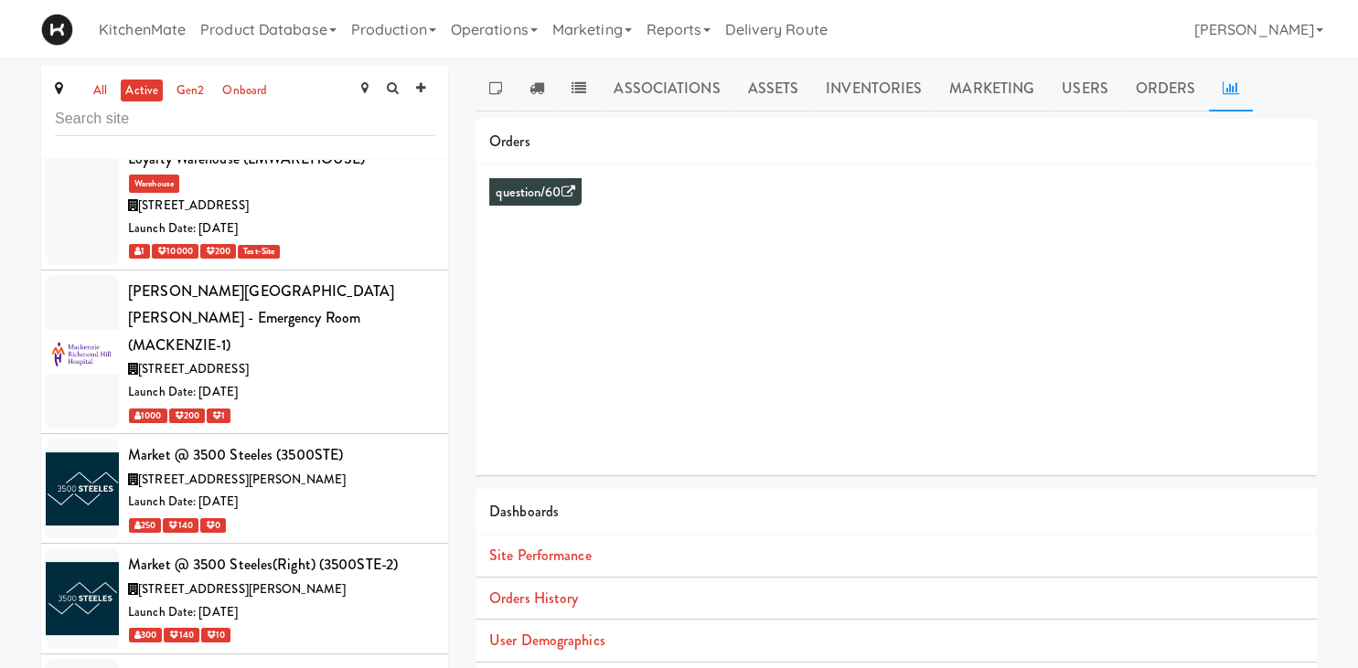
scroll to position [6404, 0]
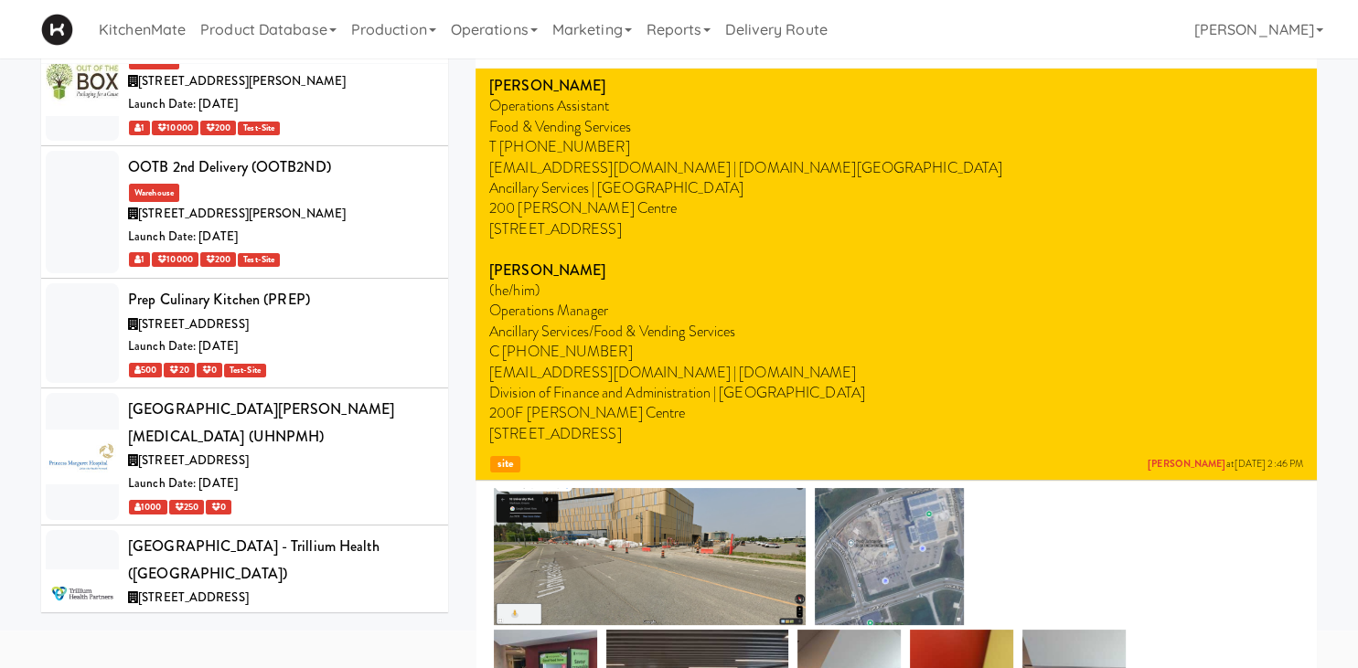
scroll to position [8058, 0]
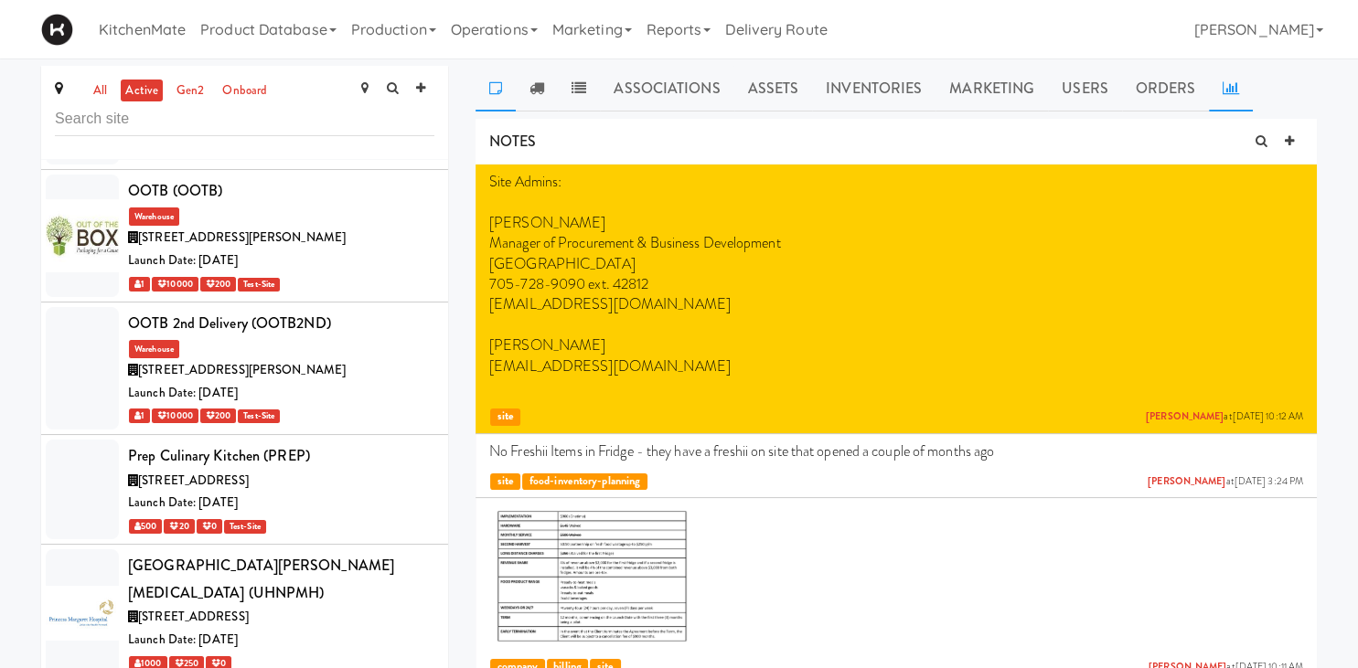
click at [1231, 73] on link at bounding box center [1231, 89] width 44 height 46
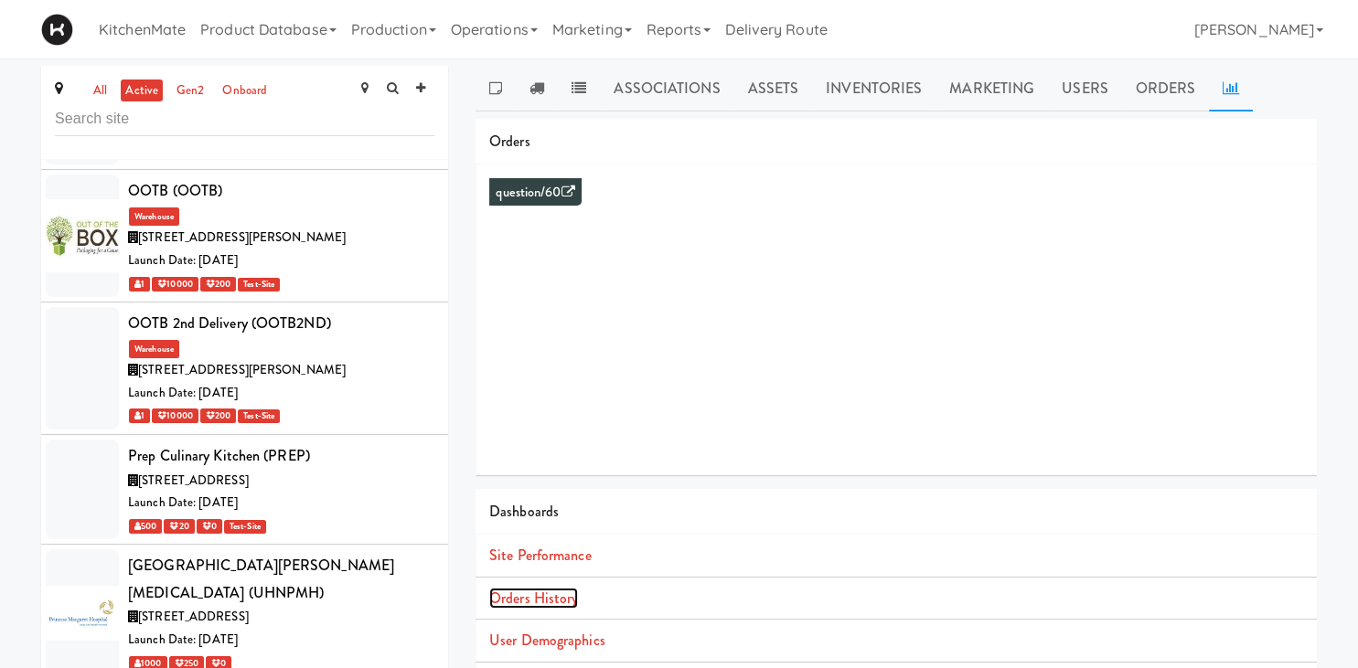
click at [555, 598] on link "Orders History" at bounding box center [533, 598] width 89 height 21
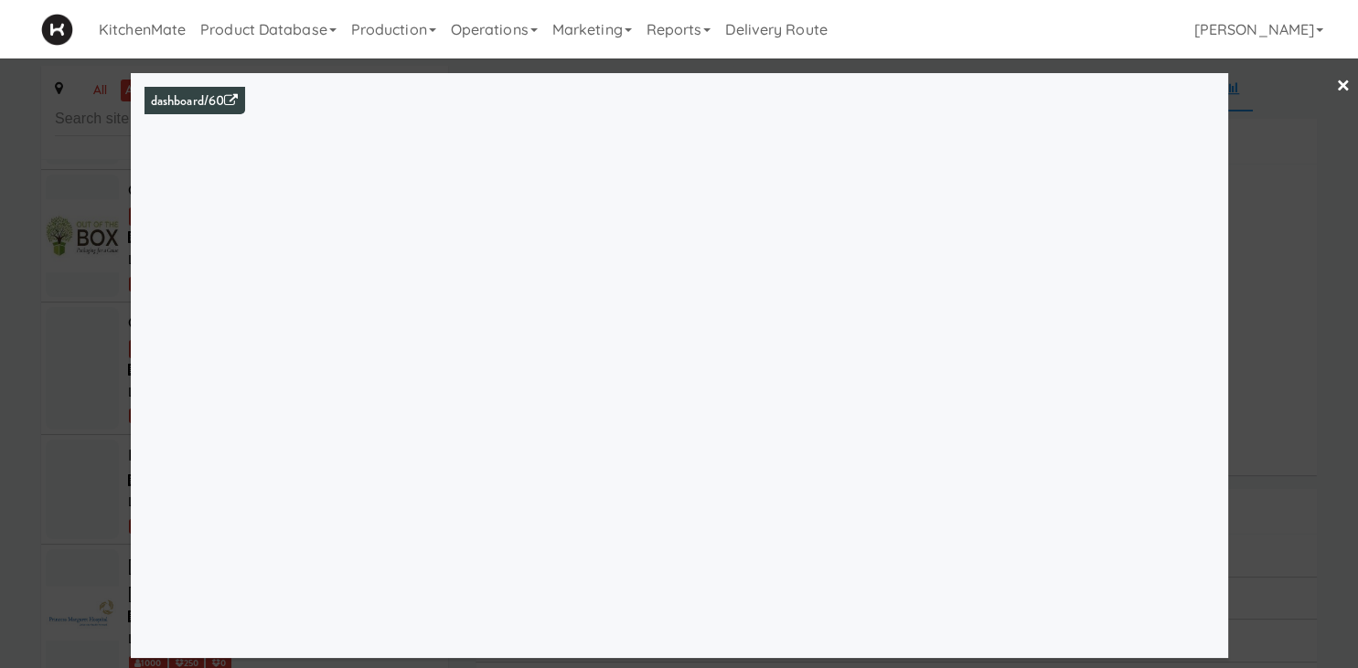
drag, startPoint x: 75, startPoint y: 277, endPoint x: 133, endPoint y: 304, distance: 63.4
click at [74, 277] on div at bounding box center [679, 334] width 1358 height 668
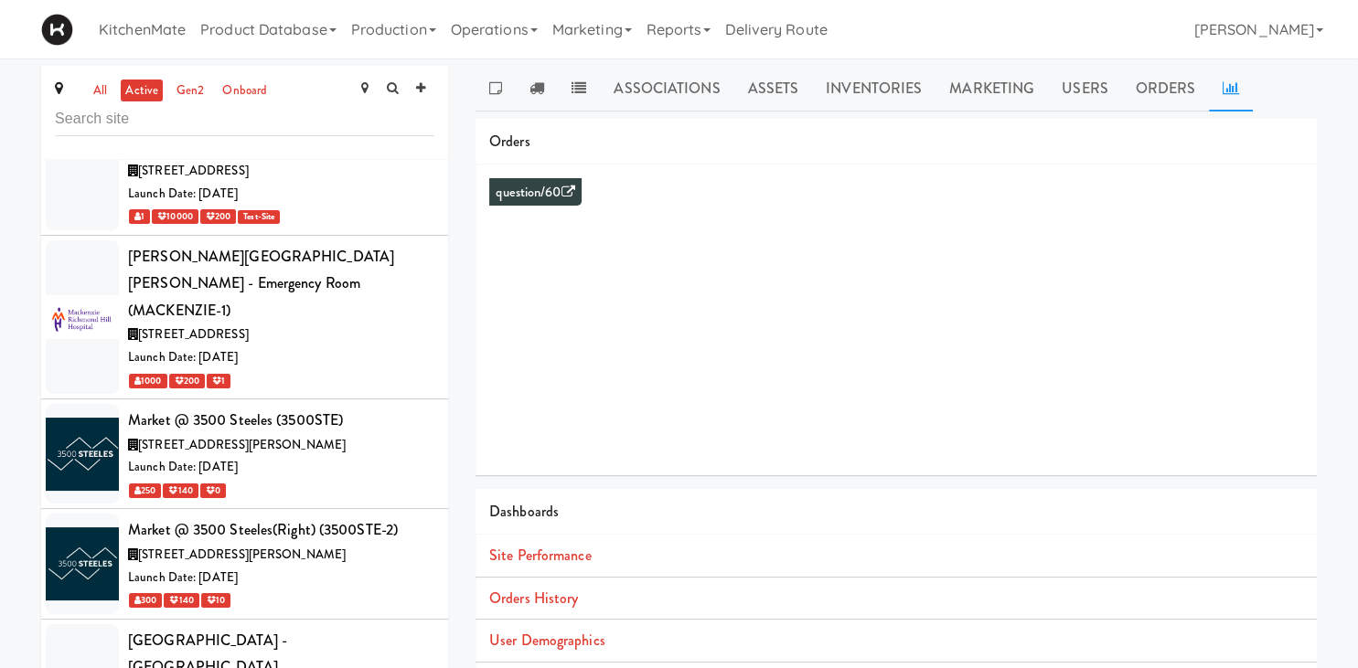
scroll to position [6531, 0]
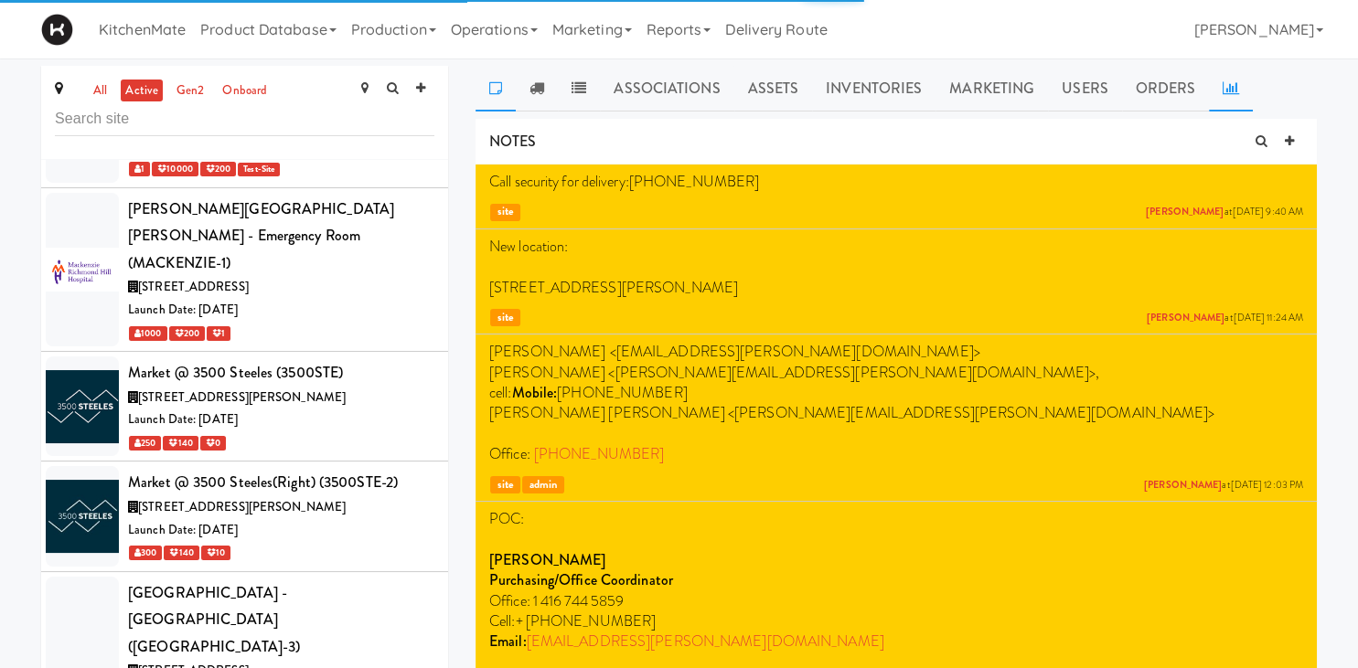
click at [1227, 82] on icon at bounding box center [1230, 87] width 16 height 15
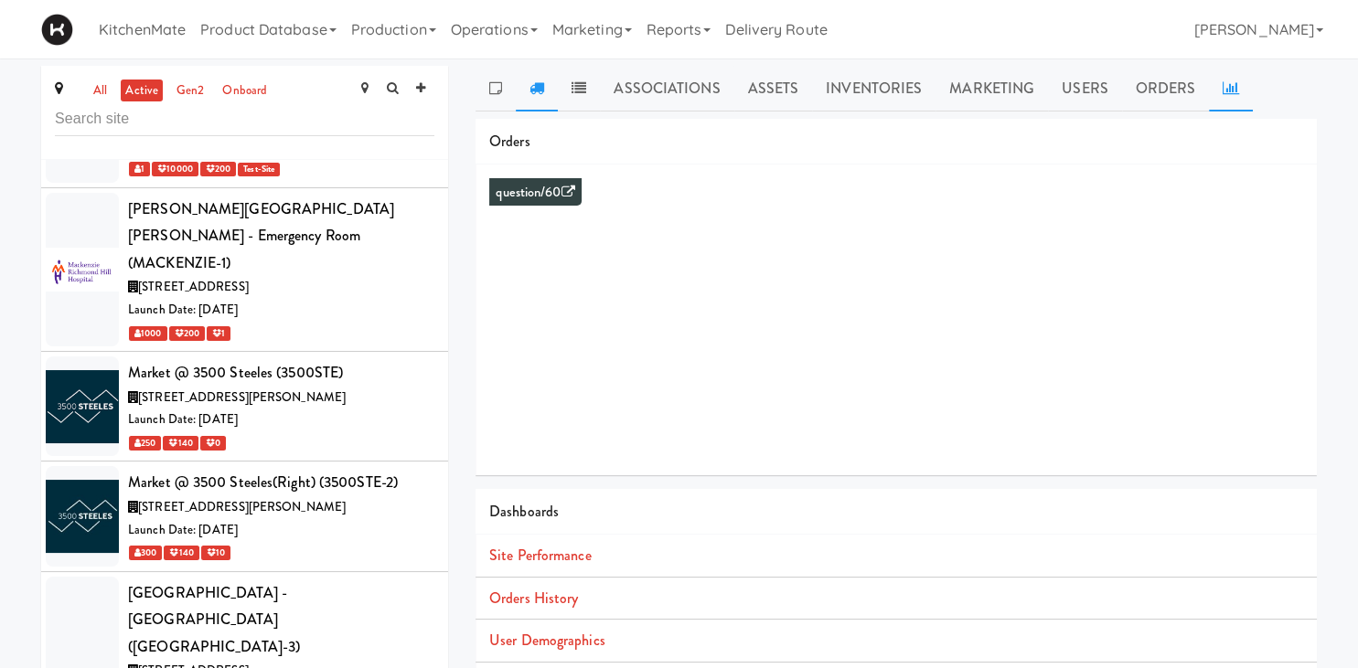
click at [541, 89] on icon at bounding box center [536, 87] width 15 height 15
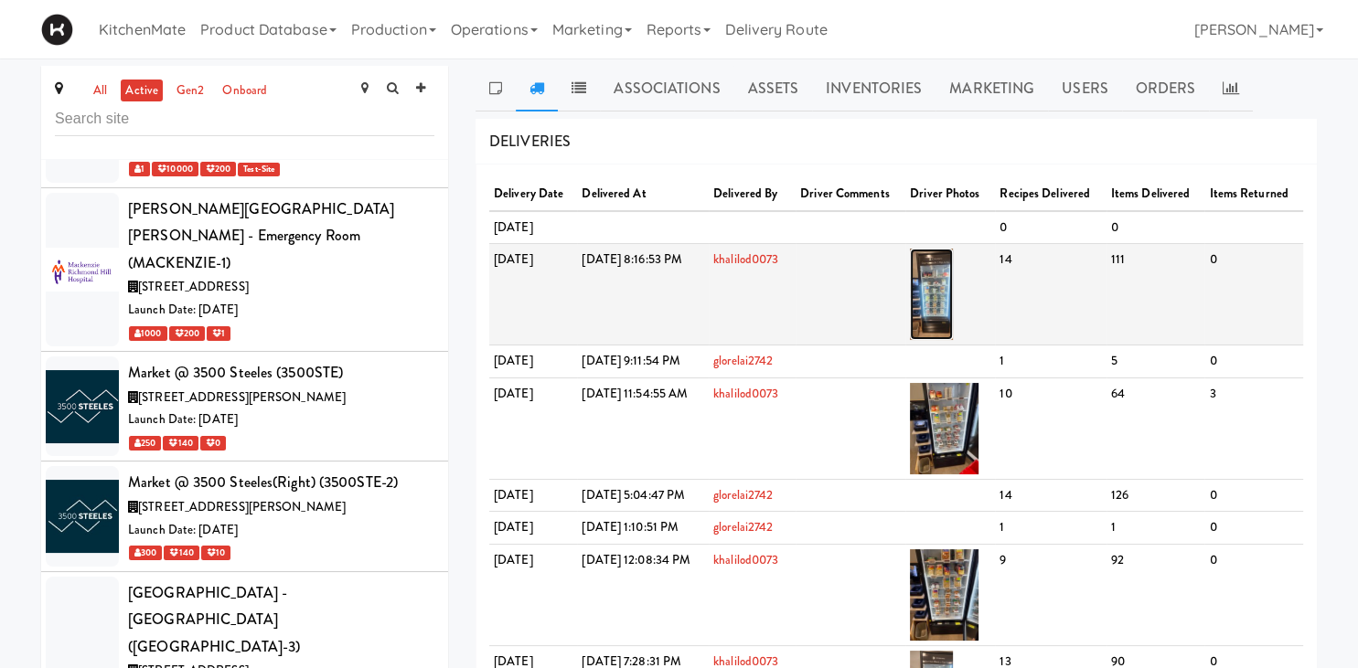
click at [953, 318] on img at bounding box center [931, 294] width 43 height 91
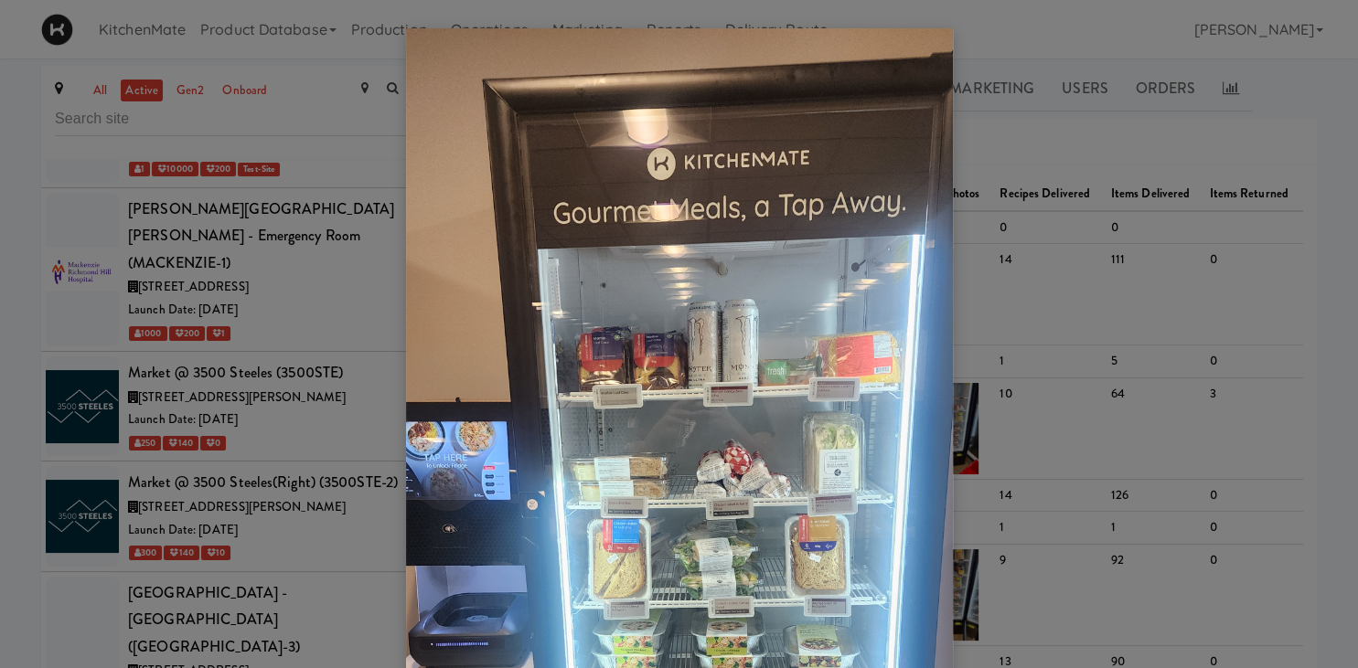
click at [1103, 258] on div at bounding box center [679, 334] width 1358 height 668
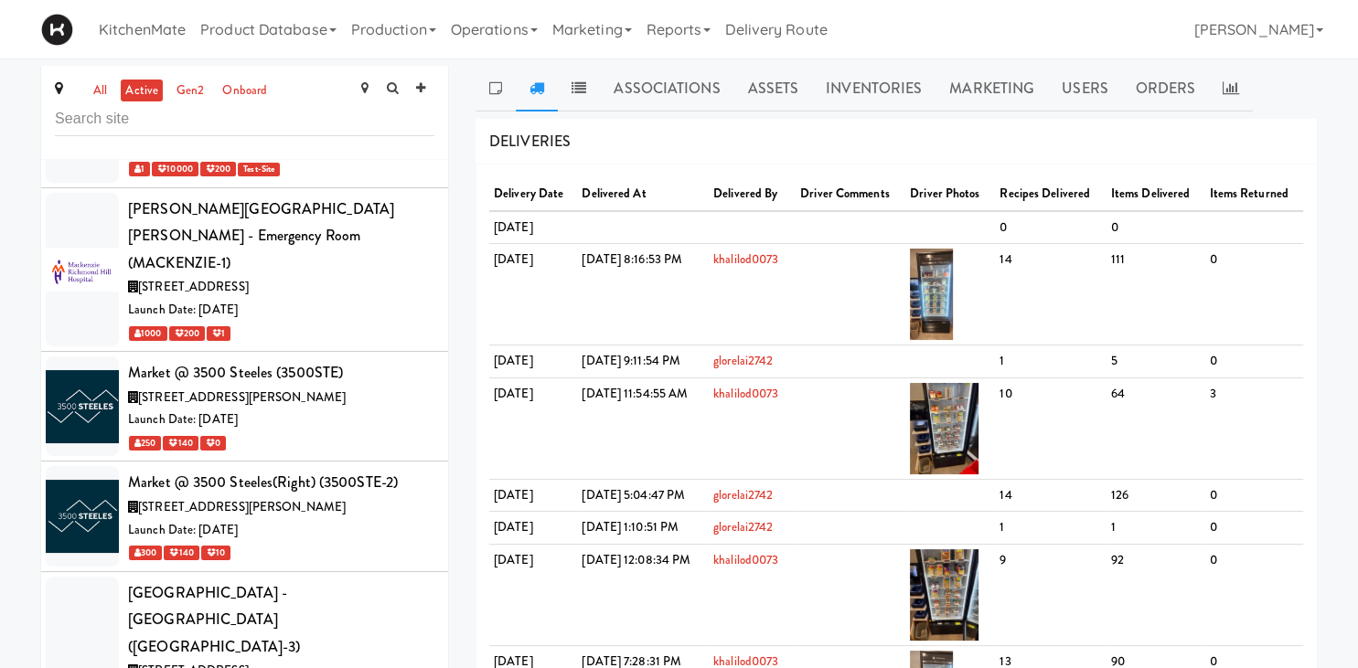
click at [1220, 75] on div at bounding box center [679, 334] width 1358 height 668
click at [1222, 82] on icon at bounding box center [1230, 87] width 16 height 15
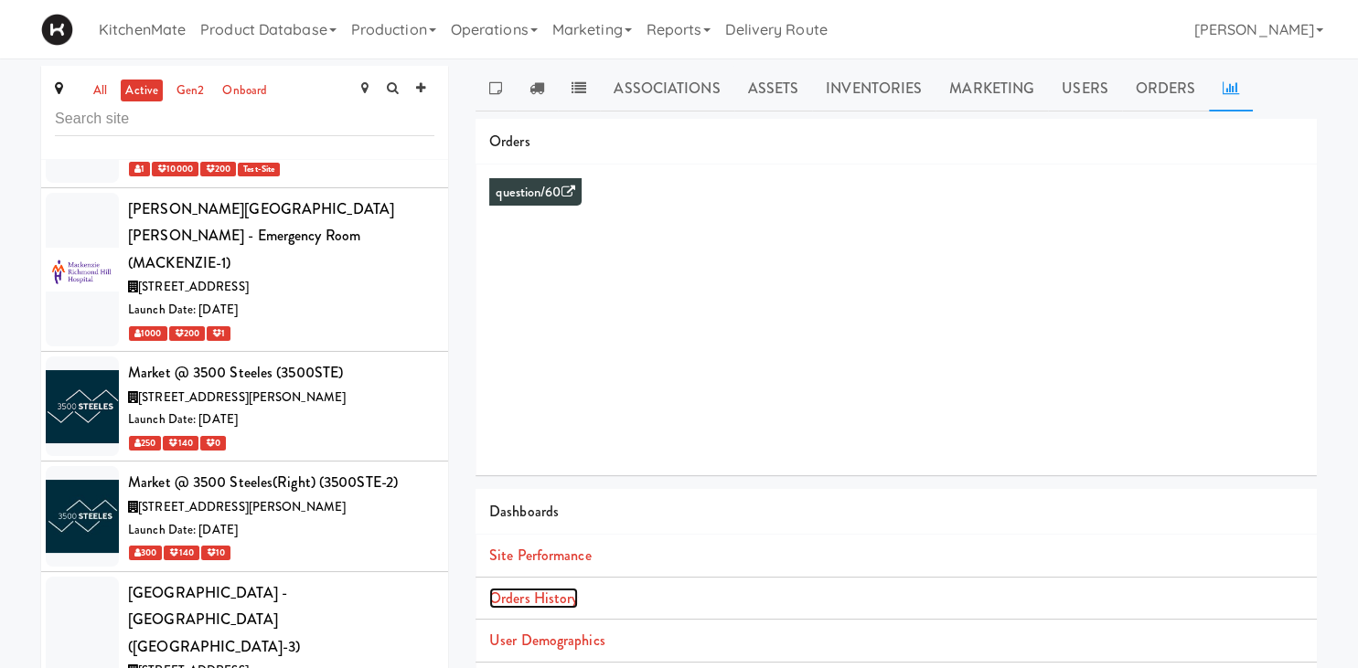
click at [554, 597] on link "Orders History" at bounding box center [533, 598] width 89 height 21
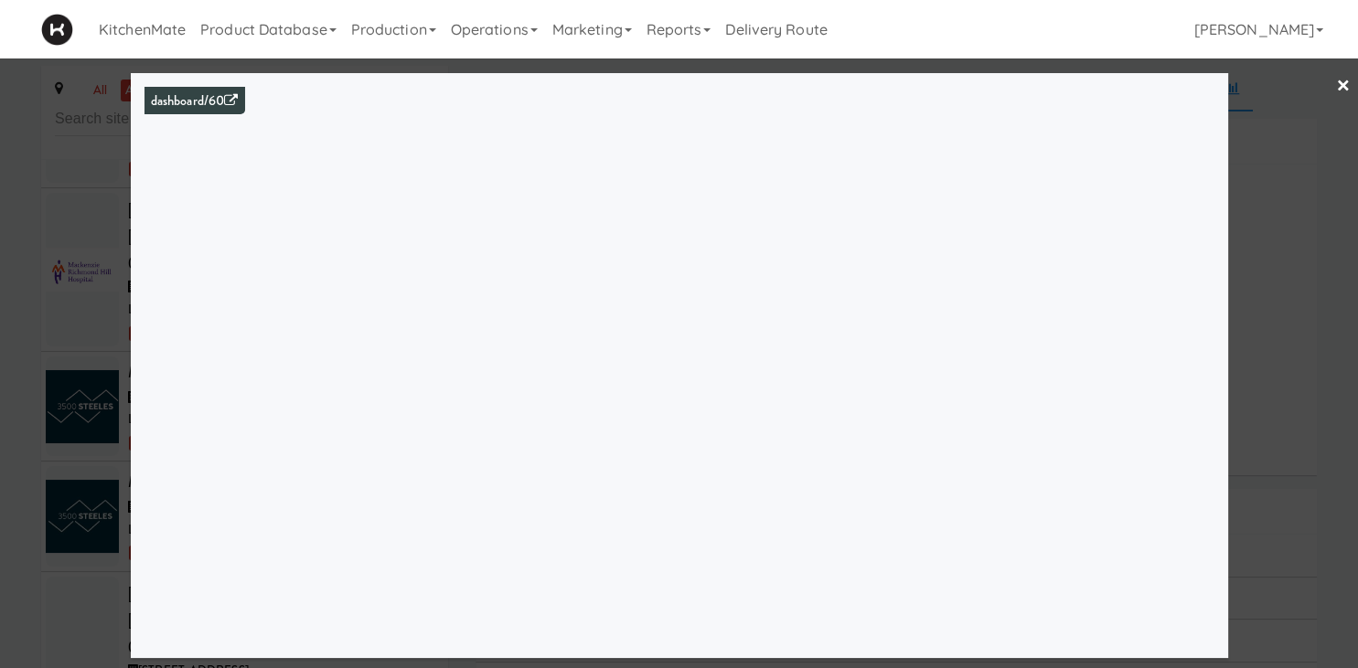
click at [40, 358] on div at bounding box center [679, 334] width 1358 height 668
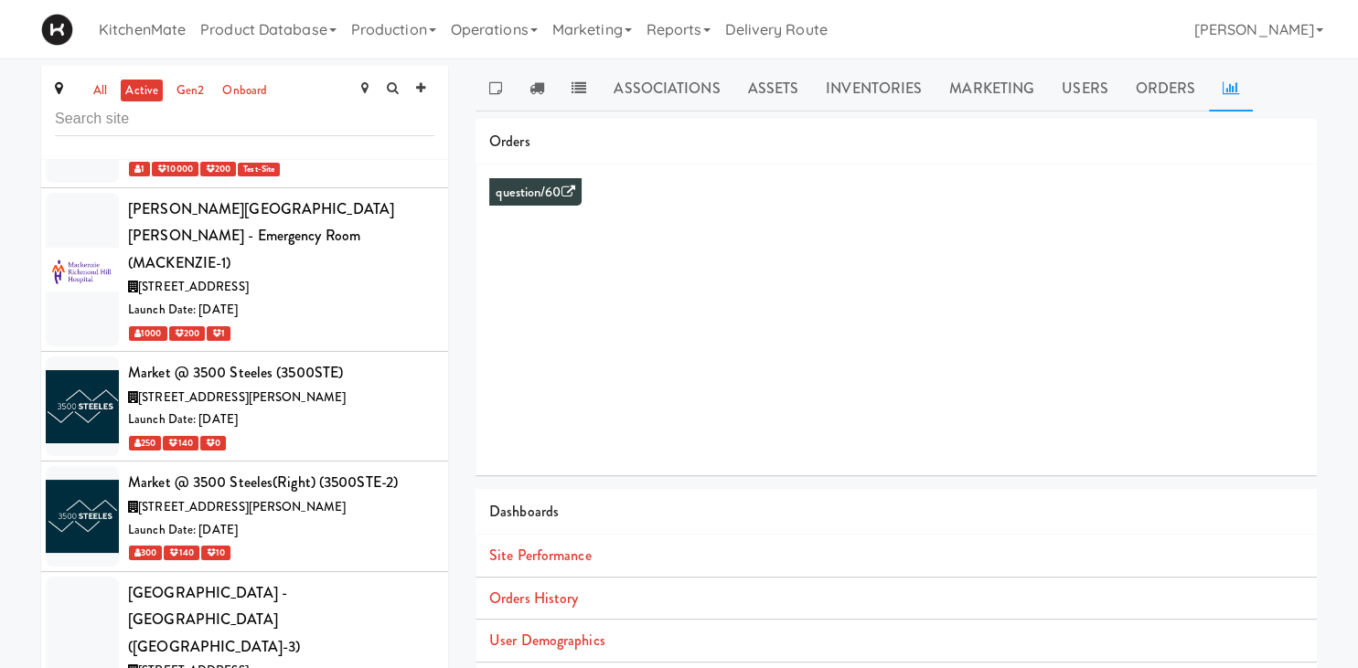
drag, startPoint x: 196, startPoint y: 390, endPoint x: 911, endPoint y: 145, distance: 755.8
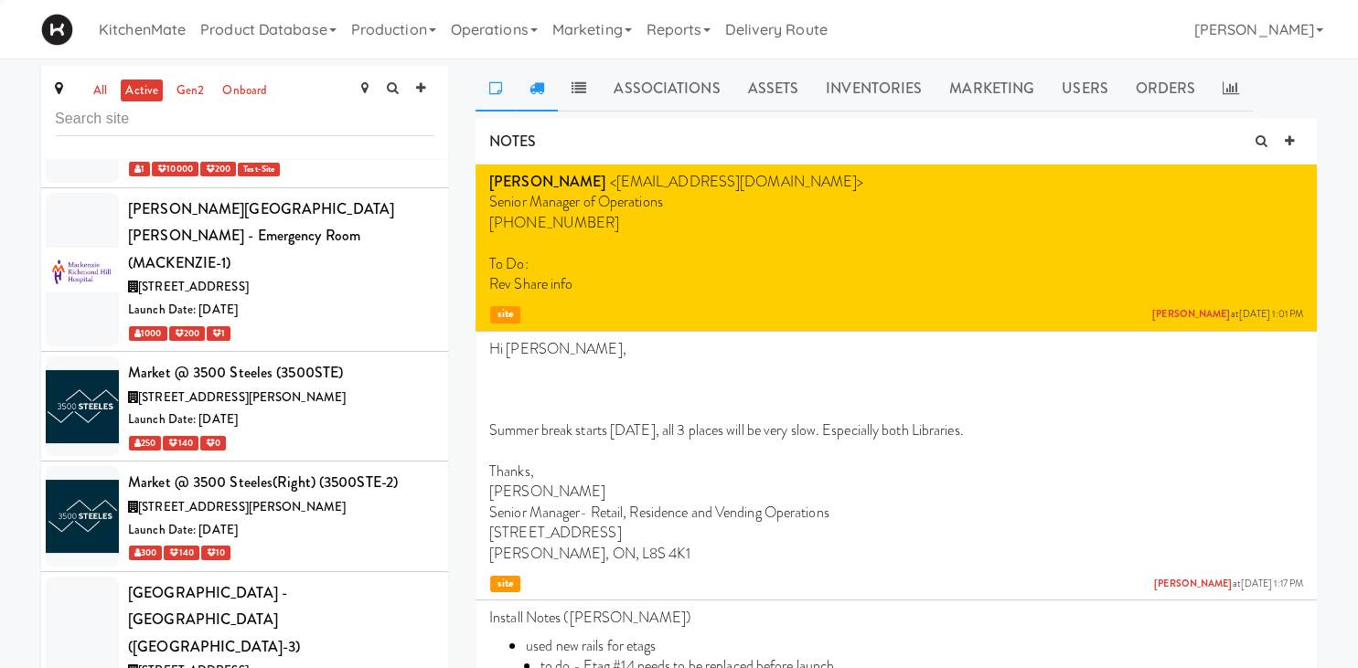
click at [536, 90] on icon at bounding box center [536, 87] width 15 height 15
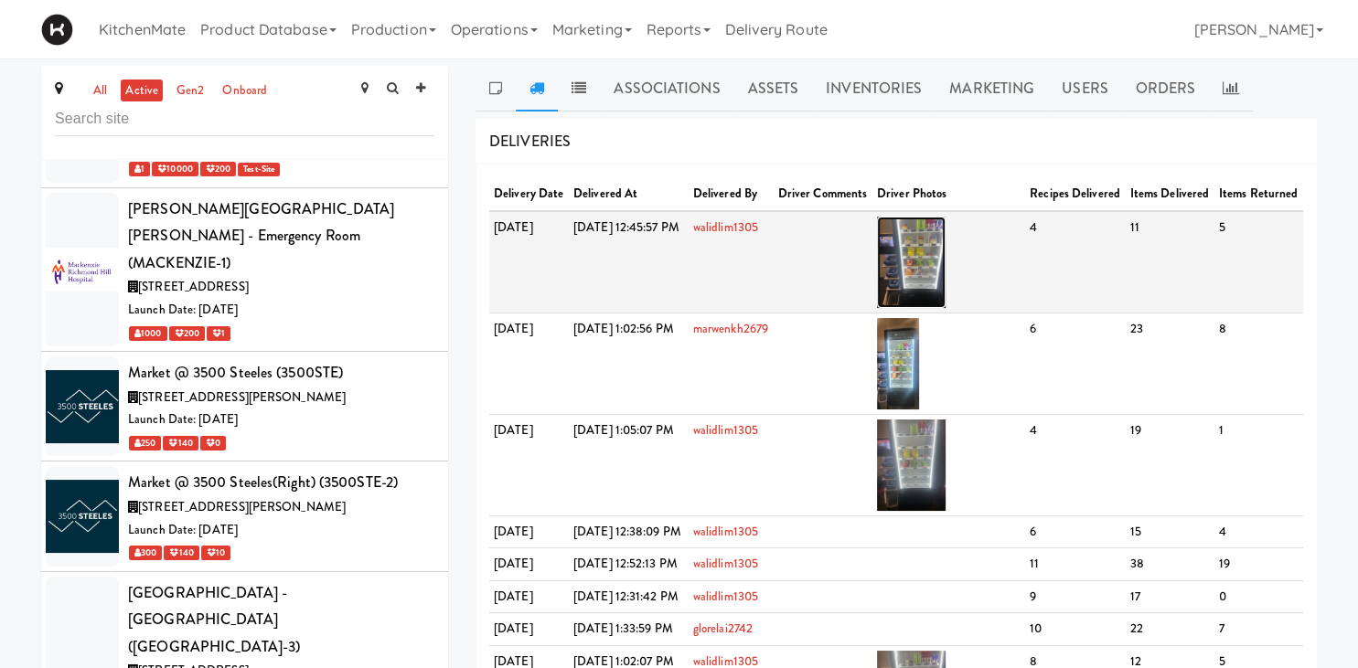
click at [945, 273] on img at bounding box center [911, 262] width 69 height 91
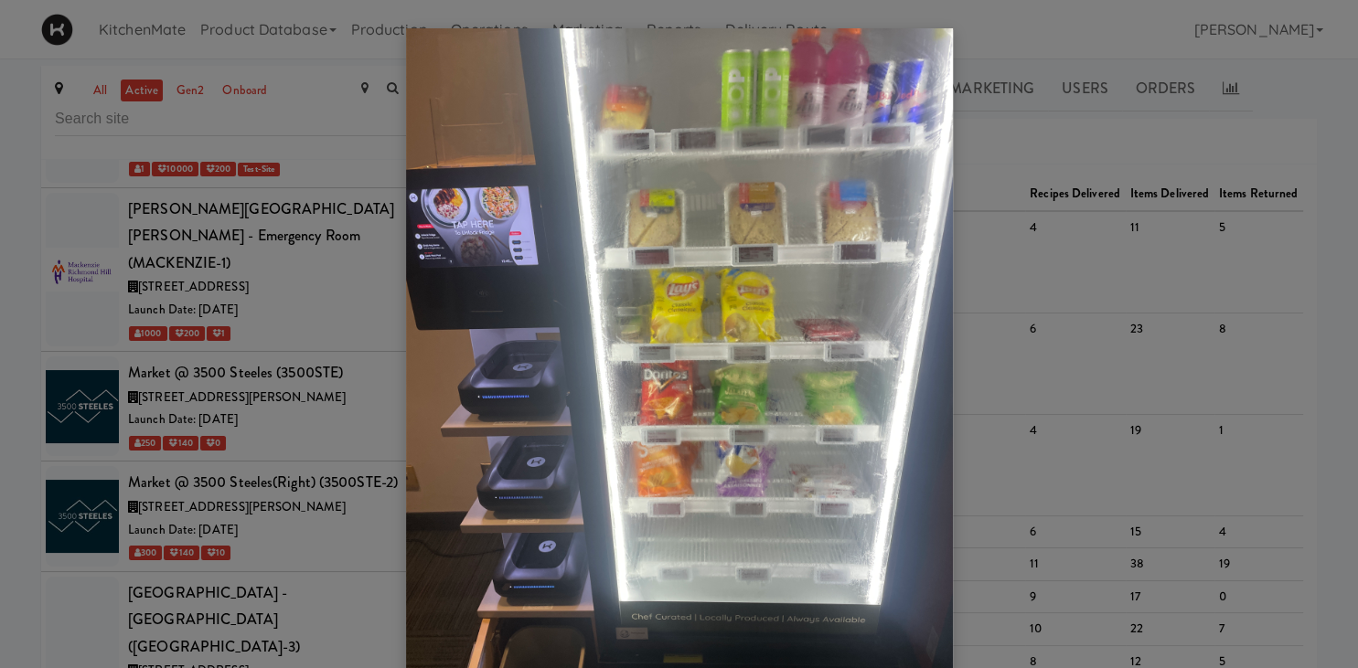
click at [209, 441] on div at bounding box center [679, 334] width 1358 height 668
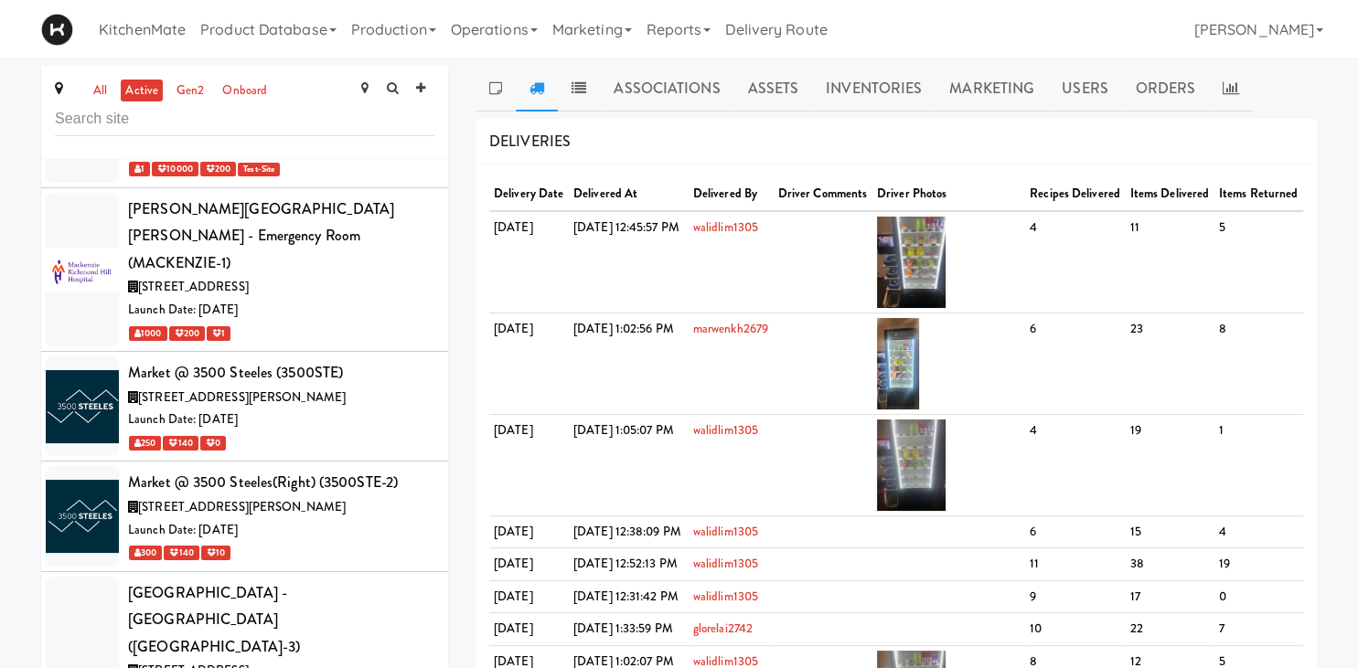
drag, startPoint x: 313, startPoint y: 514, endPoint x: 320, endPoint y: 507, distance: 10.3
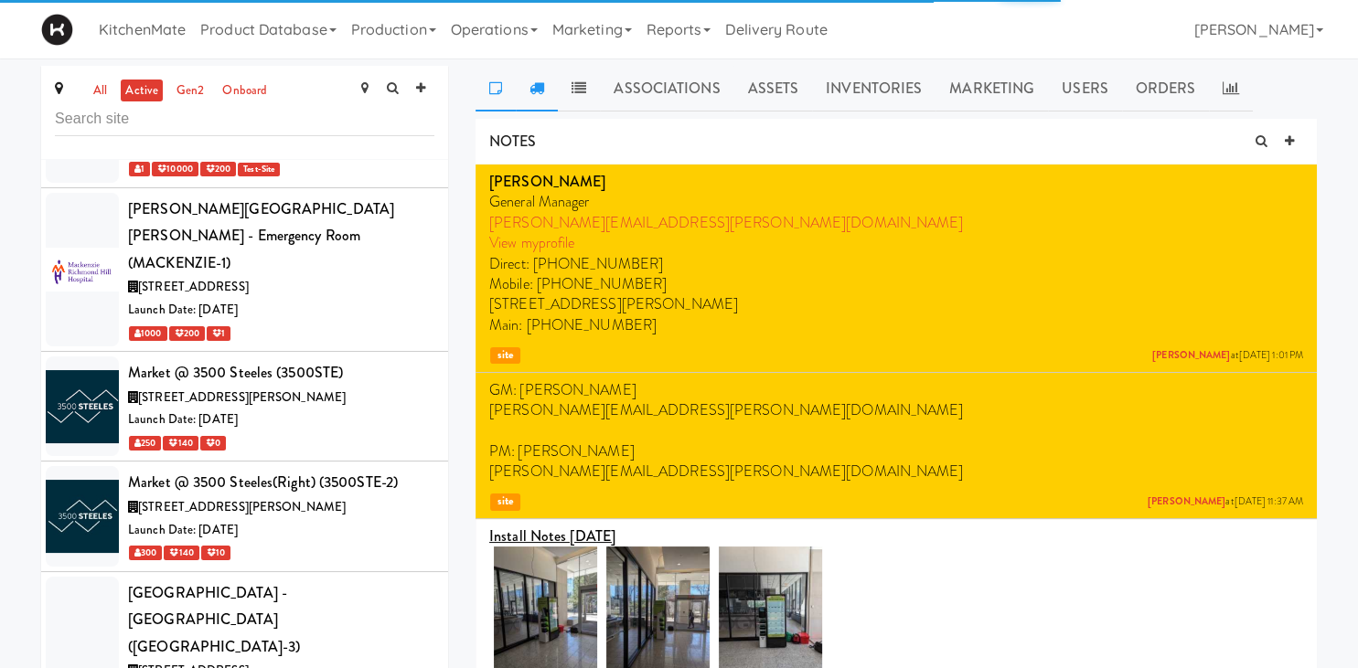
click at [535, 89] on icon at bounding box center [536, 87] width 15 height 15
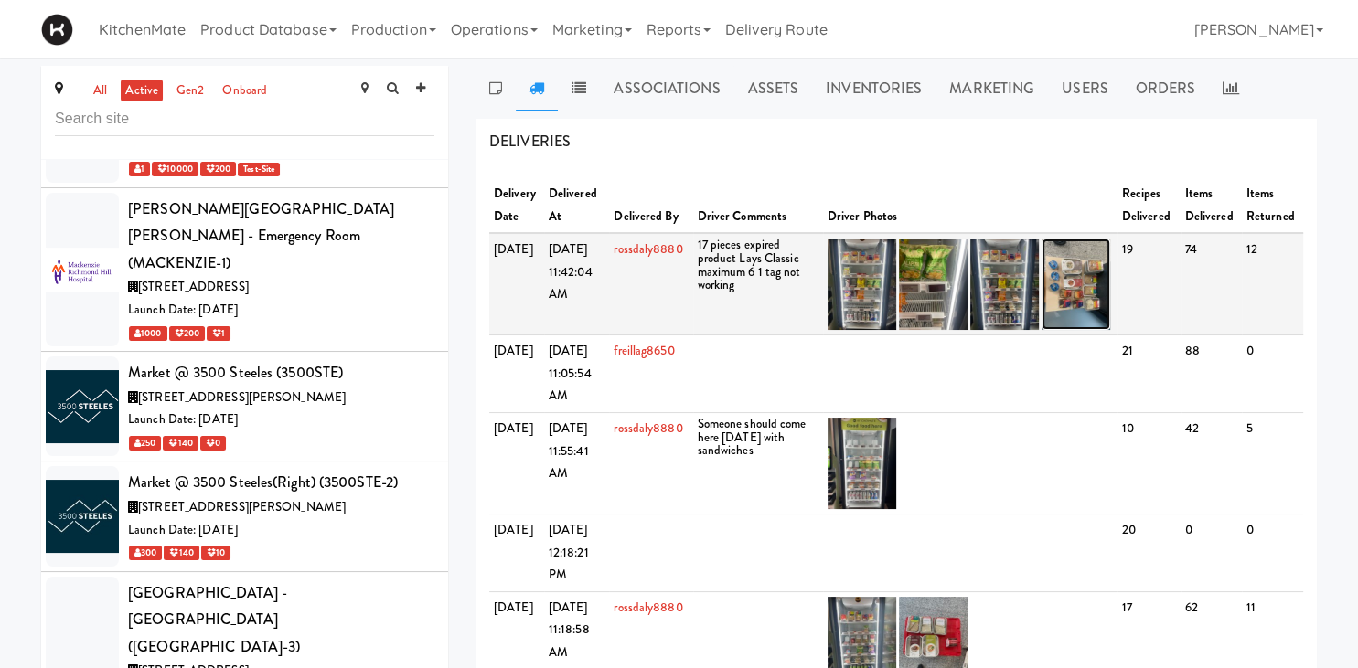
click at [1082, 285] on img at bounding box center [1075, 284] width 69 height 91
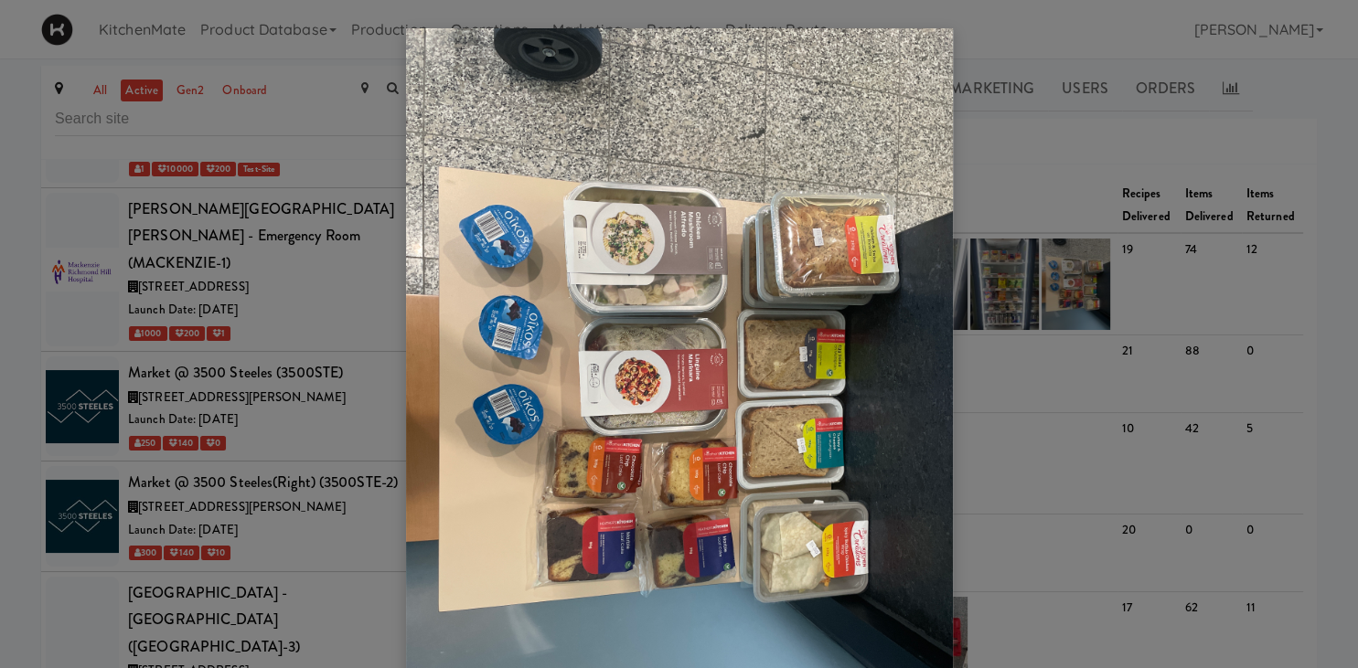
click at [1056, 379] on div at bounding box center [679, 334] width 1358 height 668
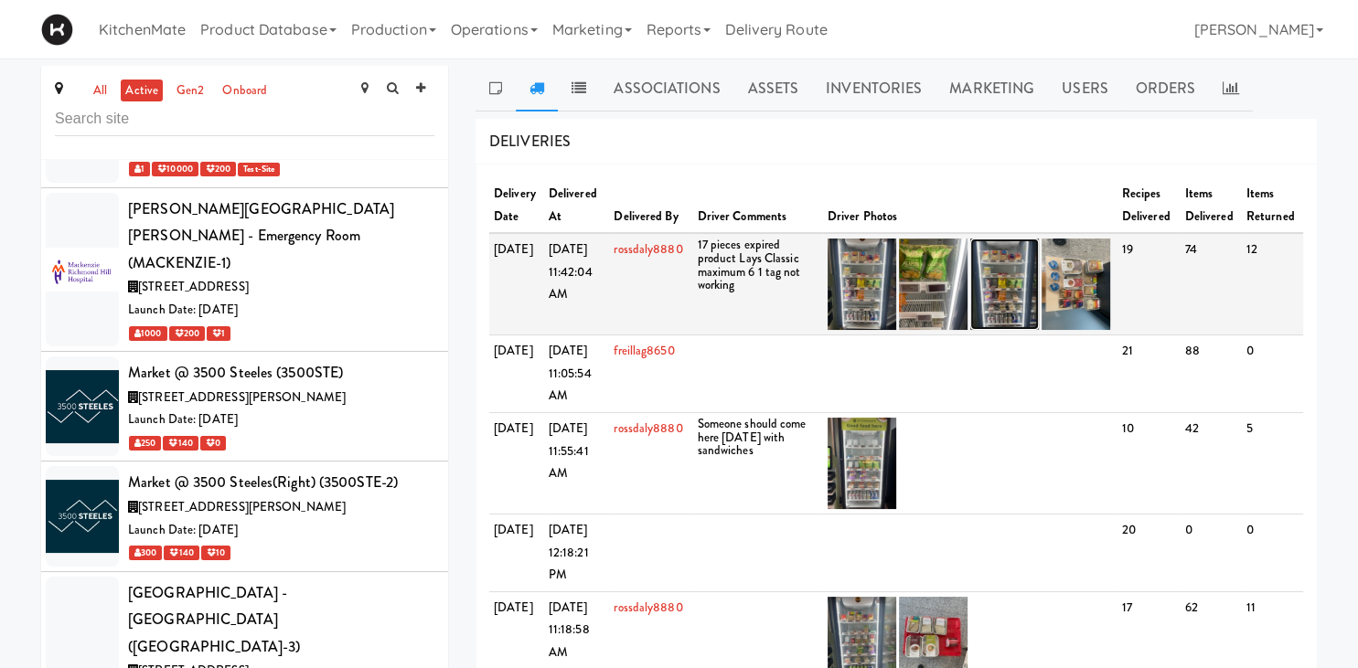
click at [1000, 310] on img at bounding box center [1004, 284] width 69 height 91
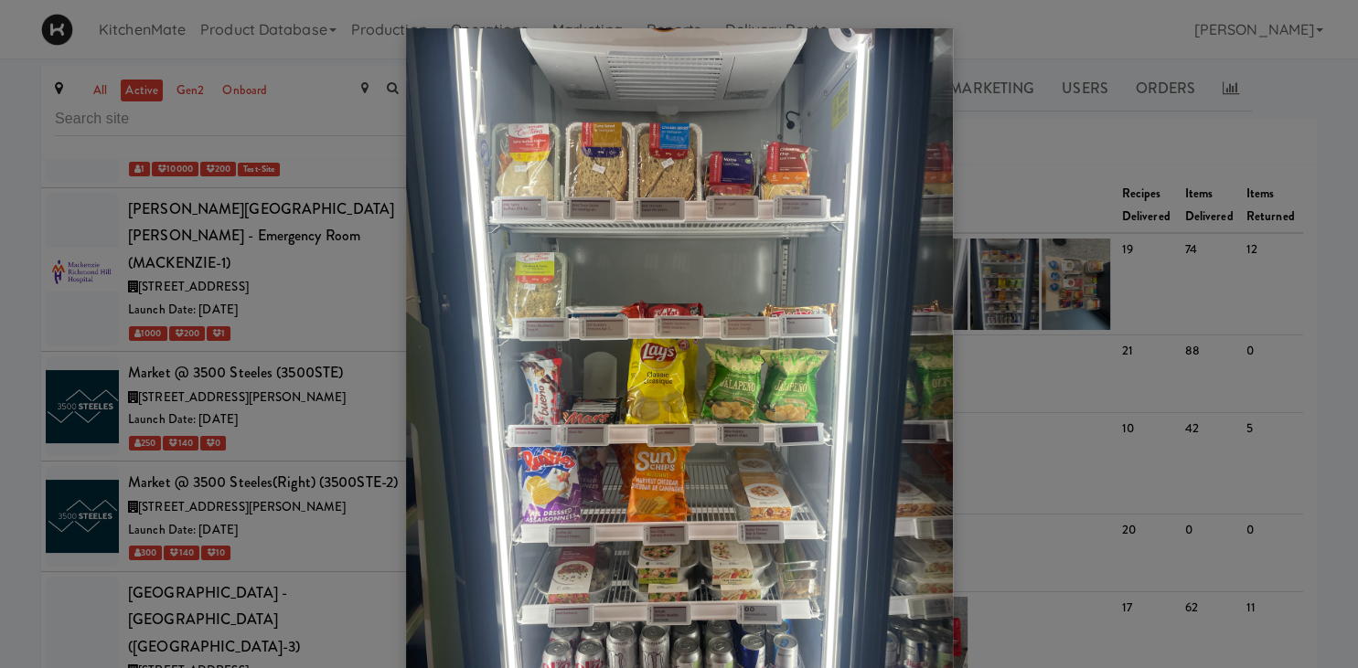
click at [993, 315] on div at bounding box center [679, 334] width 1358 height 668
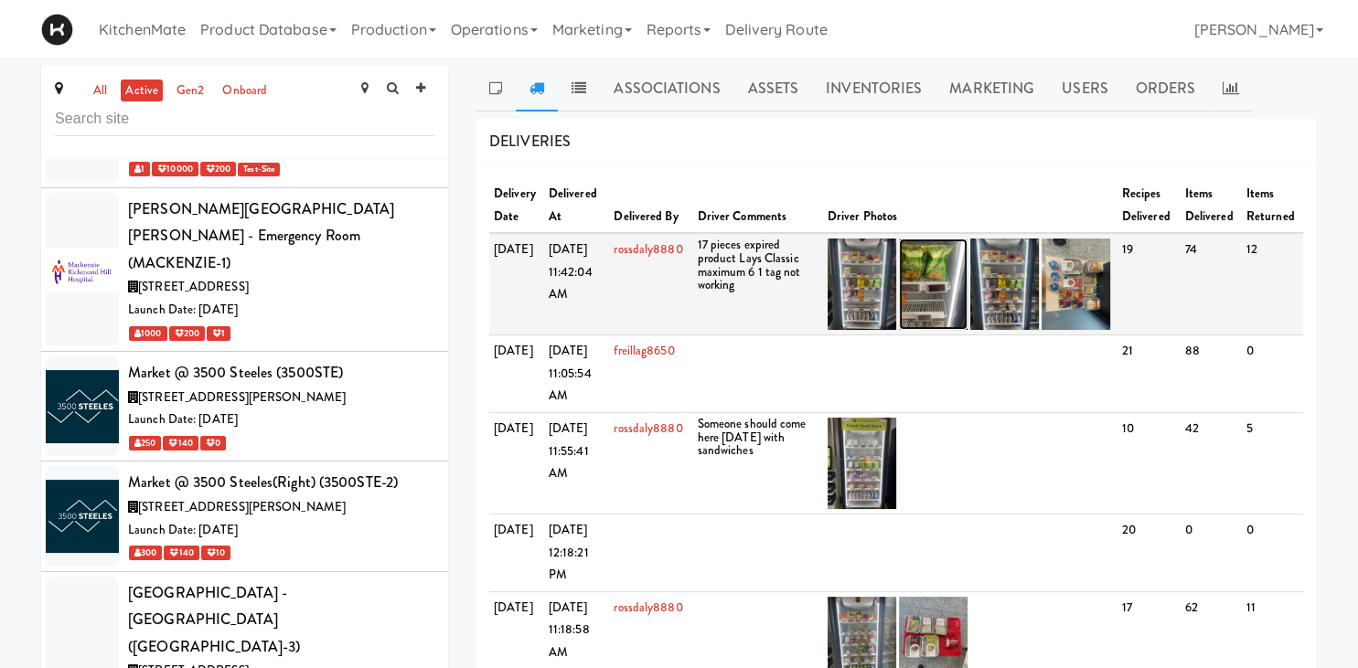
click at [927, 288] on img at bounding box center [933, 284] width 69 height 91
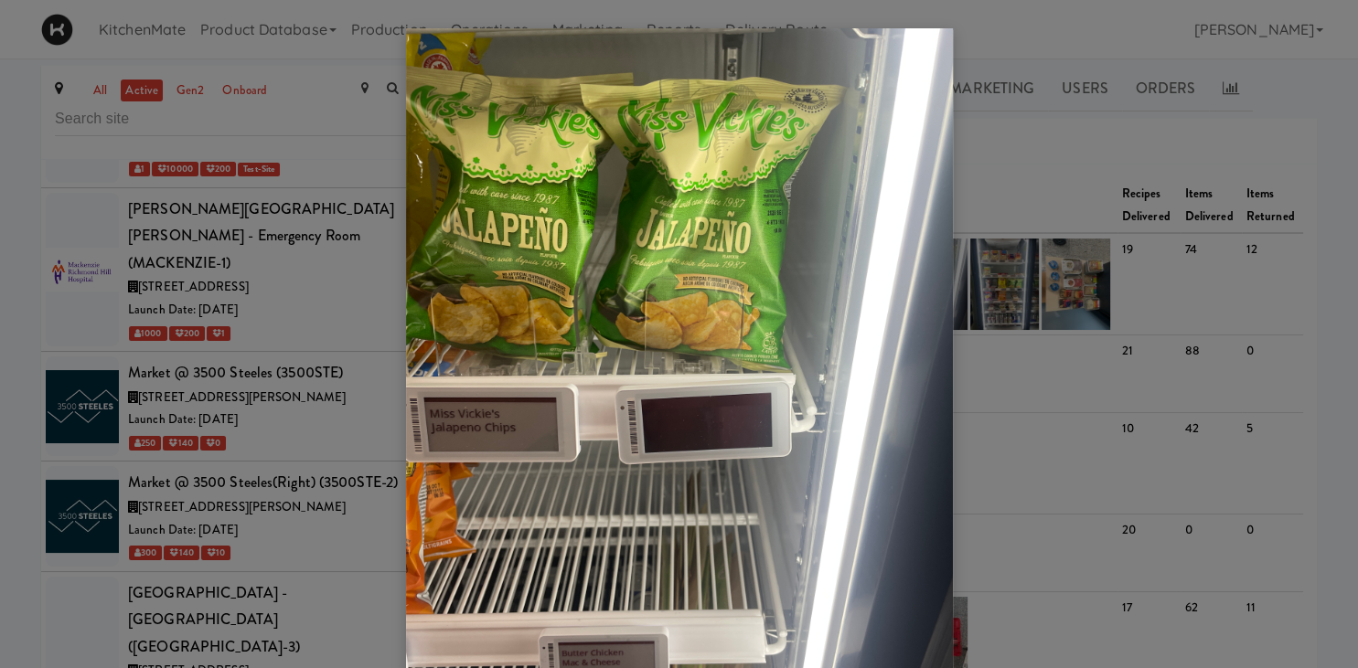
click at [1040, 318] on div at bounding box center [679, 334] width 1358 height 668
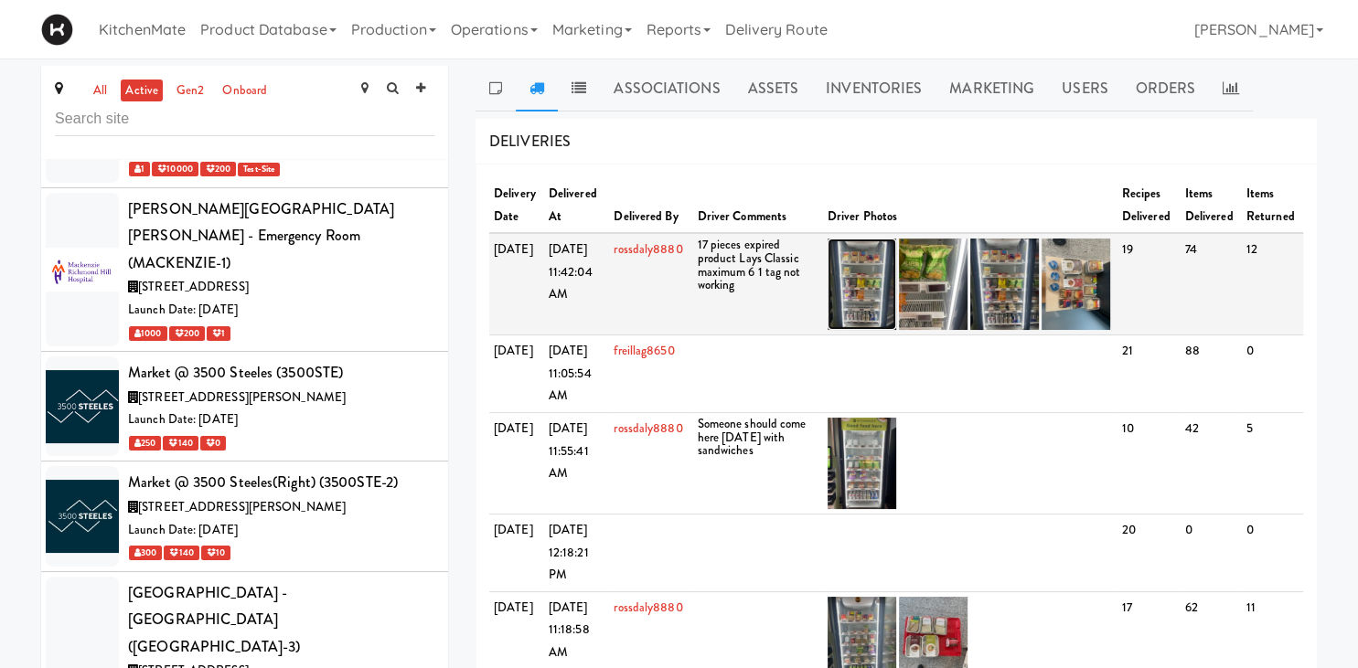
click at [874, 291] on img at bounding box center [861, 284] width 69 height 91
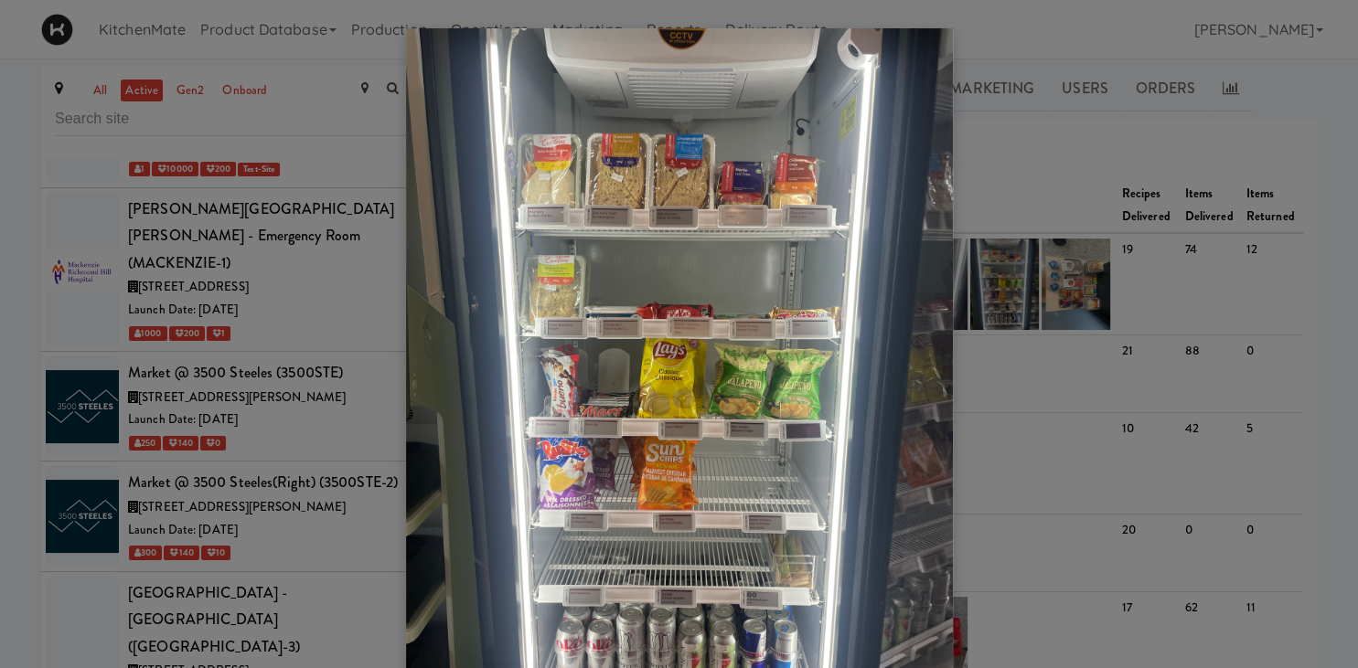
click at [272, 395] on div at bounding box center [679, 334] width 1358 height 668
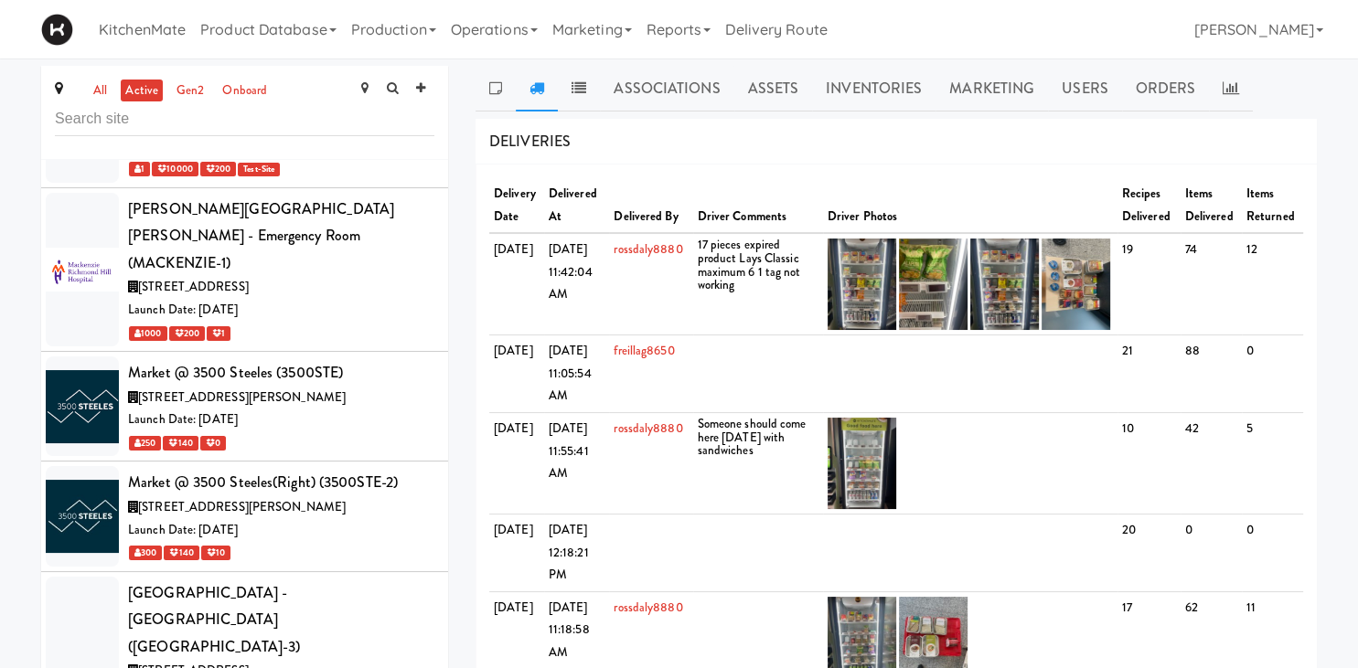
scroll to position [6912, 0]
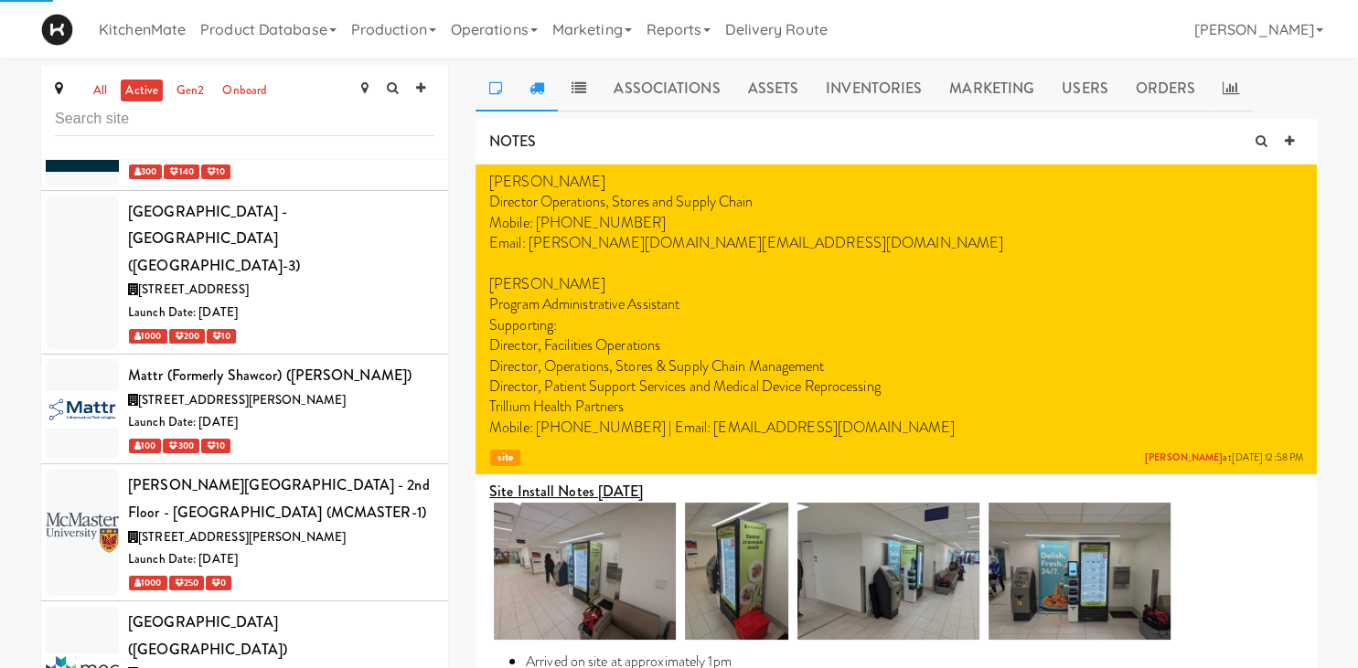
click at [543, 96] on link at bounding box center [537, 89] width 42 height 46
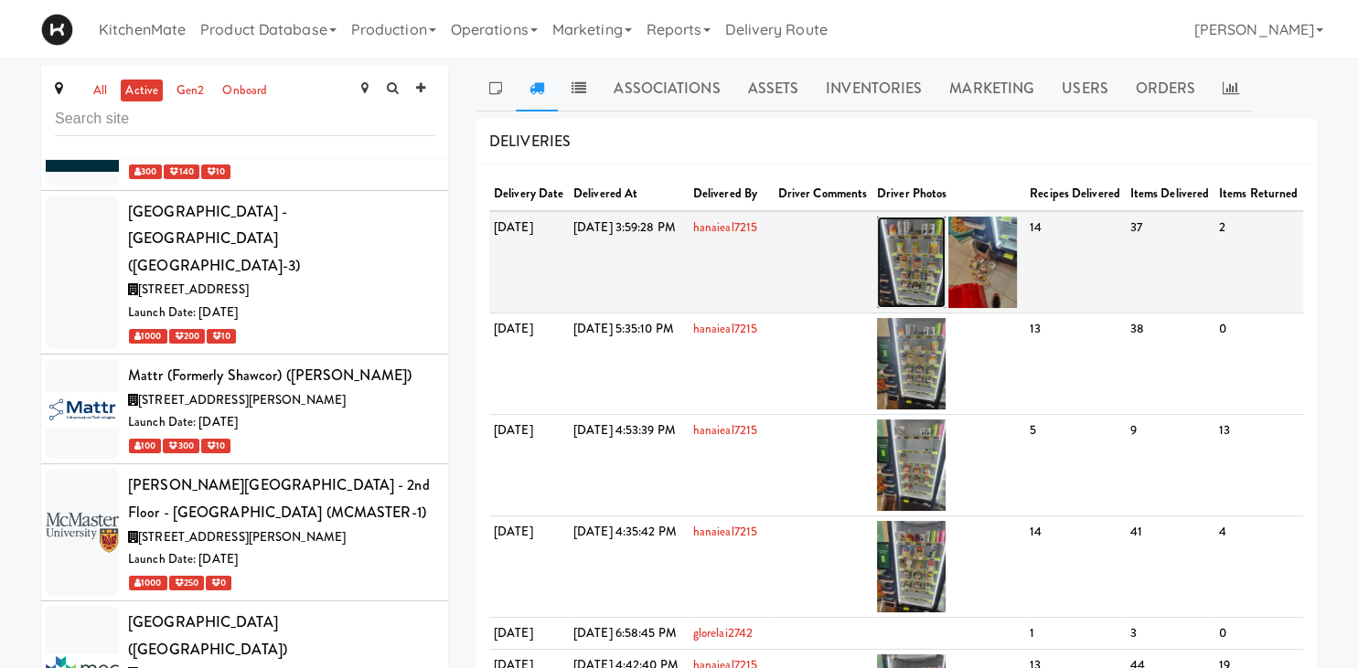
click at [945, 272] on img at bounding box center [911, 262] width 69 height 91
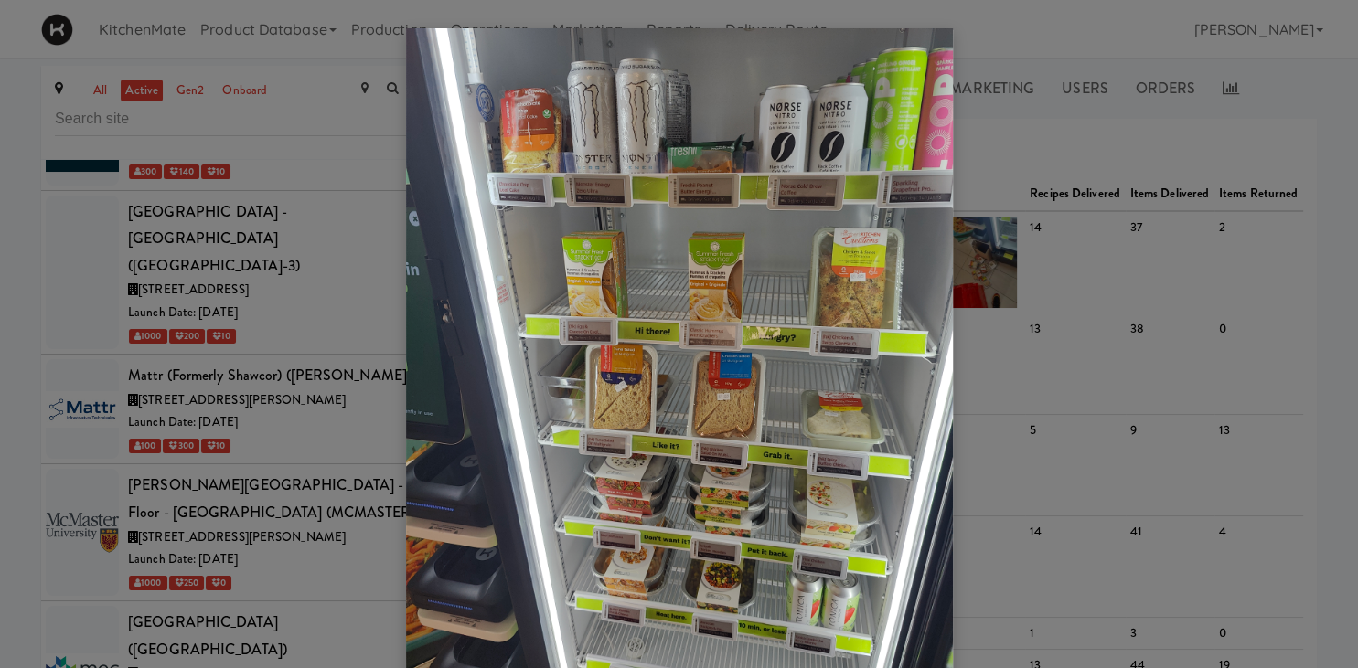
click at [1078, 316] on div at bounding box center [679, 334] width 1358 height 668
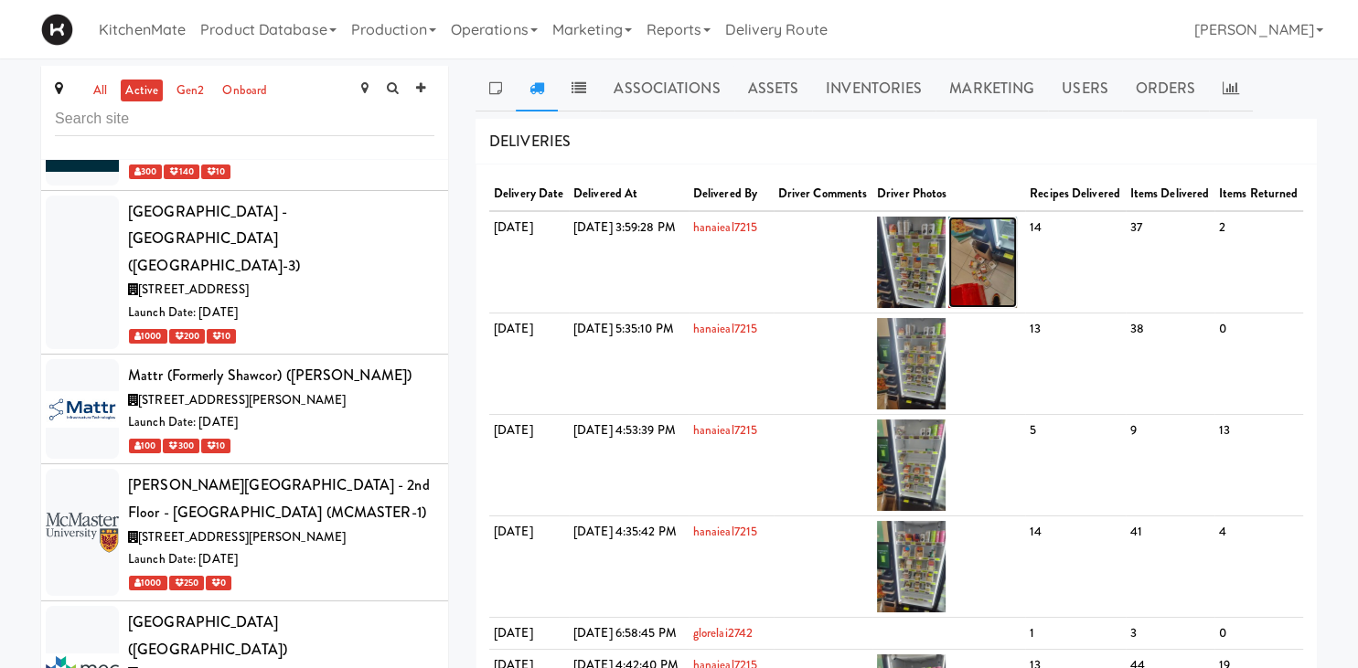
click at [1017, 281] on img at bounding box center [982, 262] width 69 height 91
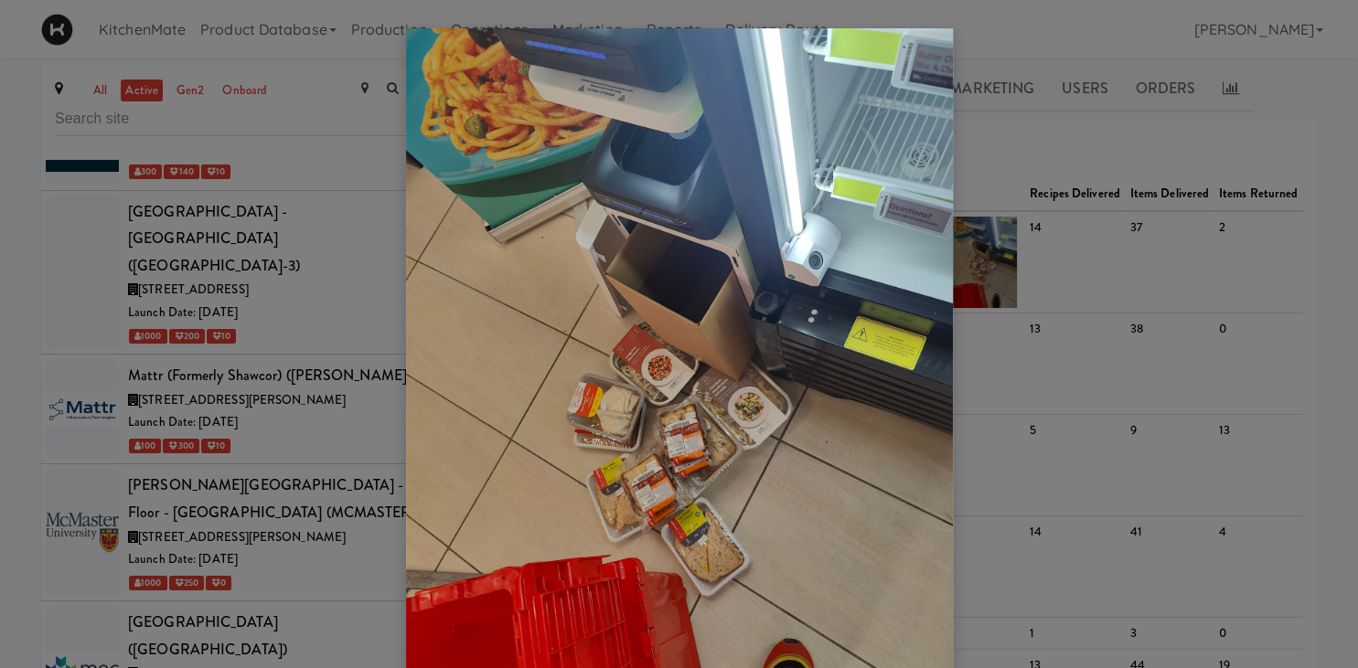
click at [1031, 281] on div at bounding box center [679, 334] width 1358 height 668
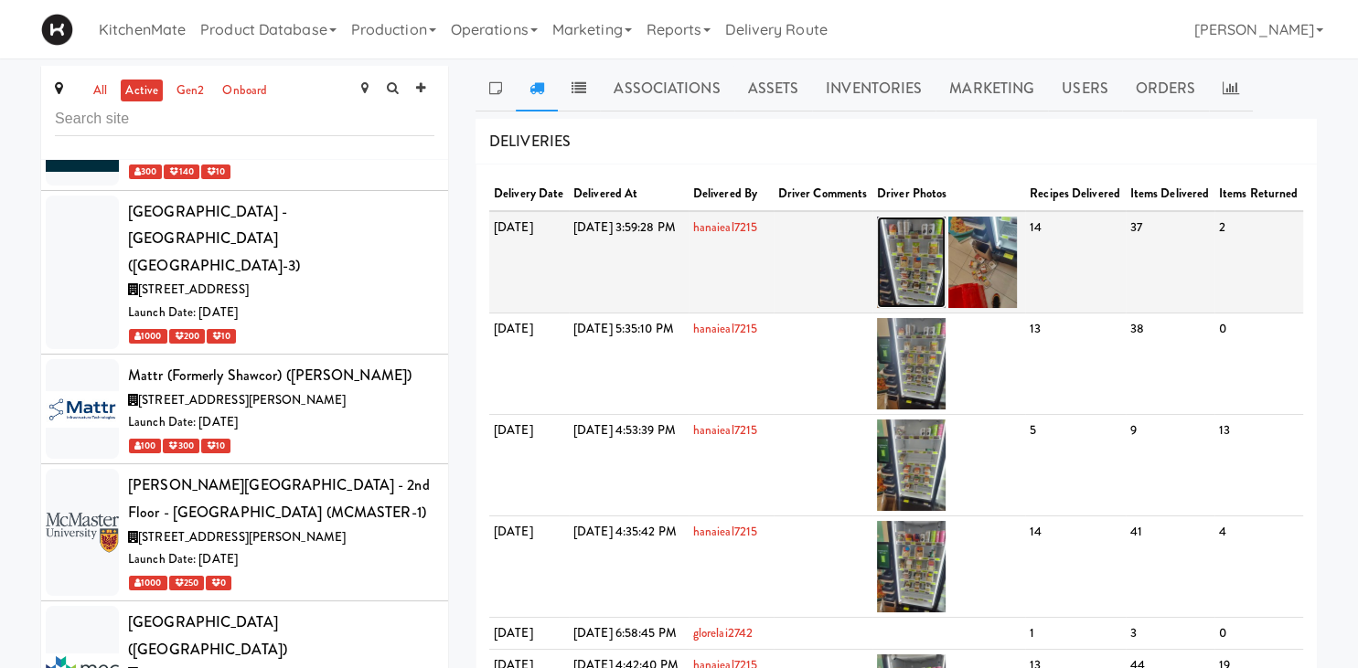
click at [943, 308] on img at bounding box center [911, 262] width 69 height 91
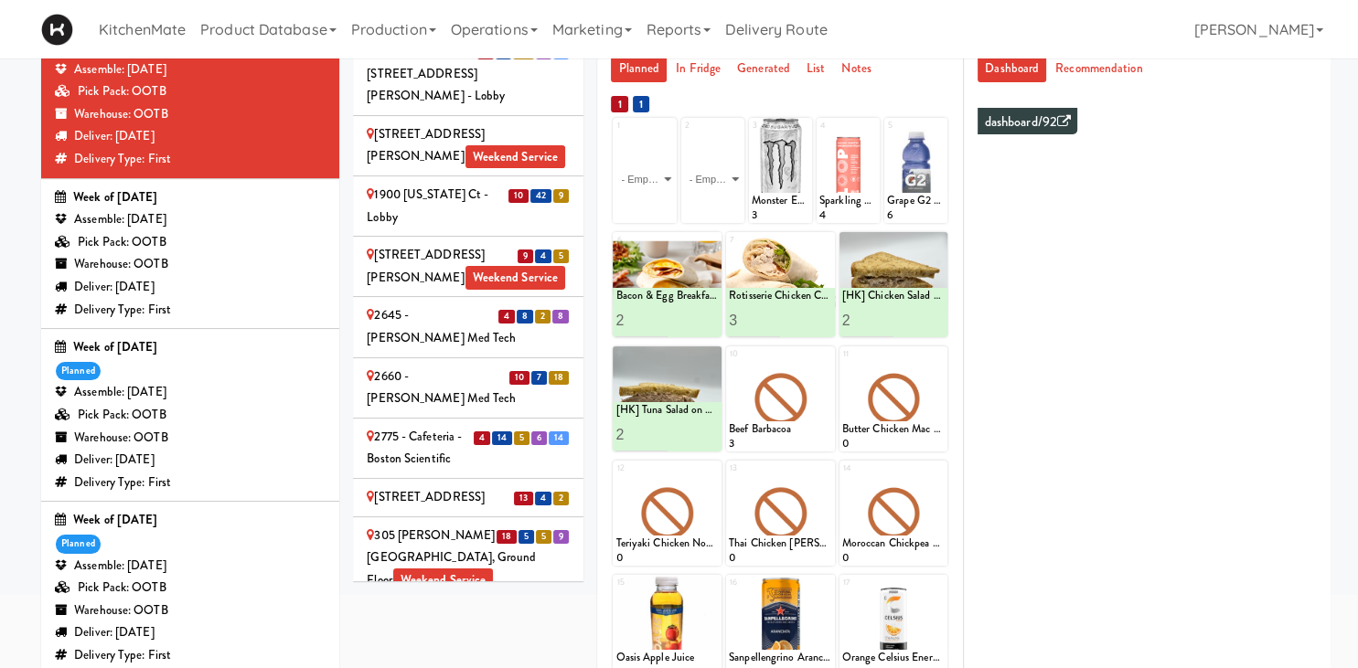
scroll to position [2480, 0]
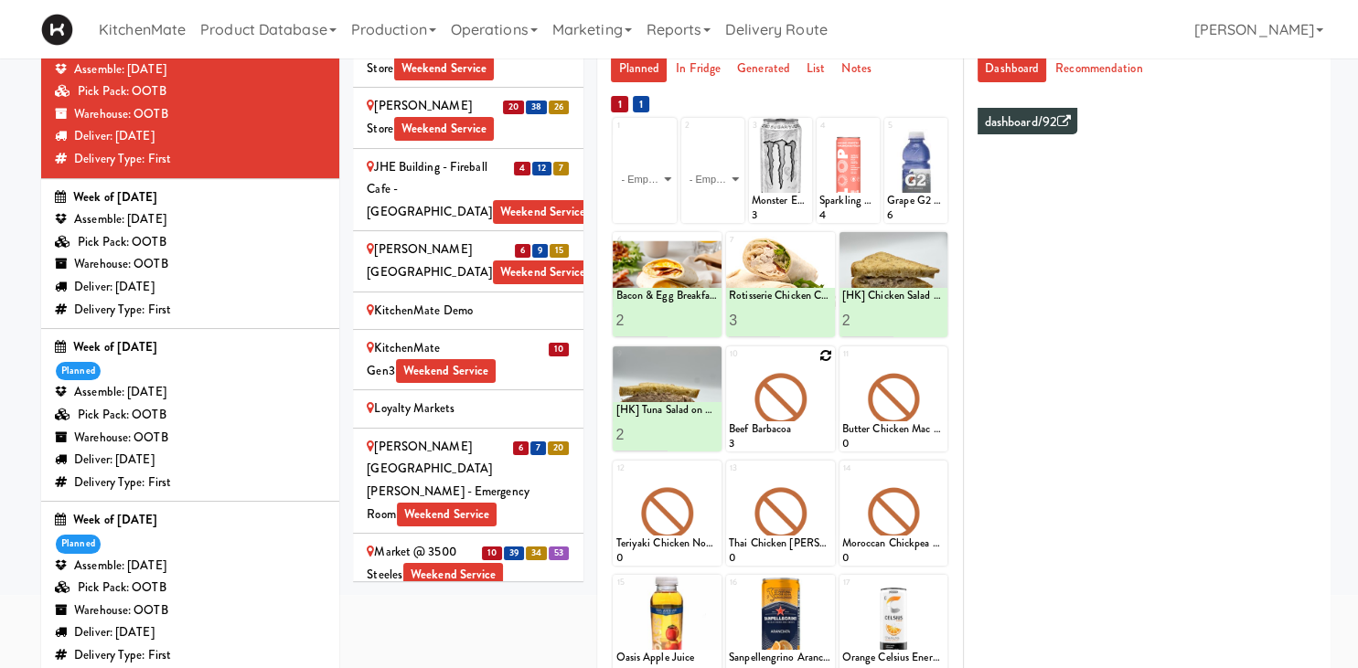
click at [818, 353] on div at bounding box center [780, 399] width 109 height 105
click at [821, 356] on icon at bounding box center [825, 355] width 13 height 13
click option "Buffalo Mac & Cheese" at bounding box center [0, 0] width 0 height 0
click at [772, 430] on input "2" at bounding box center [754, 435] width 51 height 34
type input "3"
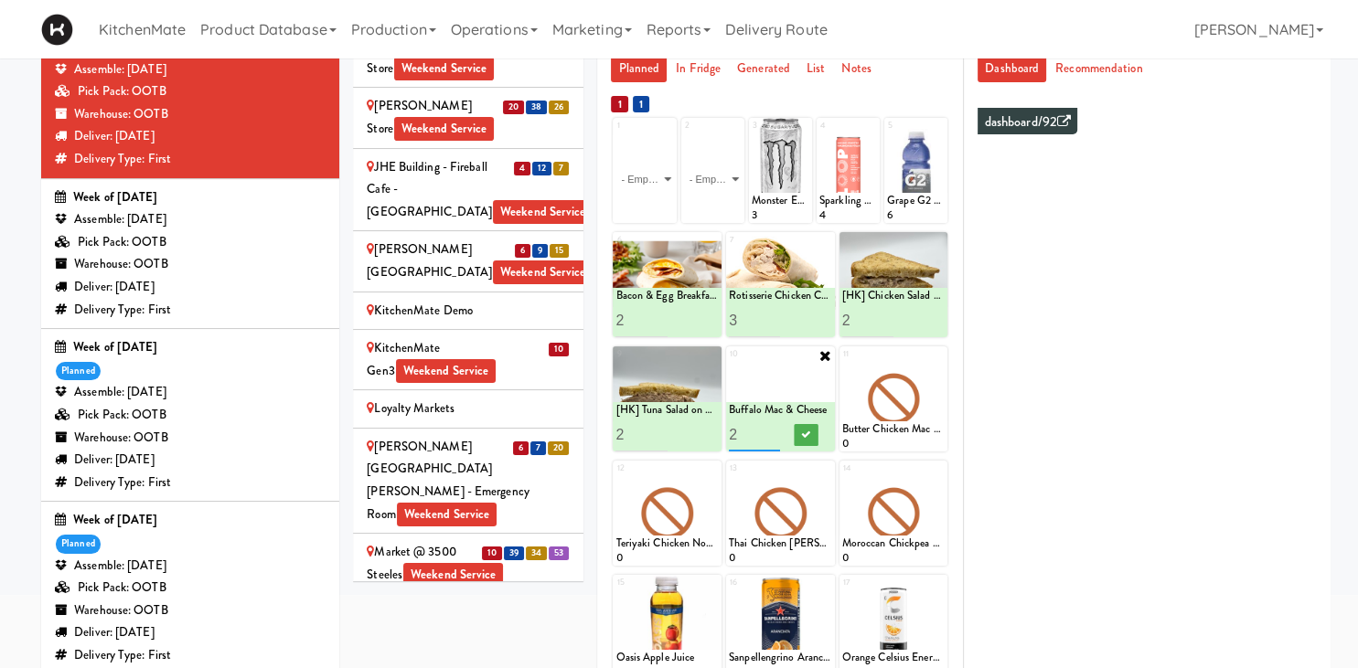
click at [772, 430] on input "3" at bounding box center [754, 435] width 51 height 34
click at [809, 433] on icon at bounding box center [805, 435] width 9 height 10
click at [939, 355] on icon at bounding box center [938, 355] width 13 height 13
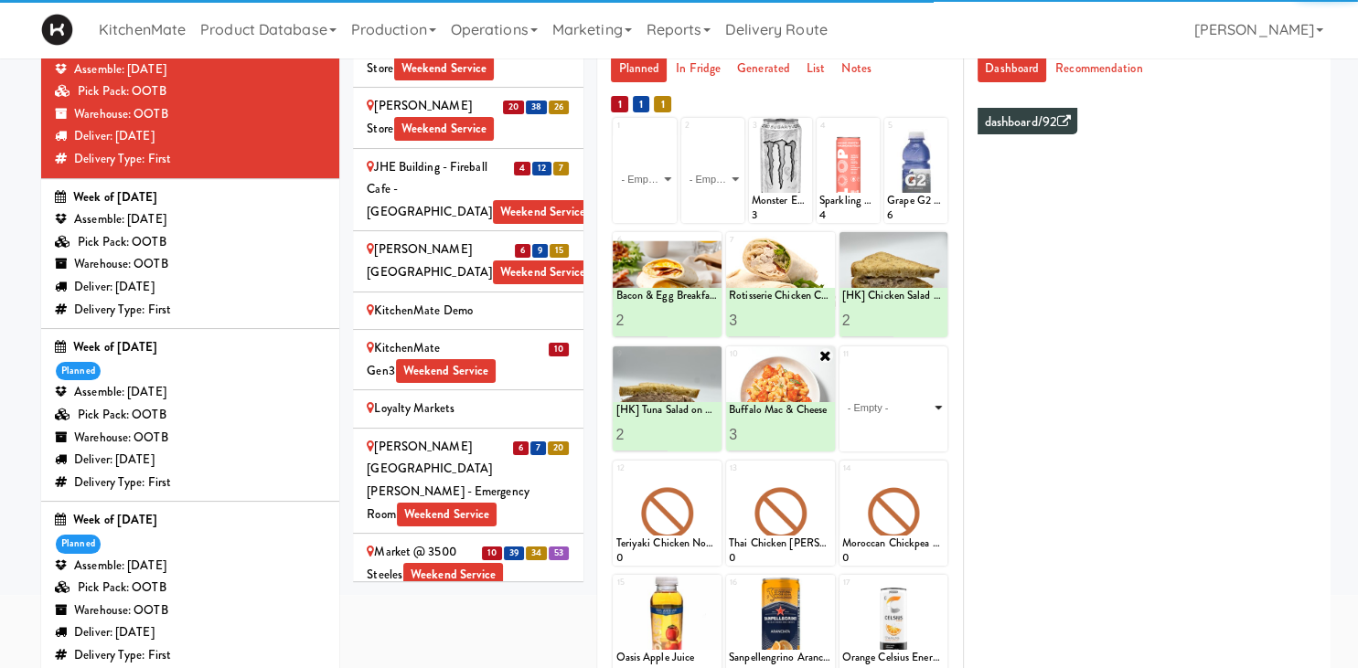
click at [934, 371] on select "- Empty - Amazing Chocolate Chunk Cookie Bacon & Egg Breakfast Wrap Bistro Deli…" at bounding box center [893, 408] width 103 height 88
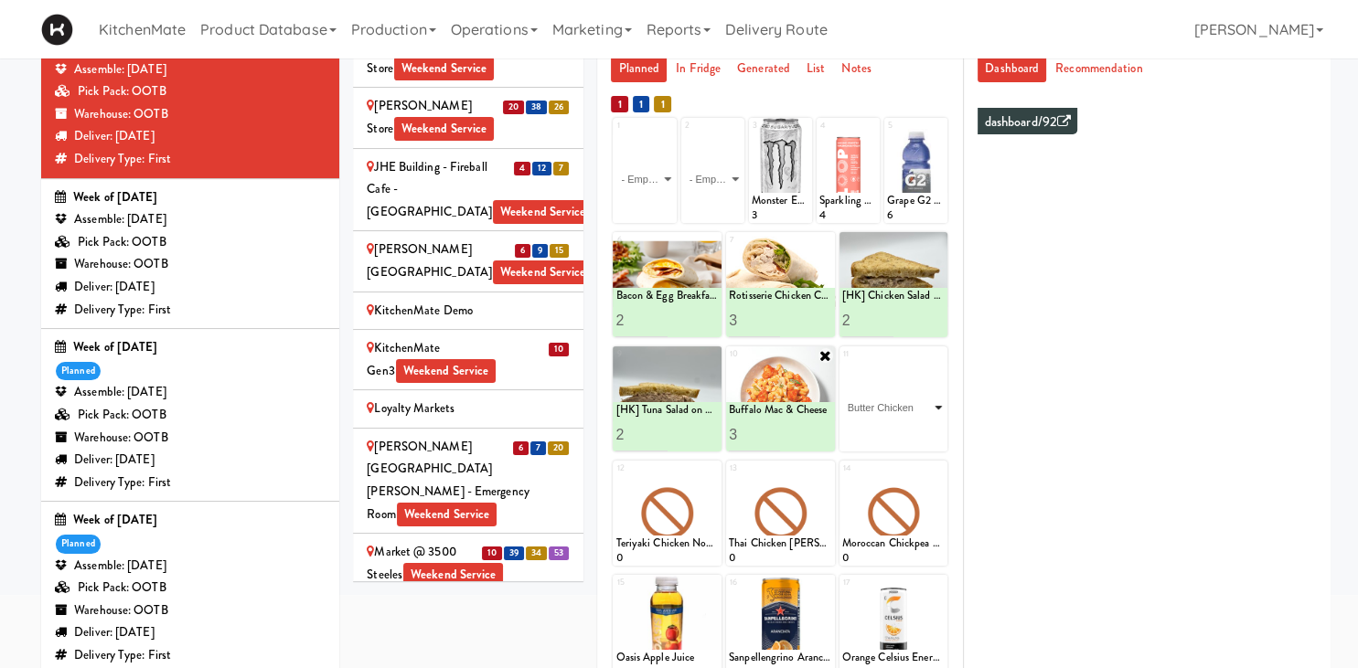
click option "Butter Chicken" at bounding box center [0, 0] width 0 height 0
click at [888, 433] on input "2" at bounding box center [867, 435] width 51 height 34
click at [888, 433] on input "3" at bounding box center [867, 435] width 51 height 34
click at [888, 433] on input "4" at bounding box center [867, 435] width 51 height 34
type input "5"
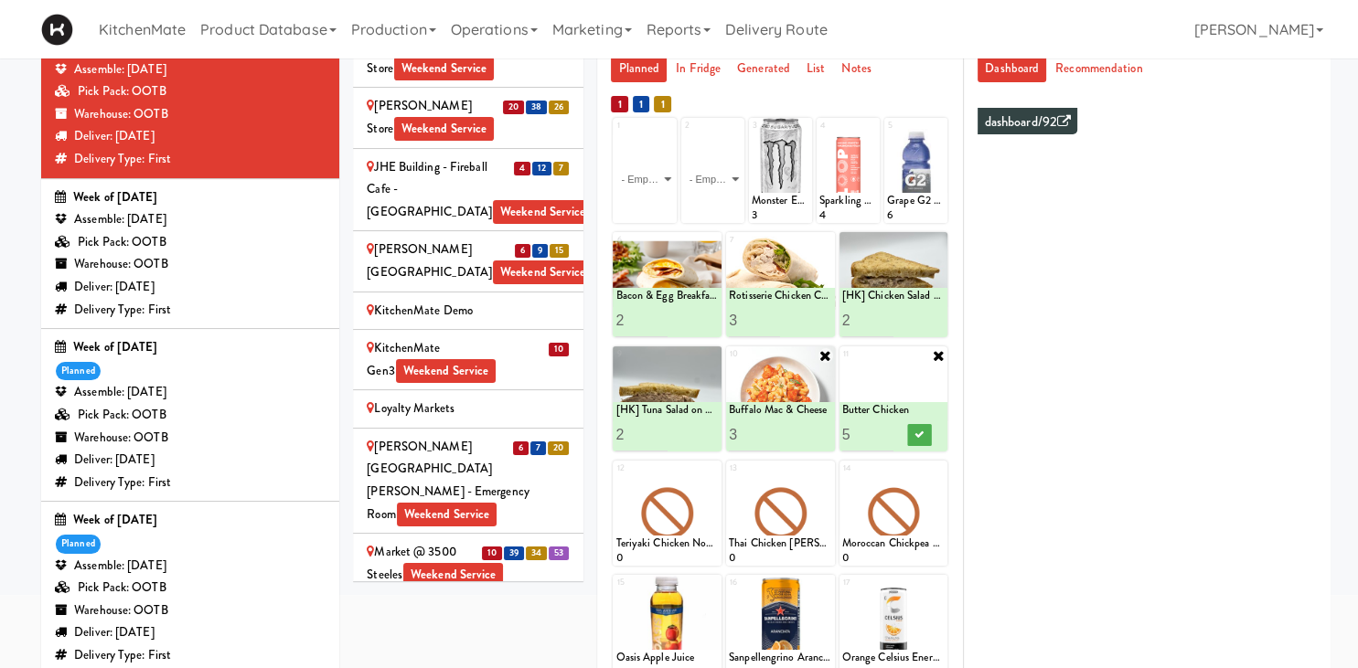
click at [887, 430] on input "5" at bounding box center [867, 435] width 51 height 34
click at [908, 430] on button at bounding box center [919, 435] width 24 height 22
click at [716, 467] on icon at bounding box center [712, 470] width 13 height 13
click at [711, 476] on div "12 - Empty - Amazing Chocolate Chunk Cookie Bacon & Egg Breakfast Wrap Bistro D…" at bounding box center [667, 513] width 109 height 105
click at [708, 514] on select "- Empty - Amazing Chocolate Chunk Cookie Bacon & Egg Breakfast Wrap Bistro Deli…" at bounding box center [666, 522] width 103 height 88
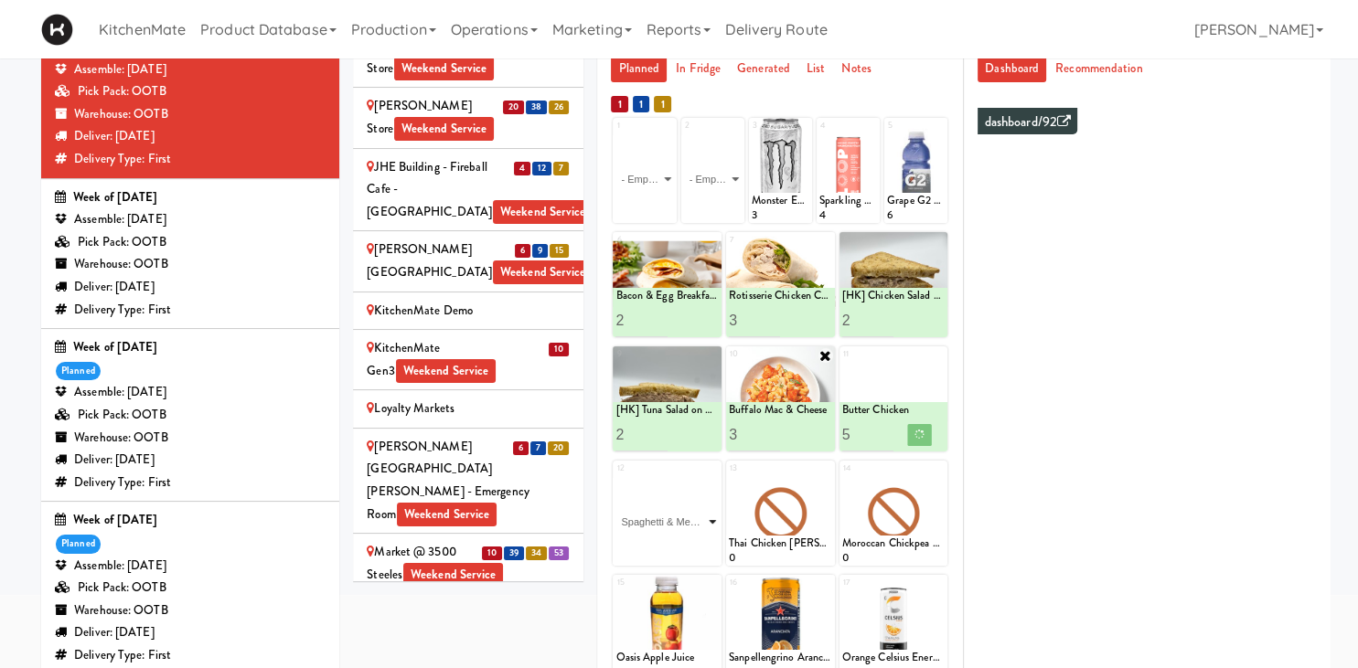
click option "Spaghetti & Meatballs" at bounding box center [0, 0] width 0 height 0
type input "1"
click at [659, 543] on input "1" at bounding box center [640, 549] width 51 height 34
click at [826, 474] on icon at bounding box center [825, 470] width 13 height 13
click at [822, 470] on div "13 Thai Chicken [PERSON_NAME] 0" at bounding box center [780, 513] width 109 height 105
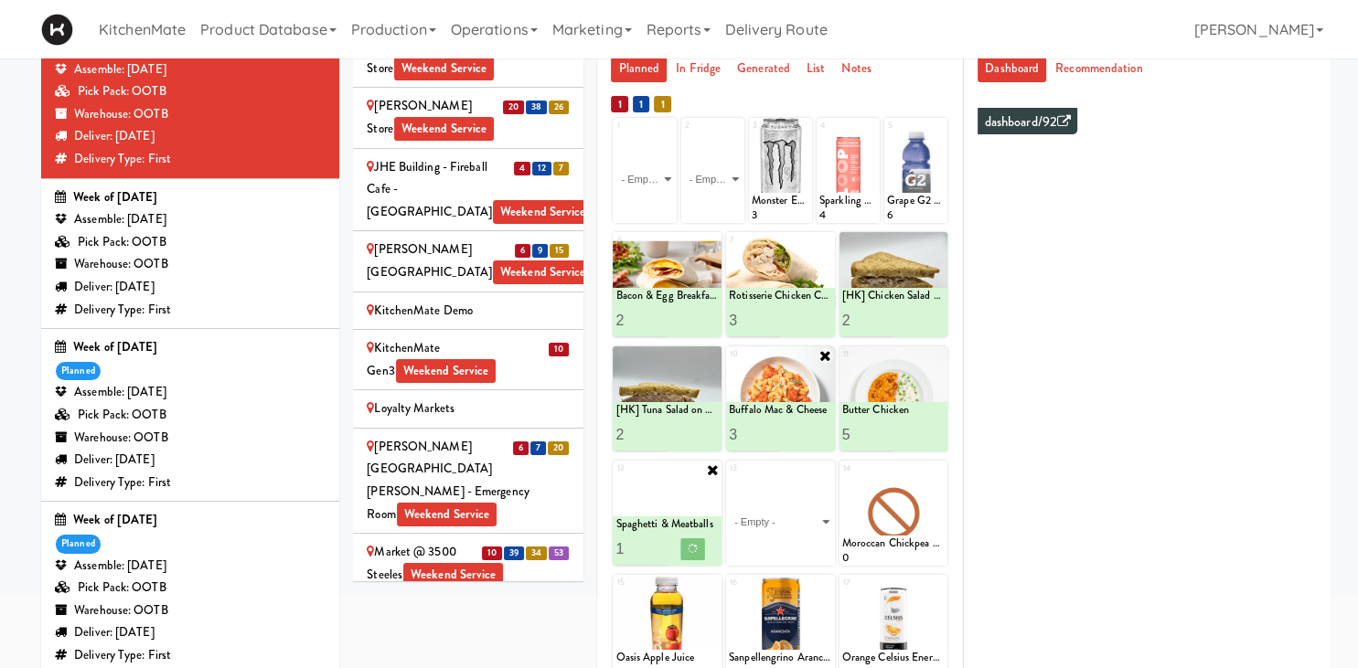
click at [818, 503] on select "- Empty - Amazing Chocolate Chunk Cookie Bacon & Egg Breakfast Wrap Bistro Deli…" at bounding box center [780, 522] width 103 height 88
click at [819, 514] on select "- Empty - Amazing Chocolate Chunk Cookie Bacon & Egg Breakfast Wrap Bistro Deli…" at bounding box center [780, 522] width 103 height 88
click at [826, 511] on select "- Empty - Amazing Chocolate Chunk Cookie Bacon & Egg Breakfast Wrap Bistro Deli…" at bounding box center [780, 522] width 103 height 88
click at [807, 326] on div "1 - Empty - Amazing Chocolate Chunk Cookie Bacon & Egg Breakfast Wrap Bistro De…" at bounding box center [780, 520] width 338 height 808
click at [821, 478] on select "- Empty - Amazing Chocolate Chunk Cookie Bacon & Egg Breakfast Wrap Bistro Deli…" at bounding box center [780, 522] width 103 height 88
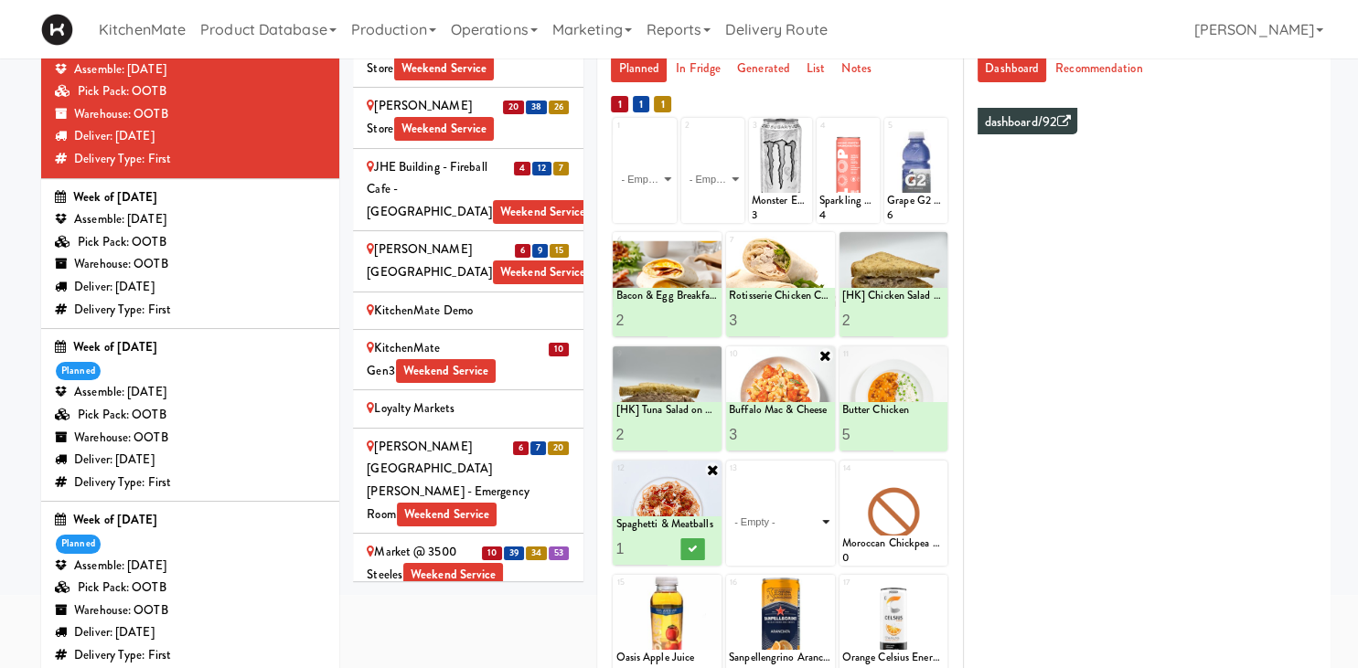
click at [828, 478] on select "- Empty - Amazing Chocolate Chunk Cookie Bacon & Egg Breakfast Wrap Bistro Deli…" at bounding box center [780, 522] width 103 height 88
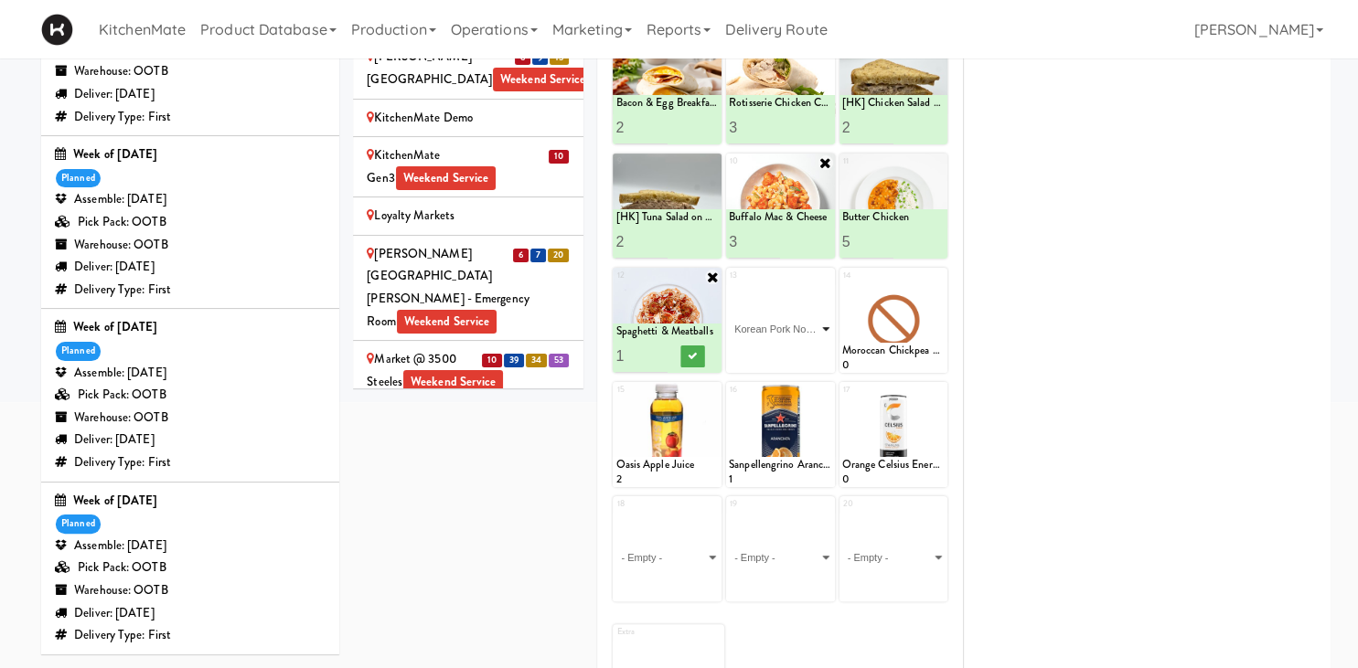
click option "Korean Pork Noodles" at bounding box center [0, 0] width 0 height 0
type input "2"
click at [777, 349] on input "2" at bounding box center [754, 356] width 51 height 34
drag, startPoint x: 802, startPoint y: 356, endPoint x: 773, endPoint y: 357, distance: 29.3
click at [802, 357] on icon at bounding box center [805, 356] width 9 height 10
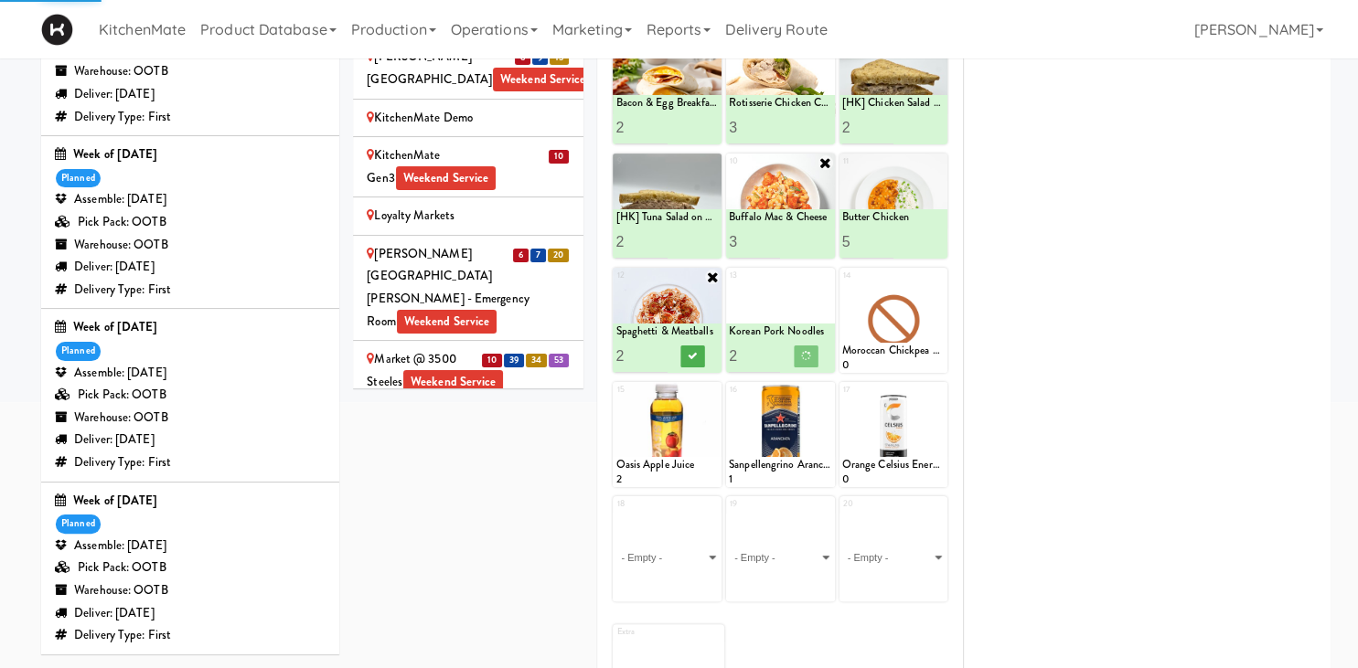
type input "2"
click at [658, 349] on input "2" at bounding box center [640, 356] width 51 height 34
click at [685, 353] on button at bounding box center [693, 357] width 24 height 22
click at [942, 272] on icon at bounding box center [938, 277] width 13 height 13
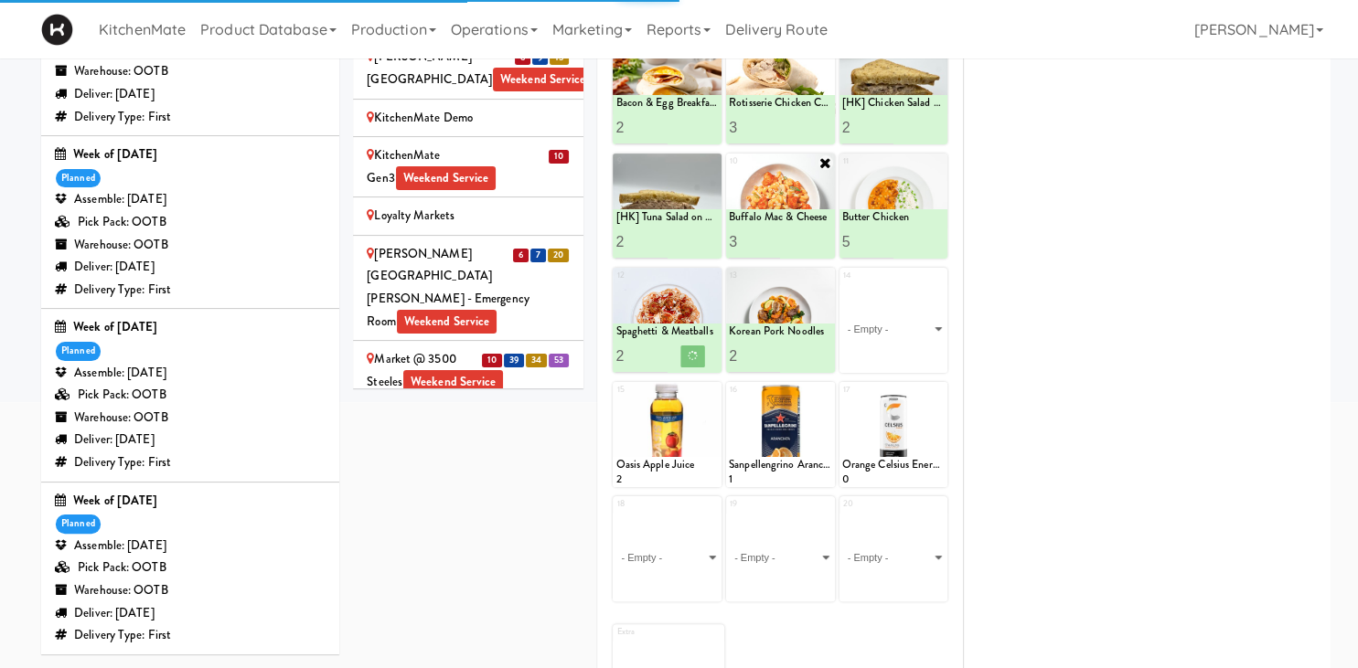
click at [938, 273] on div "14 - Empty - Amazing Chocolate Chunk Cookie Bacon & Egg Breakfast Wrap Bistro D…" at bounding box center [893, 320] width 109 height 105
click at [842, 285] on select "- Empty - Amazing Chocolate Chunk Cookie Bacon & Egg Breakfast Wrap Bistro Deli…" at bounding box center [893, 329] width 103 height 88
click option "Linguine Marinara" at bounding box center [0, 0] width 0 height 0
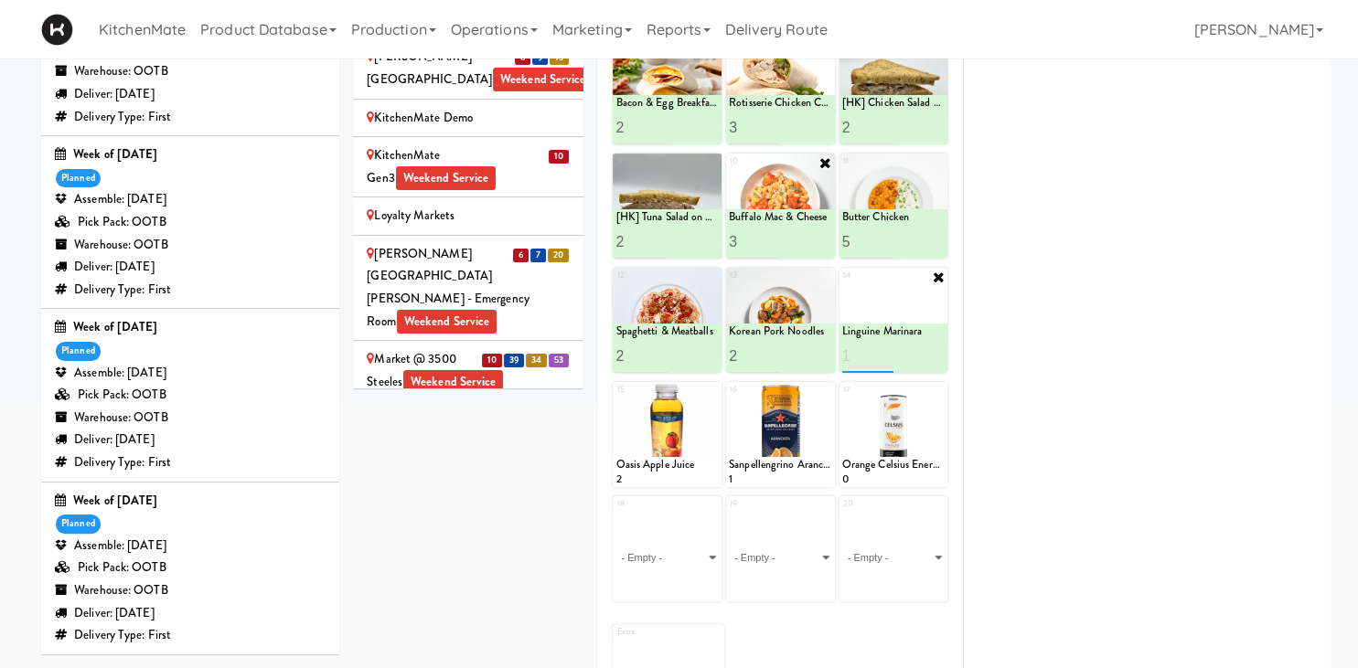
type input "1"
click at [916, 360] on icon at bounding box center [918, 356] width 9 height 10
click at [465, 530] on div "Mattr (formerly Shawcor) Weekend Service" at bounding box center [468, 552] width 203 height 45
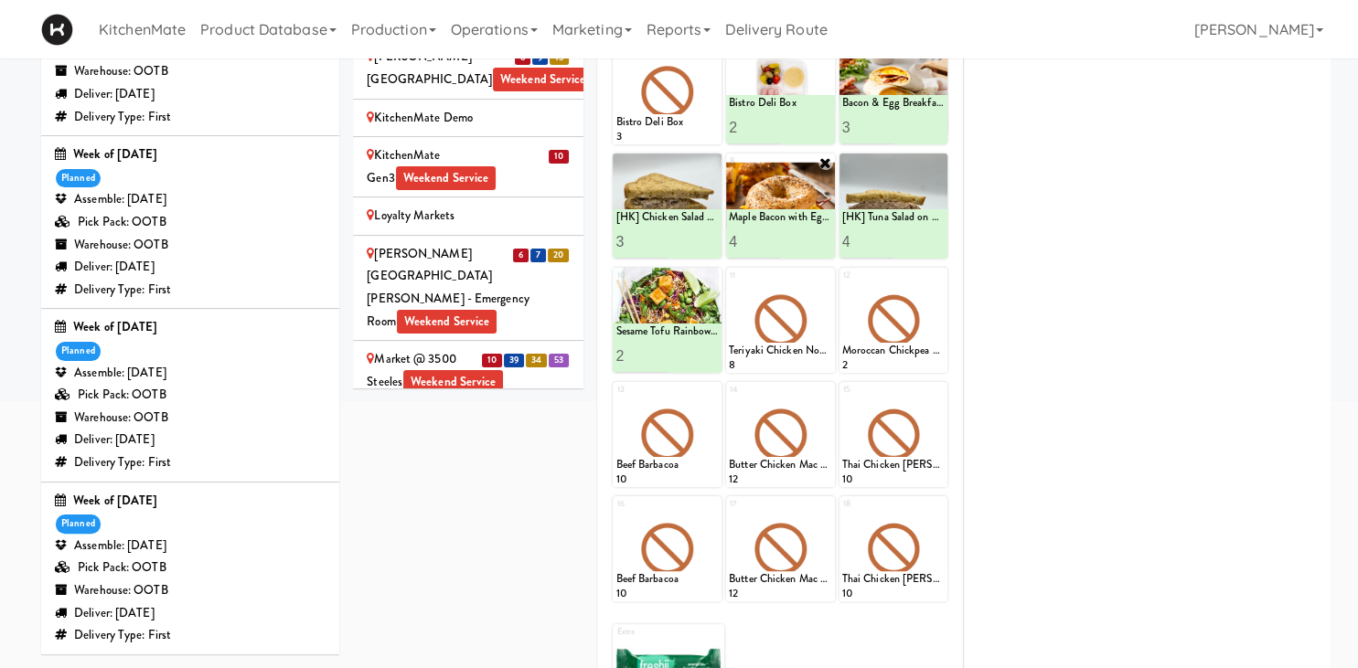
scroll to position [132, 0]
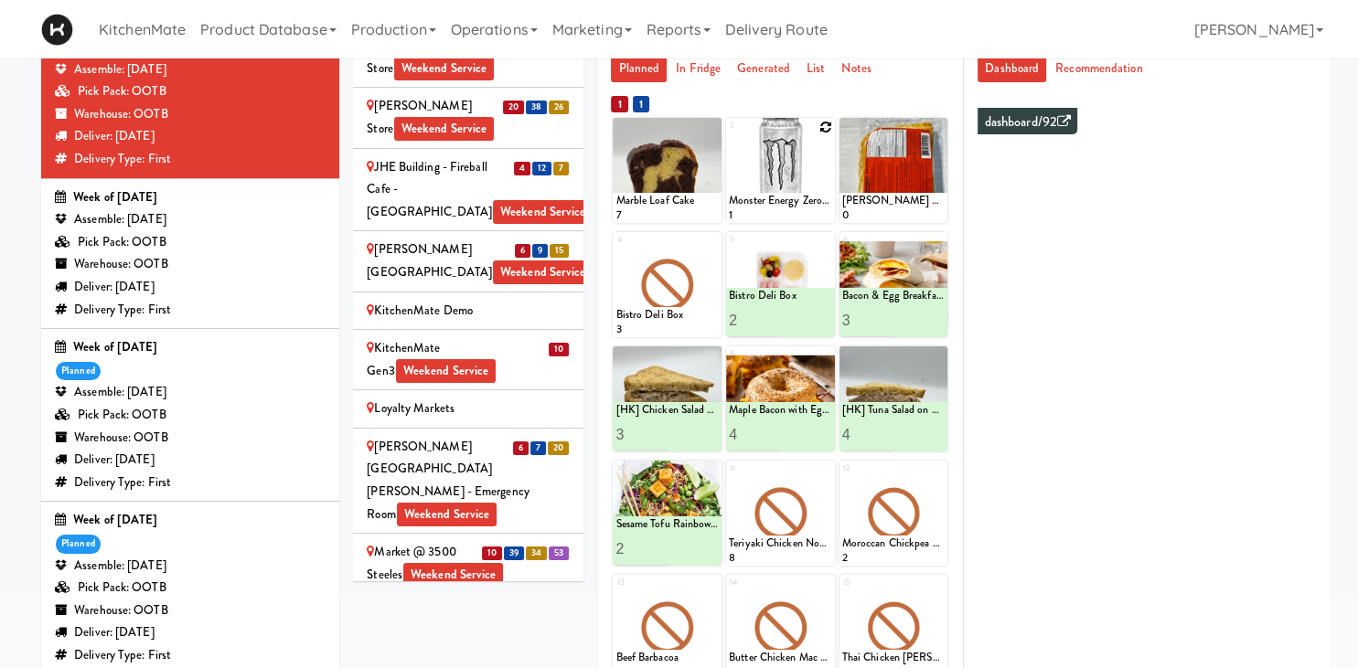
click at [824, 126] on icon at bounding box center [825, 127] width 13 height 13
click option "Monster Energy Zero Ultra" at bounding box center [0, 0] width 0 height 0
click at [805, 208] on icon at bounding box center [805, 206] width 9 height 10
click at [772, 203] on input "13" at bounding box center [754, 206] width 51 height 34
click at [772, 203] on input "14" at bounding box center [754, 206] width 51 height 34
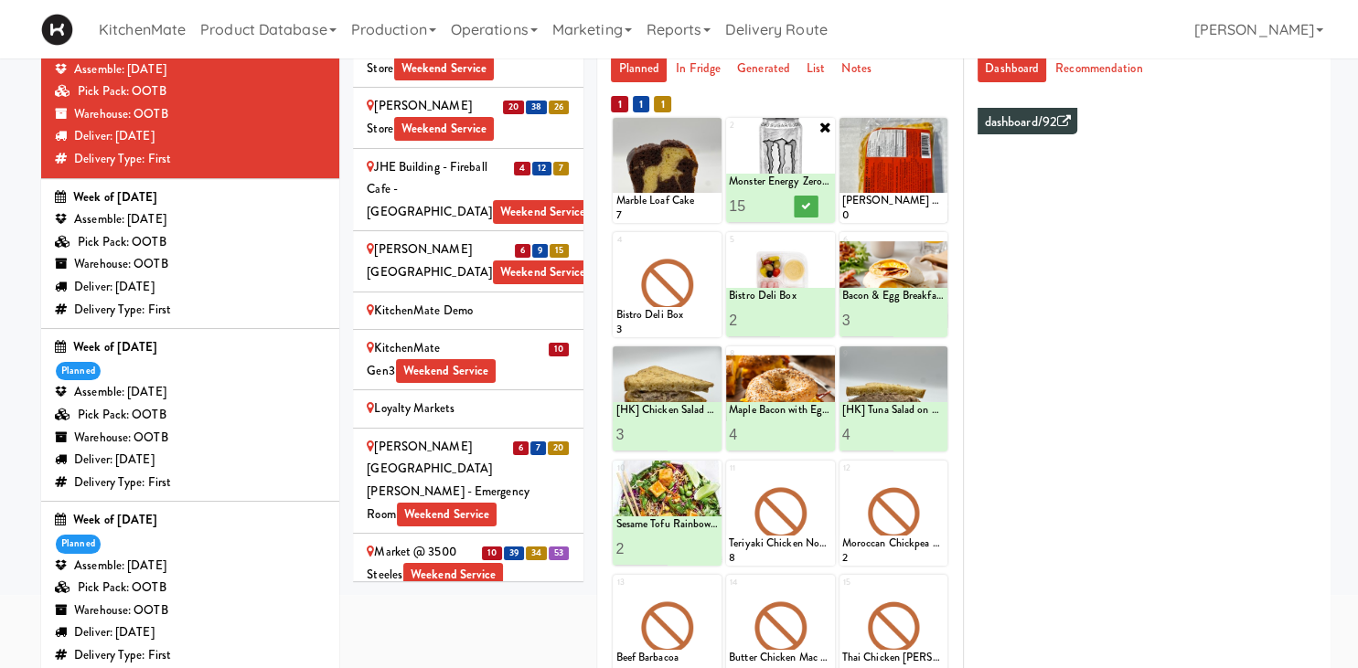
type input "15"
click at [772, 203] on input "15" at bounding box center [754, 206] width 51 height 34
click at [796, 210] on button at bounding box center [806, 207] width 24 height 22
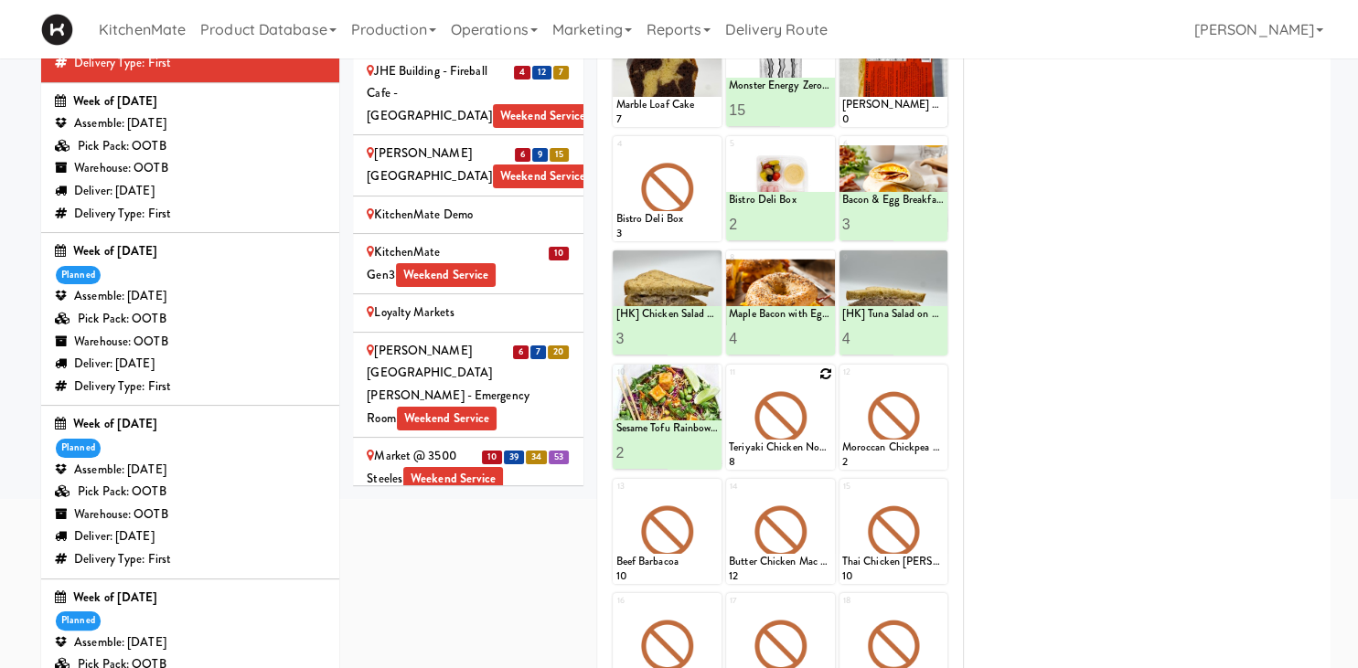
scroll to position [325, 0]
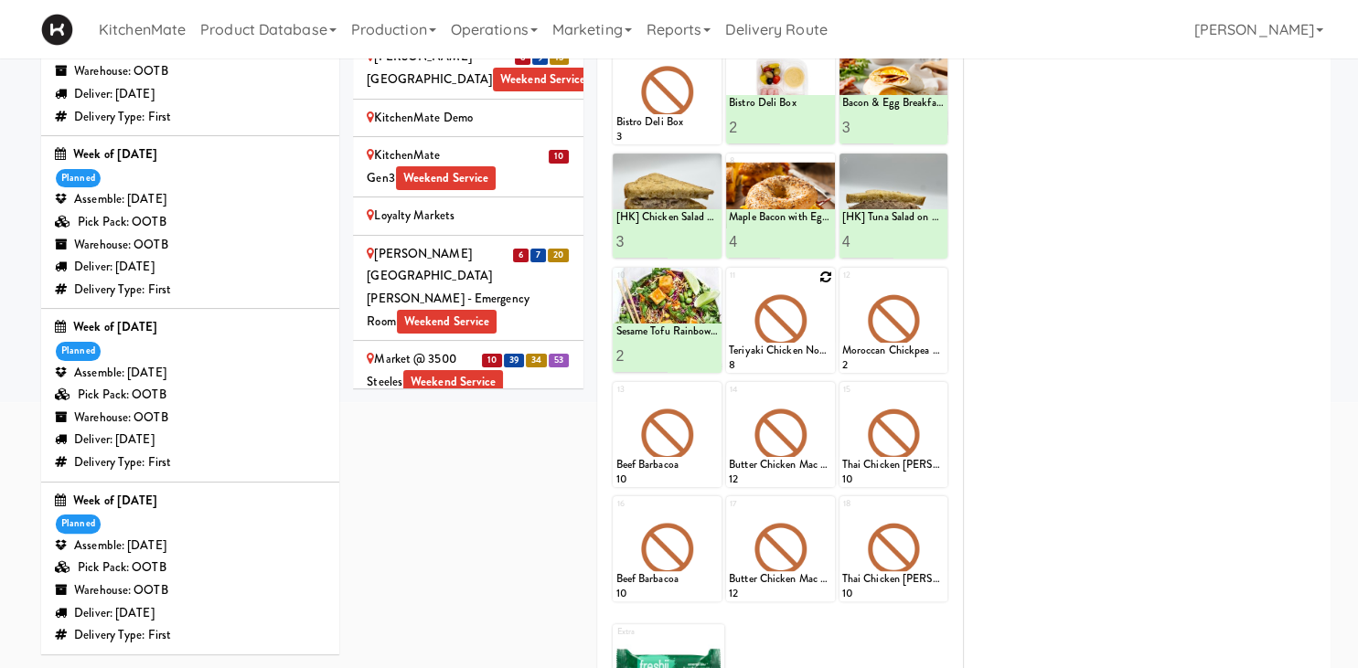
click at [825, 277] on icon at bounding box center [825, 277] width 13 height 13
click option "Buffalo Mac & Cheese" at bounding box center [0, 0] width 0 height 0
type input "6"
click at [801, 356] on button at bounding box center [806, 357] width 24 height 22
click at [935, 280] on icon at bounding box center [938, 277] width 13 height 13
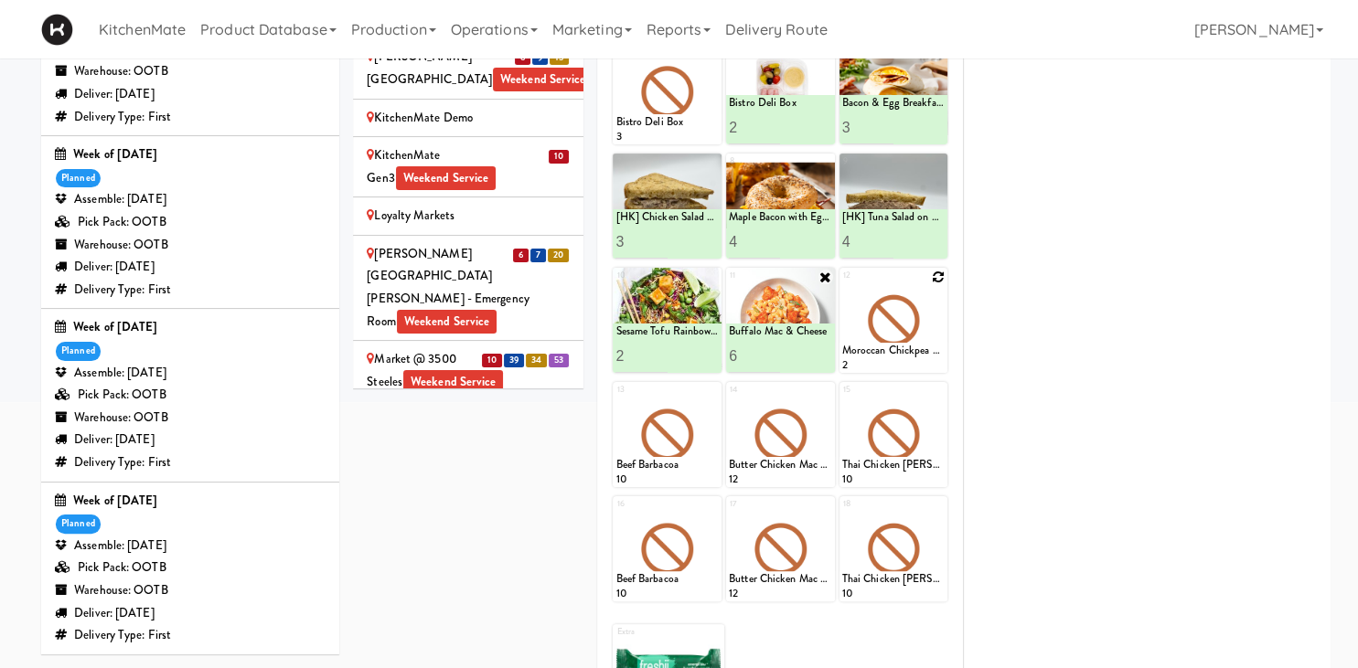
click at [934, 277] on div "12 Moroccan Chickpea & Couscous Bowl 2" at bounding box center [893, 320] width 109 height 105
click at [926, 316] on select "- Empty - Amazing Chocolate Chunk Cookie Bacon & Egg Breakfast Wrap Bistro Deli…" at bounding box center [893, 329] width 103 height 88
click at [935, 276] on div "12 - Empty - Amazing Chocolate Chunk Cookie Bacon & Egg Breakfast Wrap Bistro D…" at bounding box center [893, 320] width 109 height 105
click at [929, 327] on select "- Empty - Amazing Chocolate Chunk Cookie Bacon & Egg Breakfast Wrap Bistro Deli…" at bounding box center [893, 329] width 103 height 88
click at [934, 331] on select "- Empty - Amazing Chocolate Chunk Cookie Bacon & Egg Breakfast Wrap Bistro Deli…" at bounding box center [893, 329] width 103 height 88
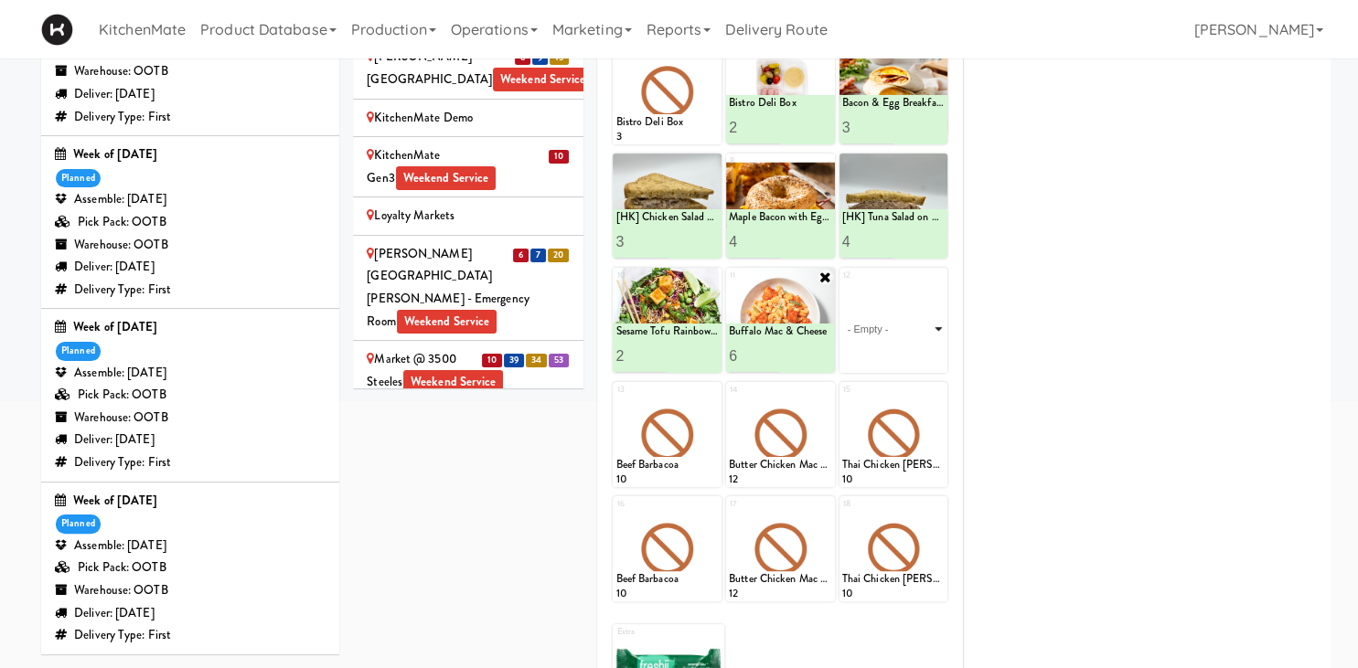
click at [938, 329] on select "- Empty - Amazing Chocolate Chunk Cookie Bacon & Egg Breakfast Wrap Bistro Deli…" at bounding box center [893, 329] width 103 height 88
click at [926, 317] on select "- Empty - Amazing Chocolate Chunk Cookie Bacon & Egg Breakfast Wrap Bistro Deli…" at bounding box center [893, 329] width 103 height 88
click at [842, 285] on select "- Empty - Amazing Chocolate Chunk Cookie Bacon & Egg Breakfast Wrap Bistro Deli…" at bounding box center [893, 329] width 103 height 88
click option "Buffalo Mac & Cheese" at bounding box center [0, 0] width 0 height 0
type input "1"
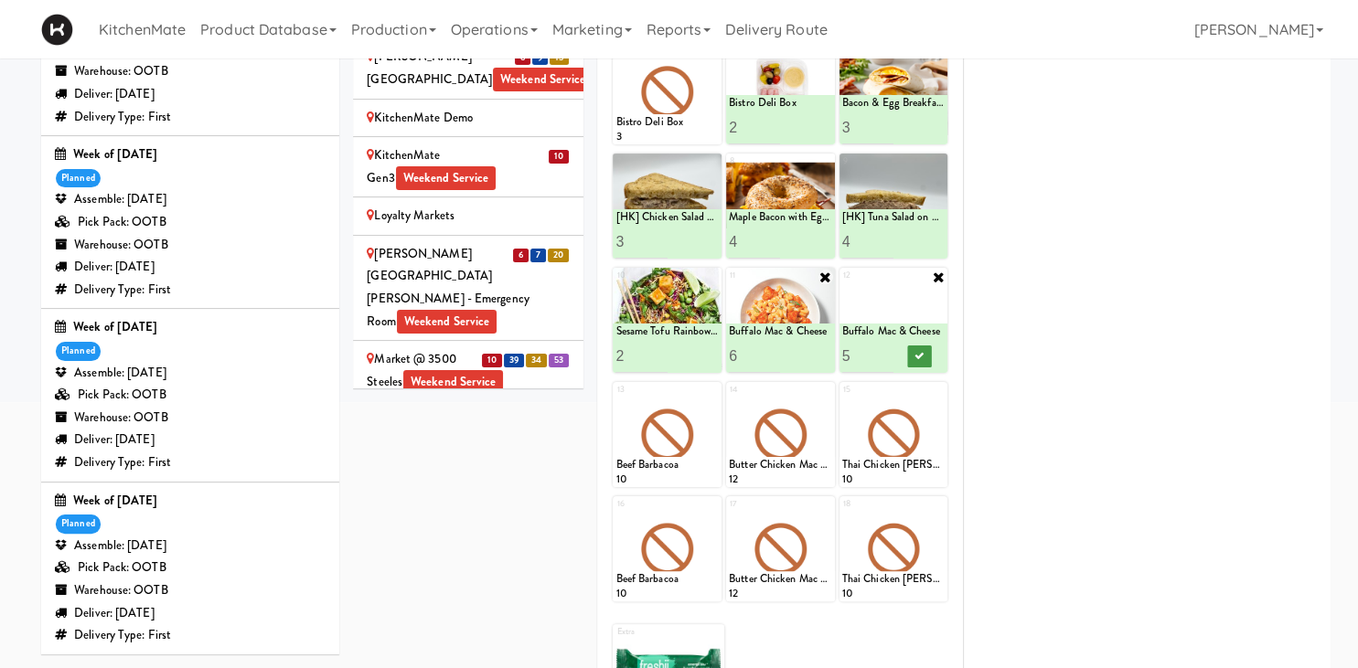
type input "5"
click at [920, 353] on icon at bounding box center [918, 356] width 9 height 10
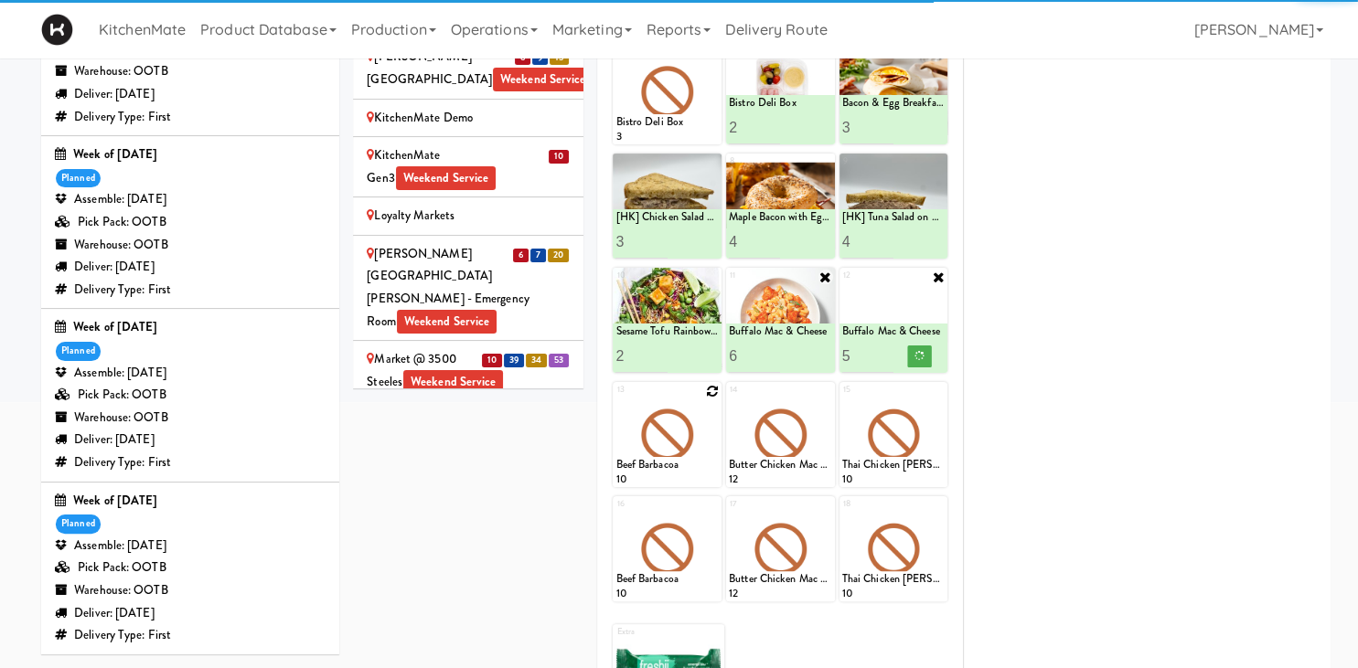
click at [715, 394] on icon at bounding box center [712, 391] width 13 height 13
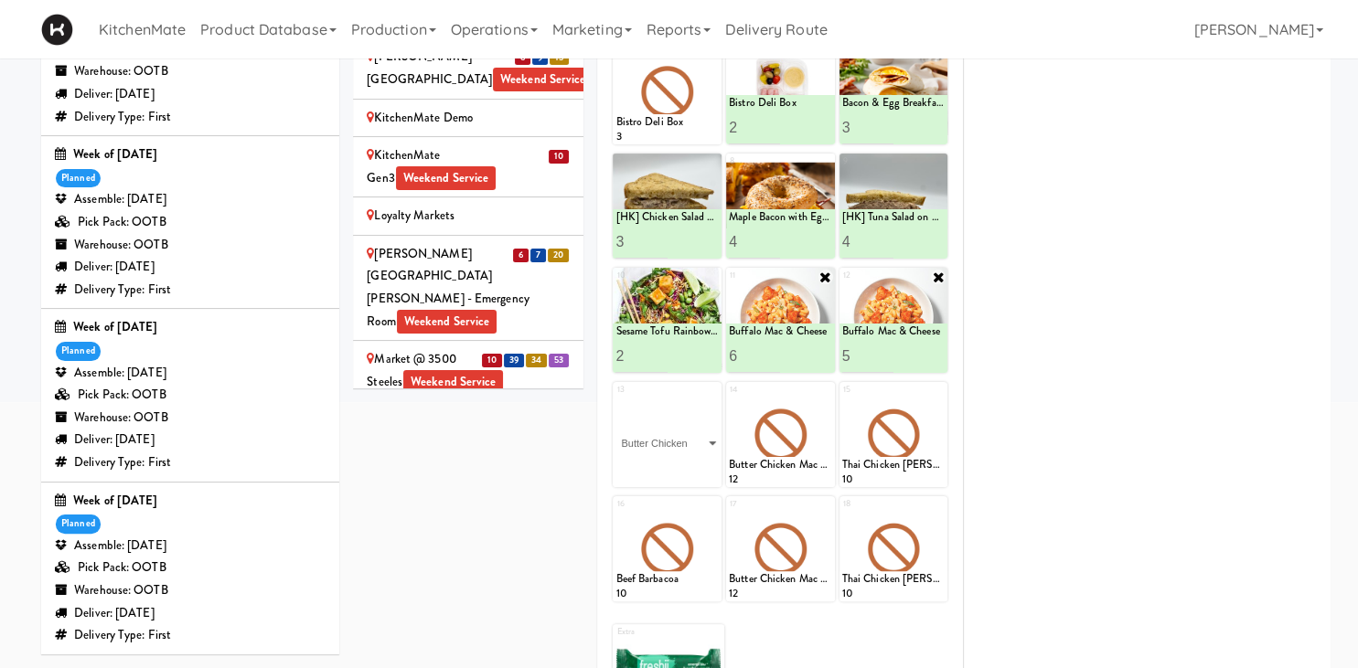
click option "Butter Chicken" at bounding box center [0, 0] width 0 height 0
type input "1"
type input "6"
click at [698, 469] on button at bounding box center [693, 471] width 24 height 22
drag, startPoint x: 826, startPoint y: 392, endPoint x: 826, endPoint y: 411, distance: 19.2
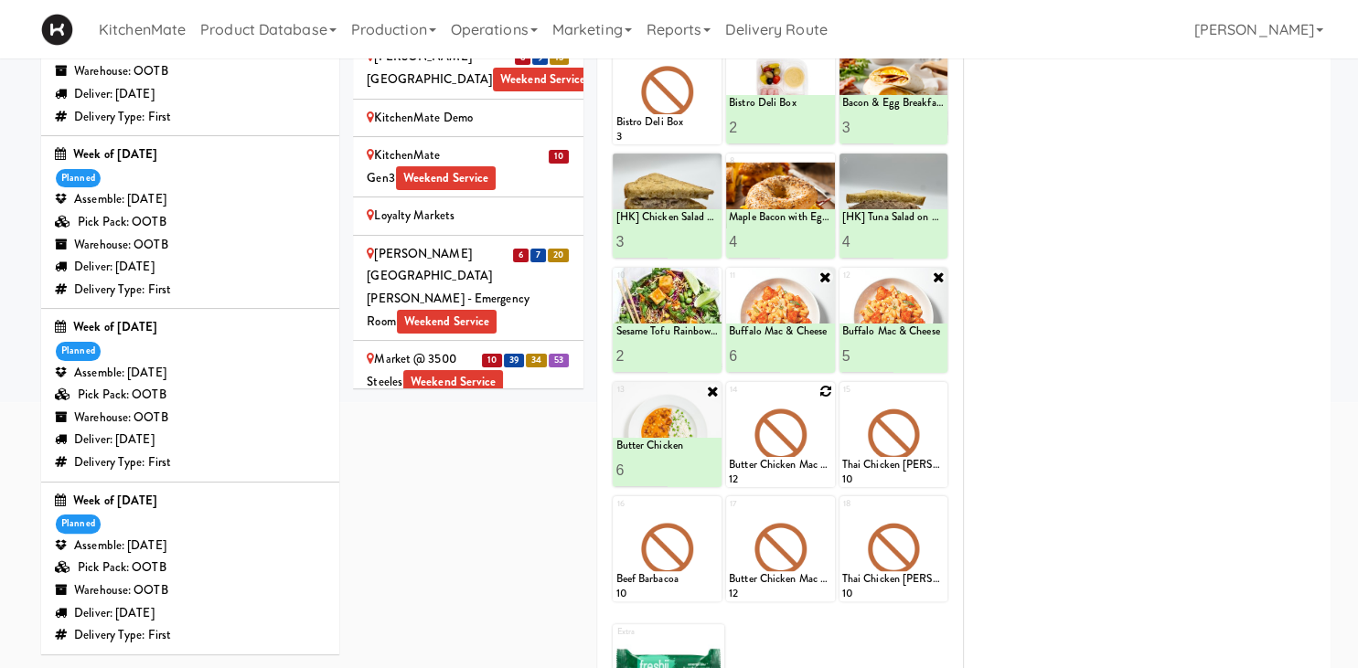
click at [826, 398] on div at bounding box center [780, 434] width 109 height 105
click at [824, 426] on div at bounding box center [780, 434] width 109 height 105
click at [824, 393] on icon at bounding box center [825, 391] width 13 height 13
click at [729, 400] on select "- Empty - Amazing Chocolate Chunk Cookie Bacon & Egg Breakfast Wrap Bistro Deli…" at bounding box center [780, 444] width 103 height 88
click option "Butter Chicken" at bounding box center [0, 0] width 0 height 0
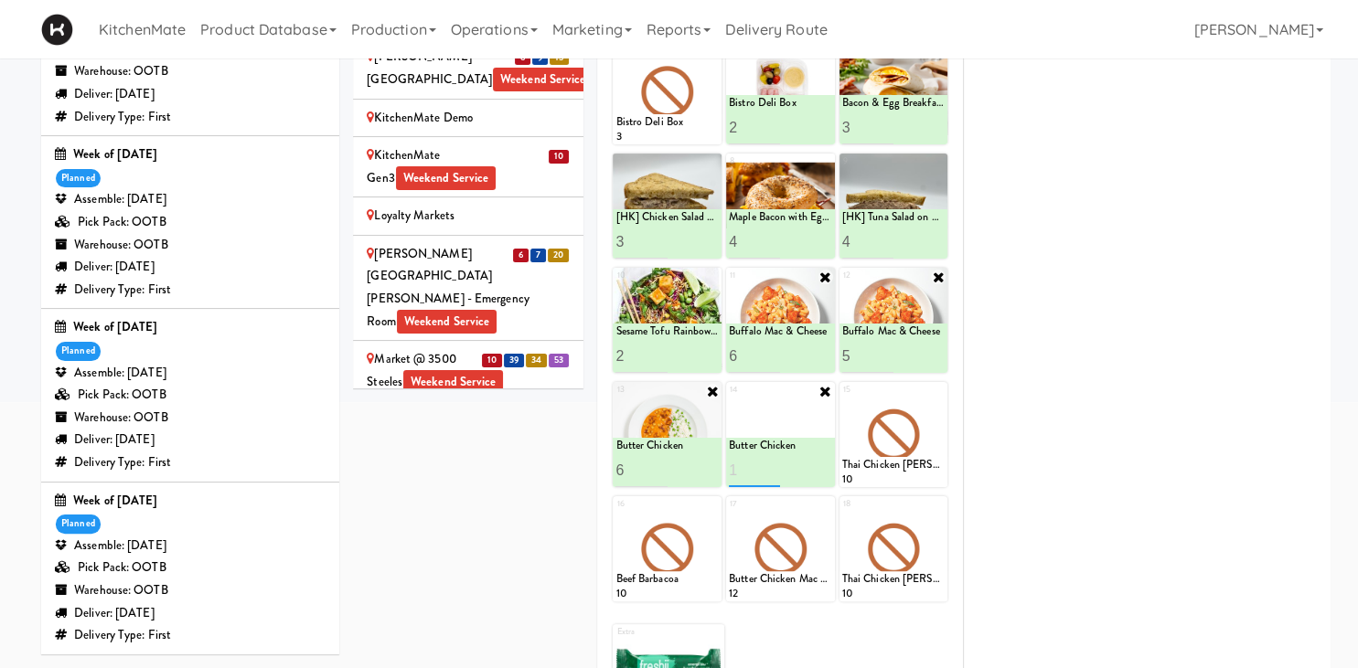
type input "1"
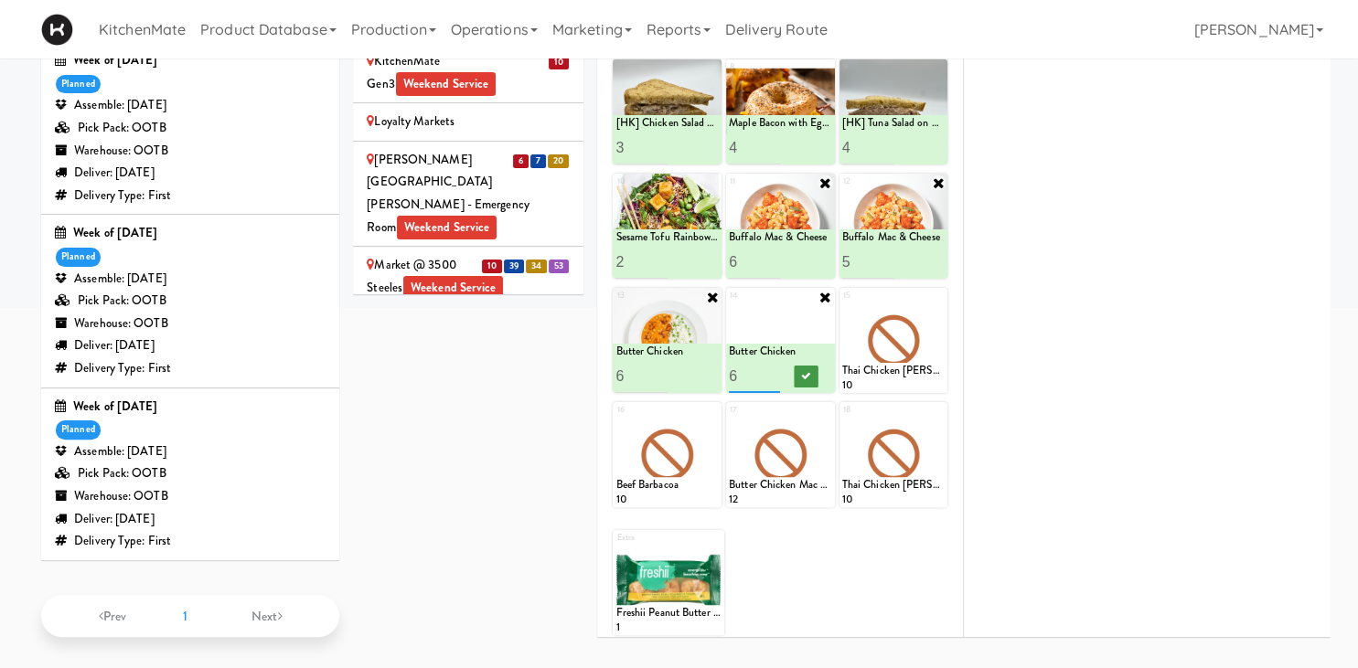
type input "6"
click at [806, 371] on icon at bounding box center [805, 376] width 9 height 10
click at [938, 295] on icon at bounding box center [938, 297] width 13 height 13
click at [842, 305] on select "- Empty - Amazing Chocolate Chunk Cookie Bacon & Egg Breakfast Wrap Bistro Deli…" at bounding box center [893, 349] width 103 height 88
click option "Korean Pork Noodles" at bounding box center [0, 0] width 0 height 0
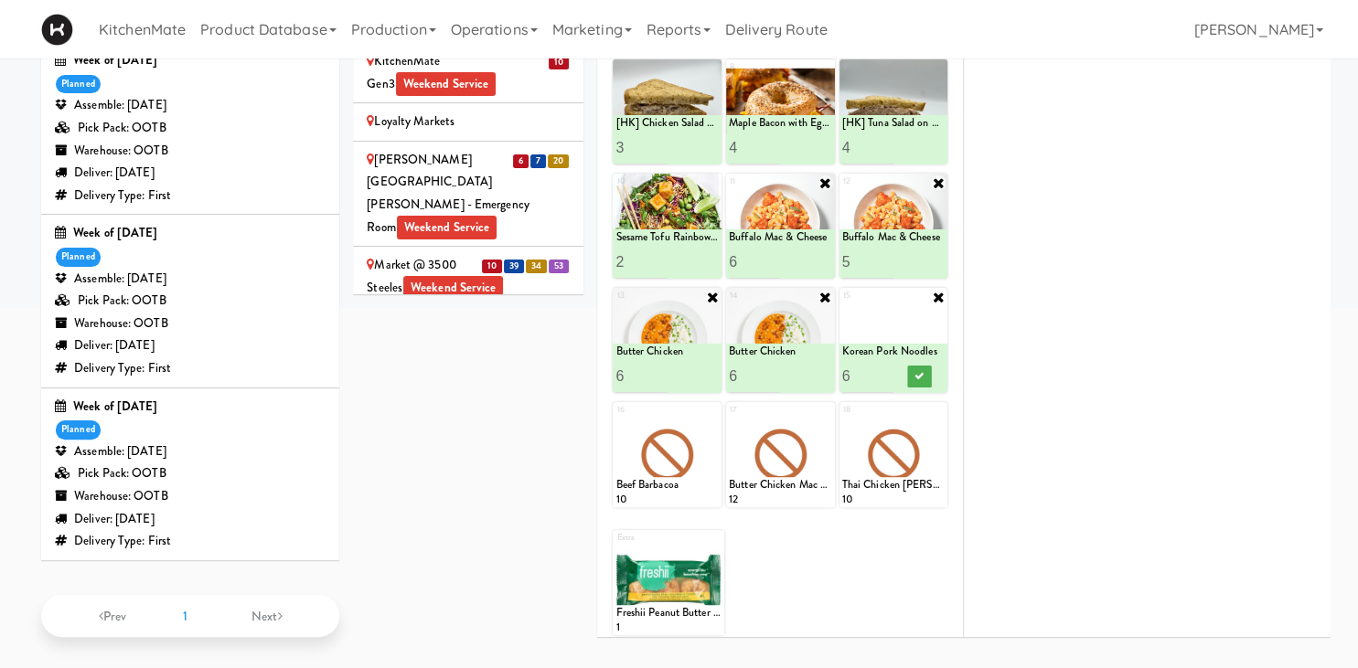
type input "6"
click at [916, 367] on button at bounding box center [919, 377] width 24 height 22
click at [710, 409] on icon at bounding box center [712, 411] width 13 height 13
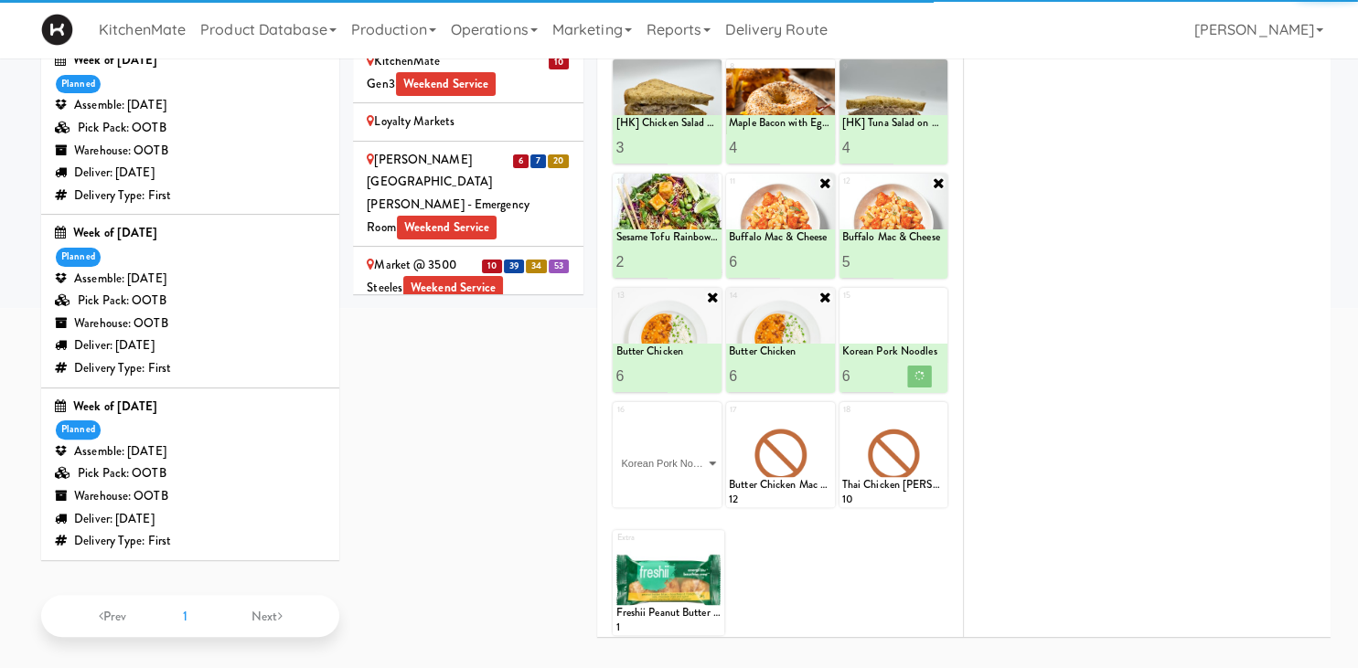
click option "Korean Pork Noodles" at bounding box center [0, 0] width 0 height 0
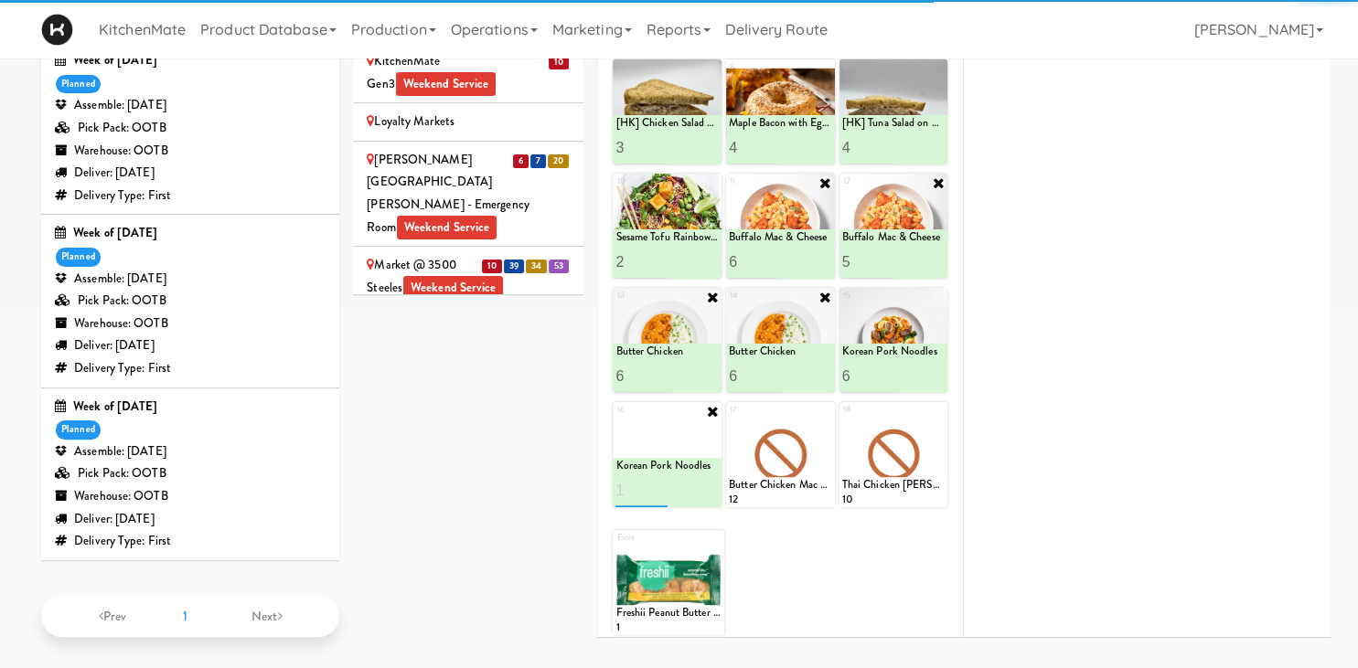
type input "1"
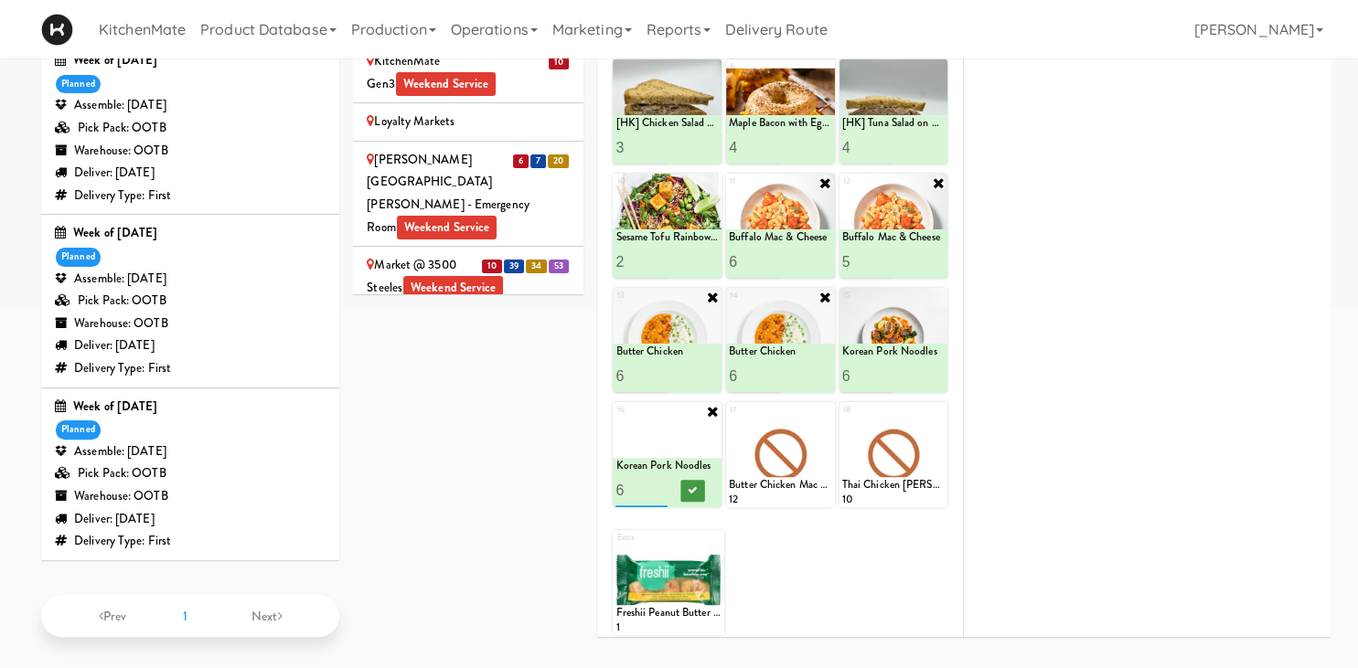
type input "6"
click at [690, 485] on icon at bounding box center [692, 490] width 9 height 10
click at [829, 411] on icon at bounding box center [825, 411] width 13 height 13
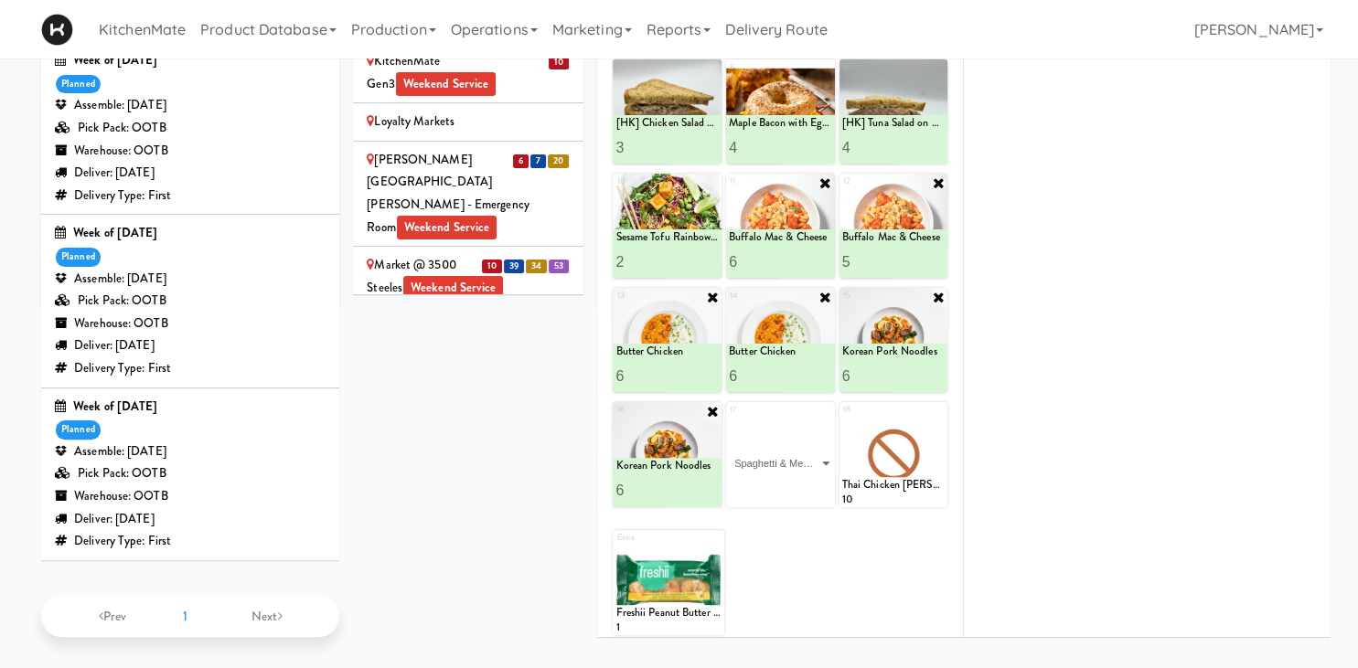
click option "Spaghetti & Meatballs" at bounding box center [0, 0] width 0 height 0
click at [737, 485] on input "16" at bounding box center [754, 491] width 51 height 34
type input "6"
click at [803, 491] on icon at bounding box center [805, 490] width 9 height 10
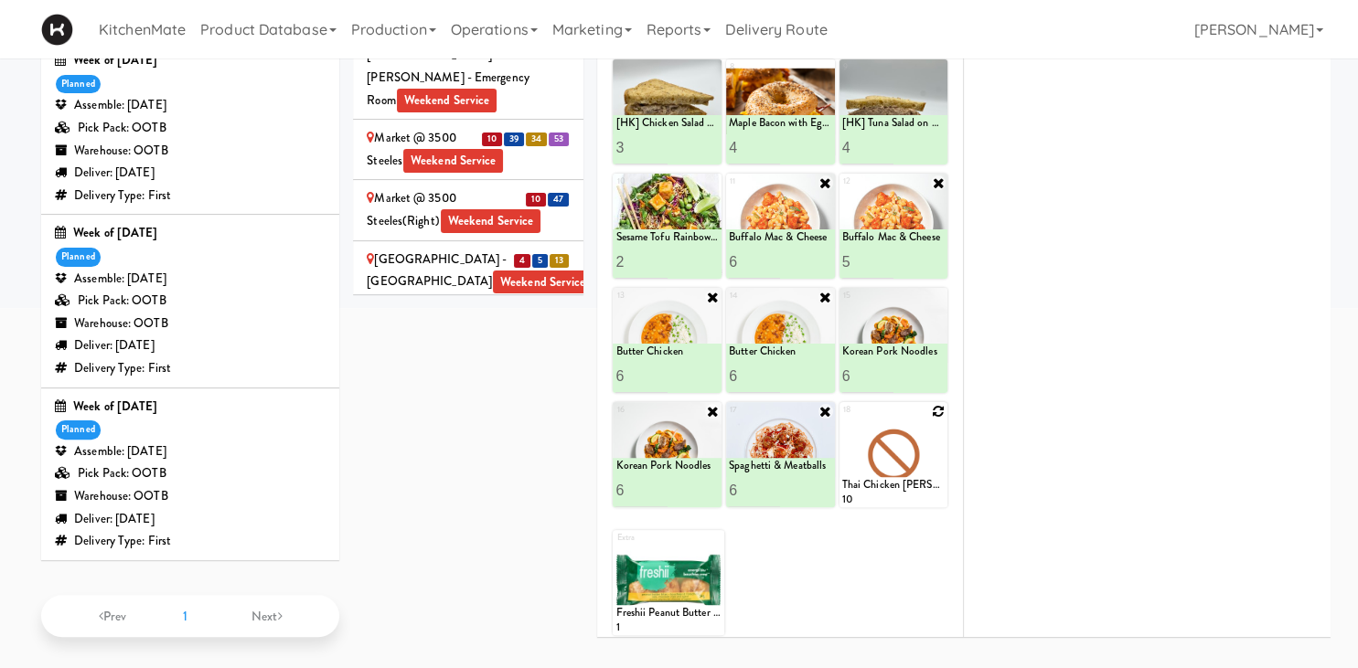
click at [944, 405] on icon at bounding box center [938, 411] width 13 height 13
click at [842, 420] on select "- Empty - Amazing Chocolate Chunk Cookie Bacon & Egg Breakfast Wrap Bistro Deli…" at bounding box center [893, 464] width 103 height 88
click option "Linguine Marinara" at bounding box center [0, 0] width 0 height 0
type input "1"
type input "6"
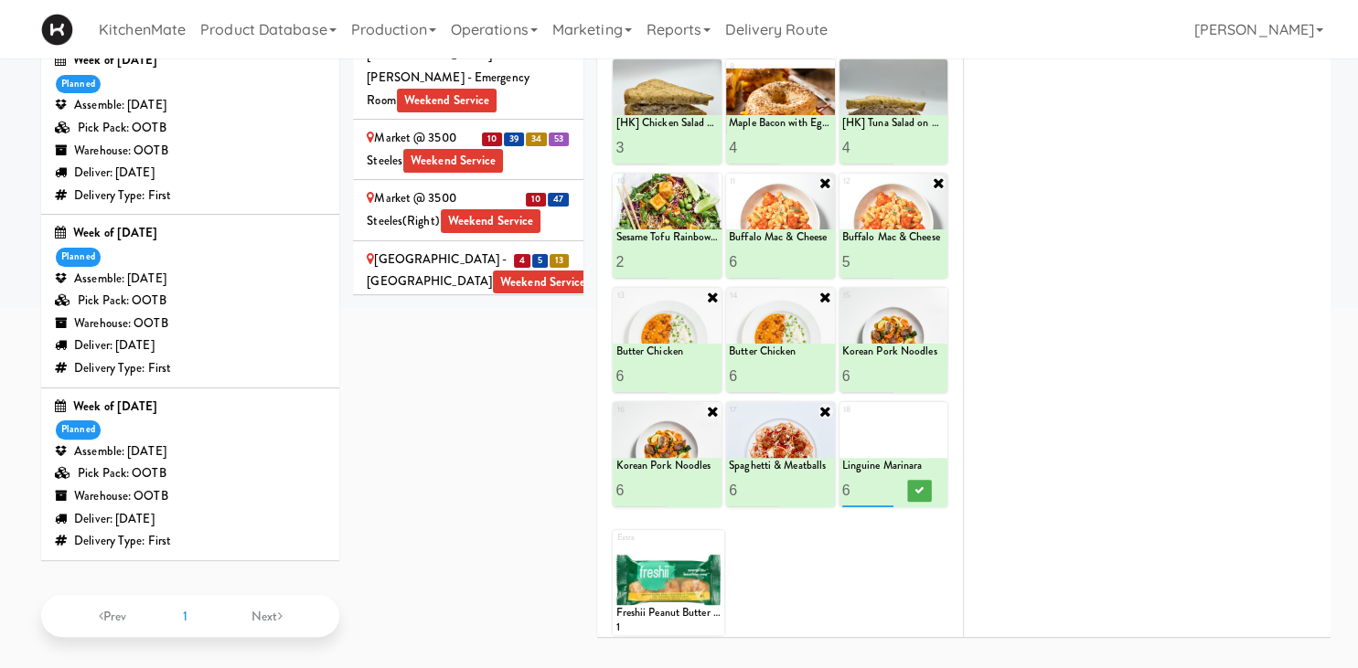
type input "6"
click at [884, 255] on input "6" at bounding box center [867, 262] width 51 height 34
type input "6"
click at [914, 261] on icon at bounding box center [918, 262] width 9 height 10
click at [916, 486] on icon at bounding box center [918, 490] width 9 height 10
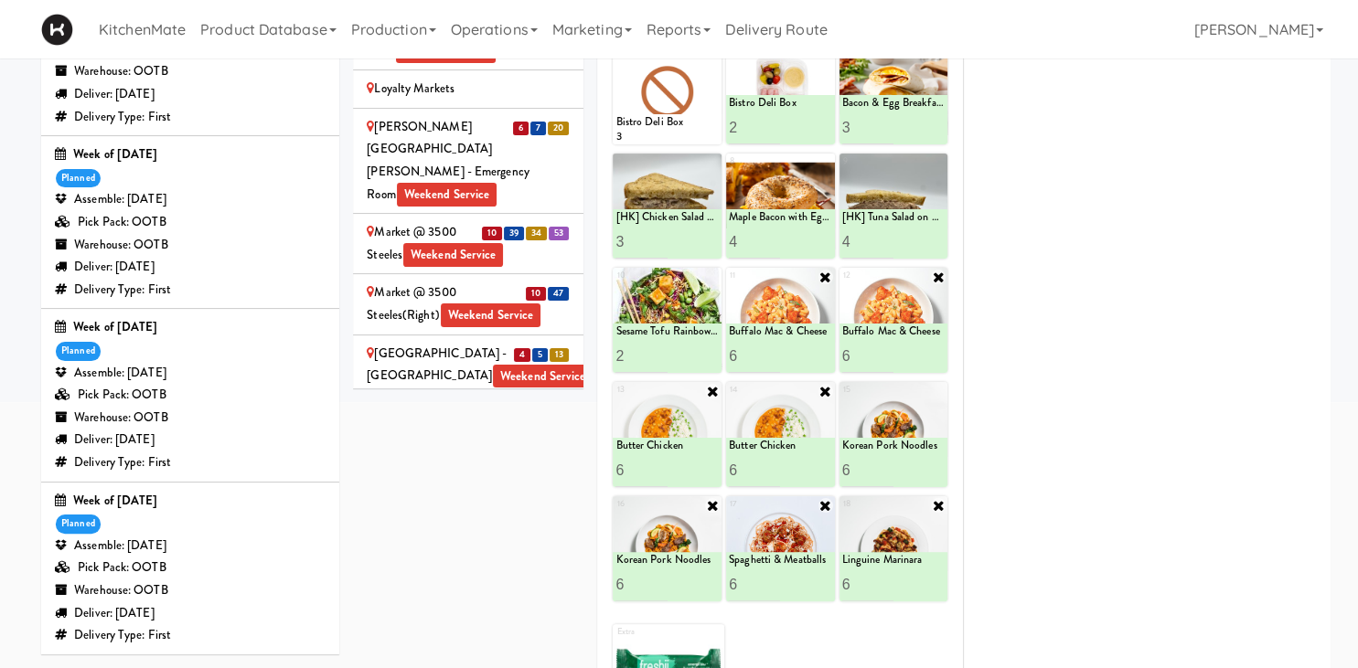
scroll to position [421, 0]
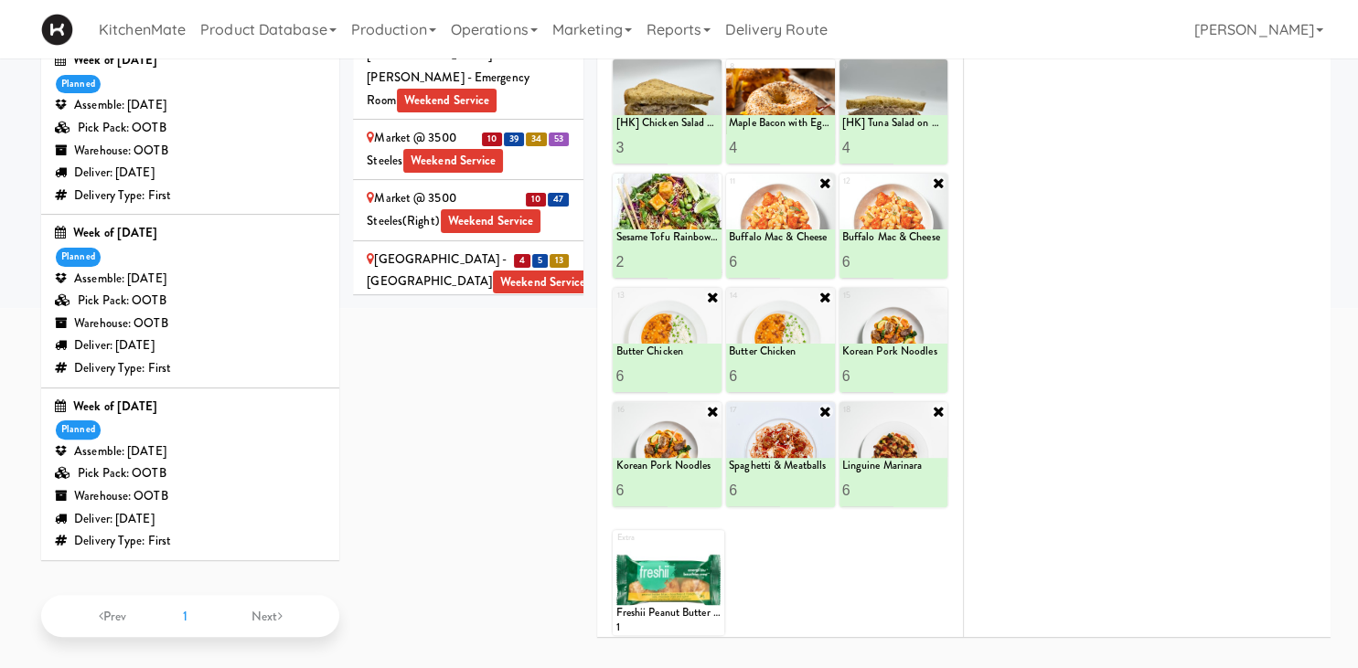
click at [504, 369] on div "[PERSON_NAME][GEOGRAPHIC_DATA] - 2nd Floor - McMaster University Weekend Service" at bounding box center [468, 403] width 203 height 68
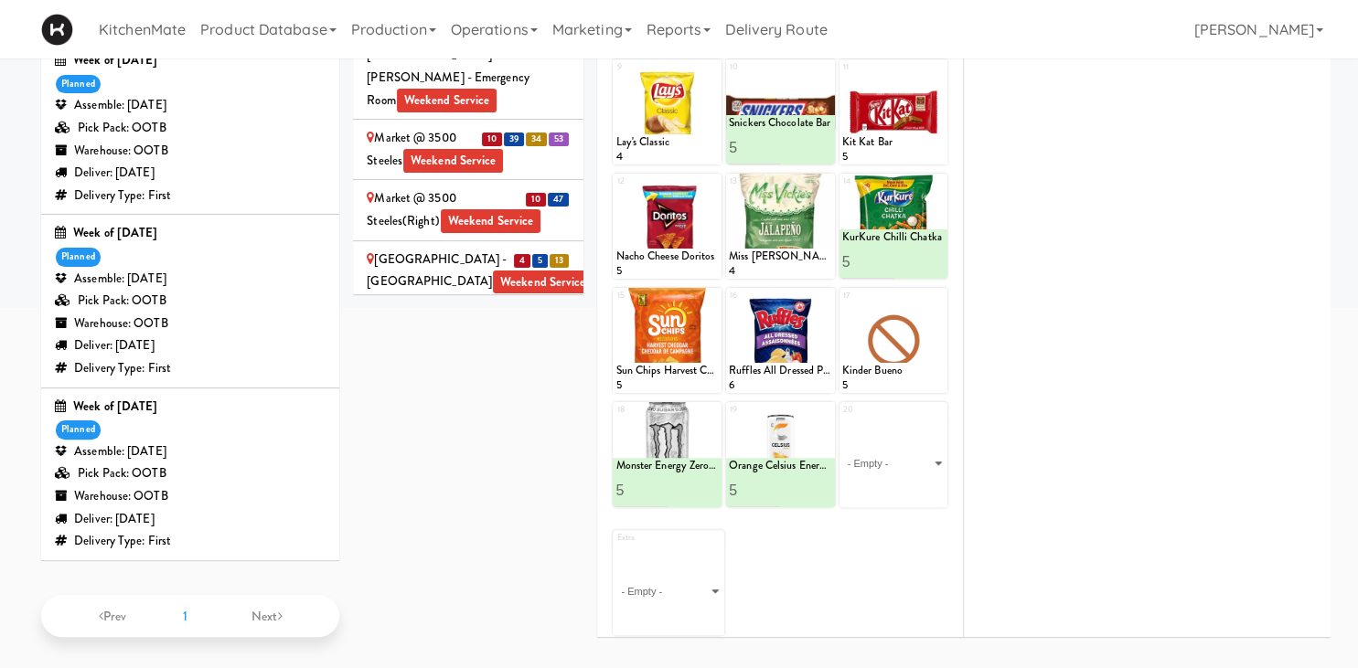
click at [488, 453] on div "[GEOGRAPHIC_DATA]" at bounding box center [468, 464] width 203 height 23
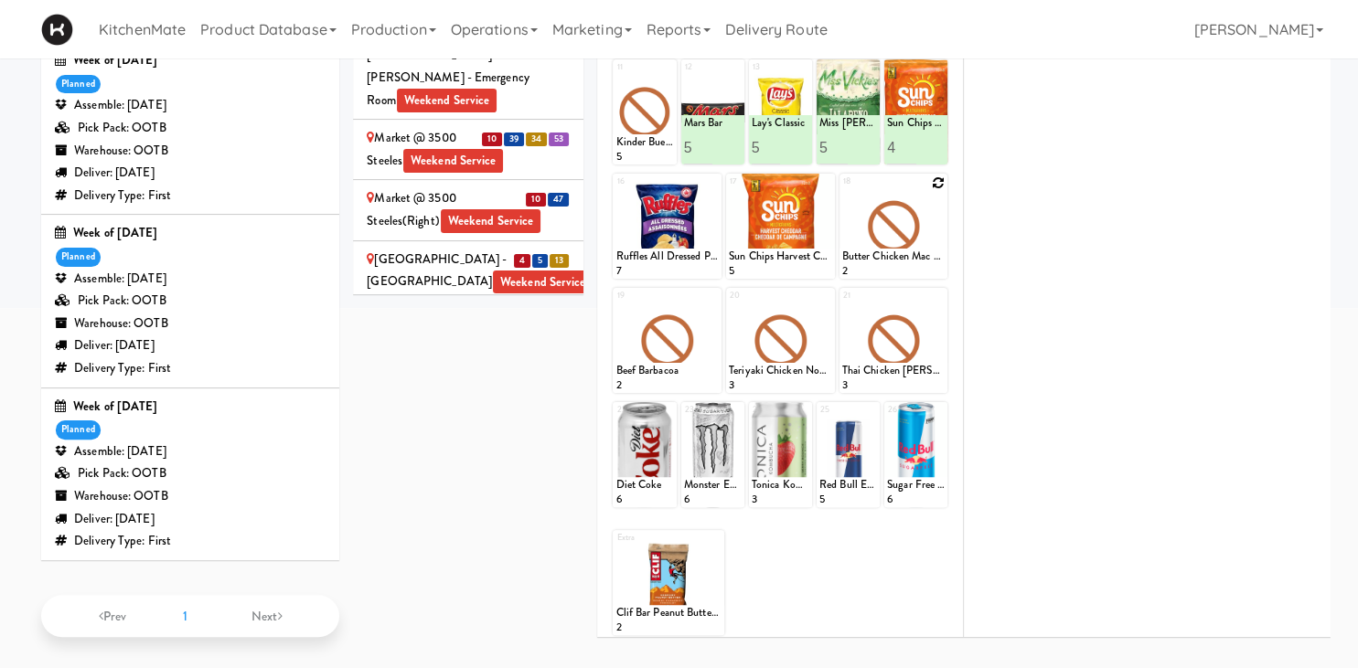
click at [944, 177] on icon at bounding box center [938, 182] width 13 height 13
click at [842, 191] on select "- Empty - Amazing Chocolate Chunk Cookie Bacon & Egg Breakfast Wrap Bistro Deli…" at bounding box center [893, 235] width 103 height 88
click option "Butter Chicken" at bounding box center [0, 0] width 0 height 0
type input "2"
click at [878, 258] on input "2" at bounding box center [867, 262] width 51 height 34
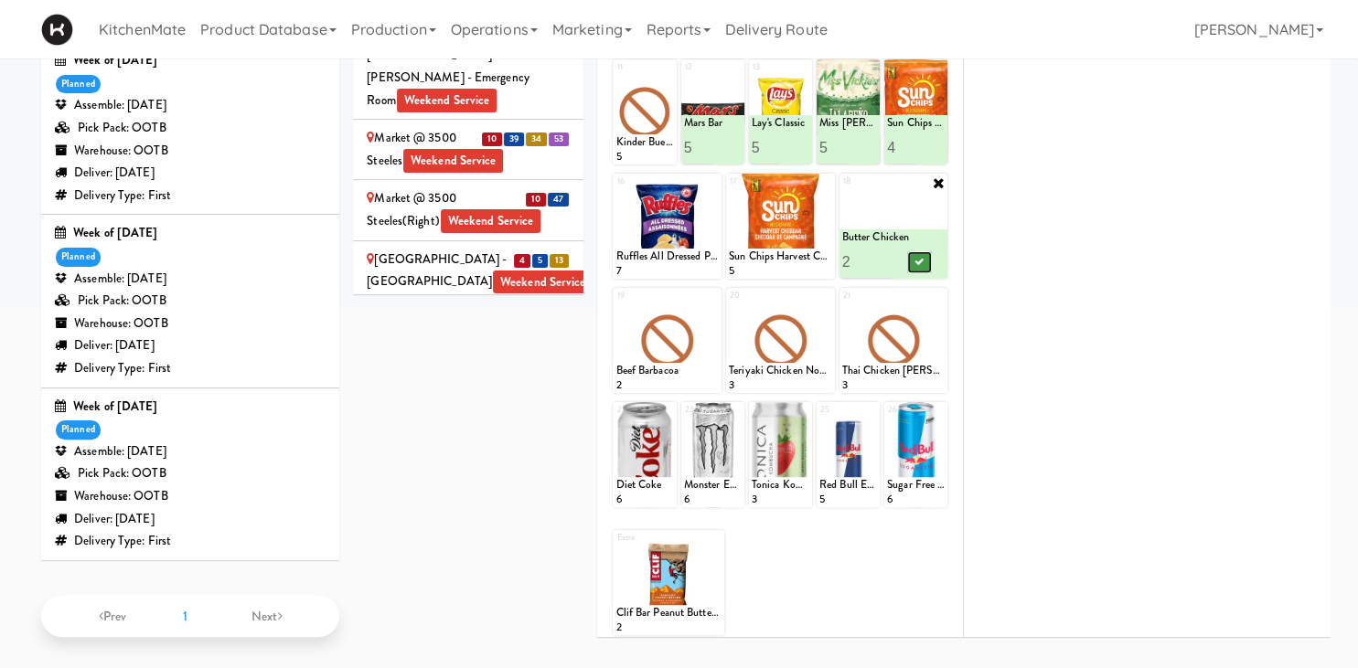
drag, startPoint x: 923, startPoint y: 258, endPoint x: 788, endPoint y: 275, distance: 136.4
click at [923, 257] on button at bounding box center [919, 262] width 24 height 22
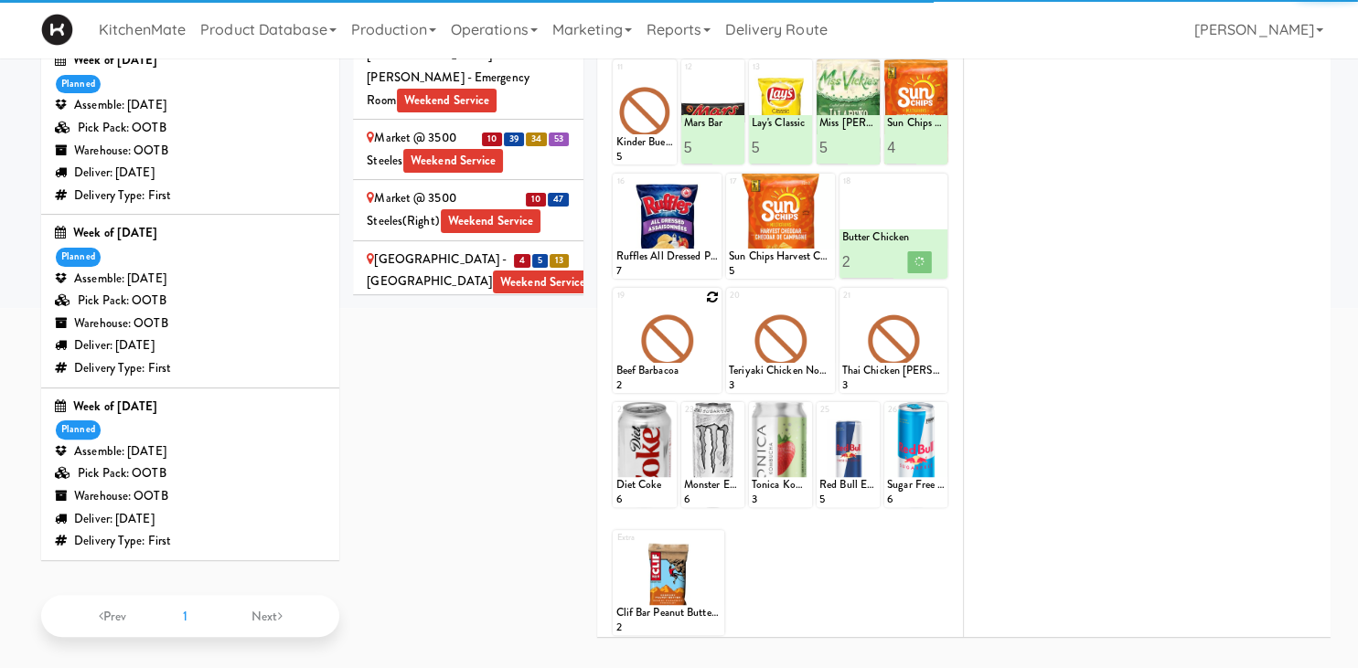
click at [711, 294] on icon at bounding box center [712, 297] width 13 height 13
click option "Butter Chicken" at bounding box center [0, 0] width 0 height 0
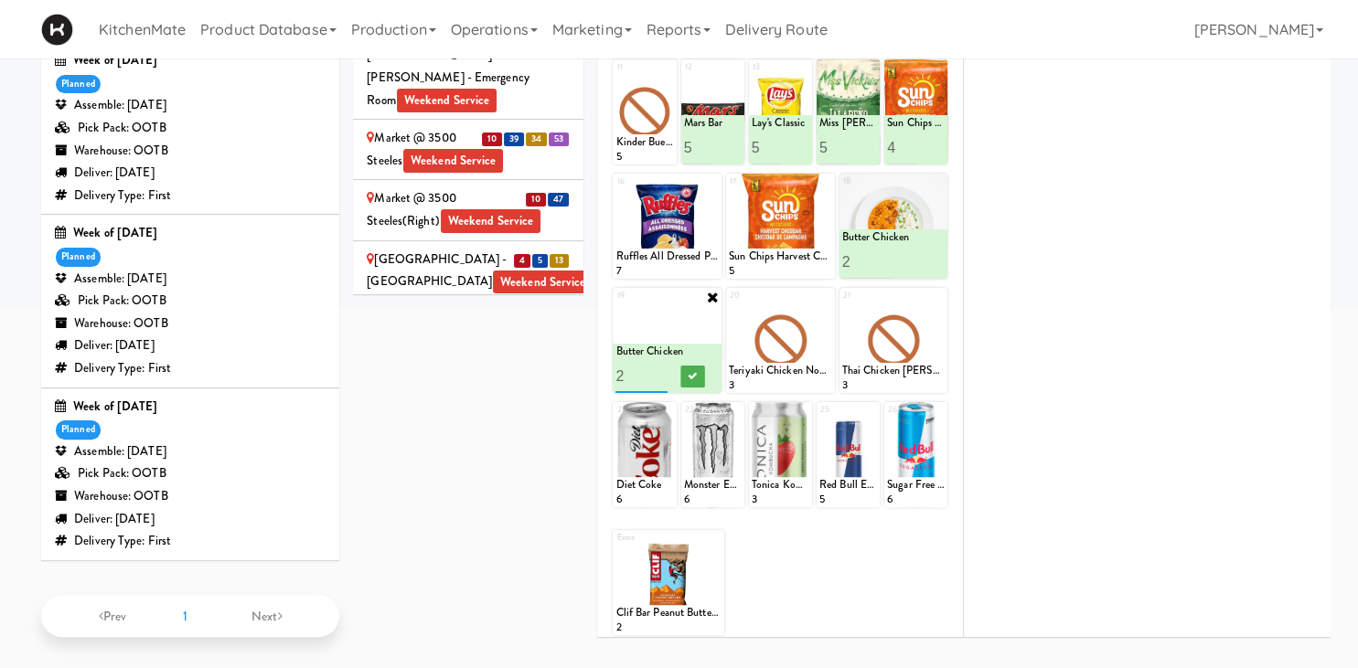
click at [660, 368] on input "2" at bounding box center [640, 376] width 51 height 34
click at [686, 369] on button at bounding box center [693, 377] width 24 height 22
click at [827, 296] on icon at bounding box center [825, 297] width 13 height 13
click at [823, 294] on div "20 - Empty - Amazing Chocolate Chunk Cookie Bacon & Egg Breakfast Wrap Bistro D…" at bounding box center [780, 340] width 109 height 105
click at [821, 297] on div "20 - Empty - Amazing Chocolate Chunk Cookie Bacon & Egg Breakfast Wrap Bistro D…" at bounding box center [780, 340] width 109 height 105
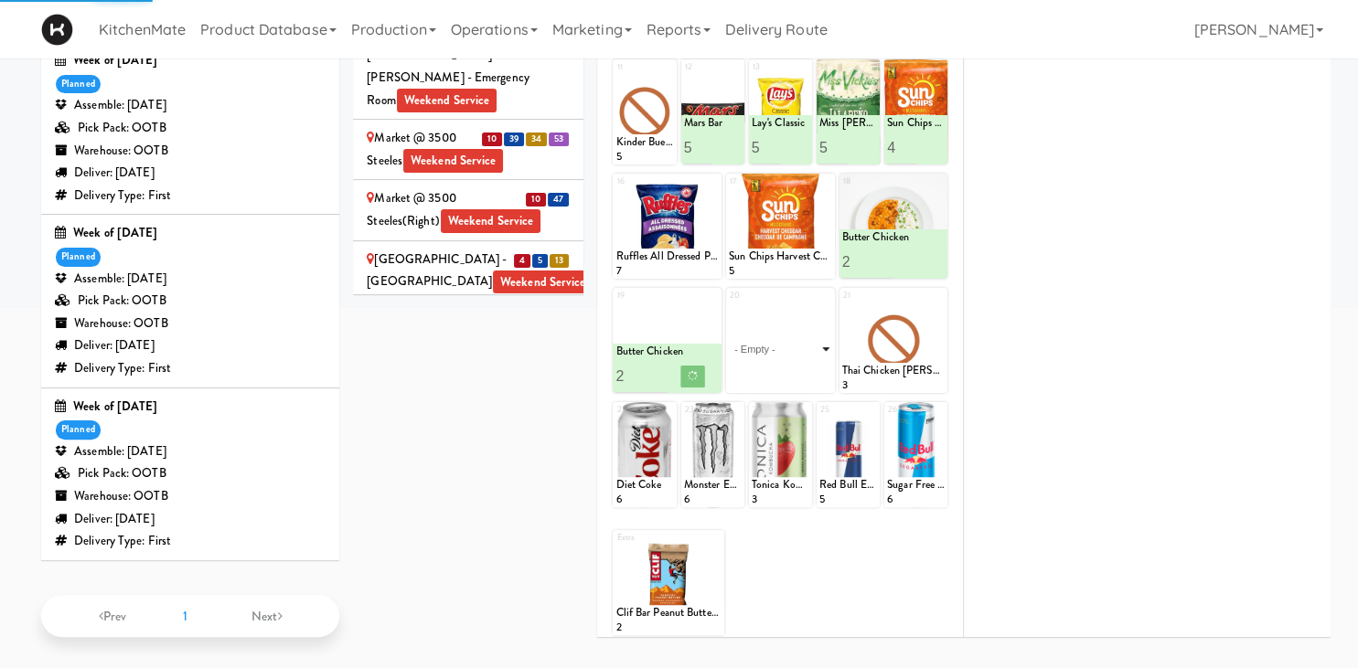
click at [821, 320] on select "- Empty - Amazing Chocolate Chunk Cookie Bacon & Egg Breakfast Wrap Bistro Deli…" at bounding box center [780, 349] width 103 height 88
click at [729, 305] on select "- Empty - Amazing Chocolate Chunk Cookie Bacon & Egg Breakfast Wrap Bistro Deli…" at bounding box center [780, 349] width 103 height 88
type input "3"
click at [656, 369] on input "3" at bounding box center [640, 376] width 51 height 34
click at [700, 369] on button at bounding box center [693, 377] width 24 height 22
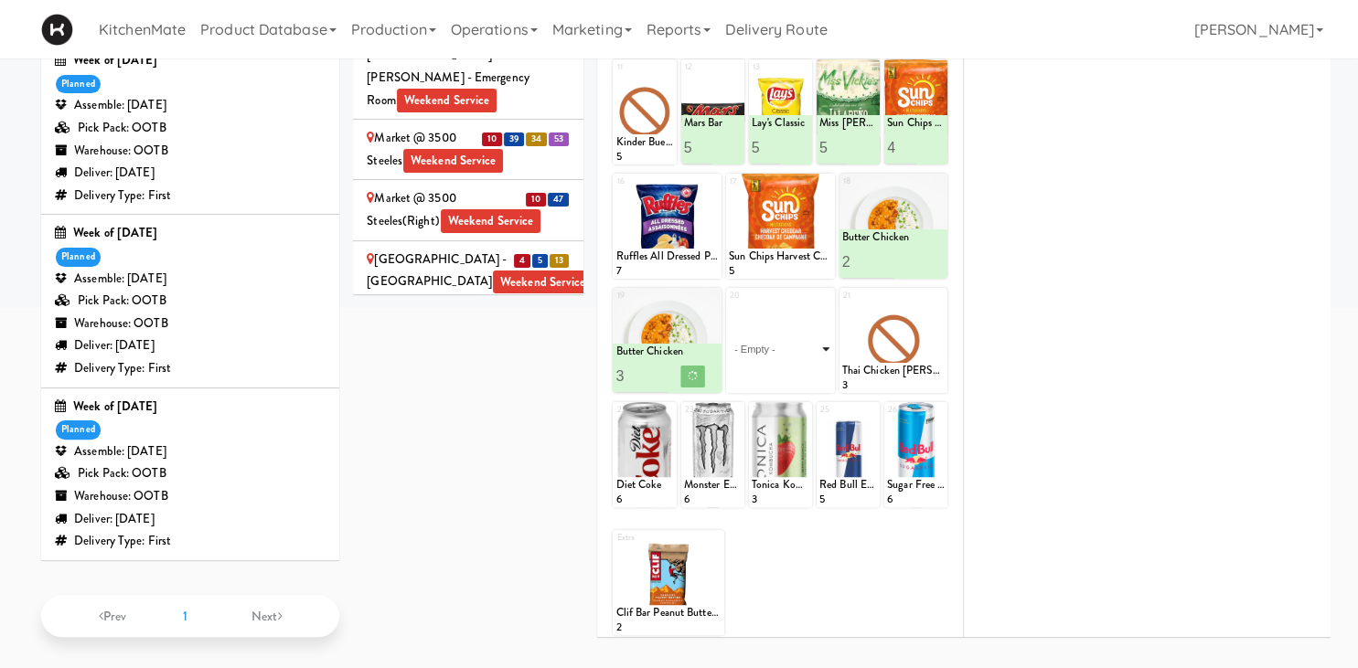
click at [810, 333] on select "- Empty - Amazing Chocolate Chunk Cookie Bacon & Egg Breakfast Wrap Bistro Deli…" at bounding box center [780, 349] width 103 height 88
click option "Korean Pork Noodles" at bounding box center [0, 0] width 0 height 0
click at [827, 341] on select "- Empty - Amazing Chocolate Chunk Cookie Bacon & Egg Breakfast Wrap Bistro Deli…" at bounding box center [780, 349] width 103 height 88
click at [934, 294] on icon at bounding box center [938, 297] width 13 height 13
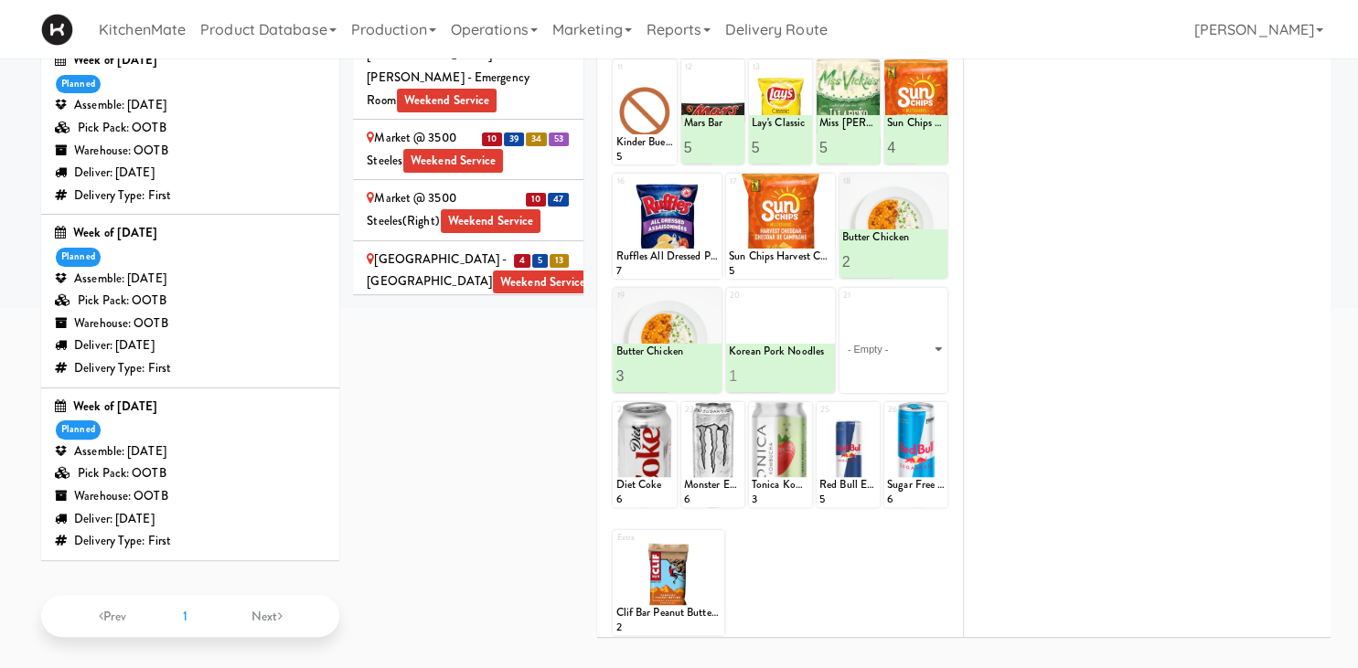
click at [934, 294] on div "21 - Empty - Amazing Chocolate Chunk Cookie Bacon & Egg Breakfast Wrap Bistro D…" at bounding box center [893, 340] width 109 height 105
click at [934, 305] on select "- Empty - Amazing Chocolate Chunk Cookie Bacon & Egg Breakfast Wrap Bistro Deli…" at bounding box center [893, 349] width 103 height 88
click at [935, 331] on select "- Empty - Amazing Chocolate Chunk Cookie Bacon & Egg Breakfast Wrap Bistro Deli…" at bounding box center [893, 349] width 103 height 88
click at [907, 314] on select "- Empty - Amazing Chocolate Chunk Cookie Bacon & Egg Breakfast Wrap Bistro Deli…" at bounding box center [893, 349] width 103 height 88
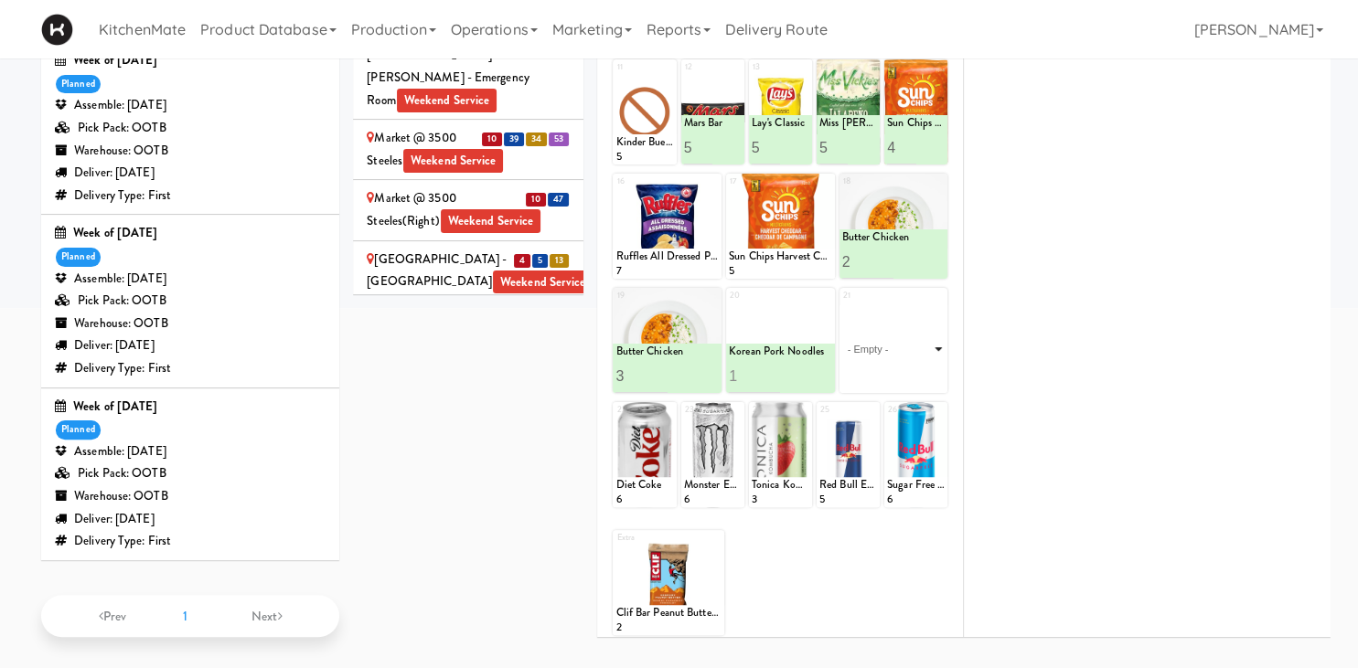
click at [914, 335] on select "- Empty - Amazing Chocolate Chunk Cookie Bacon & Egg Breakfast Wrap Bistro Deli…" at bounding box center [893, 349] width 103 height 88
click at [918, 351] on select "- Empty - Amazing Chocolate Chunk Cookie Bacon & Egg Breakfast Wrap Bistro Deli…" at bounding box center [893, 349] width 103 height 88
click at [912, 340] on select "- Empty - Amazing Chocolate Chunk Cookie Bacon & Egg Breakfast Wrap Bistro Deli…" at bounding box center [893, 349] width 103 height 88
type input "1"
click at [816, 369] on button at bounding box center [806, 377] width 24 height 22
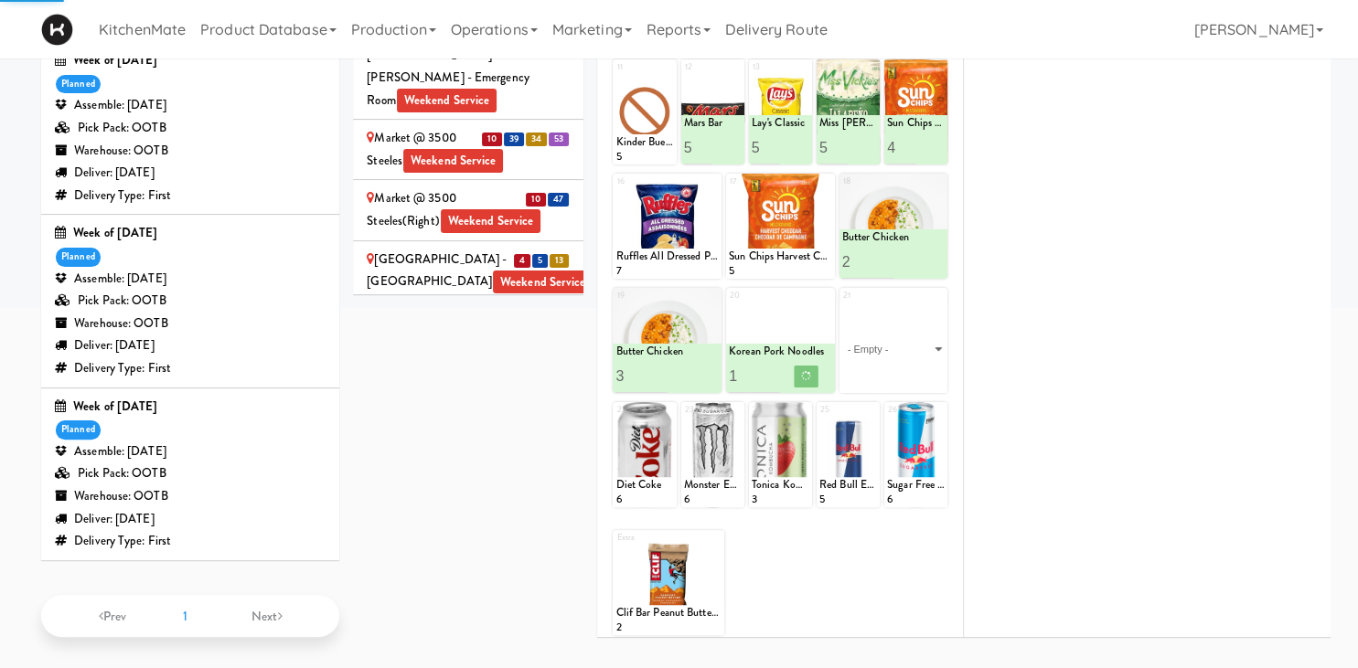
scroll to position [2734, 0]
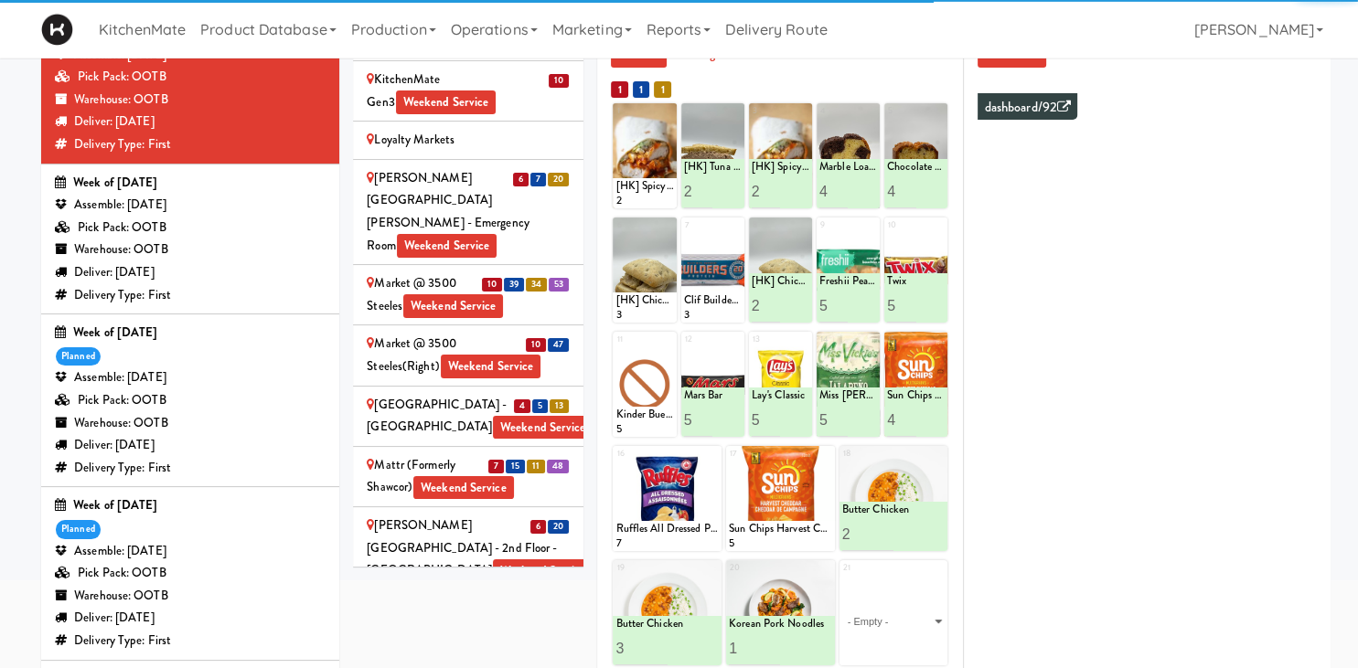
click at [914, 560] on div "21 - Empty - Amazing Chocolate Chunk Cookie Bacon & Egg Breakfast Wrap Bistro D…" at bounding box center [893, 612] width 109 height 105
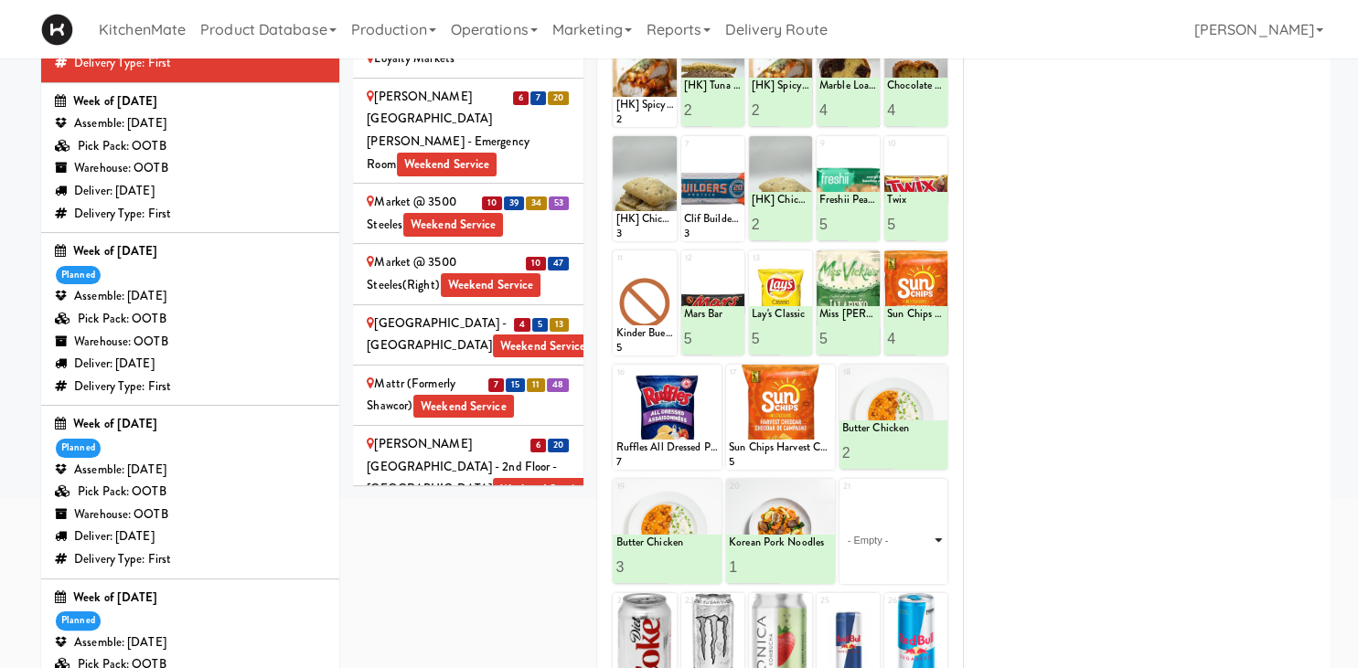
click at [842, 496] on select "- Empty - Amazing Chocolate Chunk Cookie Bacon & Egg Breakfast Wrap Bistro Deli…" at bounding box center [893, 540] width 103 height 88
click option "Spaghetti & Meatballs" at bounding box center [0, 0] width 0 height 0
type input "1"
click at [920, 562] on icon at bounding box center [918, 567] width 9 height 10
click at [552, 554] on div "[GEOGRAPHIC_DATA] - Trillium Health Weekend Service" at bounding box center [468, 576] width 203 height 45
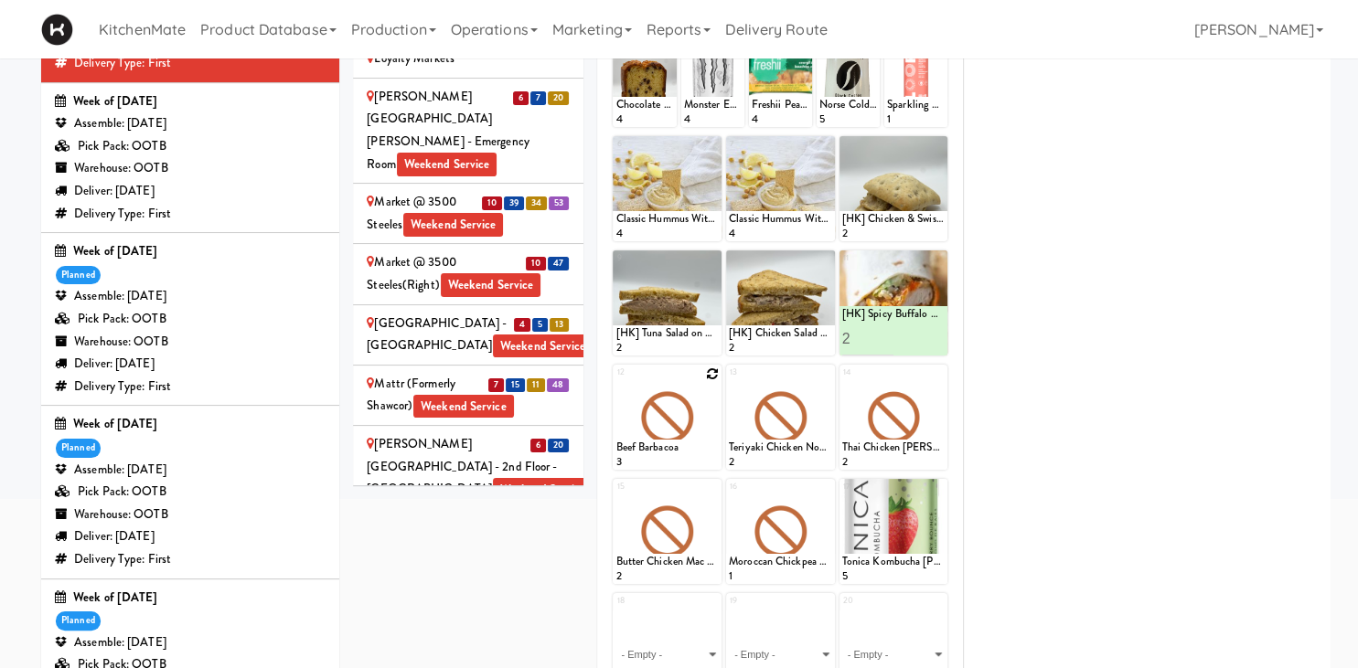
click at [711, 376] on icon at bounding box center [712, 374] width 13 height 13
click option "Buffalo Mac & Cheese" at bounding box center [0, 0] width 0 height 0
click at [659, 443] on input "1" at bounding box center [640, 453] width 51 height 34
type input "2"
click at [660, 446] on input "2" at bounding box center [640, 453] width 51 height 34
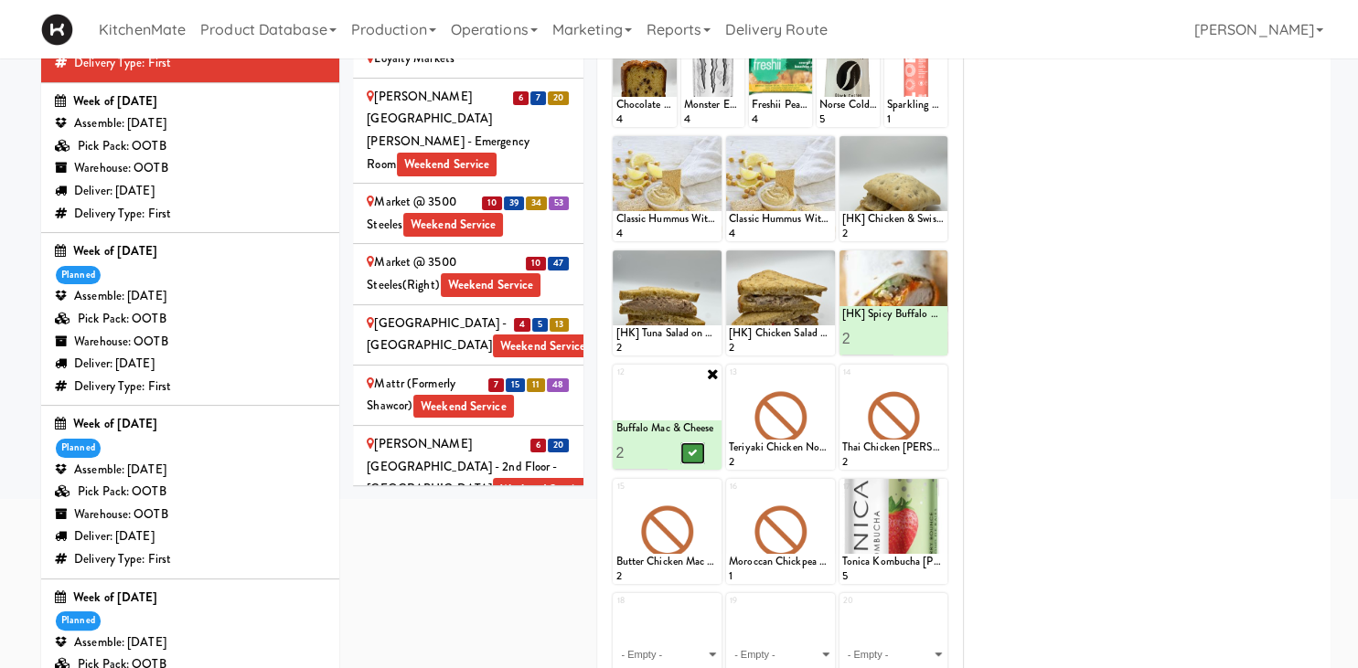
click at [688, 449] on button at bounding box center [693, 454] width 24 height 22
click at [827, 372] on icon at bounding box center [825, 374] width 13 height 13
click option "Buffalo Mac & Cheese" at bounding box center [0, 0] width 0 height 0
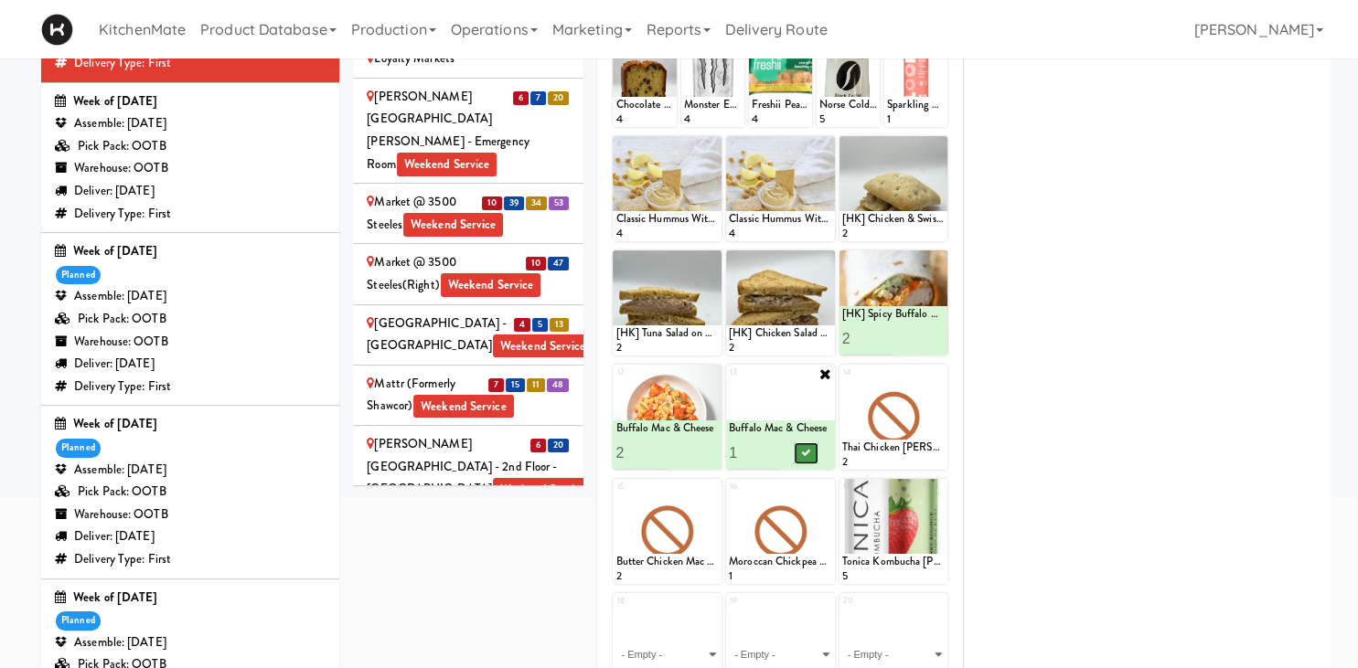
click at [803, 454] on icon at bounding box center [805, 453] width 9 height 10
click at [934, 377] on icon at bounding box center [938, 374] width 13 height 13
click option "Butter Chicken" at bounding box center [0, 0] width 0 height 0
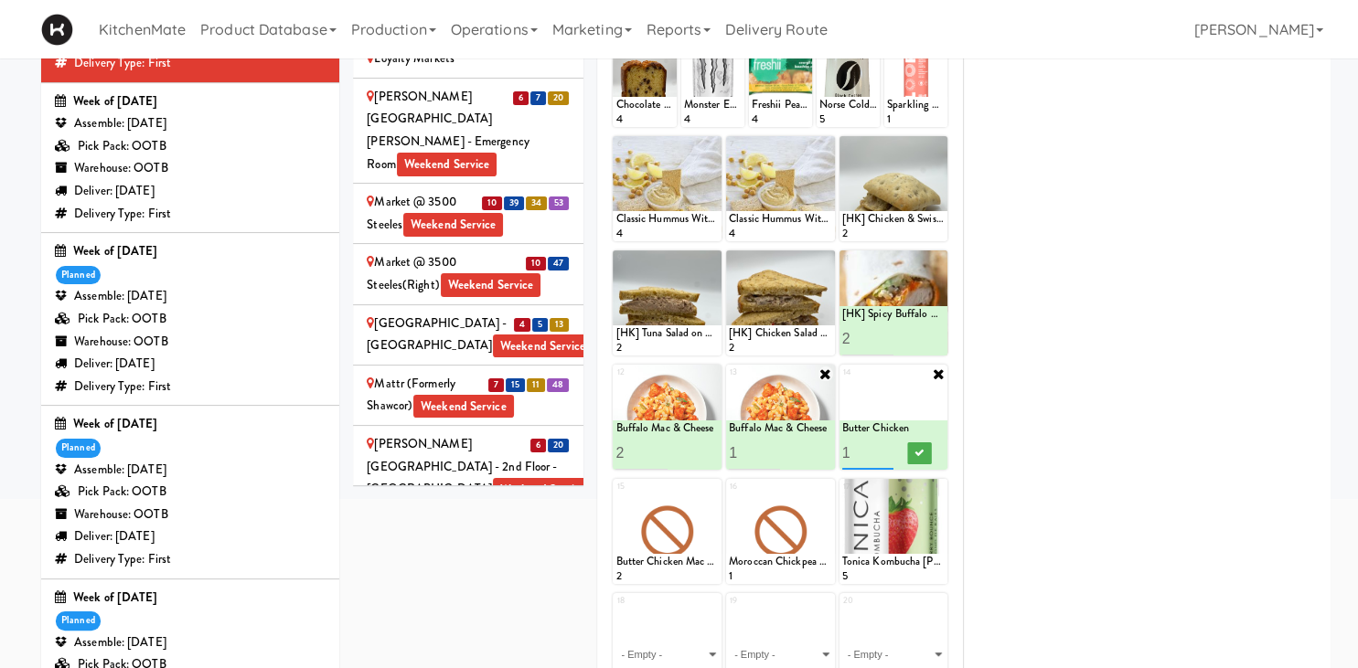
type input "2"
click at [886, 447] on input "2" at bounding box center [867, 453] width 51 height 34
click at [916, 452] on icon at bounding box center [918, 453] width 9 height 10
click at [707, 485] on div at bounding box center [667, 531] width 109 height 105
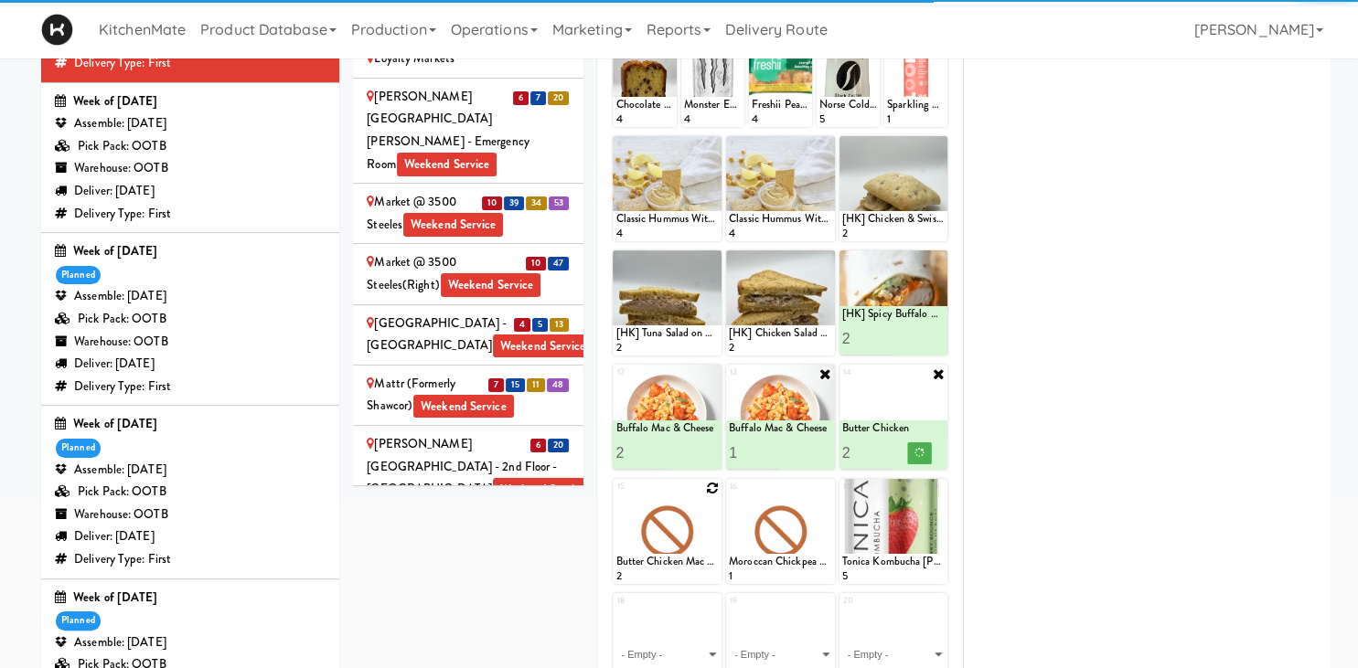
click at [708, 488] on icon at bounding box center [712, 488] width 13 height 13
click option "Korean Pork Noodles" at bounding box center [0, 0] width 0 height 0
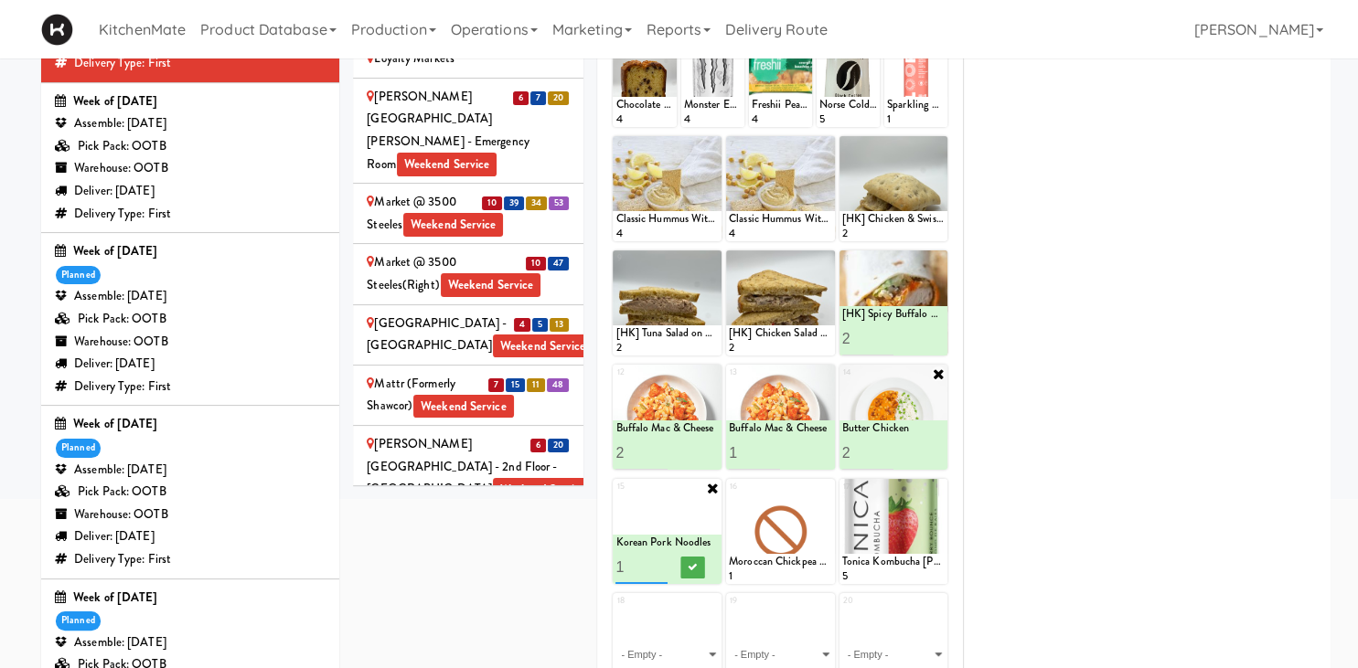
type input "2"
click at [656, 563] on input "2" at bounding box center [640, 567] width 51 height 34
click at [692, 569] on icon at bounding box center [692, 567] width 9 height 10
click at [806, 525] on div at bounding box center [780, 531] width 109 height 105
click at [828, 485] on icon at bounding box center [825, 488] width 13 height 13
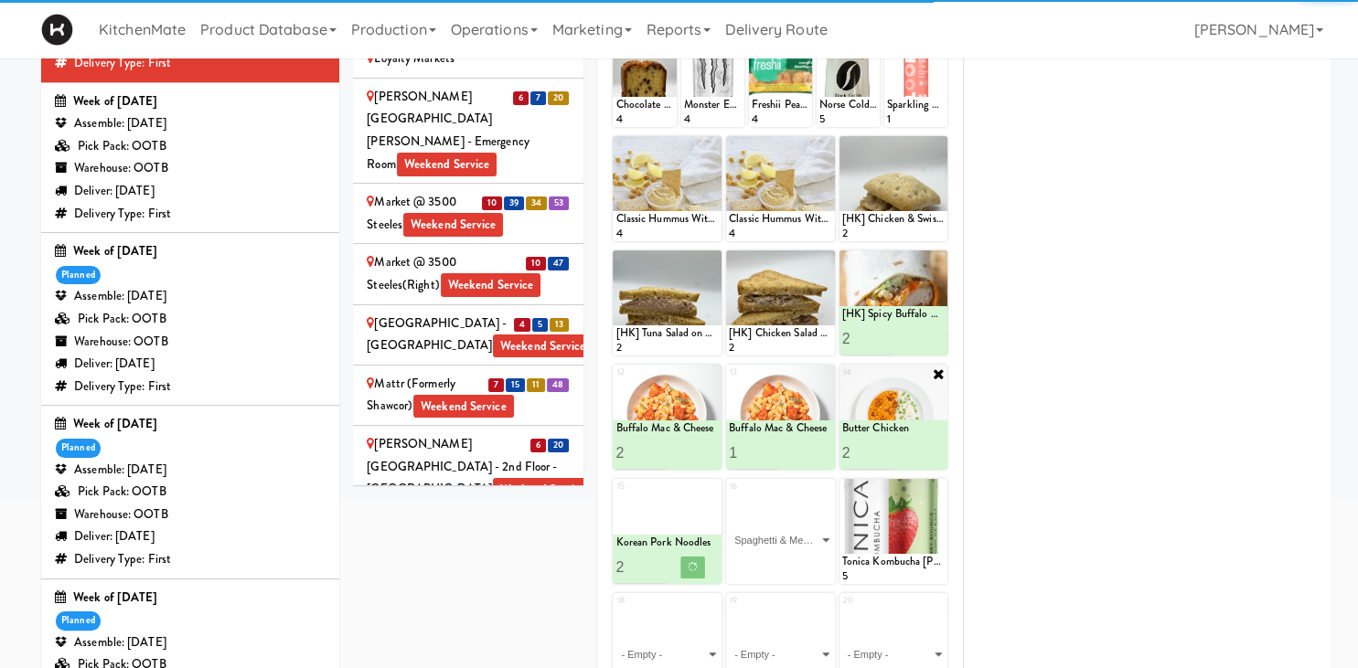
click option "Spaghetti & Meatballs" at bounding box center [0, 0] width 0 height 0
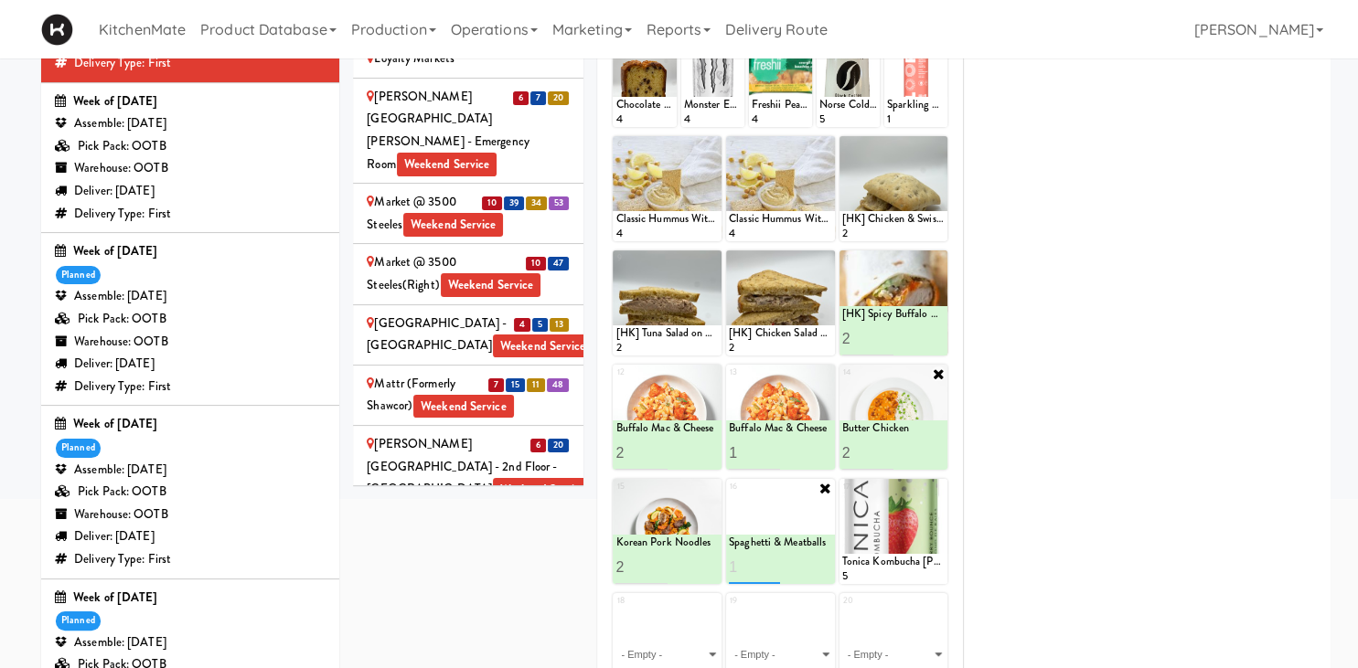
type input "1"
click at [793, 532] on div at bounding box center [780, 531] width 109 height 105
click at [812, 564] on button at bounding box center [806, 568] width 24 height 22
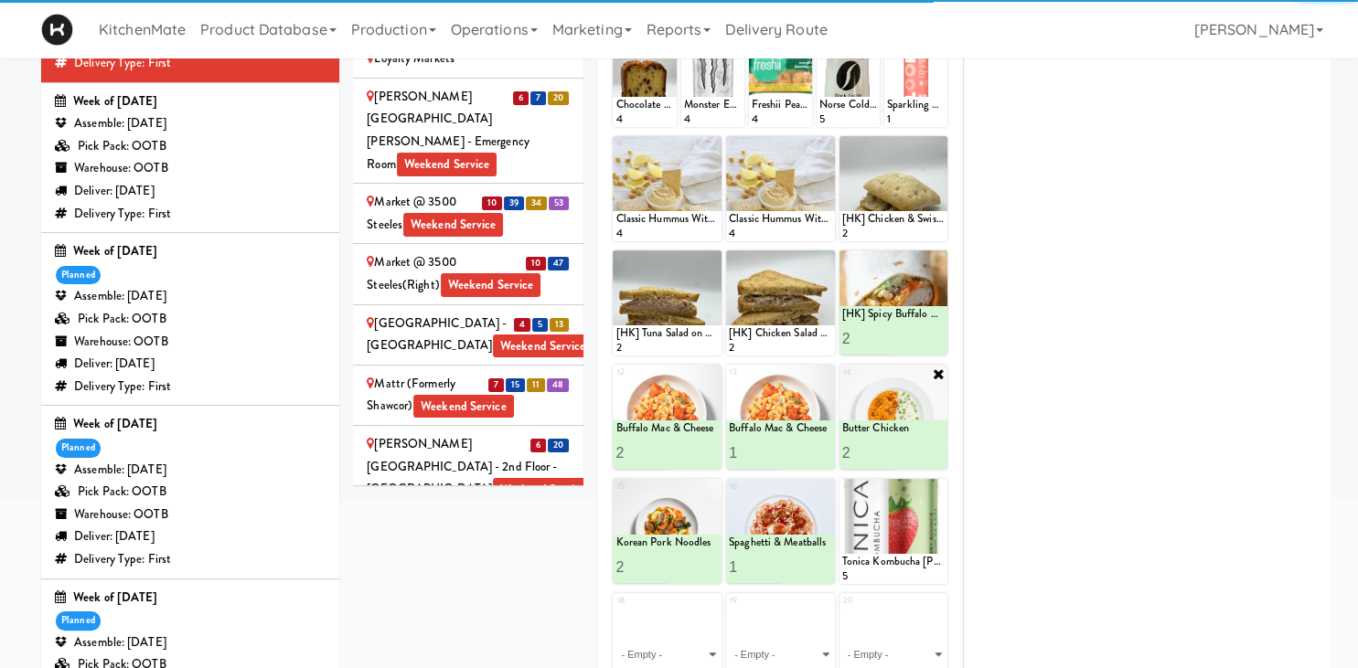
scroll to position [325, 0]
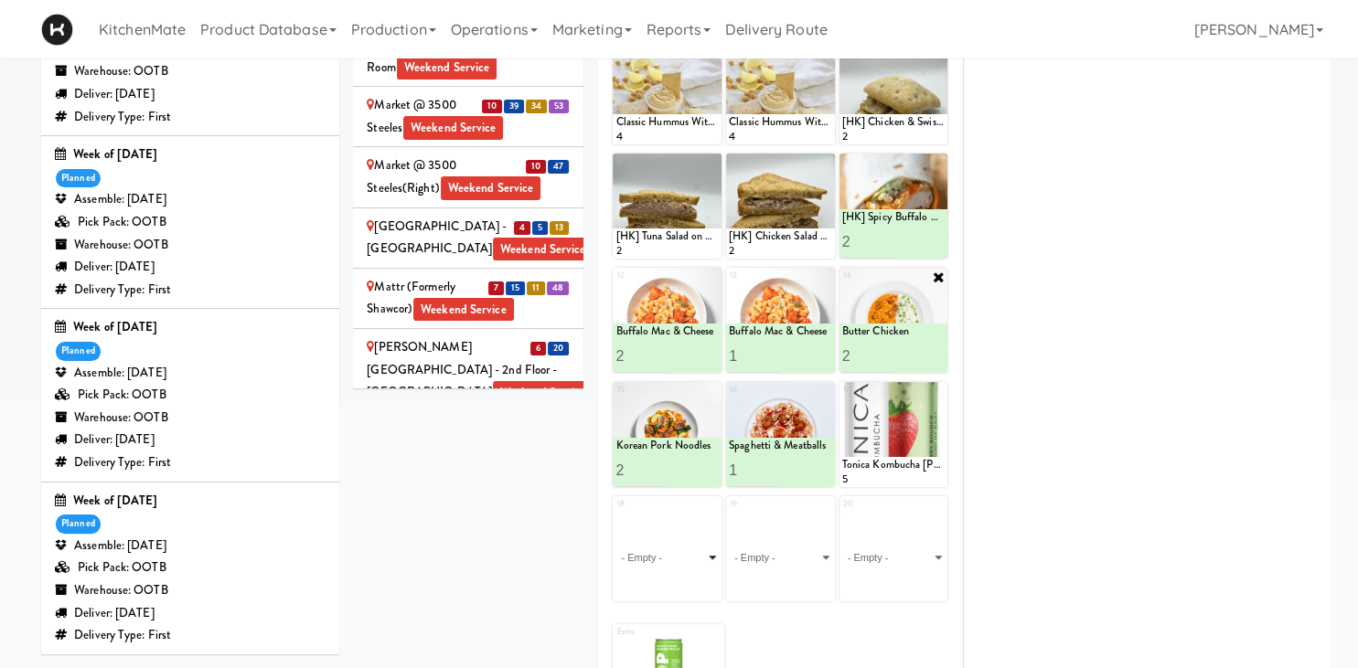
click at [615, 514] on select "- Empty - Amazing Chocolate Chunk Cookie Bacon & Egg Breakfast Wrap Bistro Deli…" at bounding box center [666, 558] width 103 height 88
click option "Linguine Marinara" at bounding box center [0, 0] width 0 height 0
click at [682, 582] on button at bounding box center [693, 585] width 24 height 22
type input "3"
click at [891, 351] on input "3" at bounding box center [867, 356] width 51 height 34
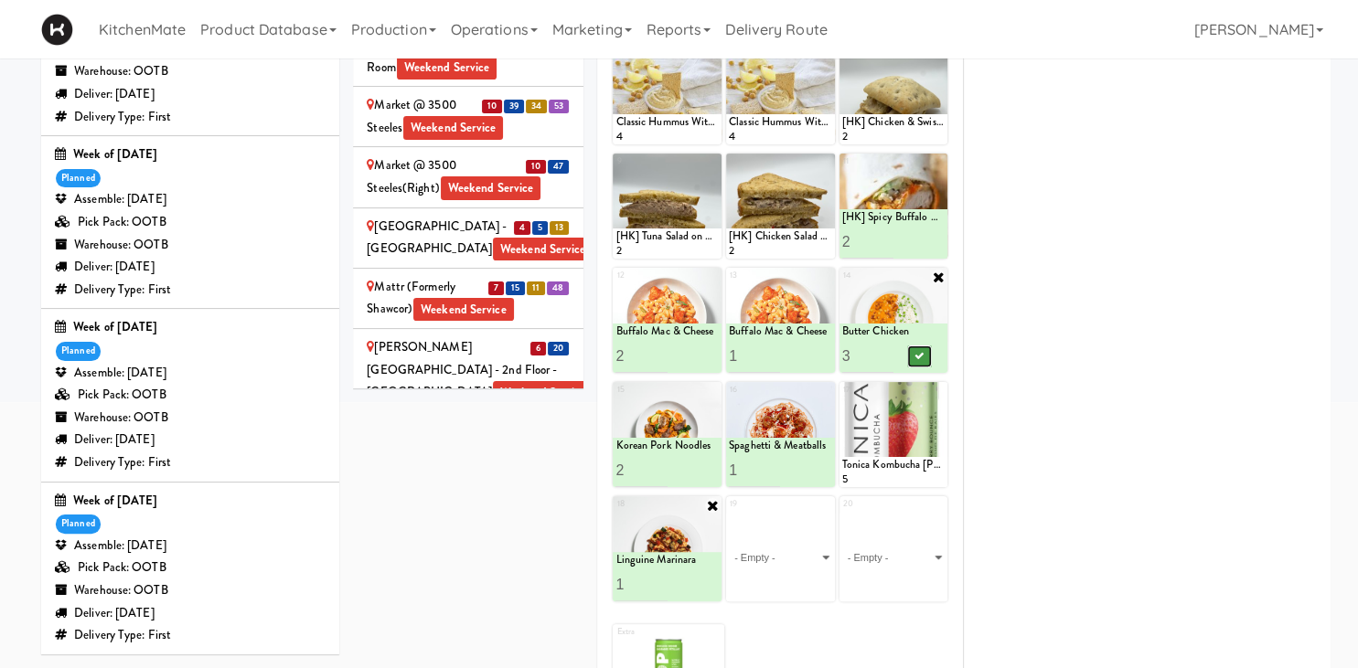
click at [923, 355] on icon at bounding box center [918, 356] width 9 height 10
click at [517, 518] on div "Office Kitchen - GVA Weekend Service" at bounding box center [468, 540] width 203 height 45
